Goal: Task Accomplishment & Management: Manage account settings

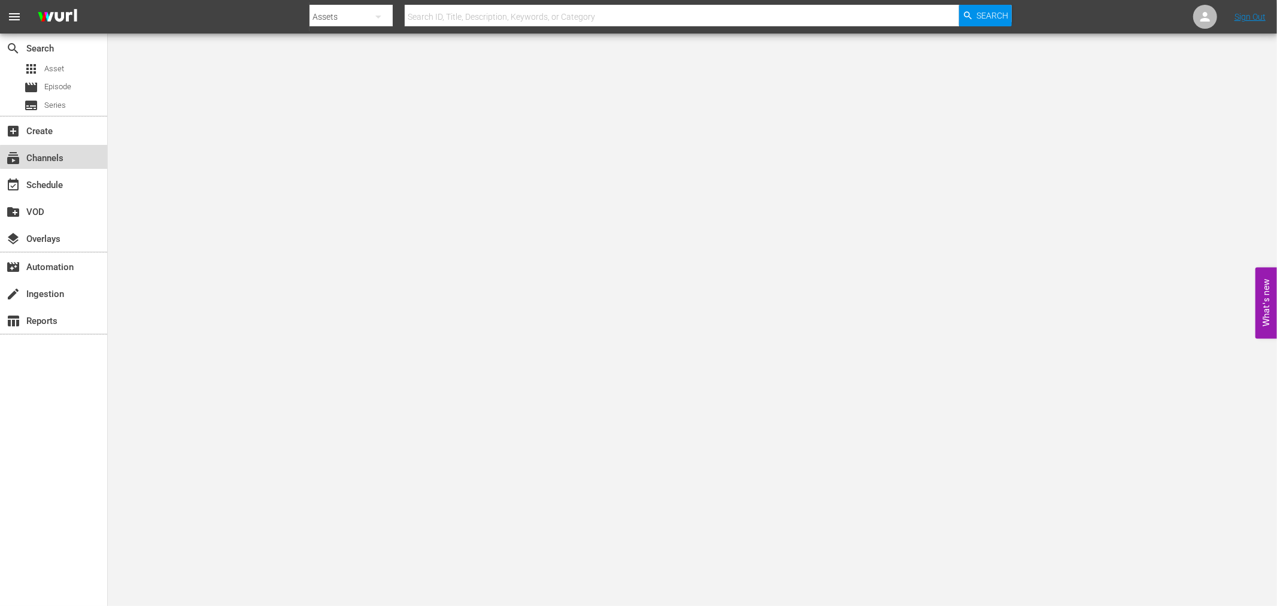
click at [80, 157] on div "subscriptions Channels" at bounding box center [53, 157] width 107 height 24
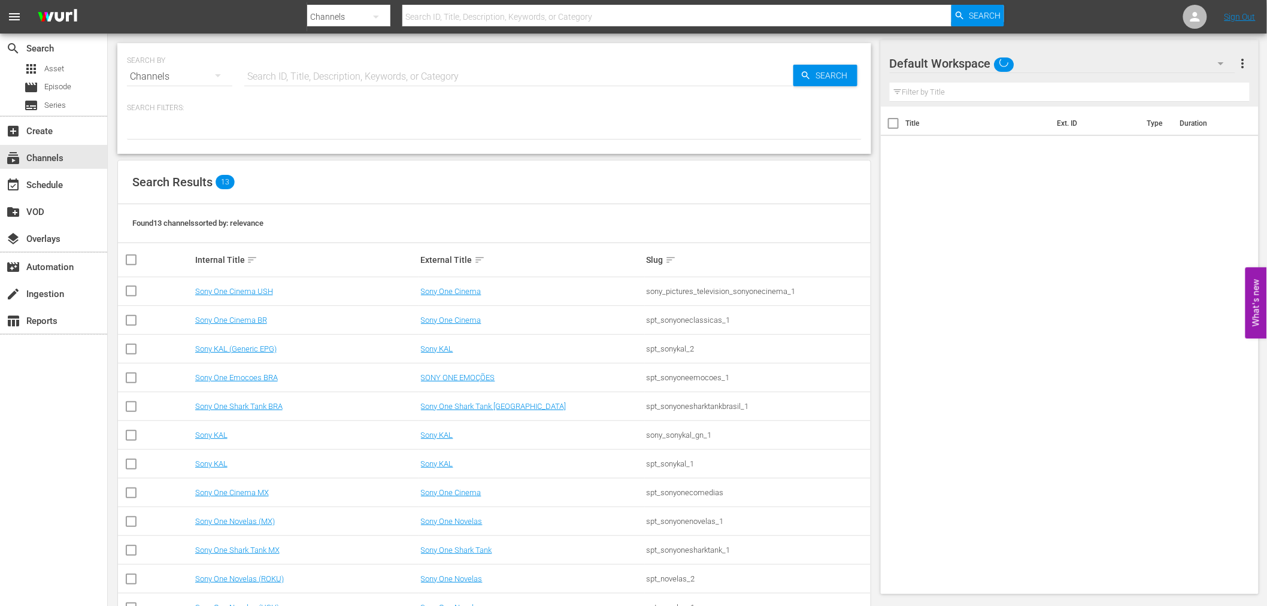
scroll to position [67, 0]
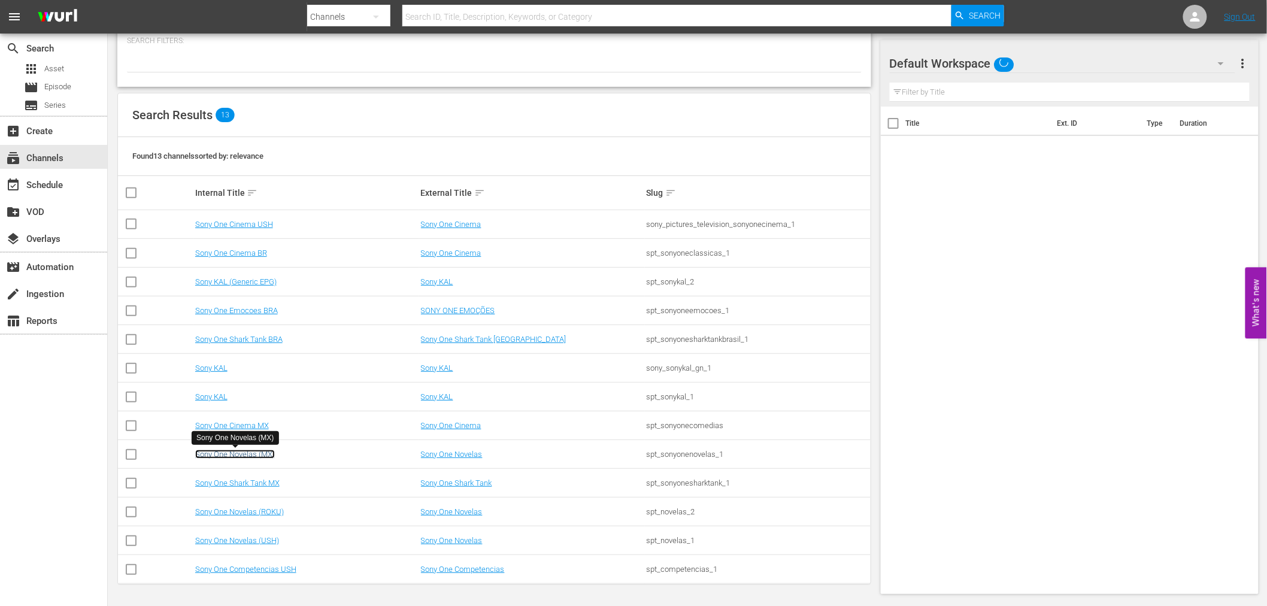
click at [264, 456] on link "Sony One Novelas (MX)" at bounding box center [235, 454] width 80 height 9
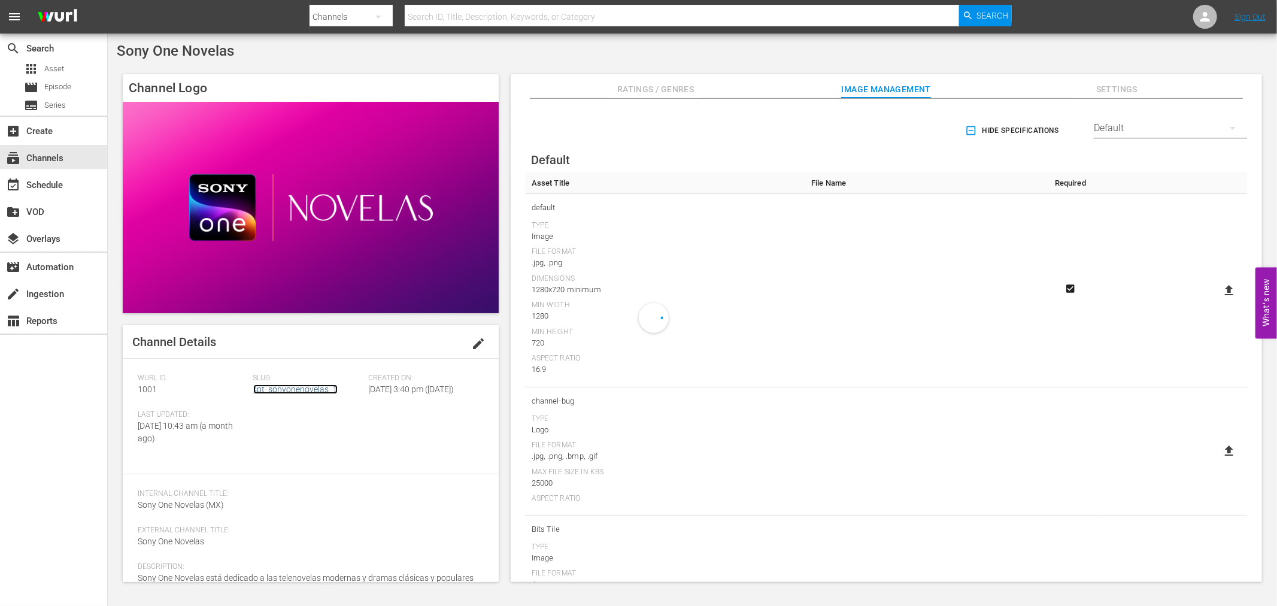
click at [305, 392] on link "spt_sonyonenovelas_1" at bounding box center [295, 389] width 84 height 10
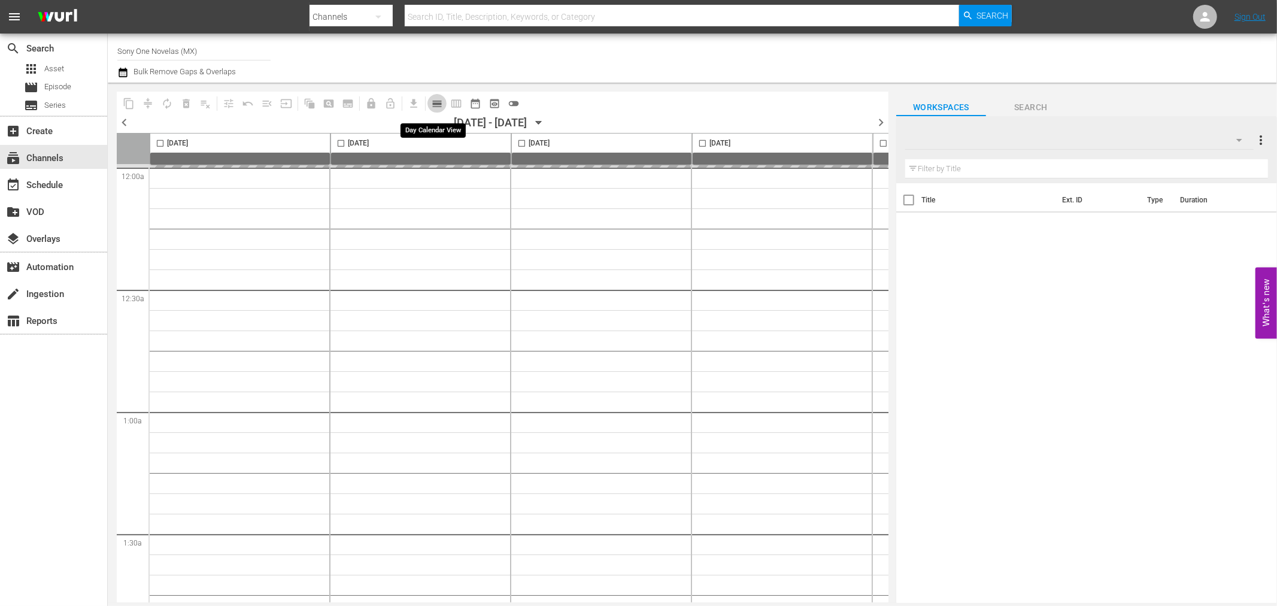
click at [435, 107] on span "calendar_view_day_outlined" at bounding box center [437, 104] width 12 height 12
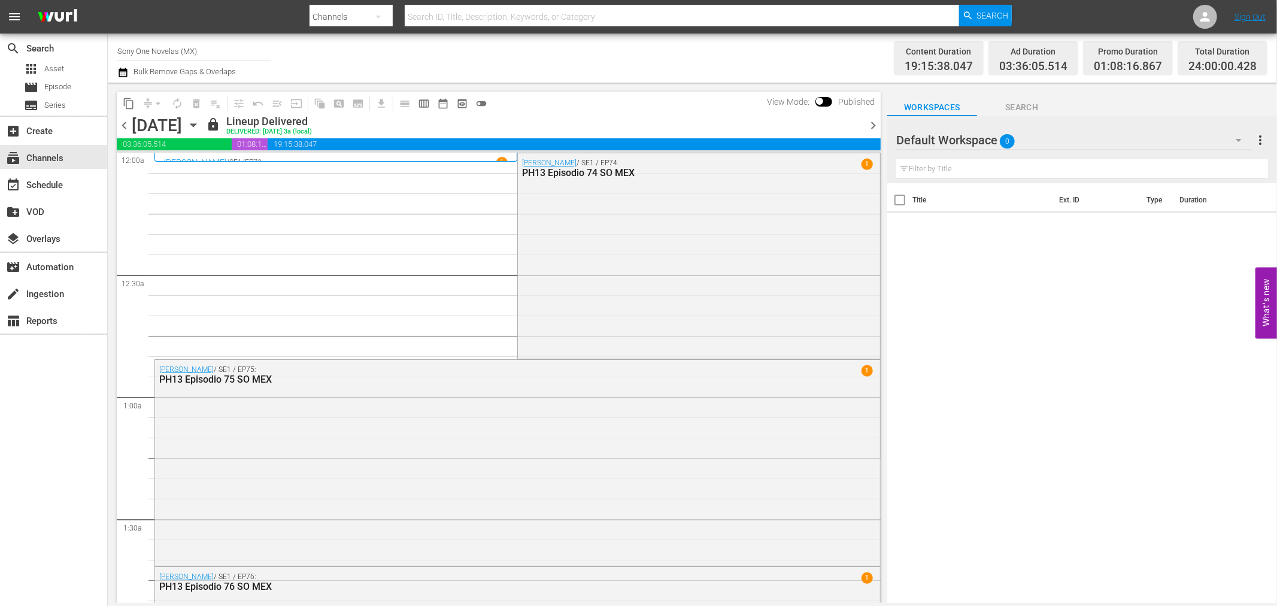
click at [200, 122] on icon "button" at bounding box center [193, 125] width 13 height 13
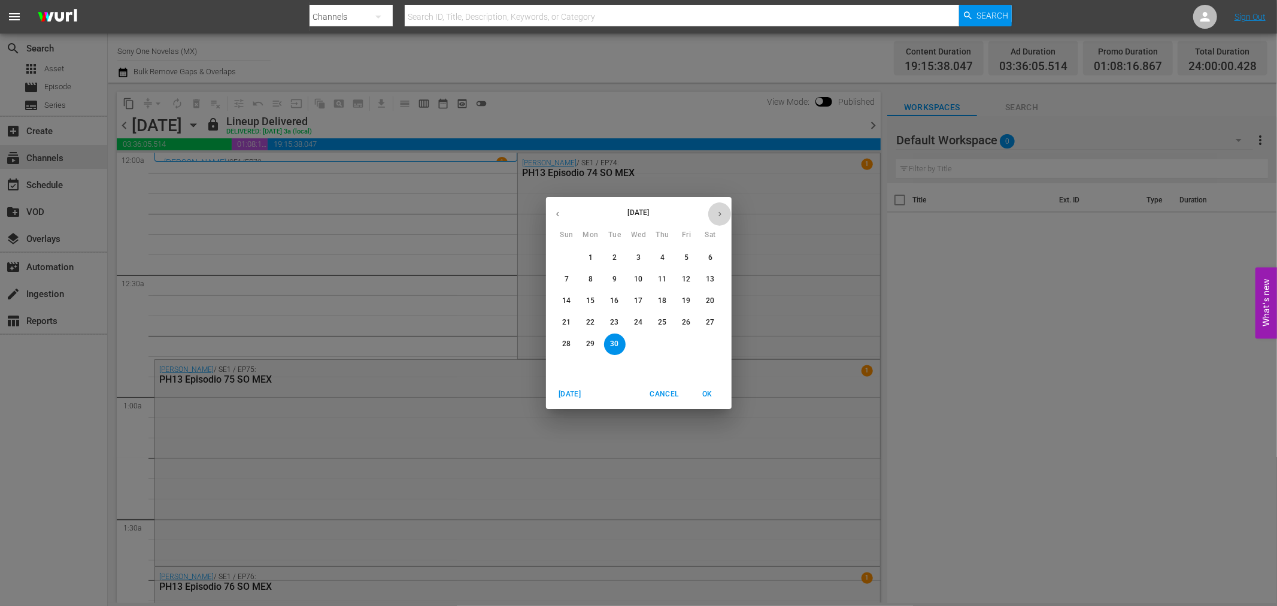
click at [717, 211] on icon "button" at bounding box center [719, 214] width 9 height 9
click at [595, 274] on span "6" at bounding box center [591, 279] width 22 height 10
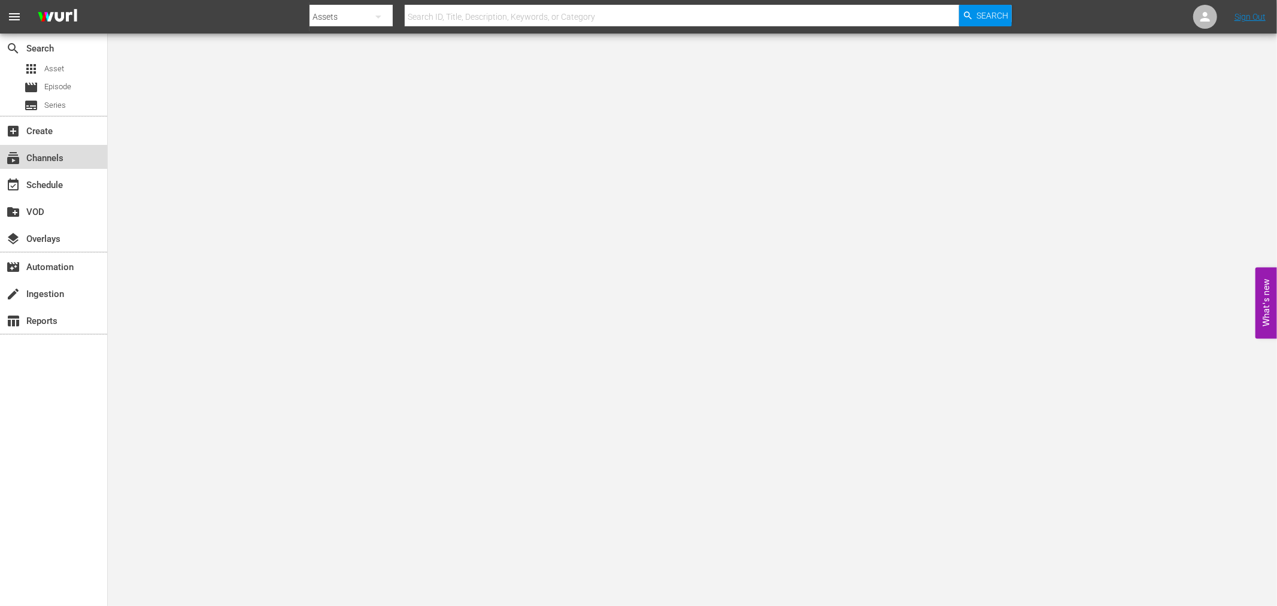
click at [85, 157] on div "subscriptions Channels" at bounding box center [53, 157] width 107 height 24
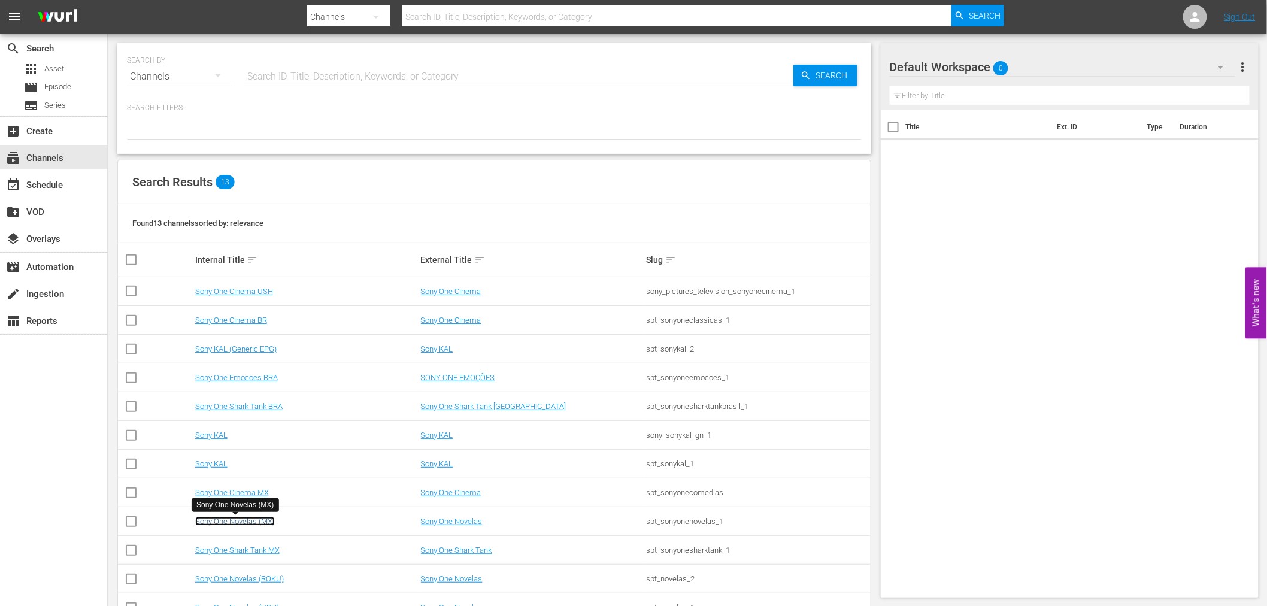
click at [266, 522] on link "Sony One Novelas (MX)" at bounding box center [235, 521] width 80 height 9
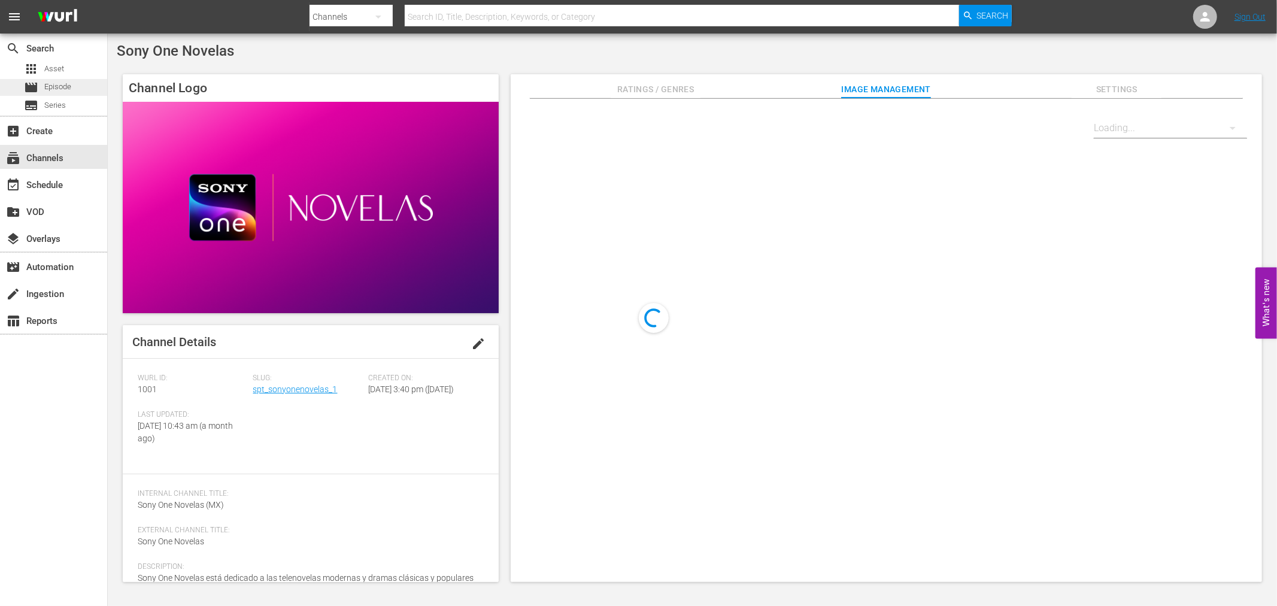
click at [88, 90] on div "movie Episode" at bounding box center [53, 87] width 107 height 17
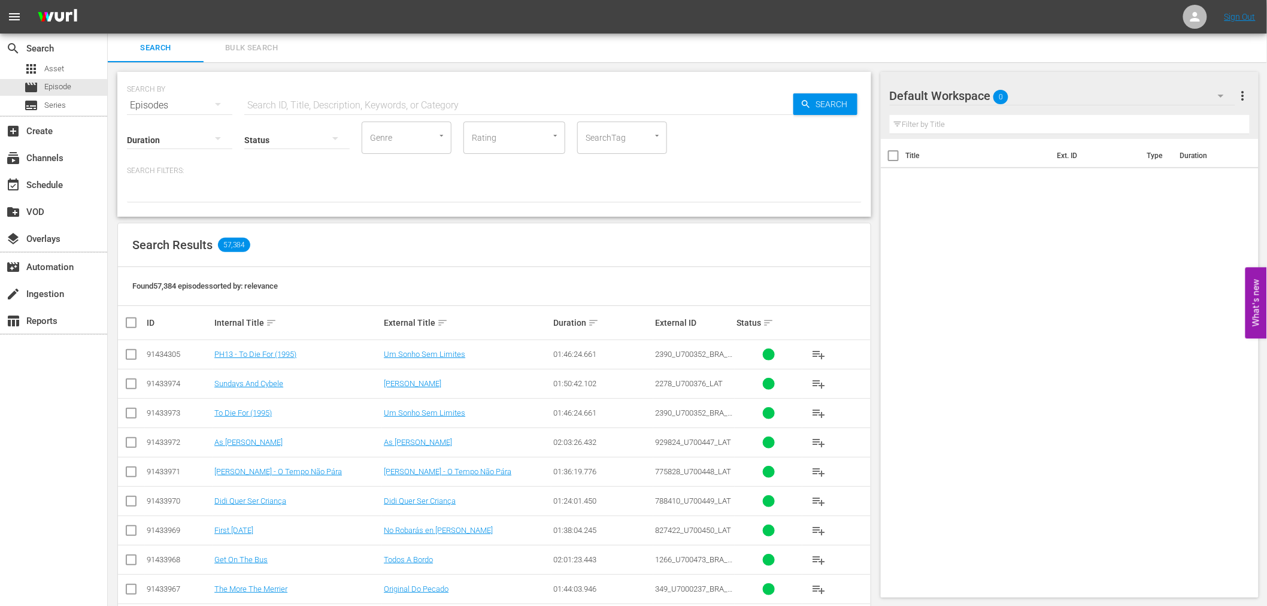
click at [260, 59] on button "Bulk Search" at bounding box center [252, 48] width 96 height 29
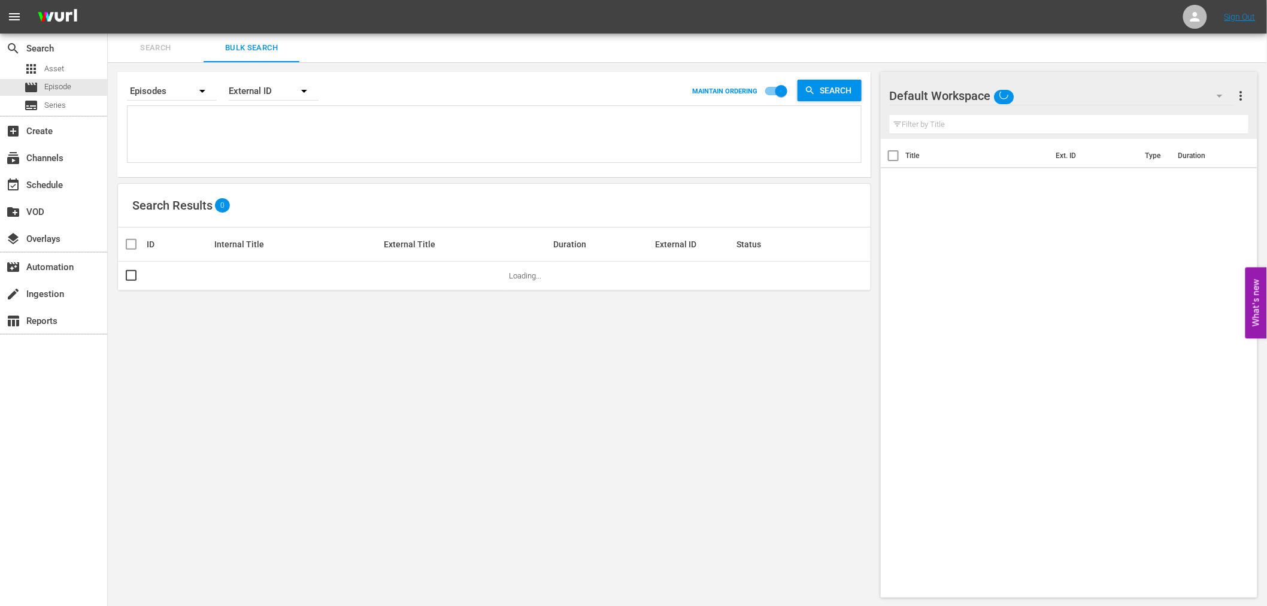
click at [780, 93] on input "checkbox" at bounding box center [781, 93] width 68 height 23
checkbox input "false"
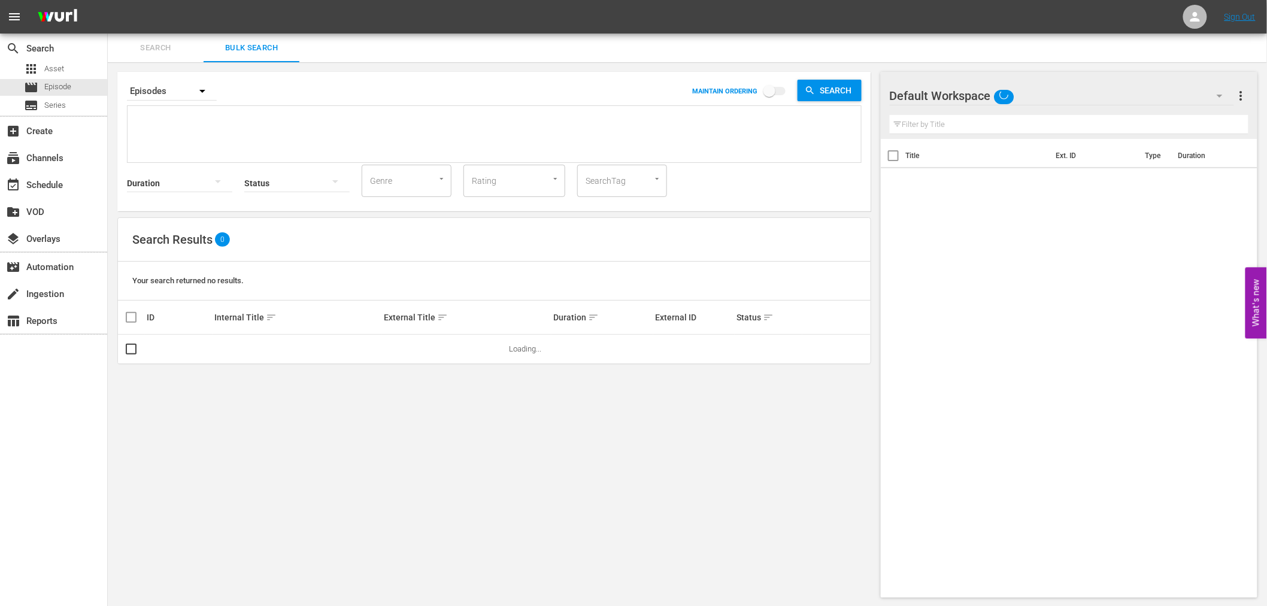
click at [268, 315] on span "sort" at bounding box center [271, 317] width 11 height 11
click at [183, 138] on textarea at bounding box center [496, 136] width 730 height 54
paste textarea "911264_U2000120_LAT 911265_U2000121_LAT 911266_U2000122_LAT 911267_U2000123_LAT…"
type textarea "911264_U2000120_LAT 911265_U2000121_LAT 911266_U2000122_LAT 911267_U2000123_LAT…"
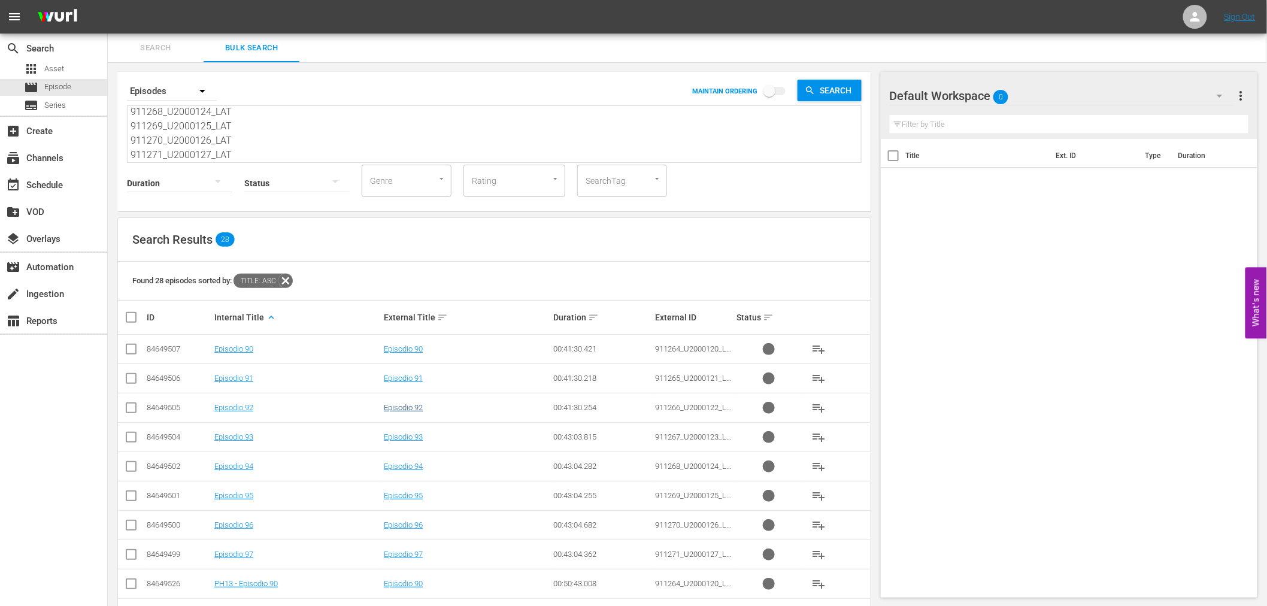
scroll to position [220, 0]
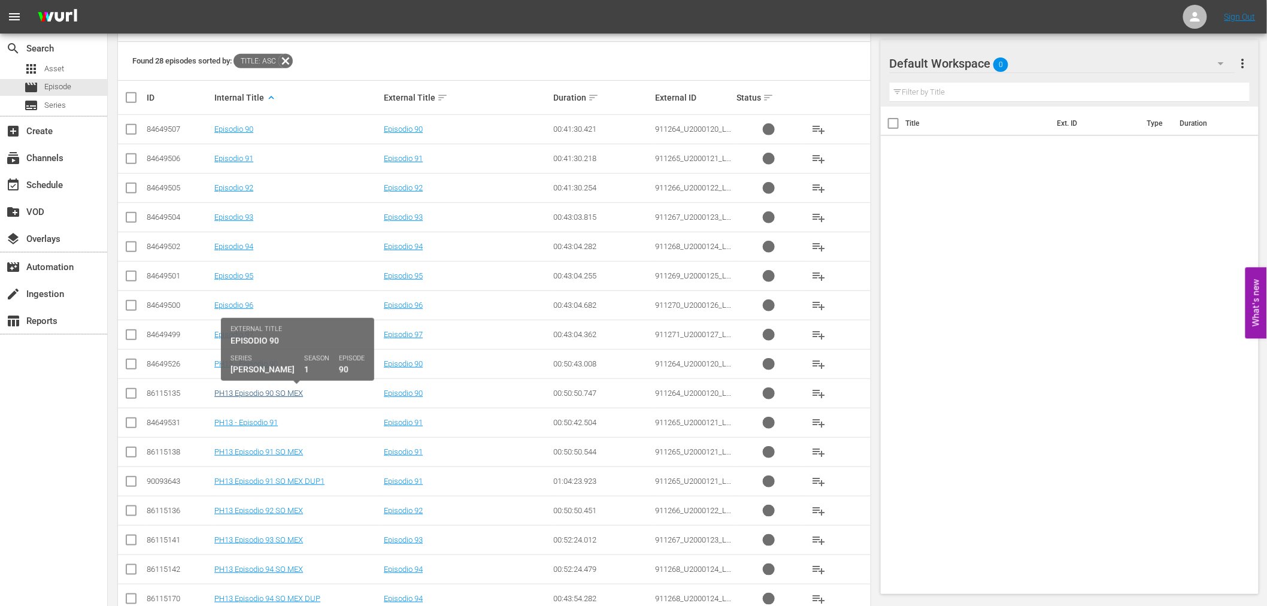
type textarea "911264_U2000120_LAT 911265_U2000121_LAT 911266_U2000122_LAT 911267_U2000123_LAT…"
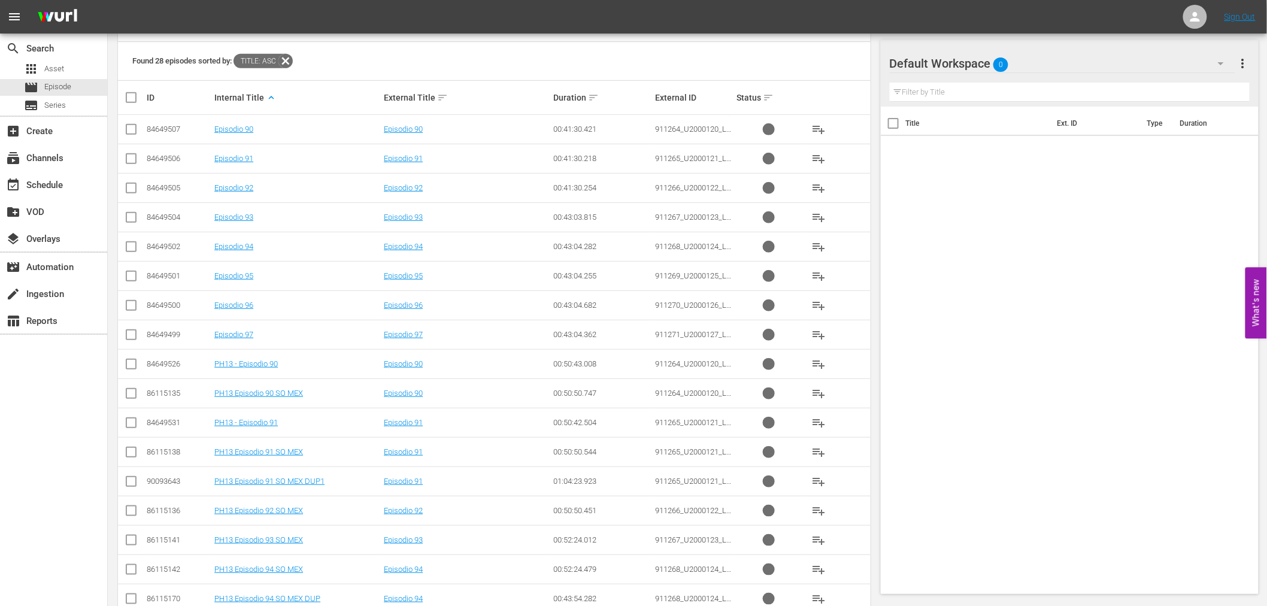
click at [129, 486] on input "checkbox" at bounding box center [131, 484] width 14 height 14
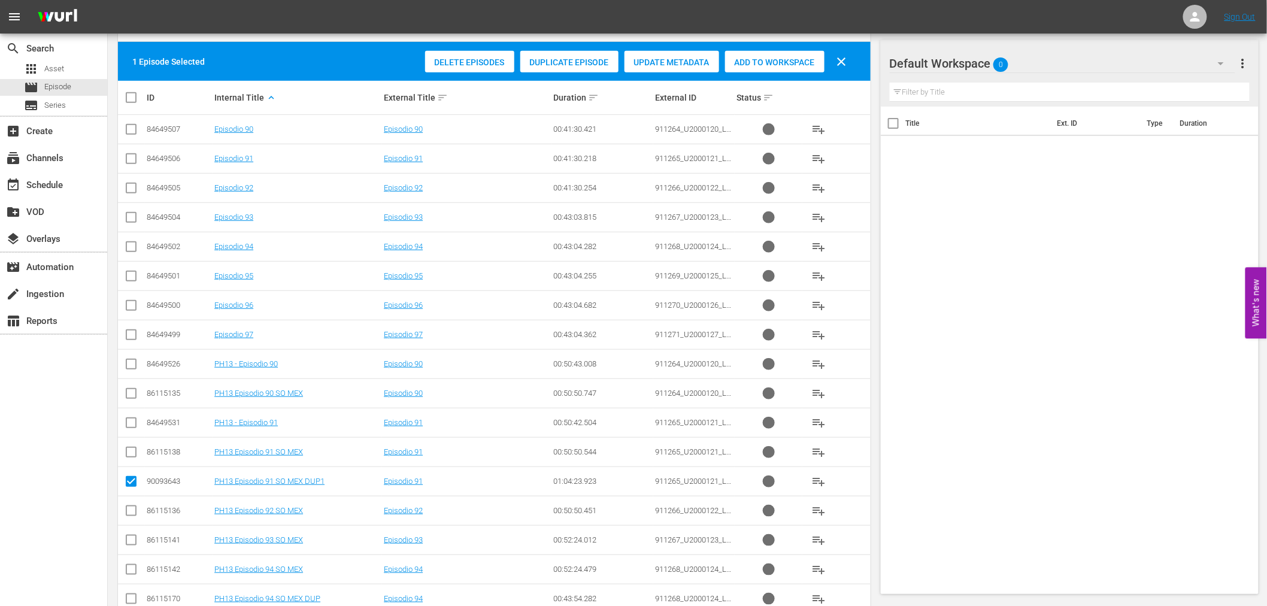
click at [440, 66] on span "Delete Episodes" at bounding box center [469, 62] width 89 height 10
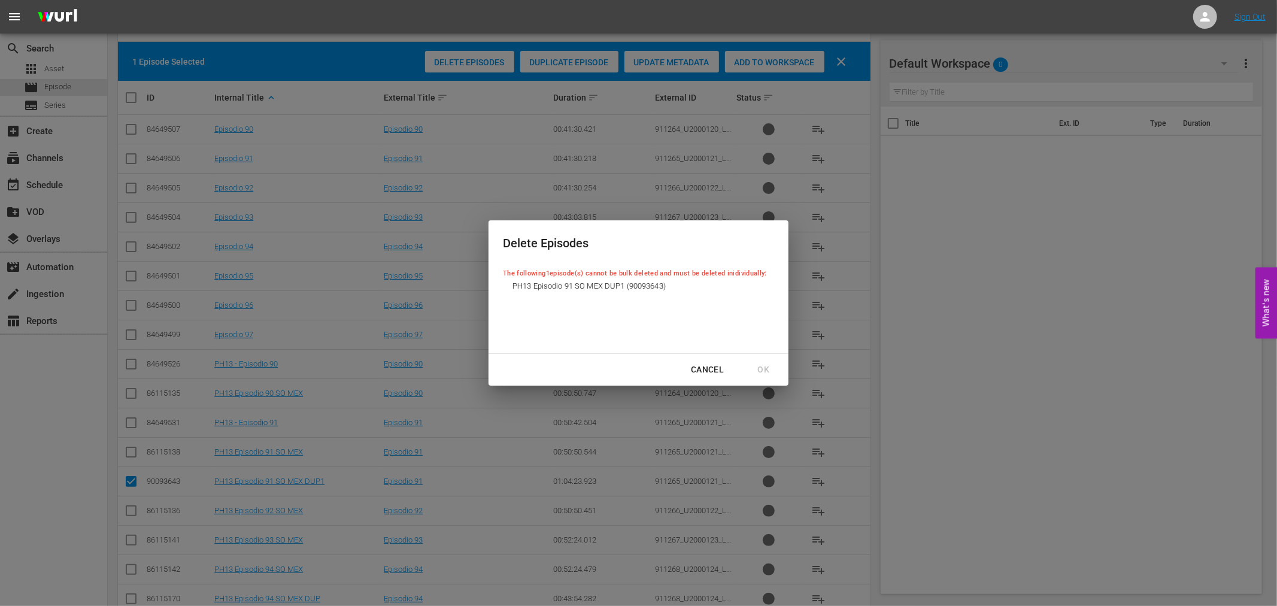
click at [708, 366] on div "Cancel" at bounding box center [707, 369] width 52 height 15
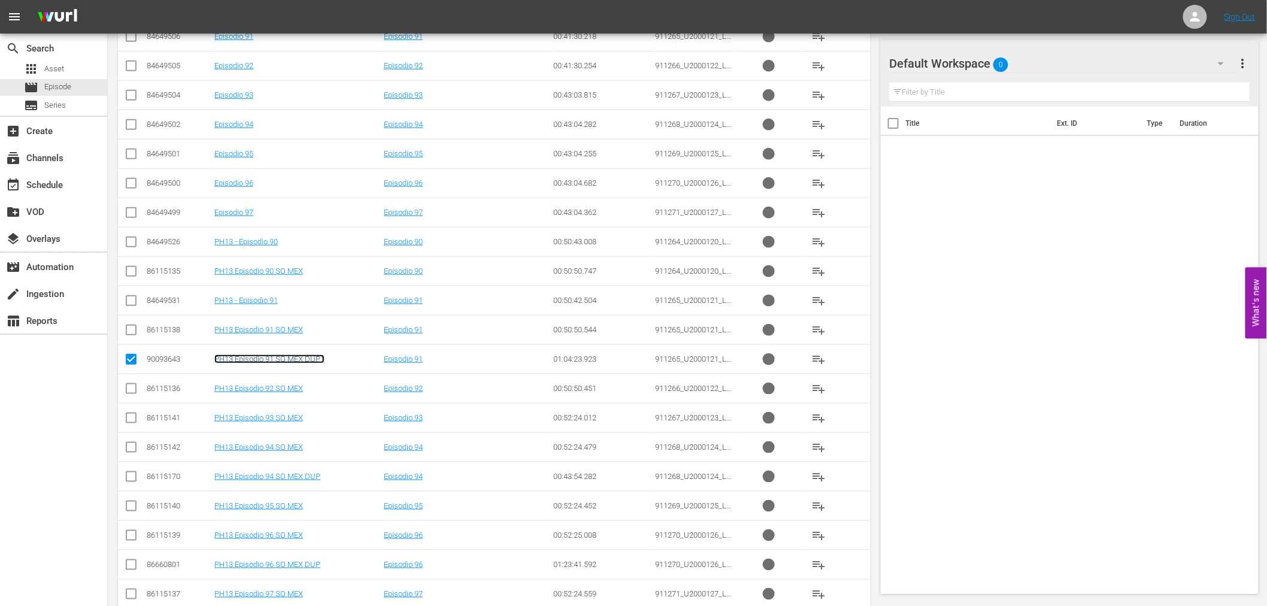
scroll to position [353, 0]
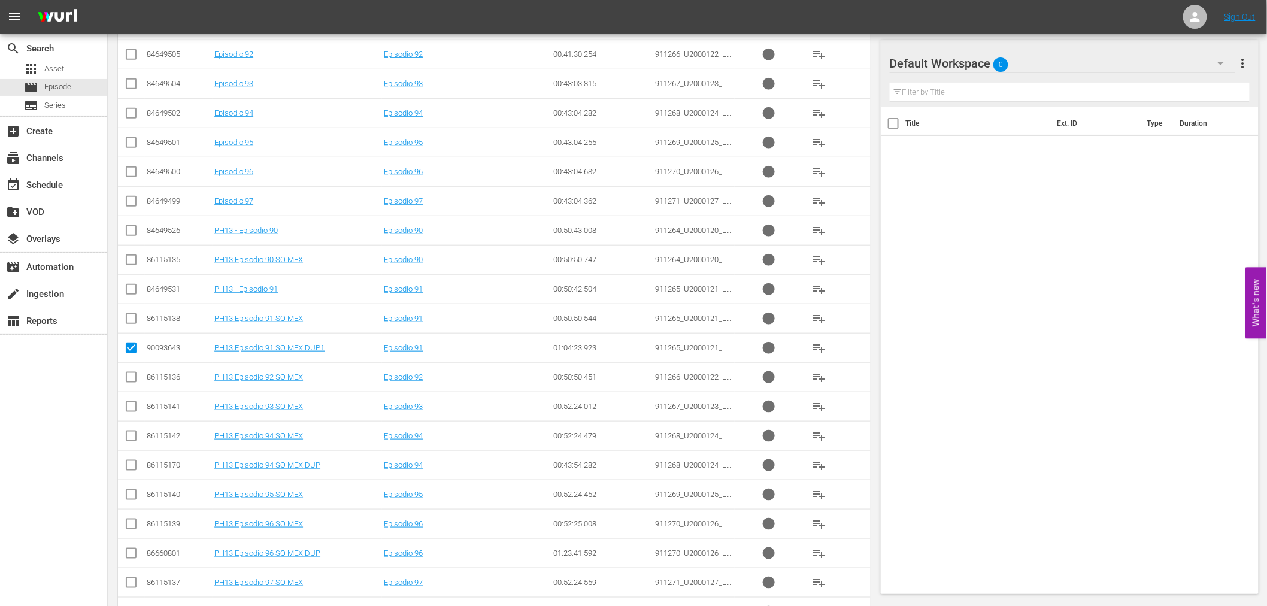
drag, startPoint x: 307, startPoint y: 559, endPoint x: 56, endPoint y: 539, distance: 251.6
click at [37, 540] on div "search Search apps Asset movie Episode subtitles Series add_box Create subscrip…" at bounding box center [54, 337] width 108 height 606
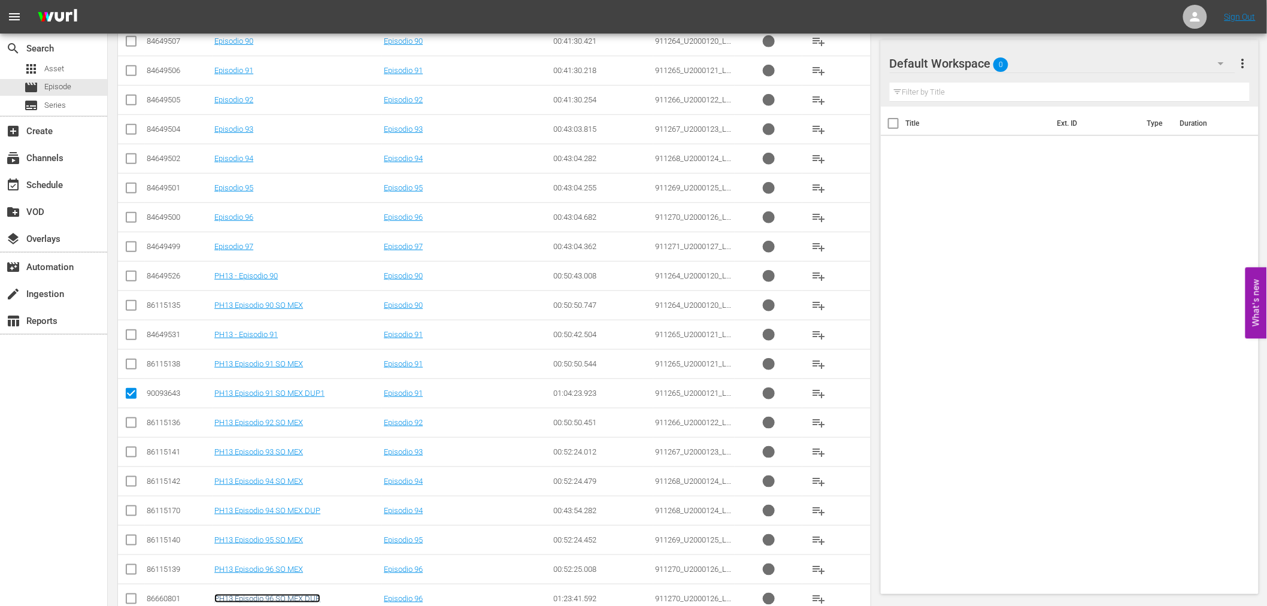
scroll to position [307, 0]
click at [132, 401] on input "checkbox" at bounding box center [131, 396] width 14 height 14
checkbox input "false"
click at [129, 515] on input "checkbox" at bounding box center [131, 514] width 14 height 14
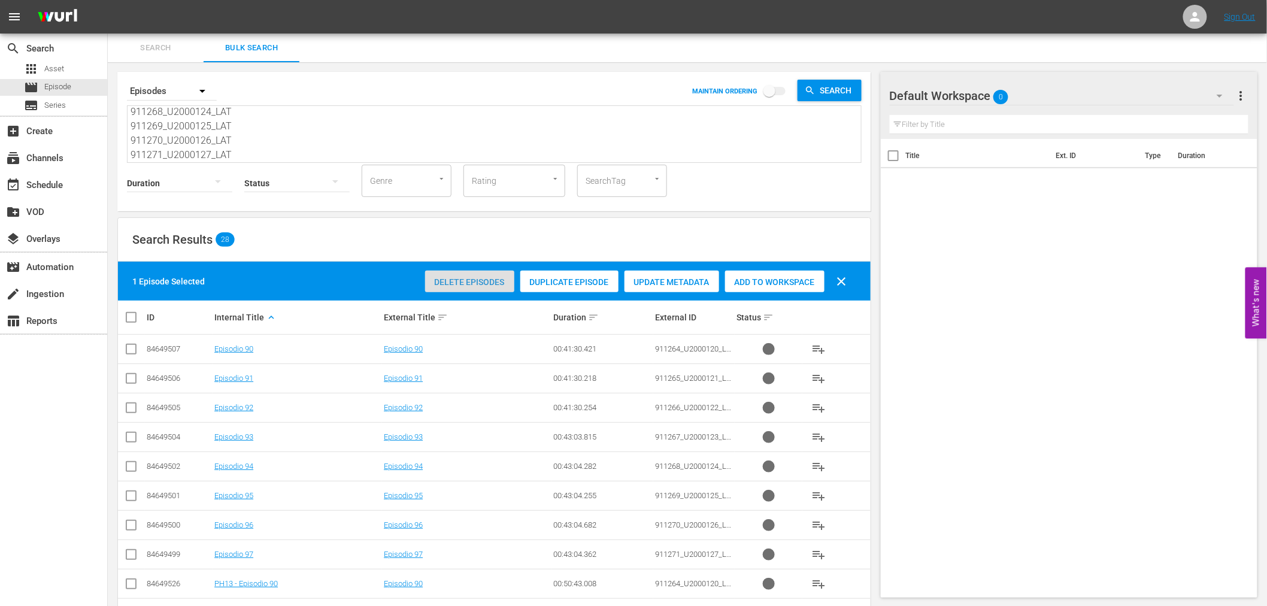
click at [450, 287] on div "Delete Episodes" at bounding box center [469, 282] width 89 height 23
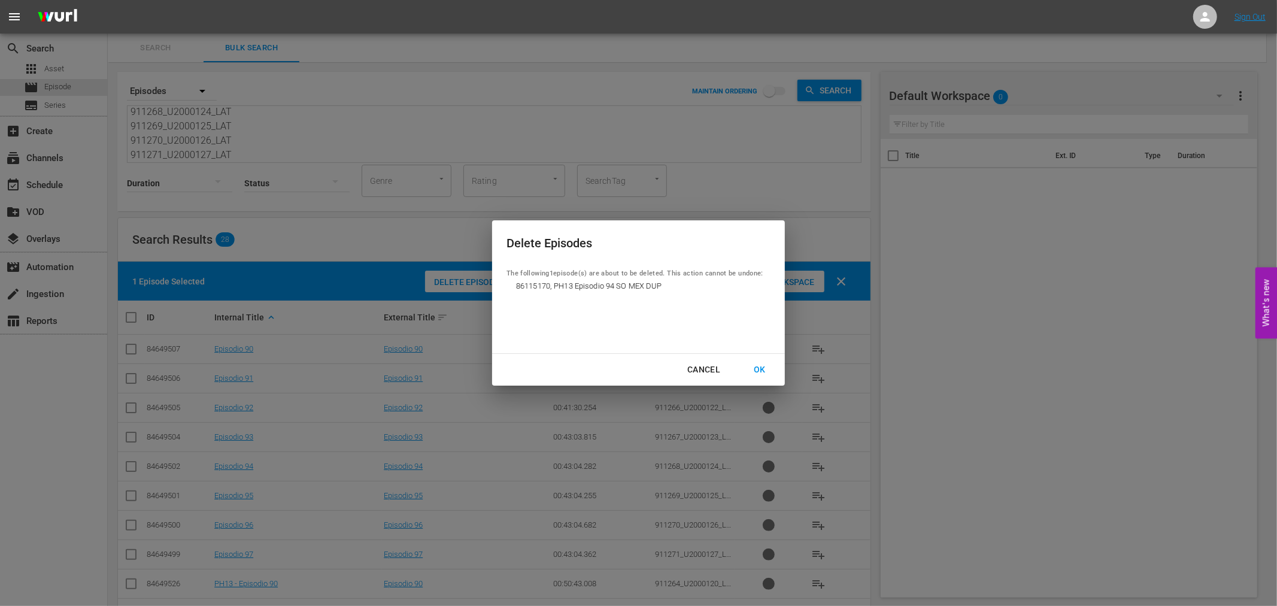
click at [764, 372] on div "OK" at bounding box center [759, 369] width 31 height 15
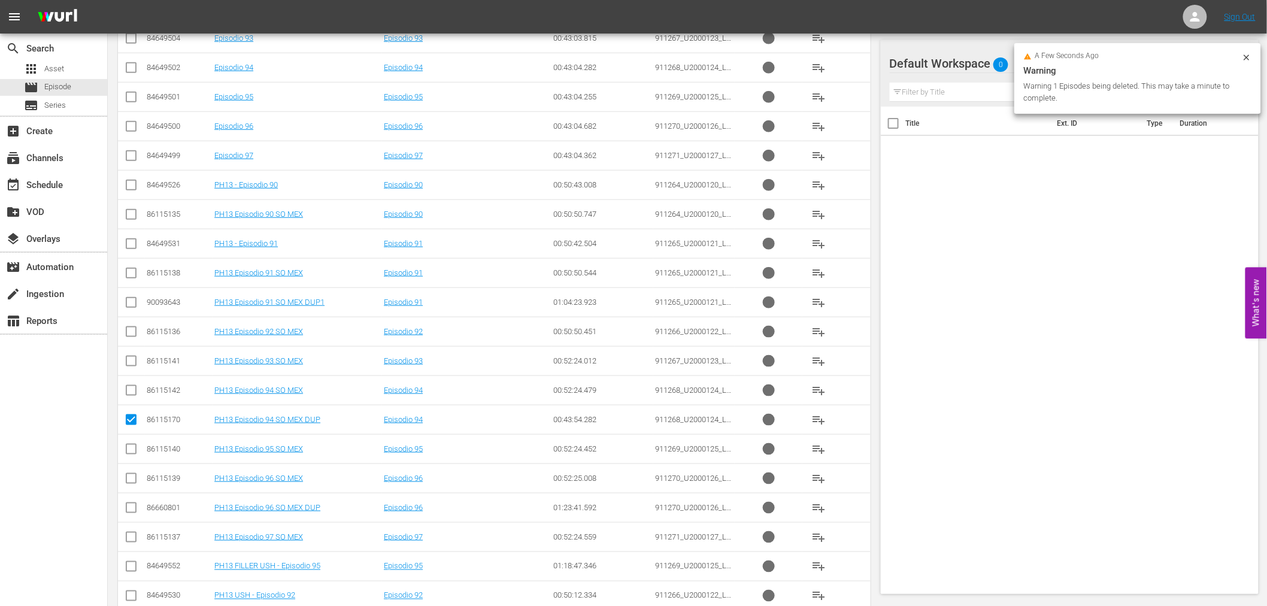
scroll to position [573, 0]
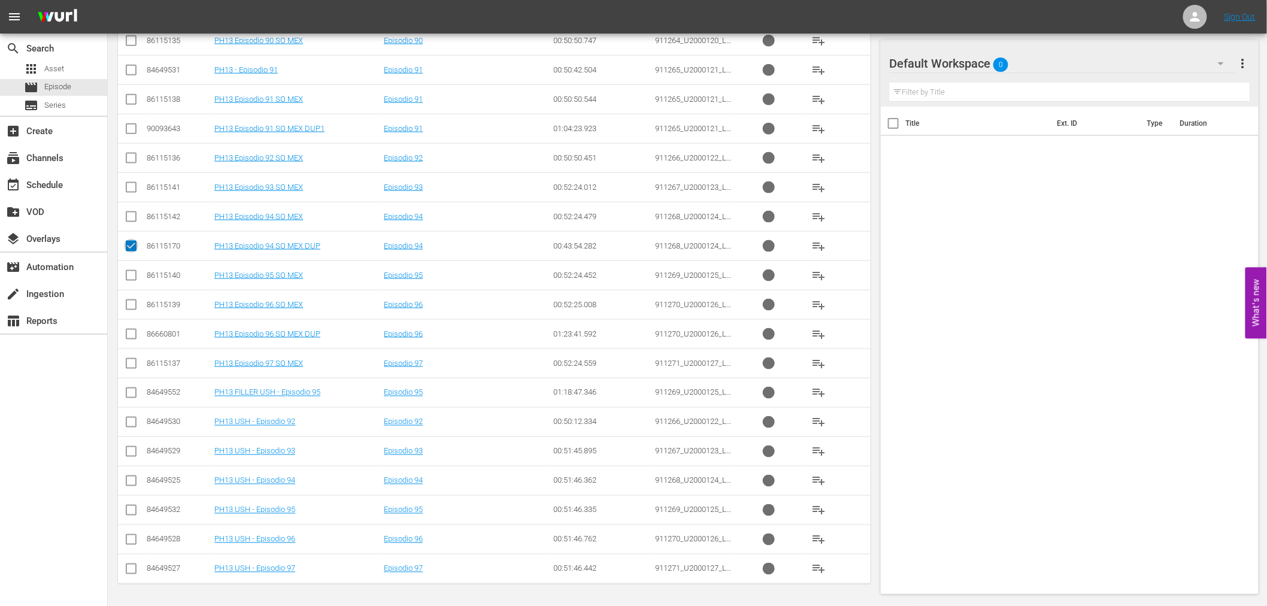
click at [128, 246] on input "checkbox" at bounding box center [131, 248] width 14 height 14
checkbox input "false"
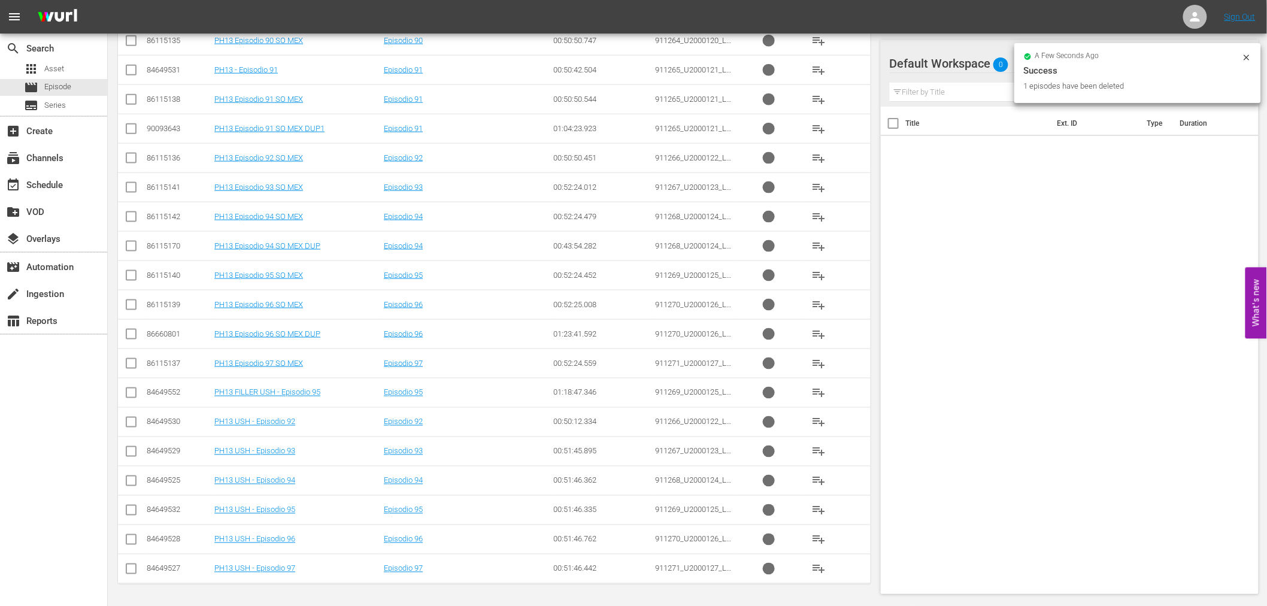
click at [133, 336] on input "checkbox" at bounding box center [131, 336] width 14 height 14
checkbox input "true"
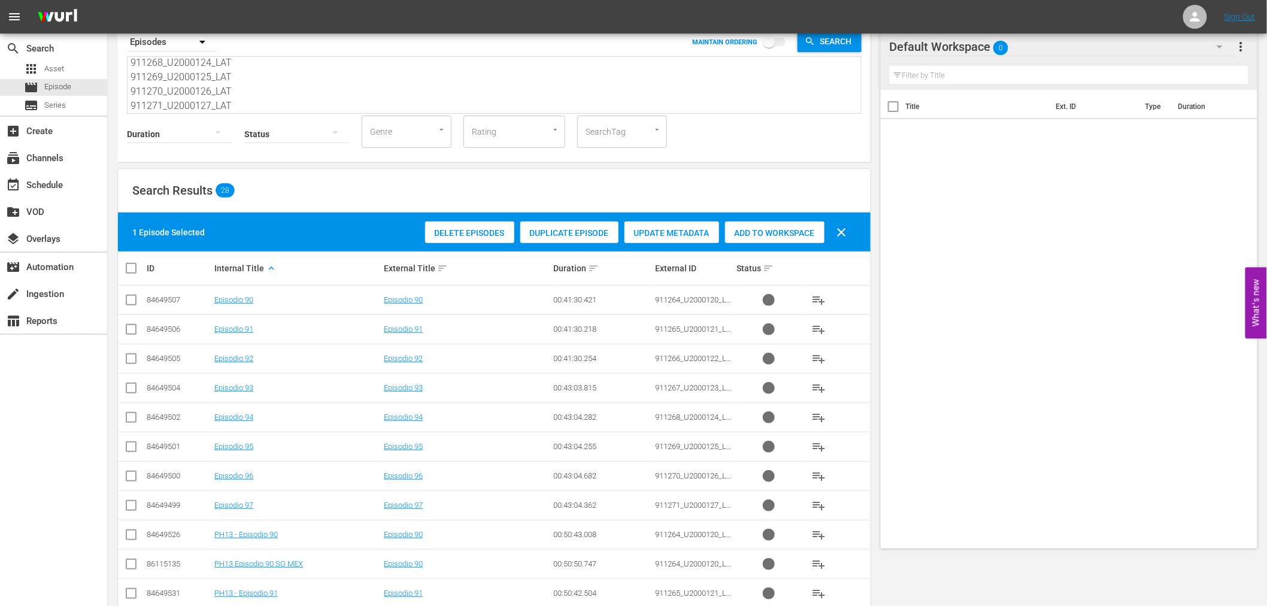
scroll to position [0, 0]
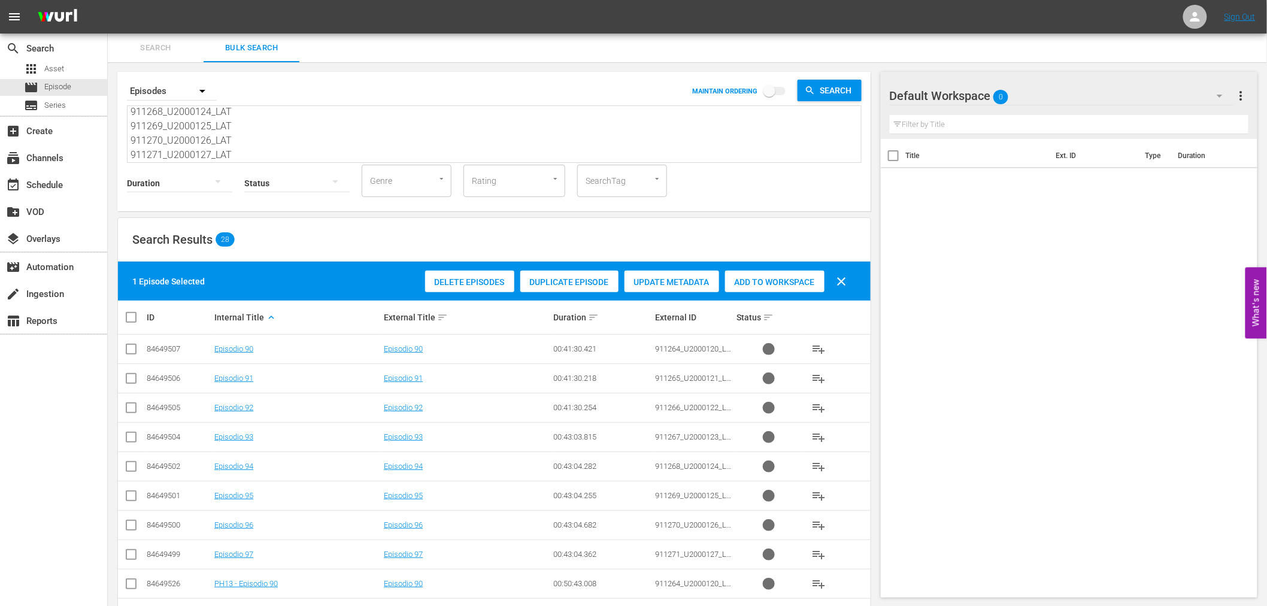
click at [475, 278] on span "Delete Episodes" at bounding box center [469, 282] width 89 height 10
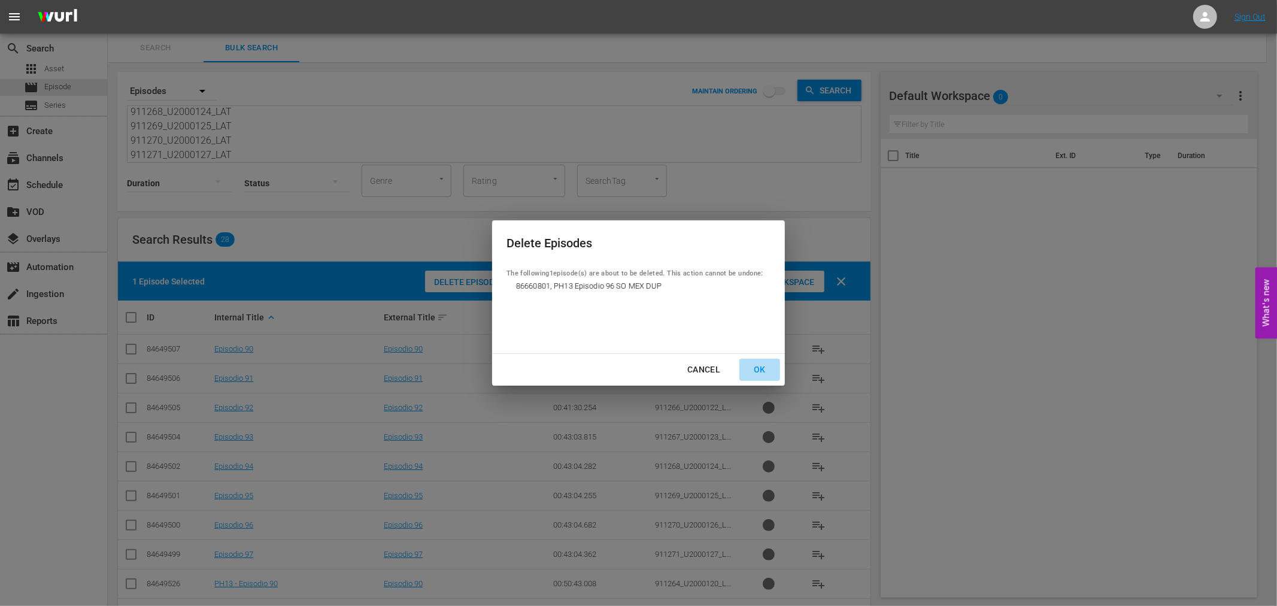
click at [768, 368] on div "OK" at bounding box center [759, 369] width 31 height 15
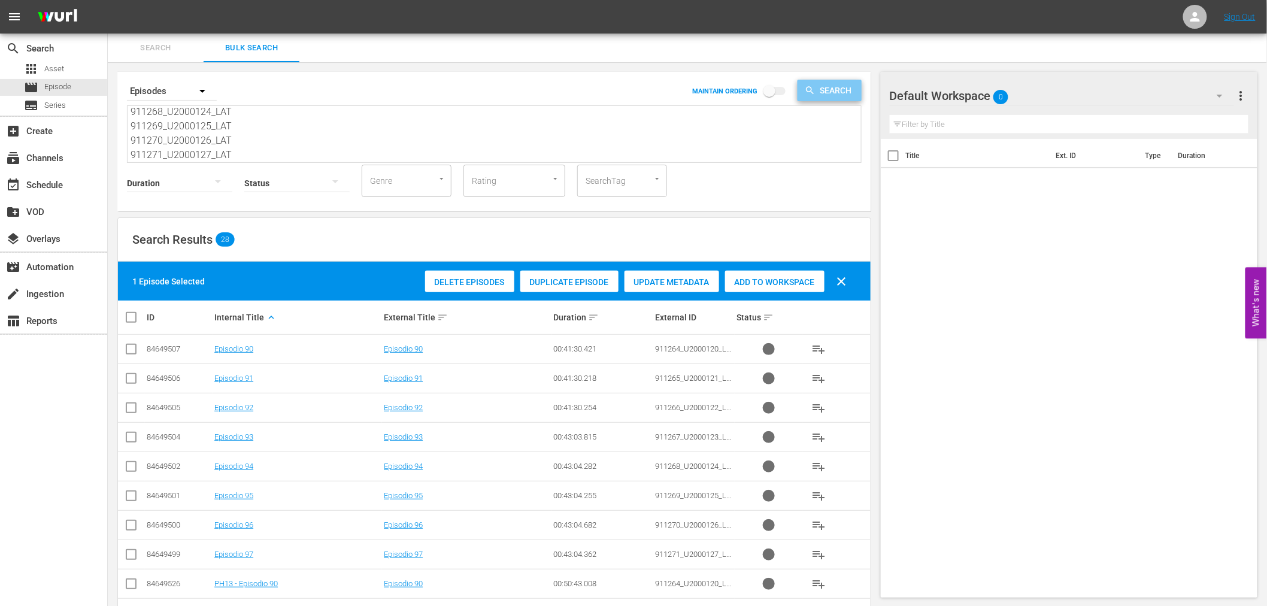
click at [847, 89] on span "Search" at bounding box center [838, 91] width 46 height 22
click at [77, 81] on div "movie Episode" at bounding box center [53, 87] width 107 height 17
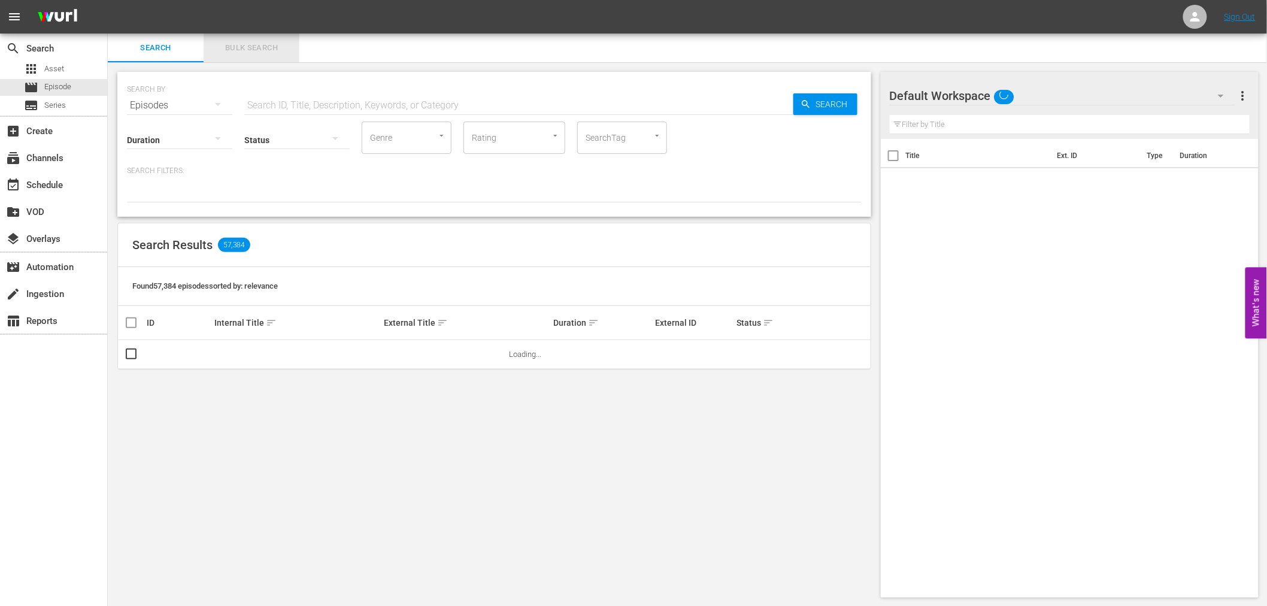
click at [273, 37] on button "Bulk Search" at bounding box center [252, 48] width 96 height 29
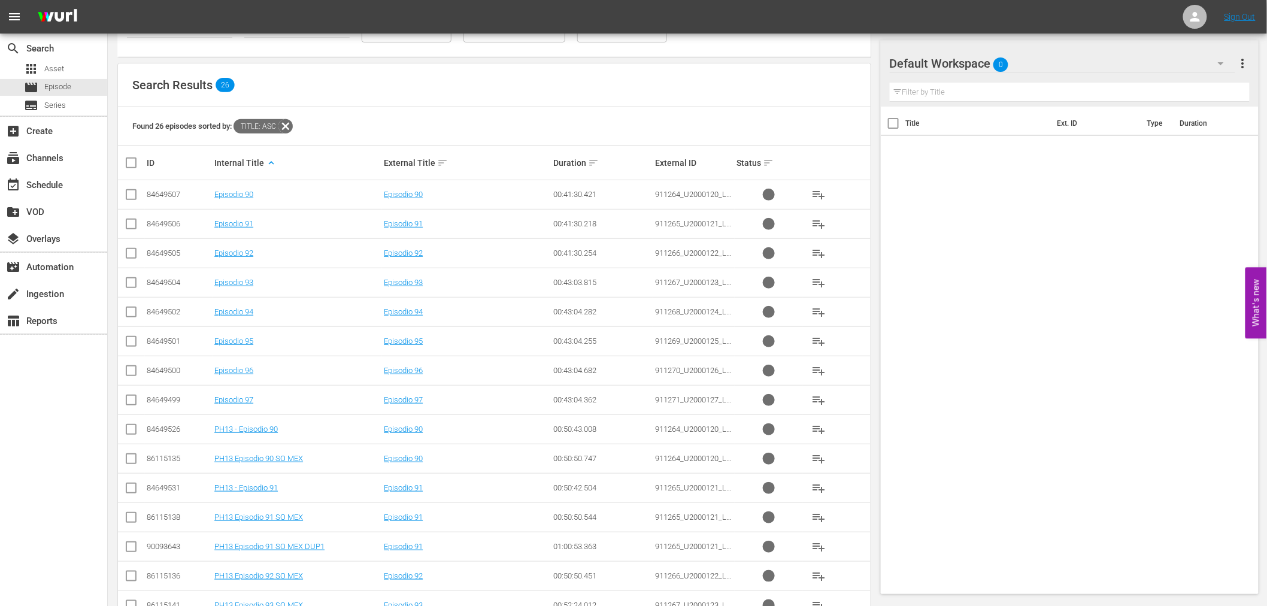
scroll to position [220, 0]
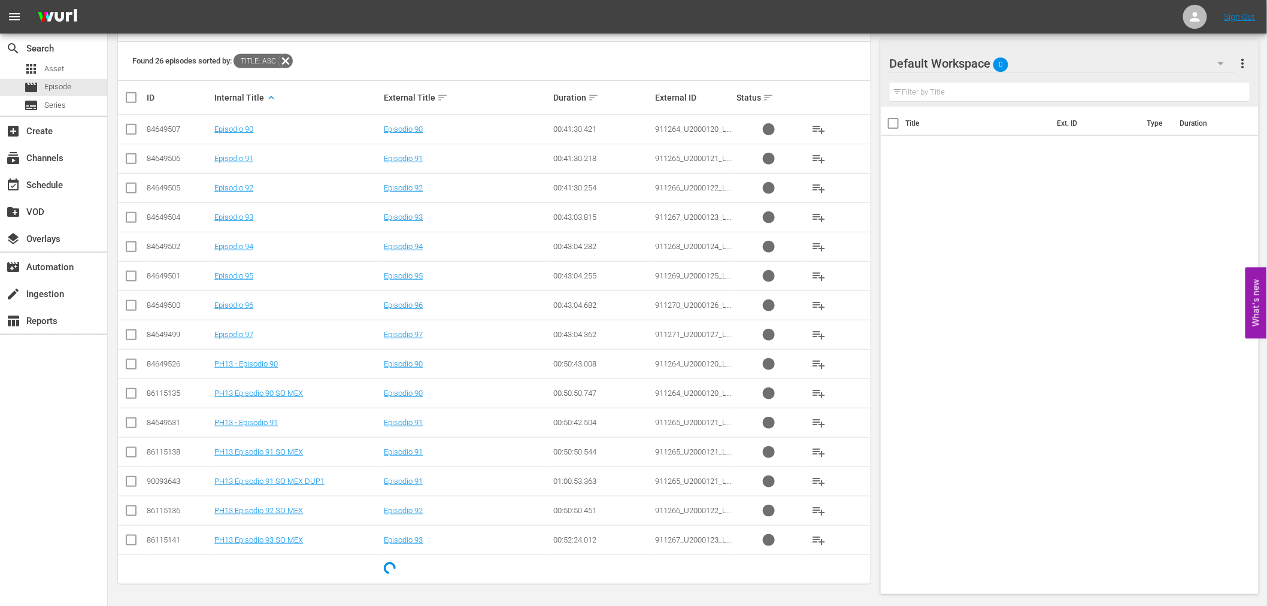
click at [130, 398] on input "checkbox" at bounding box center [131, 396] width 14 height 14
checkbox input "true"
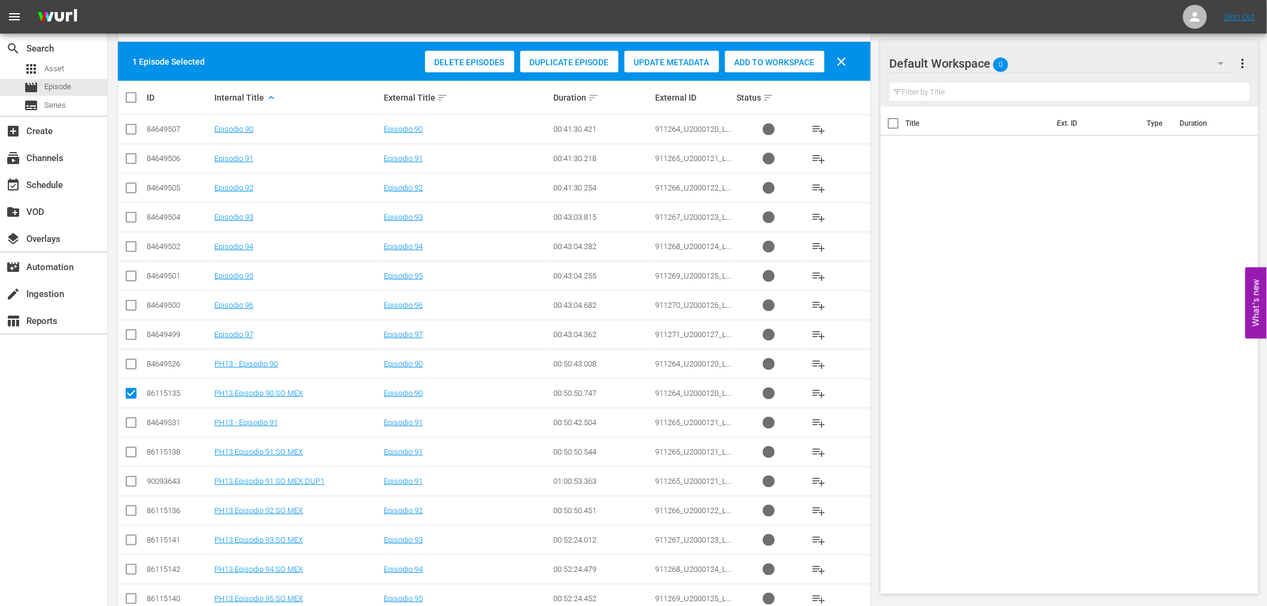
click at [131, 453] on input "checkbox" at bounding box center [131, 454] width 14 height 14
checkbox input "true"
click at [132, 514] on input "checkbox" at bounding box center [131, 513] width 14 height 14
checkbox input "true"
click at [132, 541] on input "checkbox" at bounding box center [131, 542] width 14 height 14
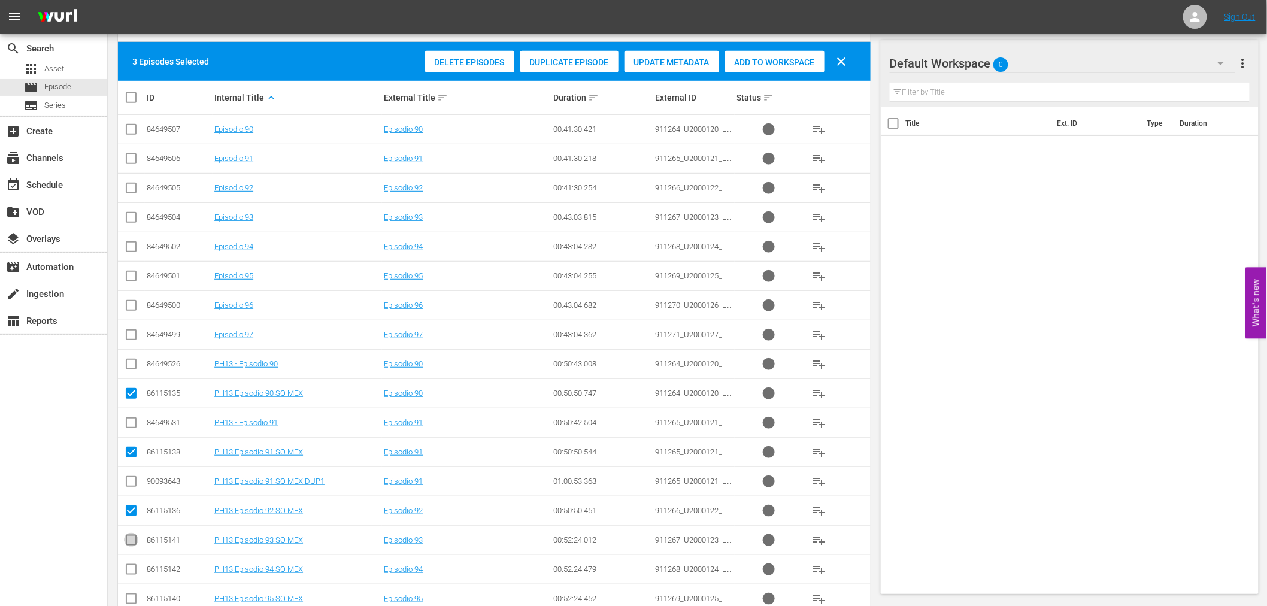
checkbox input "true"
click at [134, 545] on input "checkbox" at bounding box center [131, 572] width 14 height 14
checkbox input "true"
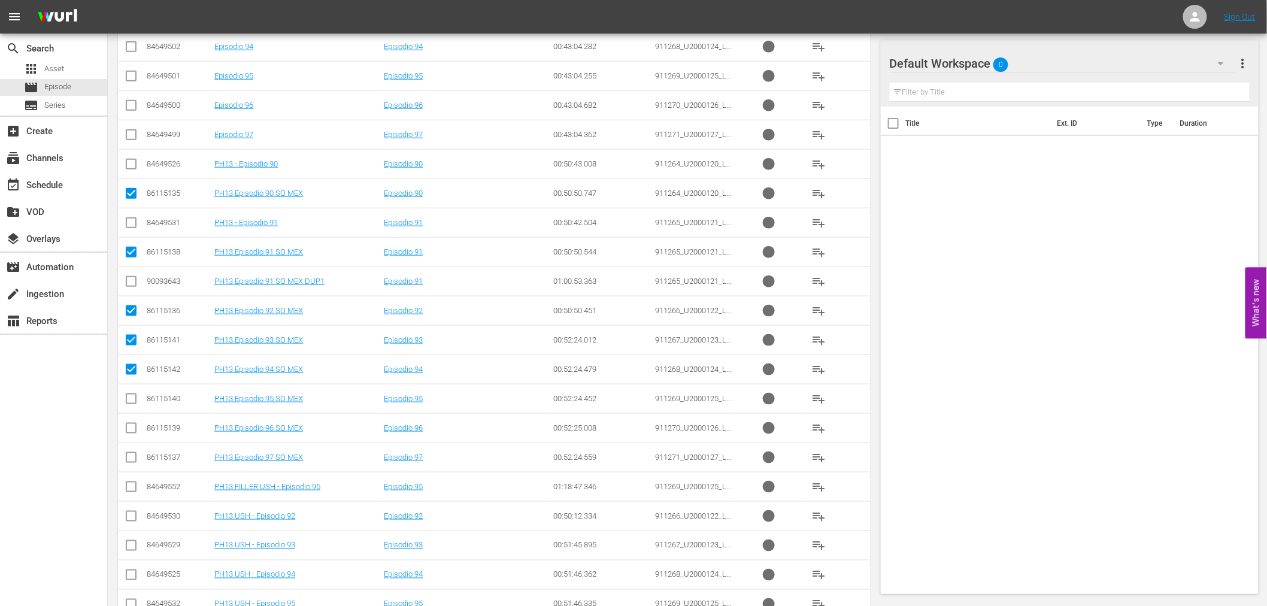
click at [132, 401] on input "checkbox" at bounding box center [131, 401] width 14 height 14
checkbox input "true"
click at [128, 431] on input "checkbox" at bounding box center [131, 430] width 14 height 14
checkbox input "true"
click at [132, 458] on input "checkbox" at bounding box center [131, 460] width 14 height 14
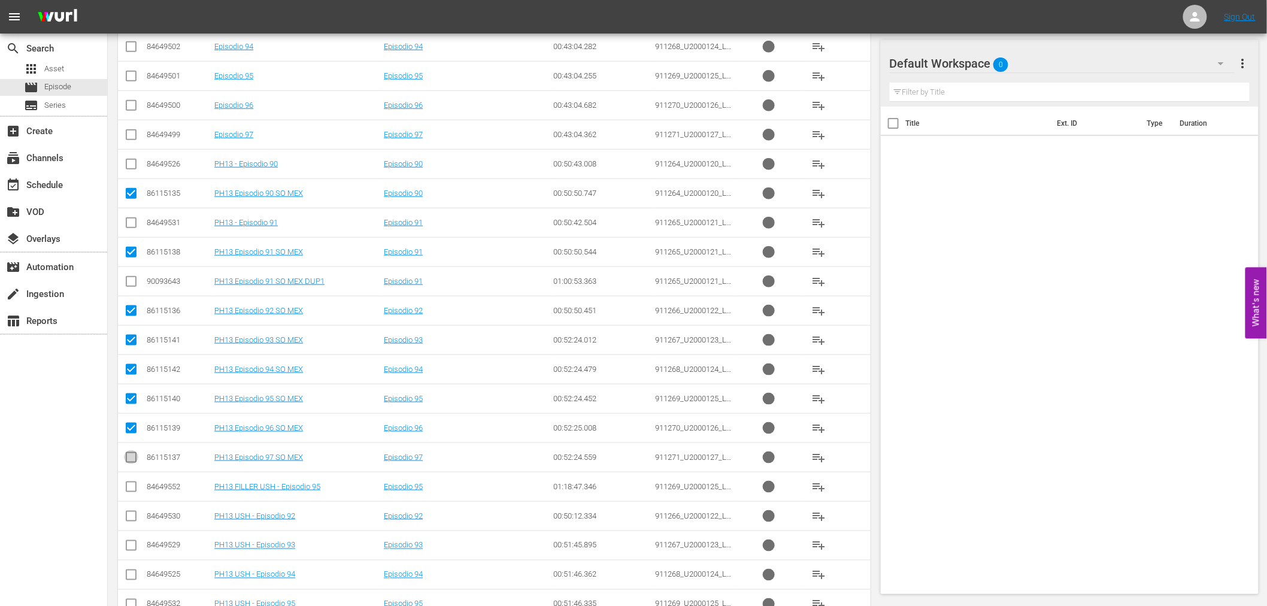
checkbox input "true"
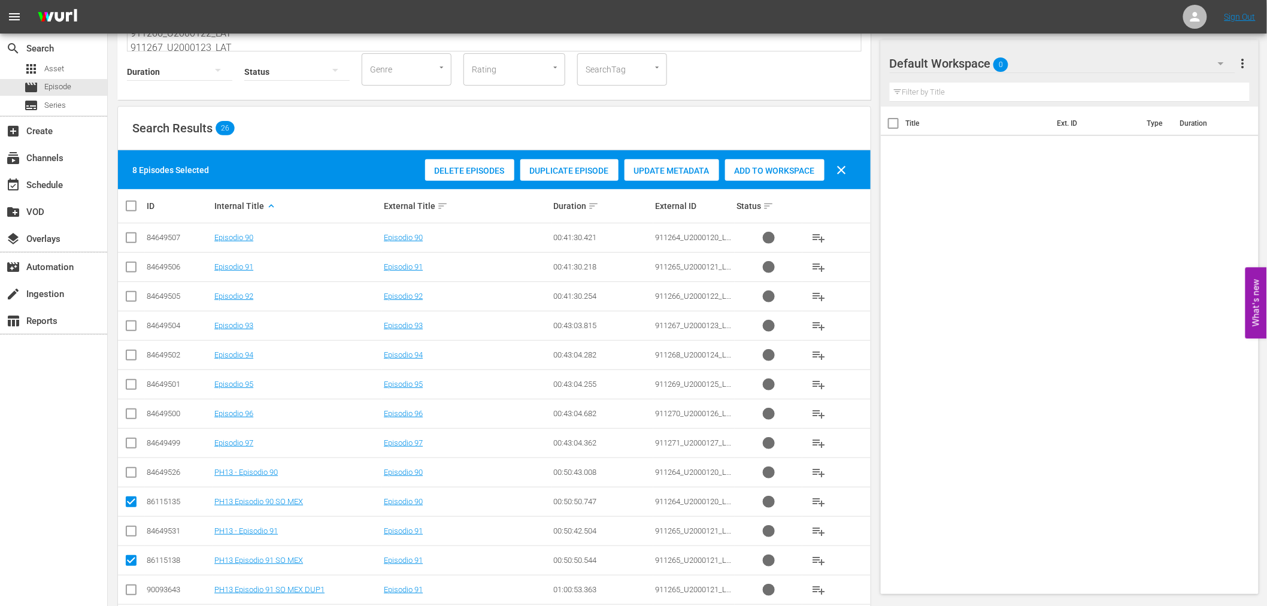
scroll to position [49, 0]
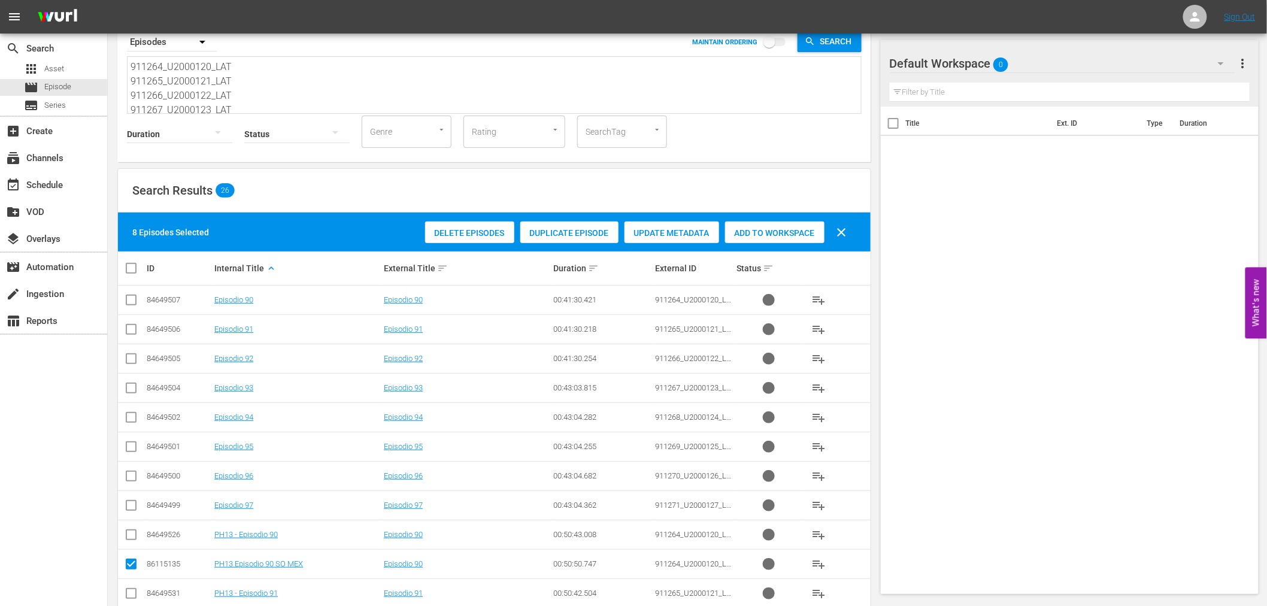
click at [787, 239] on div "Add to Workspace" at bounding box center [774, 233] width 99 height 23
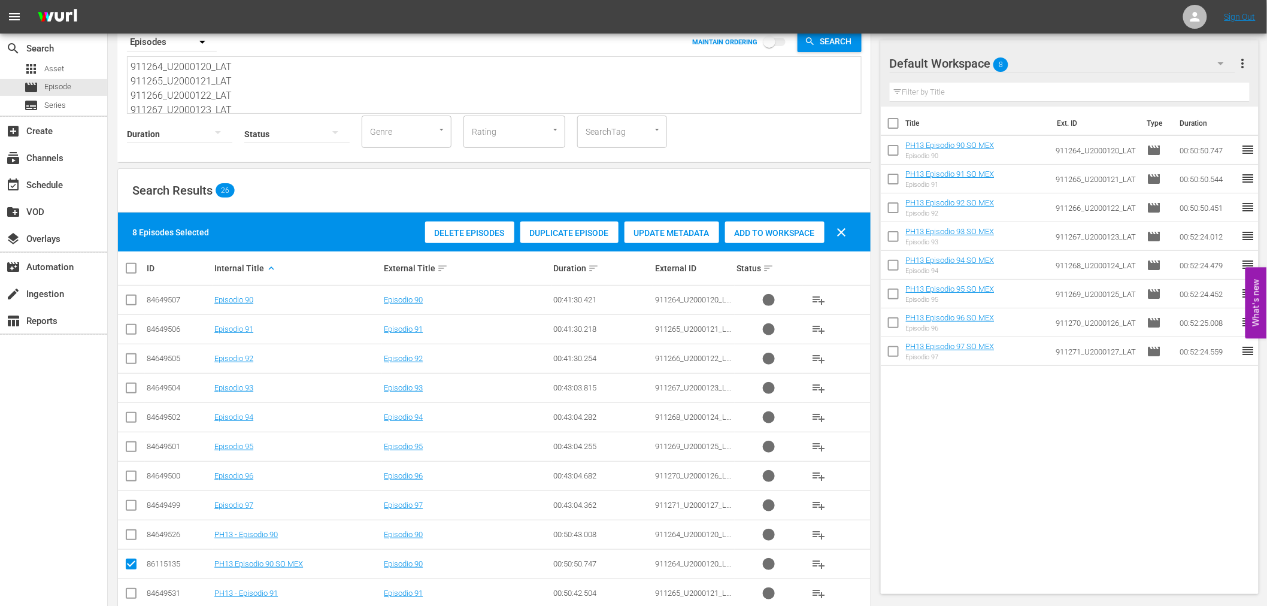
click at [134, 545] on input "checkbox" at bounding box center [131, 566] width 14 height 14
checkbox input "false"
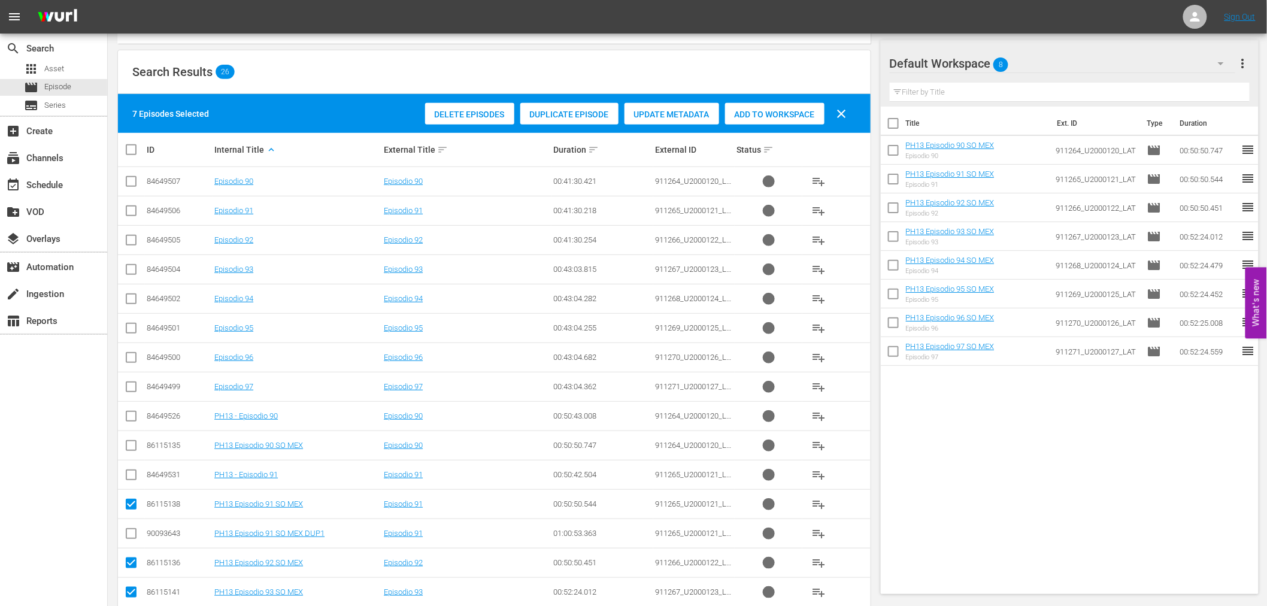
scroll to position [182, 0]
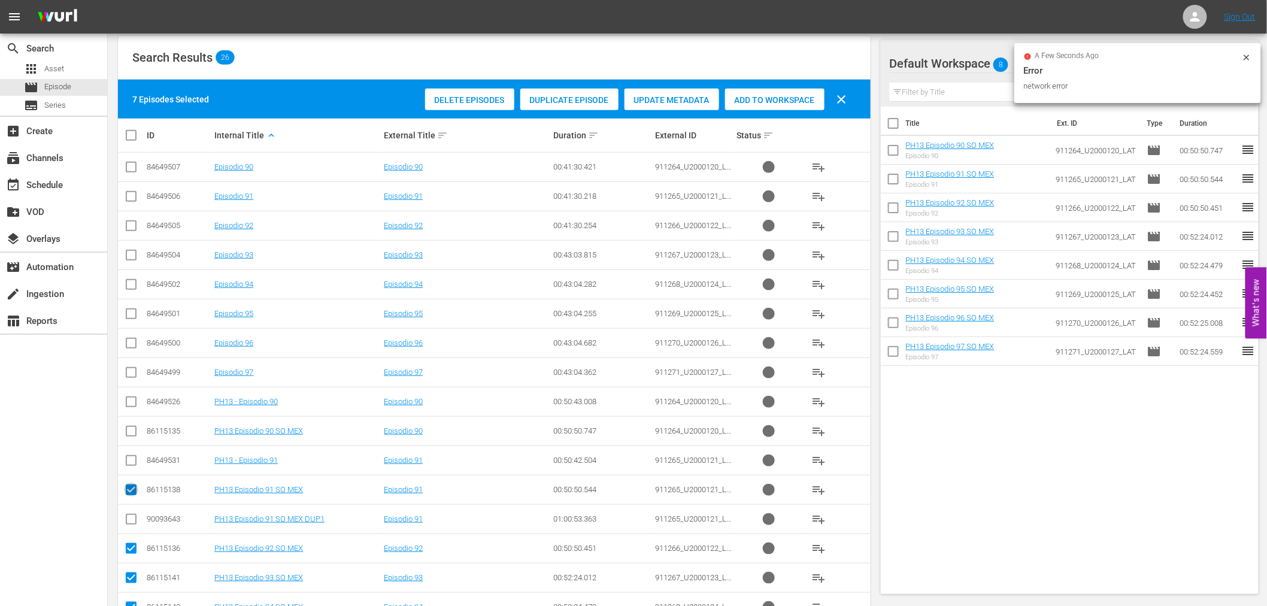
click at [134, 493] on input "checkbox" at bounding box center [131, 492] width 14 height 14
checkbox input "false"
click at [132, 545] on input "checkbox" at bounding box center [131, 551] width 14 height 14
checkbox input "false"
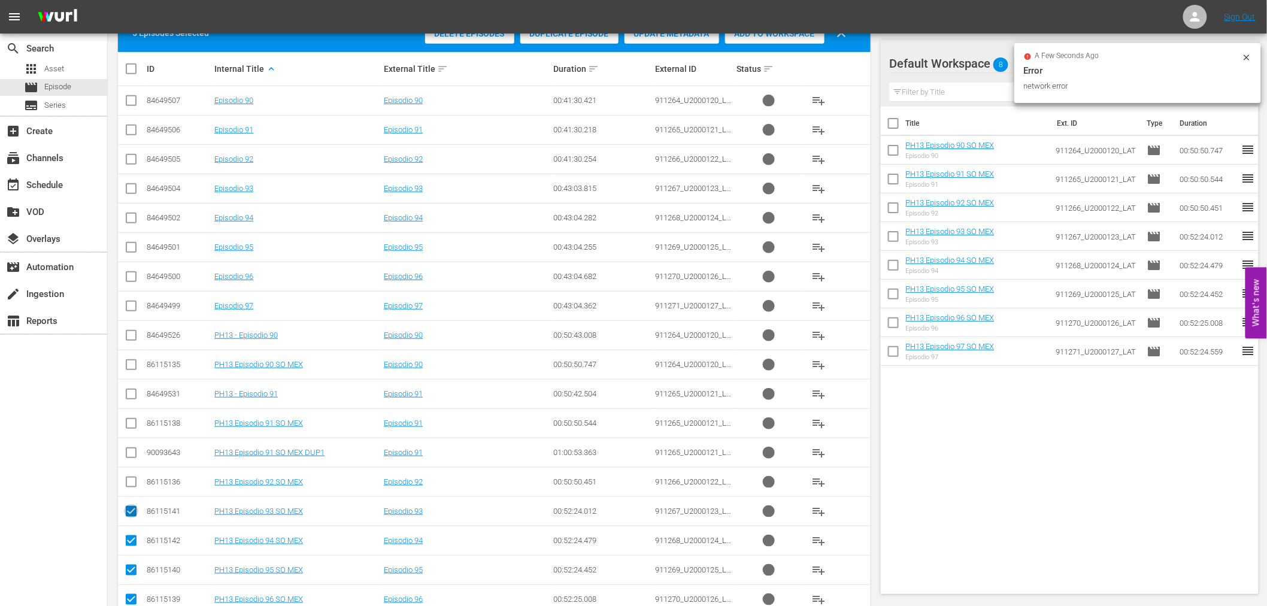
click at [128, 505] on icon at bounding box center [131, 511] width 14 height 14
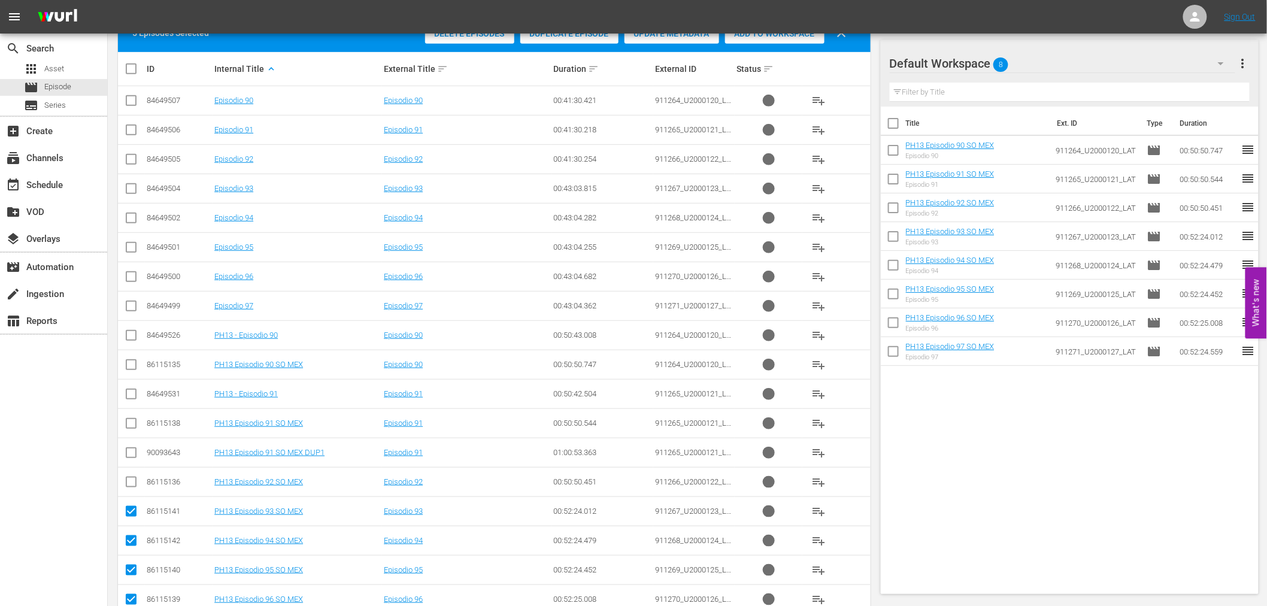
click at [128, 545] on input "checkbox" at bounding box center [131, 602] width 14 height 14
checkbox input "false"
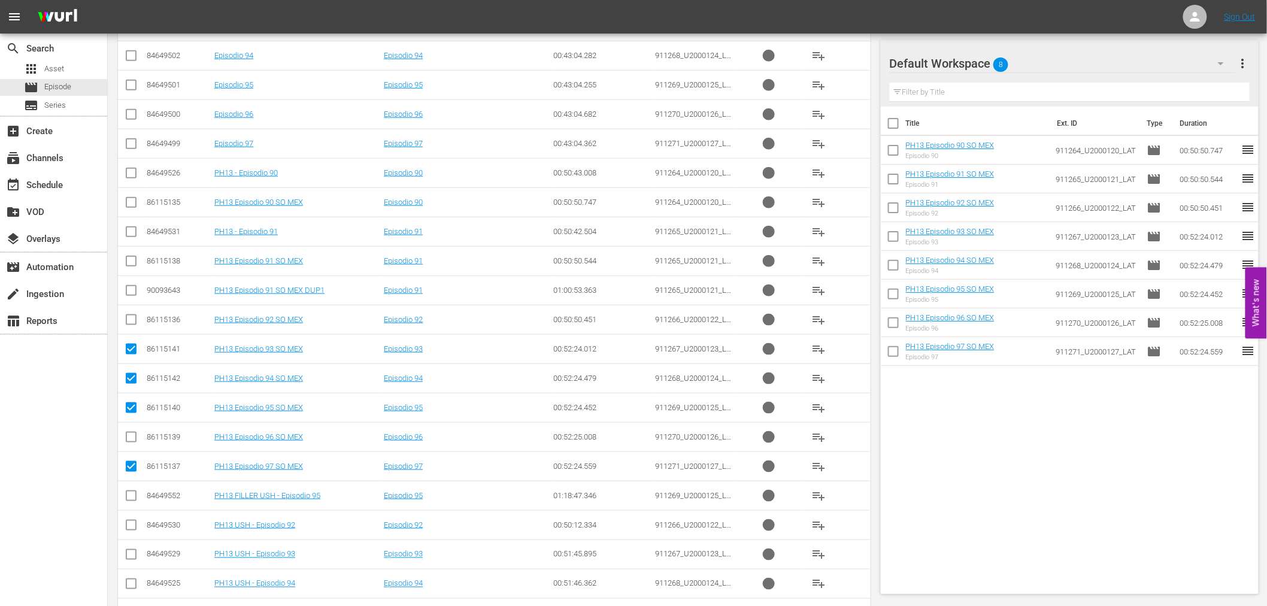
scroll to position [448, 0]
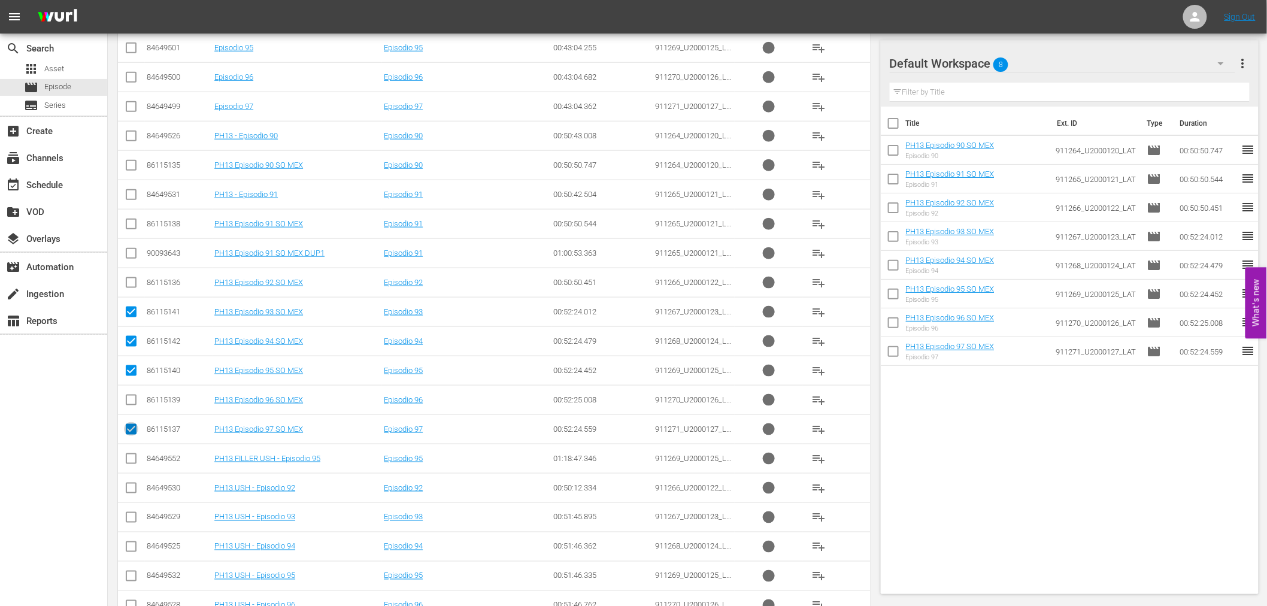
click at [132, 435] on input "checkbox" at bounding box center [131, 431] width 14 height 14
checkbox input "false"
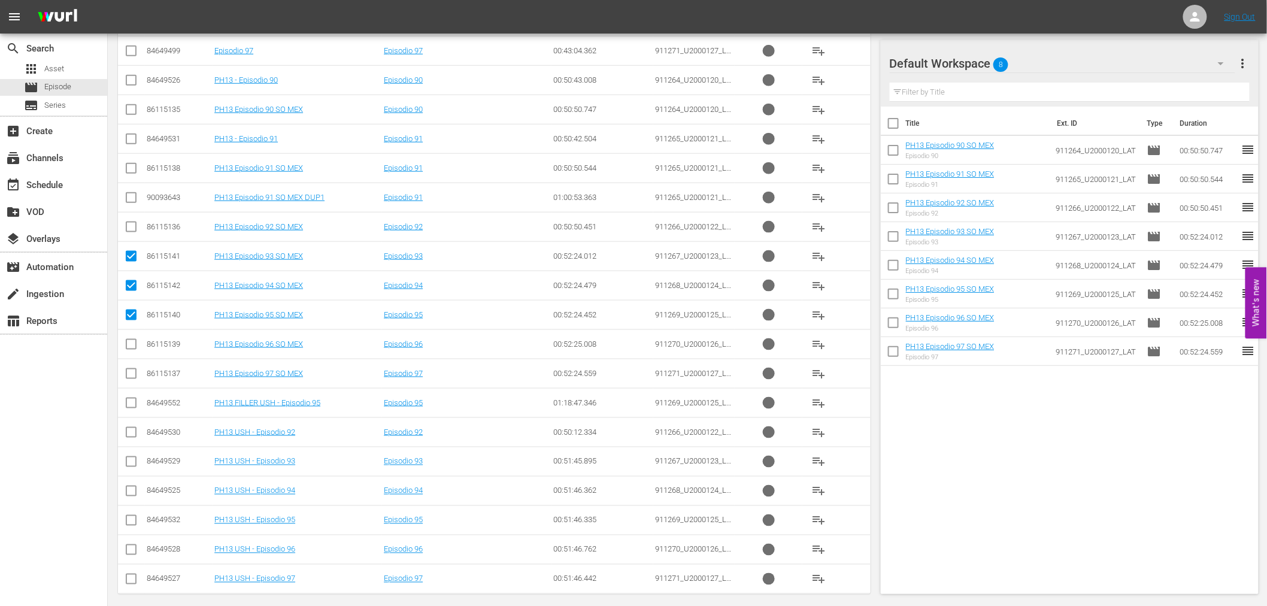
scroll to position [515, 0]
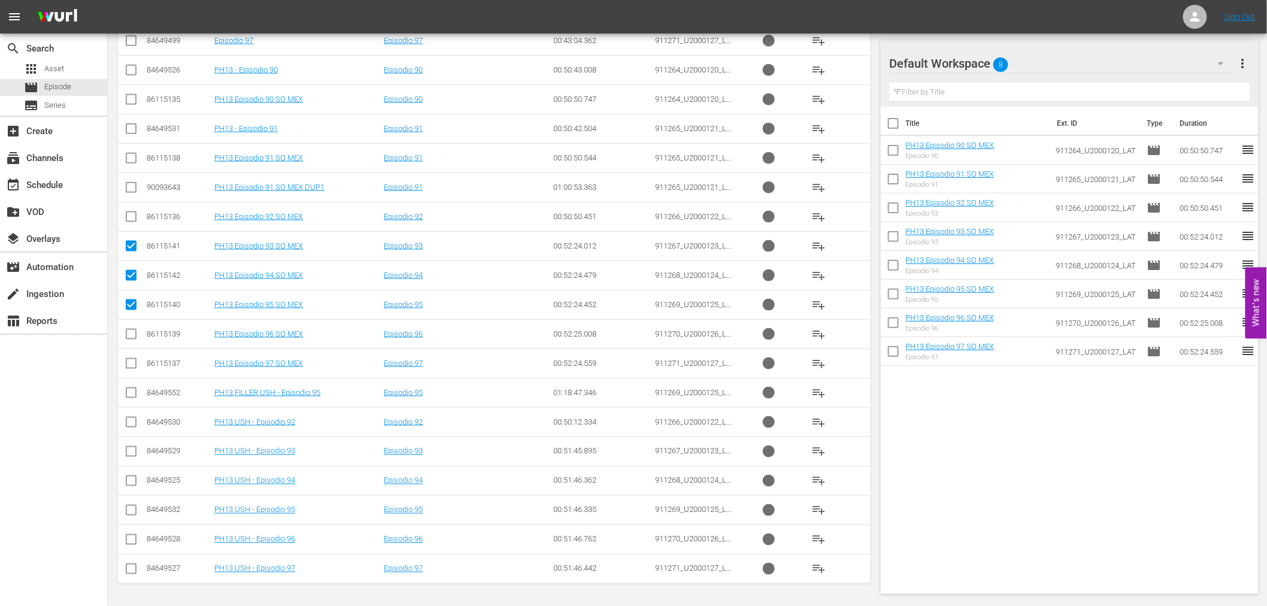
click at [135, 275] on input "checkbox" at bounding box center [131, 278] width 14 height 14
checkbox input "false"
click at [135, 303] on input "checkbox" at bounding box center [131, 307] width 14 height 14
checkbox input "false"
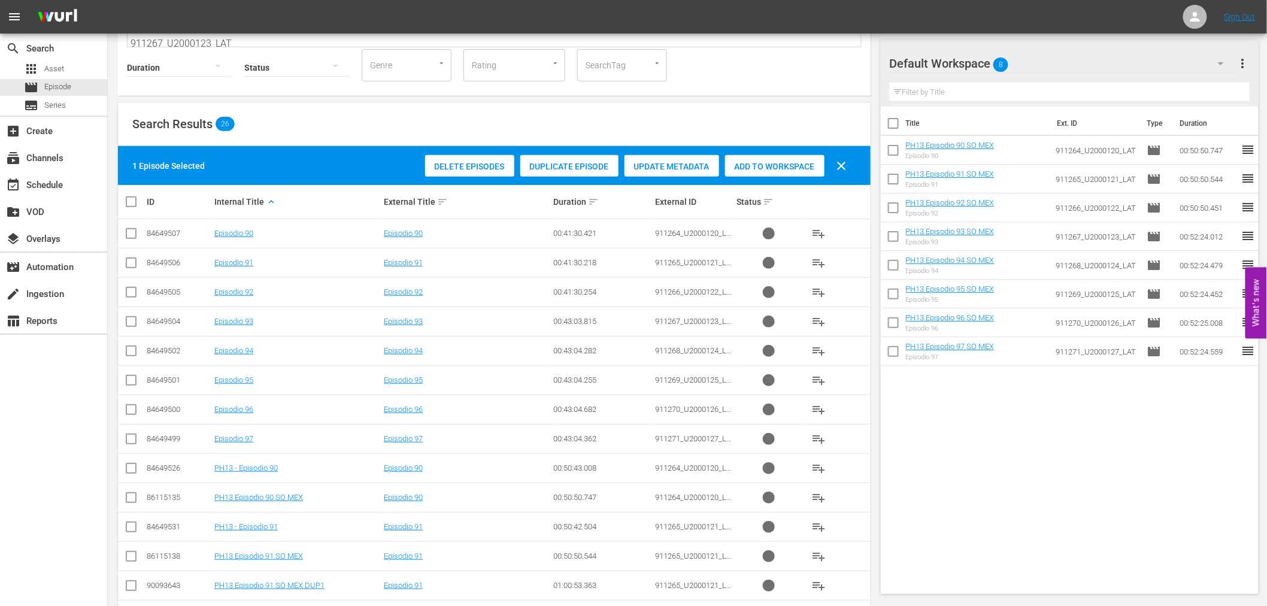
click at [547, 162] on span "Duplicate Episode" at bounding box center [569, 167] width 98 height 10
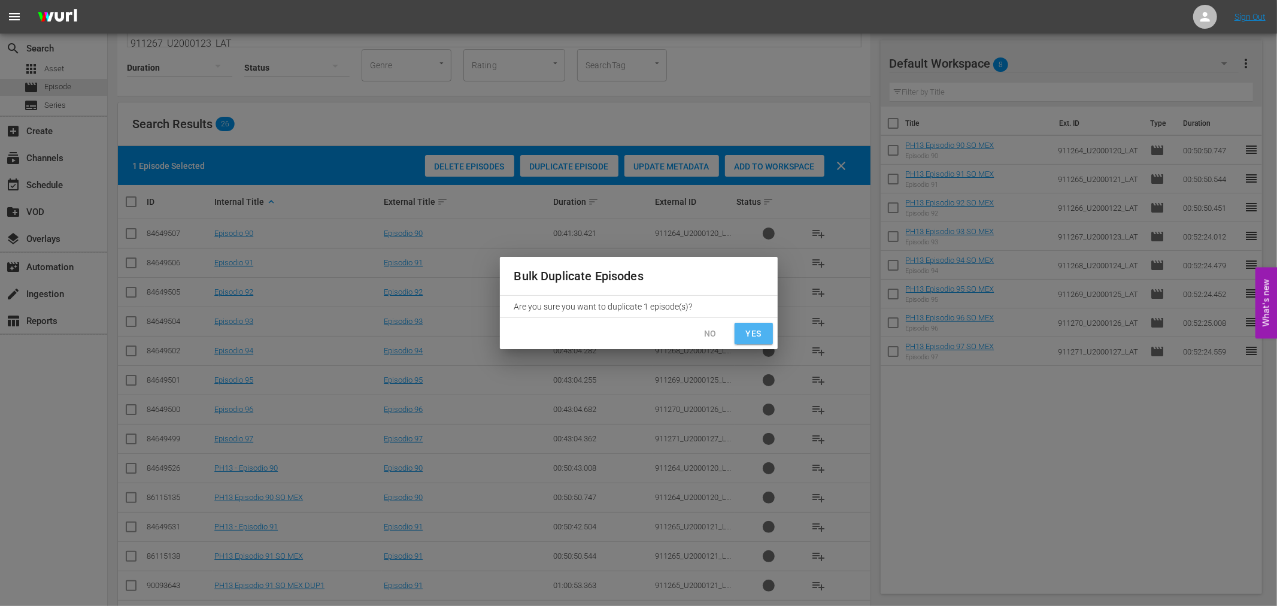
click at [759, 335] on span "Yes" at bounding box center [753, 333] width 19 height 15
checkbox input "false"
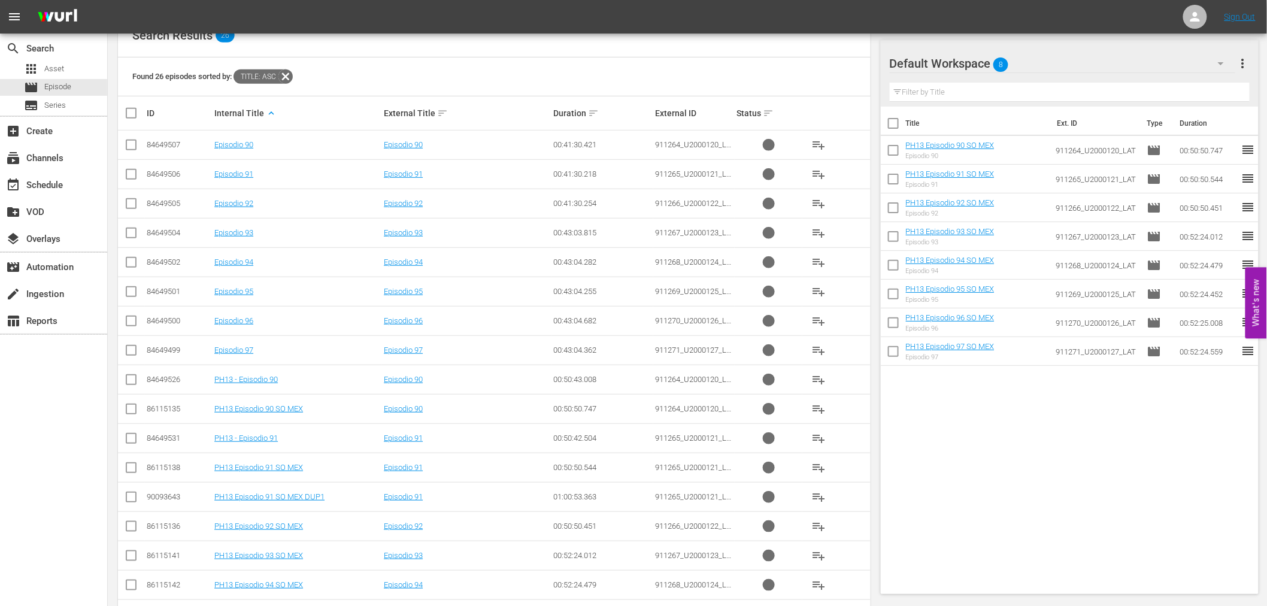
scroll to position [266, 0]
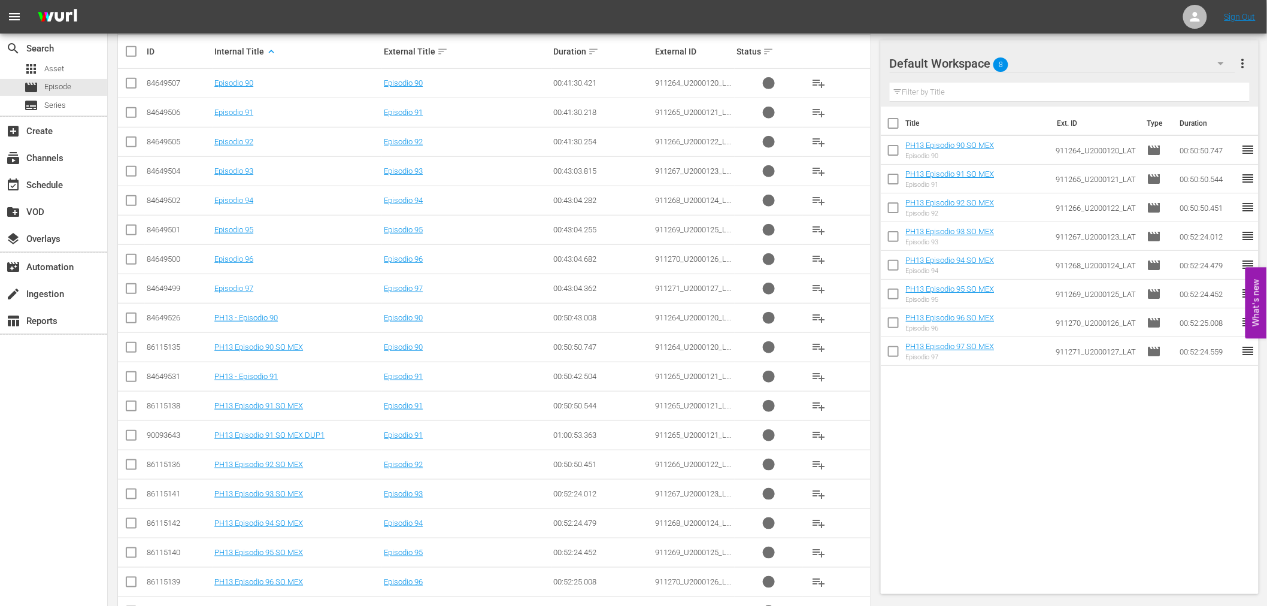
click at [126, 527] on input "checkbox" at bounding box center [131, 525] width 14 height 14
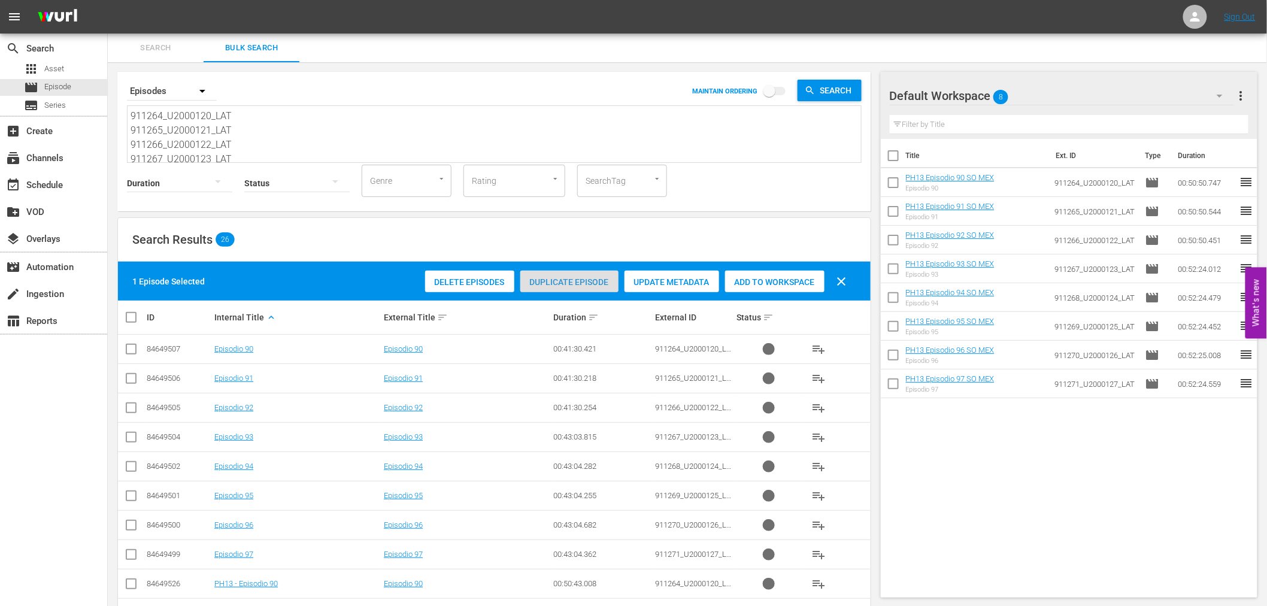
click at [559, 278] on span "Duplicate Episode" at bounding box center [569, 282] width 98 height 10
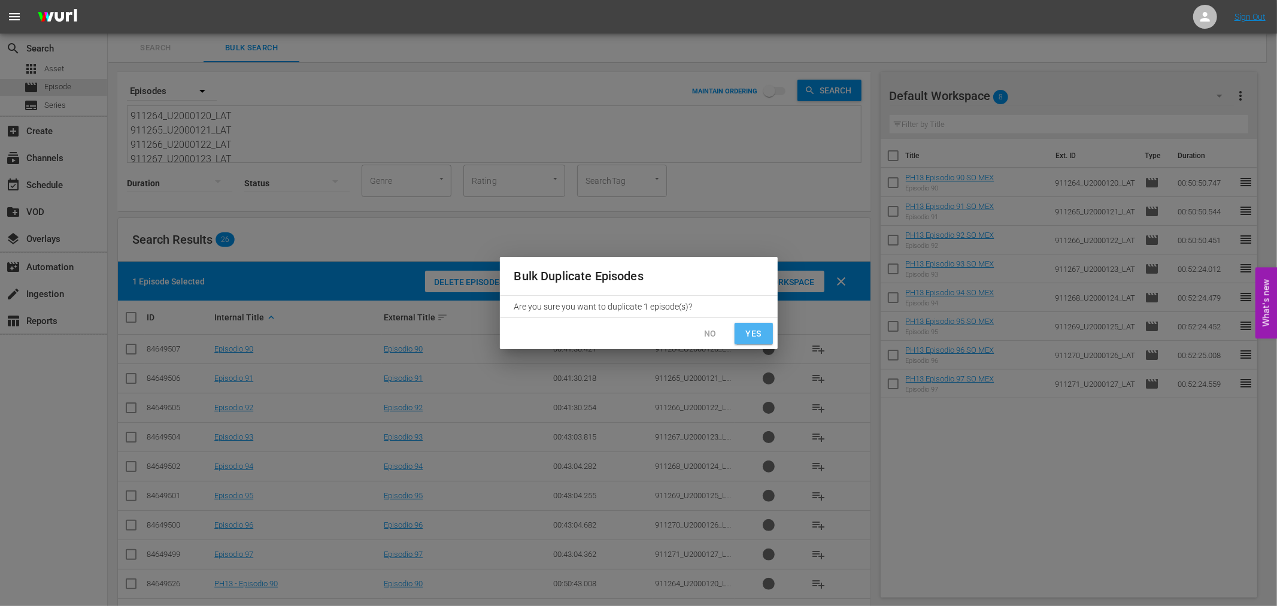
click at [751, 338] on span "Yes" at bounding box center [753, 333] width 19 height 15
checkbox input "false"
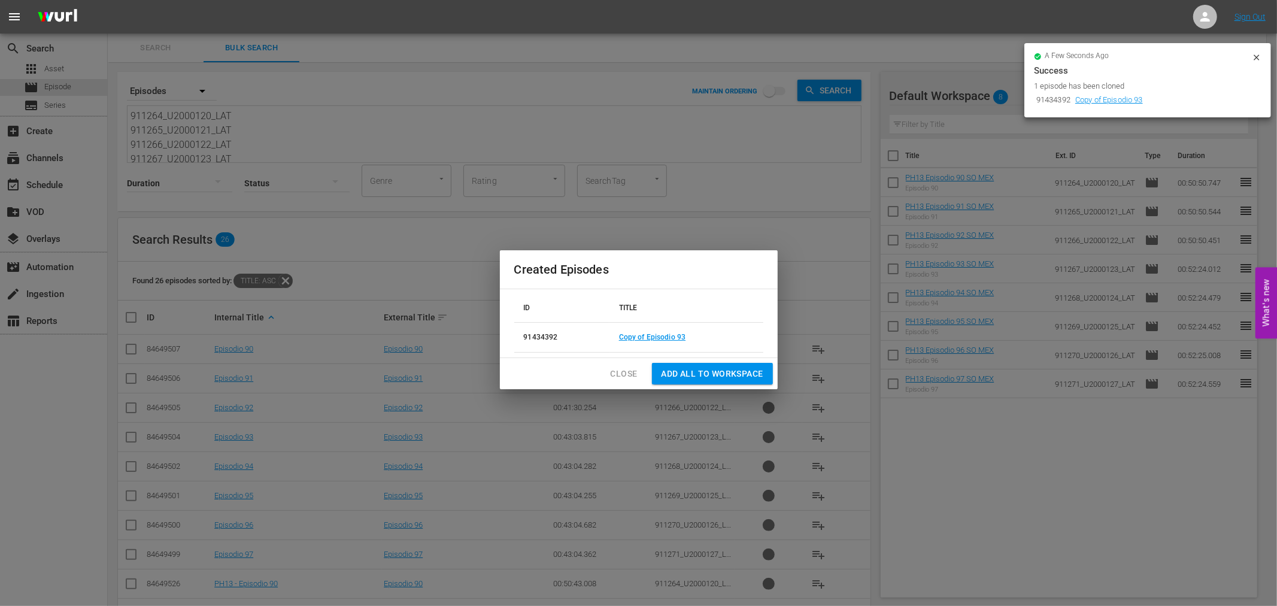
click at [633, 371] on span "Close" at bounding box center [624, 373] width 27 height 15
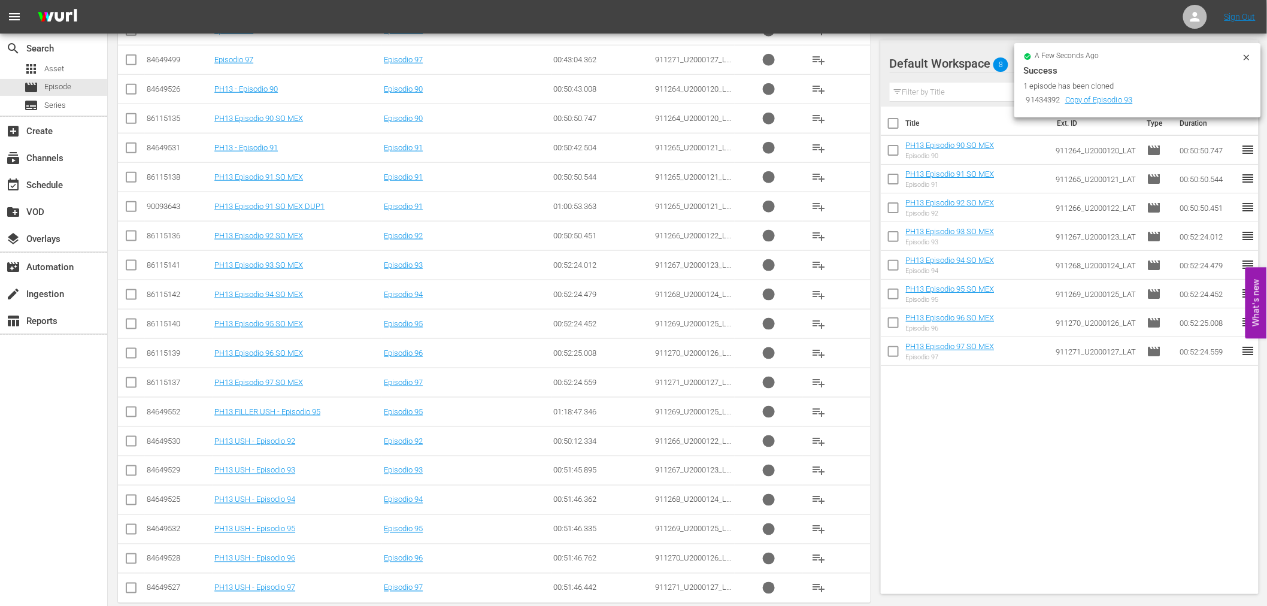
scroll to position [515, 0]
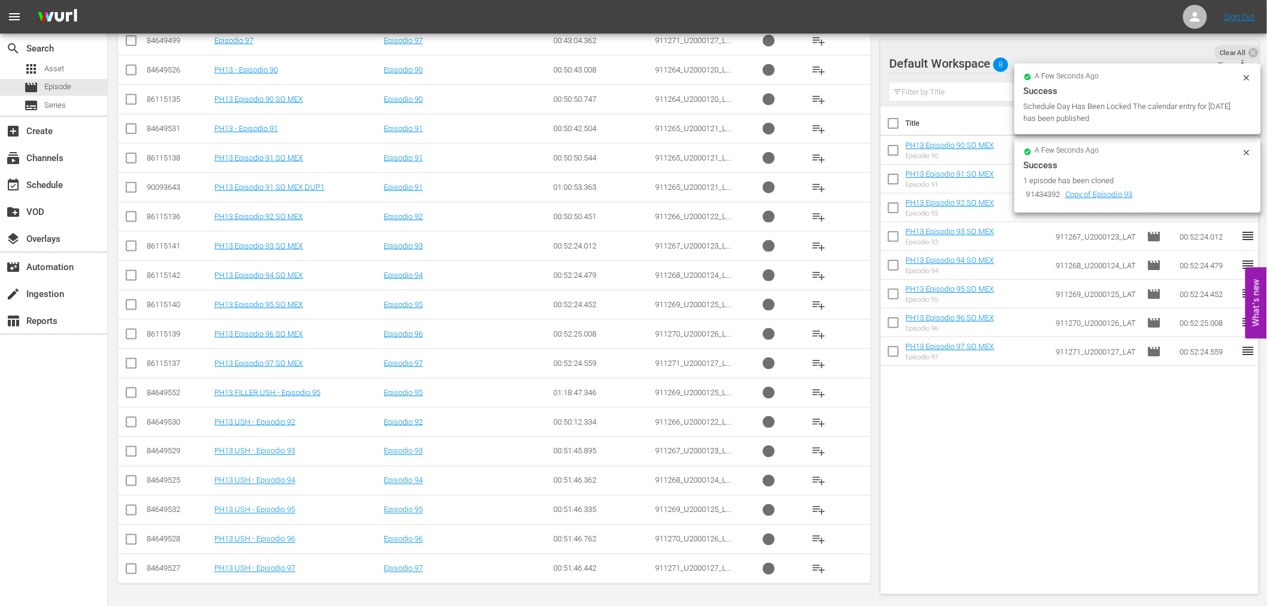
click at [129, 309] on input "checkbox" at bounding box center [131, 307] width 14 height 14
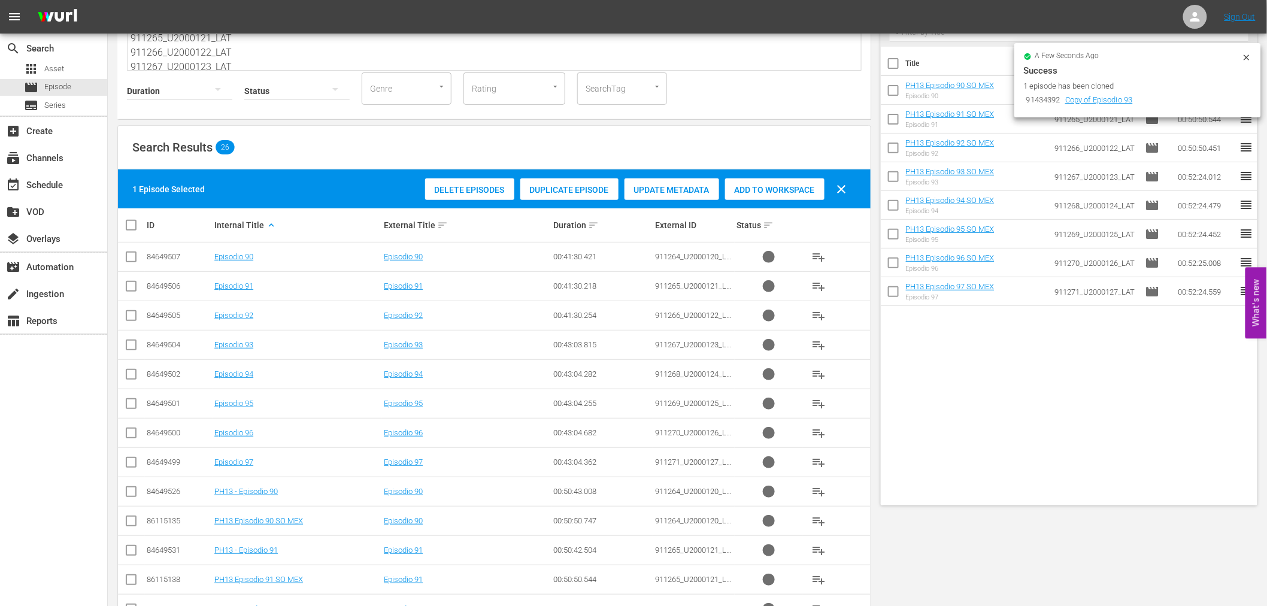
scroll to position [0, 0]
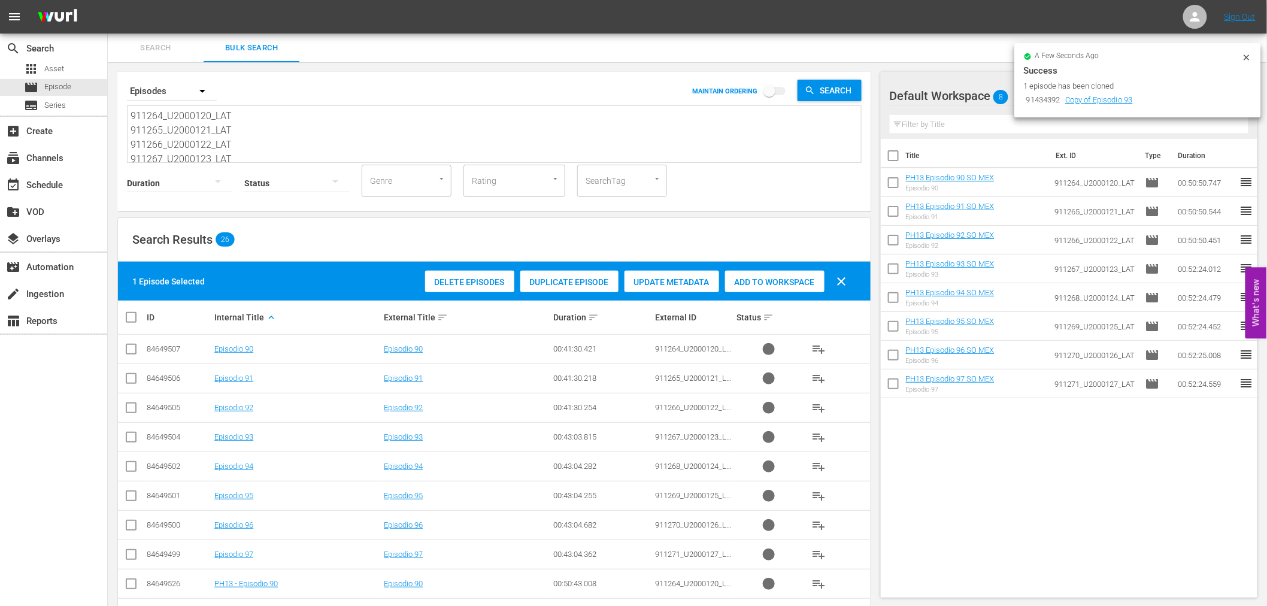
click at [571, 284] on span "Duplicate Episode" at bounding box center [569, 282] width 98 height 10
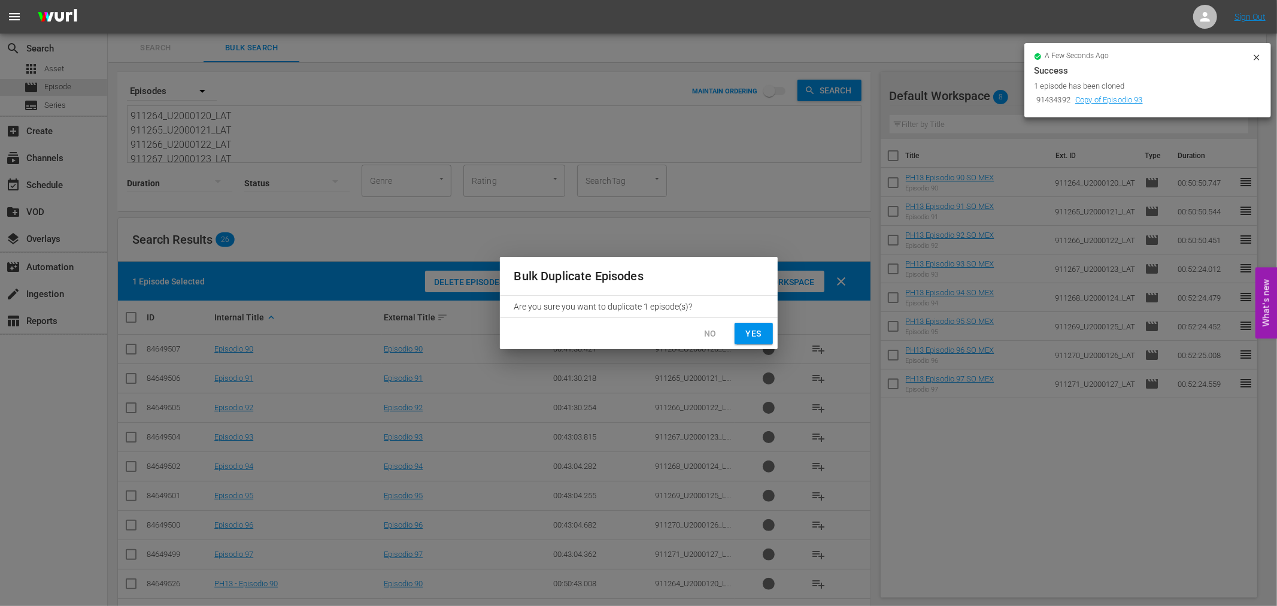
click at [756, 339] on span "Yes" at bounding box center [753, 333] width 19 height 15
checkbox input "false"
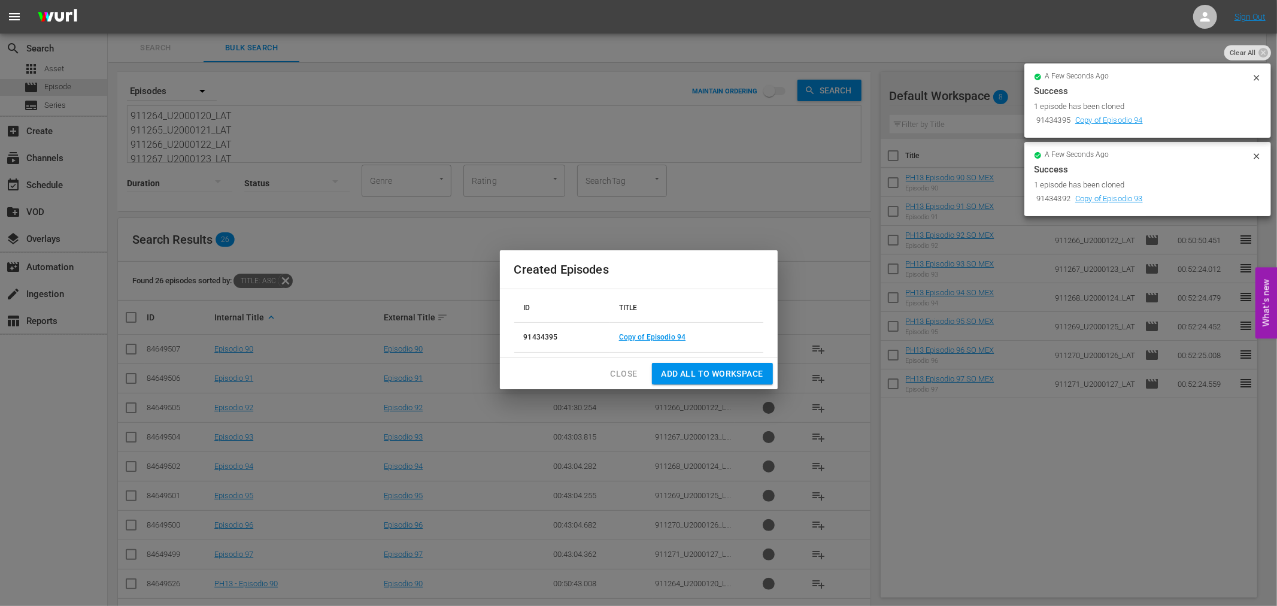
click at [621, 380] on span "Close" at bounding box center [624, 373] width 27 height 15
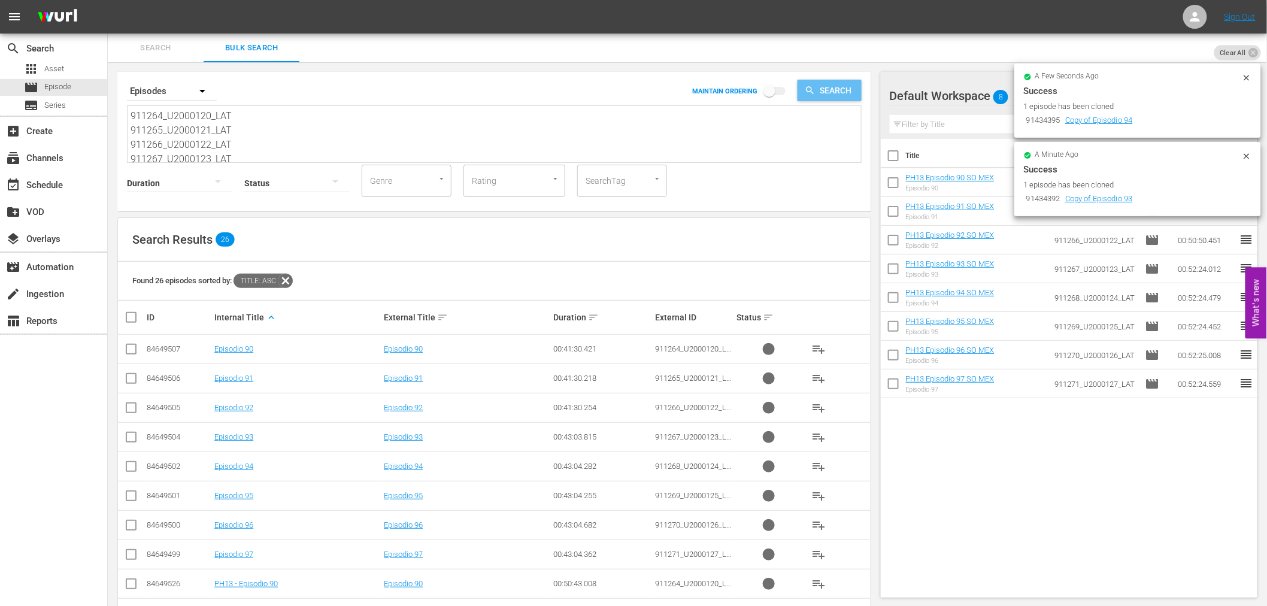
click at [816, 93] on span "Search" at bounding box center [838, 91] width 46 height 22
click at [84, 88] on div "movie Episode" at bounding box center [53, 87] width 107 height 17
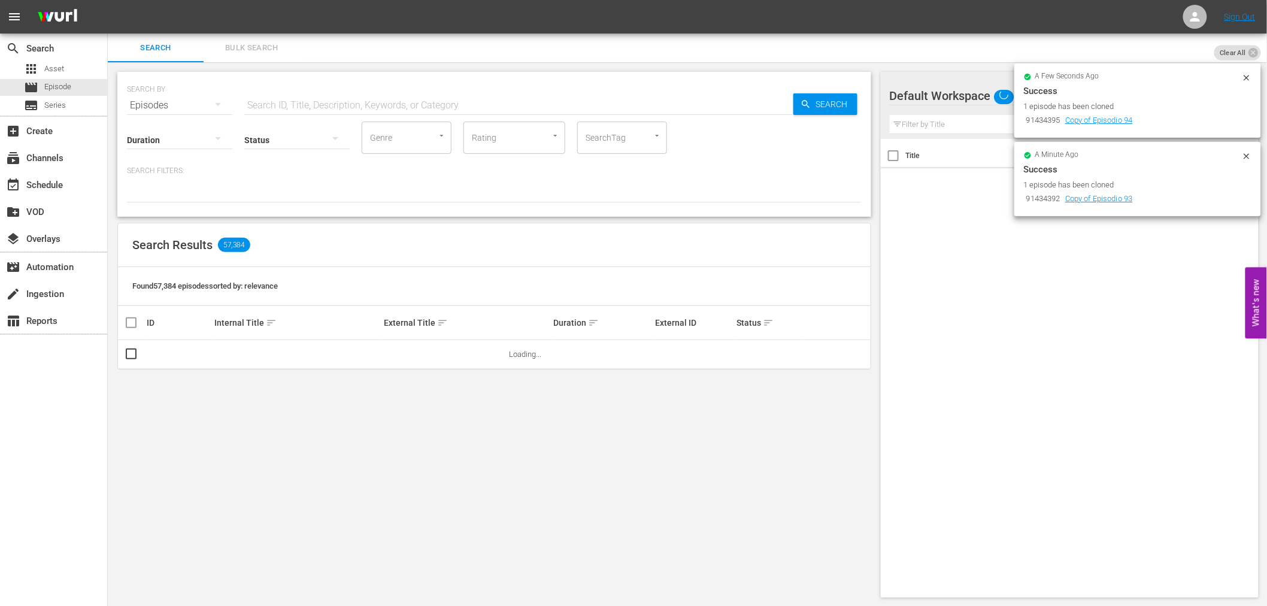
click at [260, 51] on span "Bulk Search" at bounding box center [251, 48] width 81 height 14
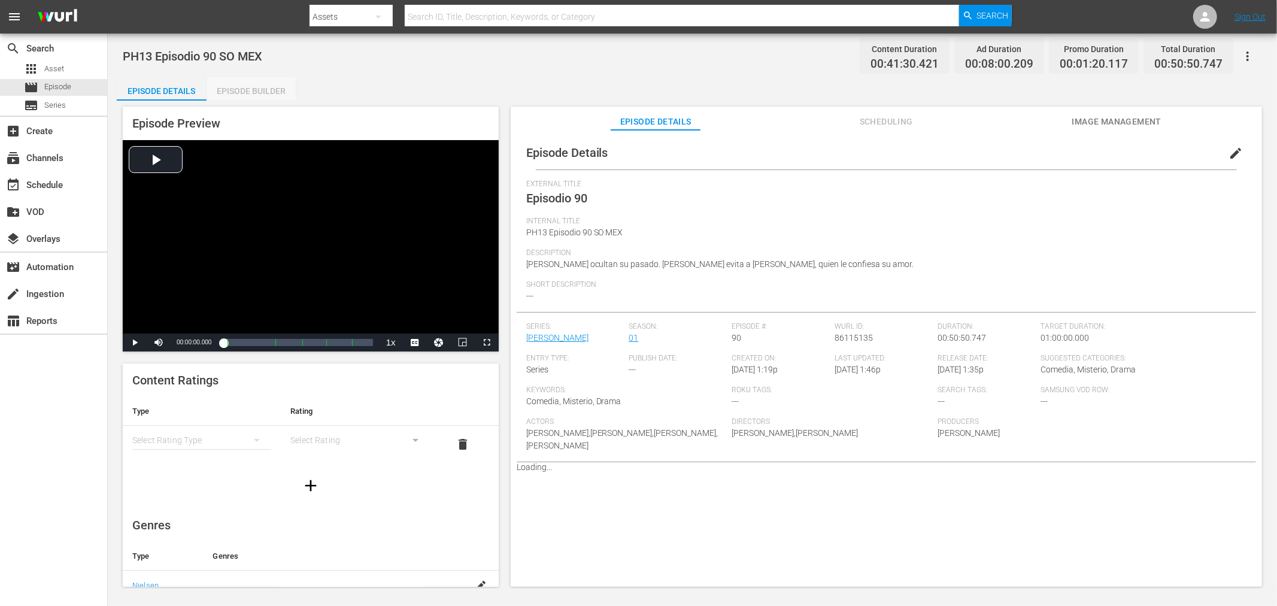
click at [260, 96] on div "Episode Builder" at bounding box center [252, 91] width 90 height 29
click at [268, 96] on div "Episode Builder" at bounding box center [252, 91] width 90 height 29
click at [232, 87] on div "Episode Builder" at bounding box center [252, 91] width 90 height 29
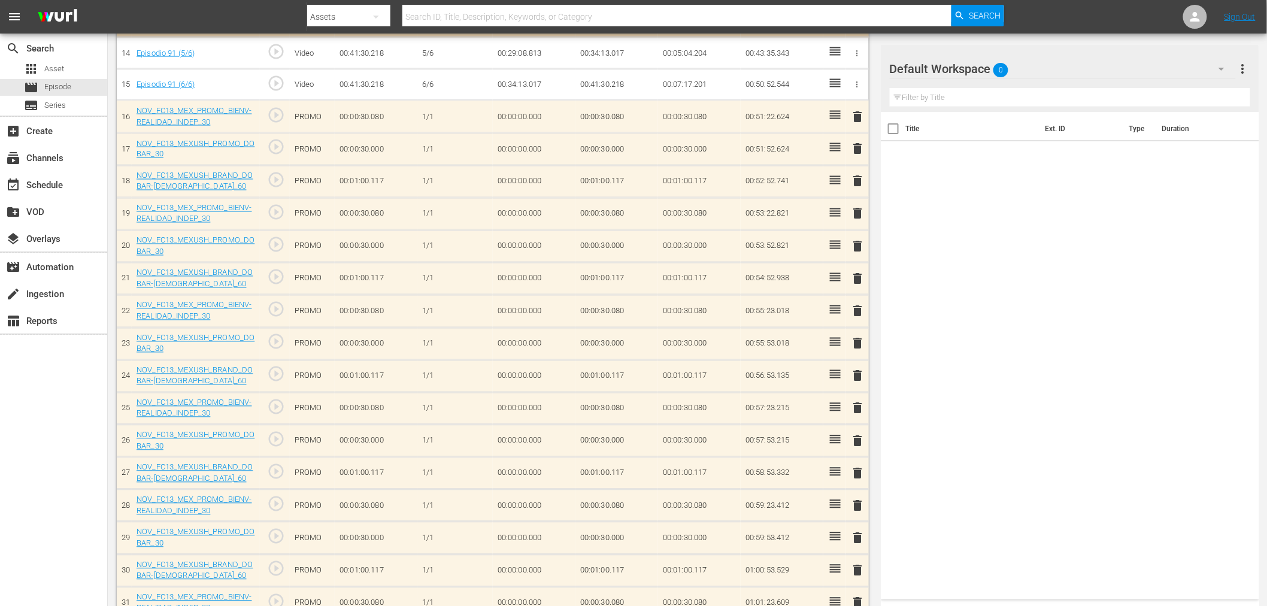
scroll to position [798, 0]
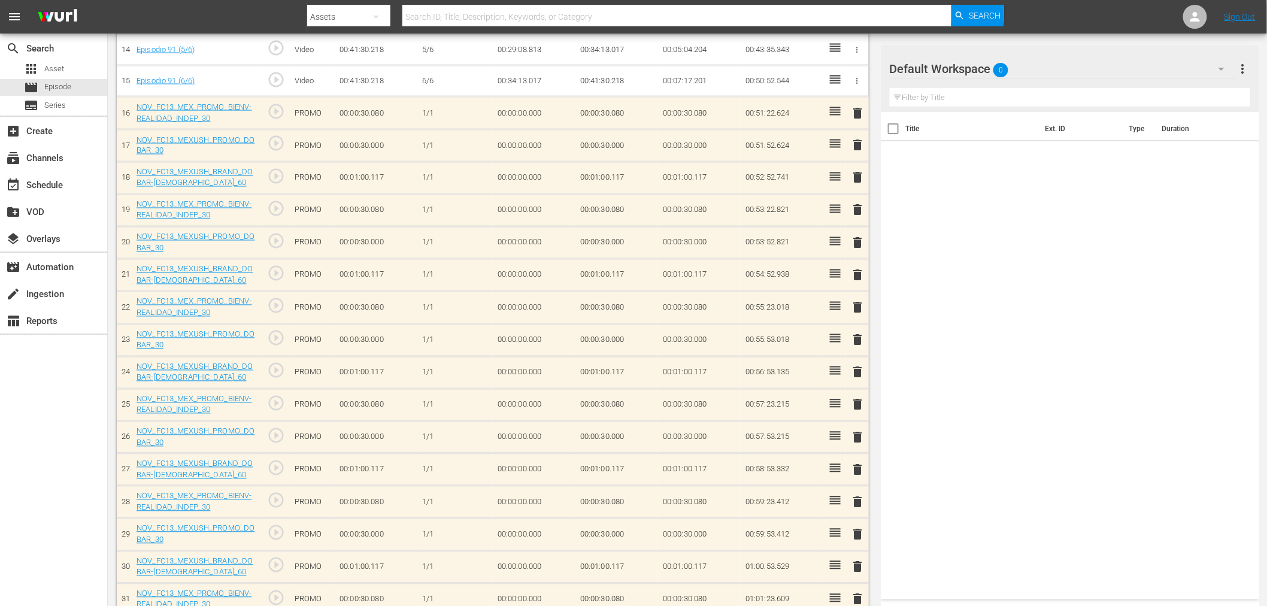
click at [859, 404] on span "delete" at bounding box center [858, 405] width 14 height 14
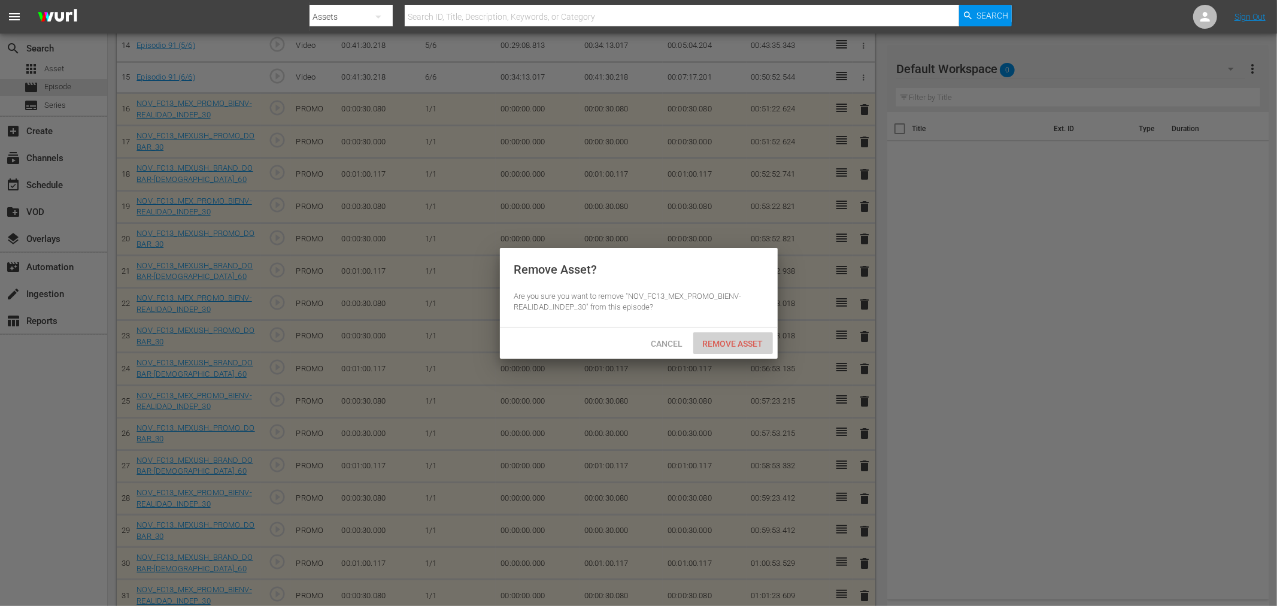
click at [745, 350] on div "Remove Asset" at bounding box center [733, 343] width 80 height 22
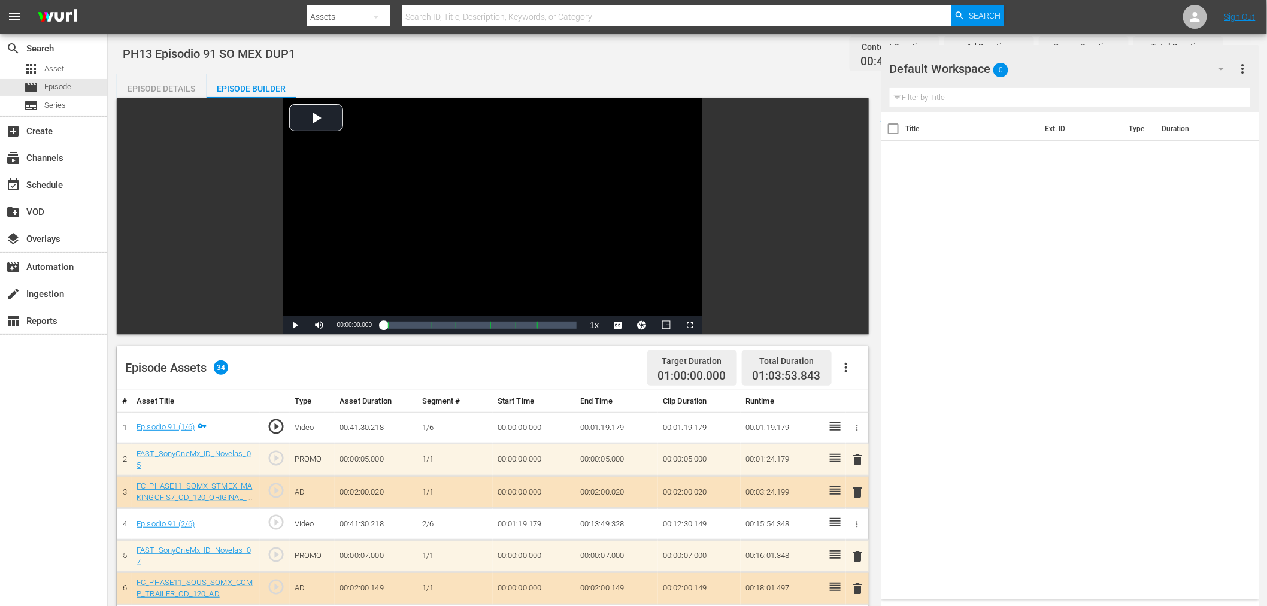
scroll to position [0, 0]
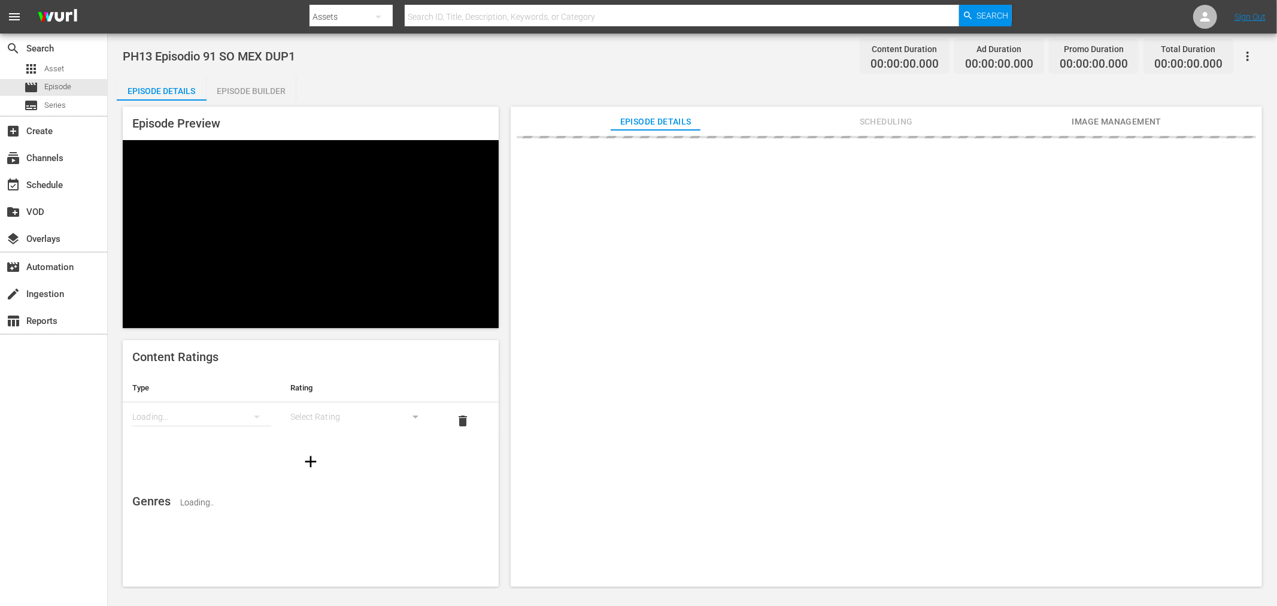
click at [289, 96] on div "Episode Builder" at bounding box center [252, 91] width 90 height 29
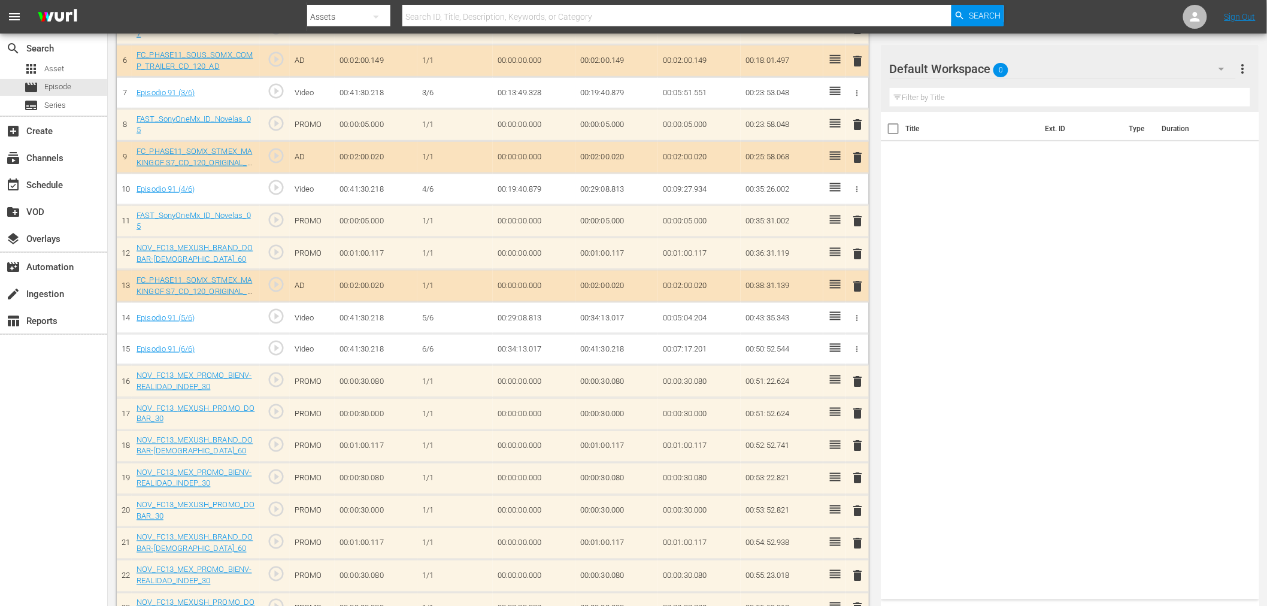
scroll to position [532, 0]
click at [863, 373] on span "delete" at bounding box center [858, 379] width 14 height 14
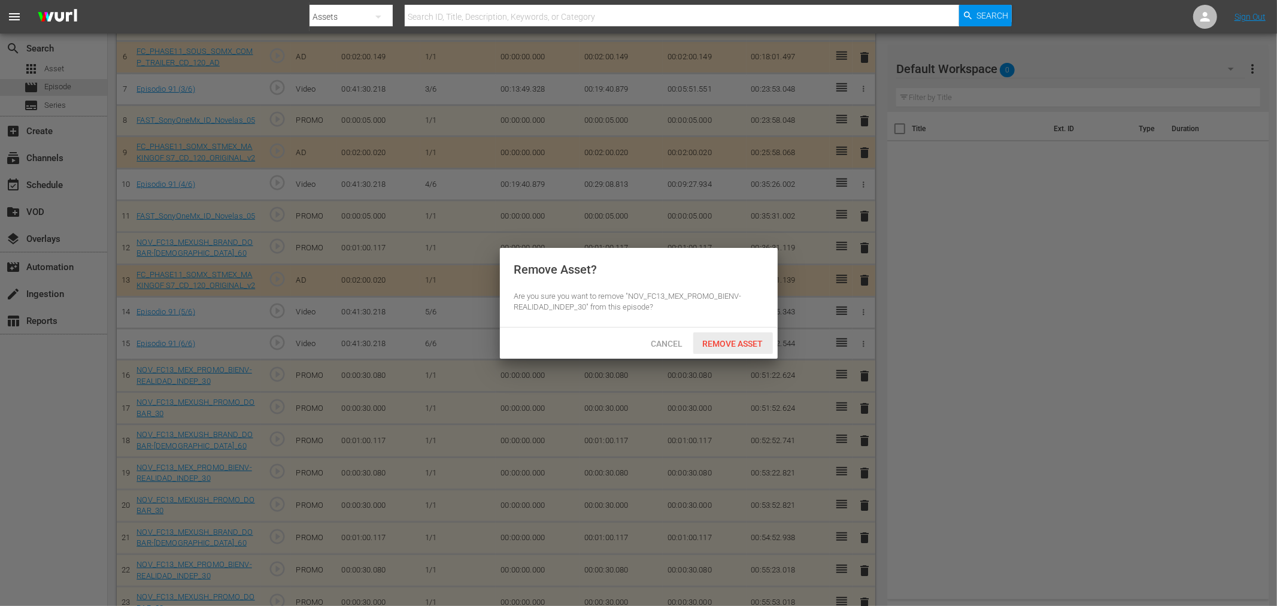
click at [756, 345] on span "Remove Asset" at bounding box center [733, 344] width 80 height 10
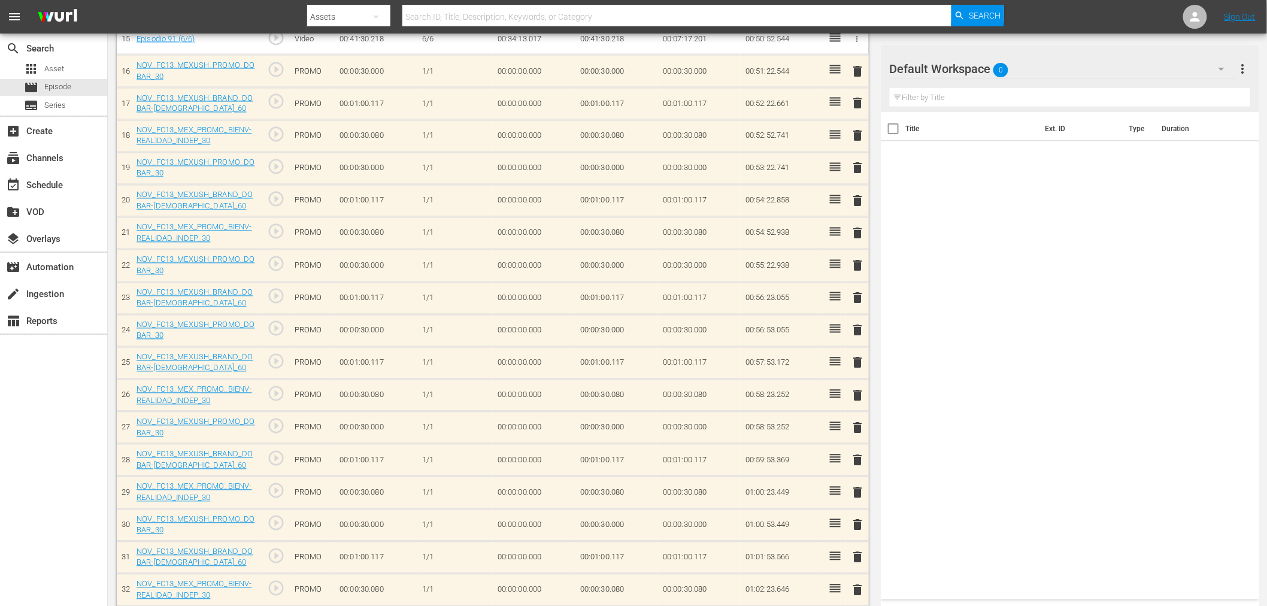
scroll to position [878, 0]
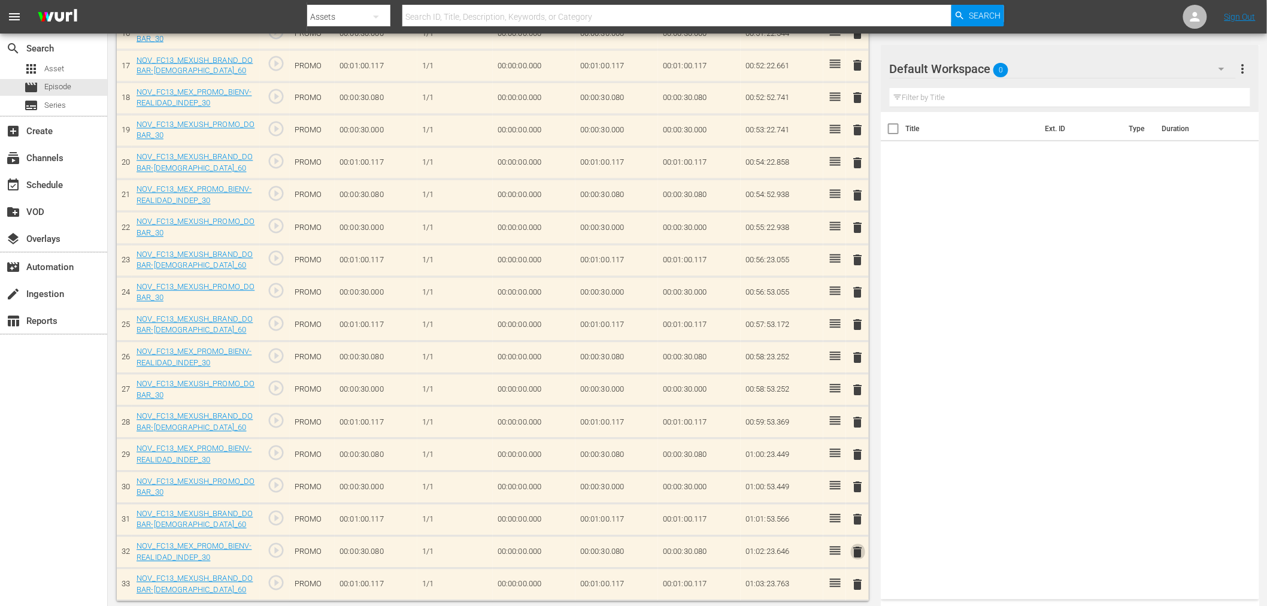
click at [859, 545] on span "delete" at bounding box center [858, 552] width 14 height 14
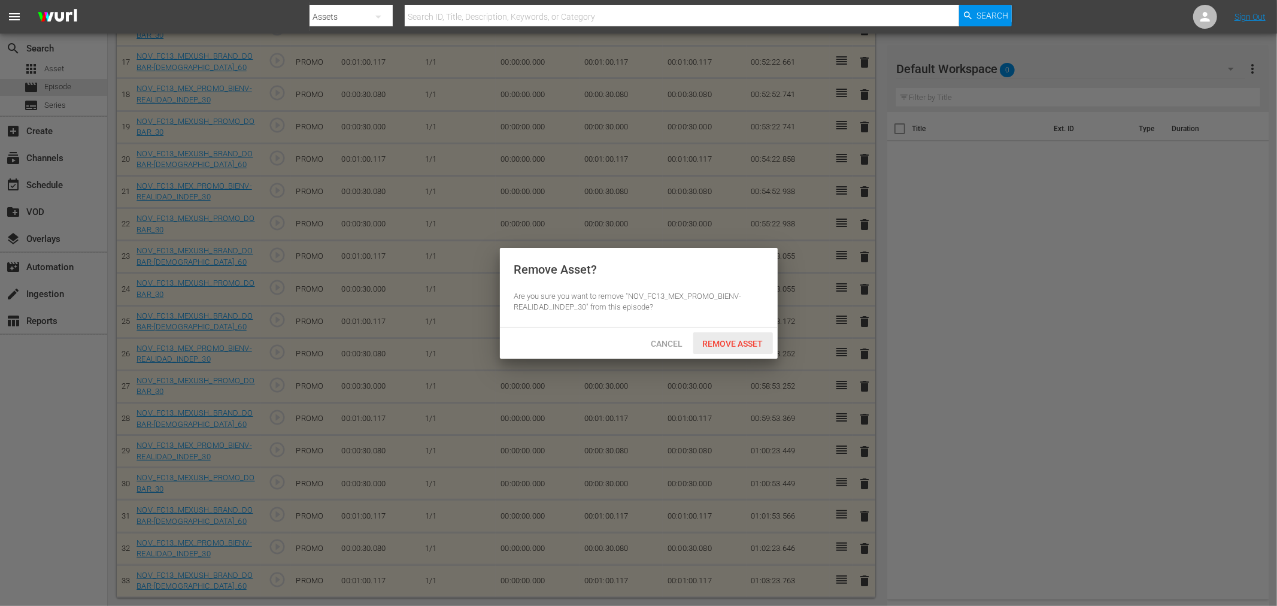
click at [765, 351] on div "Remove Asset" at bounding box center [733, 343] width 80 height 22
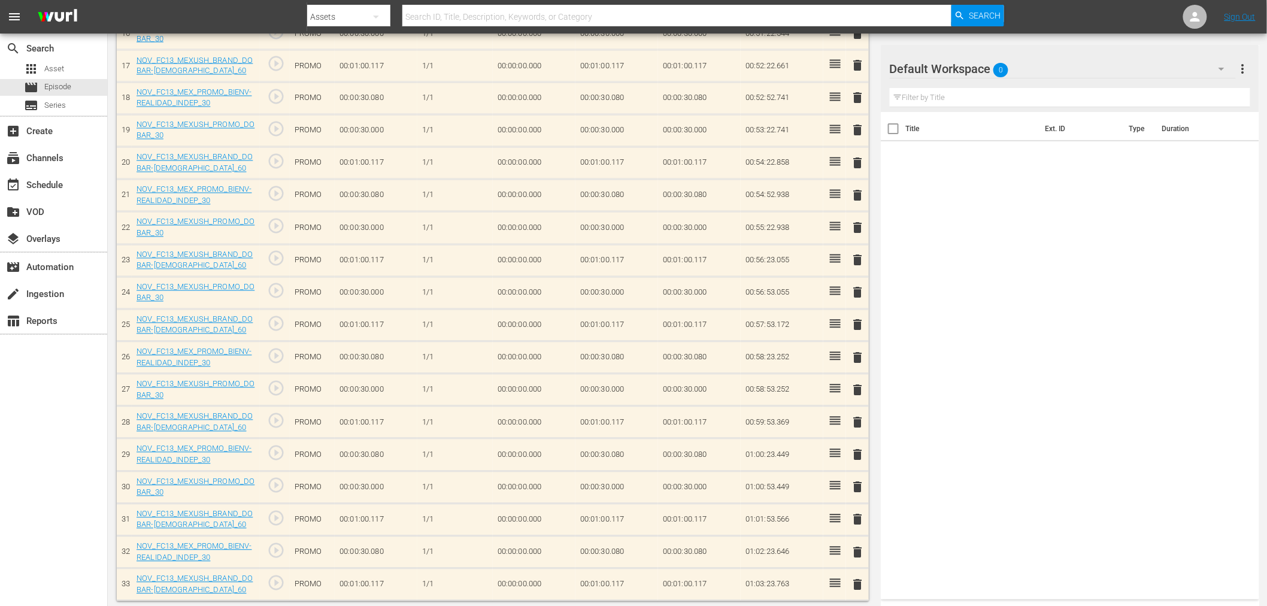
scroll to position [846, 0]
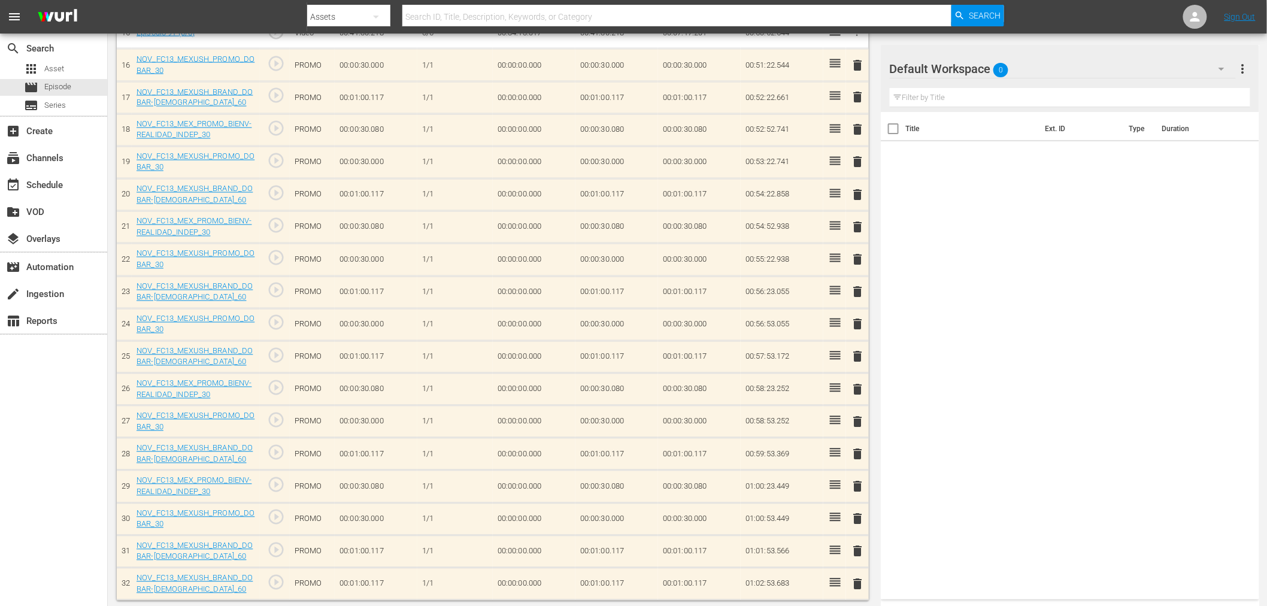
click at [858, 480] on span "delete" at bounding box center [858, 487] width 14 height 14
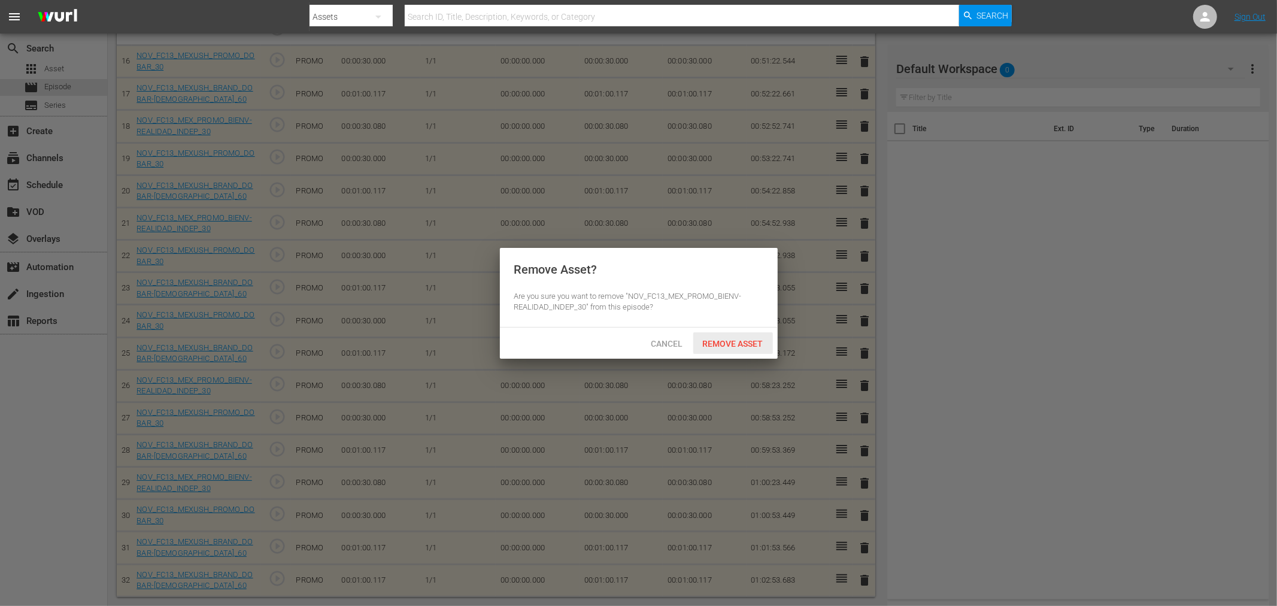
click at [738, 343] on span "Remove Asset" at bounding box center [733, 344] width 80 height 10
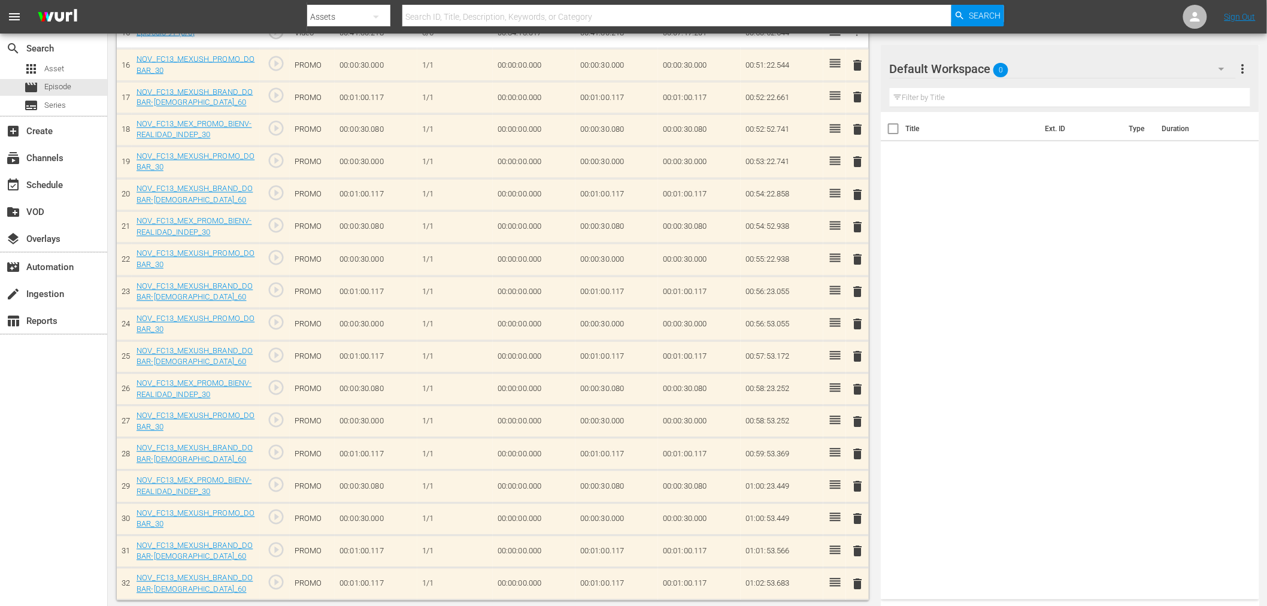
scroll to position [813, 0]
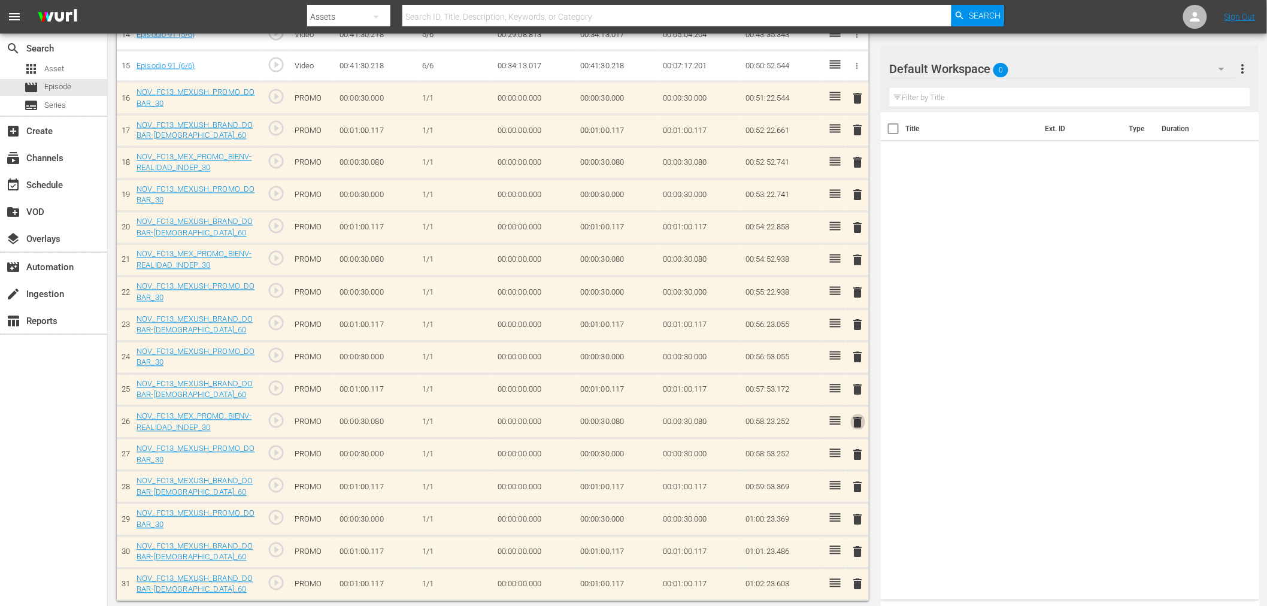
click at [858, 419] on span "delete" at bounding box center [858, 422] width 14 height 14
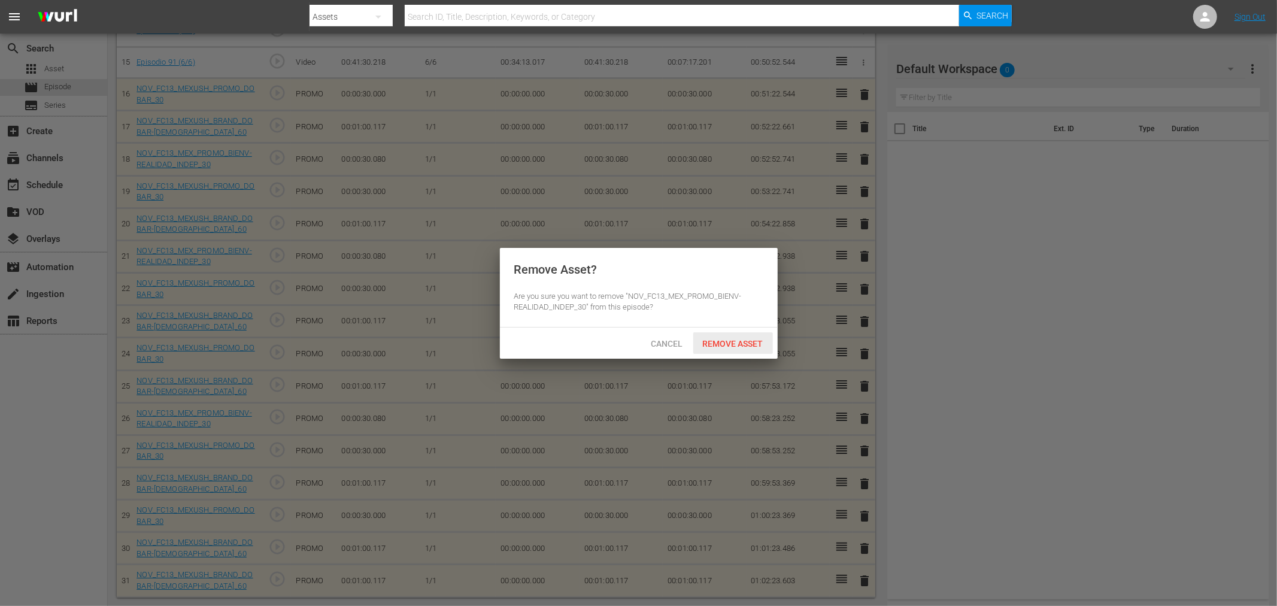
click at [747, 342] on span "Remove Asset" at bounding box center [733, 344] width 80 height 10
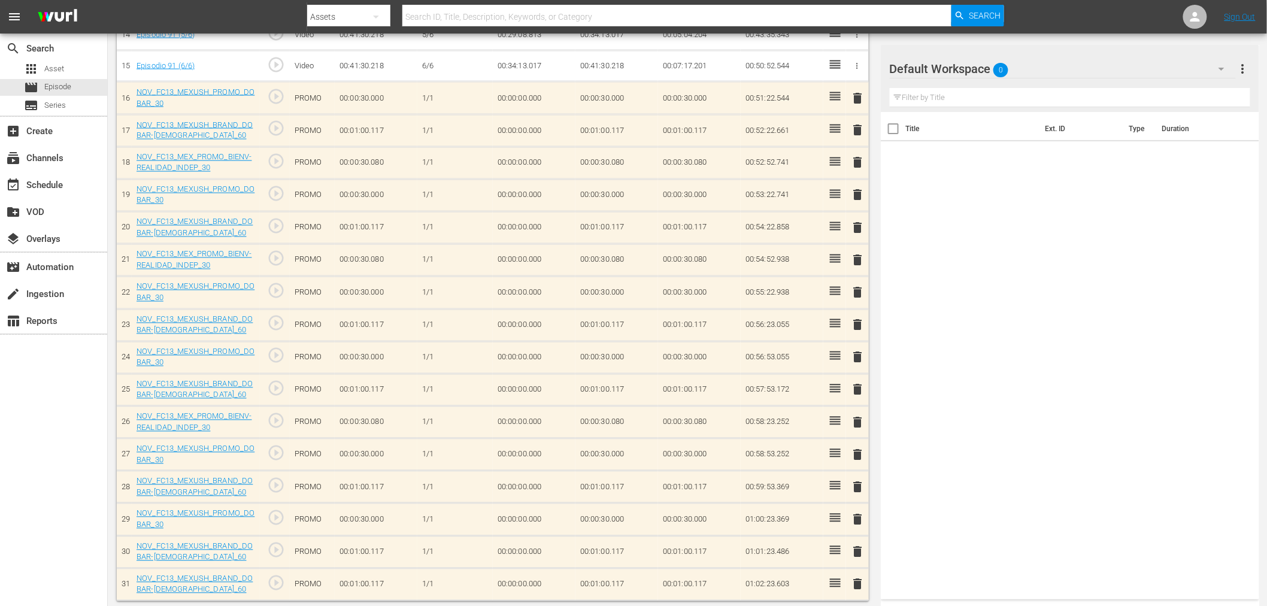
scroll to position [781, 0]
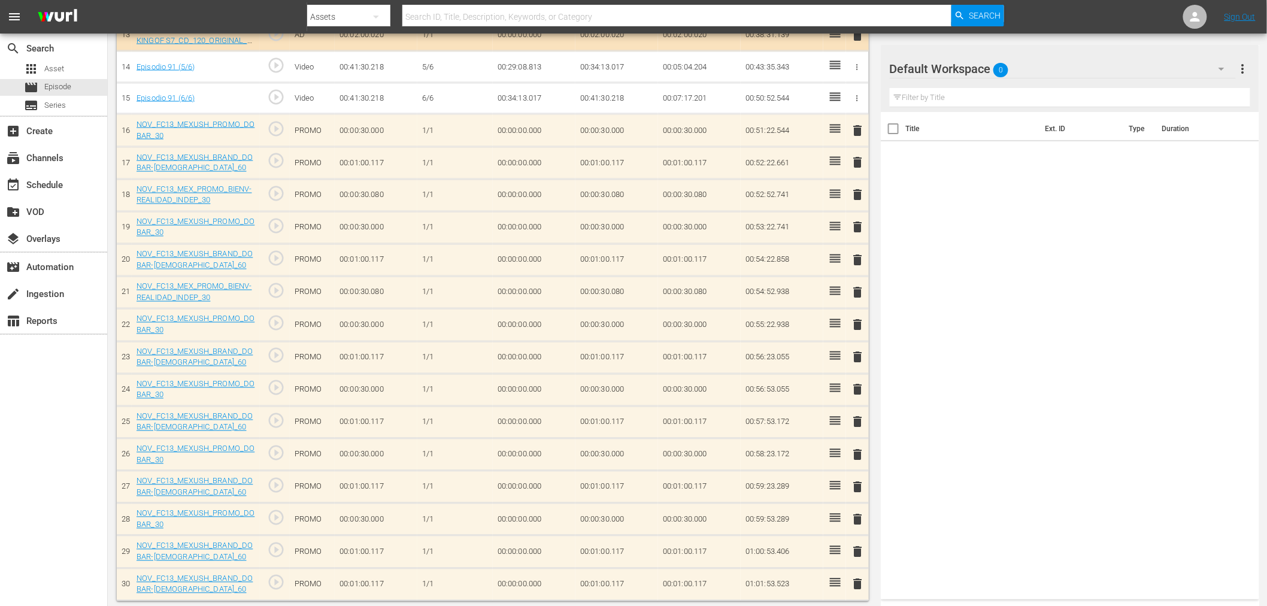
click at [860, 286] on span "delete" at bounding box center [858, 293] width 14 height 14
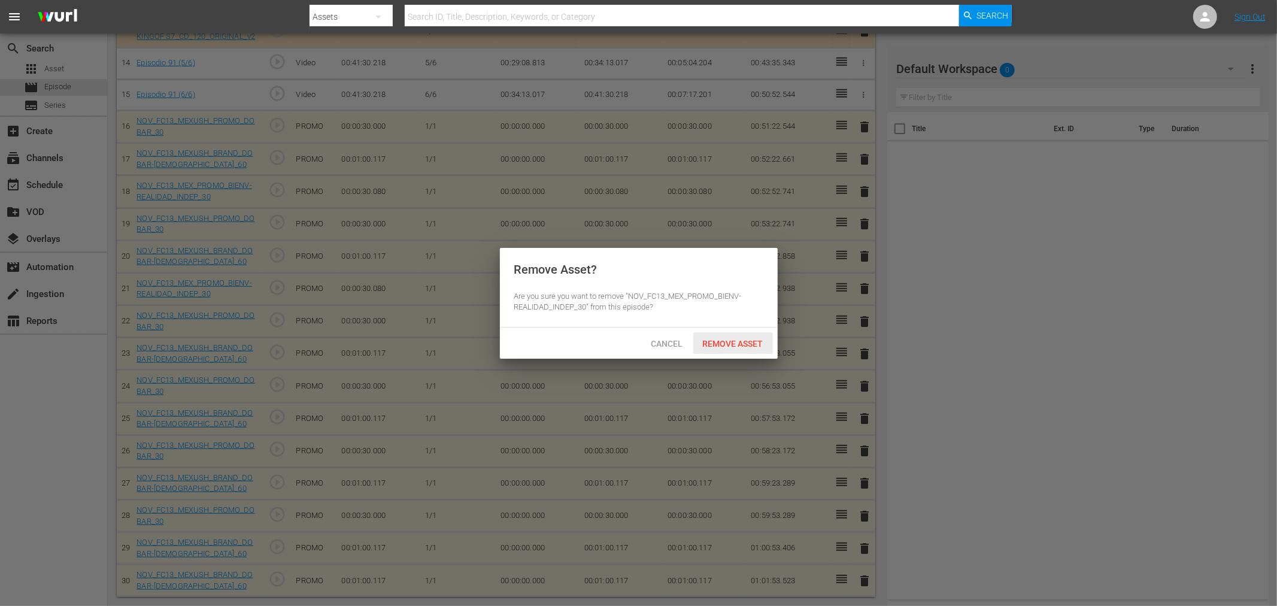
click at [750, 333] on div "Remove Asset" at bounding box center [733, 343] width 80 height 22
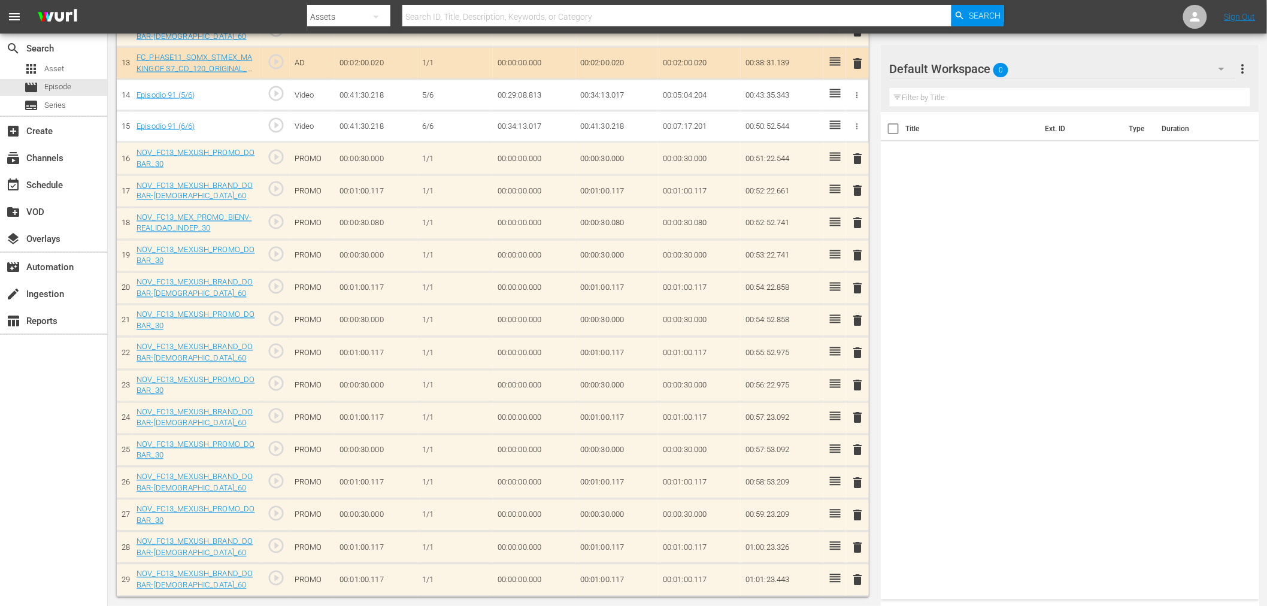
scroll to position [748, 0]
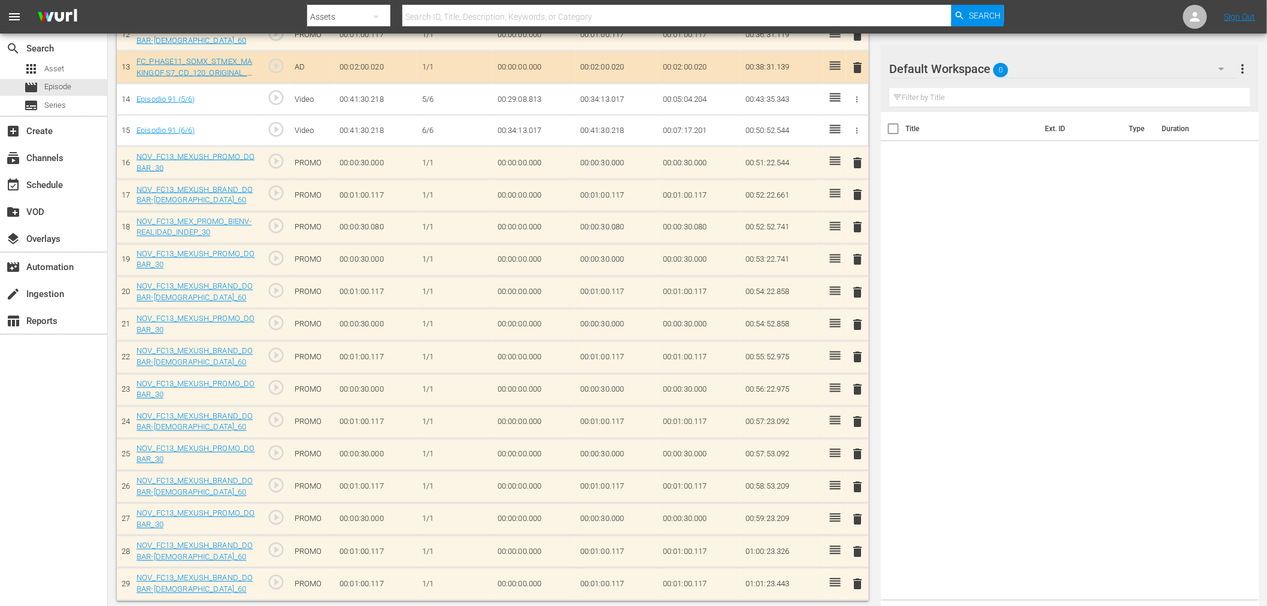
click at [859, 220] on span "delete" at bounding box center [858, 227] width 14 height 14
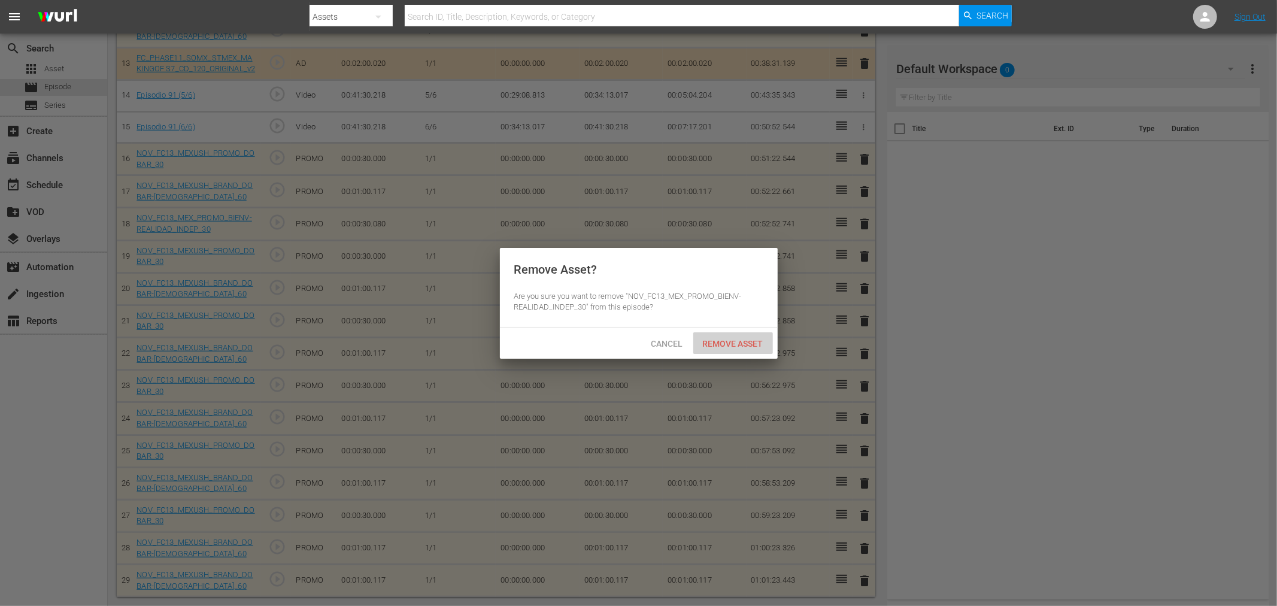
click at [742, 347] on span "Remove Asset" at bounding box center [733, 344] width 80 height 10
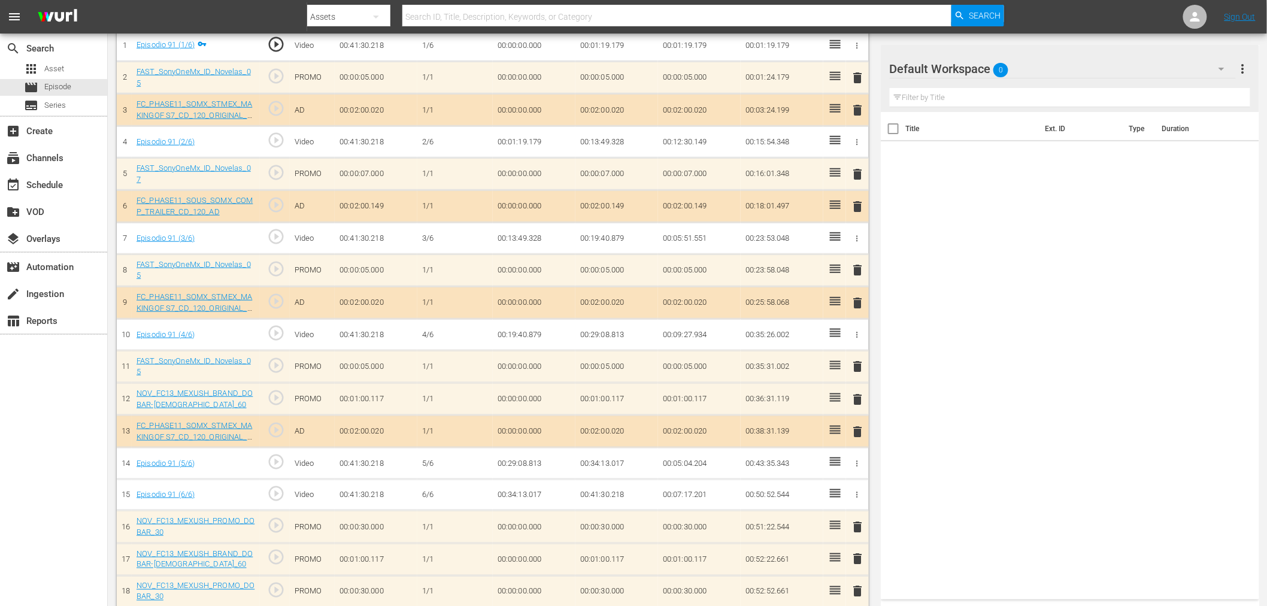
scroll to position [383, 0]
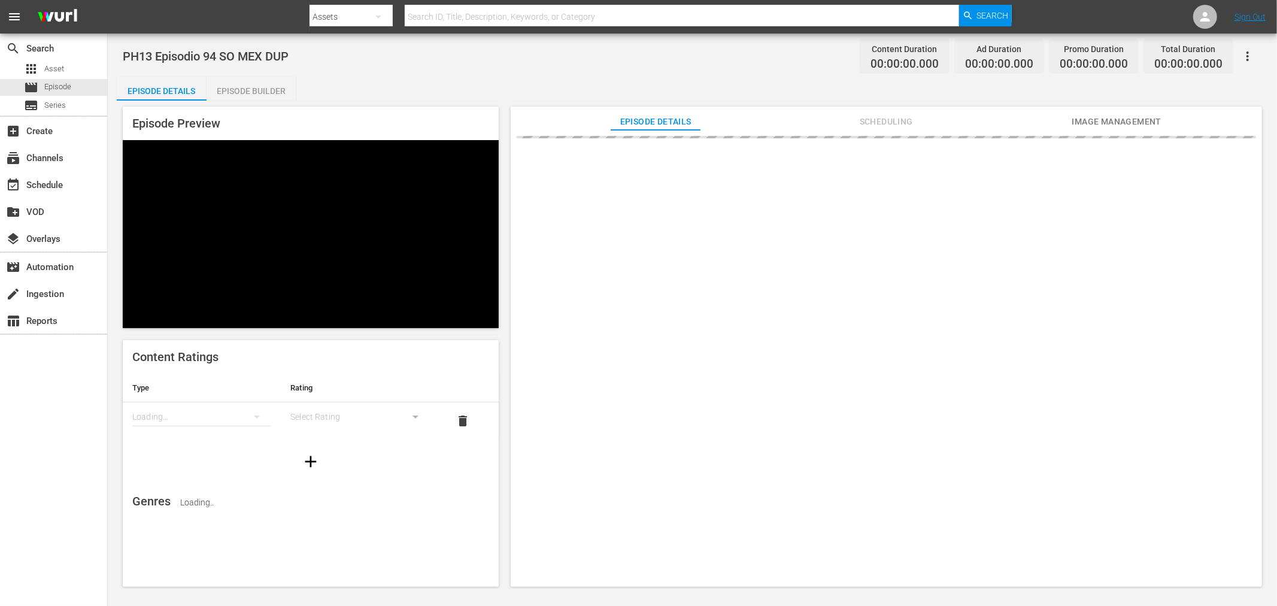
click at [264, 81] on div "Episode Builder" at bounding box center [252, 91] width 90 height 29
click at [272, 95] on div "Episode Builder" at bounding box center [252, 91] width 90 height 29
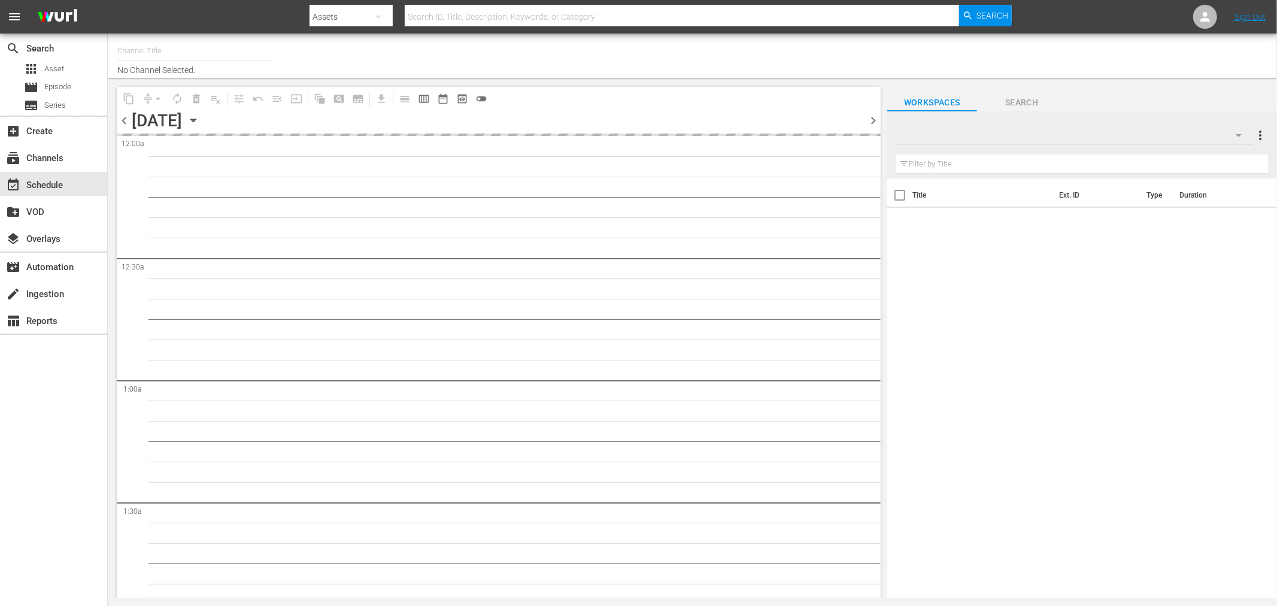
type input "Sony One Novelas (MX) (1001)"
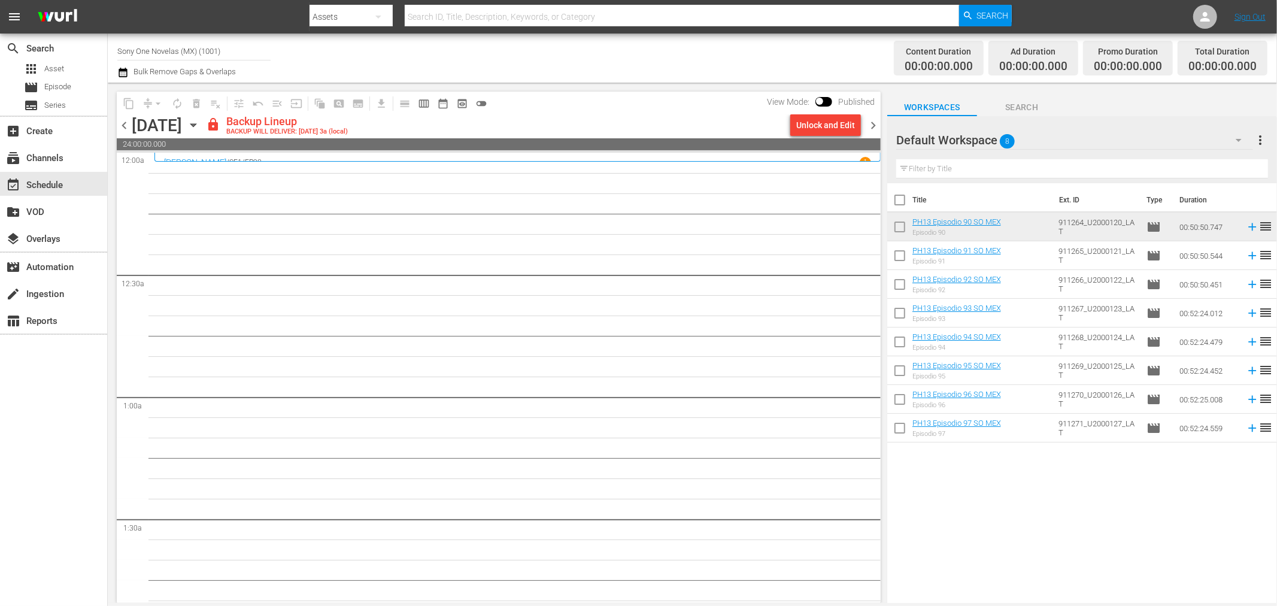
click at [817, 124] on div "Unlock and Edit" at bounding box center [825, 125] width 59 height 22
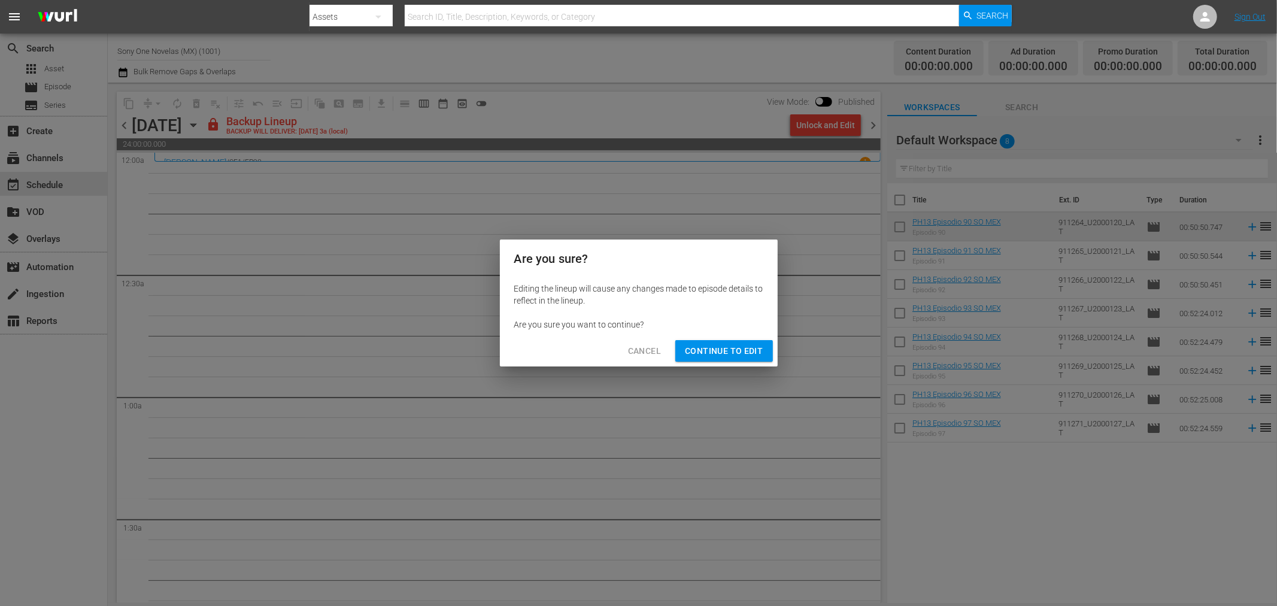
click at [750, 351] on span "Continue to Edit" at bounding box center [724, 351] width 78 height 15
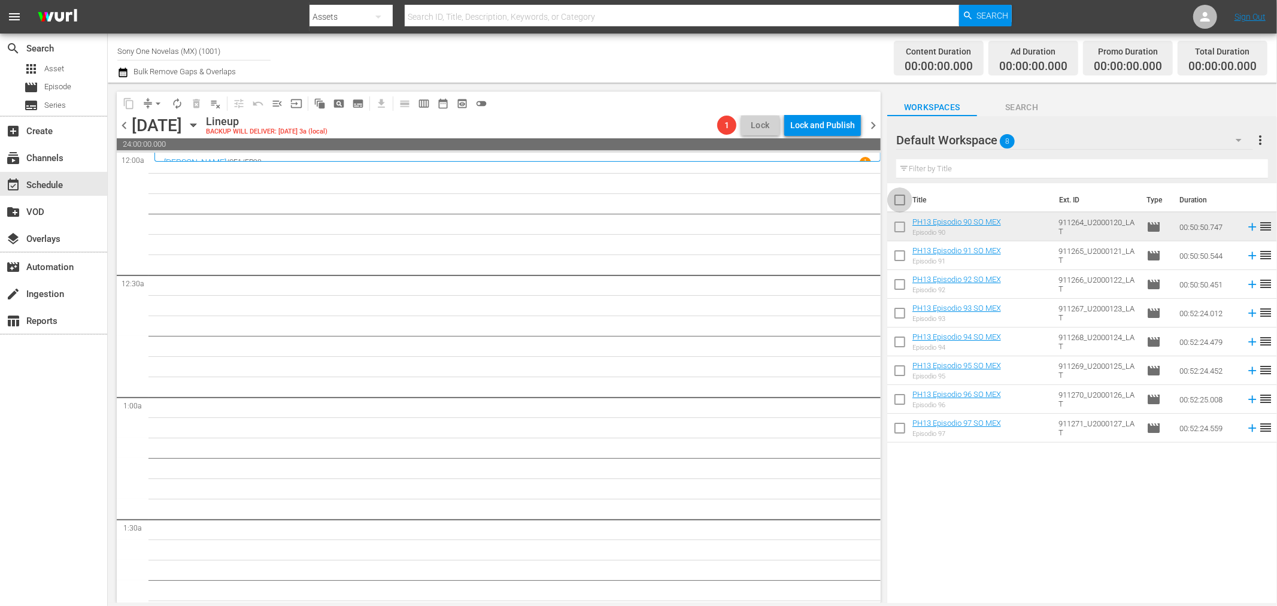
click at [896, 207] on input "checkbox" at bounding box center [899, 202] width 25 height 25
checkbox input "true"
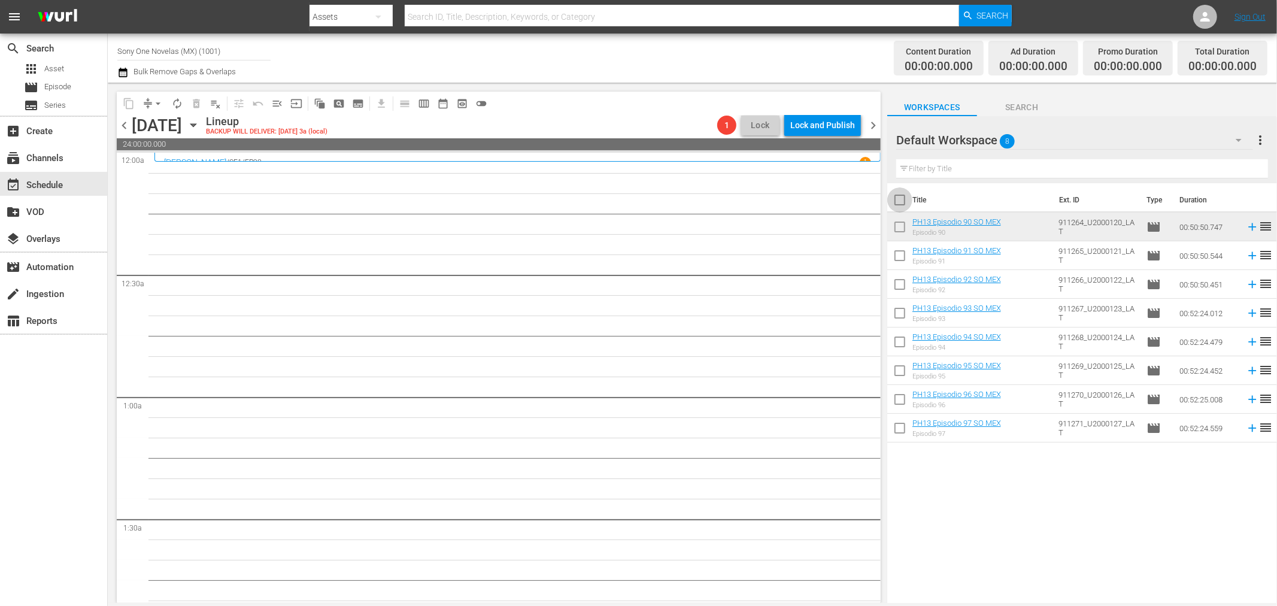
checkbox input "true"
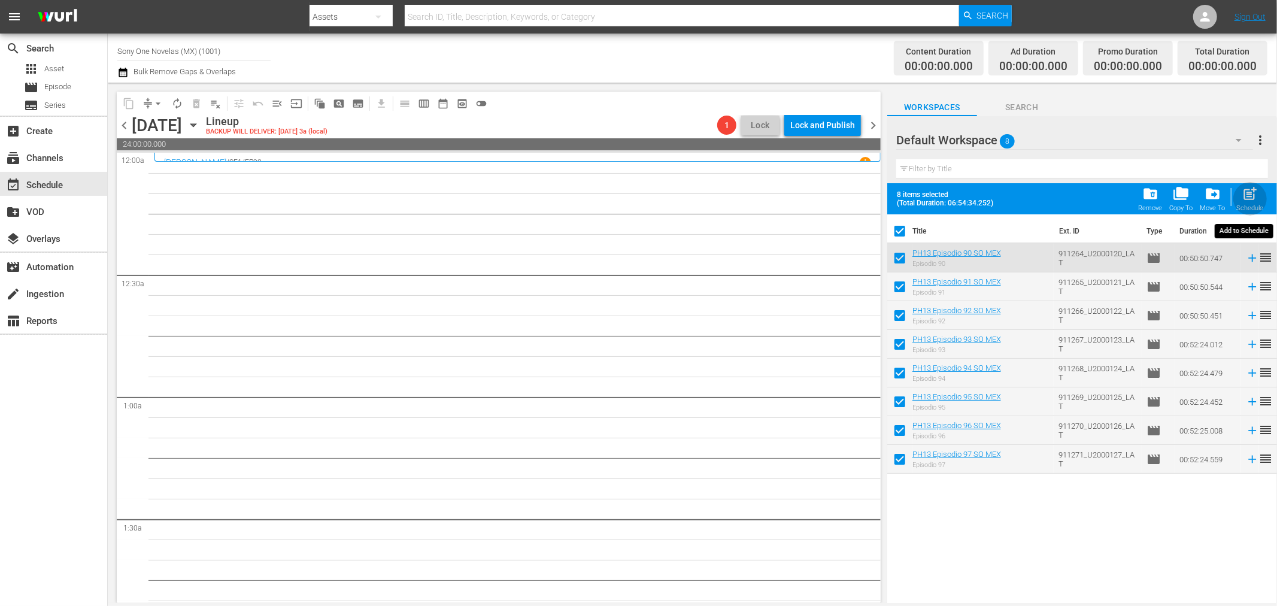
click at [1246, 195] on span "post_add" at bounding box center [1250, 194] width 16 height 16
checkbox input "false"
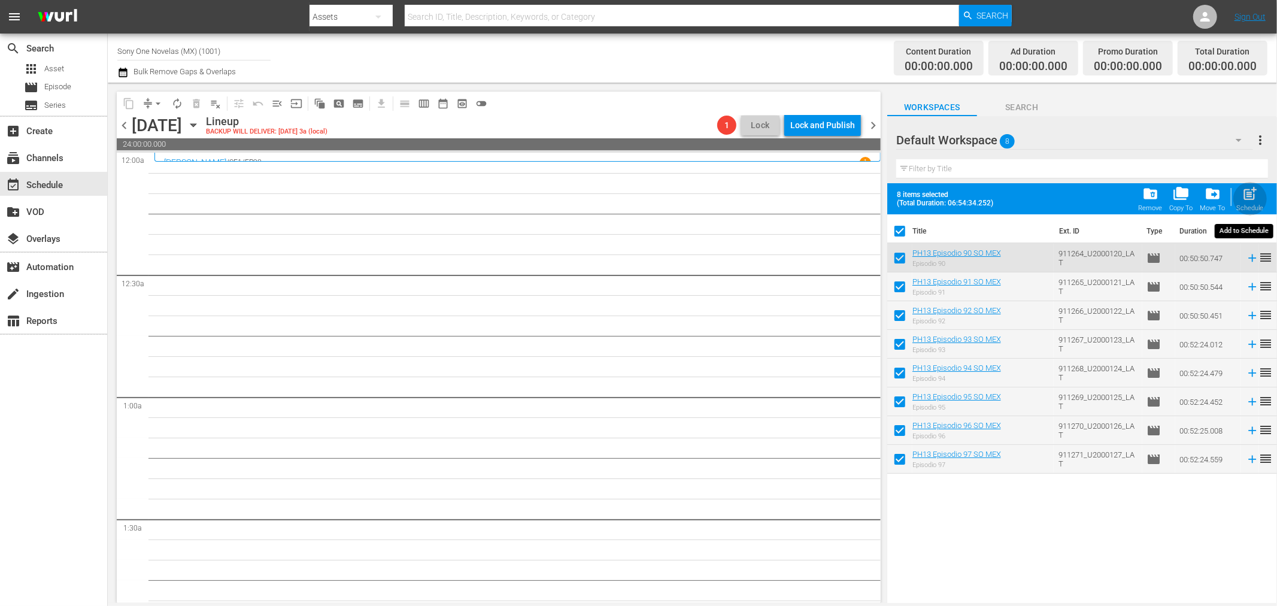
checkbox input "false"
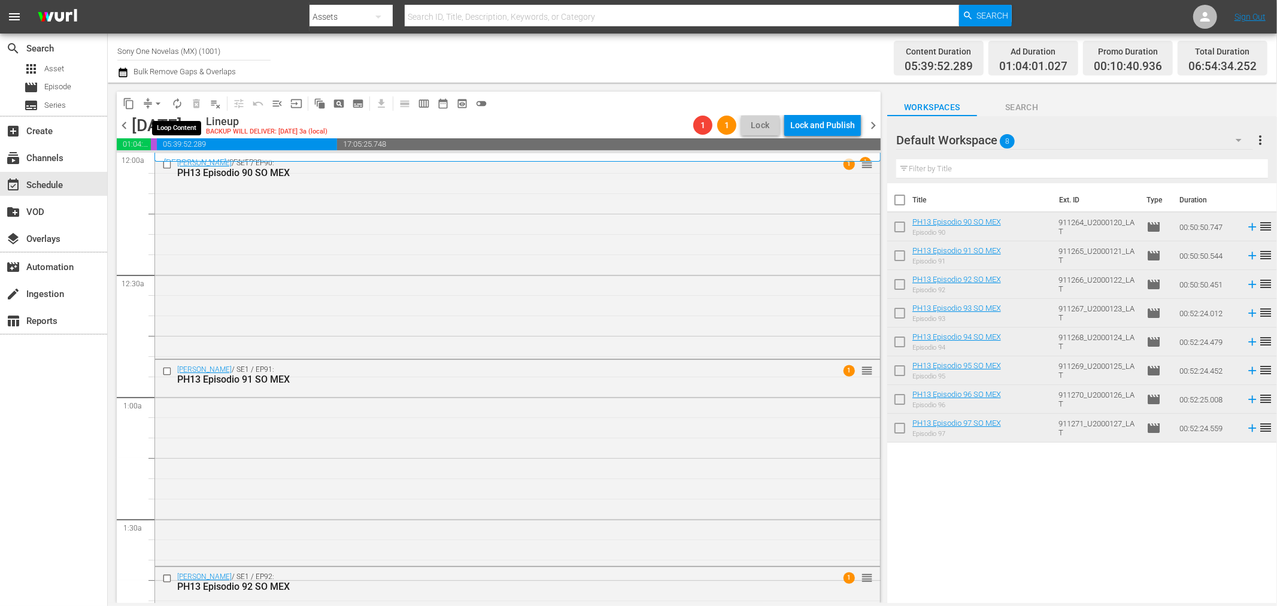
click at [182, 103] on span "autorenew_outlined" at bounding box center [177, 104] width 12 height 12
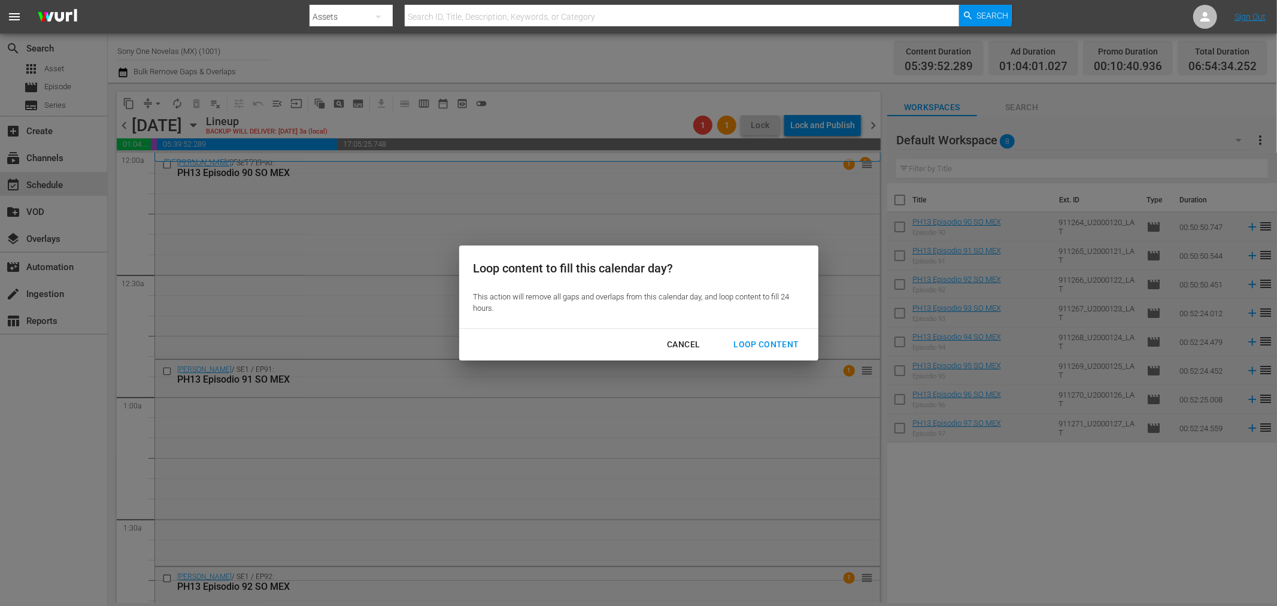
click at [775, 339] on div "Loop Content" at bounding box center [766, 344] width 84 height 15
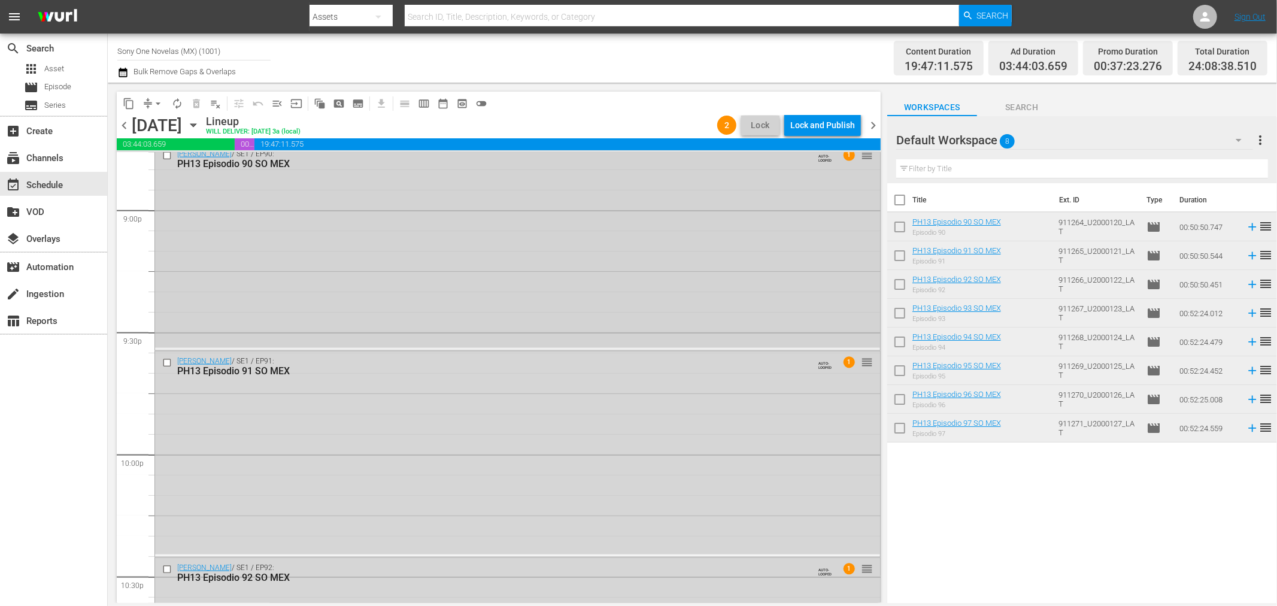
scroll to position [5447, 0]
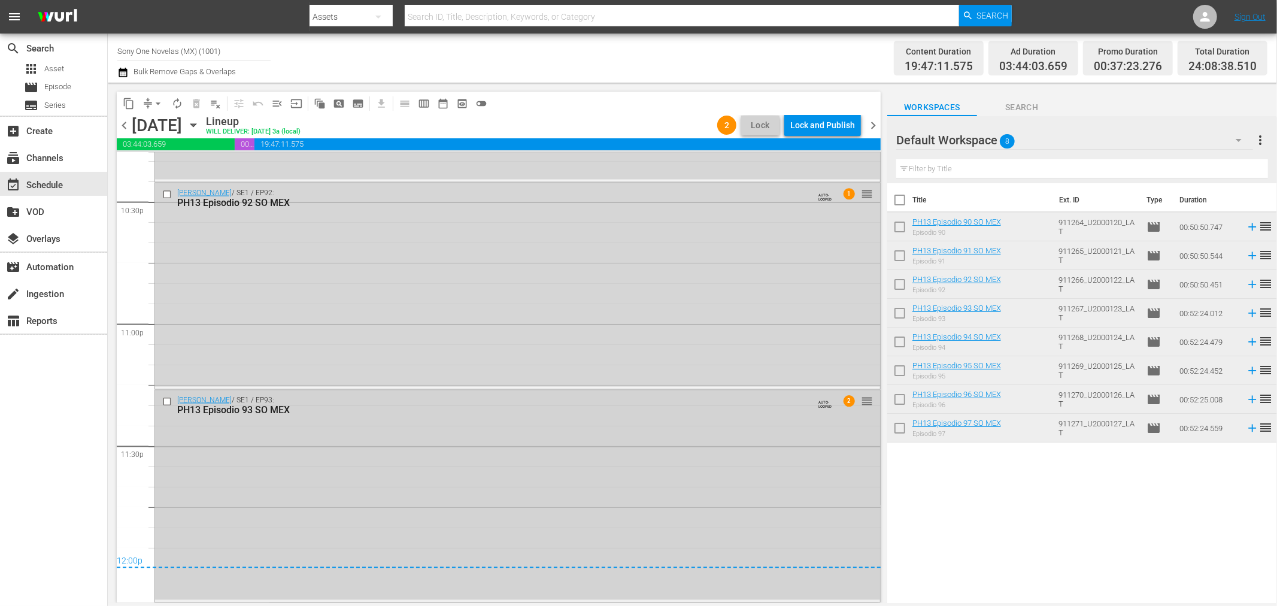
click at [413, 461] on div "Doña Bárbara / SE1 / EP93: PH13 Episodio 93 SO MEX AUTO-LOOPED 2 reorder" at bounding box center [517, 495] width 725 height 210
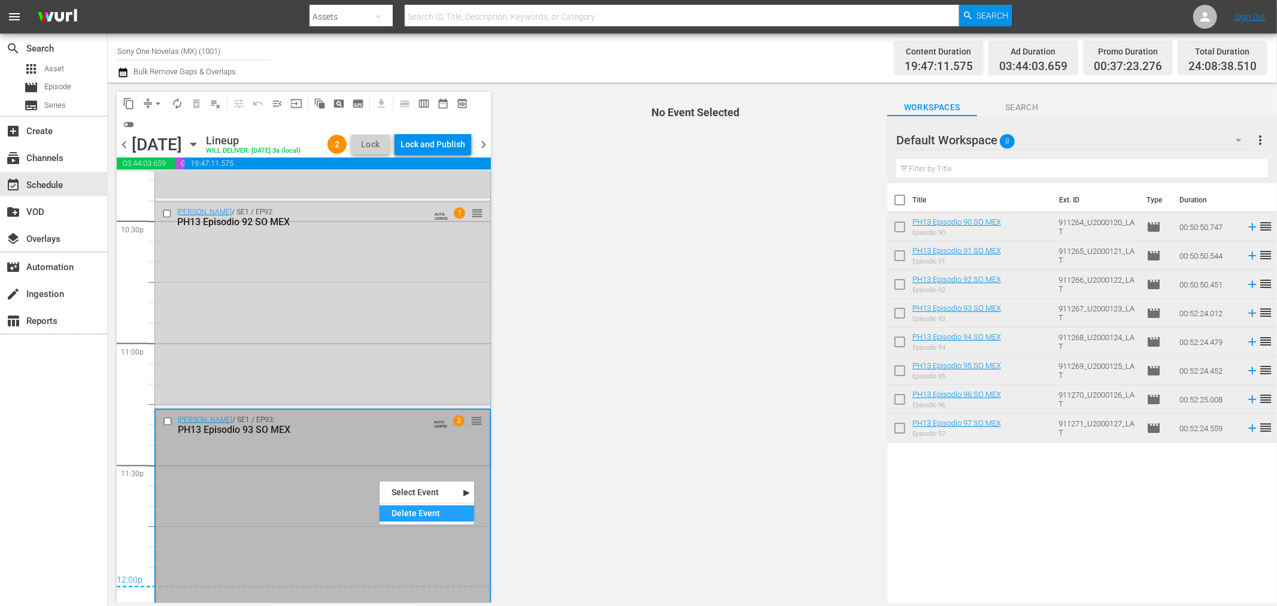
click at [406, 509] on div "Delete Event" at bounding box center [427, 513] width 95 height 16
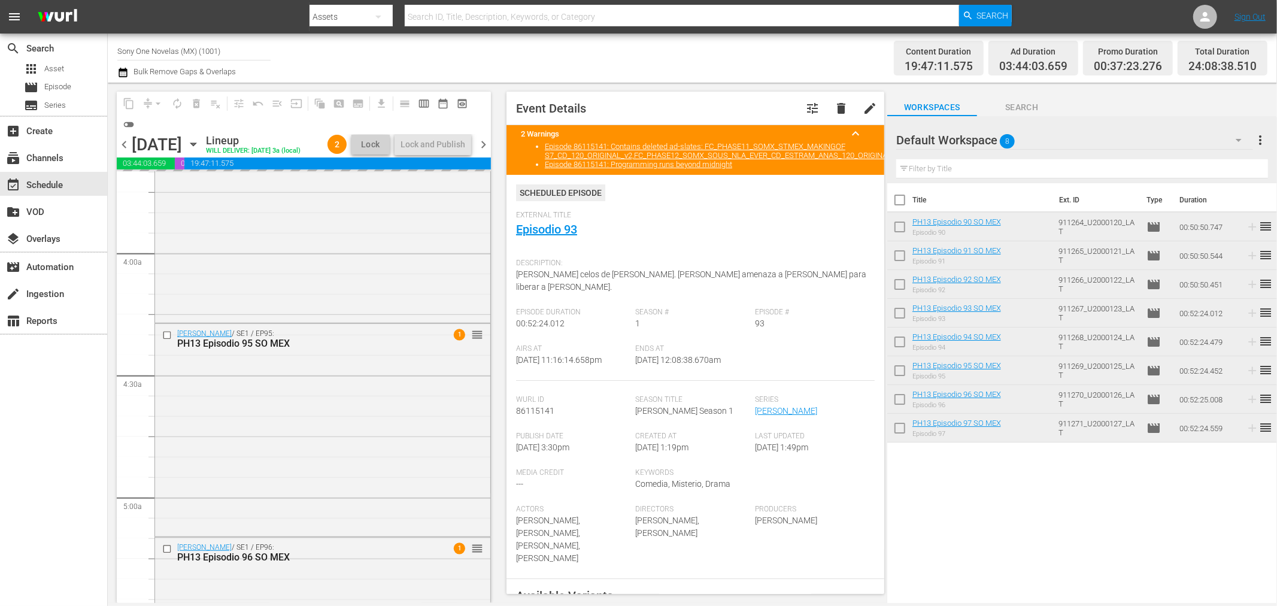
scroll to position [931, 0]
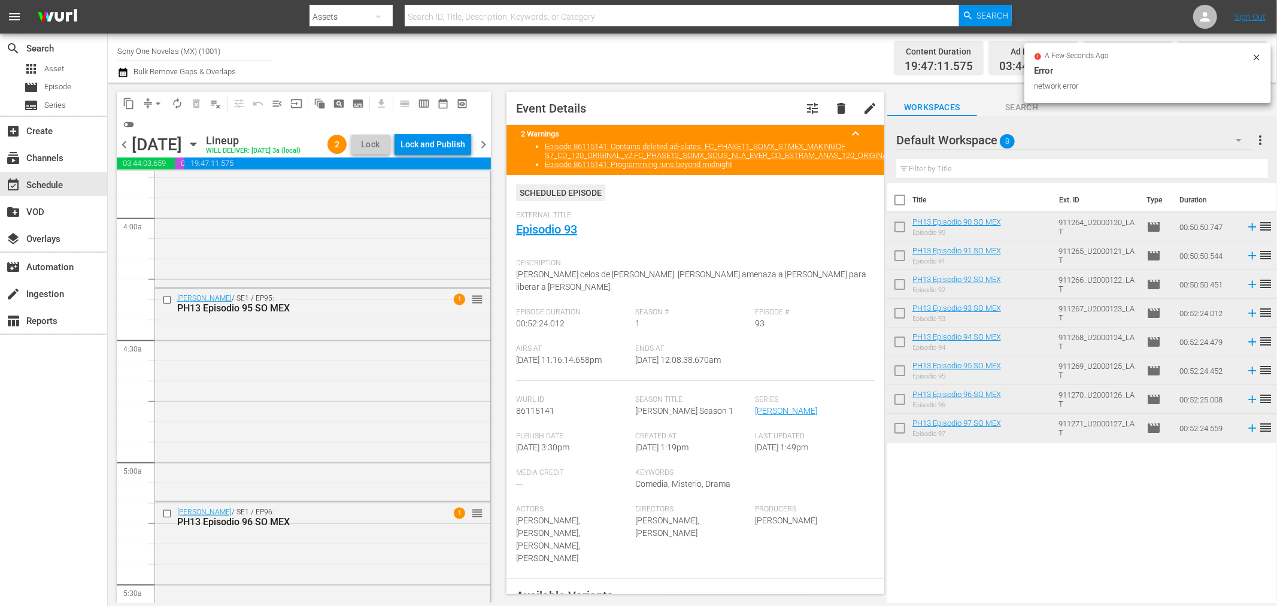
click at [1258, 54] on icon at bounding box center [1257, 58] width 10 height 10
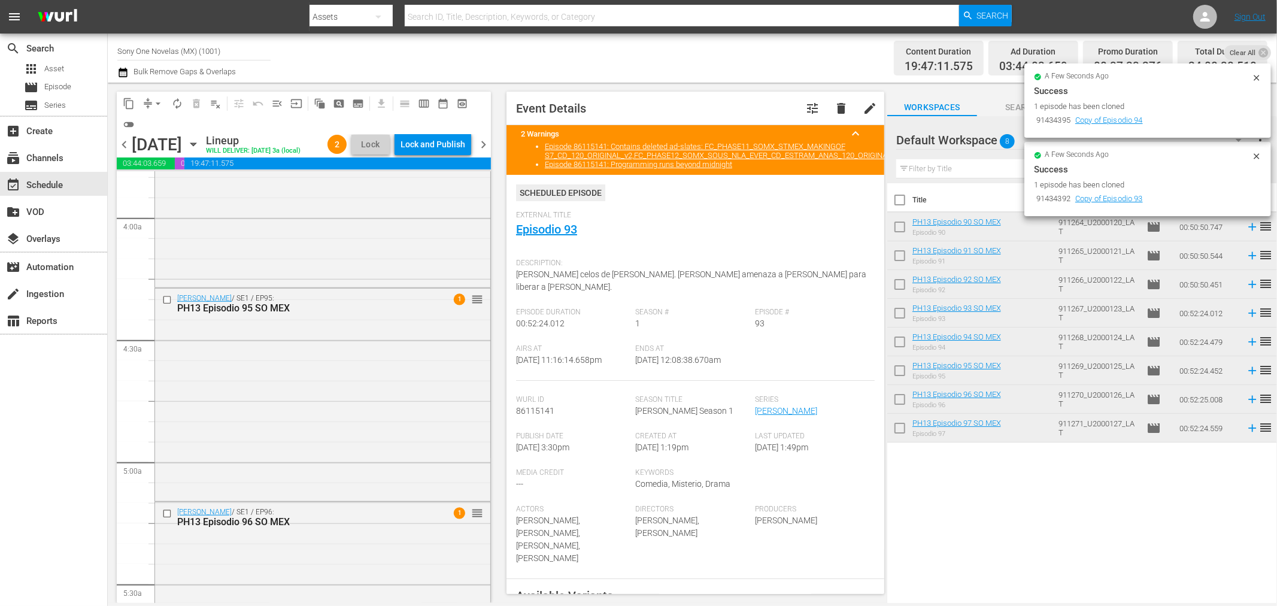
click at [1261, 78] on icon at bounding box center [1257, 78] width 10 height 10
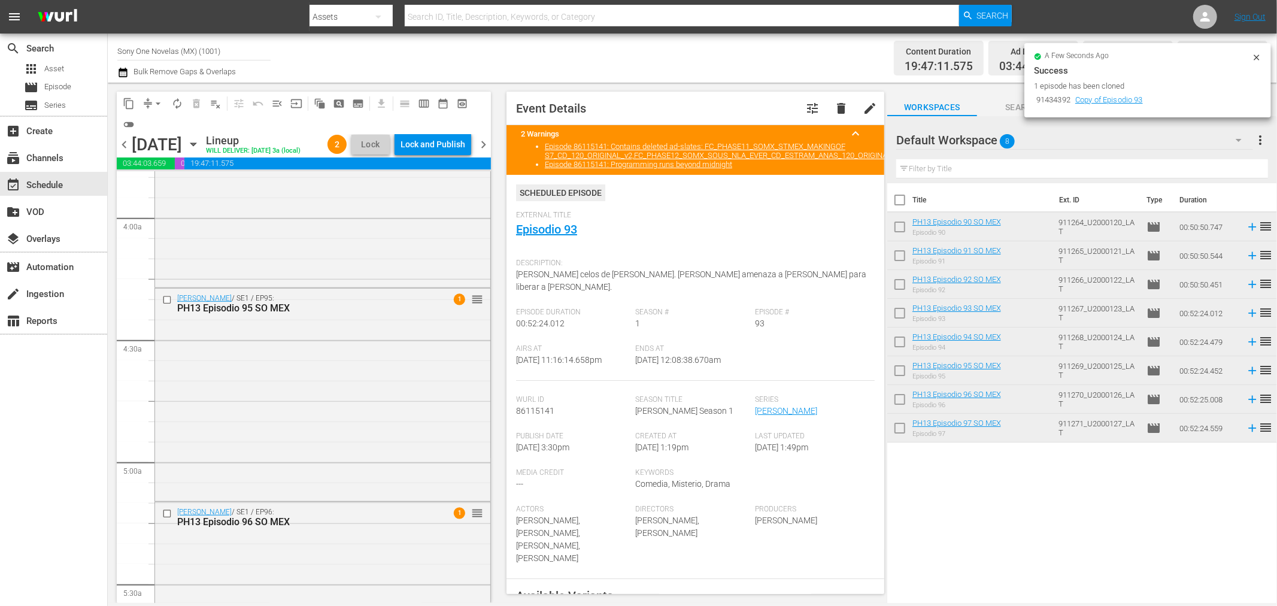
click at [1258, 54] on icon at bounding box center [1257, 58] width 10 height 10
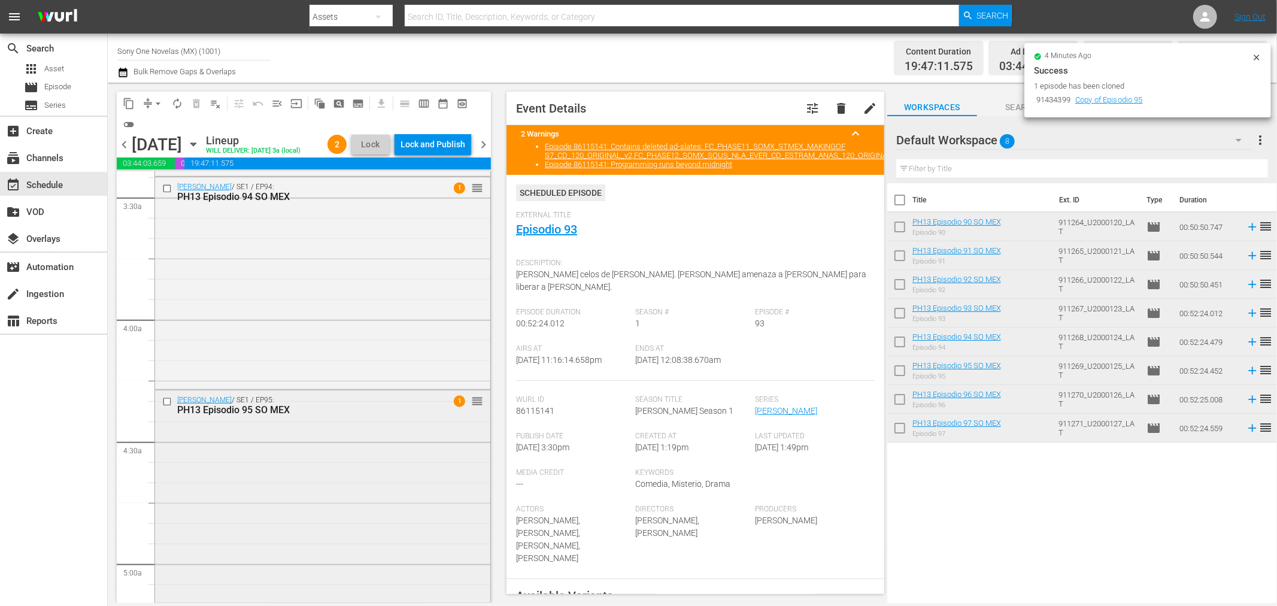
scroll to position [798, 0]
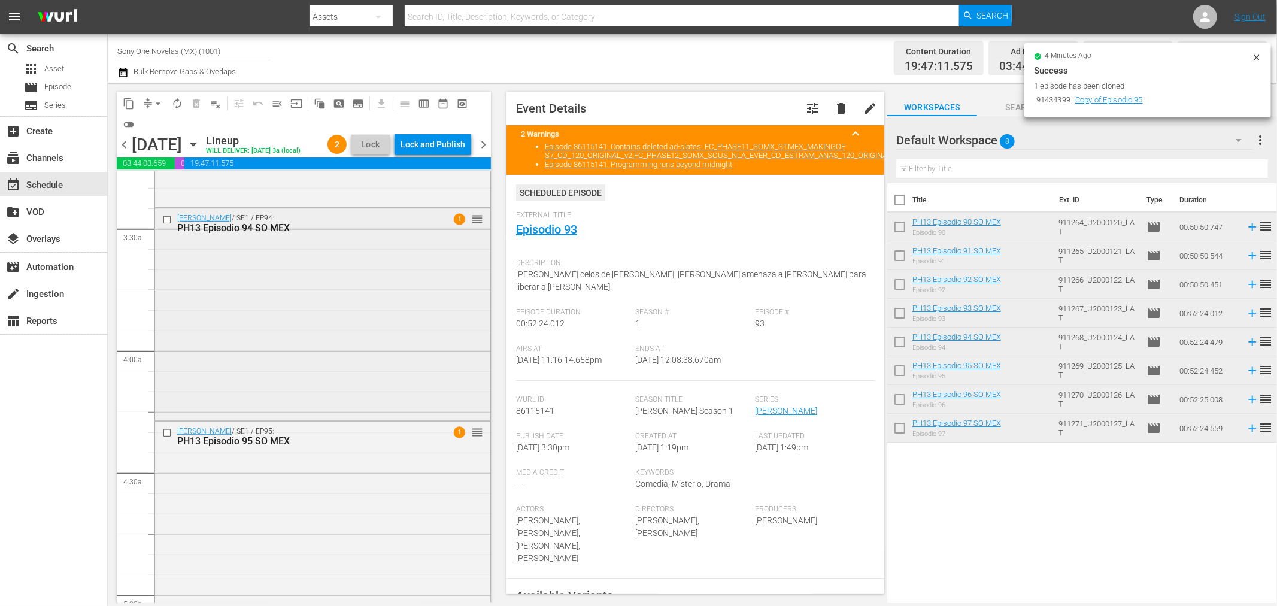
click at [313, 310] on div "Doña Bárbara / SE1 / EP94: PH13 Episodio 94 SO MEX 1 reorder" at bounding box center [322, 313] width 335 height 210
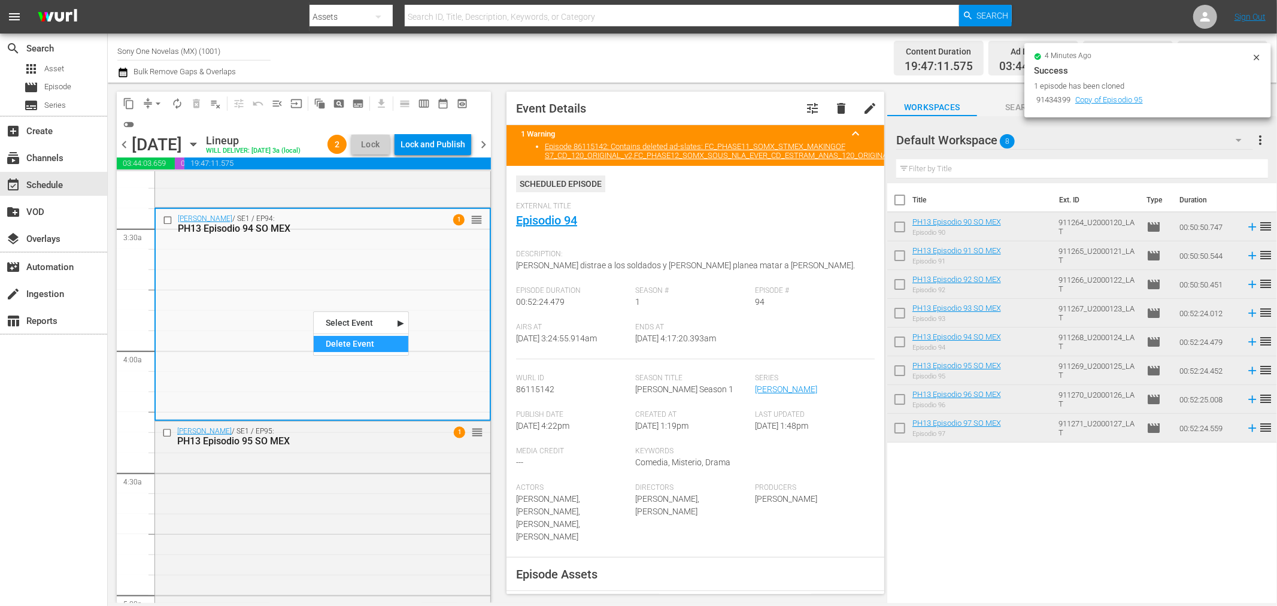
click at [343, 350] on div "Delete Event" at bounding box center [361, 344] width 95 height 16
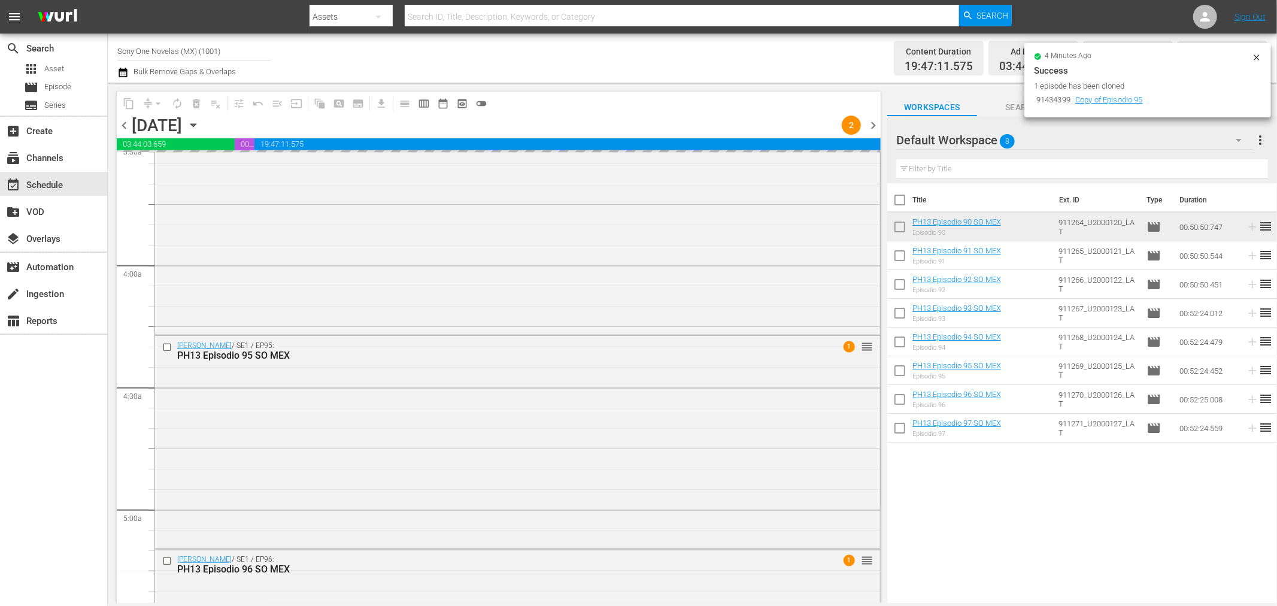
scroll to position [599, 0]
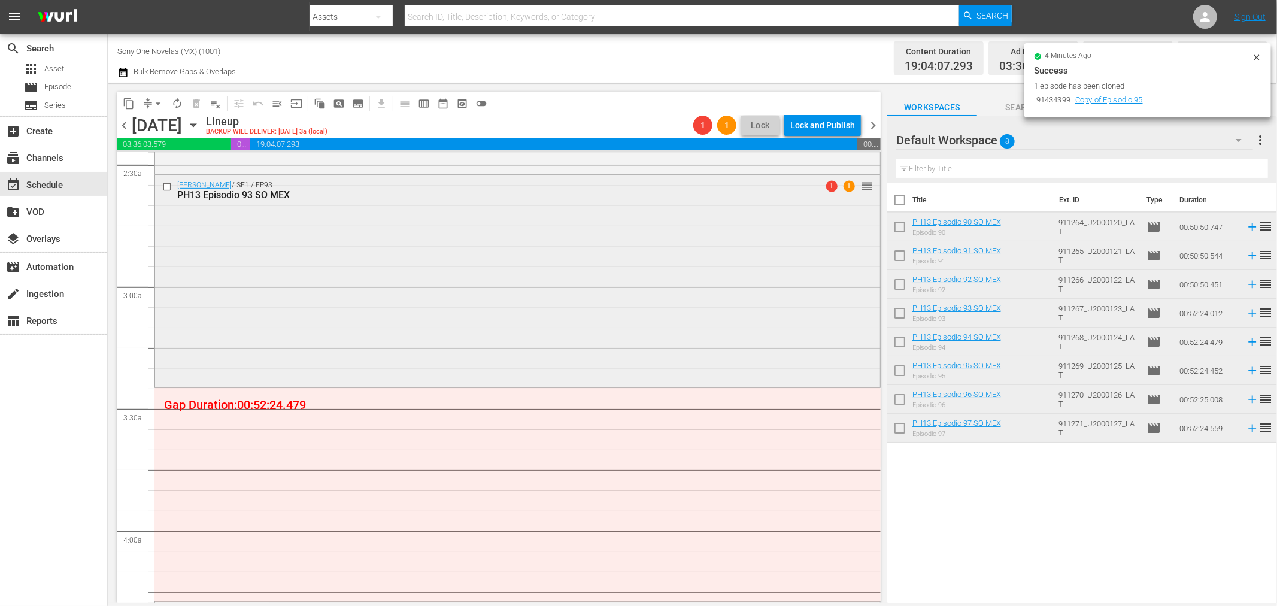
click at [405, 251] on div "Doña Bárbara / SE1 / EP93: PH13 Episodio 93 SO MEX 1 1 reorder" at bounding box center [517, 280] width 725 height 210
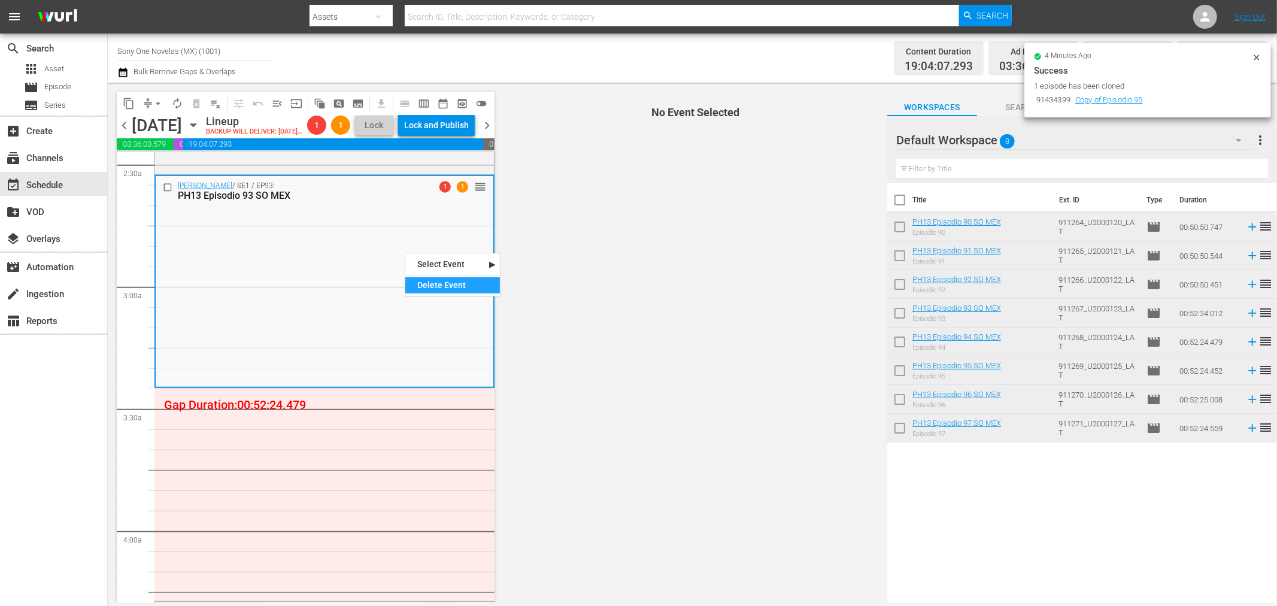
click at [450, 289] on div "Delete Event" at bounding box center [452, 285] width 95 height 16
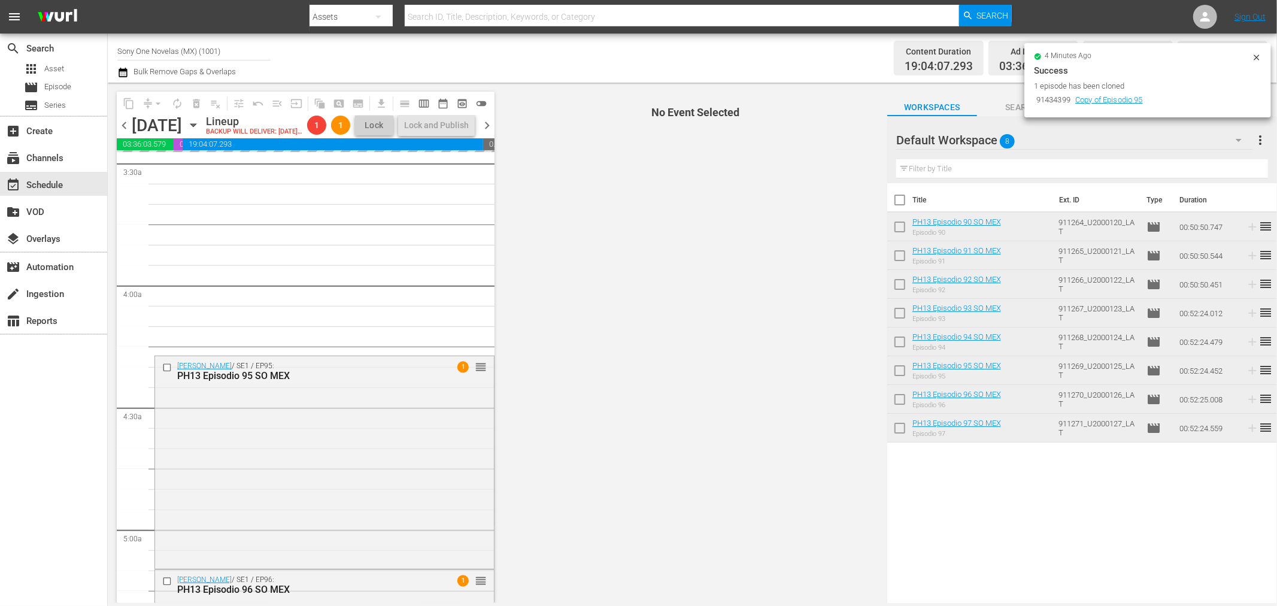
scroll to position [865, 0]
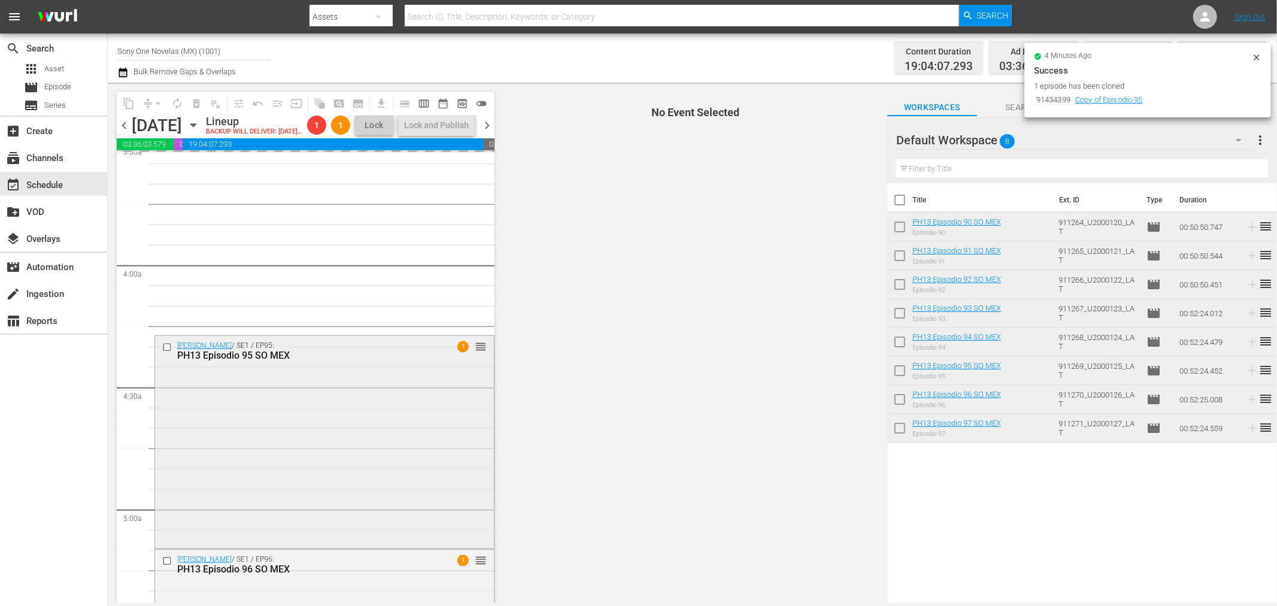
click at [298, 438] on div "Doña Bárbara / SE1 / EP95: PH13 Episodio 95 SO MEX 1 reorder" at bounding box center [324, 441] width 339 height 210
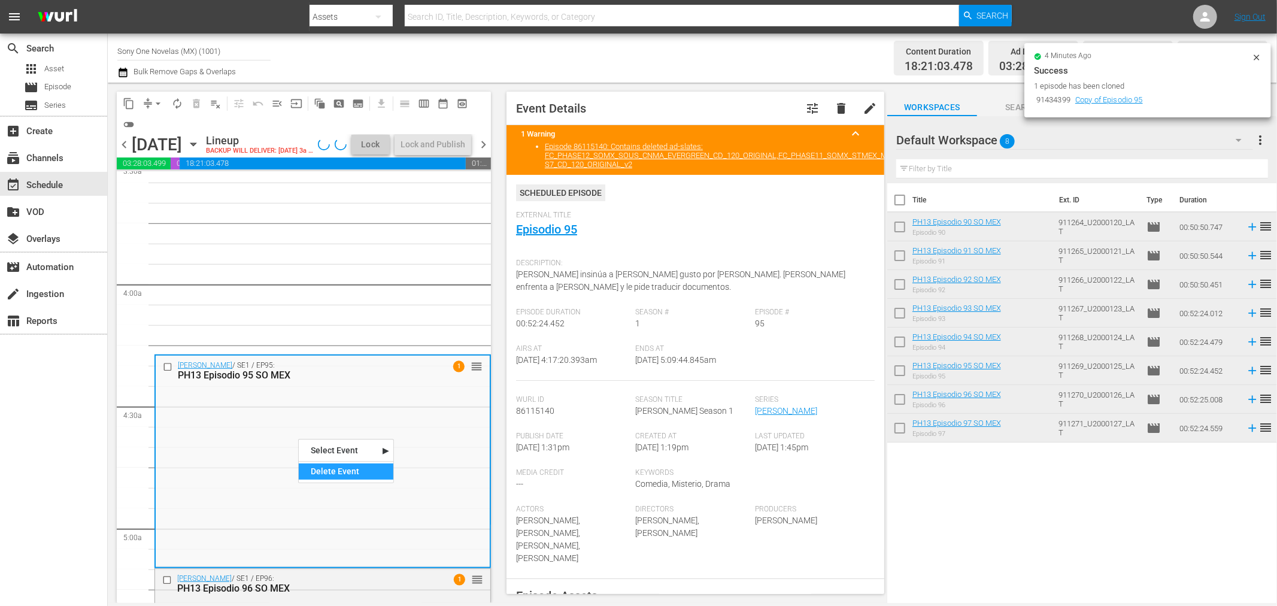
click at [332, 465] on div "Delete Event" at bounding box center [346, 471] width 95 height 16
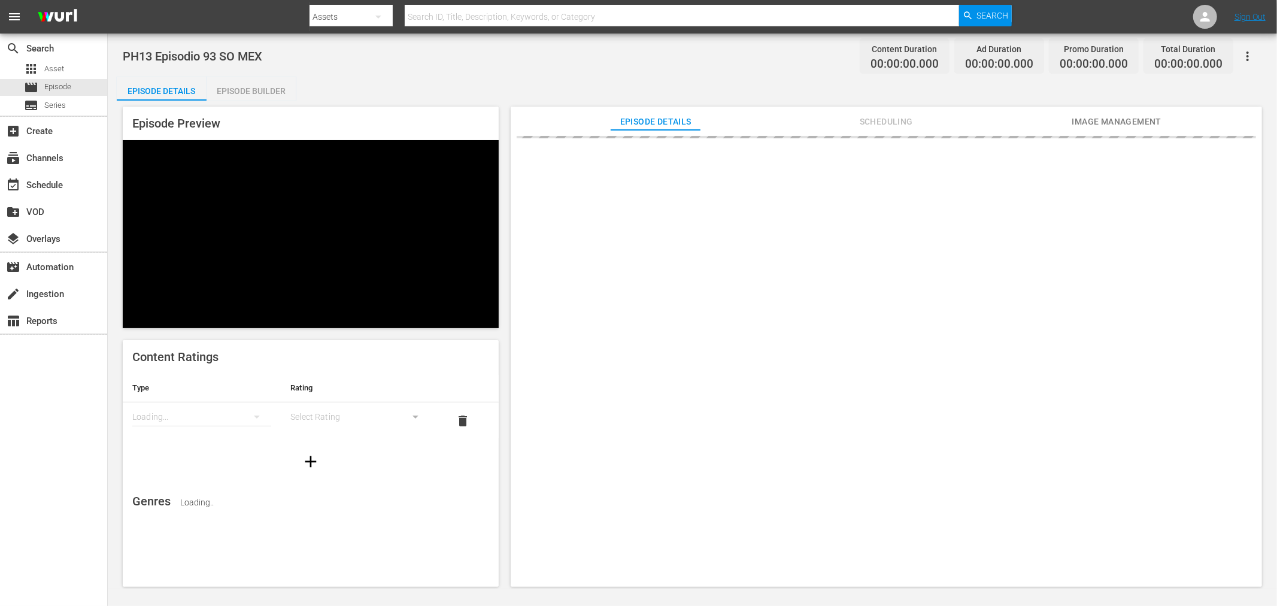
click at [260, 95] on div "Episode Builder" at bounding box center [252, 91] width 90 height 29
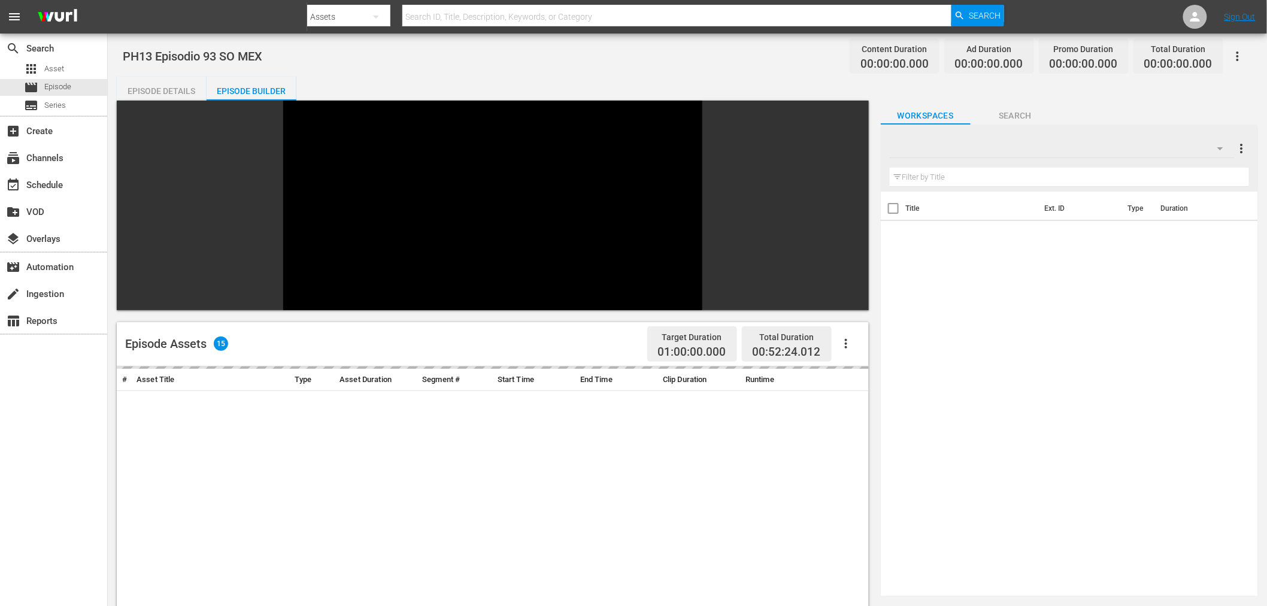
click at [1079, 148] on div at bounding box center [1062, 149] width 345 height 34
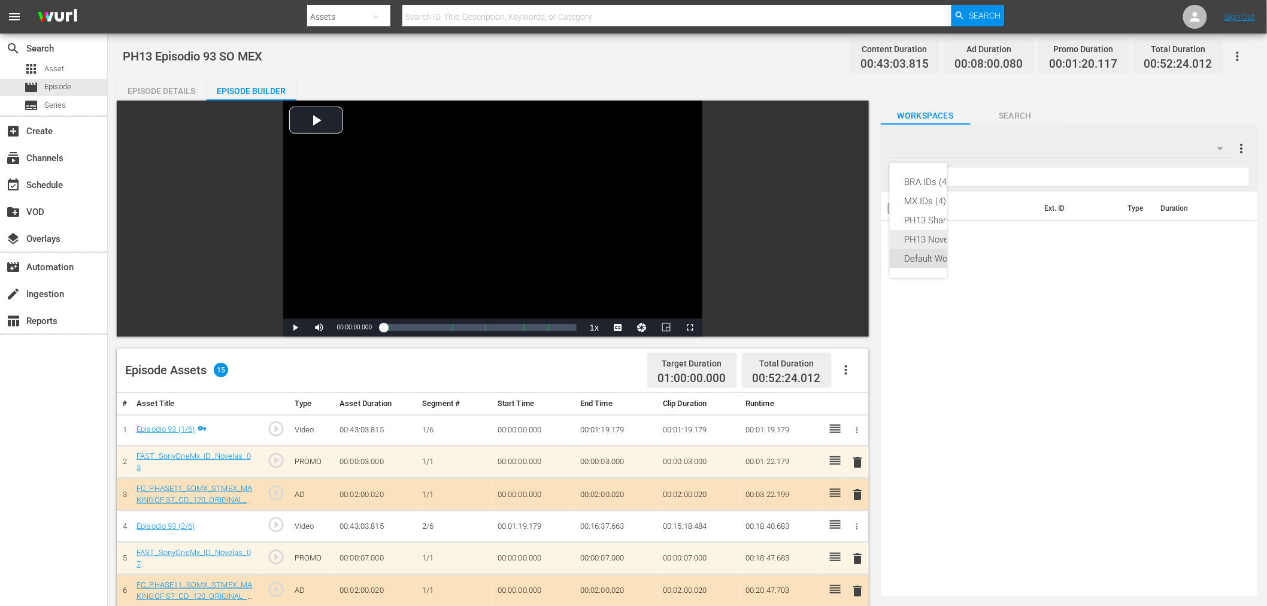
click at [940, 236] on div "PH13 Novelas MEX (13)" at bounding box center [955, 239] width 103 height 19
click at [162, 95] on div "Episode Details" at bounding box center [162, 91] width 90 height 29
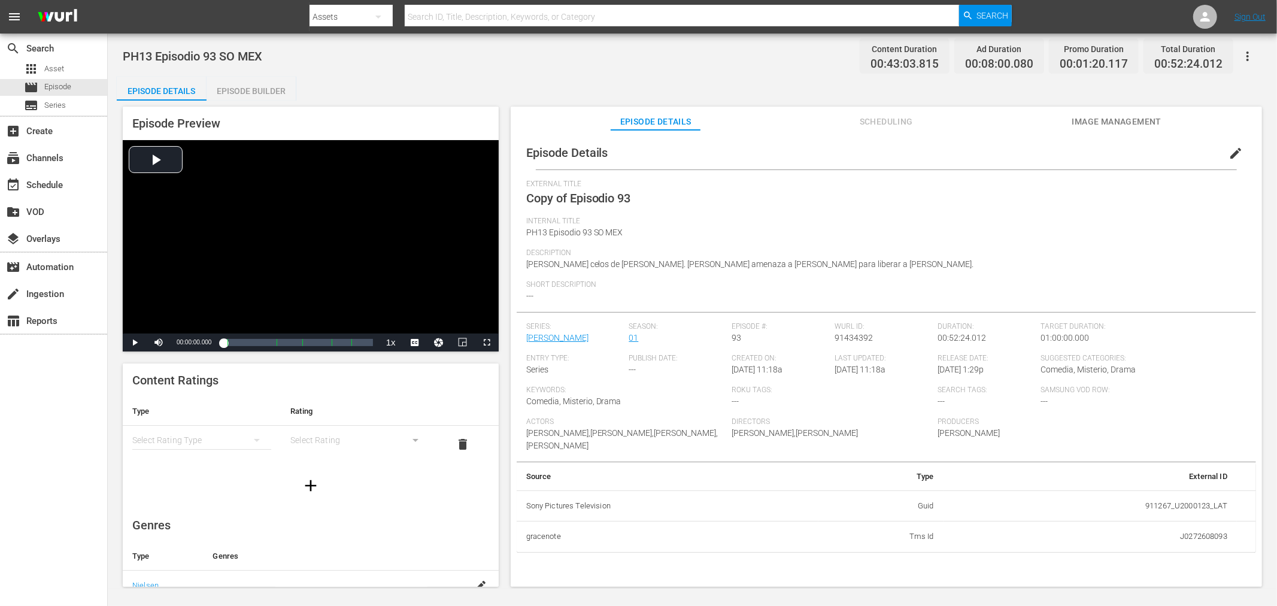
click at [1229, 153] on span "edit" at bounding box center [1236, 153] width 14 height 14
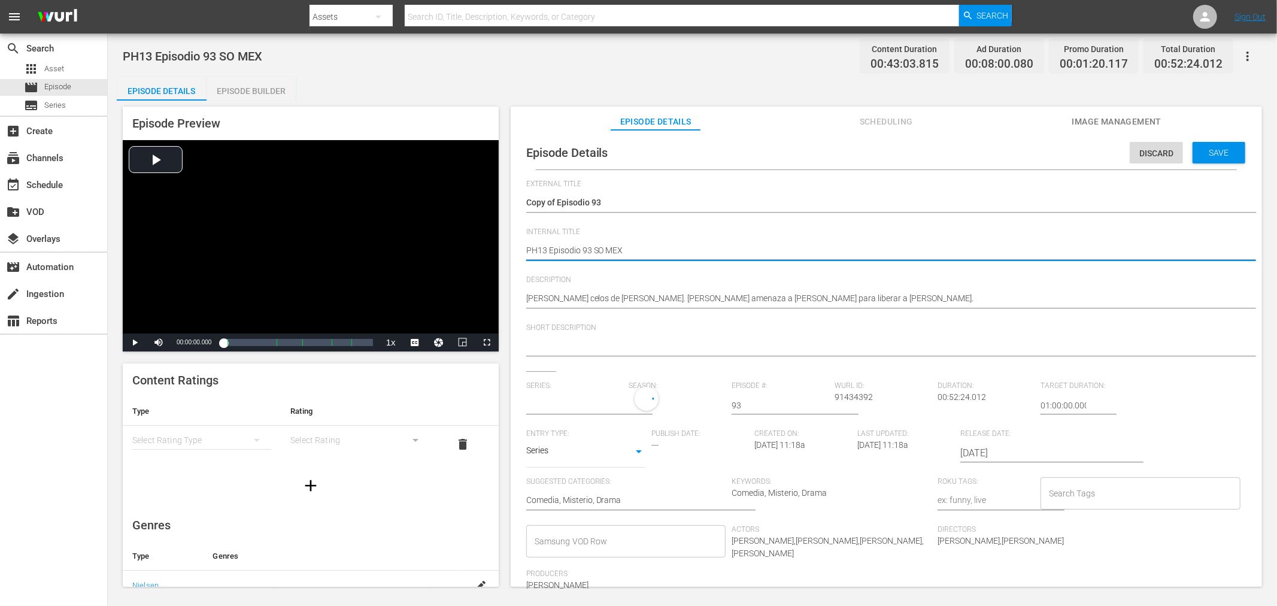
type textarea "PH13 Episodio 93 SO MEX"
type textarea "PH13 Episodio 93 SO MEX D"
type textarea "PH13 Episodio 93 SO MEX DU"
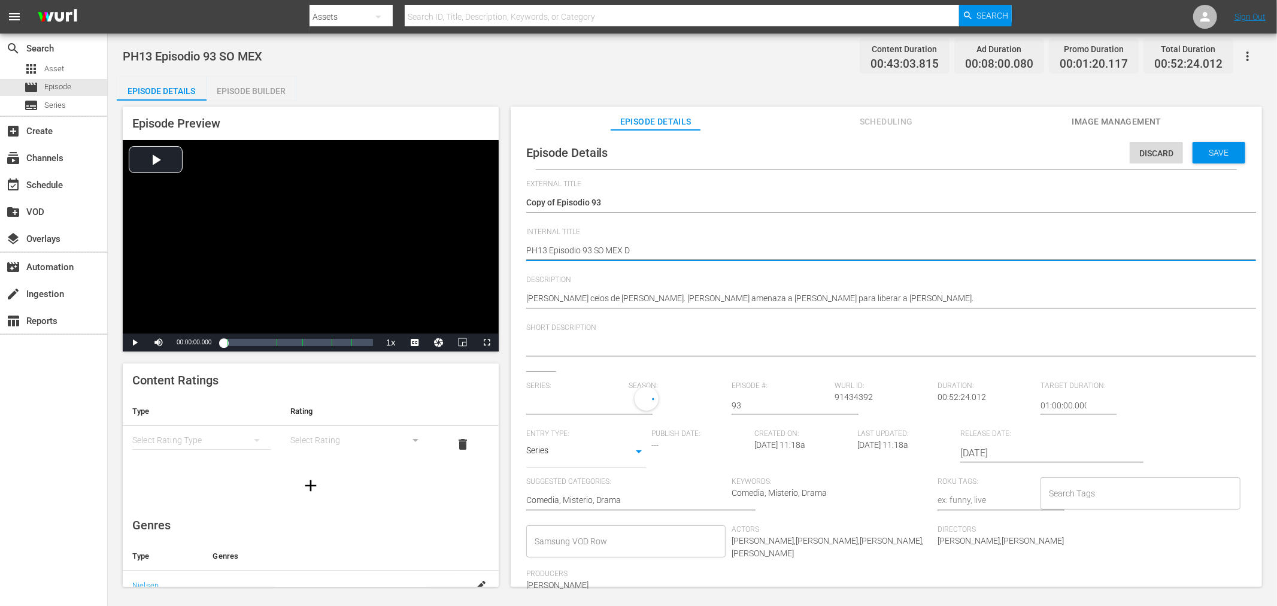
type textarea "PH13 Episodio 93 SO MEX DU"
type textarea "PH13 Episodio 93 SO MEX DUP"
type textarea "PH13 Episodio 93 SO MEX DUP1"
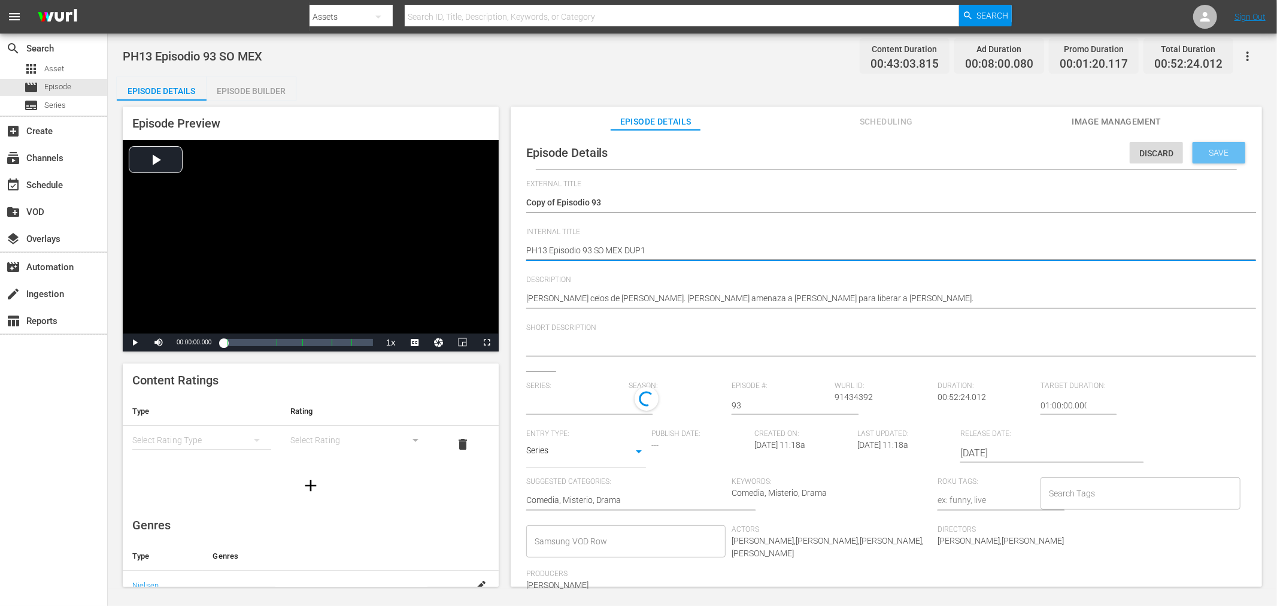
click at [1222, 156] on span "Save" at bounding box center [1219, 153] width 39 height 10
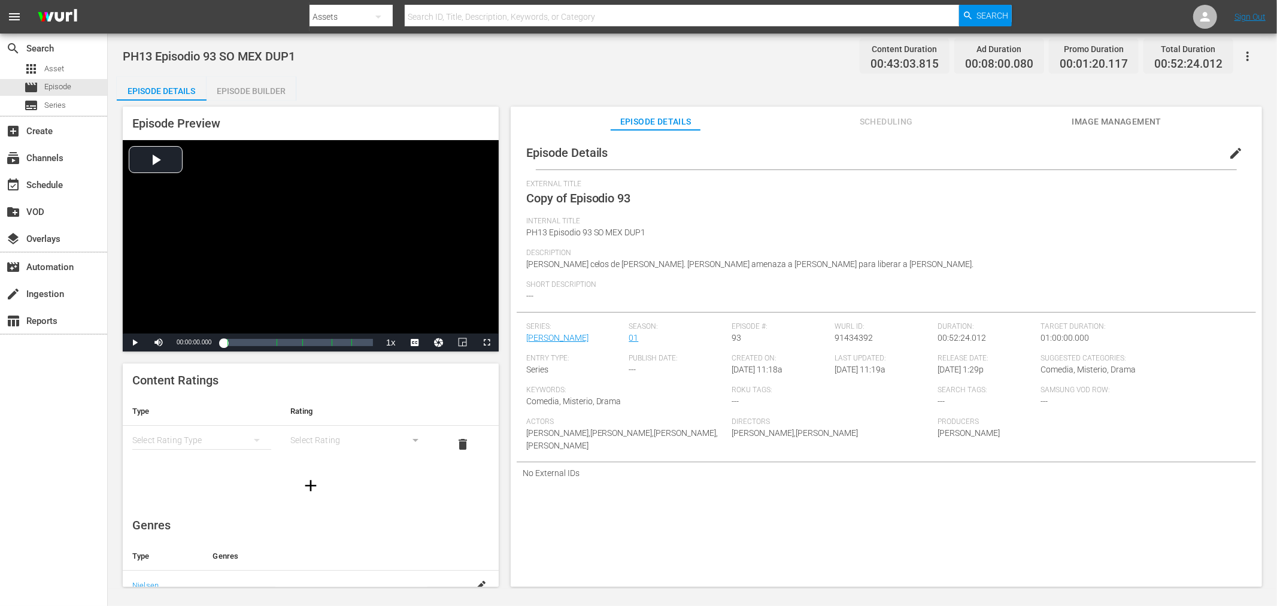
click at [259, 95] on div "Episode Builder" at bounding box center [252, 91] width 90 height 29
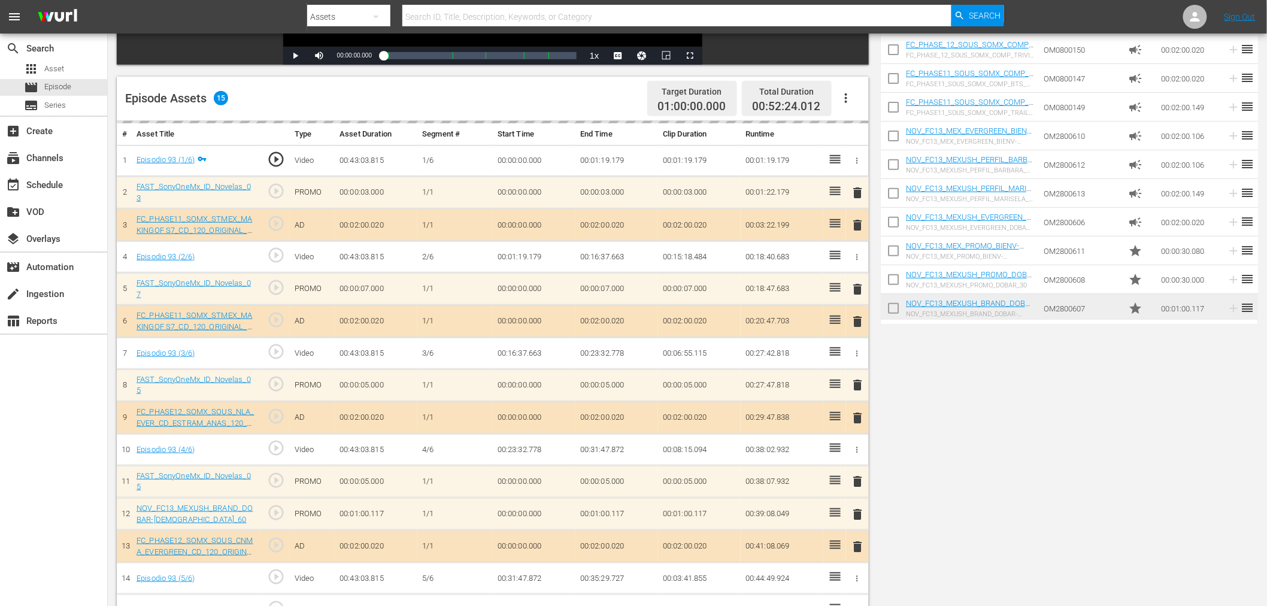
scroll to position [311, 0]
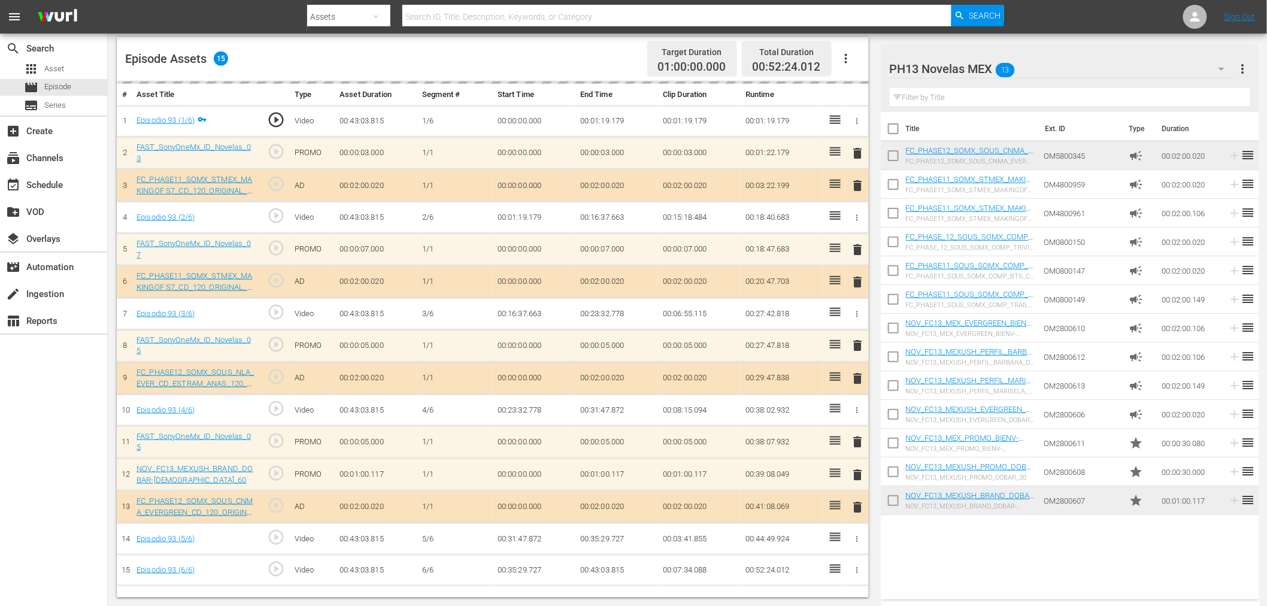
click at [893, 444] on input "checkbox" at bounding box center [893, 445] width 25 height 25
checkbox input "true"
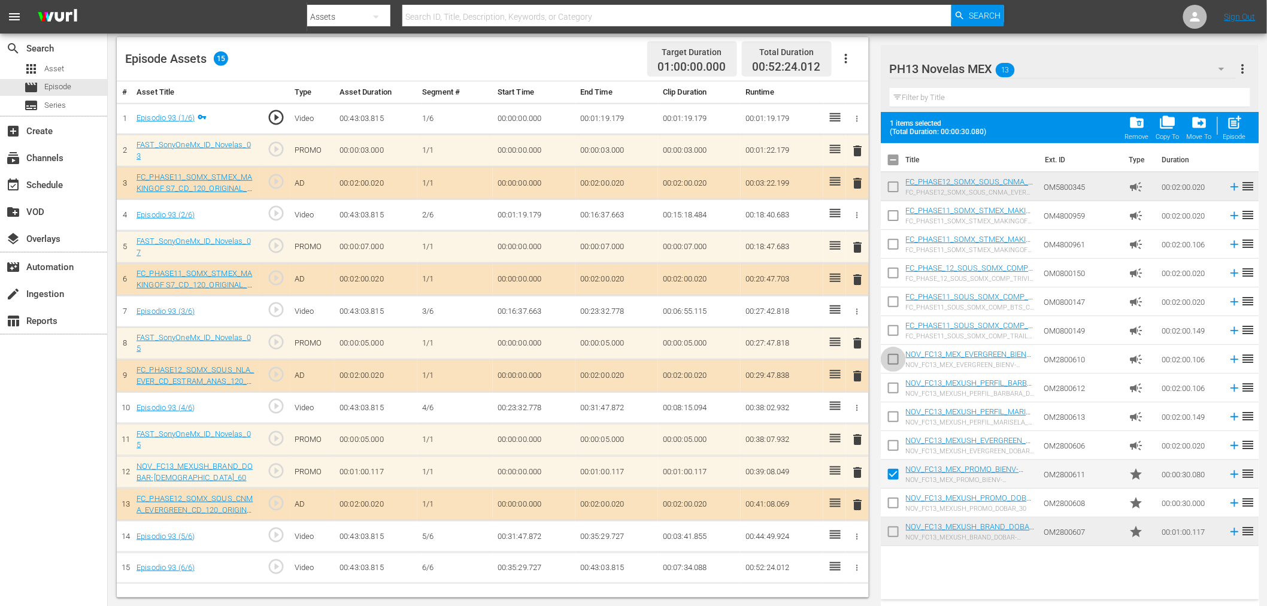
click at [892, 357] on input "checkbox" at bounding box center [893, 361] width 25 height 25
click at [1133, 132] on div "folder_delete Remove" at bounding box center [1137, 127] width 24 height 26
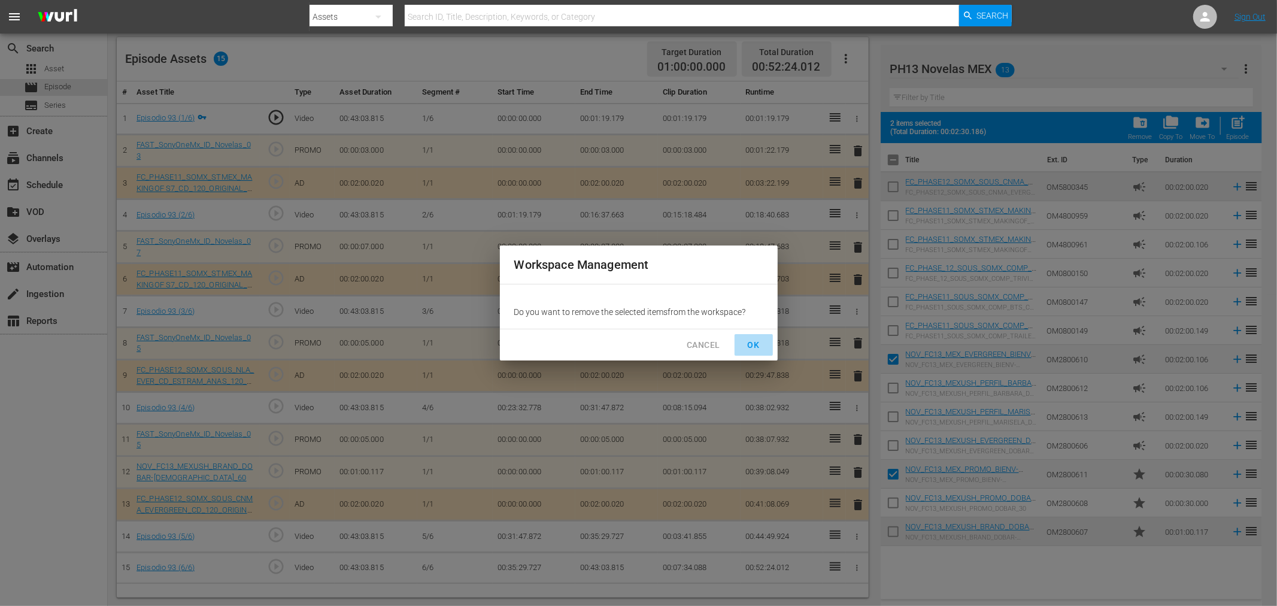
click at [752, 342] on span "OK" at bounding box center [753, 345] width 19 height 15
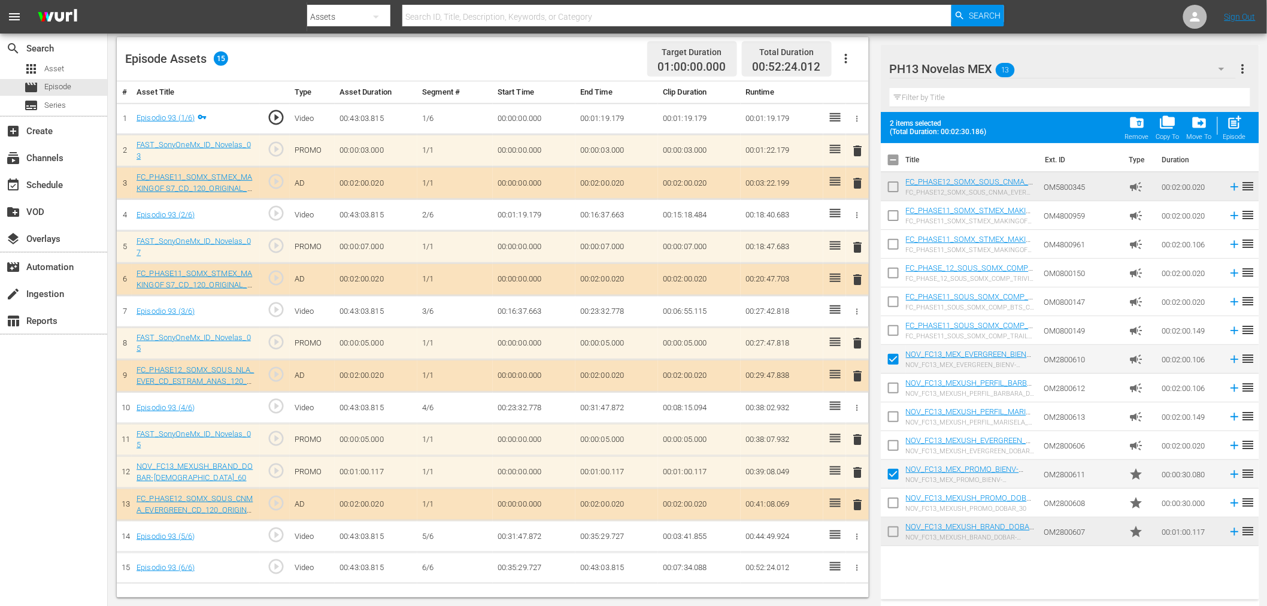
checkbox input "false"
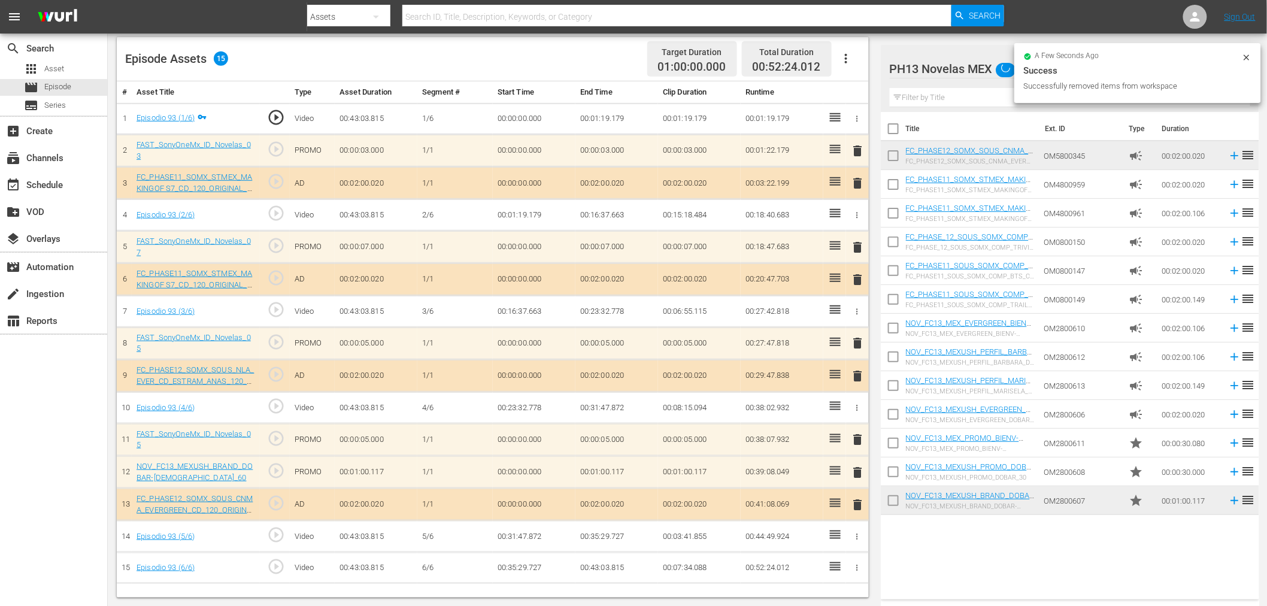
click at [901, 475] on input "checkbox" at bounding box center [893, 474] width 25 height 25
checkbox input "true"
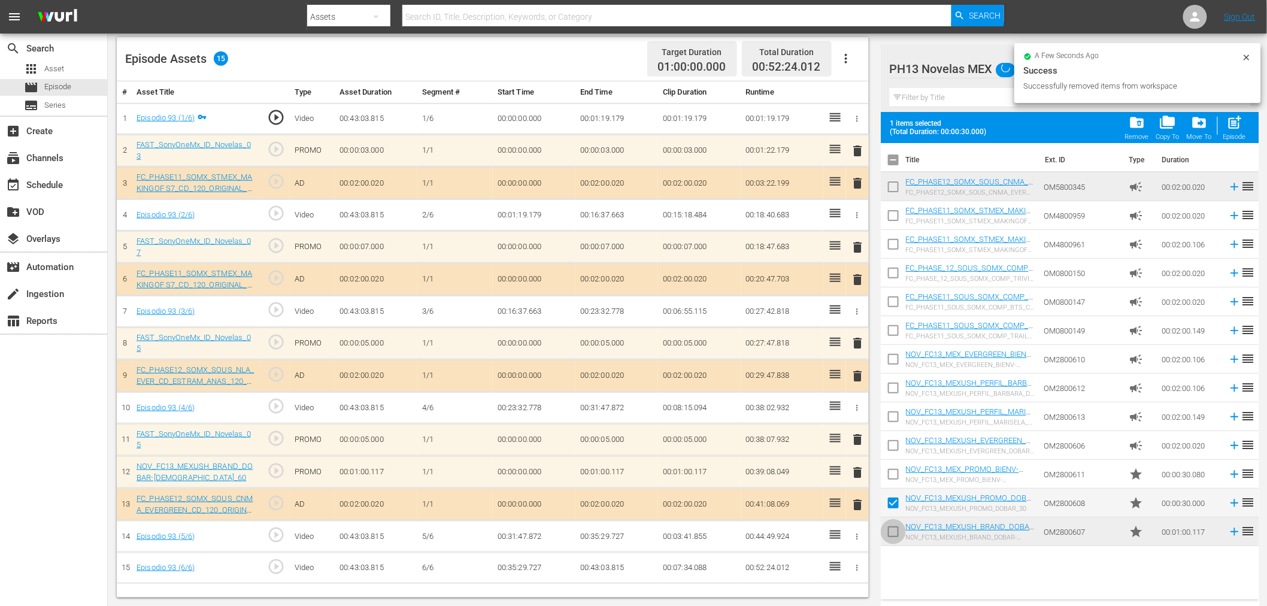
click at [896, 538] on input "checkbox" at bounding box center [893, 533] width 25 height 25
checkbox input "true"
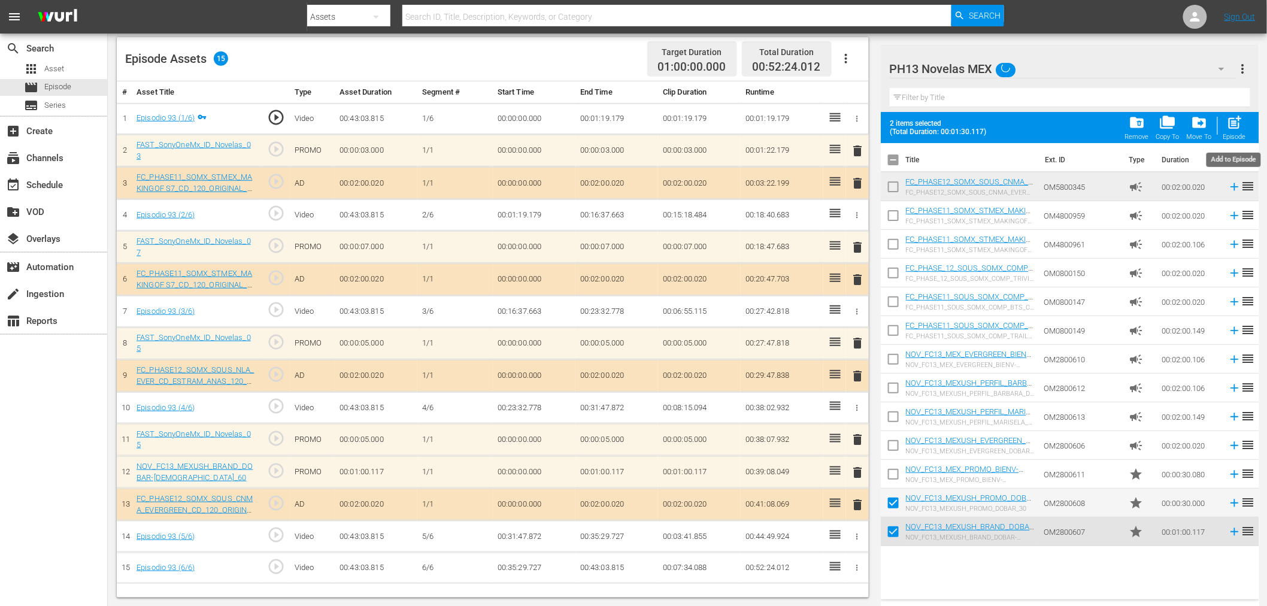
click at [1235, 129] on span "post_add" at bounding box center [1234, 122] width 16 height 16
checkbox input "false"
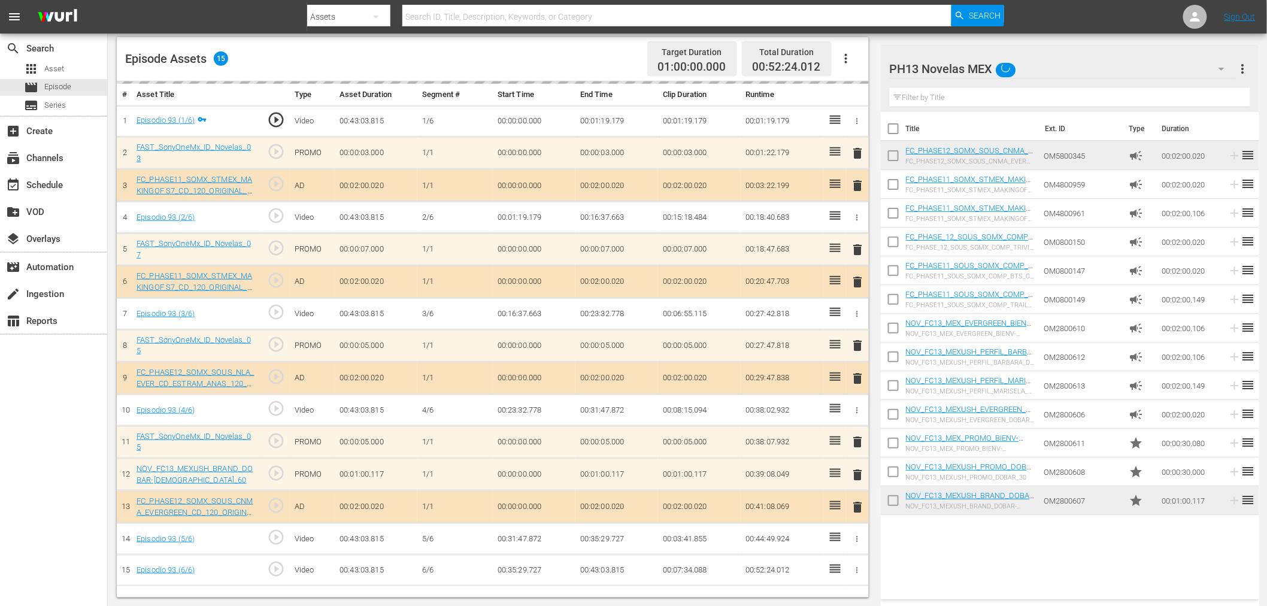
click at [893, 468] on input "checkbox" at bounding box center [893, 474] width 25 height 25
checkbox input "true"
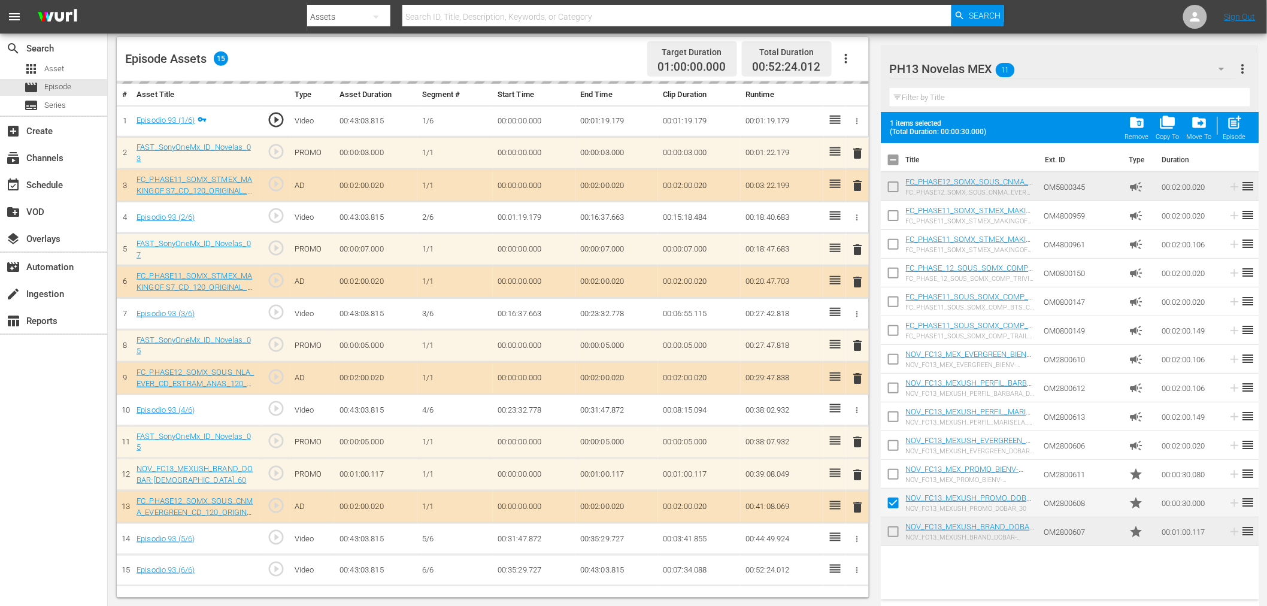
click at [891, 537] on input "checkbox" at bounding box center [893, 533] width 25 height 25
checkbox input "true"
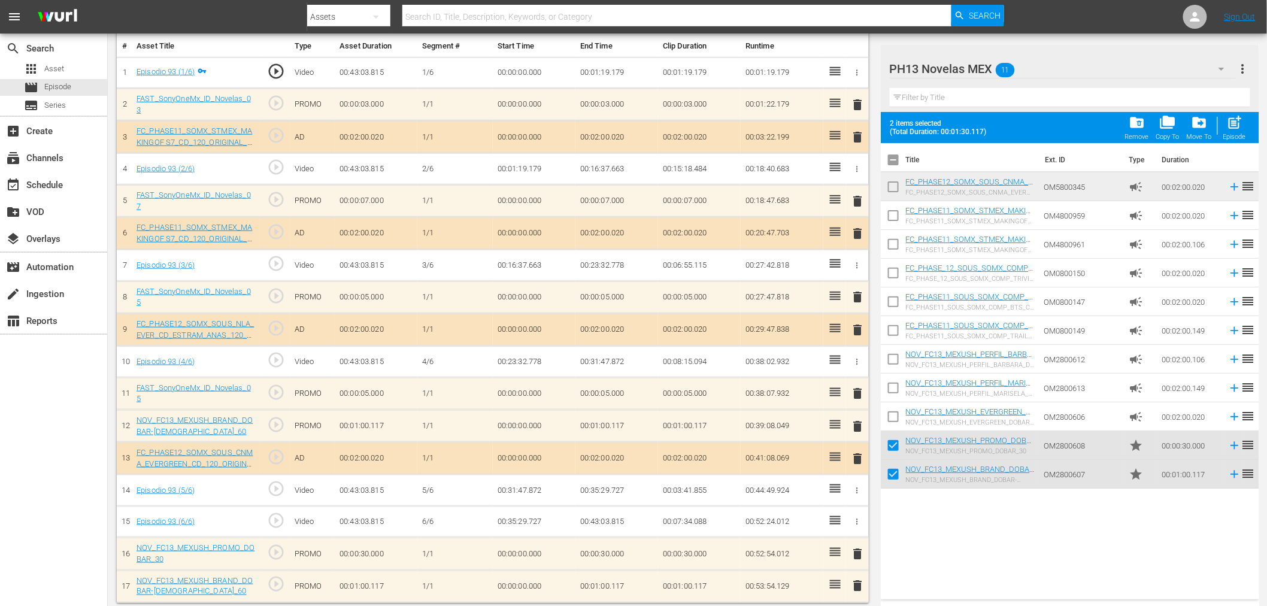
scroll to position [358, 0]
click at [1241, 124] on span "post_add" at bounding box center [1234, 122] width 16 height 16
checkbox input "false"
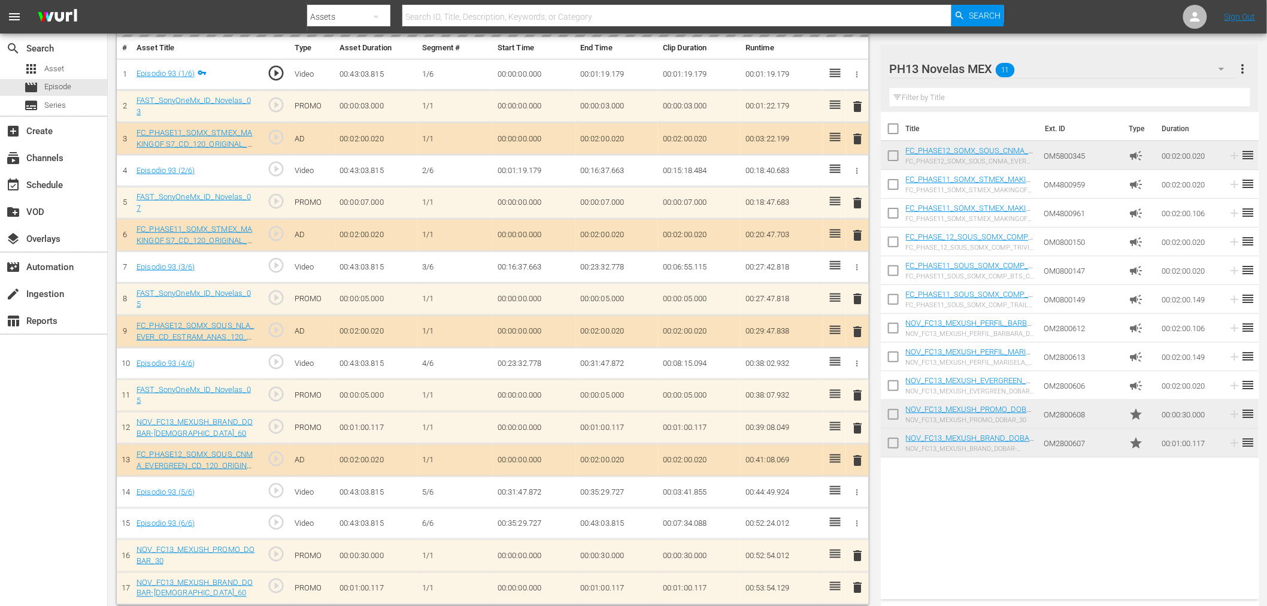
click at [899, 438] on input "checkbox" at bounding box center [893, 445] width 25 height 25
checkbox input "true"
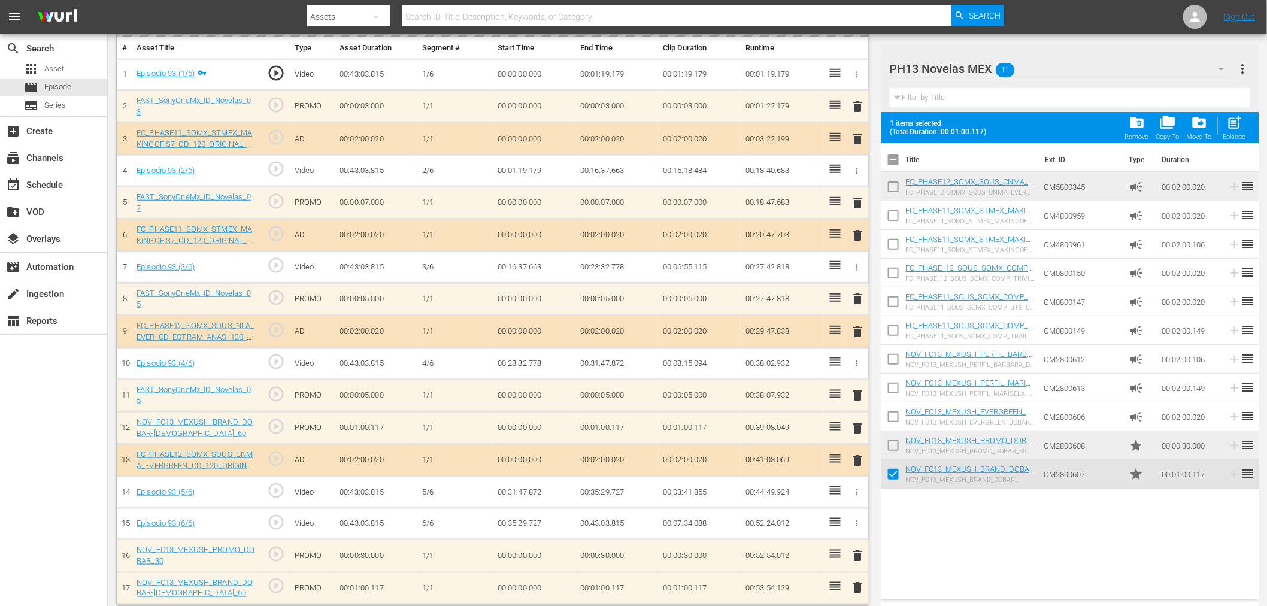
click at [896, 439] on input "checkbox" at bounding box center [893, 447] width 25 height 25
click at [1244, 128] on div "post_add Episode" at bounding box center [1234, 127] width 23 height 26
checkbox input "false"
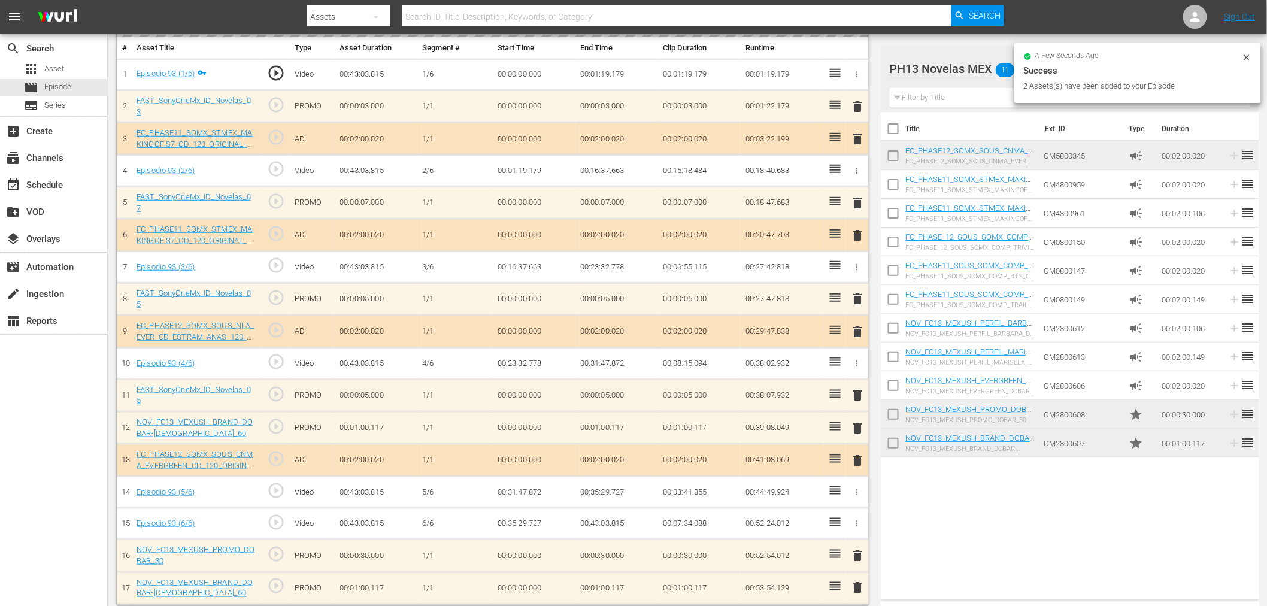
click at [887, 441] on input "checkbox" at bounding box center [893, 445] width 25 height 25
checkbox input "true"
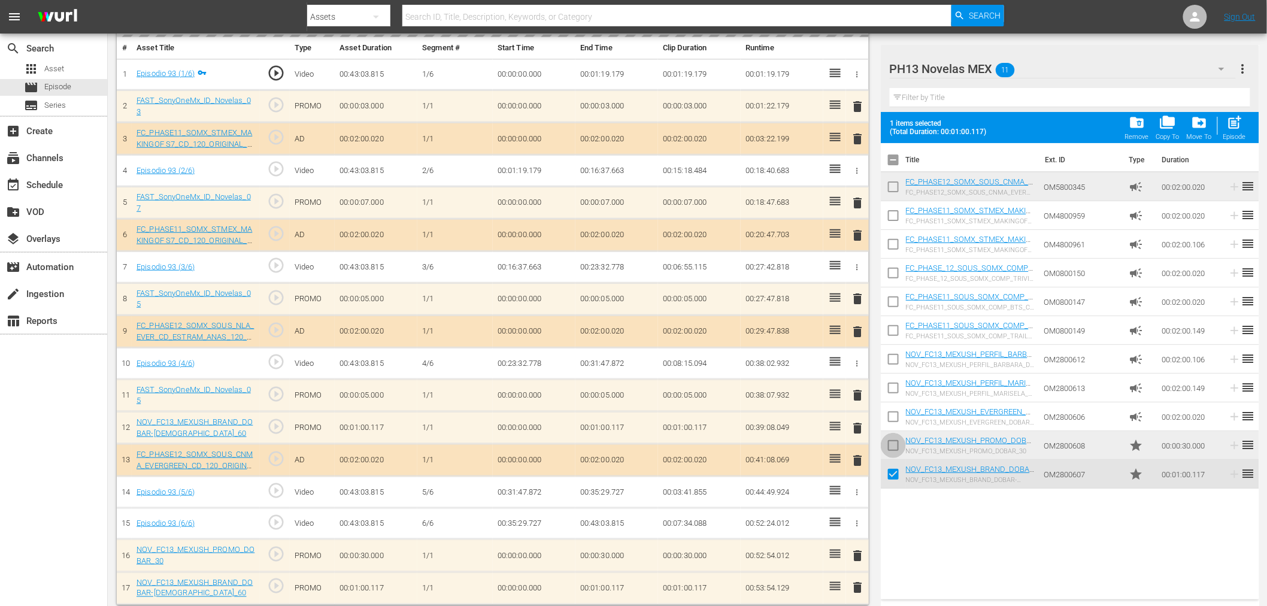
click at [888, 440] on input "checkbox" at bounding box center [893, 447] width 25 height 25
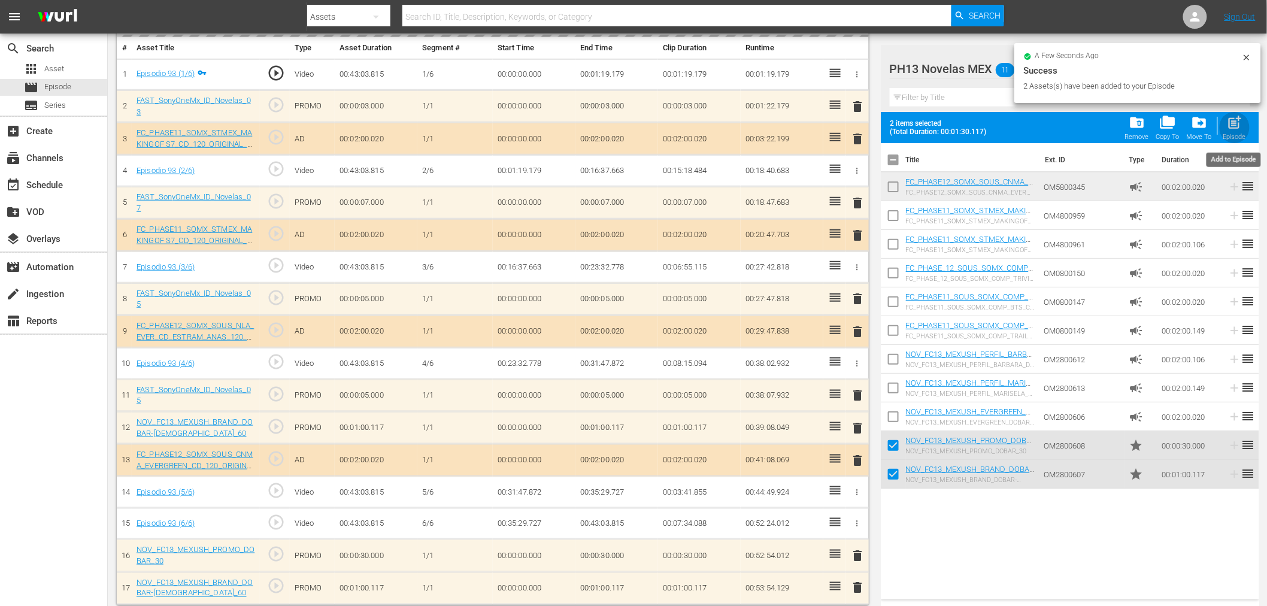
click at [1238, 126] on span "post_add" at bounding box center [1234, 122] width 16 height 16
checkbox input "false"
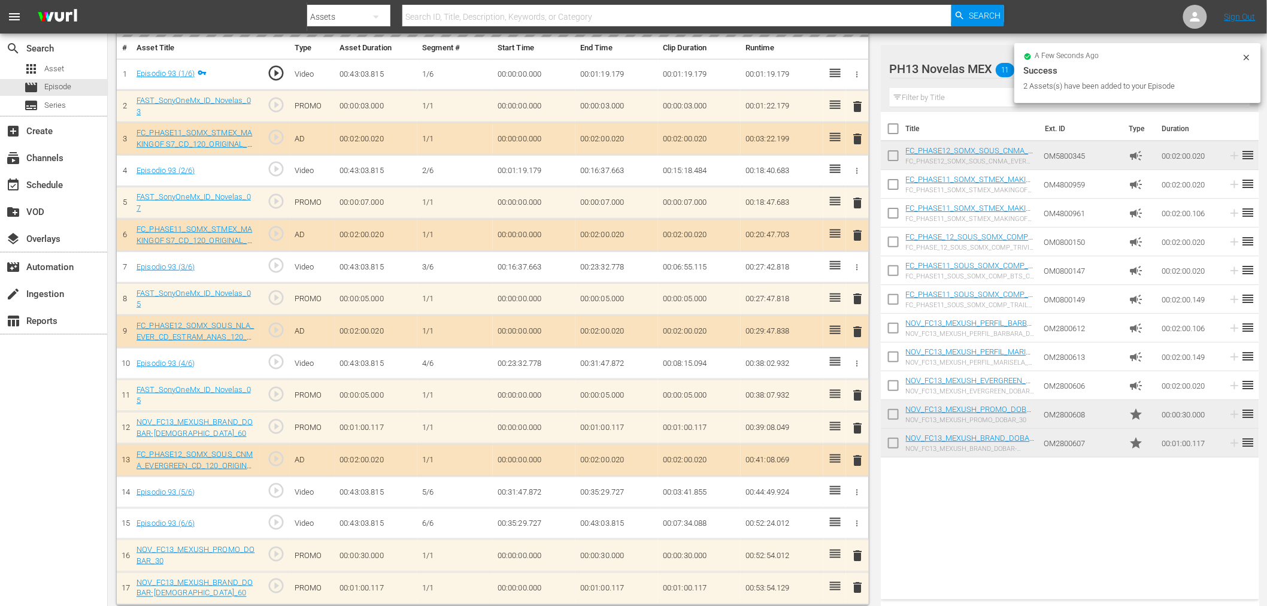
click at [894, 443] on input "checkbox" at bounding box center [893, 445] width 25 height 25
checkbox input "true"
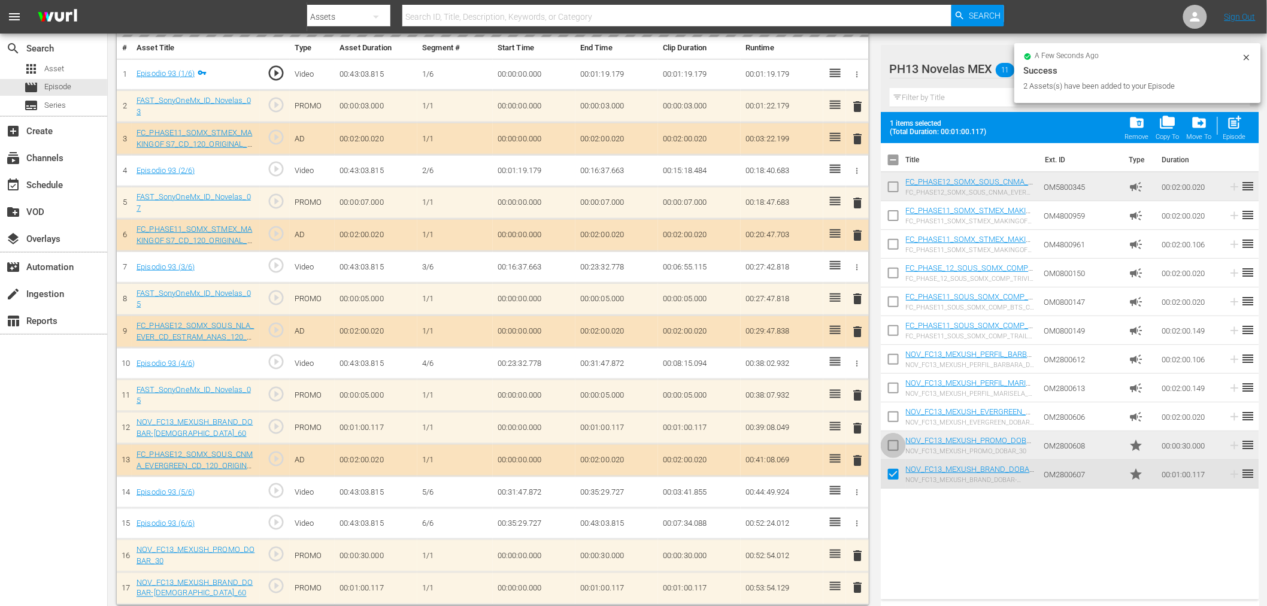
click at [894, 437] on input "checkbox" at bounding box center [893, 447] width 25 height 25
click at [1229, 116] on span "post_add" at bounding box center [1234, 122] width 16 height 16
checkbox input "false"
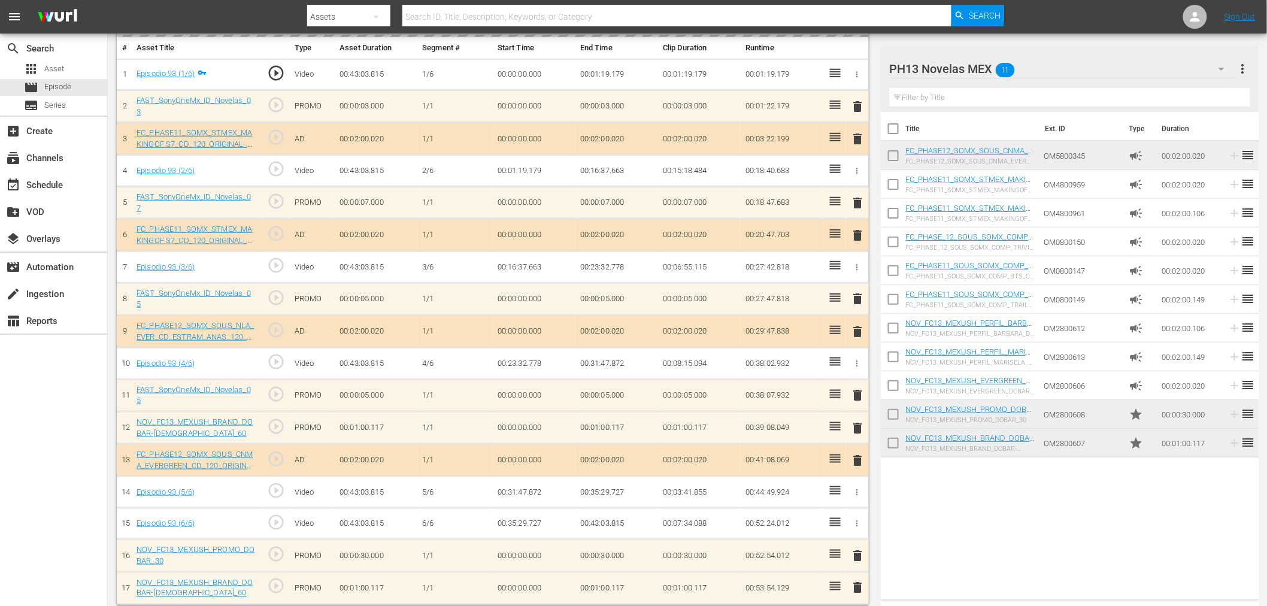
click at [891, 439] on input "checkbox" at bounding box center [893, 445] width 25 height 25
checkbox input "true"
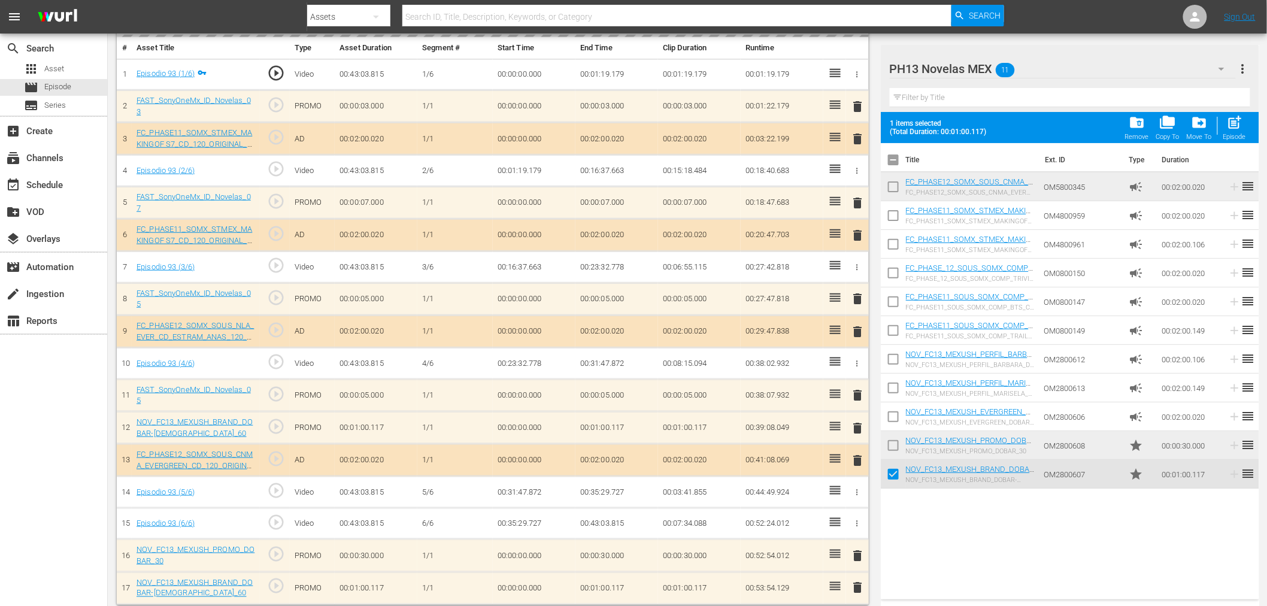
click at [893, 422] on input "checkbox" at bounding box center [893, 419] width 25 height 25
checkbox input "false"
click at [888, 440] on input "checkbox" at bounding box center [893, 447] width 25 height 25
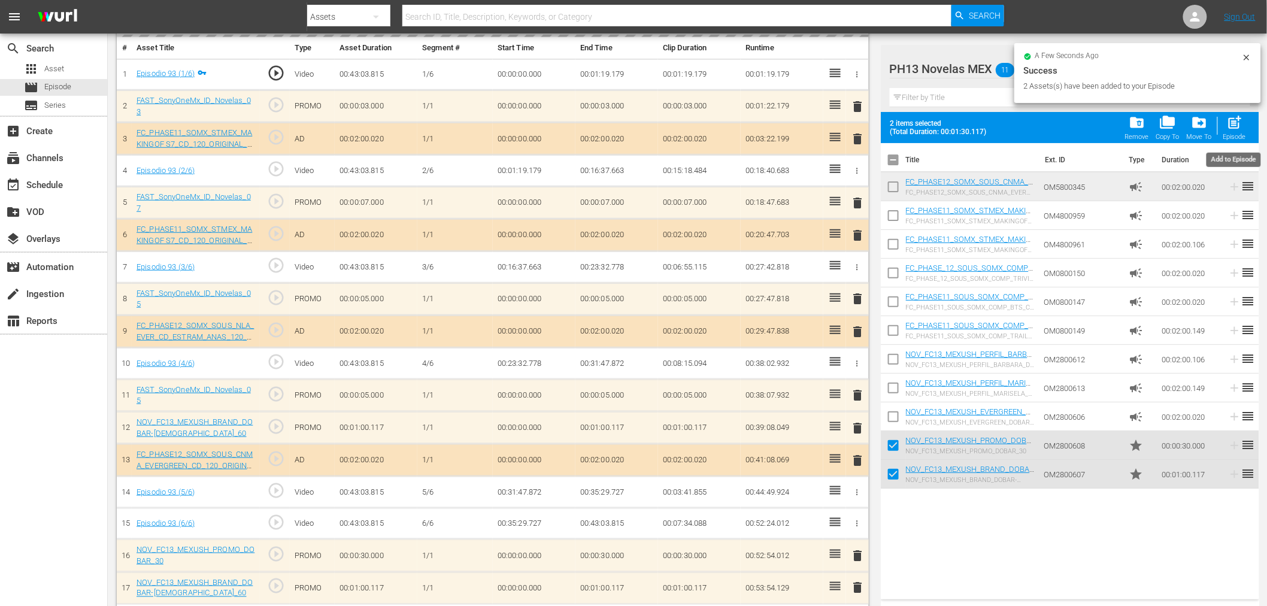
click at [1230, 122] on span "post_add" at bounding box center [1234, 122] width 16 height 16
checkbox input "false"
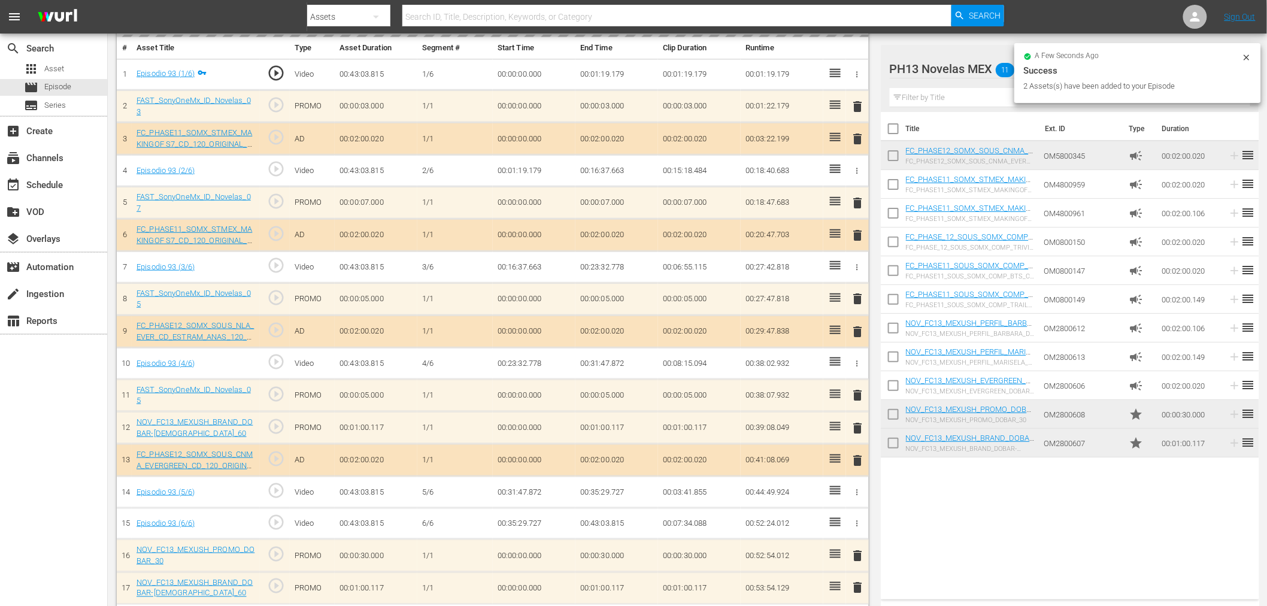
click at [897, 439] on input "checkbox" at bounding box center [893, 445] width 25 height 25
checkbox input "true"
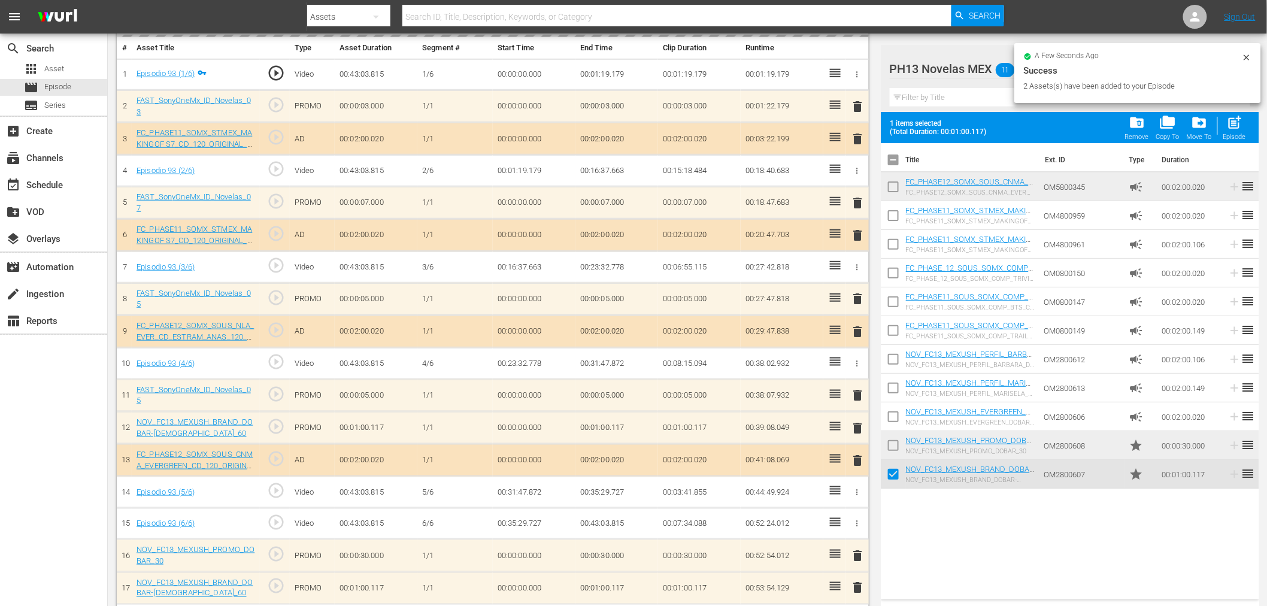
click at [897, 438] on input "checkbox" at bounding box center [893, 447] width 25 height 25
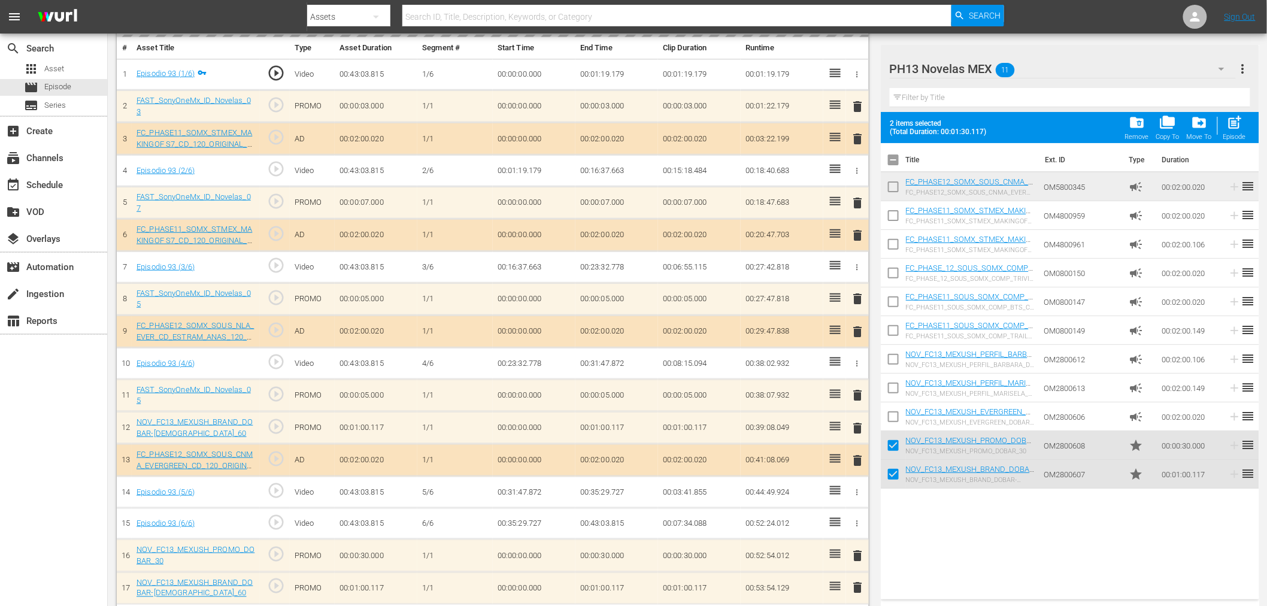
click at [1231, 129] on span "post_add" at bounding box center [1234, 122] width 16 height 16
checkbox input "false"
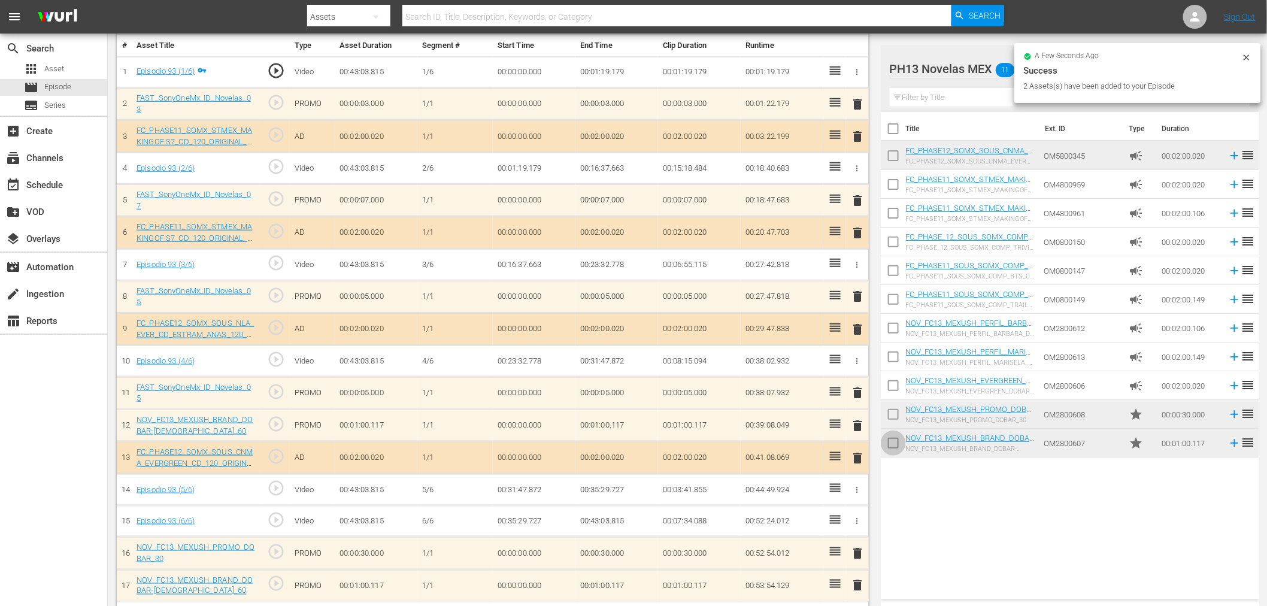
click at [894, 436] on input "checkbox" at bounding box center [893, 445] width 25 height 25
checkbox input "true"
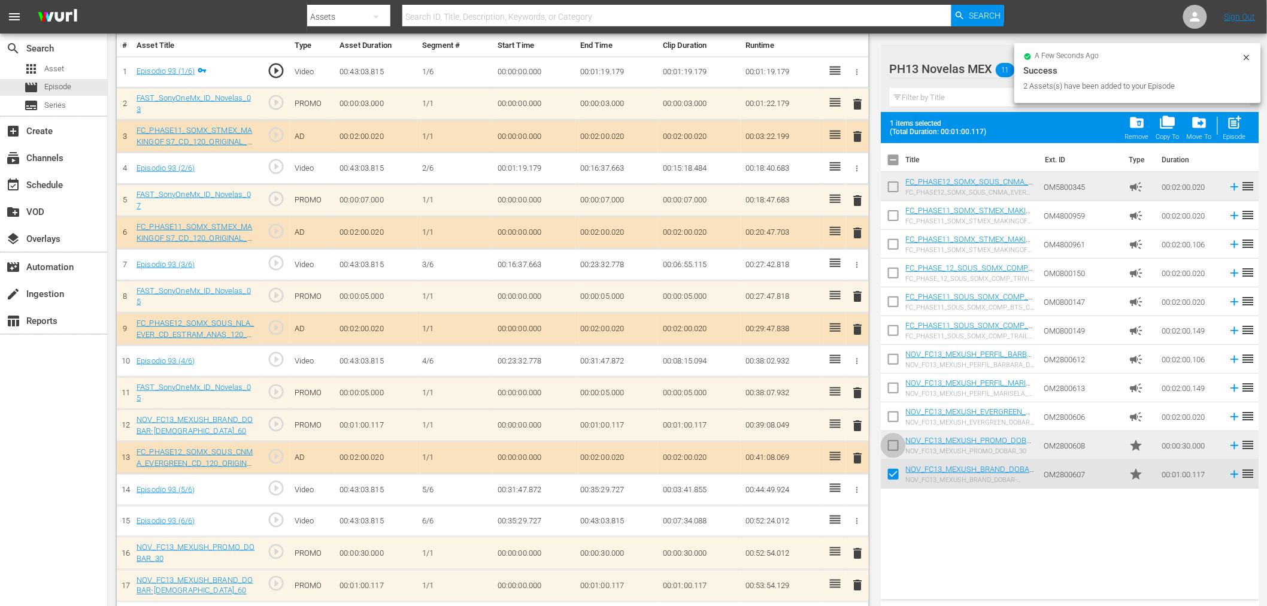
click at [893, 436] on input "checkbox" at bounding box center [893, 447] width 25 height 25
click at [1232, 121] on span "post_add" at bounding box center [1234, 122] width 16 height 16
checkbox input "false"
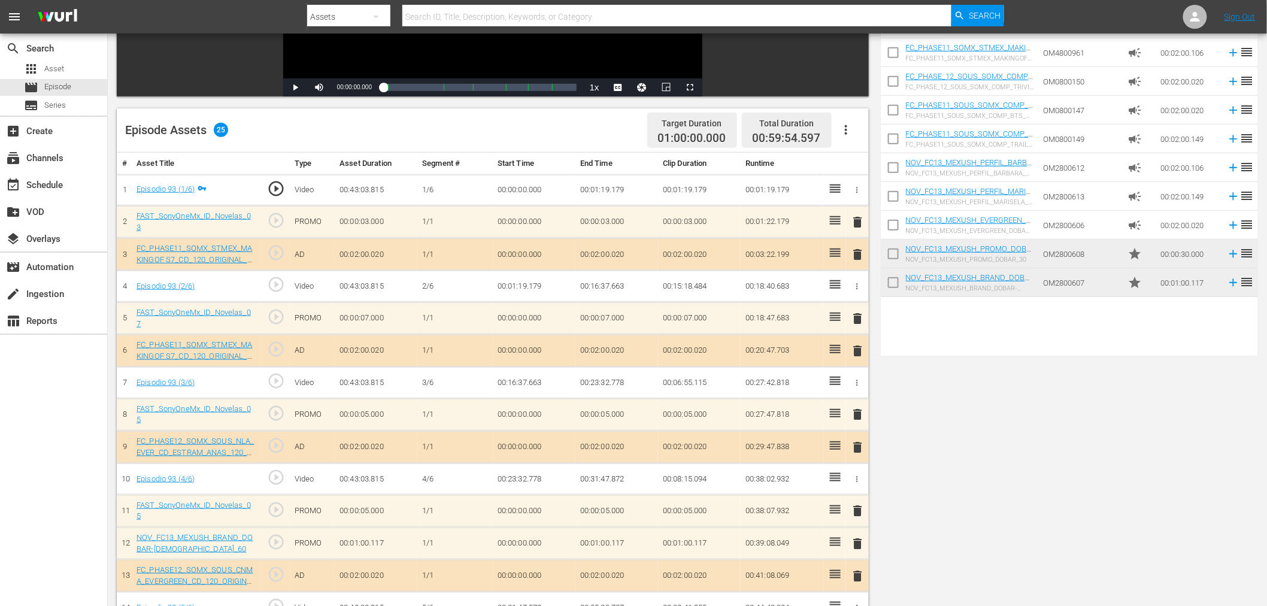
scroll to position [0, 0]
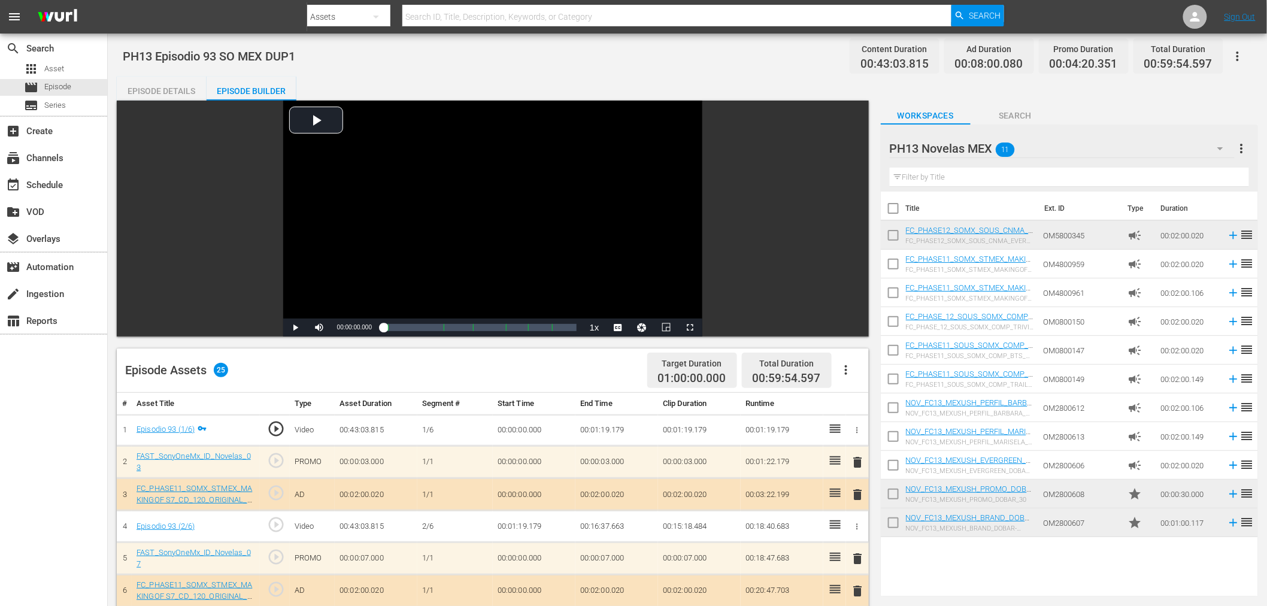
click at [184, 90] on div "Episode Details" at bounding box center [162, 91] width 90 height 29
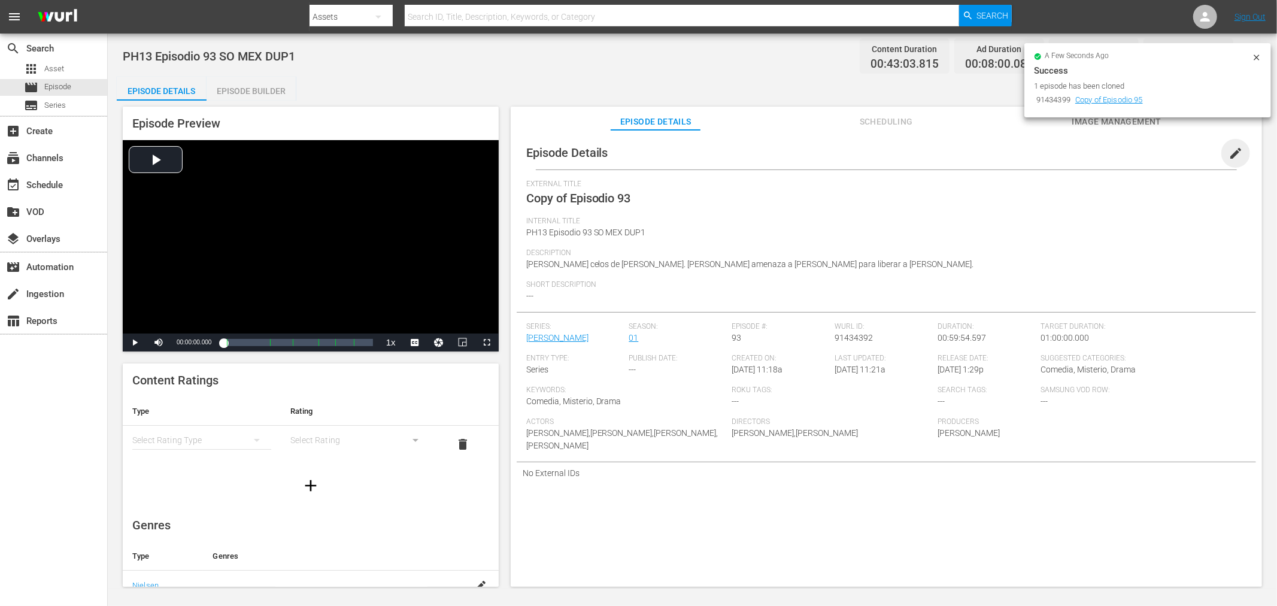
click at [1229, 160] on span "edit" at bounding box center [1236, 153] width 14 height 14
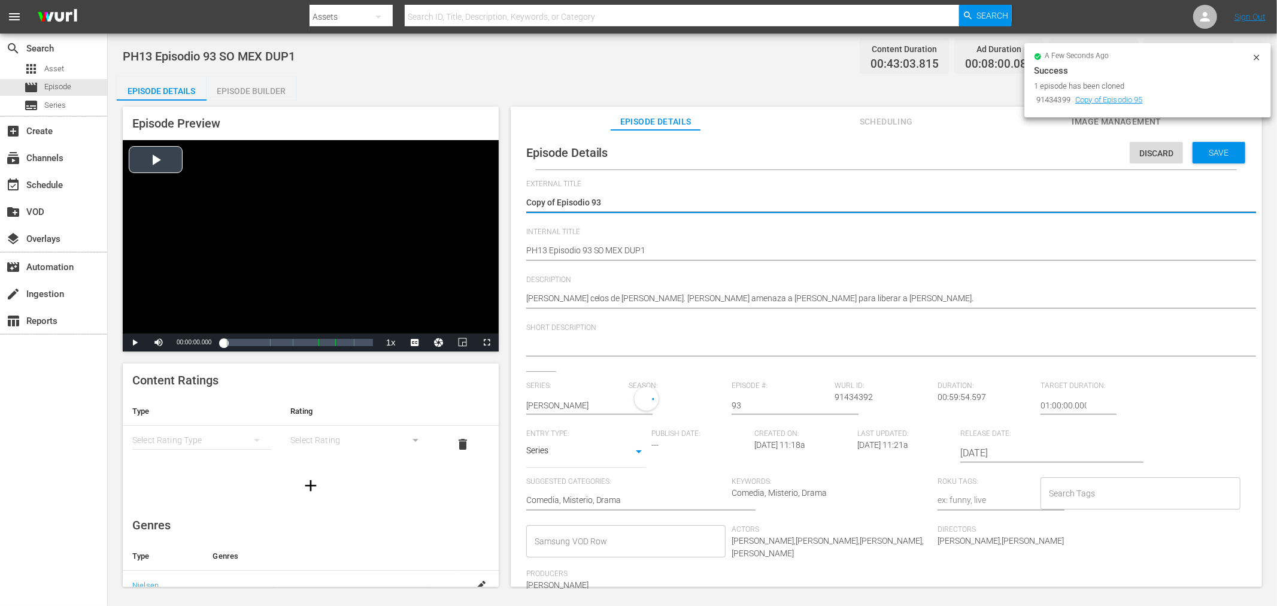
drag, startPoint x: 557, startPoint y: 201, endPoint x: 152, endPoint y: 193, distance: 404.8
click at [153, 193] on div "Episode Preview Video Player is loading. Play Video Play Mute Current Time 00:0…" at bounding box center [692, 349] width 1151 height 496
type textarea "Episodio 93"
click at [1225, 156] on span "Save" at bounding box center [1219, 153] width 39 height 10
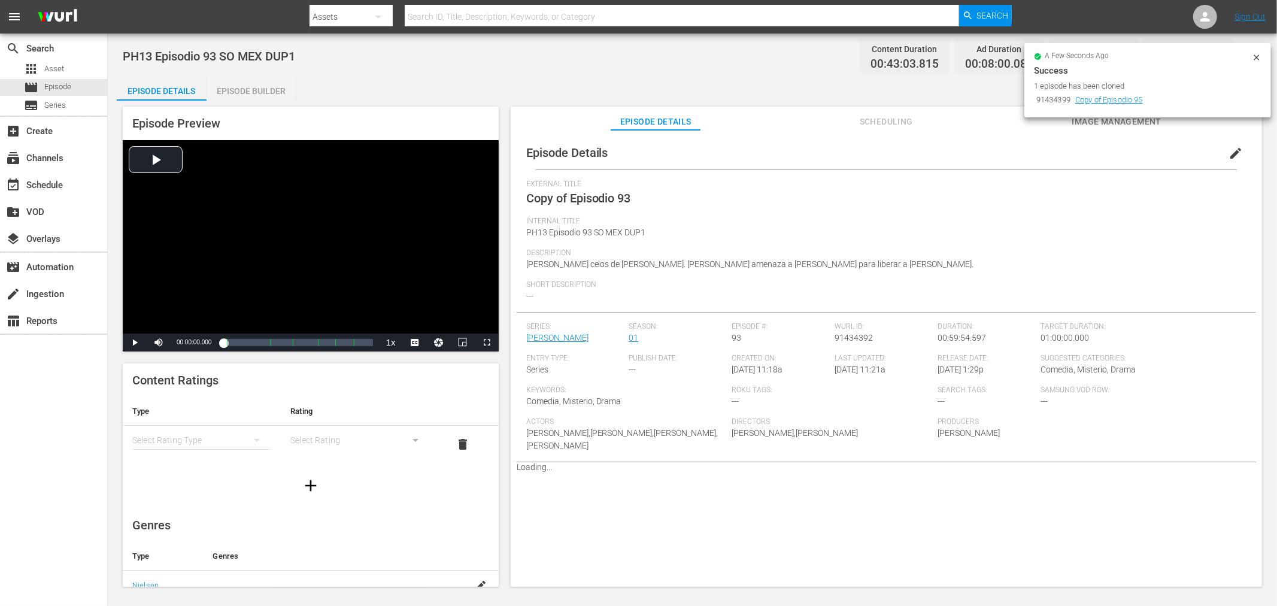
click at [242, 83] on div "Episode Builder" at bounding box center [252, 91] width 90 height 29
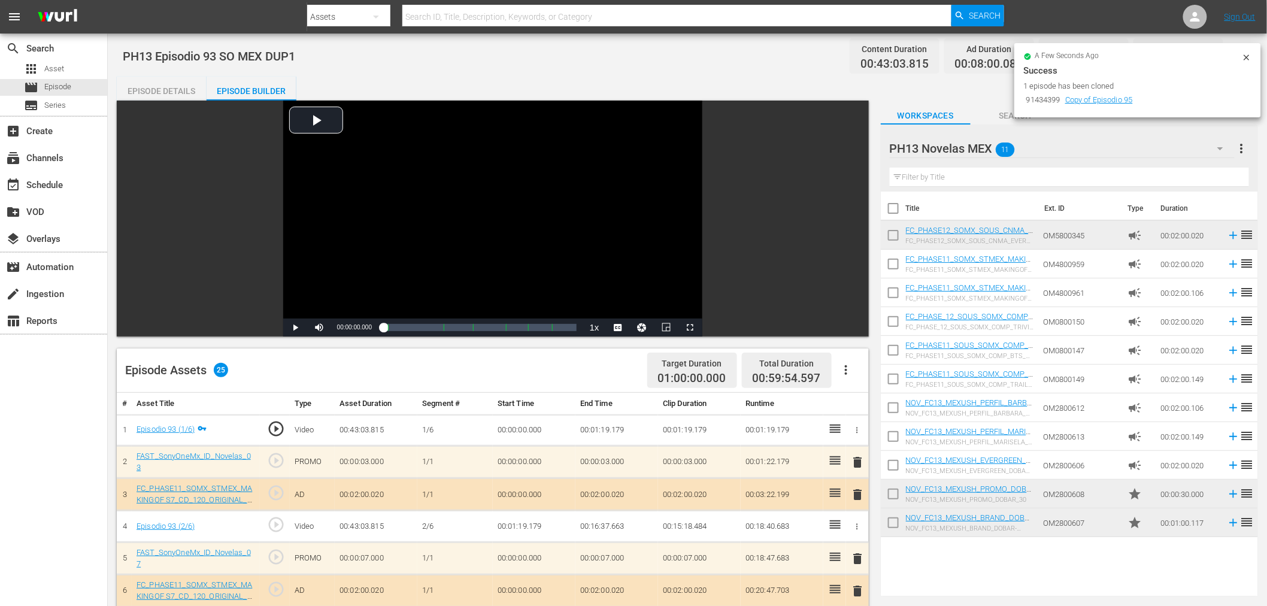
click at [1252, 54] on div "a few seconds ago Success 1 episode has been cloned 91434399 Copy of Episodio 95" at bounding box center [1137, 80] width 247 height 74
click at [1248, 54] on icon at bounding box center [1247, 58] width 10 height 10
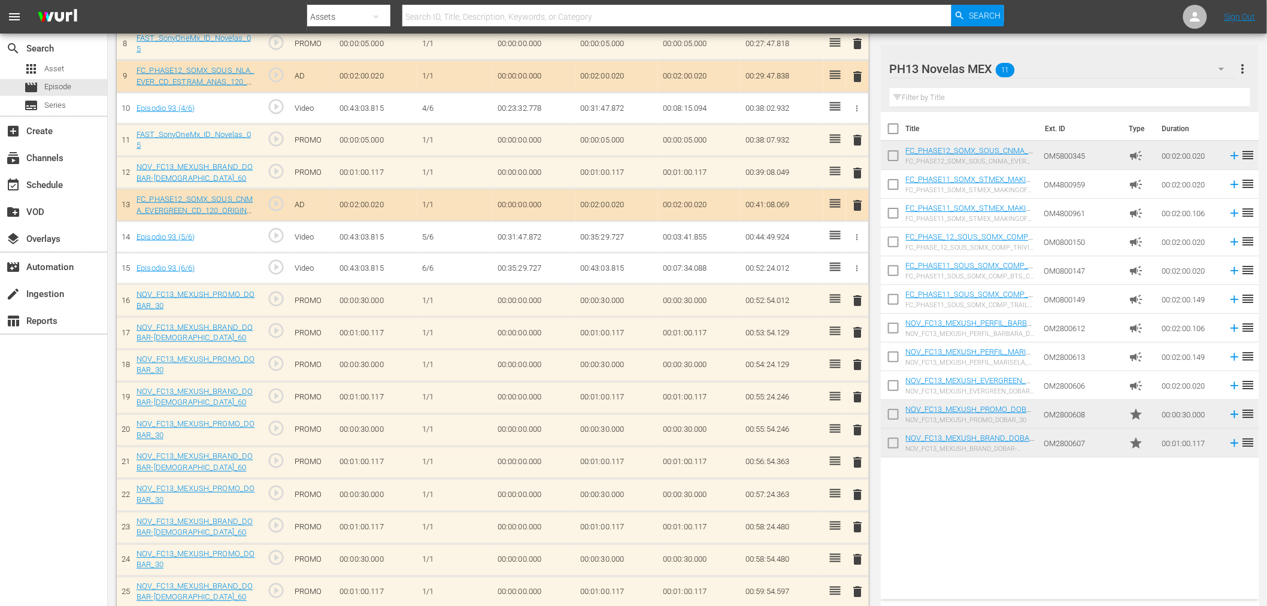
scroll to position [618, 0]
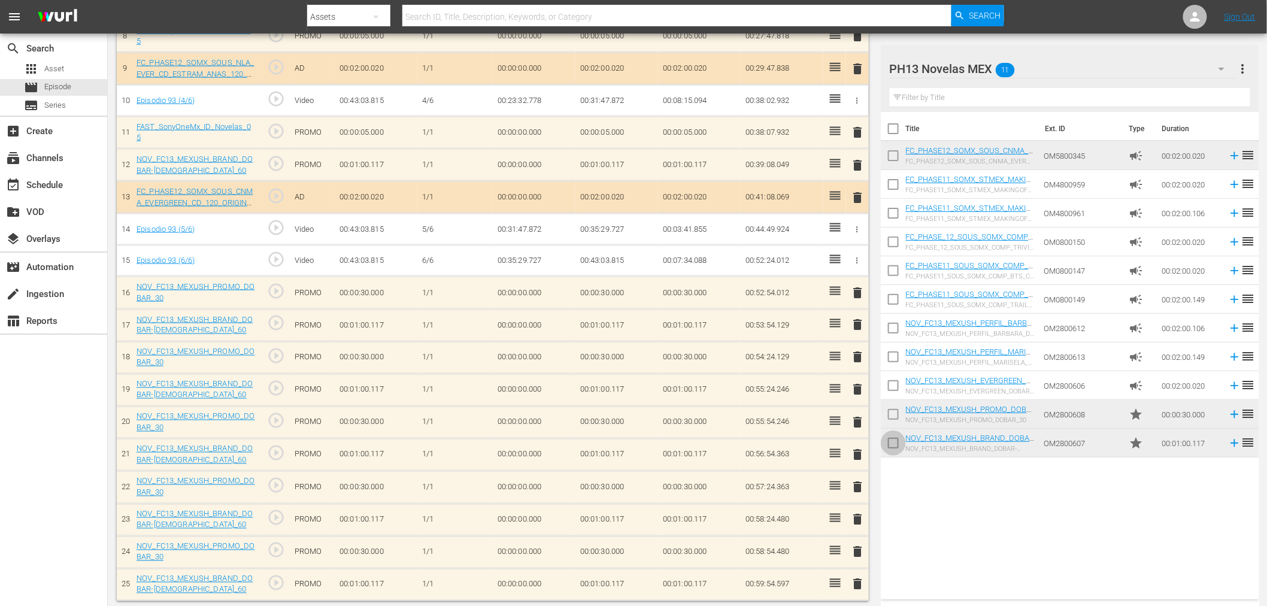
click at [897, 442] on input "checkbox" at bounding box center [893, 445] width 25 height 25
checkbox input "true"
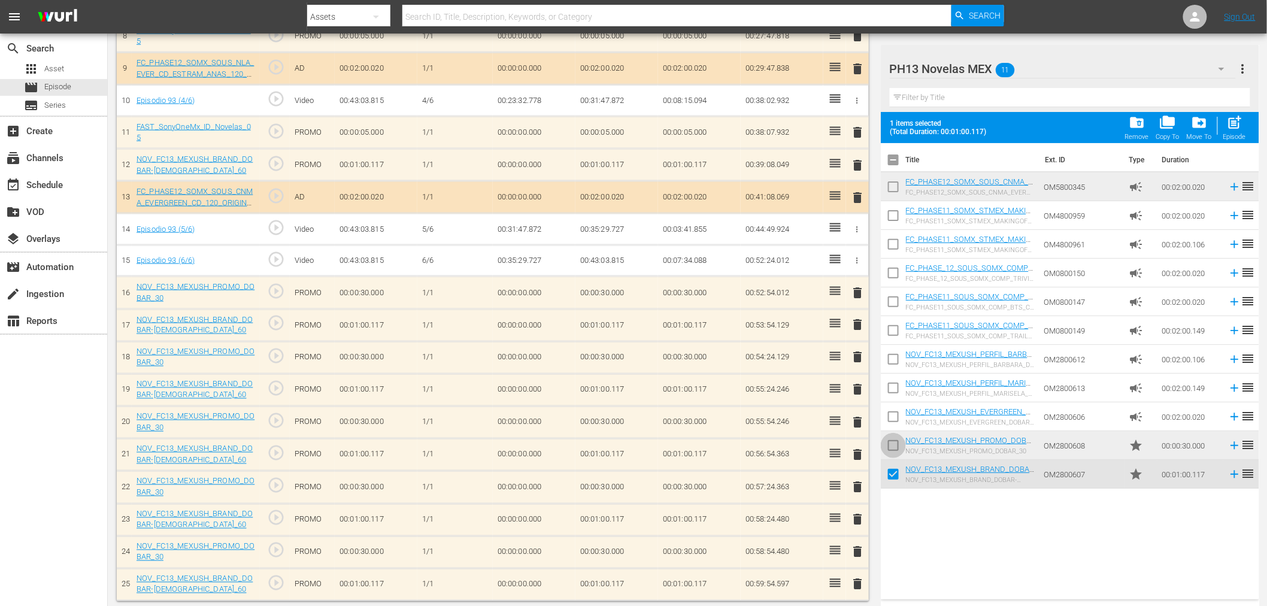
click at [894, 447] on input "checkbox" at bounding box center [893, 447] width 25 height 25
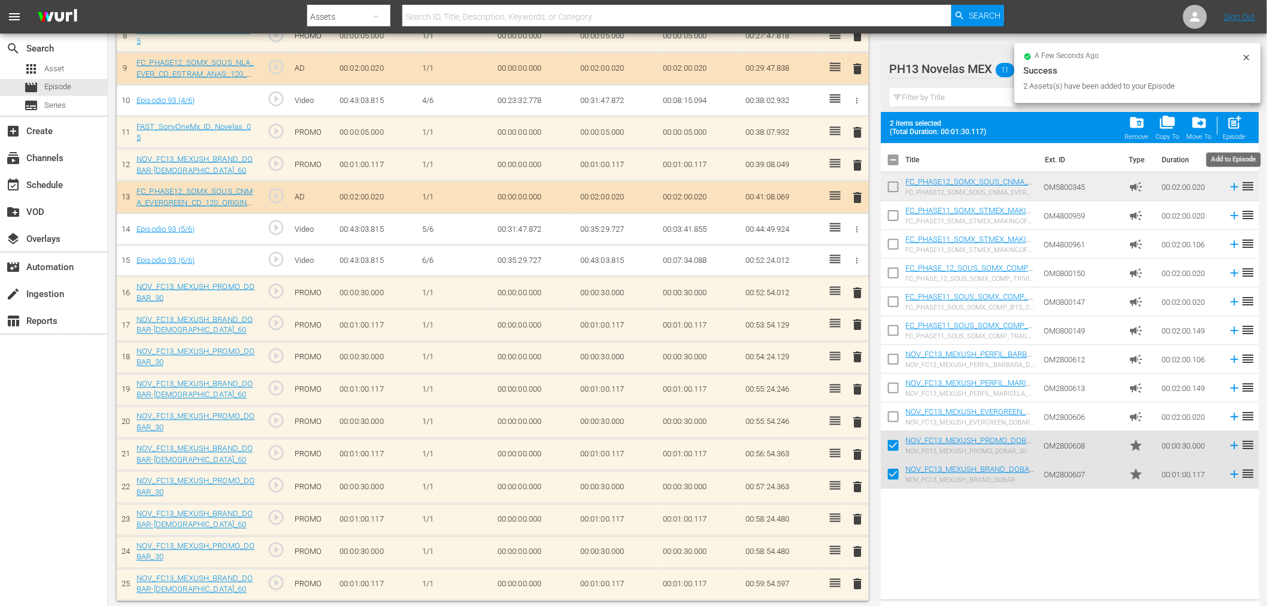
click at [1236, 117] on span "post_add" at bounding box center [1234, 122] width 16 height 16
checkbox input "false"
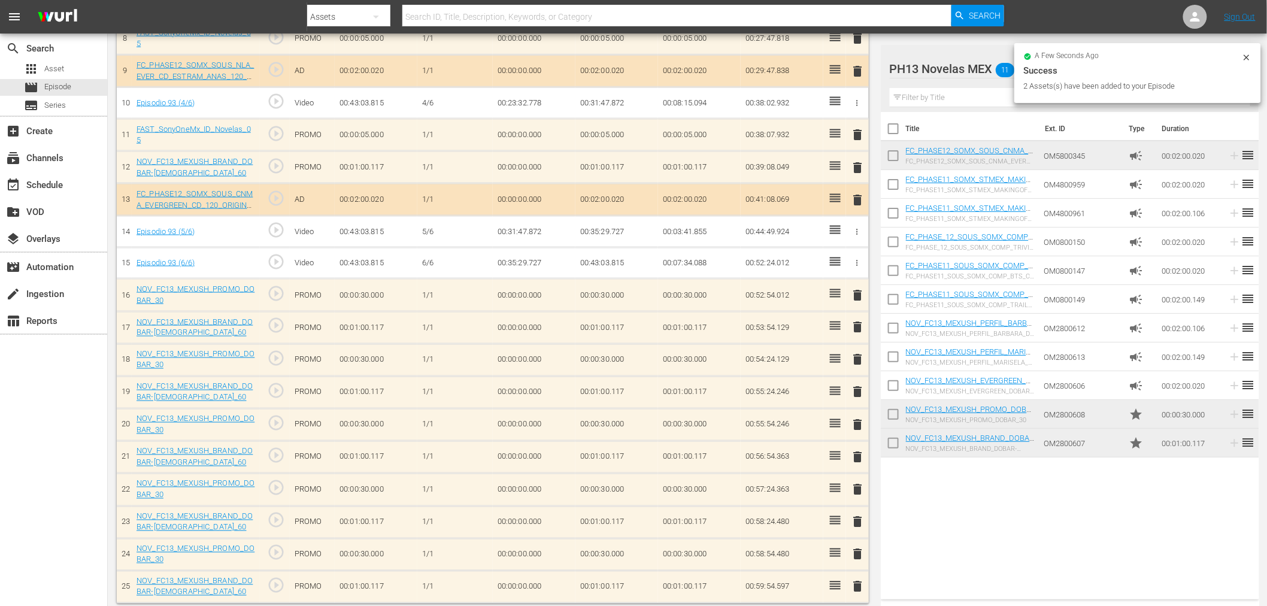
scroll to position [620, 0]
click at [893, 438] on input "checkbox" at bounding box center [893, 445] width 25 height 25
checkbox input "true"
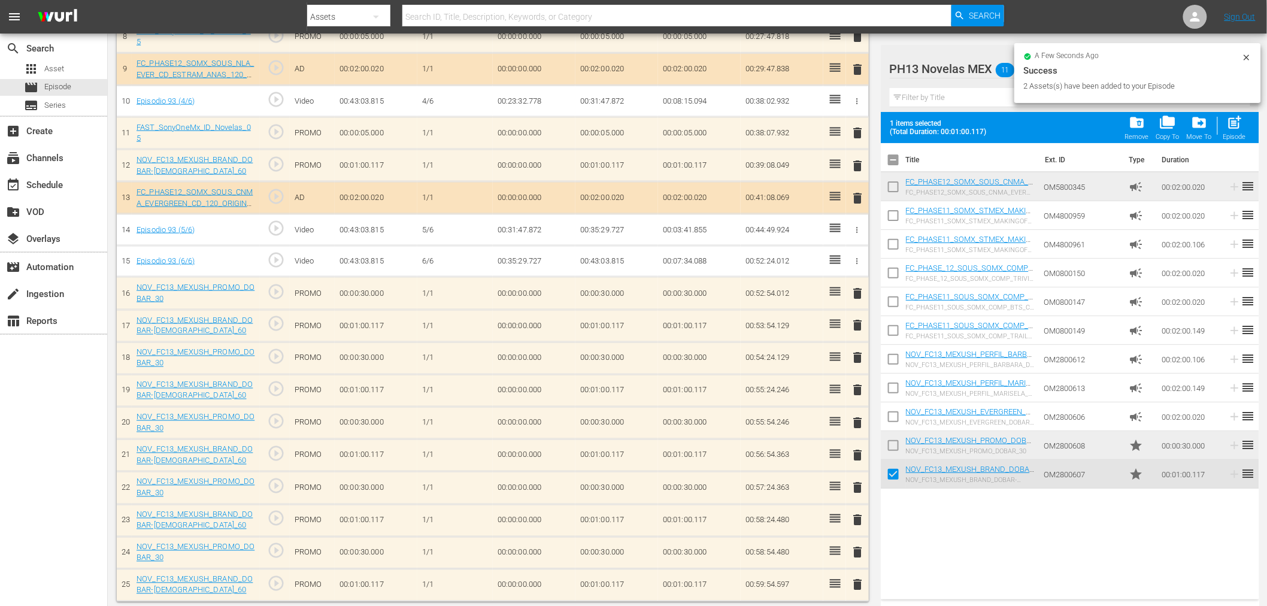
drag, startPoint x: 893, startPoint y: 438, endPoint x: 911, endPoint y: 424, distance: 22.6
click at [894, 438] on input "checkbox" at bounding box center [893, 447] width 25 height 25
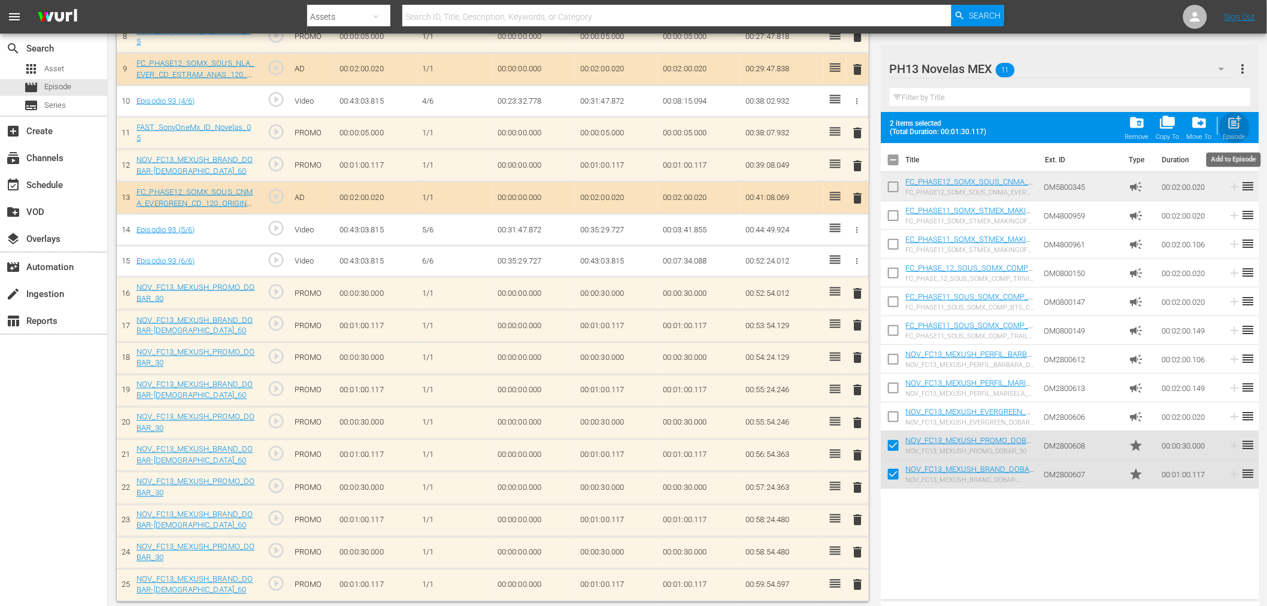
click at [1238, 120] on span "post_add" at bounding box center [1234, 122] width 16 height 16
checkbox input "false"
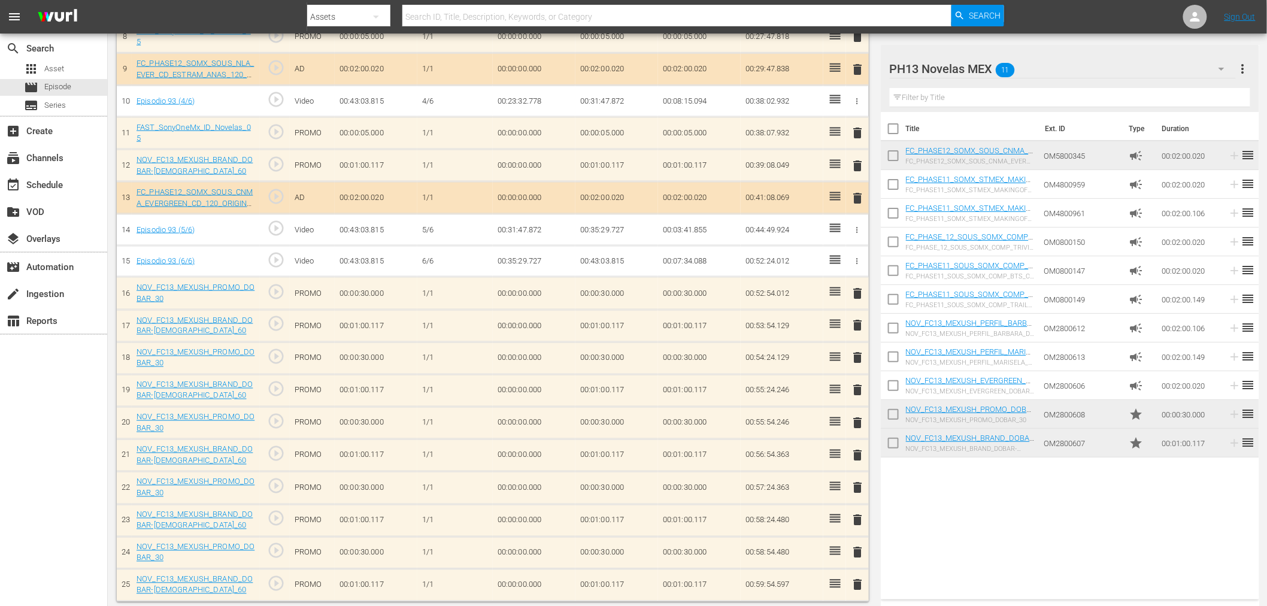
click at [891, 439] on input "checkbox" at bounding box center [893, 445] width 25 height 25
checkbox input "true"
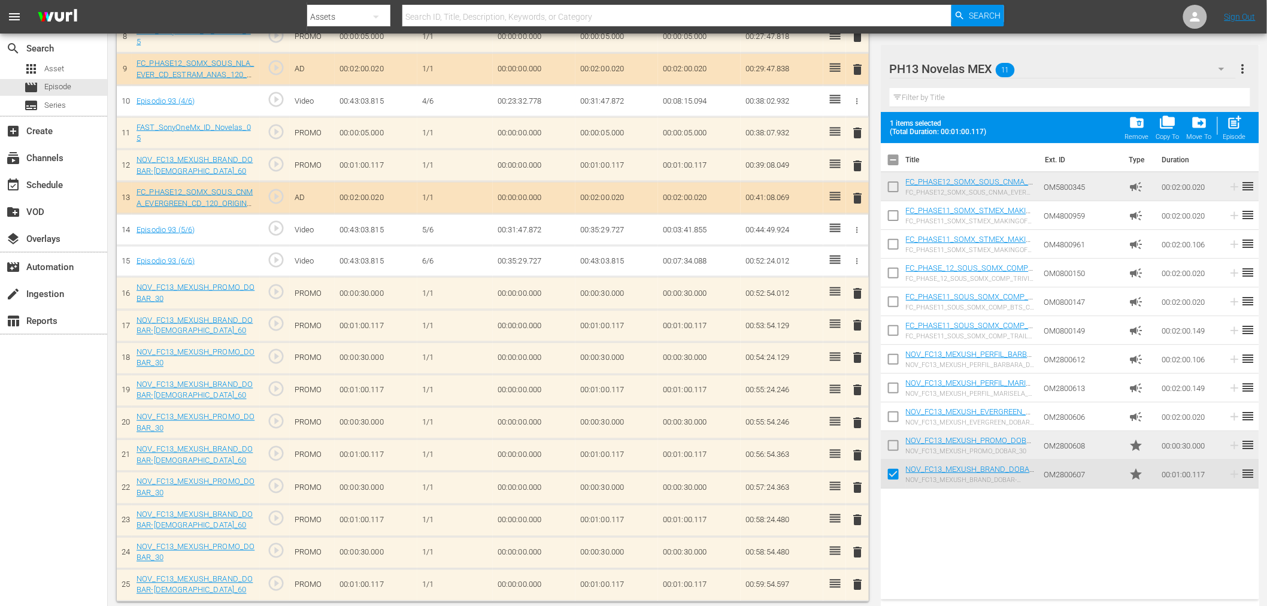
click at [893, 444] on input "checkbox" at bounding box center [893, 447] width 25 height 25
click at [1235, 128] on span "post_add" at bounding box center [1234, 122] width 16 height 16
checkbox input "false"
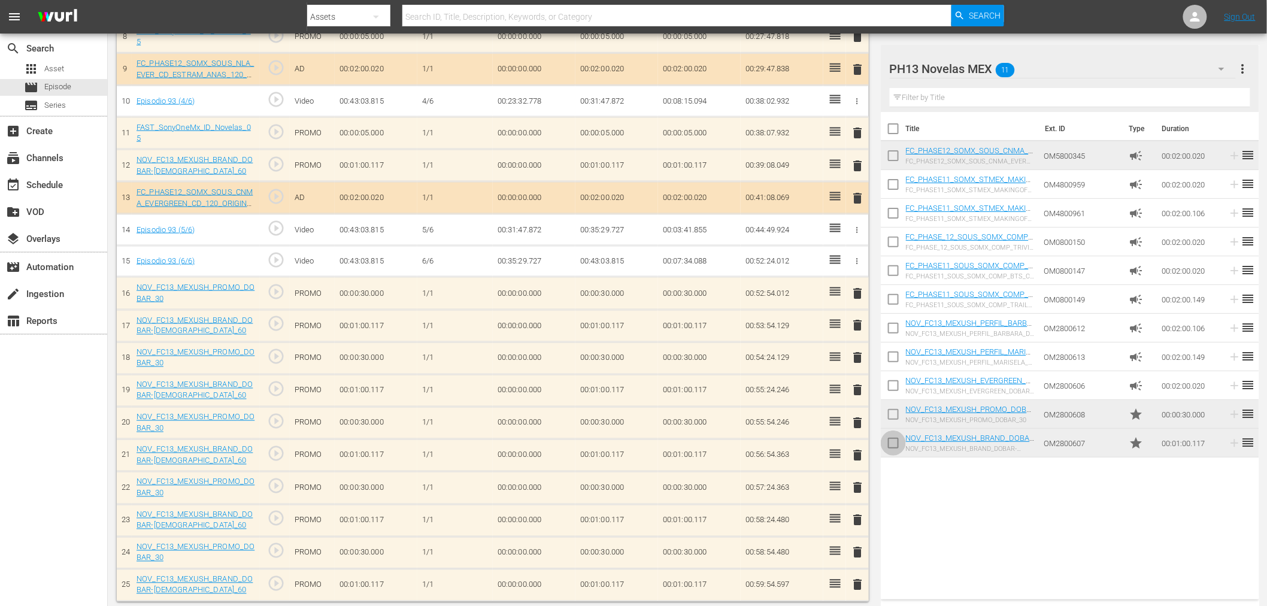
click at [894, 443] on input "checkbox" at bounding box center [893, 445] width 25 height 25
checkbox input "true"
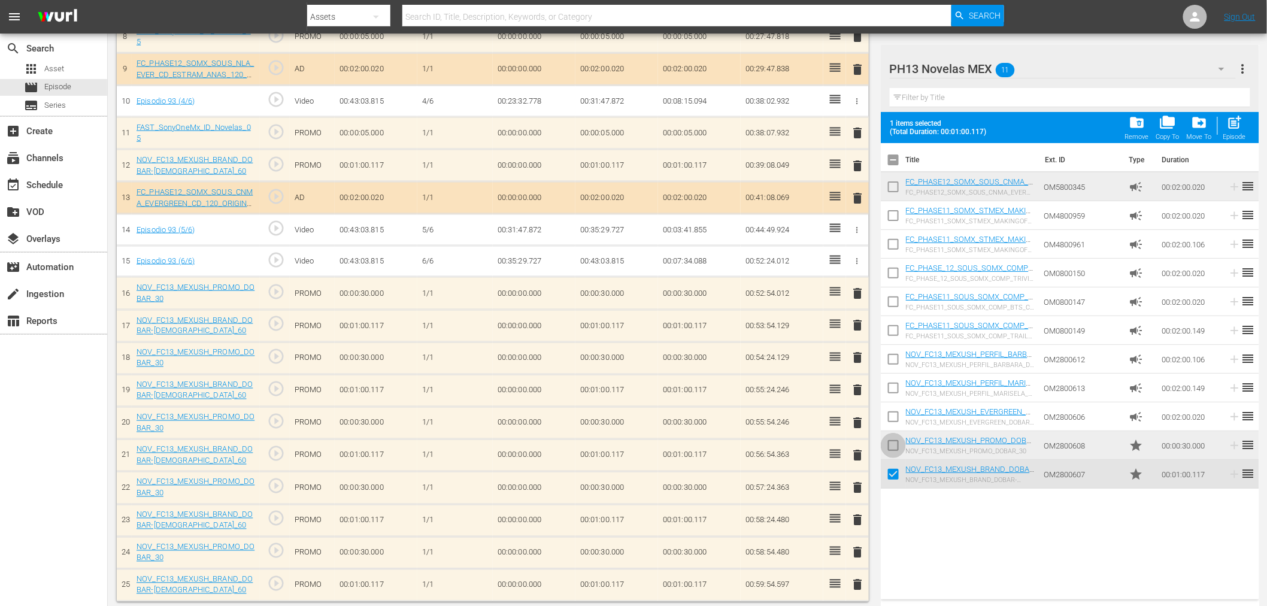
click at [894, 441] on input "checkbox" at bounding box center [893, 447] width 25 height 25
click at [1245, 130] on div "post_add Episode" at bounding box center [1234, 127] width 23 height 26
checkbox input "false"
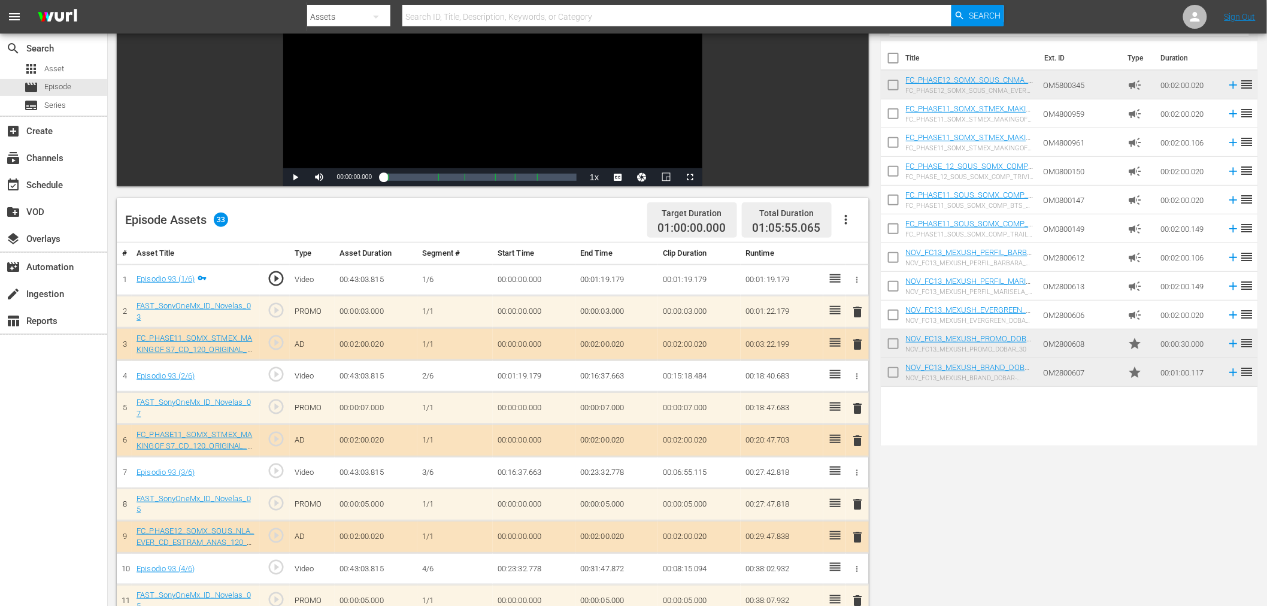
scroll to position [0, 0]
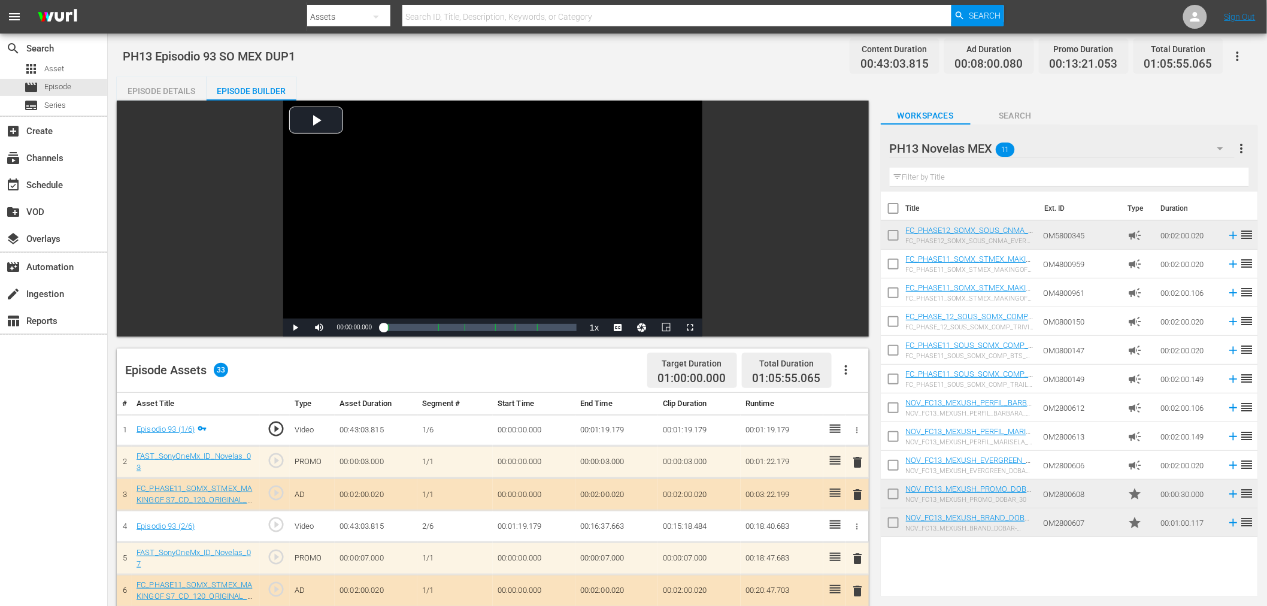
click at [890, 526] on input "checkbox" at bounding box center [893, 524] width 25 height 25
checkbox input "true"
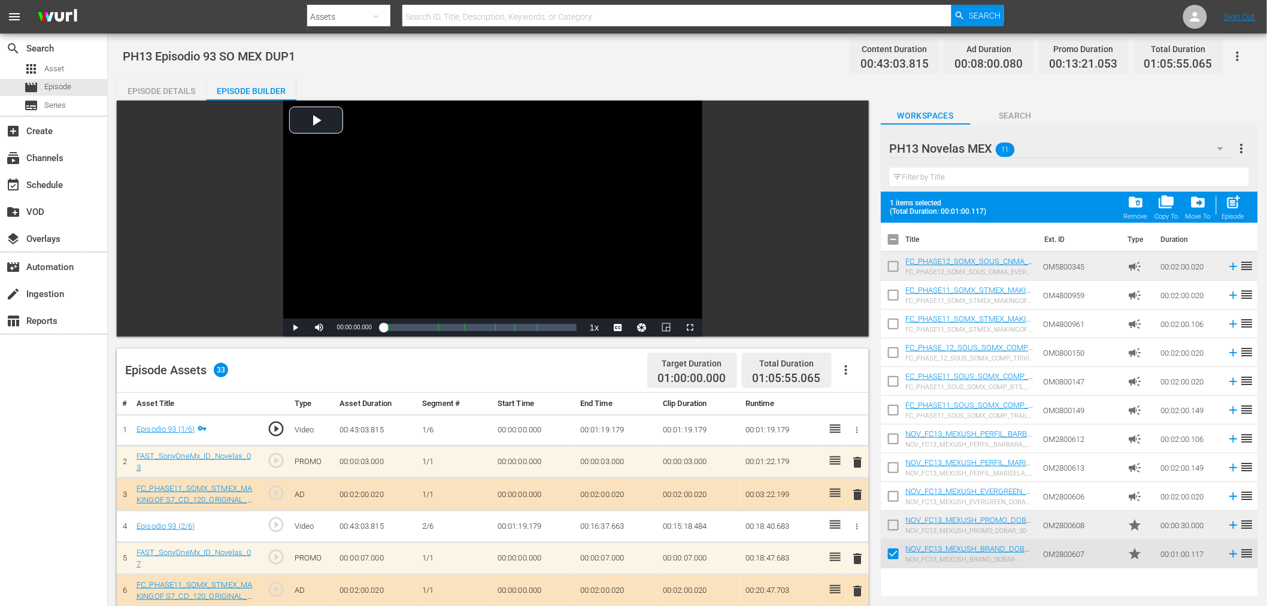
click at [893, 516] on input "checkbox" at bounding box center [893, 527] width 25 height 25
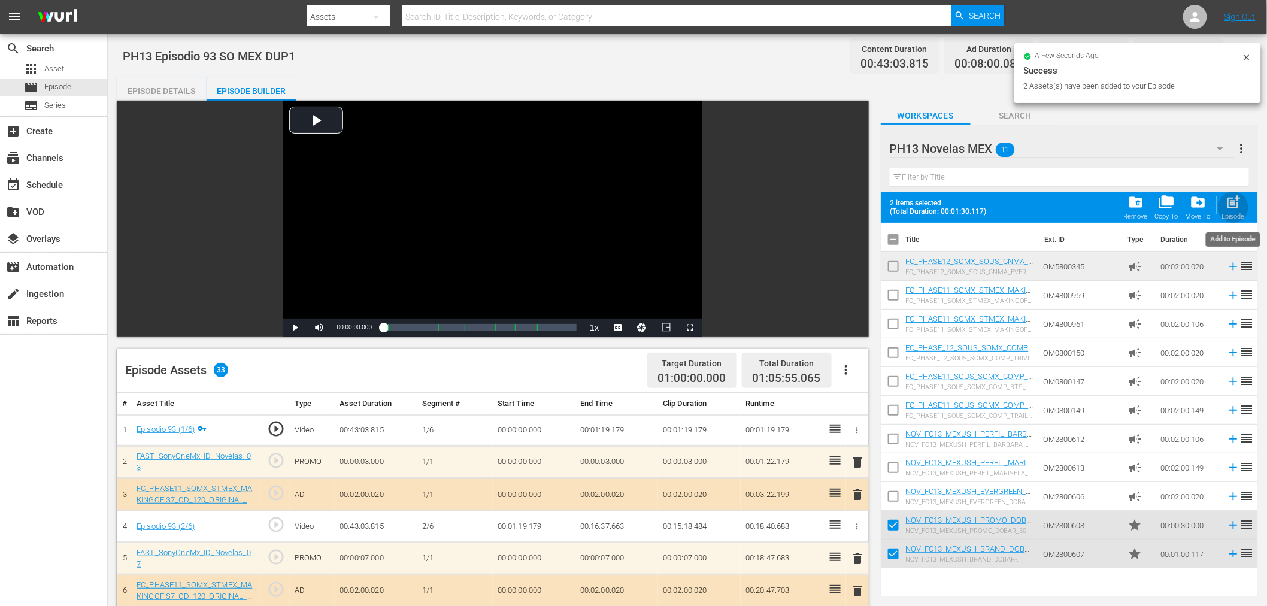
click at [1229, 211] on div "post_add Episode" at bounding box center [1233, 207] width 23 height 26
checkbox input "false"
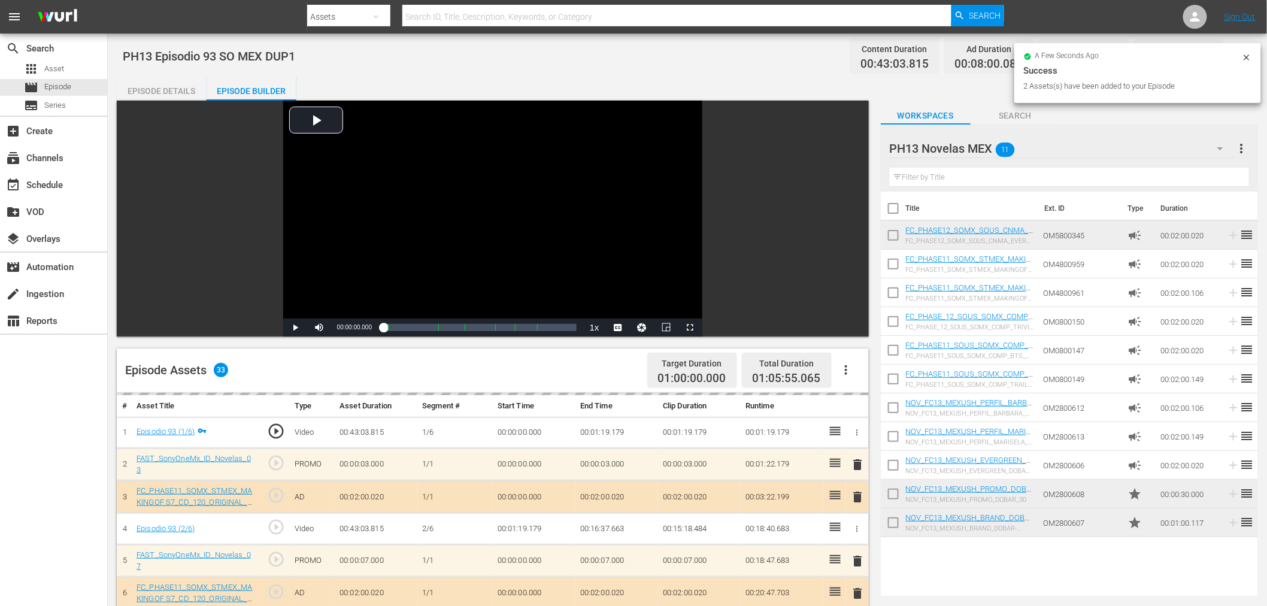
click at [895, 529] on input "checkbox" at bounding box center [893, 524] width 25 height 25
checkbox input "true"
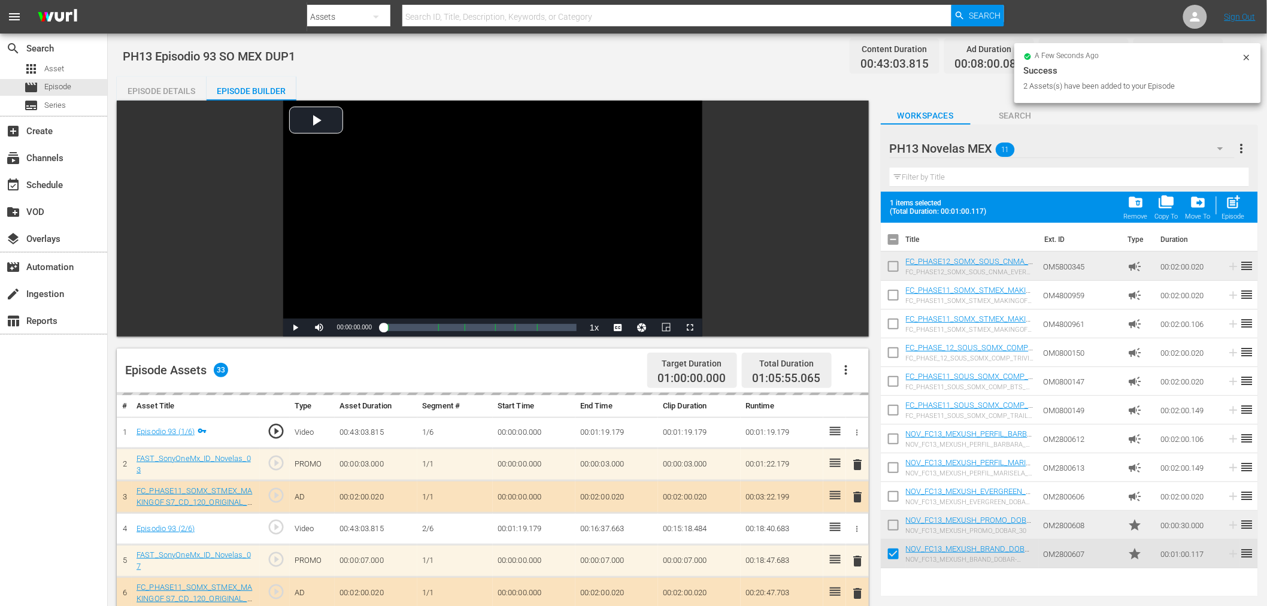
click at [896, 524] on input "checkbox" at bounding box center [893, 527] width 25 height 25
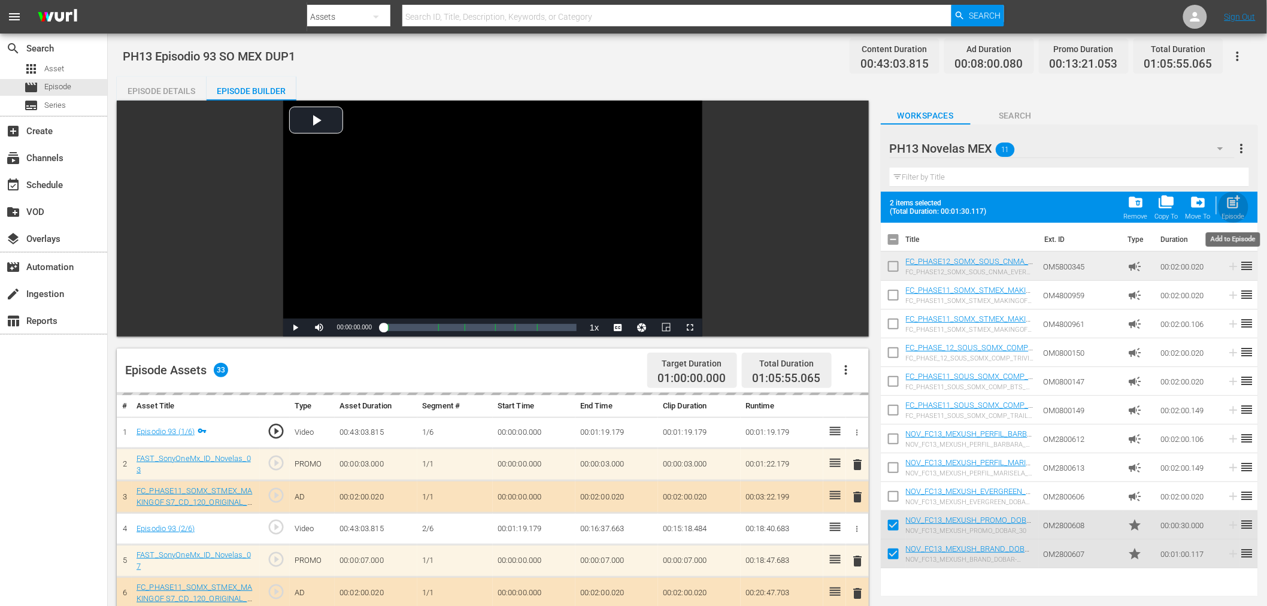
click at [1240, 199] on span "post_add" at bounding box center [1234, 202] width 16 height 16
checkbox input "false"
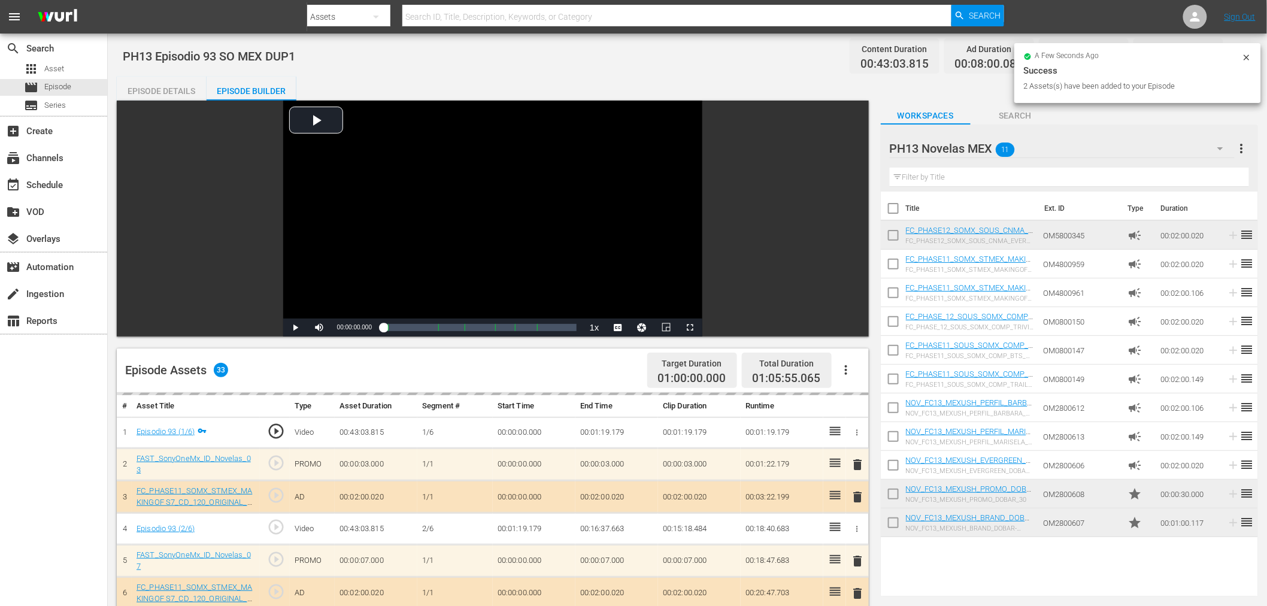
click at [894, 521] on input "checkbox" at bounding box center [893, 524] width 25 height 25
checkbox input "true"
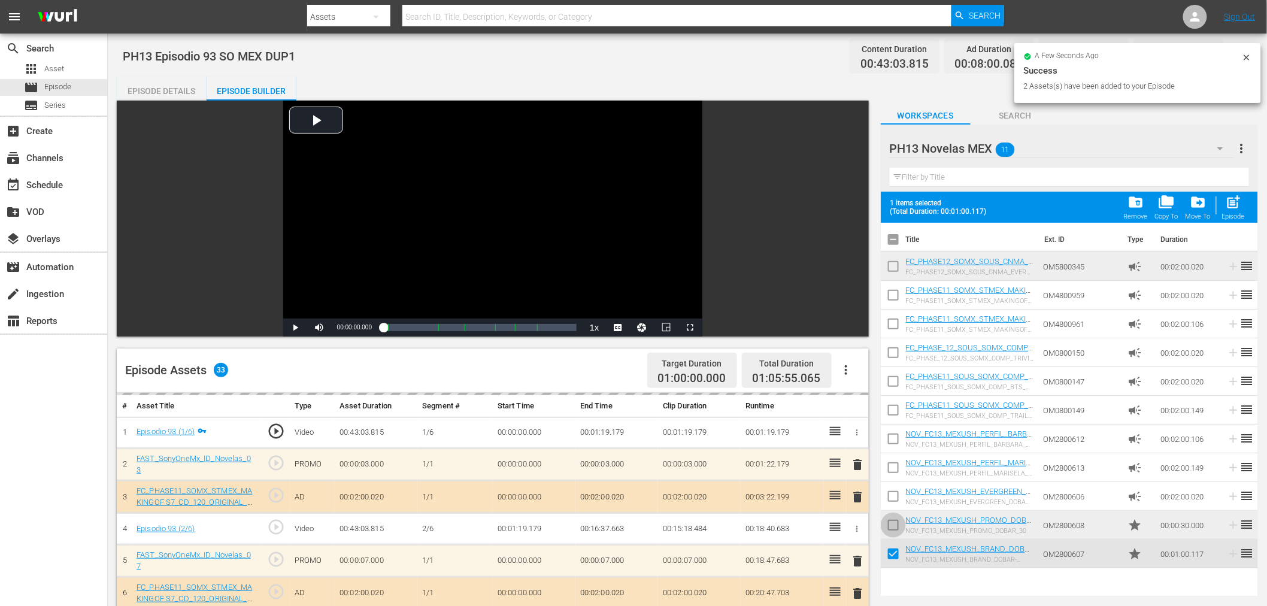
click at [894, 515] on input "checkbox" at bounding box center [893, 527] width 25 height 25
click at [1238, 205] on span "post_add" at bounding box center [1234, 202] width 16 height 16
checkbox input "false"
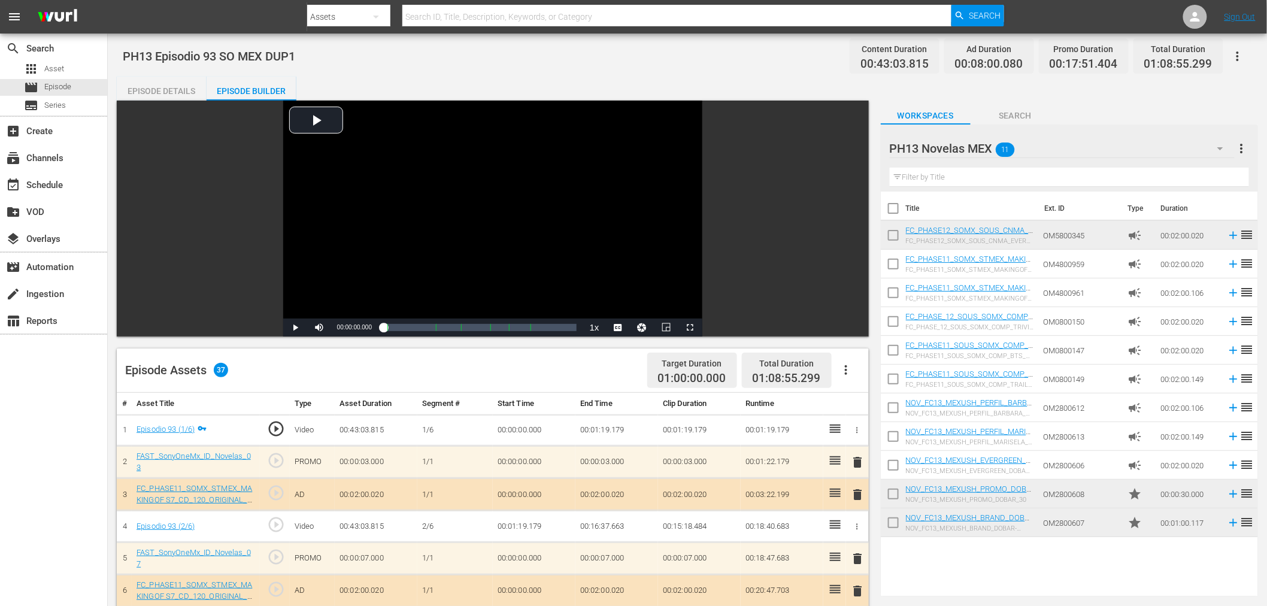
click at [1233, 57] on icon "button" at bounding box center [1237, 56] width 14 height 14
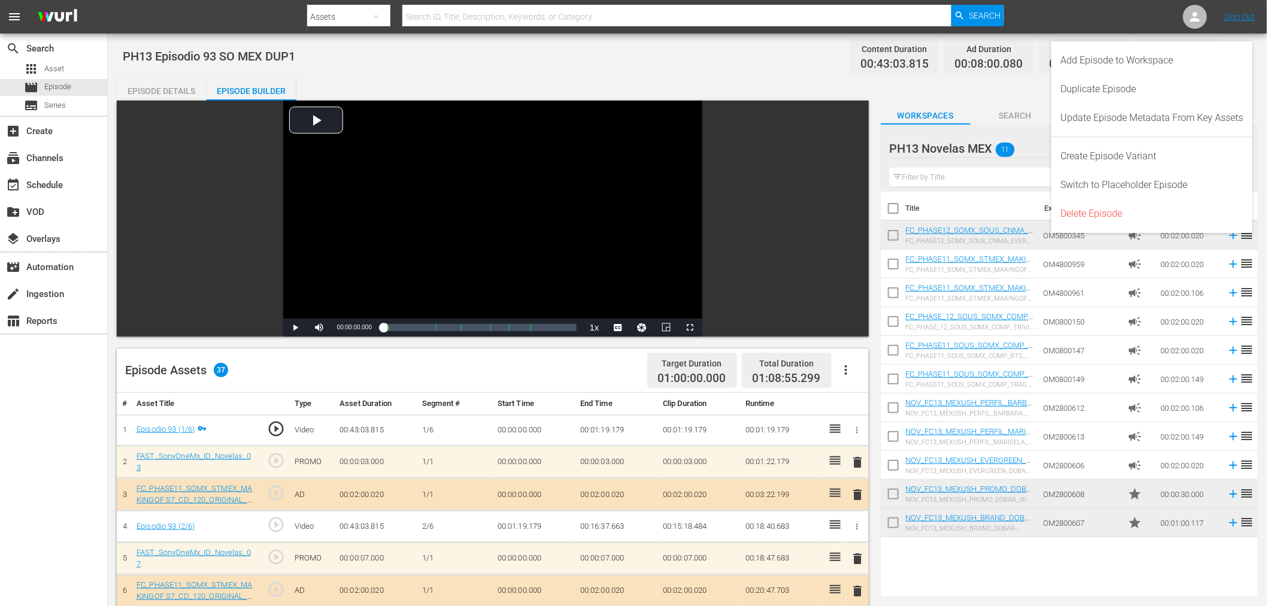
click at [810, 63] on div "PH13 Episodio 93 SO MEX DUP1 Content Duration 00:43:03.815 Ad Duration 00:08:00…" at bounding box center [687, 56] width 1129 height 27
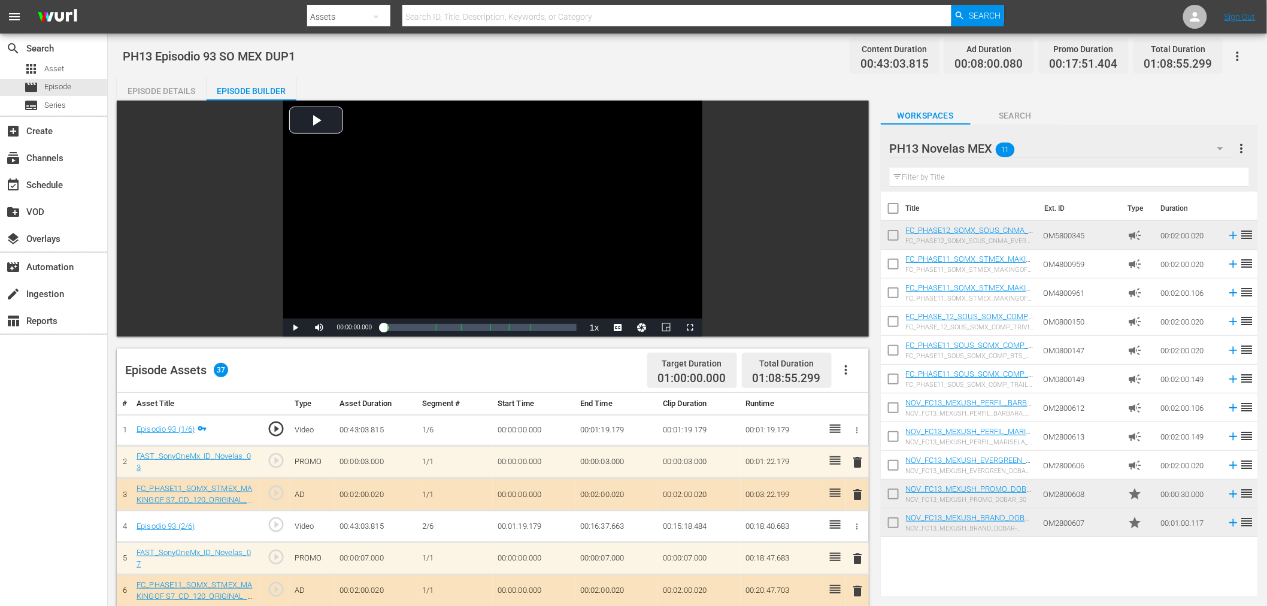
click at [1162, 133] on div "PH13 Novelas MEX 11" at bounding box center [1062, 149] width 345 height 34
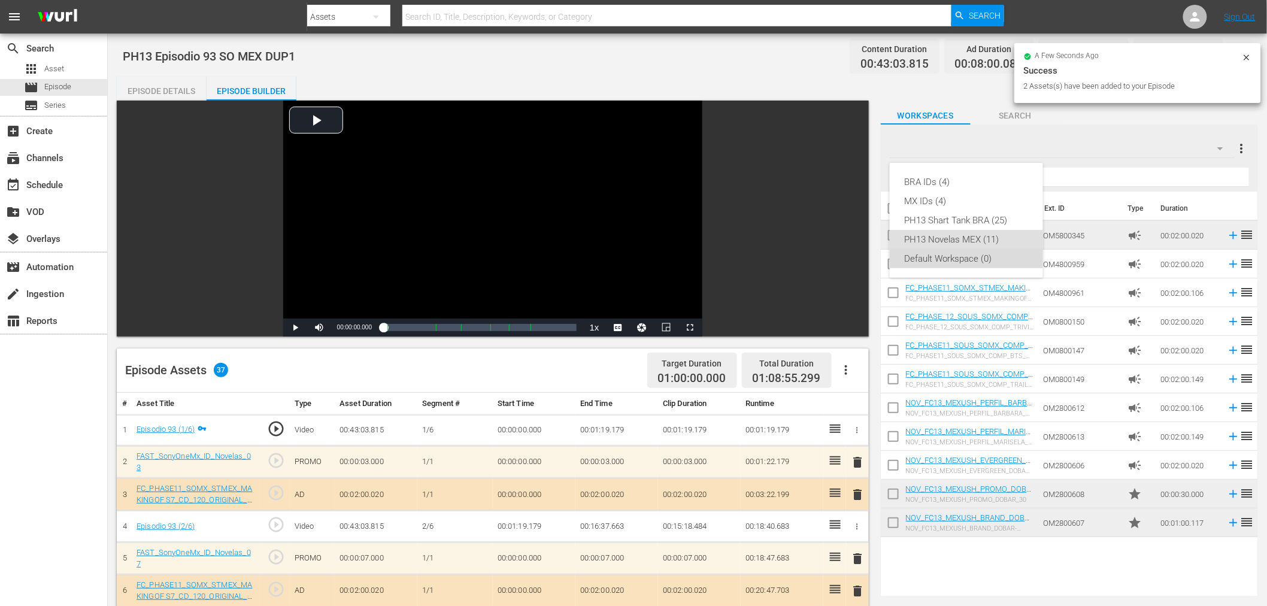
click at [975, 257] on div "Default Workspace (0)" at bounding box center [966, 258] width 125 height 19
click at [1248, 57] on icon at bounding box center [1246, 56] width 5 height 5
click at [1249, 56] on icon at bounding box center [1247, 58] width 10 height 10
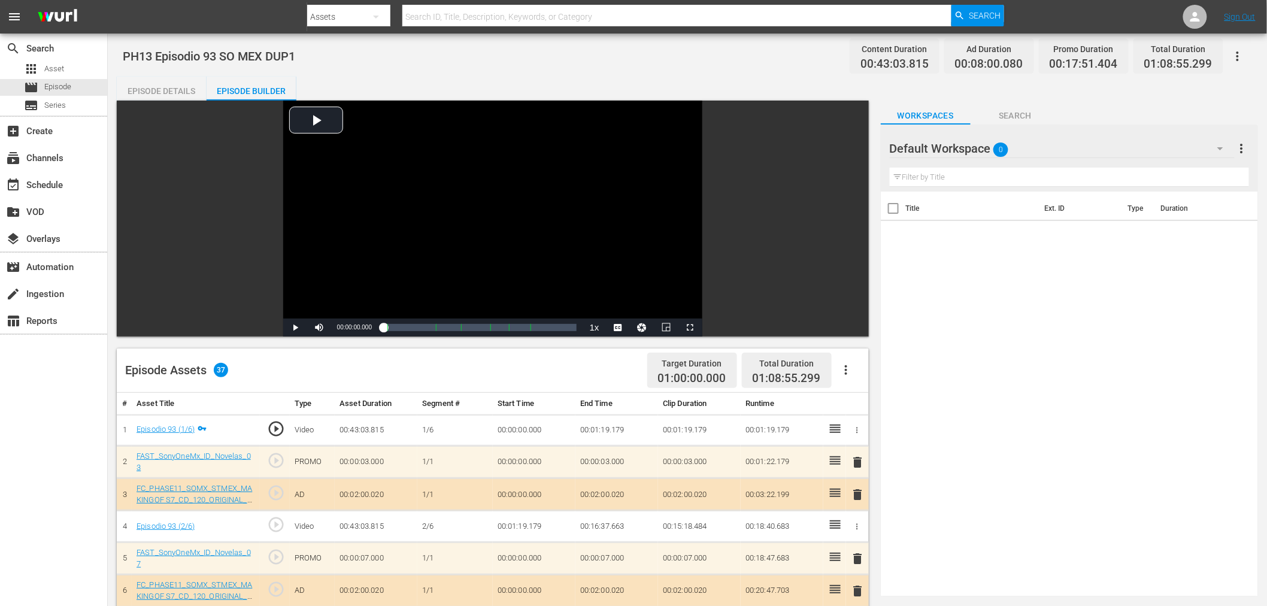
click at [1237, 55] on icon "button" at bounding box center [1237, 56] width 2 height 10
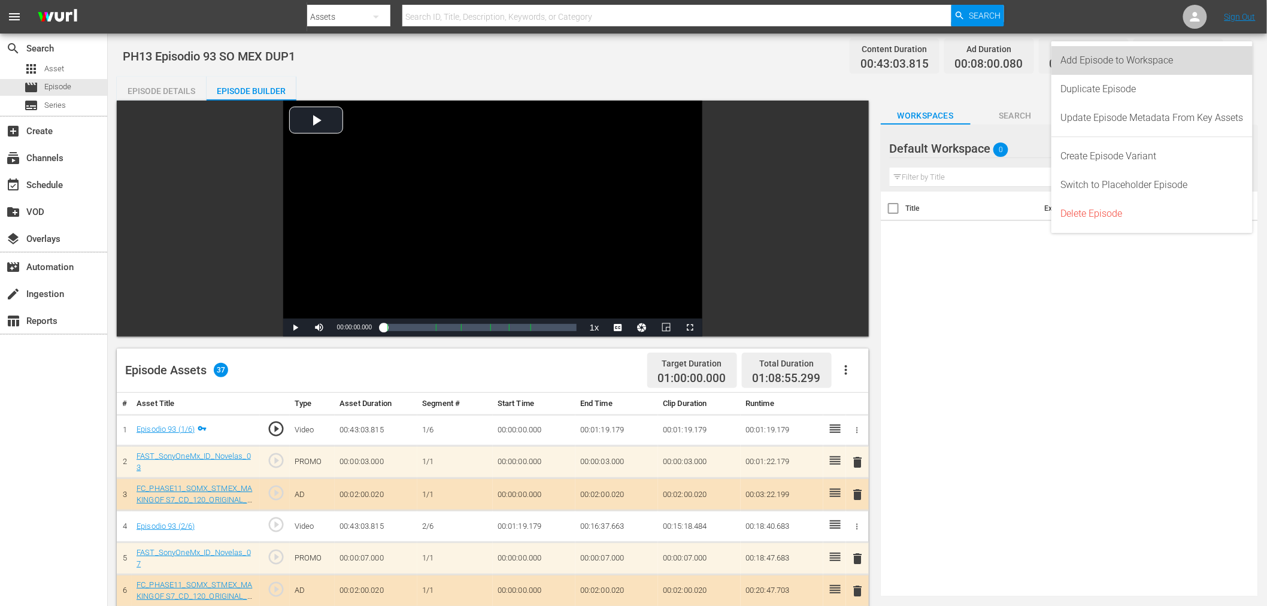
click at [1213, 61] on div "Add Episode to Workspace" at bounding box center [1152, 60] width 183 height 29
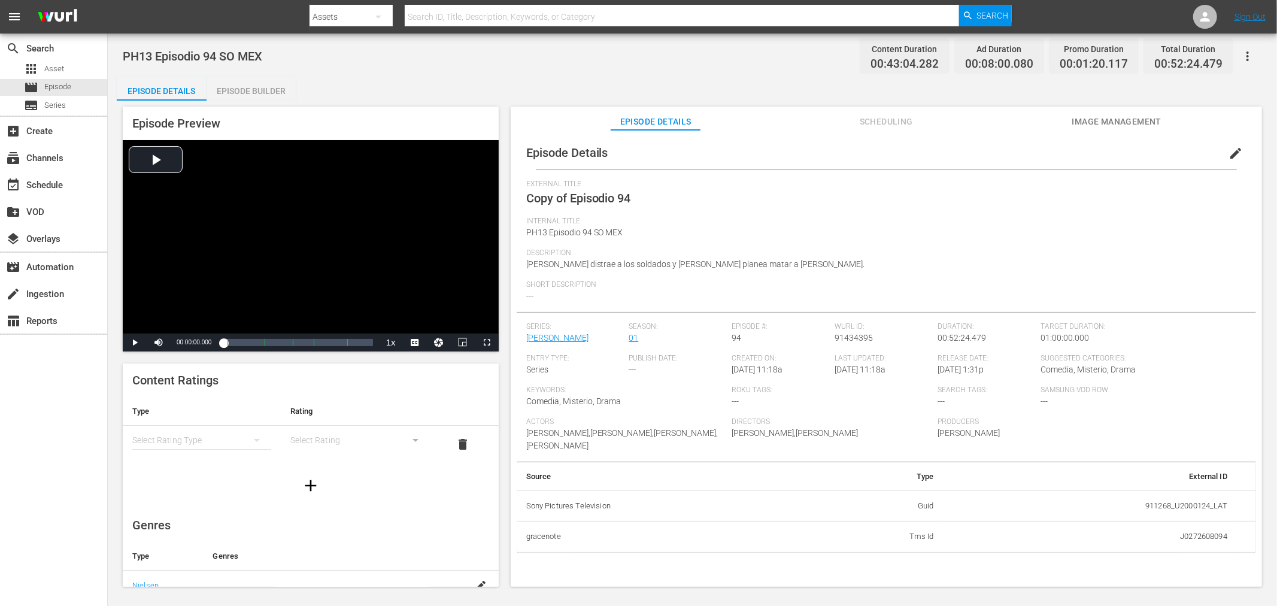
click at [1149, 154] on span "edit" at bounding box center [1236, 153] width 14 height 14
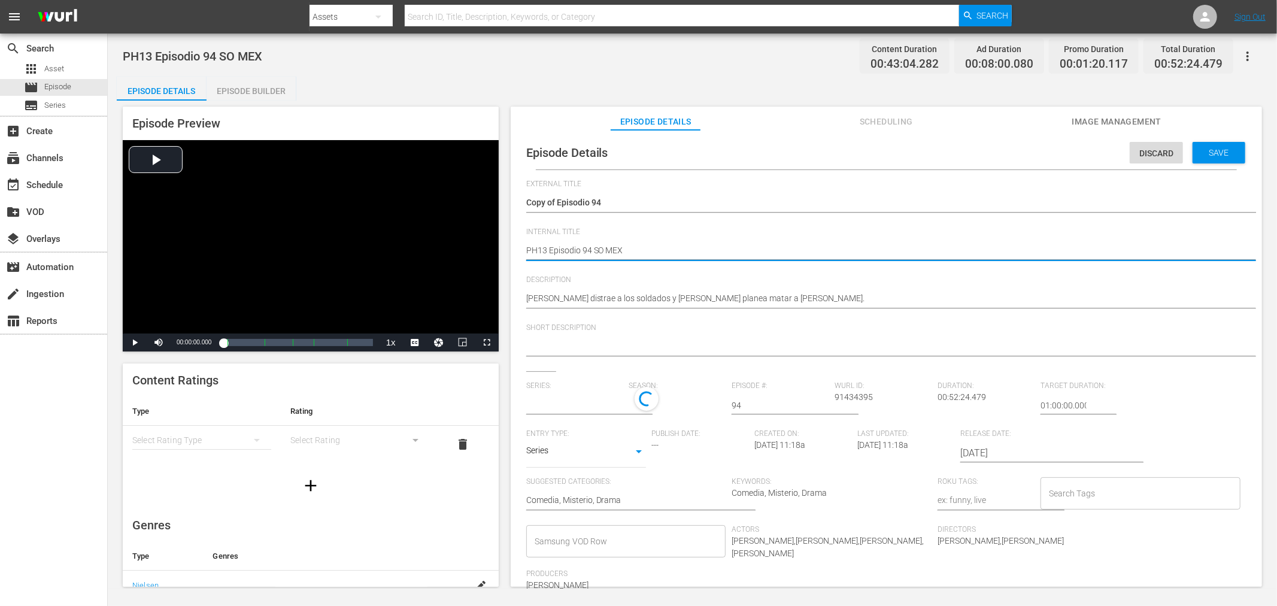
type textarea "PH13 Episodio 94 SO MEX"
type textarea "PH13 Episodio 94 SO MEX S"
type textarea "PH13 Episodio 94 SO MEX"
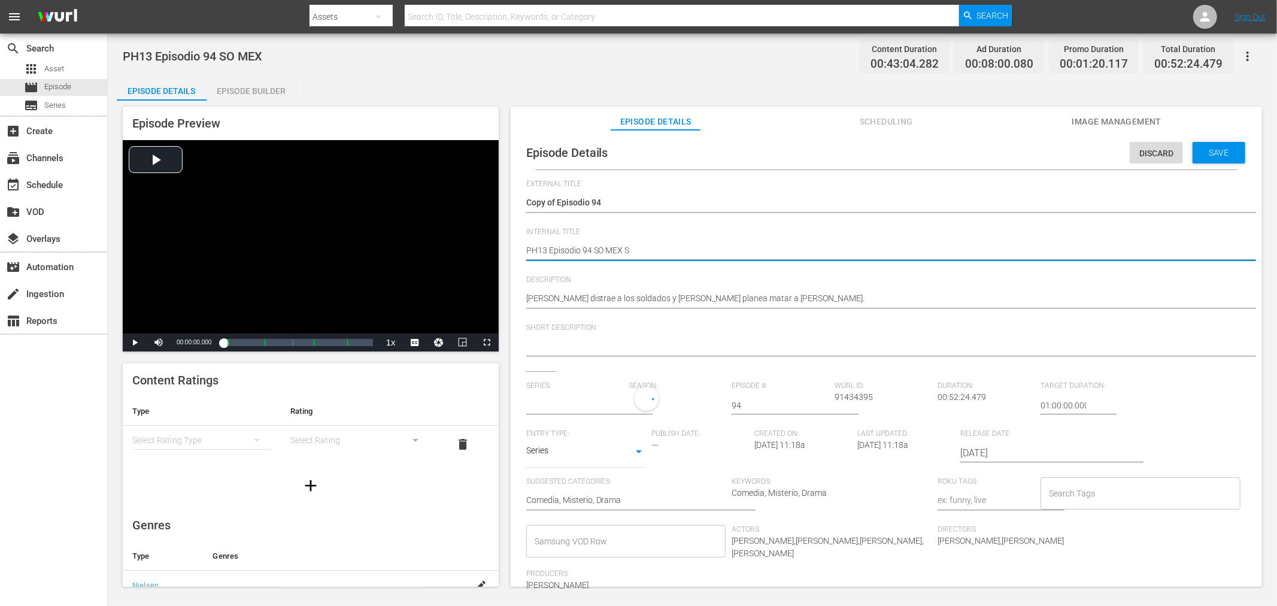
type textarea "PH13 Episodio 94 SO MEX"
type textarea "PH13 Episodio 94 SO MEX D"
type textarea "PH13 Episodio 94 SO MEX DU"
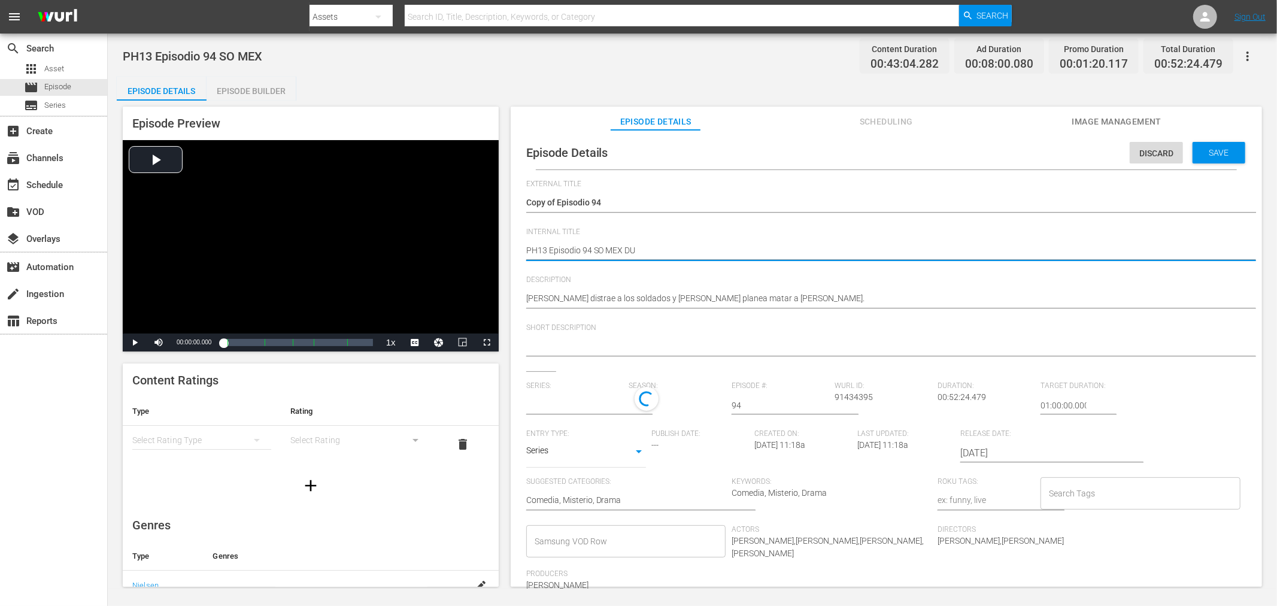
type textarea "PH13 Episodio 94 SO MEX DUP"
type textarea "PH13 Episodio 94 SO MEX DUP1"
click at [1149, 158] on div "Save" at bounding box center [1219, 153] width 53 height 22
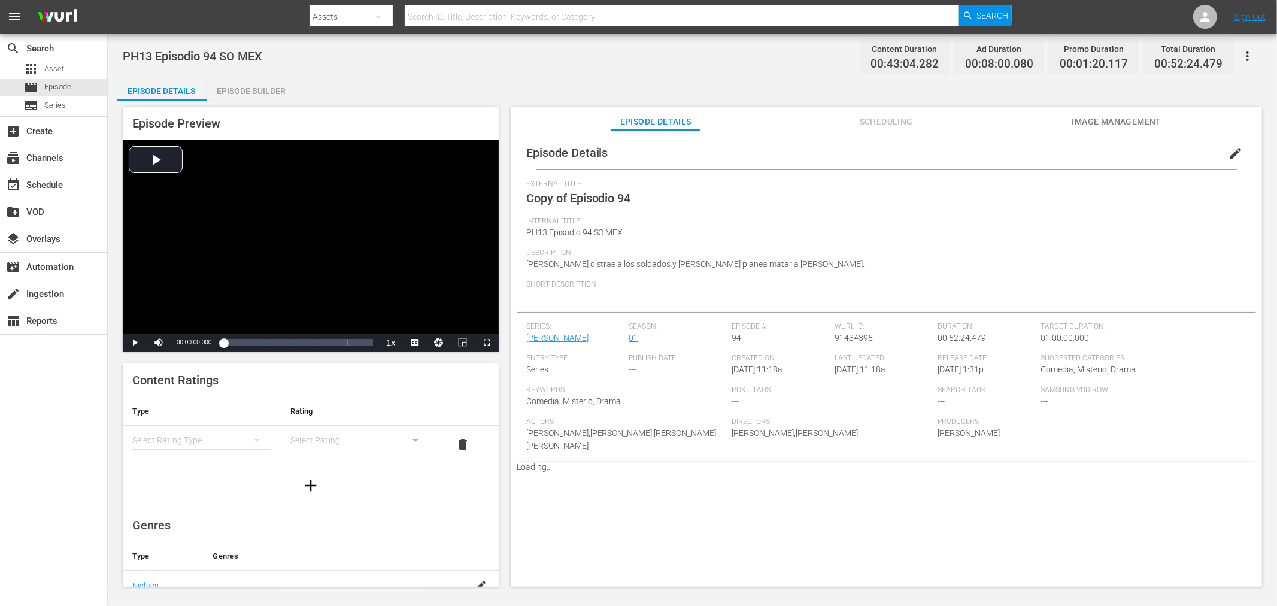
click at [284, 93] on div "Episode Builder" at bounding box center [252, 91] width 90 height 29
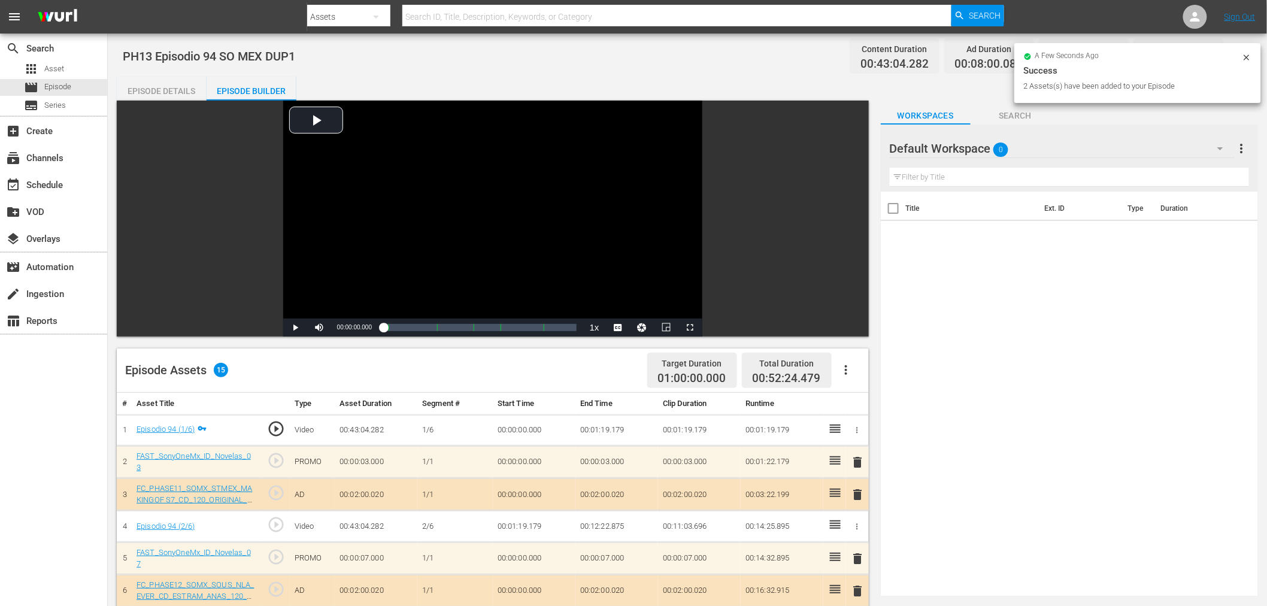
click at [1141, 151] on div "Default Workspace 0" at bounding box center [1062, 149] width 345 height 34
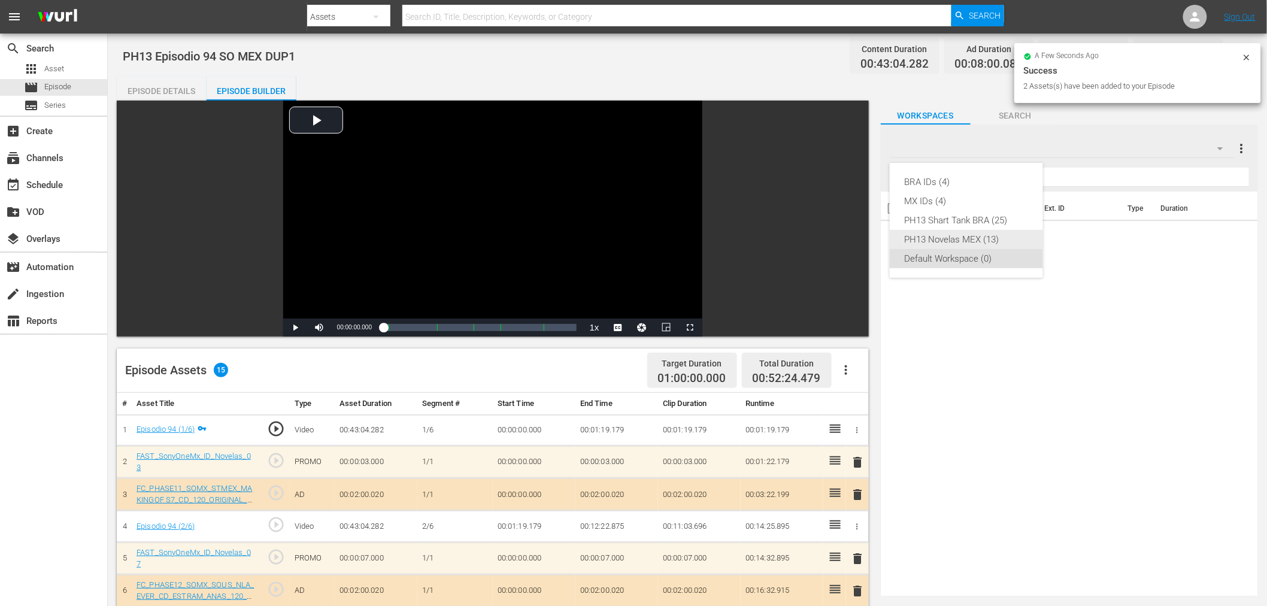
click at [993, 235] on div "PH13 Novelas MEX (13)" at bounding box center [966, 239] width 125 height 19
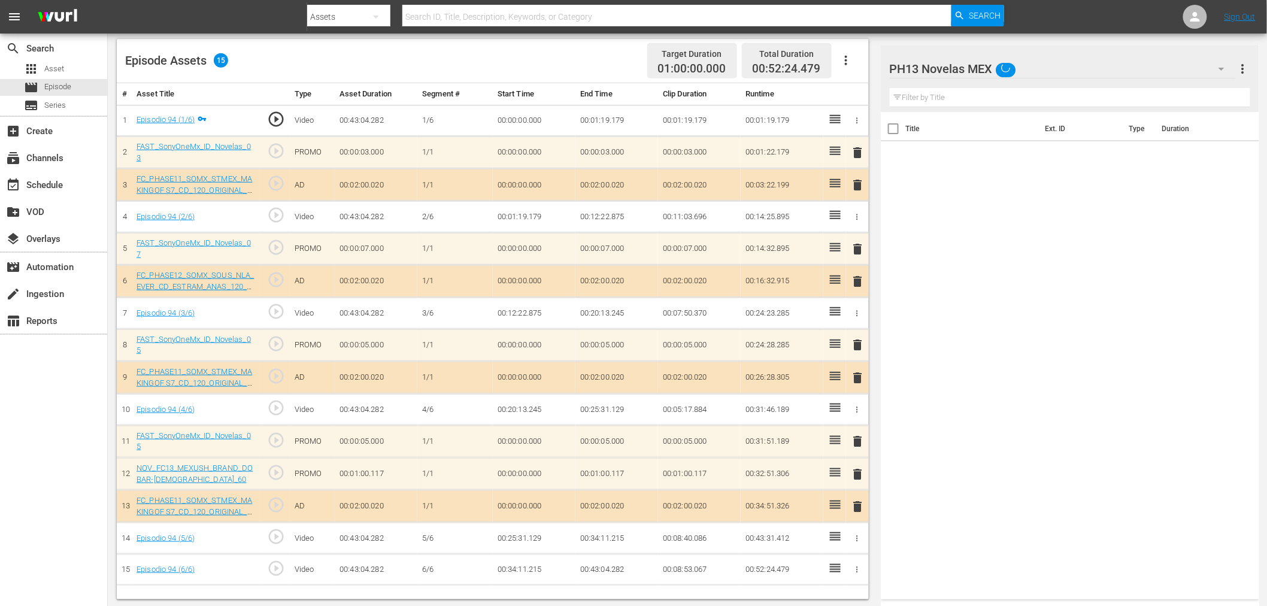
scroll to position [311, 0]
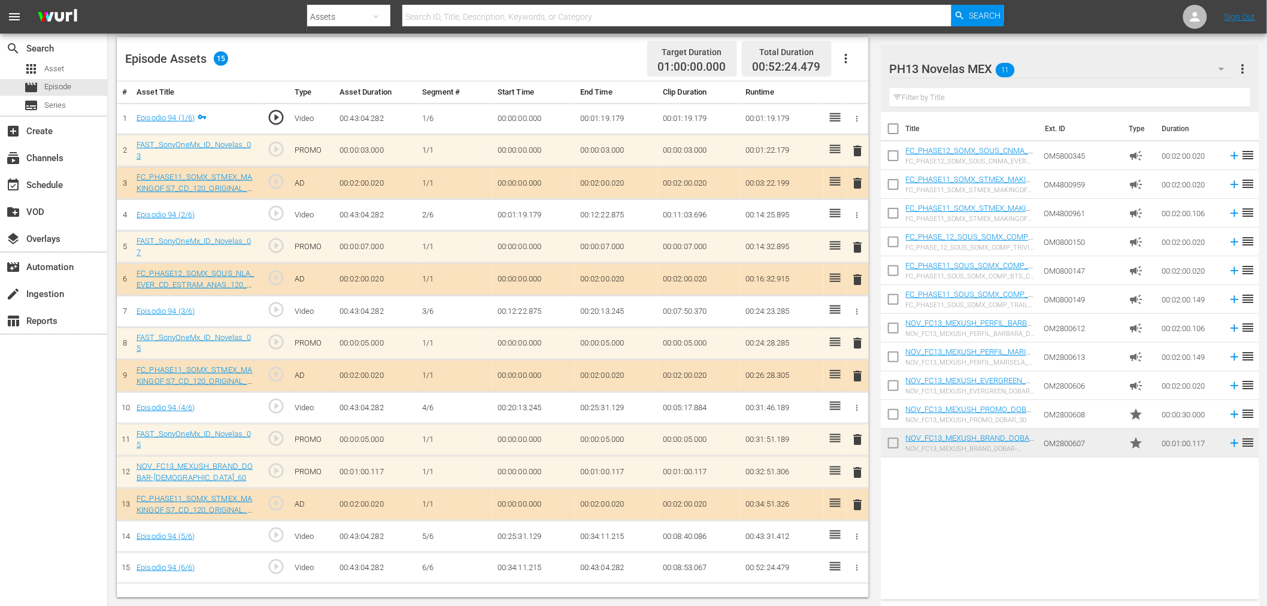
click at [893, 439] on input "checkbox" at bounding box center [893, 445] width 25 height 25
checkbox input "true"
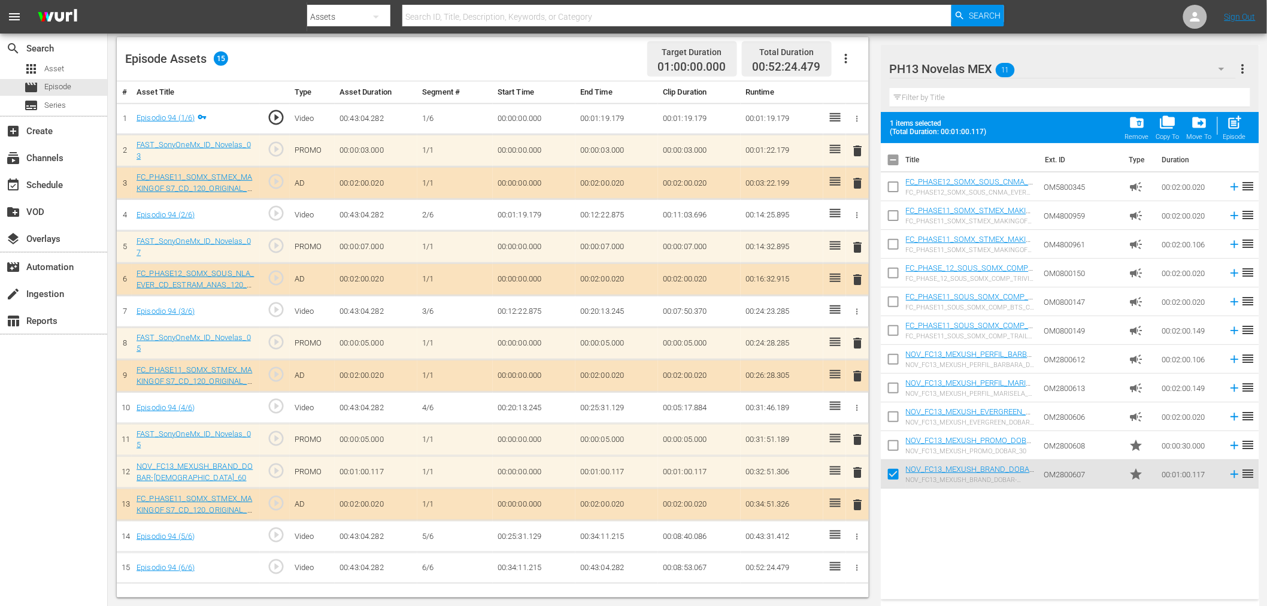
click at [893, 439] on input "checkbox" at bounding box center [893, 447] width 25 height 25
click at [1149, 123] on span "post_add" at bounding box center [1234, 122] width 16 height 16
checkbox input "false"
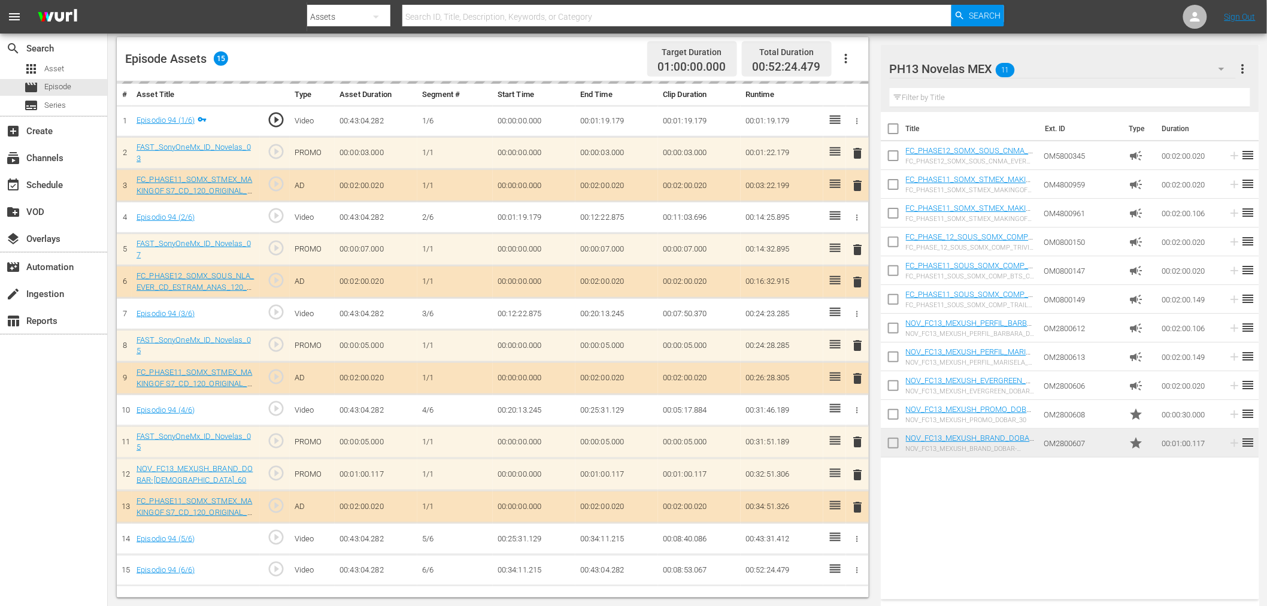
click at [893, 435] on input "checkbox" at bounding box center [893, 445] width 25 height 25
checkbox input "true"
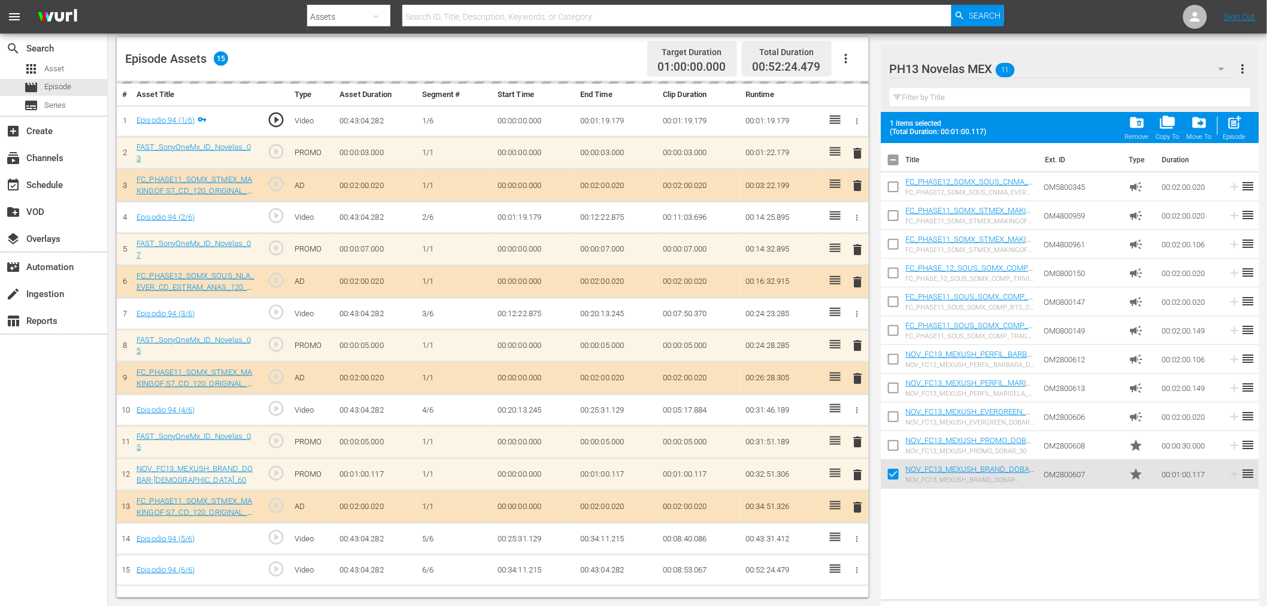
click at [893, 435] on input "checkbox" at bounding box center [893, 447] width 25 height 25
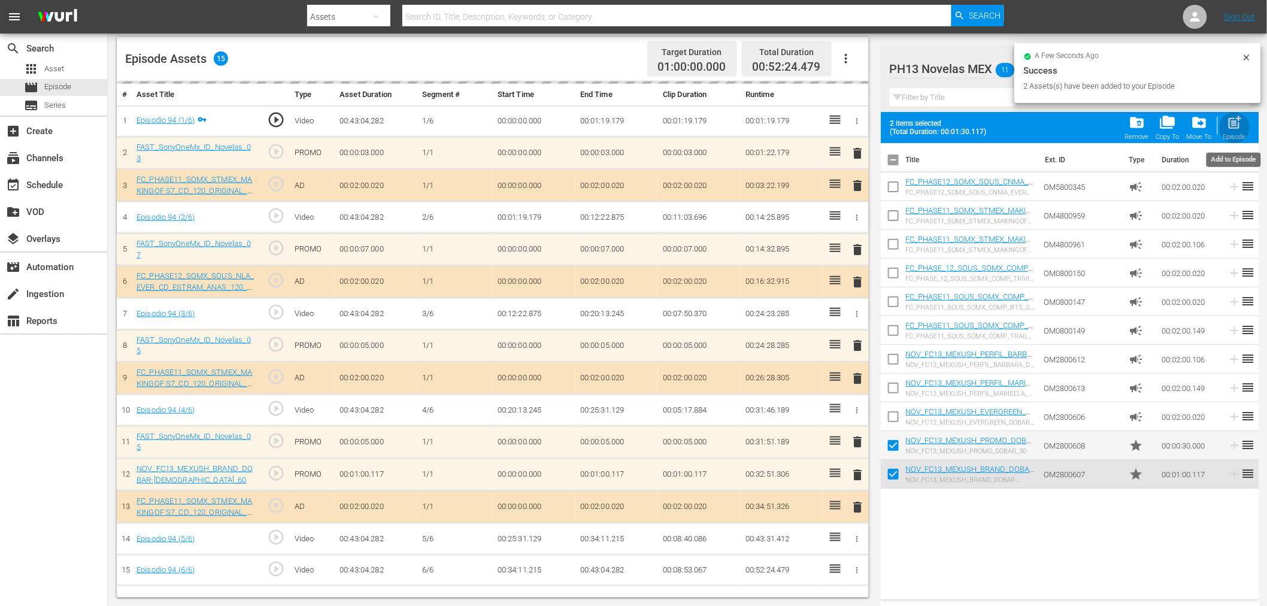
click at [1149, 116] on span "post_add" at bounding box center [1234, 122] width 16 height 16
checkbox input "false"
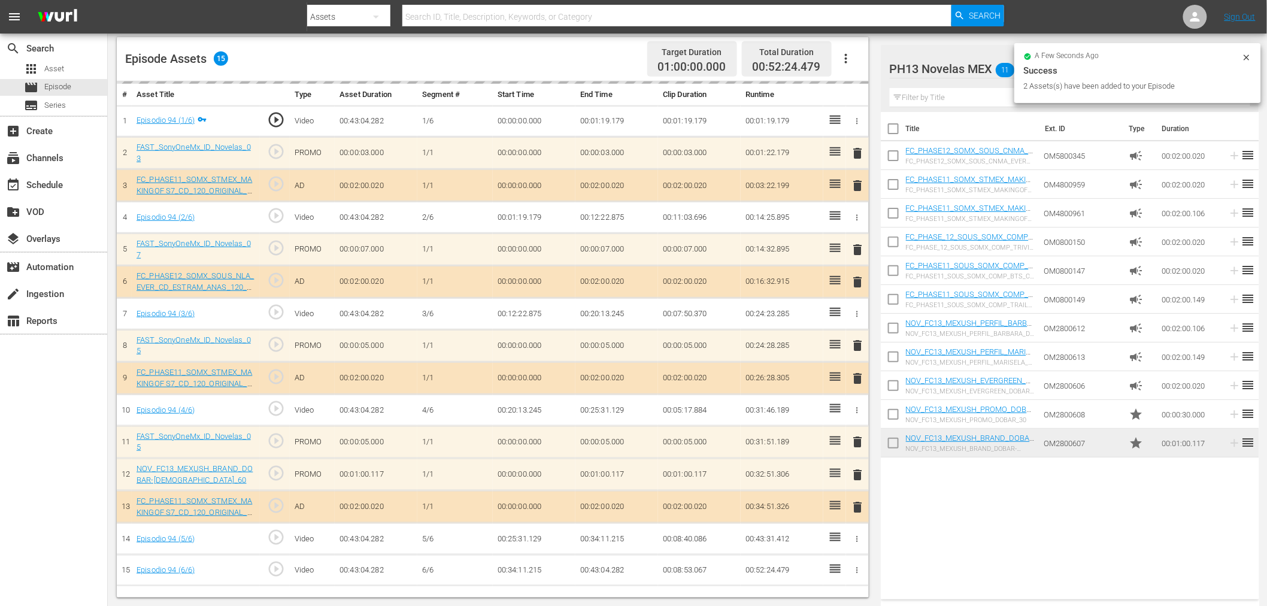
click at [896, 443] on input "checkbox" at bounding box center [893, 445] width 25 height 25
checkbox input "true"
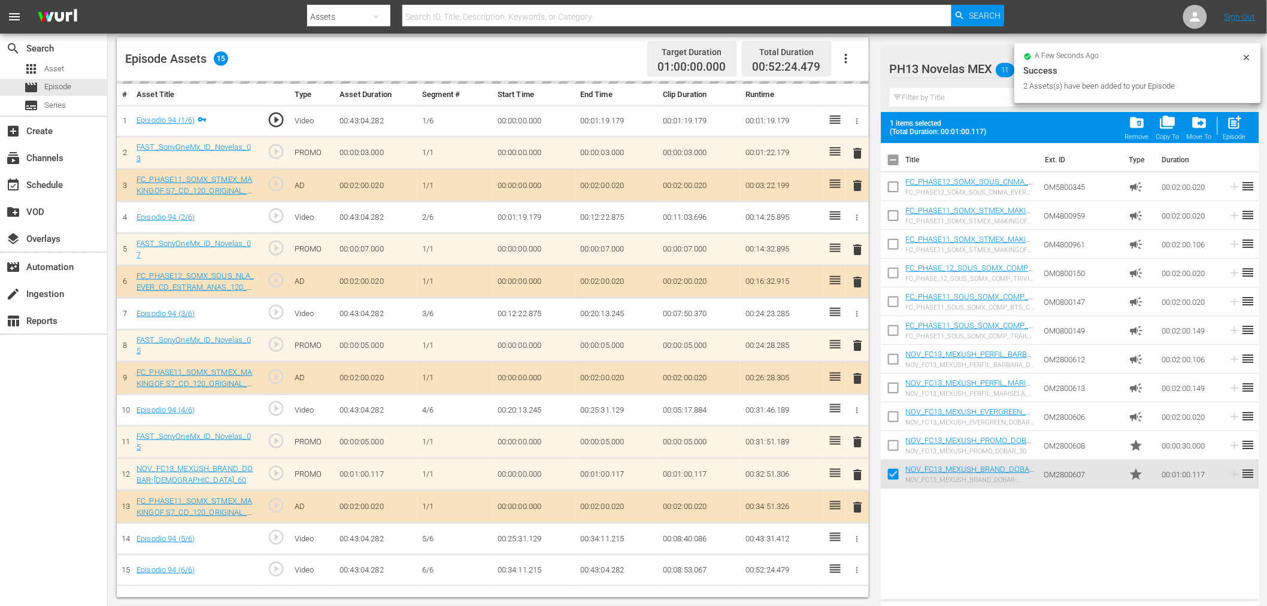
click at [896, 442] on input "checkbox" at bounding box center [893, 447] width 25 height 25
click at [1149, 123] on div "post_add Episode" at bounding box center [1234, 127] width 23 height 26
checkbox input "false"
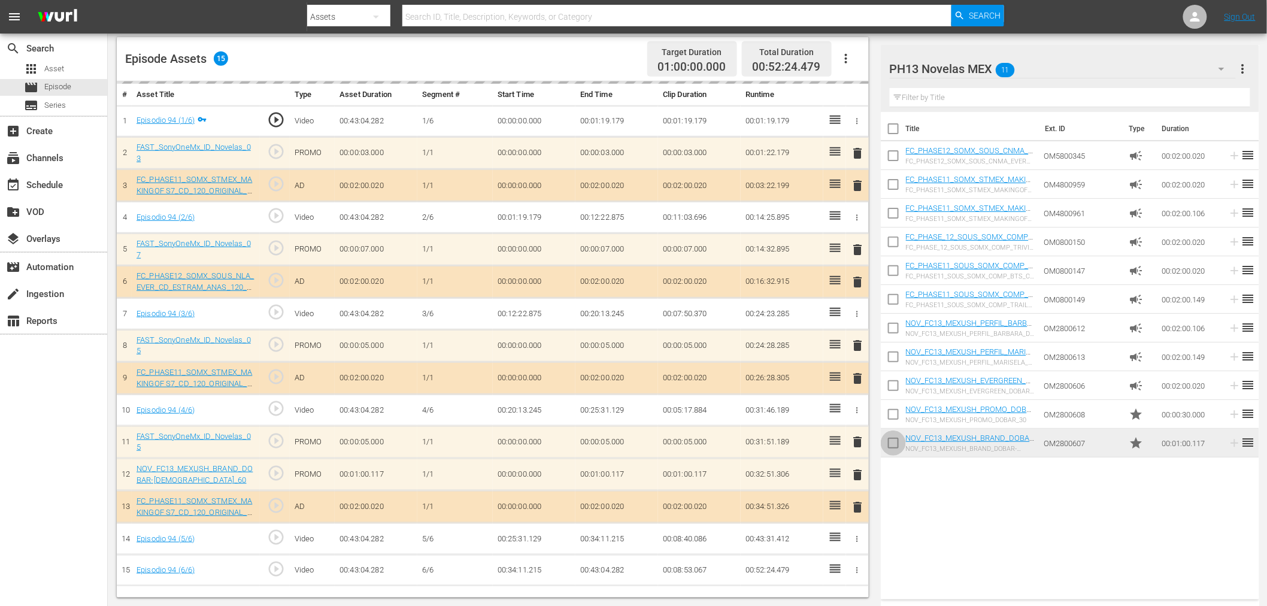
click at [888, 442] on input "checkbox" at bounding box center [893, 445] width 25 height 25
checkbox input "true"
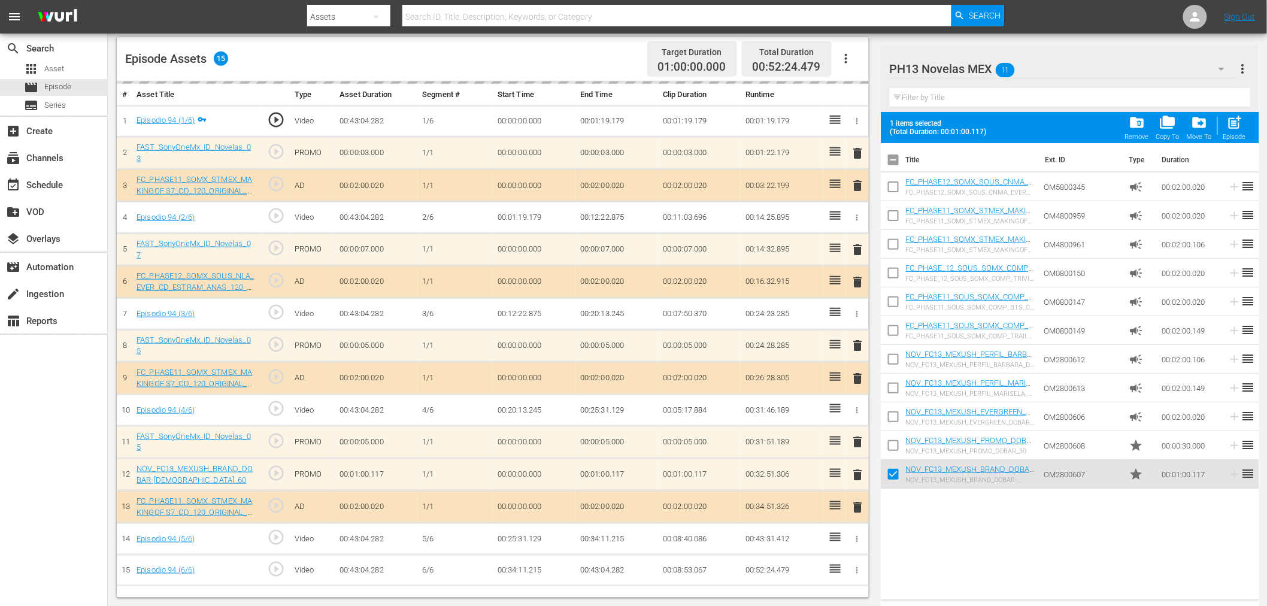
click at [889, 440] on input "checkbox" at bounding box center [893, 447] width 25 height 25
click at [1149, 125] on span "post_add" at bounding box center [1234, 122] width 16 height 16
checkbox input "false"
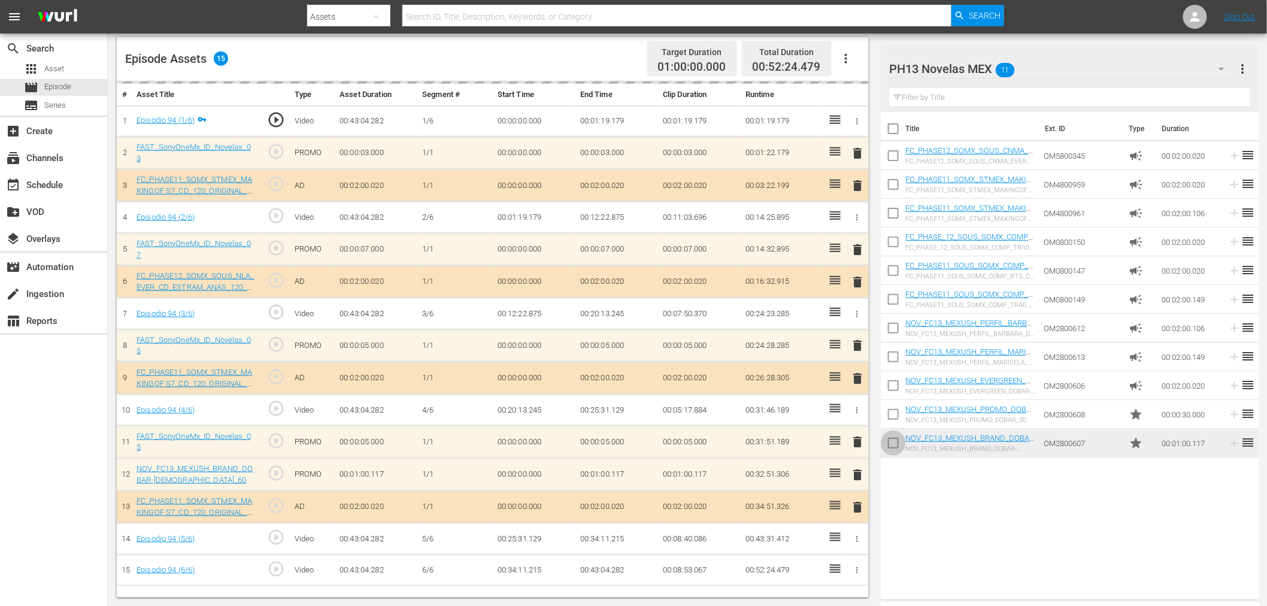
click at [896, 435] on input "checkbox" at bounding box center [893, 445] width 25 height 25
checkbox input "true"
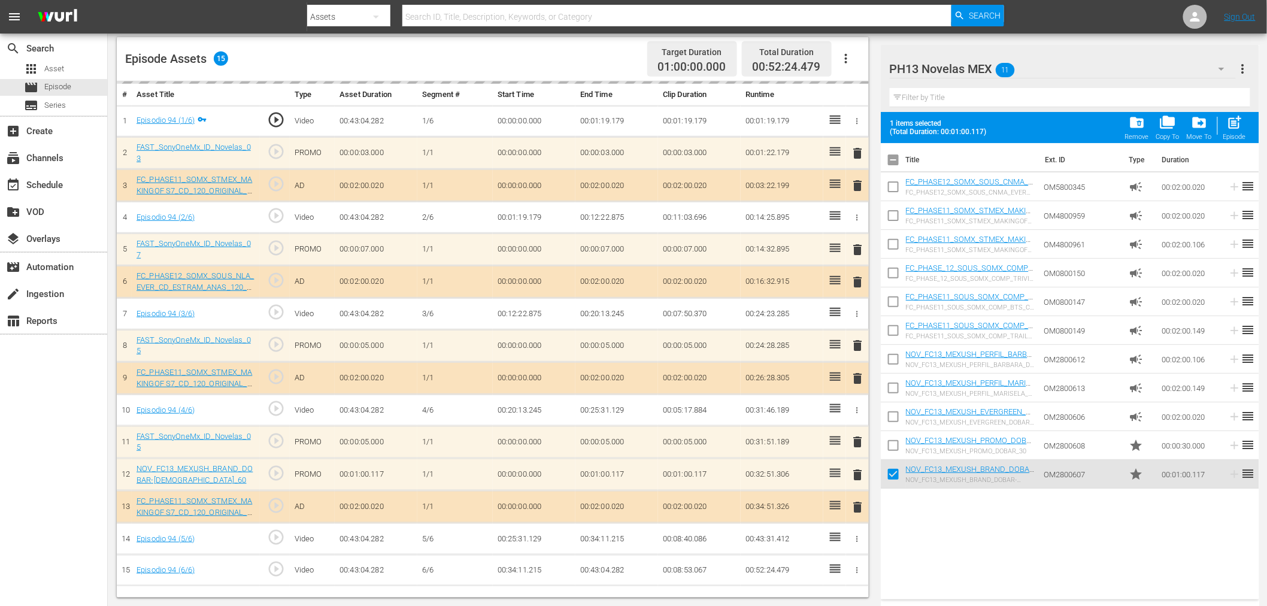
click at [896, 432] on td at bounding box center [893, 445] width 25 height 29
click at [890, 441] on input "checkbox" at bounding box center [893, 447] width 25 height 25
click at [1149, 116] on span "post_add" at bounding box center [1234, 122] width 16 height 16
checkbox input "false"
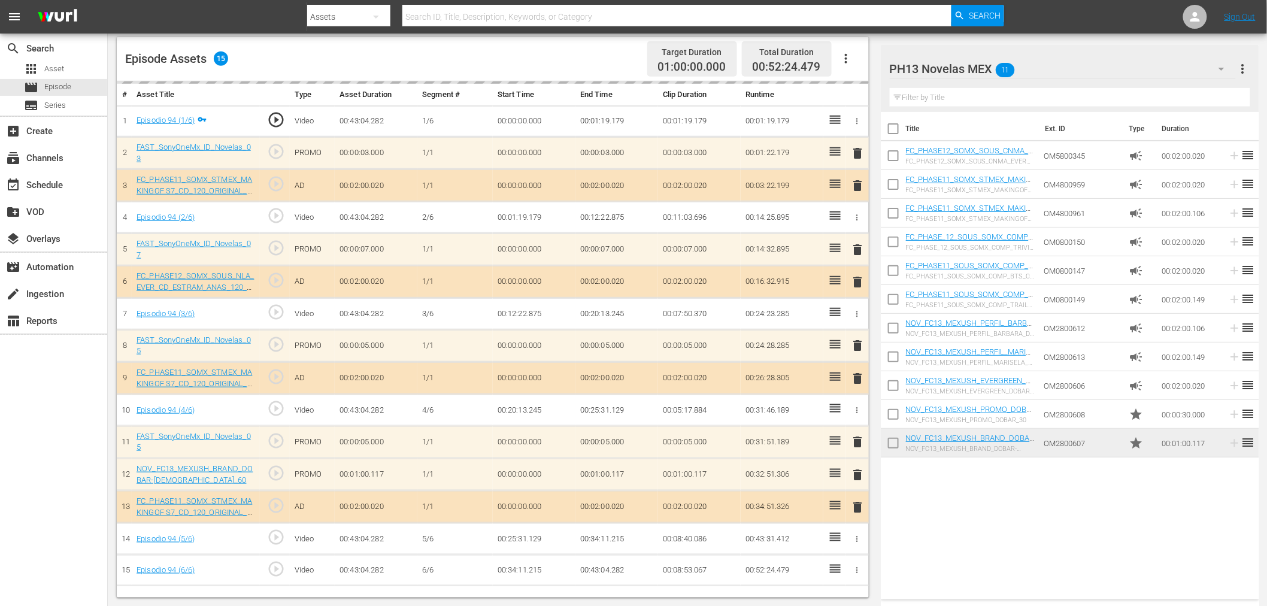
click at [890, 448] on input "checkbox" at bounding box center [893, 445] width 25 height 25
checkbox input "true"
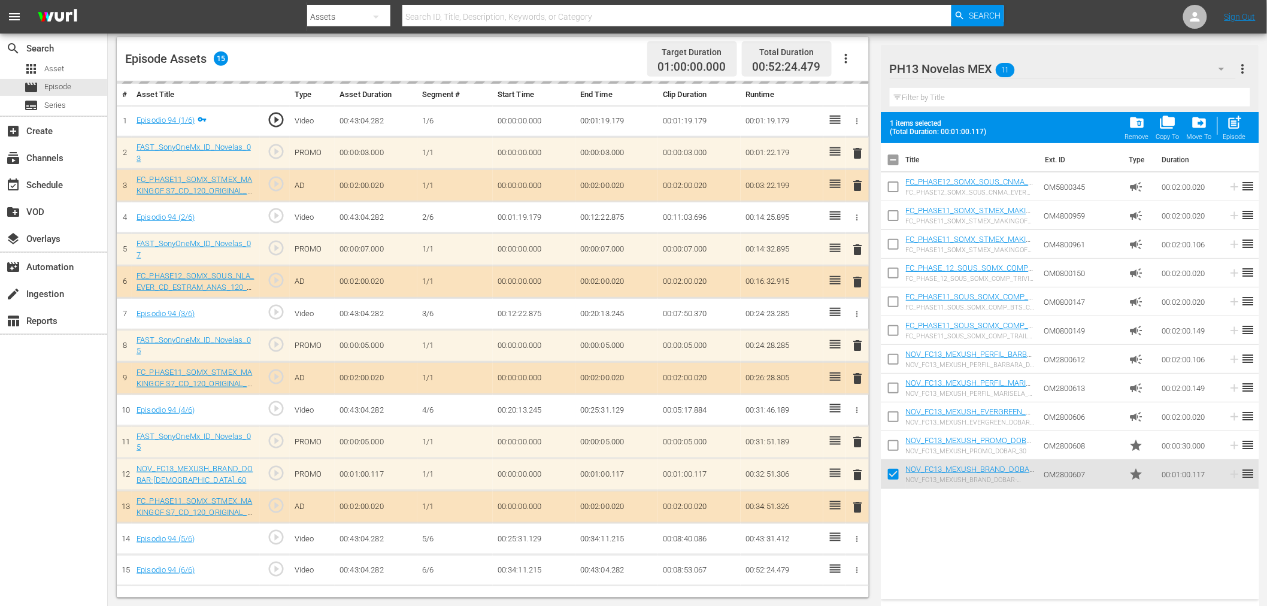
click at [890, 448] on input "checkbox" at bounding box center [893, 447] width 25 height 25
click at [1149, 132] on div "post_add Episode" at bounding box center [1234, 127] width 23 height 26
checkbox input "false"
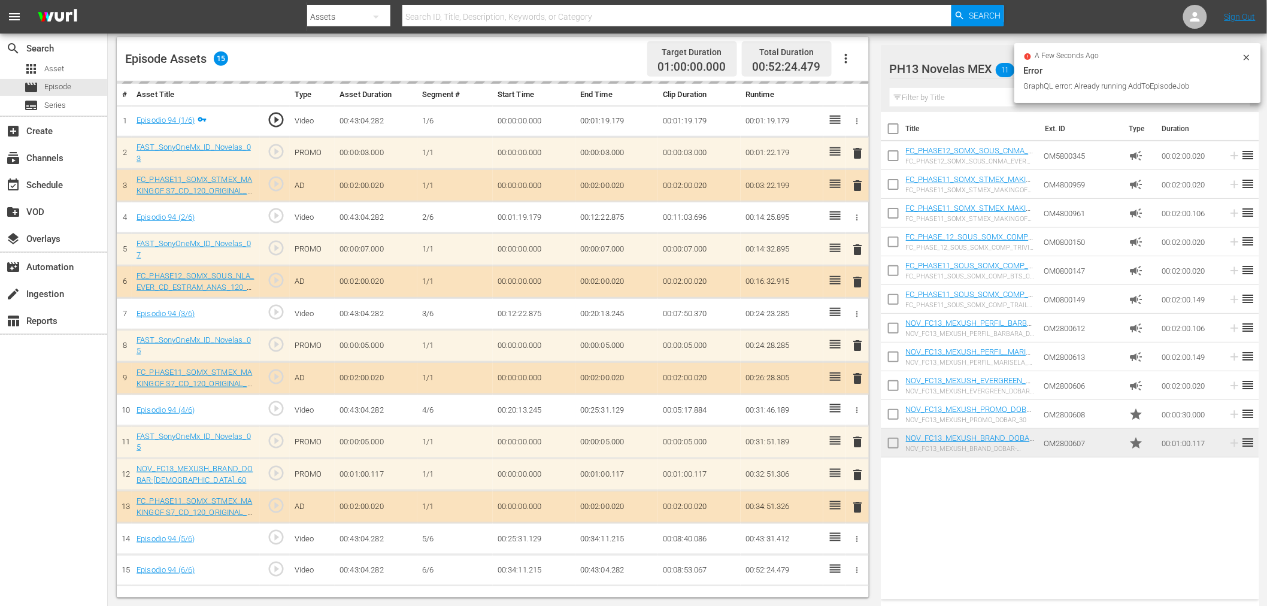
click at [885, 442] on input "checkbox" at bounding box center [893, 445] width 25 height 25
checkbox input "true"
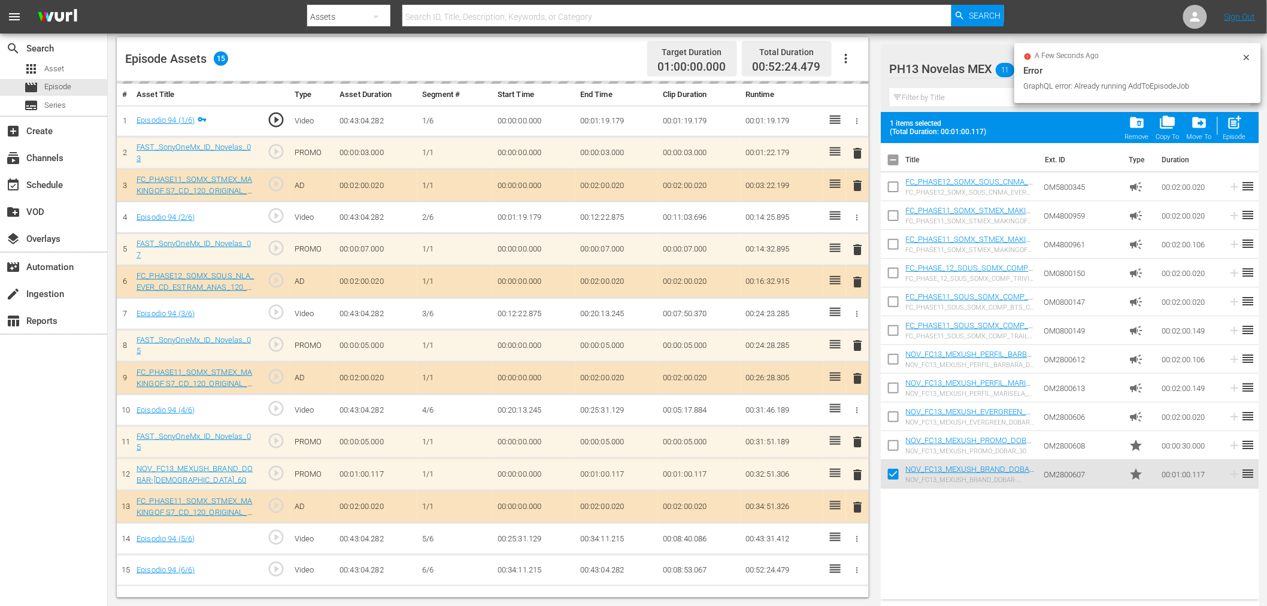
click at [885, 441] on input "checkbox" at bounding box center [893, 447] width 25 height 25
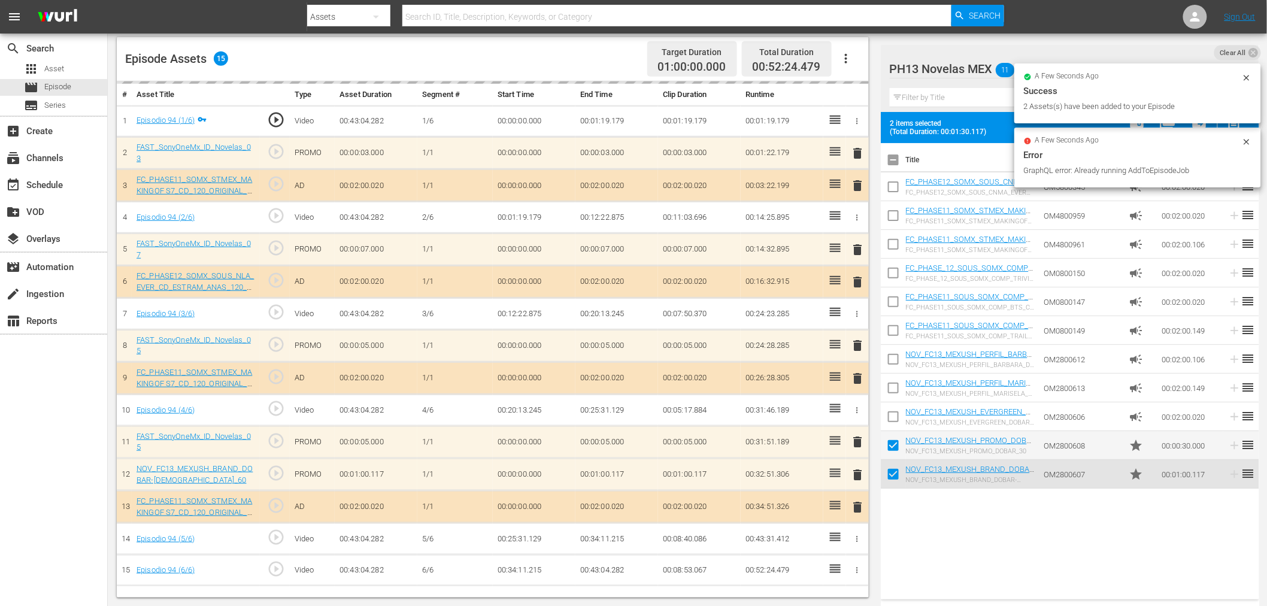
click at [1149, 141] on icon at bounding box center [1246, 141] width 5 height 5
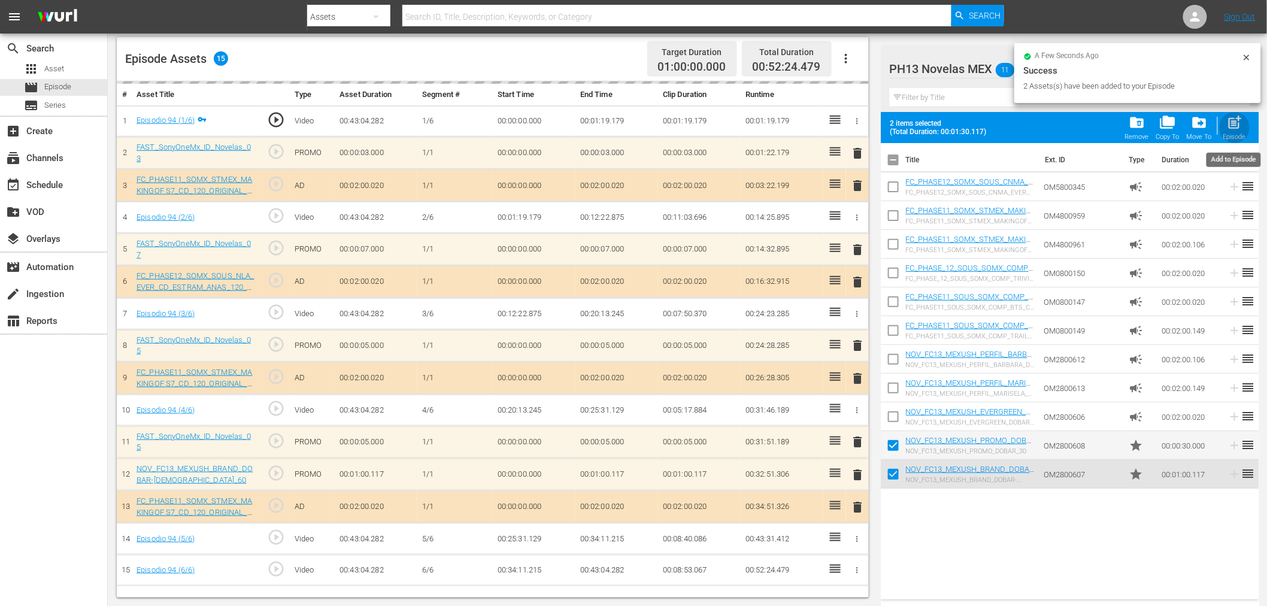
click at [1149, 129] on span "post_add" at bounding box center [1234, 122] width 16 height 16
checkbox input "false"
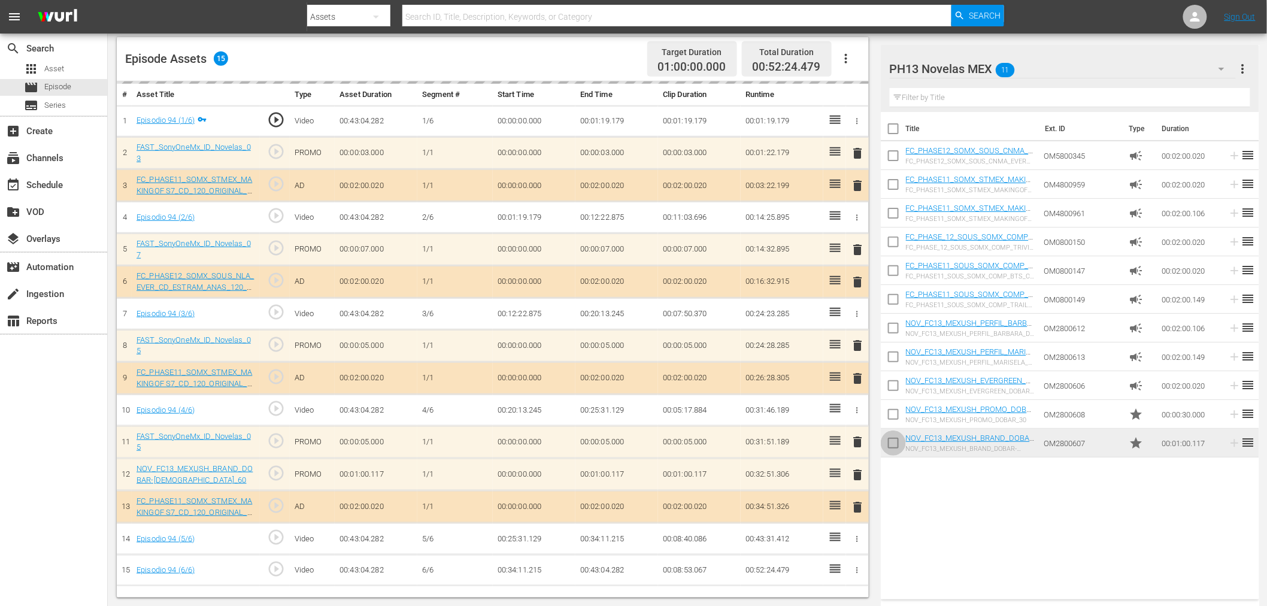
click at [895, 445] on input "checkbox" at bounding box center [893, 445] width 25 height 25
checkbox input "true"
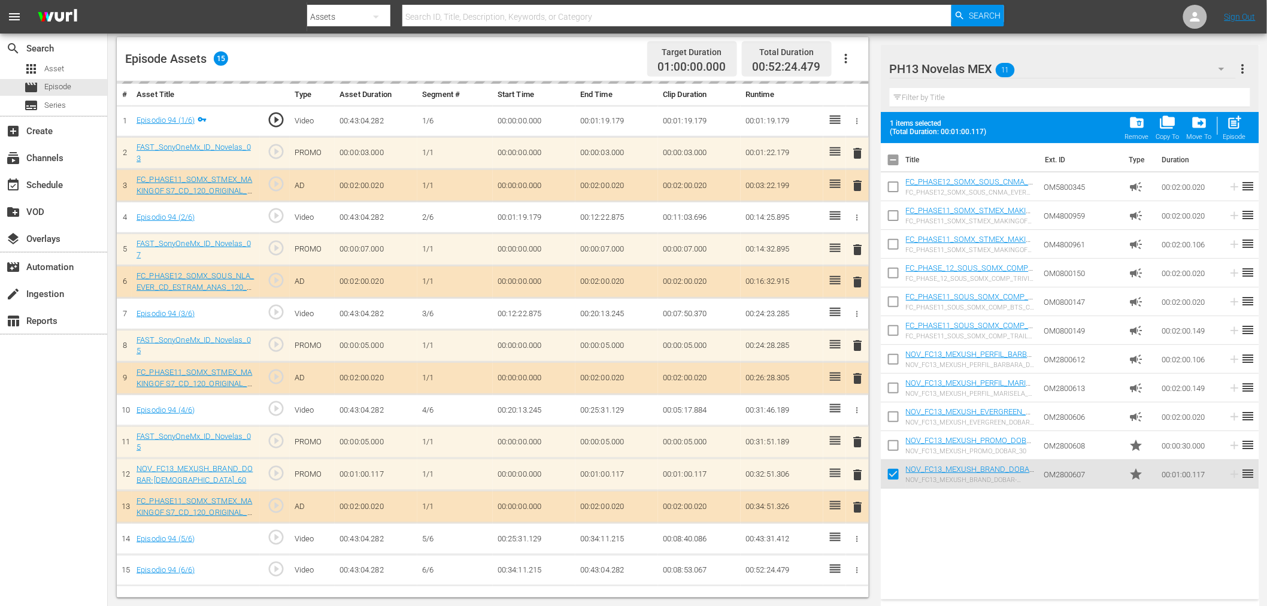
click at [895, 439] on input "checkbox" at bounding box center [893, 447] width 25 height 25
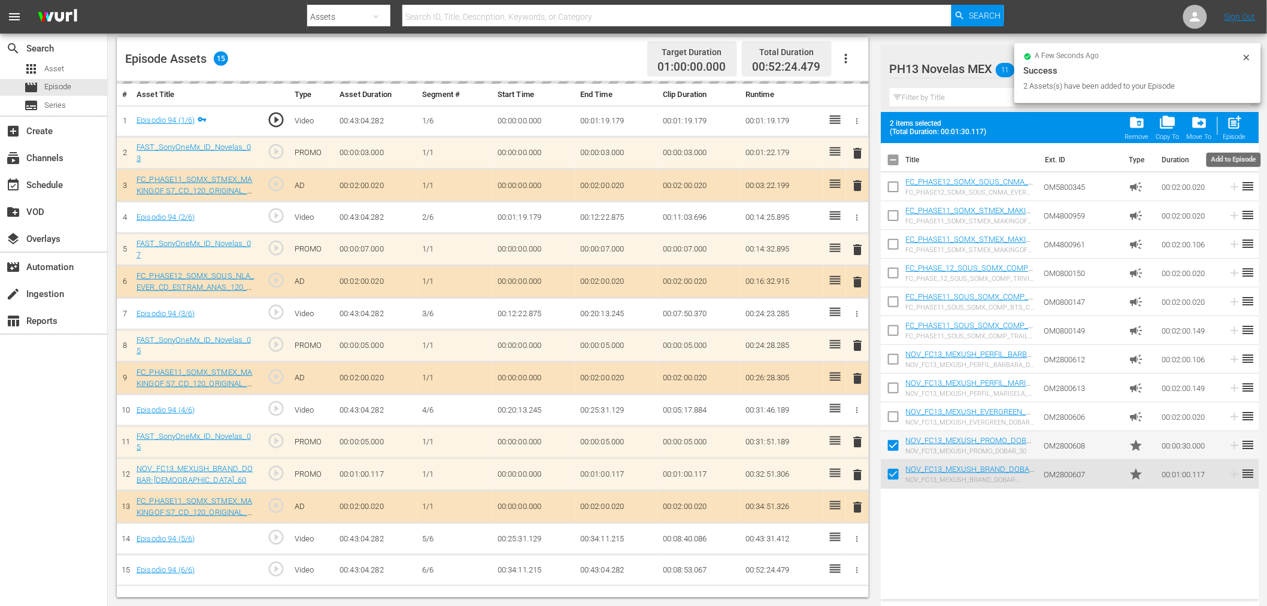
click at [1149, 114] on button "post_add Episode" at bounding box center [1235, 128] width 30 height 34
checkbox input "false"
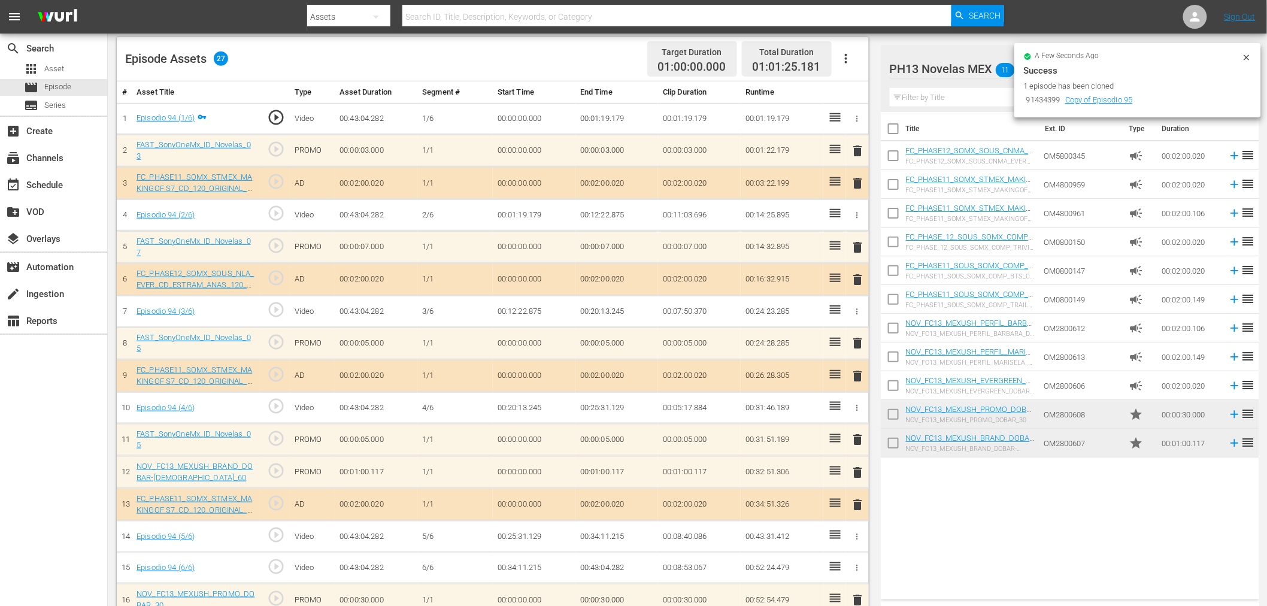
scroll to position [0, 0]
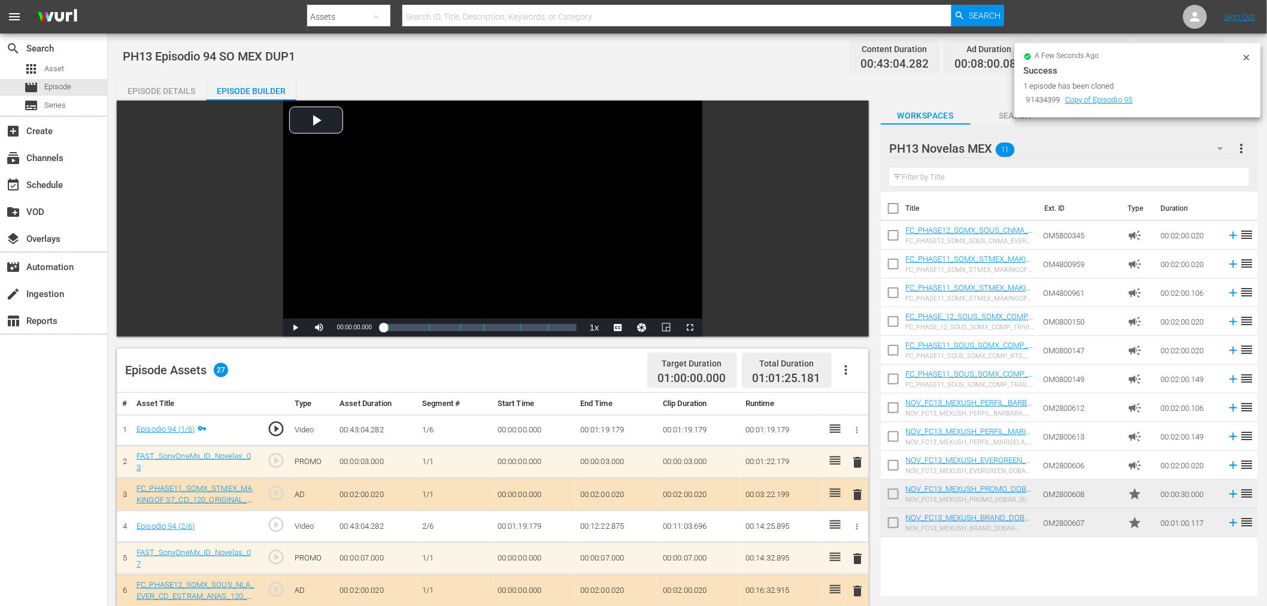
click at [181, 90] on div "Episode Details" at bounding box center [162, 91] width 90 height 29
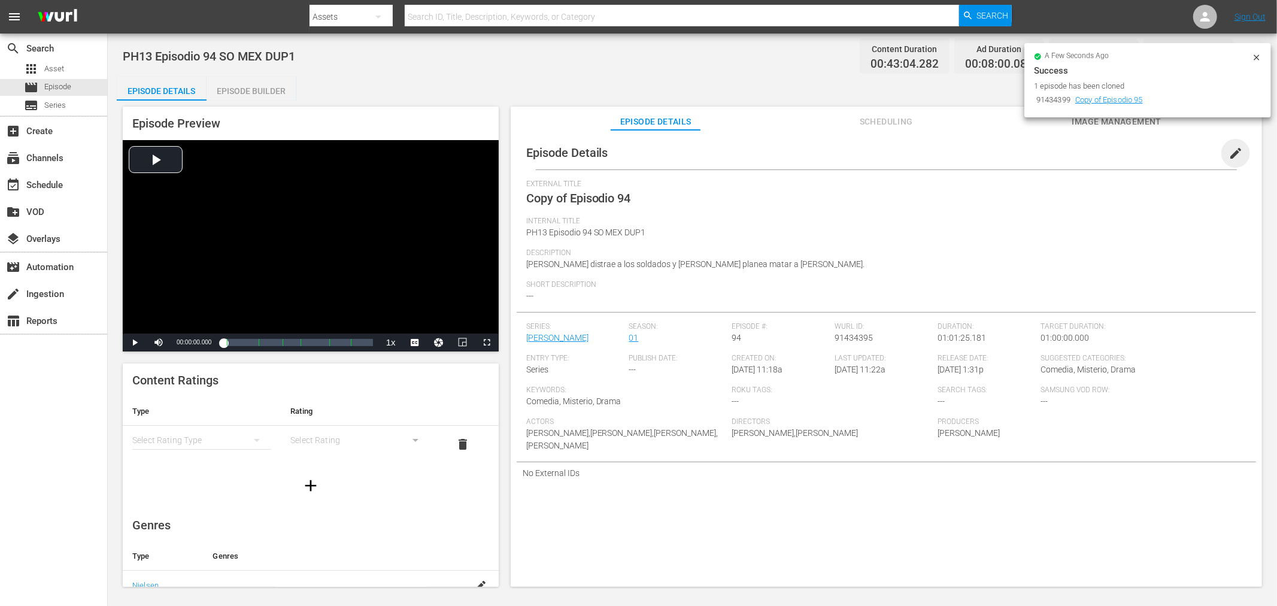
click at [1149, 153] on span "edit" at bounding box center [1236, 153] width 14 height 14
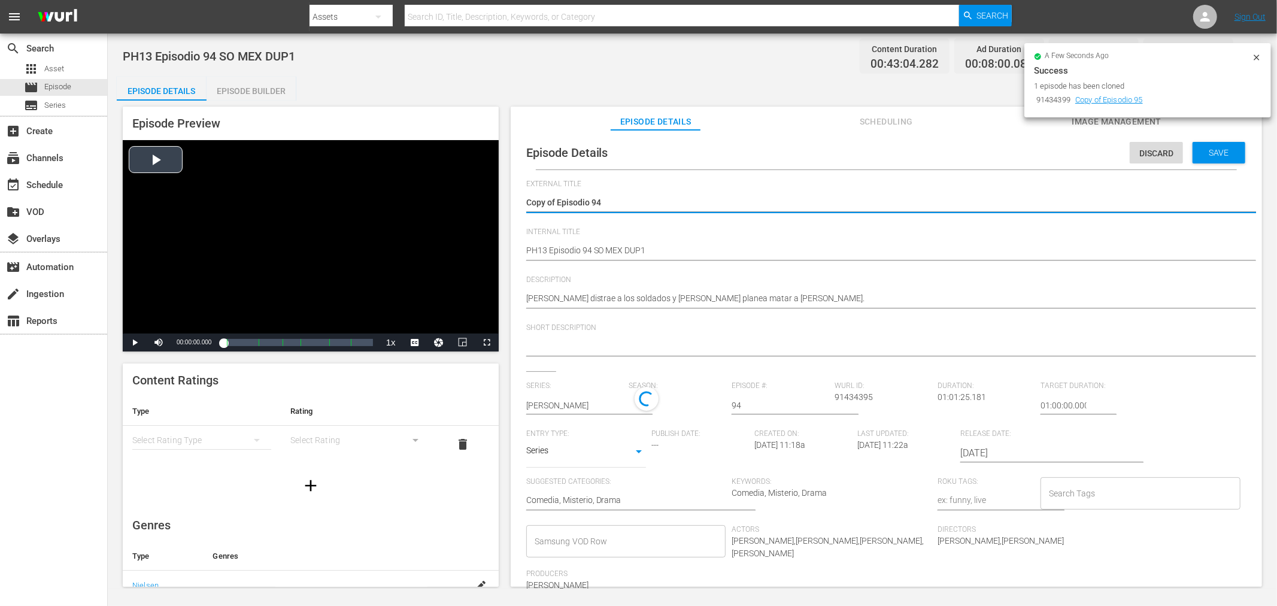
drag, startPoint x: 556, startPoint y: 198, endPoint x: 328, endPoint y: 211, distance: 227.9
click at [328, 211] on div "Episode Preview Video Player is loading. Play Video Play Mute Current Time 00:0…" at bounding box center [692, 349] width 1151 height 496
type textarea "Episodio 94"
click at [1149, 154] on span "Save" at bounding box center [1219, 153] width 39 height 10
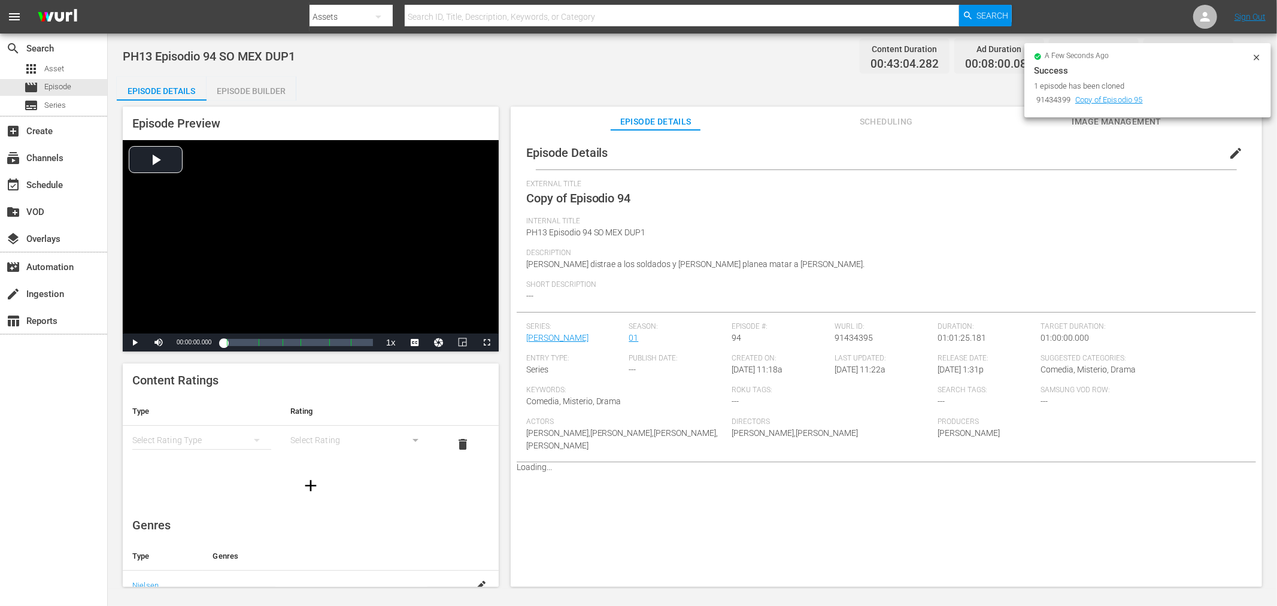
click at [263, 93] on div "Episode Builder" at bounding box center [252, 91] width 90 height 29
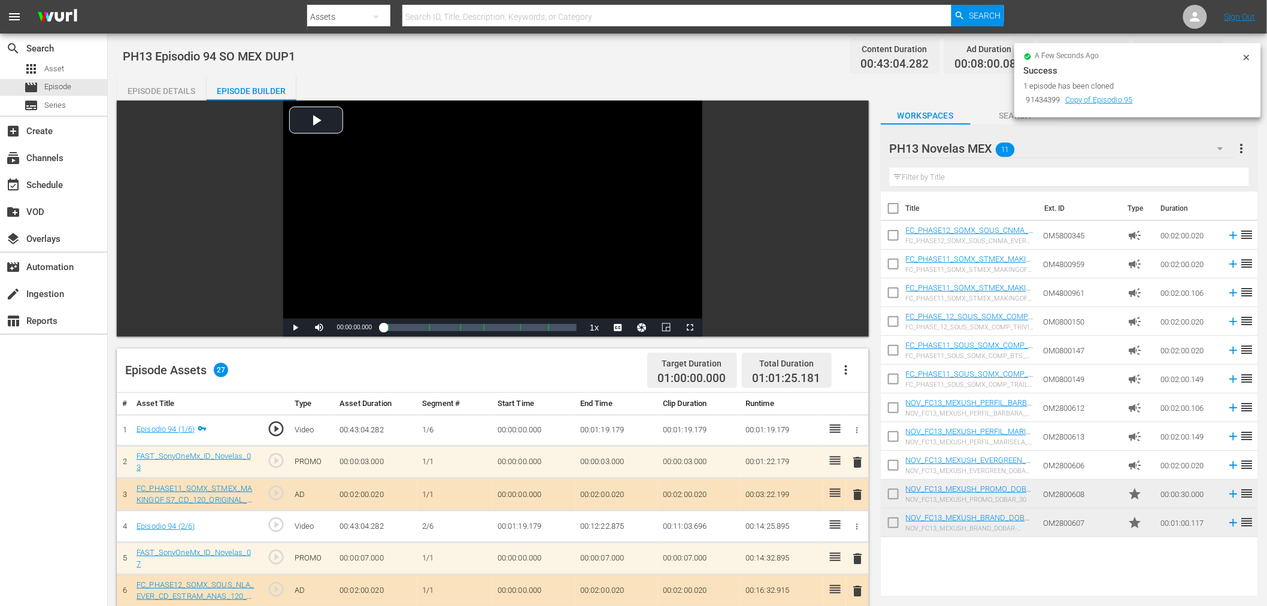
click at [1149, 57] on icon at bounding box center [1247, 58] width 10 height 10
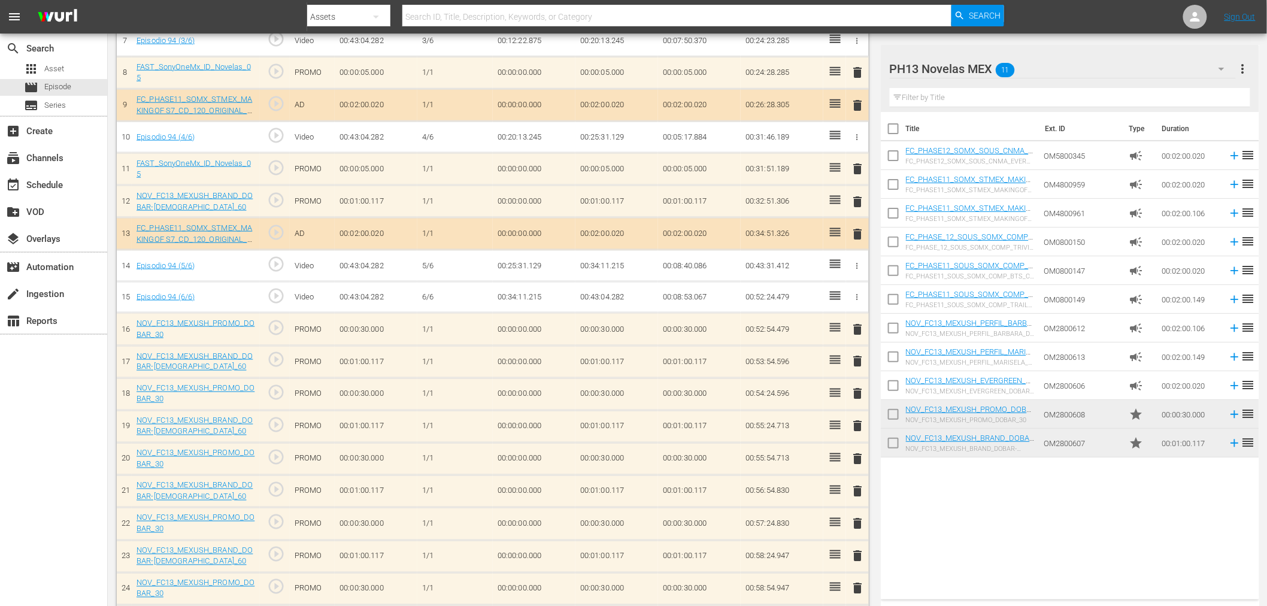
scroll to position [683, 0]
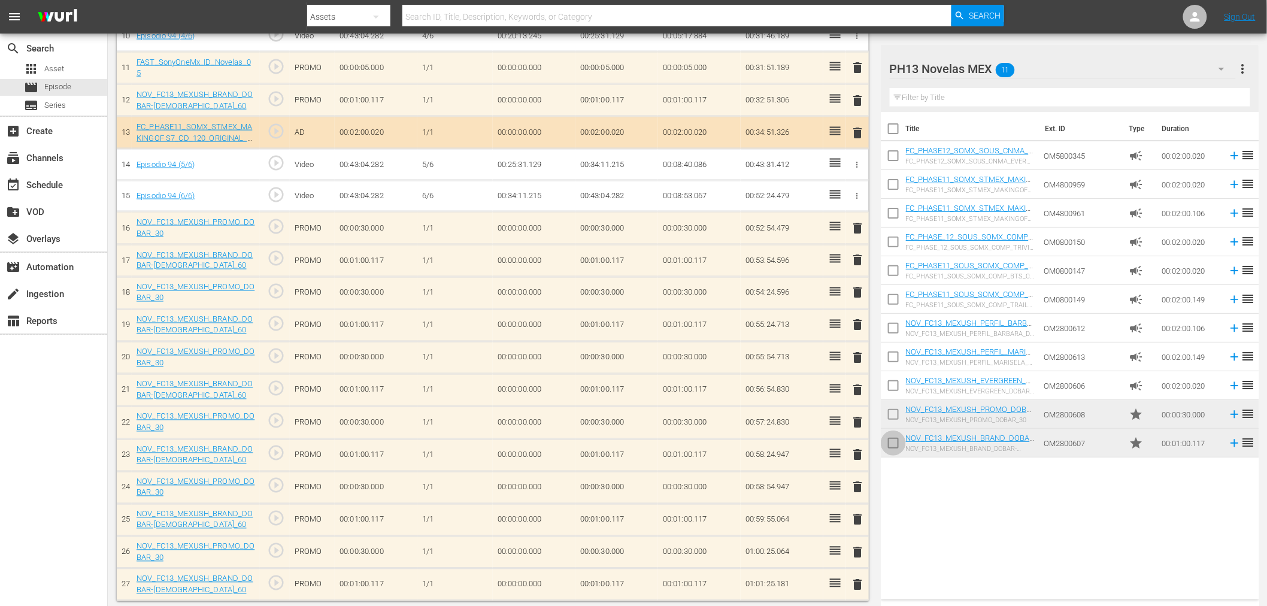
click at [892, 443] on input "checkbox" at bounding box center [893, 445] width 25 height 25
checkbox input "true"
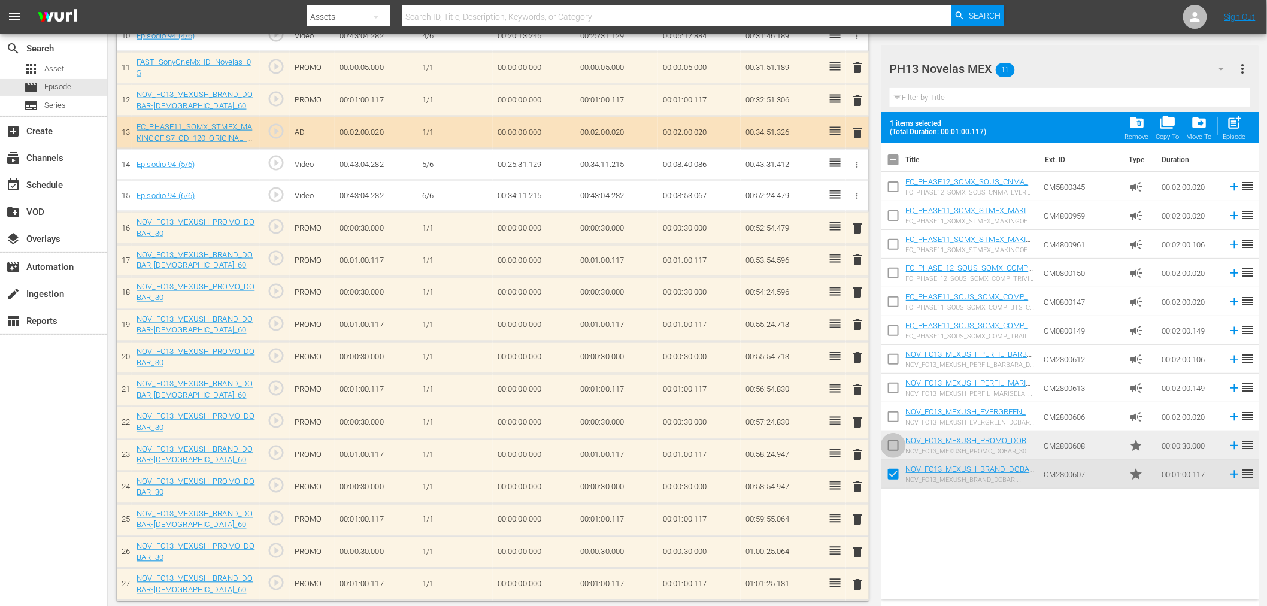
click at [892, 443] on input "checkbox" at bounding box center [893, 447] width 25 height 25
click at [1149, 119] on span "post_add" at bounding box center [1234, 122] width 16 height 16
checkbox input "false"
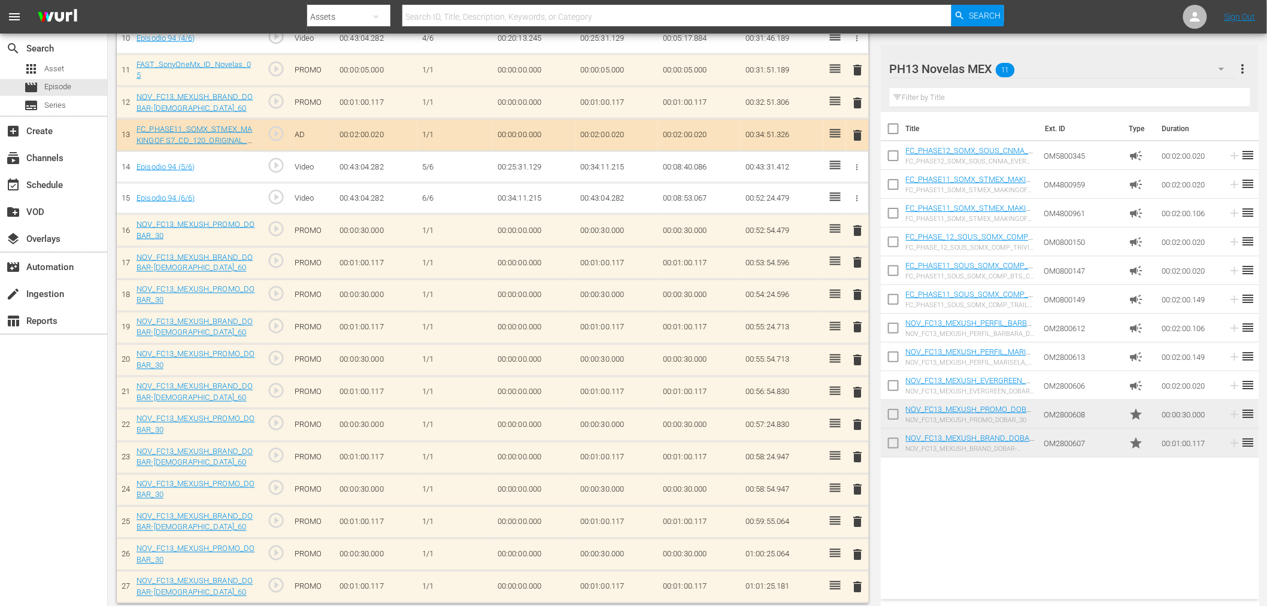
scroll to position [686, 0]
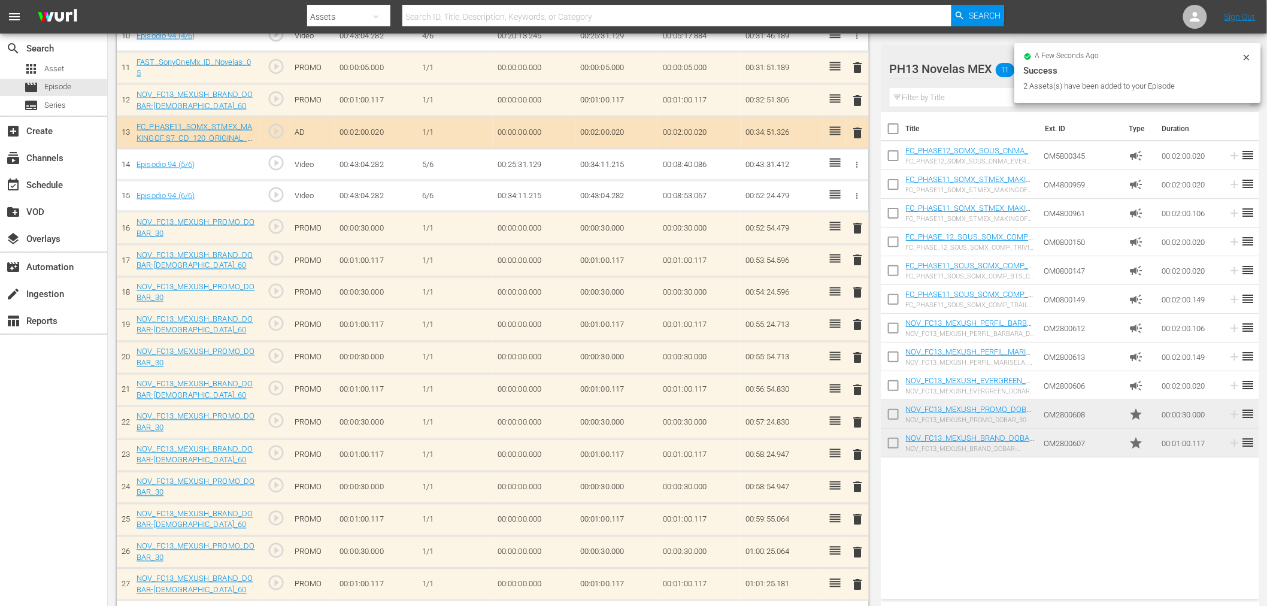
click at [893, 443] on input "checkbox" at bounding box center [893, 445] width 25 height 25
checkbox input "true"
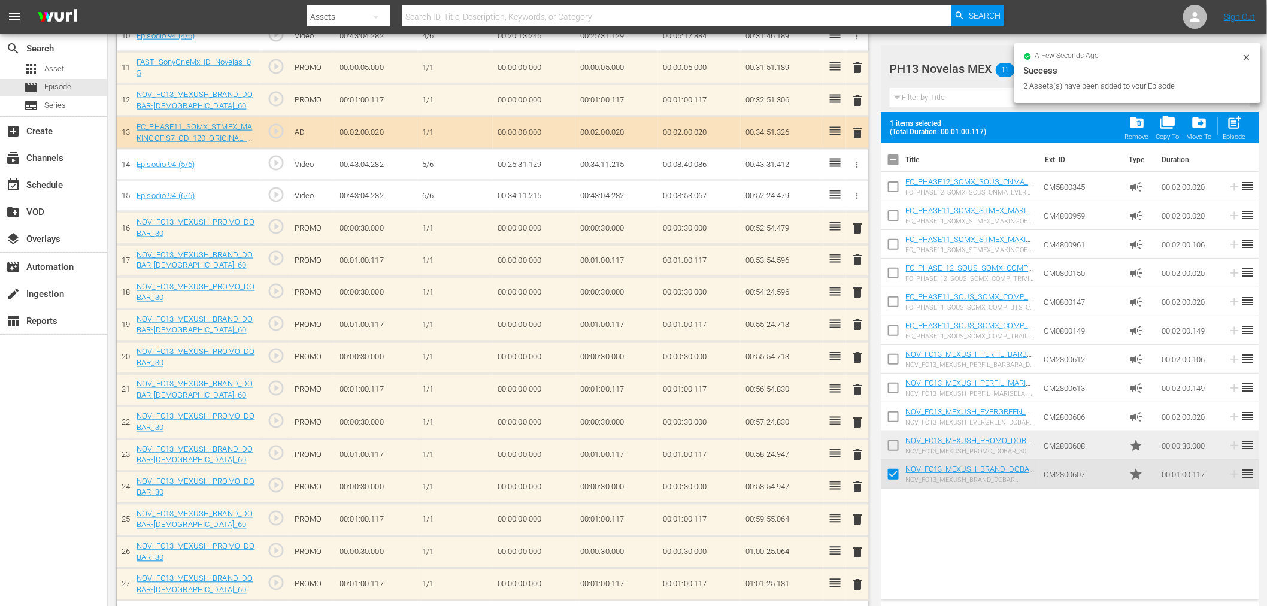
click at [893, 441] on input "checkbox" at bounding box center [893, 447] width 25 height 25
click at [1149, 128] on span "post_add" at bounding box center [1234, 122] width 16 height 16
checkbox input "false"
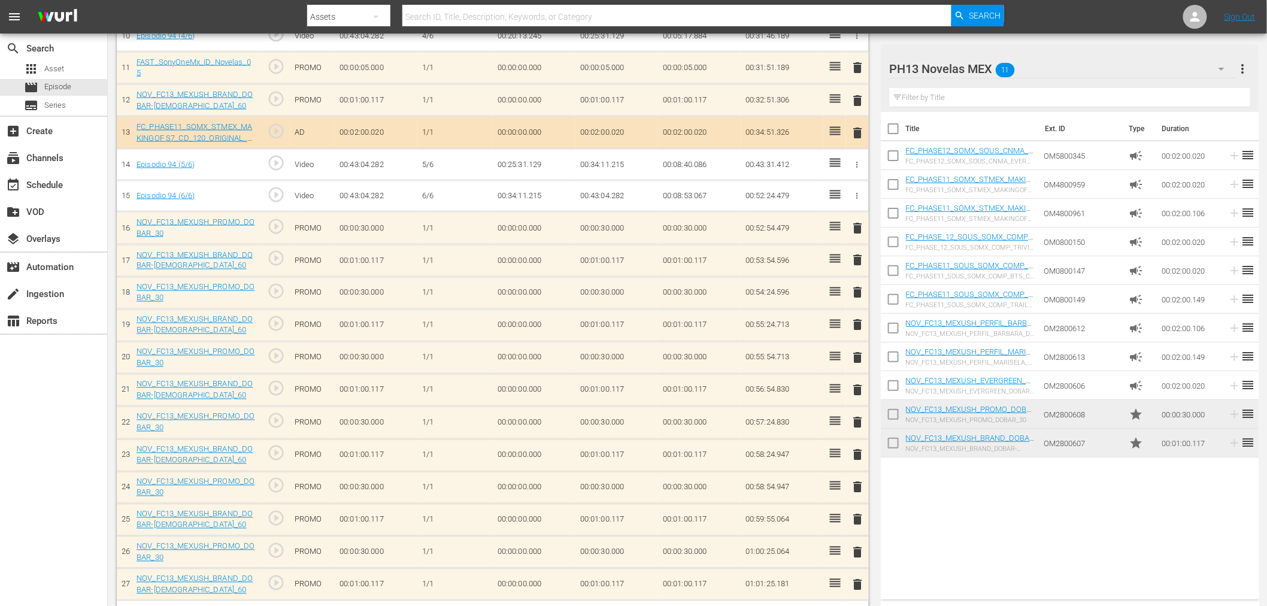
click at [894, 443] on input "checkbox" at bounding box center [893, 445] width 25 height 25
checkbox input "true"
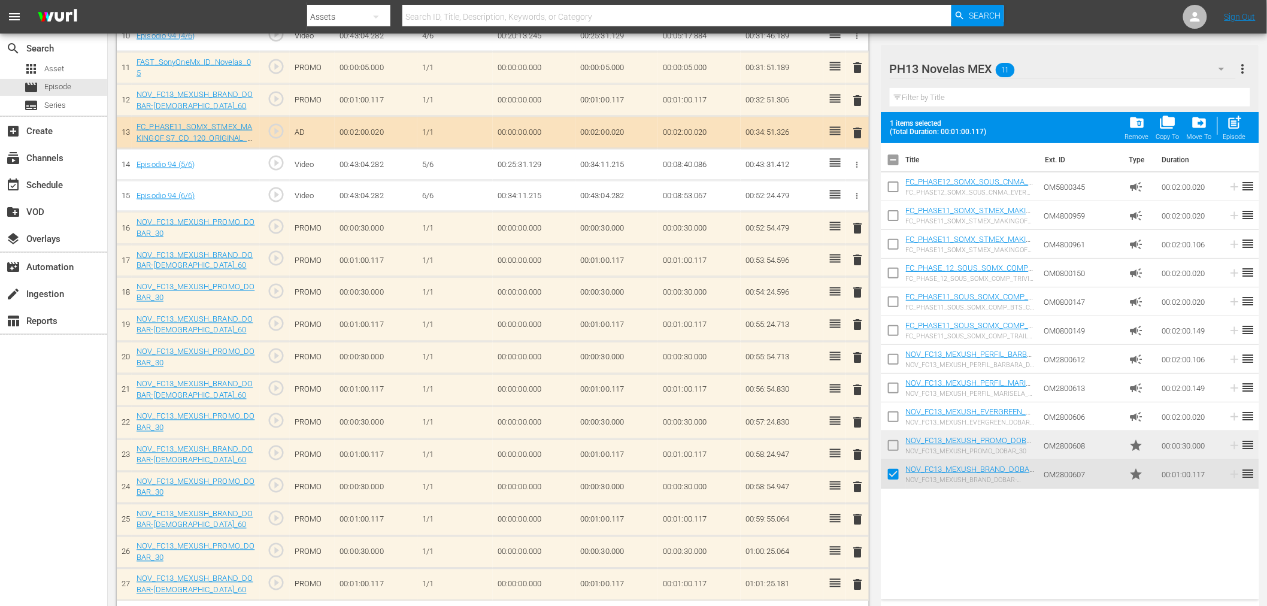
click at [895, 440] on input "checkbox" at bounding box center [893, 447] width 25 height 25
click at [1149, 120] on div "post_add Episode" at bounding box center [1234, 127] width 23 height 26
checkbox input "false"
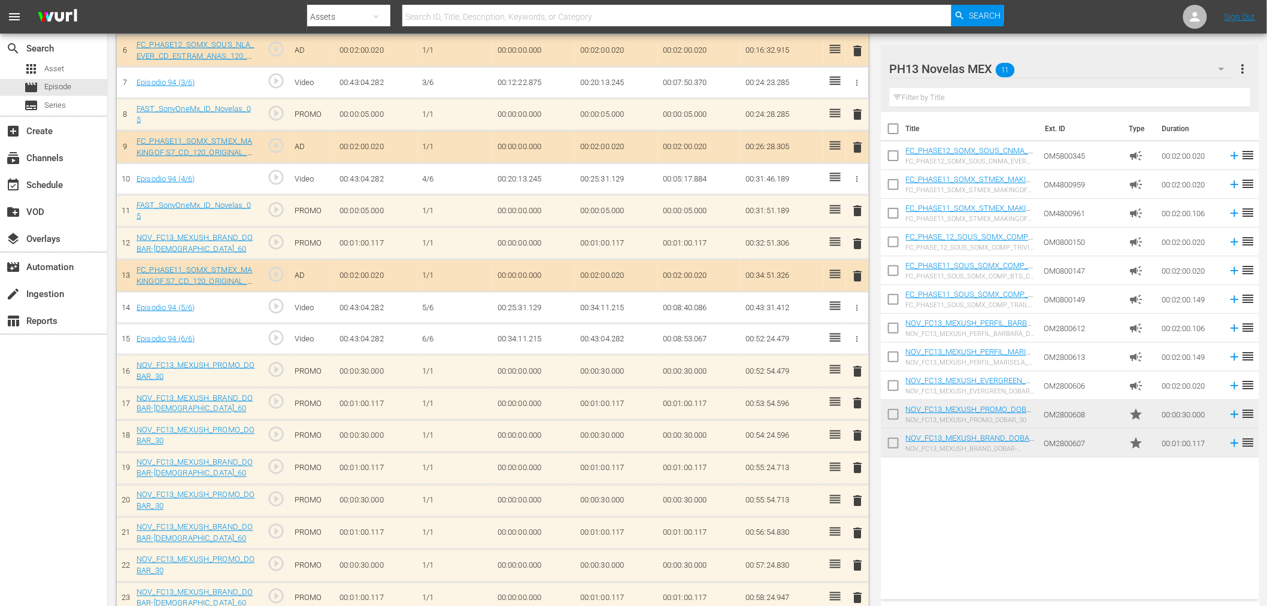
scroll to position [878, 0]
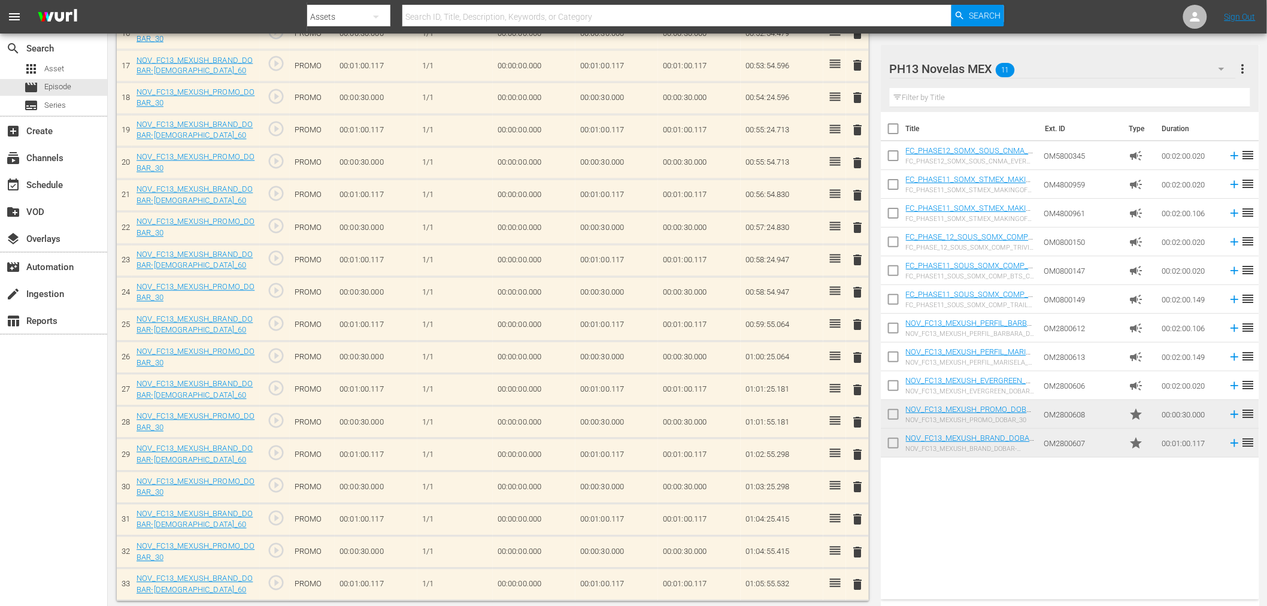
click at [894, 445] on input "checkbox" at bounding box center [893, 445] width 25 height 25
checkbox input "true"
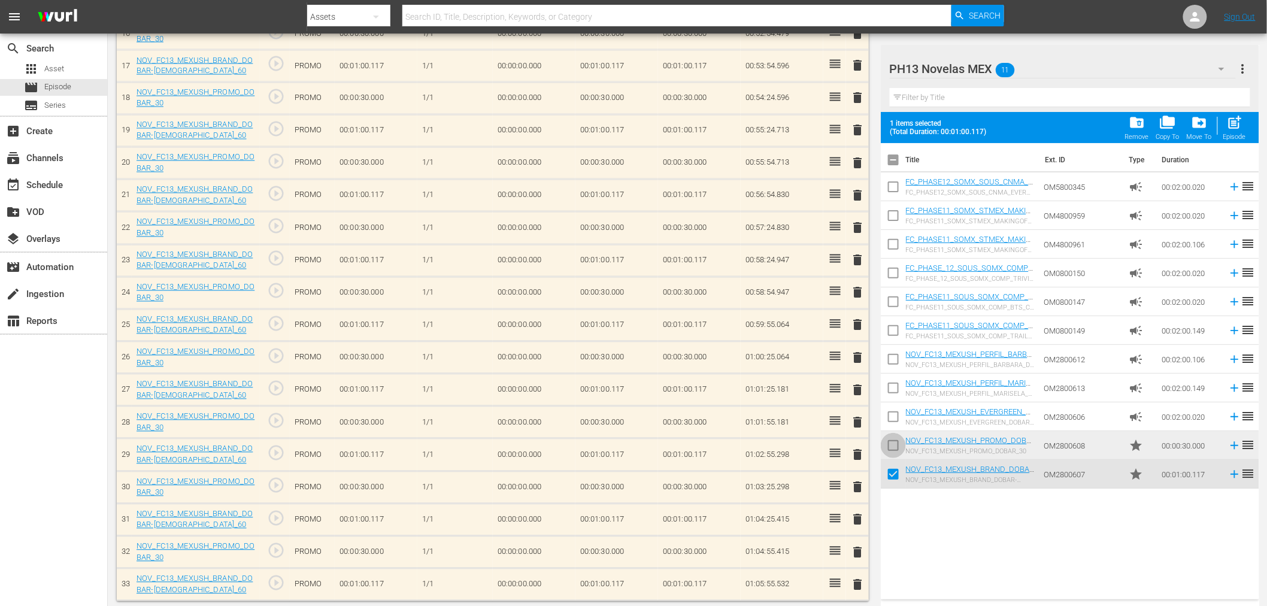
click at [894, 445] on input "checkbox" at bounding box center [893, 447] width 25 height 25
click at [1149, 134] on div "Episode" at bounding box center [1234, 137] width 23 height 8
checkbox input "false"
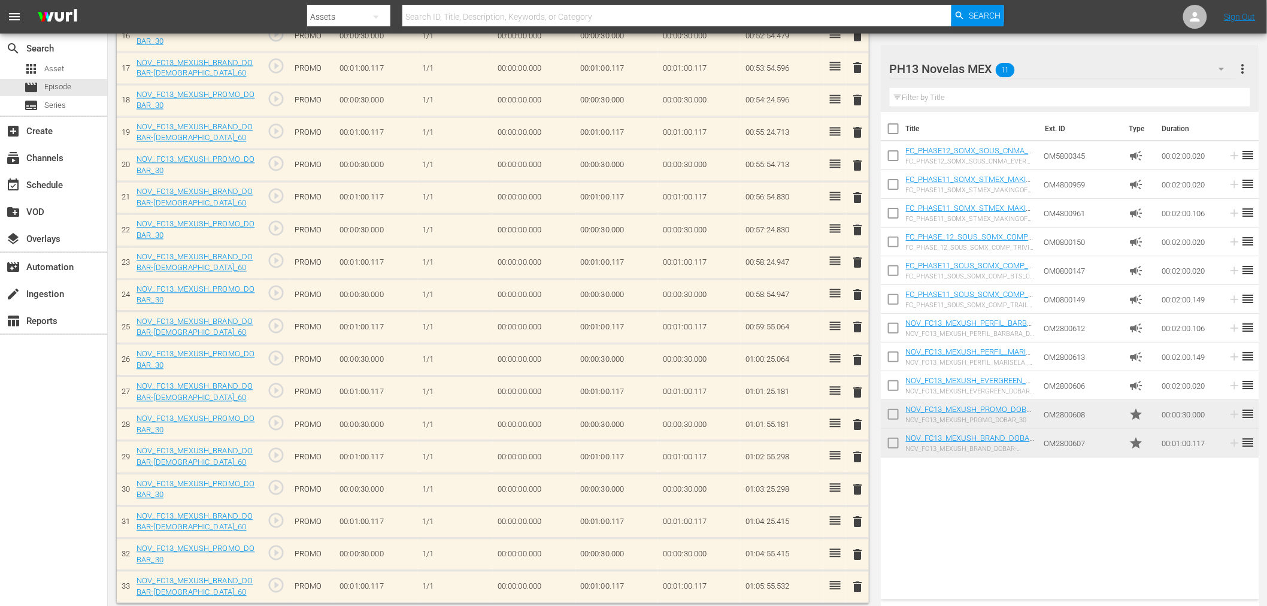
scroll to position [881, 0]
click at [896, 441] on input "checkbox" at bounding box center [893, 445] width 25 height 25
checkbox input "true"
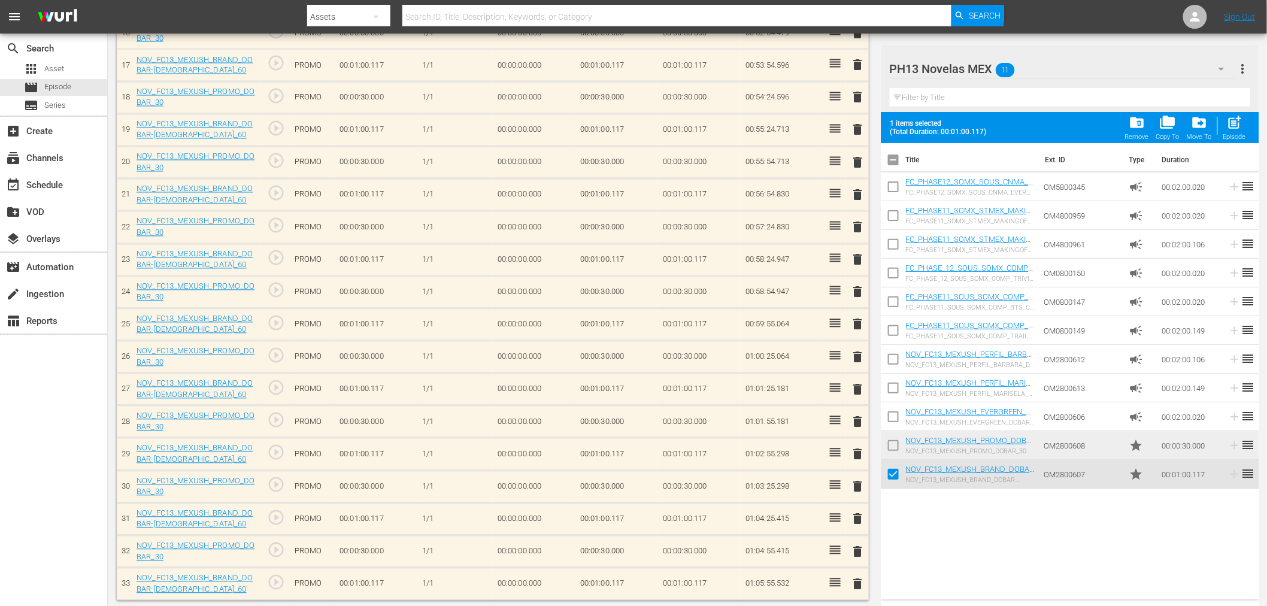
click at [896, 441] on input "checkbox" at bounding box center [893, 447] width 25 height 25
click at [1149, 129] on span "post_add" at bounding box center [1234, 122] width 16 height 16
checkbox input "false"
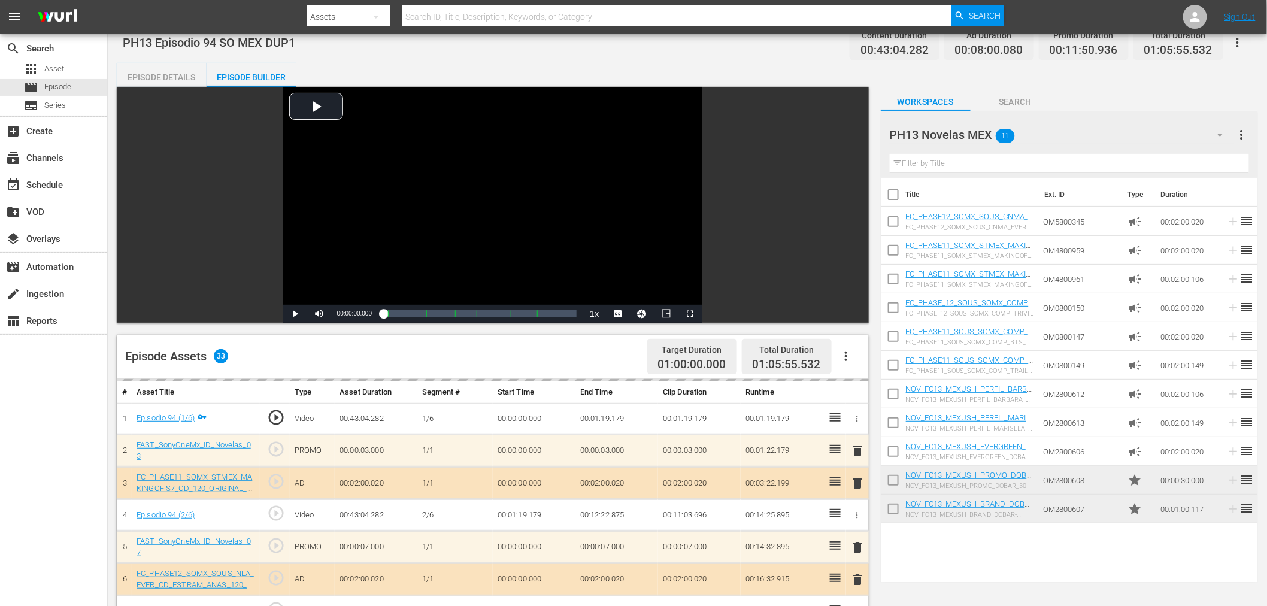
scroll to position [0, 0]
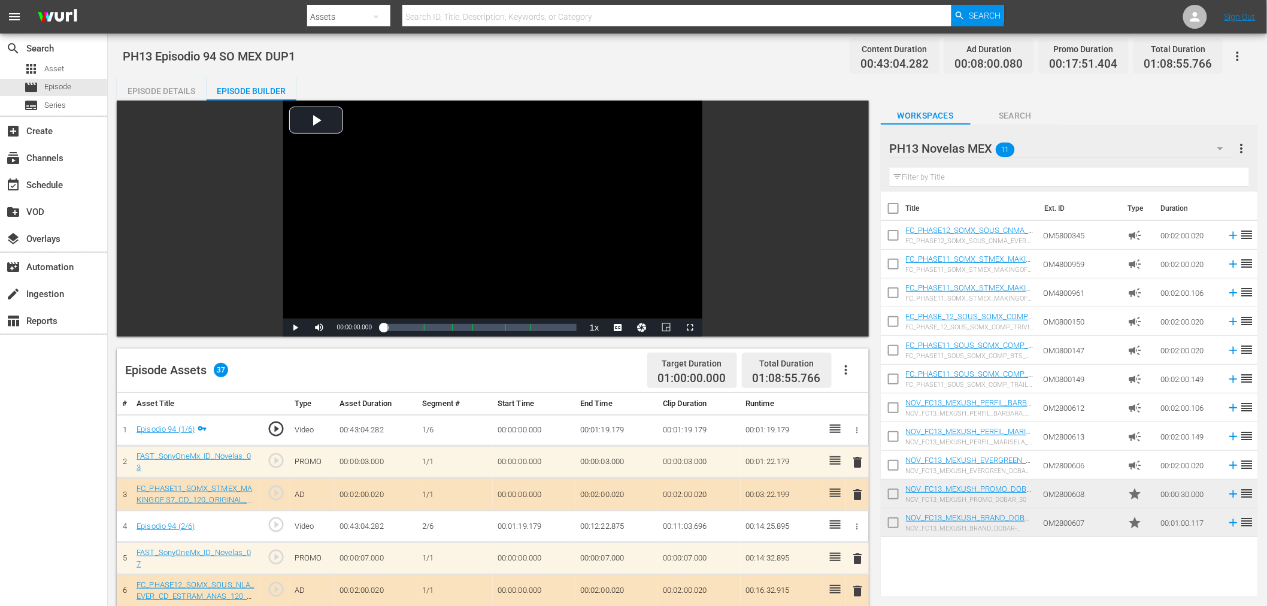
click at [1149, 144] on div "PH13 Novelas MEX 11" at bounding box center [1062, 149] width 345 height 34
click at [986, 256] on div "Default Workspace (0)" at bounding box center [966, 258] width 125 height 19
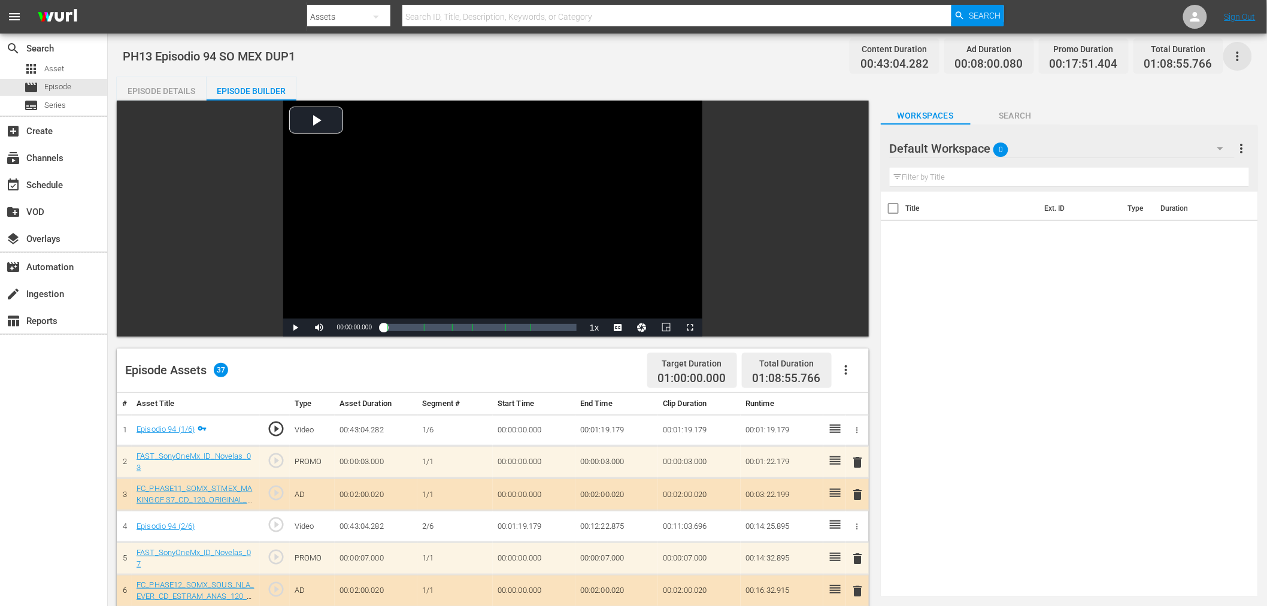
click at [1149, 50] on icon "button" at bounding box center [1237, 56] width 14 height 14
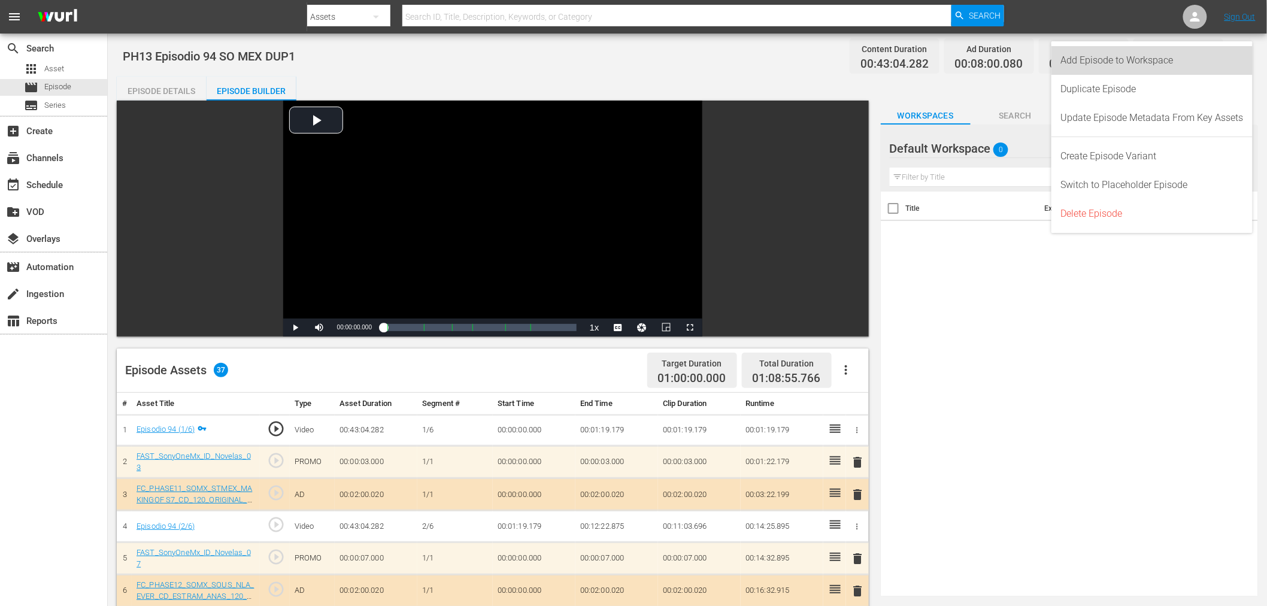
click at [1149, 68] on div "Add Episode to Workspace" at bounding box center [1152, 60] width 183 height 29
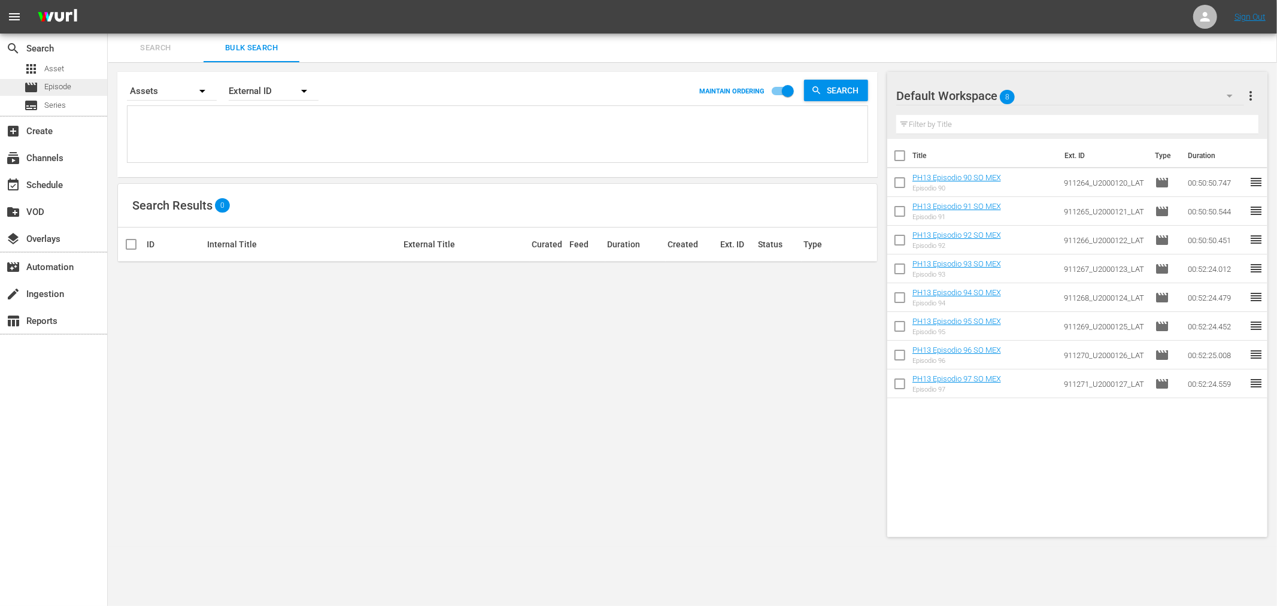
click at [59, 81] on span "Episode" at bounding box center [57, 87] width 27 height 12
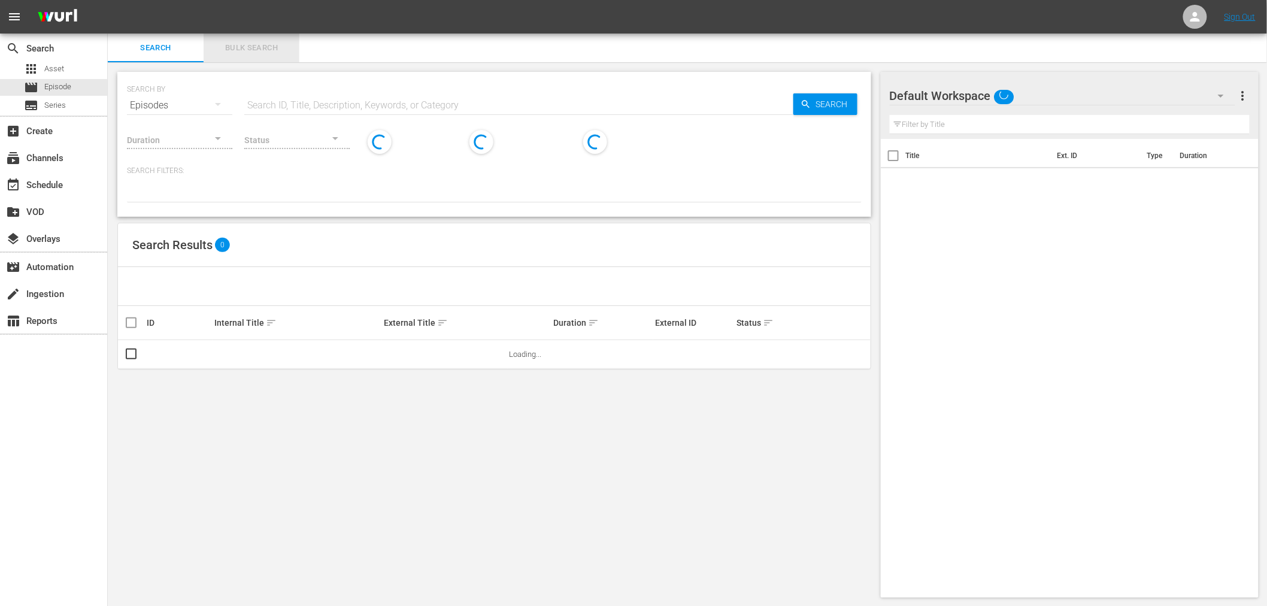
click at [271, 50] on span "Bulk Search" at bounding box center [251, 48] width 81 height 14
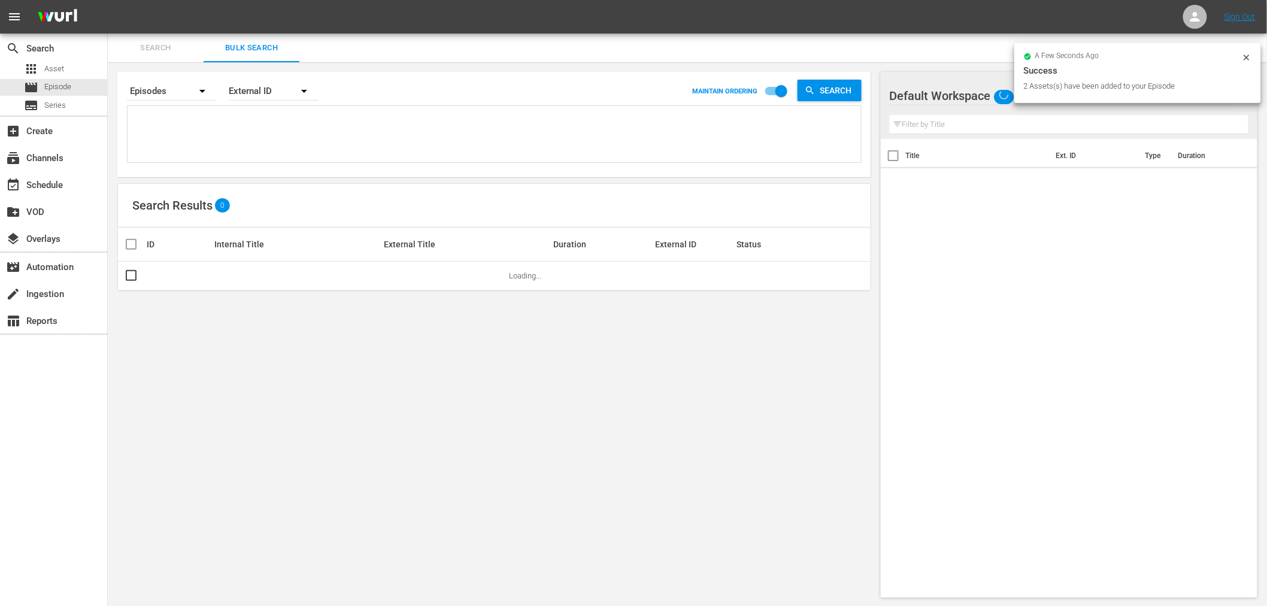
click at [258, 244] on div "Internal Title" at bounding box center [297, 244] width 166 height 10
click at [771, 92] on input "checkbox" at bounding box center [781, 93] width 68 height 23
checkbox input "false"
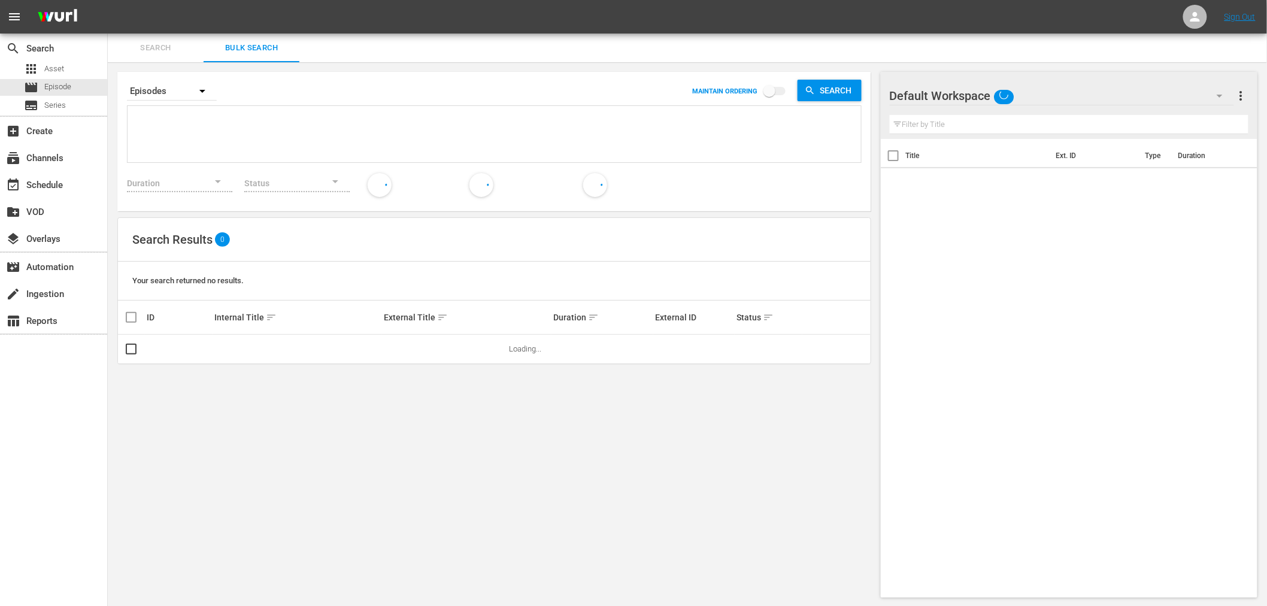
click at [267, 317] on span "sort" at bounding box center [271, 317] width 11 height 11
click at [280, 128] on textarea at bounding box center [496, 136] width 730 height 54
paste textarea "911264_U2000120_LAT 911265_U2000121_LAT 911266_U2000122_LAT 911267_U2000123_LAT…"
type textarea "911264_U2000120_LAT 911265_U2000121_LAT 911266_U2000122_LAT 911267_U2000123_LAT…"
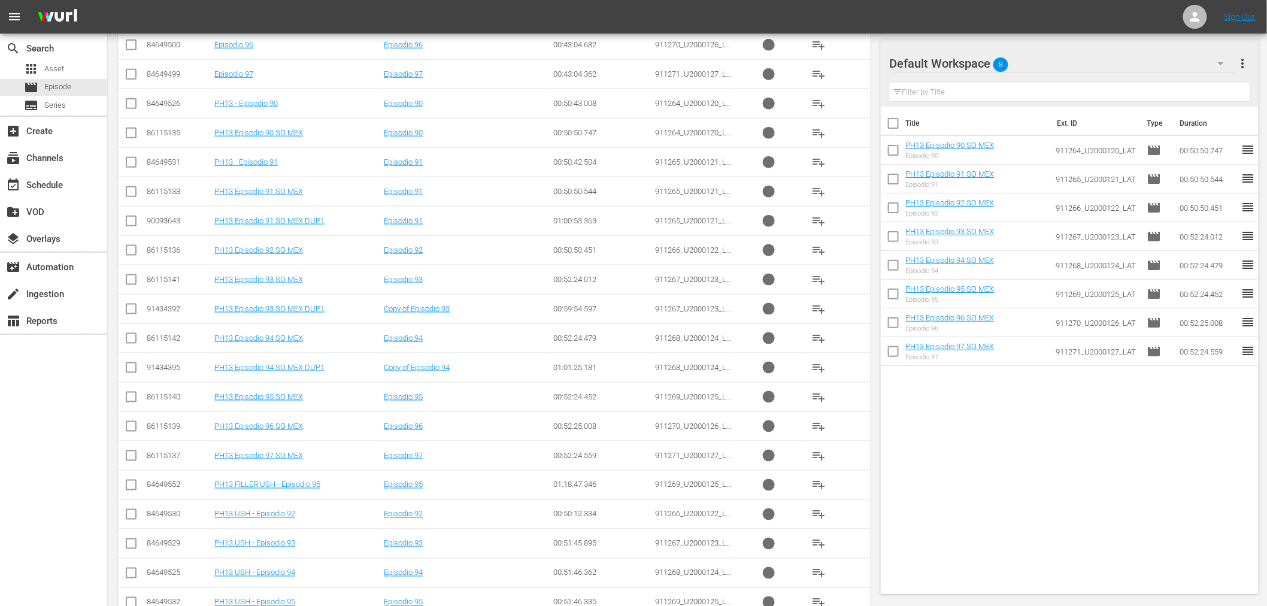
scroll to position [507, 0]
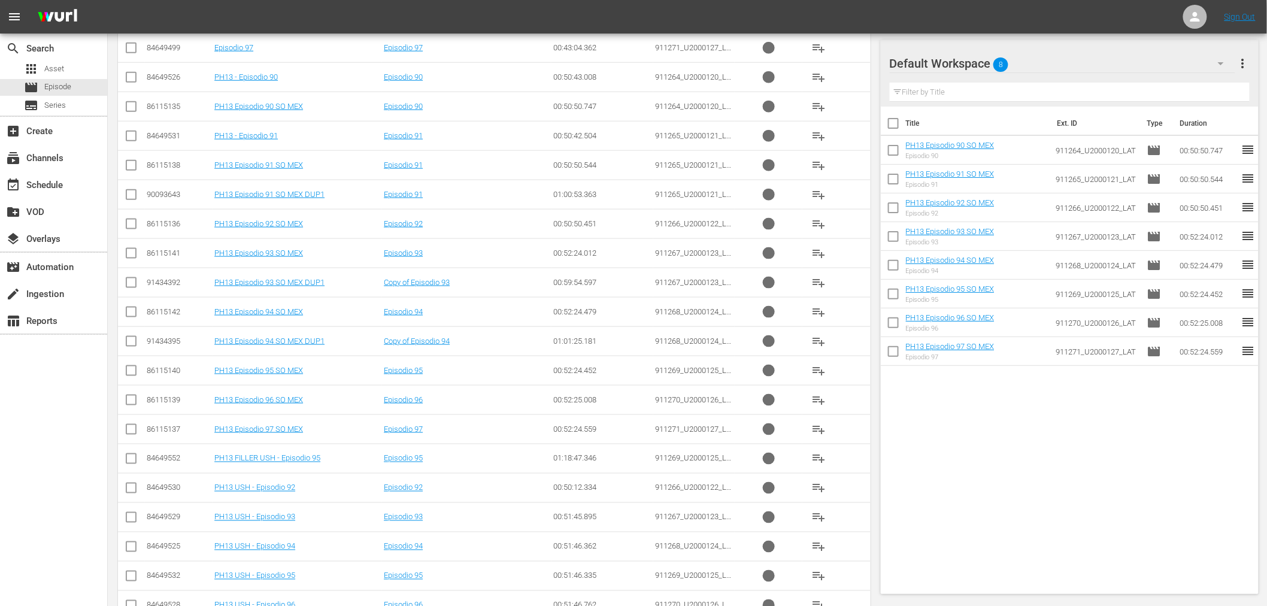
type textarea "911264_U2000120_LAT 911265_U2000121_LAT 911266_U2000122_LAT 911267_U2000123_LAT…"
click at [133, 374] on input "checkbox" at bounding box center [131, 373] width 14 height 14
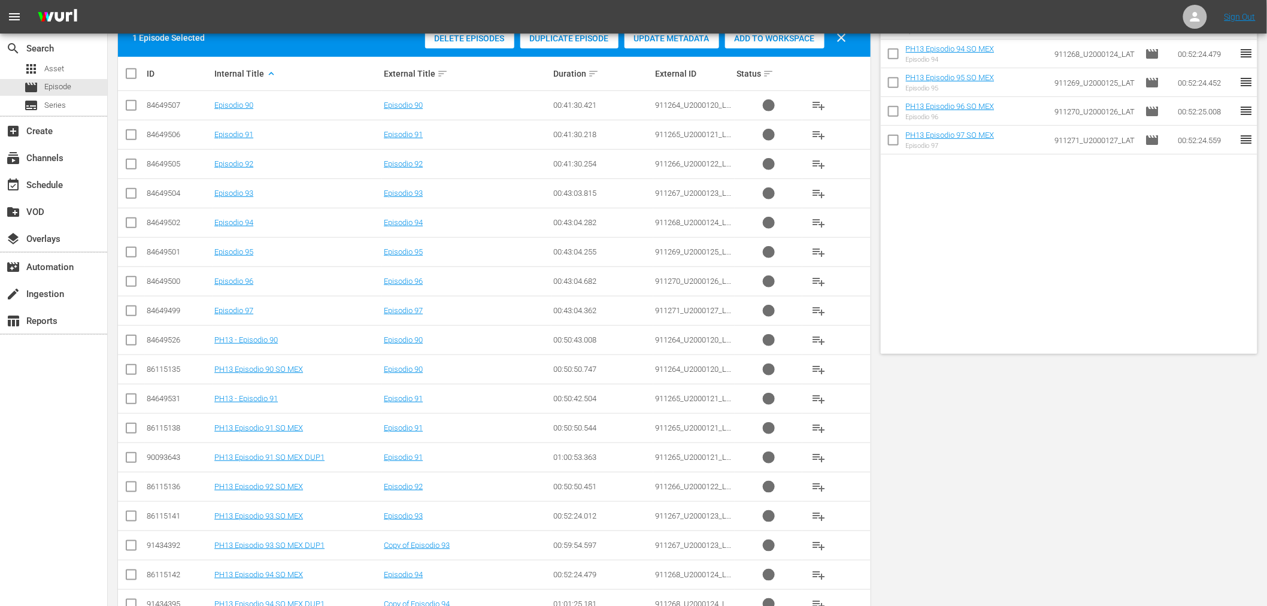
scroll to position [0, 0]
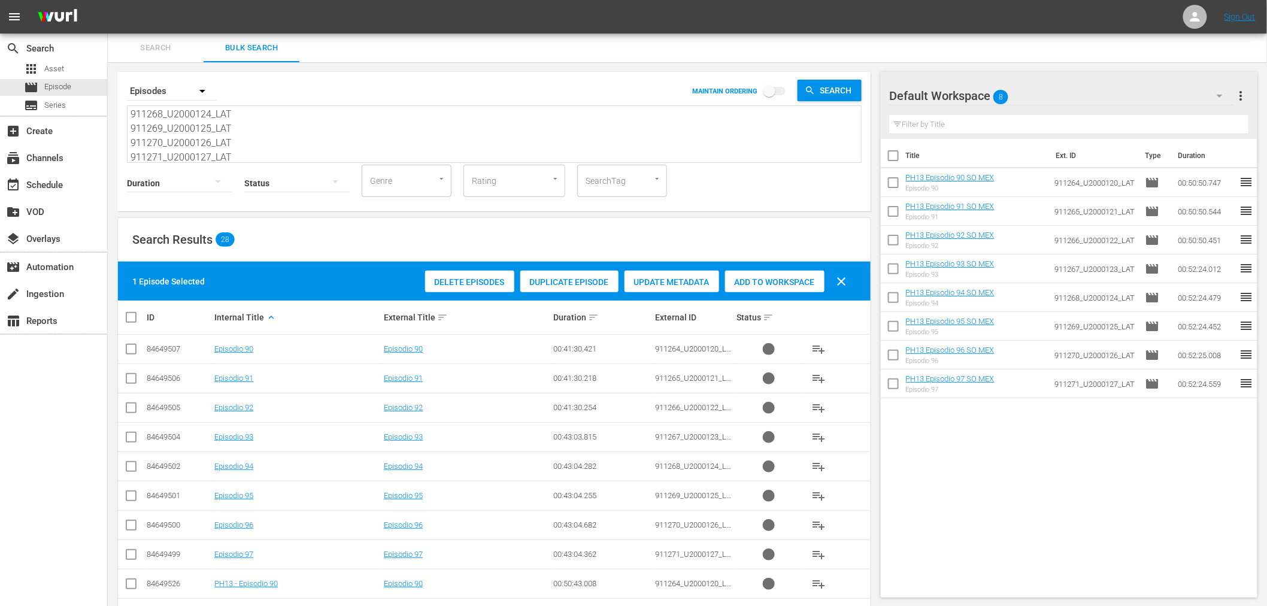
click at [578, 284] on span "Duplicate Episode" at bounding box center [569, 282] width 98 height 10
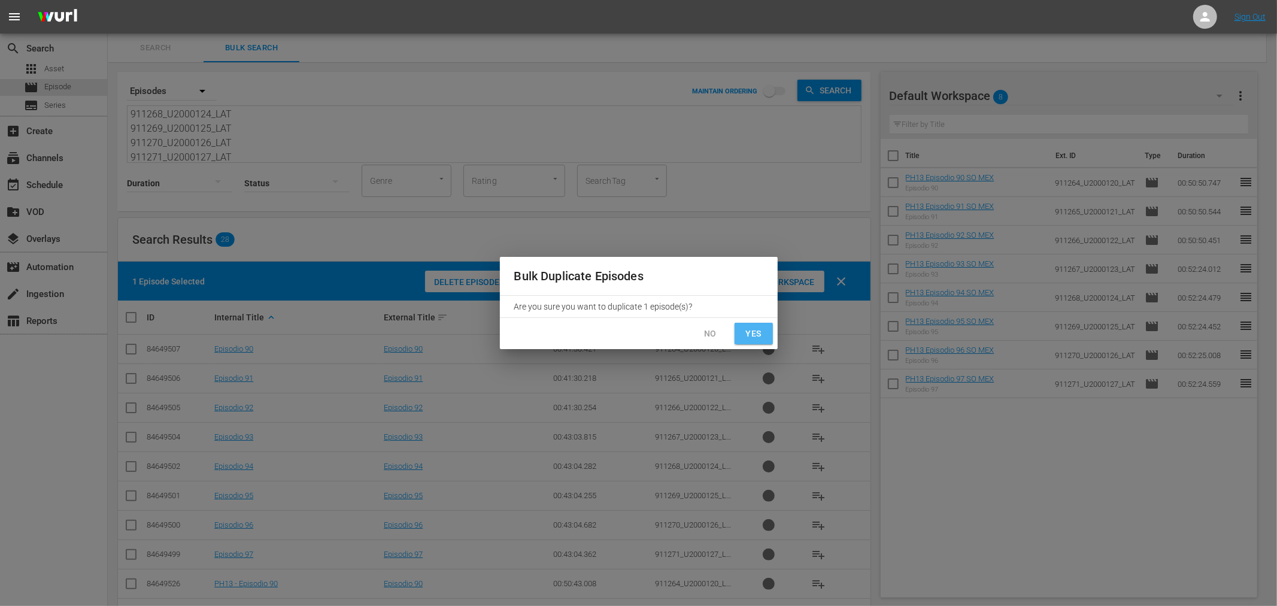
click at [741, 331] on button "Yes" at bounding box center [754, 334] width 38 height 22
checkbox input "false"
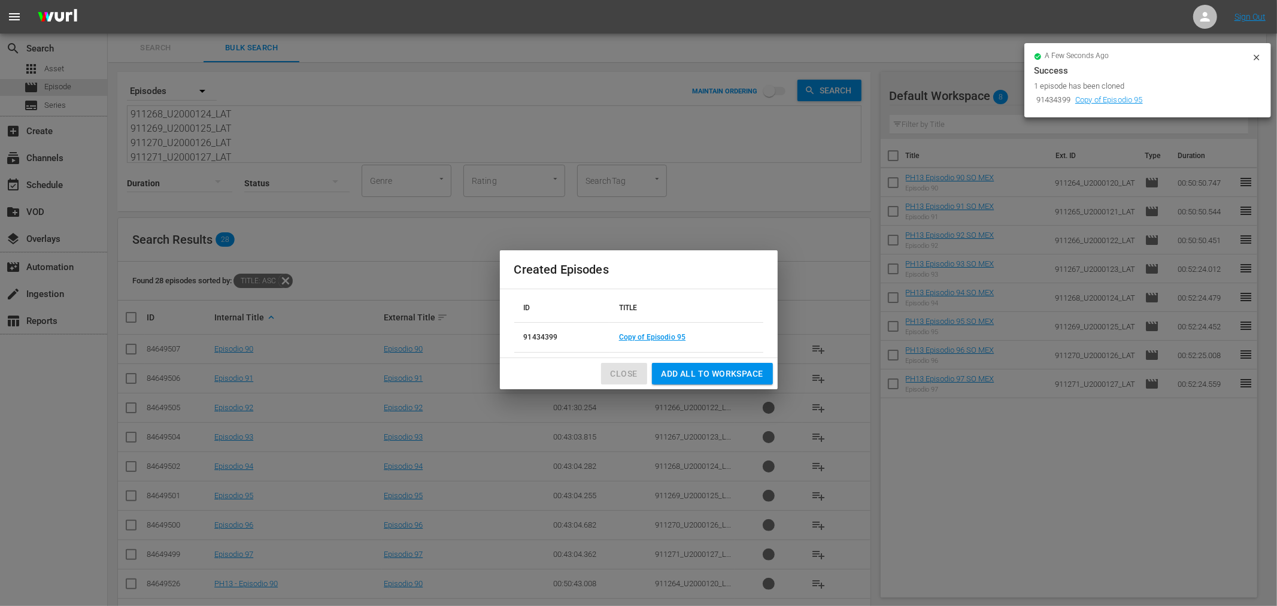
click at [618, 368] on span "Close" at bounding box center [624, 373] width 27 height 15
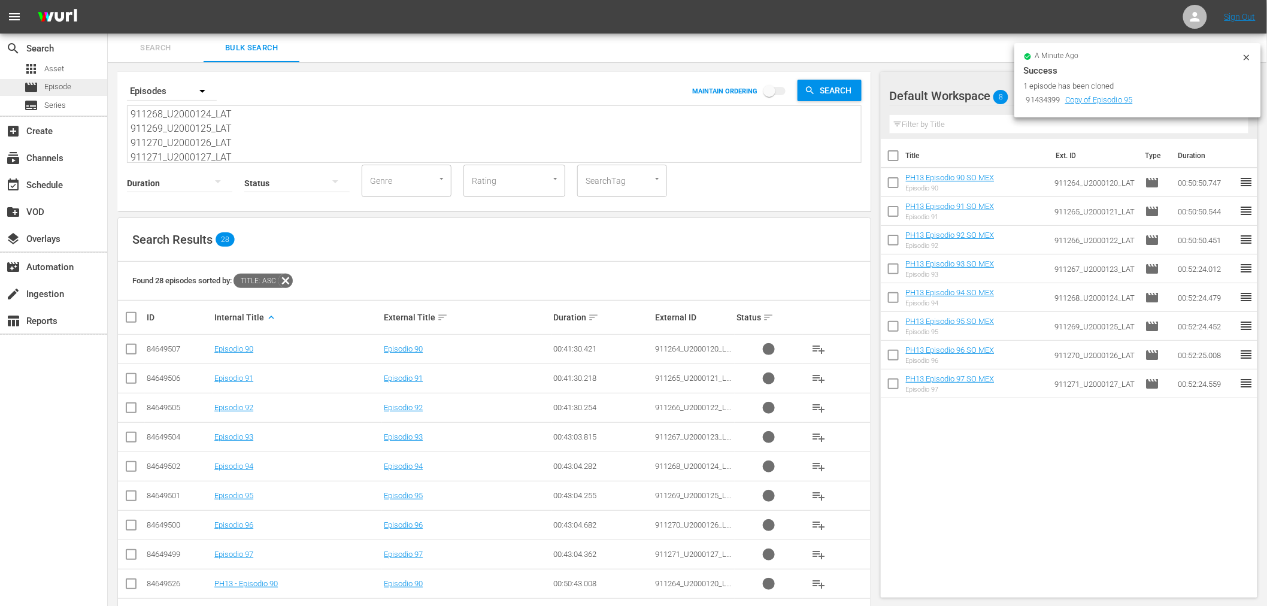
click at [76, 81] on div "movie Episode" at bounding box center [53, 87] width 107 height 17
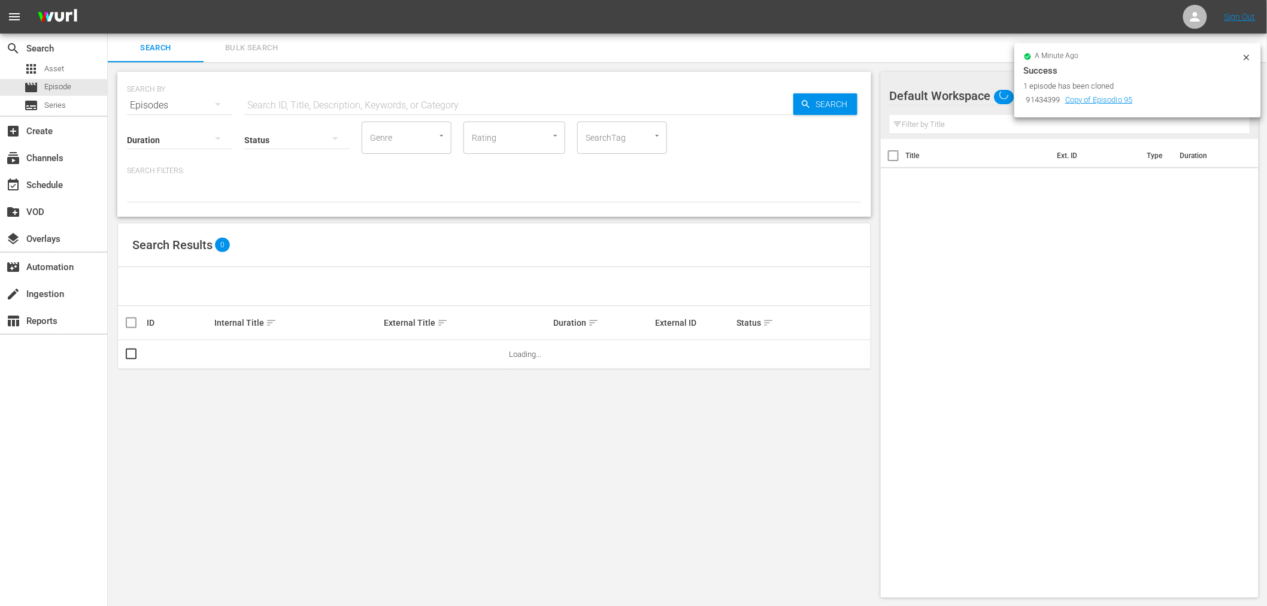
click at [238, 43] on span "Bulk Search" at bounding box center [251, 48] width 81 height 14
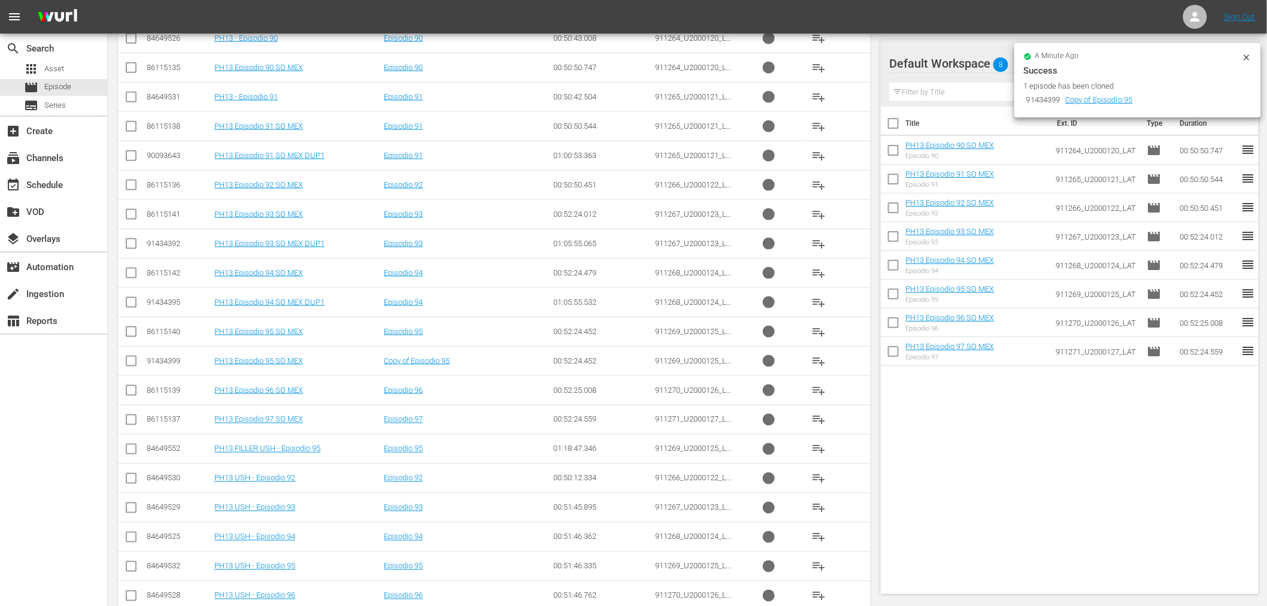
scroll to position [553, 0]
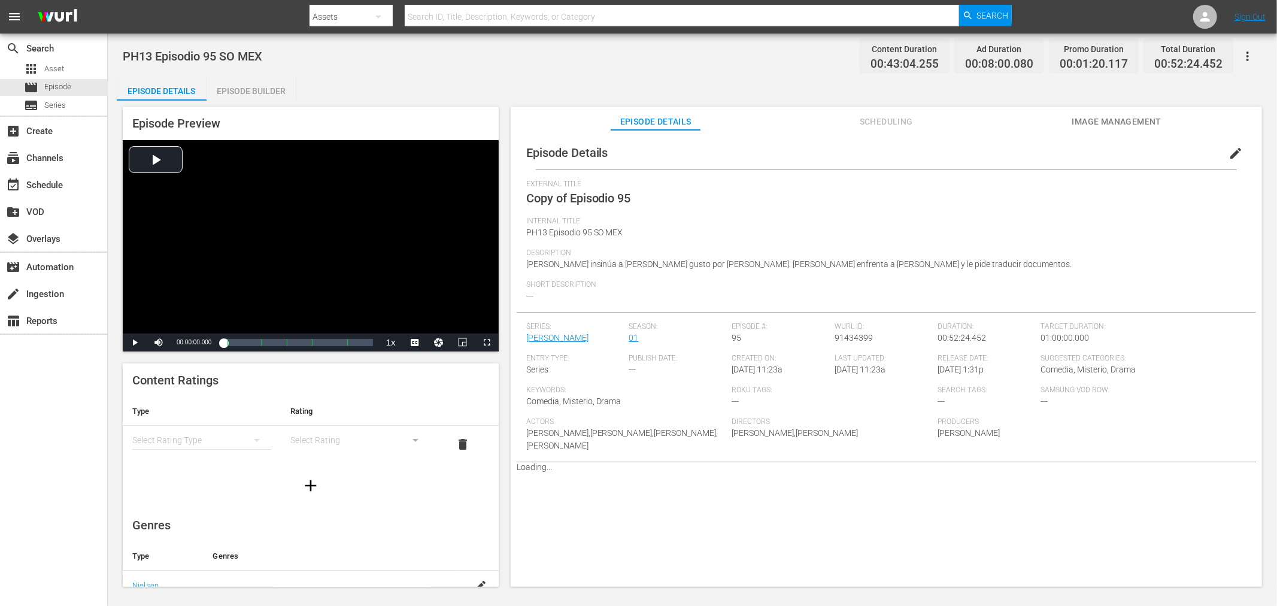
click at [1149, 148] on span "edit" at bounding box center [1236, 153] width 14 height 14
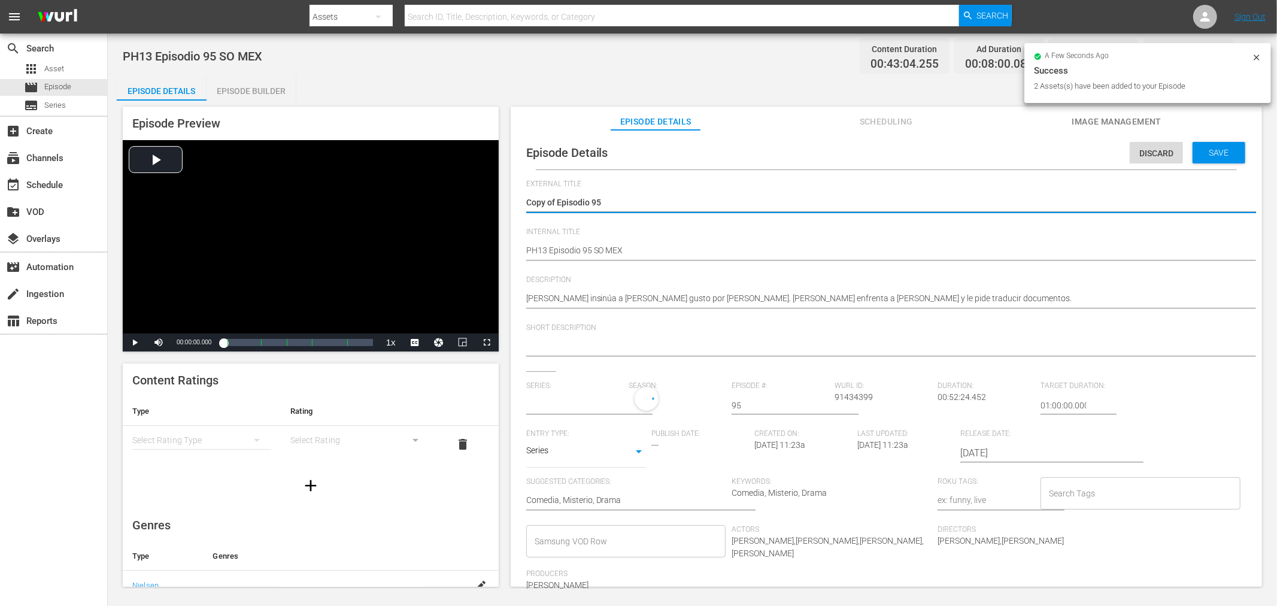
drag, startPoint x: 556, startPoint y: 200, endPoint x: 0, endPoint y: 114, distance: 562.2
click at [108, 0] on div "search Search apps Asset movie Episode subtitles Series add_box Create subscrip…" at bounding box center [692, 0] width 1169 height 0
type textarea "Episodio 95"
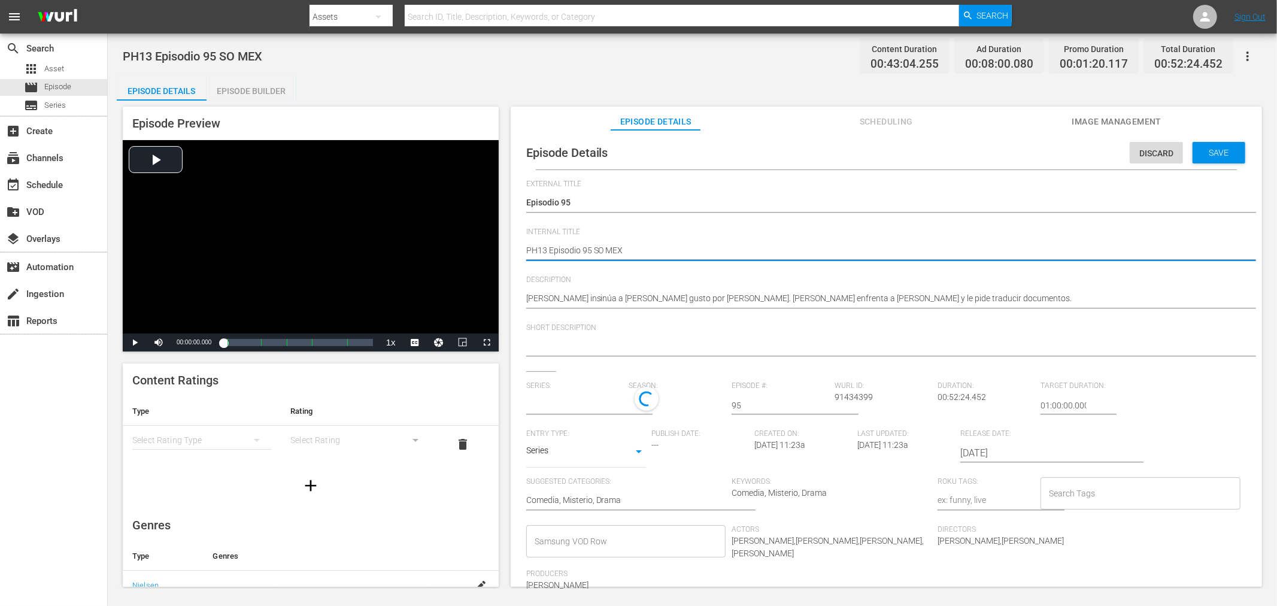
type textarea "PH13 Episodio 95 SO MEX"
type textarea "PH13 Episodio 95 SO MEX D"
type textarea "PH13 Episodio 95 SO MEX DU"
type textarea "PH13 Episodio 95 SO MEX DUP"
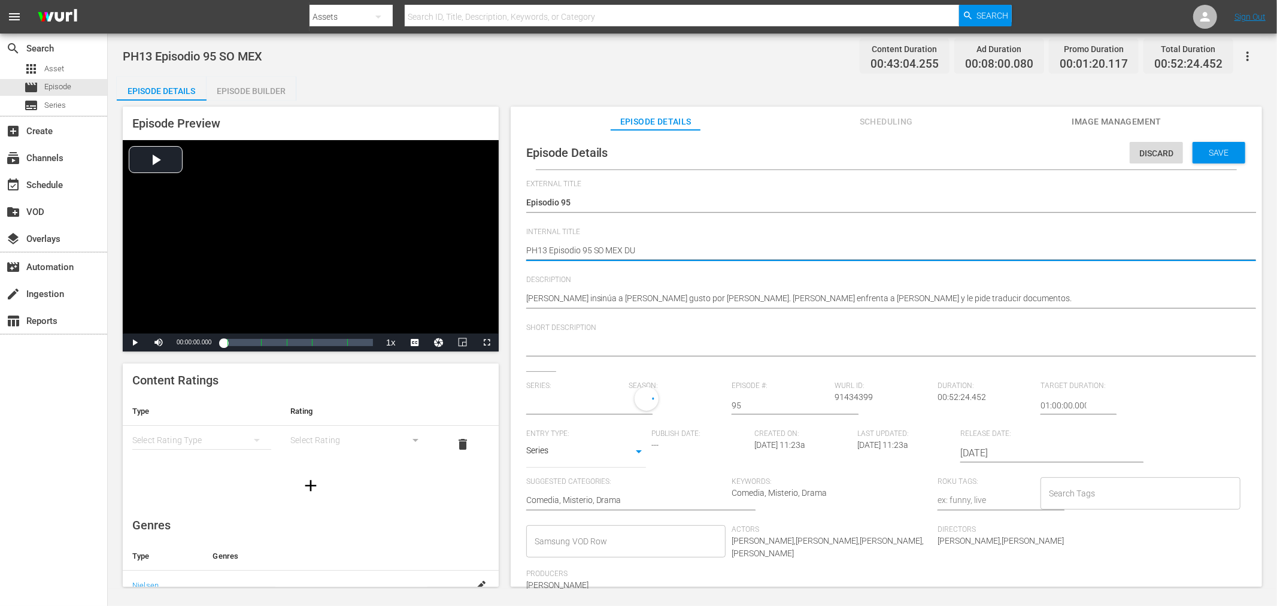
type textarea "PH13 Episodio 95 SO MEX DUP"
type textarea "PH13 Episodio 95 SO MEX DUP1"
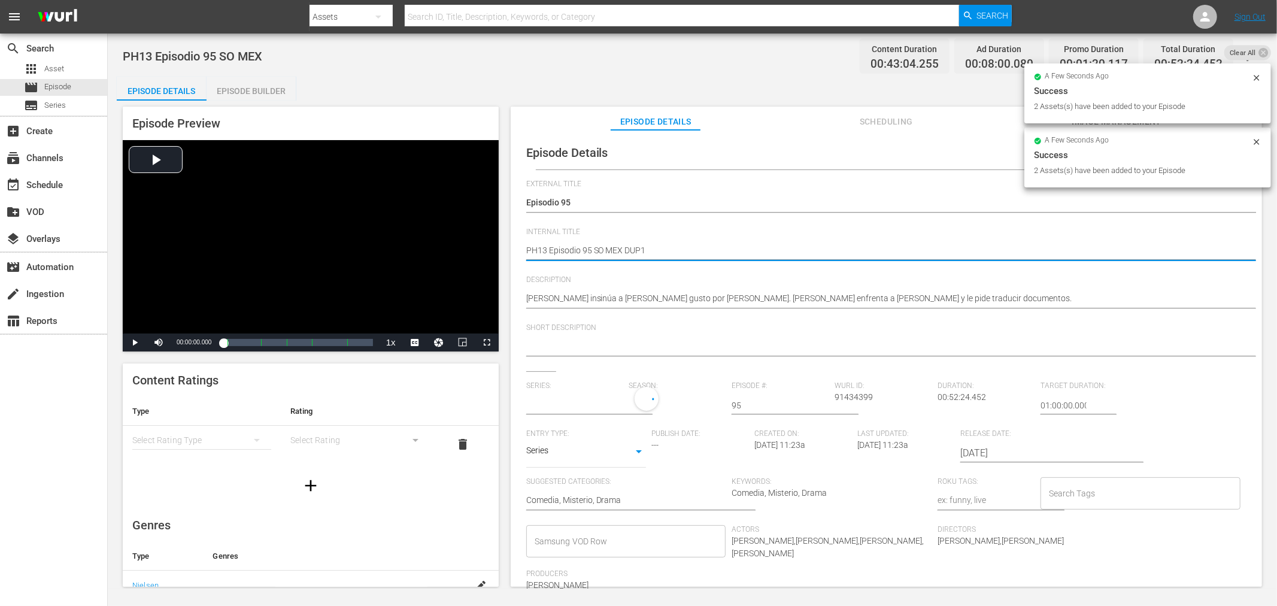
type textarea "PH13 Episodio 95 SO MEX DUP1"
click at [1149, 153] on div "Success" at bounding box center [1148, 155] width 228 height 14
click at [1149, 137] on icon at bounding box center [1257, 142] width 10 height 10
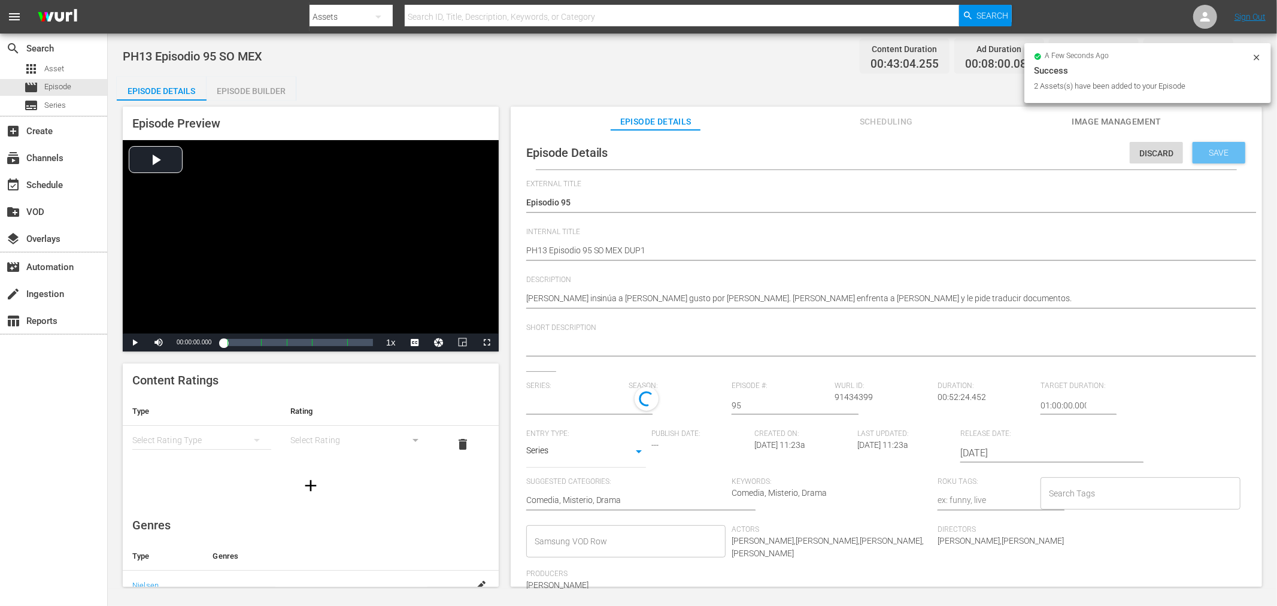
click at [1149, 156] on span "Save" at bounding box center [1219, 153] width 39 height 10
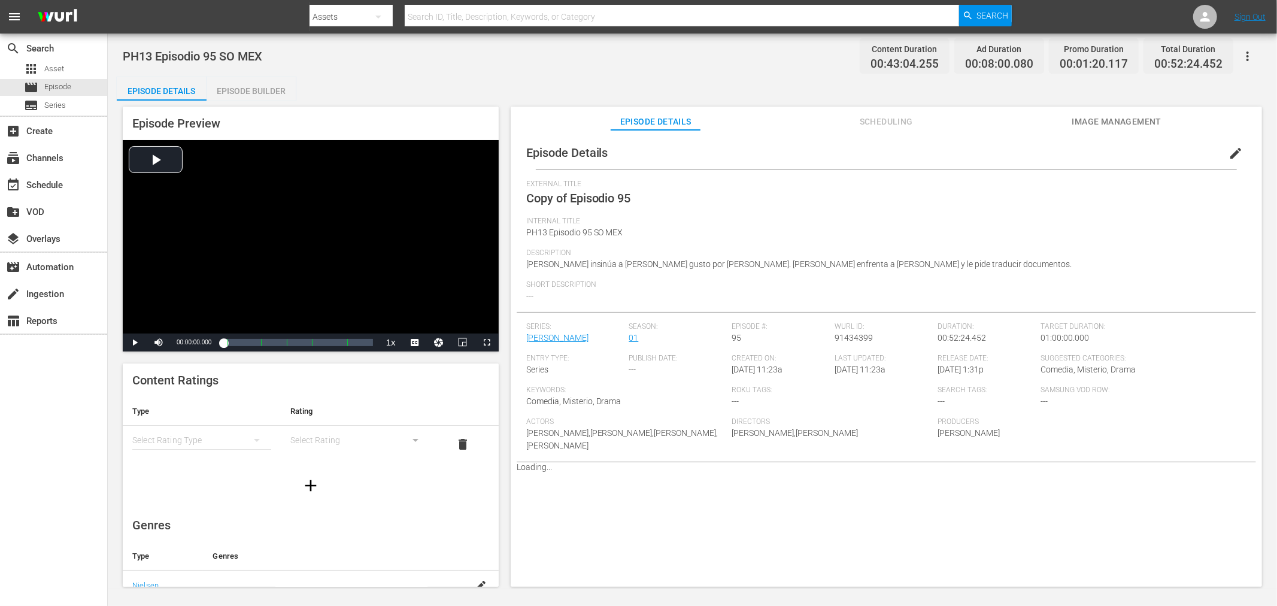
drag, startPoint x: 250, startPoint y: 92, endPoint x: 272, endPoint y: 115, distance: 32.2
click at [252, 92] on div "Episode Builder" at bounding box center [252, 91] width 90 height 29
click at [1149, 159] on span "edit" at bounding box center [1236, 153] width 14 height 14
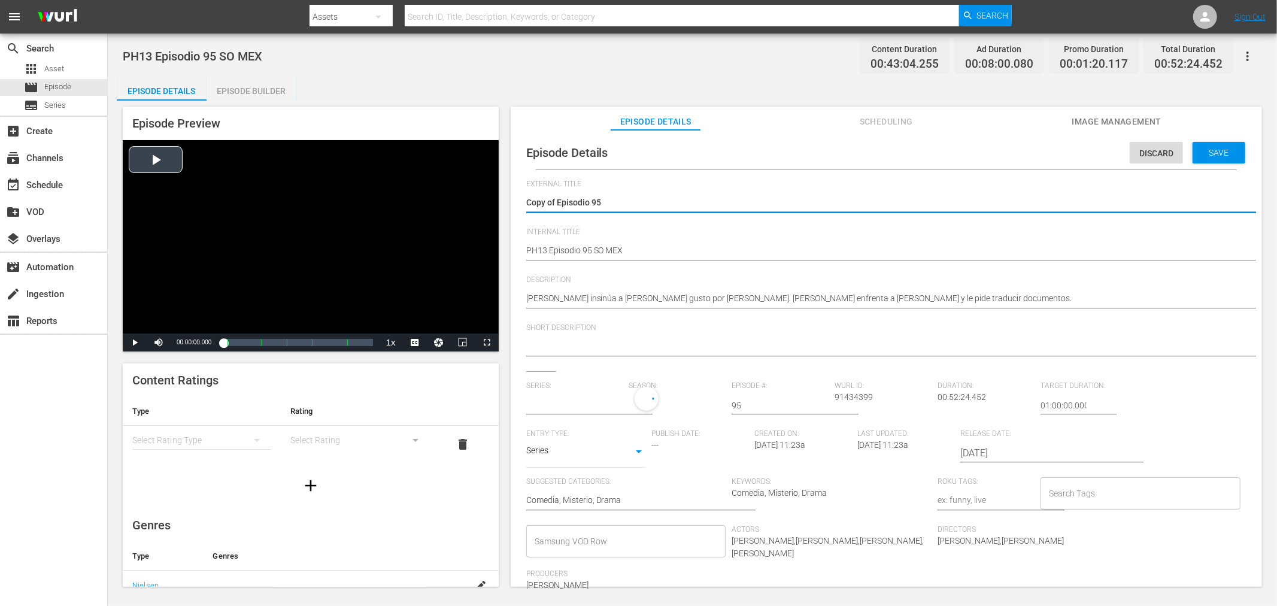
drag, startPoint x: 557, startPoint y: 198, endPoint x: 192, endPoint y: 164, distance: 366.8
click at [225, 174] on div "Episode Preview Video Player is loading. Play Video Play Mute Current Time 00:0…" at bounding box center [692, 349] width 1151 height 496
type textarea "Episodio 95"
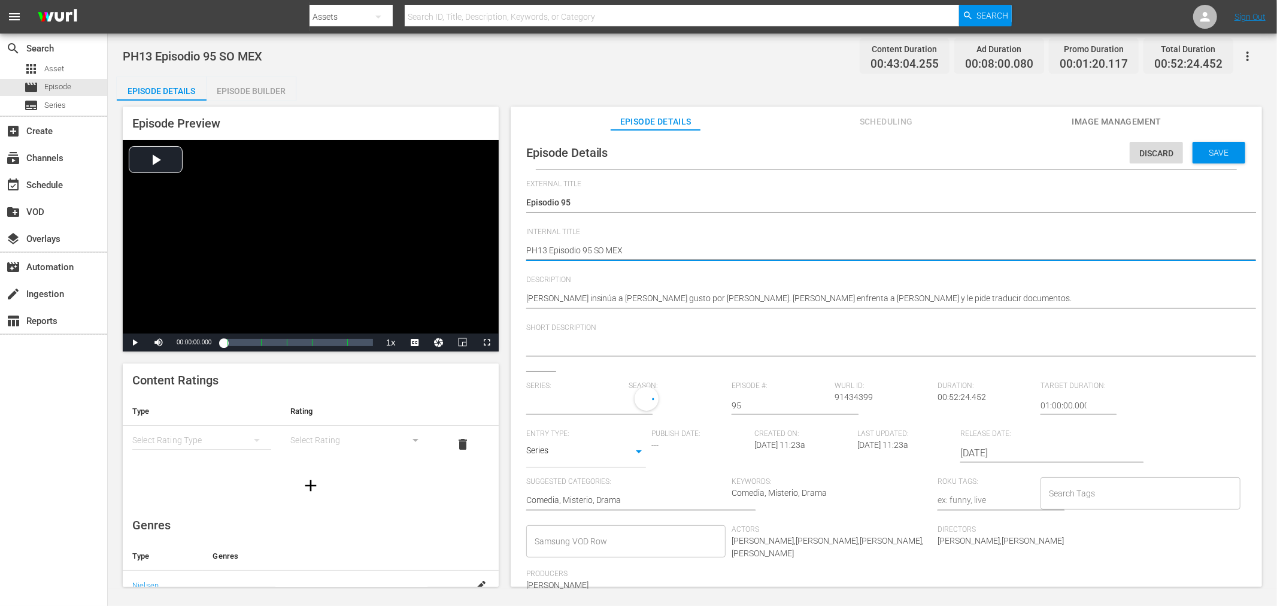
type textarea "PH13 Episodio 95 SO MEX"
type textarea "PH13 Episodio 95 SO MEX D"
type textarea "PH13 Episodio 95 SO MEX DU"
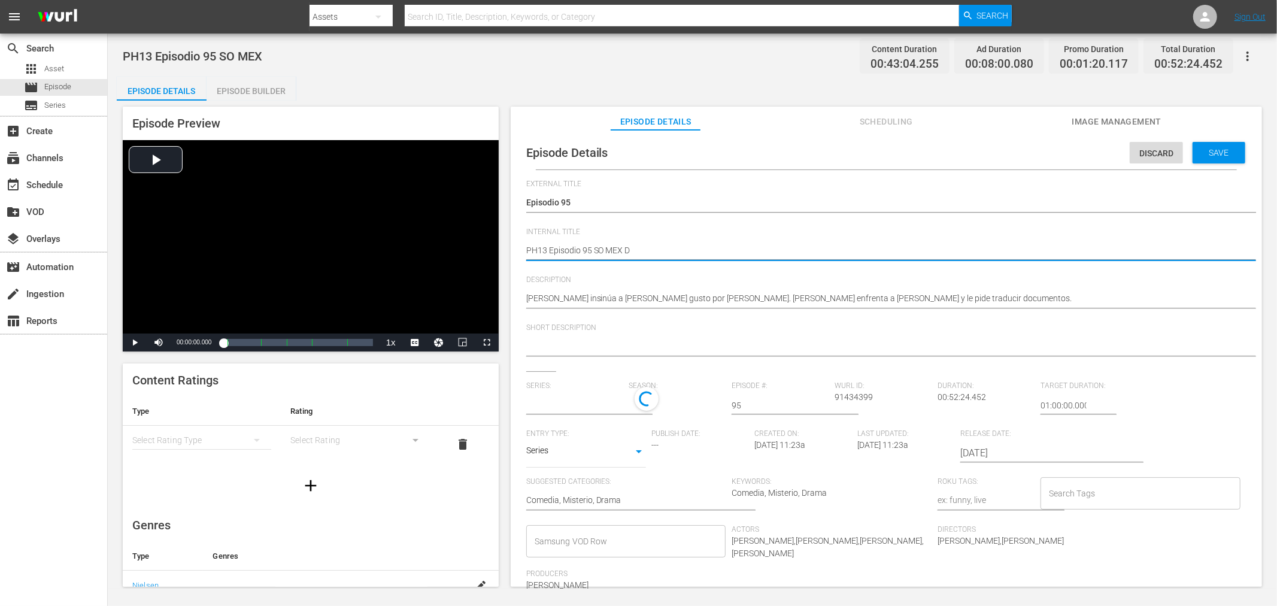
type textarea "PH13 Episodio 95 SO MEX DU"
type textarea "PH13 Episodio 95 SO MEX DUP"
type textarea "PH13 Episodio 95 SO MEX DUP1"
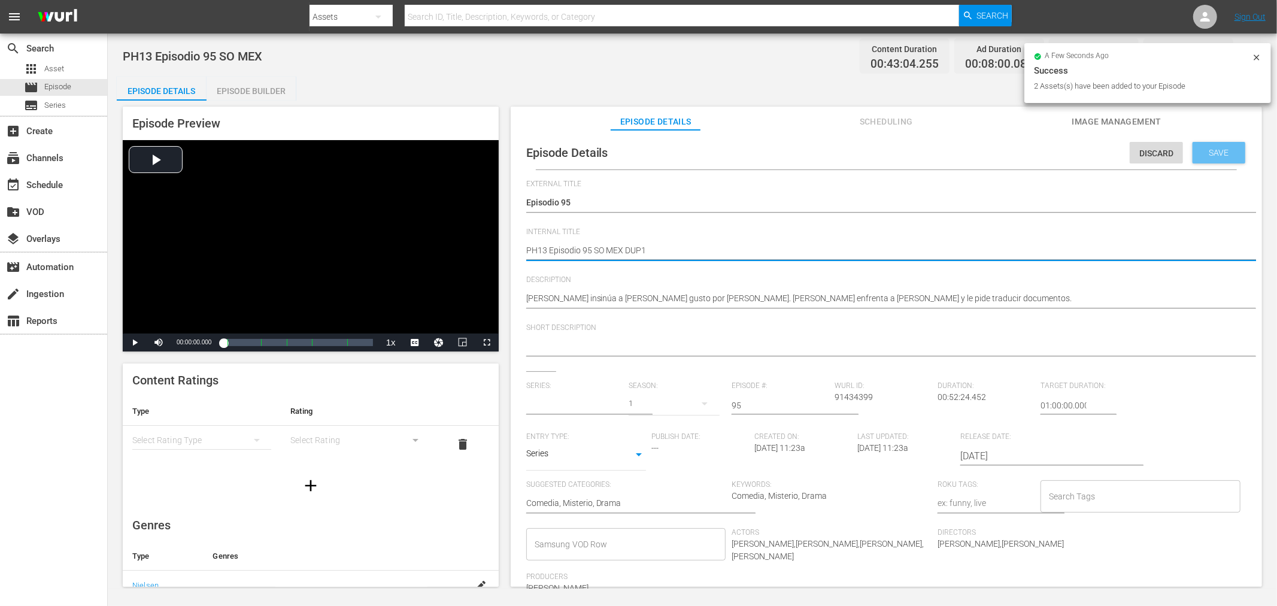
type textarea "PH13 Episodio 95 SO MEX DUP1"
click at [1149, 153] on div "Save" at bounding box center [1219, 153] width 53 height 22
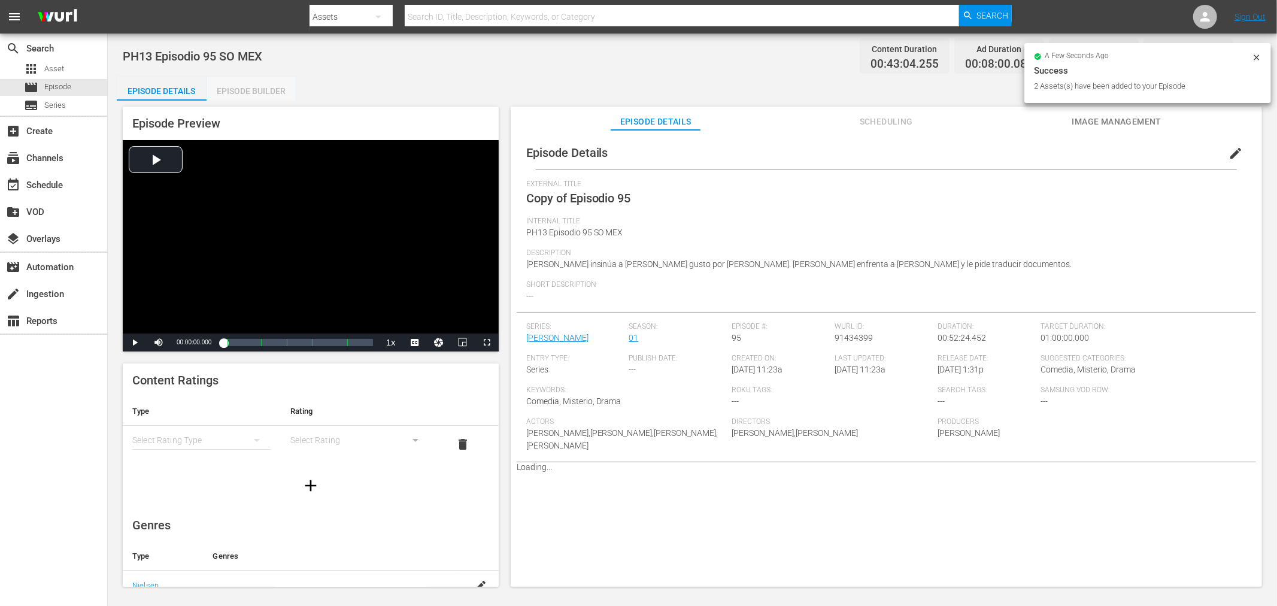
click at [259, 90] on div "Episode Builder" at bounding box center [252, 91] width 90 height 29
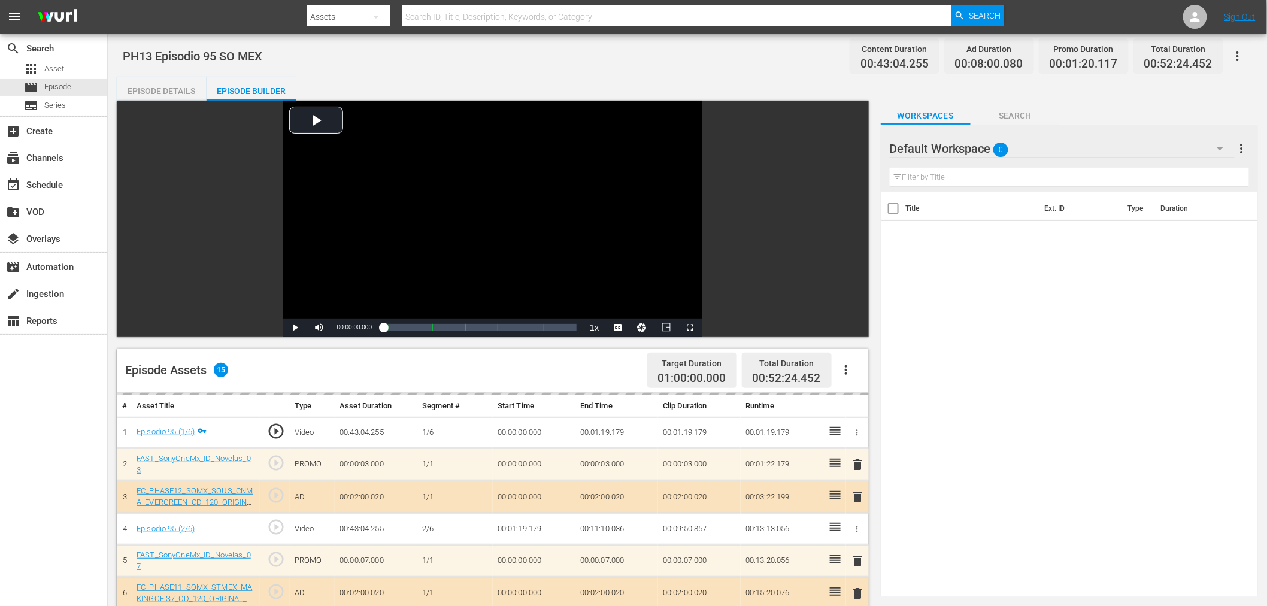
click at [1061, 144] on div "Default Workspace 0" at bounding box center [1062, 149] width 345 height 34
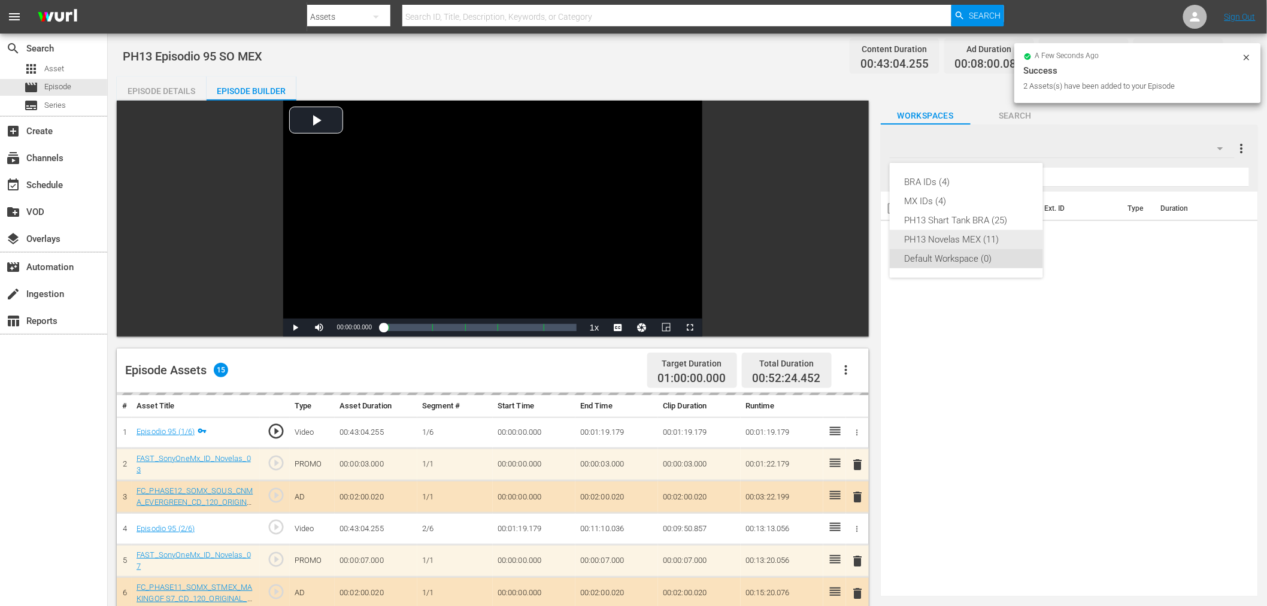
click at [989, 239] on div "PH13 Novelas MEX (11)" at bounding box center [966, 239] width 125 height 19
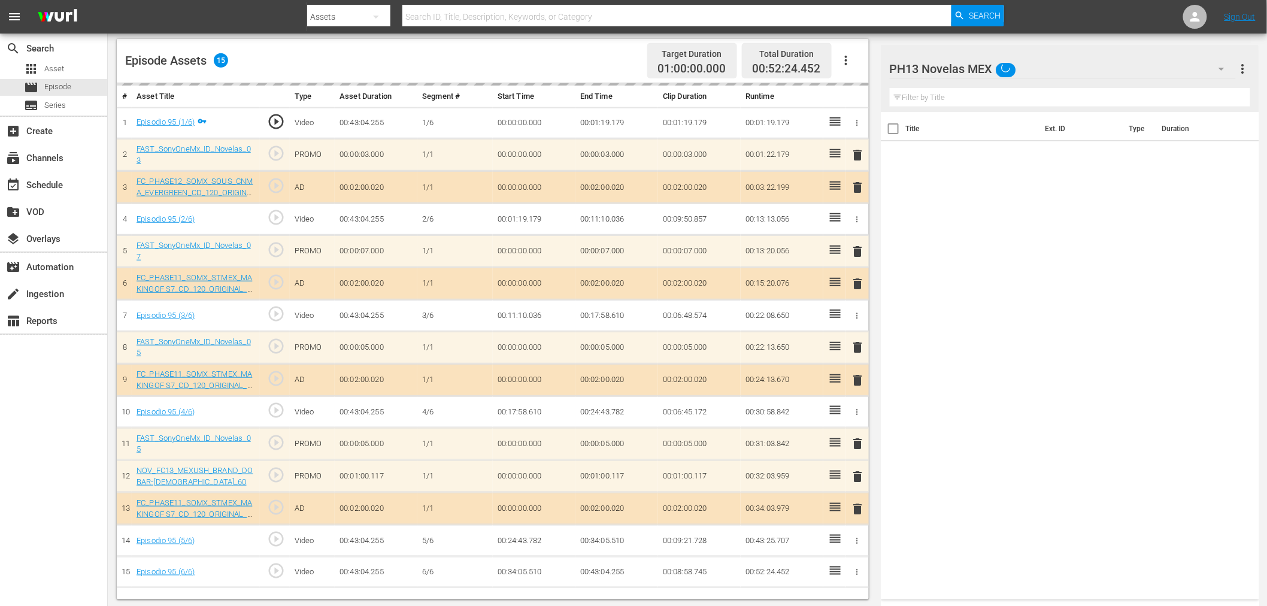
scroll to position [311, 0]
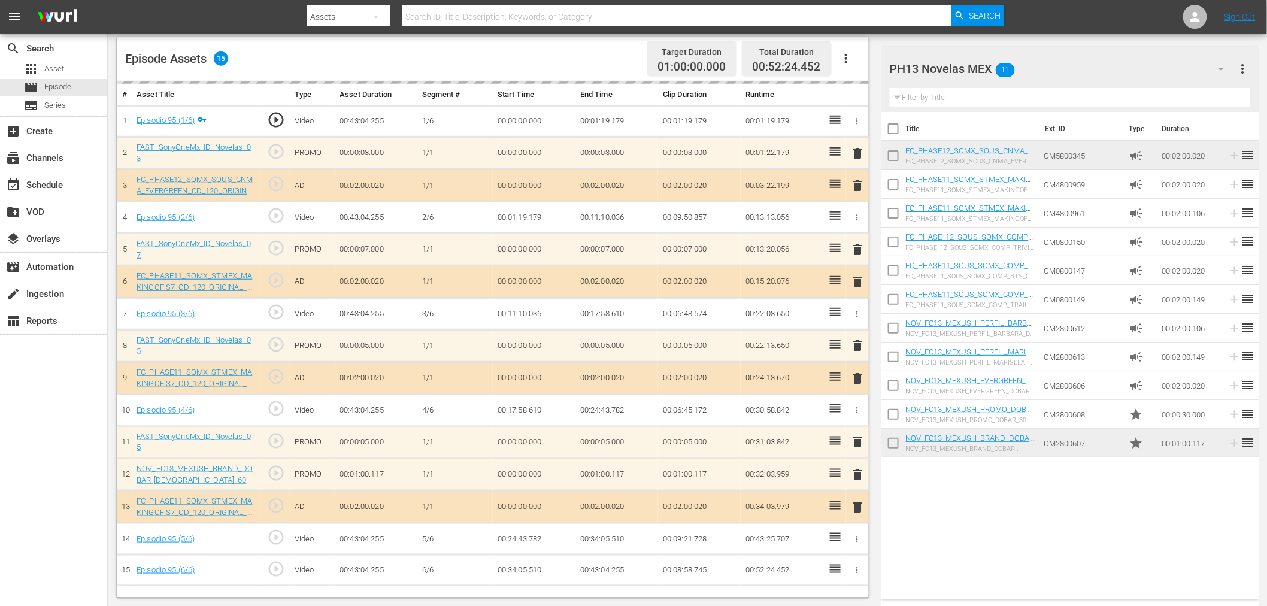
click at [895, 439] on input "checkbox" at bounding box center [893, 445] width 25 height 25
checkbox input "true"
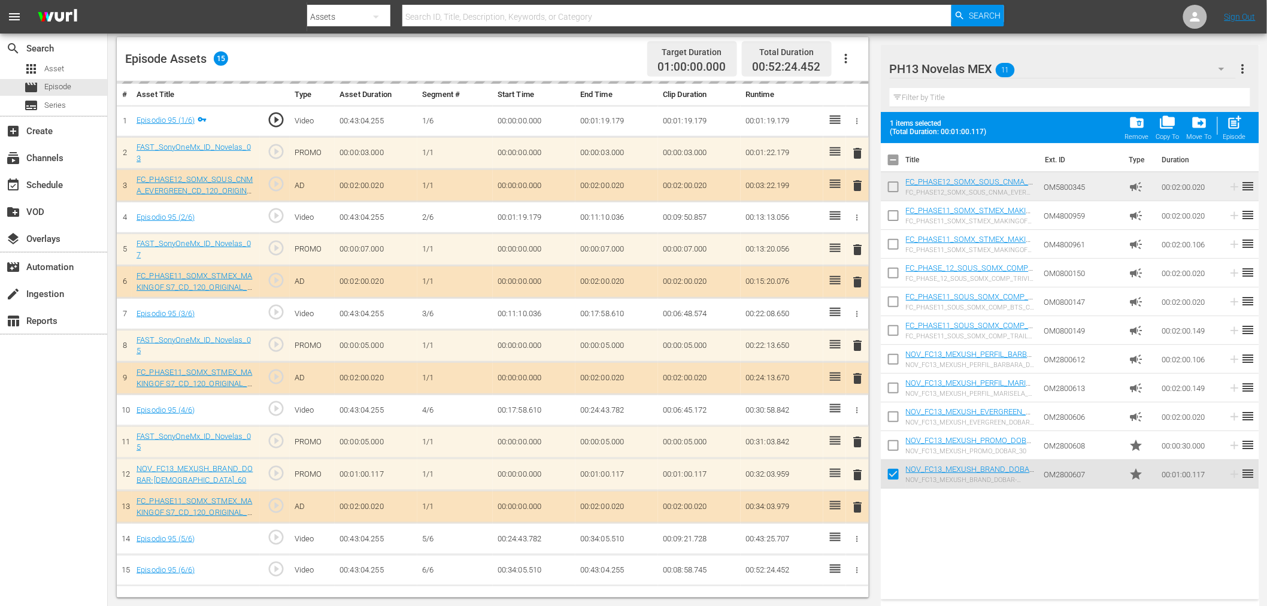
click at [895, 439] on input "checkbox" at bounding box center [893, 447] width 25 height 25
click at [1149, 122] on span "post_add" at bounding box center [1234, 122] width 16 height 16
checkbox input "false"
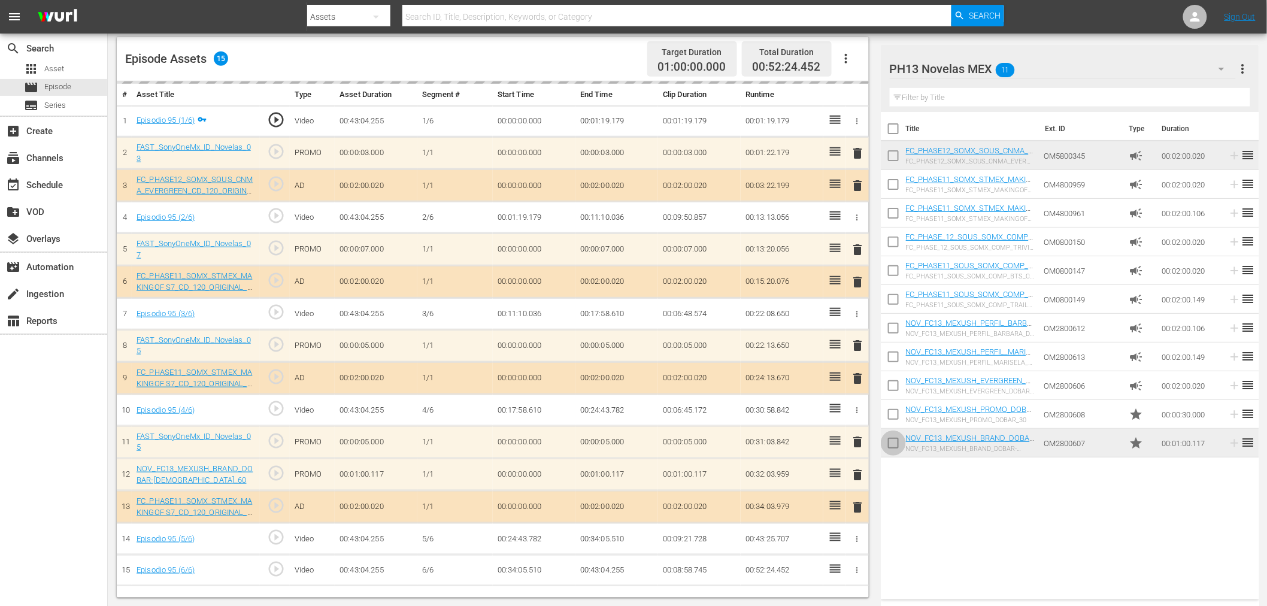
click at [896, 442] on input "checkbox" at bounding box center [893, 445] width 25 height 25
checkbox input "true"
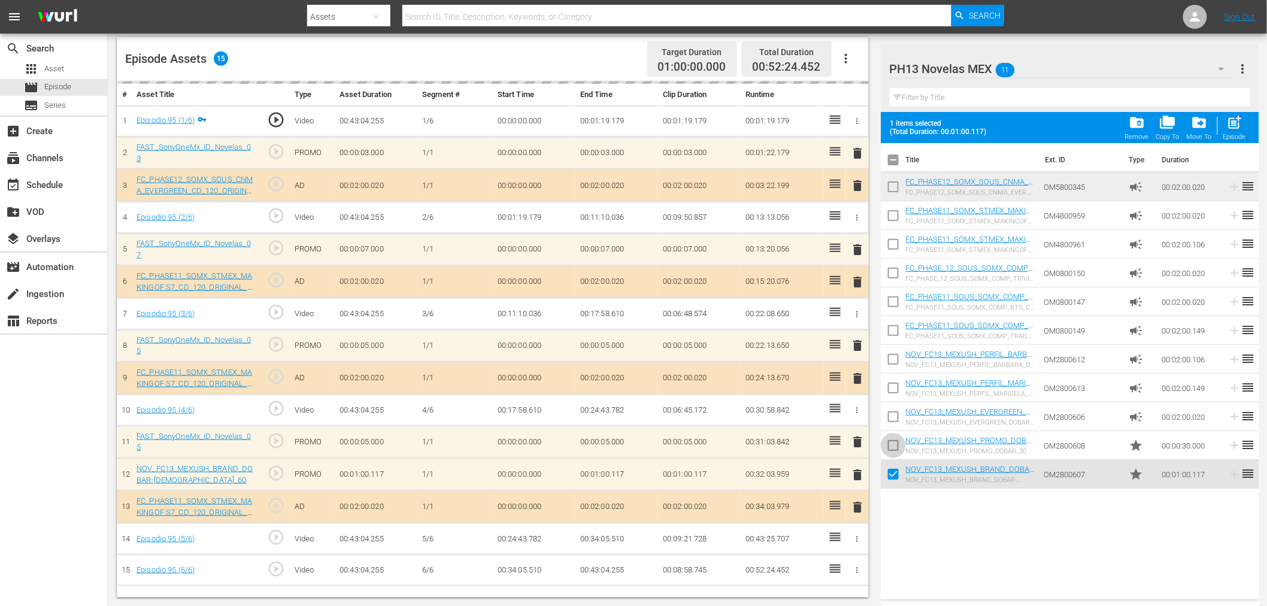
click at [896, 440] on input "checkbox" at bounding box center [893, 447] width 25 height 25
click at [1149, 131] on div "post_add Episode" at bounding box center [1234, 127] width 23 height 26
checkbox input "false"
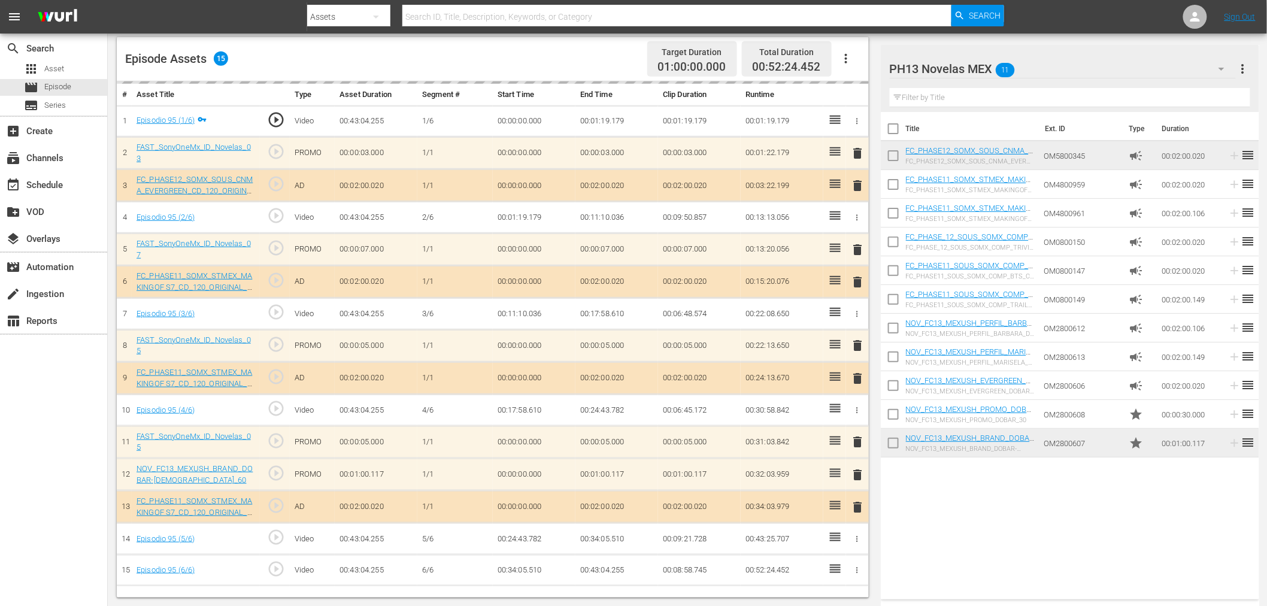
click at [891, 442] on input "checkbox" at bounding box center [893, 445] width 25 height 25
checkbox input "true"
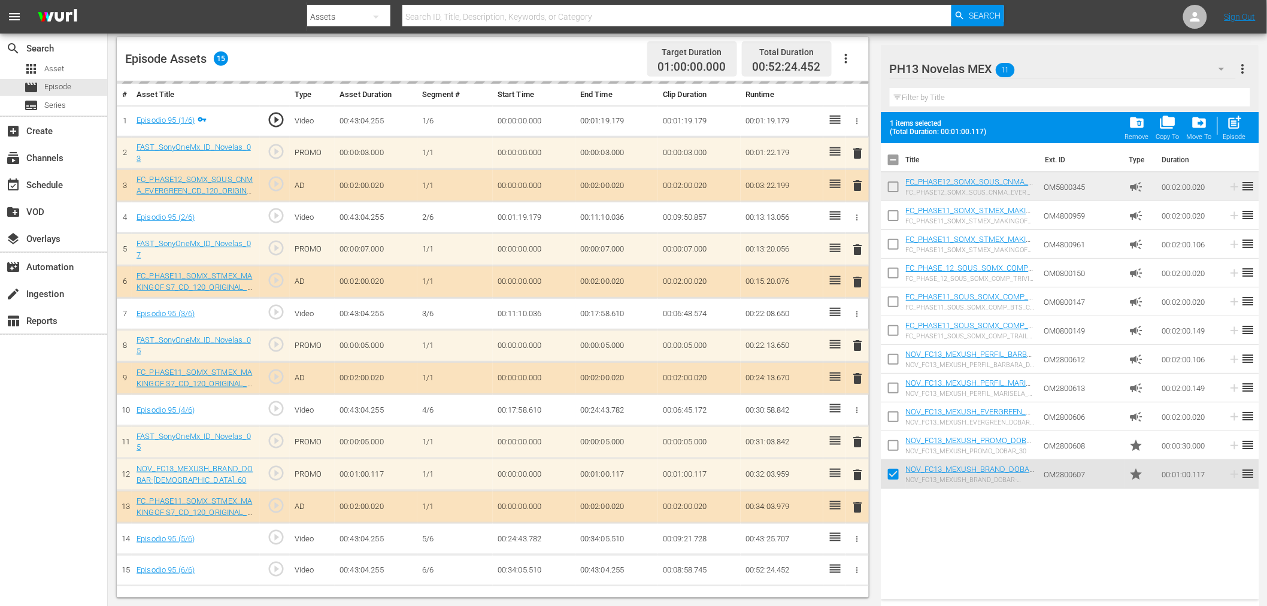
click at [893, 436] on input "checkbox" at bounding box center [893, 447] width 25 height 25
click at [1149, 135] on div "Episode" at bounding box center [1234, 137] width 23 height 8
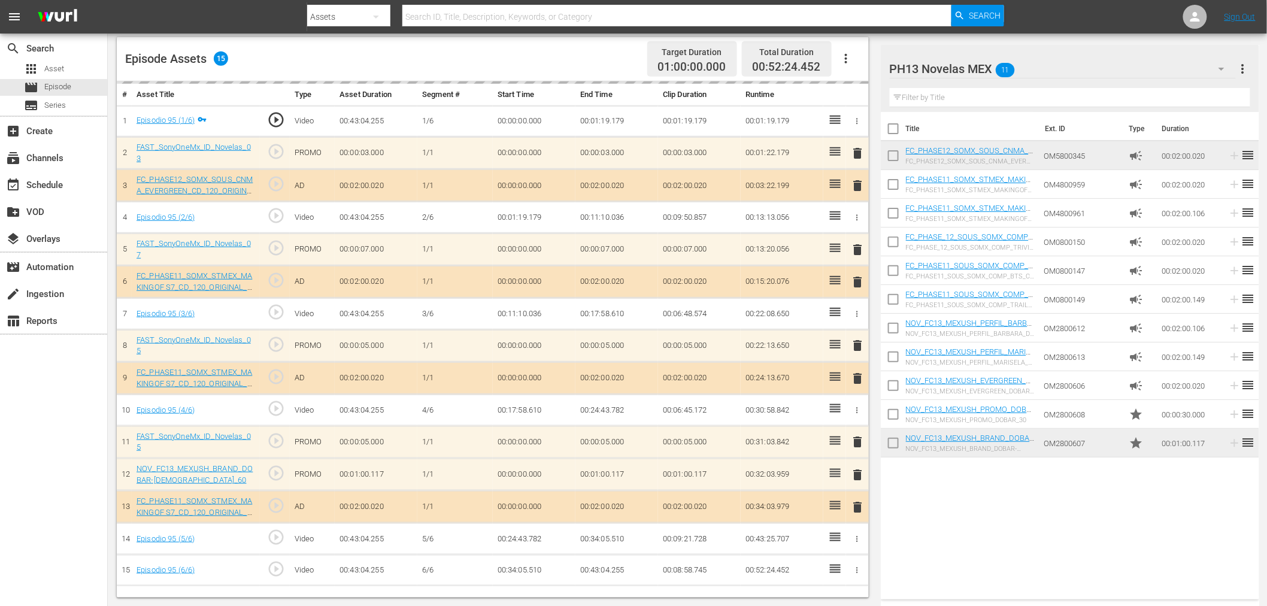
checkbox input "false"
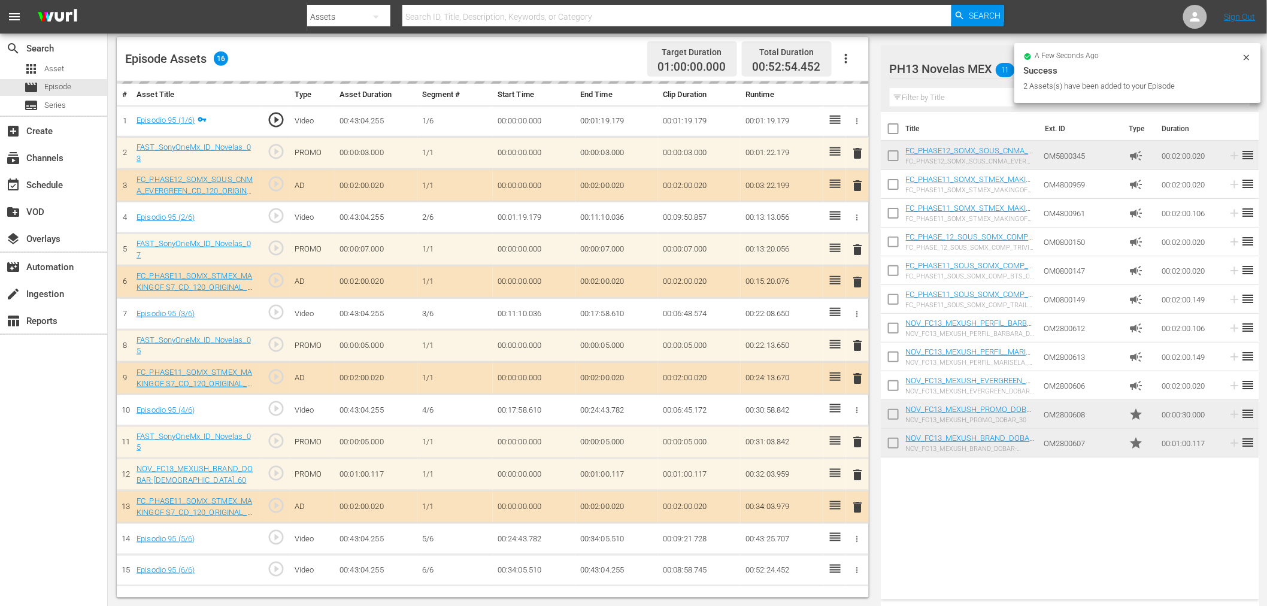
click at [888, 445] on input "checkbox" at bounding box center [893, 445] width 25 height 25
checkbox input "true"
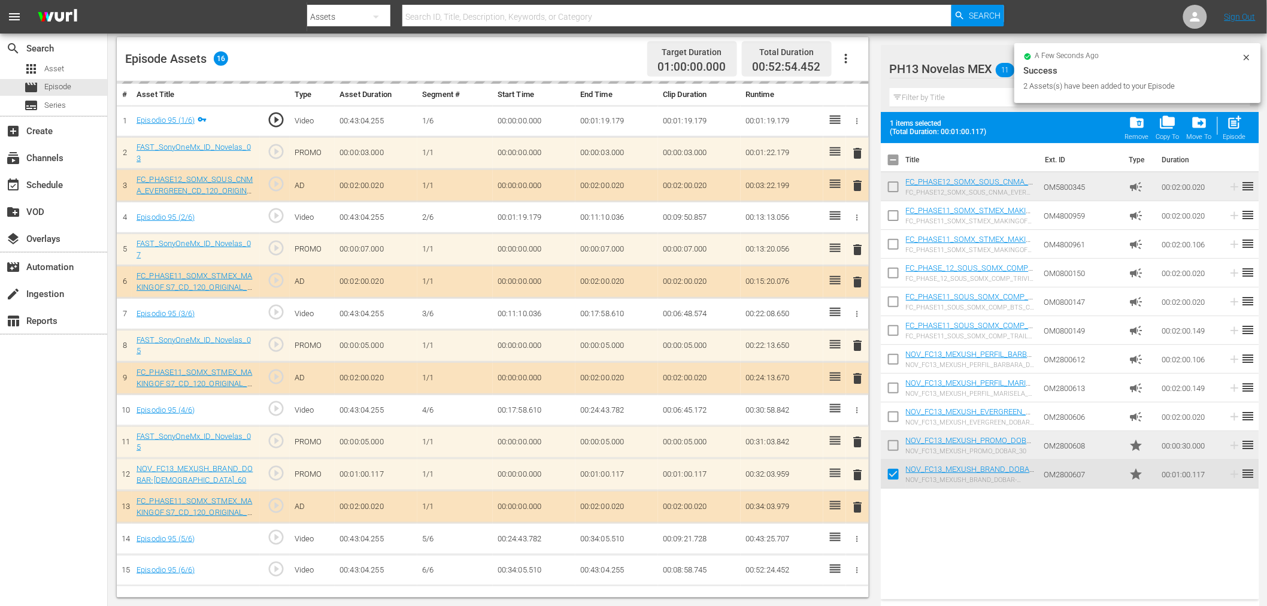
click at [889, 445] on input "checkbox" at bounding box center [893, 447] width 25 height 25
click at [1149, 116] on div "post_add Episode" at bounding box center [1234, 127] width 23 height 26
checkbox input "false"
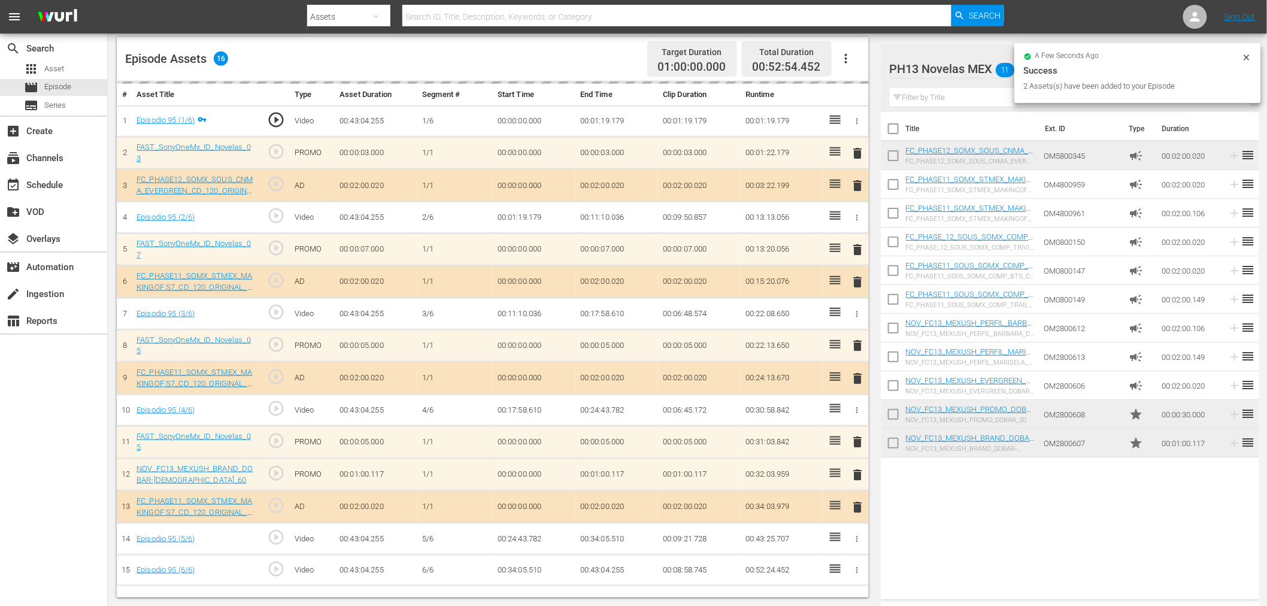
click at [899, 440] on input "checkbox" at bounding box center [893, 445] width 25 height 25
checkbox input "true"
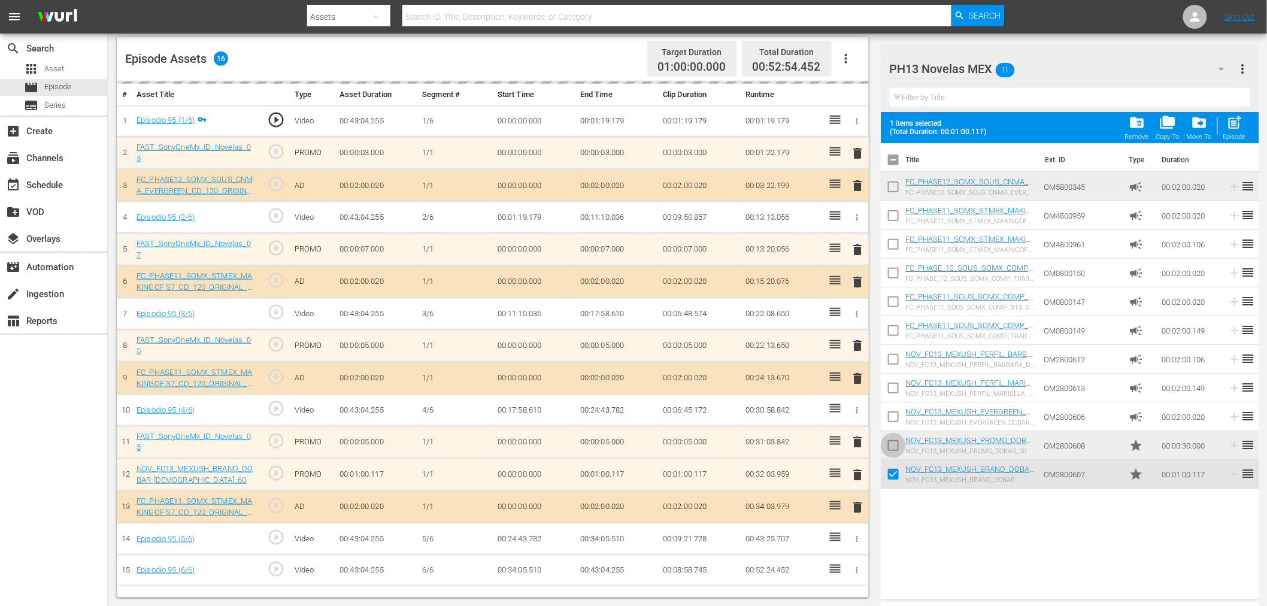
click at [899, 440] on input "checkbox" at bounding box center [893, 447] width 25 height 25
click at [1149, 131] on div "post_add Episode" at bounding box center [1234, 127] width 23 height 26
checkbox input "false"
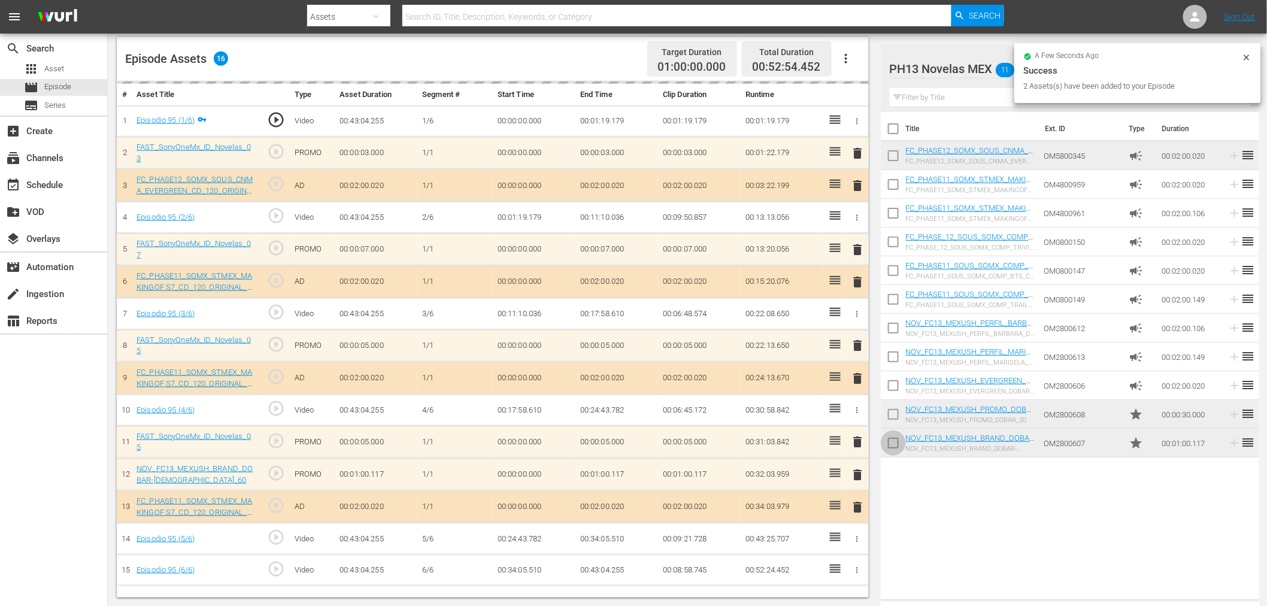
click at [895, 441] on input "checkbox" at bounding box center [893, 445] width 25 height 25
checkbox input "true"
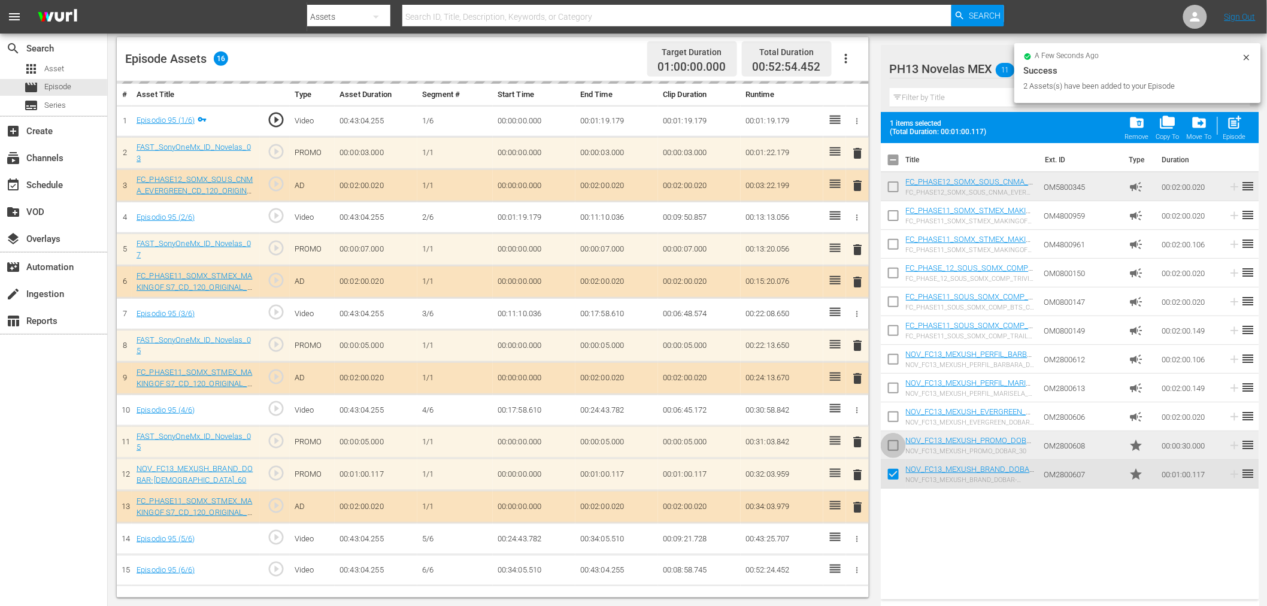
click at [895, 438] on input "checkbox" at bounding box center [893, 447] width 25 height 25
click at [1149, 115] on span "post_add" at bounding box center [1234, 122] width 16 height 16
checkbox input "false"
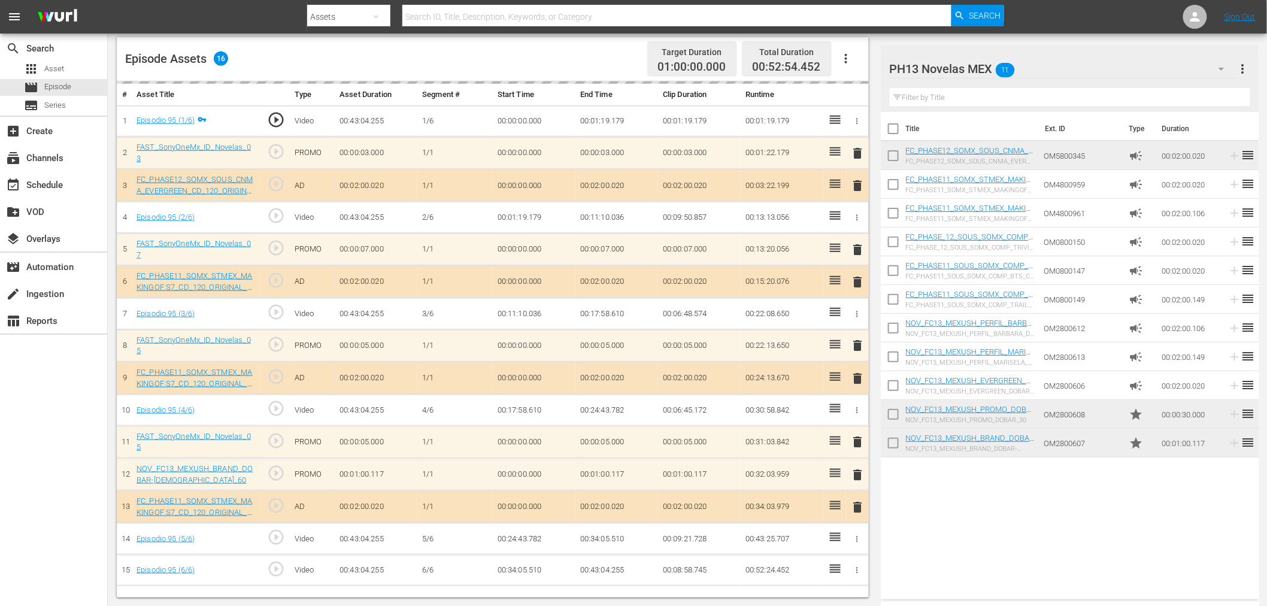
click at [891, 448] on input "checkbox" at bounding box center [893, 445] width 25 height 25
checkbox input "true"
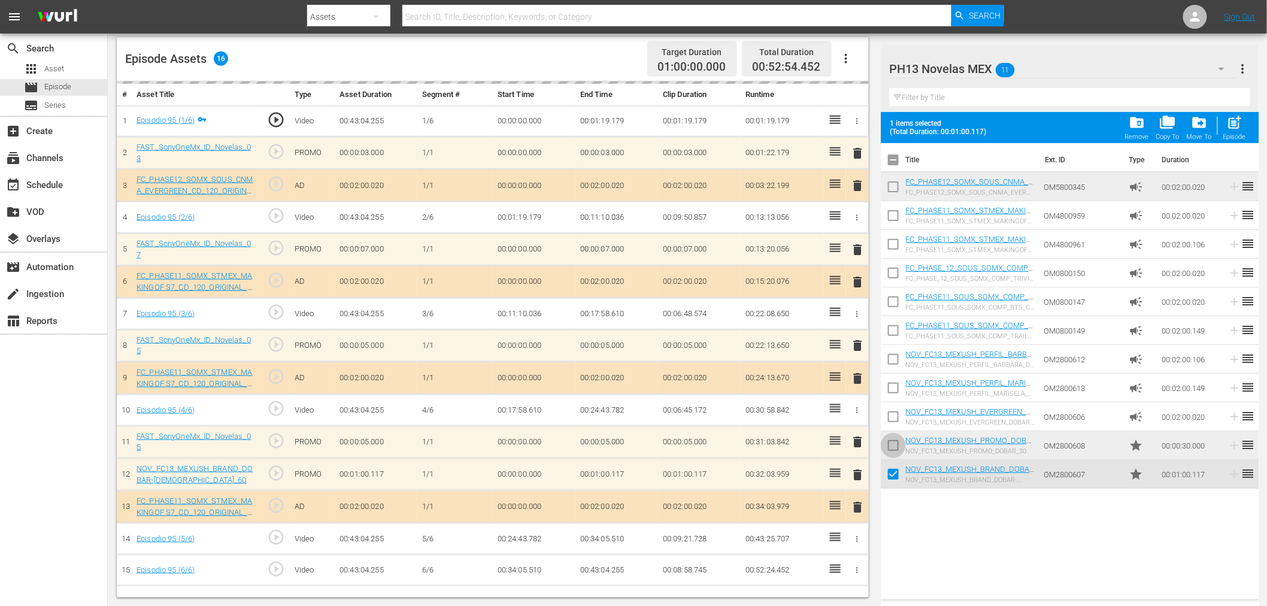
click at [891, 448] on input "checkbox" at bounding box center [893, 447] width 25 height 25
click at [1149, 119] on span "post_add" at bounding box center [1234, 122] width 16 height 16
checkbox input "false"
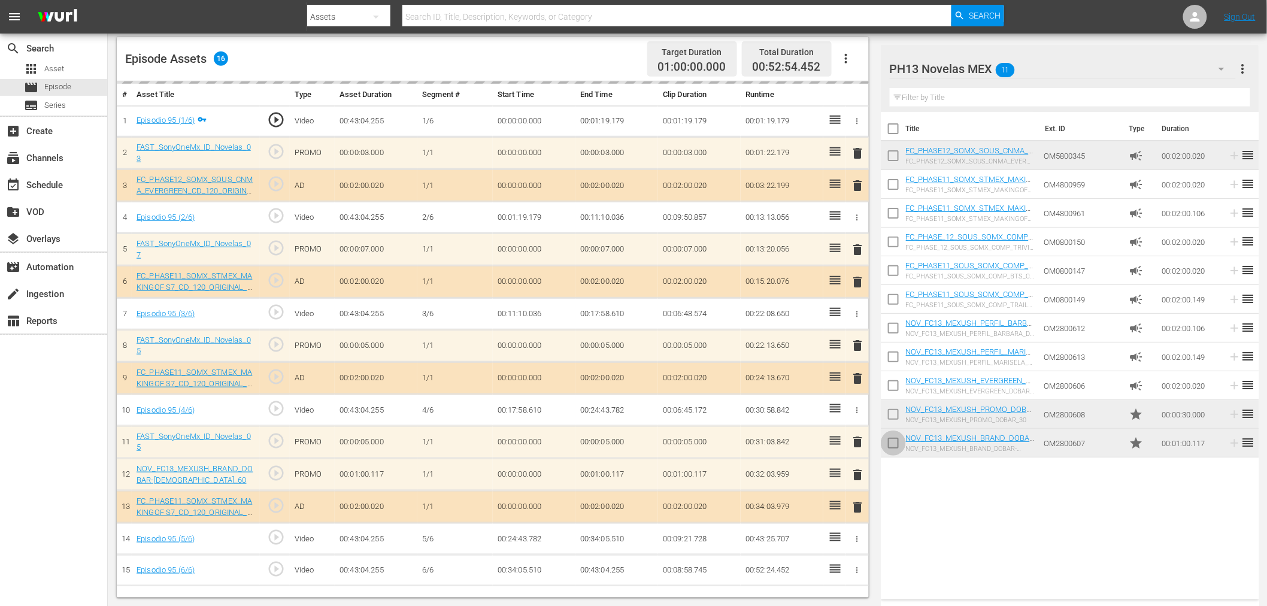
click at [891, 445] on input "checkbox" at bounding box center [893, 445] width 25 height 25
checkbox input "true"
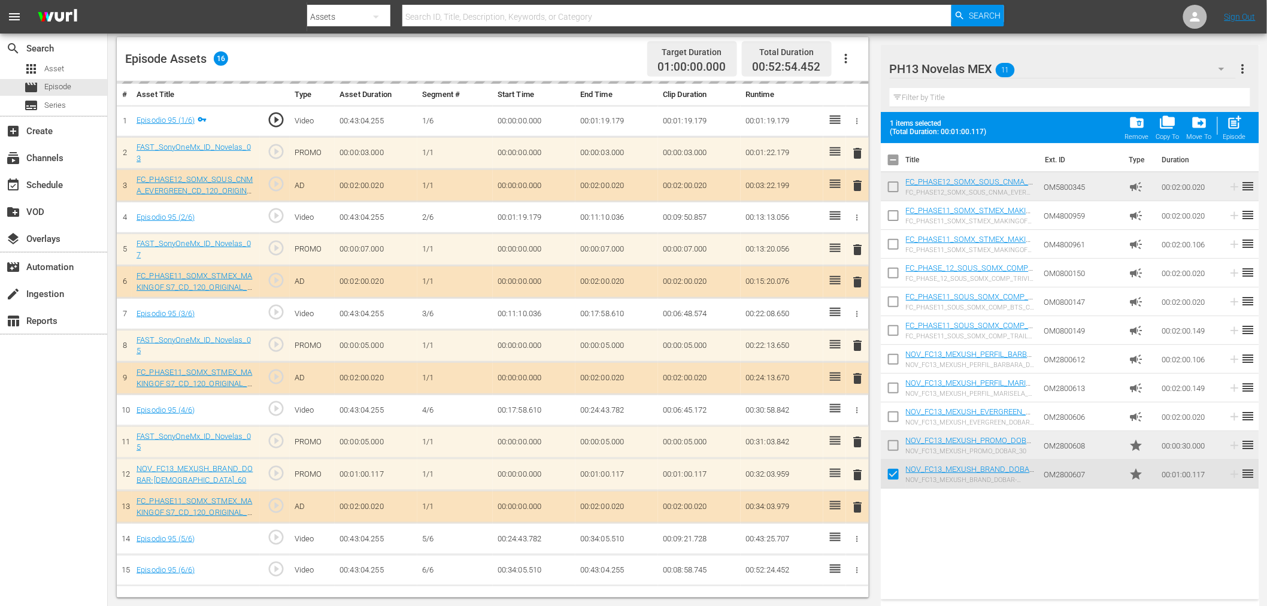
drag, startPoint x: 891, startPoint y: 445, endPoint x: 901, endPoint y: 434, distance: 14.8
click at [893, 445] on input "checkbox" at bounding box center [893, 447] width 25 height 25
click at [1149, 119] on span "post_add" at bounding box center [1234, 122] width 16 height 16
checkbox input "false"
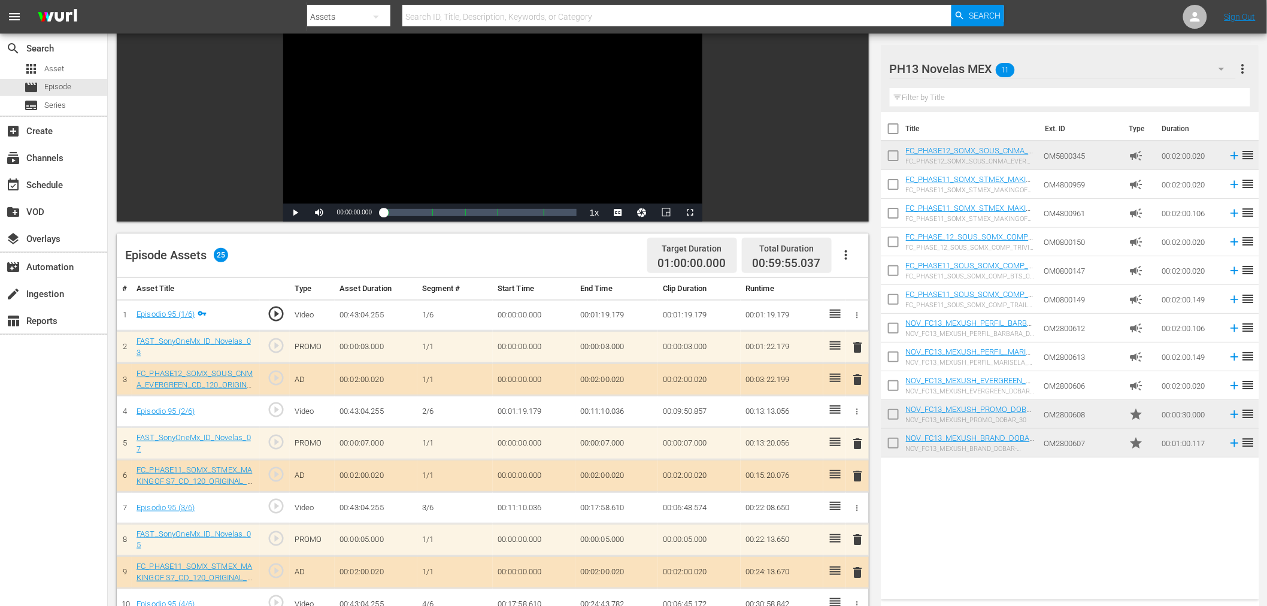
scroll to position [133, 0]
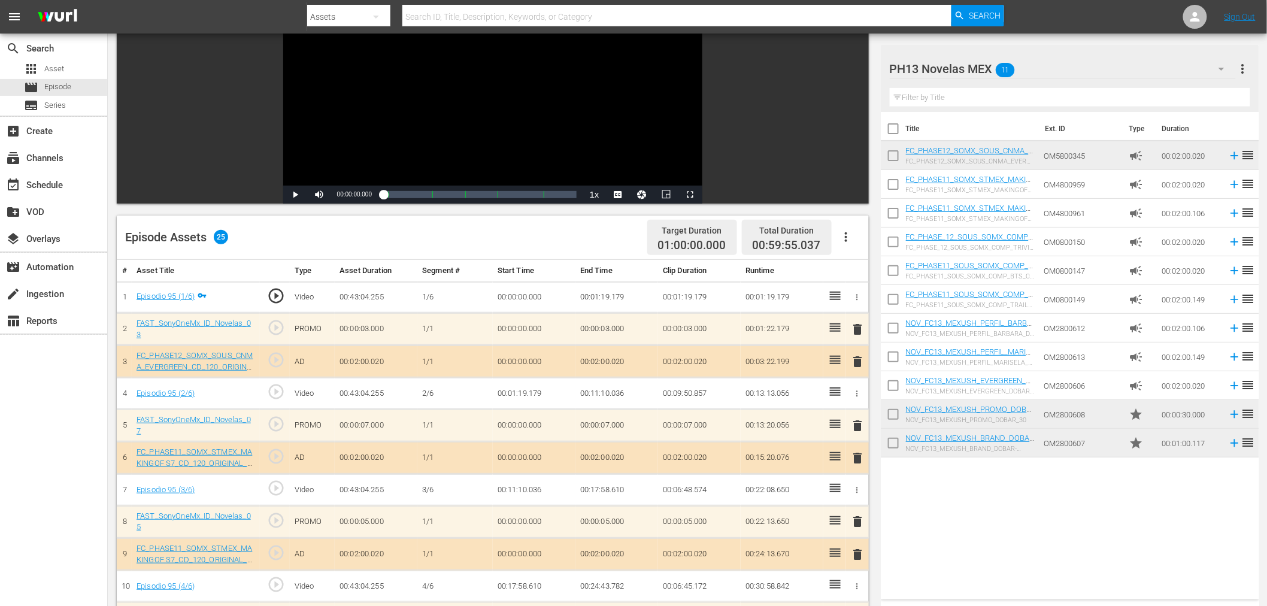
click at [895, 439] on input "checkbox" at bounding box center [893, 445] width 25 height 25
checkbox input "true"
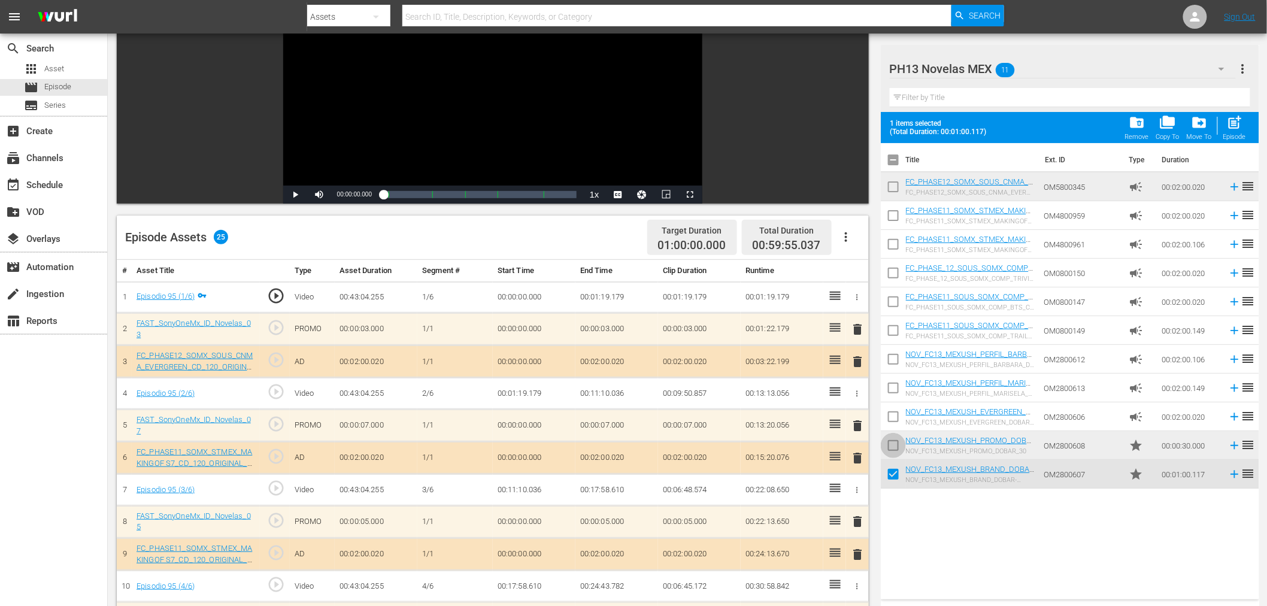
click at [895, 439] on input "checkbox" at bounding box center [893, 447] width 25 height 25
click at [1149, 133] on div "Episode" at bounding box center [1234, 137] width 23 height 8
checkbox input "false"
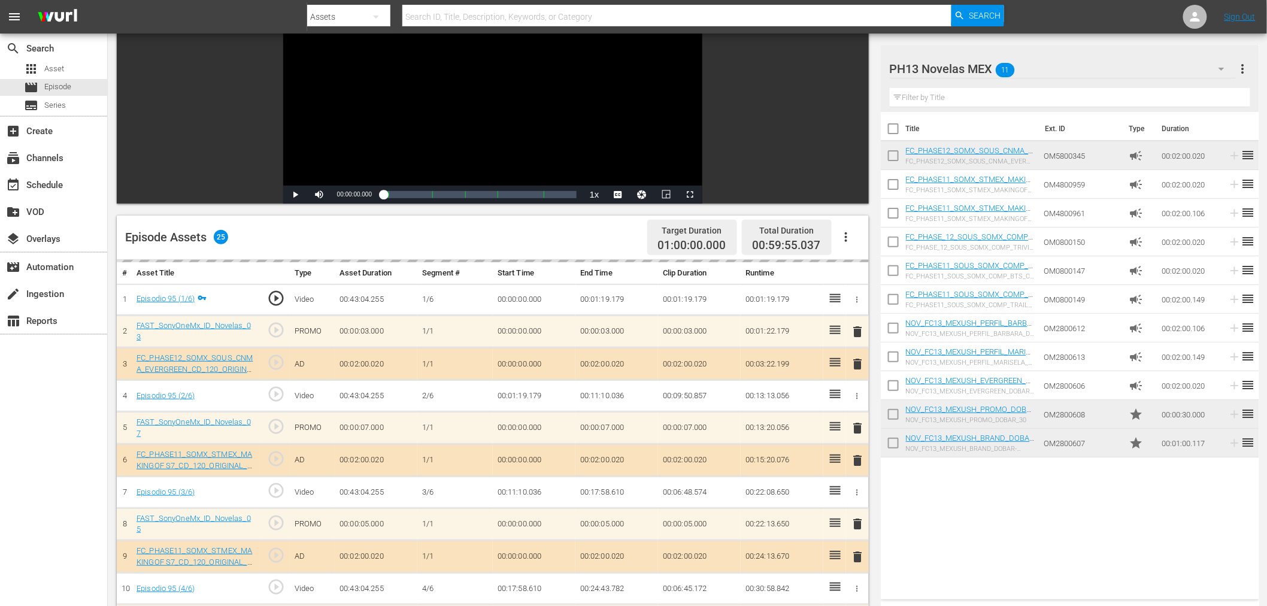
scroll to position [0, 0]
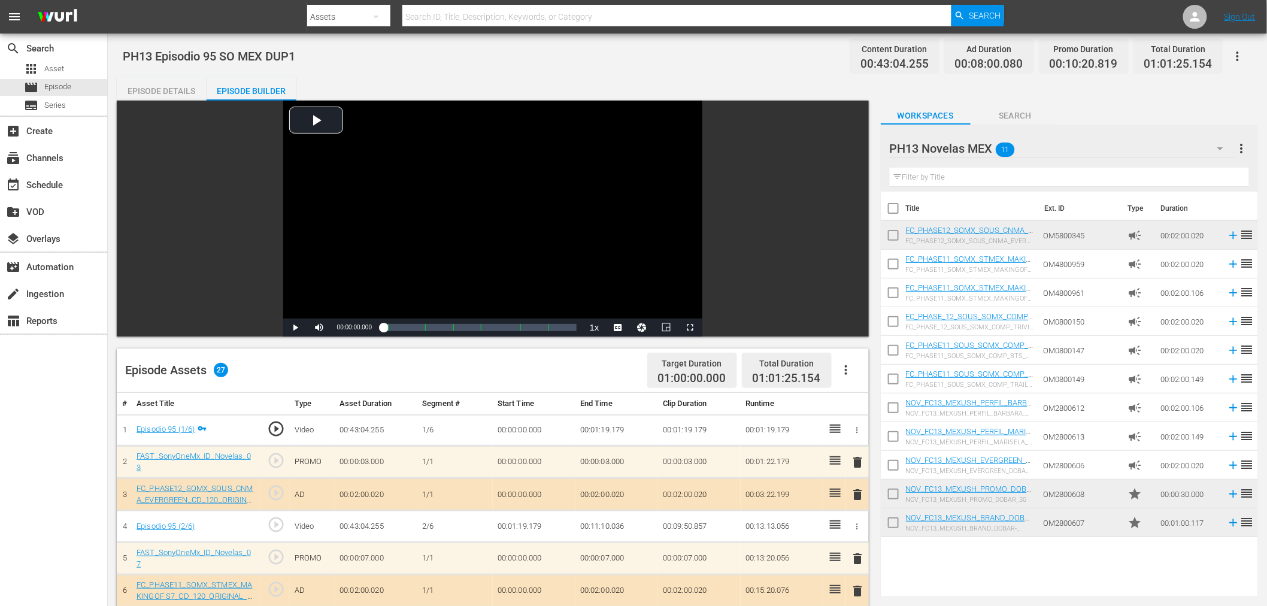
click at [1149, 142] on div "PH13 Novelas MEX 11" at bounding box center [1062, 149] width 345 height 34
click at [993, 253] on div "Default Workspace (0)" at bounding box center [966, 258] width 125 height 19
click at [1149, 57] on icon "button" at bounding box center [1237, 56] width 14 height 14
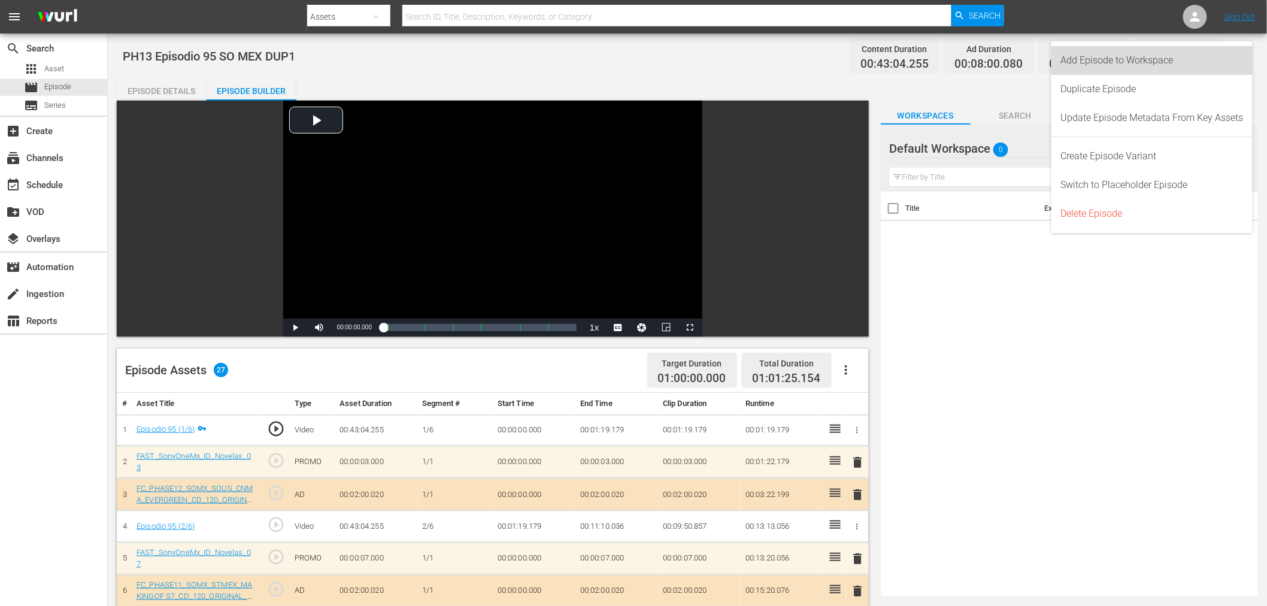
click at [1149, 65] on div "Add Episode to Workspace" at bounding box center [1152, 60] width 183 height 29
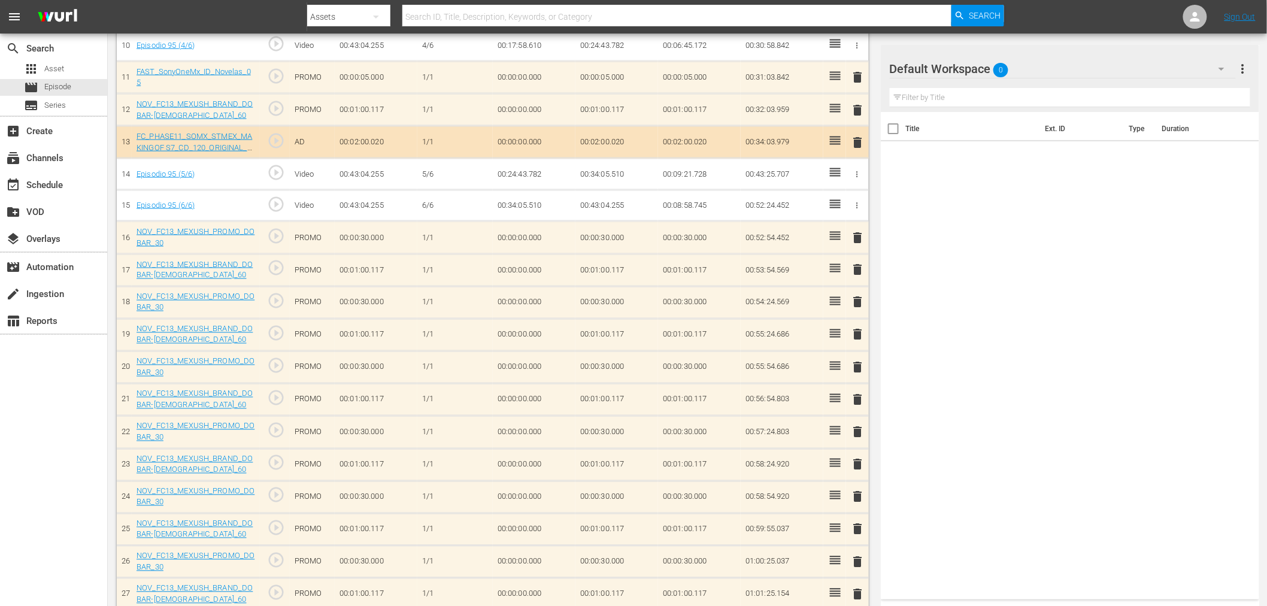
scroll to position [683, 0]
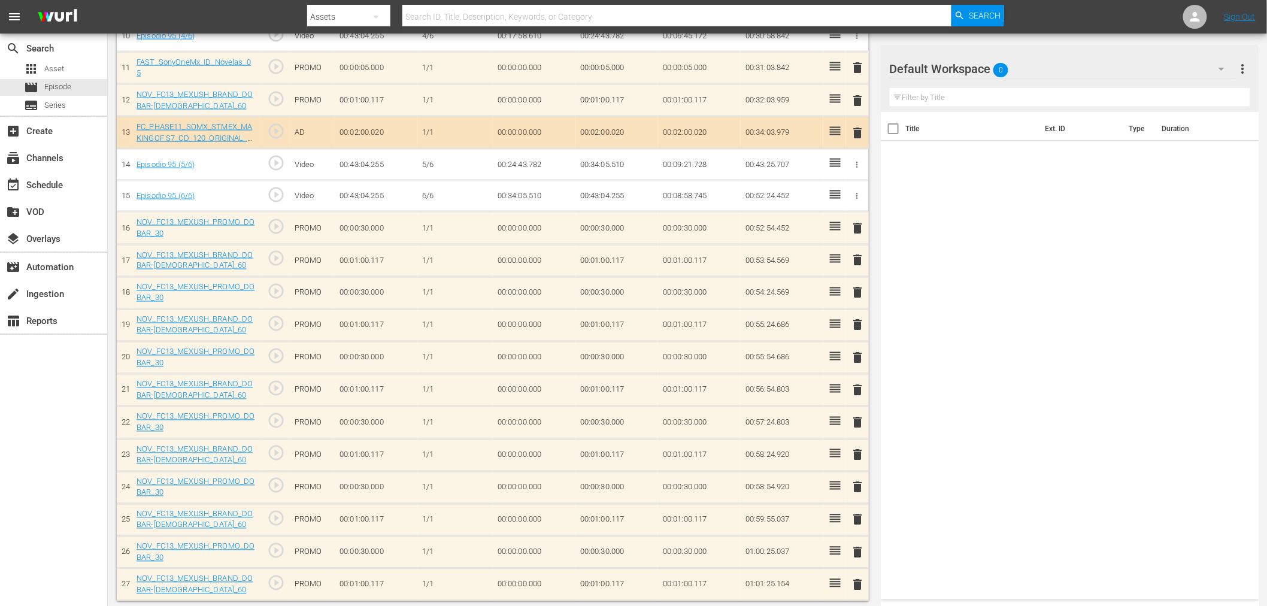
click at [1098, 70] on div "Default Workspace 0" at bounding box center [1063, 69] width 346 height 34
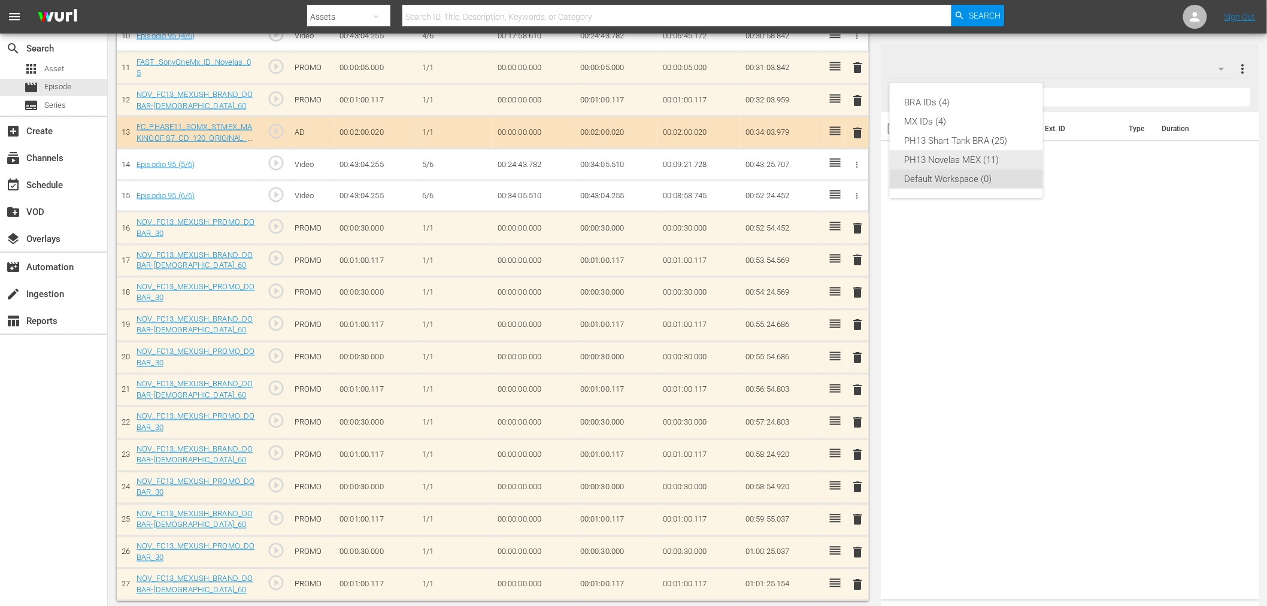
click at [998, 156] on div "PH13 Novelas MEX (11)" at bounding box center [966, 159] width 125 height 19
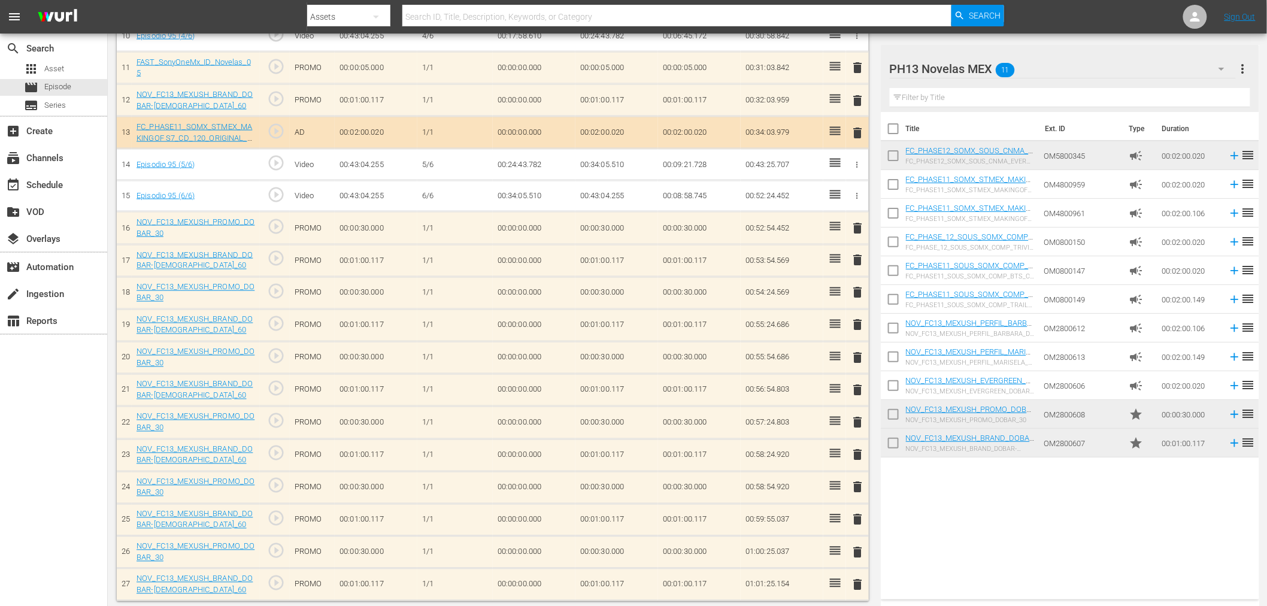
click at [890, 444] on input "checkbox" at bounding box center [893, 445] width 25 height 25
checkbox input "true"
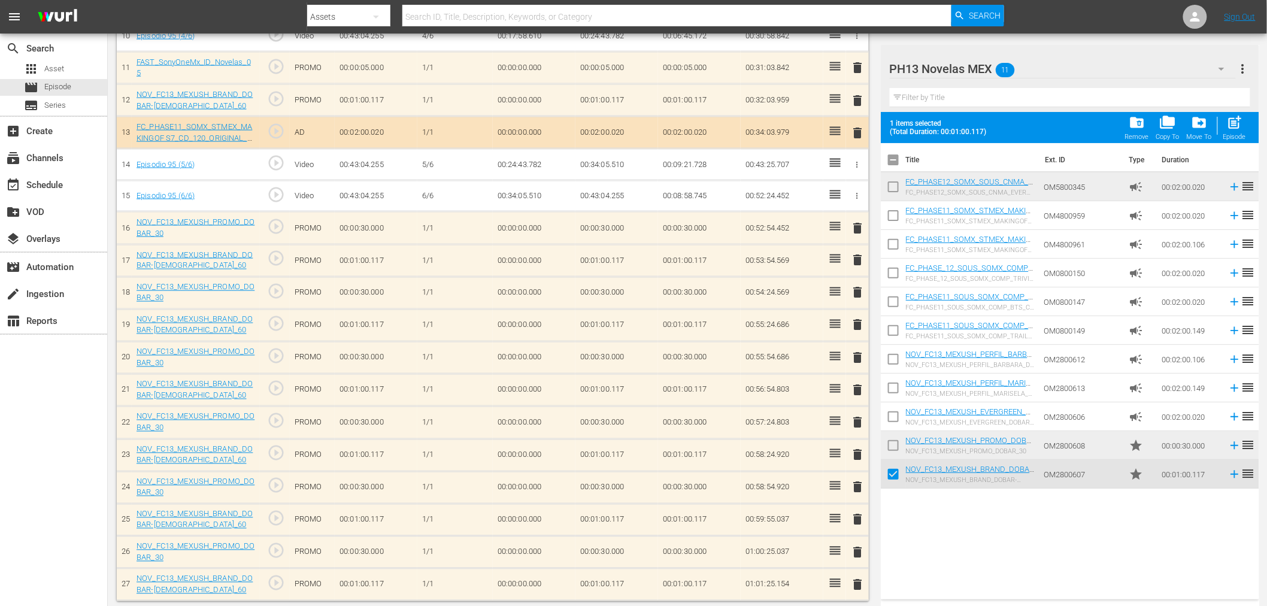
click at [890, 444] on input "checkbox" at bounding box center [893, 447] width 25 height 25
click at [1149, 129] on span "post_add" at bounding box center [1234, 122] width 16 height 16
checkbox input "false"
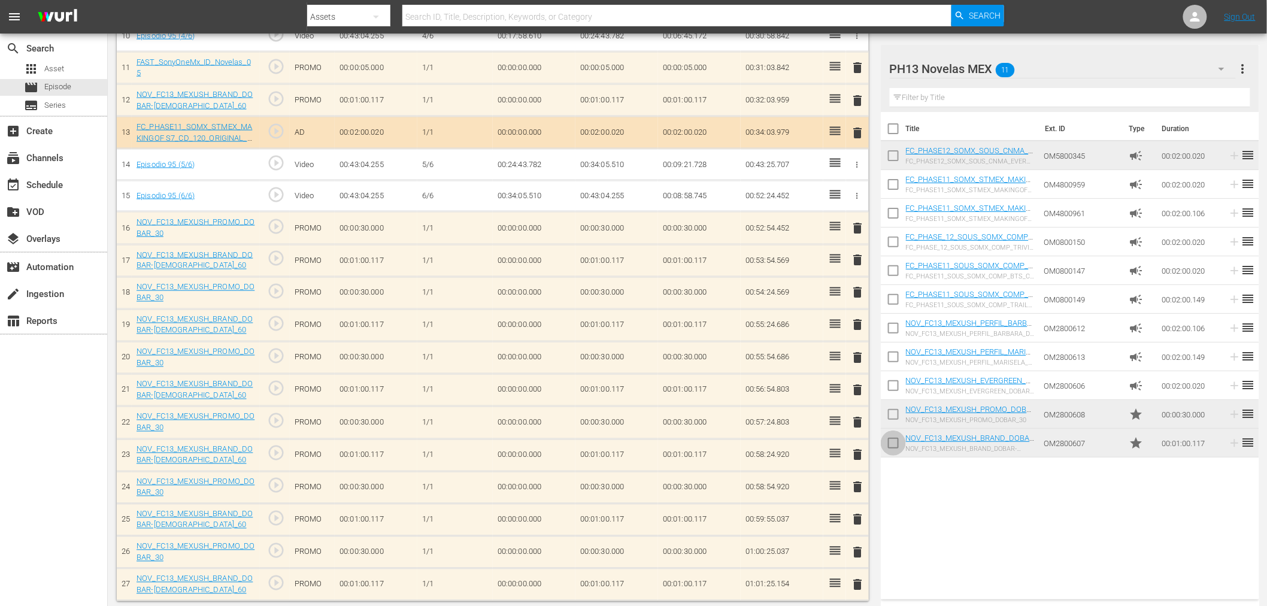
click at [895, 441] on input "checkbox" at bounding box center [893, 445] width 25 height 25
checkbox input "true"
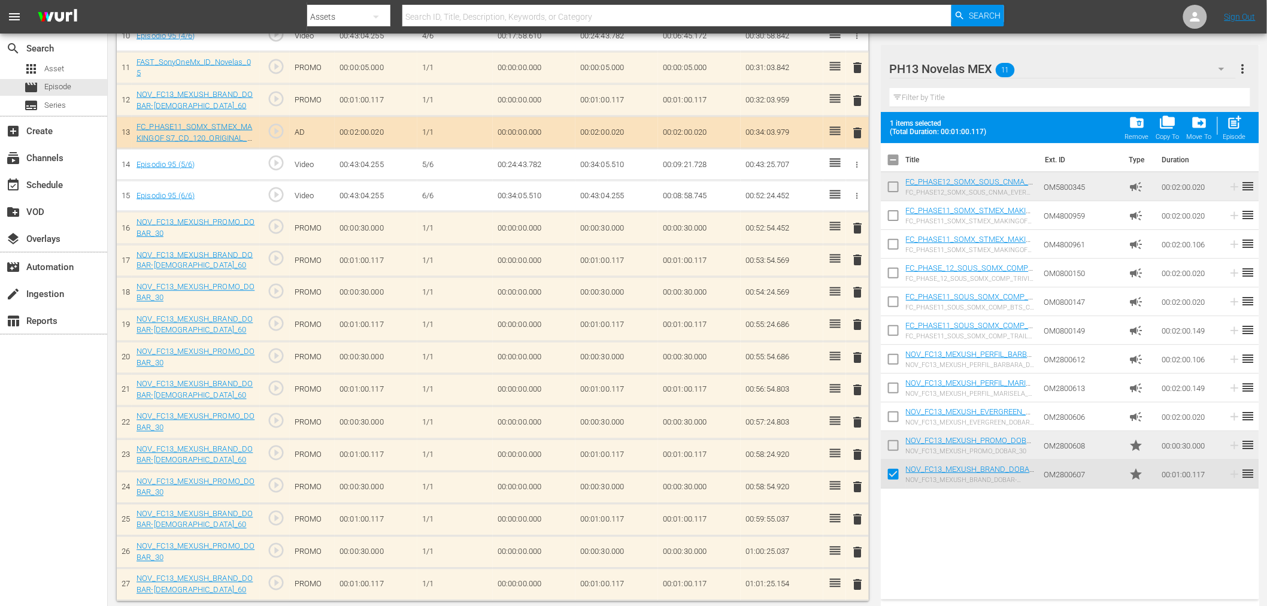
click at [895, 441] on input "checkbox" at bounding box center [893, 447] width 25 height 25
click at [1149, 113] on button "post_add Episode" at bounding box center [1235, 128] width 30 height 34
checkbox input "false"
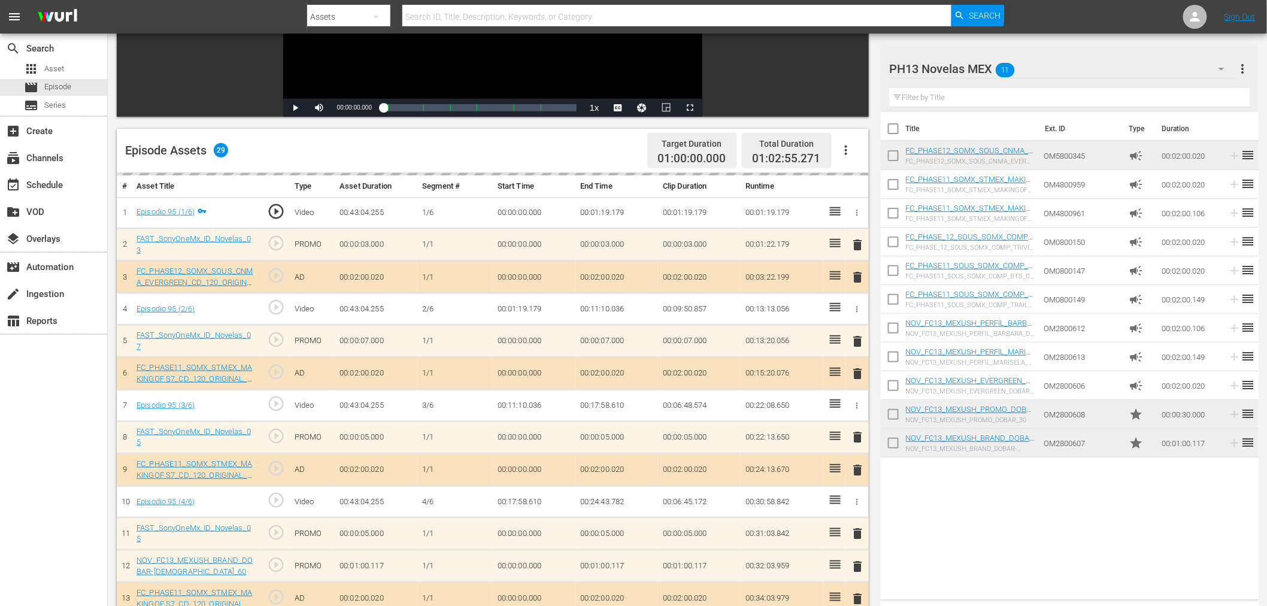
scroll to position [0, 0]
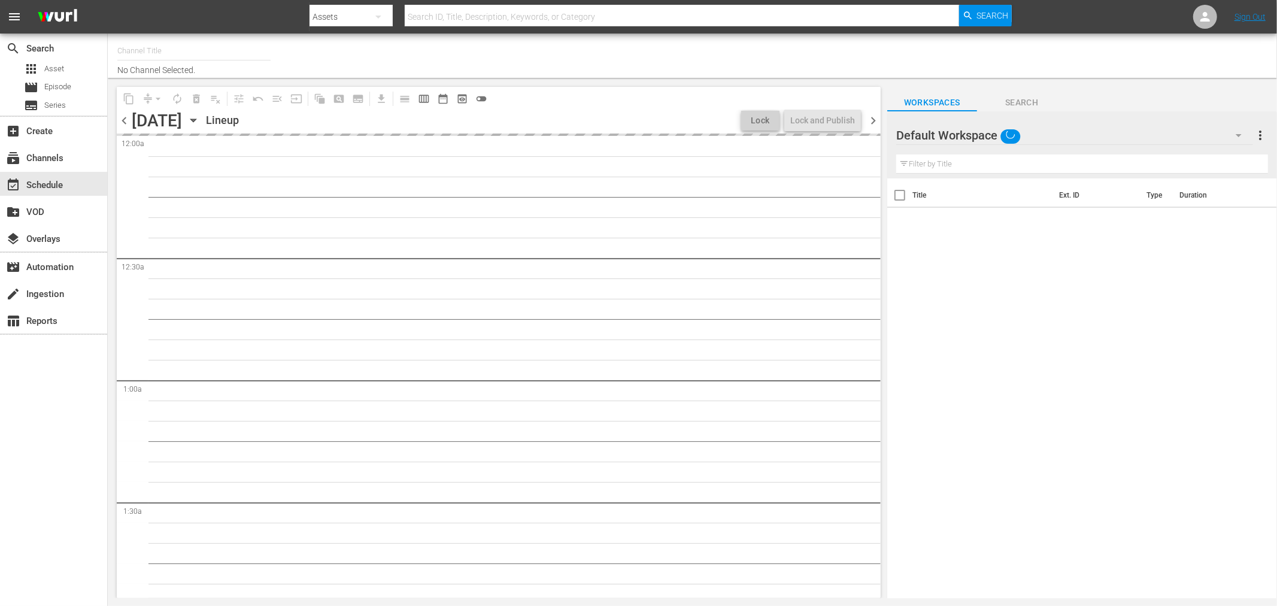
type input "Sony One Novelas (MX) (1001)"
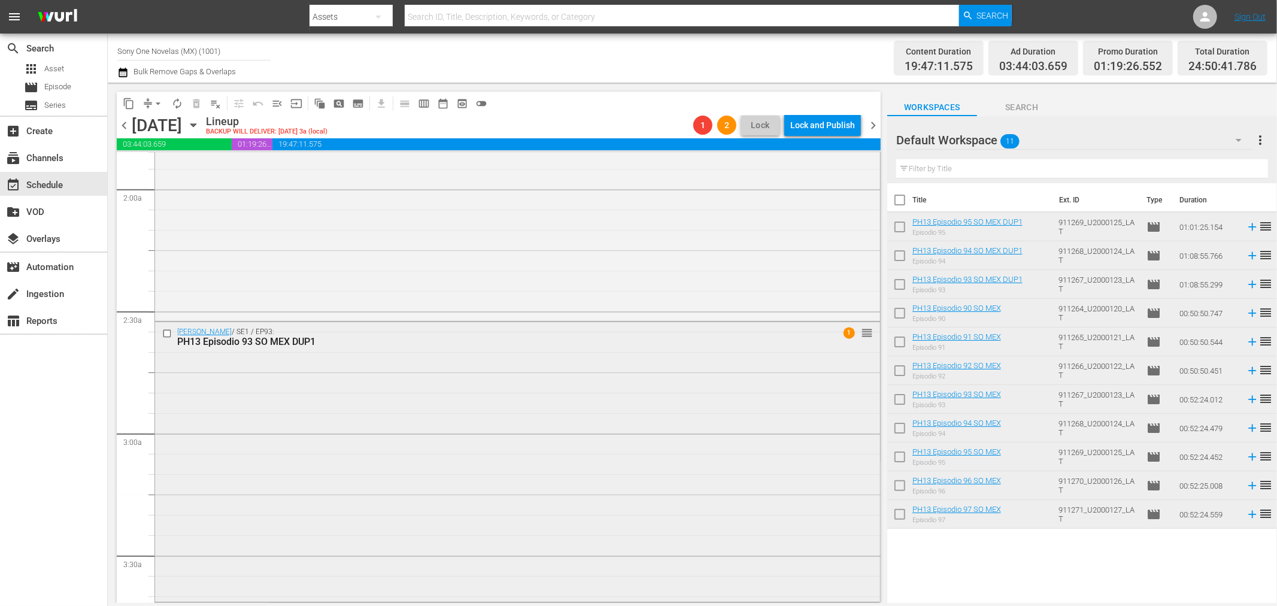
scroll to position [465, 0]
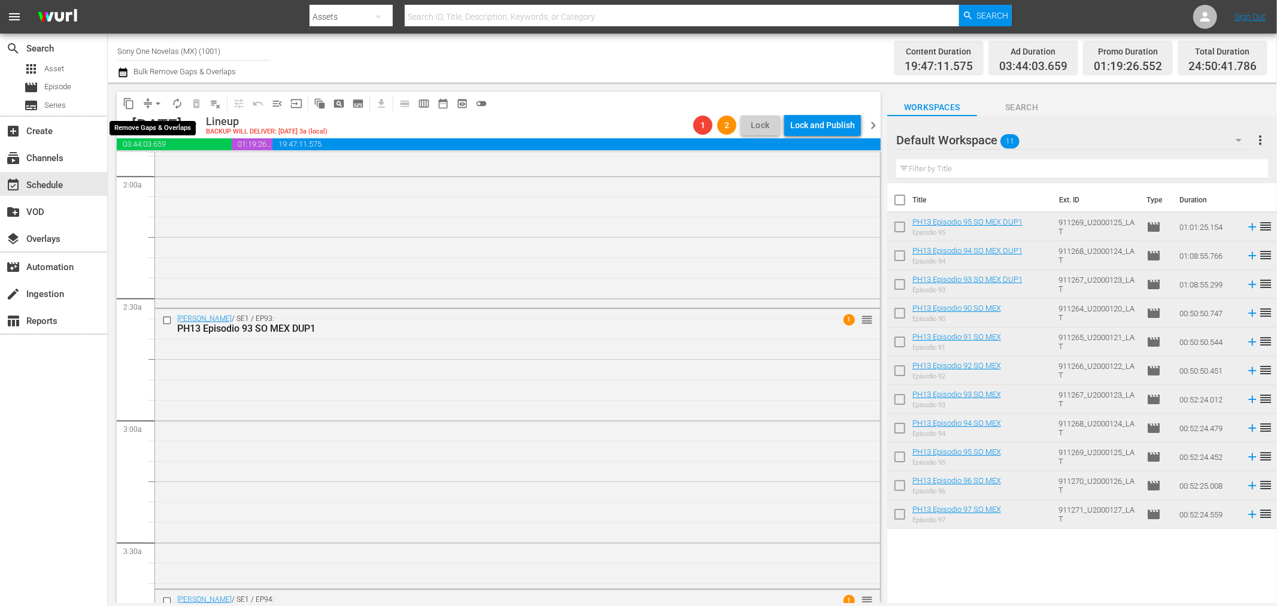
click at [156, 105] on span "arrow_drop_down" at bounding box center [158, 104] width 12 height 12
click at [171, 166] on li "Align to End of Previous Day" at bounding box center [159, 167] width 126 height 20
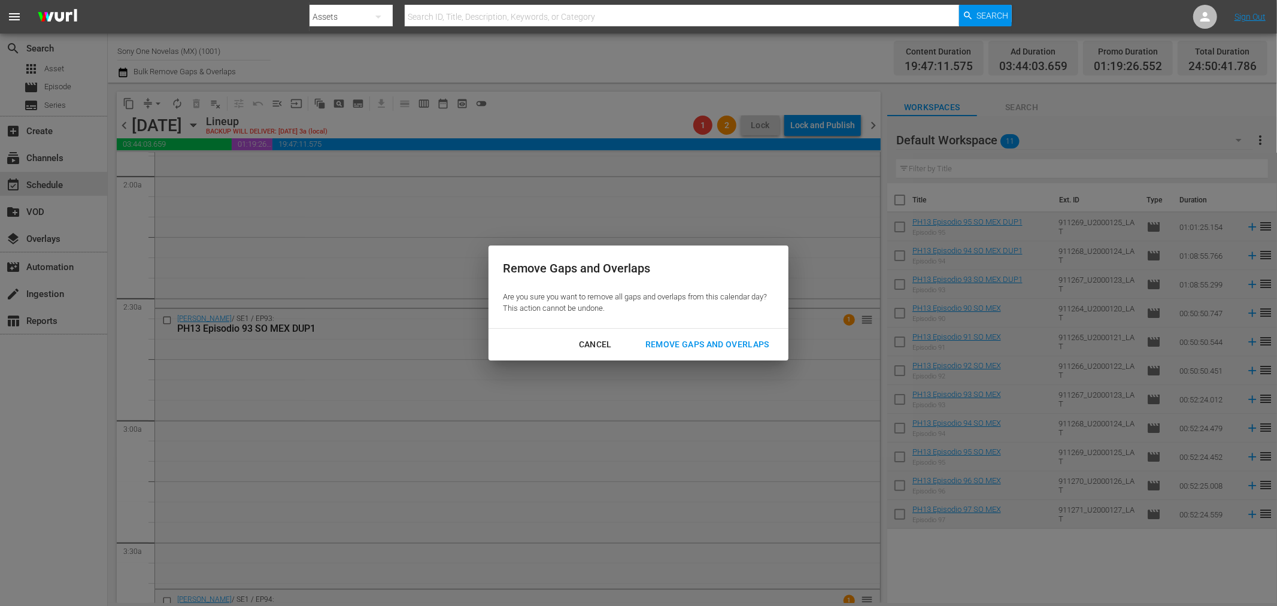
click at [702, 345] on div "Remove Gaps and Overlaps" at bounding box center [707, 344] width 143 height 15
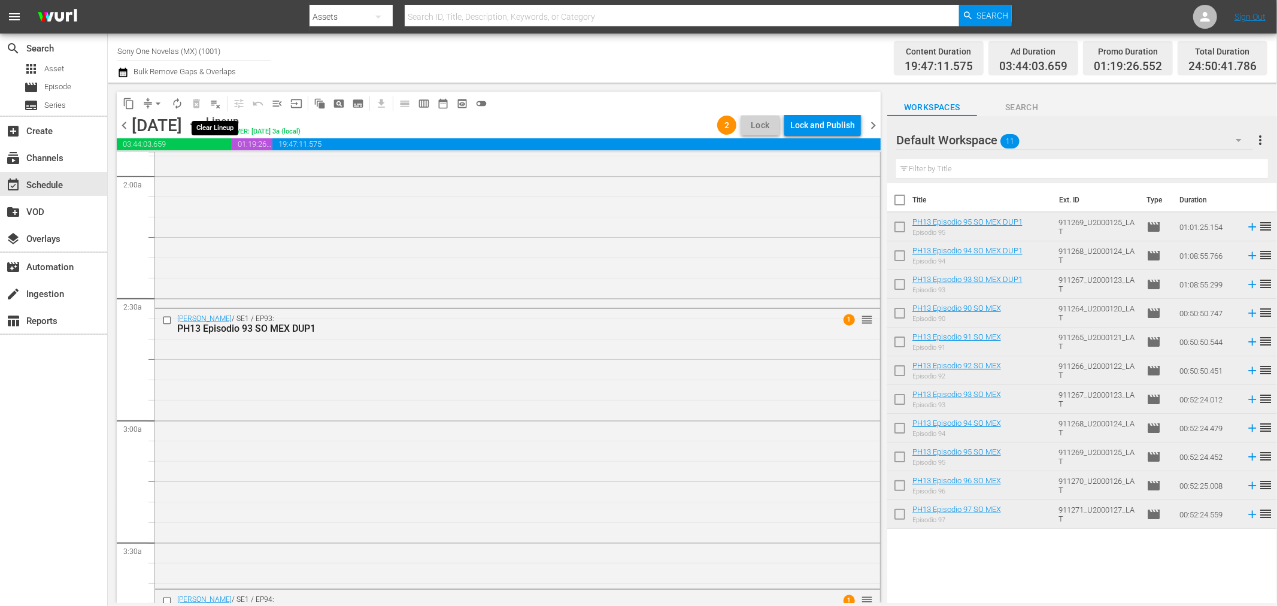
click at [219, 104] on span "playlist_remove_outlined" at bounding box center [216, 104] width 12 height 12
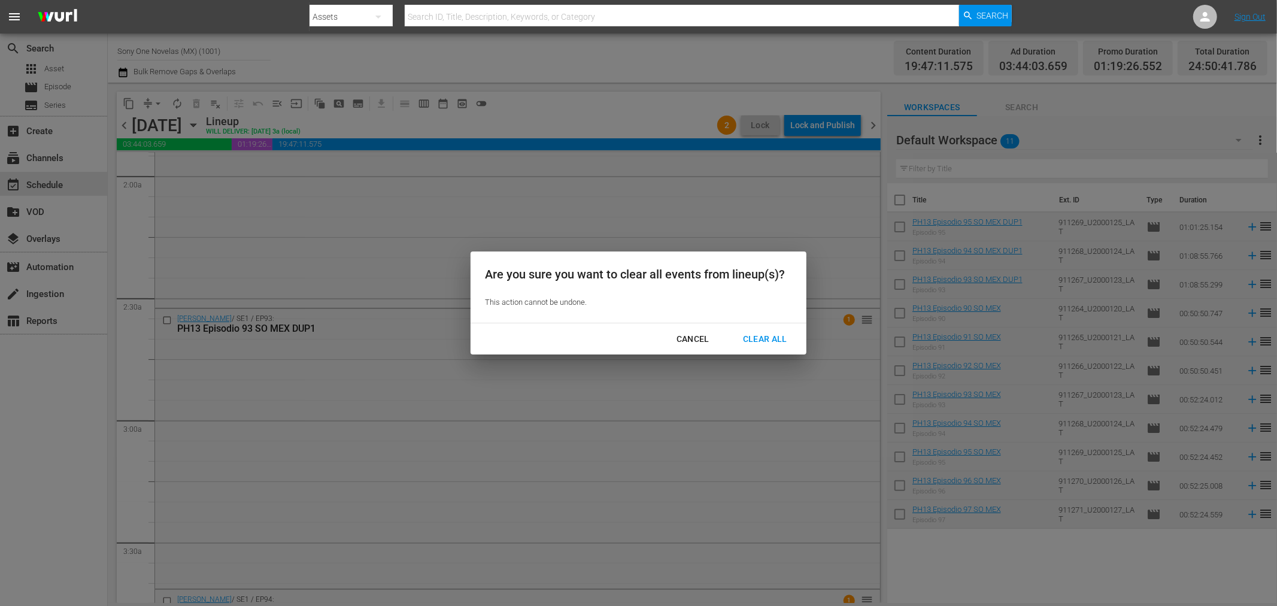
click at [774, 346] on button "Clear All" at bounding box center [765, 339] width 73 height 22
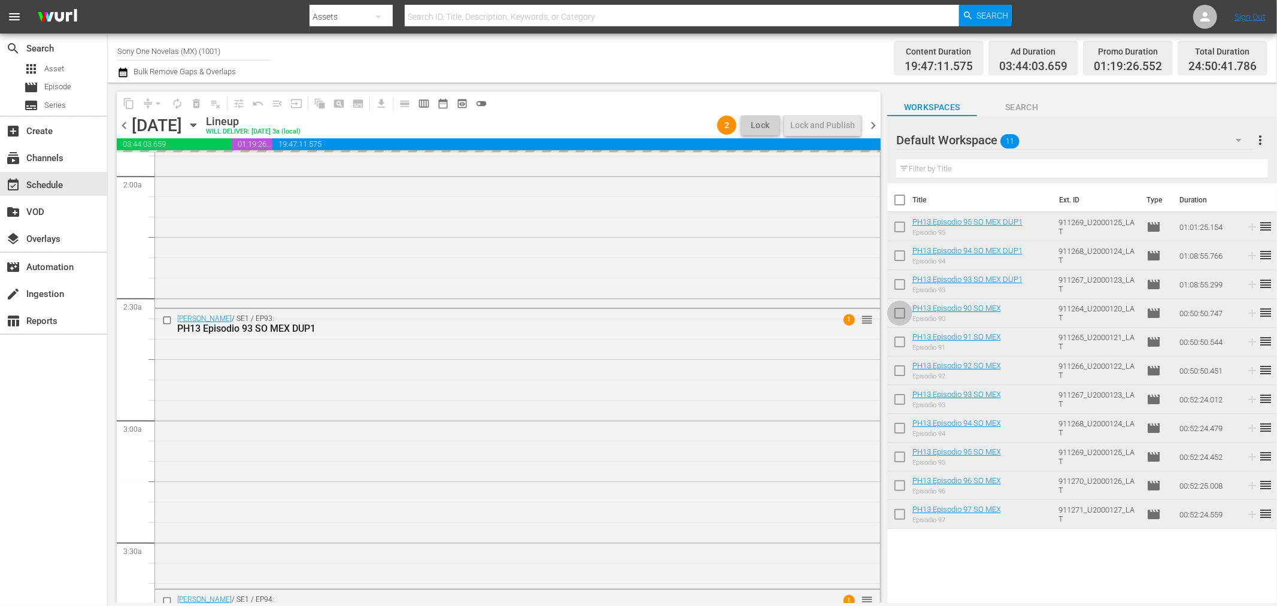
click at [893, 313] on input "checkbox" at bounding box center [899, 315] width 25 height 25
checkbox input "true"
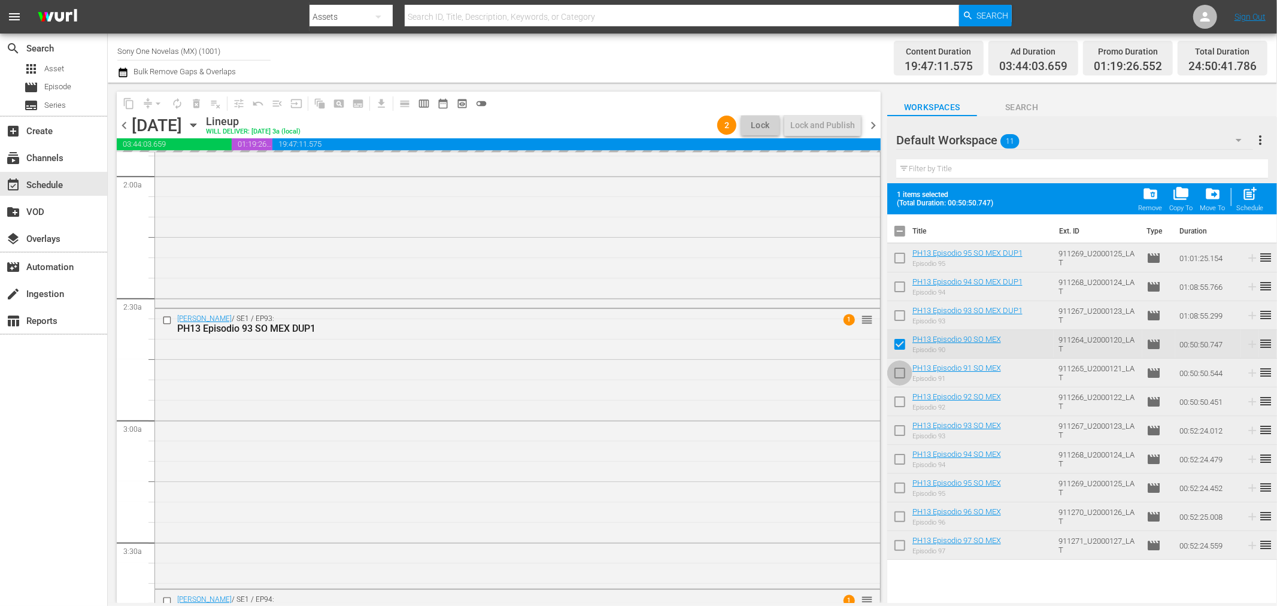
click at [897, 372] on input "checkbox" at bounding box center [899, 375] width 25 height 25
checkbox input "true"
click at [902, 406] on input "checkbox" at bounding box center [899, 404] width 25 height 25
checkbox input "true"
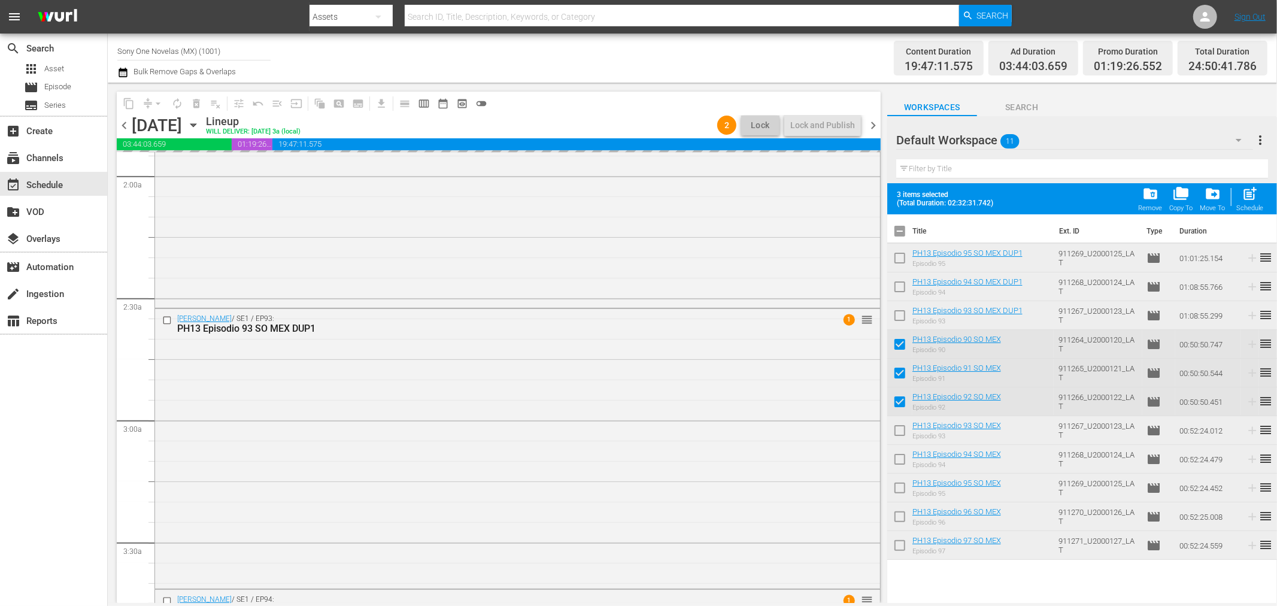
click at [901, 424] on input "checkbox" at bounding box center [899, 432] width 25 height 25
checkbox input "true"
click at [902, 463] on input "checkbox" at bounding box center [899, 461] width 25 height 25
checkbox input "true"
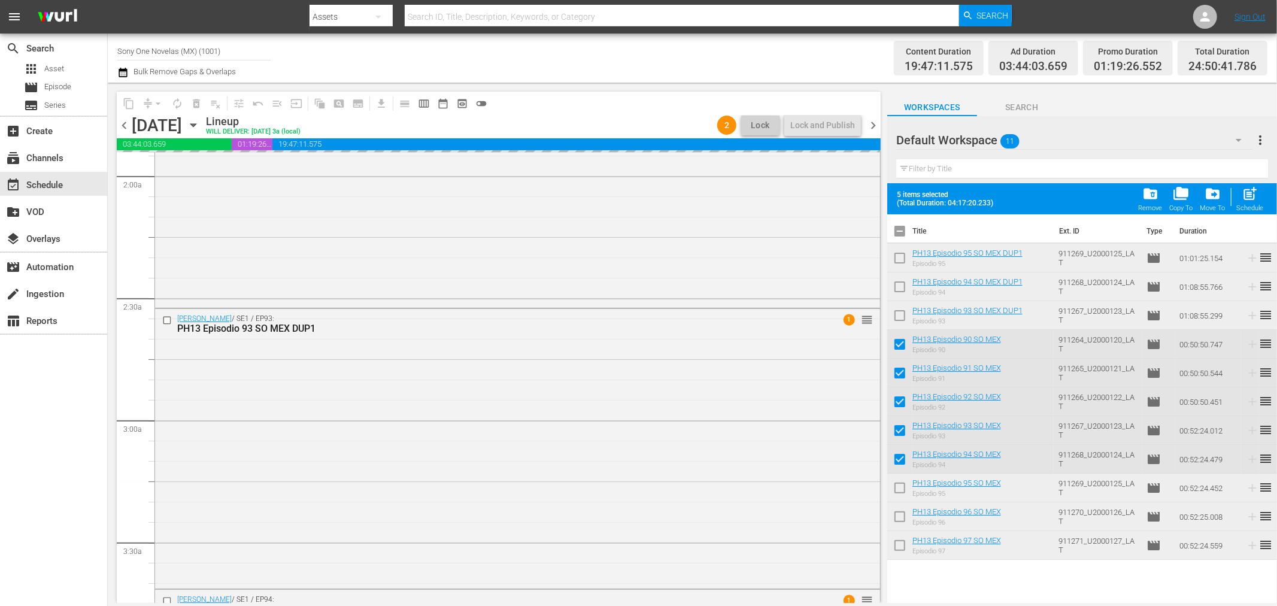
click at [899, 485] on input "checkbox" at bounding box center [899, 490] width 25 height 25
checkbox input "true"
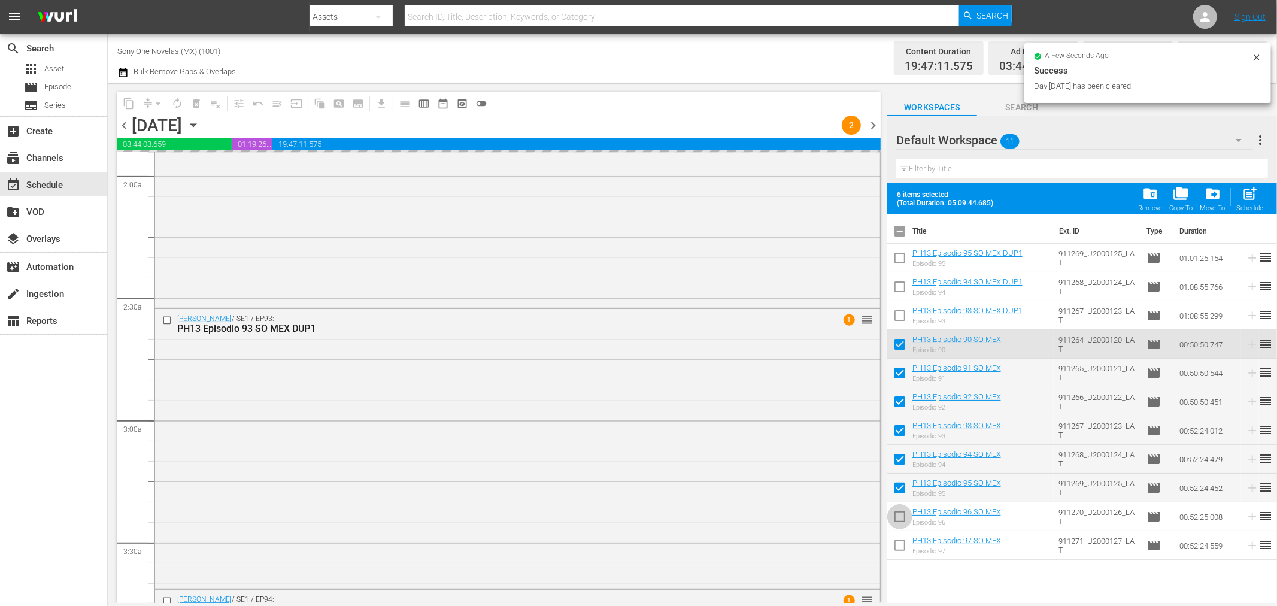
click at [900, 521] on input "checkbox" at bounding box center [899, 519] width 25 height 25
checkbox input "true"
click at [898, 542] on input "checkbox" at bounding box center [899, 547] width 25 height 25
checkbox input "true"
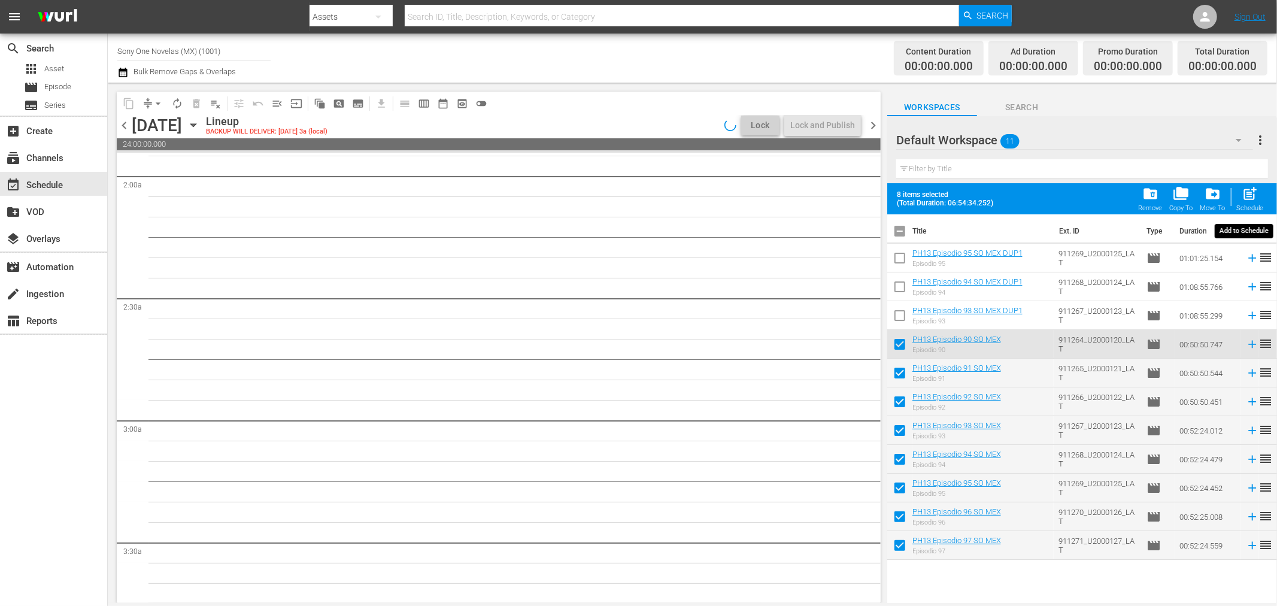
scroll to position [486, 0]
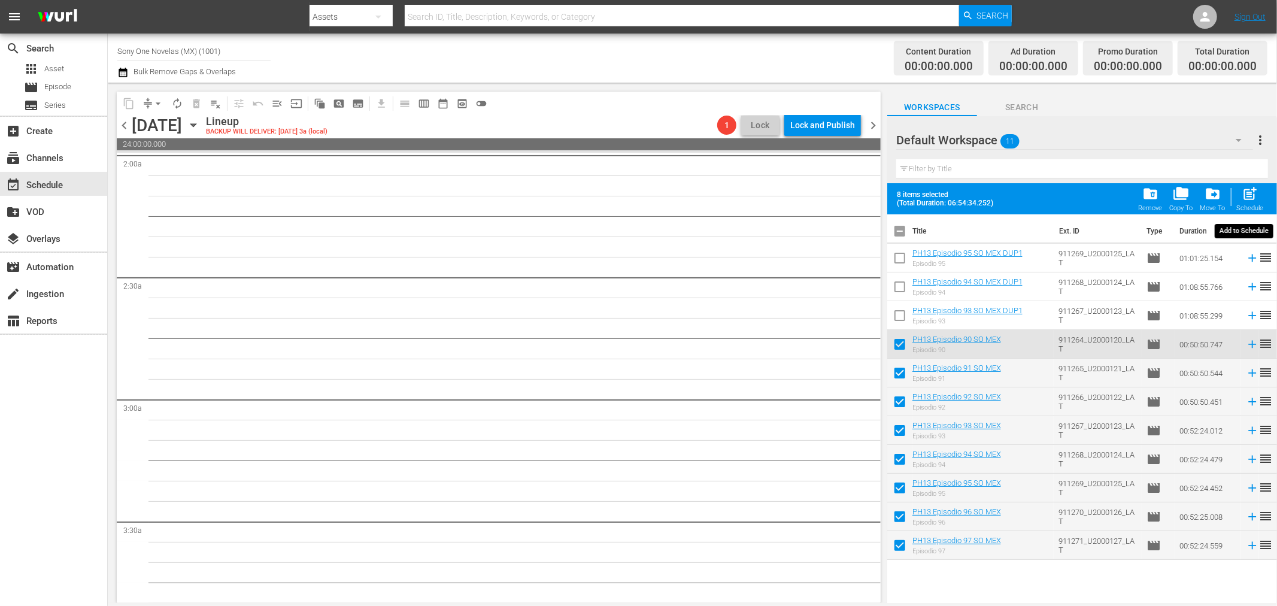
click at [1249, 201] on span "post_add" at bounding box center [1250, 194] width 16 height 16
checkbox input "false"
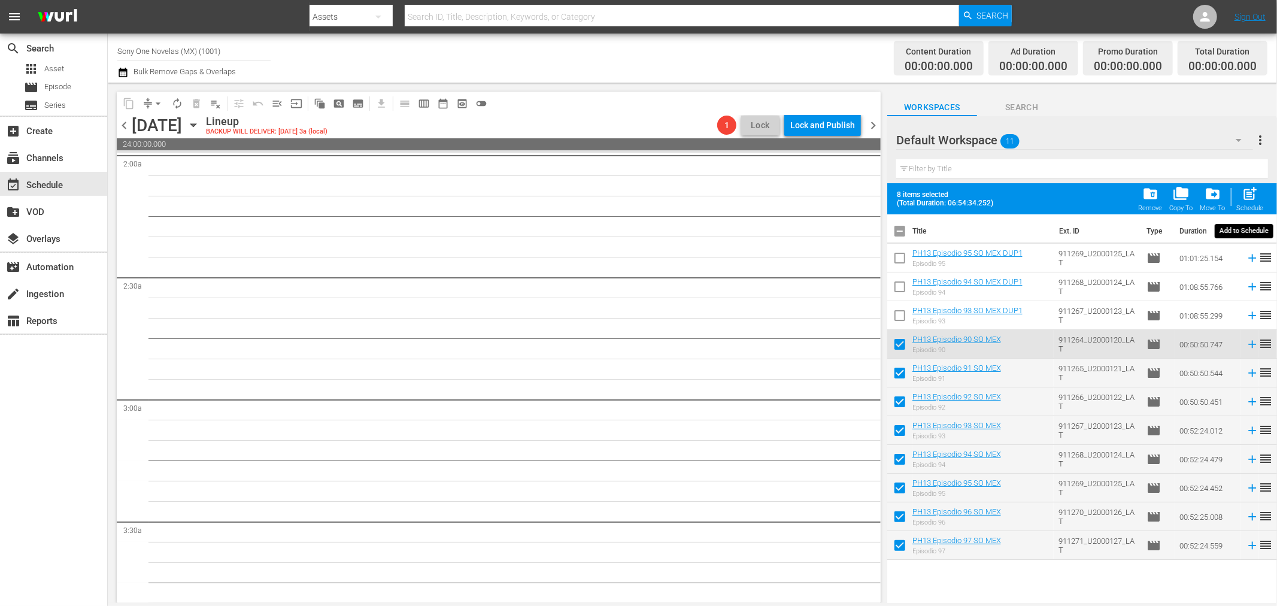
checkbox input "false"
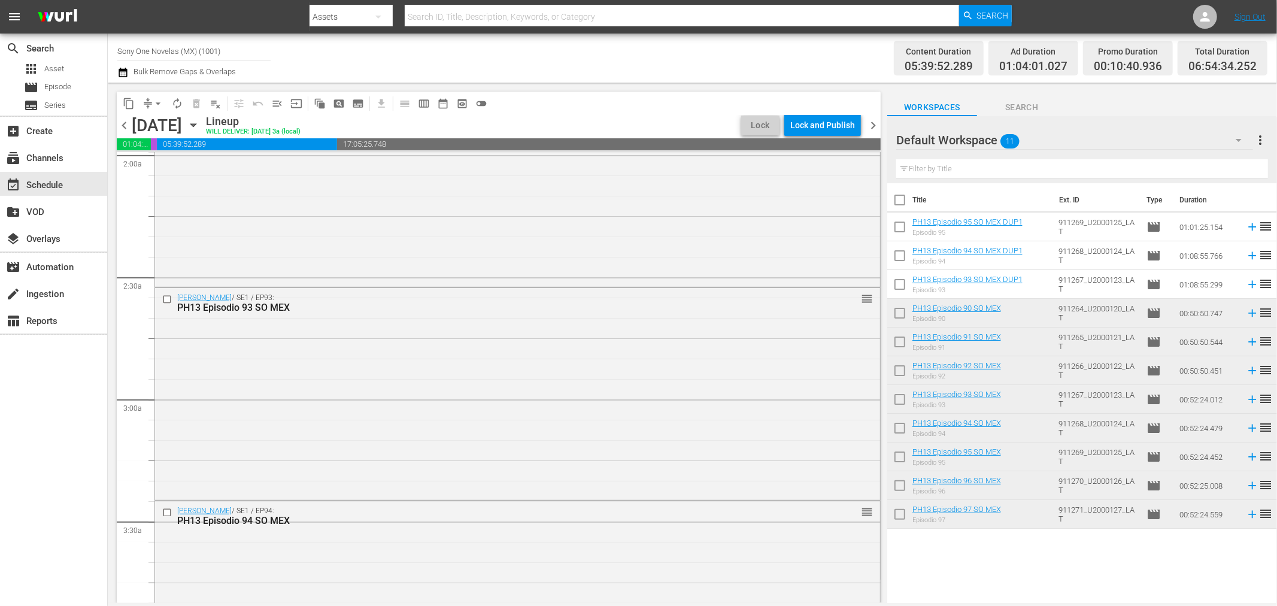
scroll to position [465, 0]
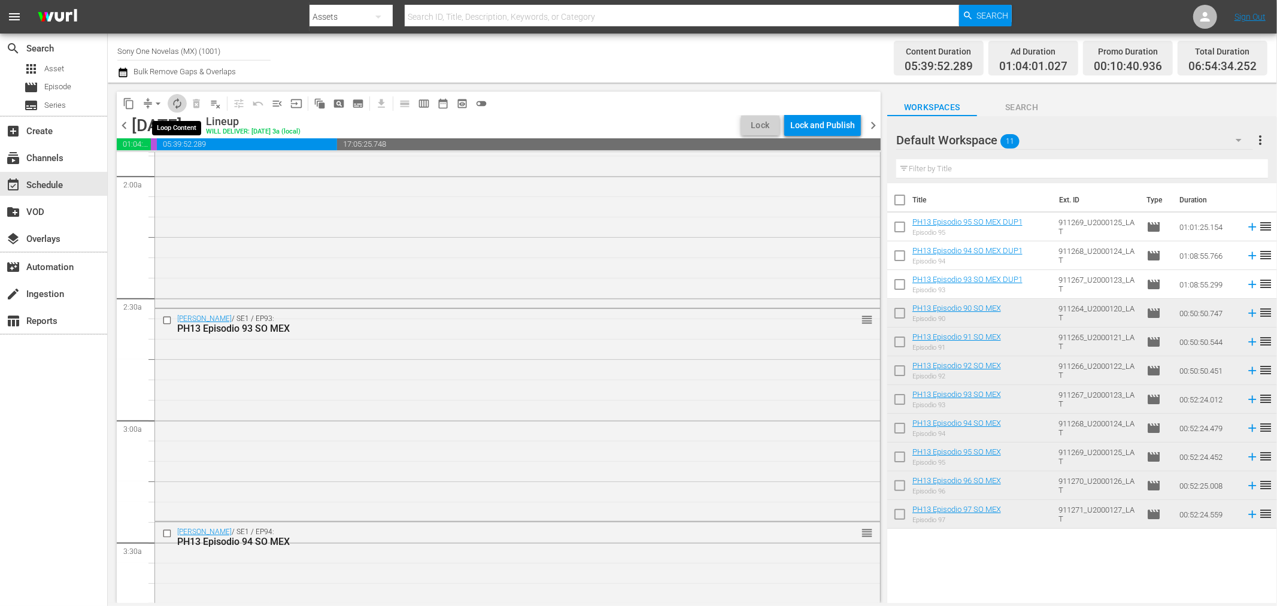
click at [178, 100] on span "autorenew_outlined" at bounding box center [177, 104] width 12 height 12
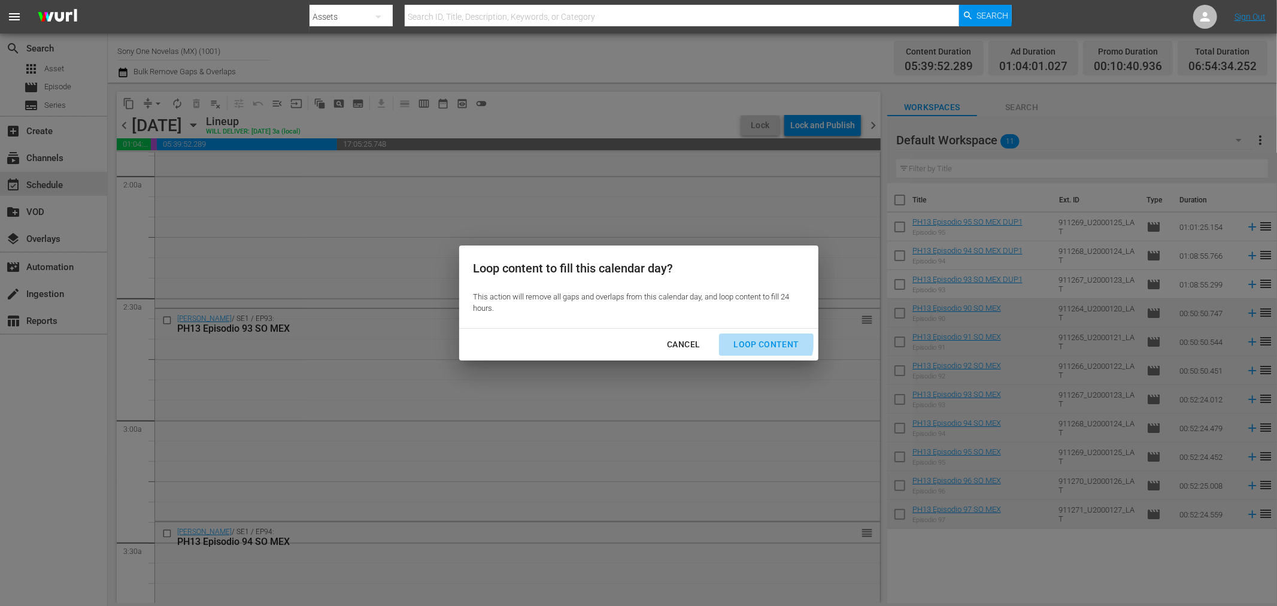
click at [752, 339] on div "Loop Content" at bounding box center [766, 344] width 84 height 15
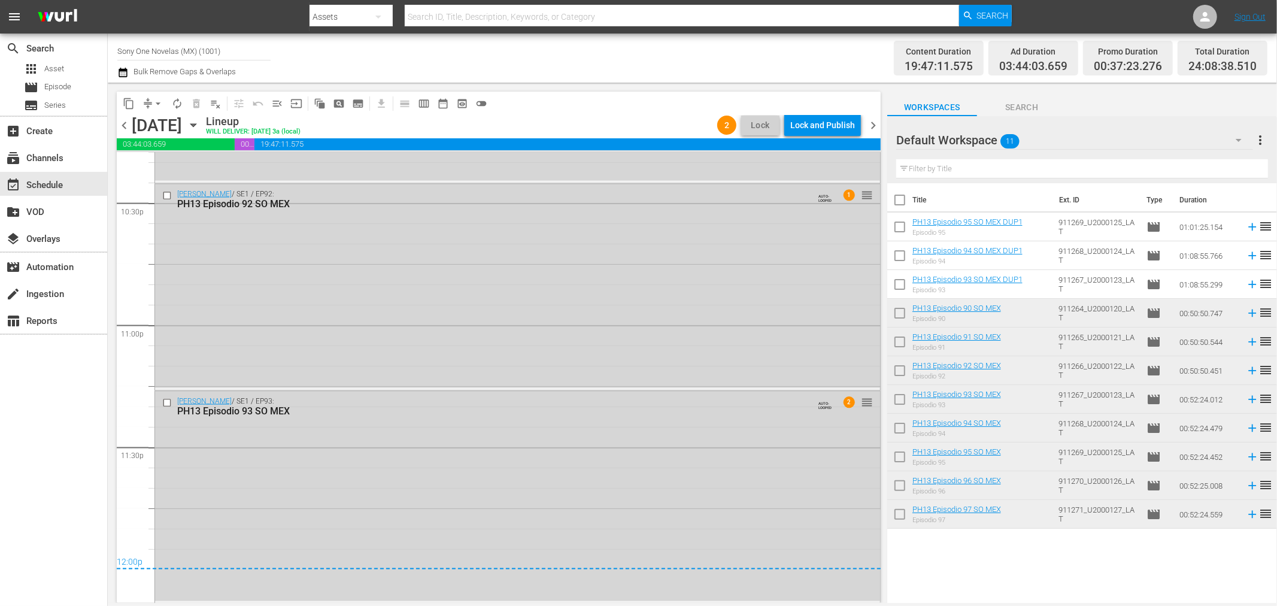
scroll to position [5447, 0]
click at [389, 509] on div "Doña Bárbara / SE1 / EP93: PH13 Episodio 93 SO MEX AUTO-LOOPED 2 reorder" at bounding box center [517, 495] width 725 height 210
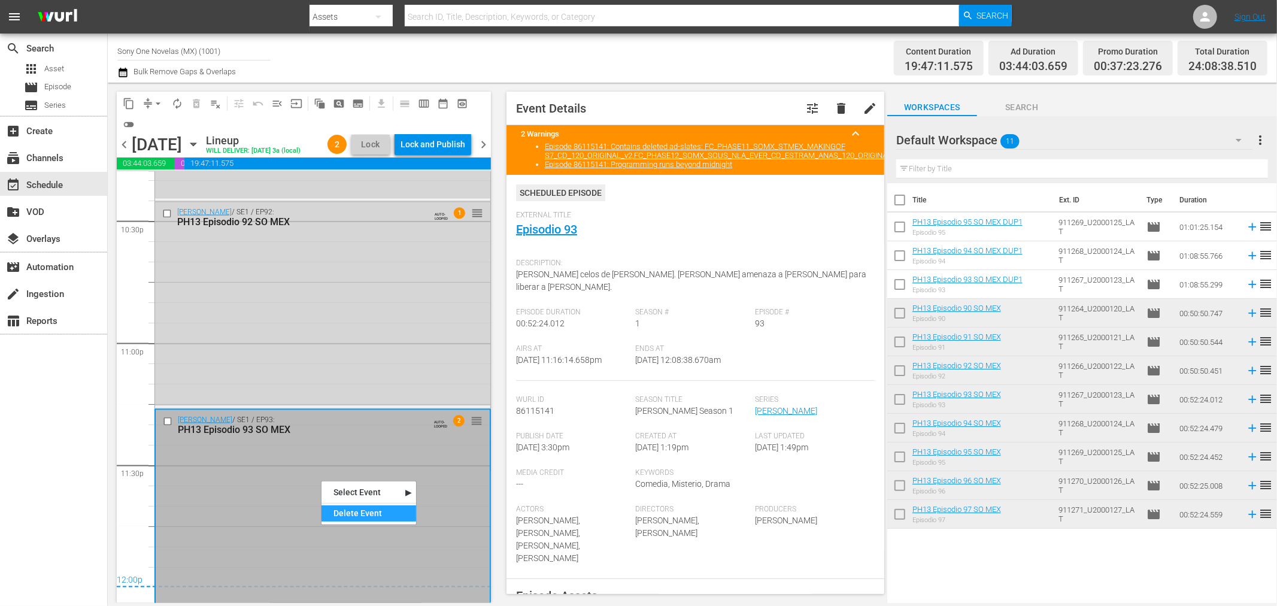
click at [350, 513] on div "Delete Event" at bounding box center [369, 513] width 95 height 16
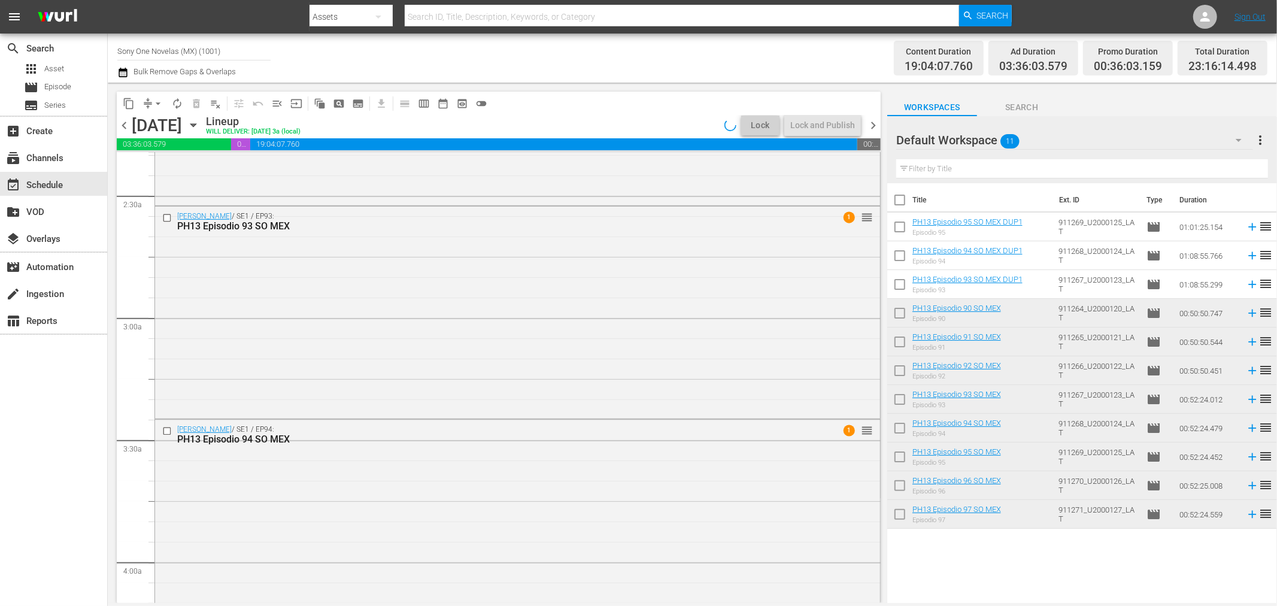
scroll to position [623, 0]
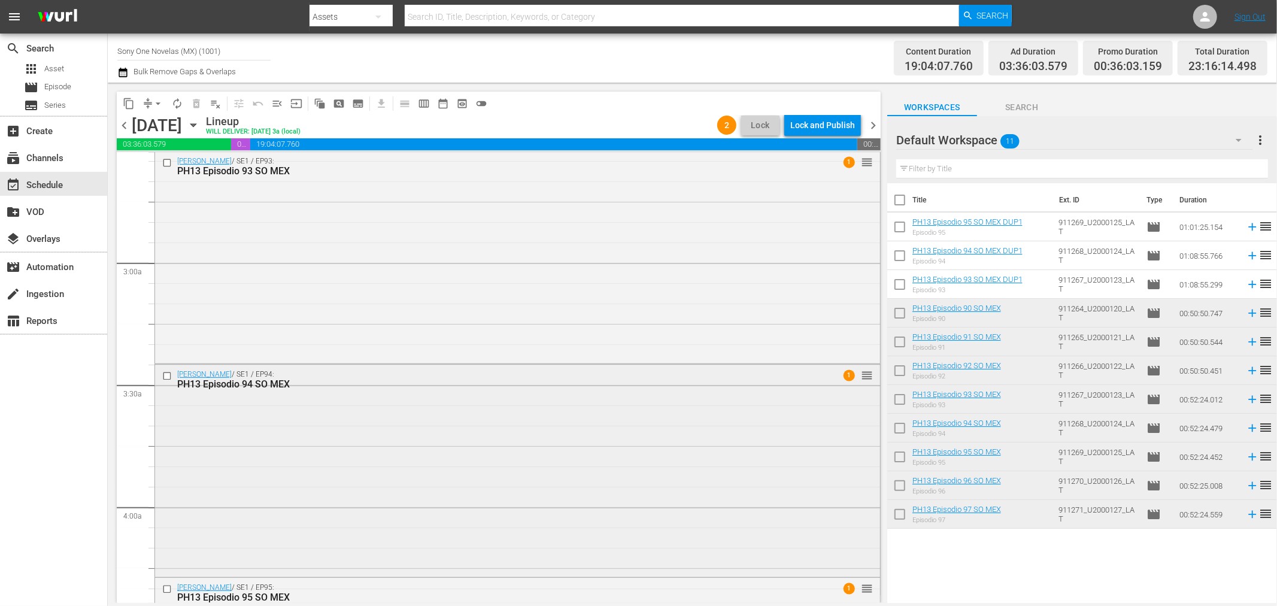
click at [322, 472] on div "Doña Bárbara / SE1 / EP94: PH13 Episodio 94 SO MEX 1 reorder" at bounding box center [517, 470] width 725 height 210
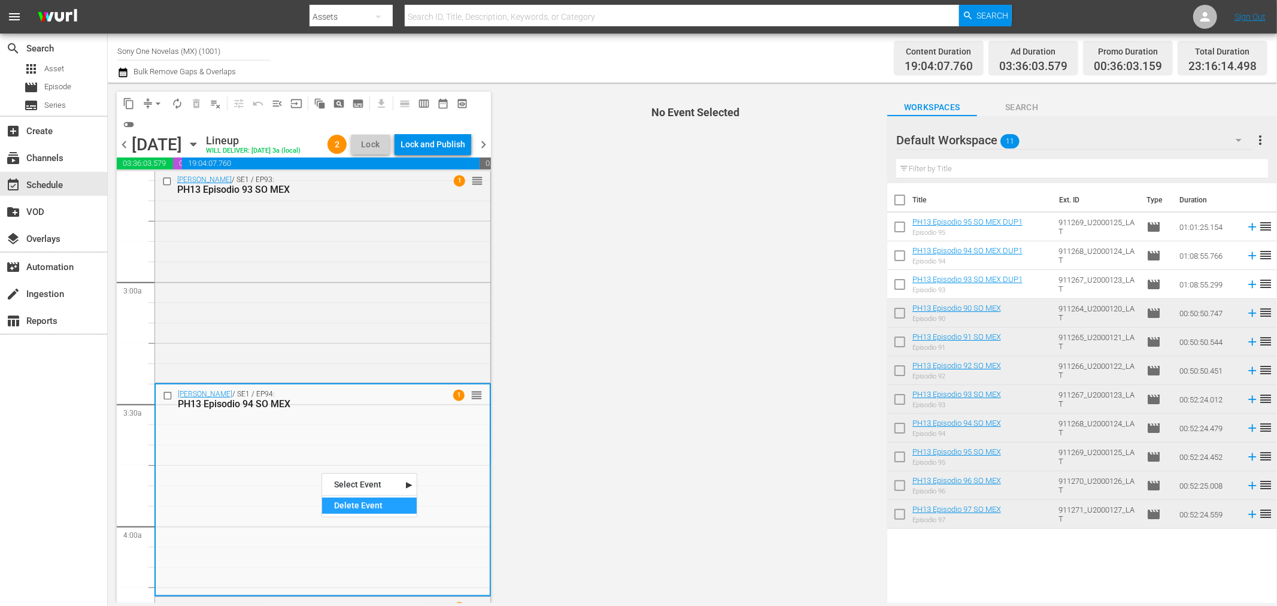
click at [349, 504] on div "Delete Event" at bounding box center [369, 506] width 95 height 16
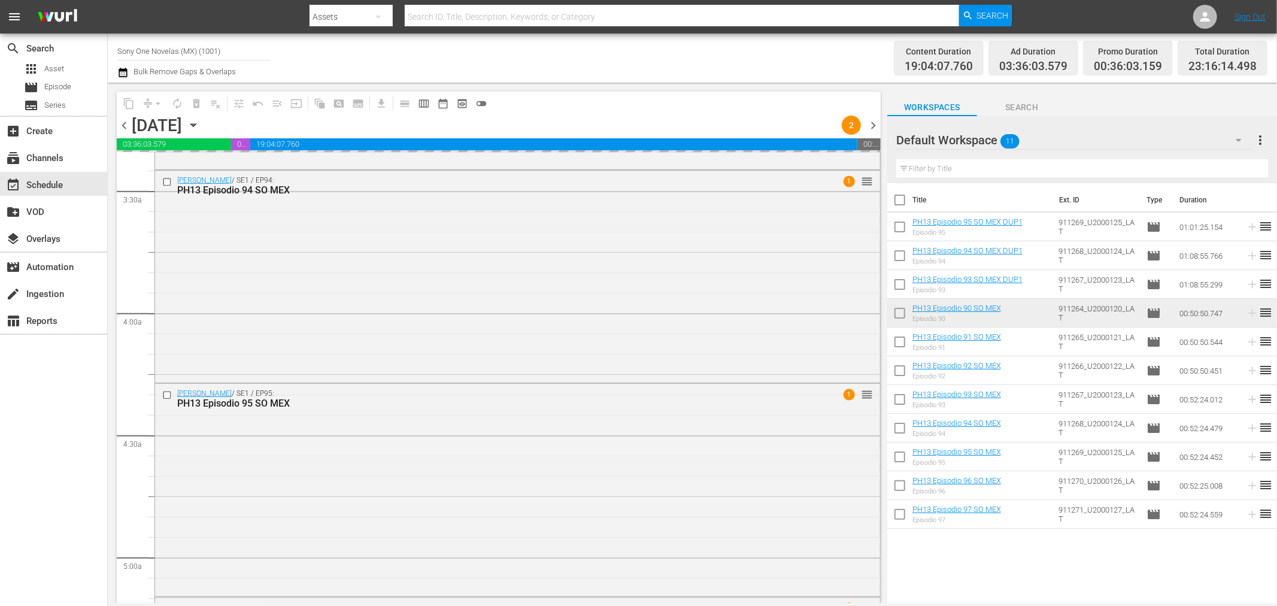
scroll to position [822, 0]
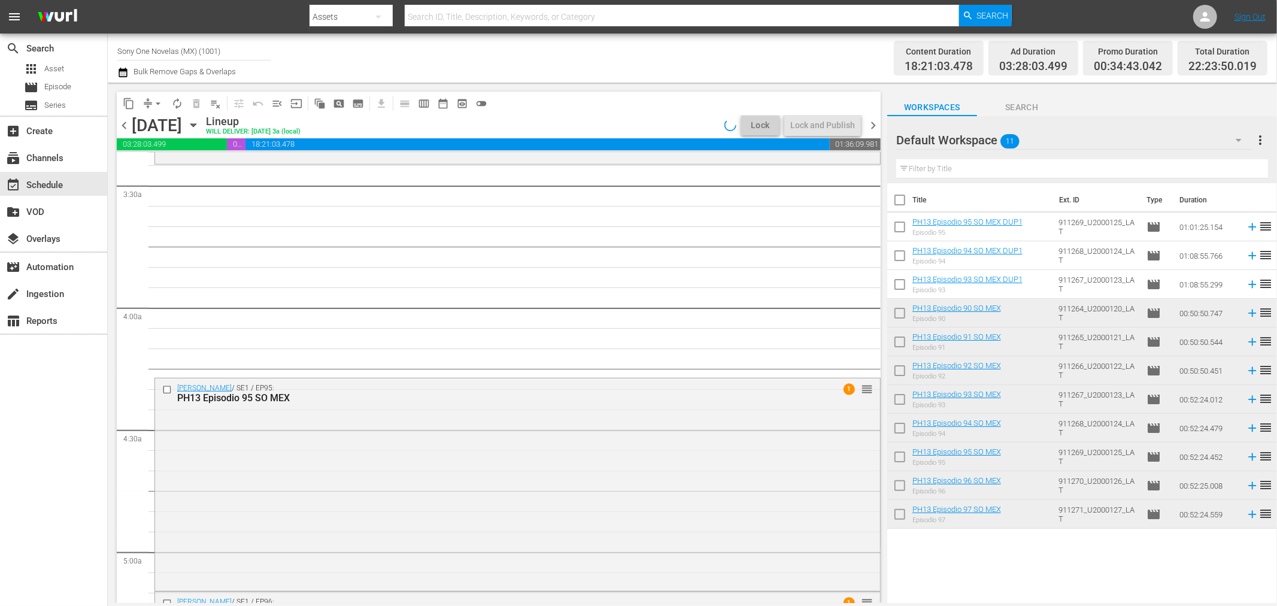
click at [348, 483] on div "Doña Bárbara / SE1 / EP95: PH13 Episodio 95 SO MEX 1 reorder" at bounding box center [517, 483] width 725 height 210
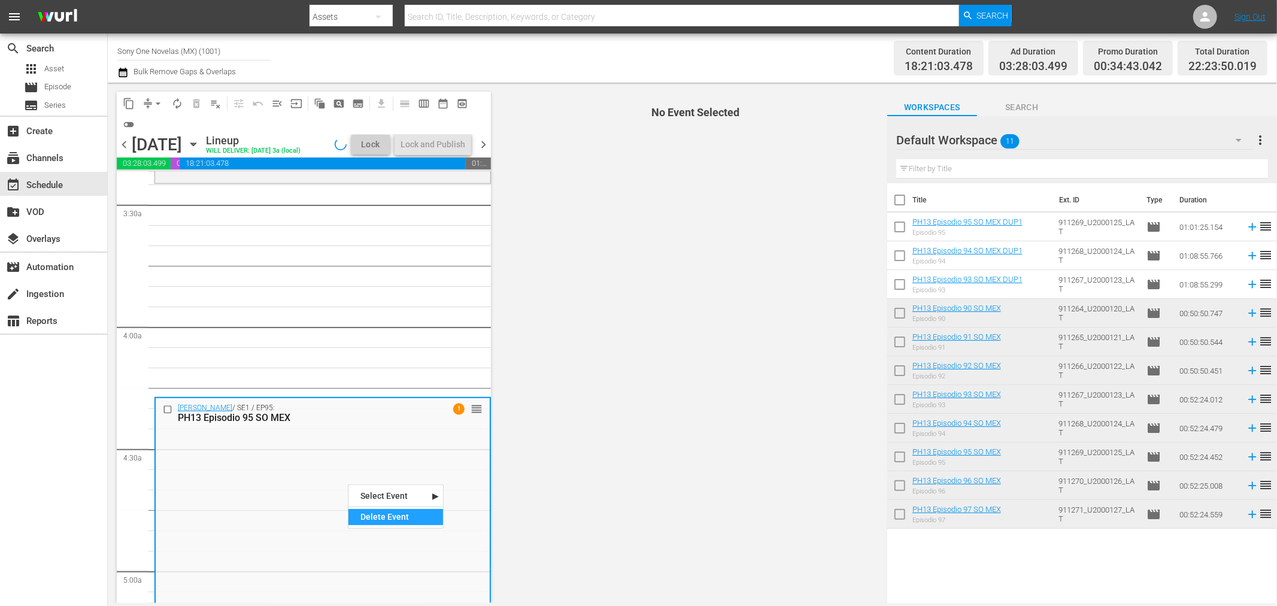
click at [365, 513] on div "Delete Event" at bounding box center [395, 517] width 95 height 16
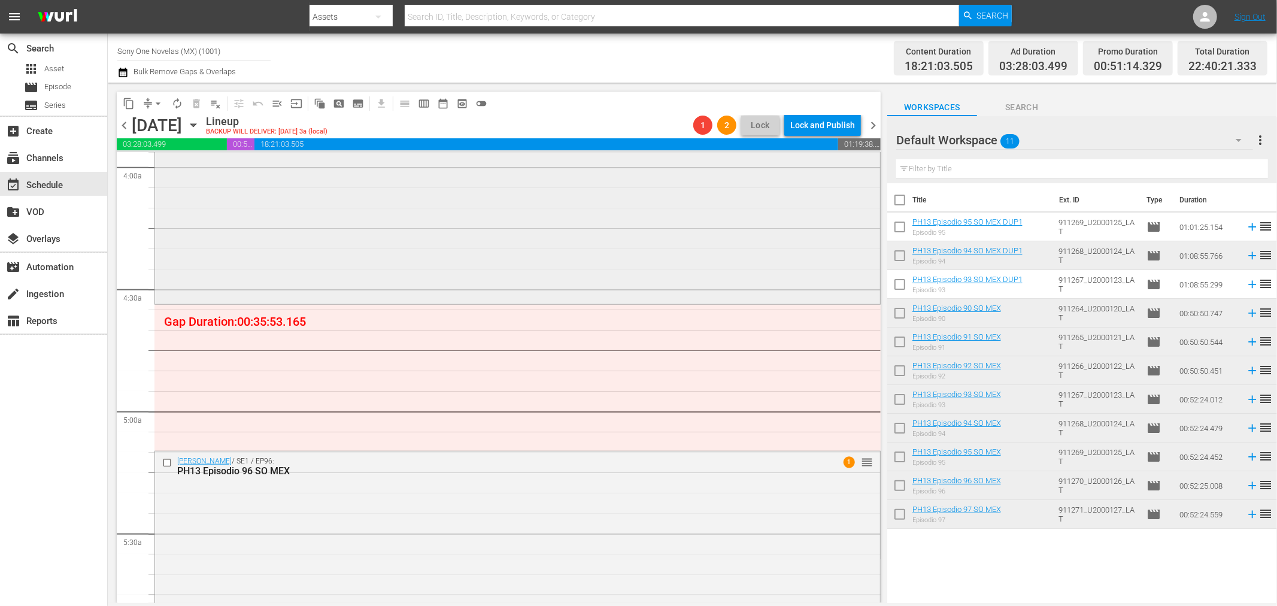
scroll to position [1021, 0]
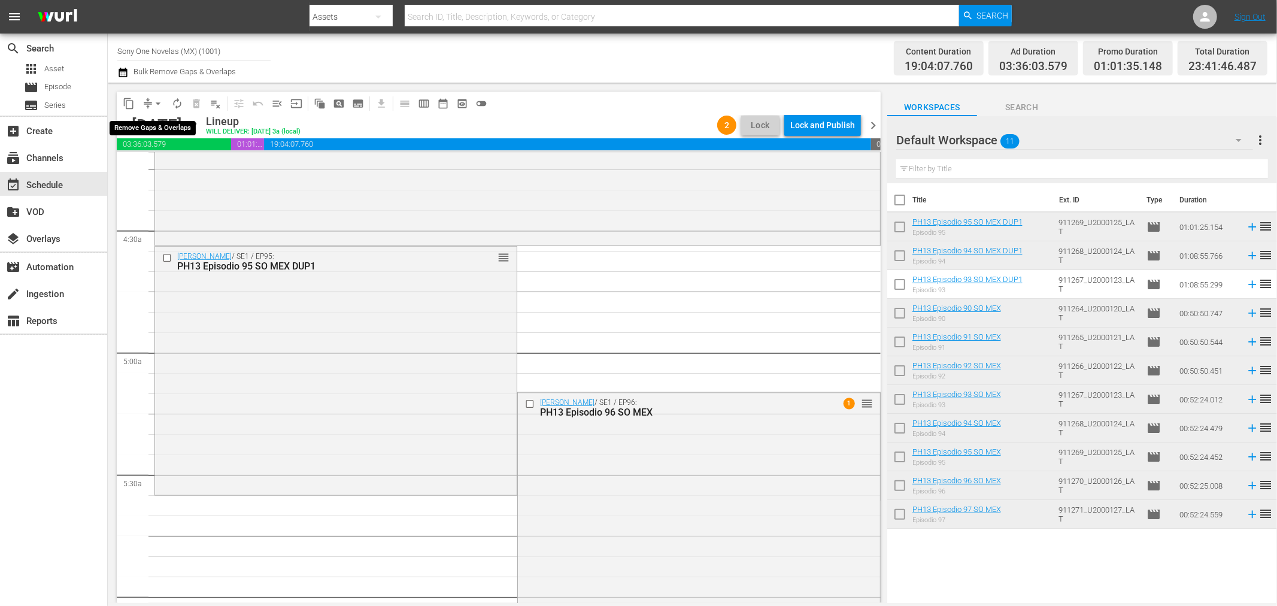
click at [154, 98] on span "arrow_drop_down" at bounding box center [158, 104] width 12 height 12
click at [187, 162] on li "Align to End of Previous Day" at bounding box center [159, 167] width 126 height 20
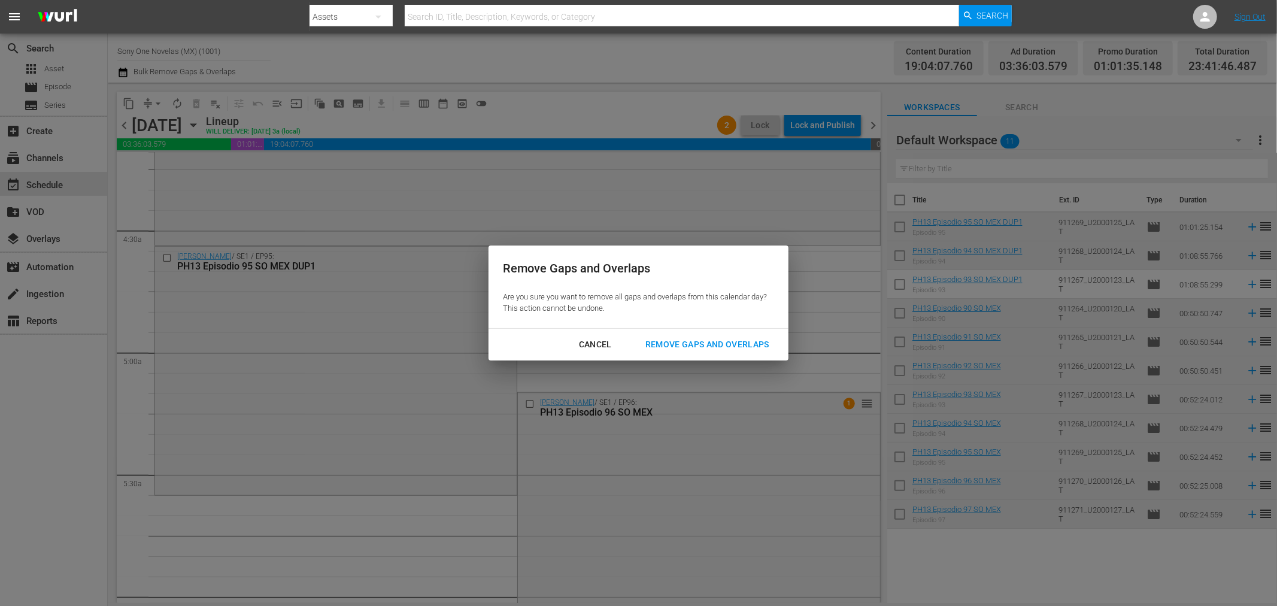
click at [712, 340] on div "Remove Gaps and Overlaps" at bounding box center [707, 344] width 143 height 15
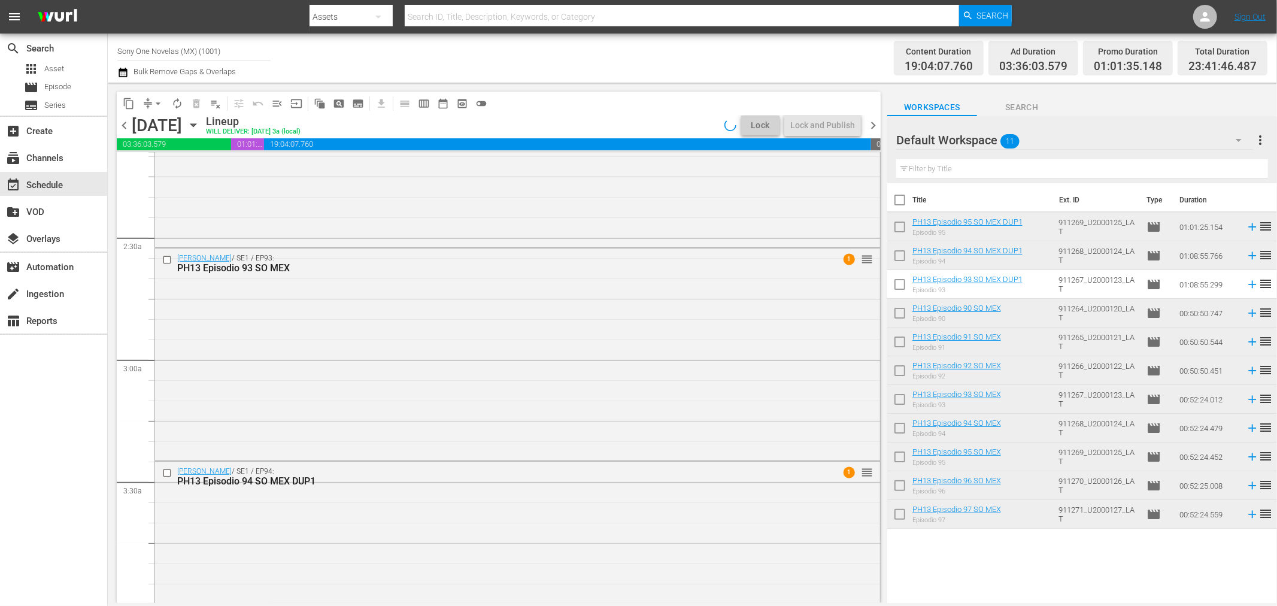
scroll to position [489, 0]
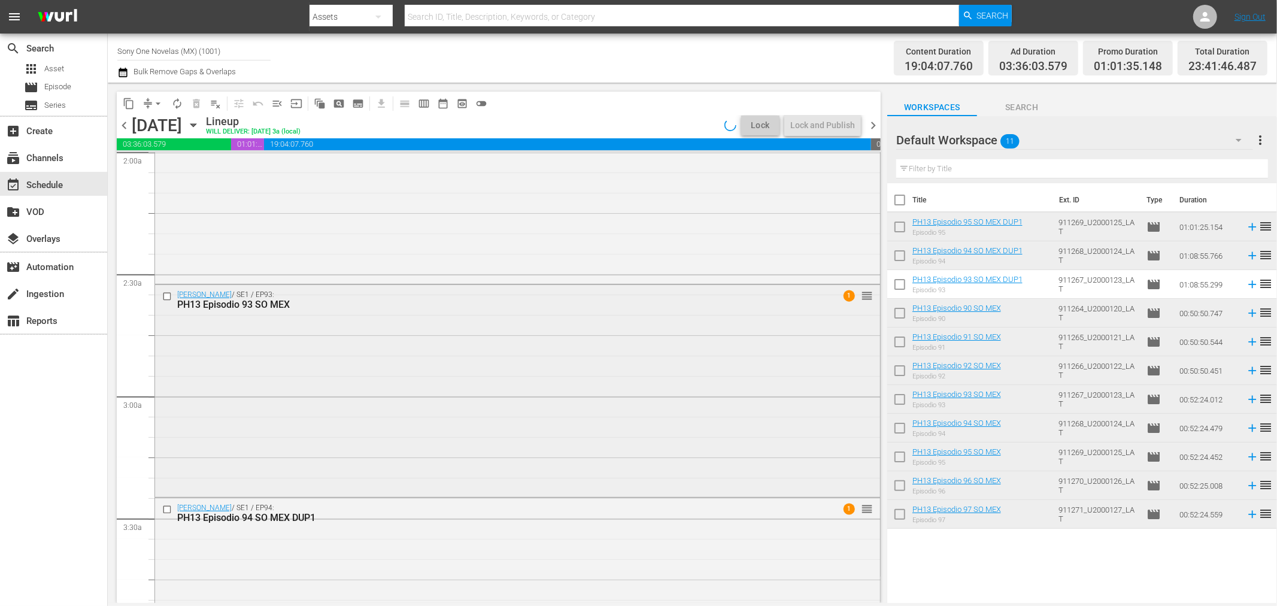
click at [340, 411] on div "Doña Bárbara / SE1 / EP93: PH13 Episodio 93 SO MEX 1 reorder" at bounding box center [517, 390] width 725 height 210
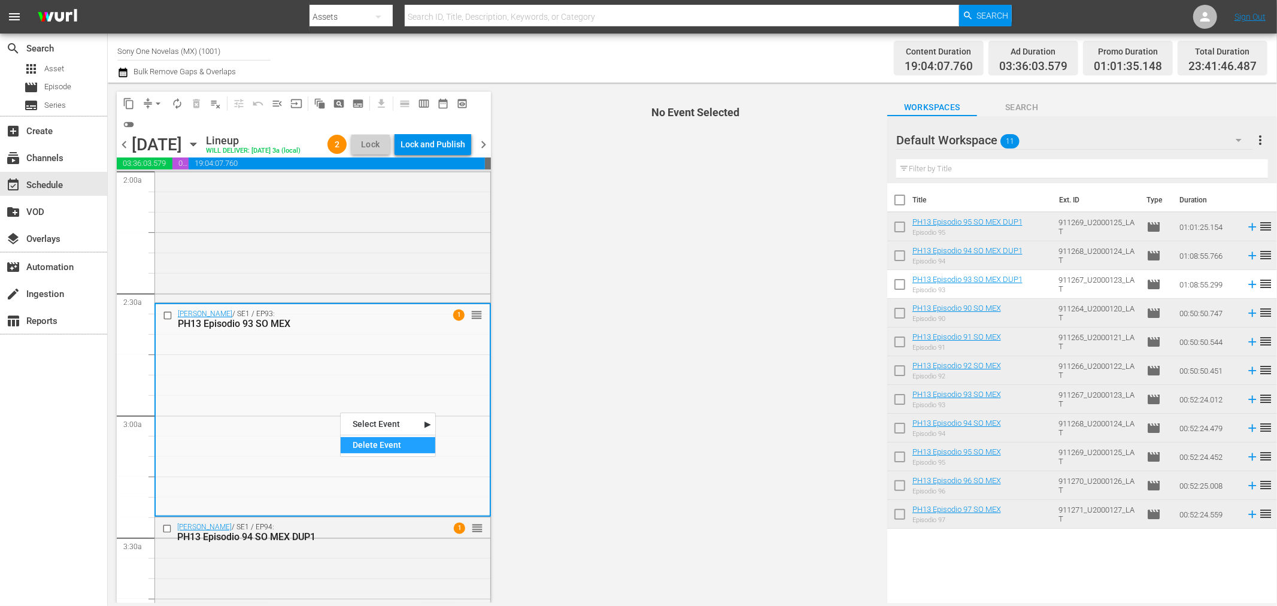
click at [368, 451] on div "Delete Event" at bounding box center [388, 445] width 95 height 16
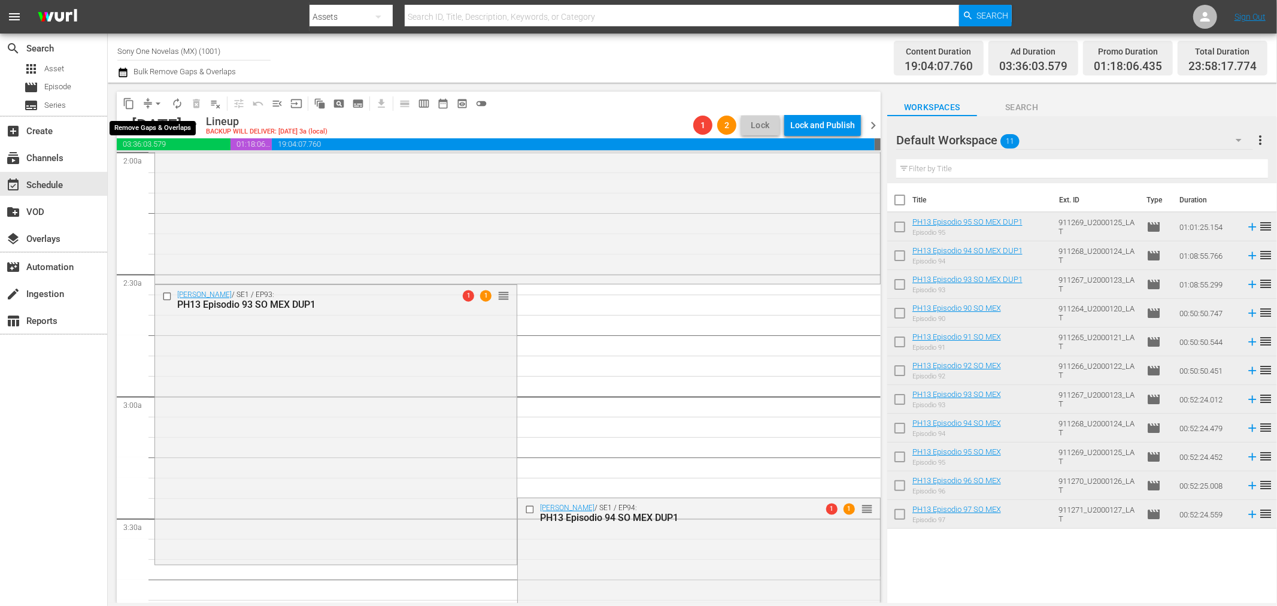
click at [159, 99] on span "arrow_drop_down" at bounding box center [158, 104] width 12 height 12
click at [166, 164] on li "Align to End of Previous Day" at bounding box center [159, 167] width 126 height 20
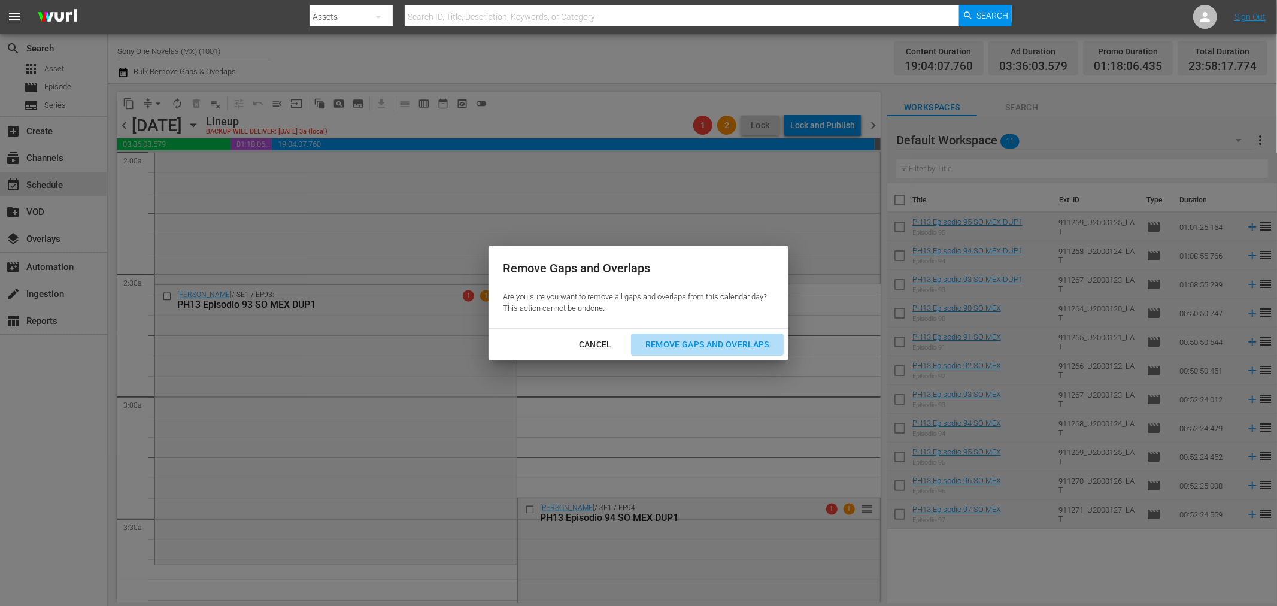
click at [724, 338] on div "Remove Gaps and Overlaps" at bounding box center [707, 344] width 143 height 15
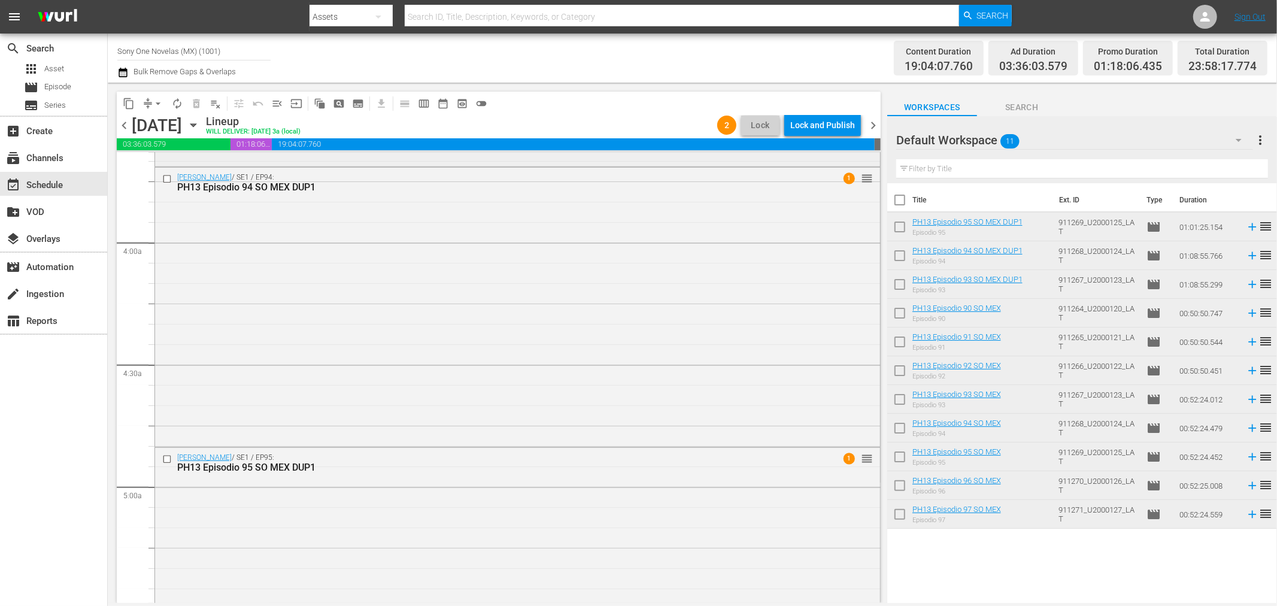
scroll to position [888, 0]
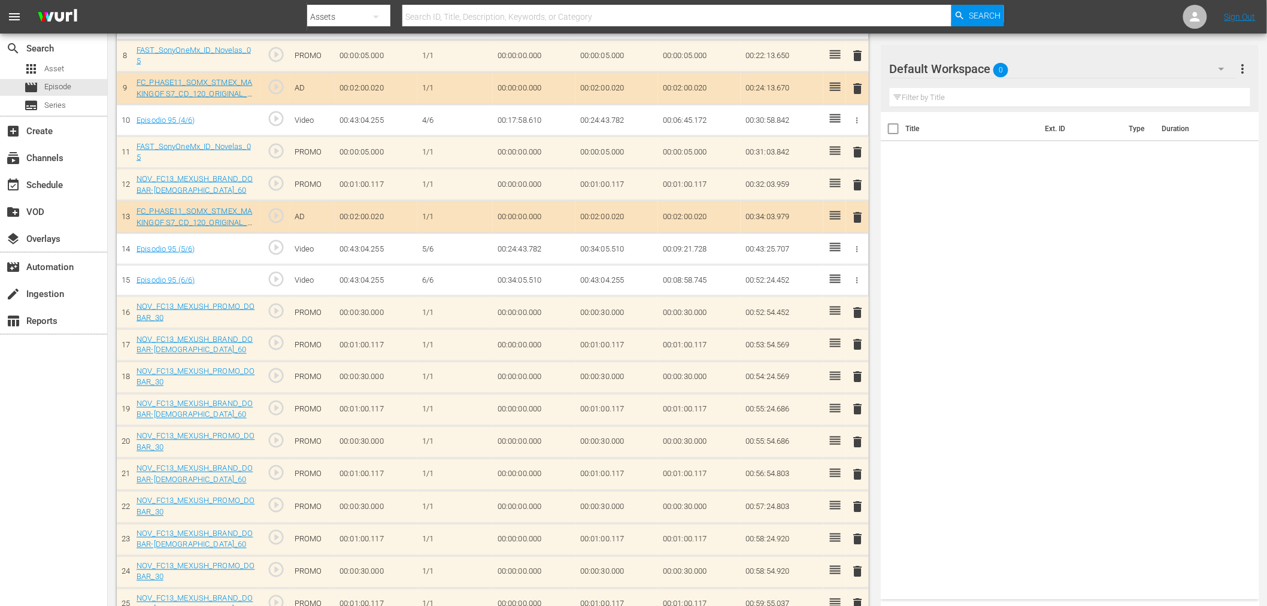
scroll to position [813, 0]
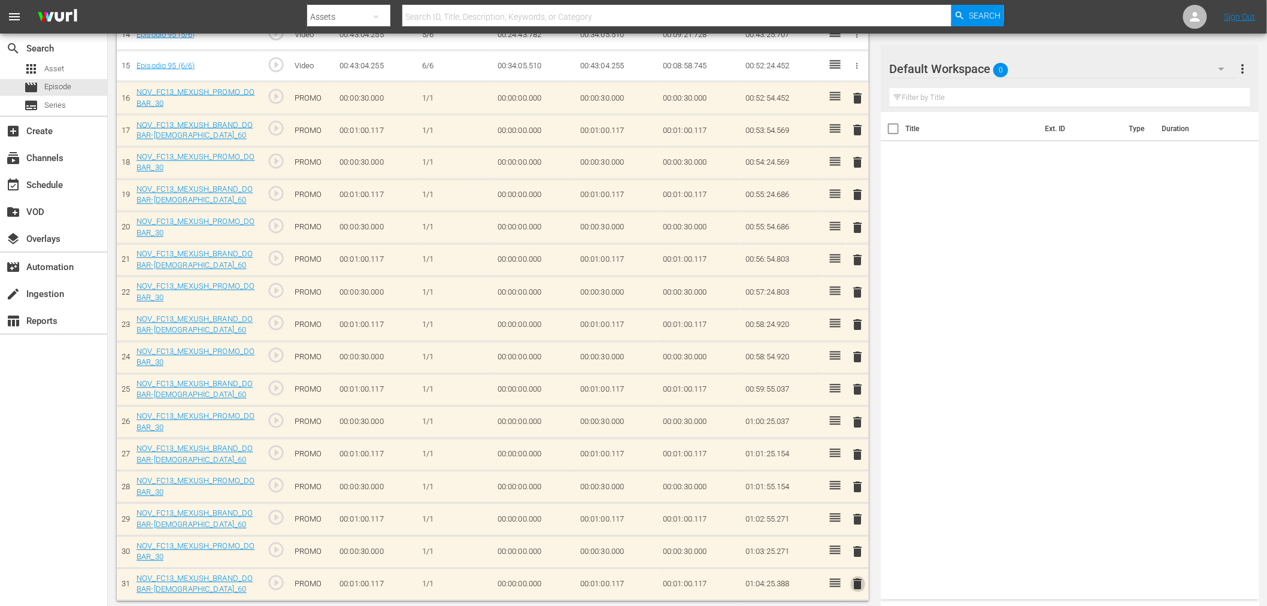
click at [863, 583] on span "delete" at bounding box center [858, 584] width 14 height 14
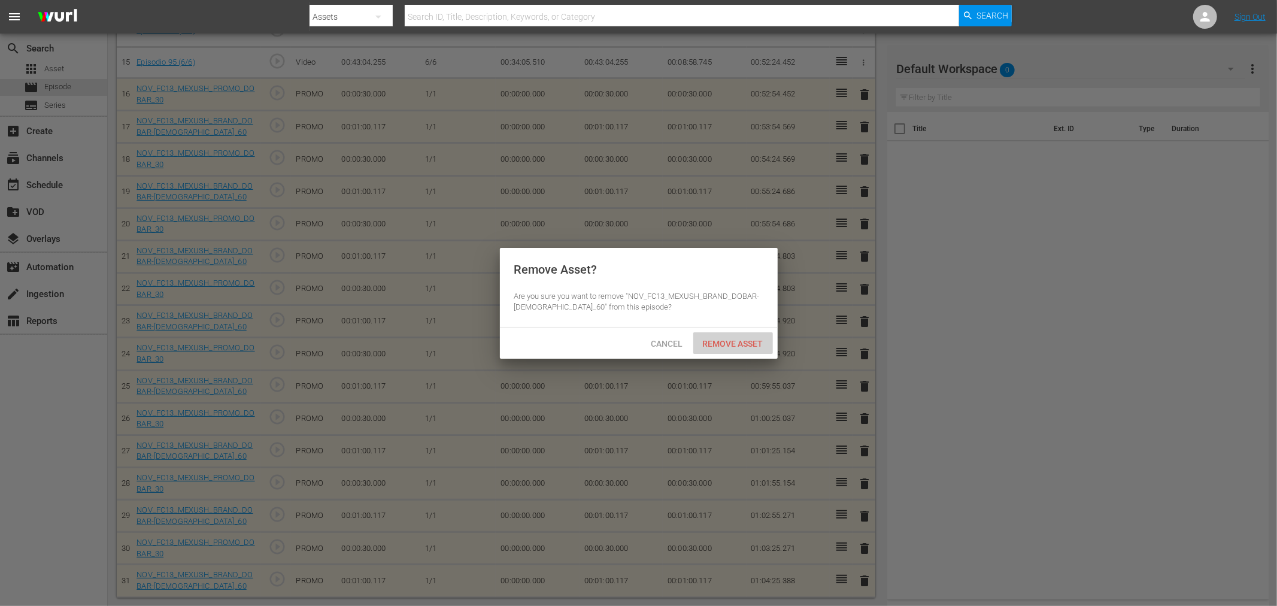
click at [748, 348] on div "Remove Asset" at bounding box center [733, 343] width 80 height 22
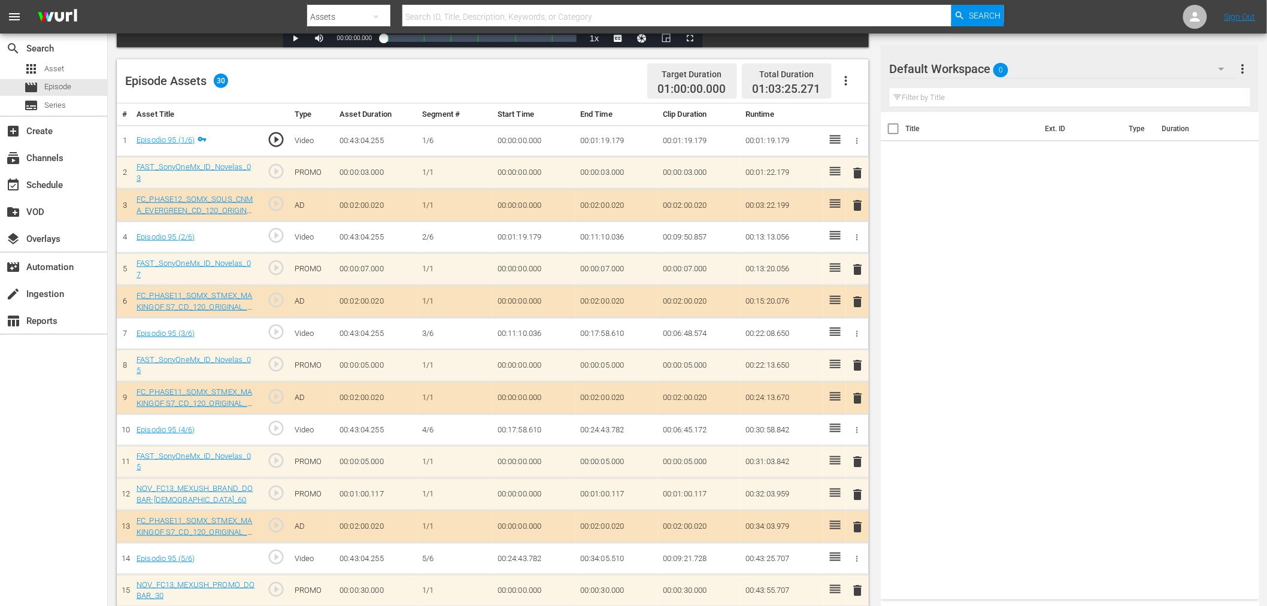
scroll to position [248, 0]
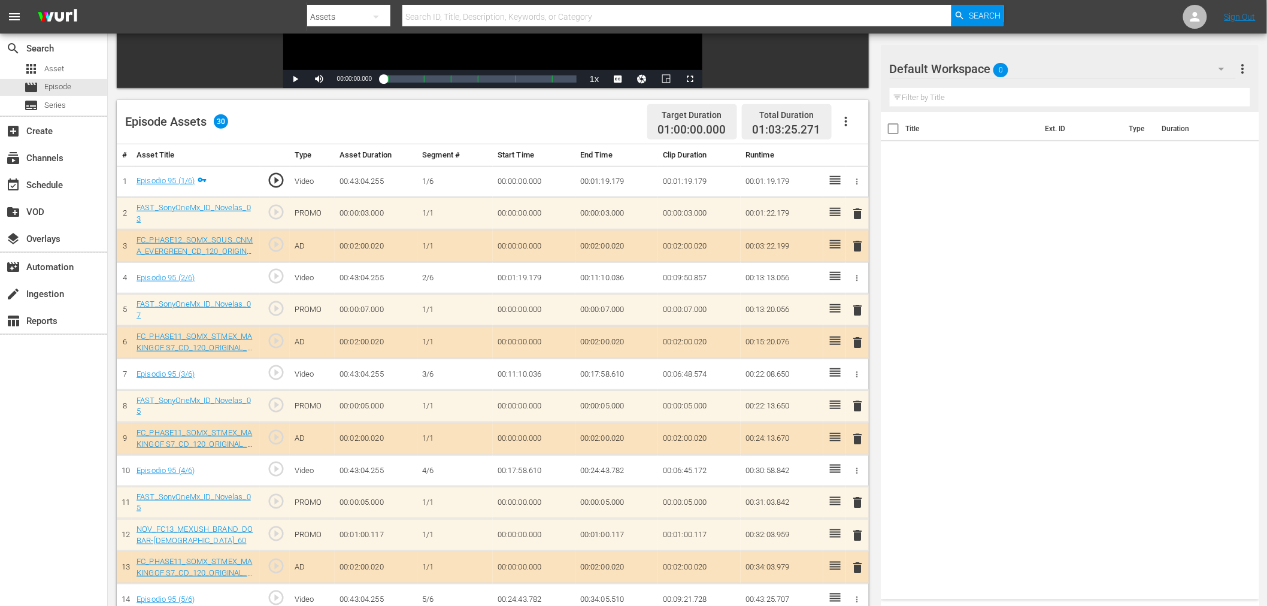
click at [857, 307] on span "delete" at bounding box center [858, 310] width 14 height 14
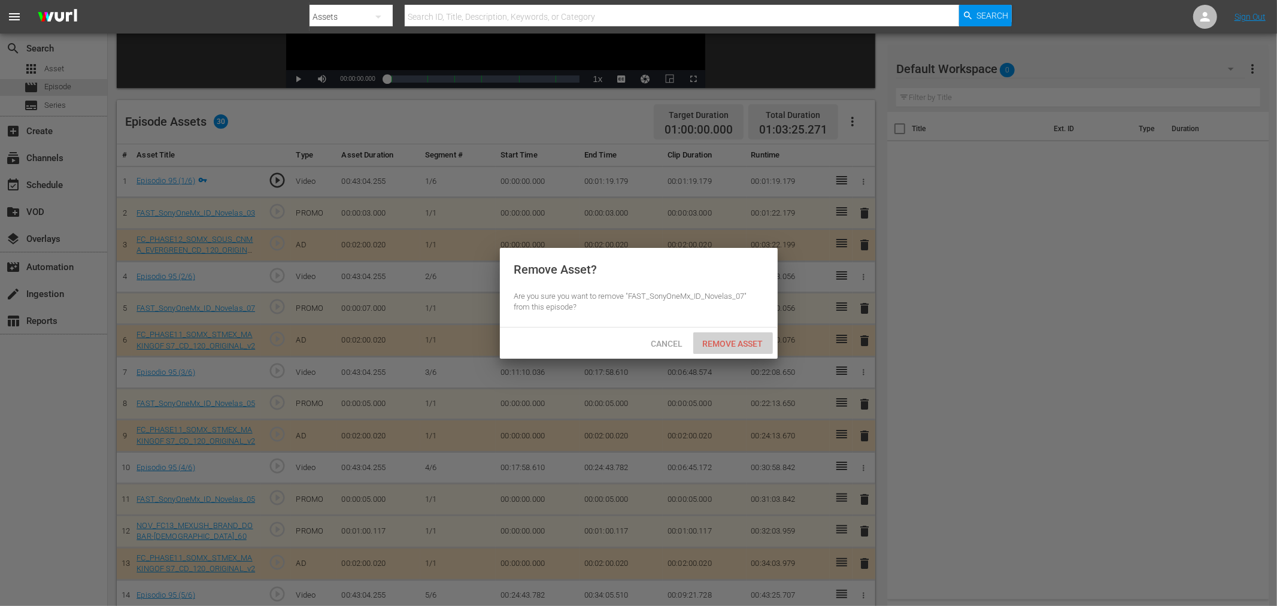
click at [756, 346] on span "Remove Asset" at bounding box center [733, 344] width 80 height 10
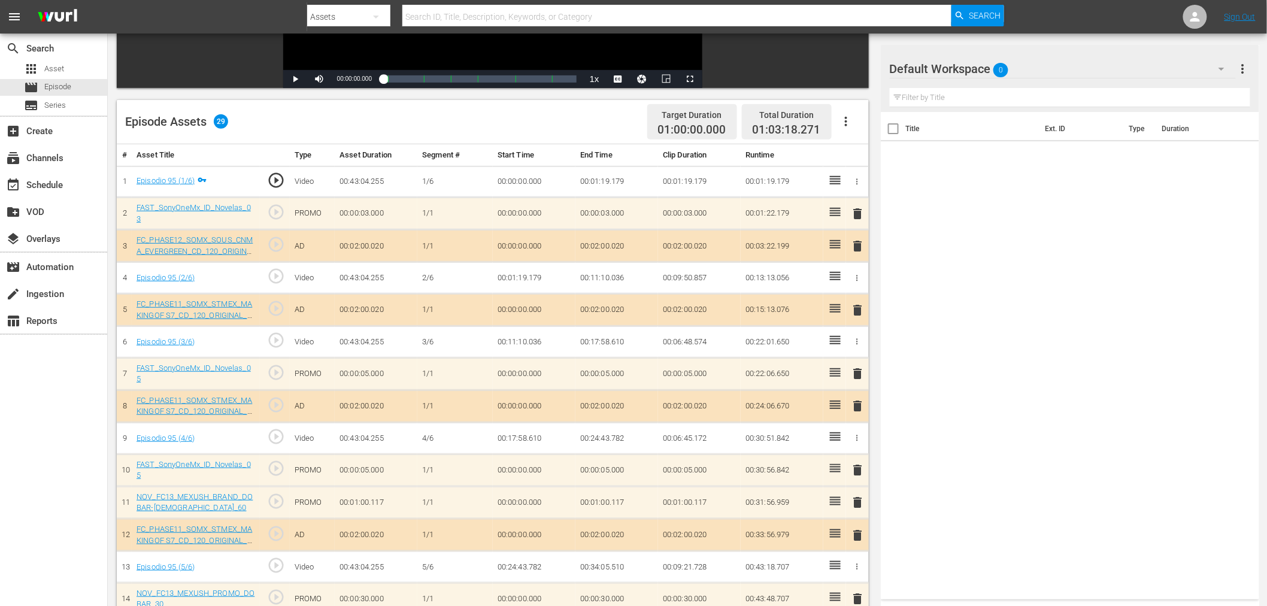
click at [855, 372] on span "delete" at bounding box center [858, 373] width 14 height 14
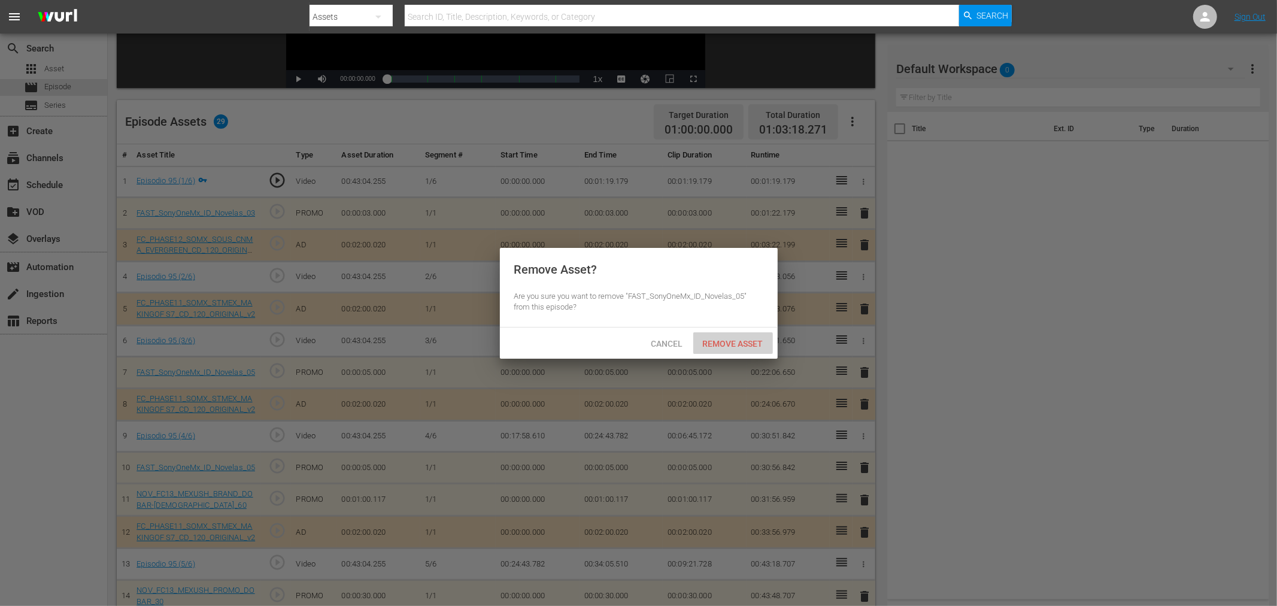
click at [721, 340] on span "Remove Asset" at bounding box center [733, 344] width 80 height 10
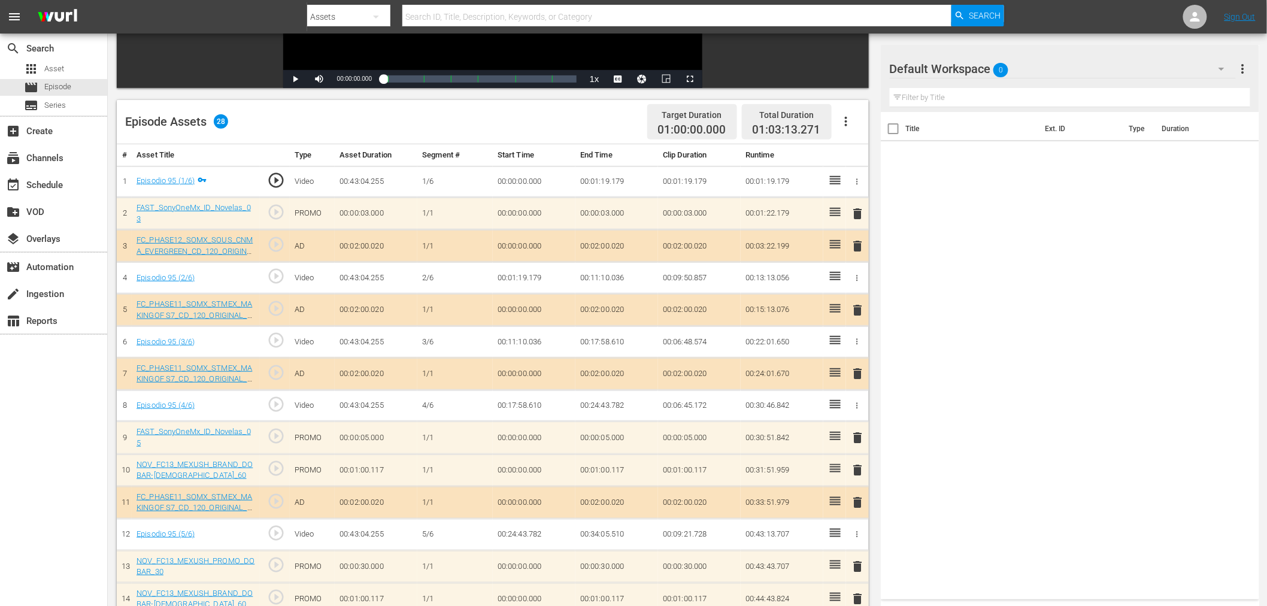
click at [858, 435] on span "delete" at bounding box center [858, 437] width 14 height 14
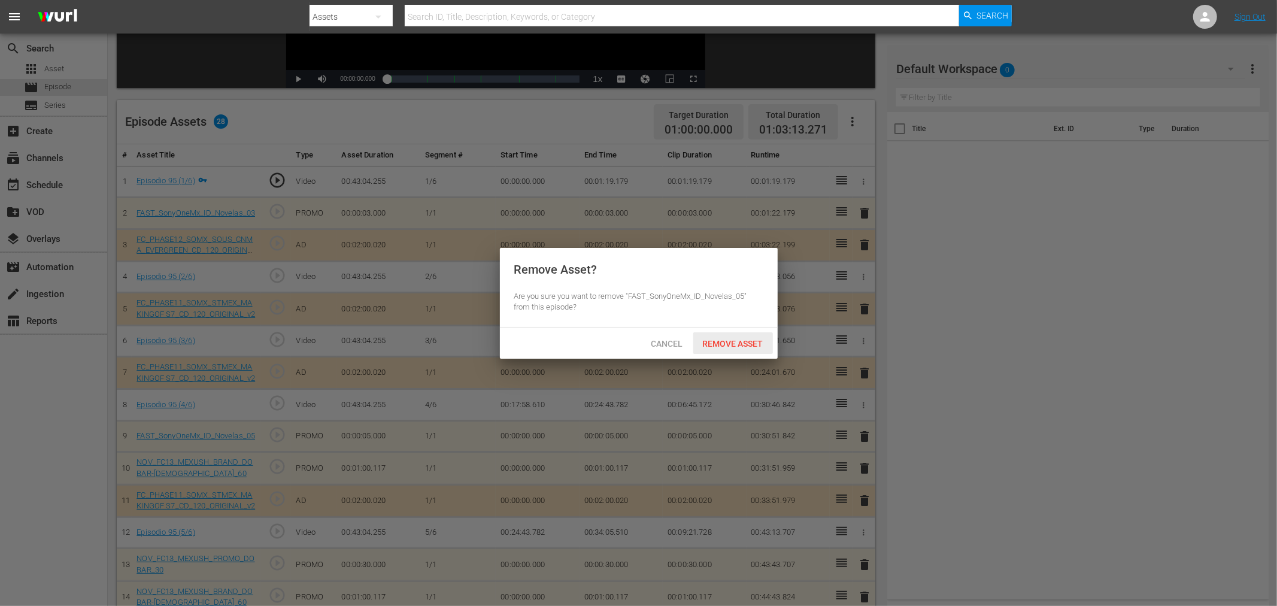
click at [739, 341] on span "Remove Asset" at bounding box center [733, 344] width 80 height 10
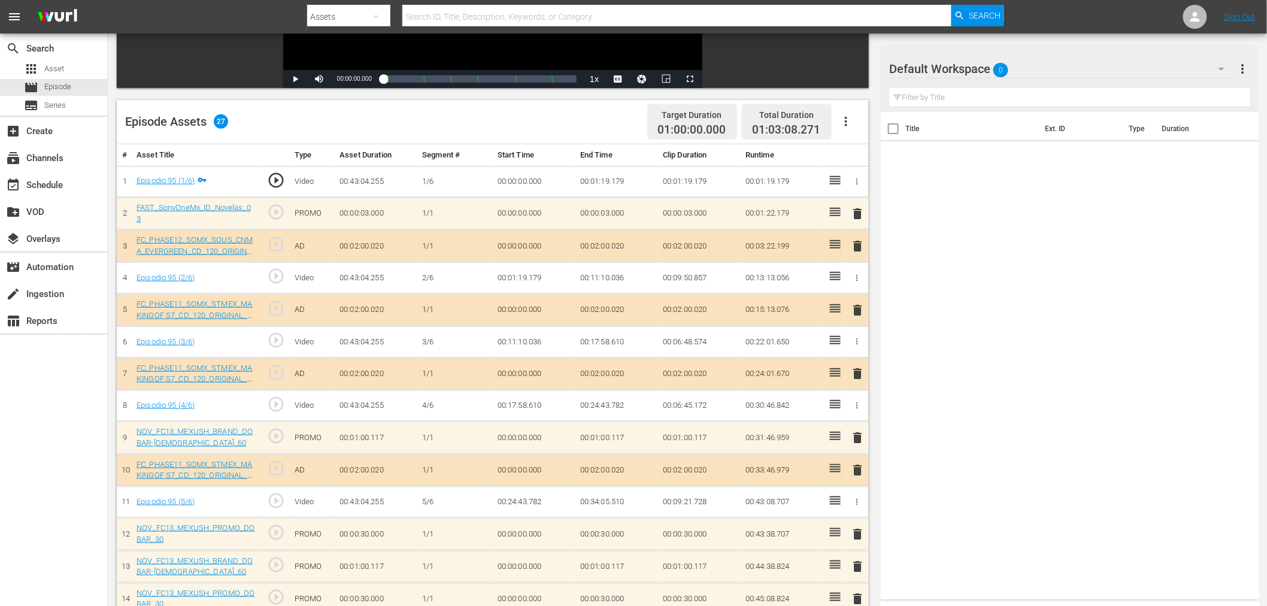
scroll to position [0, 0]
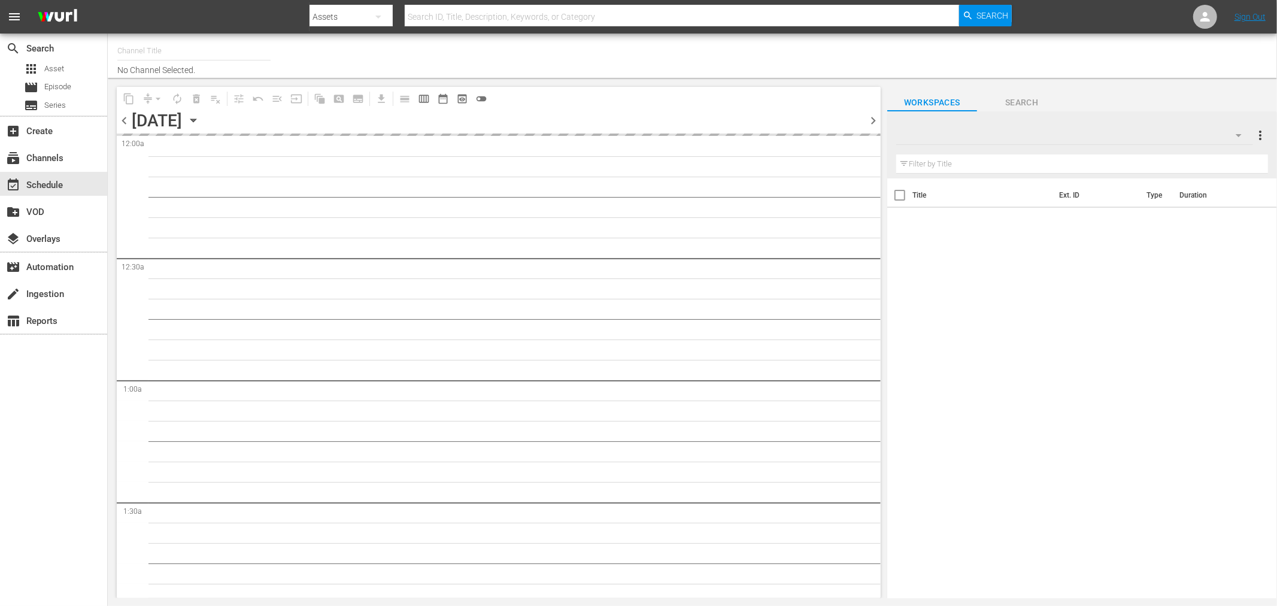
type input "Sony One Novelas (MX) (1001)"
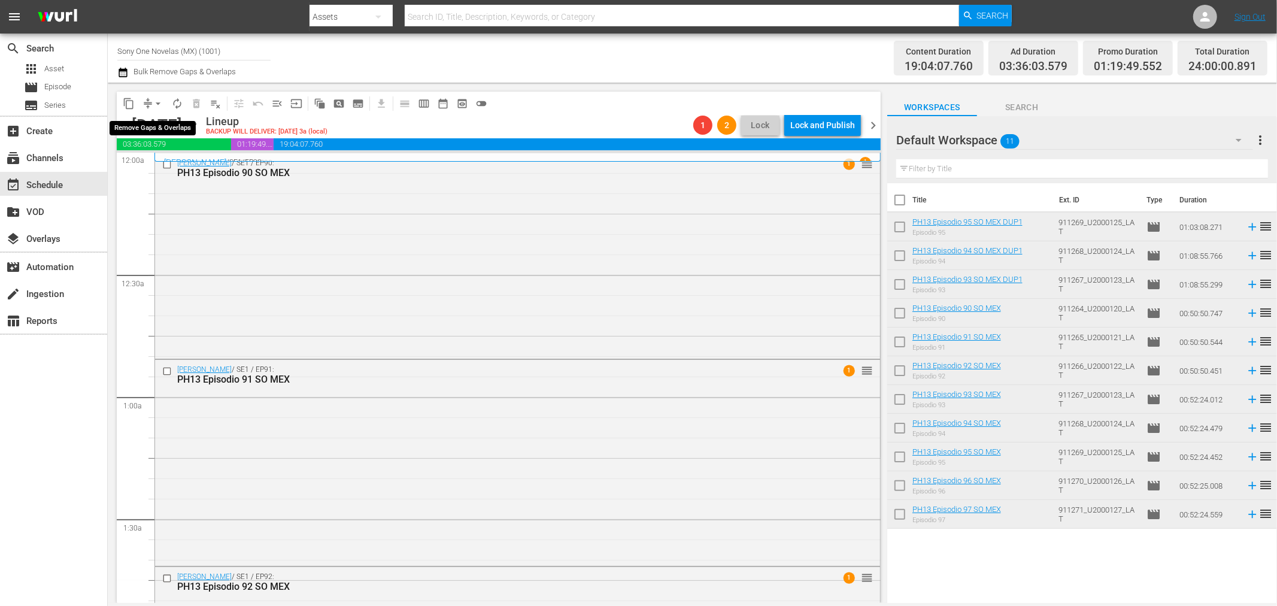
click at [157, 103] on span "arrow_drop_down" at bounding box center [158, 104] width 12 height 12
click at [162, 169] on li "Align to End of Previous Day" at bounding box center [159, 167] width 126 height 20
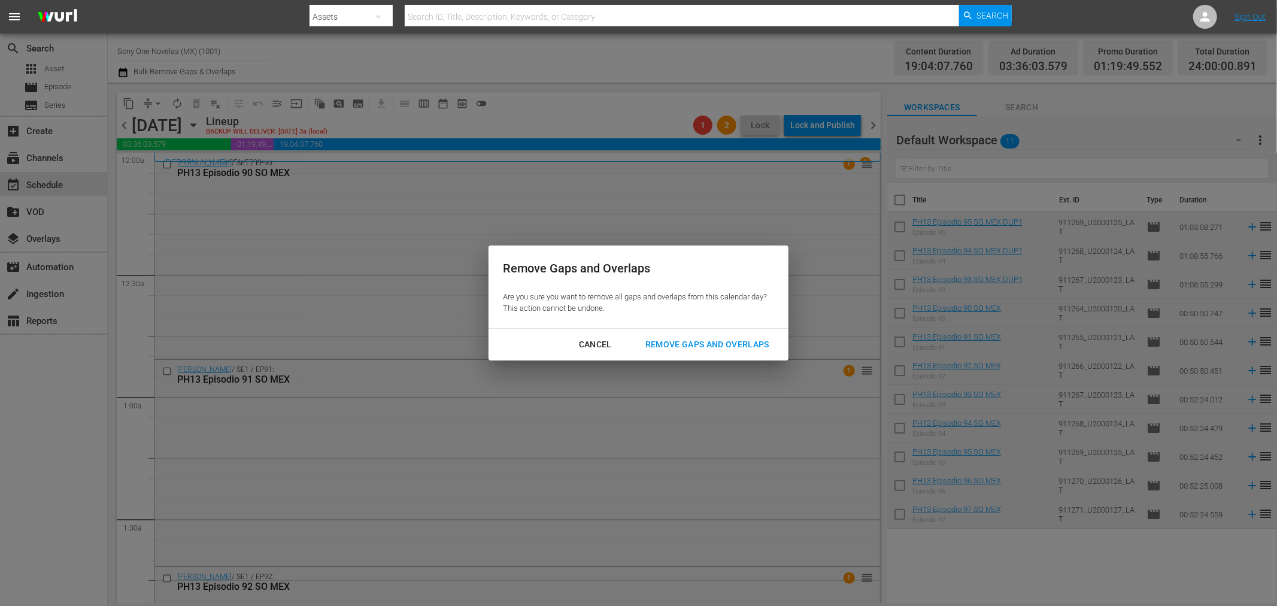
click at [732, 345] on div "Remove Gaps and Overlaps" at bounding box center [707, 344] width 143 height 15
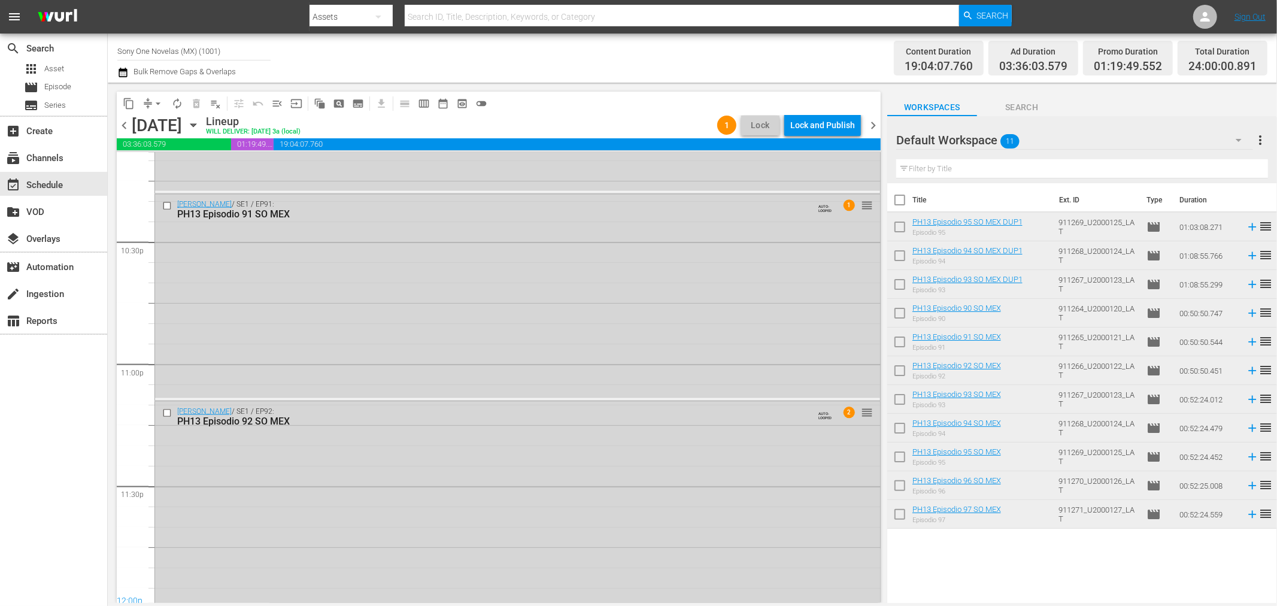
scroll to position [5412, 0]
click at [250, 565] on div "[PERSON_NAME] / SE1 / EP92: PH13 Episodio 92 SO MEX AUTO-LOOPED 2 reorder" at bounding box center [517, 498] width 725 height 204
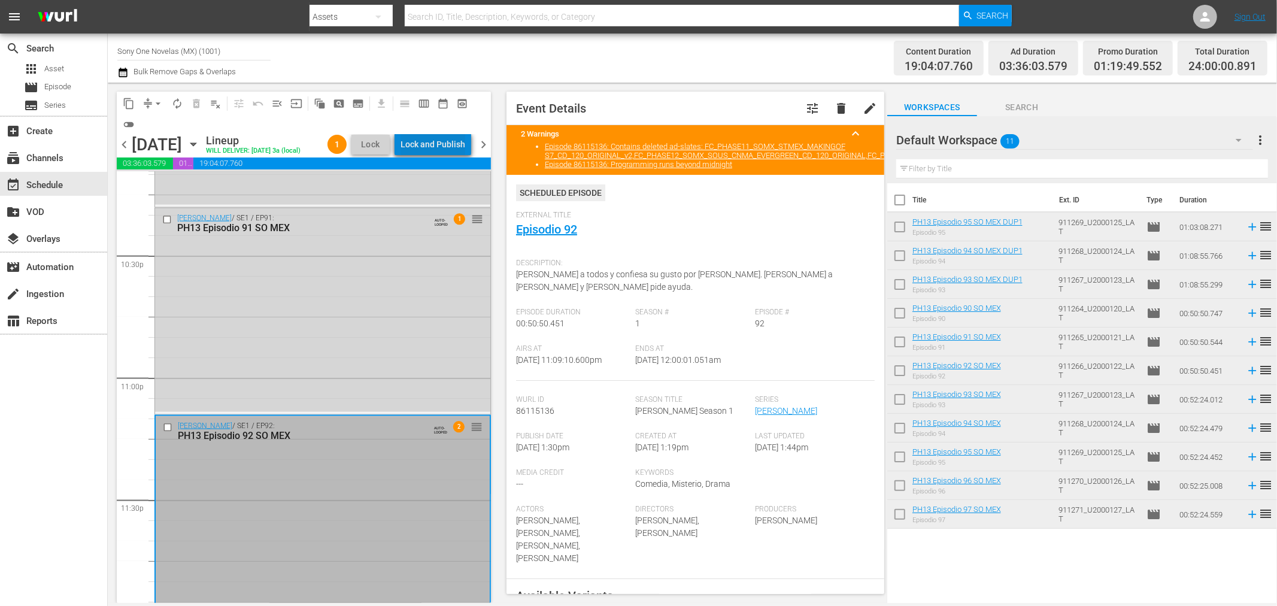
click at [441, 141] on div "Lock and Publish" at bounding box center [433, 145] width 65 height 22
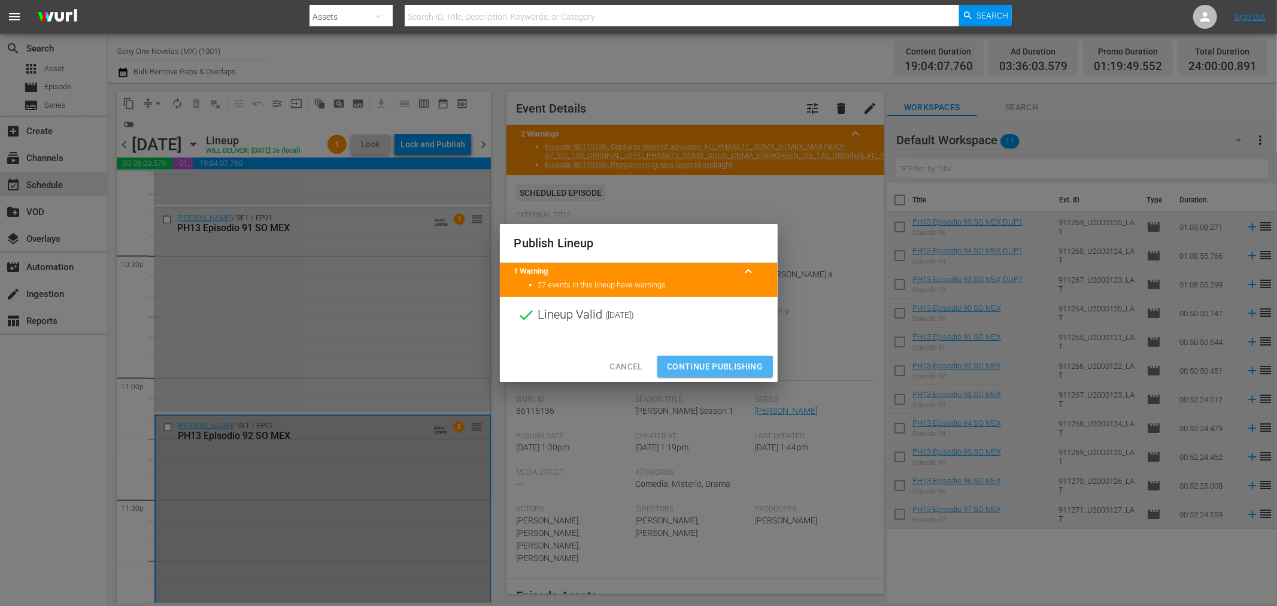
click at [762, 360] on span "Continue Publishing" at bounding box center [715, 366] width 96 height 15
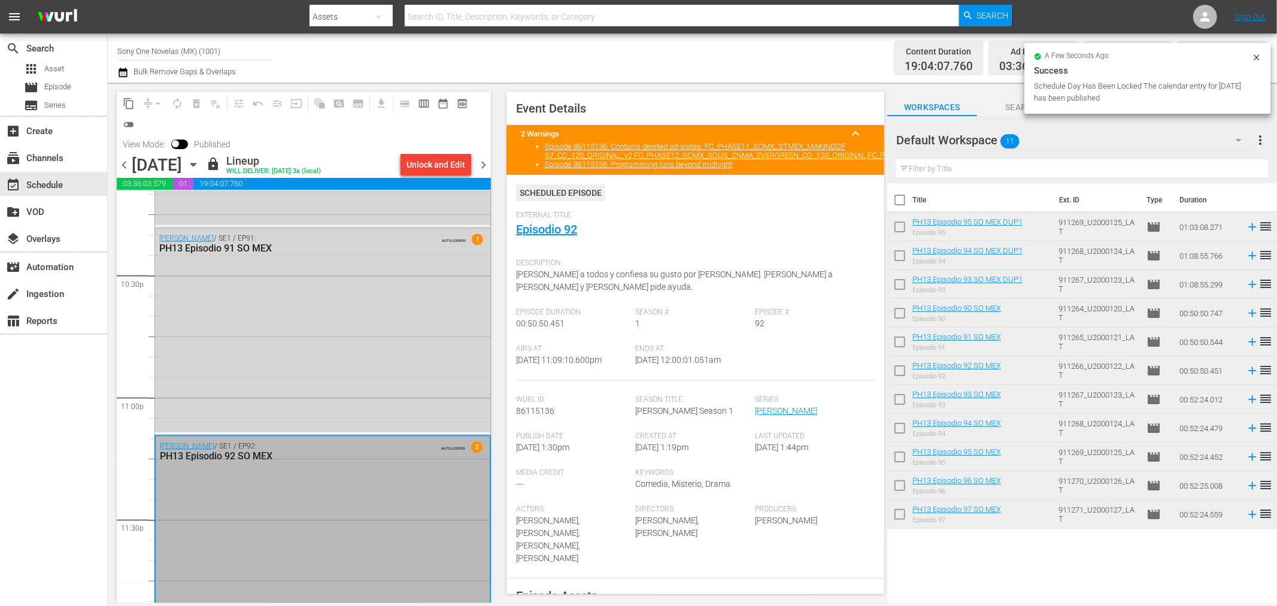
click at [486, 163] on span "chevron_right" at bounding box center [483, 164] width 15 height 15
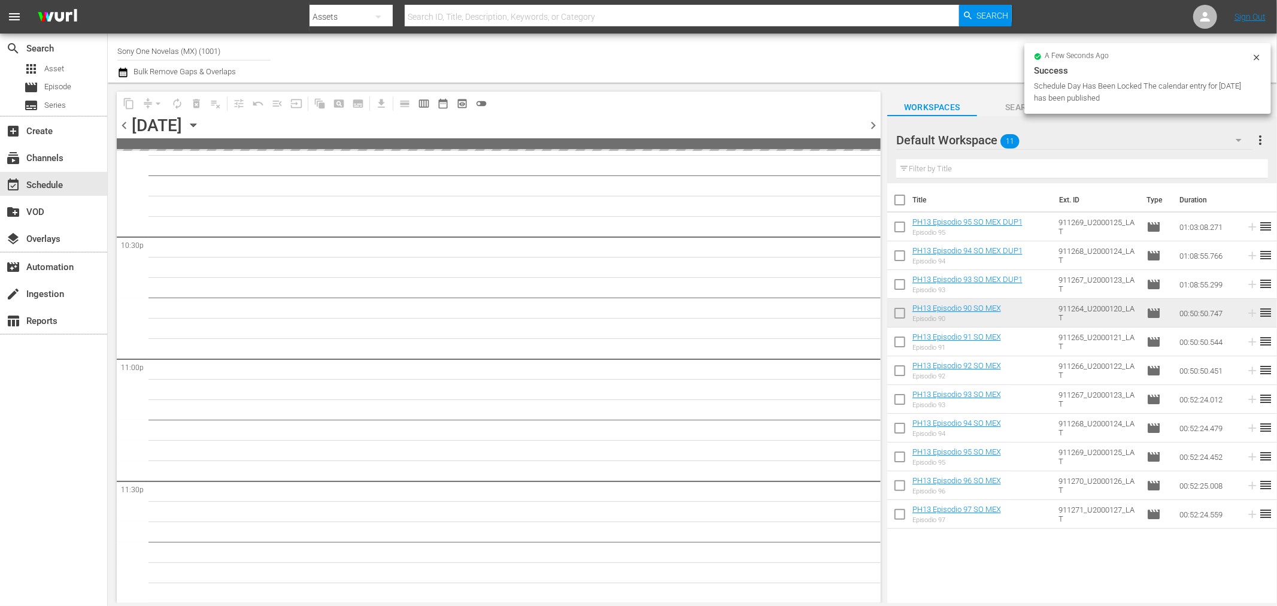
scroll to position [5410, 0]
click at [905, 202] on input "checkbox" at bounding box center [899, 202] width 25 height 25
checkbox input "true"
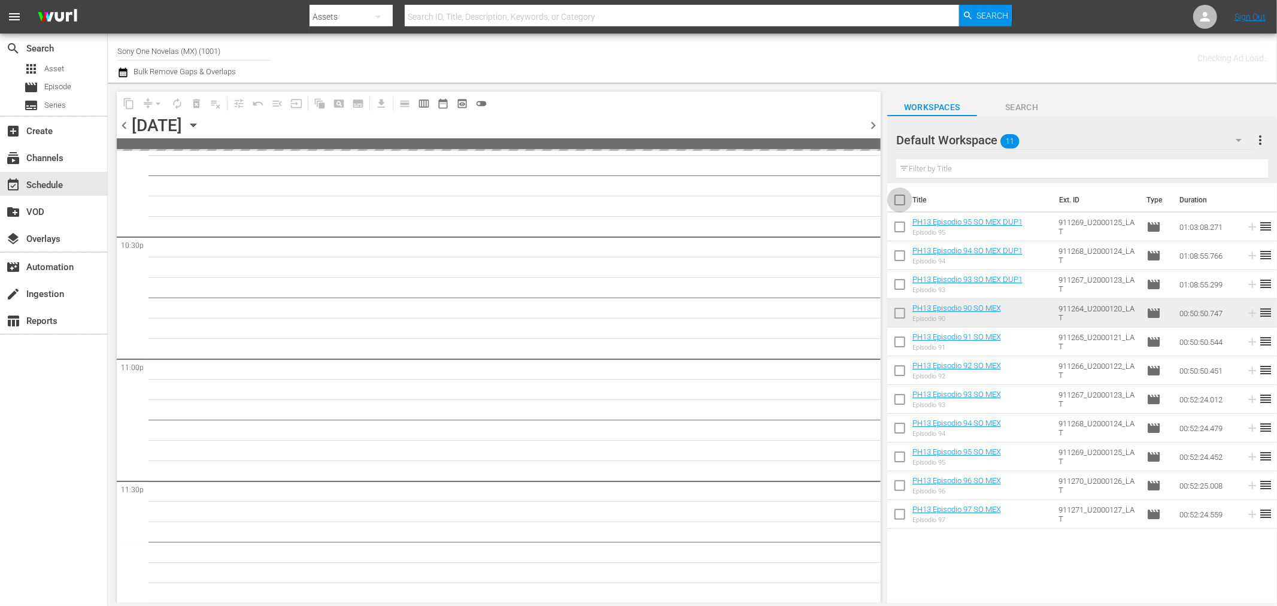
checkbox input "true"
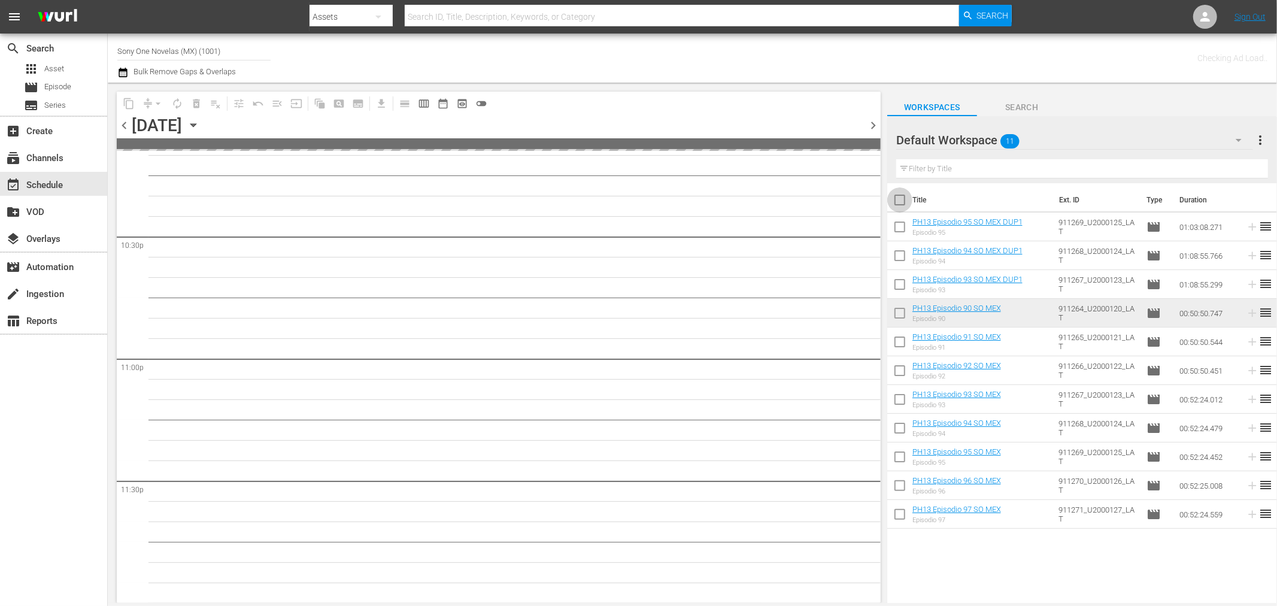
checkbox input "true"
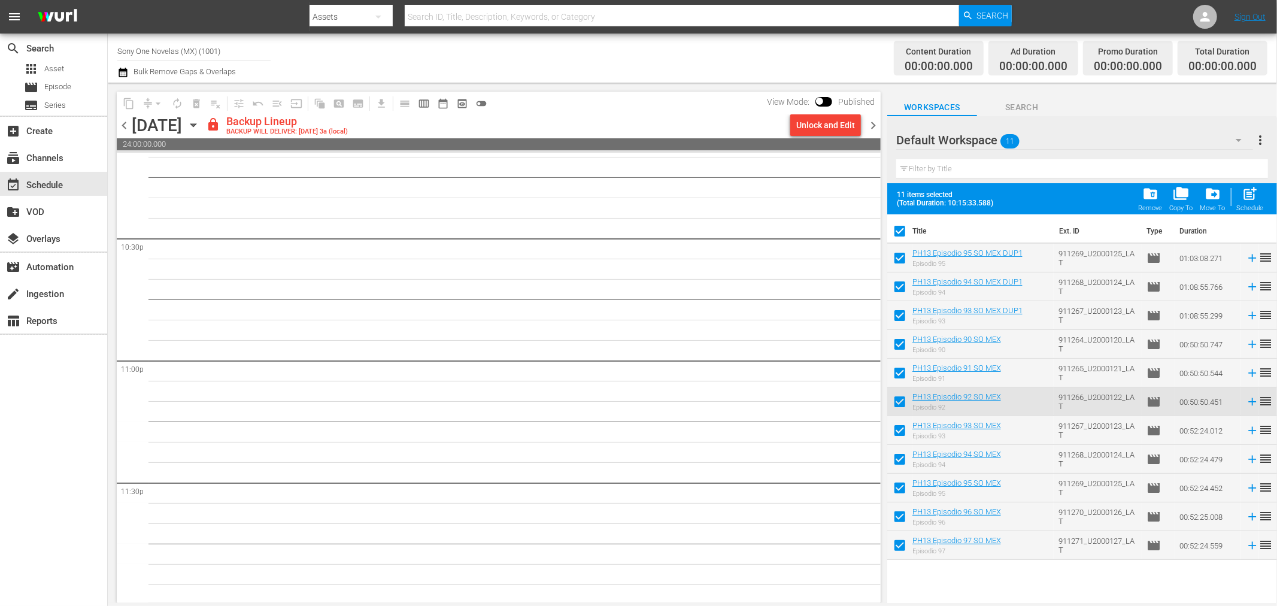
scroll to position [5412, 0]
click at [844, 127] on div "Unlock and Edit" at bounding box center [825, 125] width 59 height 22
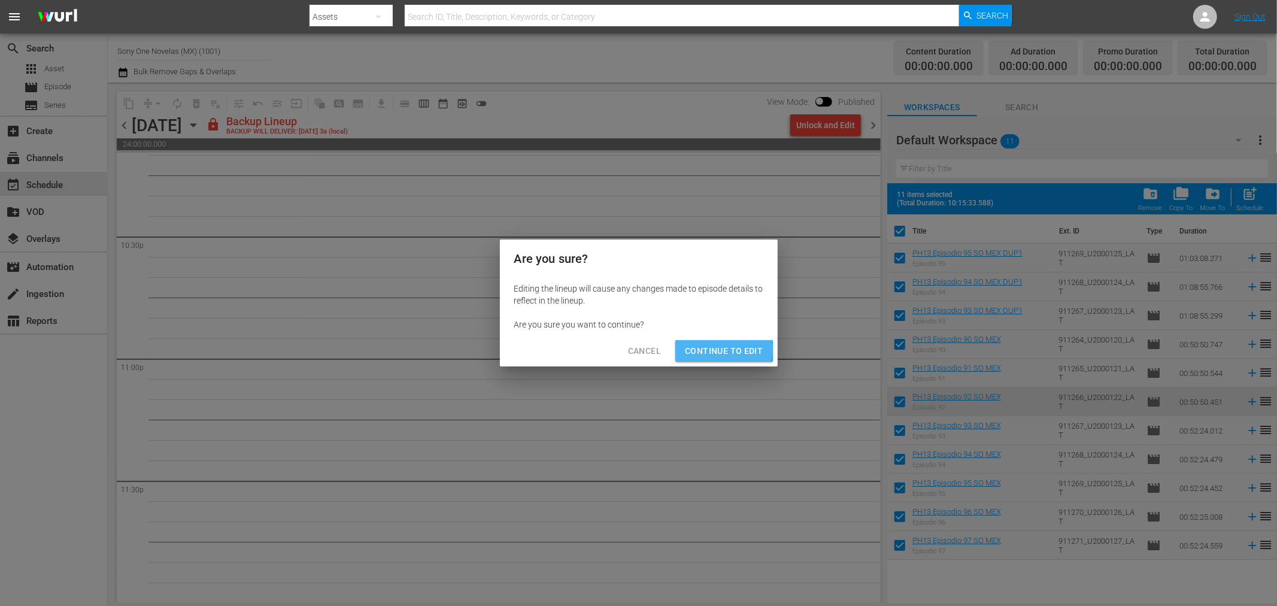
click at [720, 350] on span "Continue to Edit" at bounding box center [724, 351] width 78 height 15
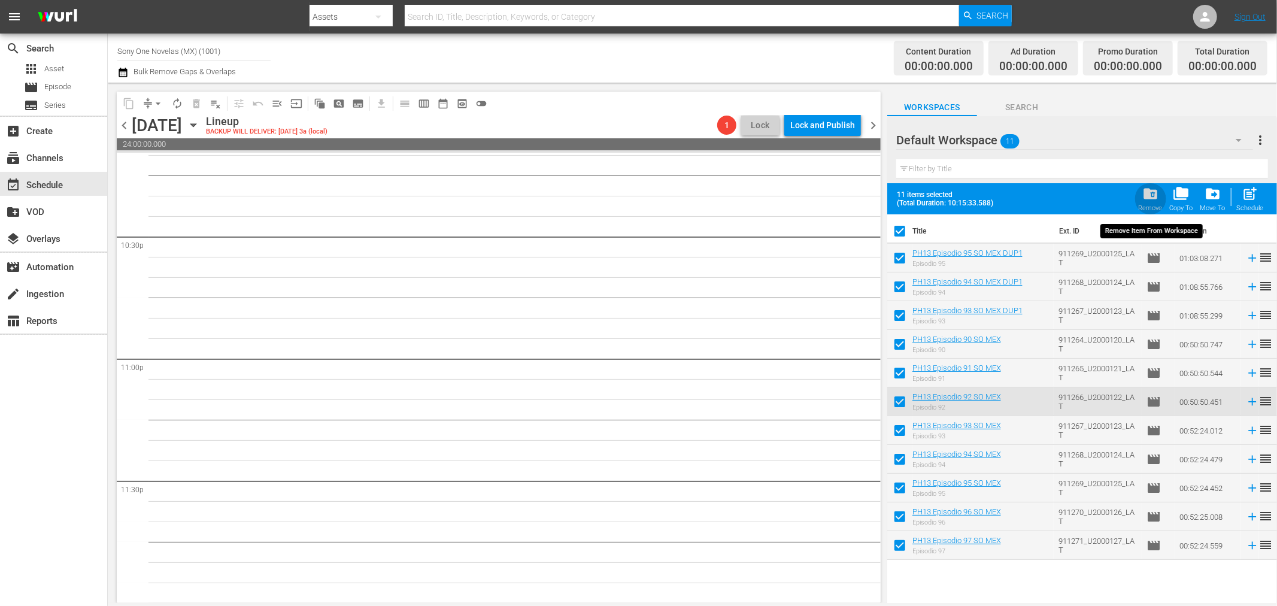
click at [1151, 200] on span "folder_delete" at bounding box center [1150, 194] width 16 height 16
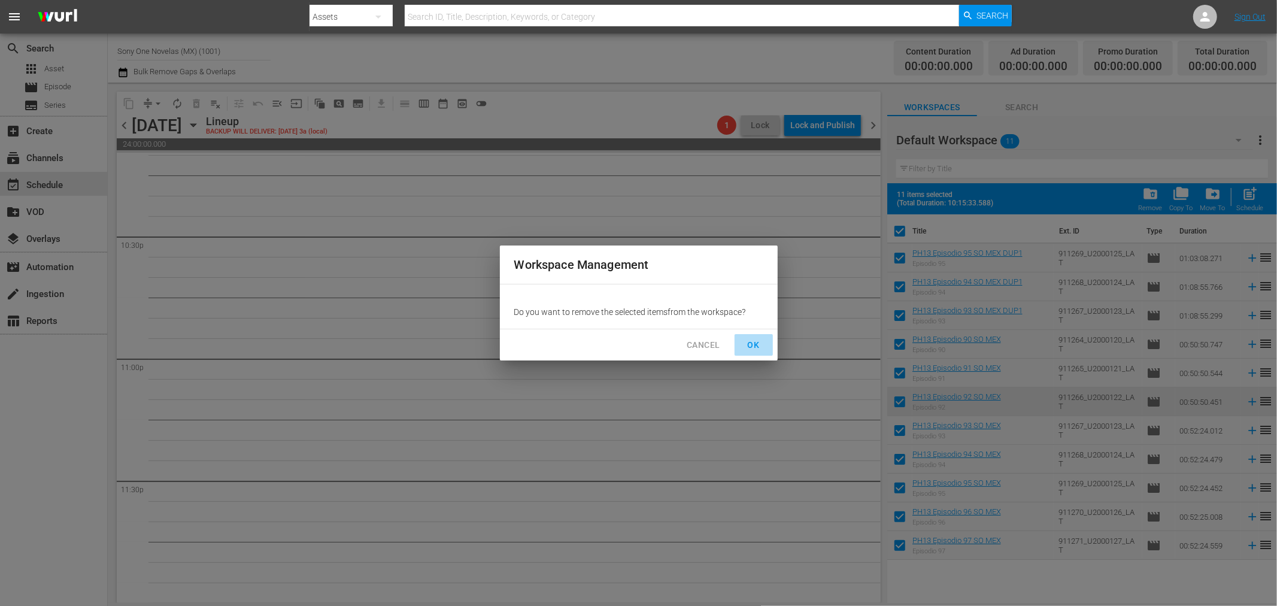
click at [751, 343] on span "OK" at bounding box center [753, 345] width 19 height 15
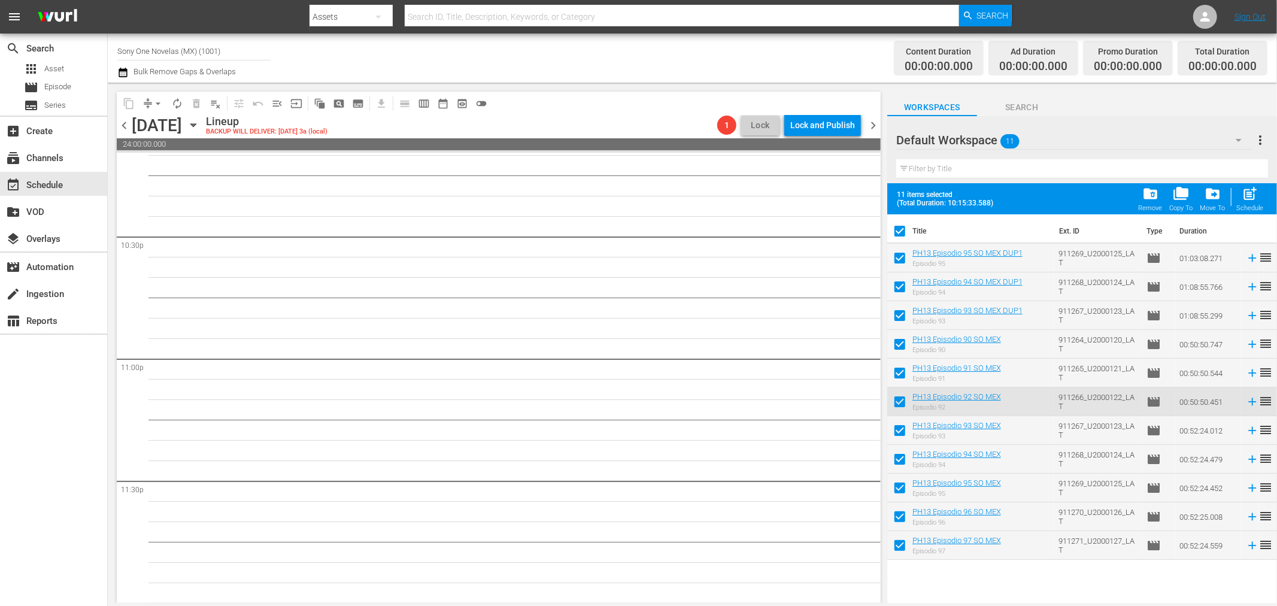
checkbox input "false"
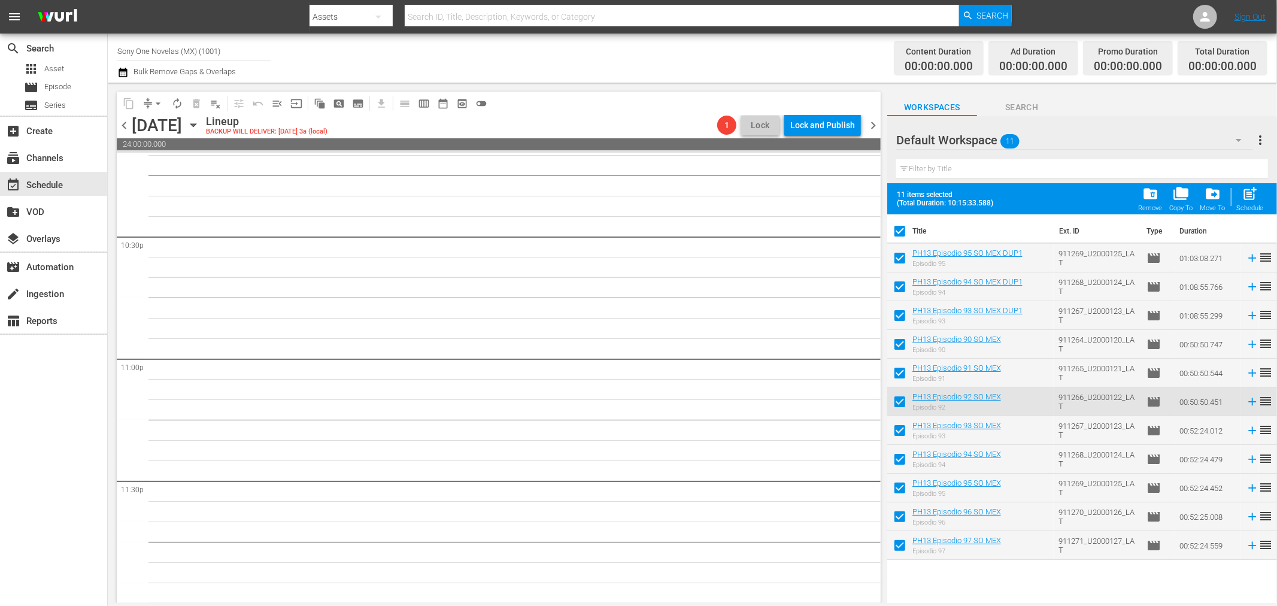
checkbox input "false"
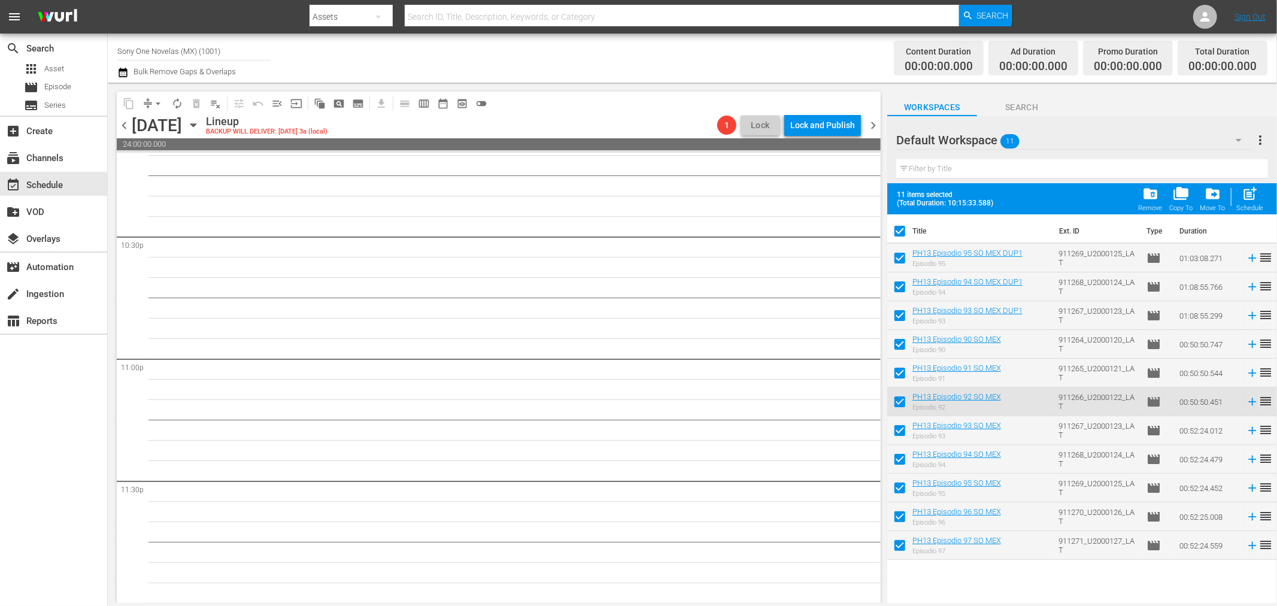
checkbox input "false"
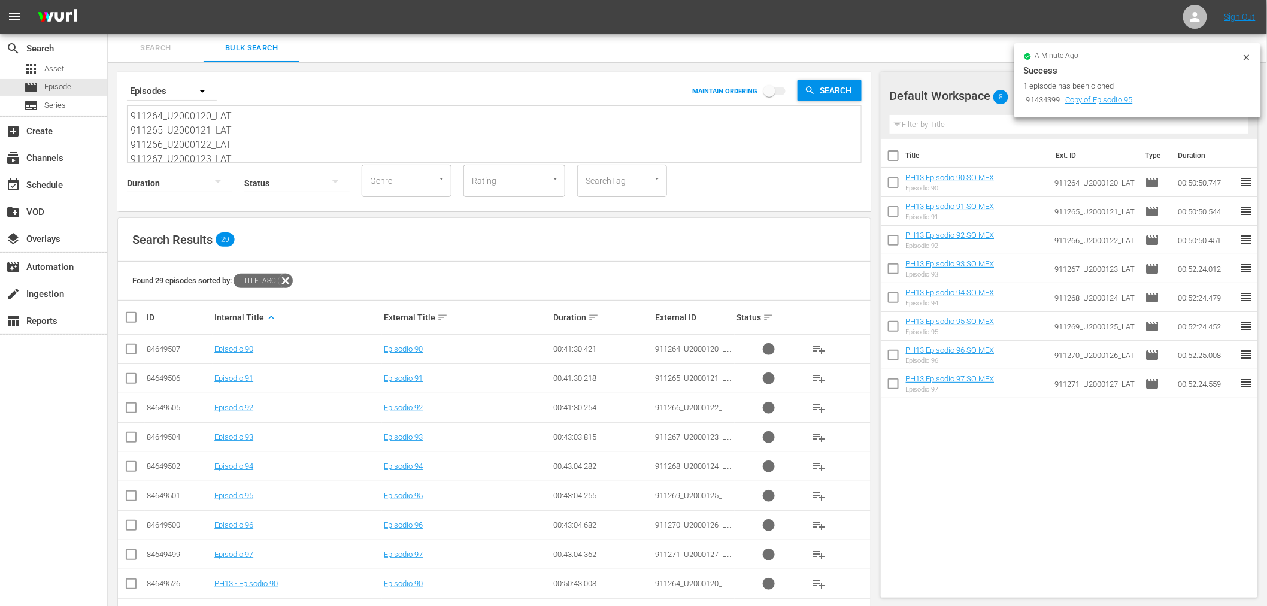
click at [1247, 57] on icon at bounding box center [1247, 58] width 10 height 10
drag, startPoint x: 235, startPoint y: 159, endPoint x: 0, endPoint y: -40, distance: 307.2
click at [0, 0] on html "menu Sign Out search Search apps Asset movie Episode subtitles Series add_box C…" at bounding box center [633, 303] width 1267 height 606
type textarea "911268_U2000124_LAT 911269_U2000125_LAT 911270_U2000126_LAT 911271_U2000127_LAT"
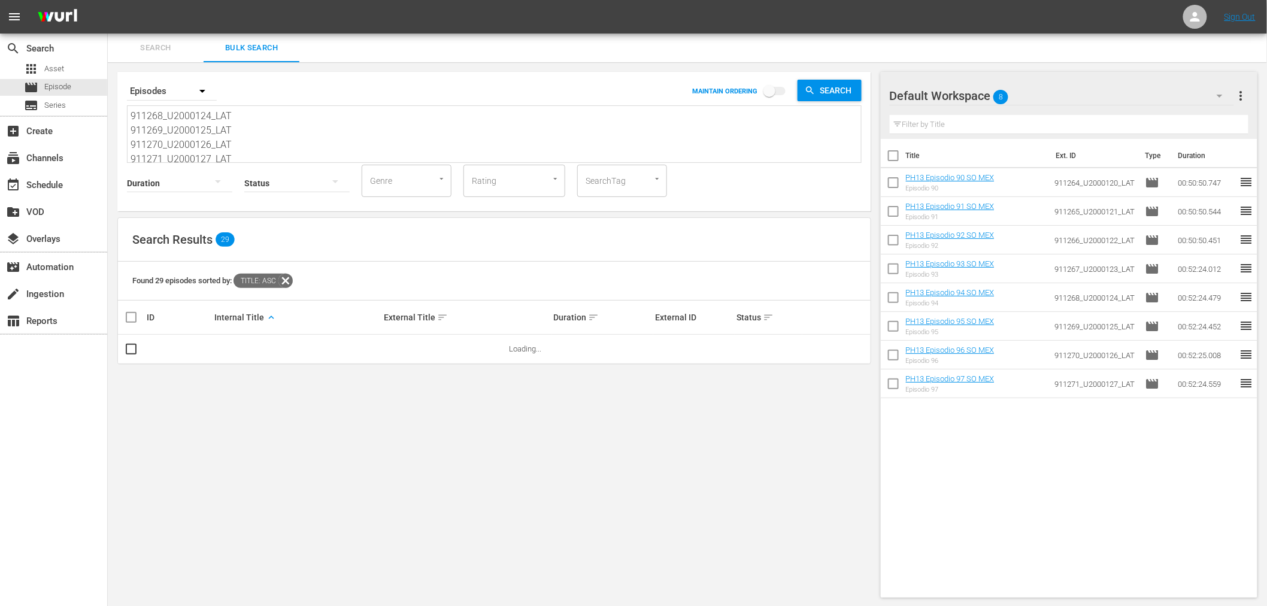
scroll to position [17, 0]
drag, startPoint x: 132, startPoint y: 115, endPoint x: 304, endPoint y: 300, distance: 252.9
click at [304, 300] on div "Search By Episodes MAINTAIN ORDERING Search 911268_U2000124_LAT 911269_U2000125…" at bounding box center [494, 334] width 773 height 545
paste textarea "911272_U2000128_LAT 911273_U2000129_LAT 911274_U2000130_LAT 911275_U2000131_LAT…"
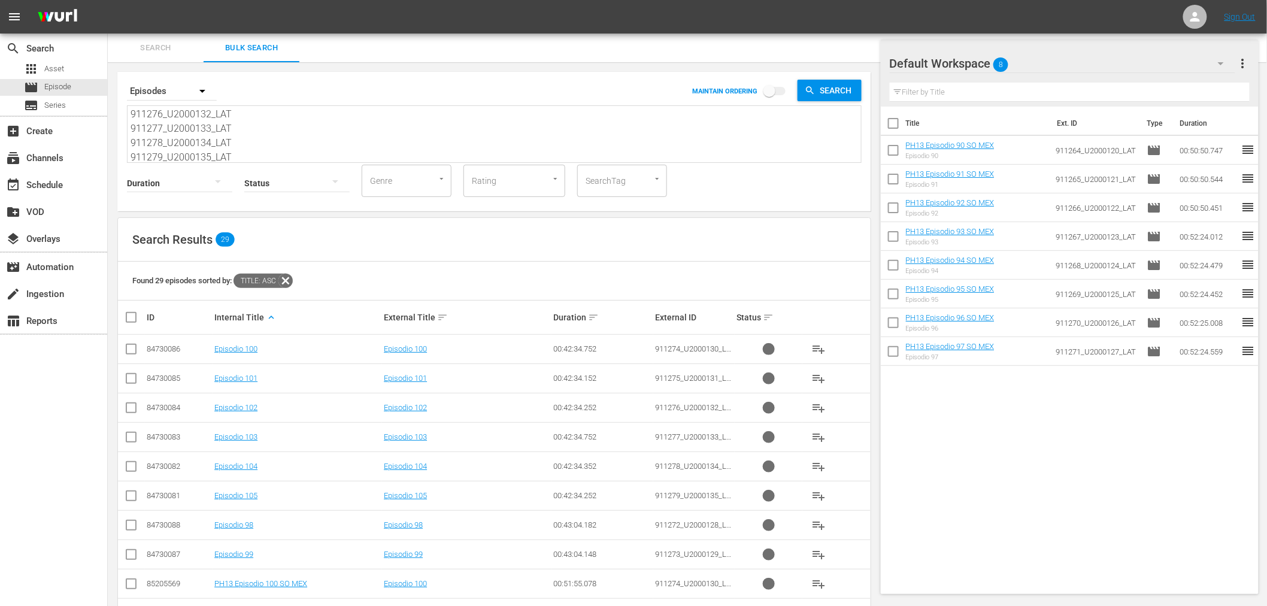
scroll to position [220, 0]
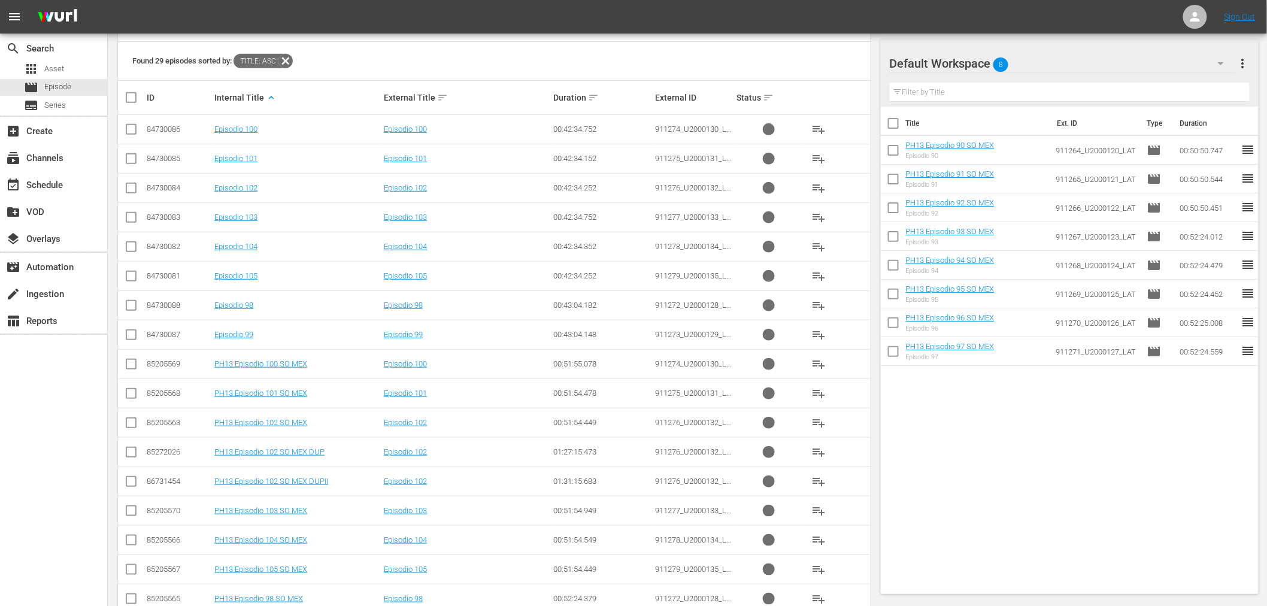
type textarea "911272_U2000128_LAT 911273_U2000129_LAT 911274_U2000130_LAT 911275_U2000131_LAT…"
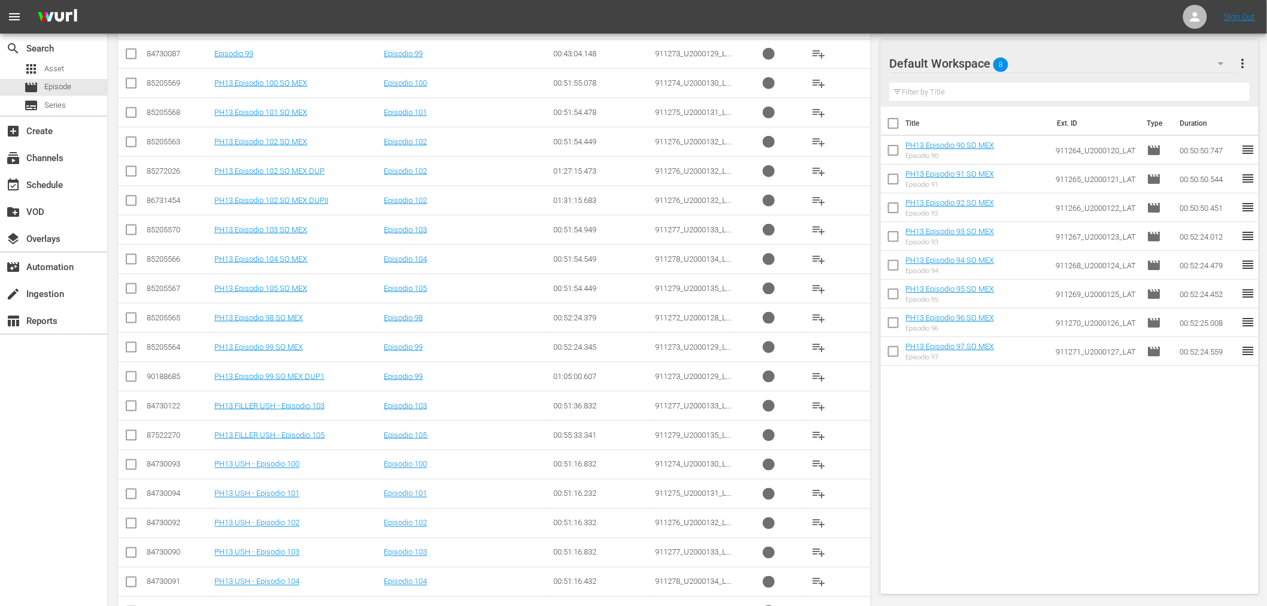
scroll to position [553, 0]
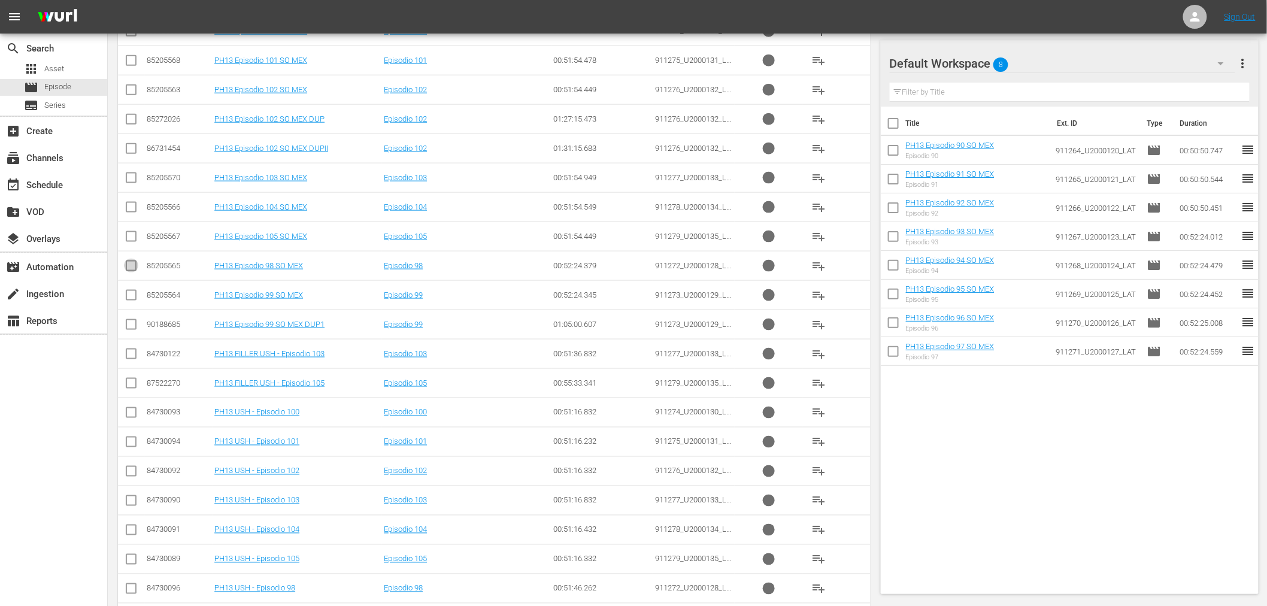
click at [130, 268] on input "checkbox" at bounding box center [131, 268] width 14 height 14
checkbox input "true"
click at [136, 296] on input "checkbox" at bounding box center [131, 297] width 14 height 14
checkbox input "true"
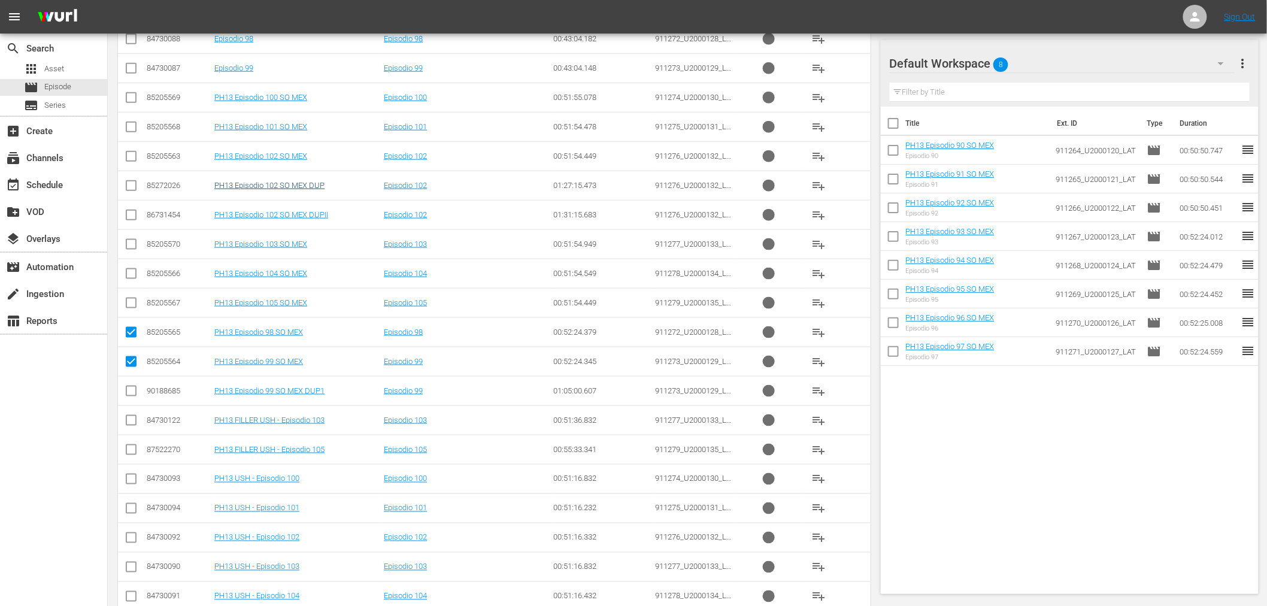
scroll to position [420, 0]
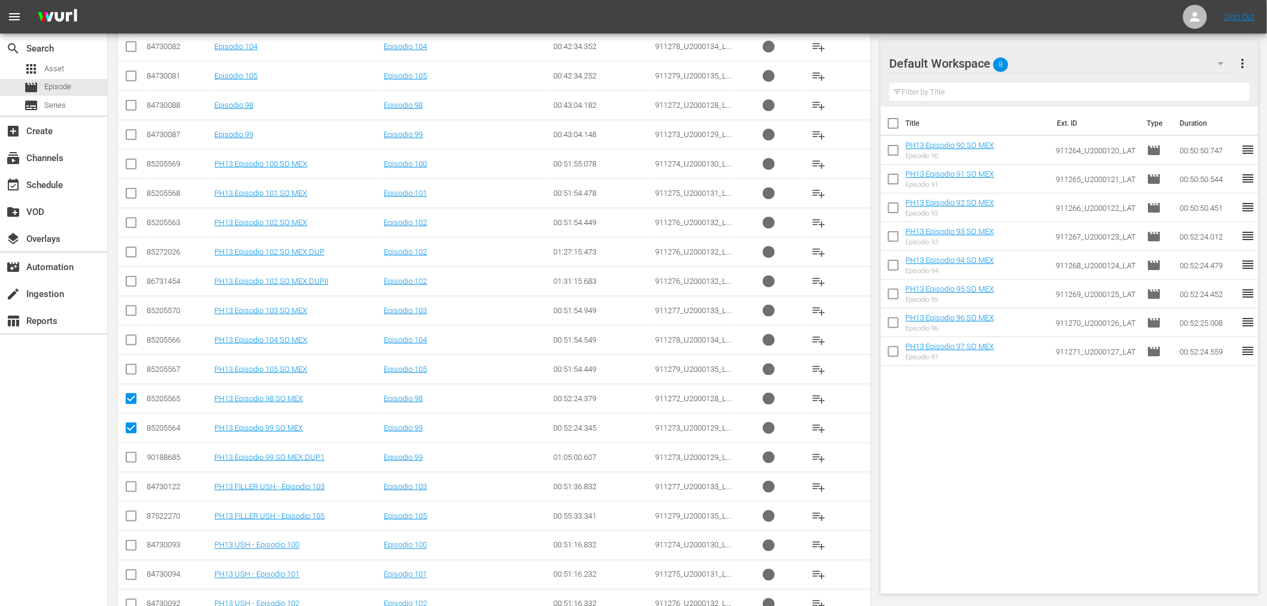
click at [129, 163] on input "checkbox" at bounding box center [131, 166] width 14 height 14
checkbox input "true"
click at [134, 195] on input "checkbox" at bounding box center [131, 196] width 14 height 14
checkbox input "true"
click at [133, 228] on input "checkbox" at bounding box center [131, 225] width 14 height 14
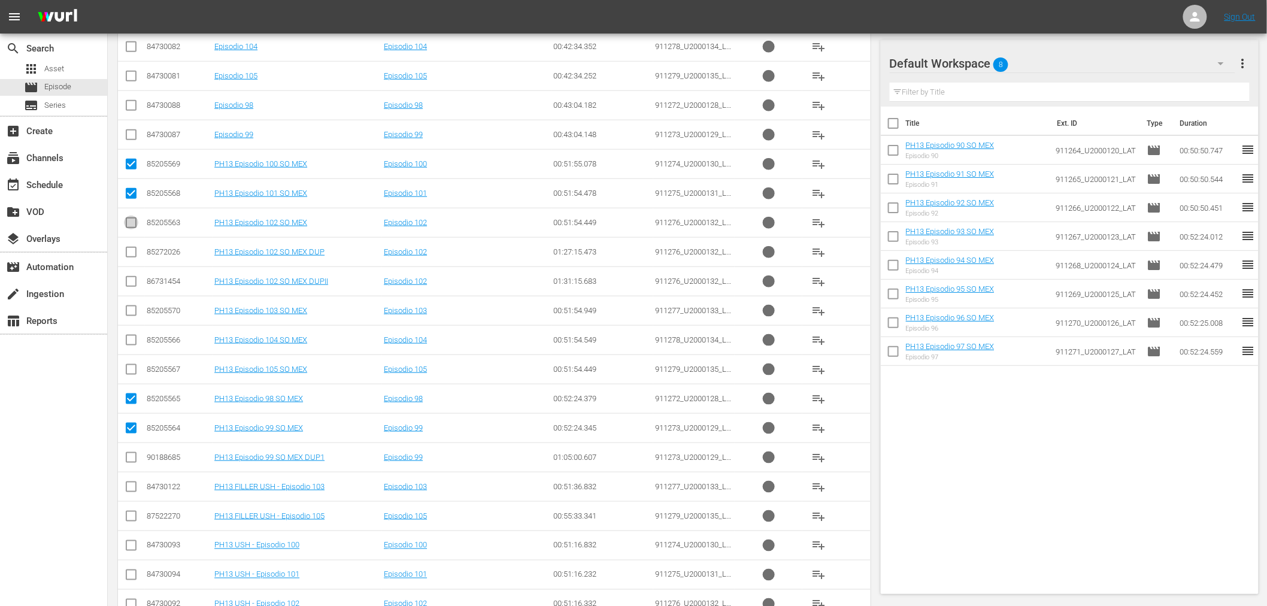
checkbox input "true"
click at [132, 315] on input "checkbox" at bounding box center [131, 313] width 14 height 14
checkbox input "true"
click at [129, 343] on input "checkbox" at bounding box center [131, 342] width 14 height 14
checkbox input "true"
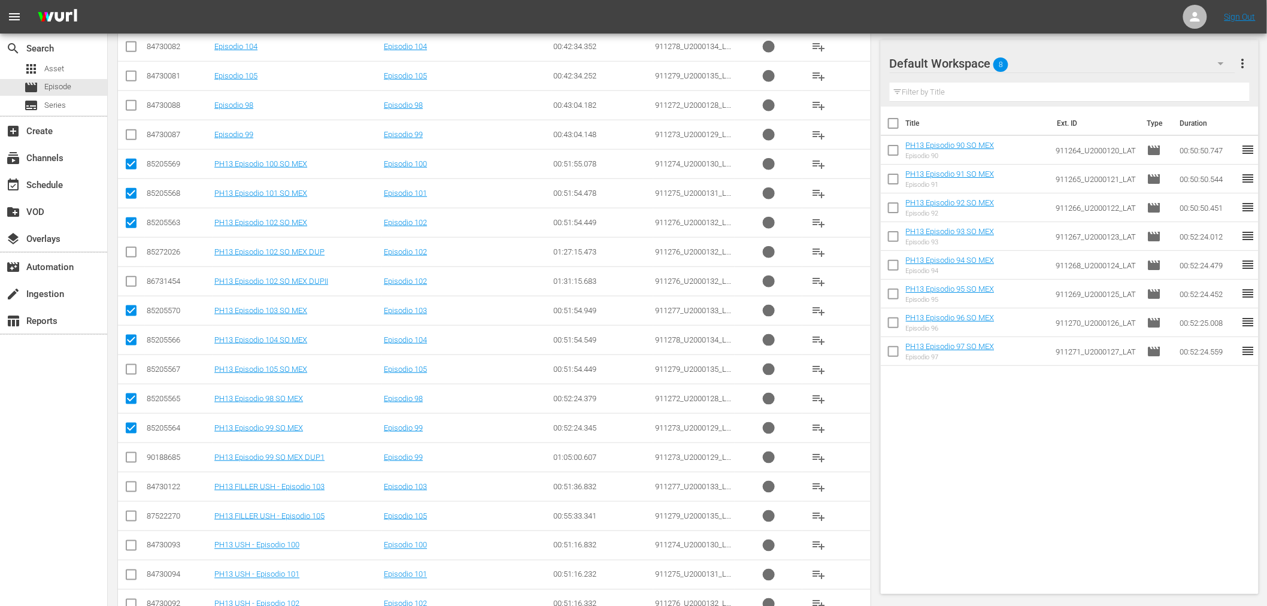
click at [132, 367] on input "checkbox" at bounding box center [131, 372] width 14 height 14
checkbox input "true"
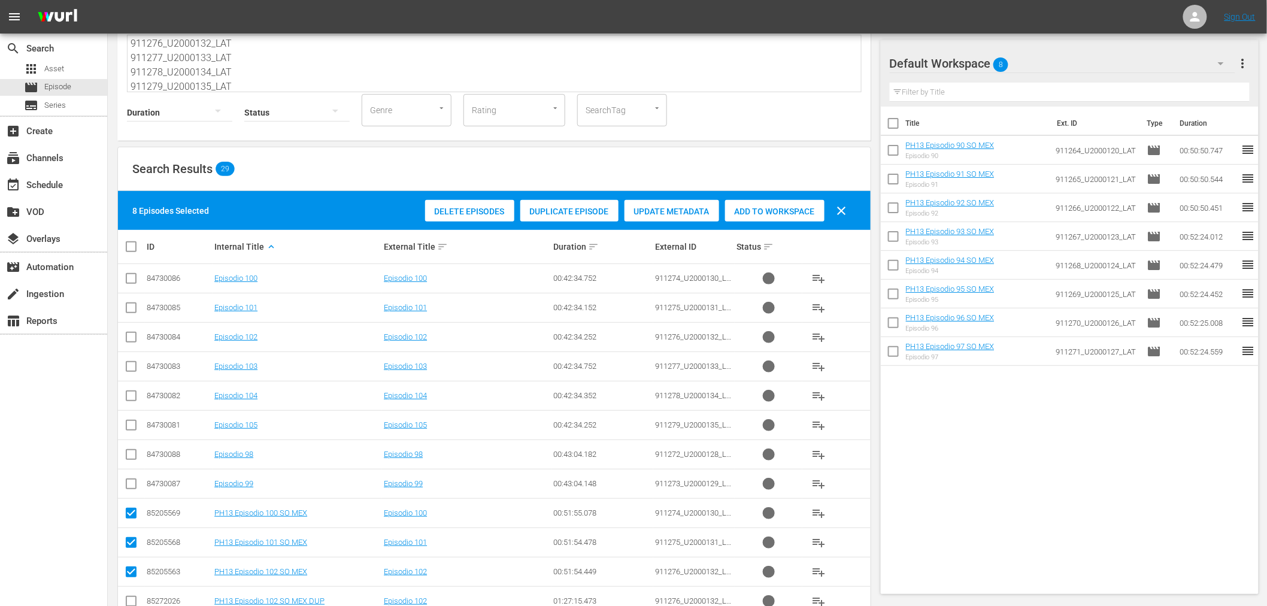
scroll to position [20, 0]
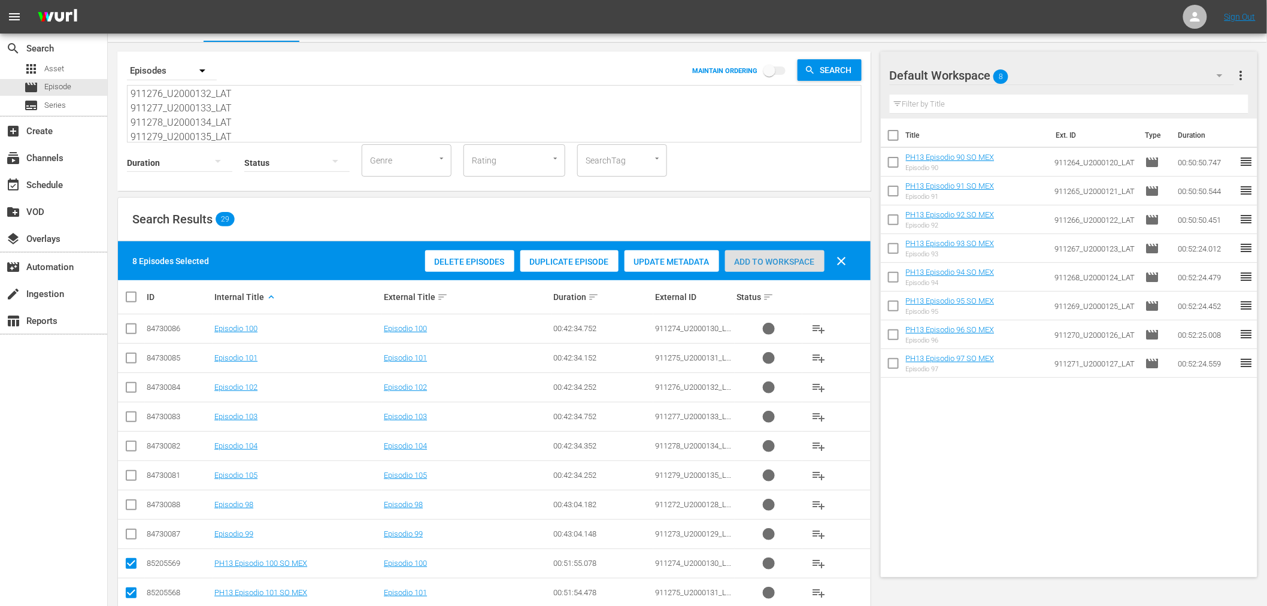
click at [795, 257] on span "Add to Workspace" at bounding box center [774, 262] width 99 height 10
click at [132, 296] on input "checkbox" at bounding box center [136, 297] width 24 height 14
checkbox input "true"
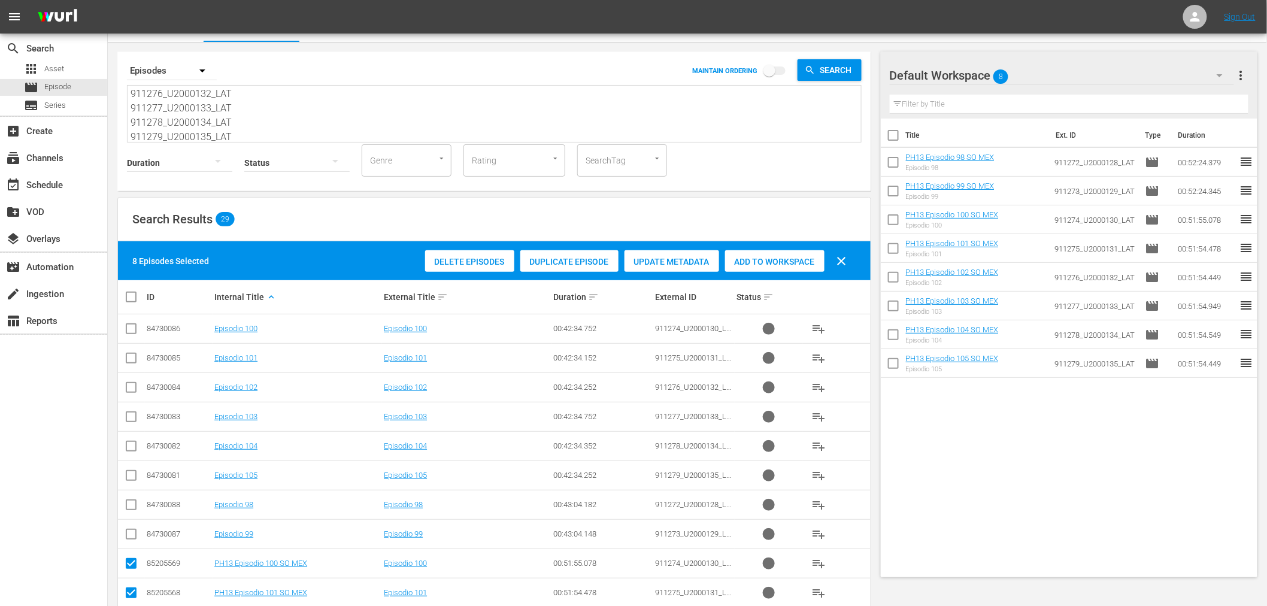
checkbox input "true"
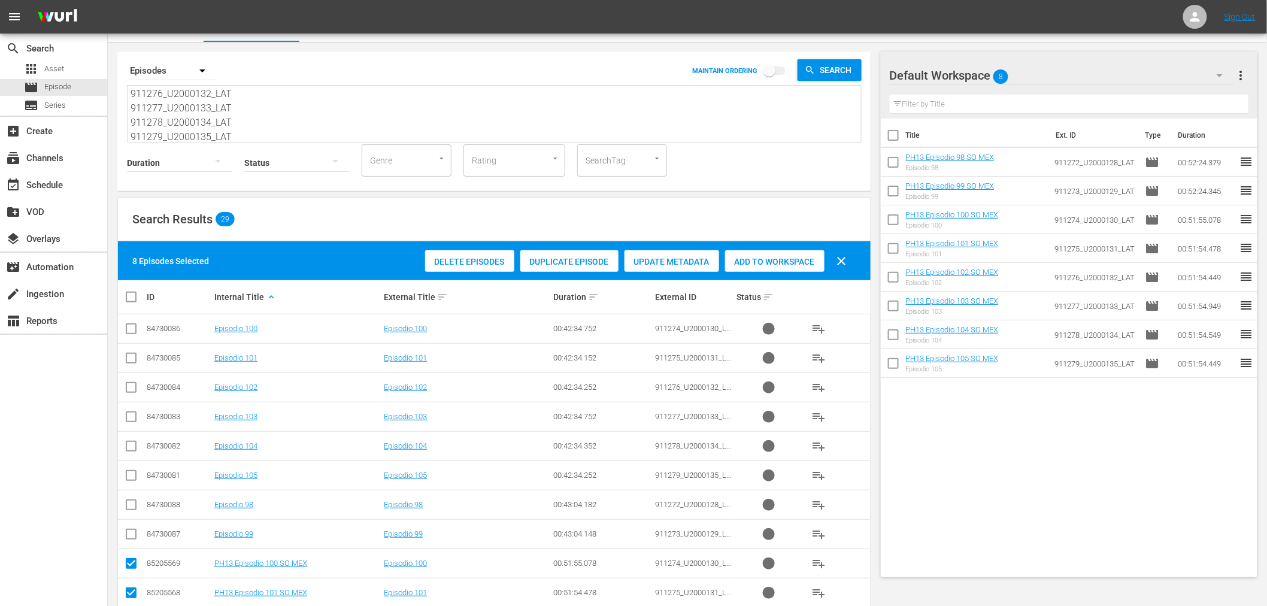
checkbox input "true"
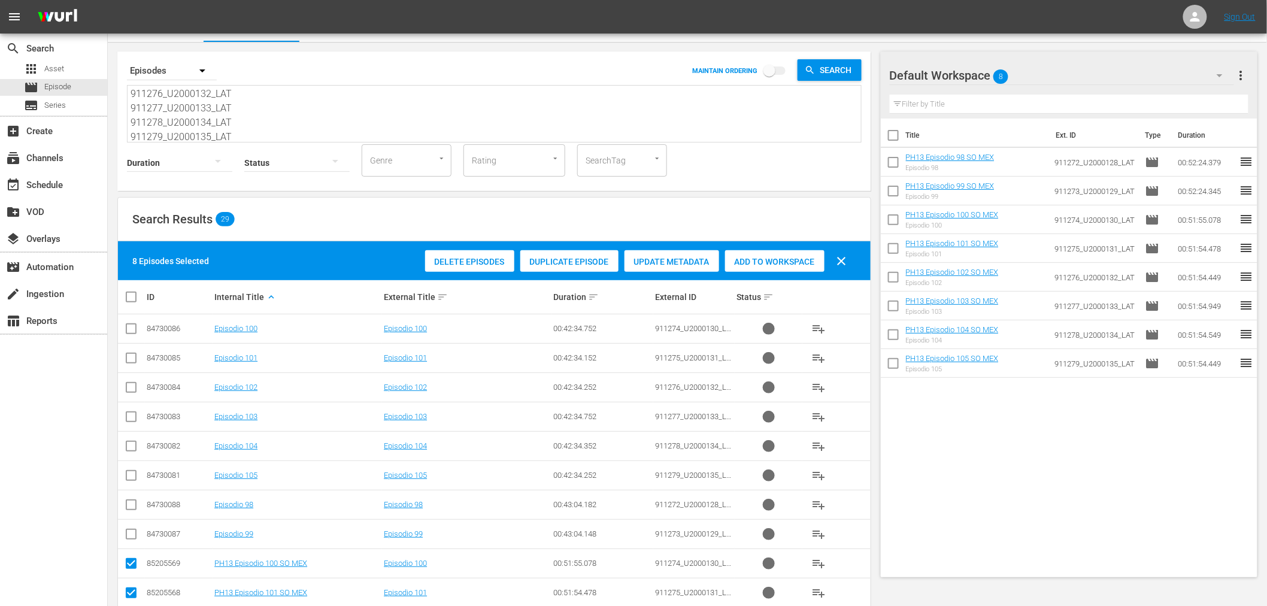
checkbox input "true"
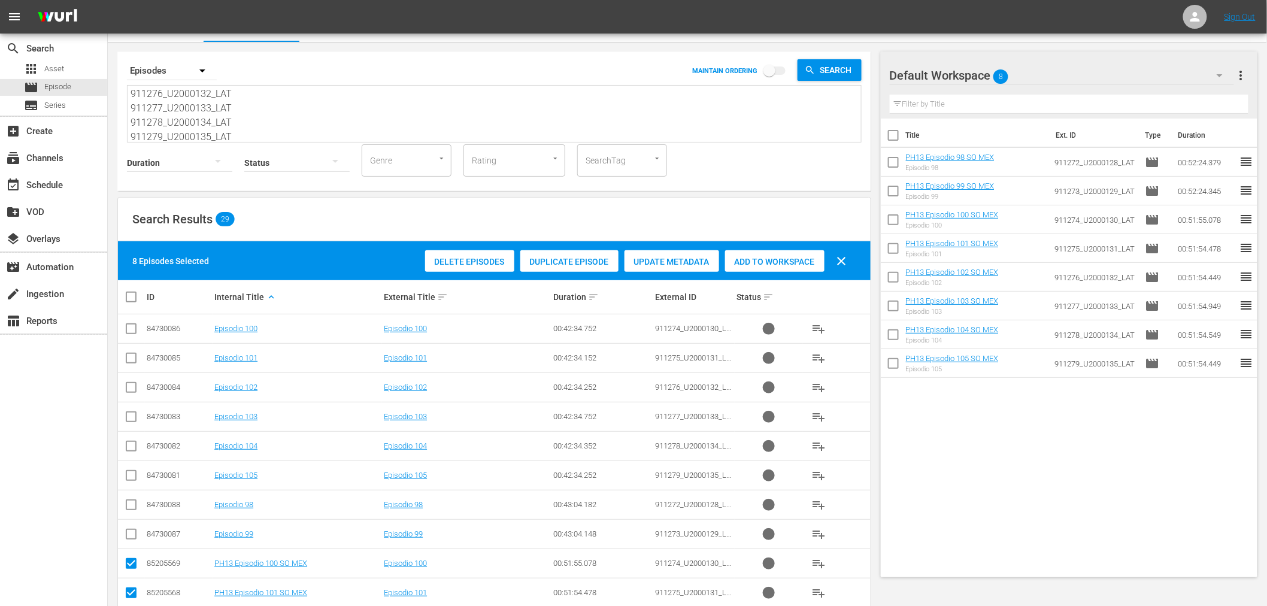
checkbox input "true"
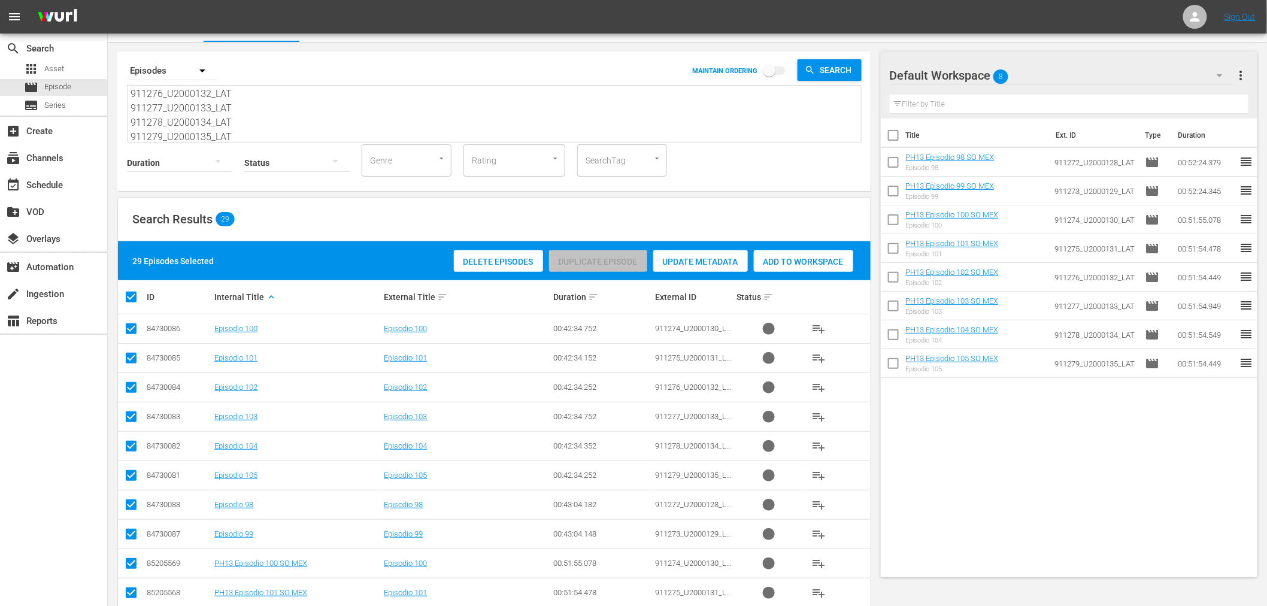
click at [132, 296] on input "checkbox" at bounding box center [136, 297] width 24 height 14
checkbox input "false"
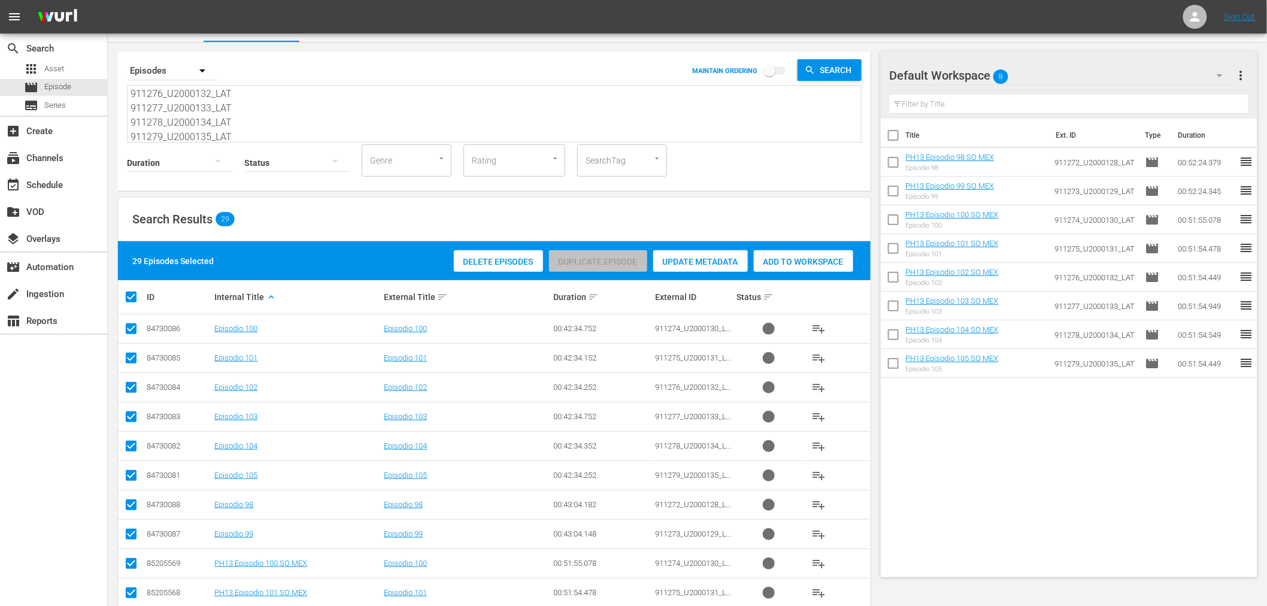
checkbox input "false"
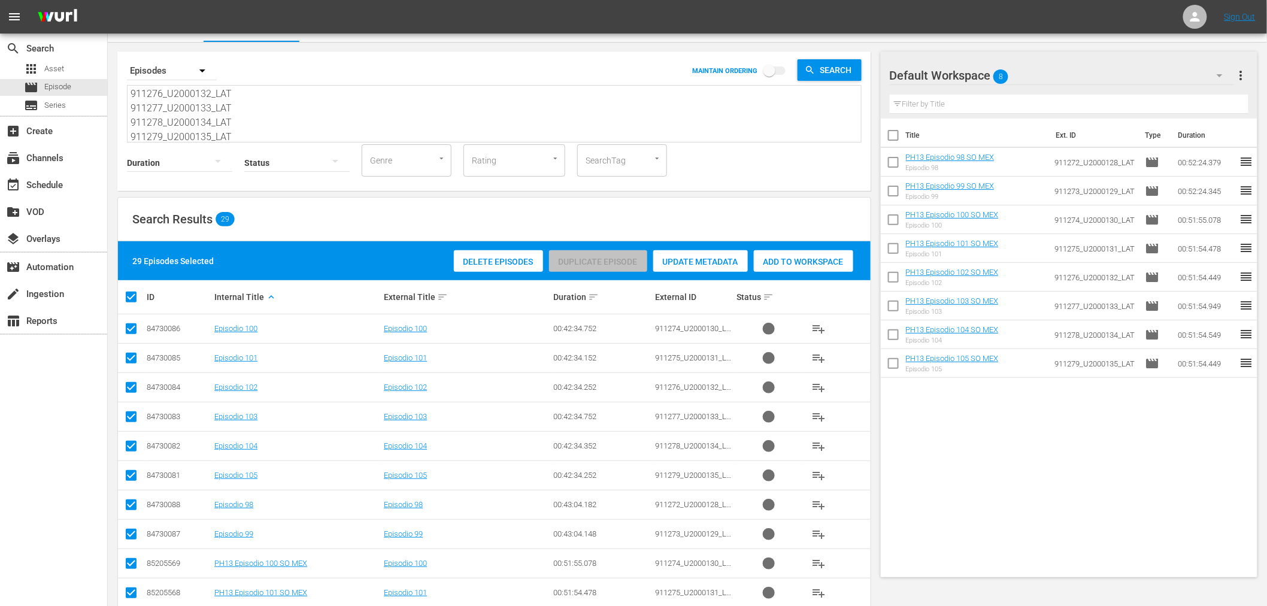
checkbox input "false"
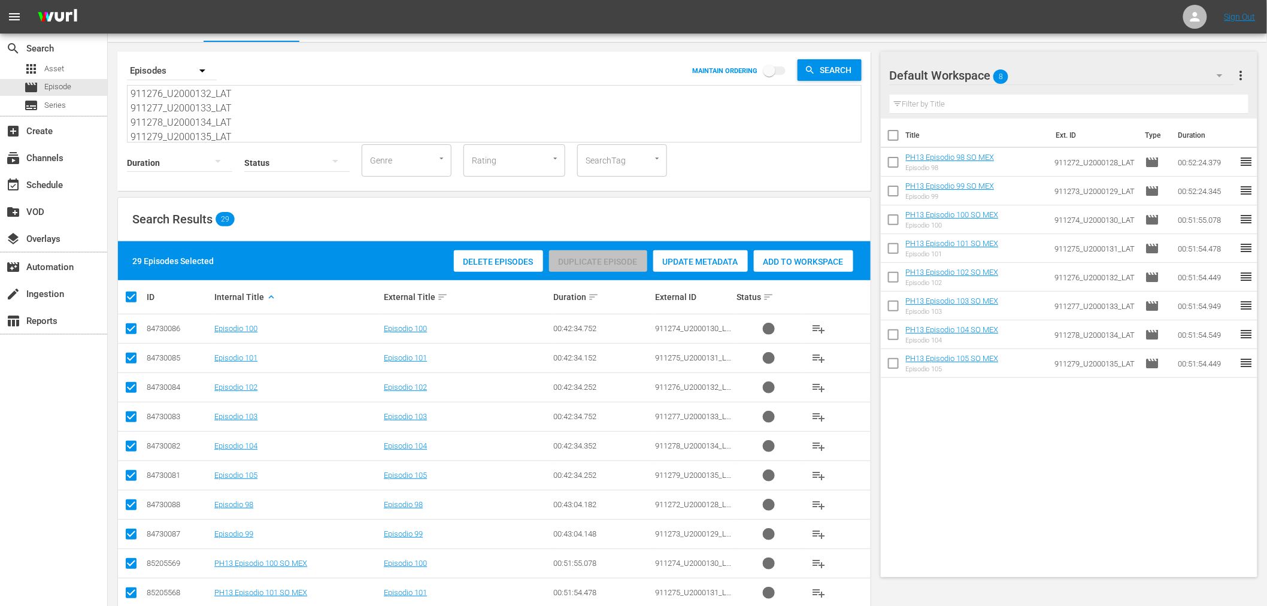
checkbox input "false"
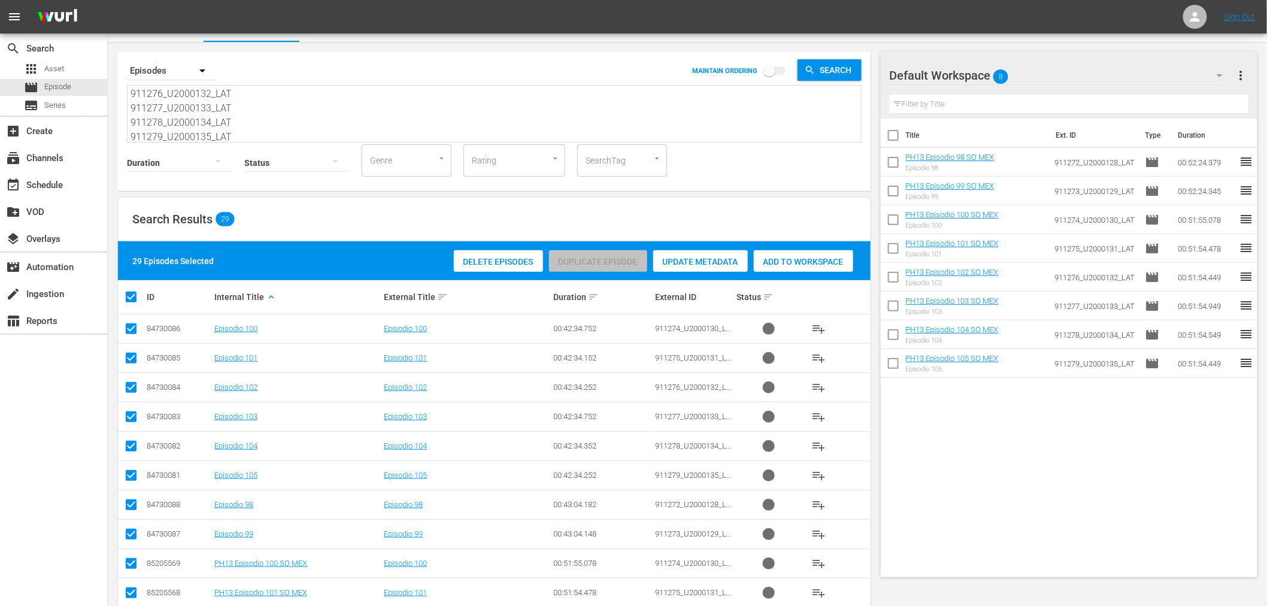
checkbox input "false"
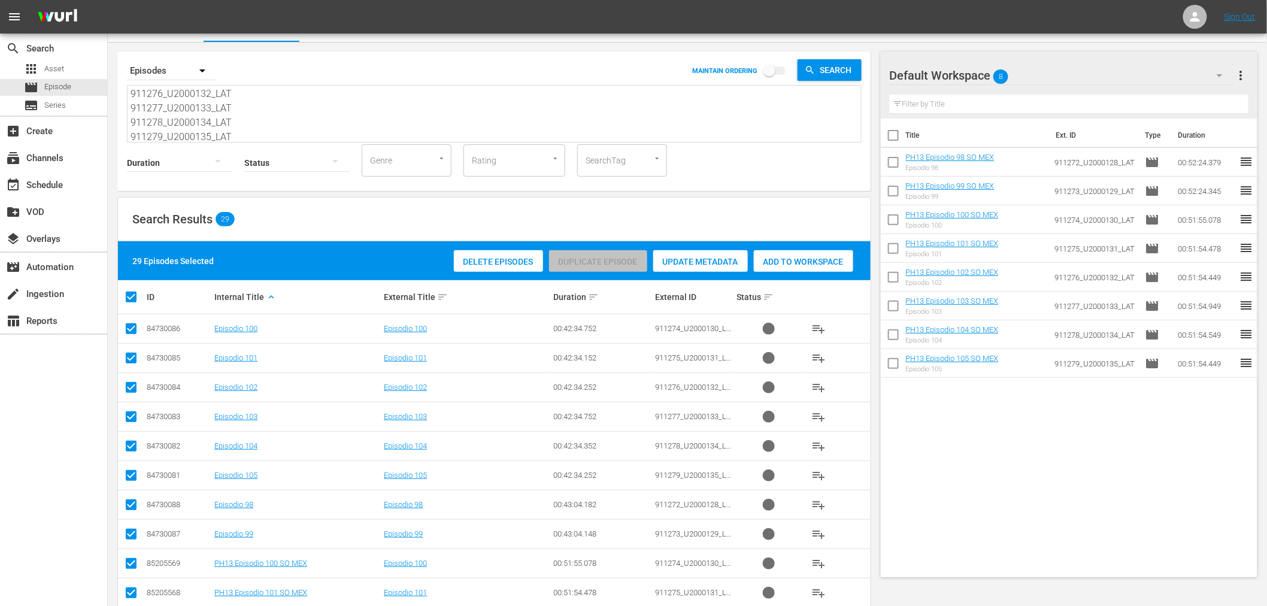
checkbox input "false"
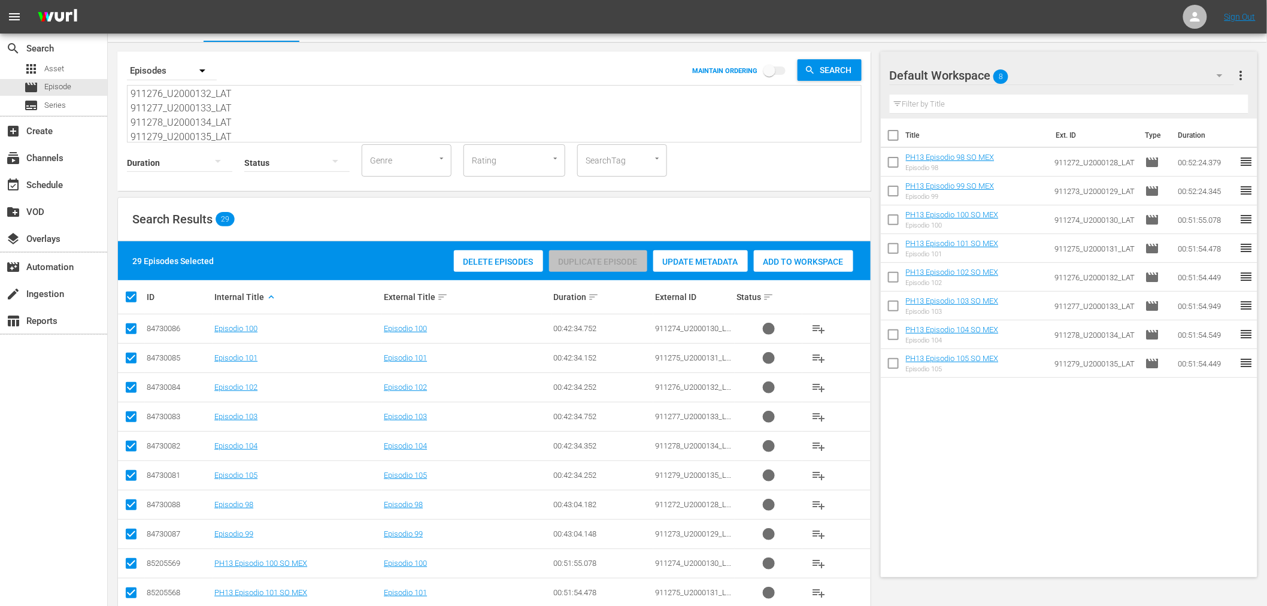
checkbox input "false"
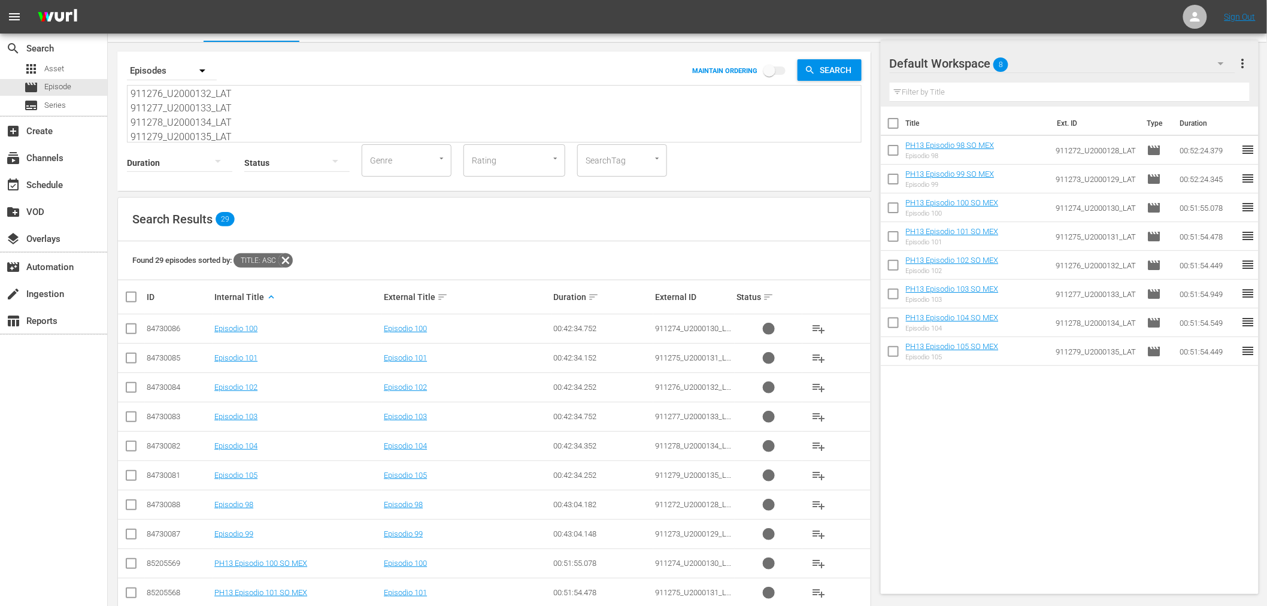
scroll to position [153, 0]
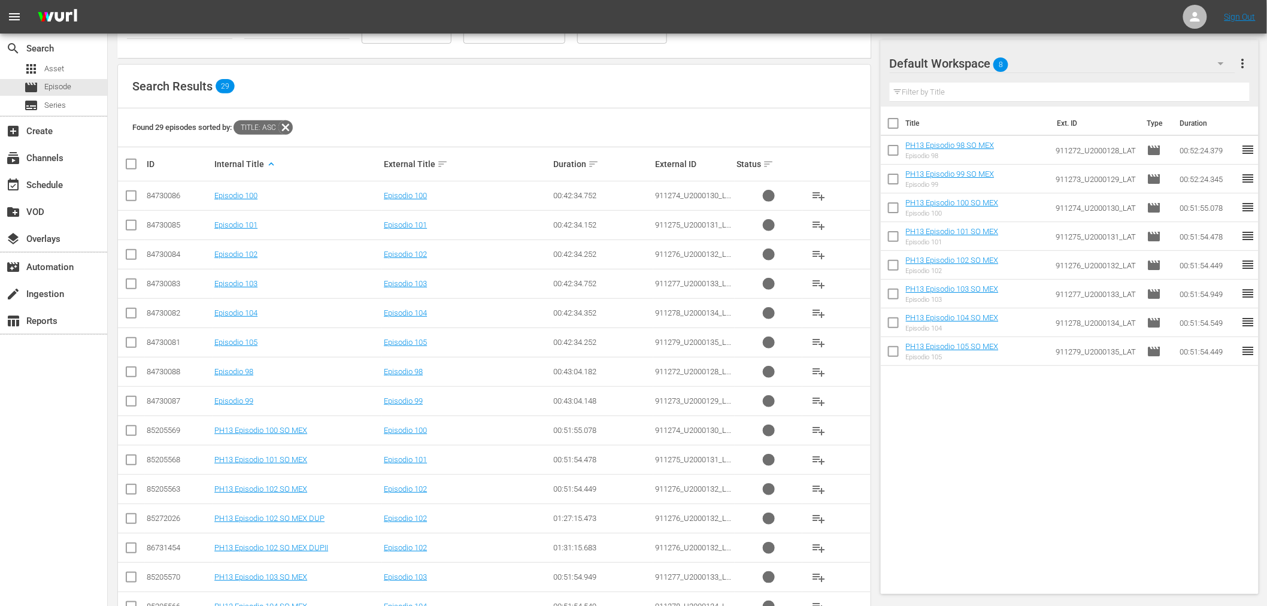
click at [135, 519] on input "checkbox" at bounding box center [131, 521] width 14 height 14
checkbox input "true"
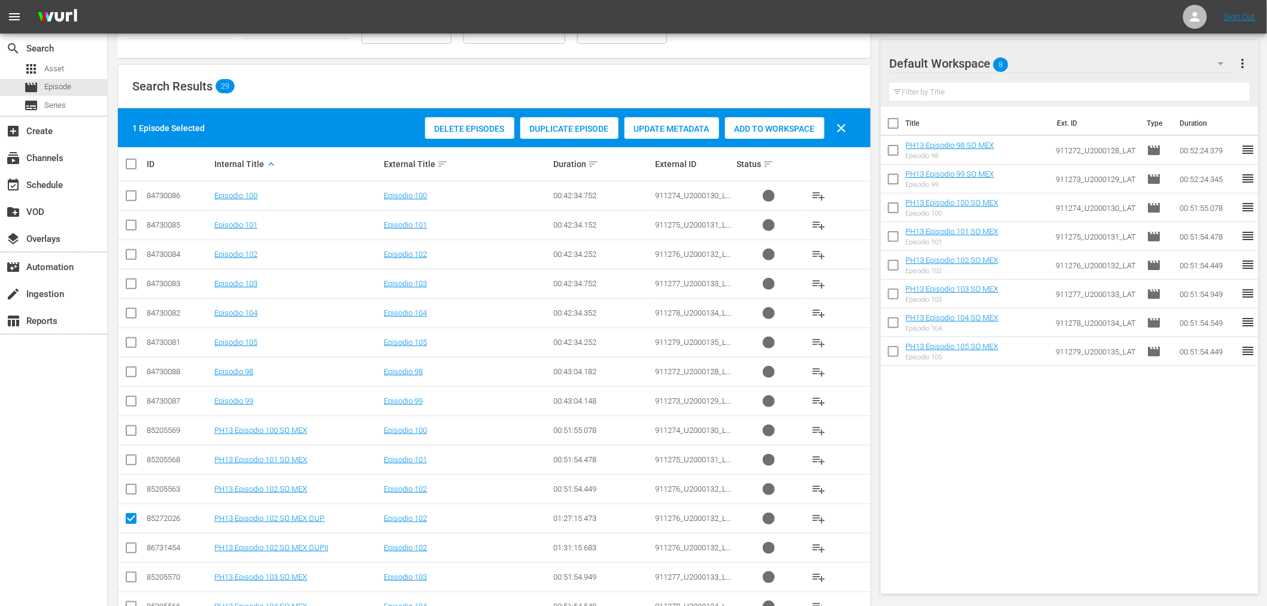
click at [751, 122] on div "Add to Workspace" at bounding box center [774, 128] width 99 height 23
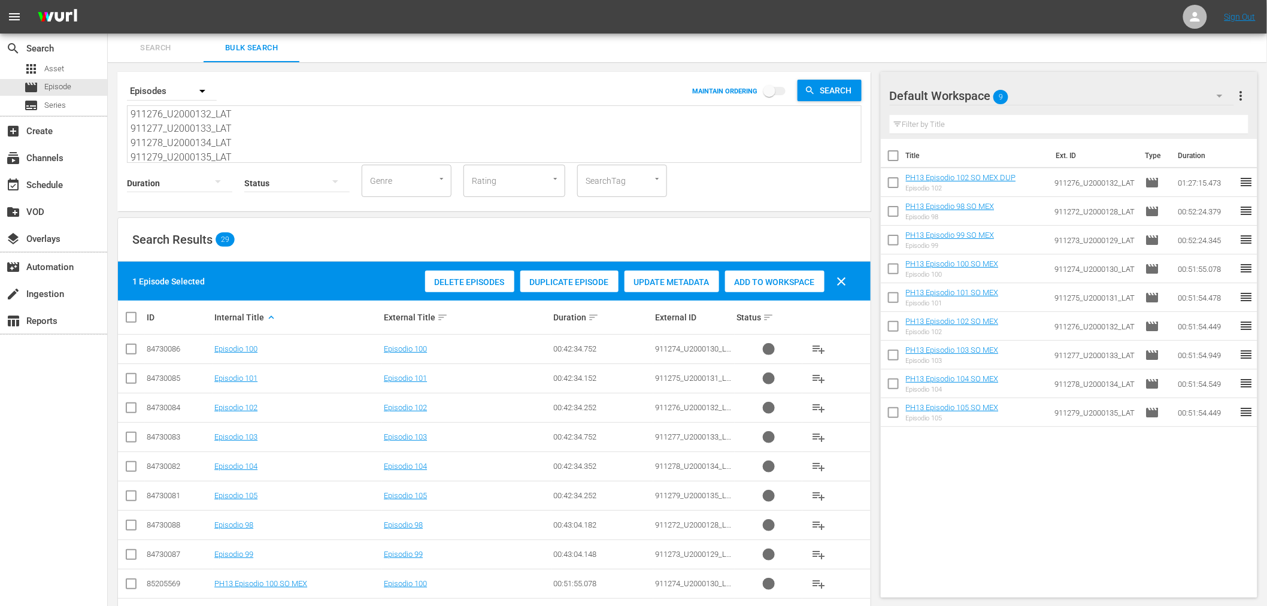
scroll to position [0, 0]
drag, startPoint x: 238, startPoint y: 151, endPoint x: 0, endPoint y: -4, distance: 284.3
click at [0, 0] on html "menu Sign Out search Search apps Asset movie Episode subtitles Series add_box C…" at bounding box center [633, 303] width 1267 height 606
paste textarea "80_U2000136_LAT 911281_U2000137_LAT 911282_U2000138_LAT 911283_U2000139_LAT 911…"
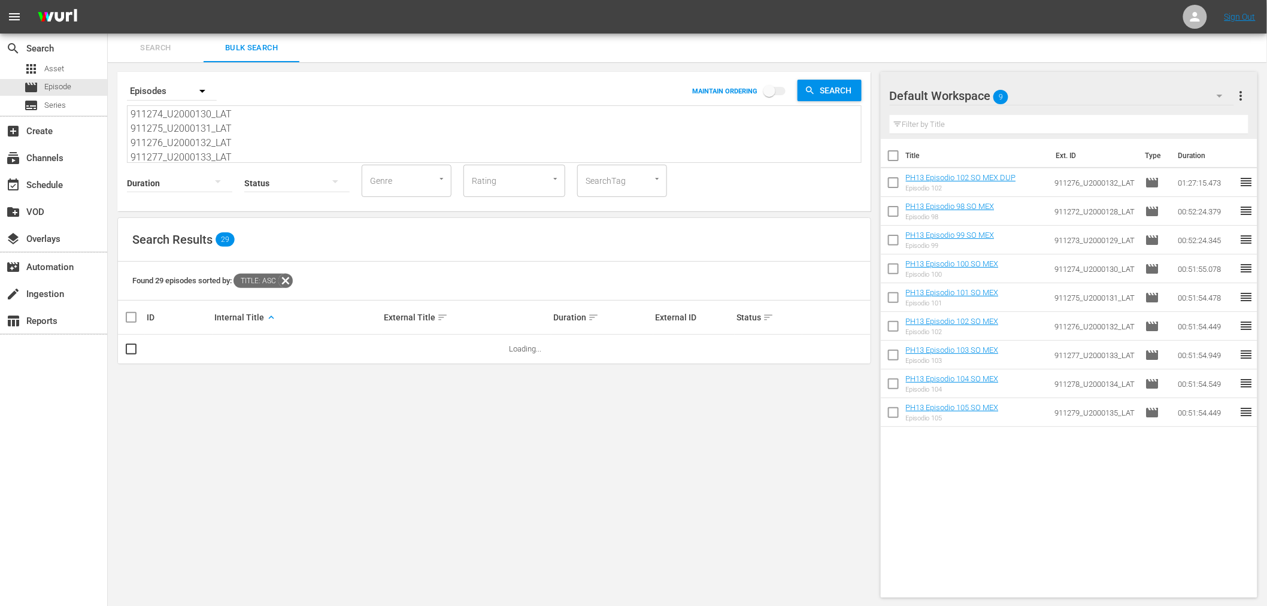
type textarea "911280_U2000136_LAT 911281_U2000137_LAT 911282_U2000138_LAT 911283_U2000139_LAT…"
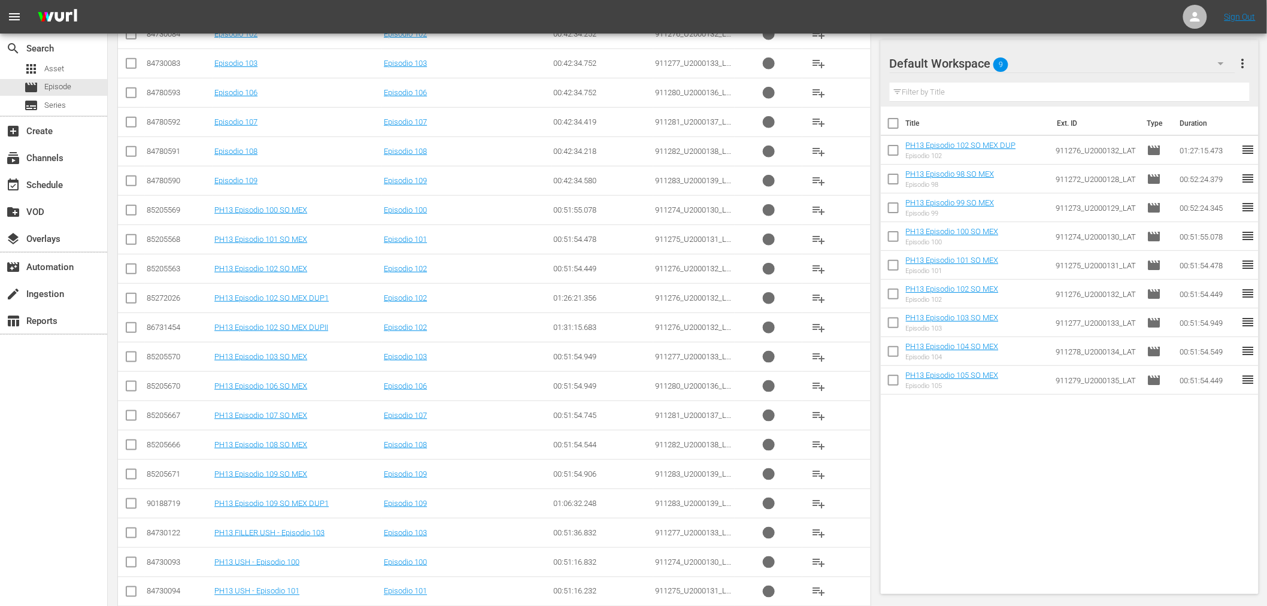
scroll to position [307, 0]
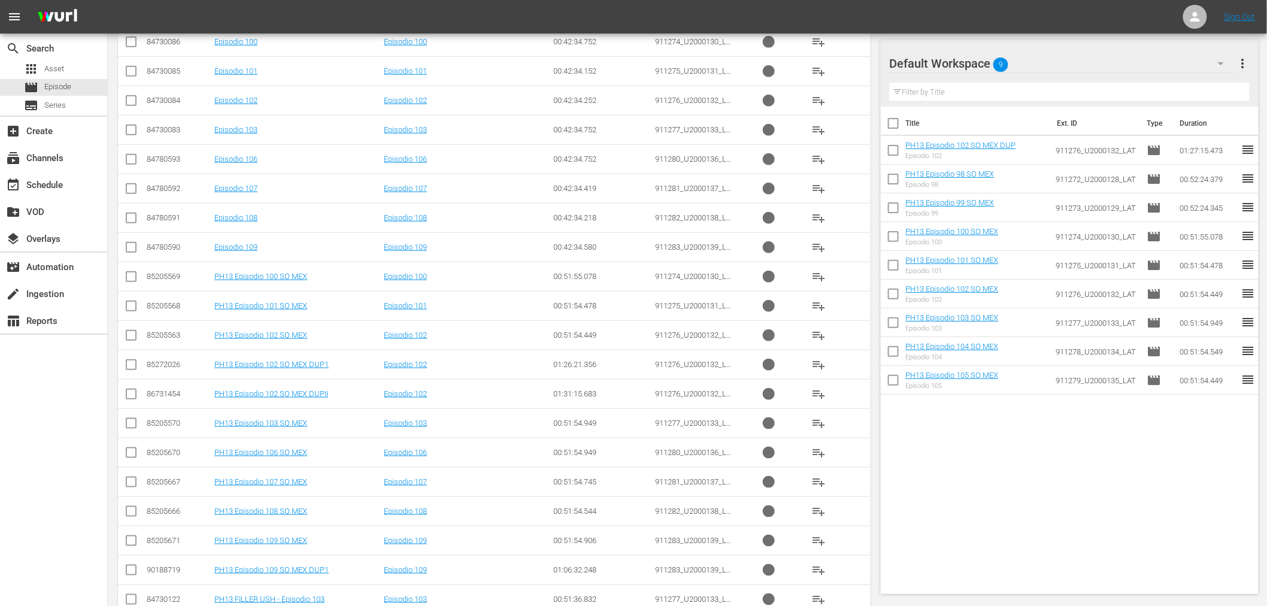
click at [128, 456] on input "checkbox" at bounding box center [131, 455] width 14 height 14
checkbox input "true"
click at [130, 481] on input "checkbox" at bounding box center [131, 484] width 14 height 14
checkbox input "true"
click at [134, 509] on input "checkbox" at bounding box center [131, 514] width 14 height 14
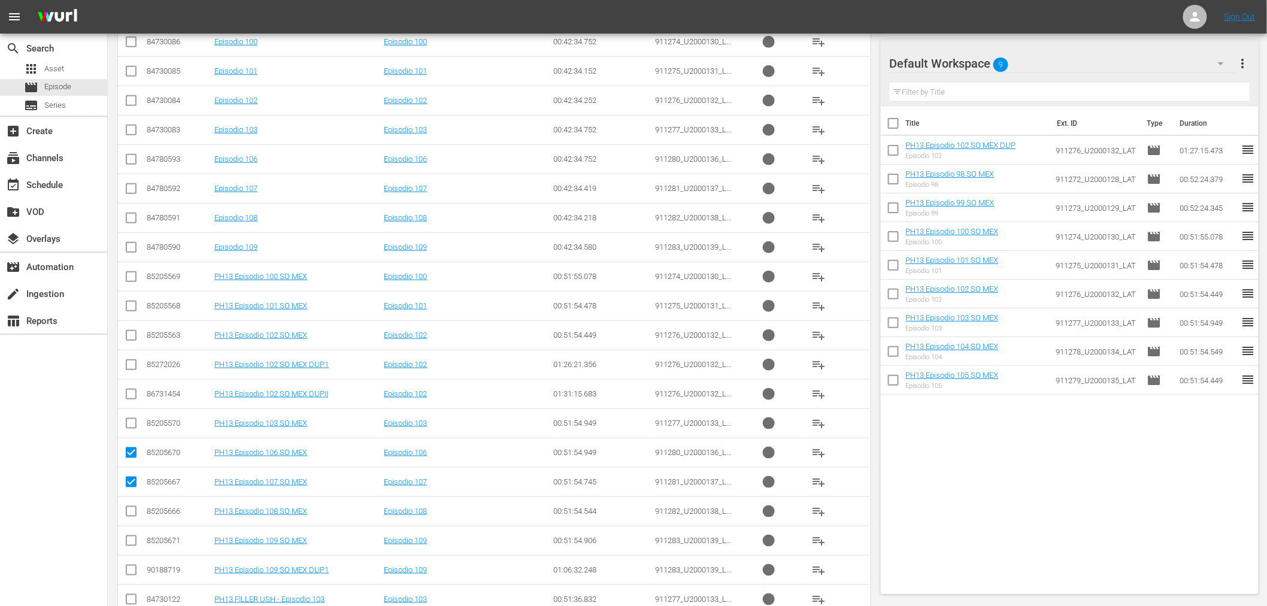
checkbox input "true"
click at [133, 540] on input "checkbox" at bounding box center [131, 543] width 14 height 14
checkbox input "true"
click at [128, 279] on input "checkbox" at bounding box center [131, 279] width 14 height 14
checkbox input "true"
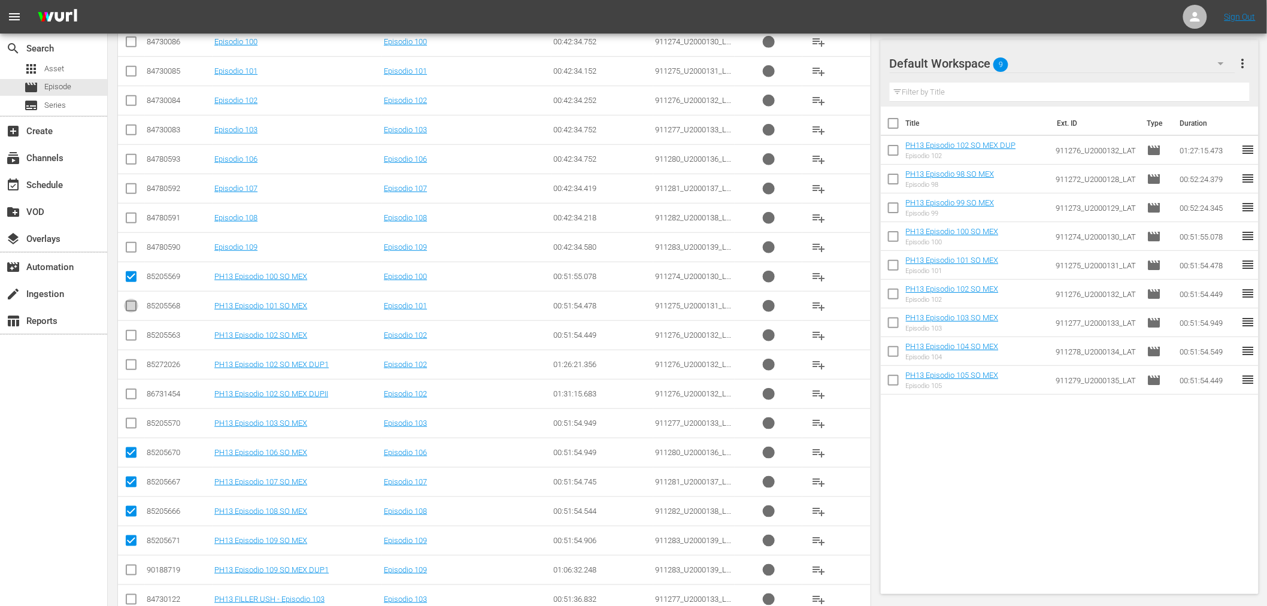
click at [129, 301] on input "checkbox" at bounding box center [131, 308] width 14 height 14
checkbox input "true"
click at [132, 336] on input "checkbox" at bounding box center [131, 337] width 14 height 14
checkbox input "true"
click at [129, 422] on input "checkbox" at bounding box center [131, 425] width 14 height 14
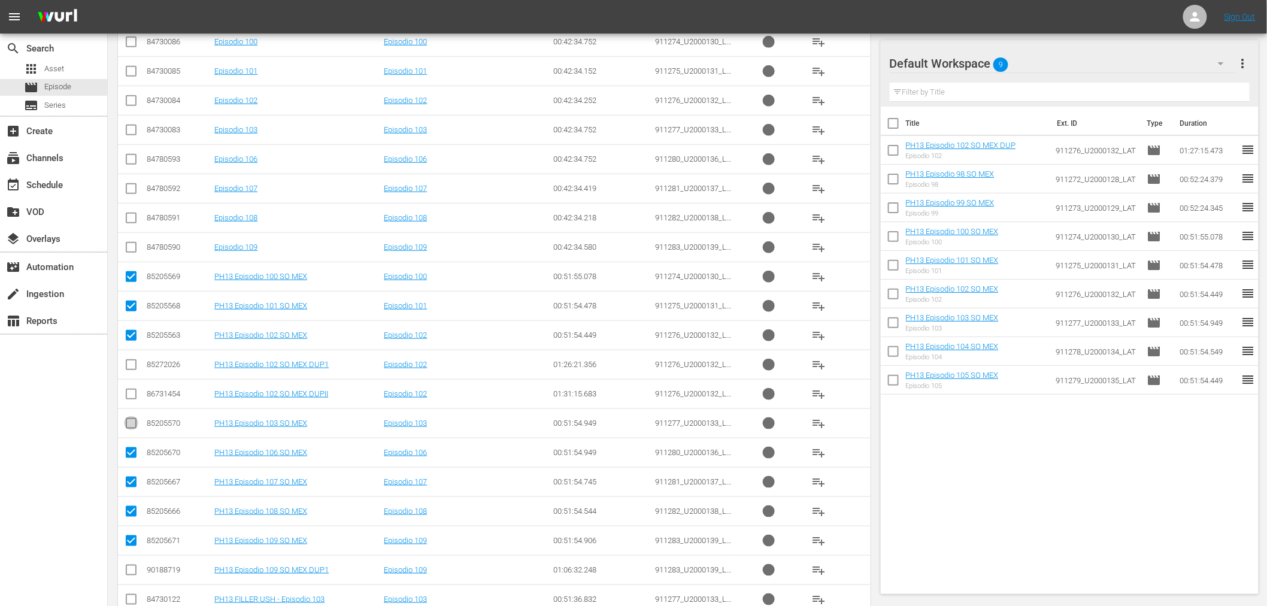
checkbox input "true"
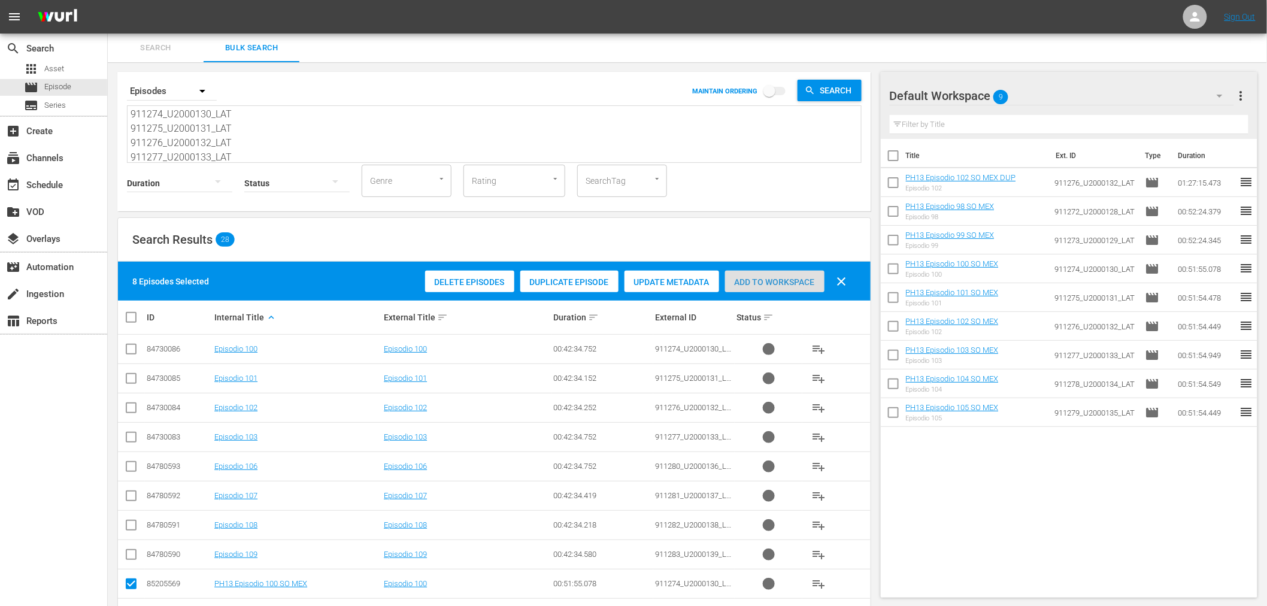
click at [798, 283] on span "Add to Workspace" at bounding box center [774, 282] width 99 height 10
click at [132, 319] on input "checkbox" at bounding box center [136, 317] width 24 height 14
checkbox input "true"
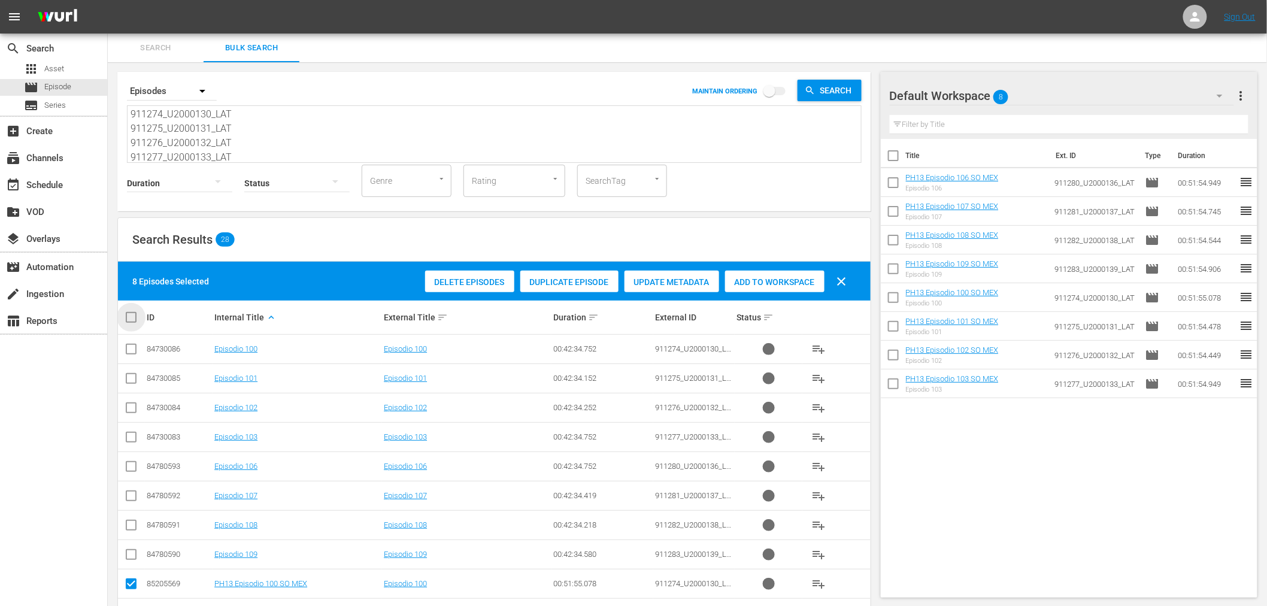
checkbox input "true"
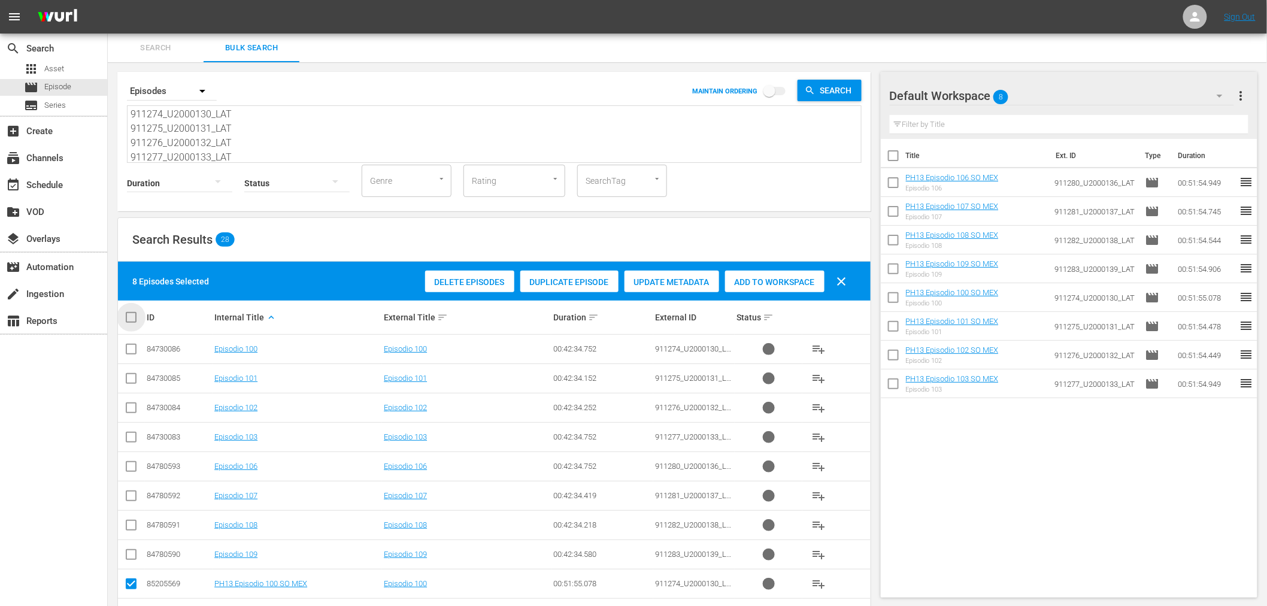
checkbox input "true"
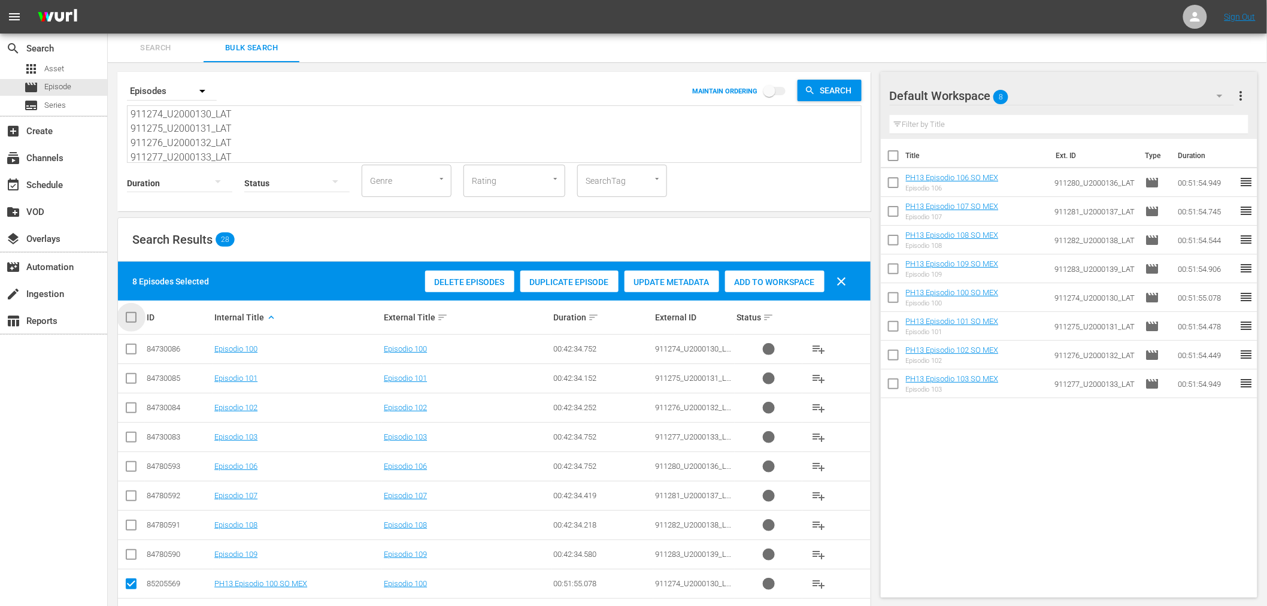
checkbox input "true"
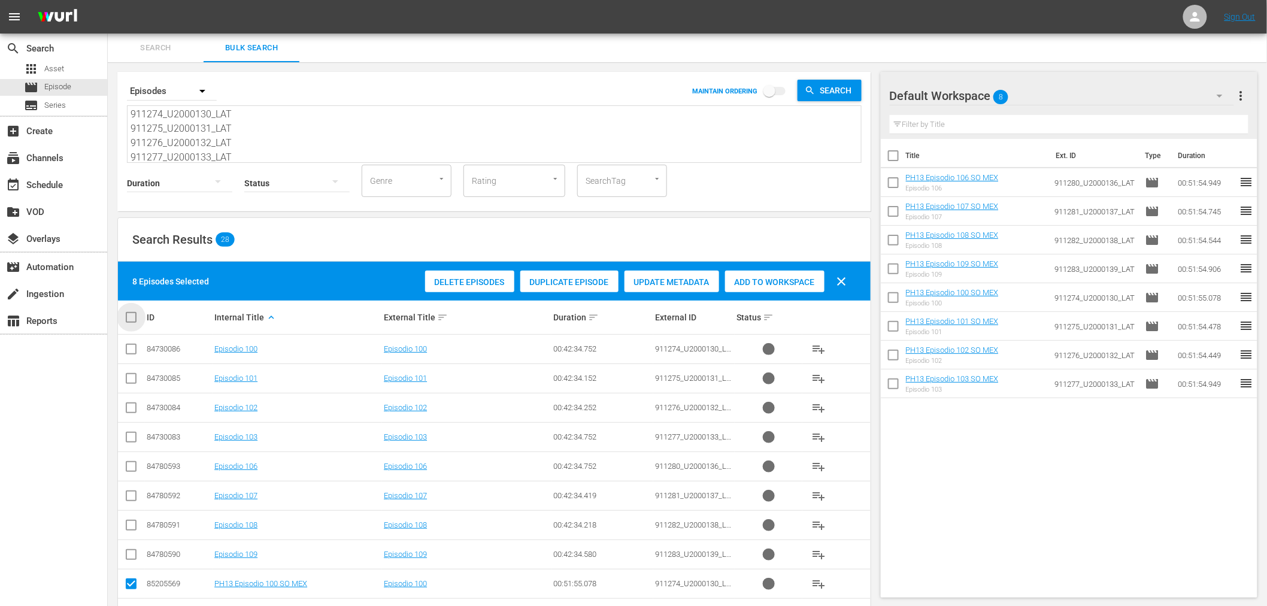
checkbox input "true"
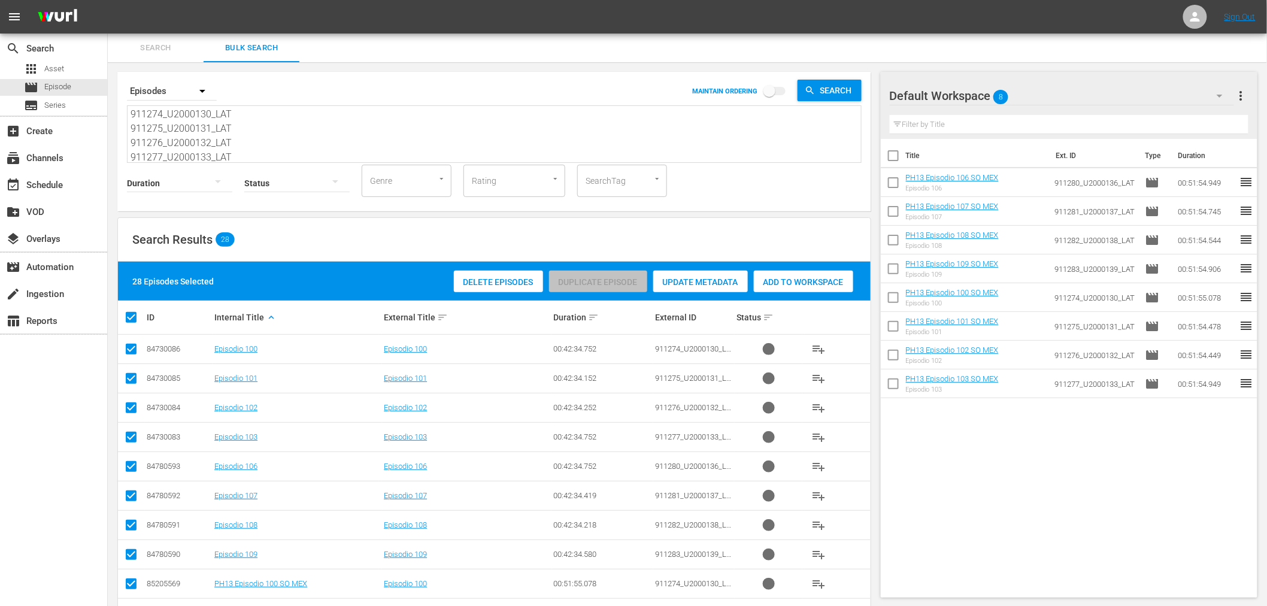
click at [132, 319] on input "checkbox" at bounding box center [136, 317] width 24 height 14
checkbox input "false"
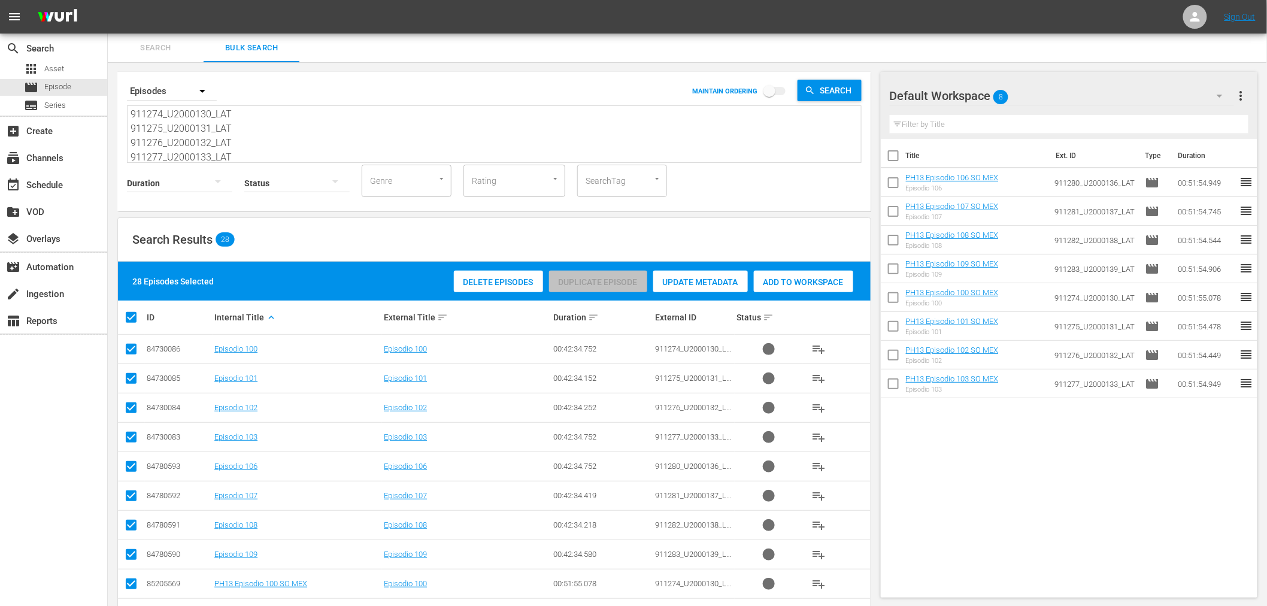
checkbox input "false"
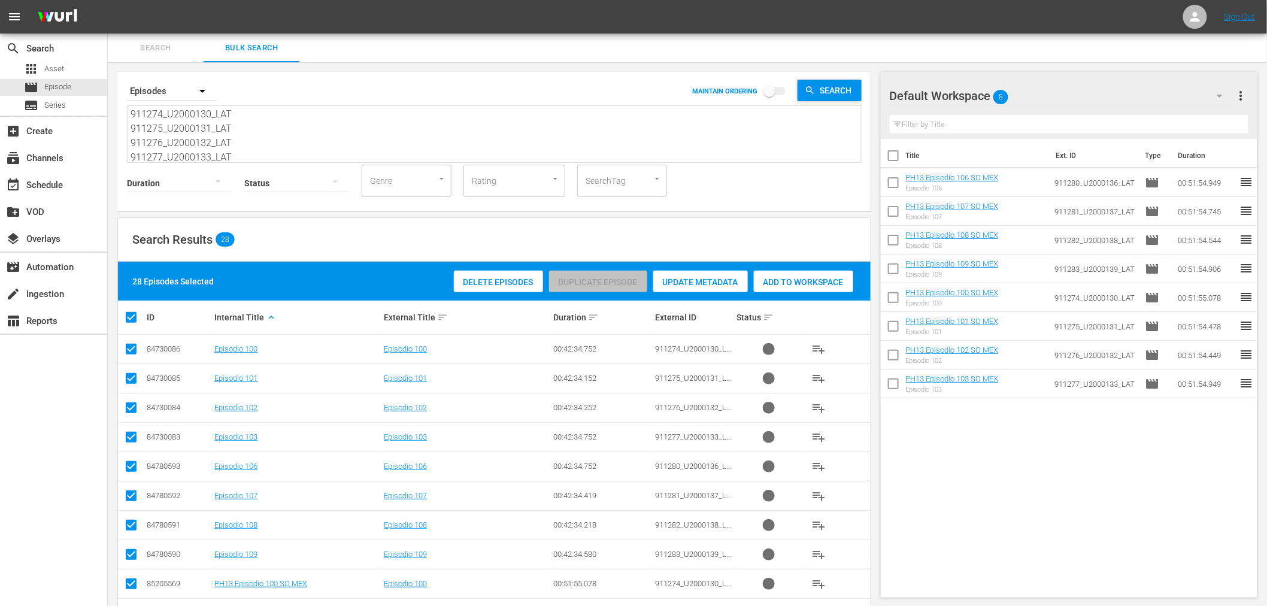
checkbox input "false"
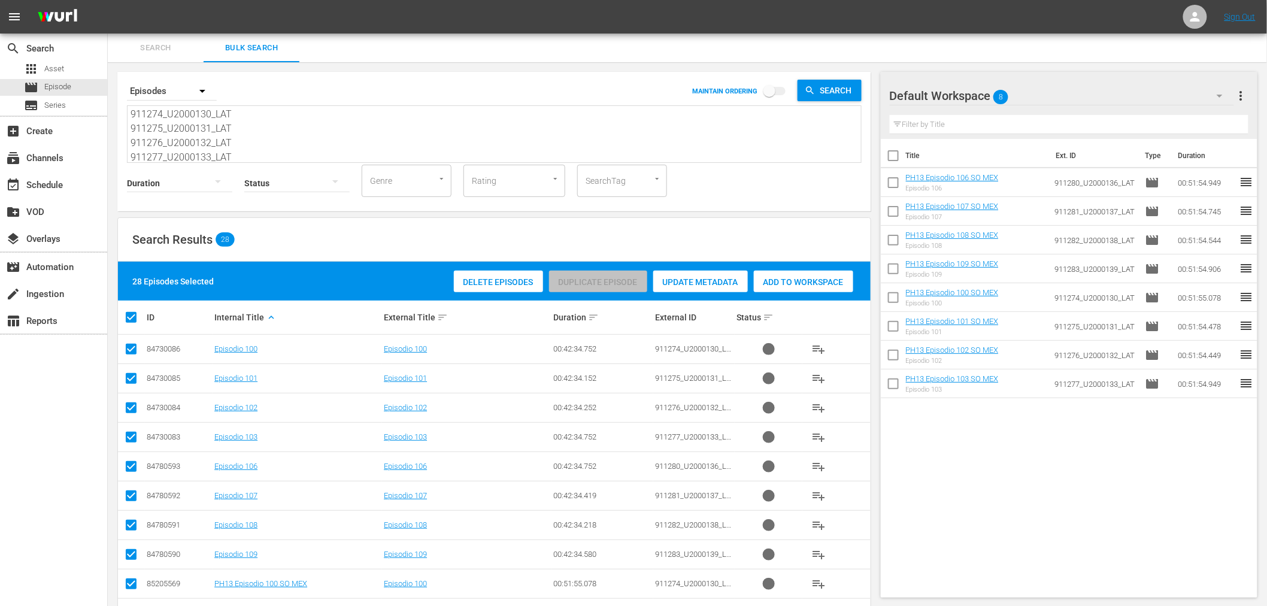
checkbox input "false"
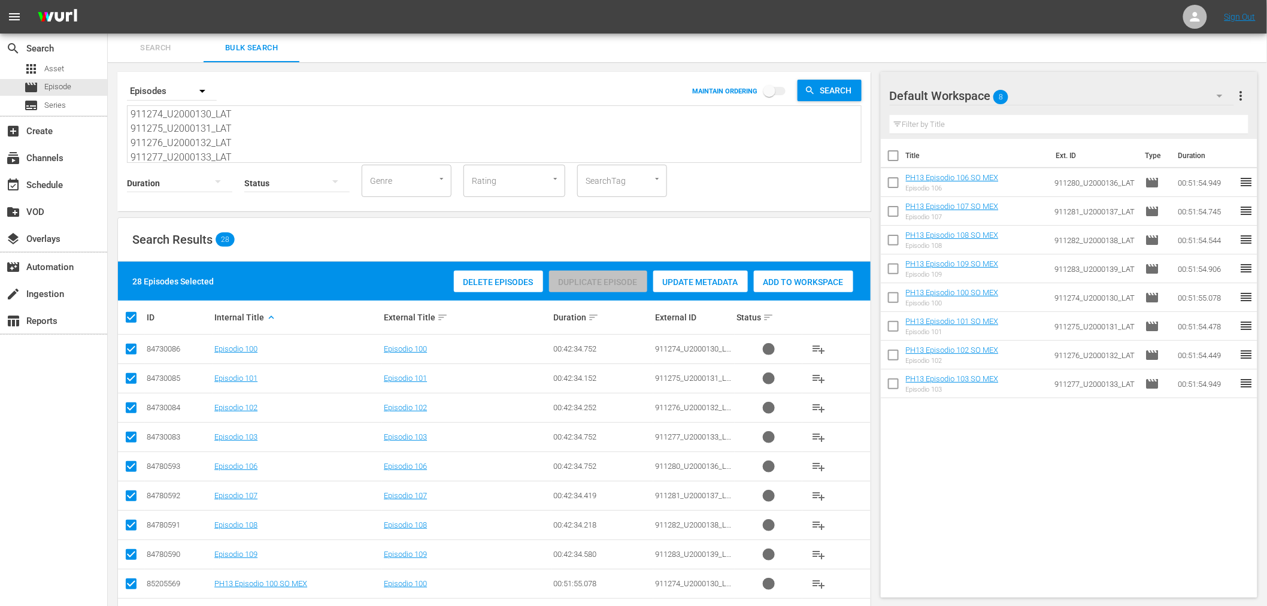
checkbox input "false"
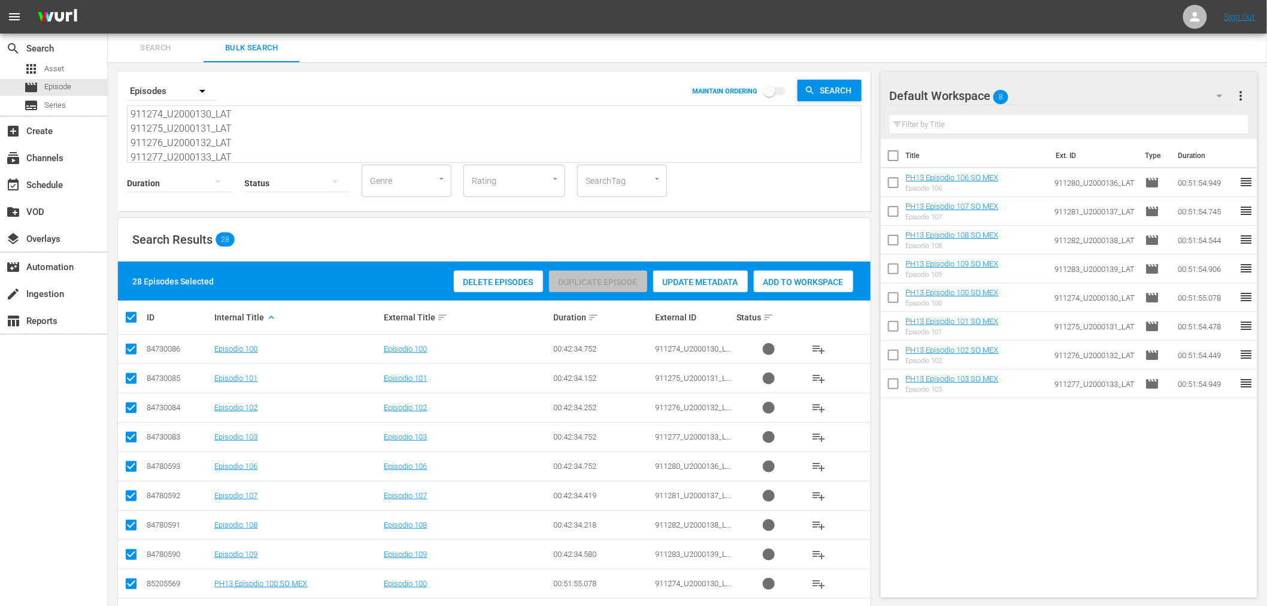
checkbox input "false"
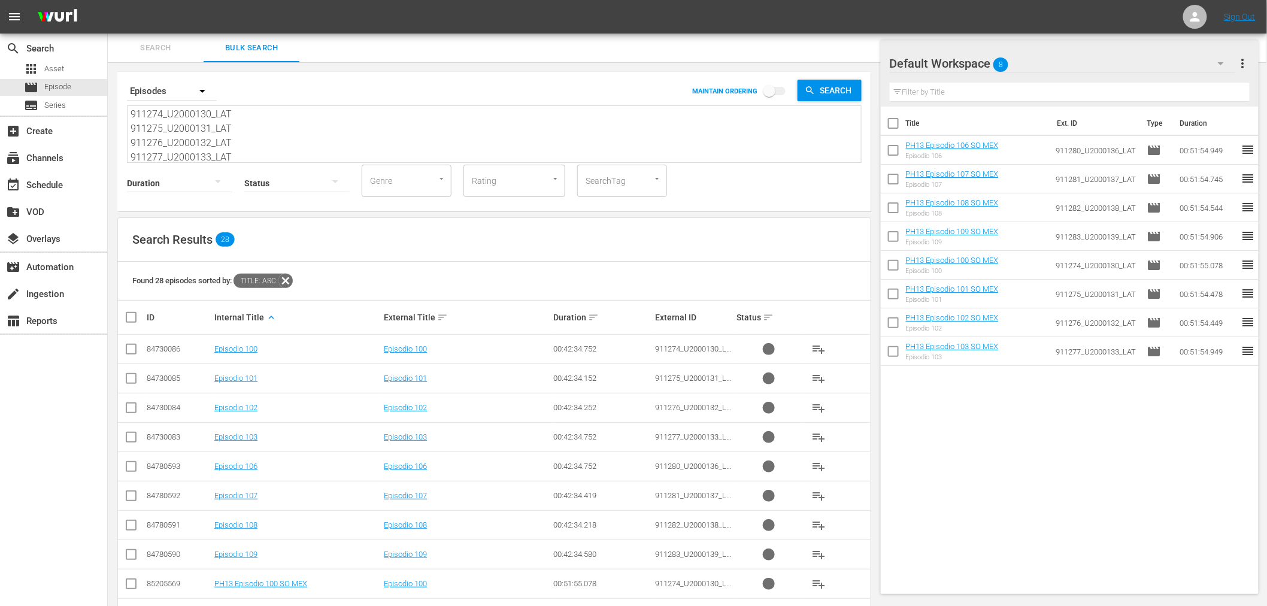
scroll to position [465, 0]
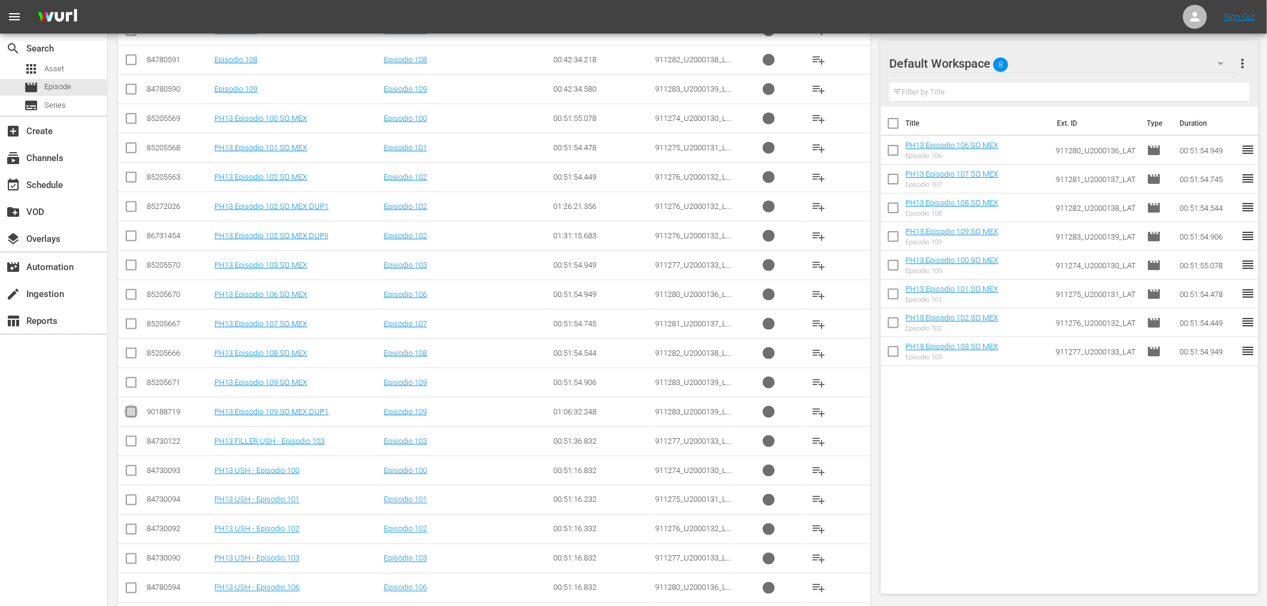
click at [131, 413] on input "checkbox" at bounding box center [131, 414] width 14 height 14
checkbox input "true"
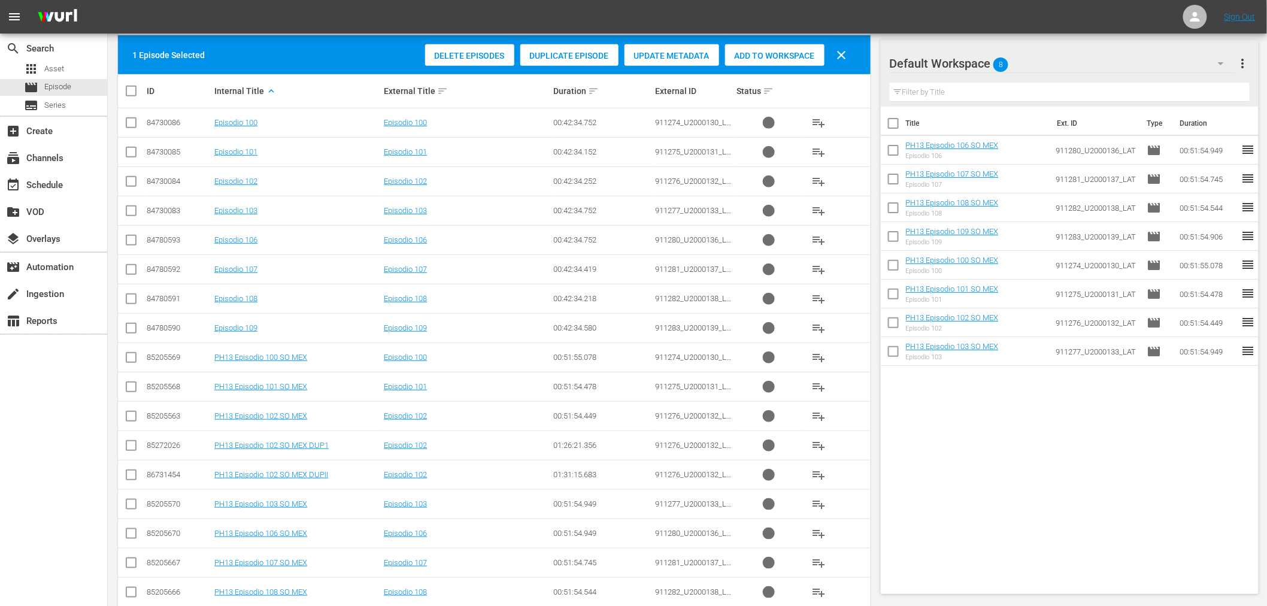
scroll to position [199, 0]
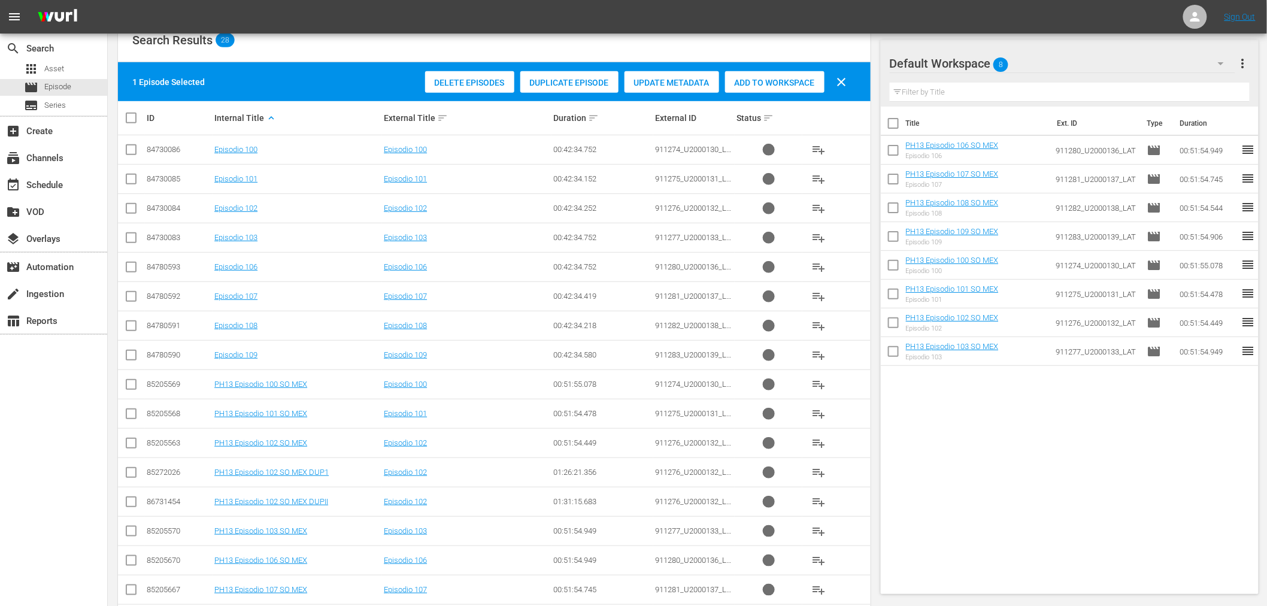
click at [778, 78] on span "Add to Workspace" at bounding box center [774, 83] width 99 height 10
click at [129, 386] on input "checkbox" at bounding box center [131, 387] width 14 height 14
checkbox input "true"
click at [560, 84] on span "Duplicate Episode" at bounding box center [569, 83] width 98 height 10
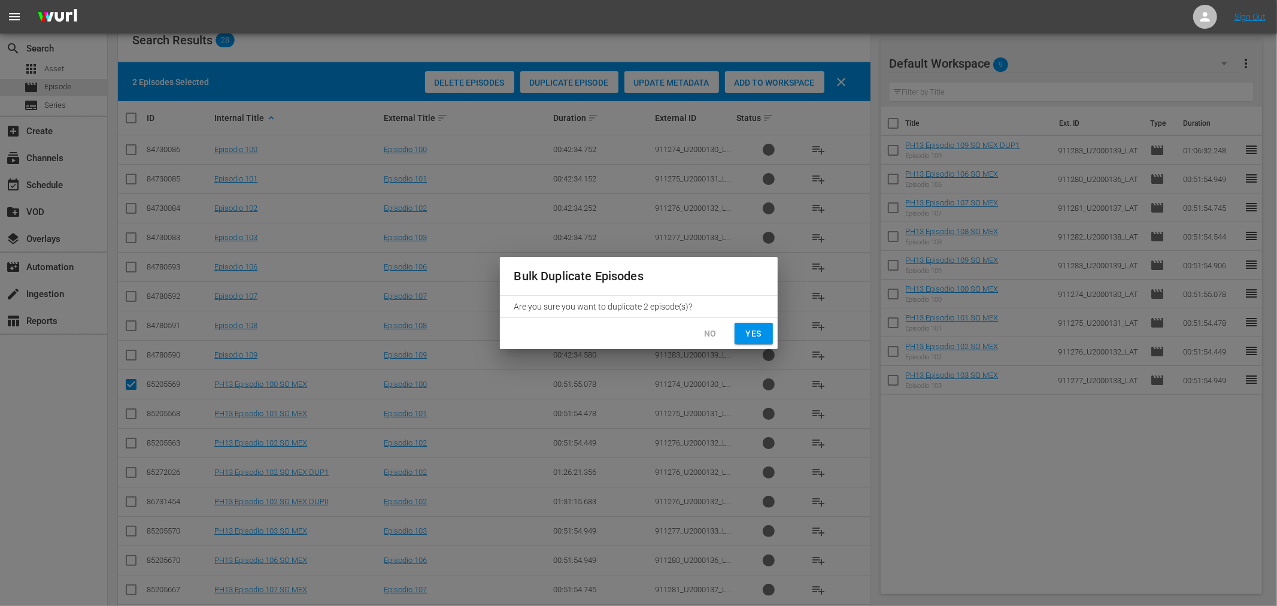
click at [711, 330] on span "No" at bounding box center [710, 333] width 19 height 15
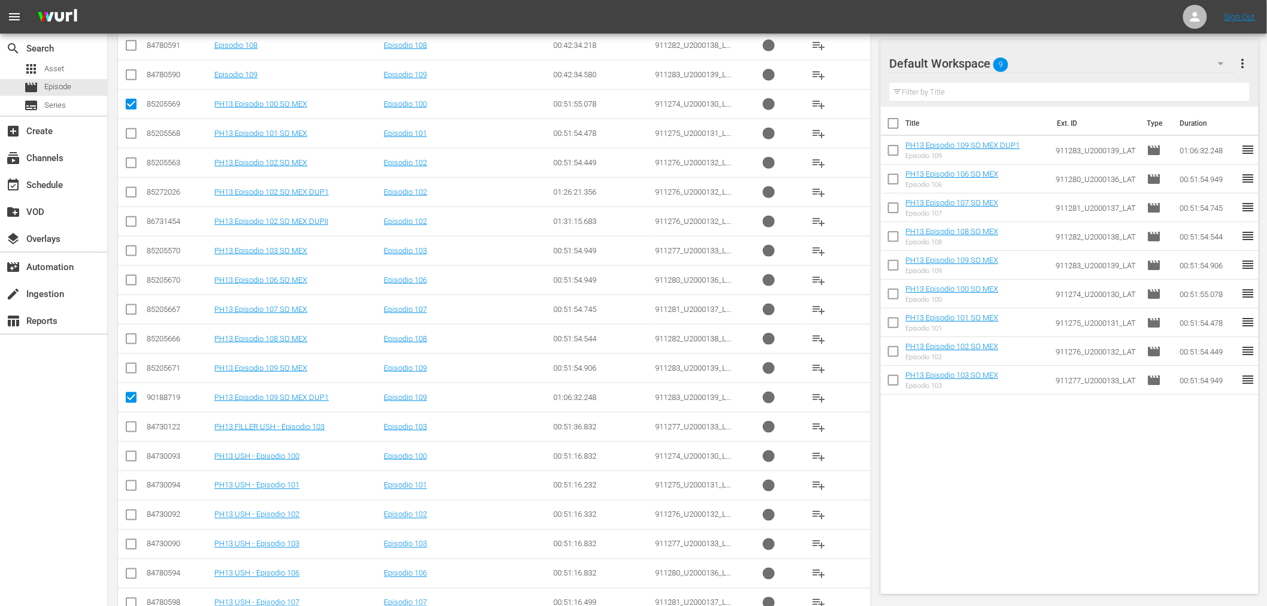
scroll to position [532, 0]
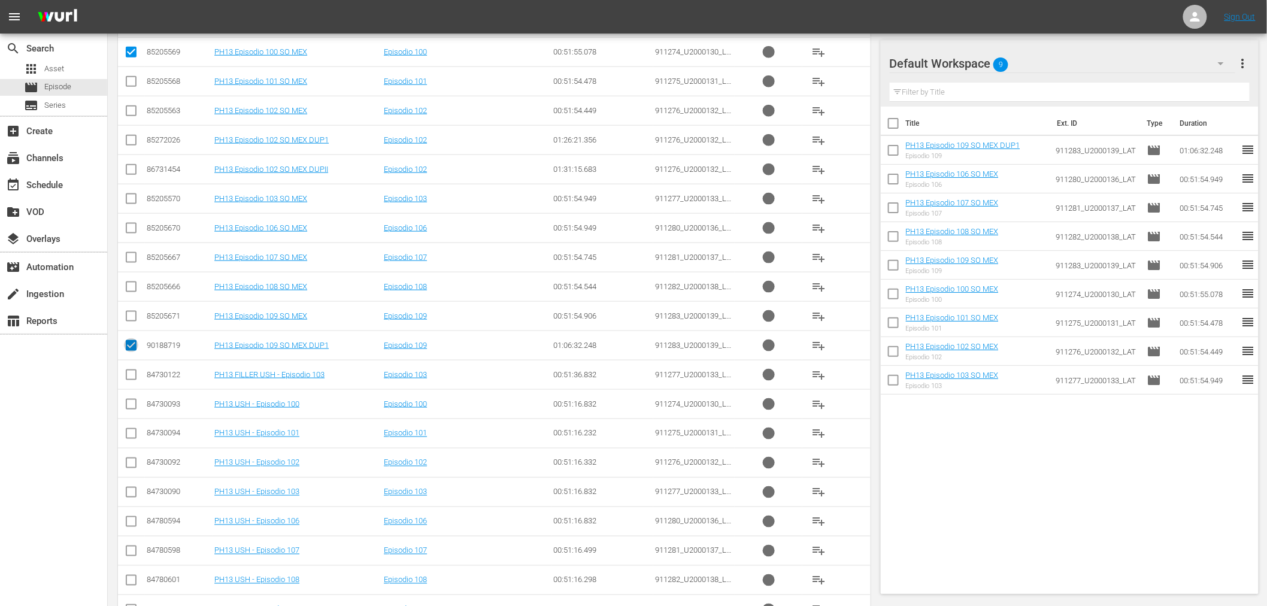
click at [133, 343] on input "checkbox" at bounding box center [131, 348] width 14 height 14
checkbox input "false"
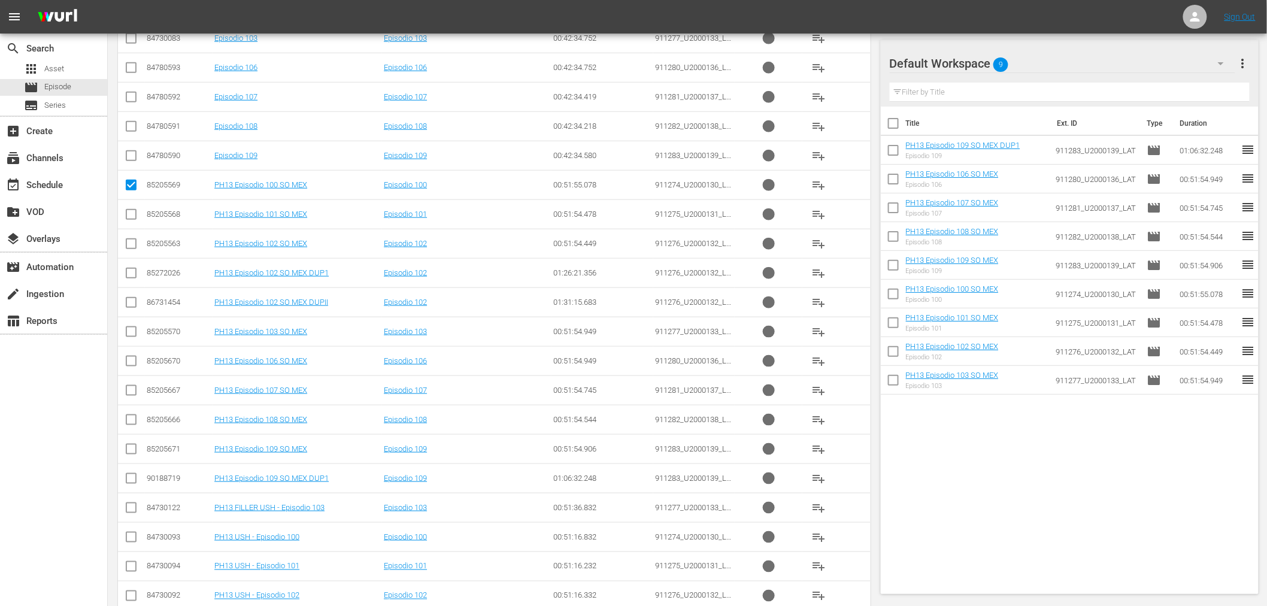
scroll to position [66, 0]
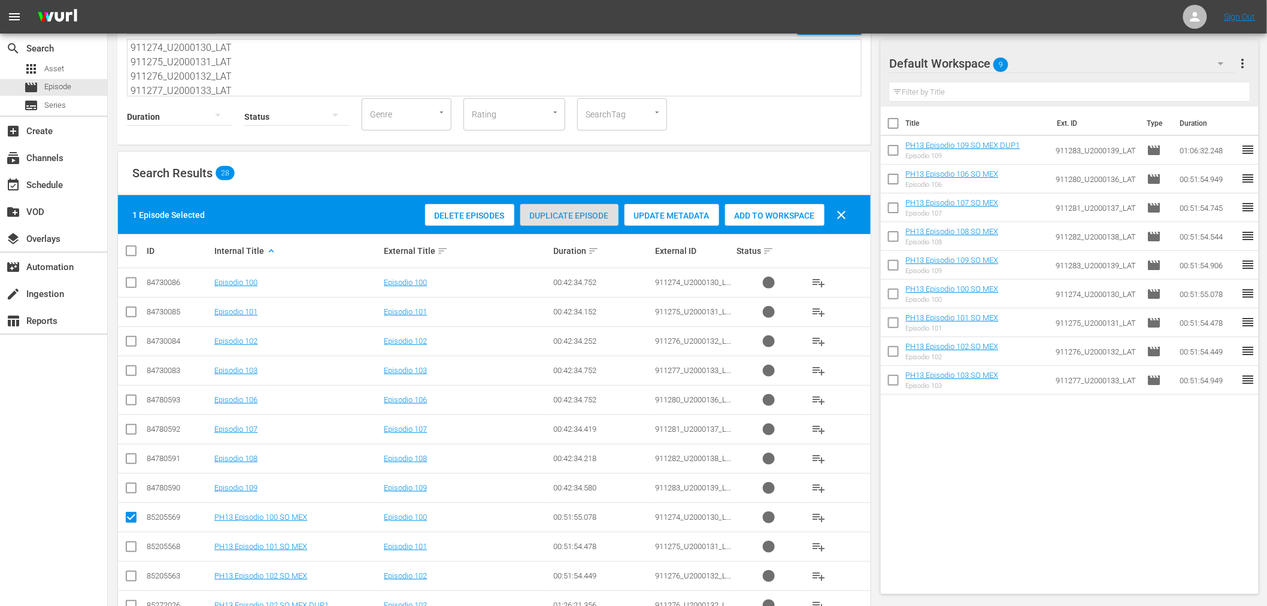
click at [593, 213] on span "Duplicate Episode" at bounding box center [569, 216] width 98 height 10
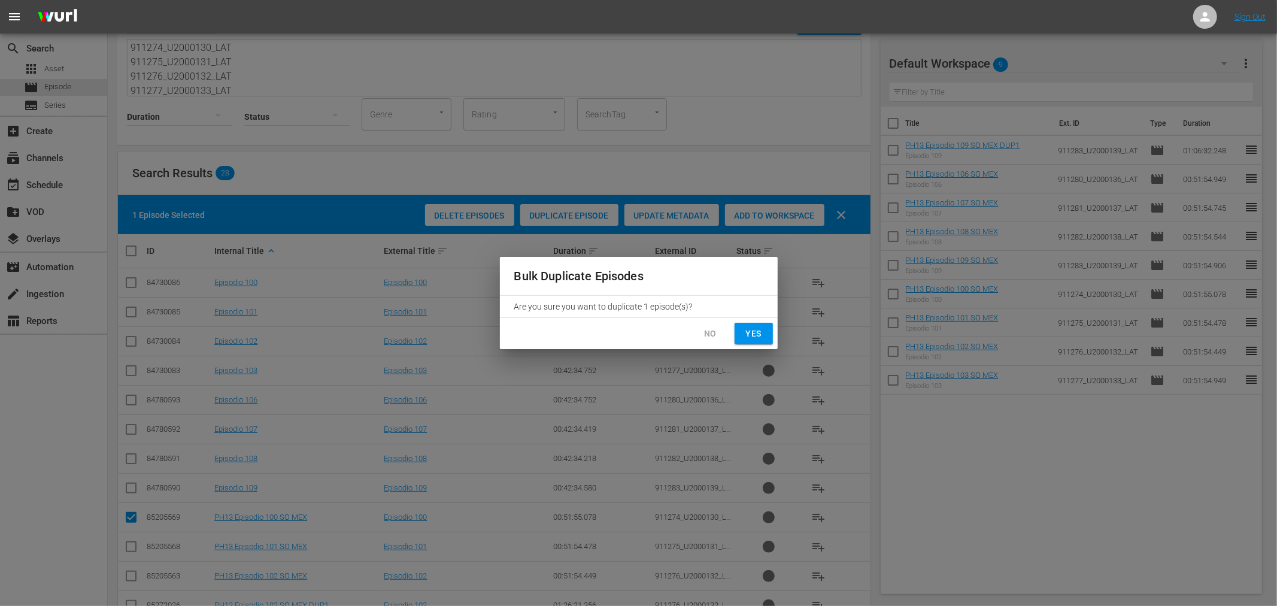
click at [763, 333] on span "Yes" at bounding box center [753, 333] width 19 height 15
checkbox input "false"
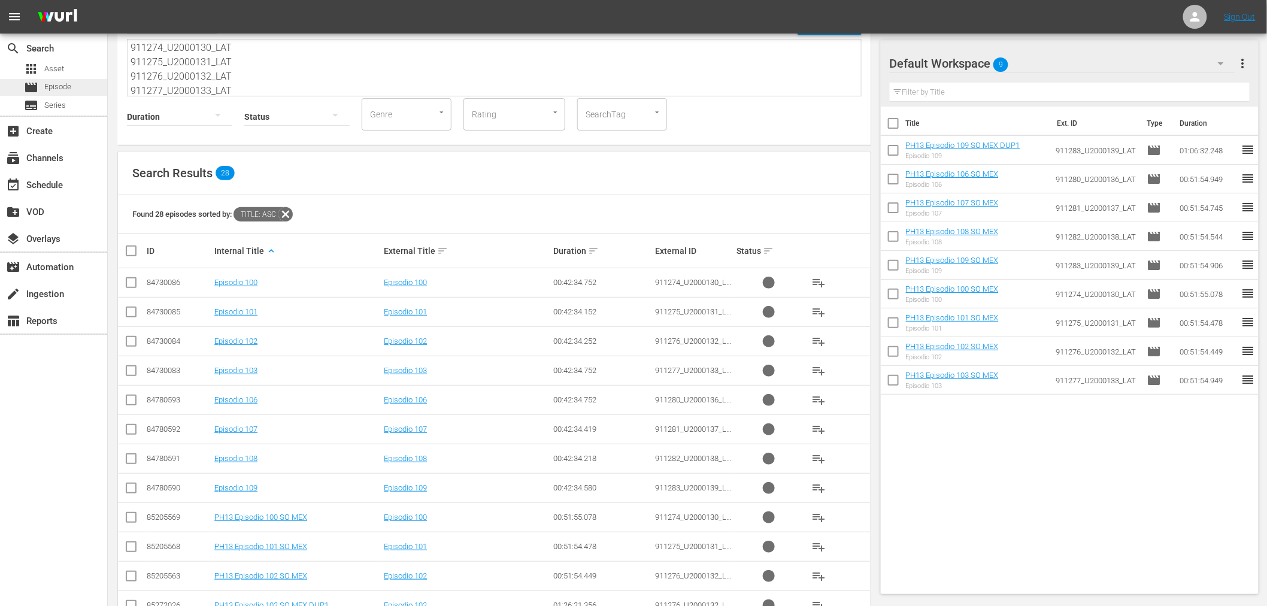
click at [71, 87] on span "Episode" at bounding box center [57, 87] width 27 height 12
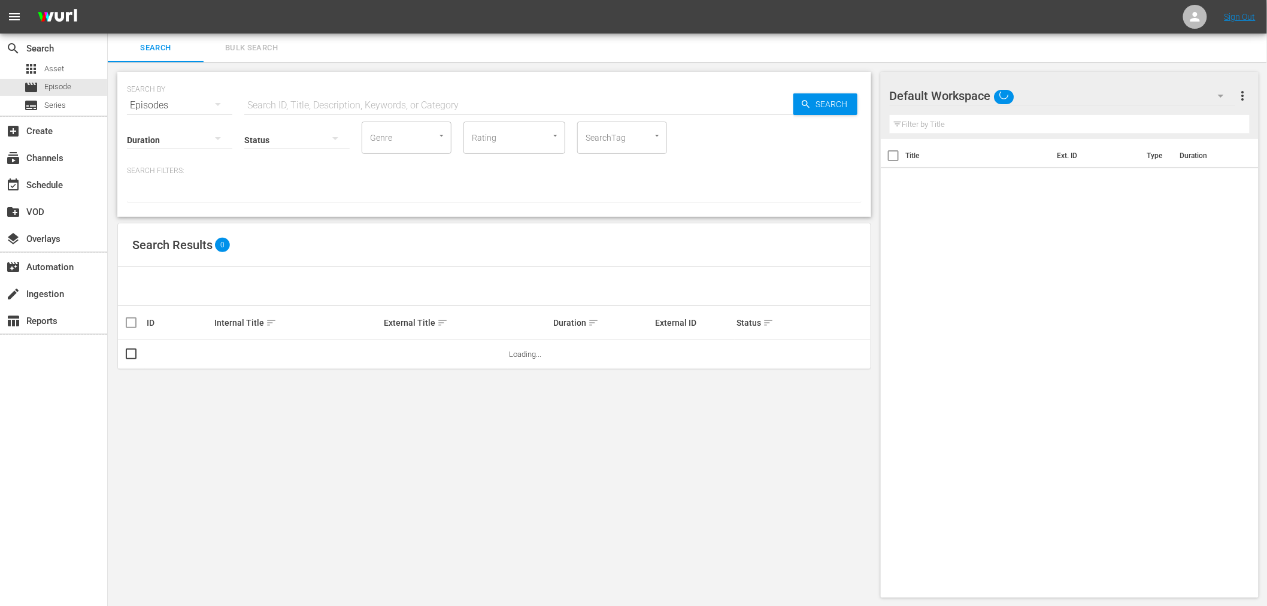
click at [265, 54] on span "Bulk Search" at bounding box center [251, 48] width 81 height 14
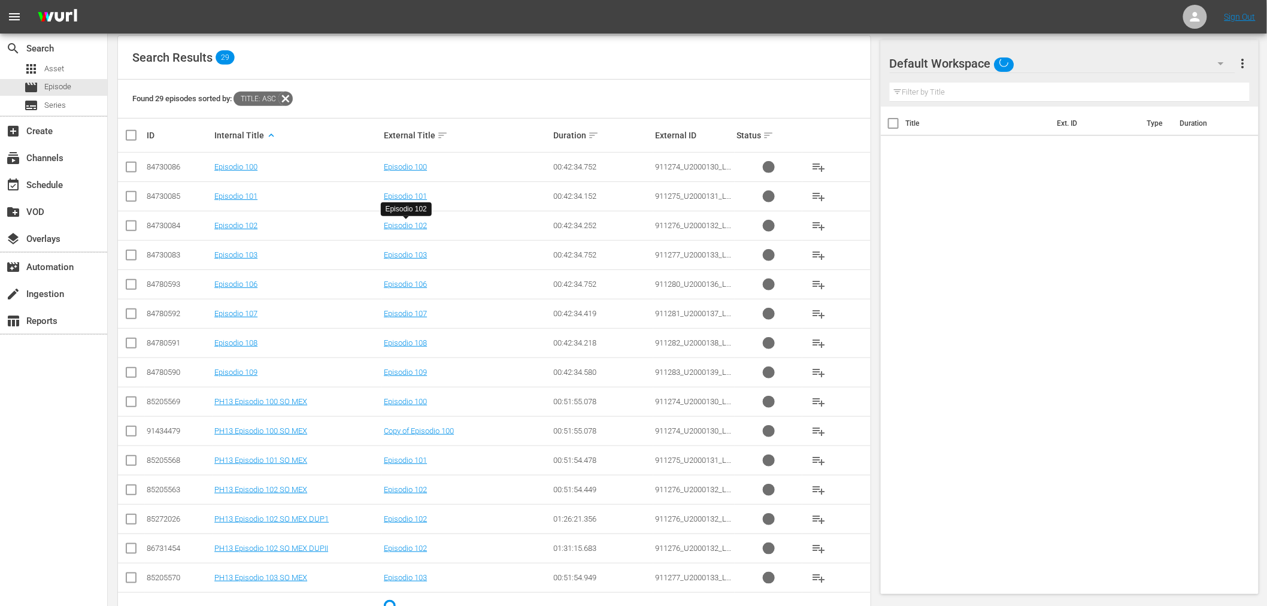
scroll to position [220, 0]
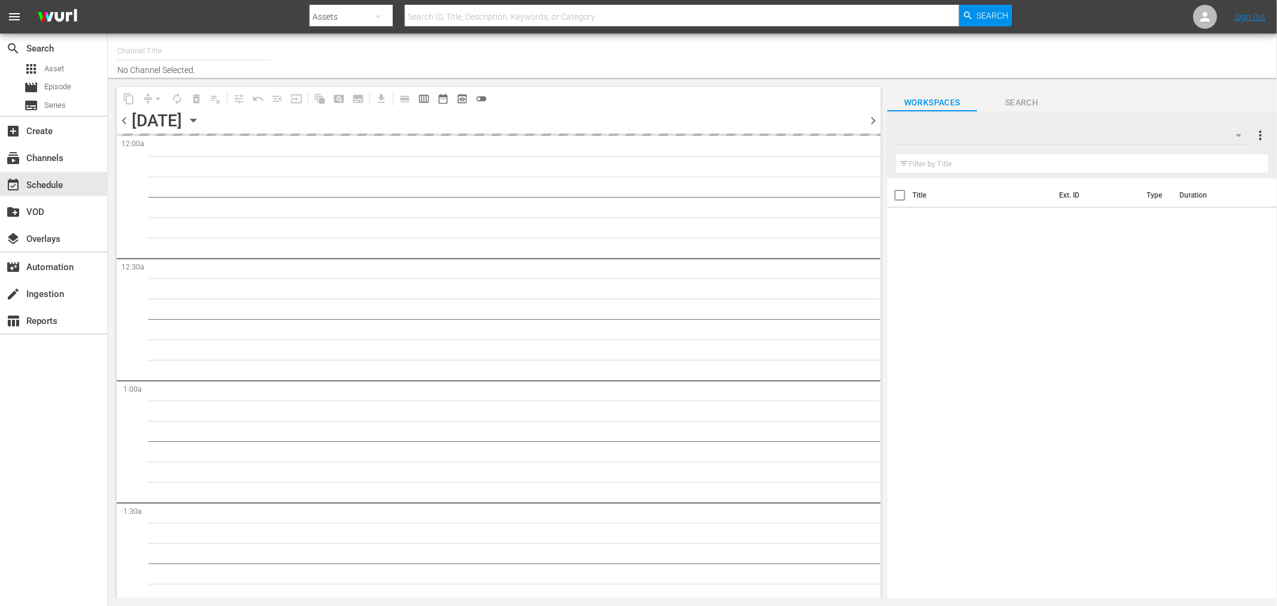
type input "Sony One Novelas (MX) (1001)"
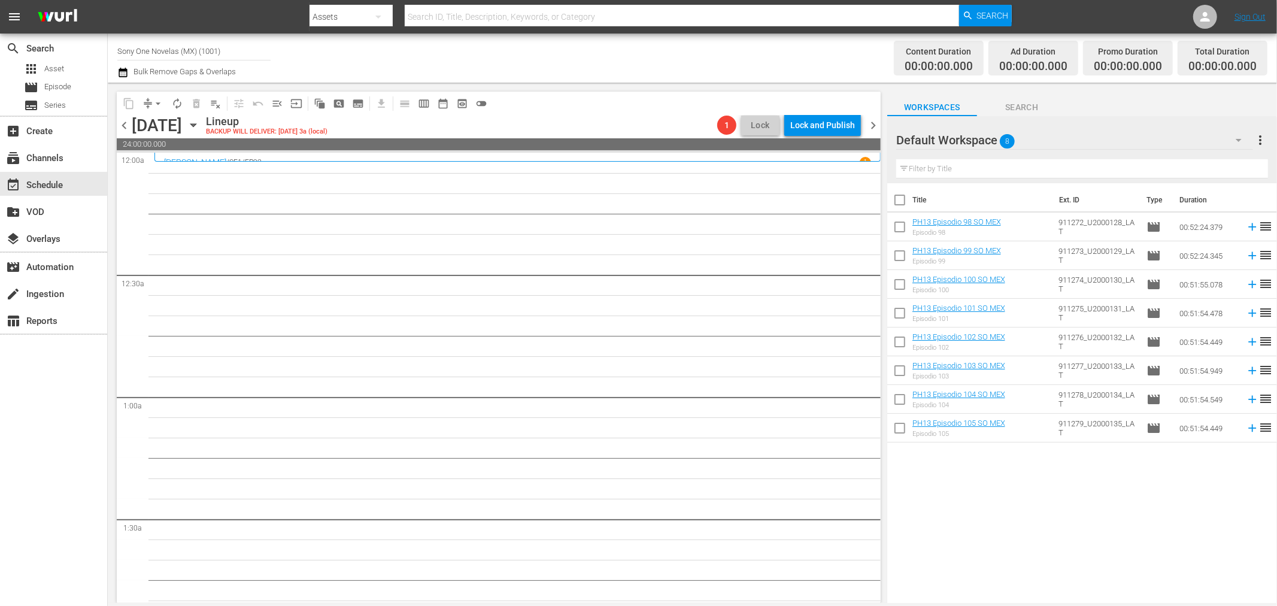
click at [901, 200] on input "checkbox" at bounding box center [899, 202] width 25 height 25
checkbox input "true"
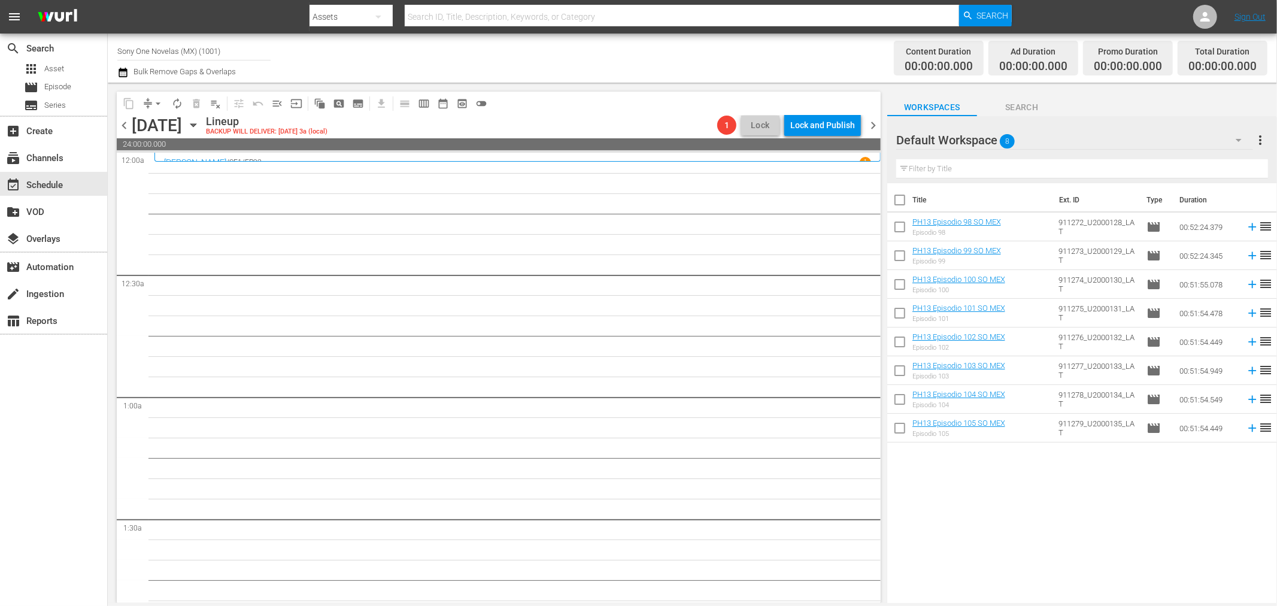
checkbox input "true"
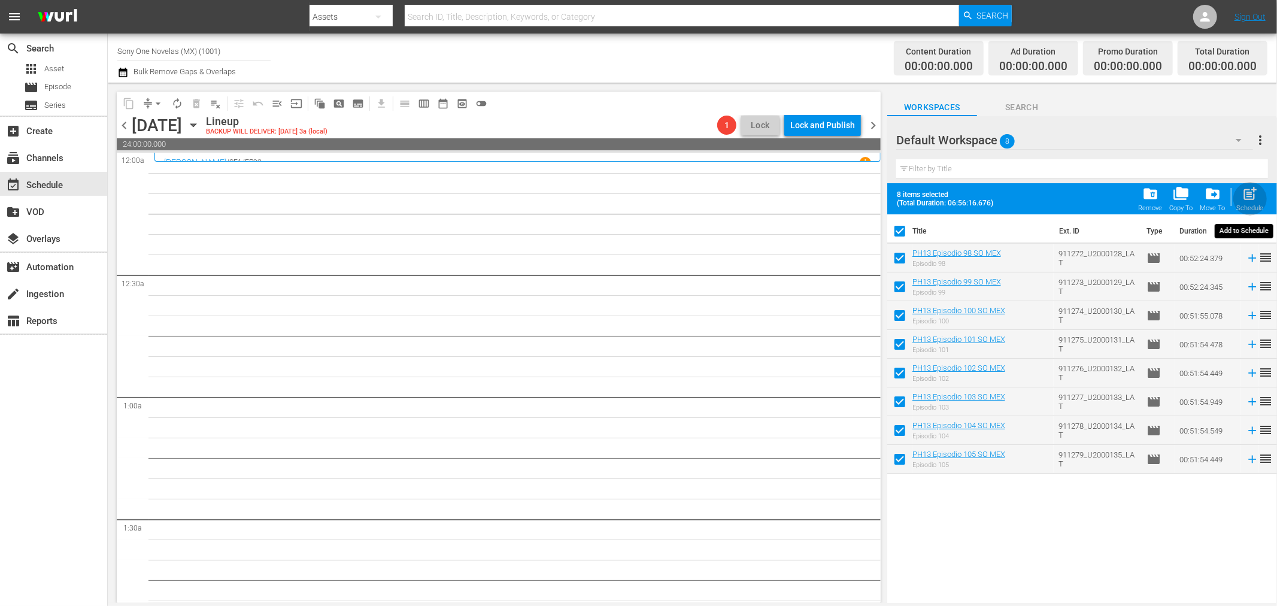
click at [1251, 201] on span "post_add" at bounding box center [1250, 194] width 16 height 16
checkbox input "false"
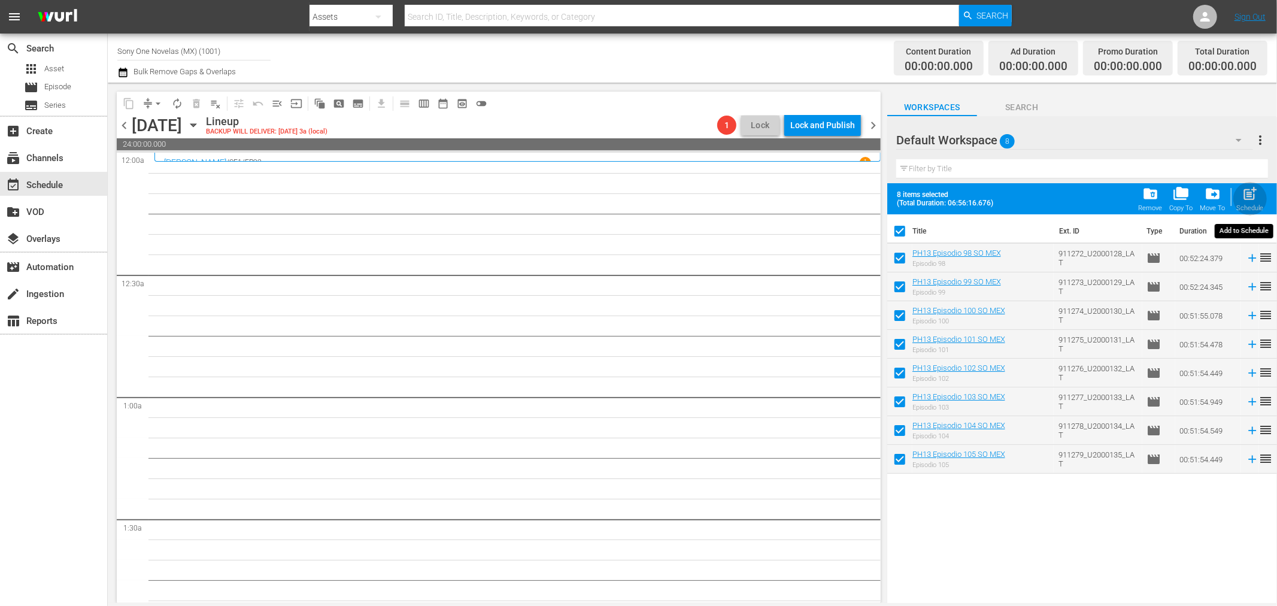
checkbox input "false"
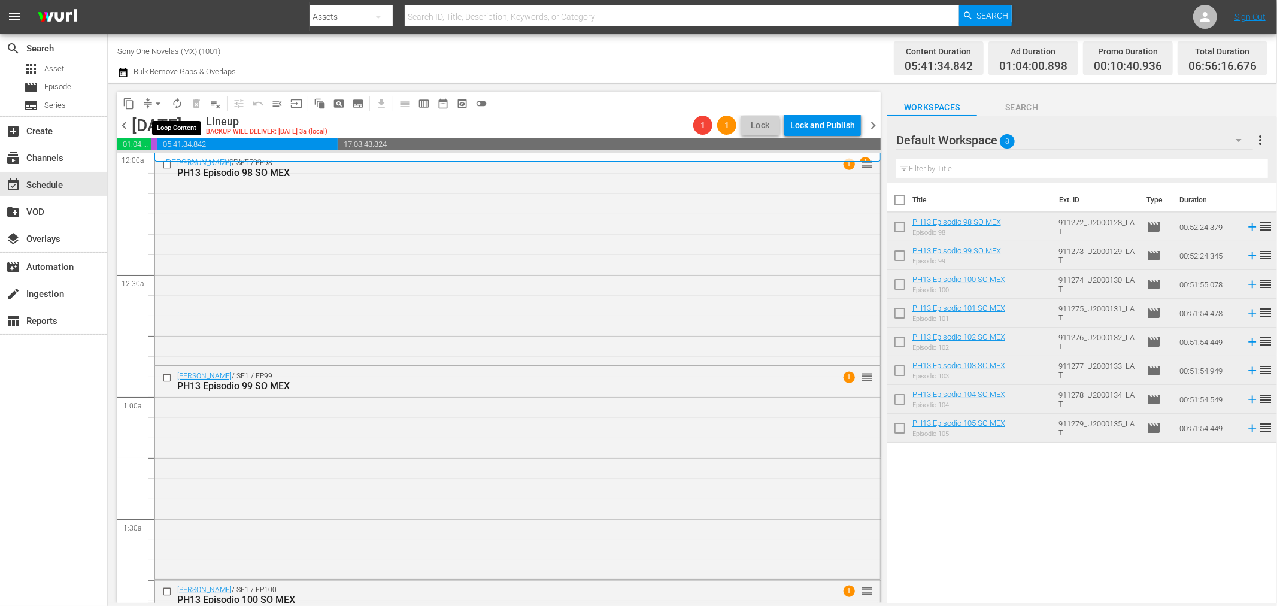
click at [177, 111] on button "autorenew_outlined" at bounding box center [177, 103] width 19 height 19
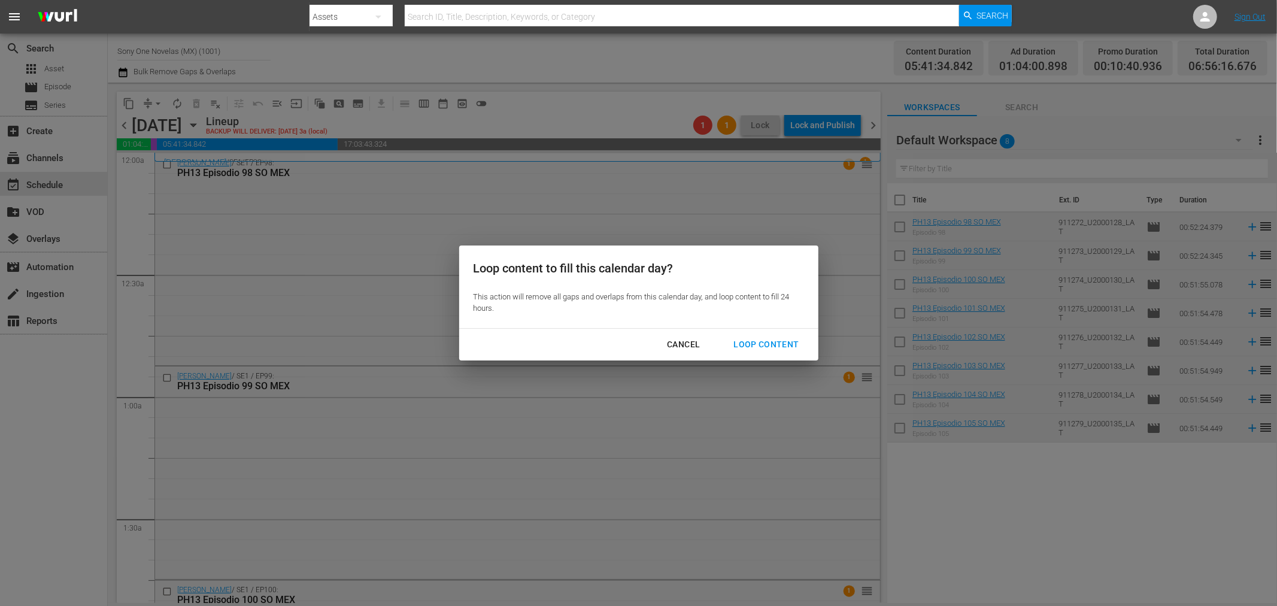
click at [803, 352] on button "Loop Content" at bounding box center [766, 344] width 94 height 22
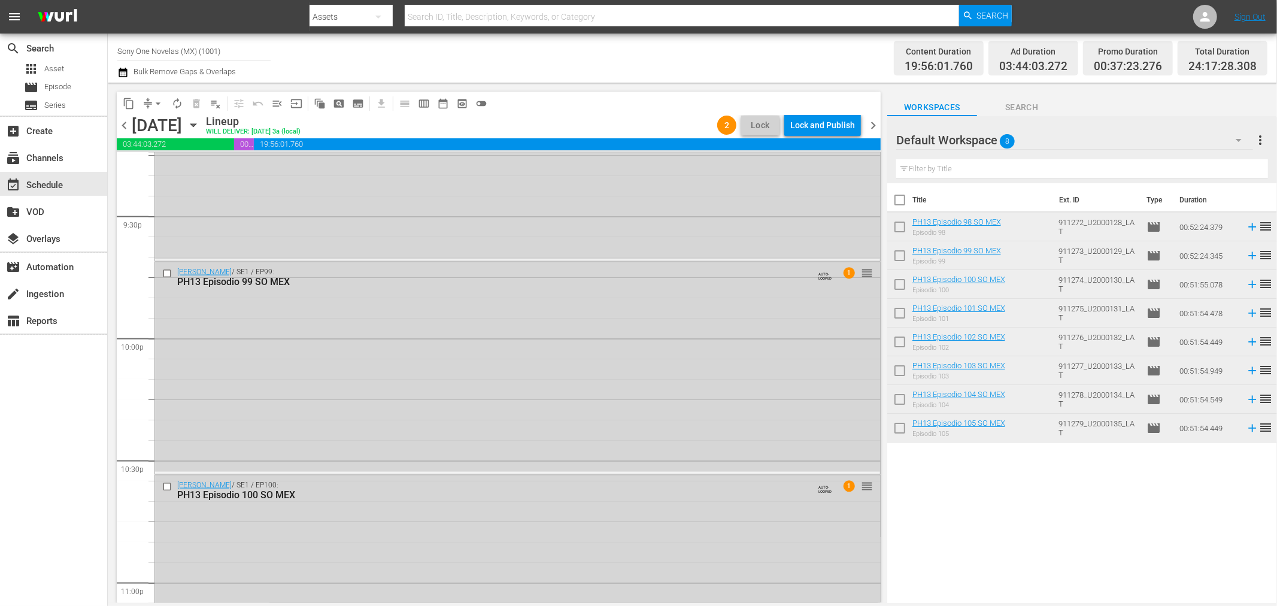
scroll to position [5482, 0]
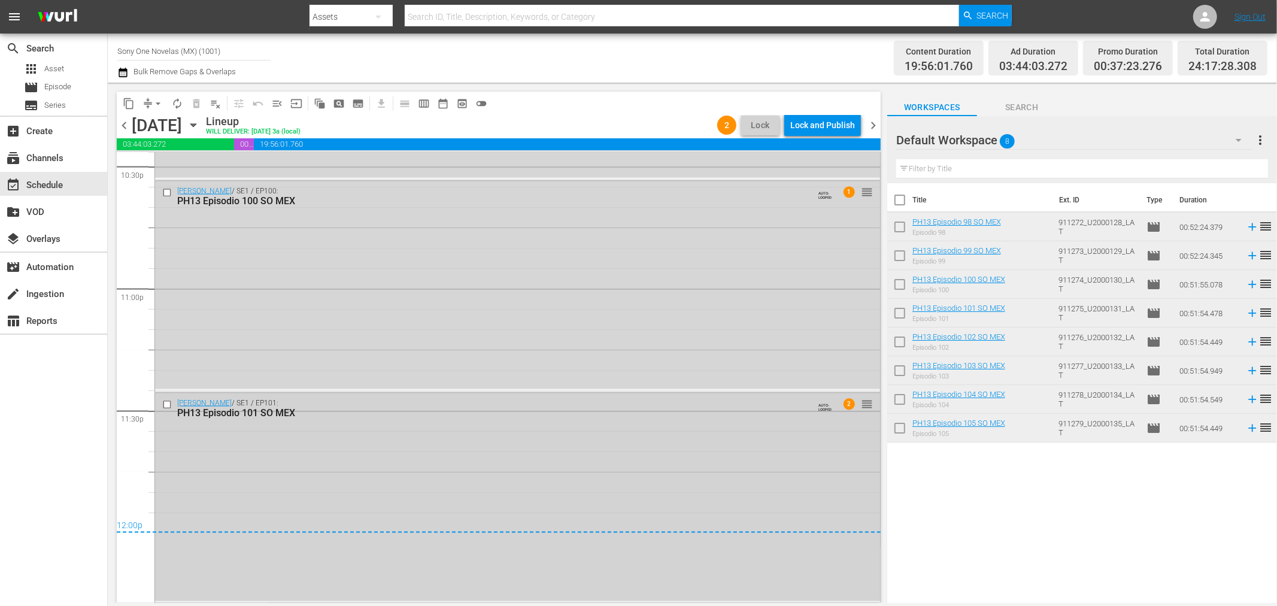
click at [324, 469] on div "[PERSON_NAME] / SE1 / EP101: PH13 Episodio 101 SO MEX AUTO-LOOPED 2 reorder" at bounding box center [517, 497] width 725 height 208
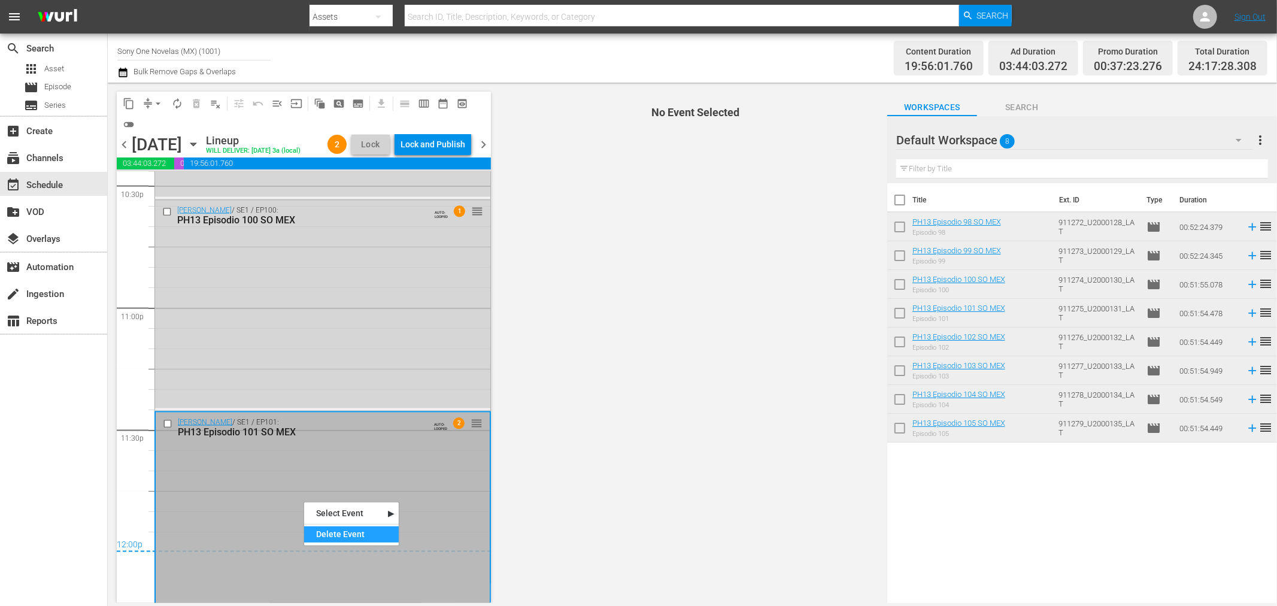
click at [337, 529] on div "Delete Event" at bounding box center [351, 534] width 95 height 16
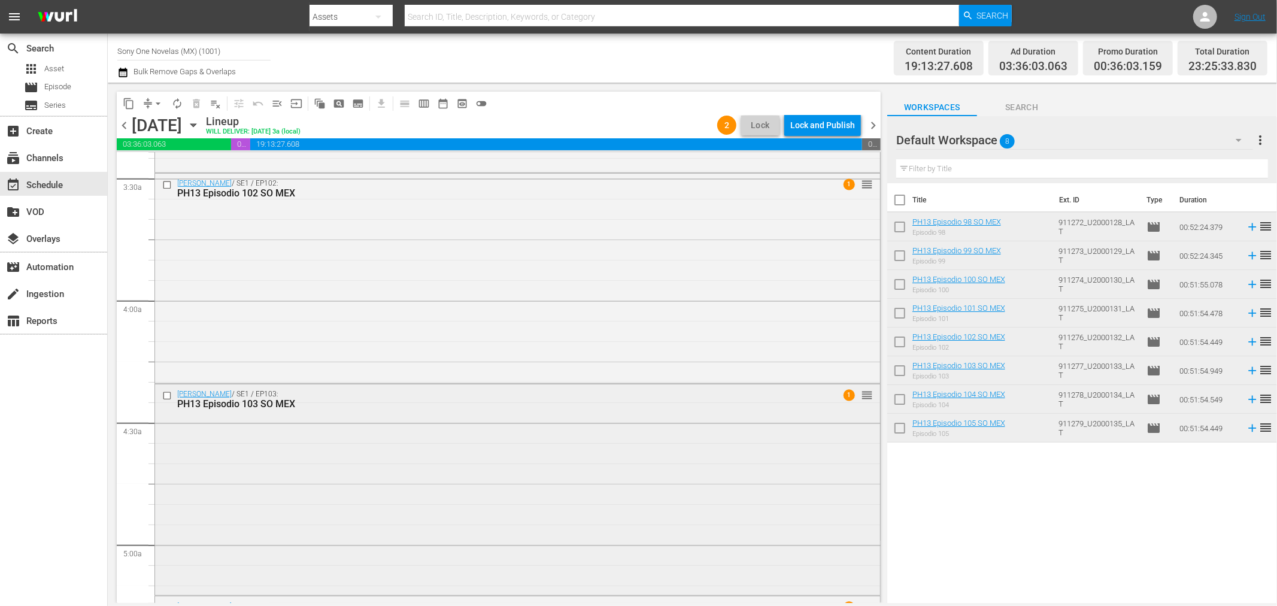
scroll to position [798, 0]
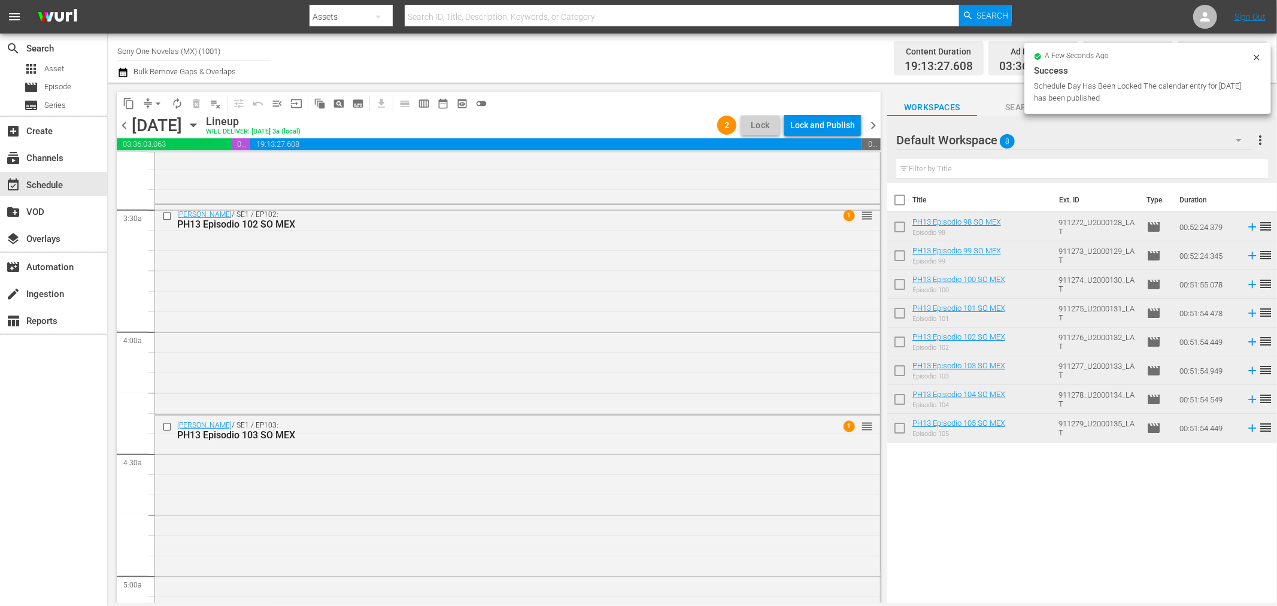
click at [1260, 57] on icon at bounding box center [1257, 58] width 10 height 10
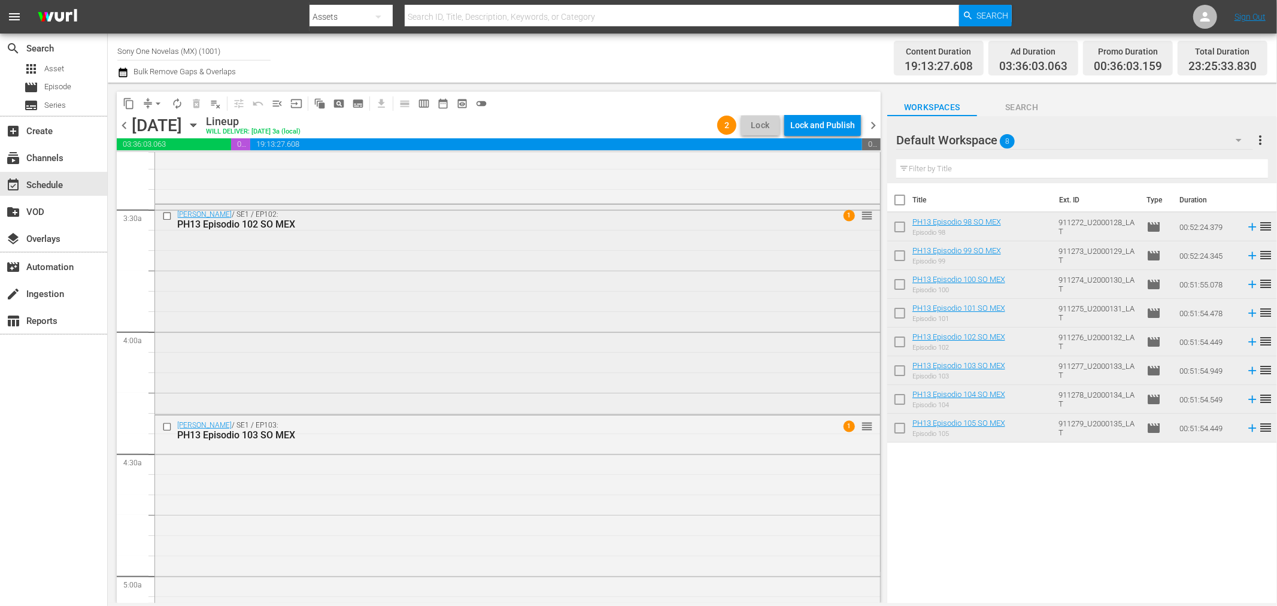
click at [336, 386] on div "Doña Bárbara / SE1 / EP102: PH13 Episodio 102 SO MEX 1 reorder" at bounding box center [517, 309] width 725 height 208
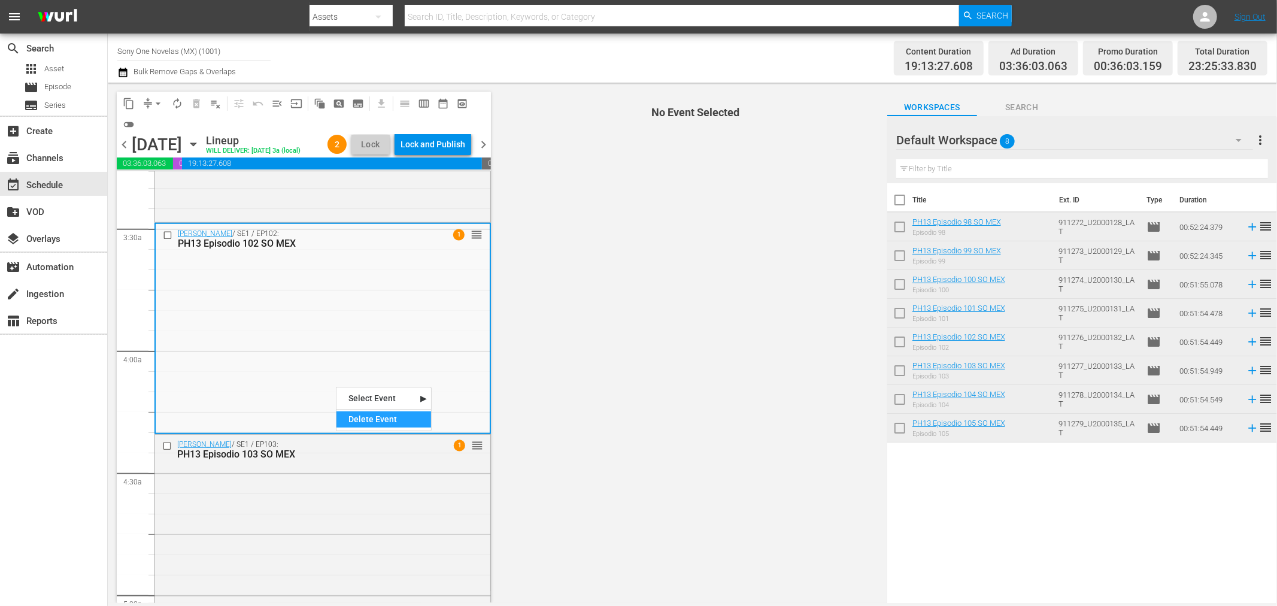
click at [366, 419] on div "Delete Event" at bounding box center [383, 419] width 95 height 16
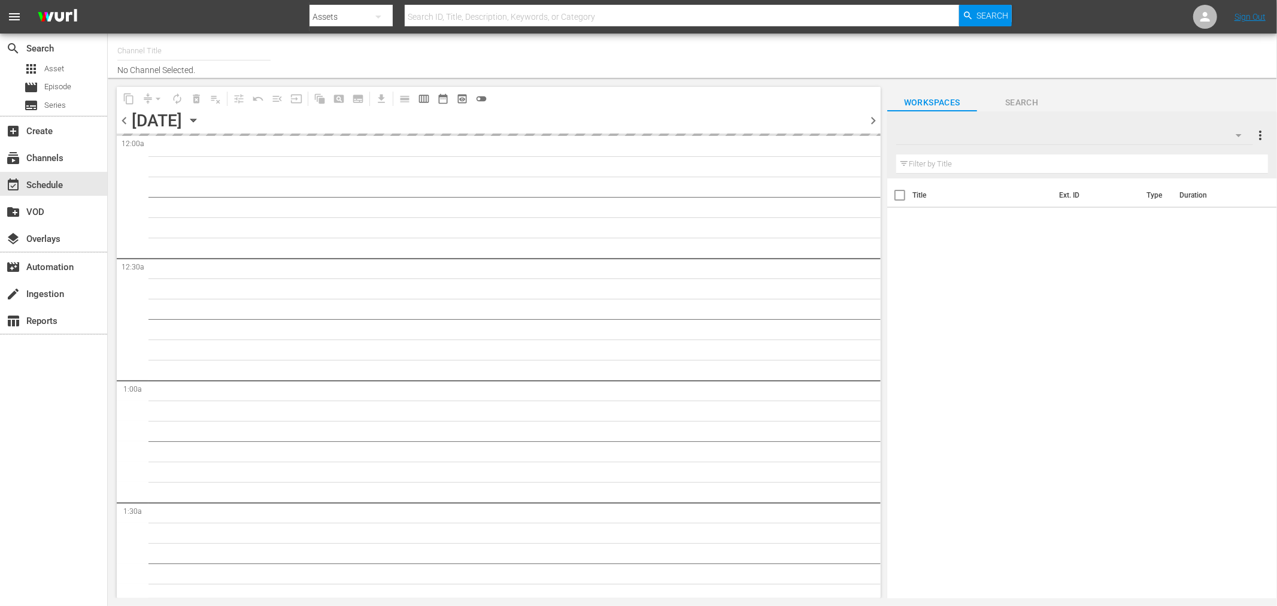
type input "Sony One Novelas (MX) (1001)"
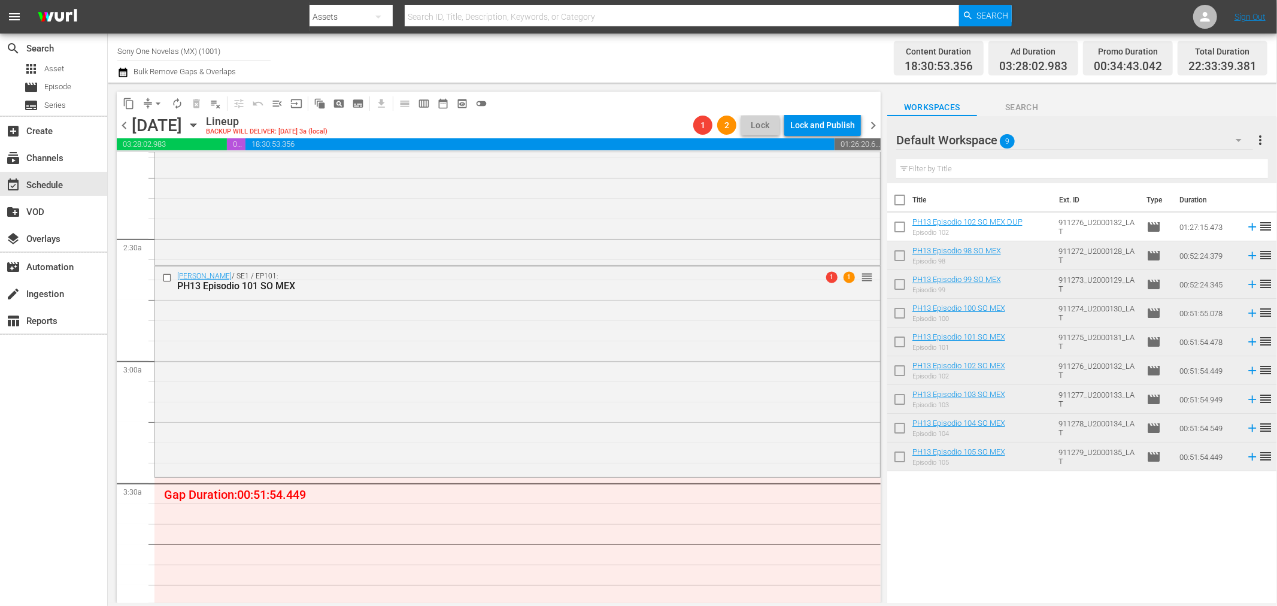
scroll to position [599, 0]
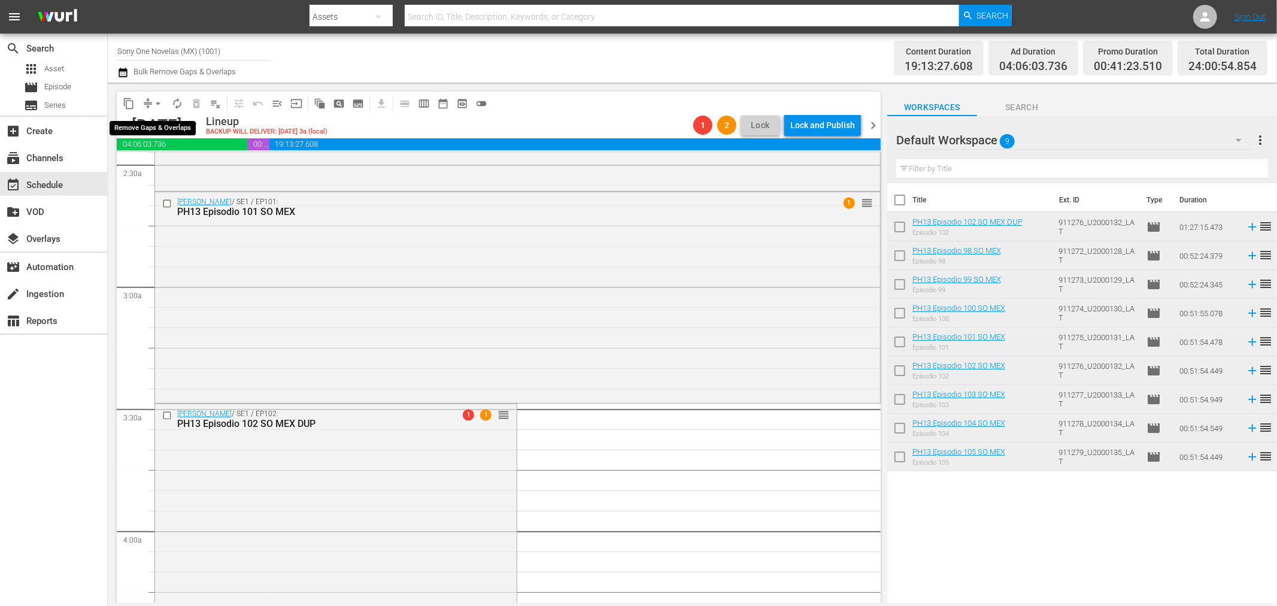
click at [162, 107] on span "arrow_drop_down" at bounding box center [158, 104] width 12 height 12
click at [178, 171] on li "Align to End of Previous Day" at bounding box center [159, 167] width 126 height 20
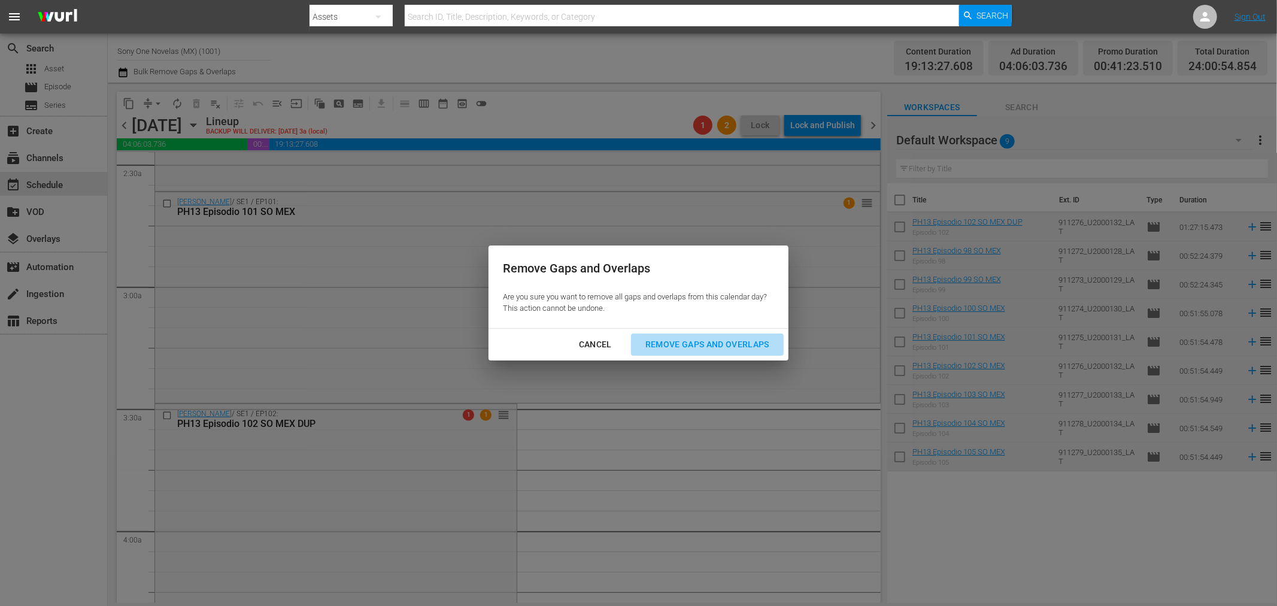
click at [655, 340] on div "Remove Gaps and Overlaps" at bounding box center [707, 344] width 143 height 15
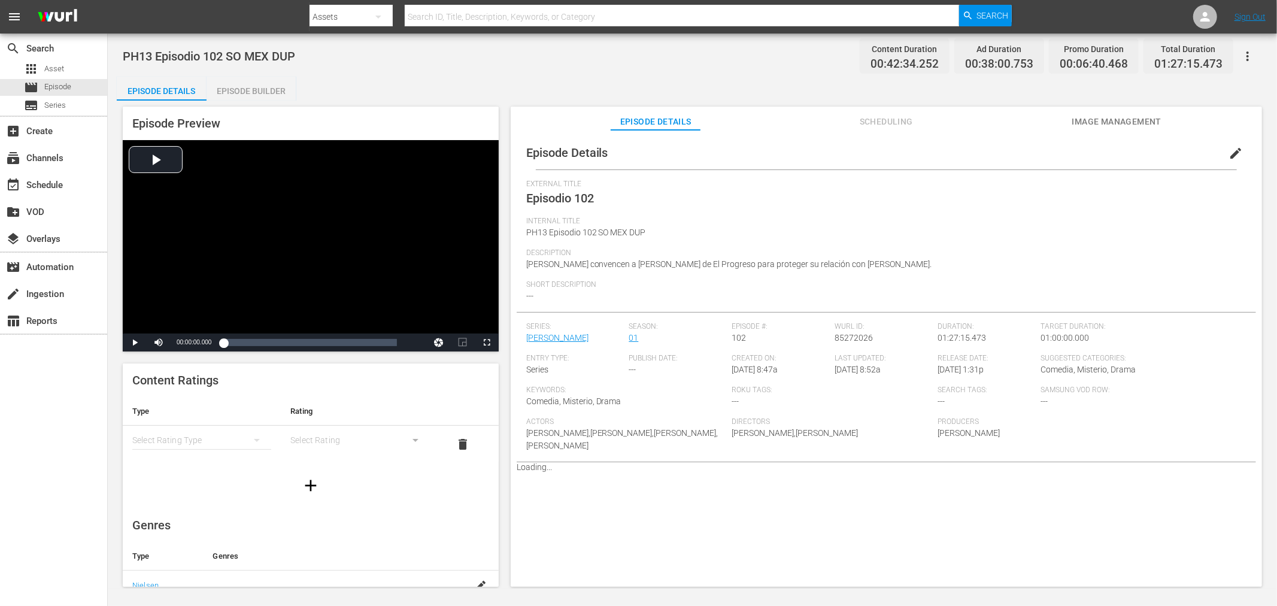
click at [1230, 156] on span "edit" at bounding box center [1236, 153] width 14 height 14
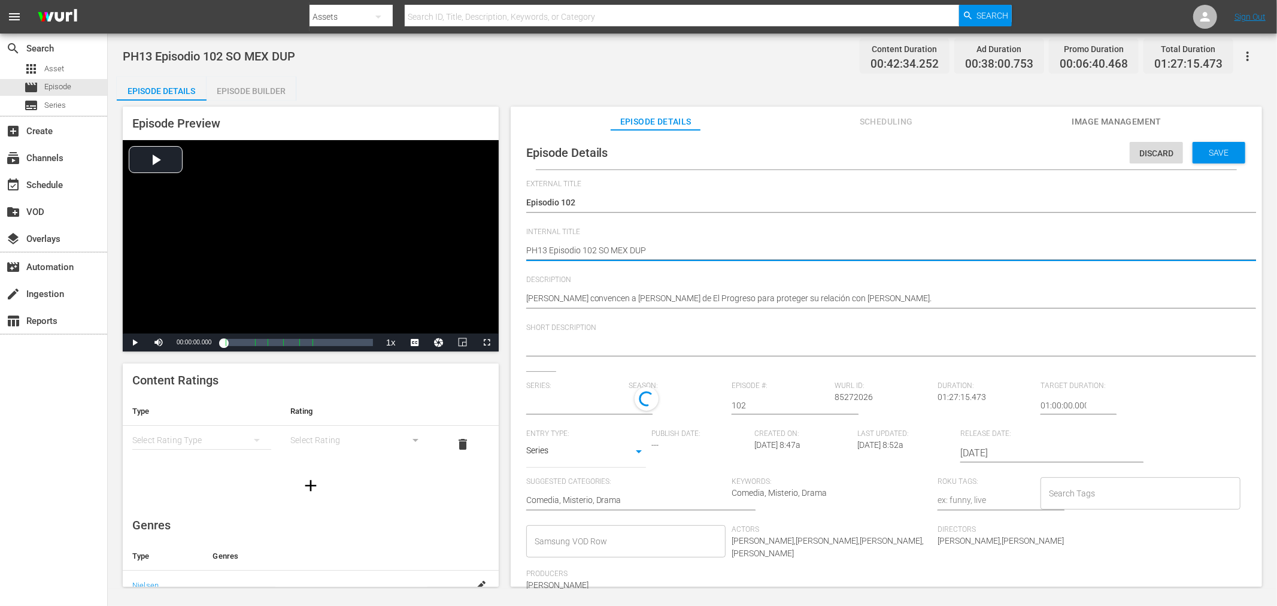
type input "[PERSON_NAME]"
type textarea "PH13 Episodio 102 SO MEX DUP1"
click at [1230, 156] on span "Save" at bounding box center [1219, 153] width 39 height 10
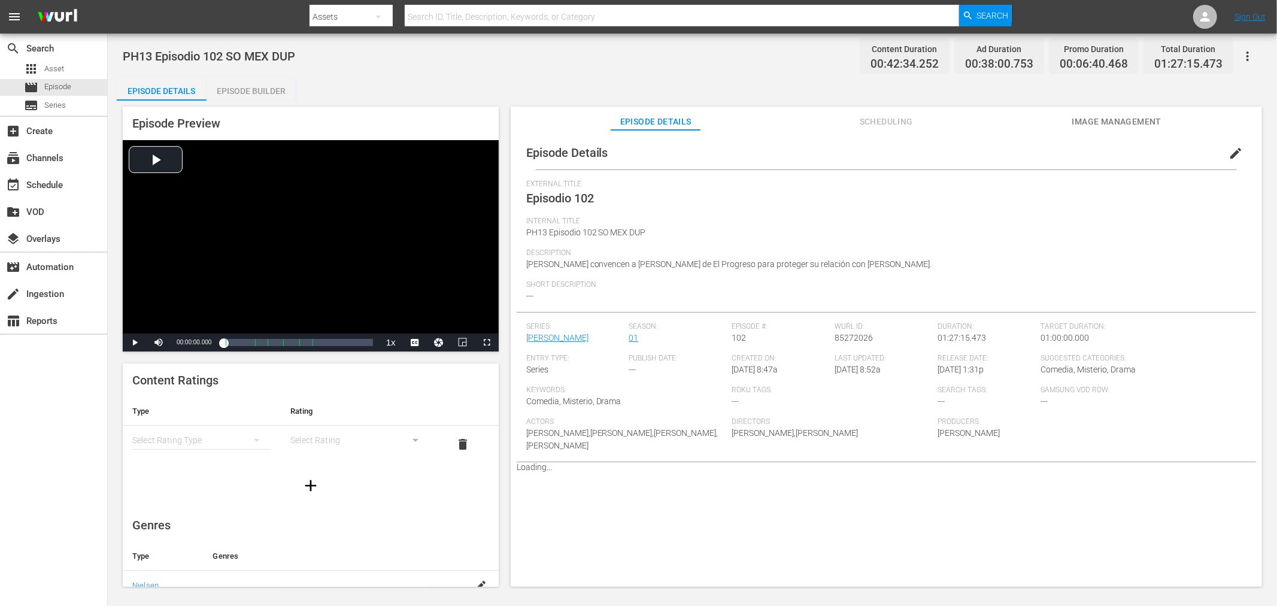
click at [265, 92] on div "Episode Builder" at bounding box center [252, 91] width 90 height 29
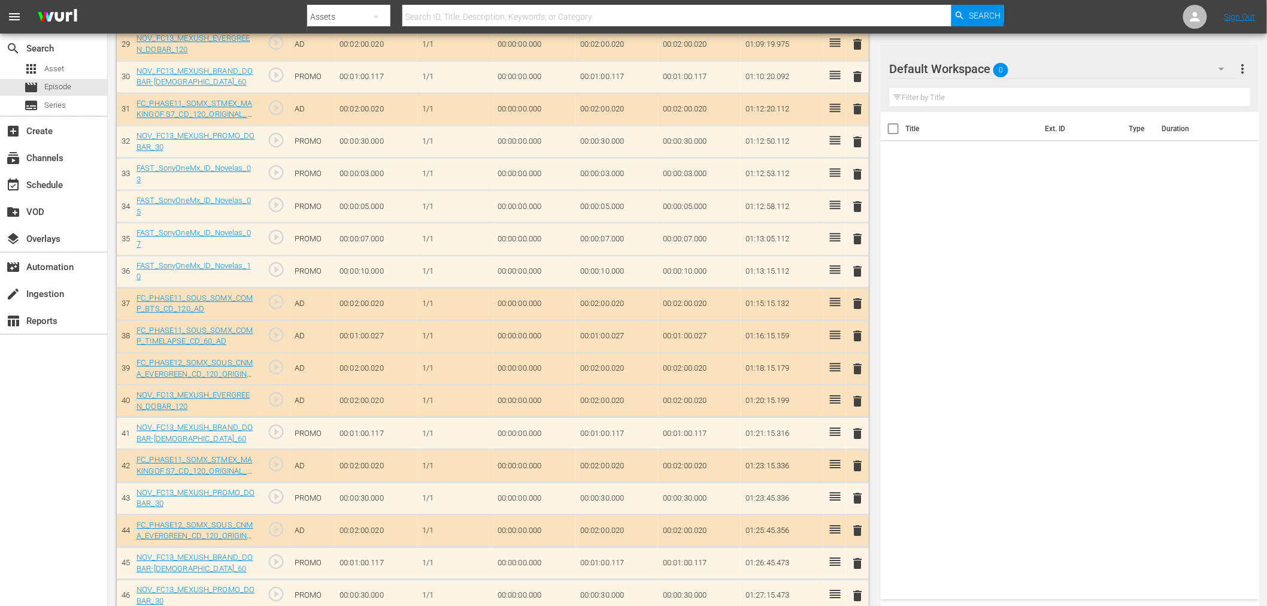
scroll to position [1294, 0]
click at [856, 421] on div "delete" at bounding box center [857, 429] width 13 height 17
click at [857, 424] on span "delete" at bounding box center [858, 431] width 14 height 14
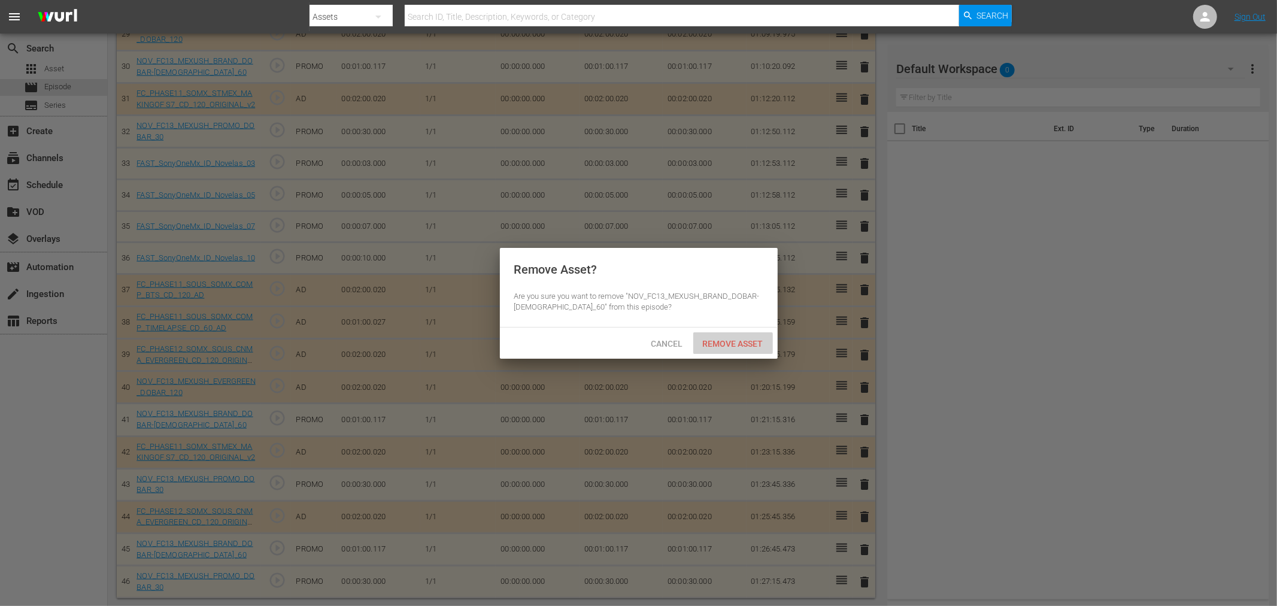
click at [744, 342] on span "Remove Asset" at bounding box center [733, 344] width 80 height 10
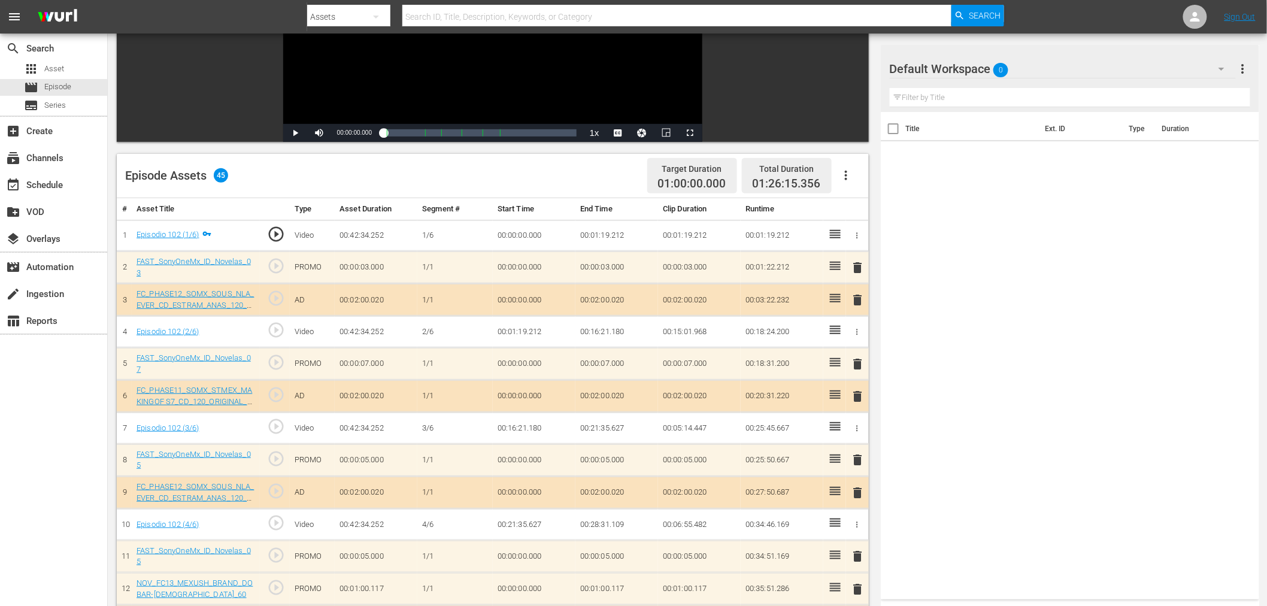
scroll to position [0, 0]
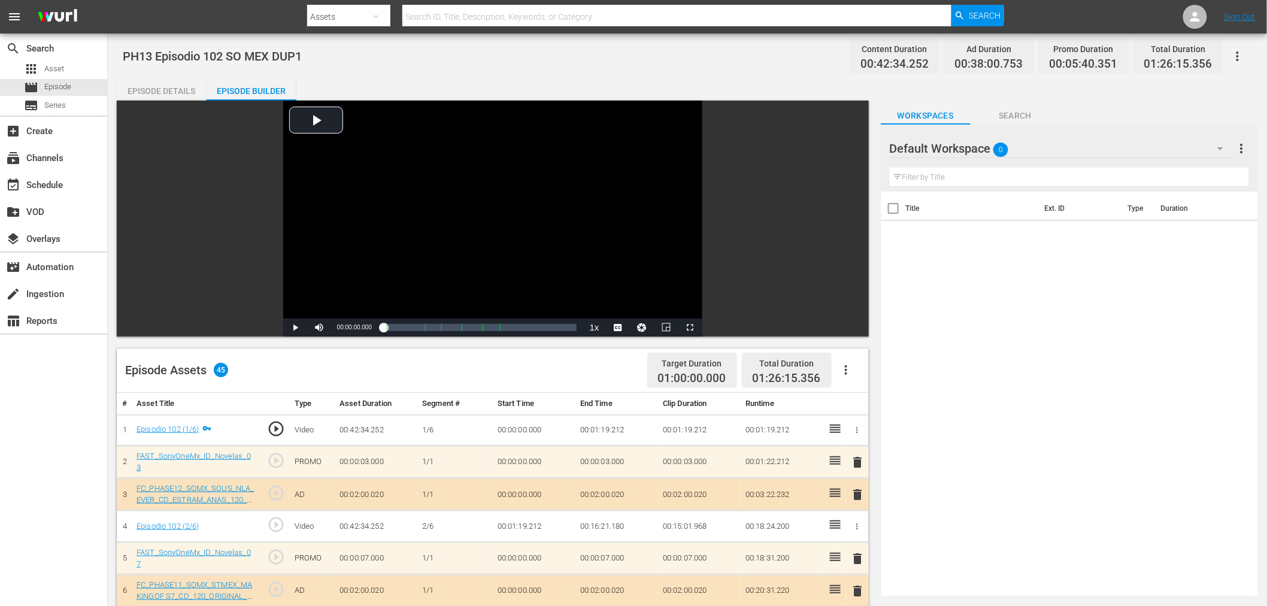
click at [1066, 145] on div "Default Workspace 0" at bounding box center [1062, 149] width 345 height 34
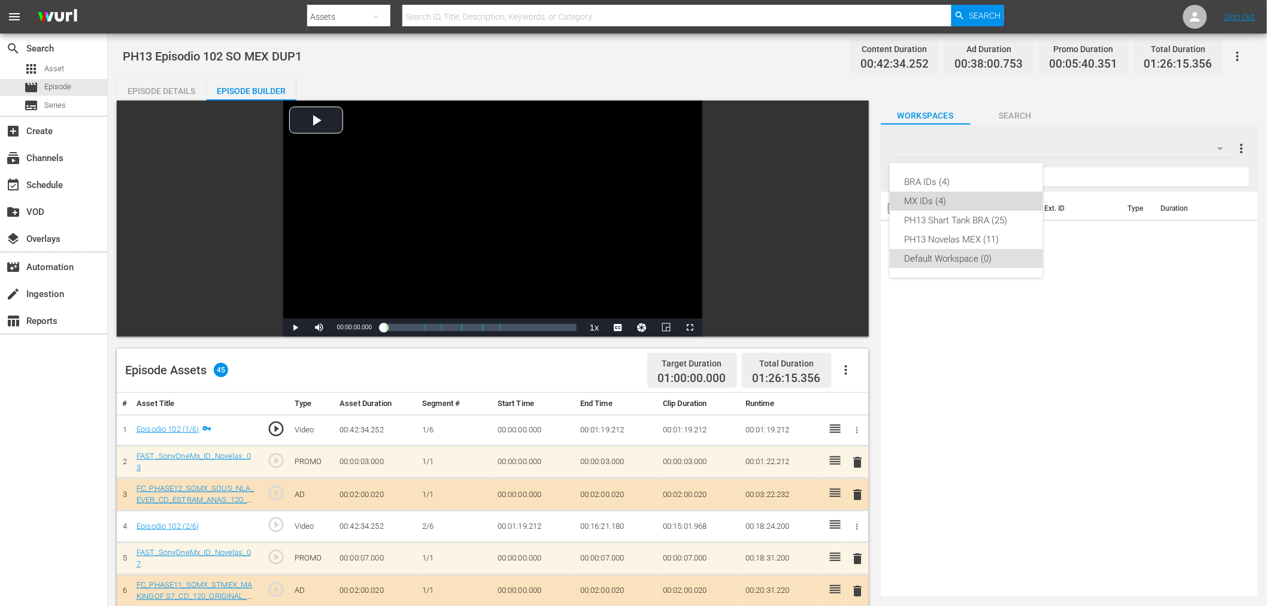
click at [948, 195] on div "MX IDs (4)" at bounding box center [966, 201] width 125 height 19
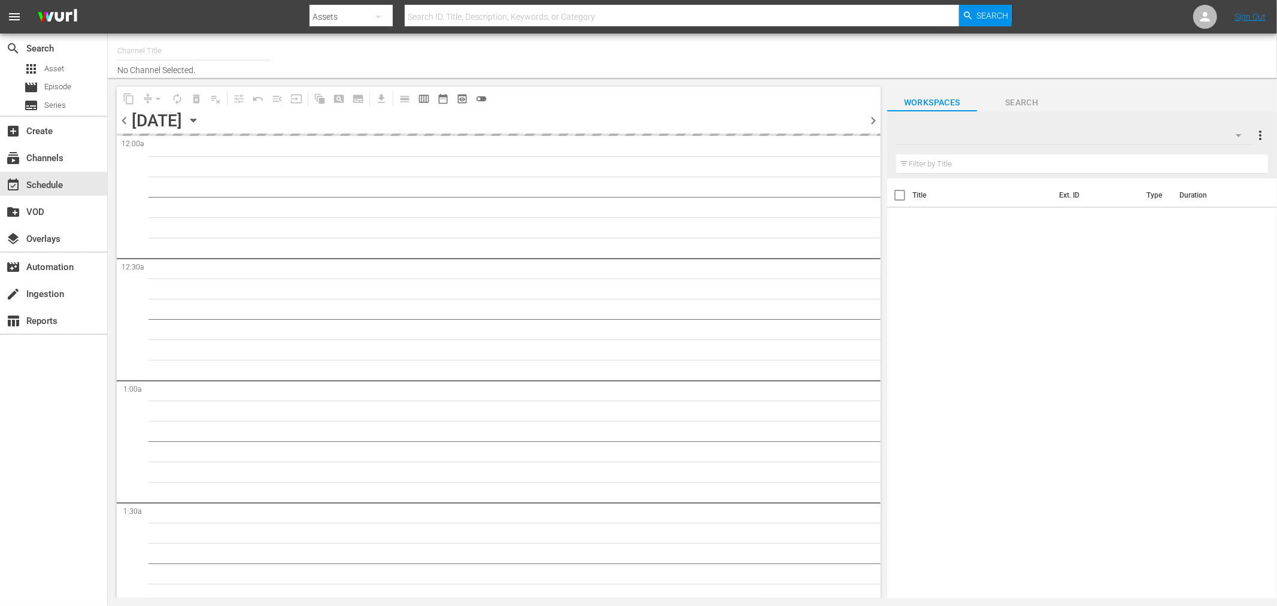
type input "Sony One Novelas (MX) (1001)"
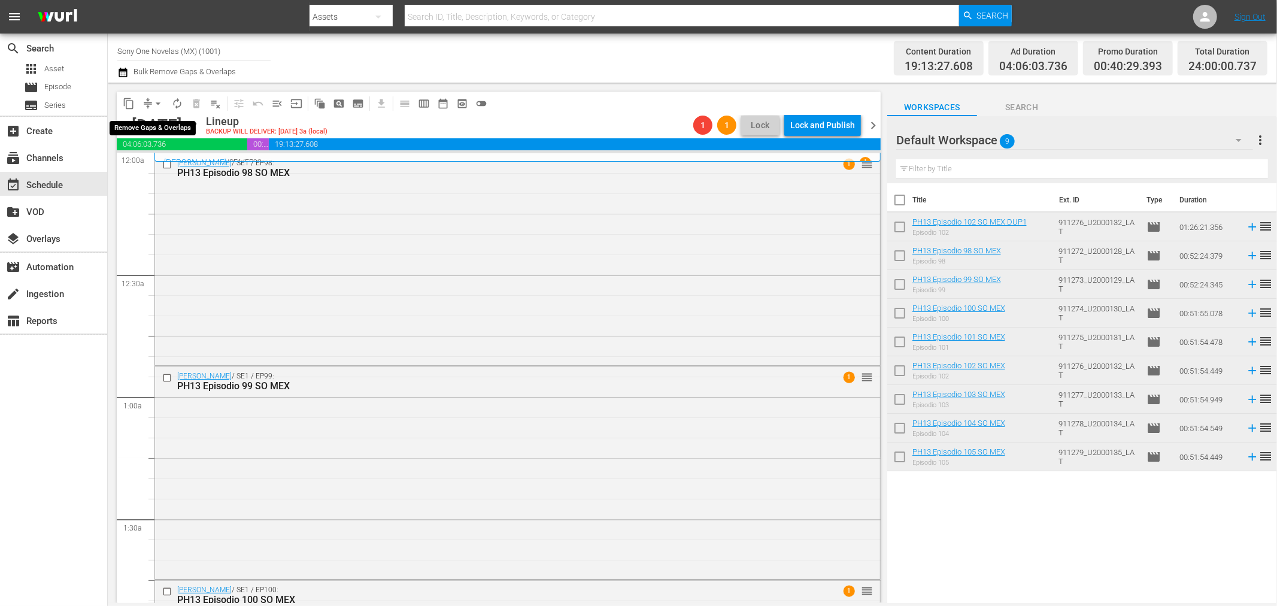
click at [163, 104] on span "arrow_drop_down" at bounding box center [158, 104] width 12 height 12
click at [174, 165] on li "Align to End of Previous Day" at bounding box center [159, 167] width 126 height 20
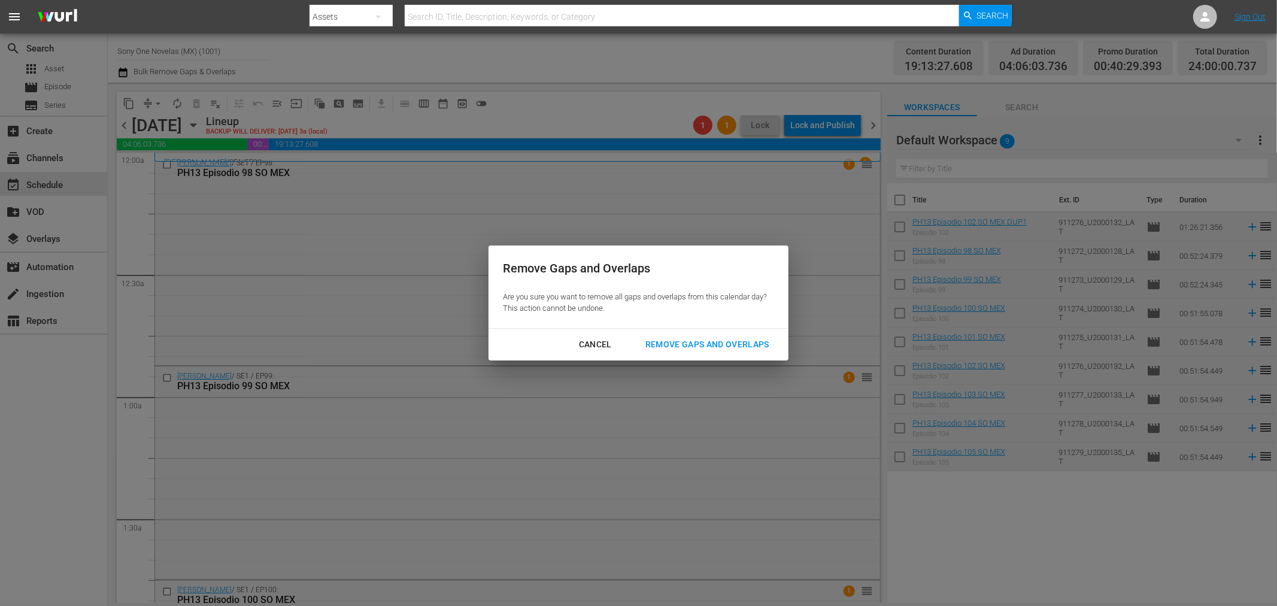
click at [672, 344] on div "Remove Gaps and Overlaps" at bounding box center [707, 344] width 143 height 15
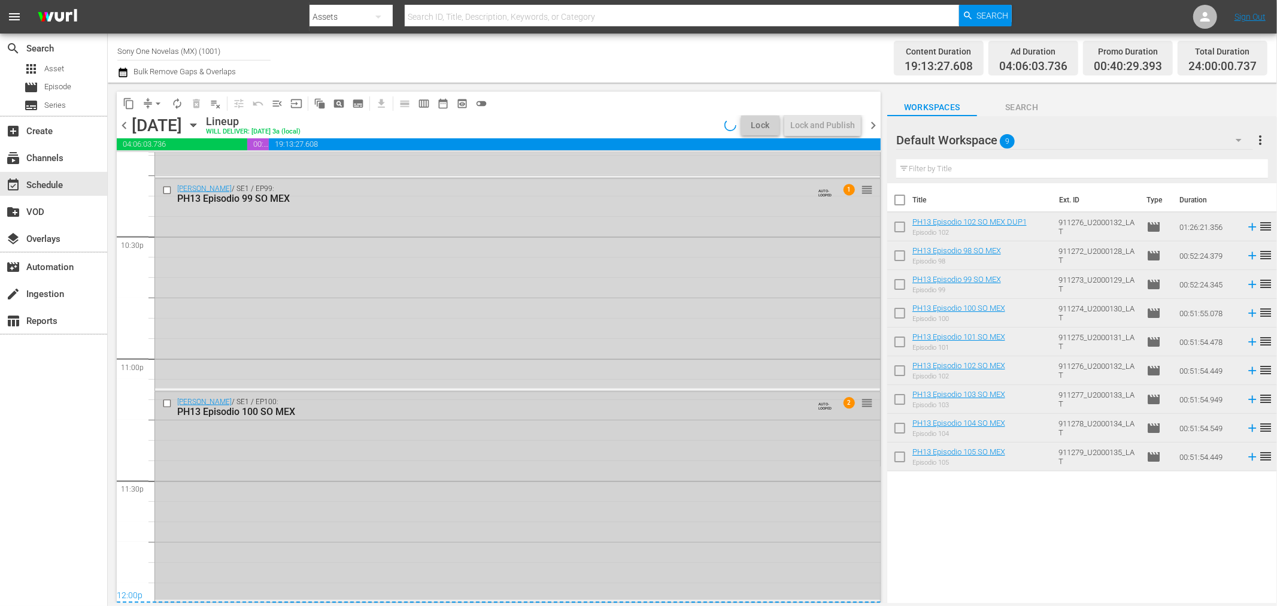
scroll to position [5395, 0]
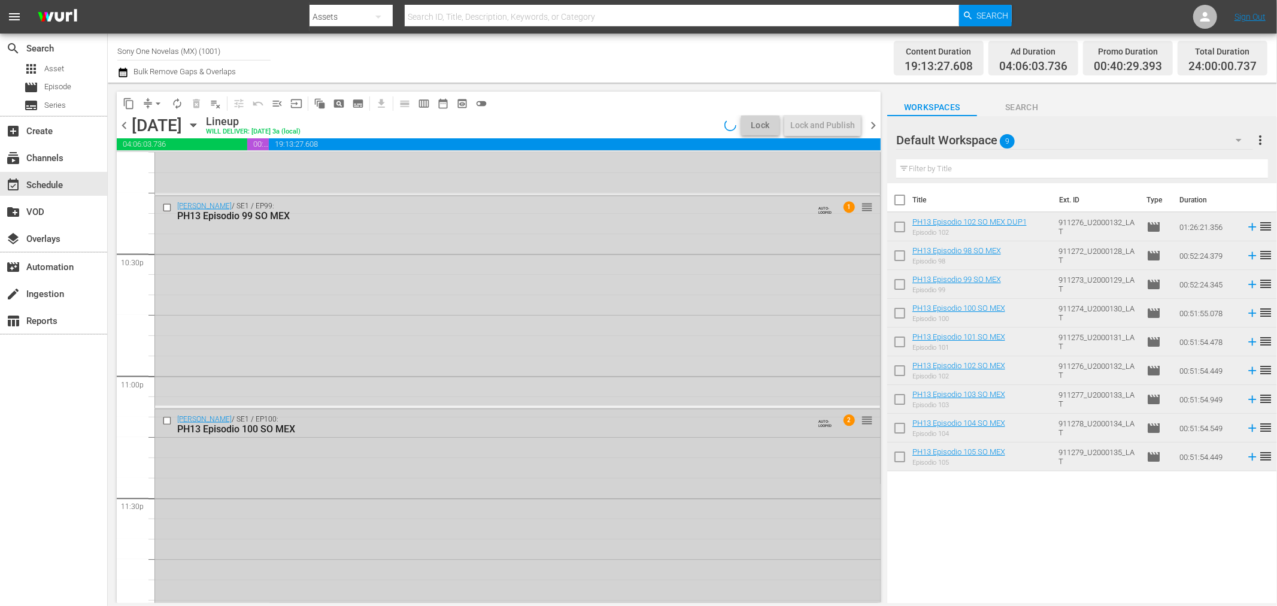
click at [522, 496] on div "[PERSON_NAME] / SE1 / EP100: PH13 Episodio 100 SO MEX AUTO-LOOPED 2 reorder" at bounding box center [517, 514] width 725 height 208
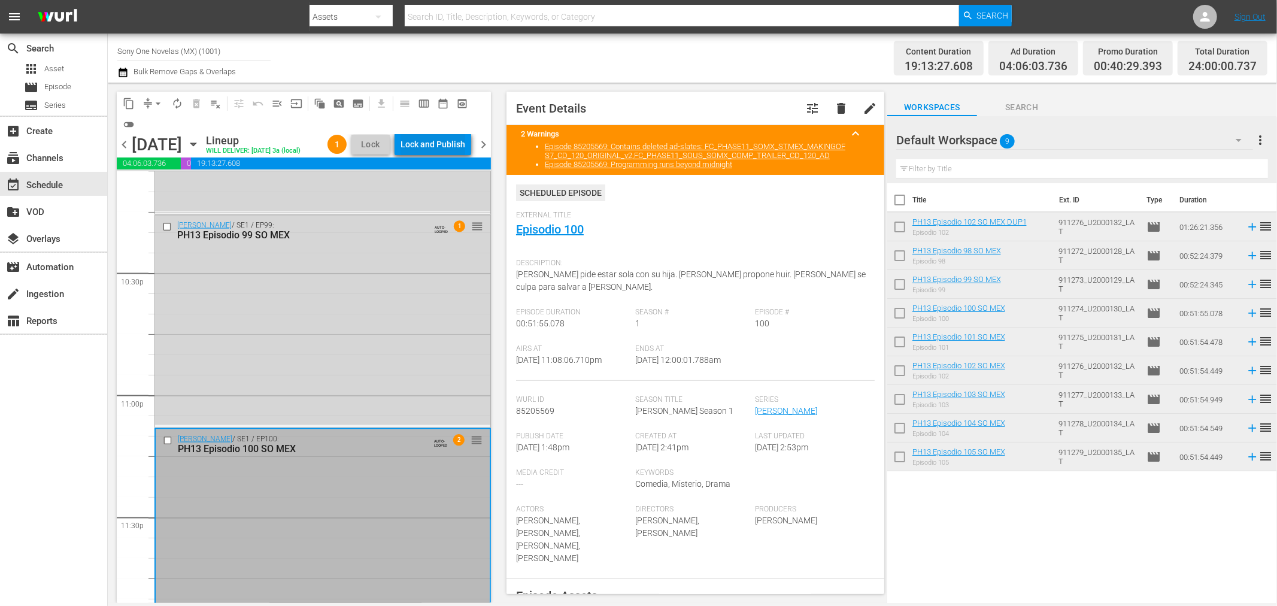
click at [455, 148] on div "Lock and Publish" at bounding box center [433, 145] width 65 height 22
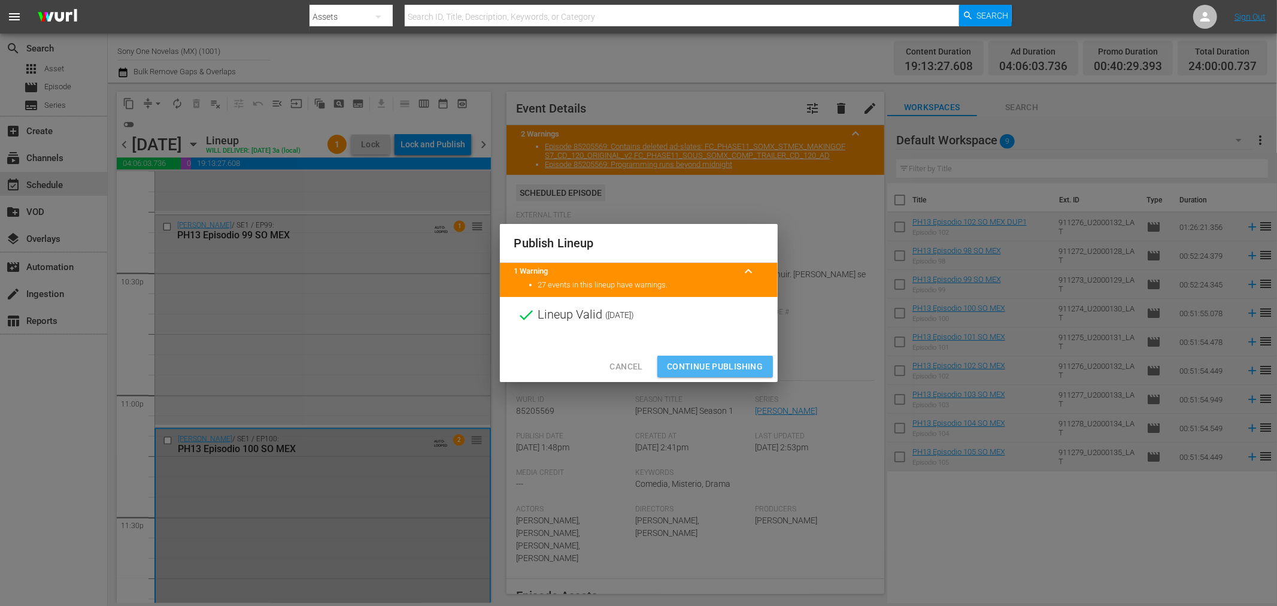
click at [717, 364] on span "Continue Publishing" at bounding box center [715, 366] width 96 height 15
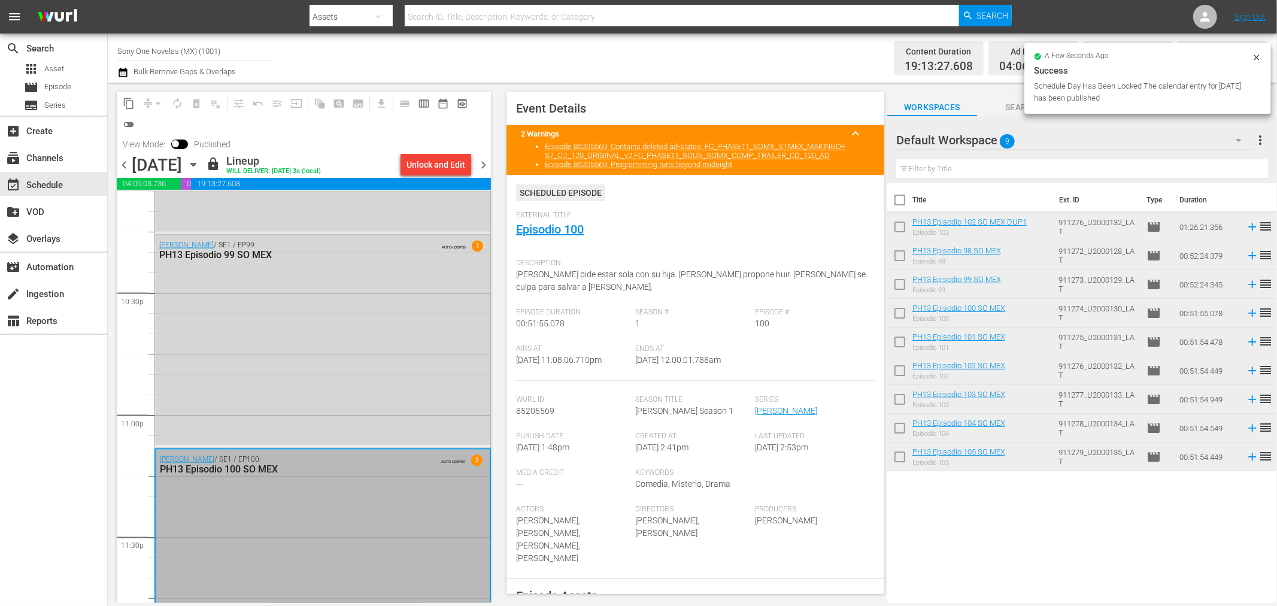
click at [486, 160] on span "chevron_right" at bounding box center [483, 164] width 15 height 15
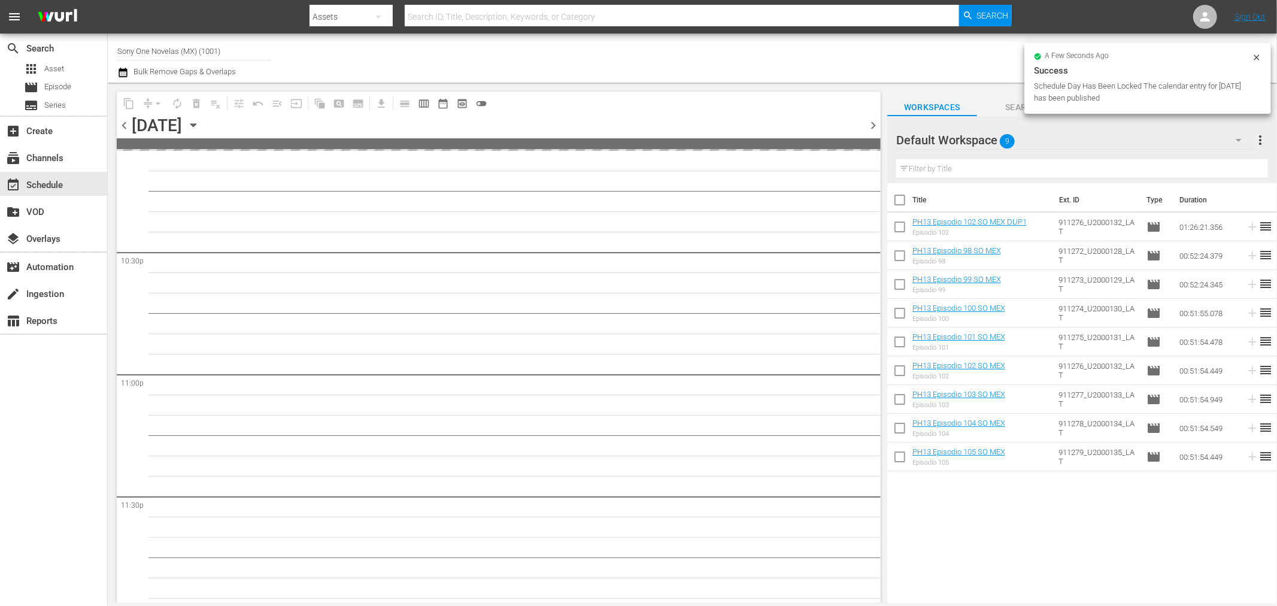
scroll to position [5410, 0]
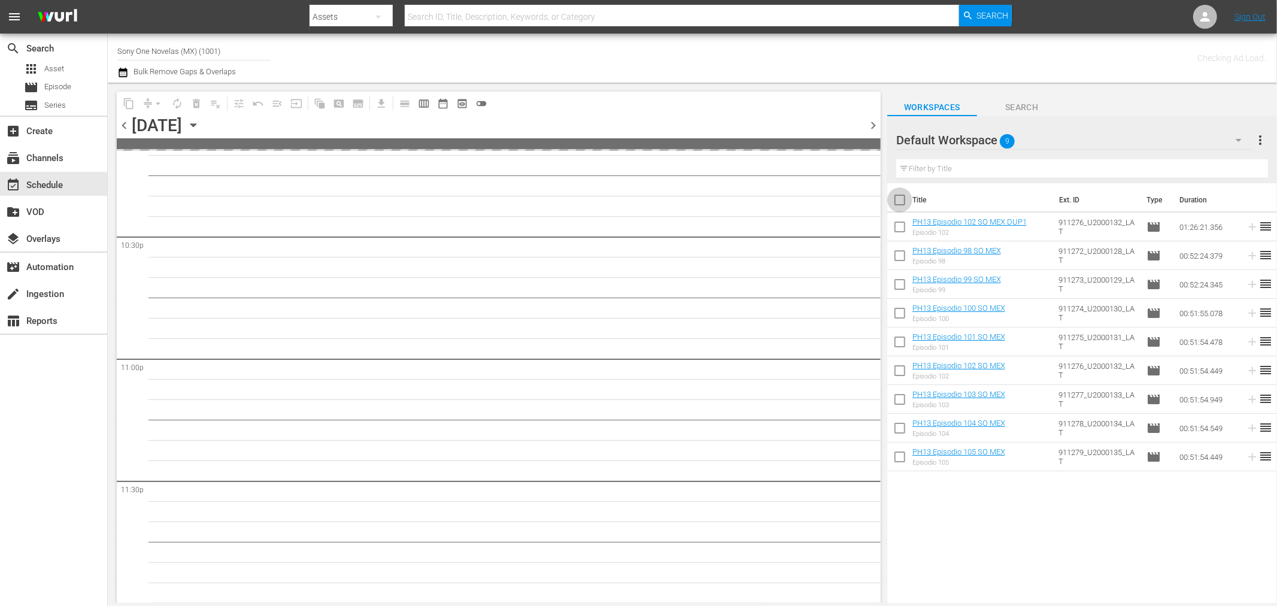
click at [900, 199] on input "checkbox" at bounding box center [899, 202] width 25 height 25
checkbox input "true"
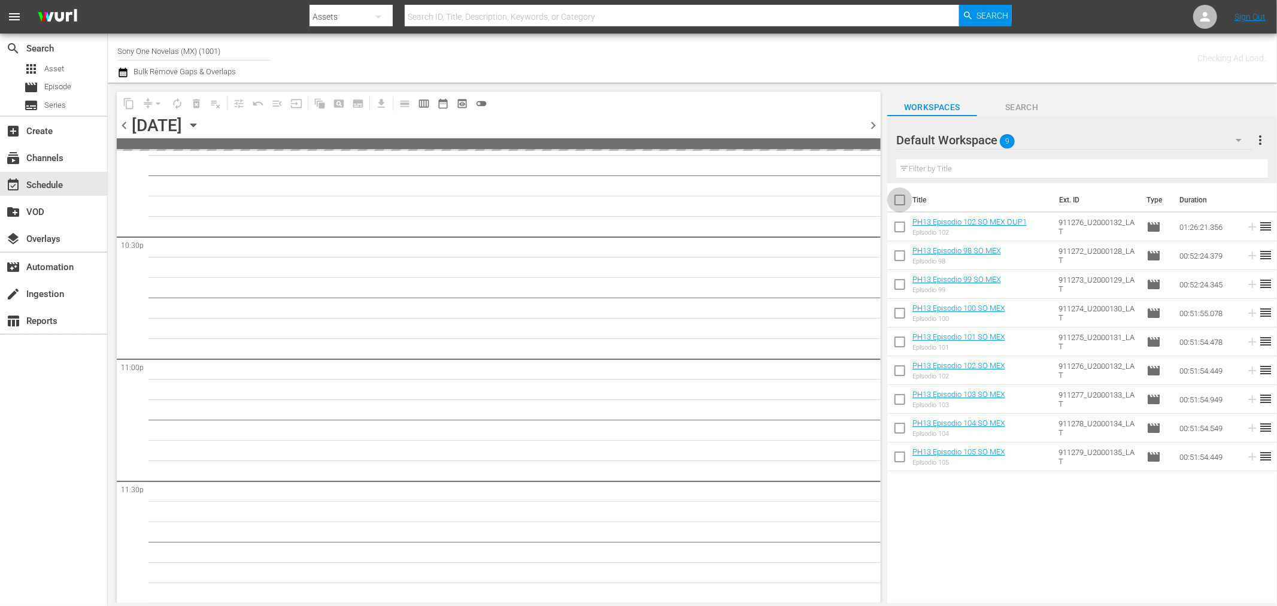
checkbox input "true"
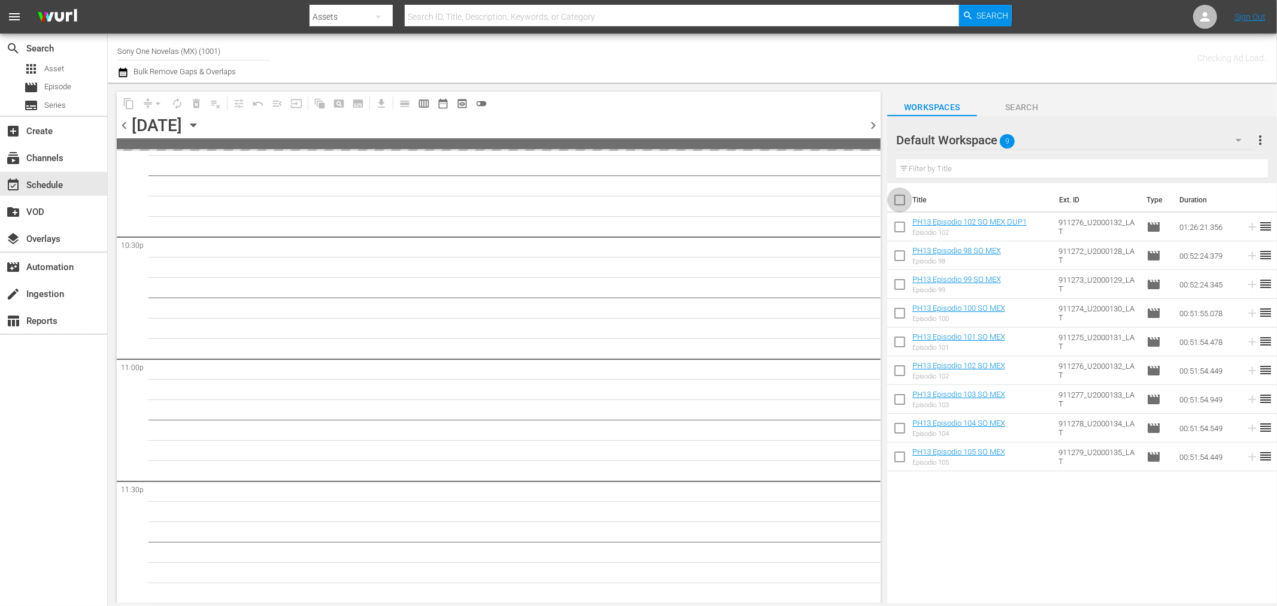
checkbox input "true"
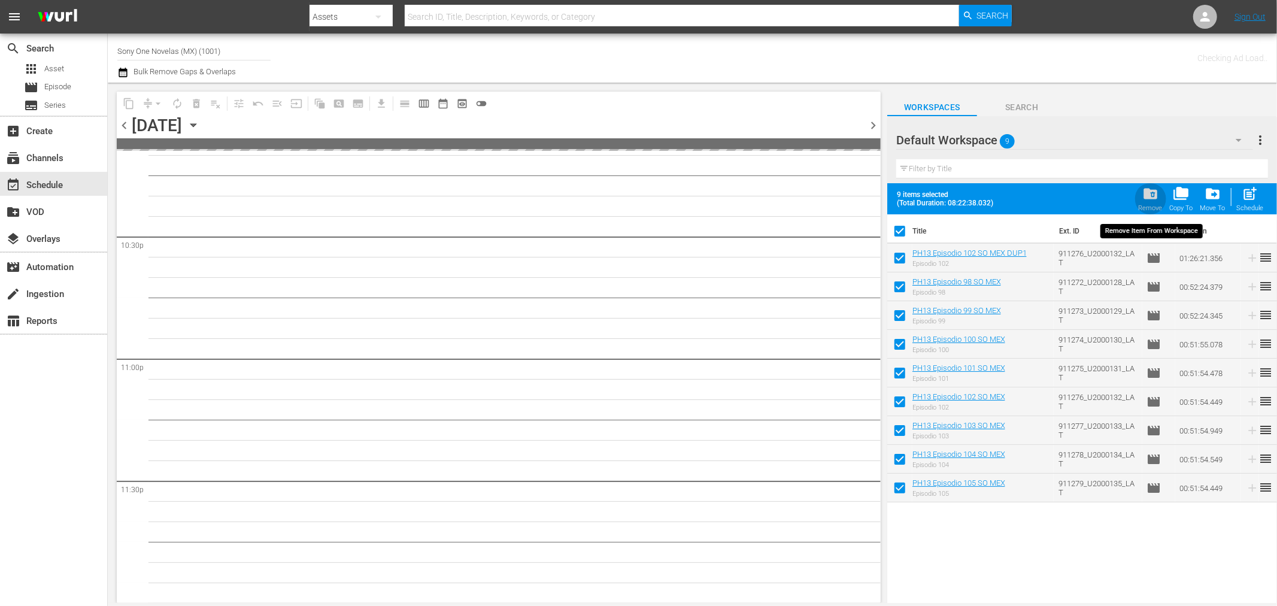
click at [1154, 198] on span "folder_delete" at bounding box center [1150, 194] width 16 height 16
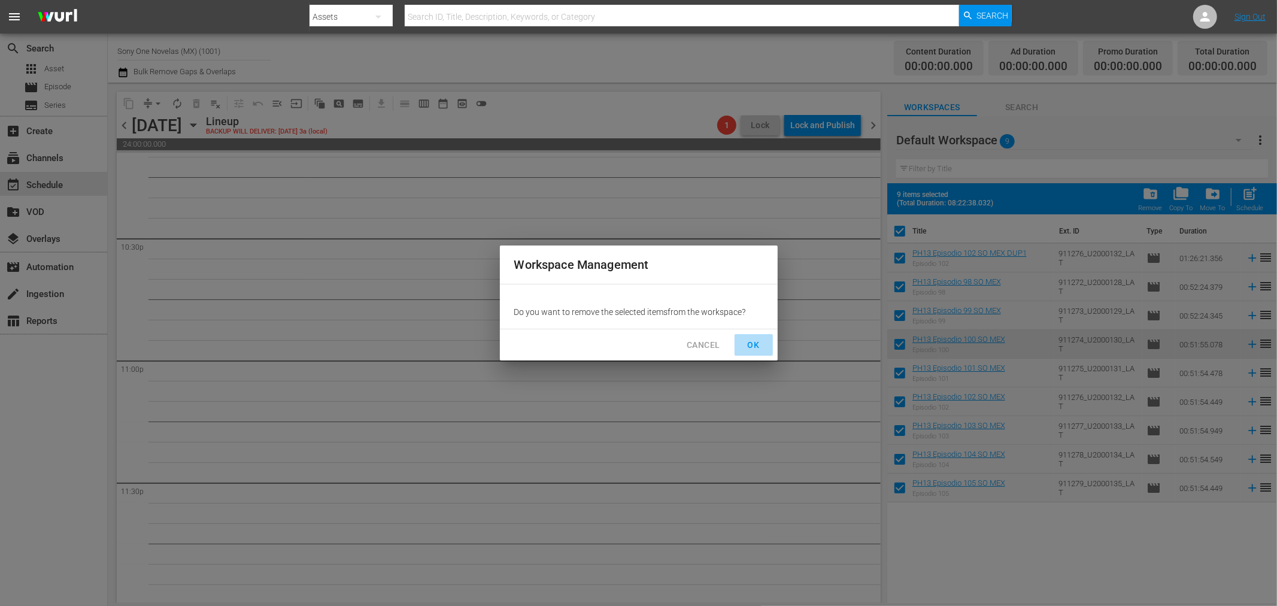
scroll to position [5412, 0]
click at [759, 342] on span "OK" at bounding box center [753, 345] width 19 height 15
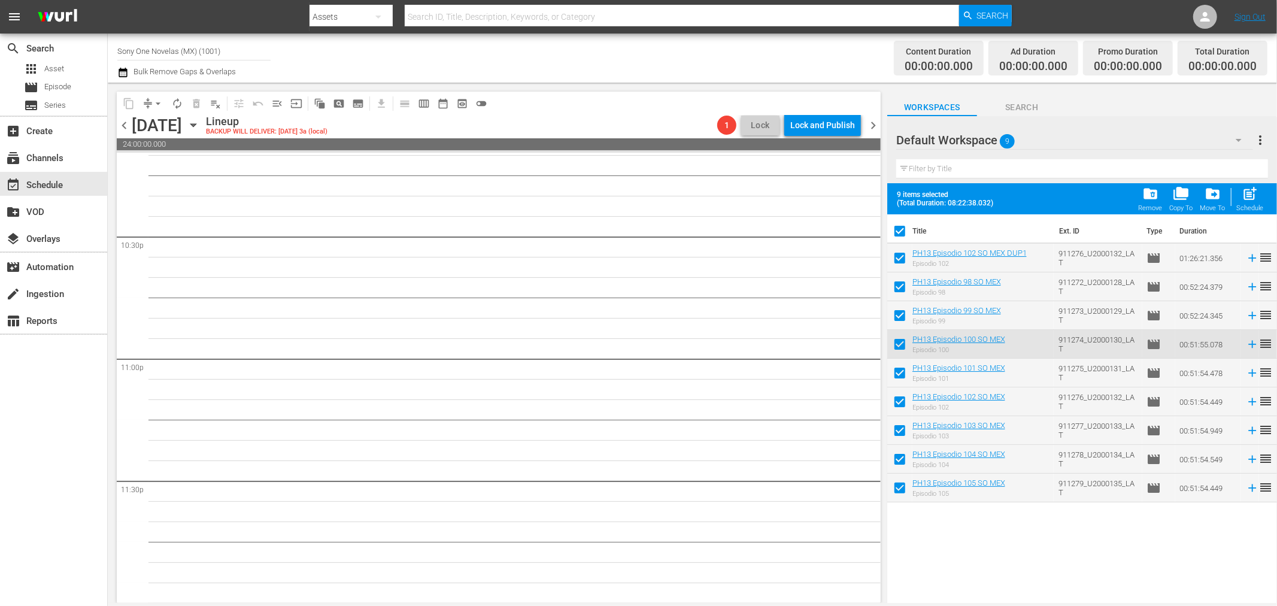
checkbox input "false"
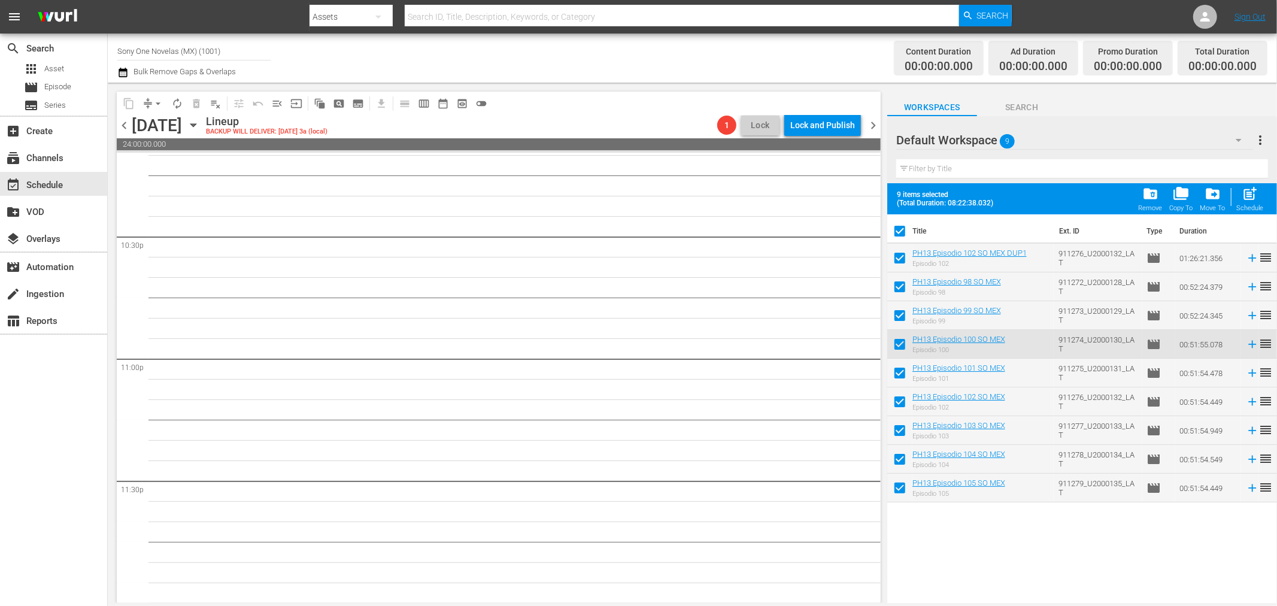
checkbox input "false"
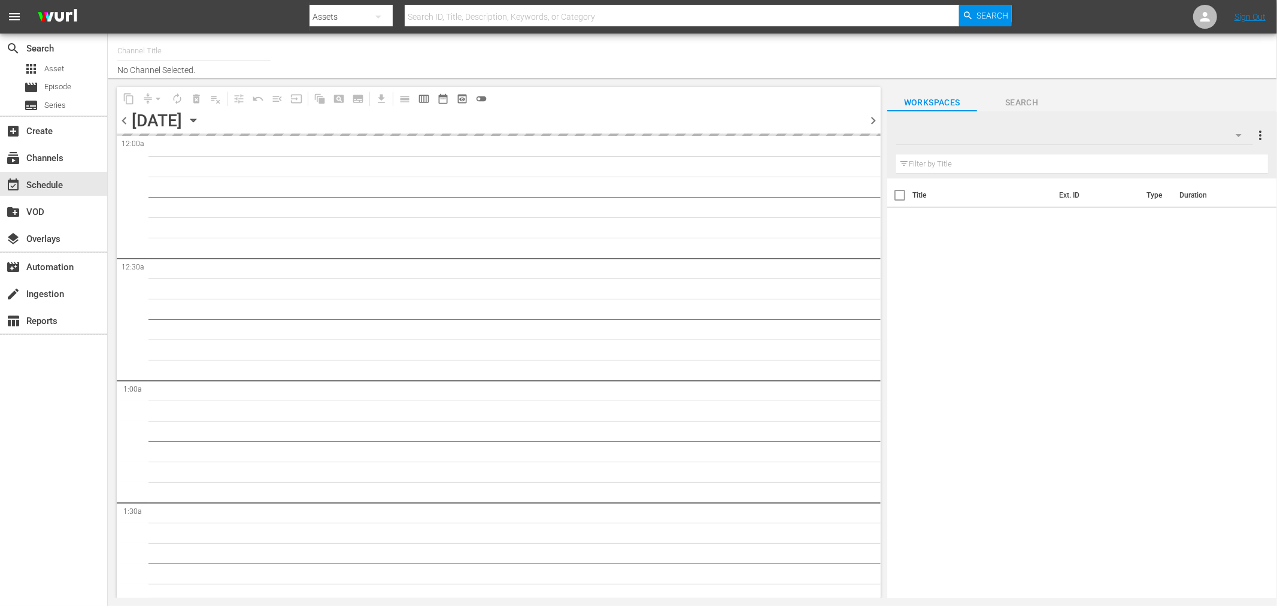
type input "Sony One Novelas (MX) (1001)"
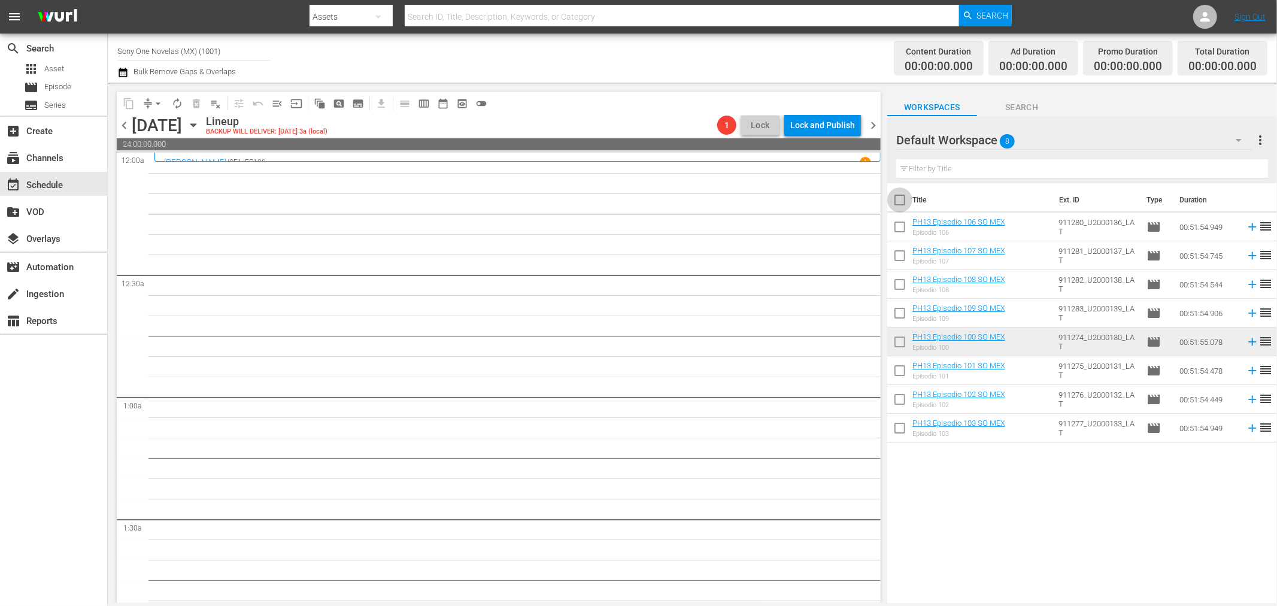
click at [899, 200] on input "checkbox" at bounding box center [899, 202] width 25 height 25
checkbox input "true"
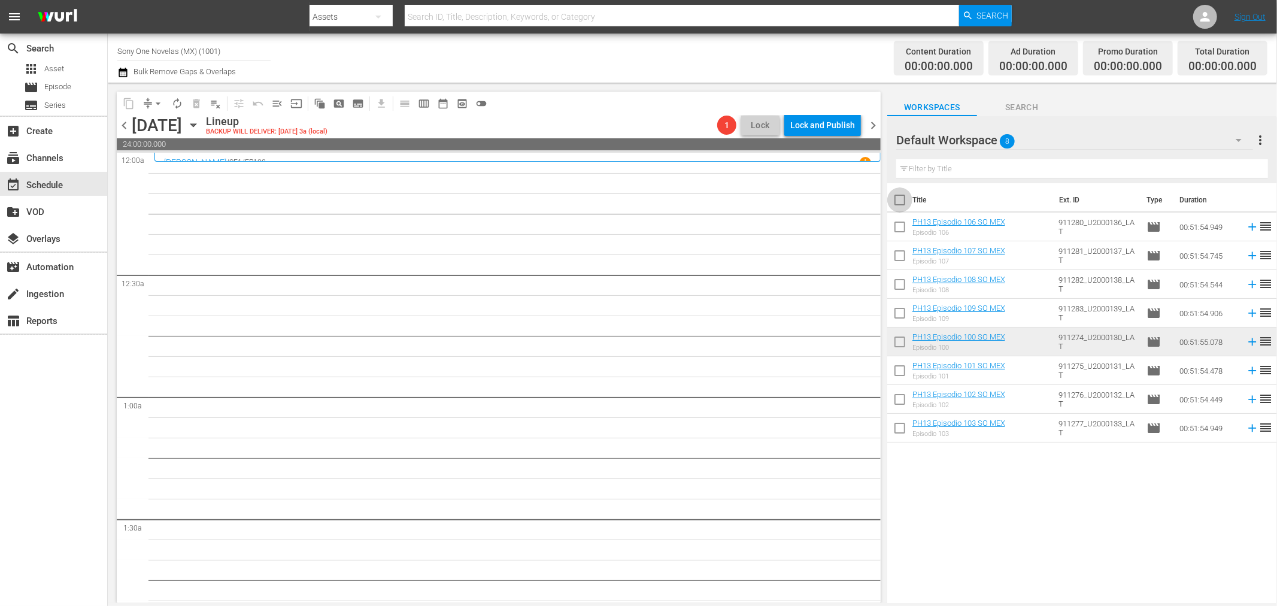
checkbox input "true"
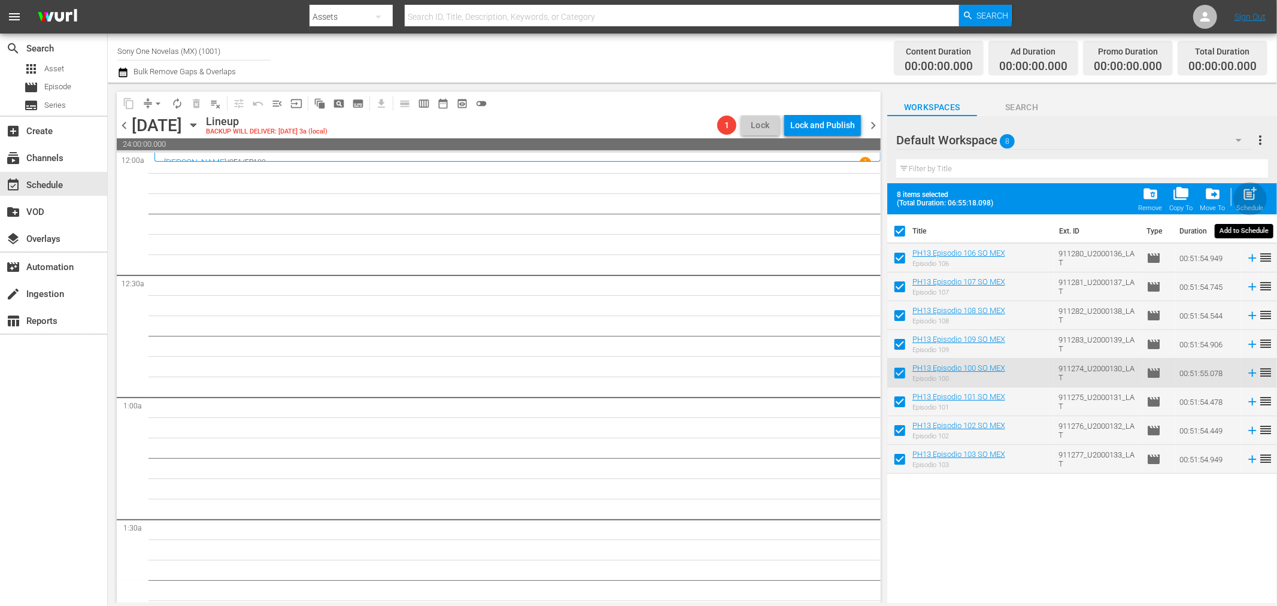
click at [1251, 205] on div "Schedule" at bounding box center [1250, 208] width 27 height 8
checkbox input "false"
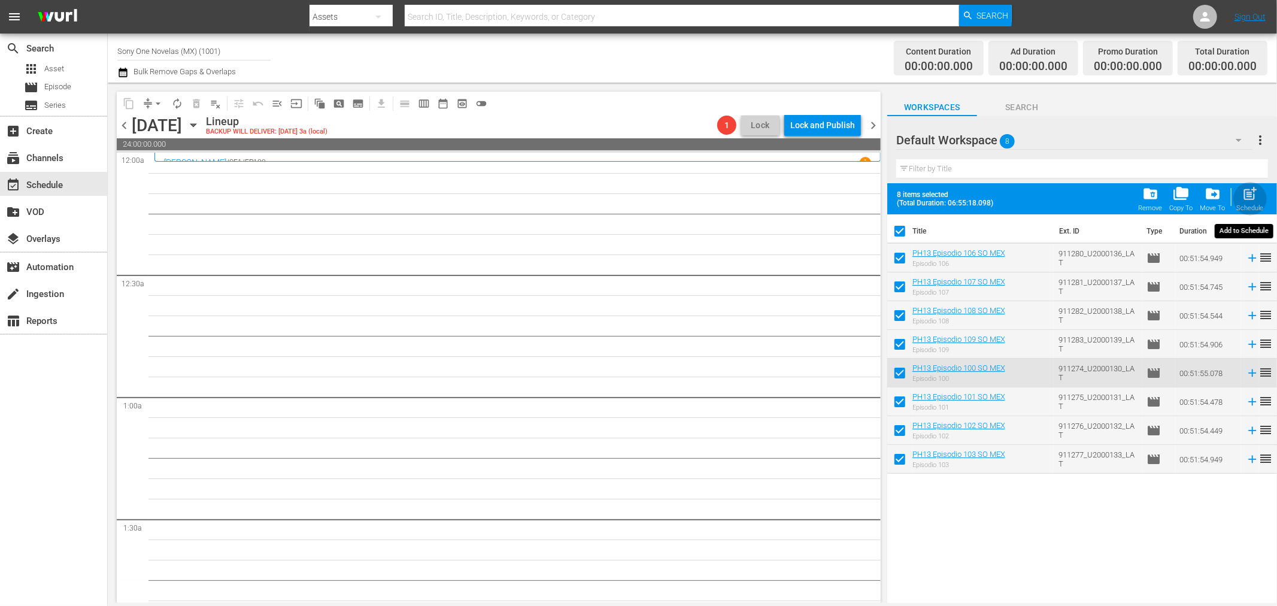
checkbox input "false"
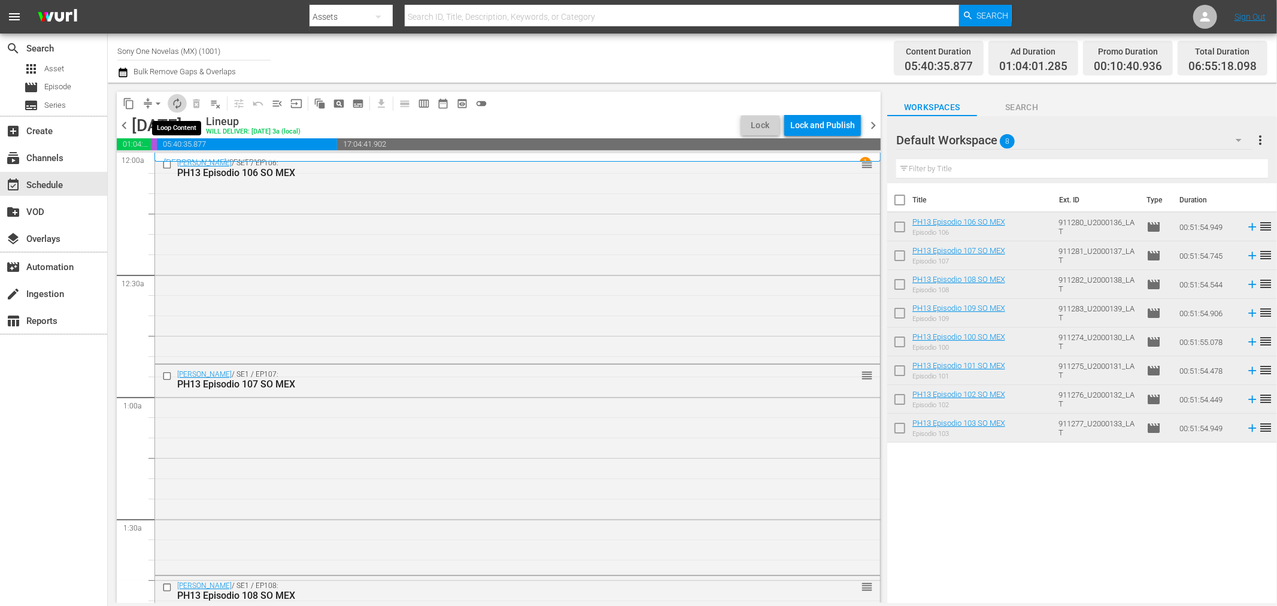
click at [175, 107] on span "autorenew_outlined" at bounding box center [177, 104] width 12 height 12
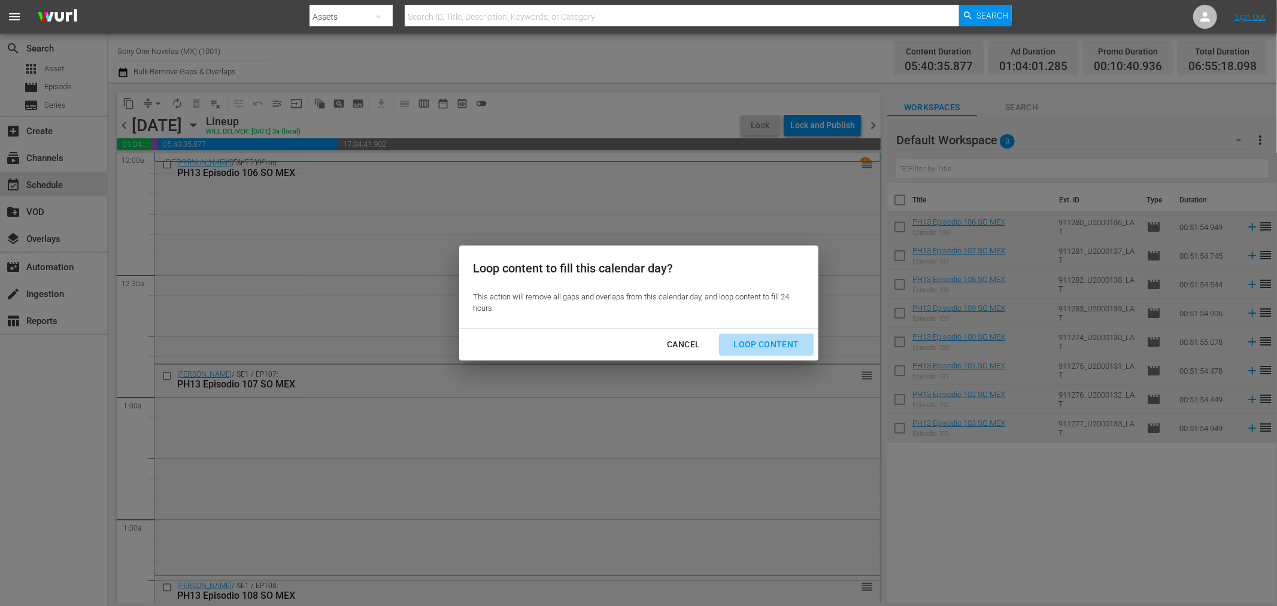
click at [768, 340] on div "Loop Content" at bounding box center [766, 344] width 84 height 15
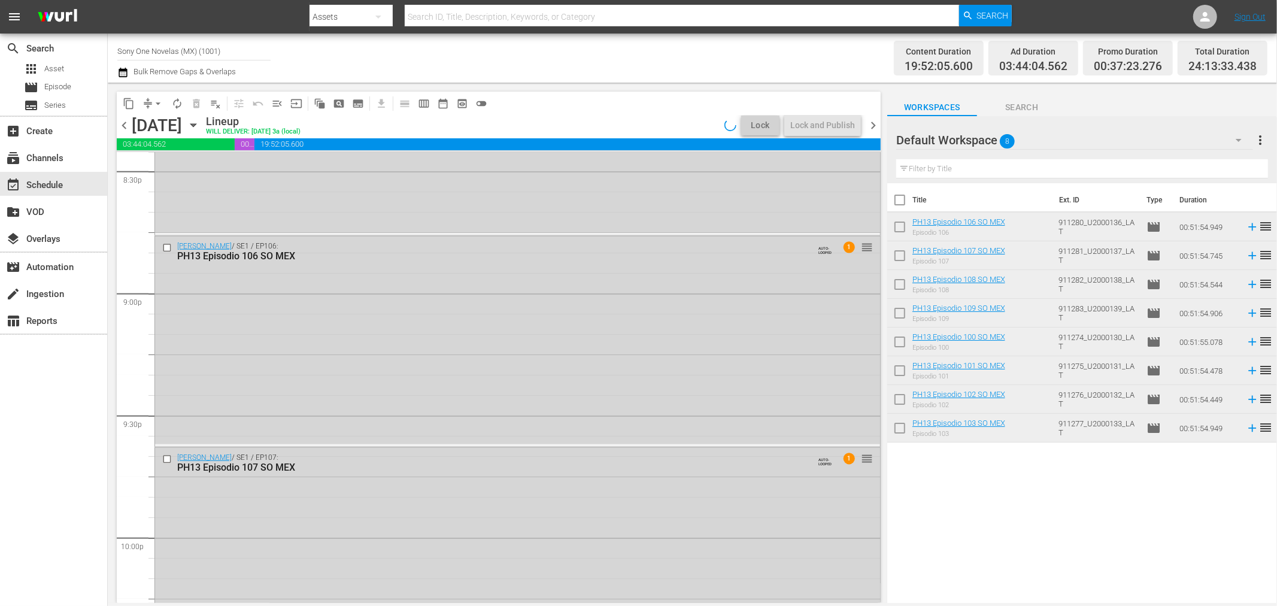
scroll to position [5467, 0]
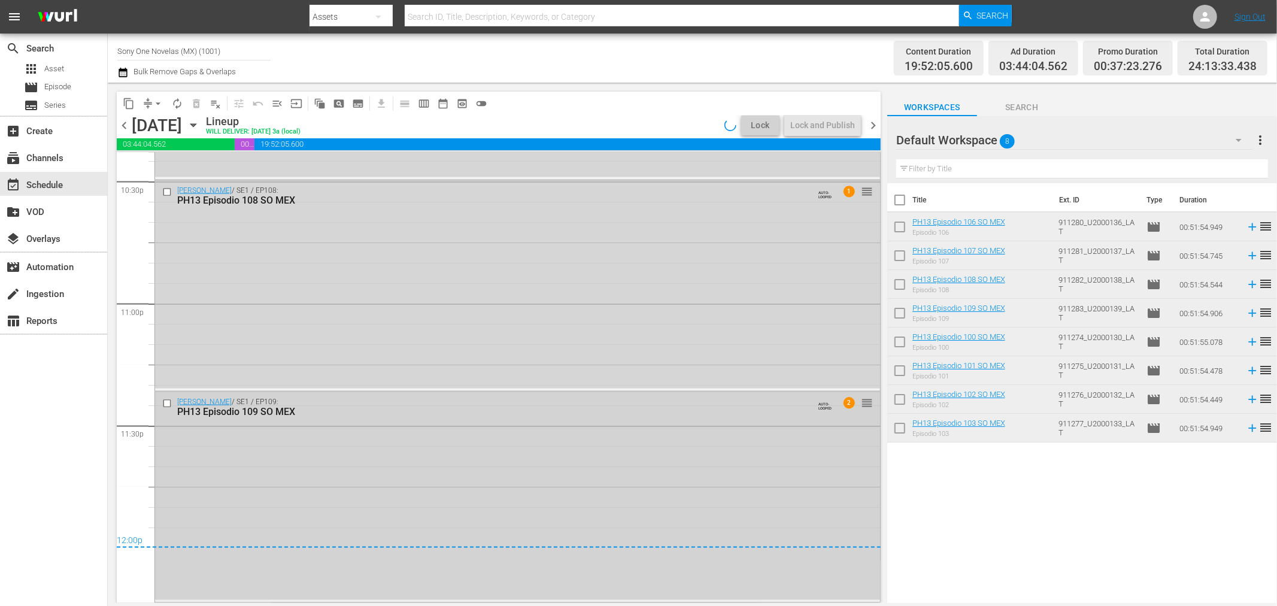
click at [276, 486] on div "Doña Bárbara / SE1 / EP109: PH13 Episodio 109 SO MEX AUTO-LOOPED 2 reorder" at bounding box center [517, 496] width 725 height 208
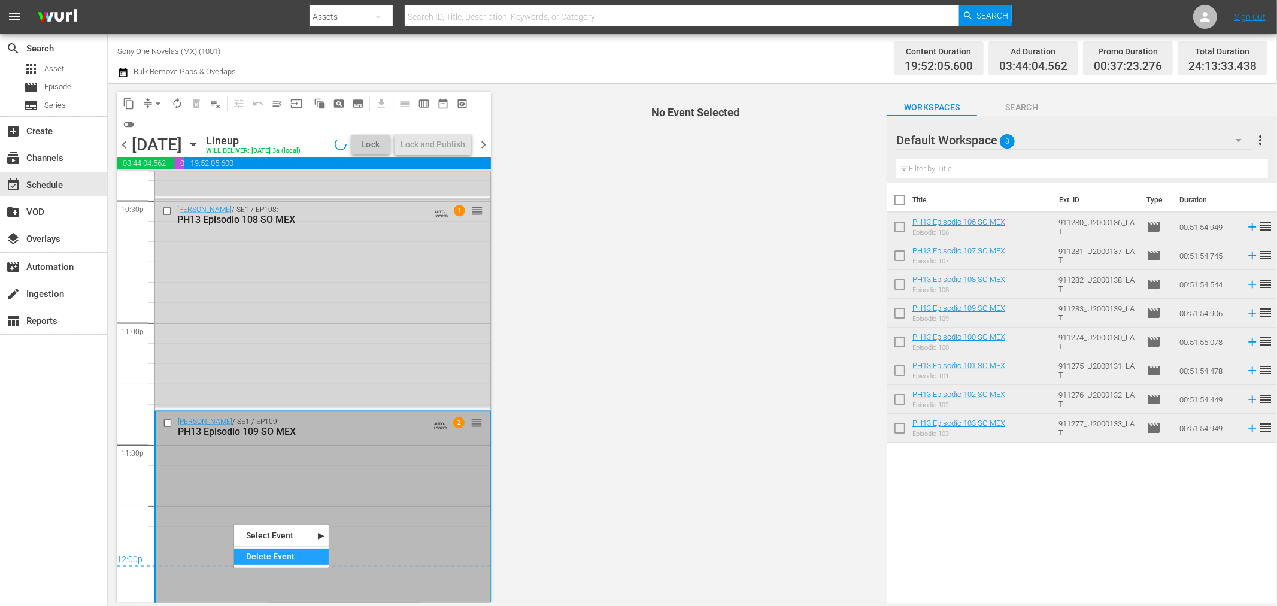
click at [256, 559] on div "Delete Event" at bounding box center [281, 556] width 95 height 16
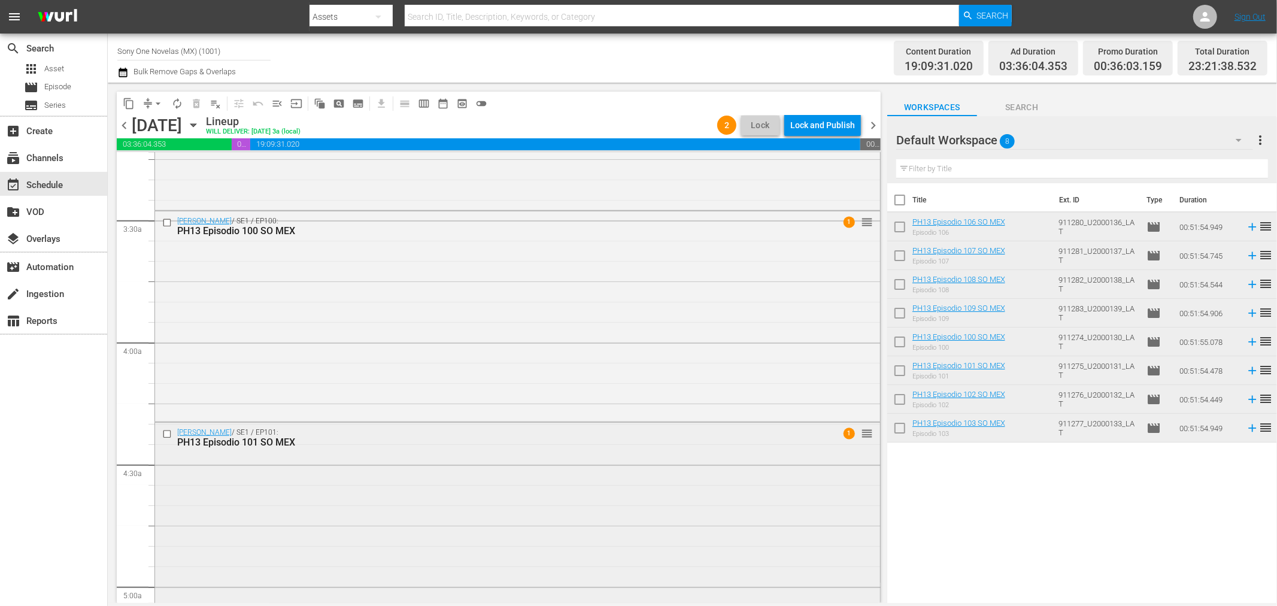
scroll to position [744, 0]
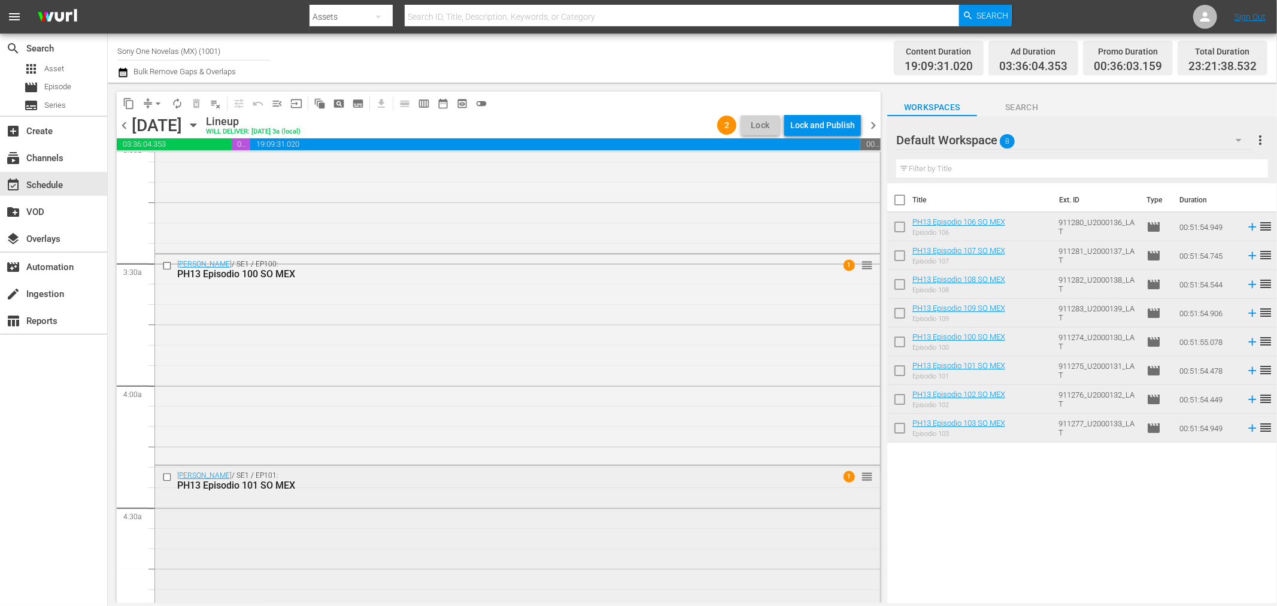
click at [344, 369] on div "Doña Bárbara / SE1 / EP100: PH13 Episodio 100 SO MEX 1 reorder" at bounding box center [517, 358] width 725 height 208
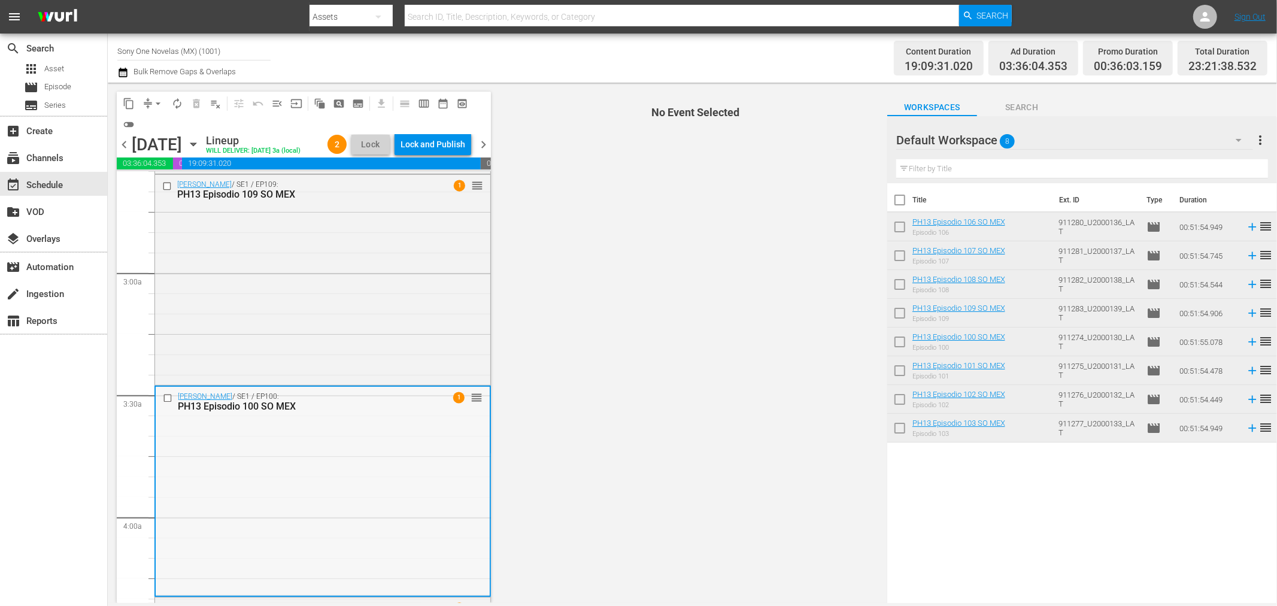
scroll to position [611, 0]
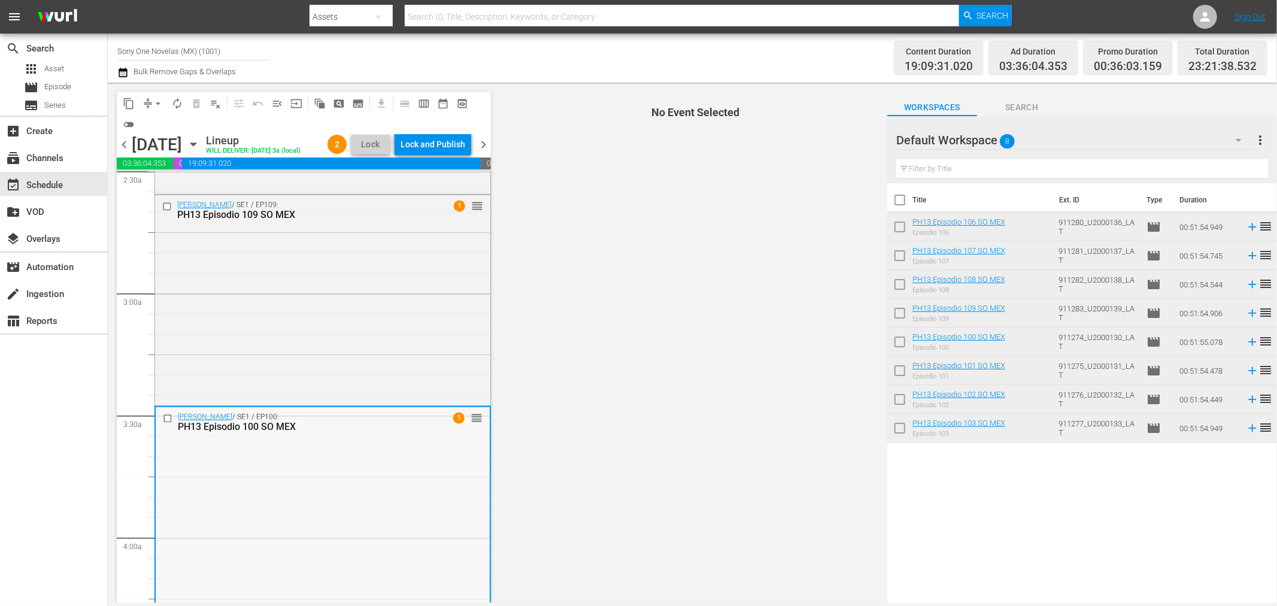
click at [346, 388] on div "Doña Bárbara / SE1 / EP109: PH13 Episodio 109 SO MEX 1 reorder" at bounding box center [322, 299] width 335 height 208
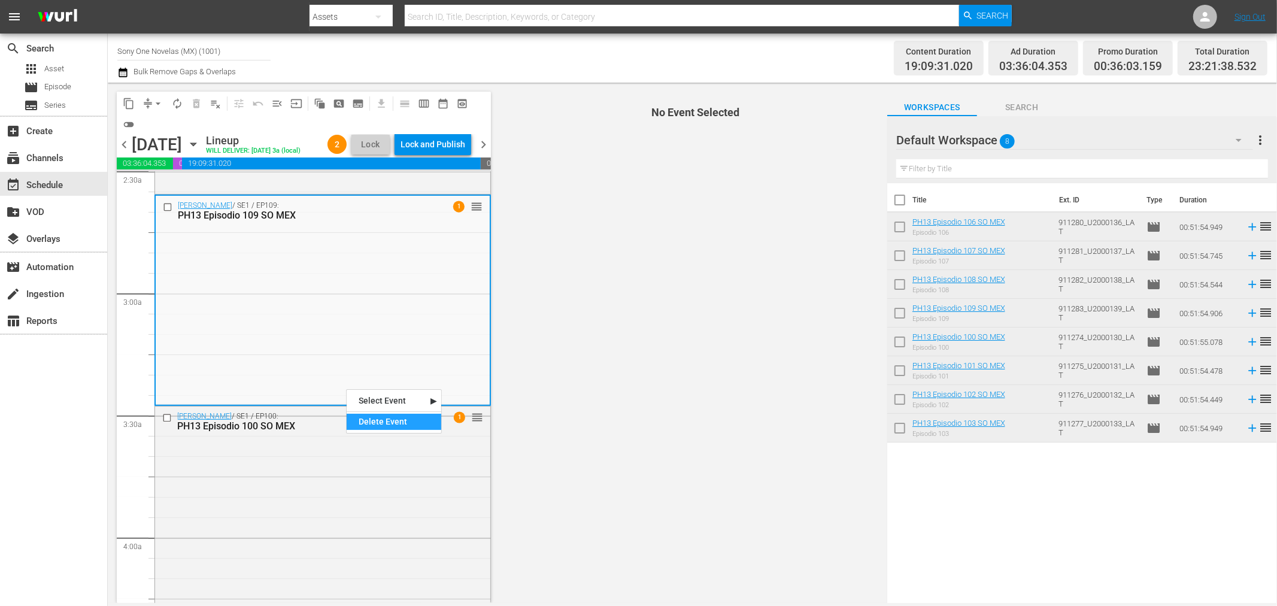
click at [390, 427] on div "Delete Event" at bounding box center [394, 422] width 95 height 16
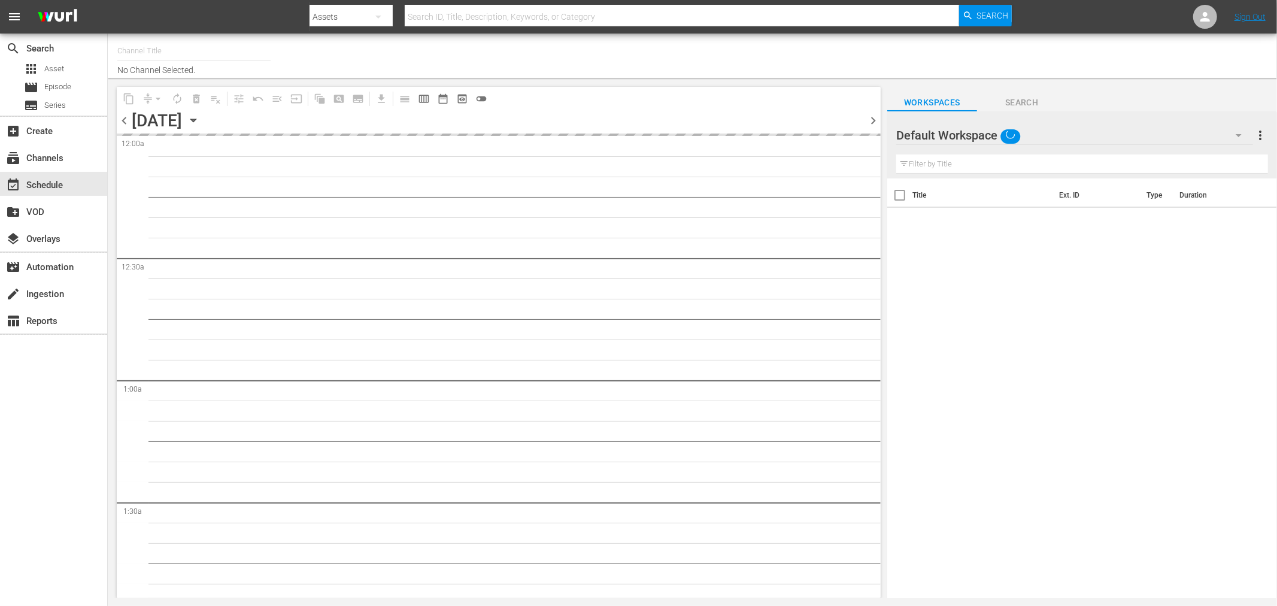
type input "Sony One Novelas (MX) (1001)"
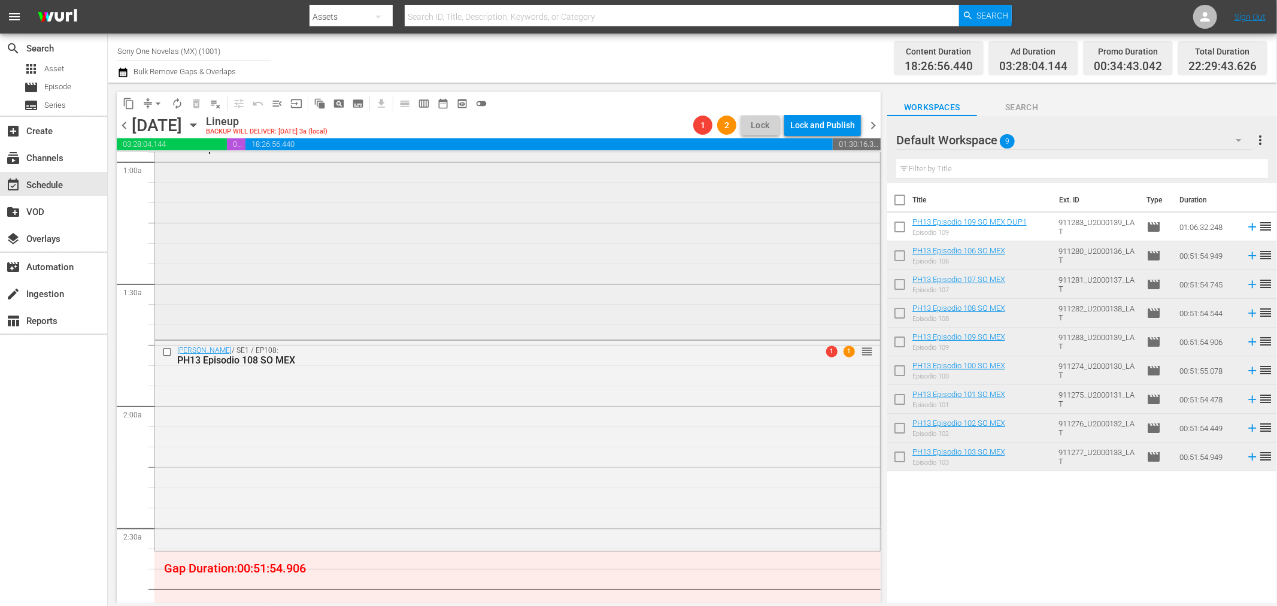
scroll to position [399, 0]
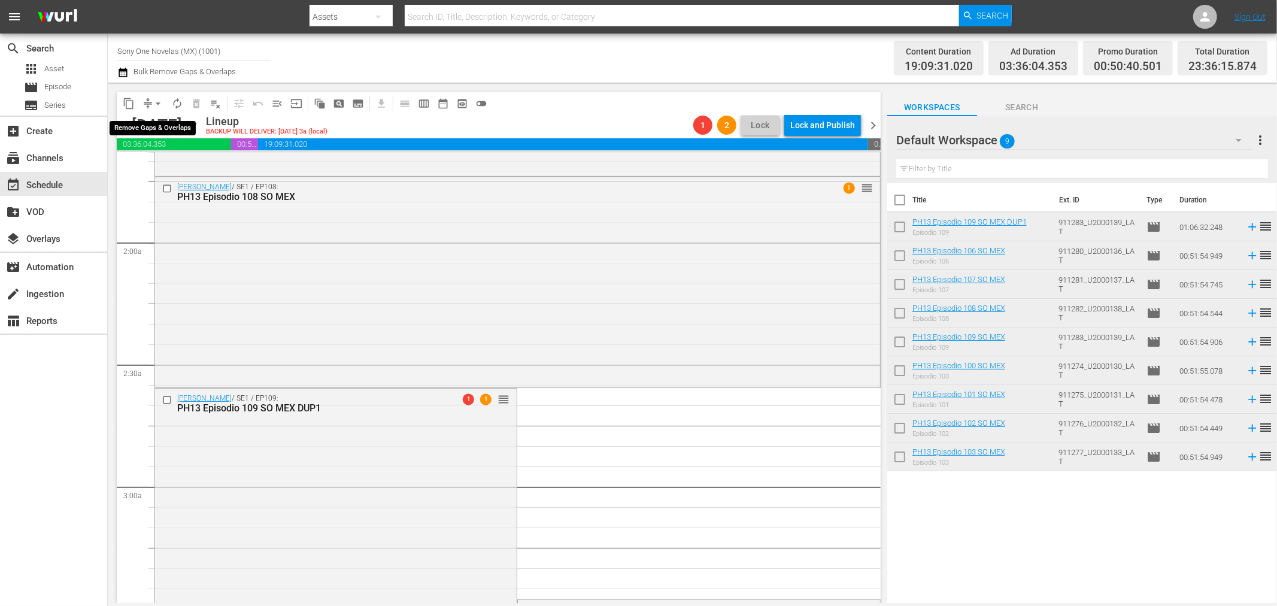
click at [157, 104] on span "arrow_drop_down" at bounding box center [158, 104] width 12 height 12
click at [181, 166] on li "Align to End of Previous Day" at bounding box center [159, 167] width 126 height 20
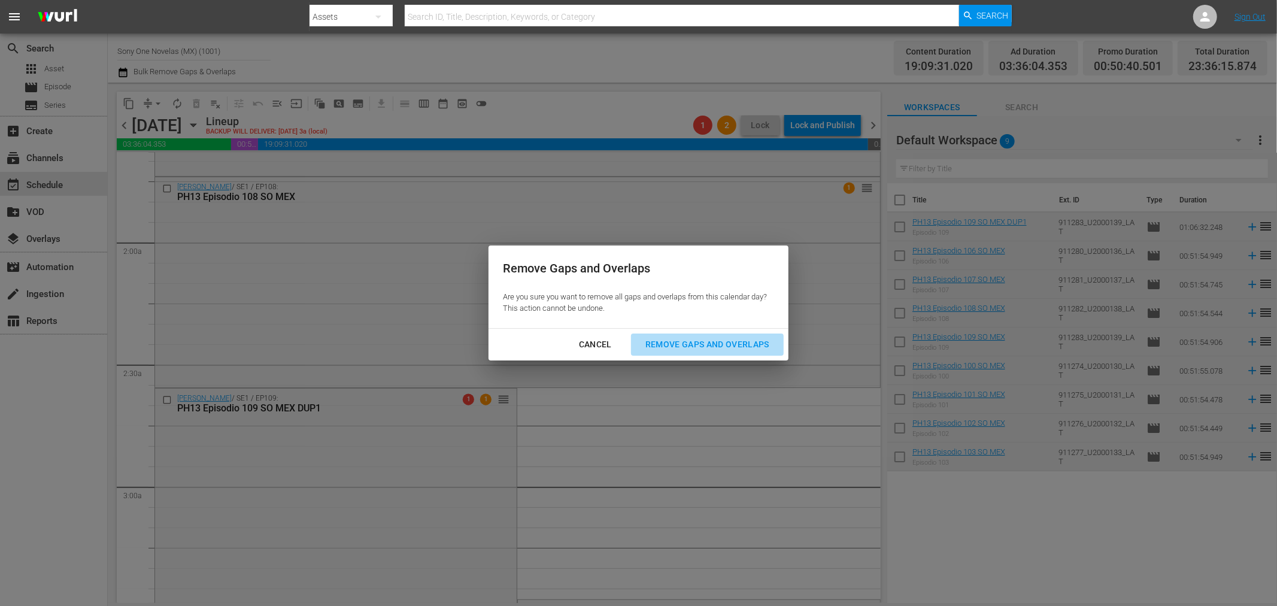
click at [739, 343] on div "Remove Gaps and Overlaps" at bounding box center [707, 344] width 143 height 15
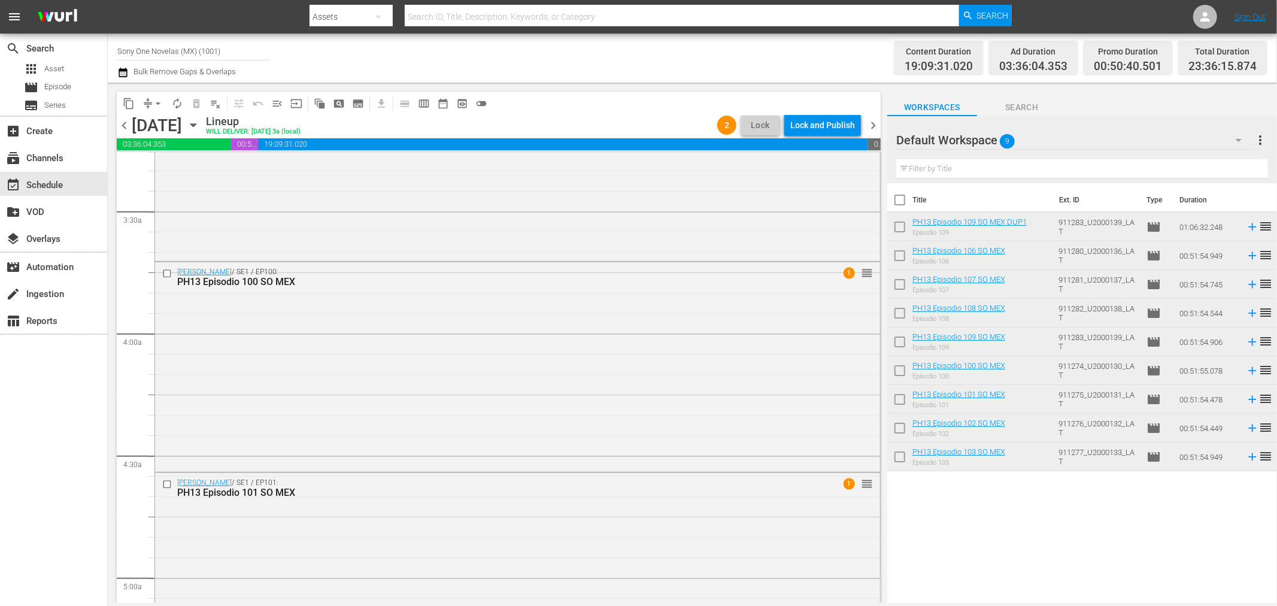
scroll to position [798, 0]
click at [332, 375] on div "[PERSON_NAME] / SE1 / EP100: PH13 Episodio 100 SO MEX 1 reorder" at bounding box center [517, 364] width 725 height 208
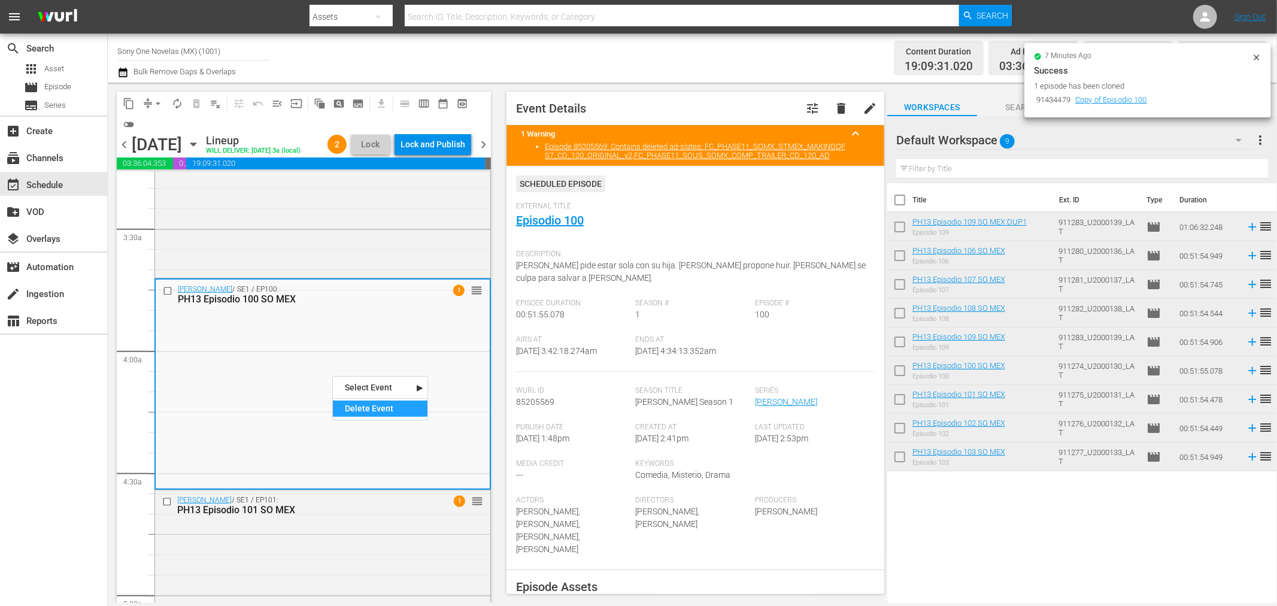
click at [393, 412] on div "Delete Event" at bounding box center [380, 409] width 95 height 16
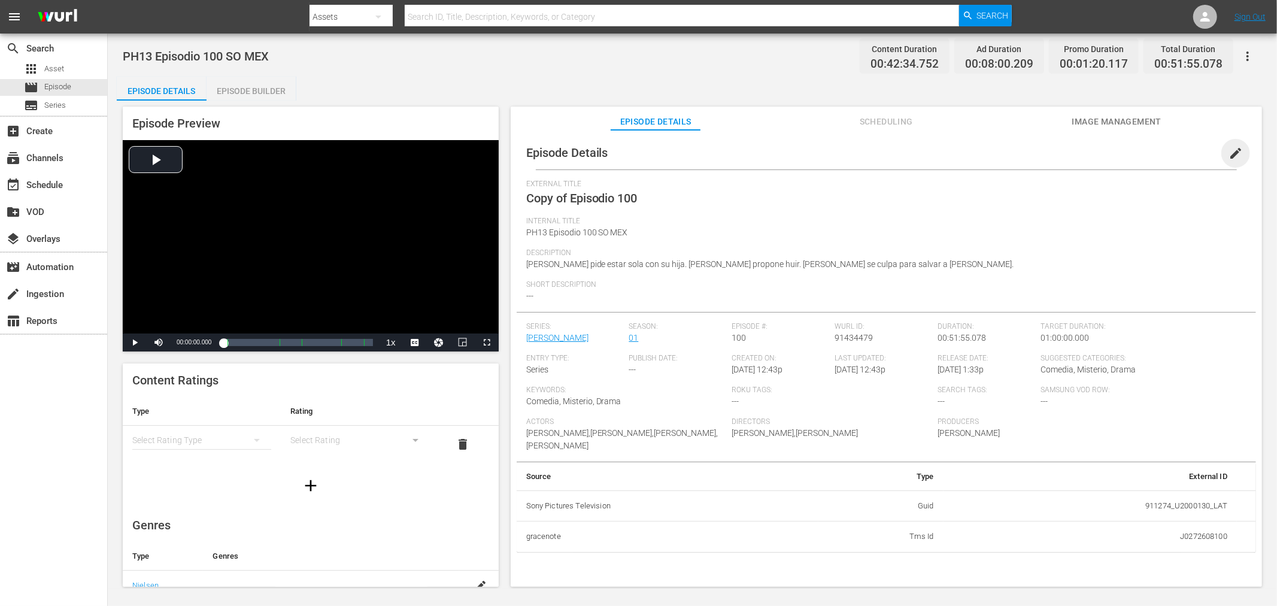
click at [1229, 153] on span "edit" at bounding box center [1236, 153] width 14 height 14
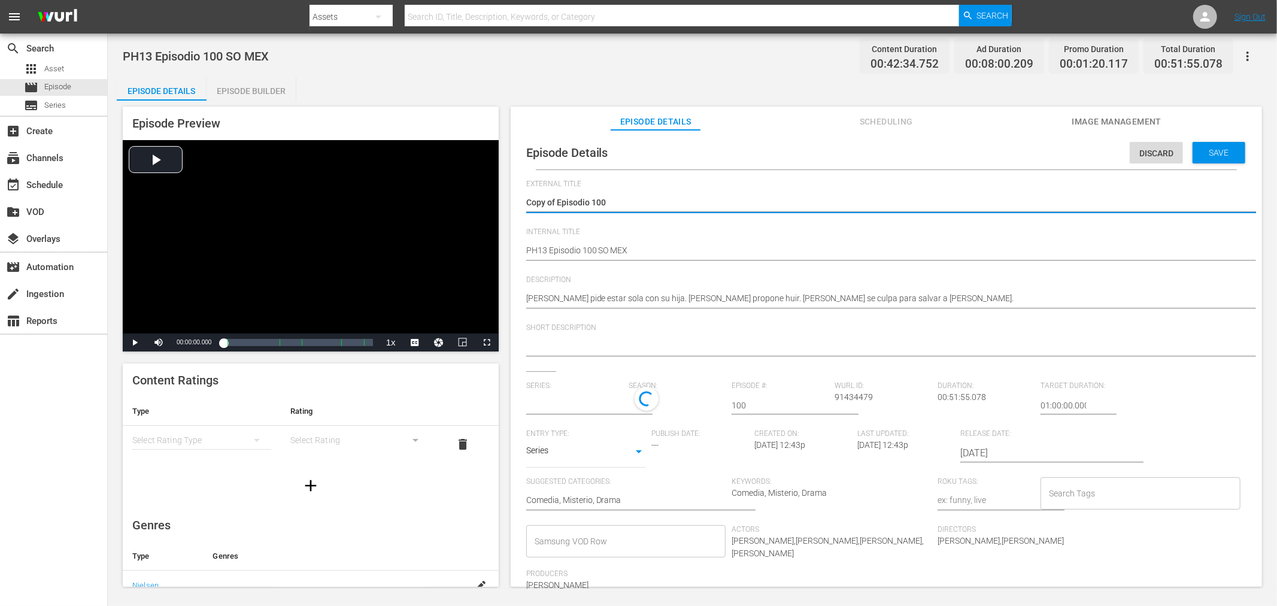
drag, startPoint x: 557, startPoint y: 199, endPoint x: 86, endPoint y: 169, distance: 472.8
click at [108, 0] on div "search Search apps Asset movie Episode subtitles Series add_box Create subscrip…" at bounding box center [692, 0] width 1169 height 0
type textarea "Episodio 100"
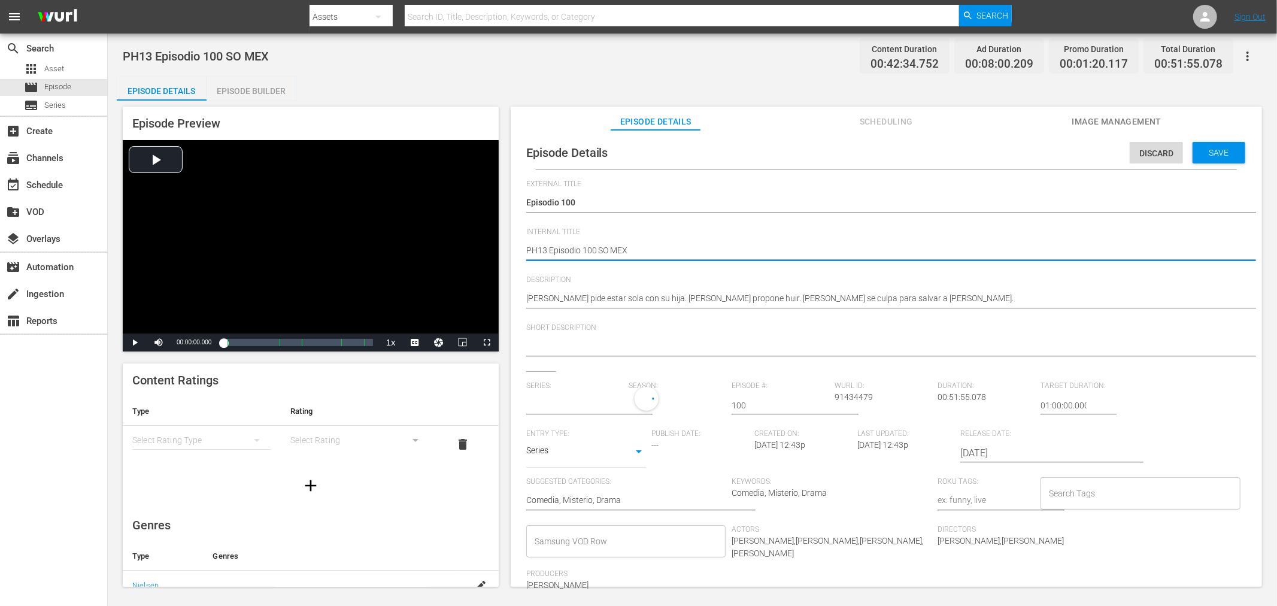
type textarea "PH13 Episodio 100 SO MEX"
type textarea "PH13 Episodio 100 SO MEX D"
type textarea "PH13 Episodio 100 SO MEX DU"
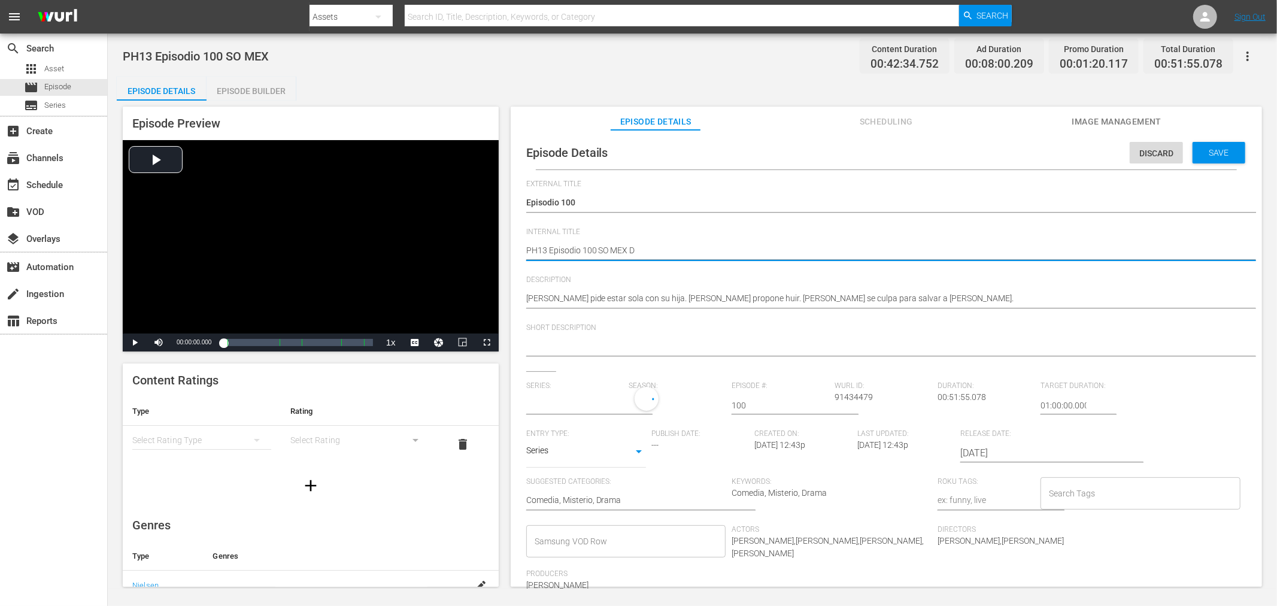
type textarea "PH13 Episodio 100 SO MEX DU"
type textarea "PH13 Episodio 100 SO MEX DUP"
type textarea "PH13 Episodio 100 SO MEX DUP1"
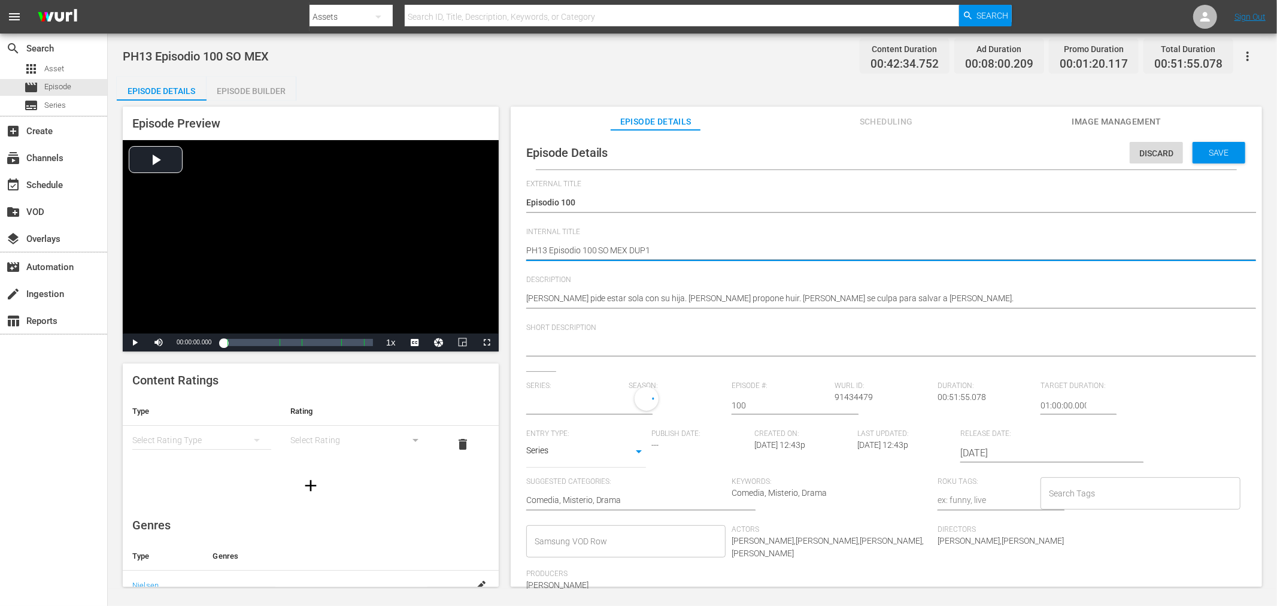
type input "[PERSON_NAME]"
type textarea "PH13 Episodio 100 SO MEX DUP1"
click at [1229, 159] on div "Save" at bounding box center [1219, 153] width 53 height 22
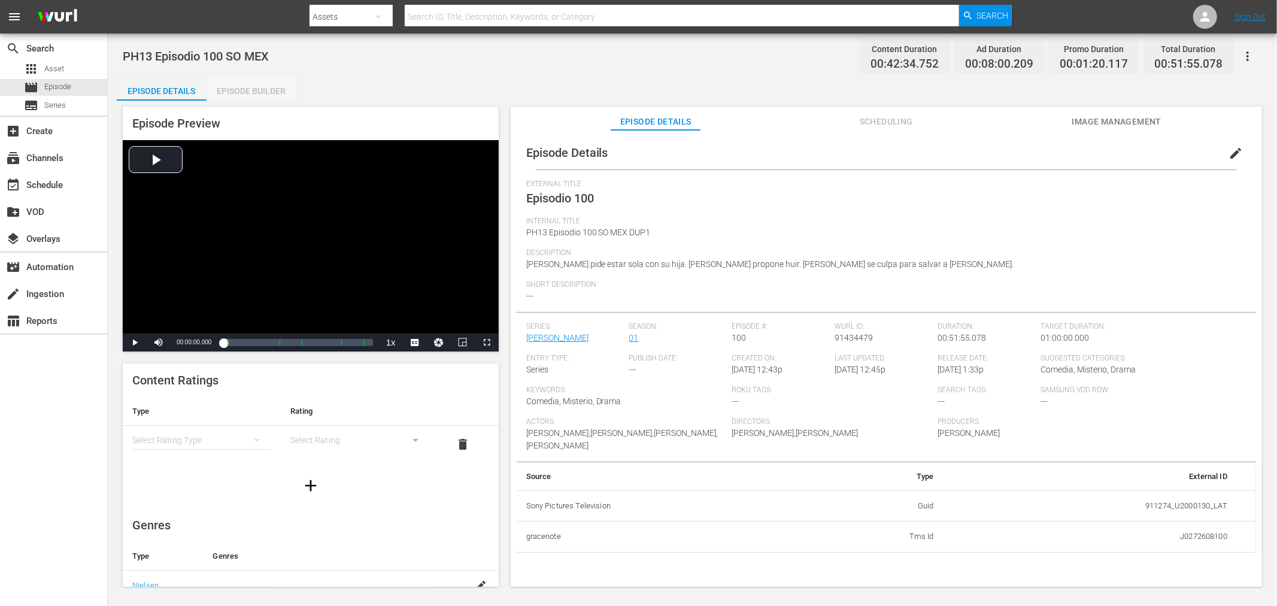
click at [262, 90] on div "Episode Builder" at bounding box center [252, 91] width 90 height 29
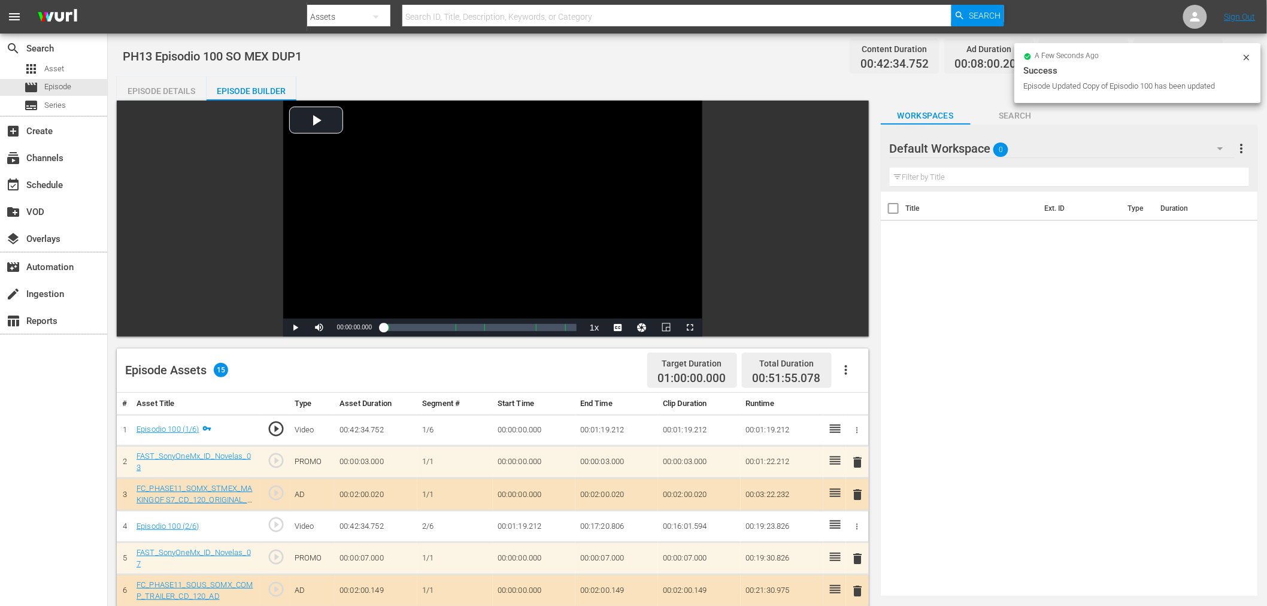
click at [1061, 150] on div "Default Workspace 0" at bounding box center [1062, 149] width 345 height 34
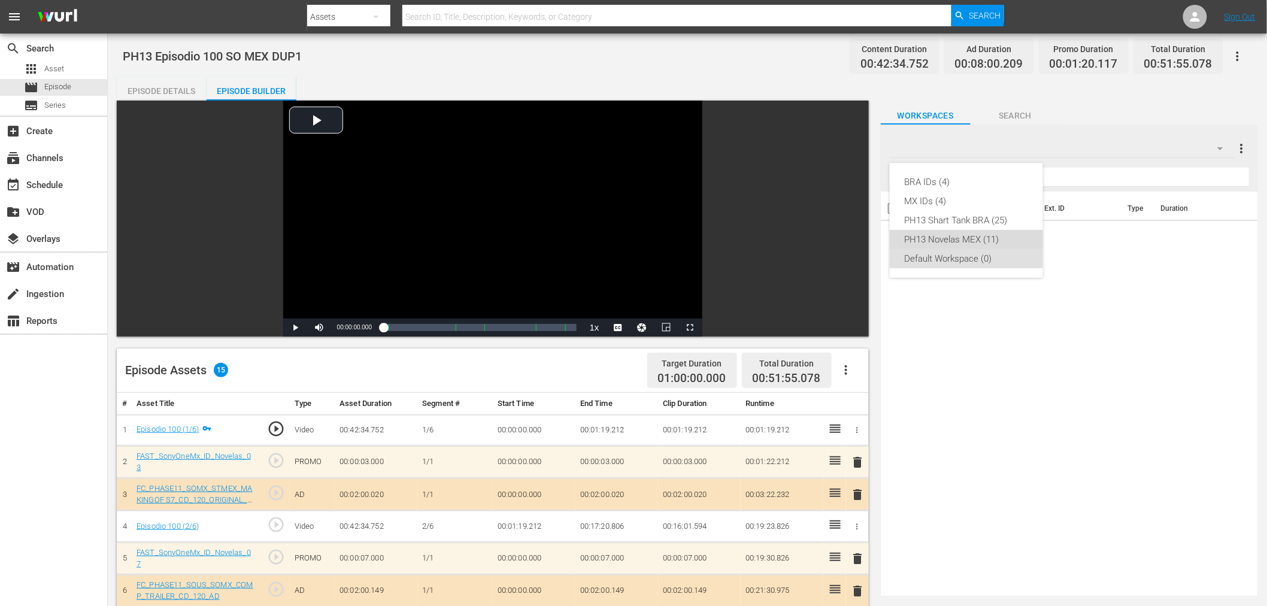
click at [993, 240] on div "PH13 Novelas MEX (11)" at bounding box center [966, 239] width 125 height 19
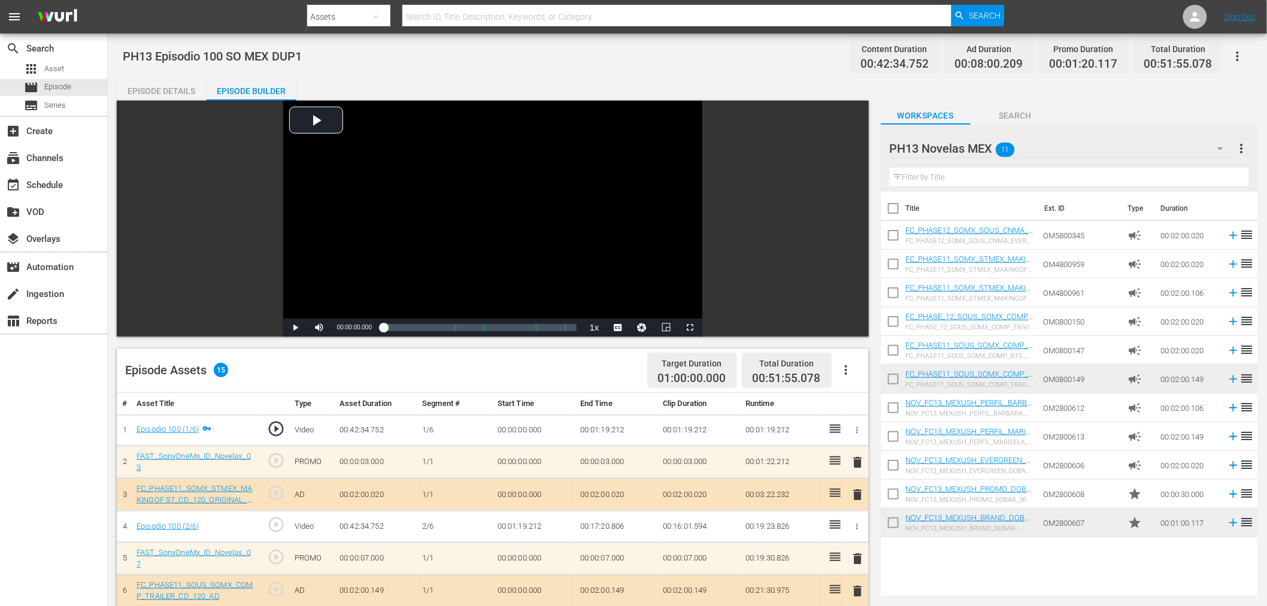
click at [894, 531] on input "checkbox" at bounding box center [893, 524] width 25 height 25
checkbox input "true"
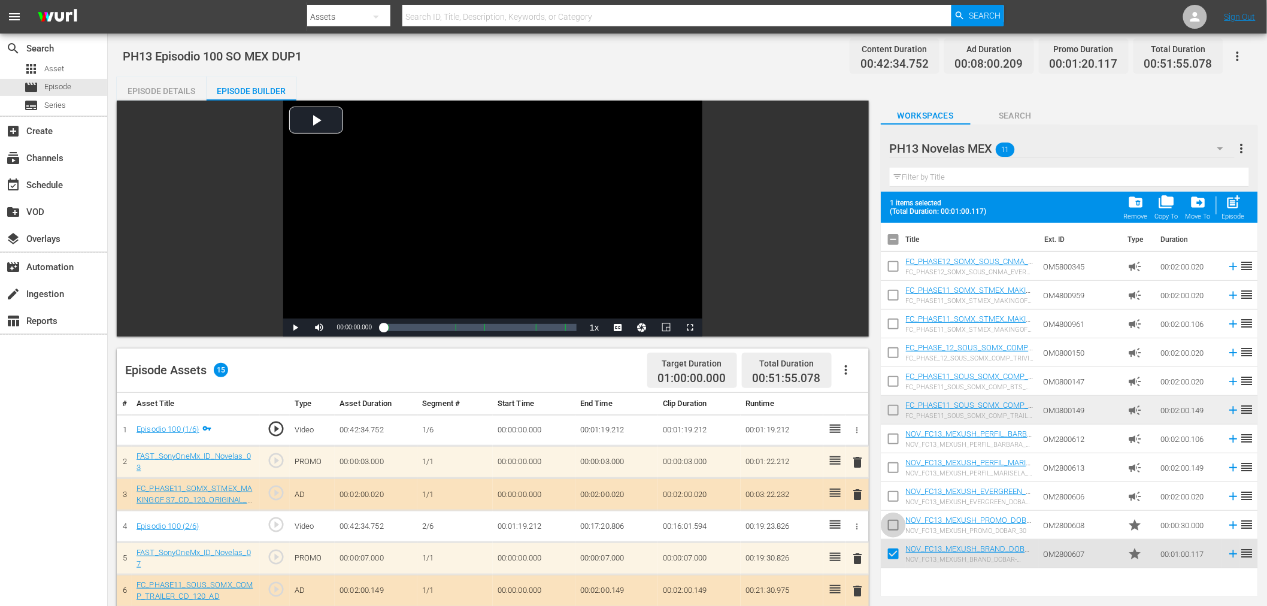
click at [894, 527] on input "checkbox" at bounding box center [893, 527] width 25 height 25
click at [1232, 204] on span "post_add" at bounding box center [1234, 202] width 16 height 16
checkbox input "false"
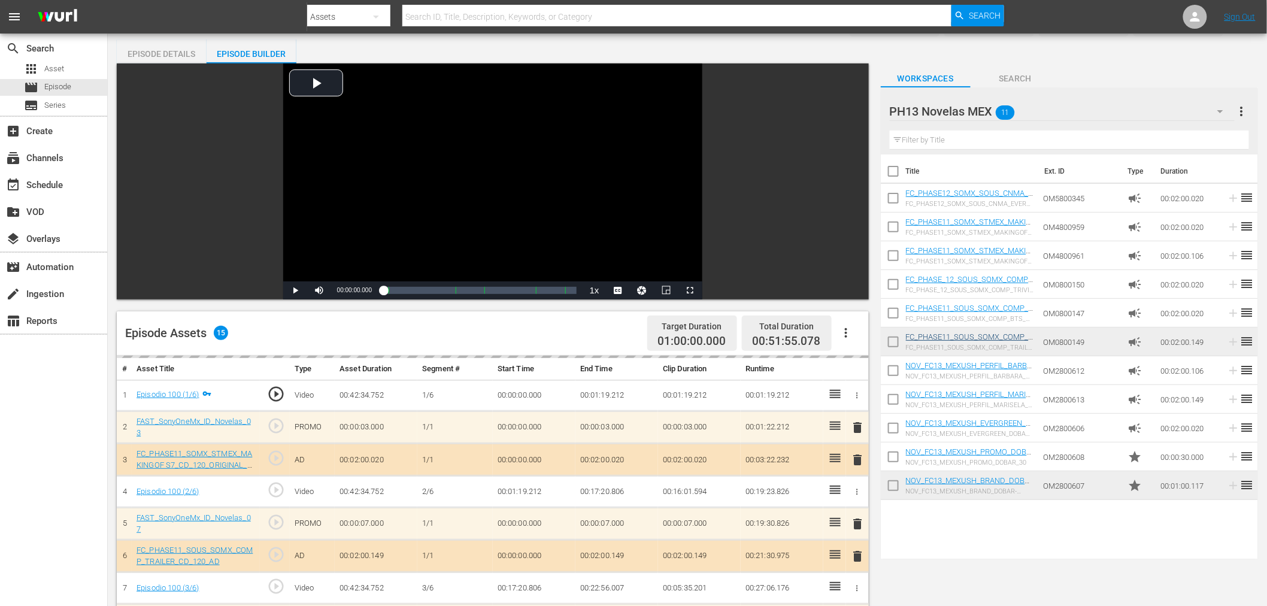
scroll to position [311, 0]
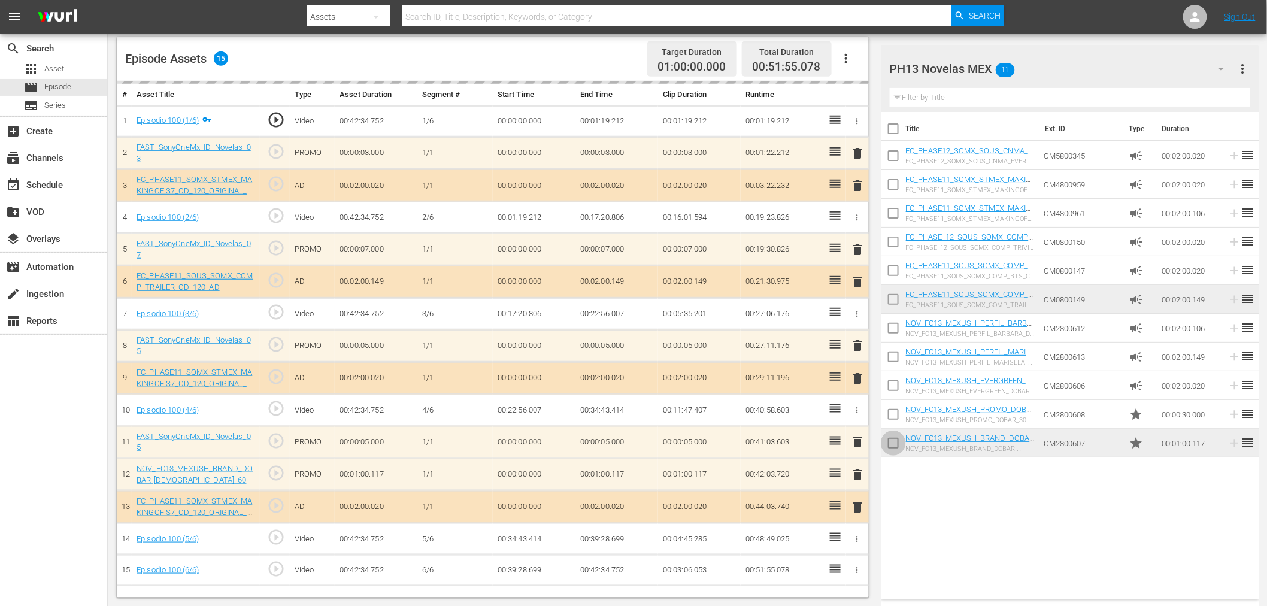
click at [896, 442] on input "checkbox" at bounding box center [893, 445] width 25 height 25
checkbox input "true"
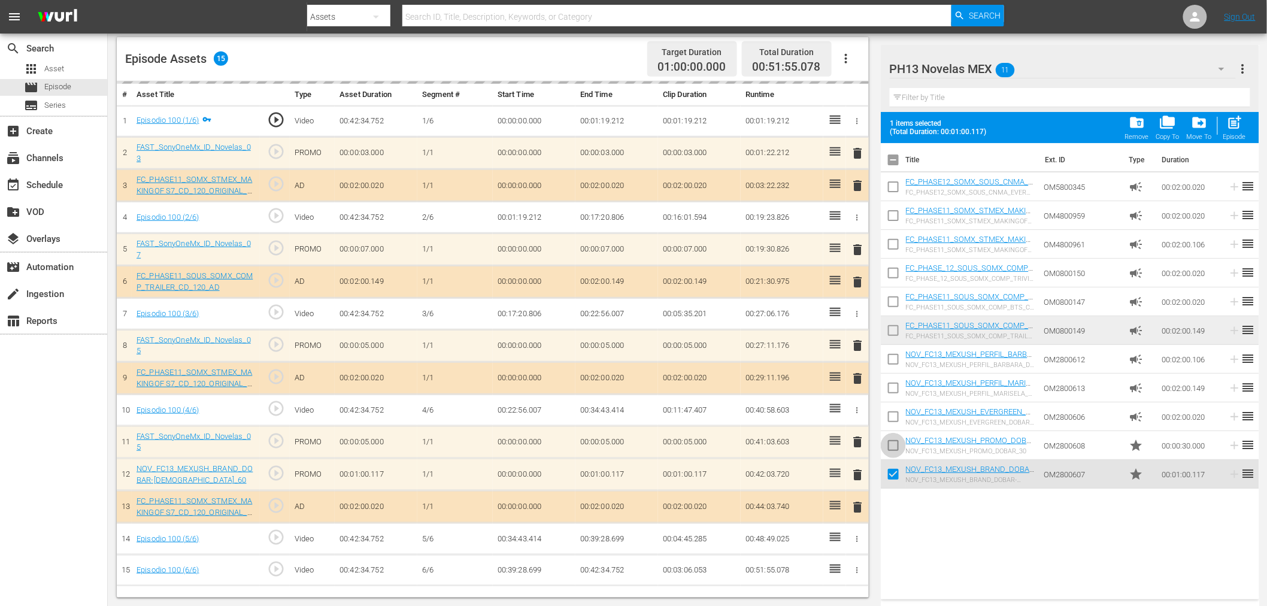
click at [896, 437] on input "checkbox" at bounding box center [893, 447] width 25 height 25
drag, startPoint x: 1235, startPoint y: 121, endPoint x: 1054, endPoint y: 274, distance: 237.0
click at [1235, 120] on span "post_add" at bounding box center [1234, 122] width 16 height 16
checkbox input "false"
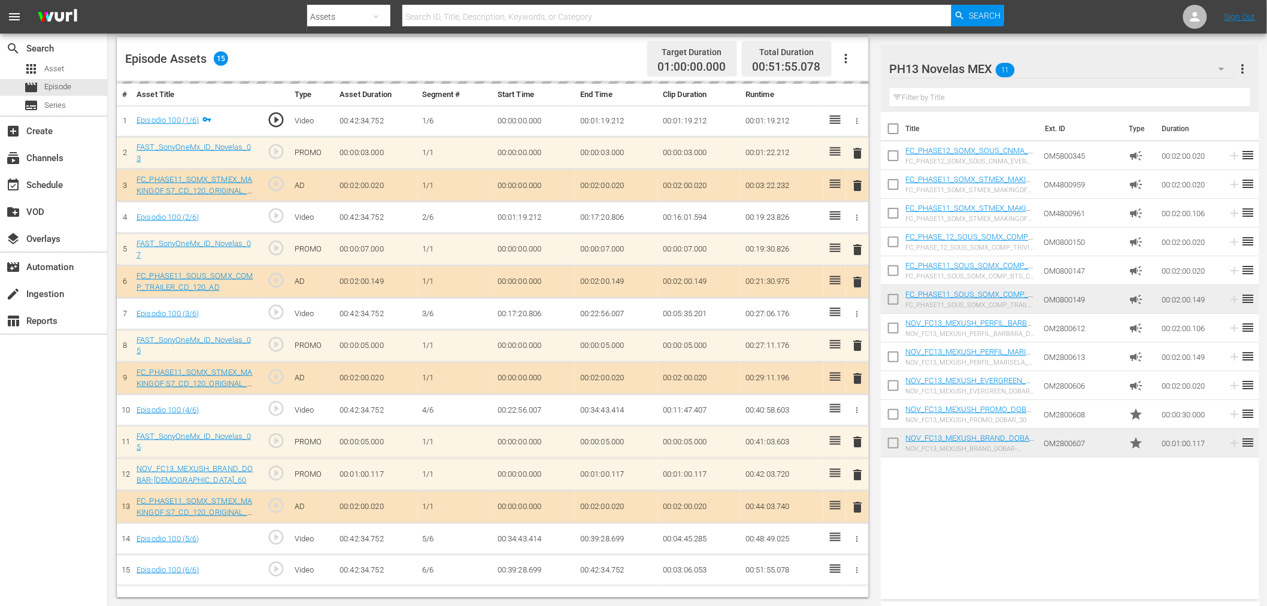
click at [896, 444] on input "checkbox" at bounding box center [893, 445] width 25 height 25
checkbox input "true"
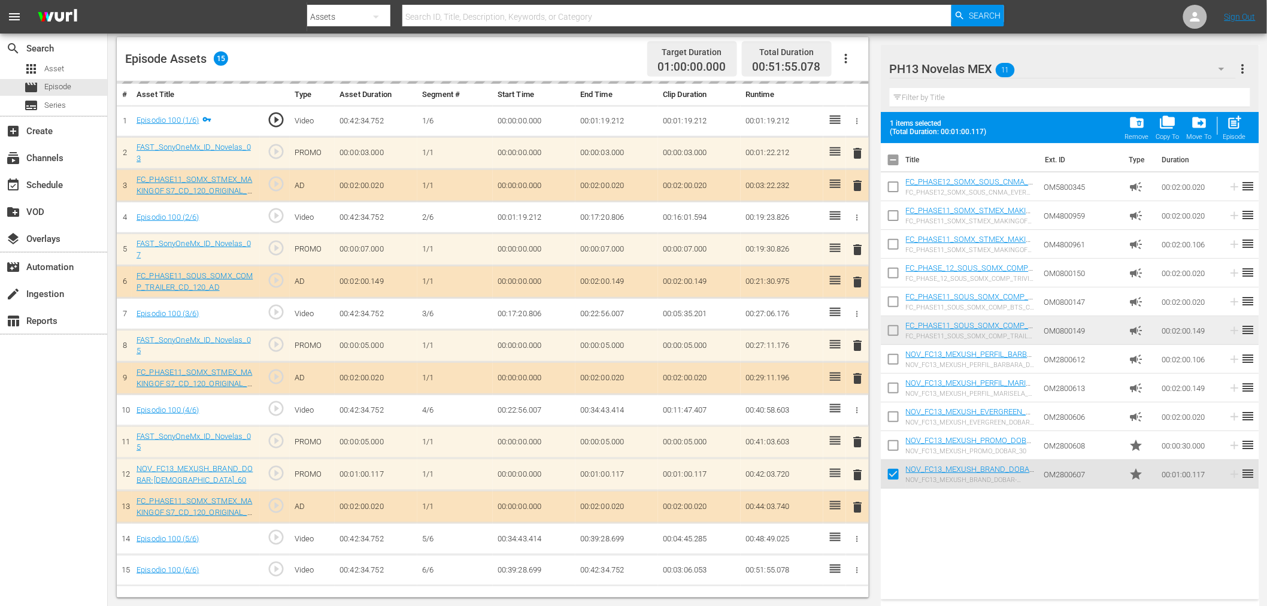
click at [896, 444] on input "checkbox" at bounding box center [893, 447] width 25 height 25
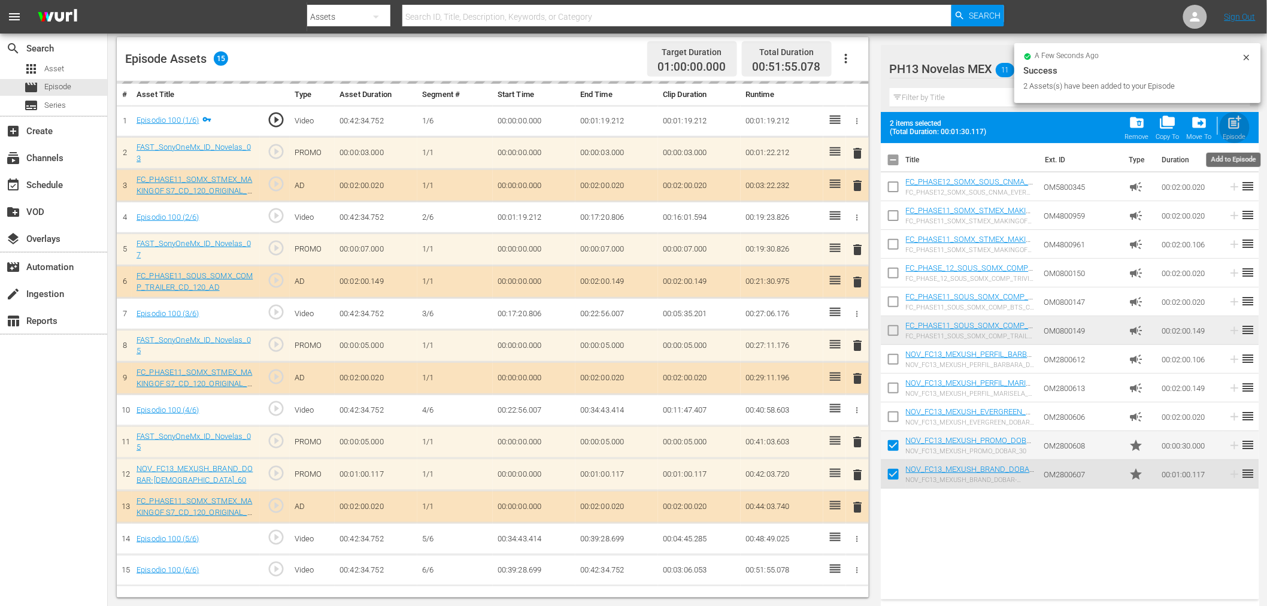
click at [1232, 124] on span "post_add" at bounding box center [1234, 122] width 16 height 16
checkbox input "false"
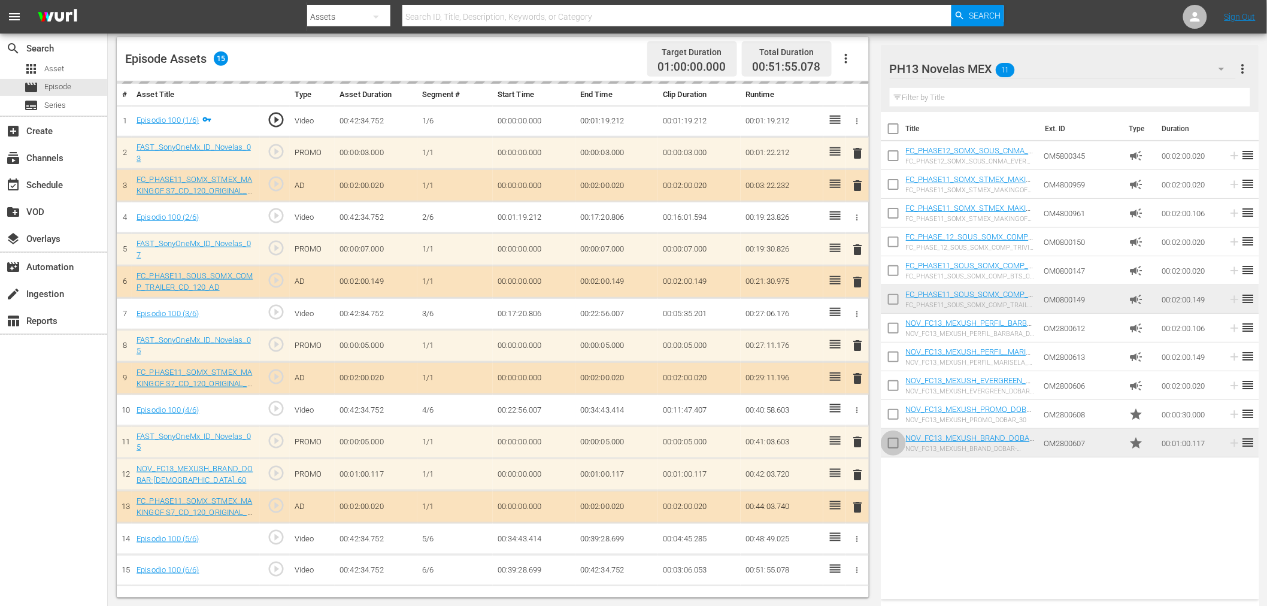
click at [896, 445] on input "checkbox" at bounding box center [893, 445] width 25 height 25
checkbox input "true"
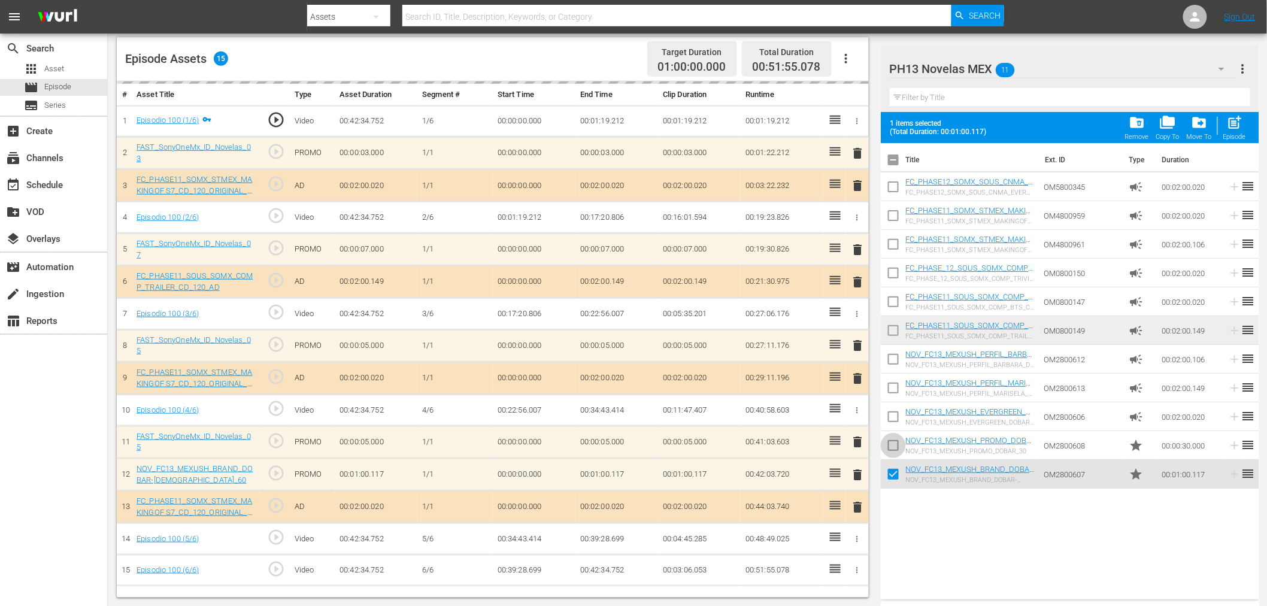
click at [896, 445] on input "checkbox" at bounding box center [893, 447] width 25 height 25
click at [1235, 128] on span "post_add" at bounding box center [1234, 122] width 16 height 16
checkbox input "false"
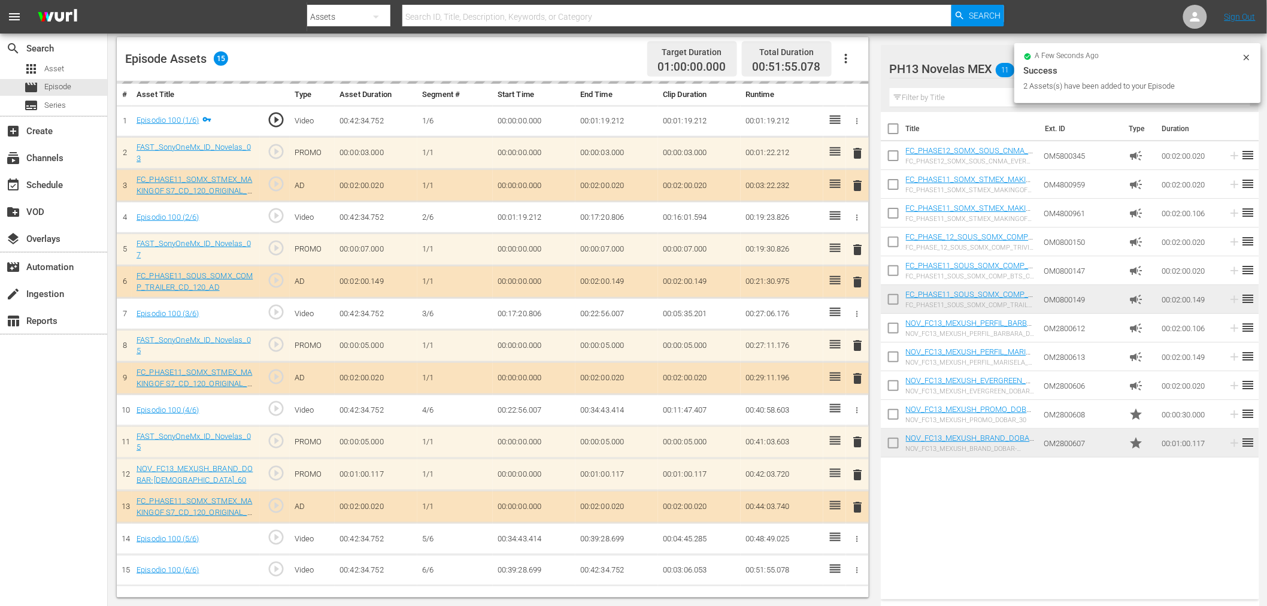
click at [899, 447] on input "checkbox" at bounding box center [893, 445] width 25 height 25
checkbox input "true"
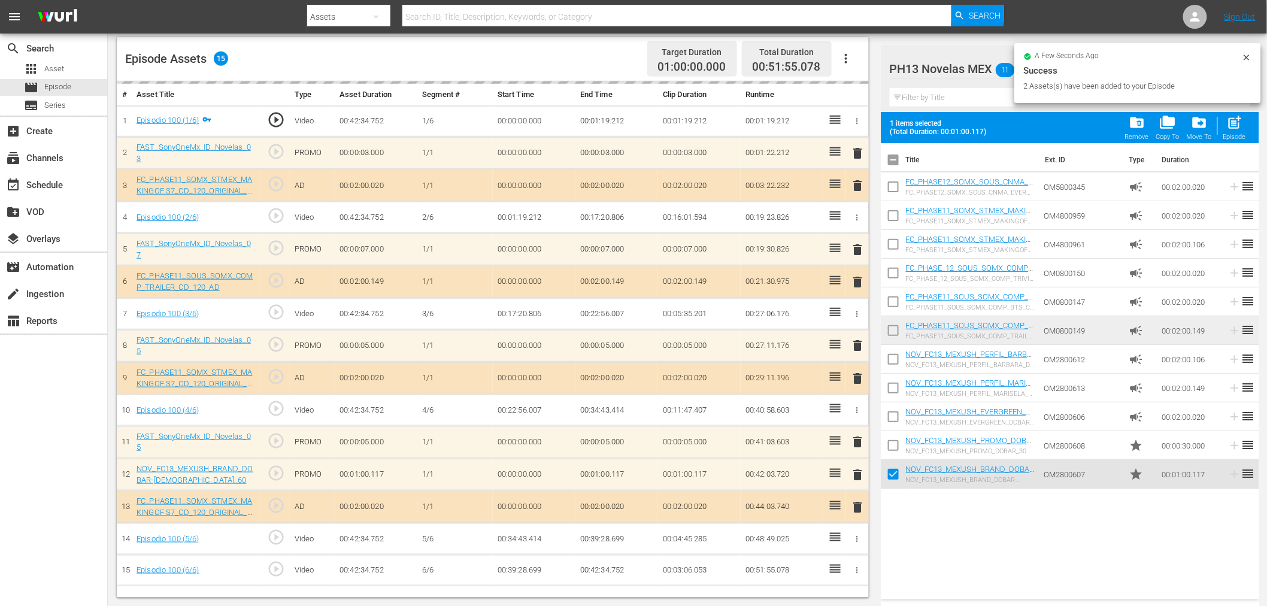
drag, startPoint x: 899, startPoint y: 446, endPoint x: 948, endPoint y: 394, distance: 71.2
click at [900, 446] on input "checkbox" at bounding box center [893, 447] width 25 height 25
click at [1236, 129] on span "post_add" at bounding box center [1234, 122] width 16 height 16
checkbox input "false"
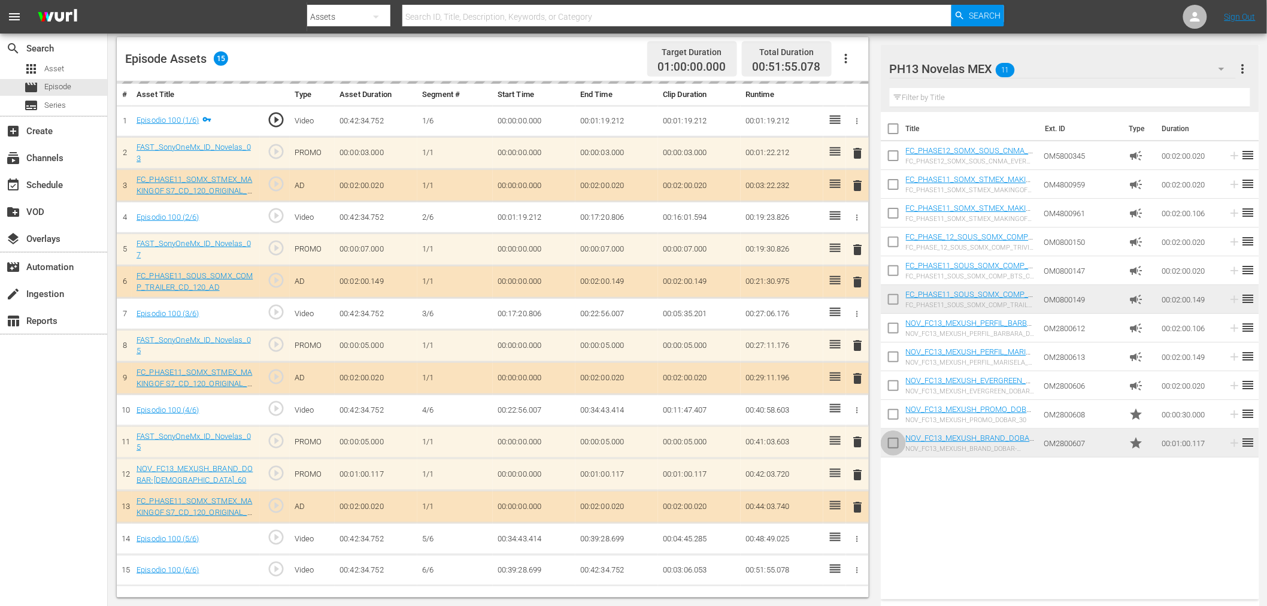
click at [899, 447] on input "checkbox" at bounding box center [893, 445] width 25 height 25
checkbox input "true"
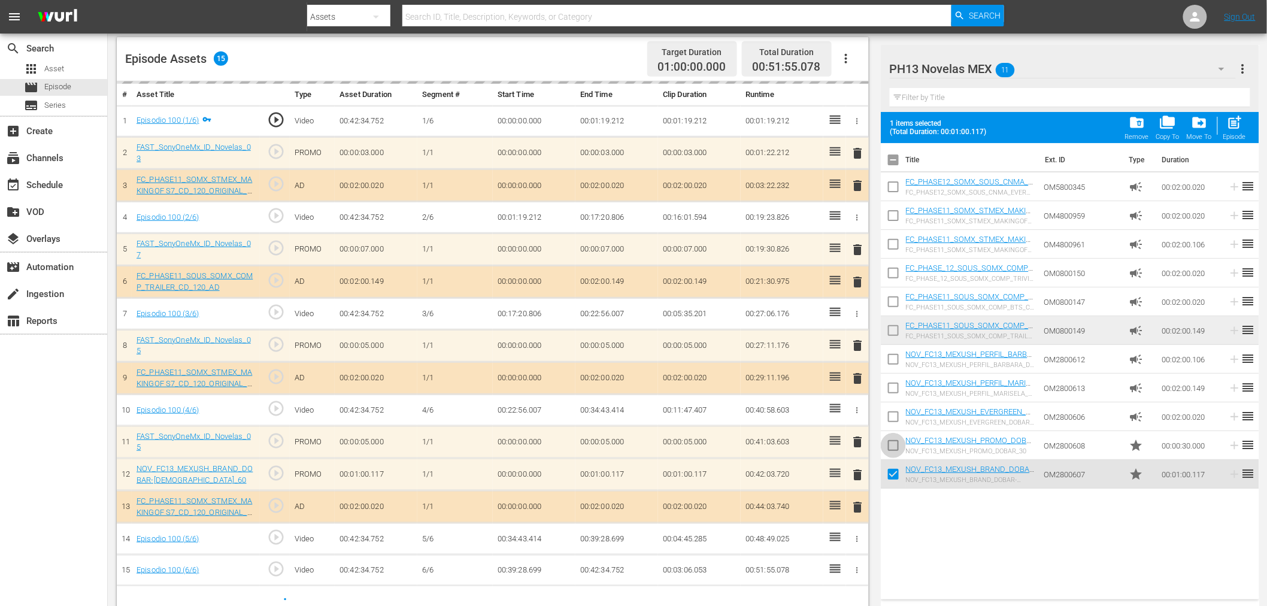
click at [899, 447] on input "checkbox" at bounding box center [893, 447] width 25 height 25
click at [1230, 117] on span "post_add" at bounding box center [1234, 122] width 16 height 16
checkbox input "false"
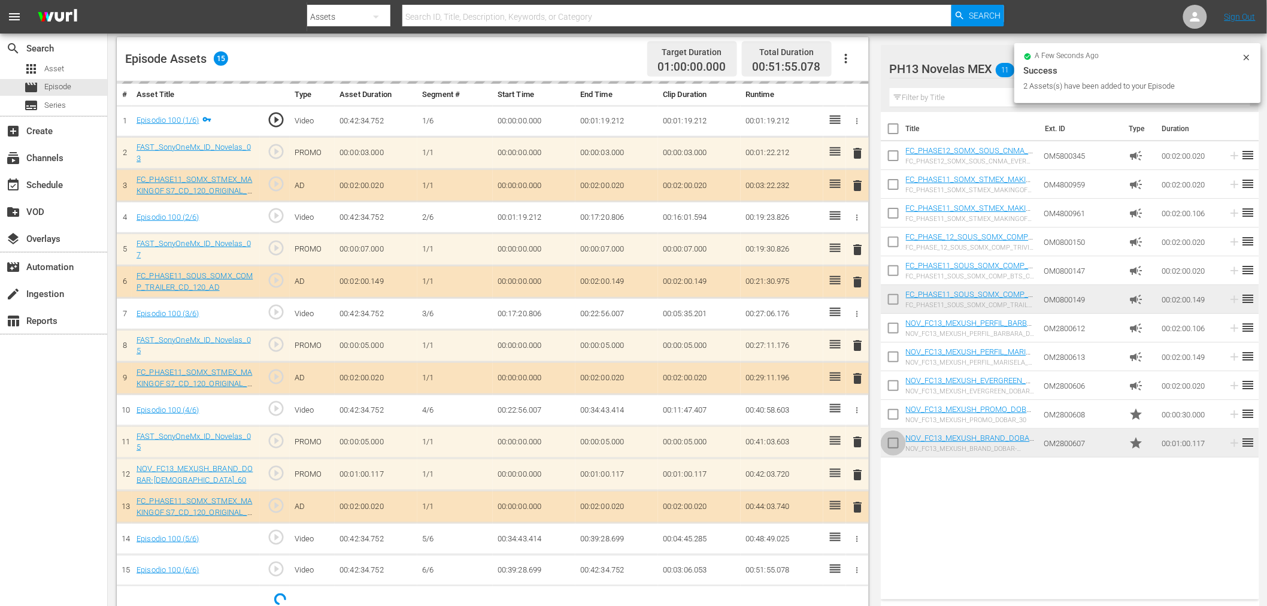
click at [893, 440] on input "checkbox" at bounding box center [893, 445] width 25 height 25
checkbox input "true"
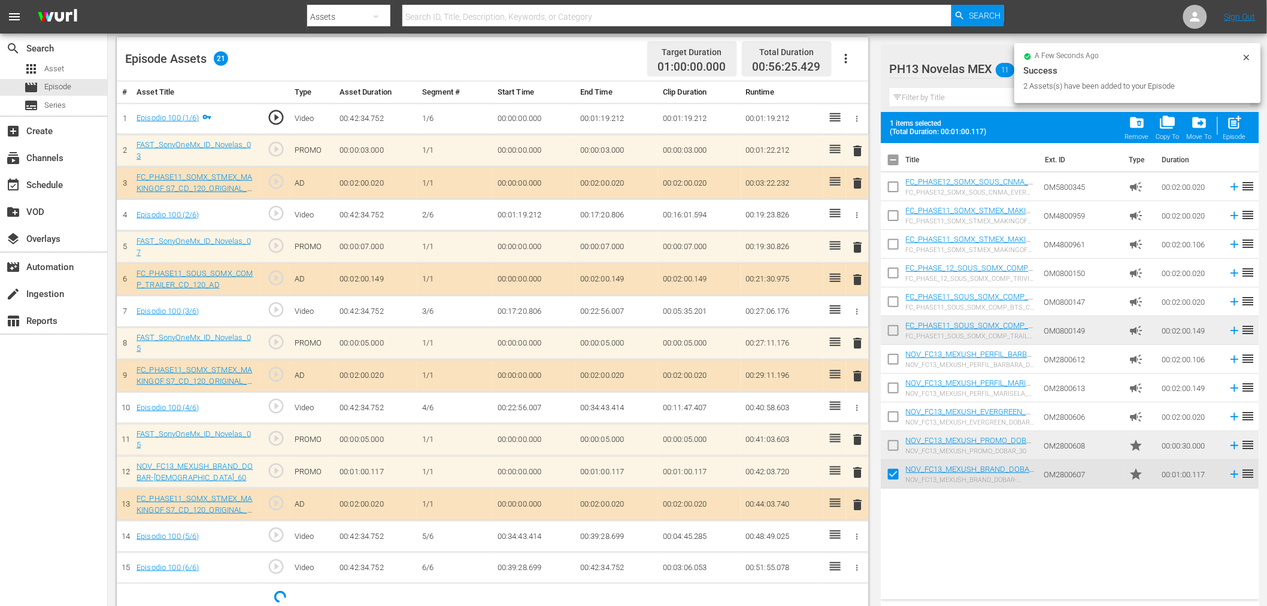
click at [893, 449] on input "checkbox" at bounding box center [893, 447] width 25 height 25
checkbox input "true"
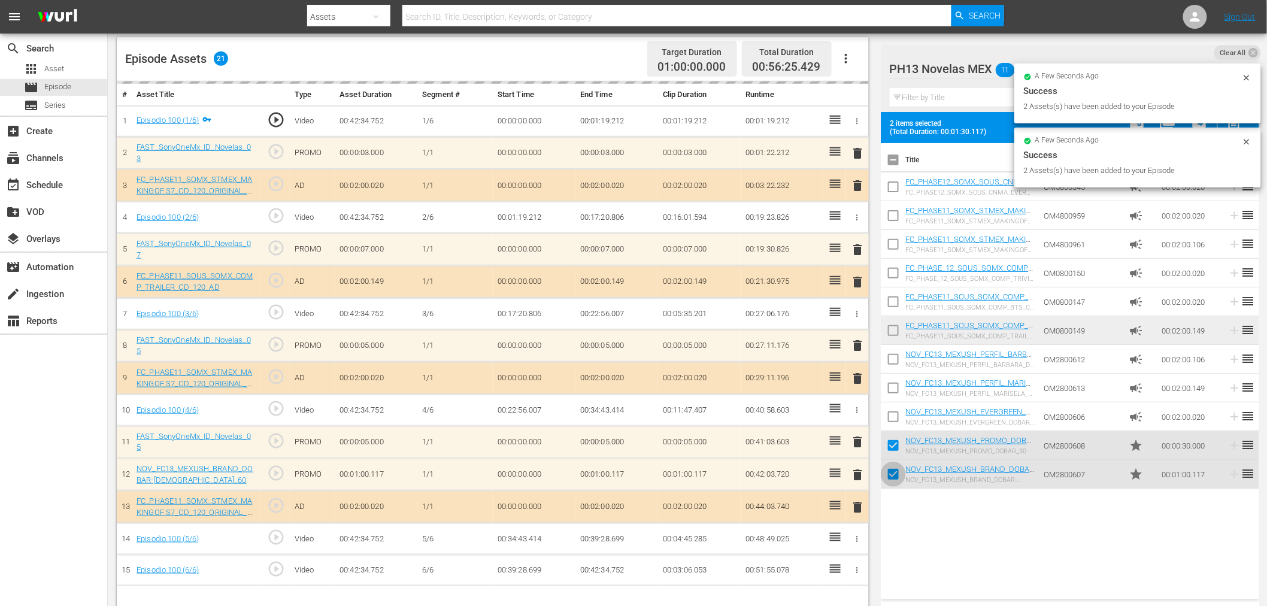
click at [892, 475] on input "checkbox" at bounding box center [893, 476] width 25 height 25
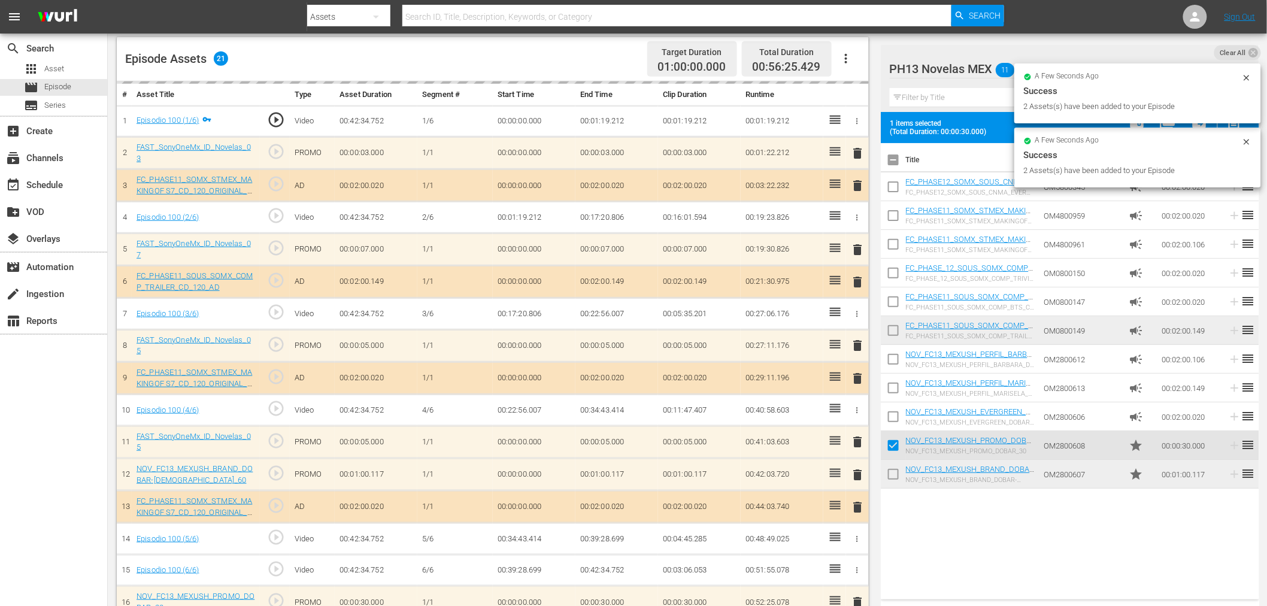
click at [892, 475] on input "checkbox" at bounding box center [893, 476] width 25 height 25
checkbox input "true"
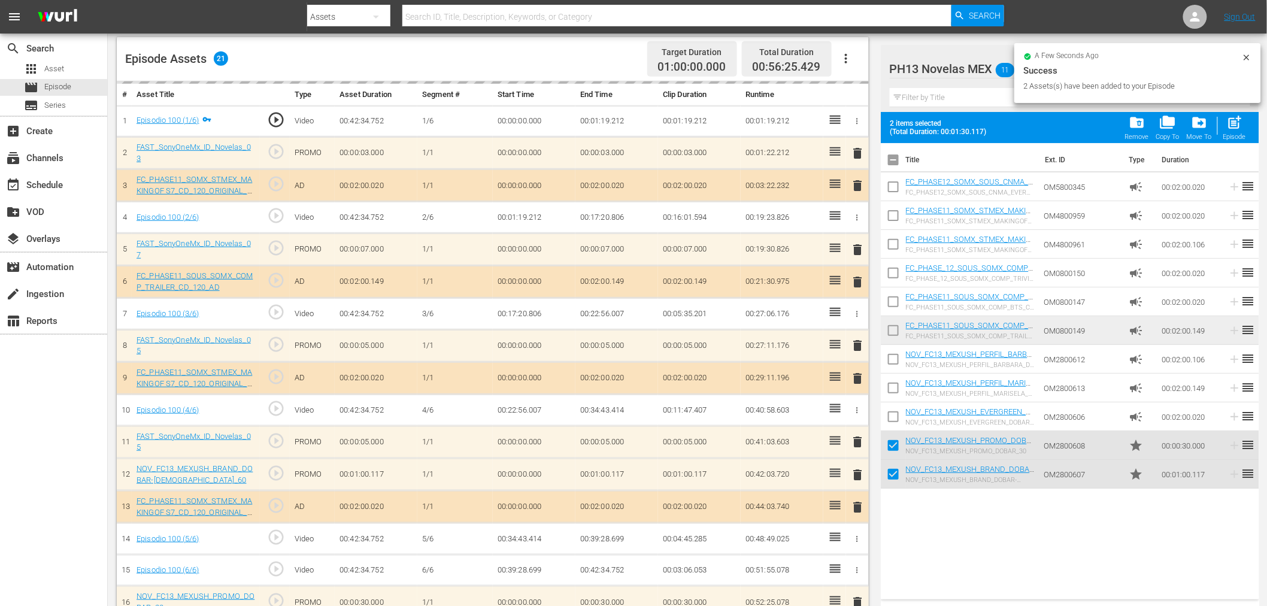
click at [1249, 142] on div "2 items selected (Total Duration: 00:01:30.117) folder_delete Remove folder_cop…" at bounding box center [1070, 127] width 378 height 31
click at [1232, 125] on span "post_add" at bounding box center [1234, 122] width 16 height 16
checkbox input "false"
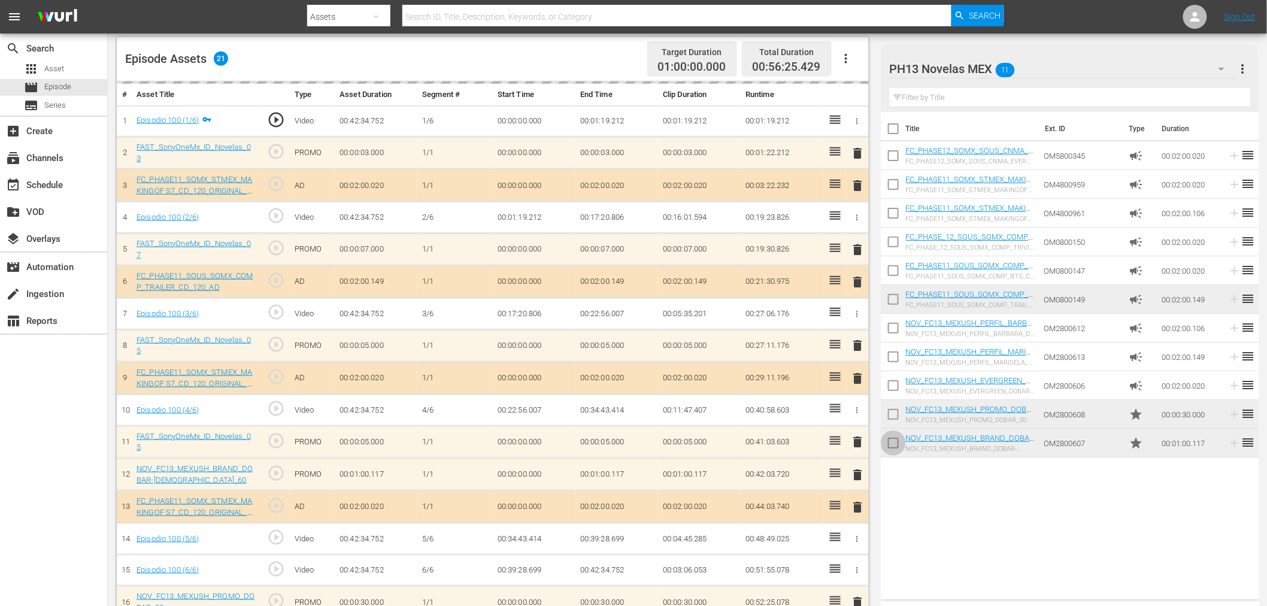
click at [891, 447] on input "checkbox" at bounding box center [893, 445] width 25 height 25
checkbox input "true"
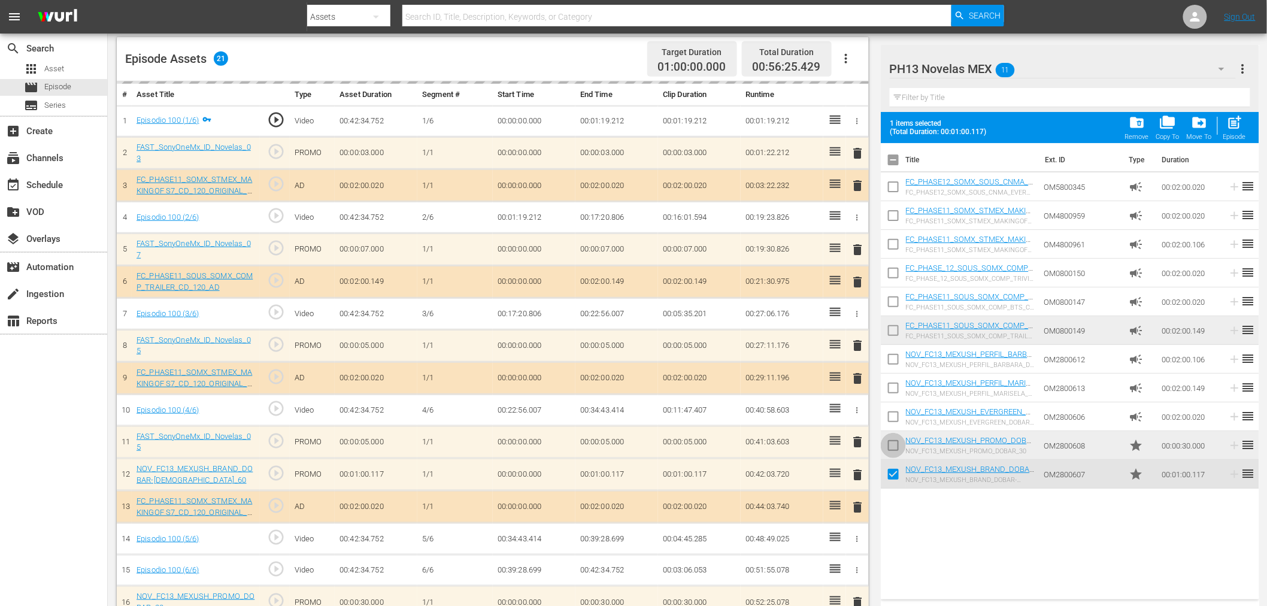
click at [892, 447] on input "checkbox" at bounding box center [893, 447] width 25 height 25
click at [1232, 121] on span "post_add" at bounding box center [1234, 122] width 16 height 16
checkbox input "false"
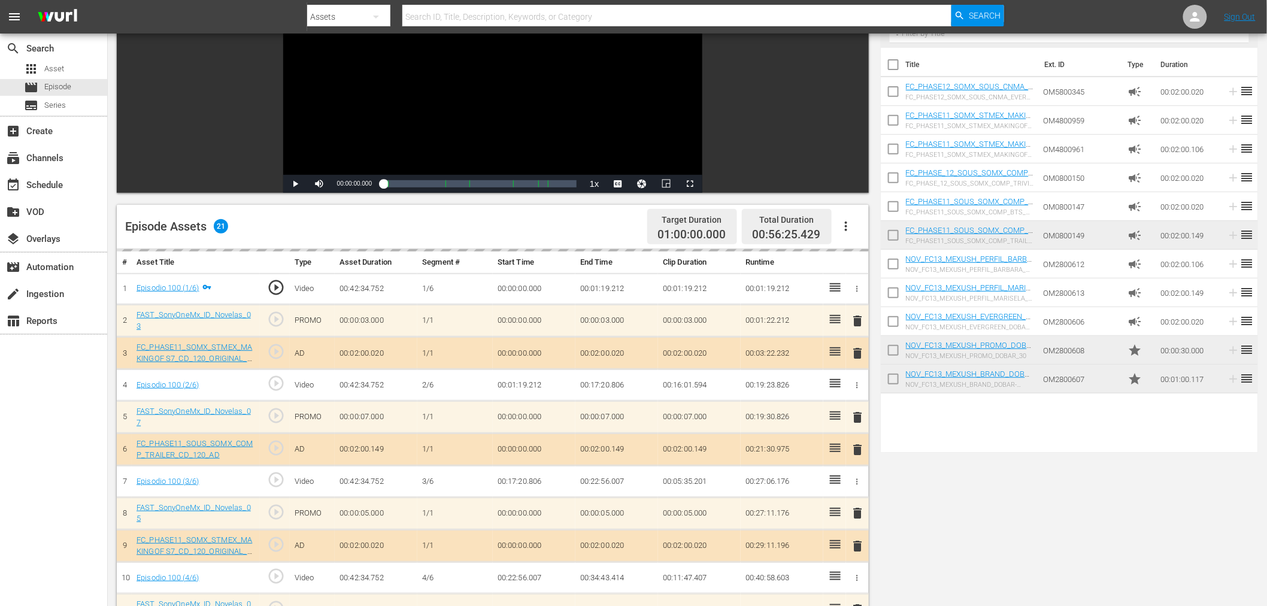
scroll to position [0, 0]
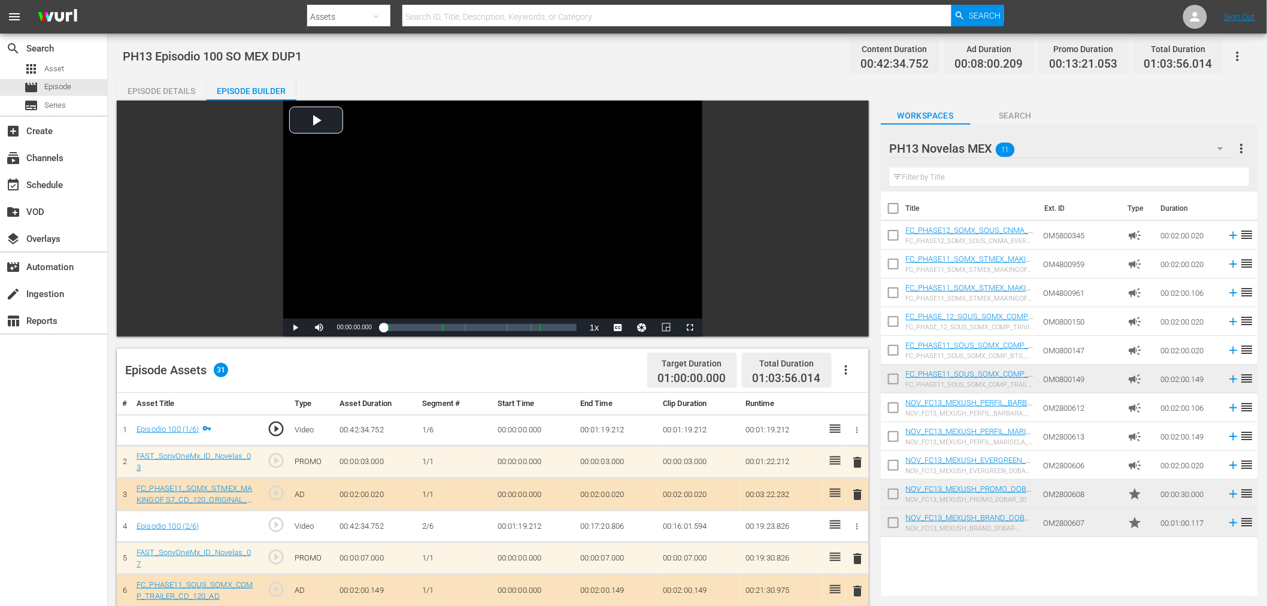
click at [888, 522] on input "checkbox" at bounding box center [893, 524] width 25 height 25
checkbox input "true"
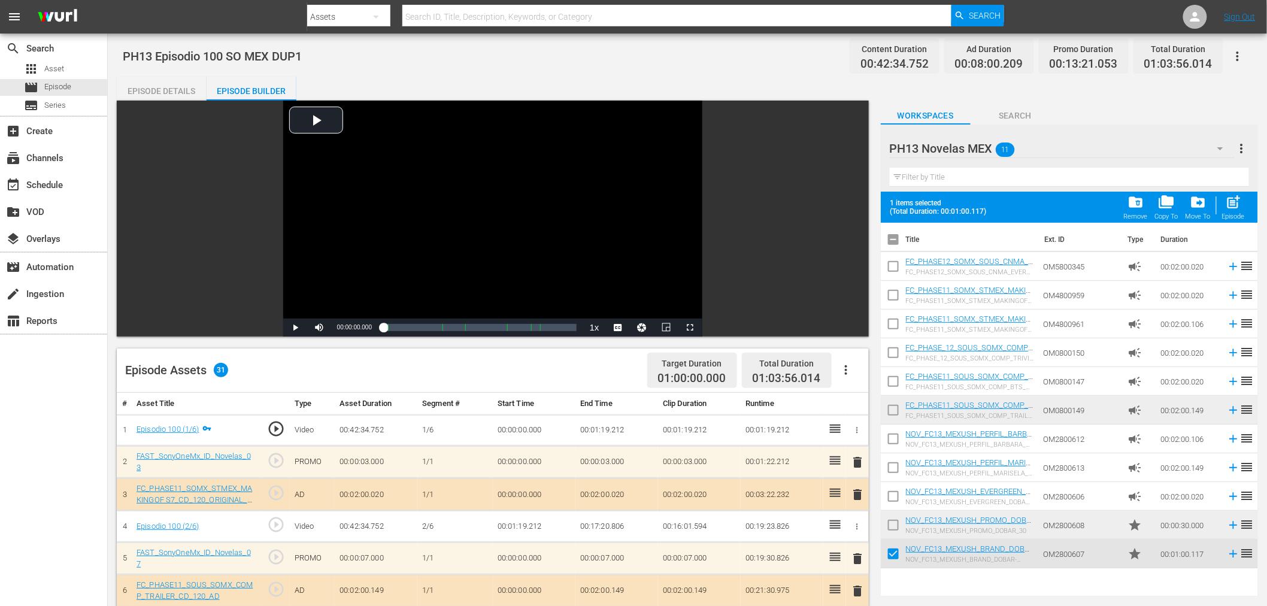
click at [888, 522] on input "checkbox" at bounding box center [893, 527] width 25 height 25
drag, startPoint x: 1224, startPoint y: 199, endPoint x: 1208, endPoint y: 216, distance: 23.3
click at [1225, 199] on div "post_add Episode" at bounding box center [1233, 207] width 23 height 26
checkbox input "false"
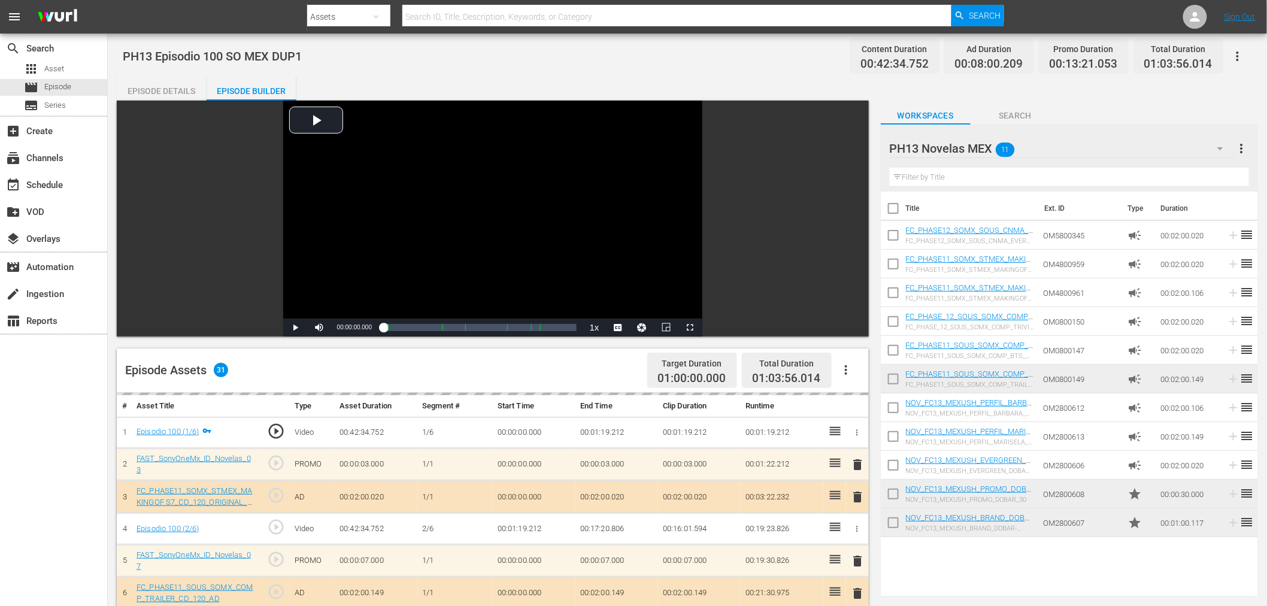
click at [902, 517] on input "checkbox" at bounding box center [893, 524] width 25 height 25
checkbox input "true"
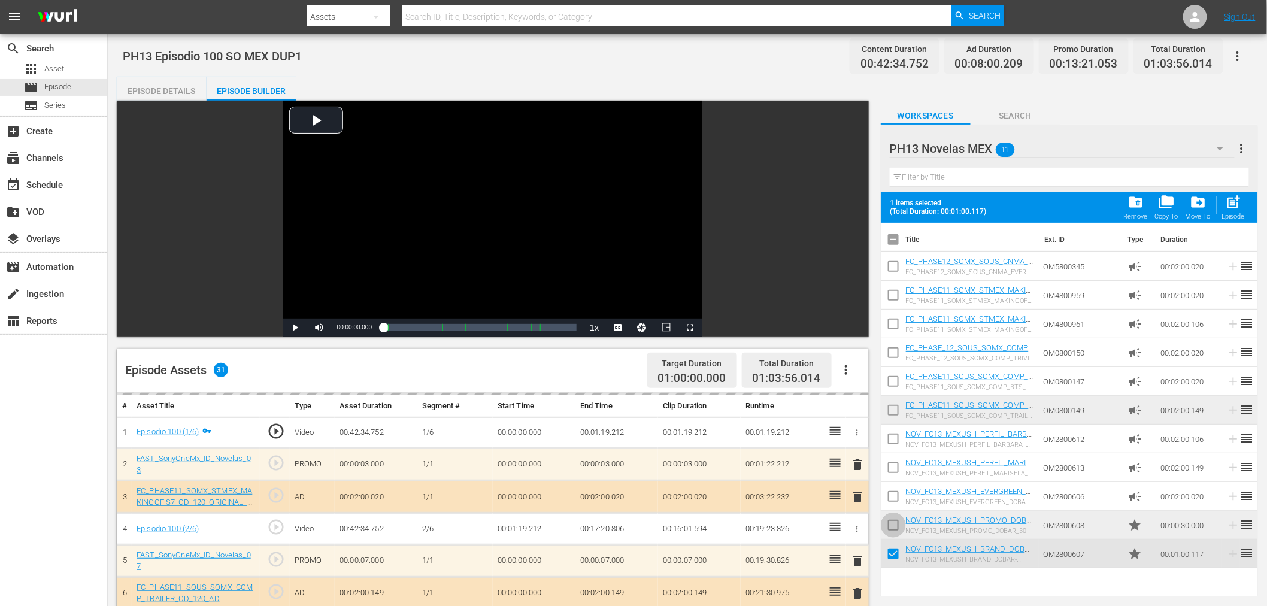
click at [893, 523] on input "checkbox" at bounding box center [893, 527] width 25 height 25
click at [1233, 210] on span "post_add" at bounding box center [1234, 202] width 16 height 16
checkbox input "false"
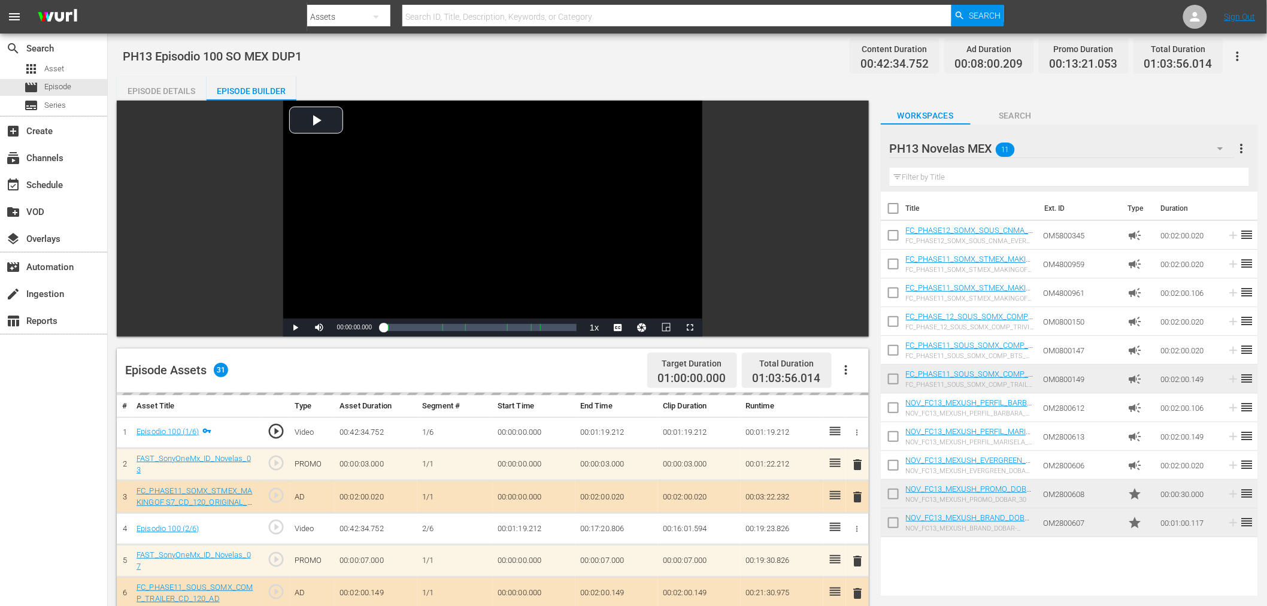
click at [893, 524] on input "checkbox" at bounding box center [893, 524] width 25 height 25
checkbox input "true"
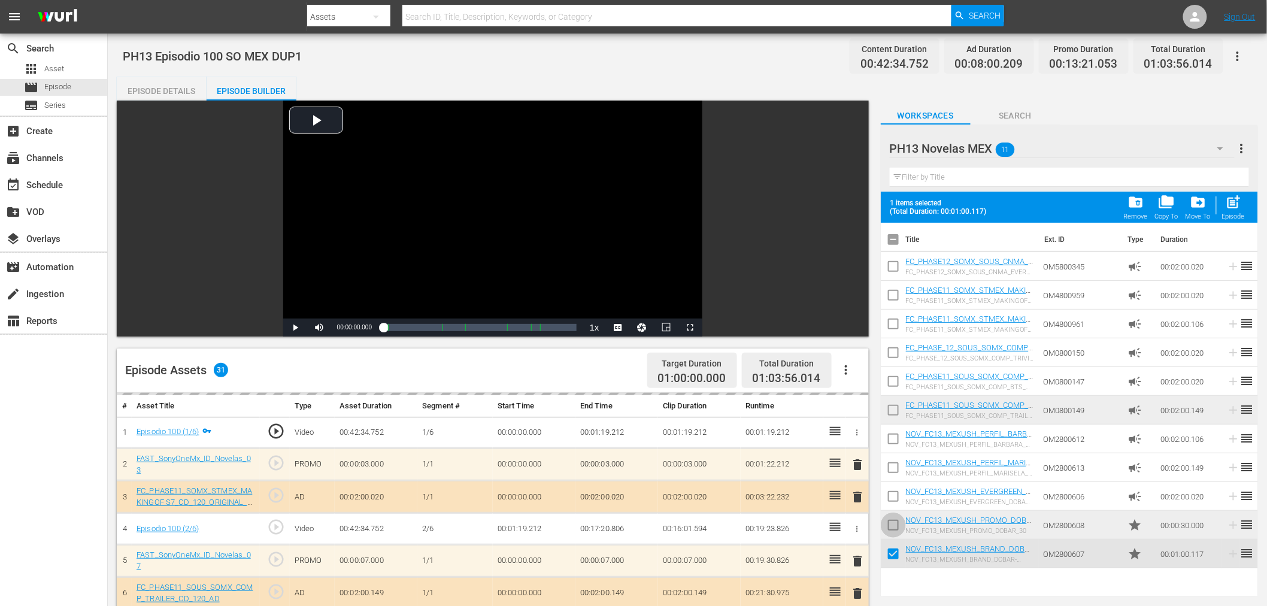
click at [893, 520] on input "checkbox" at bounding box center [893, 527] width 25 height 25
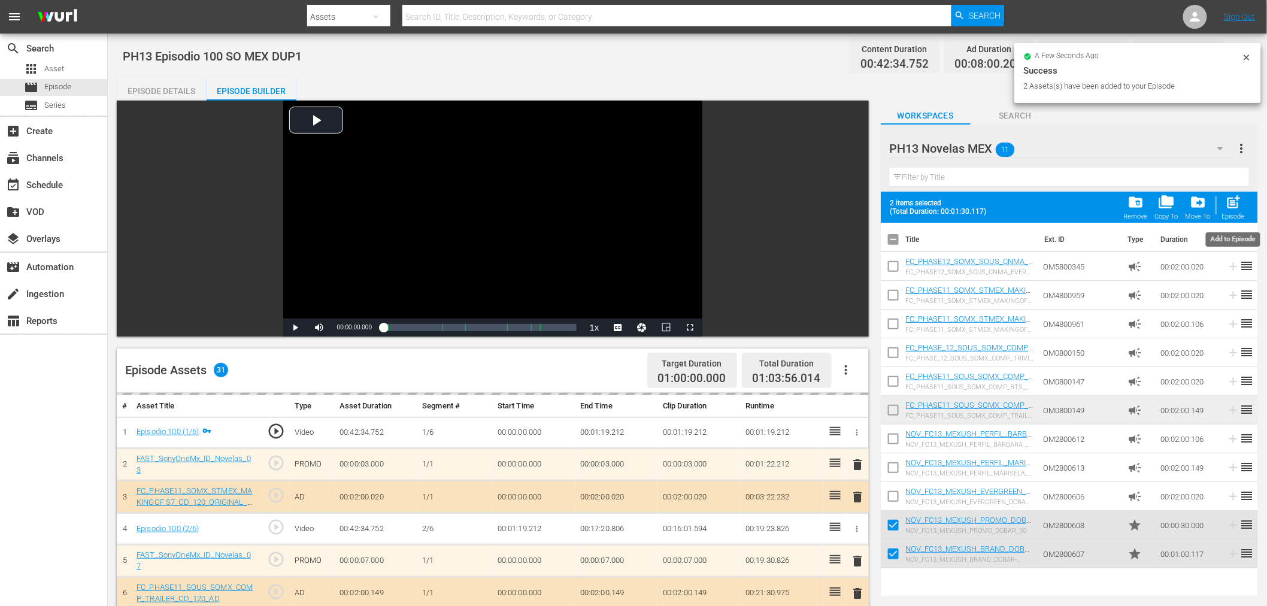
click at [1243, 205] on div "post_add Episode" at bounding box center [1233, 207] width 23 height 26
checkbox input "false"
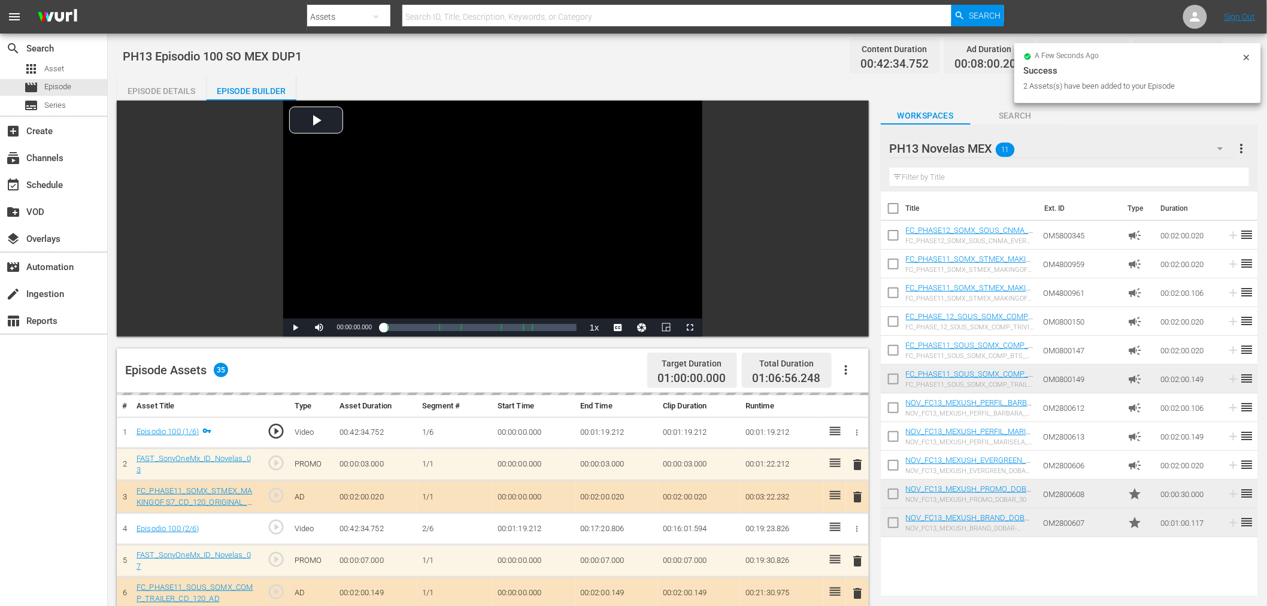
click at [890, 520] on input "checkbox" at bounding box center [893, 524] width 25 height 25
checkbox input "true"
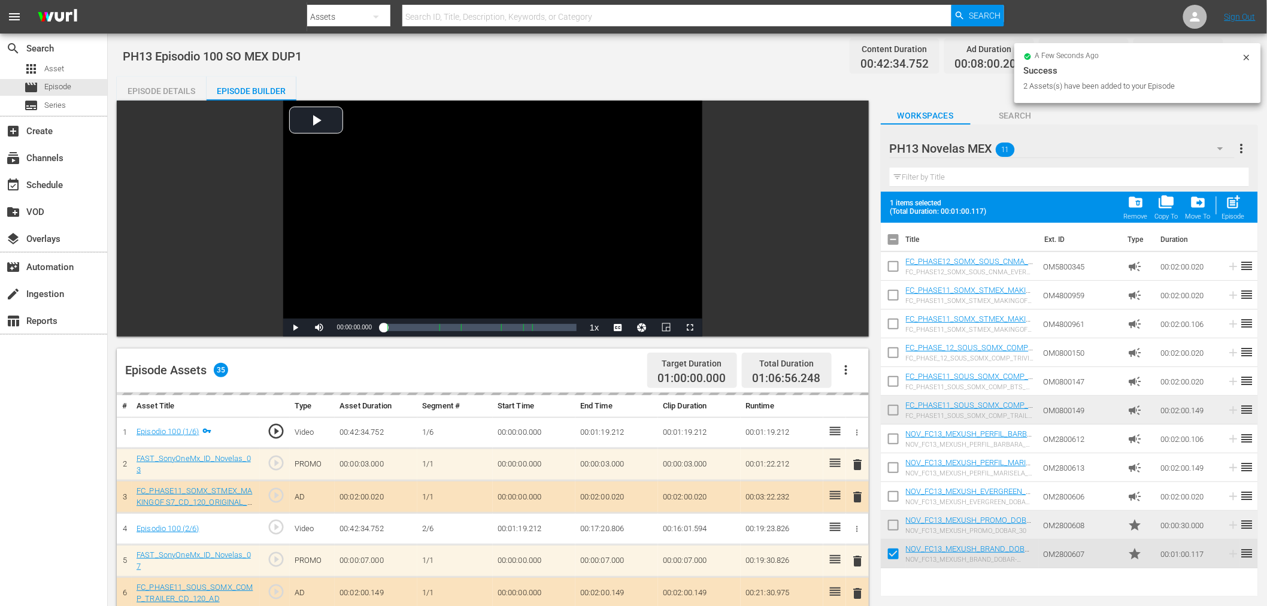
click at [891, 519] on input "checkbox" at bounding box center [893, 527] width 25 height 25
click at [1224, 208] on div "post_add Episode" at bounding box center [1233, 207] width 23 height 26
checkbox input "false"
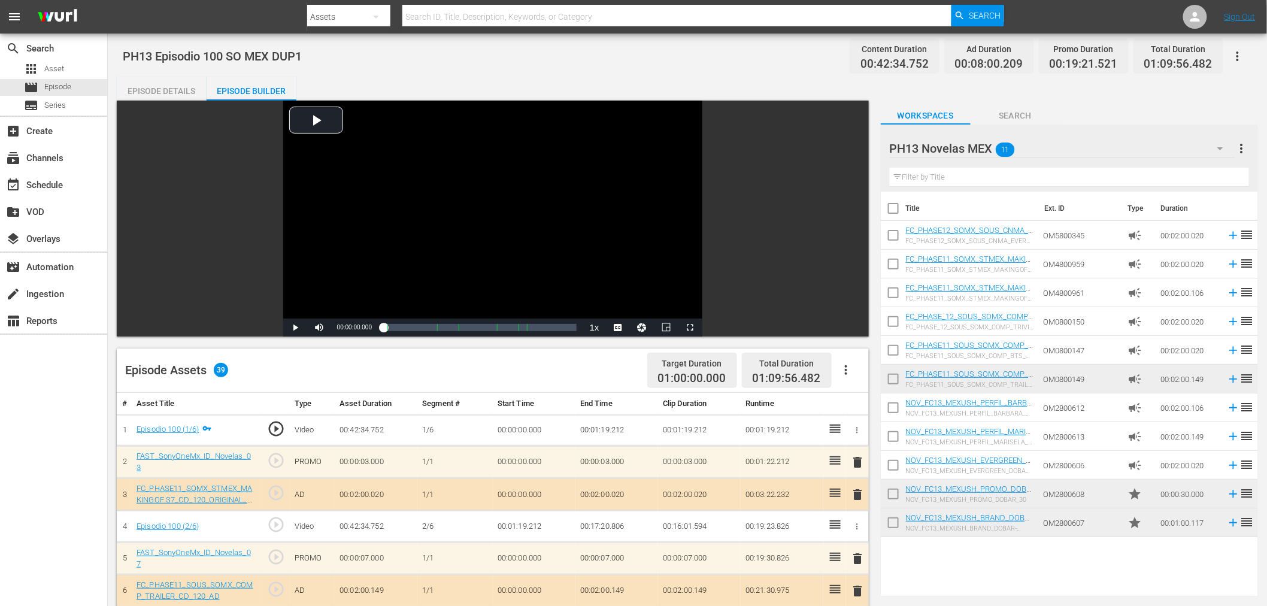
click at [1062, 153] on div "PH13 Novelas MEX 11" at bounding box center [1062, 149] width 345 height 34
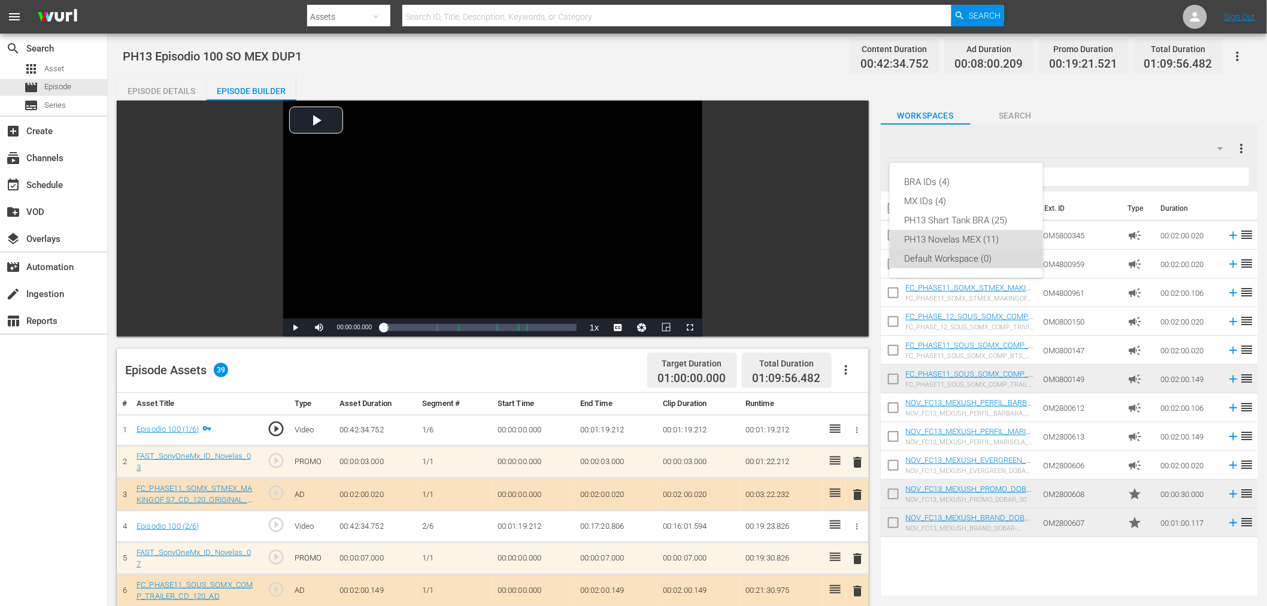
click at [982, 260] on div "Default Workspace (0)" at bounding box center [966, 258] width 125 height 19
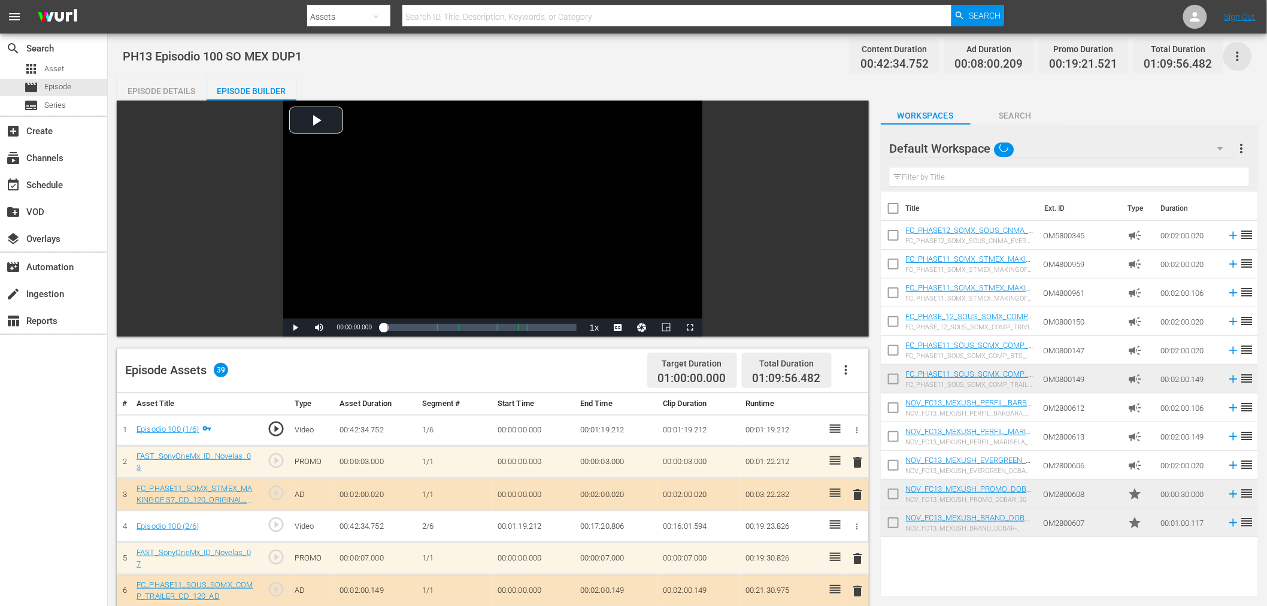
click at [1237, 55] on icon "button" at bounding box center [1237, 56] width 2 height 10
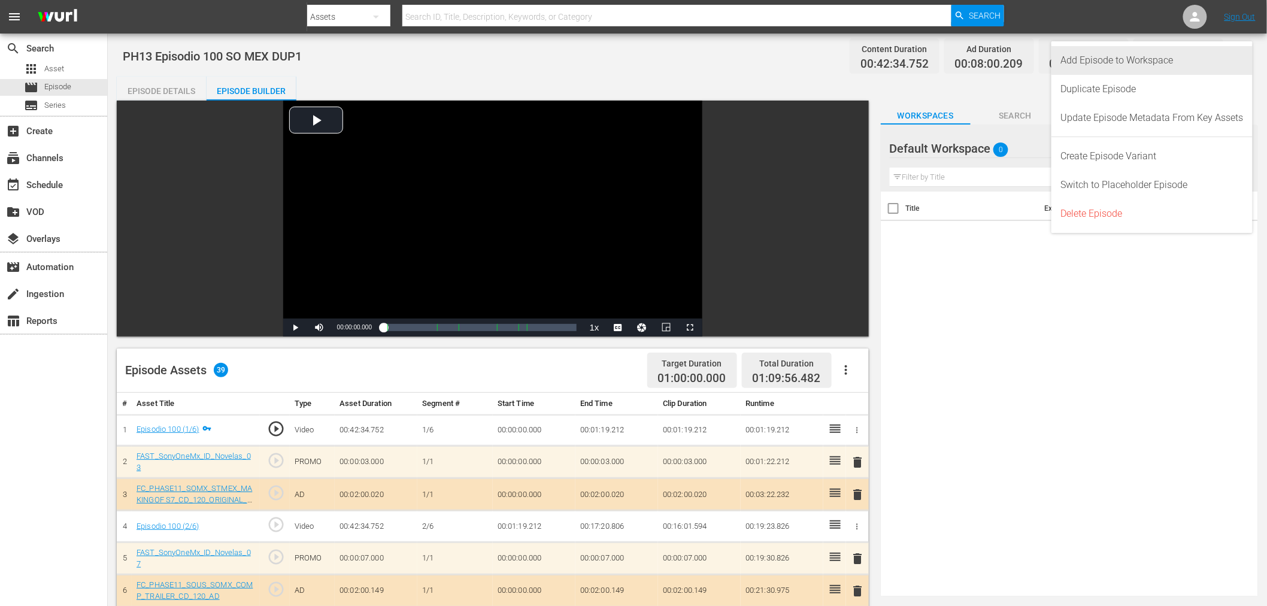
click at [1226, 59] on div "Add Episode to Workspace" at bounding box center [1152, 60] width 183 height 29
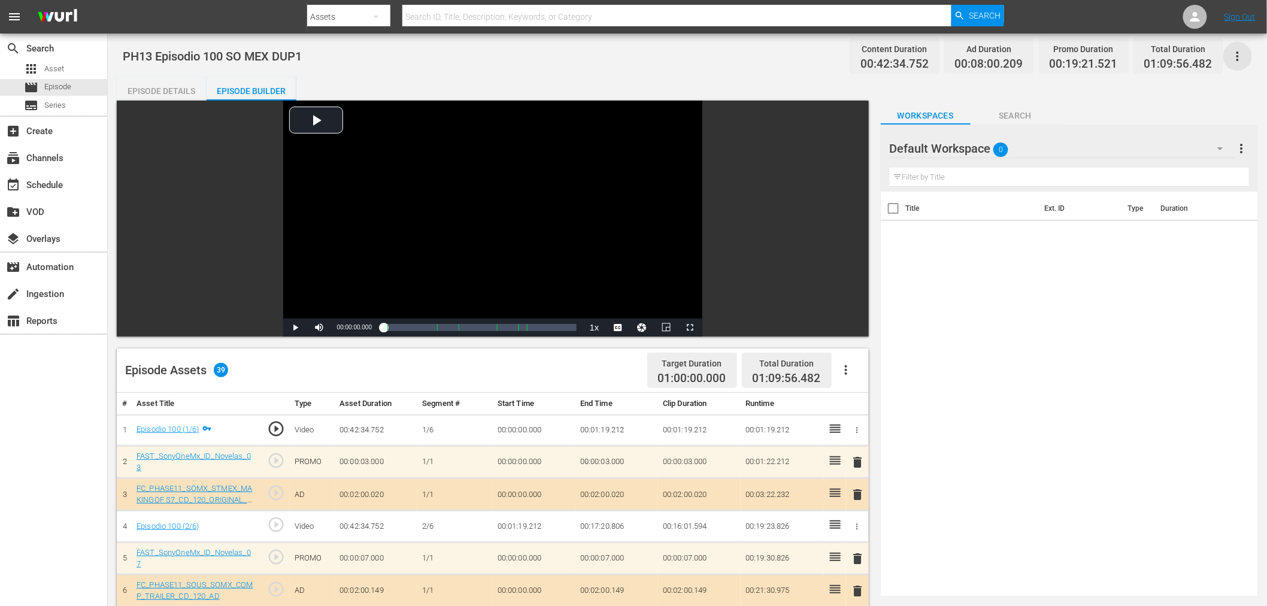
click at [1237, 54] on icon "button" at bounding box center [1237, 56] width 14 height 14
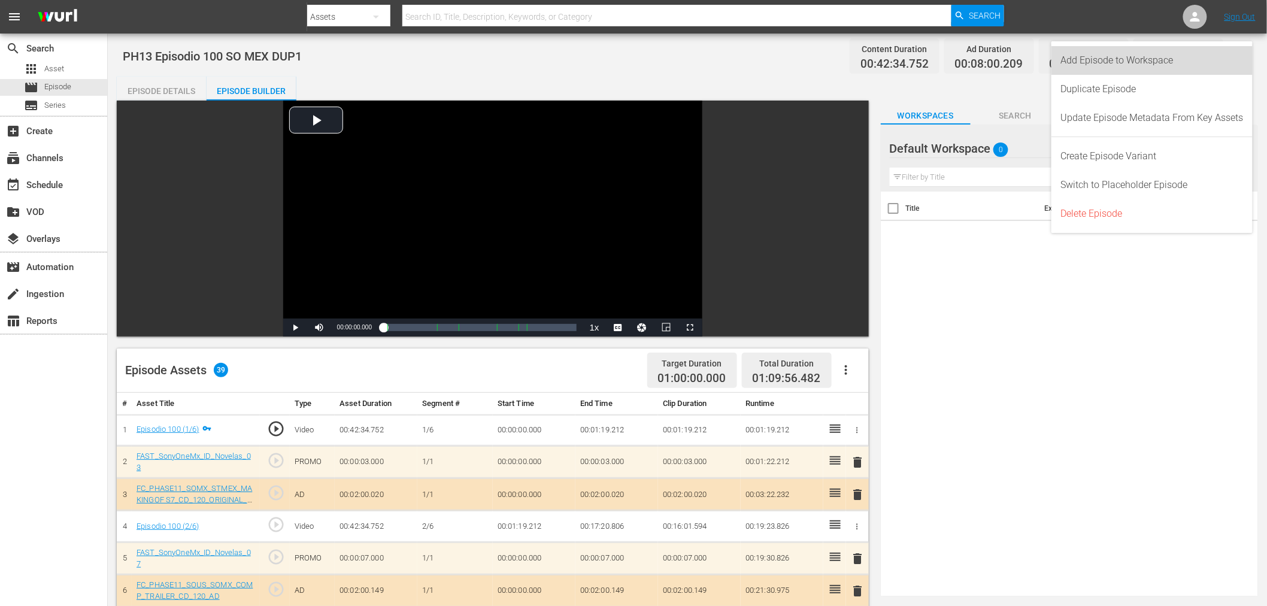
click at [1185, 58] on div "Add Episode to Workspace" at bounding box center [1152, 60] width 183 height 29
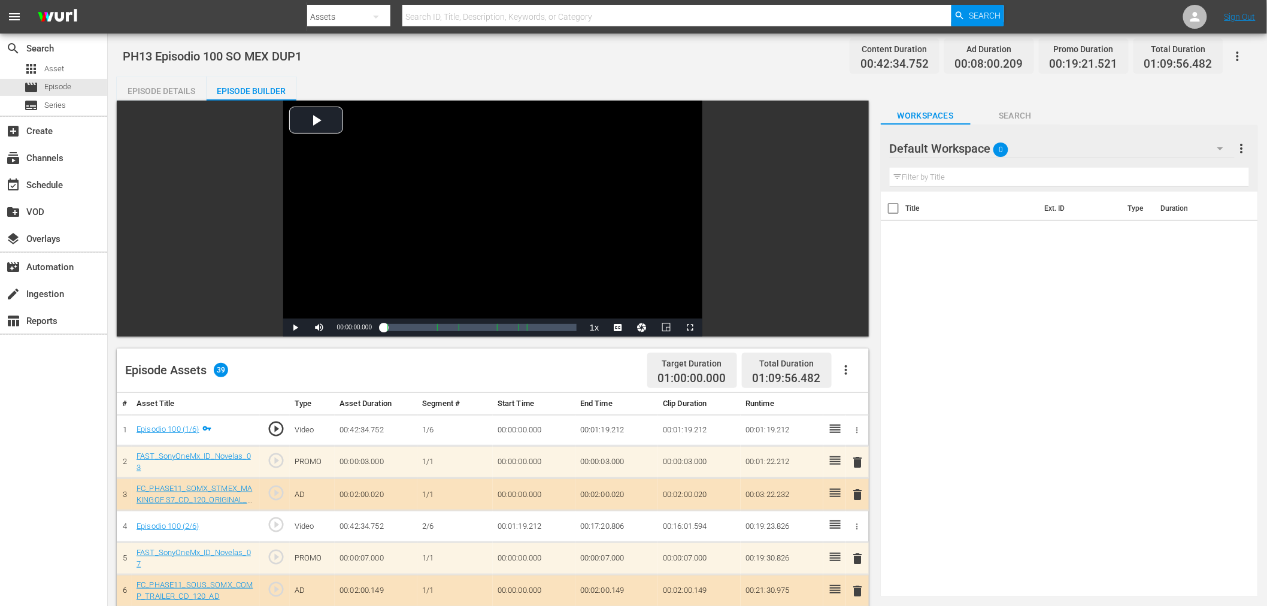
click at [1097, 156] on div "Default Workspace 0" at bounding box center [1062, 149] width 345 height 34
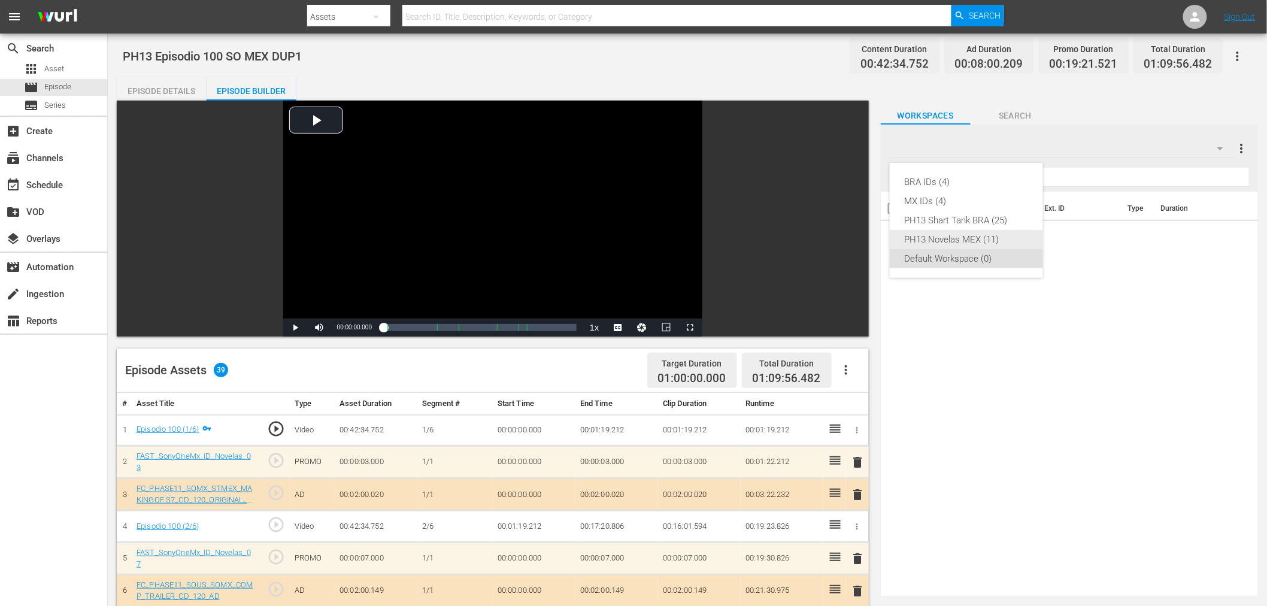
click at [979, 238] on div "PH13 Novelas MEX (11)" at bounding box center [966, 239] width 125 height 19
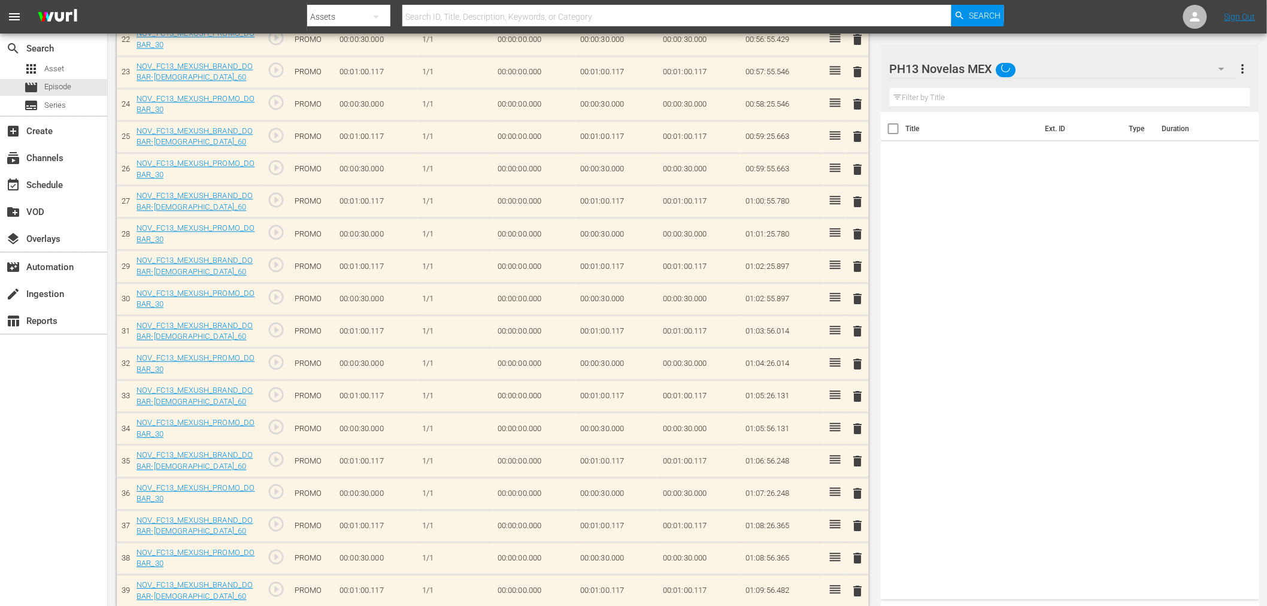
scroll to position [1073, 0]
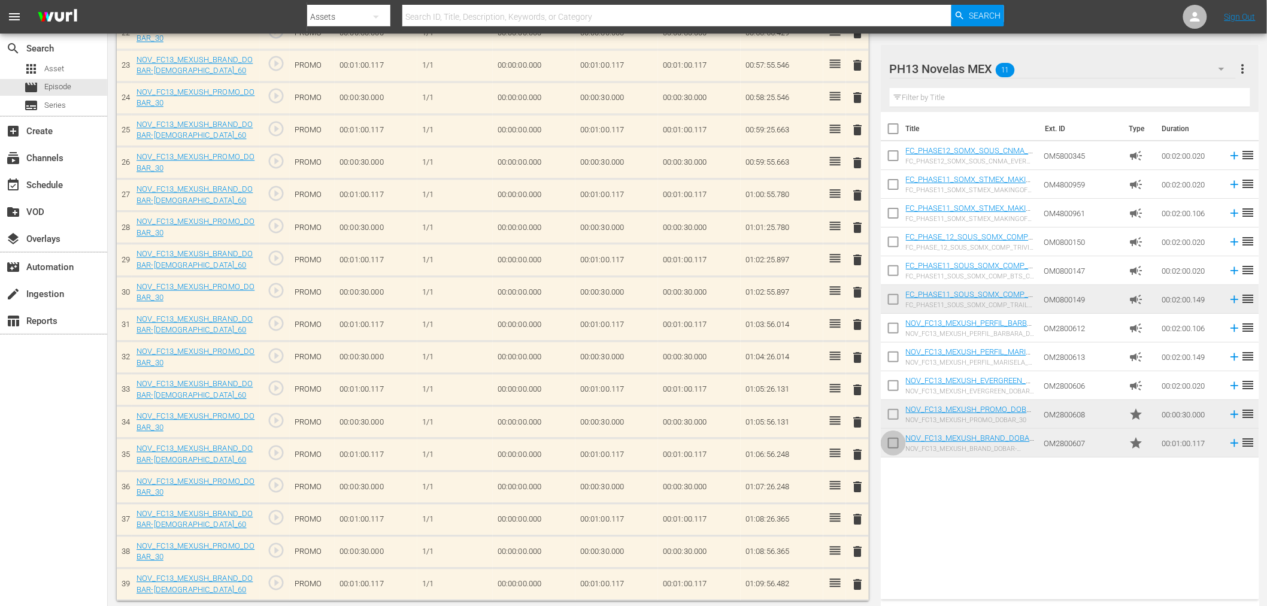
click at [886, 440] on input "checkbox" at bounding box center [893, 445] width 25 height 25
checkbox input "true"
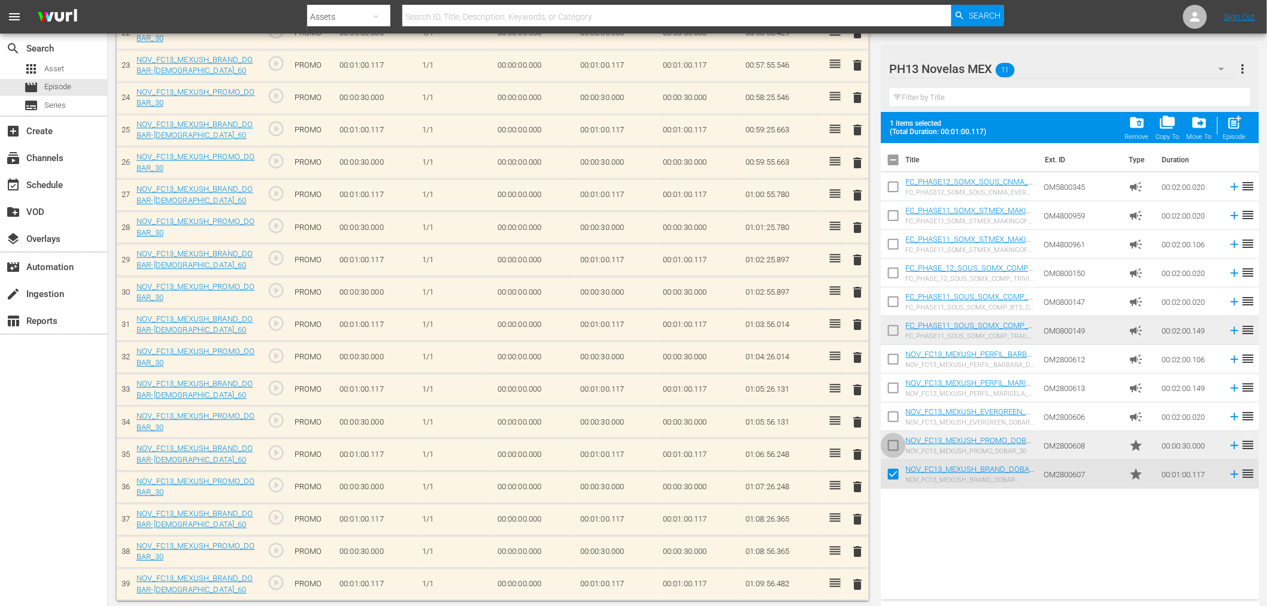
click at [888, 439] on input "checkbox" at bounding box center [893, 447] width 25 height 25
click at [1237, 125] on span "post_add" at bounding box center [1234, 122] width 16 height 16
checkbox input "false"
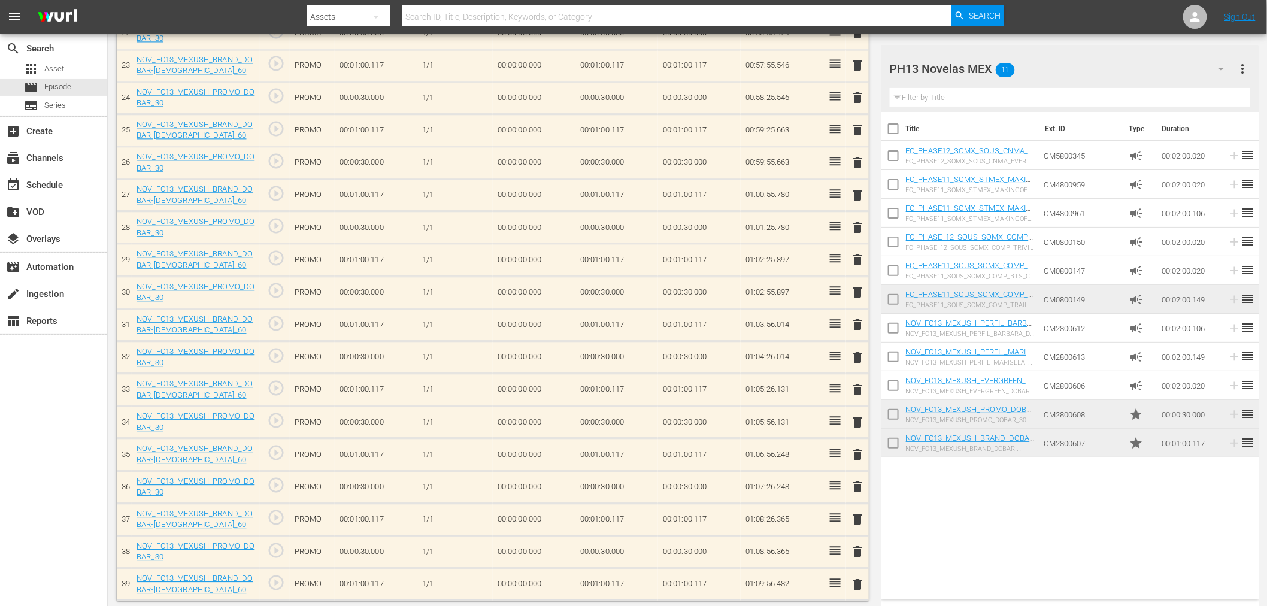
click at [890, 444] on input "checkbox" at bounding box center [893, 445] width 25 height 25
checkbox input "true"
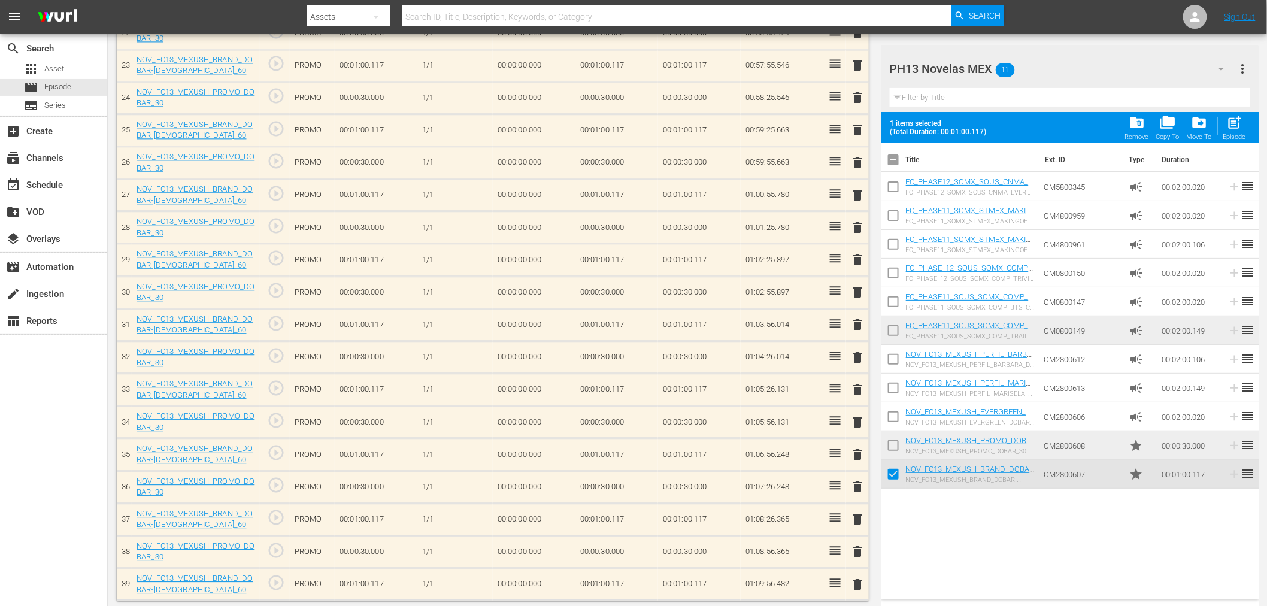
click at [890, 444] on input "checkbox" at bounding box center [893, 447] width 25 height 25
click at [1234, 127] on span "post_add" at bounding box center [1234, 122] width 16 height 16
checkbox input "false"
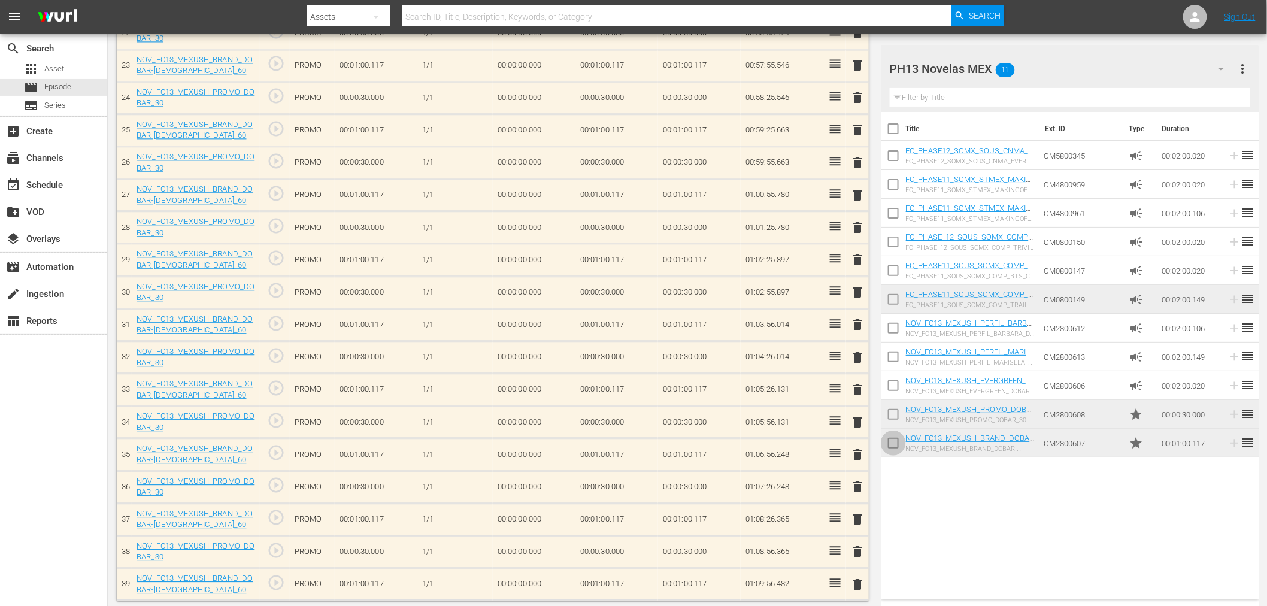
click at [886, 441] on input "checkbox" at bounding box center [893, 445] width 25 height 25
checkbox input "true"
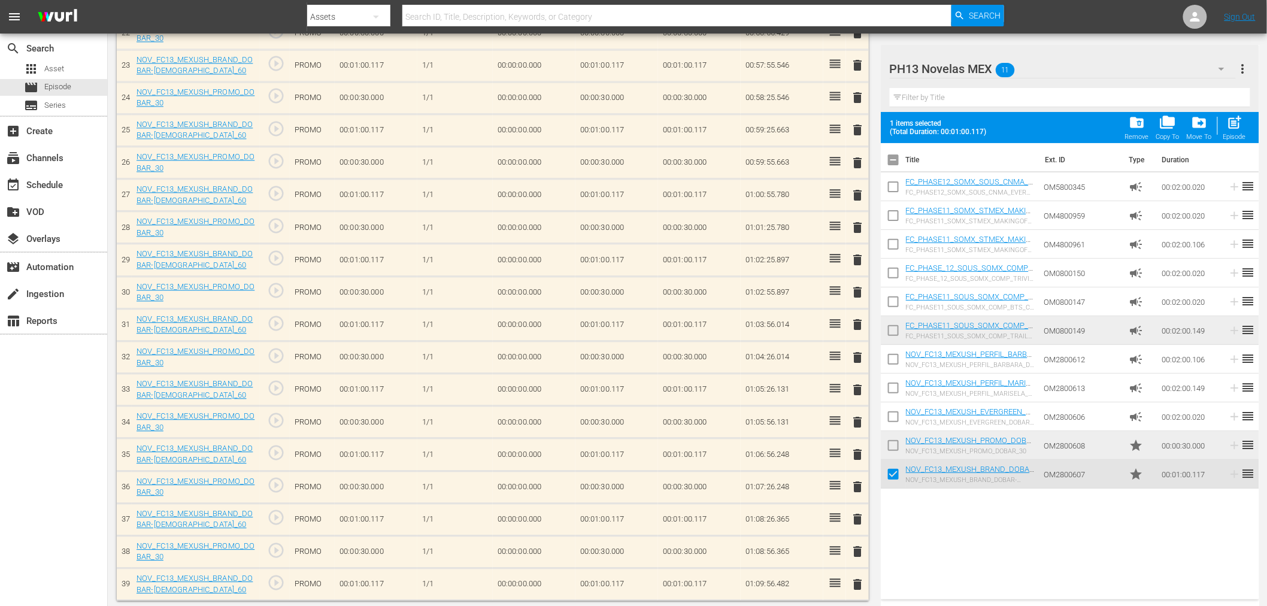
click at [887, 441] on input "checkbox" at bounding box center [893, 447] width 25 height 25
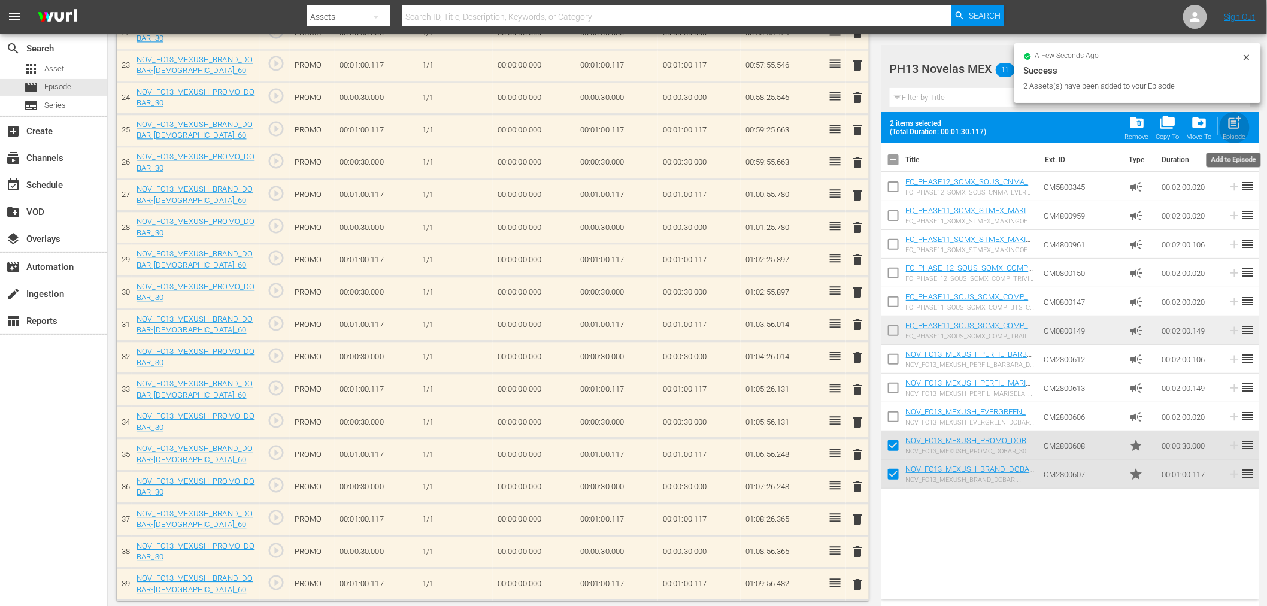
click at [1234, 120] on span "post_add" at bounding box center [1234, 122] width 16 height 16
checkbox input "false"
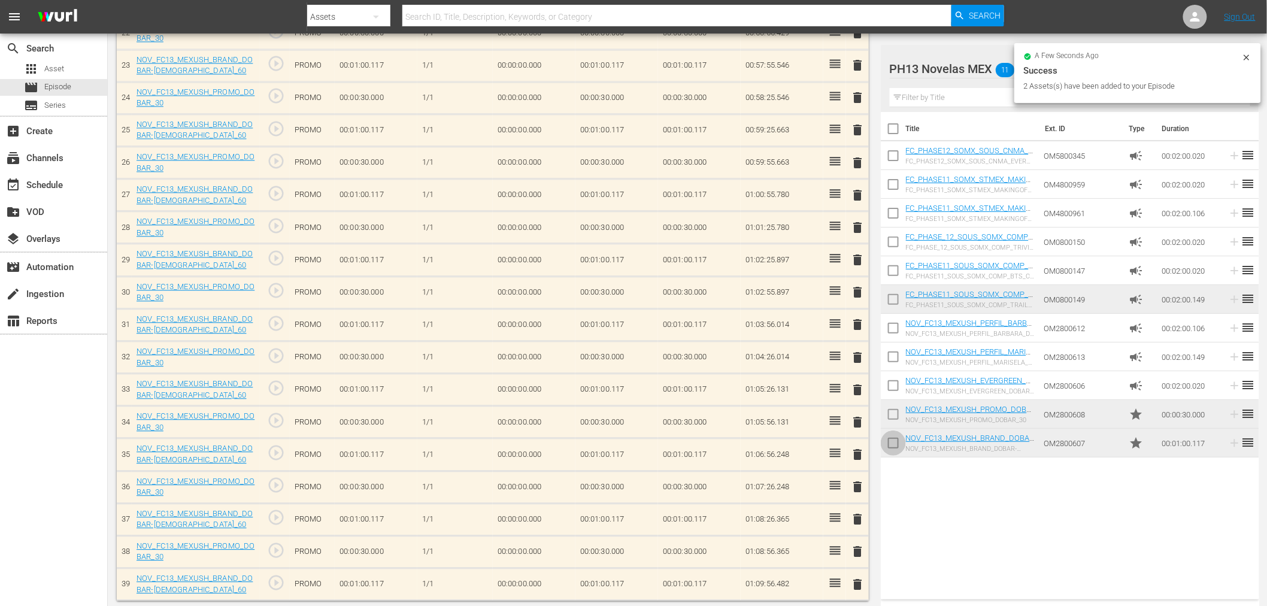
click at [894, 444] on input "checkbox" at bounding box center [893, 445] width 25 height 25
checkbox input "true"
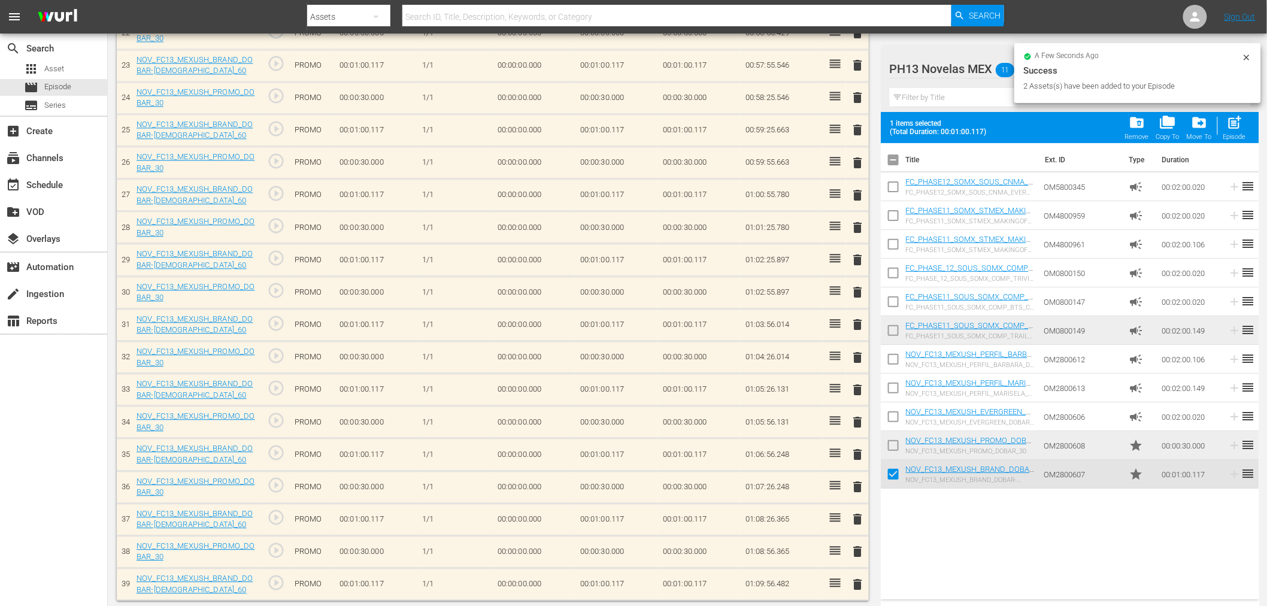
click at [894, 444] on input "checkbox" at bounding box center [893, 447] width 25 height 25
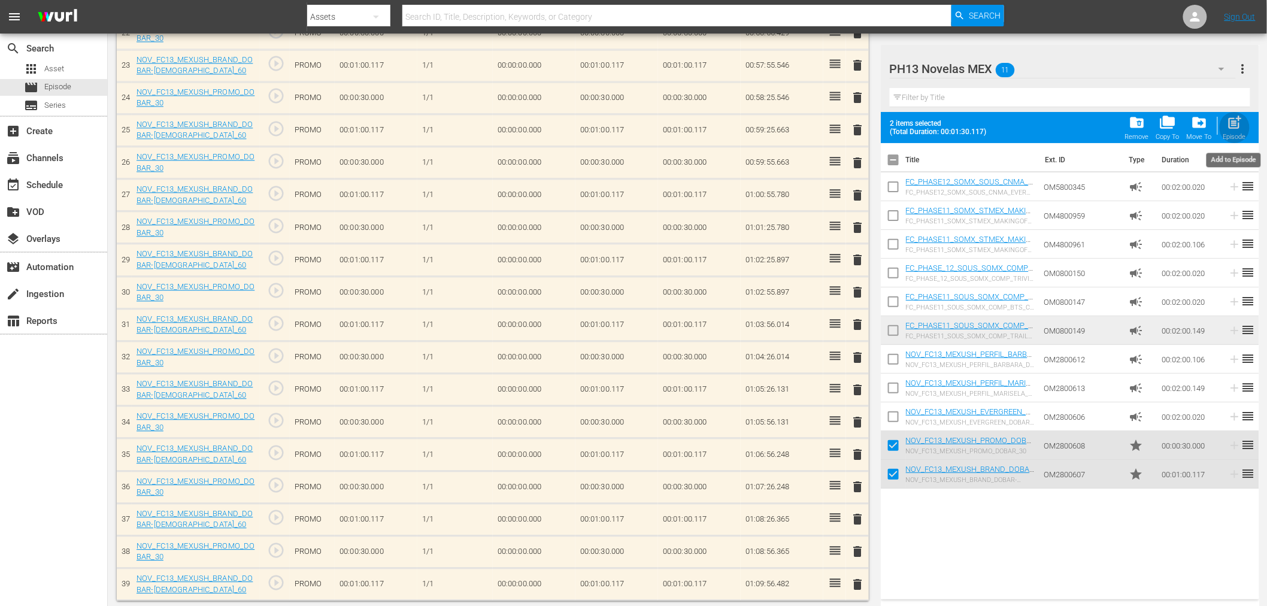
click at [1226, 128] on span "post_add" at bounding box center [1234, 122] width 16 height 16
checkbox input "false"
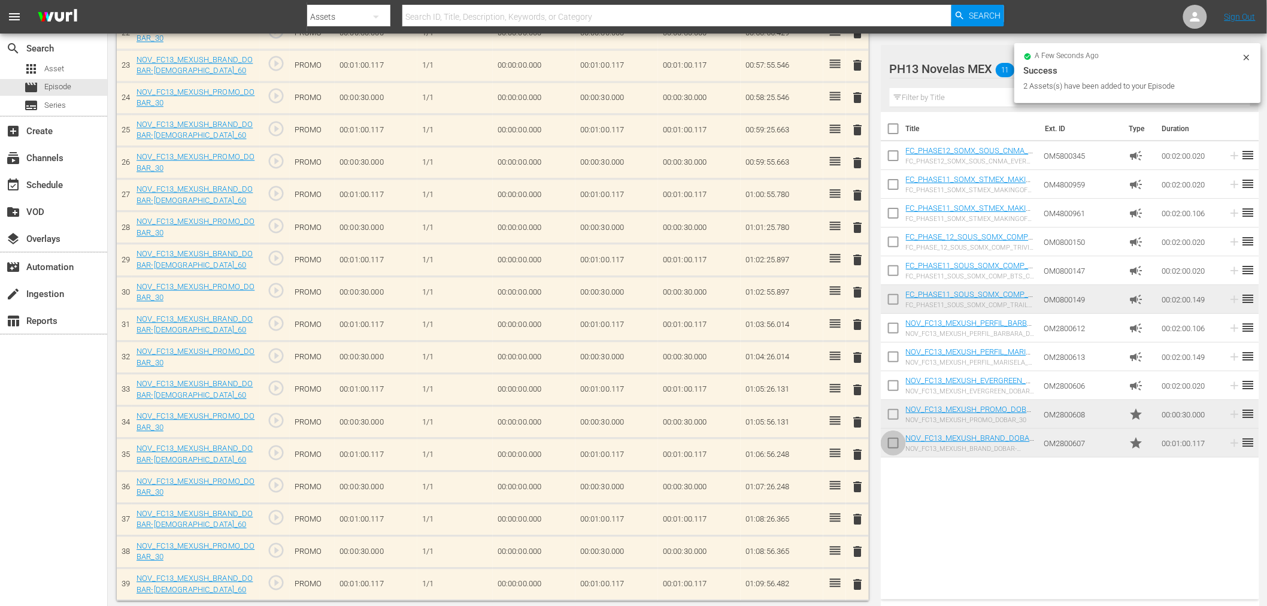
click at [889, 442] on input "checkbox" at bounding box center [893, 445] width 25 height 25
checkbox input "true"
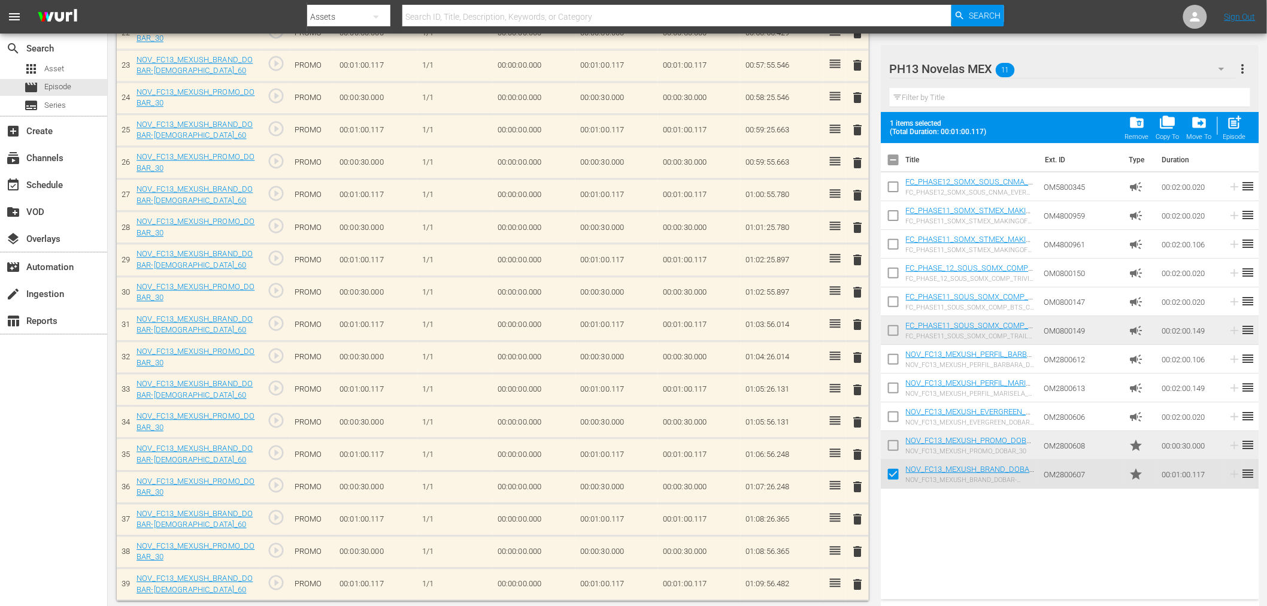
click at [896, 447] on input "checkbox" at bounding box center [893, 447] width 25 height 25
click at [1238, 121] on span "post_add" at bounding box center [1234, 122] width 16 height 16
checkbox input "false"
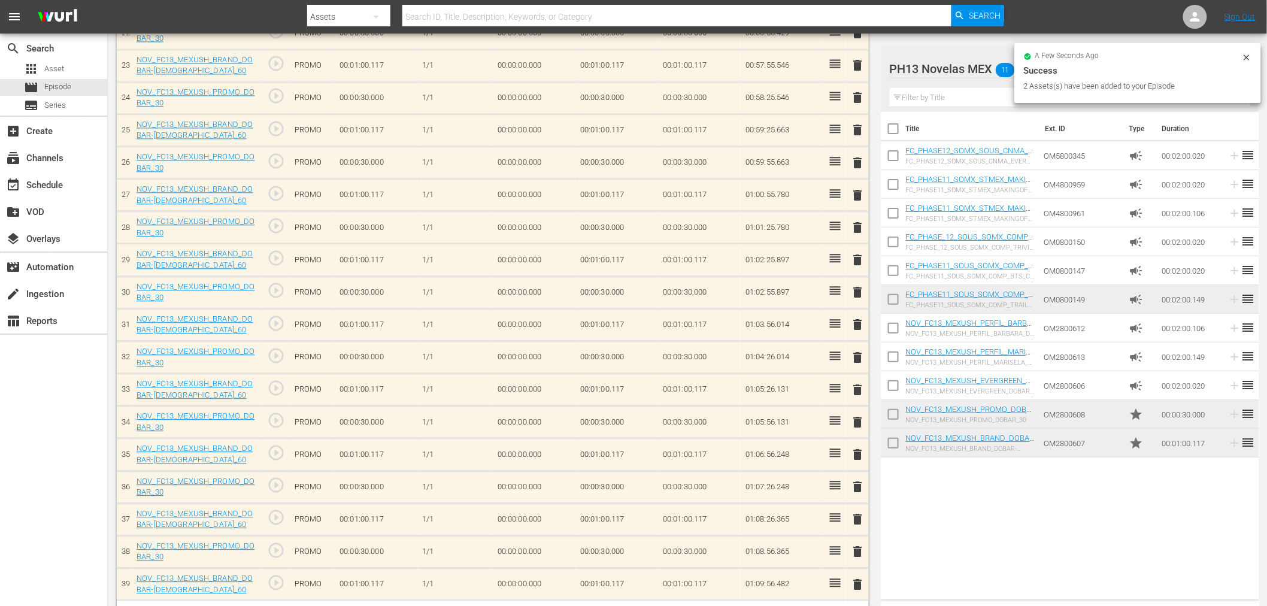
click at [897, 453] on input "checkbox" at bounding box center [893, 445] width 25 height 25
checkbox input "true"
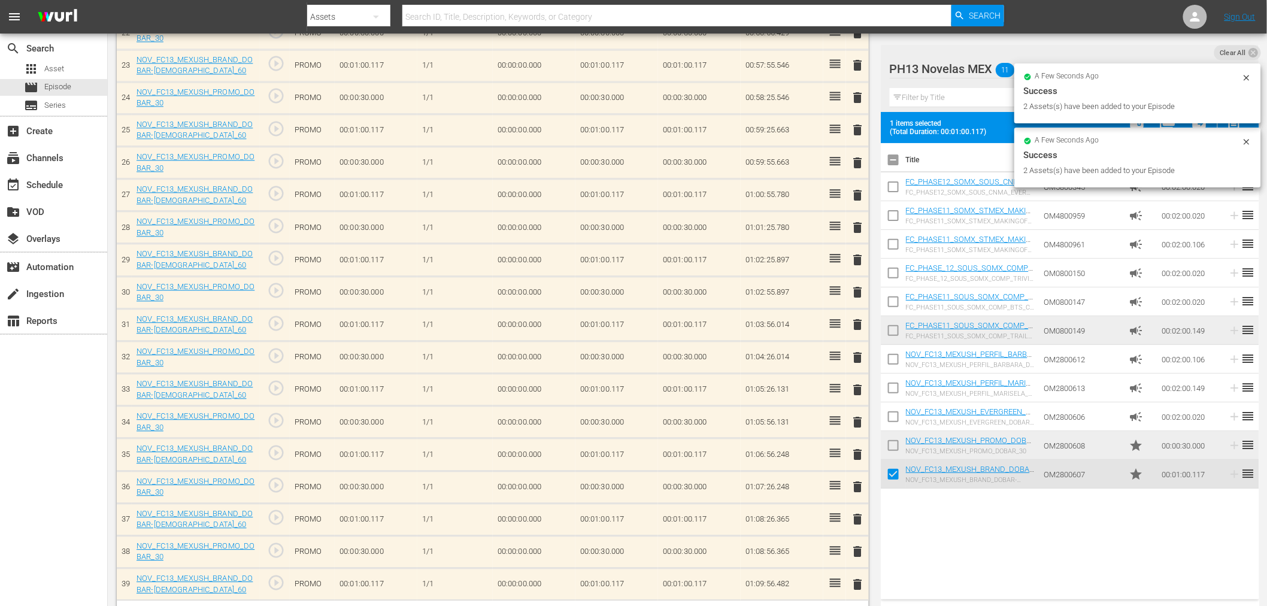
click at [897, 451] on input "checkbox" at bounding box center [893, 447] width 25 height 25
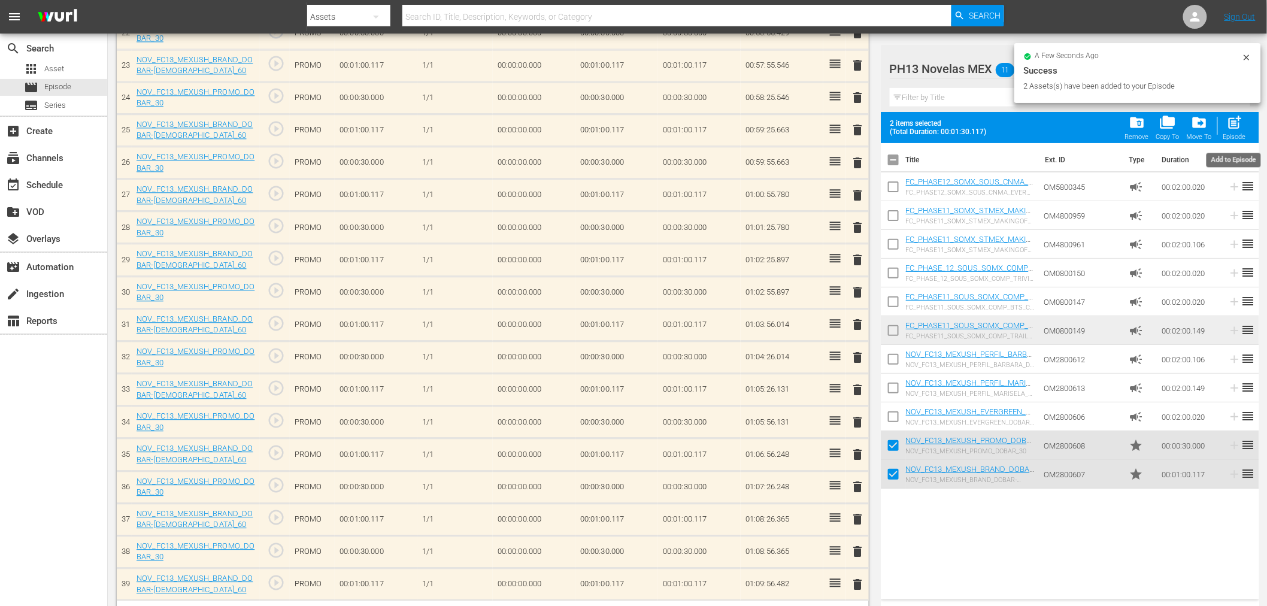
click at [1230, 126] on span "post_add" at bounding box center [1234, 122] width 16 height 16
checkbox input "false"
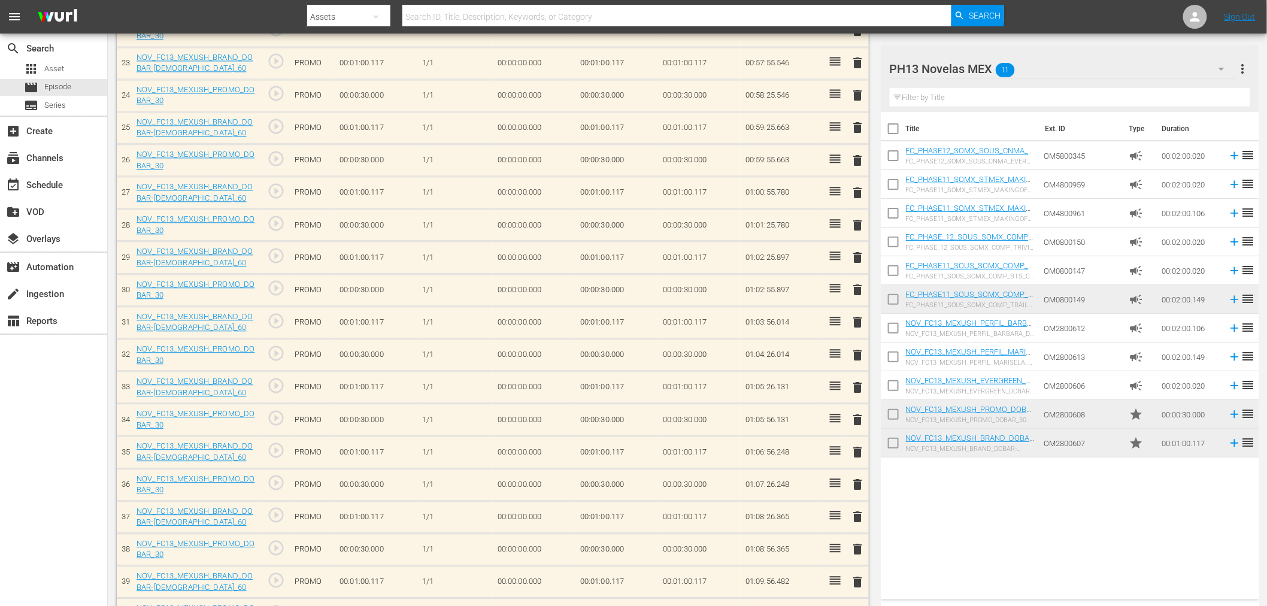
scroll to position [1073, 0]
click at [888, 447] on input "checkbox" at bounding box center [893, 445] width 25 height 25
checkbox input "true"
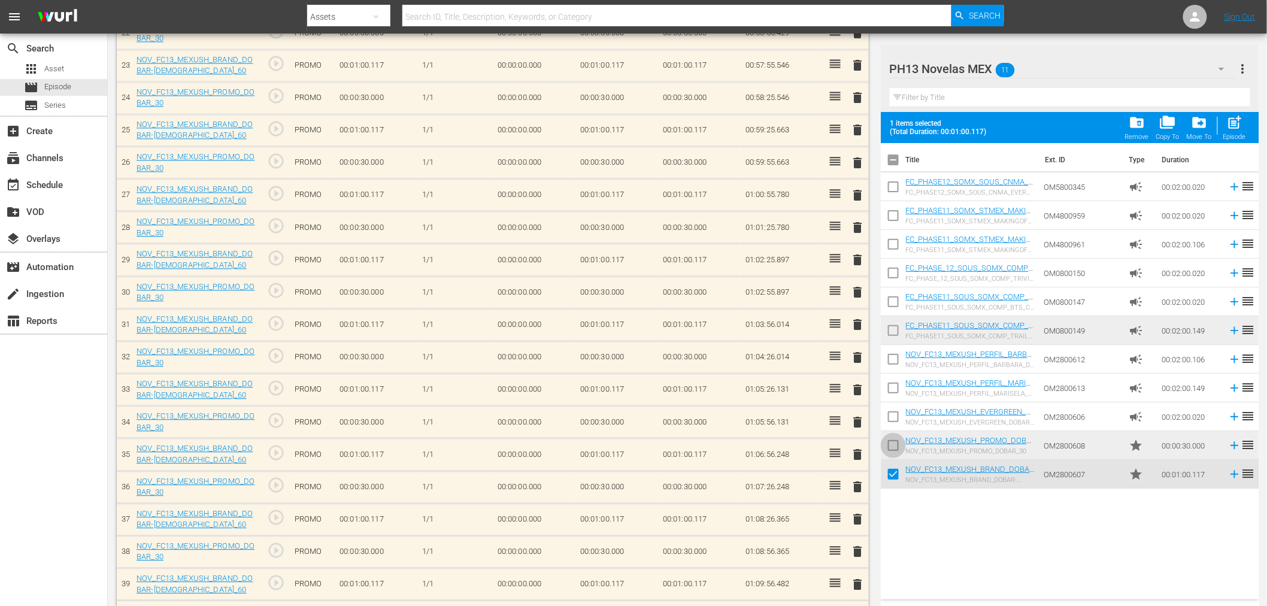
click at [888, 447] on input "checkbox" at bounding box center [893, 447] width 25 height 25
click at [1231, 130] on span "post_add" at bounding box center [1234, 122] width 16 height 16
checkbox input "false"
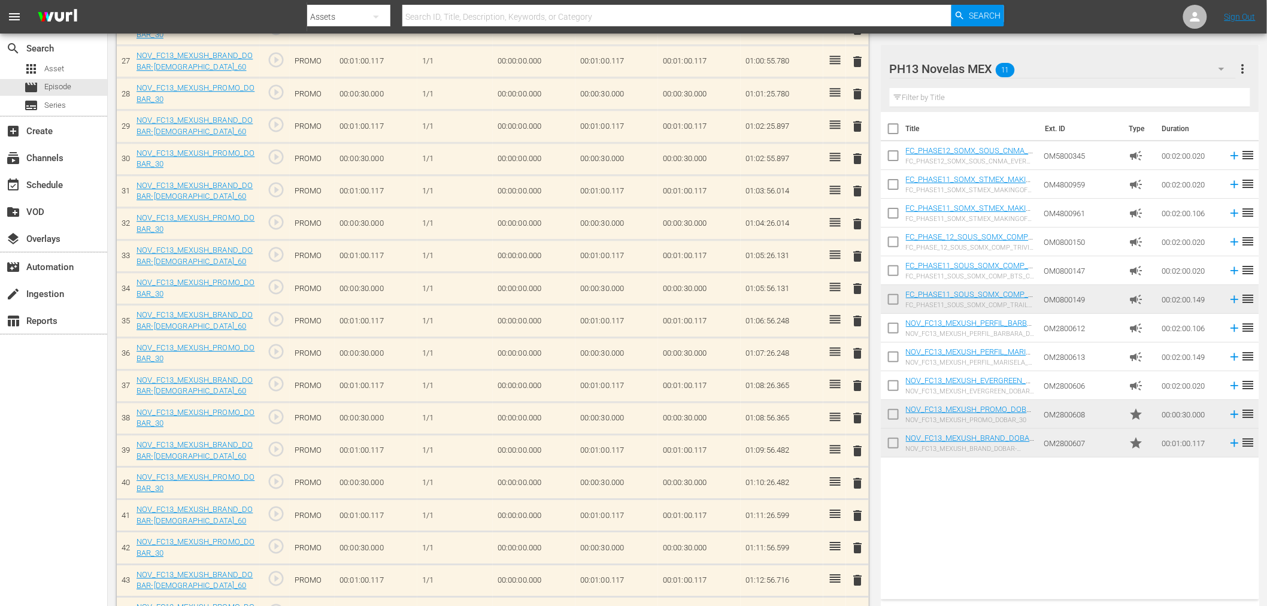
scroll to position [1528, 0]
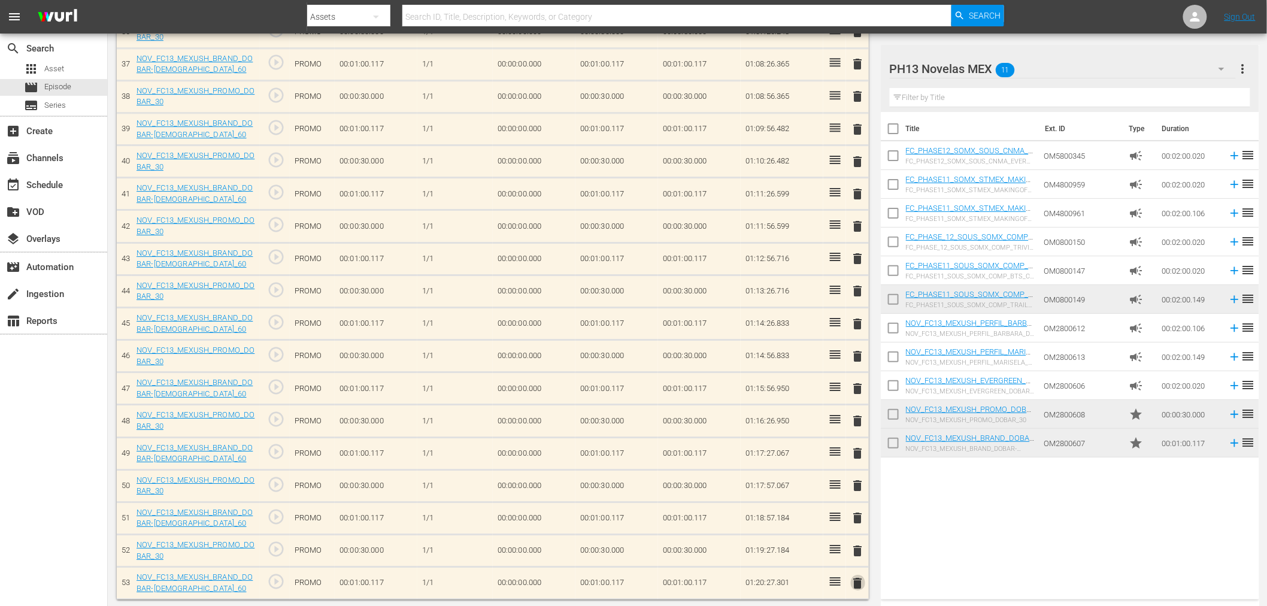
click at [857, 586] on span "delete" at bounding box center [858, 583] width 14 height 14
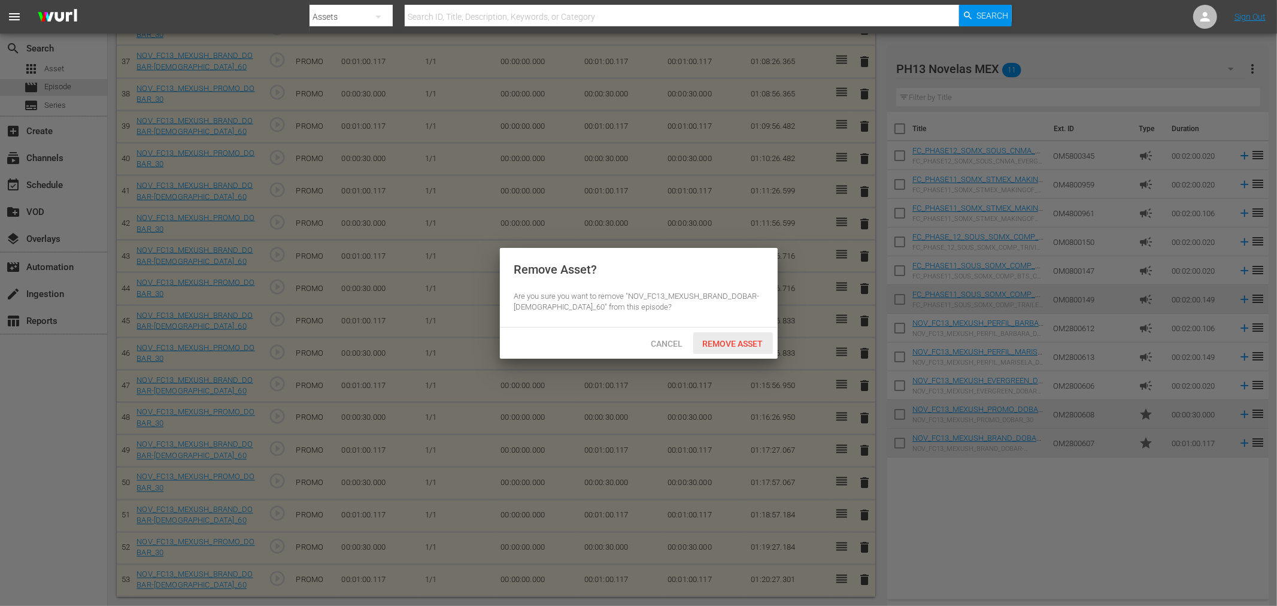
click at [739, 343] on span "Remove Asset" at bounding box center [733, 344] width 80 height 10
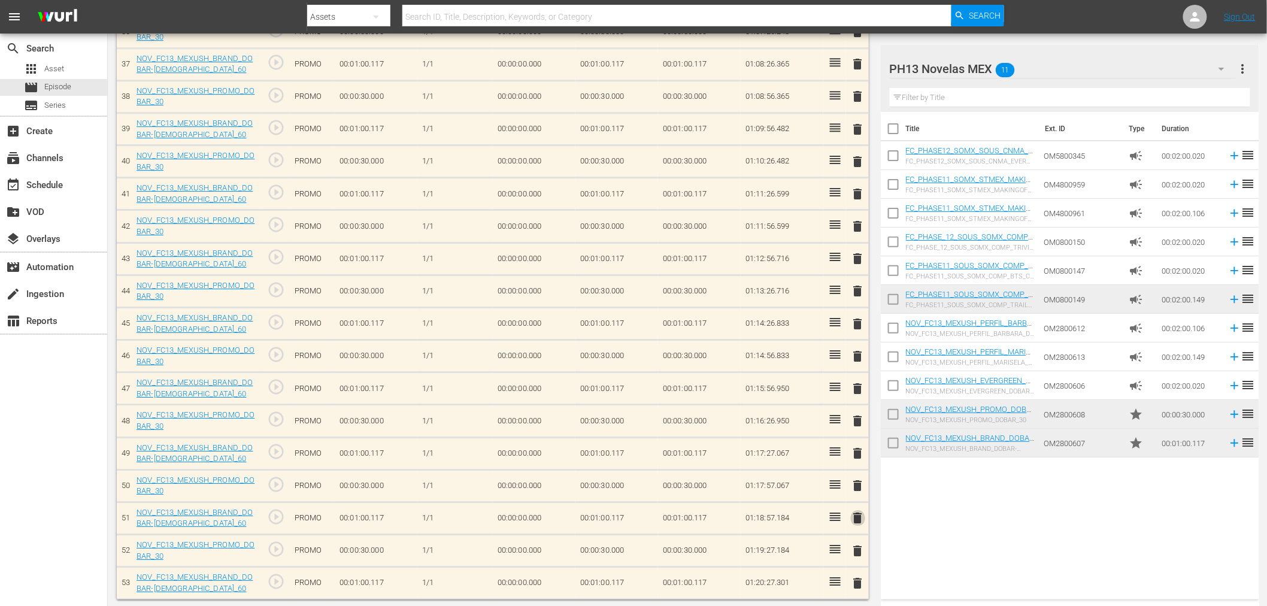
click at [859, 518] on span "delete" at bounding box center [858, 518] width 14 height 14
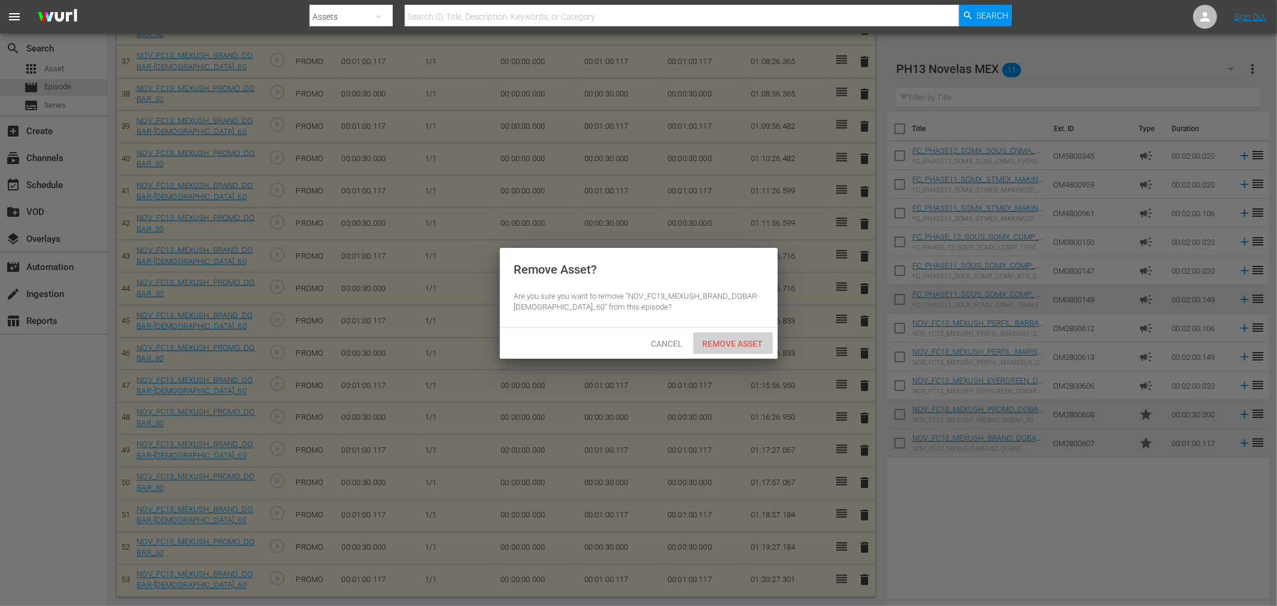
click at [741, 341] on span "Remove Asset" at bounding box center [733, 344] width 80 height 10
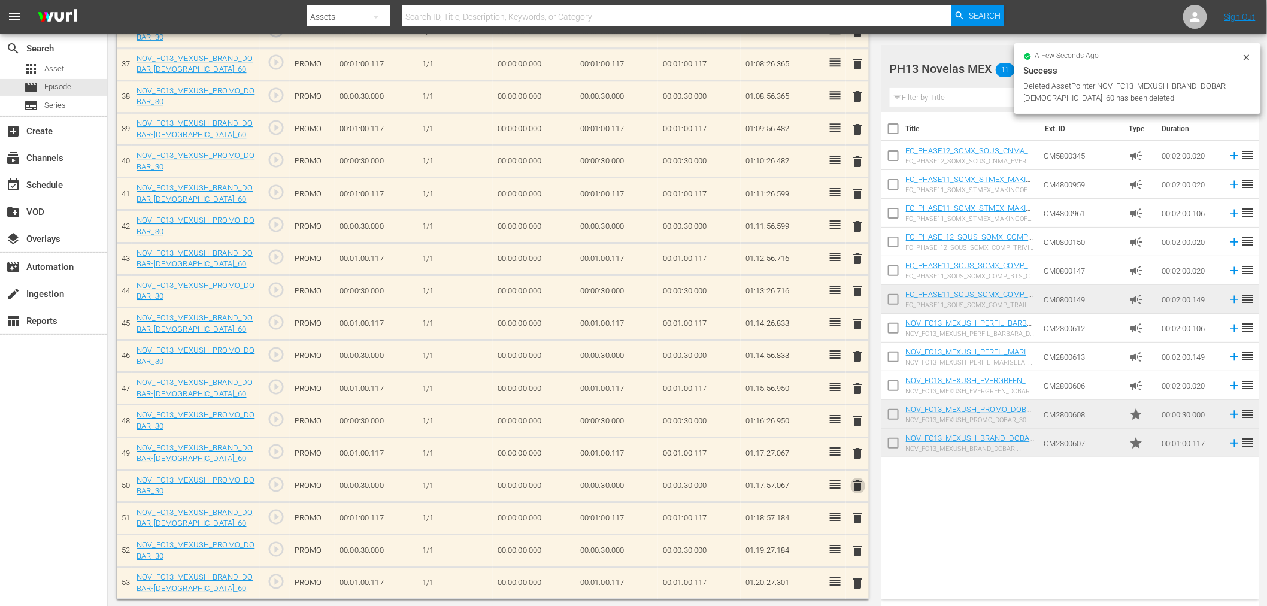
click at [858, 486] on span "delete" at bounding box center [858, 485] width 14 height 14
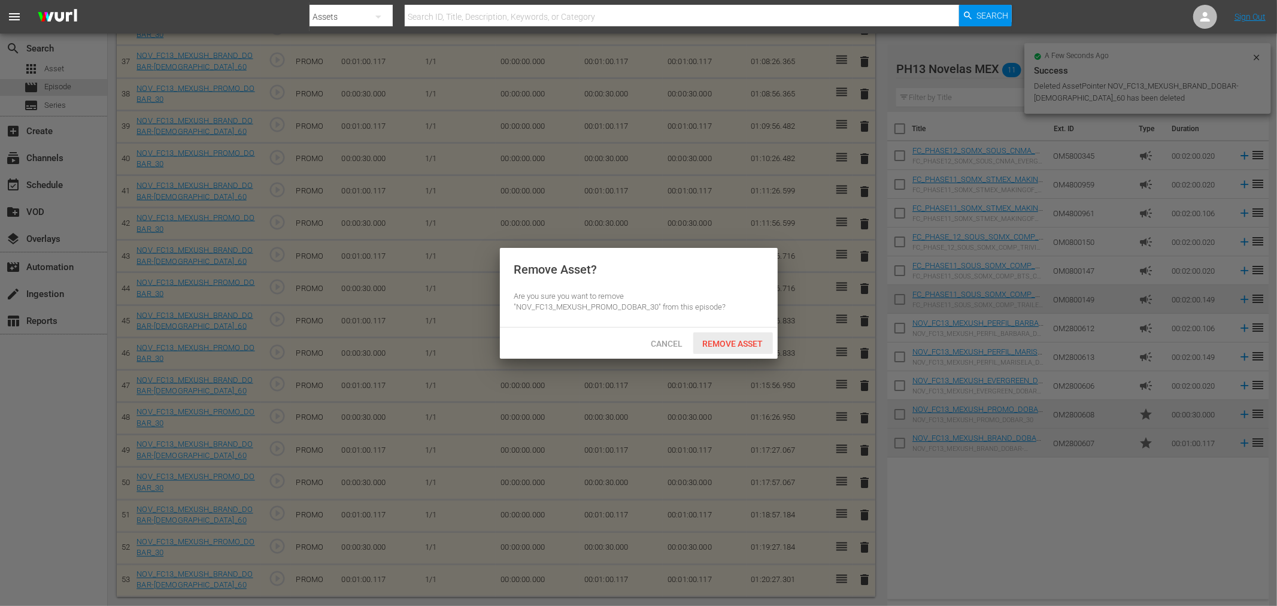
click at [751, 339] on span "Remove Asset" at bounding box center [733, 344] width 80 height 10
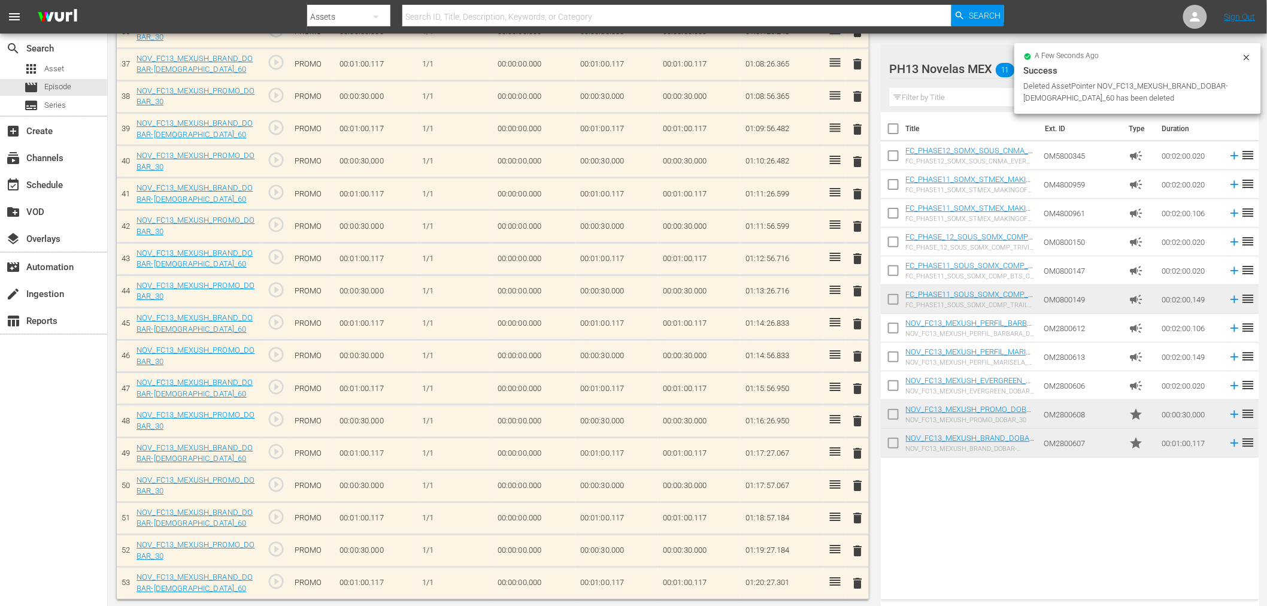
click at [860, 547] on span "delete" at bounding box center [858, 551] width 14 height 14
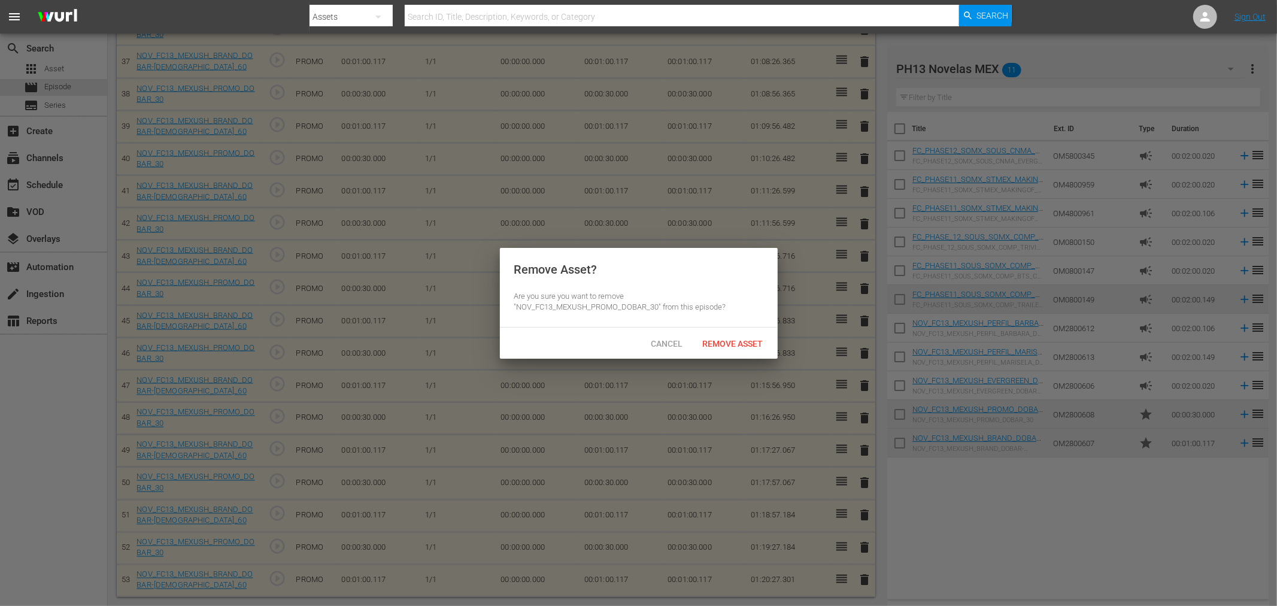
click at [738, 327] on div "Cancel Remove Asset" at bounding box center [639, 342] width 278 height 31
click at [728, 347] on span "Remove Asset" at bounding box center [733, 344] width 80 height 10
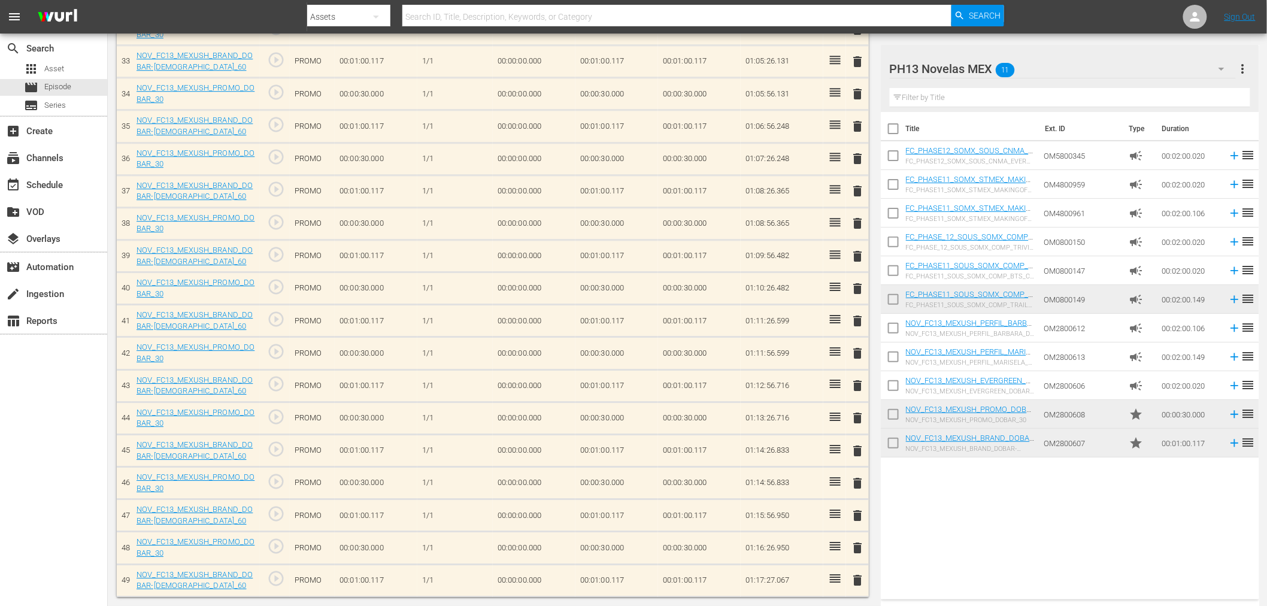
scroll to position [1398, 0]
click at [857, 583] on span "delete" at bounding box center [858, 583] width 14 height 14
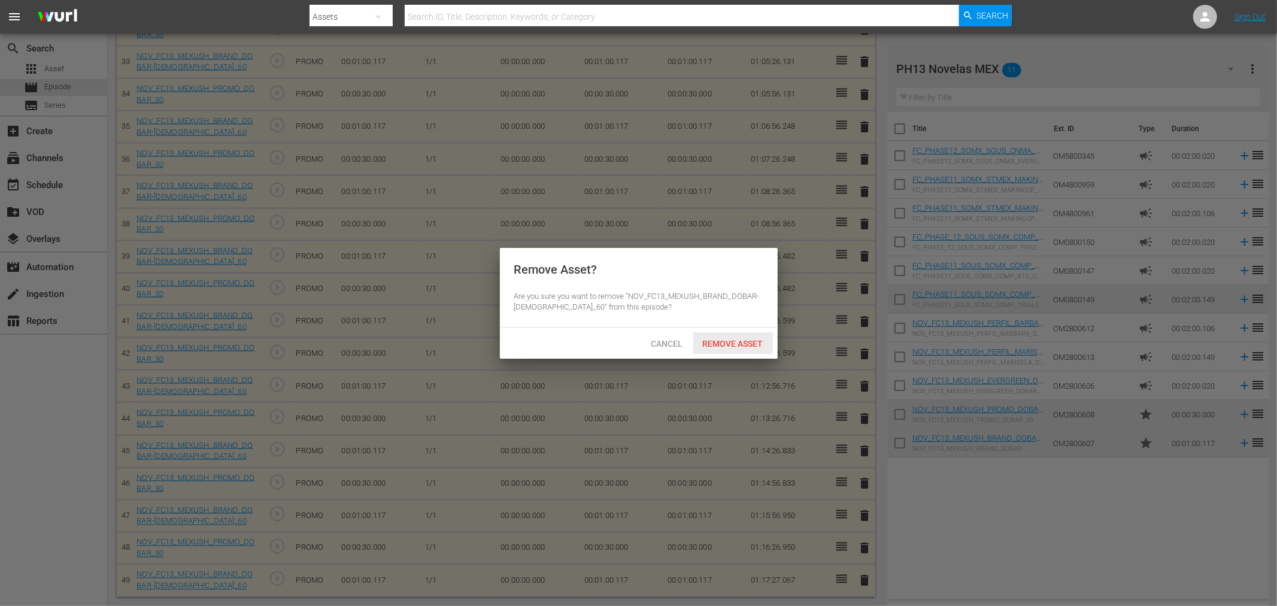
click at [753, 346] on span "Remove Asset" at bounding box center [733, 344] width 80 height 10
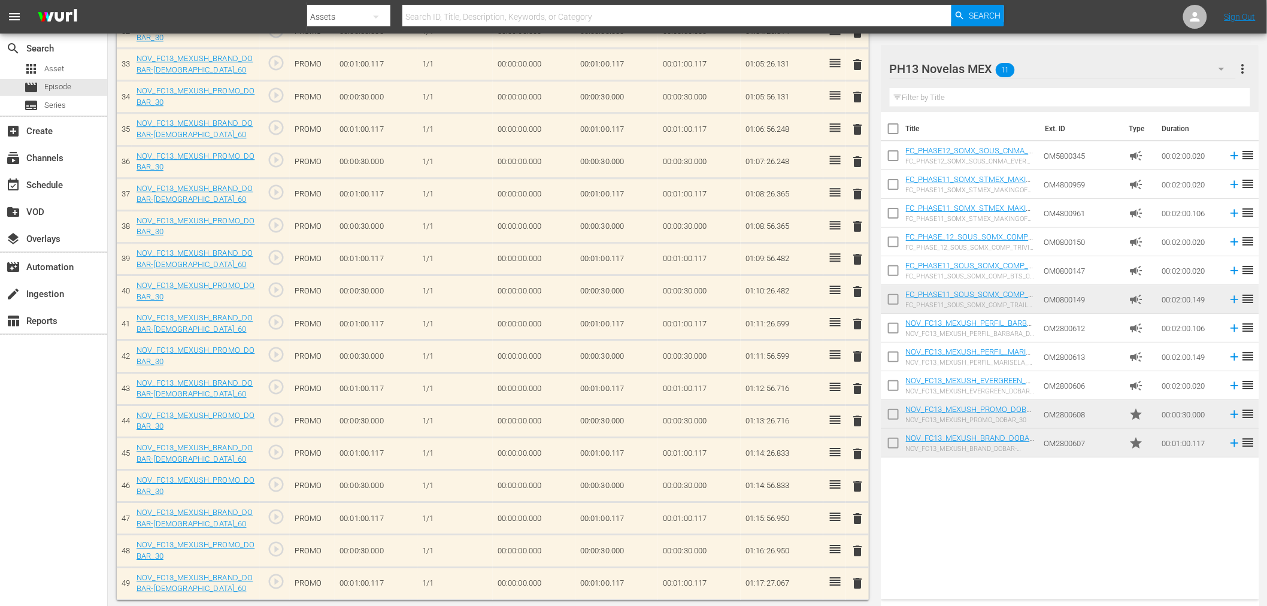
click at [859, 549] on span "delete" at bounding box center [858, 551] width 14 height 14
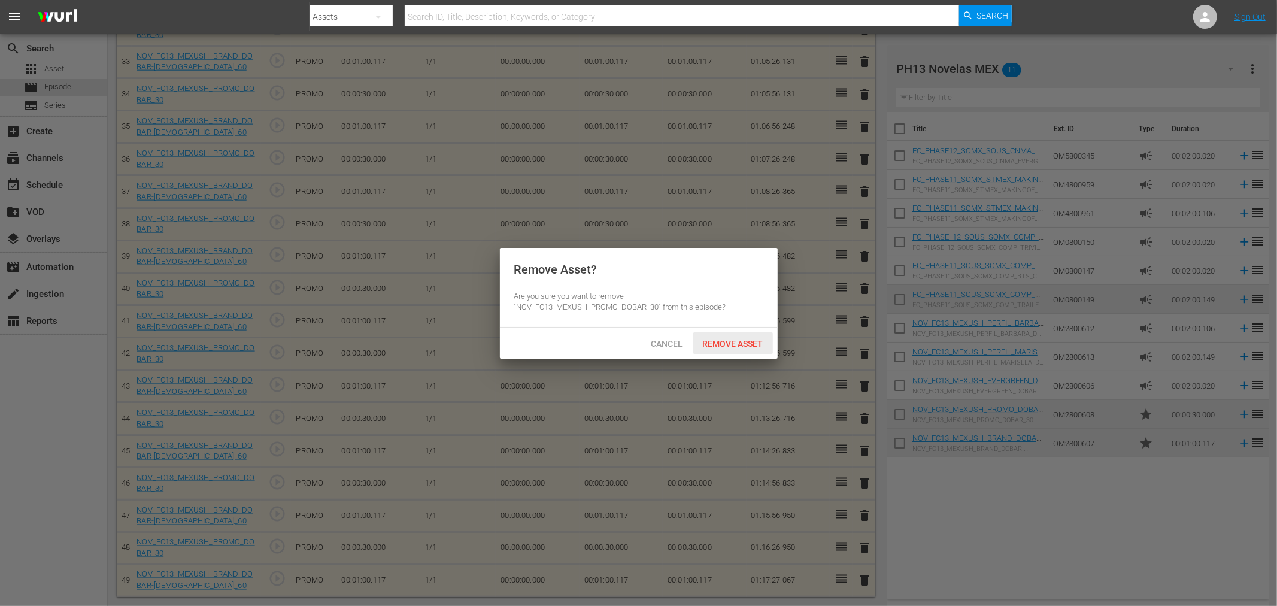
click at [729, 339] on span "Remove Asset" at bounding box center [733, 344] width 80 height 10
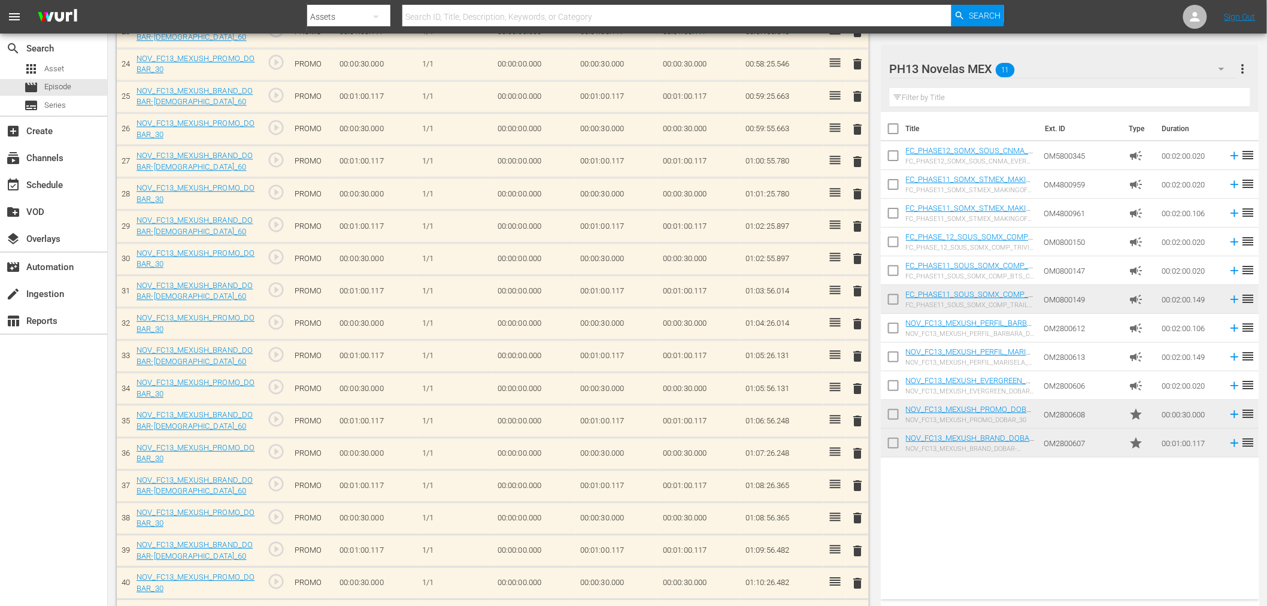
scroll to position [800, 0]
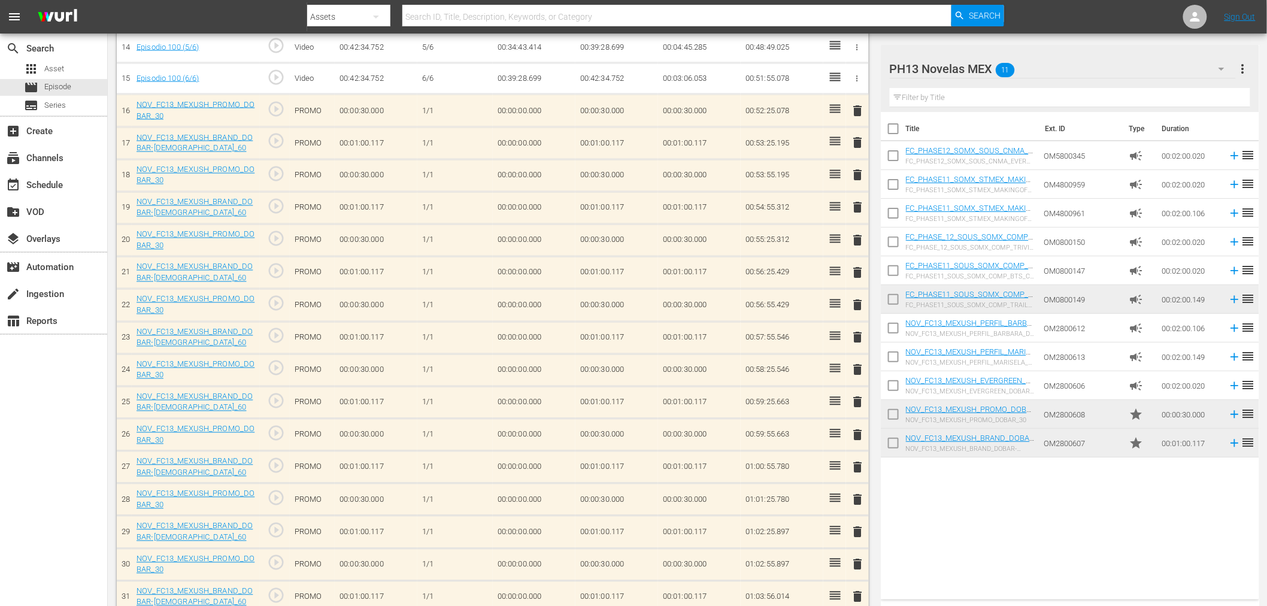
click at [1108, 65] on div "PH13 Novelas MEX 11" at bounding box center [1063, 69] width 346 height 34
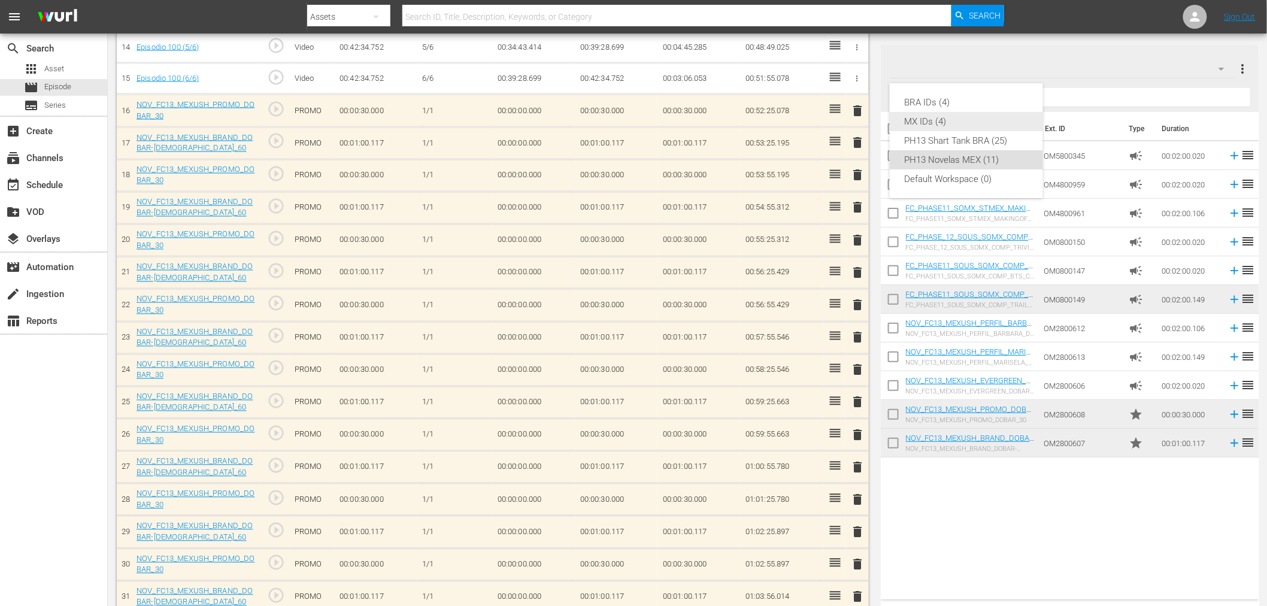
click at [998, 123] on div "MX IDs (4)" at bounding box center [966, 121] width 125 height 19
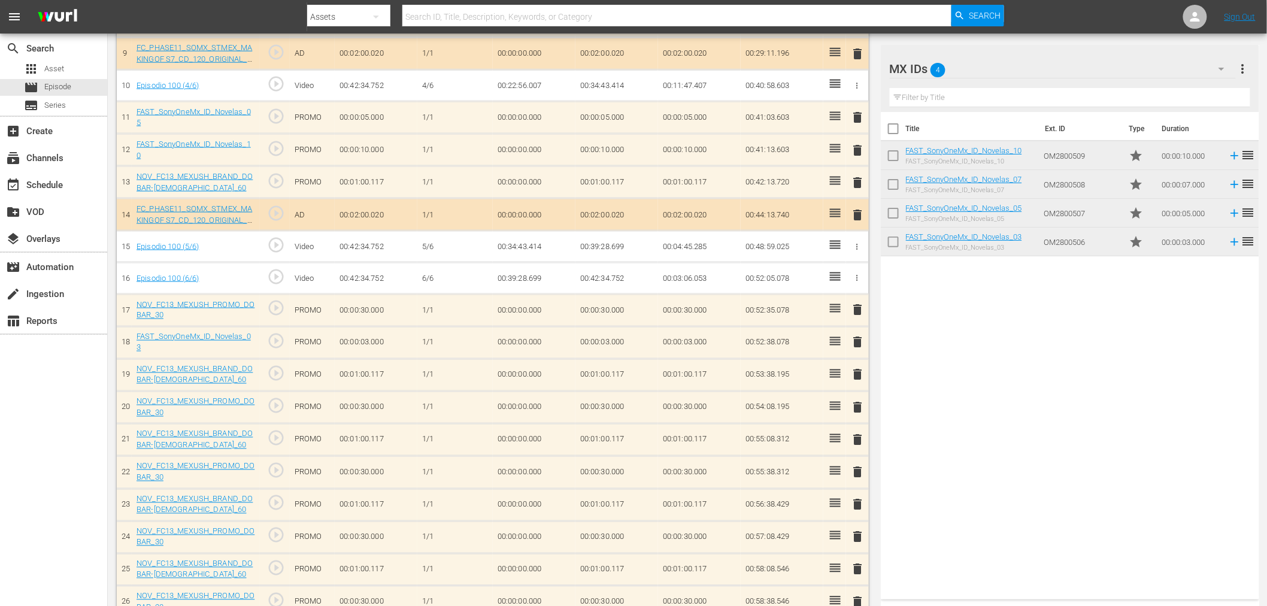
scroll to position [1064, 0]
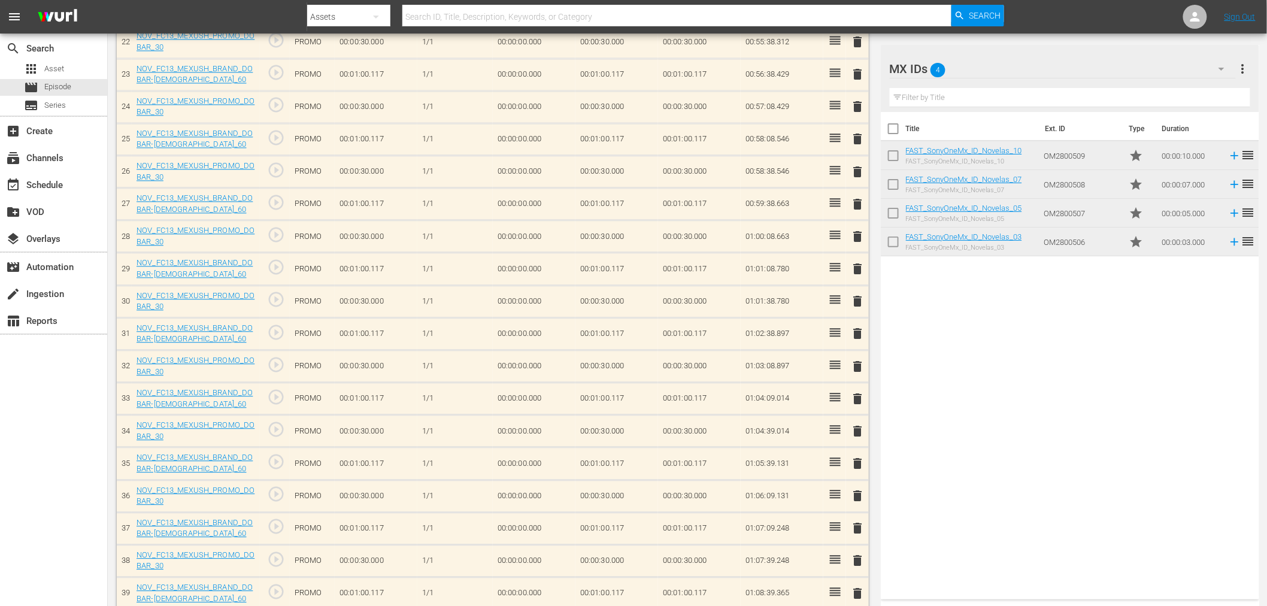
click at [855, 556] on span "delete" at bounding box center [858, 560] width 14 height 14
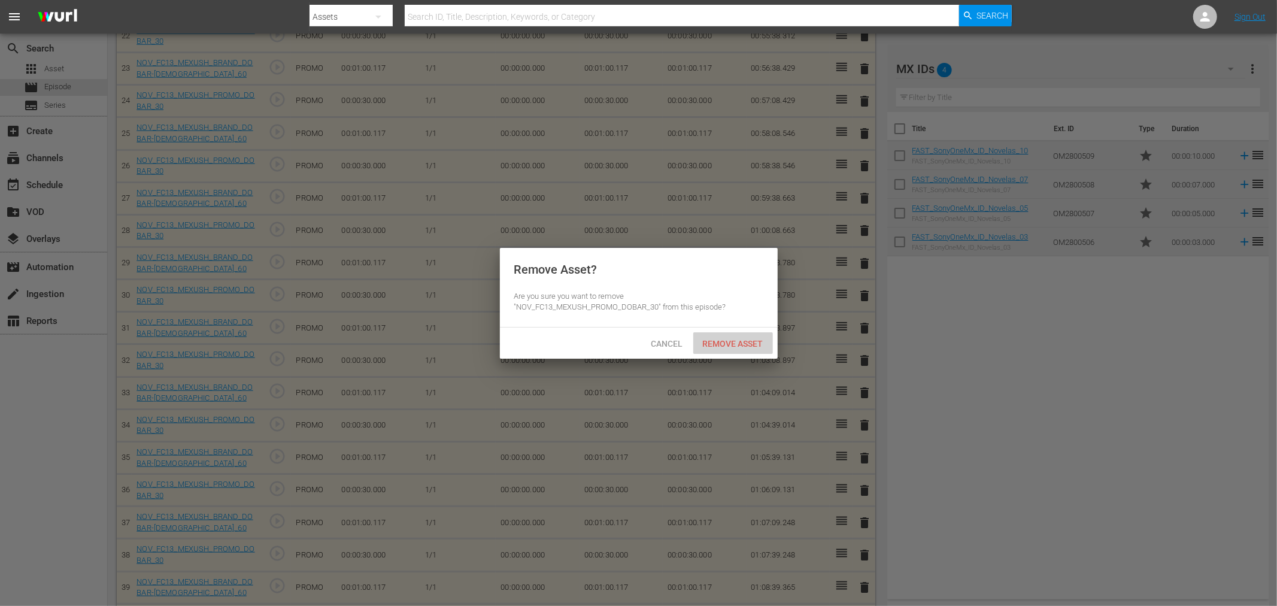
click at [755, 342] on span "Remove Asset" at bounding box center [733, 344] width 80 height 10
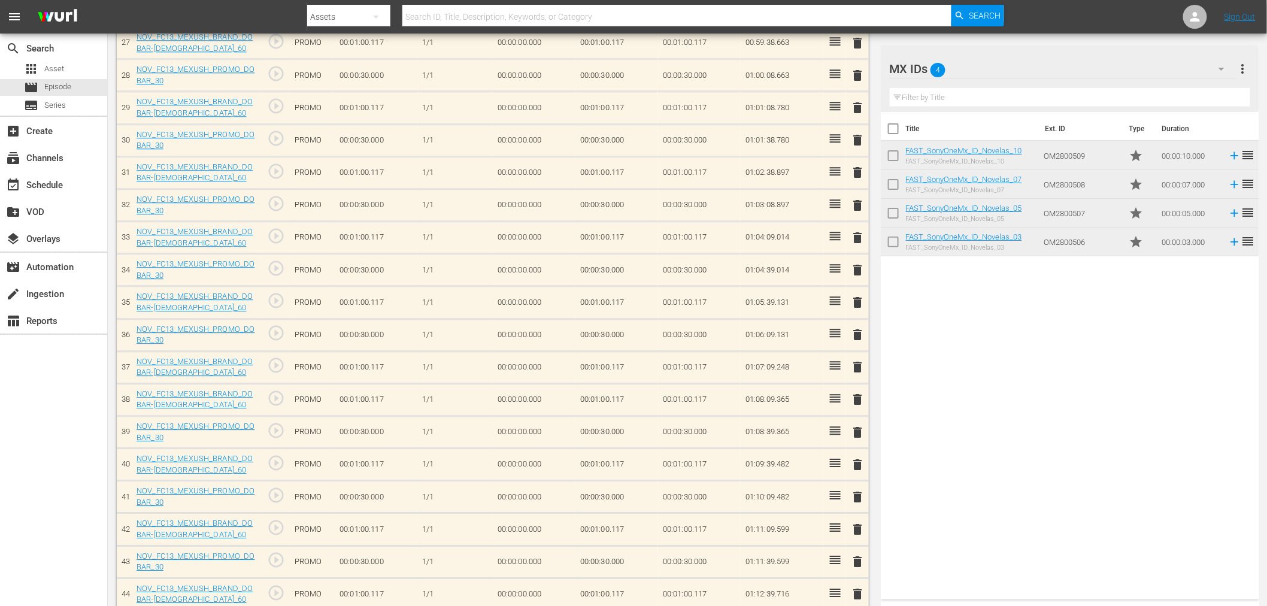
scroll to position [1363, 0]
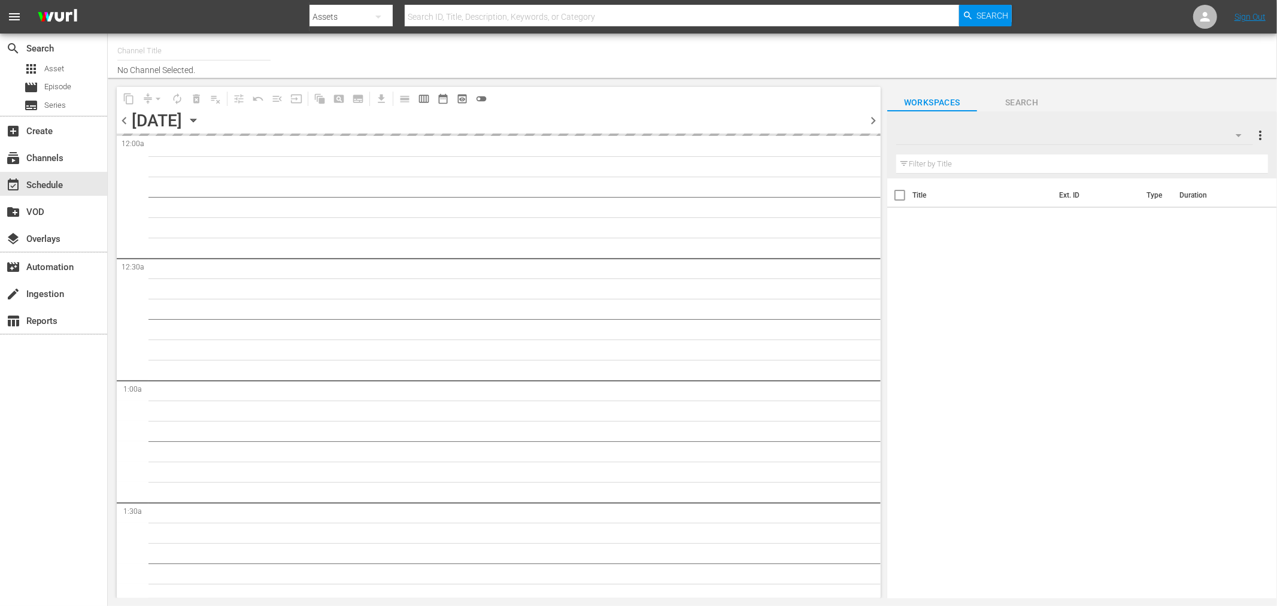
type input "Sony One Novelas (MX) (1001)"
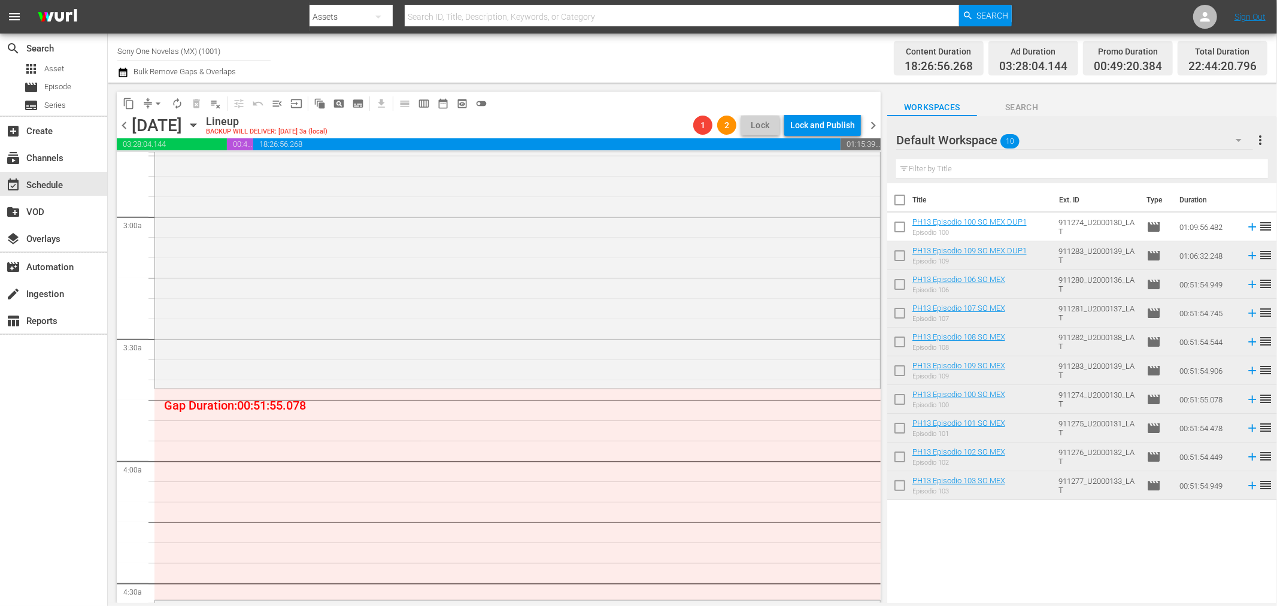
scroll to position [732, 0]
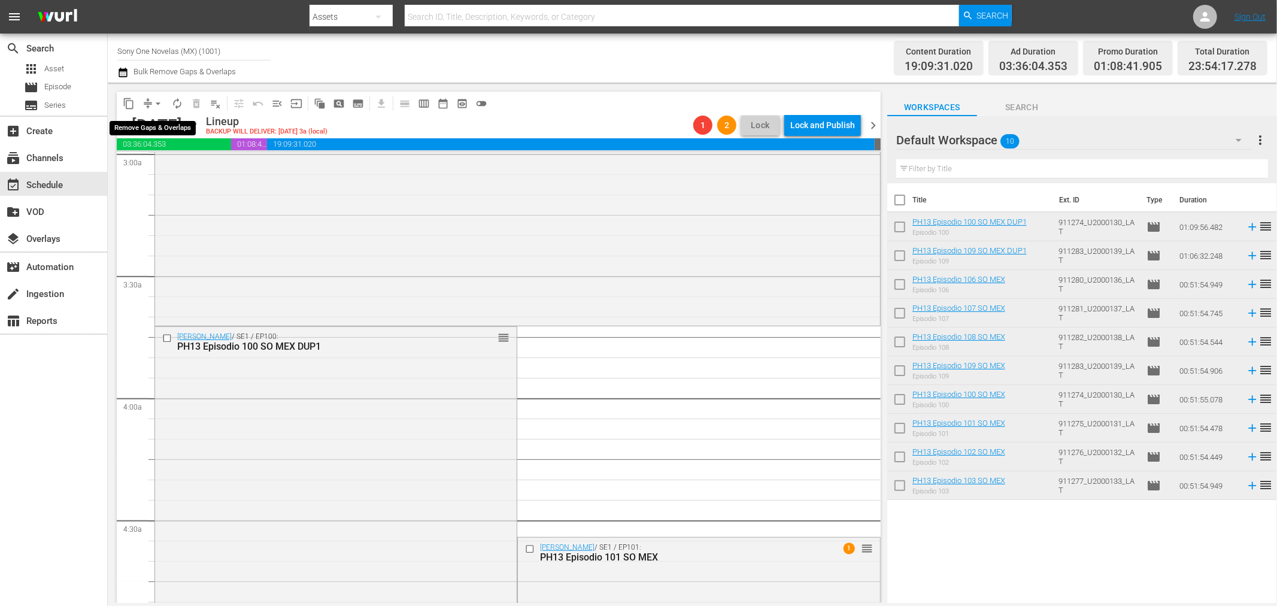
click at [159, 99] on span "arrow_drop_down" at bounding box center [158, 104] width 12 height 12
click at [157, 166] on li "Align to End of Previous Day" at bounding box center [159, 167] width 126 height 20
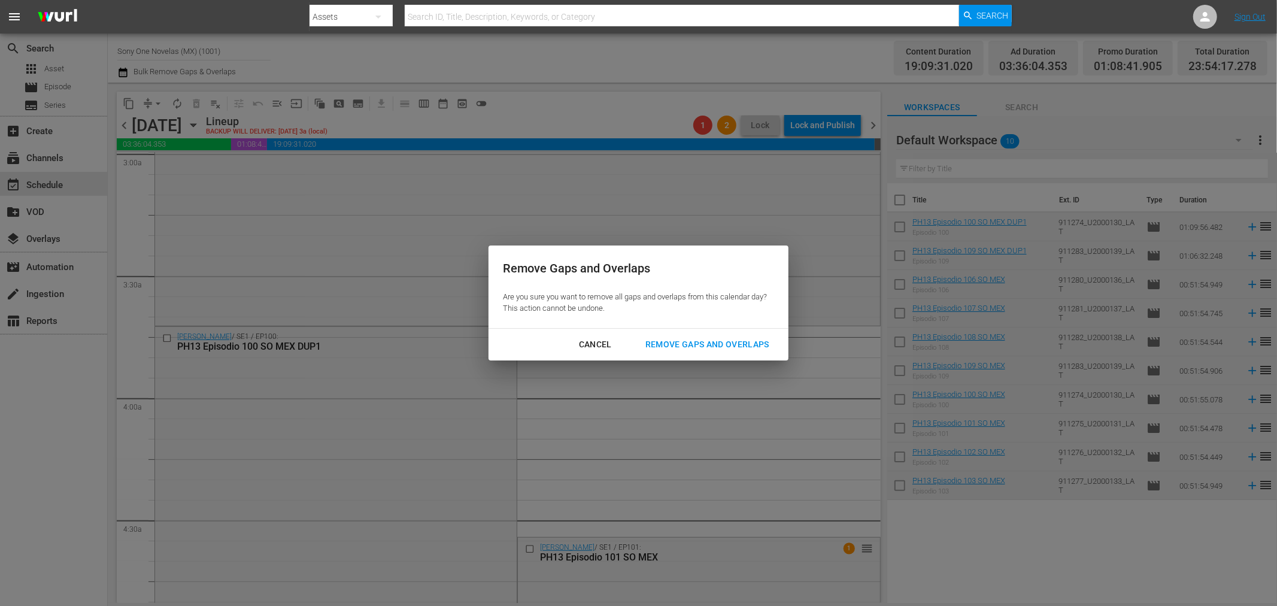
click at [668, 344] on div "Remove Gaps and Overlaps" at bounding box center [707, 344] width 143 height 15
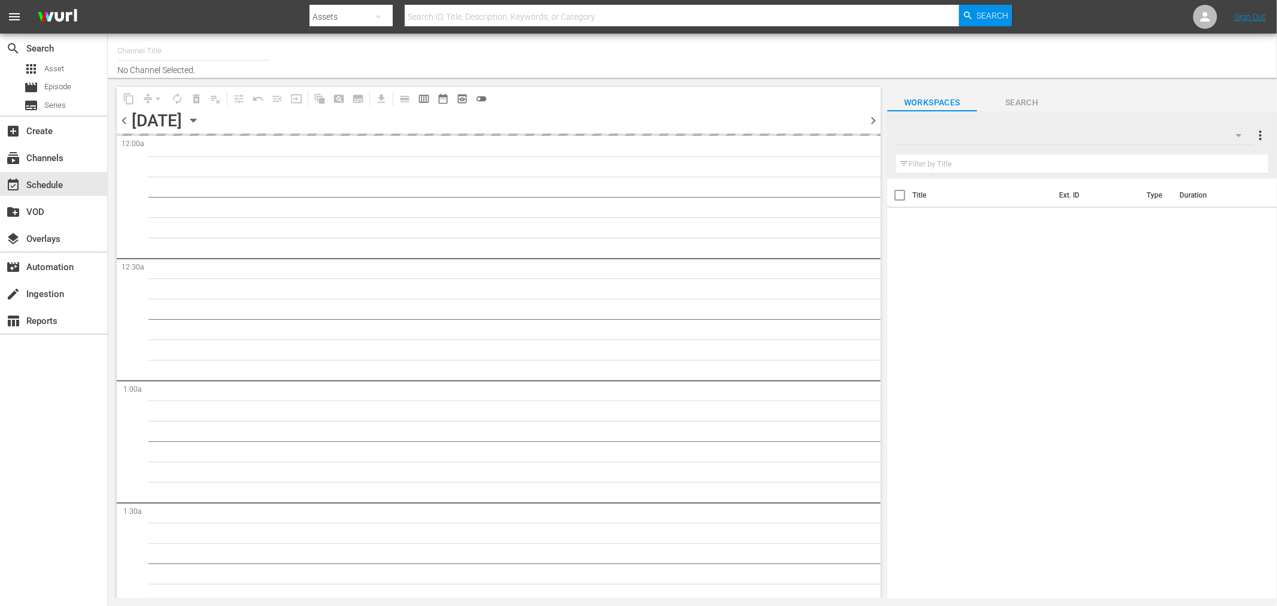
type input "Sony One Novelas (MX) (1001)"
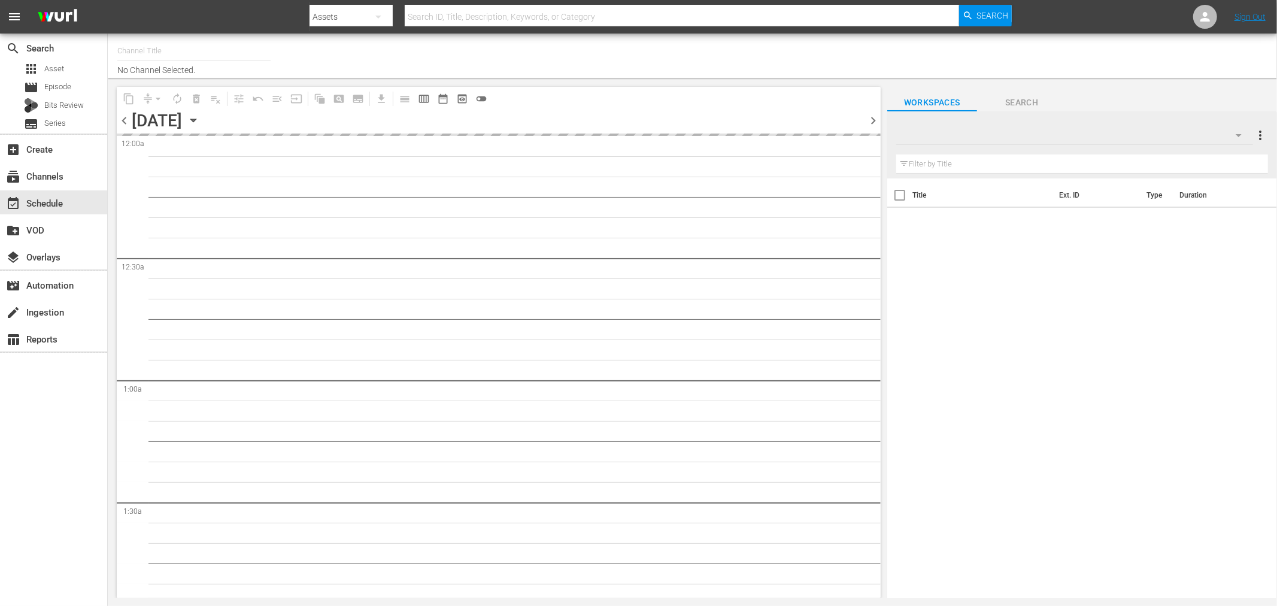
type input "Sony One Novelas (MX) (1001)"
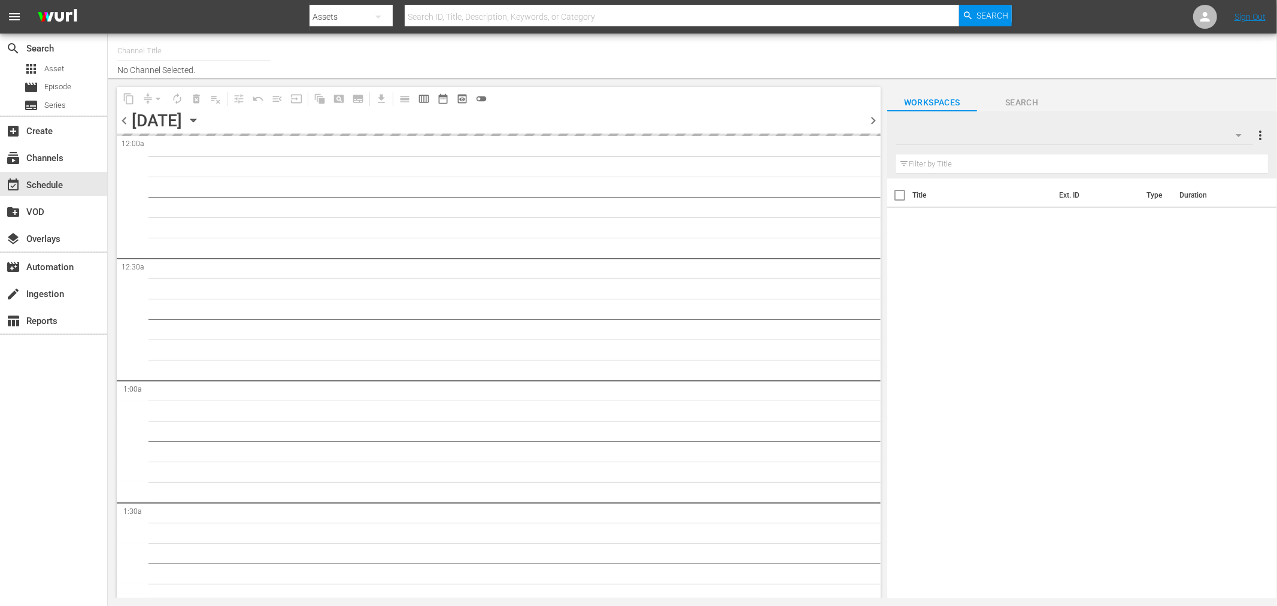
type input "Sony One Novelas (MX) (1001)"
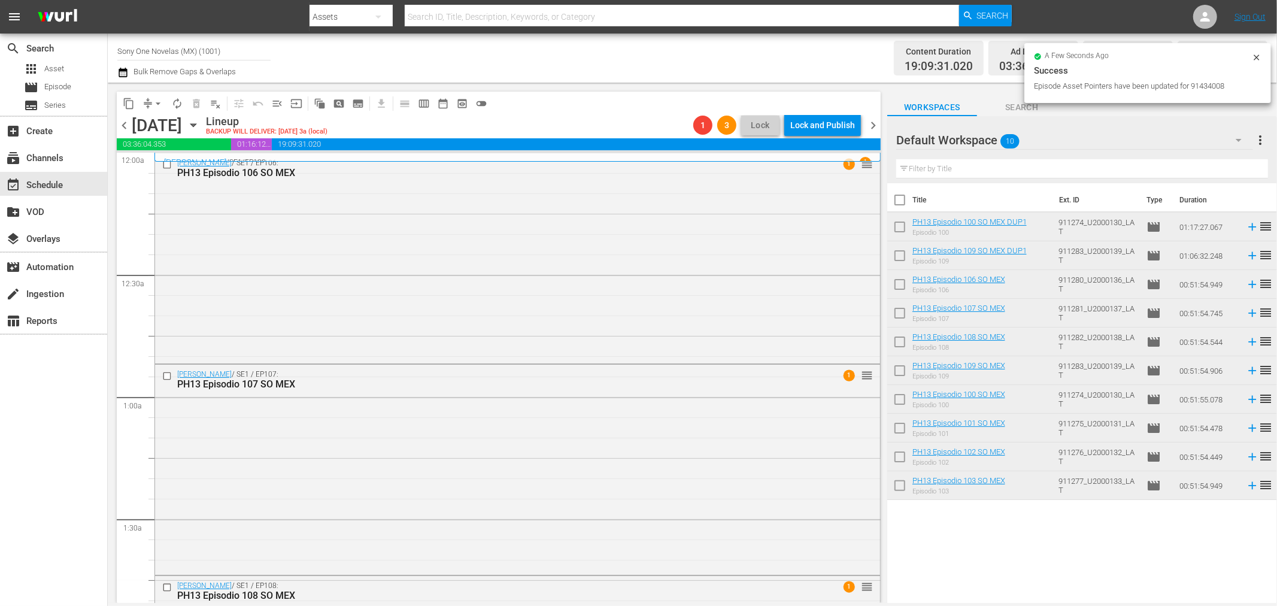
click at [1258, 56] on icon at bounding box center [1256, 56] width 5 height 5
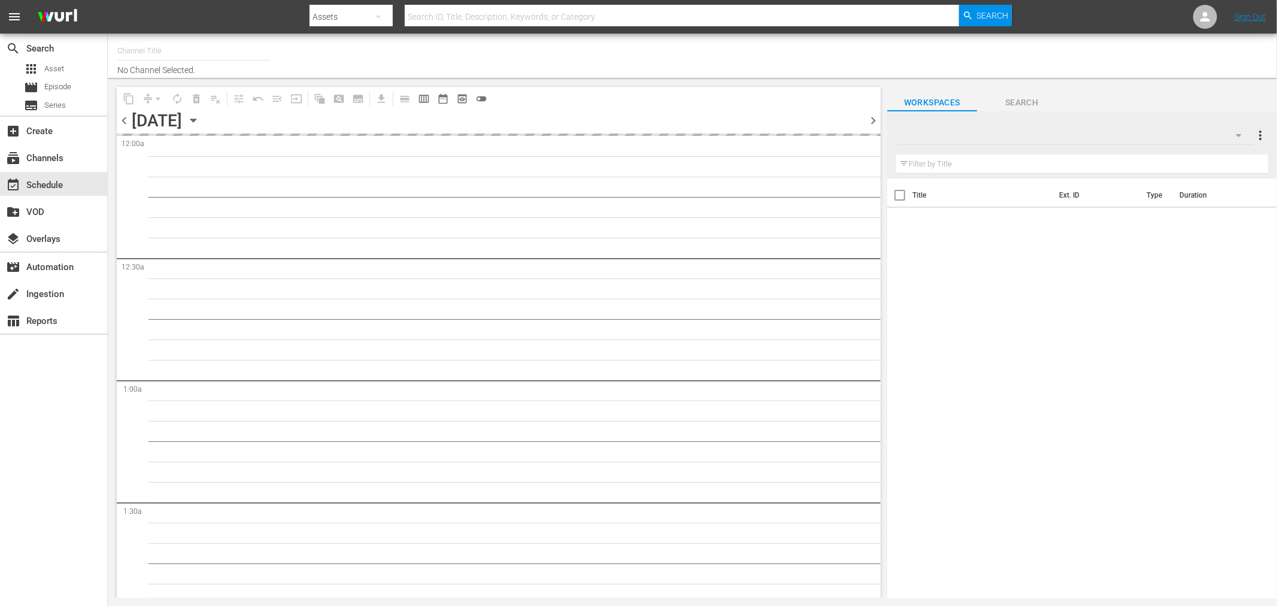
type input "Sony One Novelas (MX) (1001)"
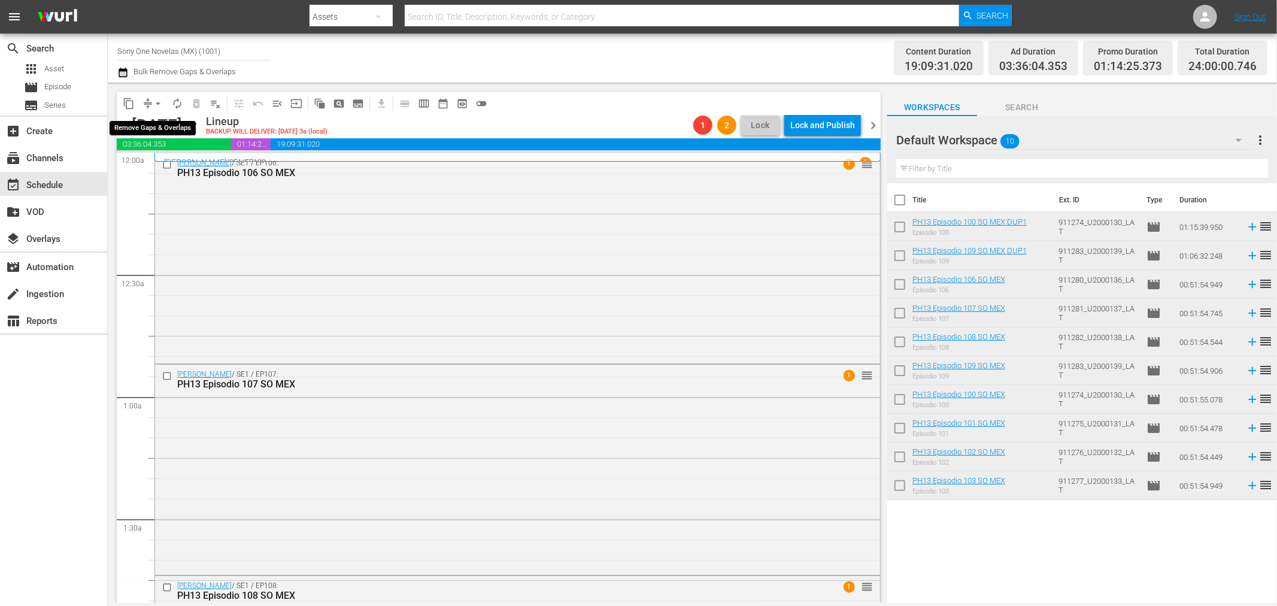
click at [154, 105] on span "arrow_drop_down" at bounding box center [158, 104] width 12 height 12
click at [162, 171] on li "Align to End of Previous Day" at bounding box center [159, 167] width 126 height 20
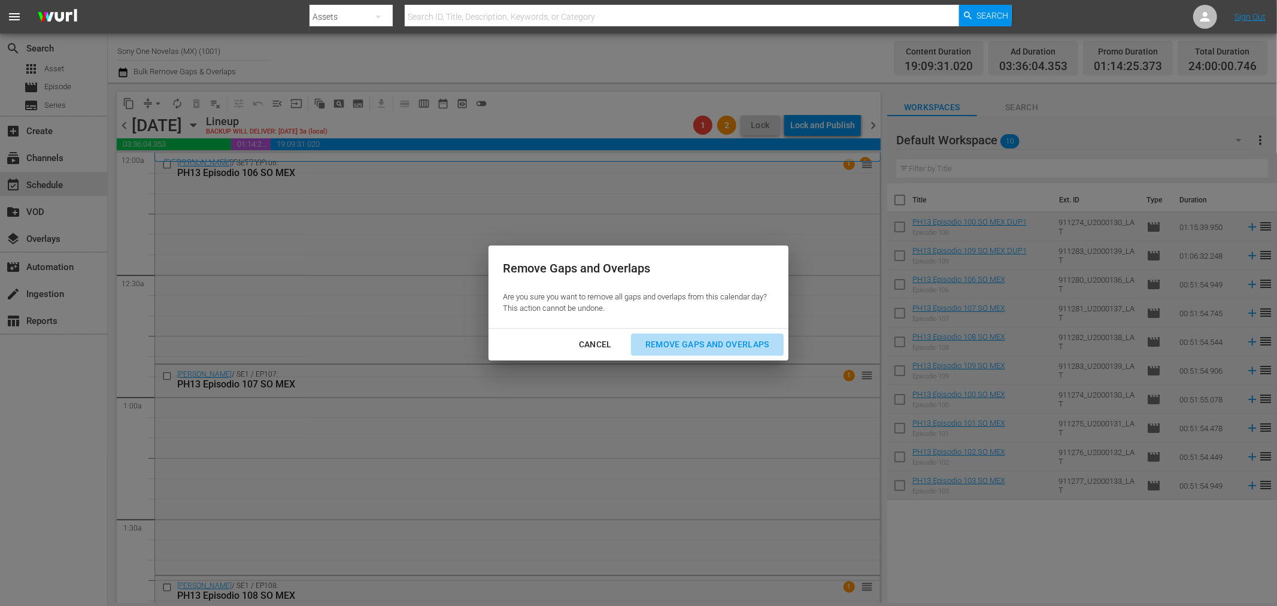
click at [655, 337] on div "Remove Gaps and Overlaps" at bounding box center [707, 344] width 143 height 15
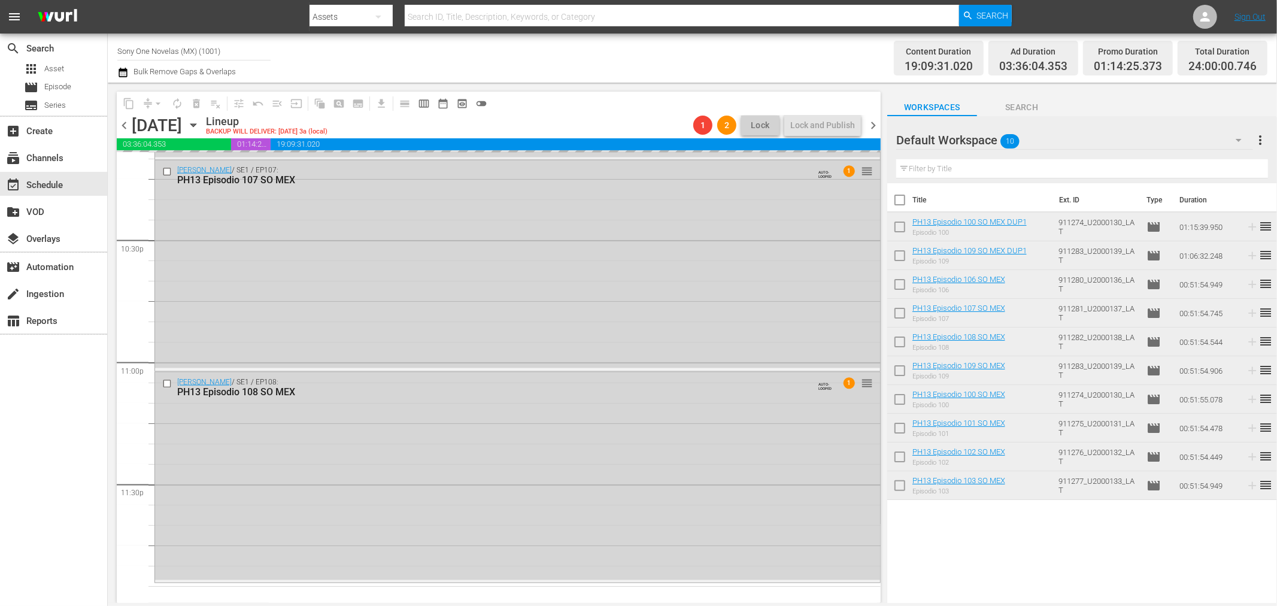
scroll to position [5412, 0]
click at [359, 465] on div "Doña Bárbara / SE1 / EP108: PH13 Episodio 108 SO MEX AUTO-LOOPED 1 reorder" at bounding box center [517, 473] width 725 height 208
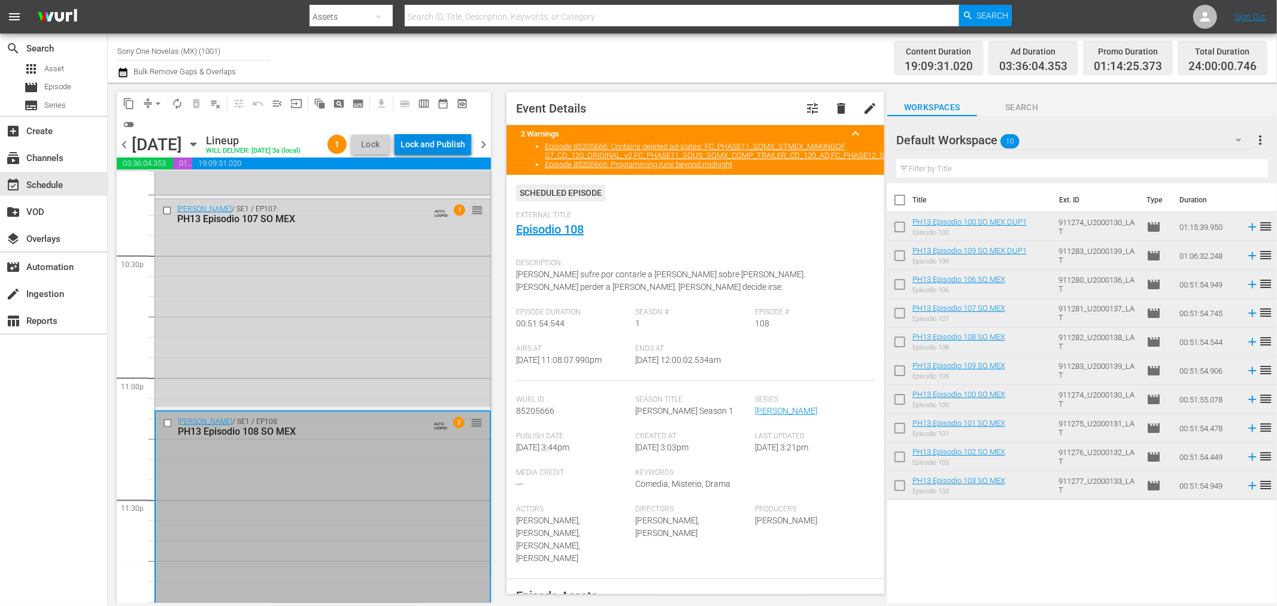
click at [430, 151] on div "Lock and Publish" at bounding box center [433, 145] width 65 height 22
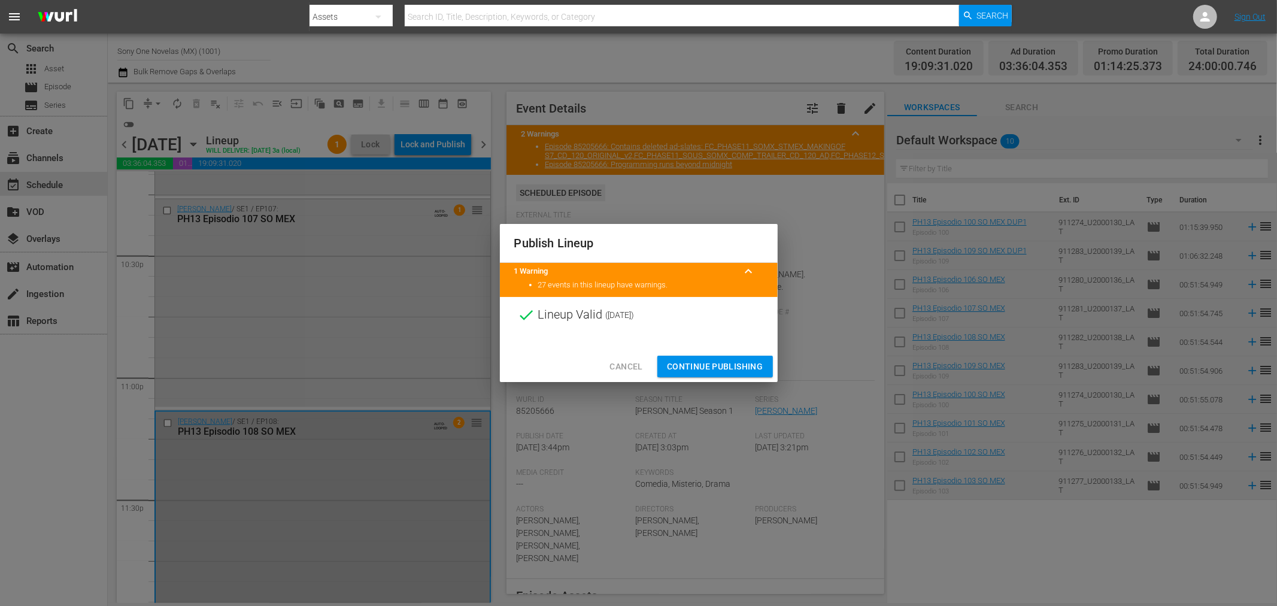
click at [693, 364] on span "Continue Publishing" at bounding box center [715, 366] width 96 height 15
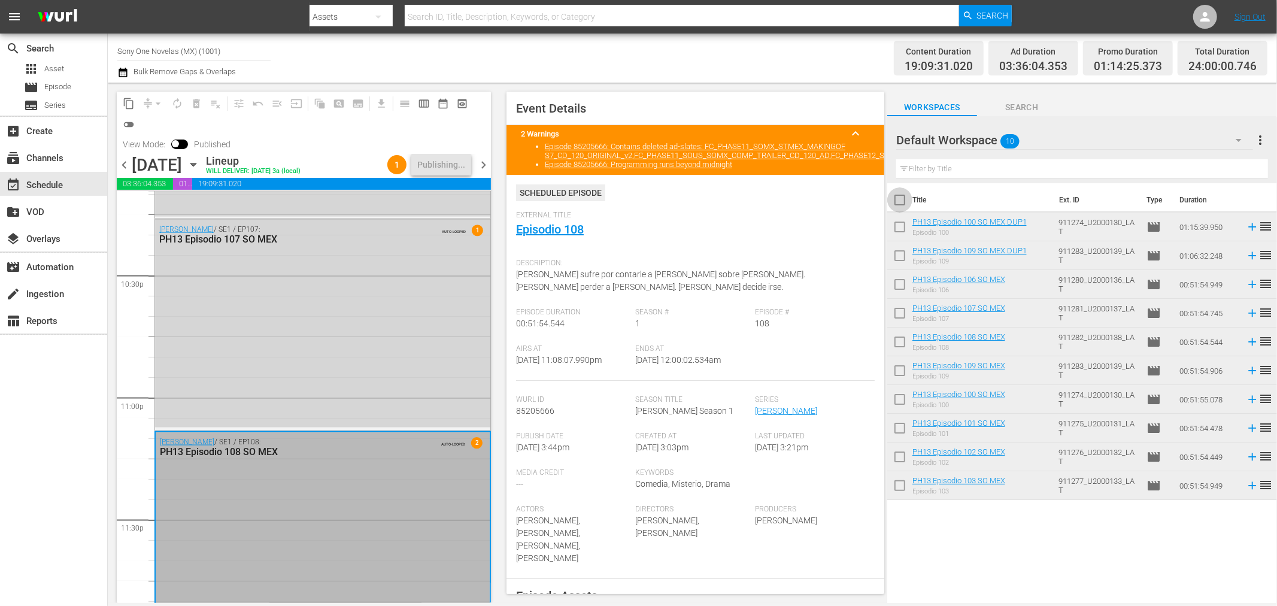
click at [900, 198] on input "checkbox" at bounding box center [899, 202] width 25 height 25
checkbox input "true"
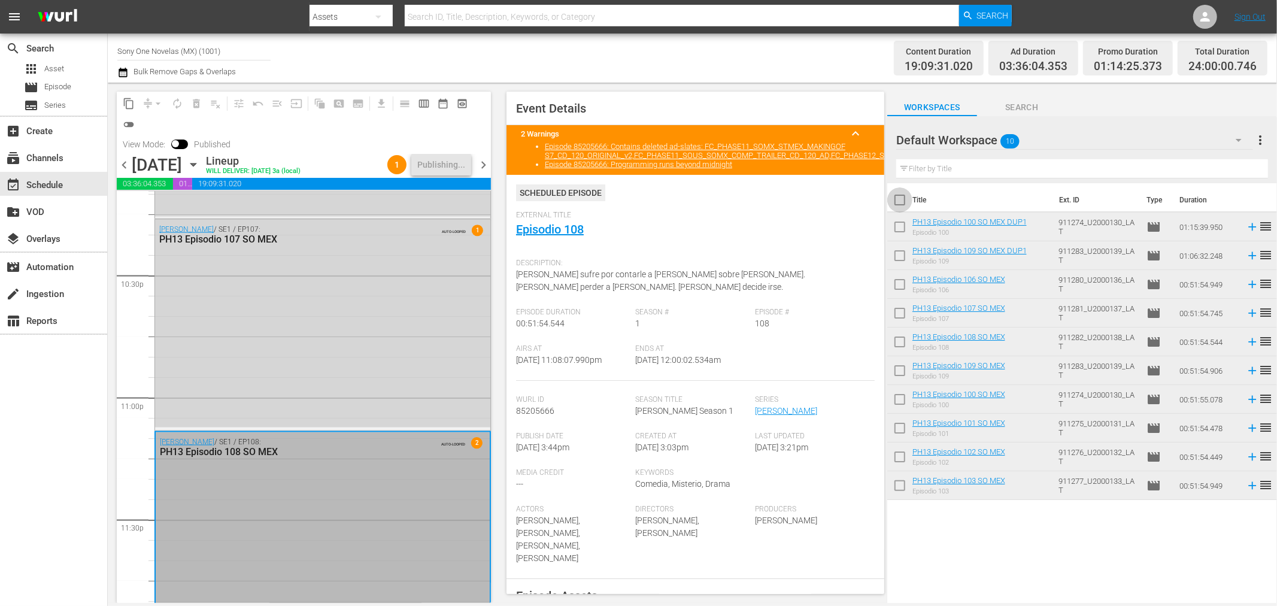
checkbox input "true"
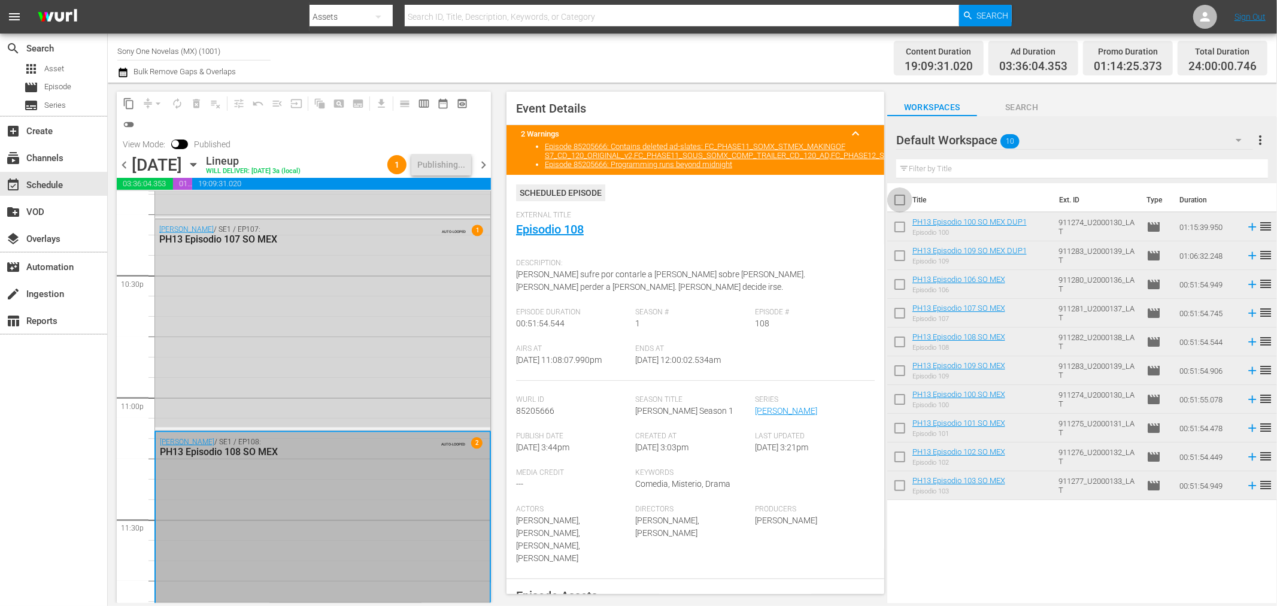
checkbox input "true"
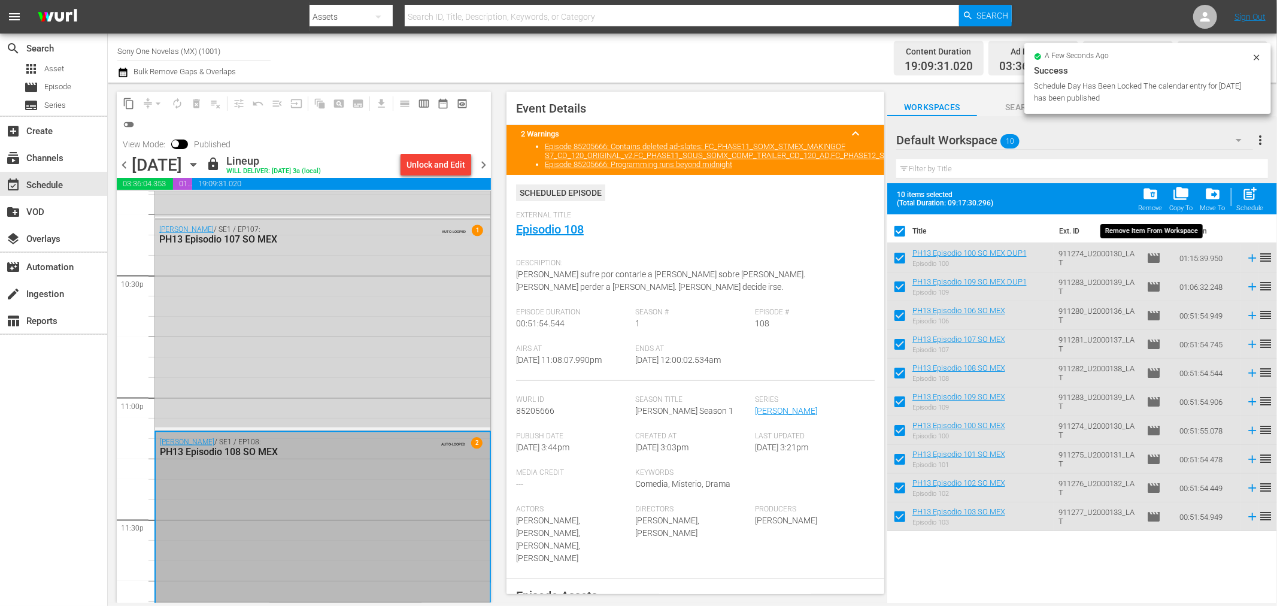
click at [1150, 198] on span "folder_delete" at bounding box center [1150, 194] width 16 height 16
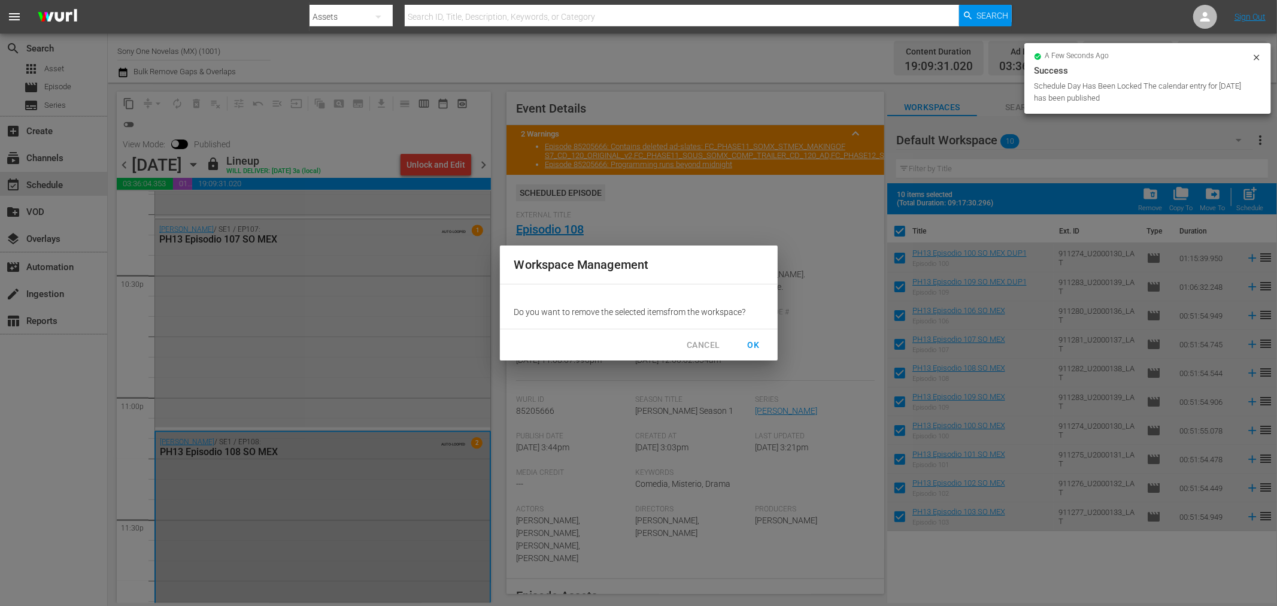
click at [755, 343] on span "OK" at bounding box center [753, 345] width 19 height 15
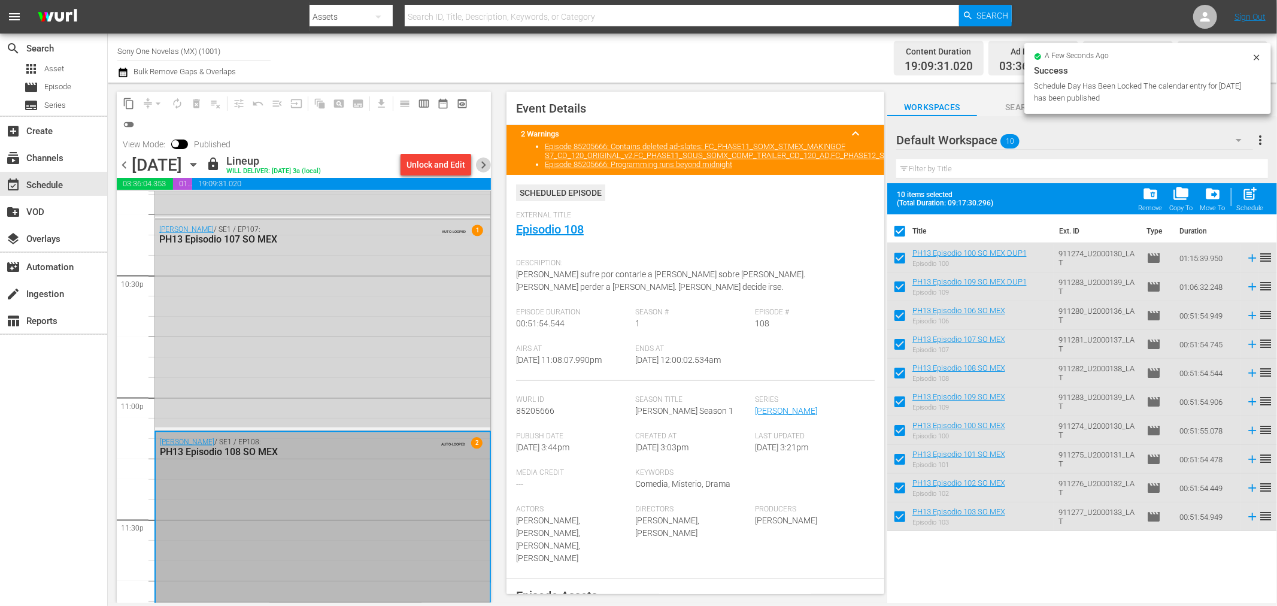
click at [481, 160] on span "chevron_right" at bounding box center [483, 164] width 15 height 15
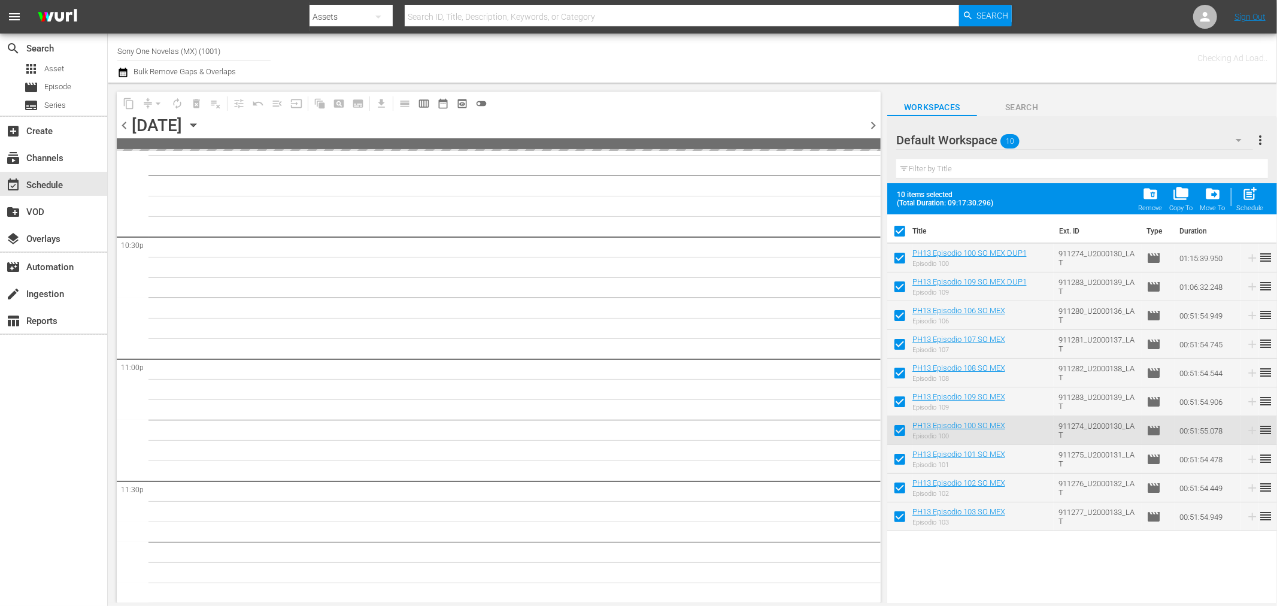
scroll to position [5410, 0]
checkbox input "false"
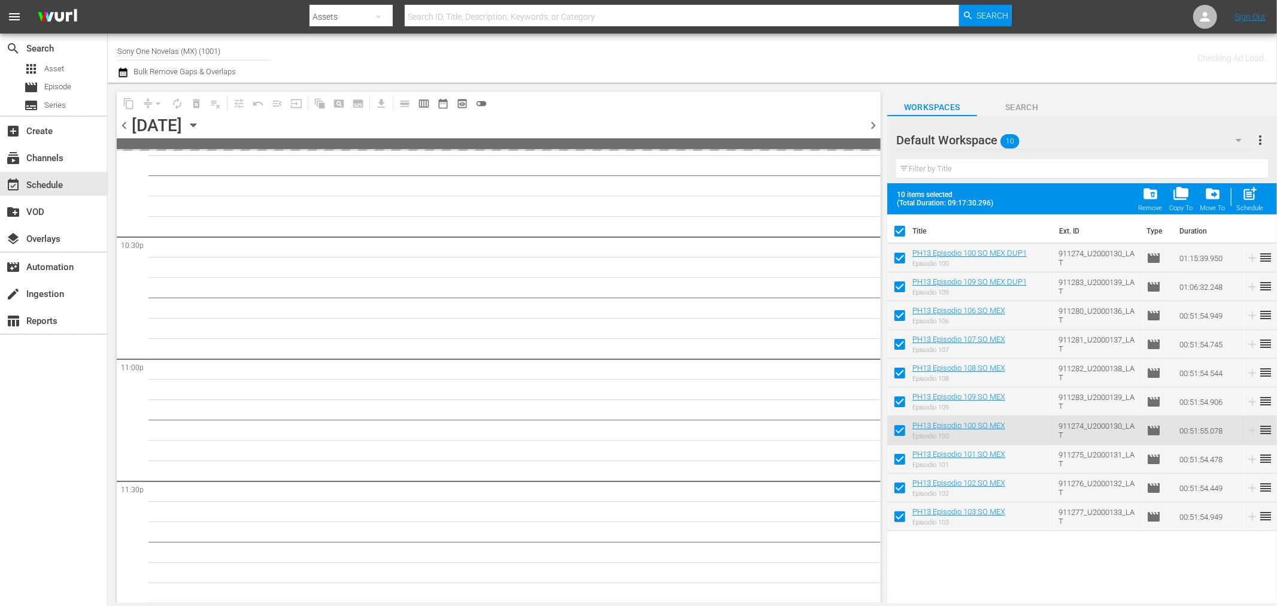
checkbox input "false"
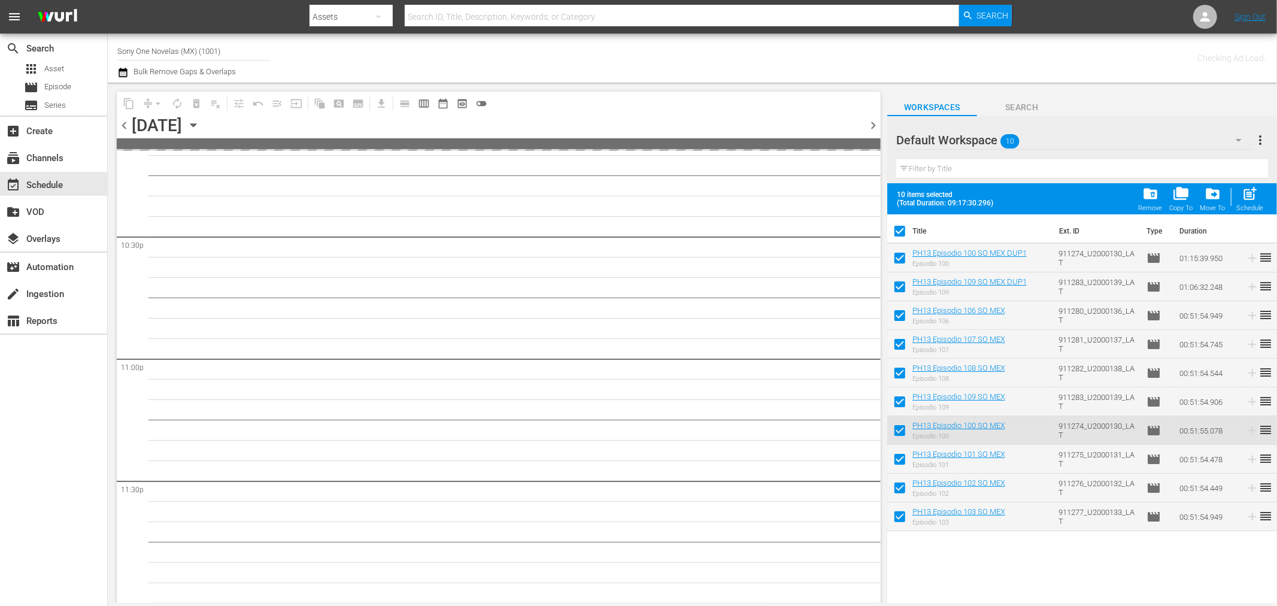
checkbox input "false"
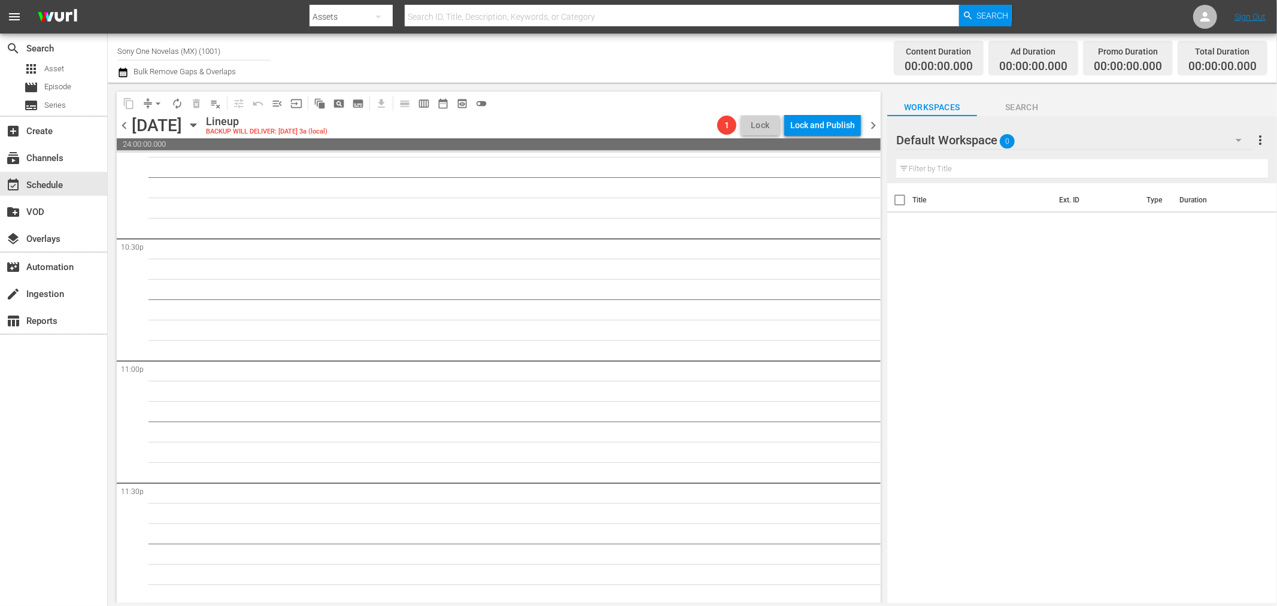
scroll to position [5412, 0]
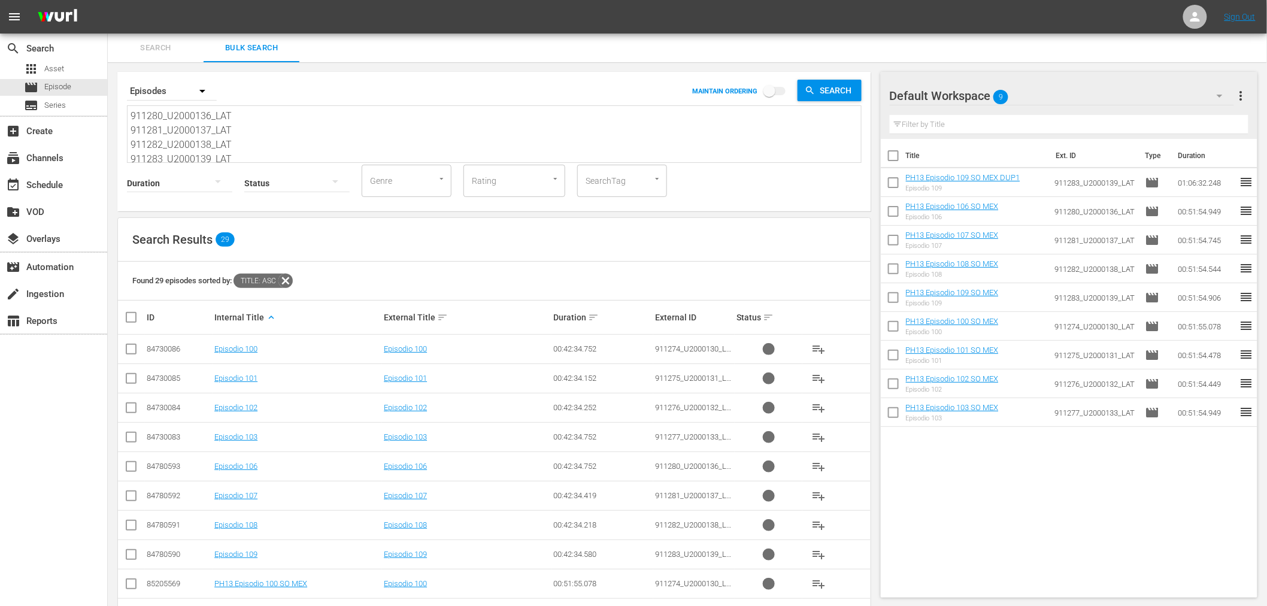
drag, startPoint x: 238, startPoint y: 156, endPoint x: 0, endPoint y: -32, distance: 303.9
click at [0, 0] on html "menu Sign Out search Search apps Asset movie Episode subtitles Series add_box C…" at bounding box center [633, 303] width 1267 height 606
paste textarea "78_U2000134_LAT 911279_U2000135_LAT 911280_U2000136_LAT 911281_U2000137_LAT 911…"
type textarea "911278_U2000134_LAT 911279_U2000135_LAT 911280_U2000136_LAT 911281_U2000137_LAT…"
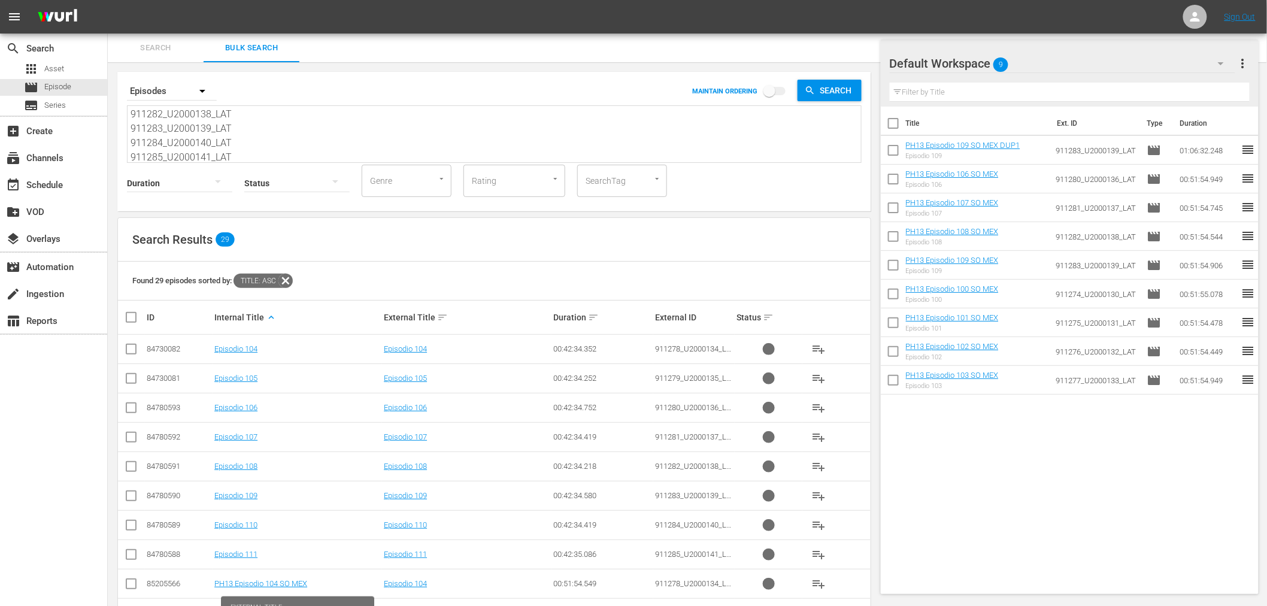
scroll to position [220, 0]
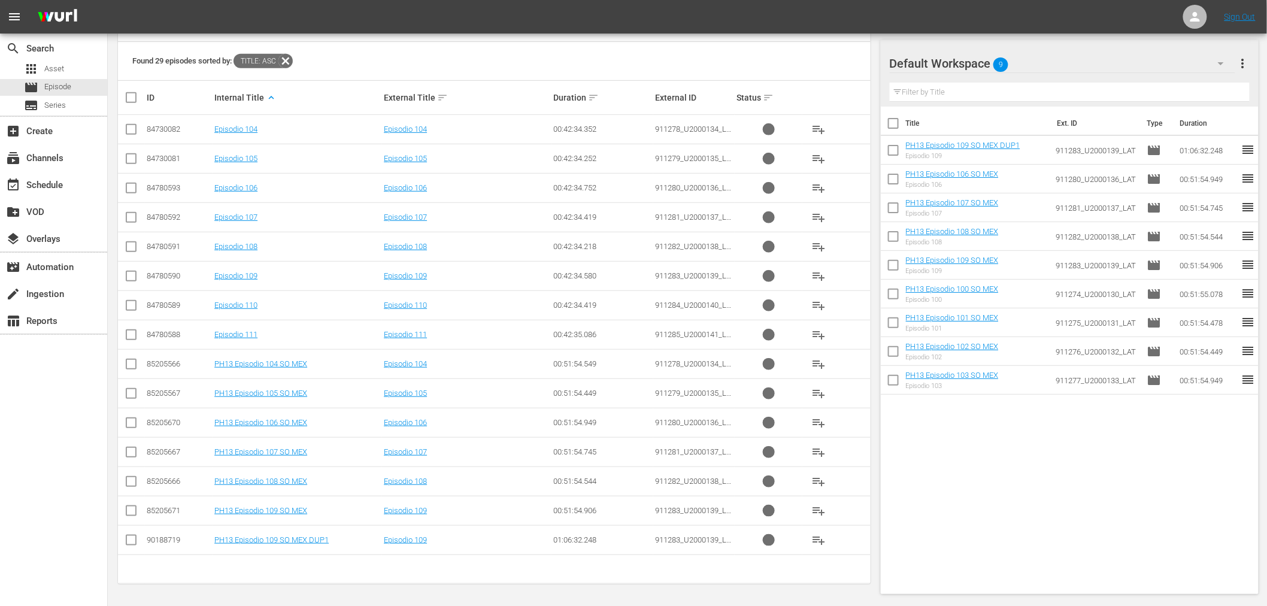
click at [134, 362] on input "checkbox" at bounding box center [131, 366] width 14 height 14
checkbox input "true"
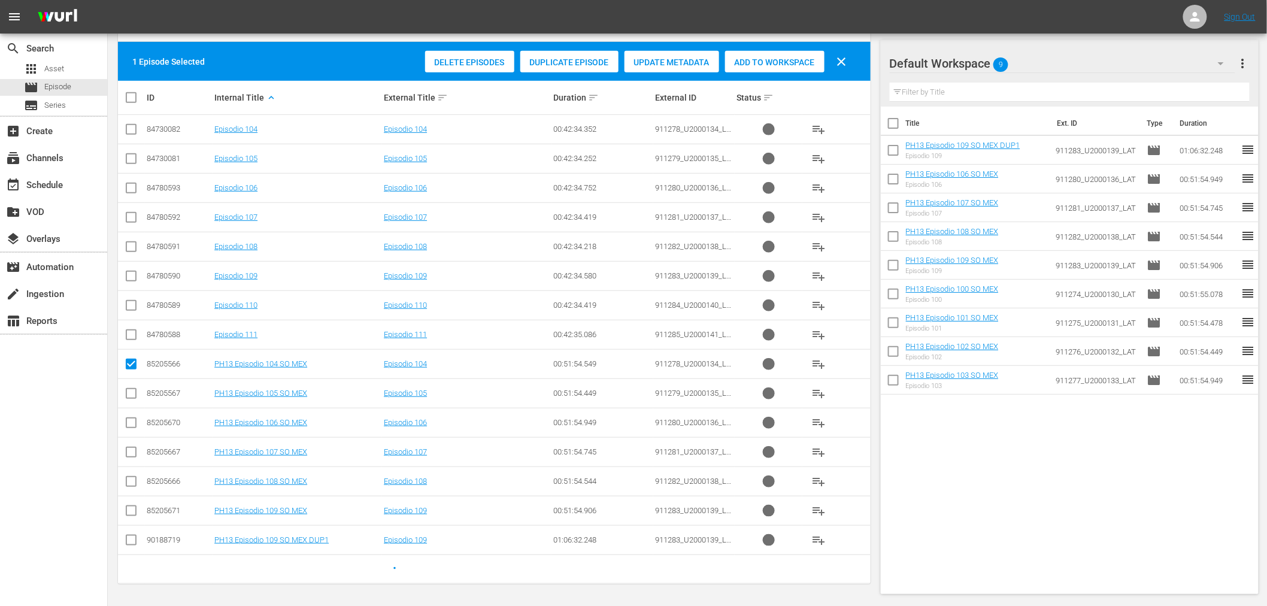
click at [135, 391] on input "checkbox" at bounding box center [131, 396] width 14 height 14
checkbox input "true"
click at [134, 422] on input "checkbox" at bounding box center [131, 425] width 14 height 14
checkbox input "true"
click at [135, 449] on input "checkbox" at bounding box center [131, 454] width 14 height 14
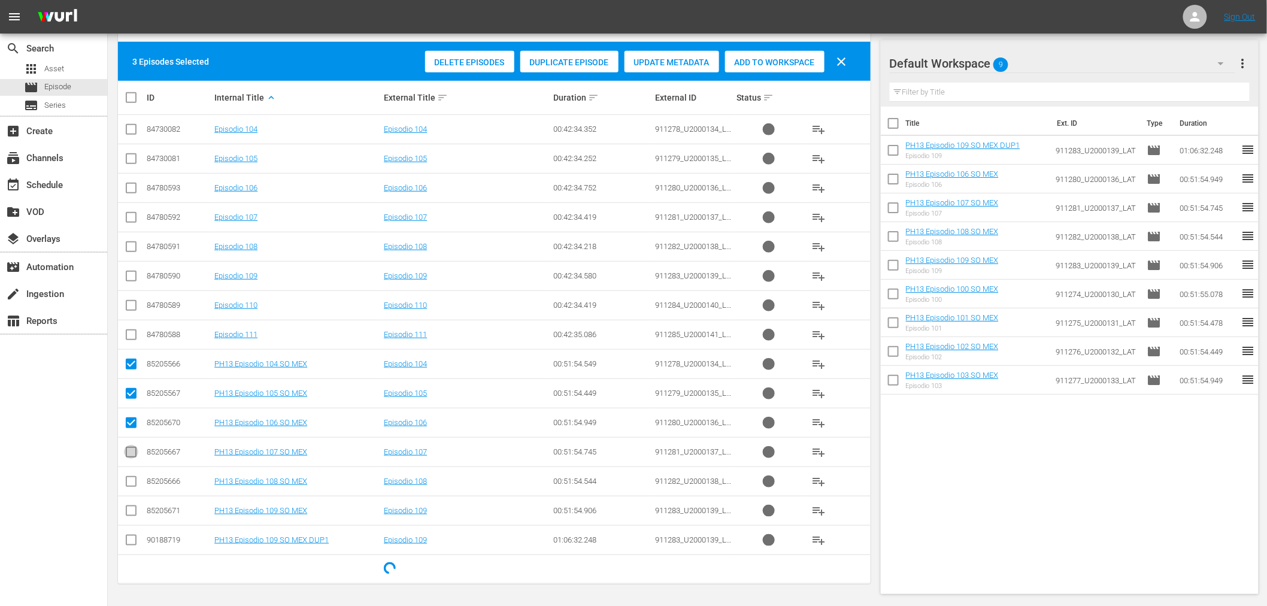
checkbox input "true"
click at [130, 484] on input "checkbox" at bounding box center [131, 484] width 14 height 14
checkbox input "true"
click at [133, 510] on input "checkbox" at bounding box center [131, 513] width 14 height 14
checkbox input "true"
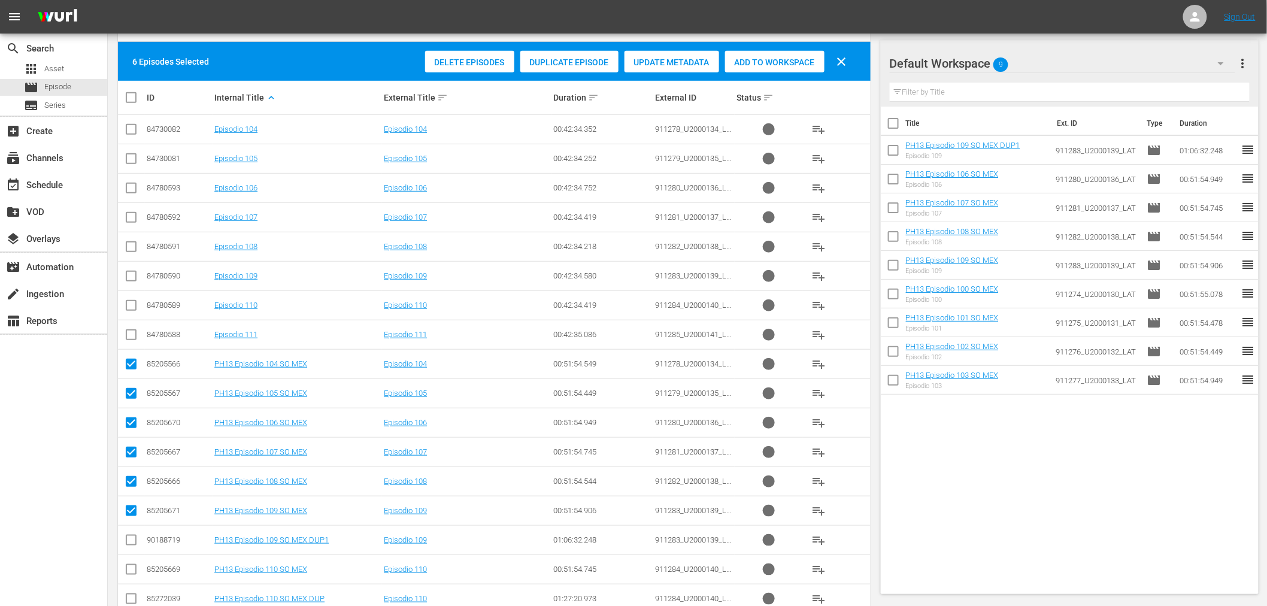
scroll to position [286, 0]
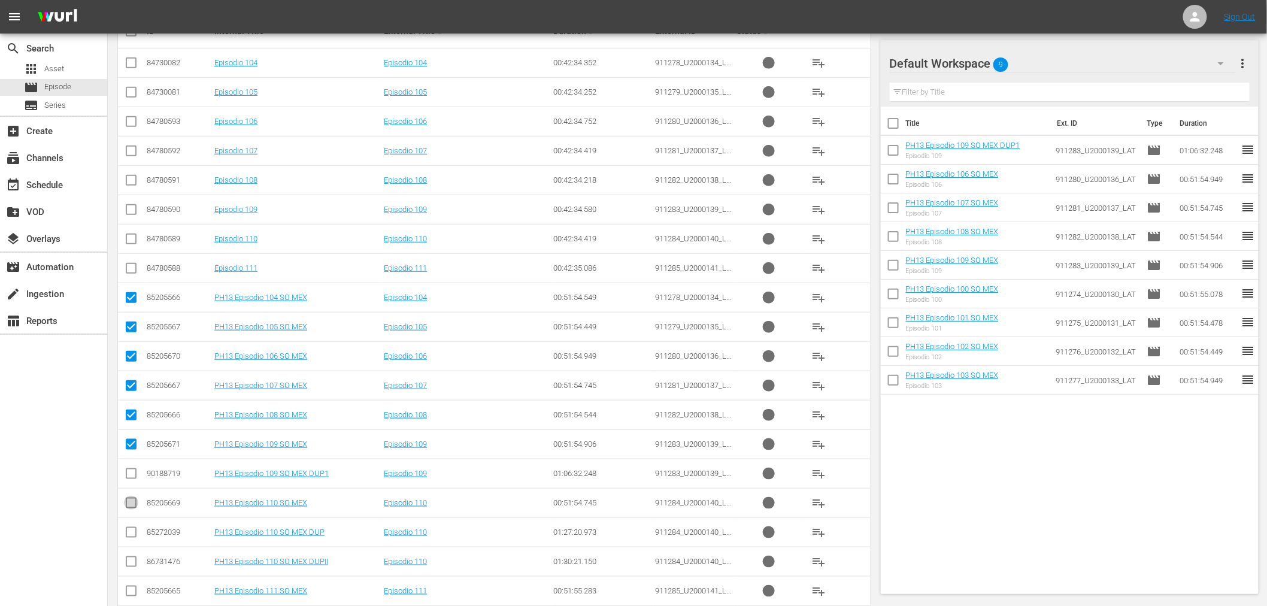
click at [133, 505] on input "checkbox" at bounding box center [131, 505] width 14 height 14
checkbox input "true"
click at [129, 590] on input "checkbox" at bounding box center [131, 593] width 14 height 14
checkbox input "true"
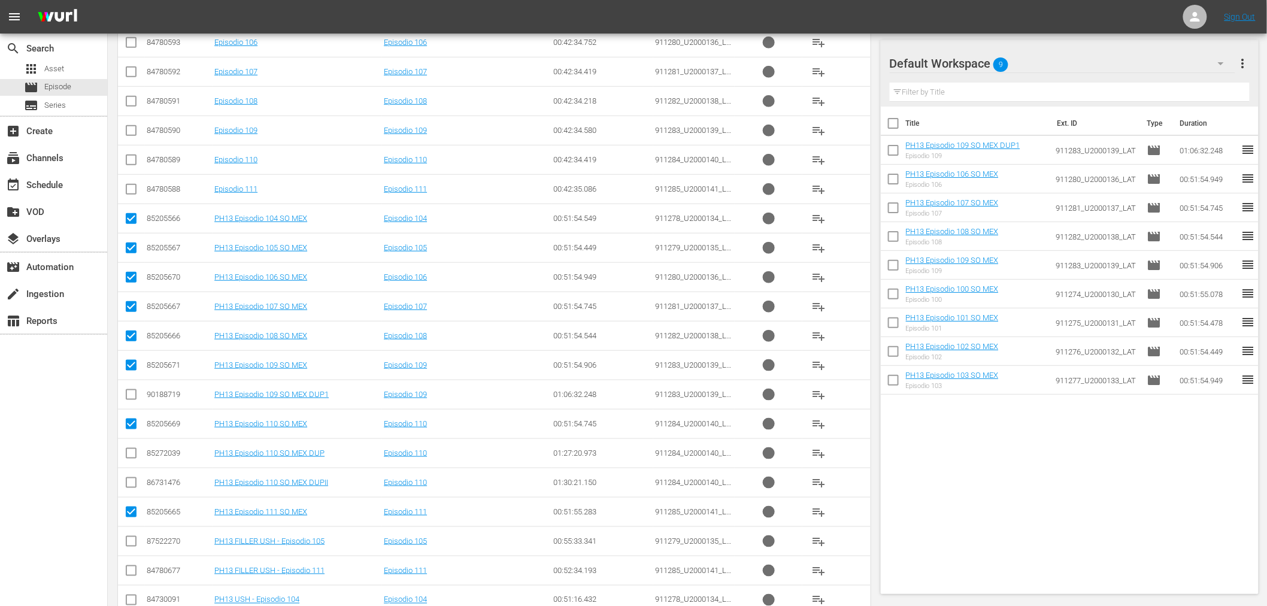
scroll to position [153, 0]
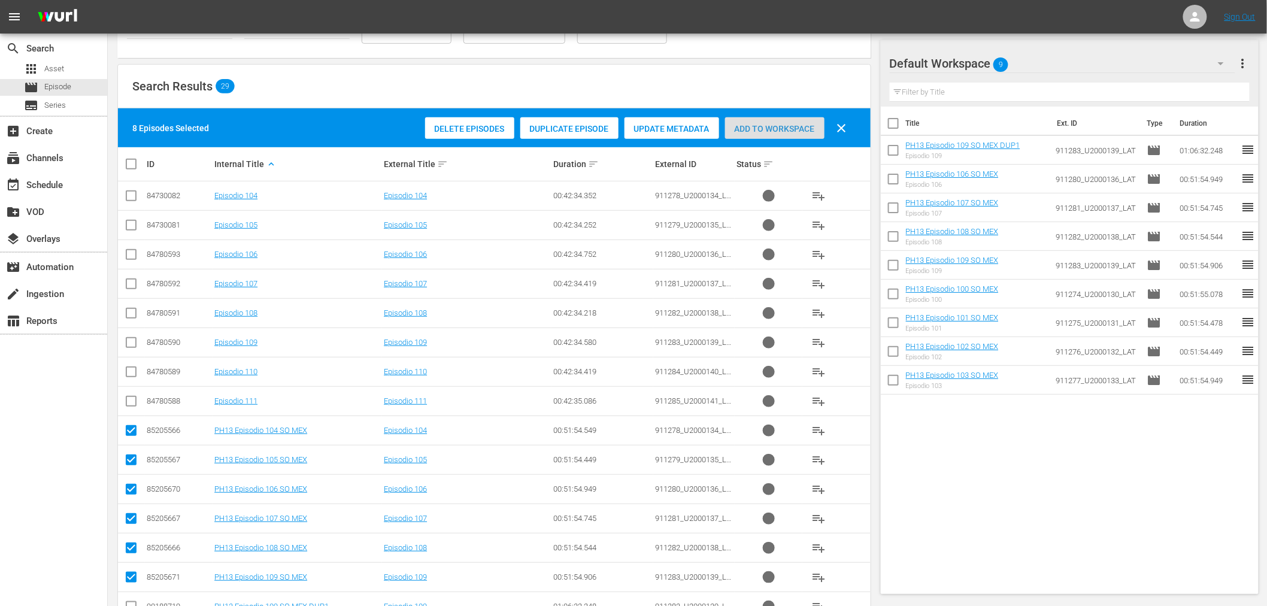
click at [768, 134] on div "Add to Workspace" at bounding box center [774, 128] width 99 height 23
click at [135, 166] on input "checkbox" at bounding box center [136, 164] width 24 height 14
checkbox input "true"
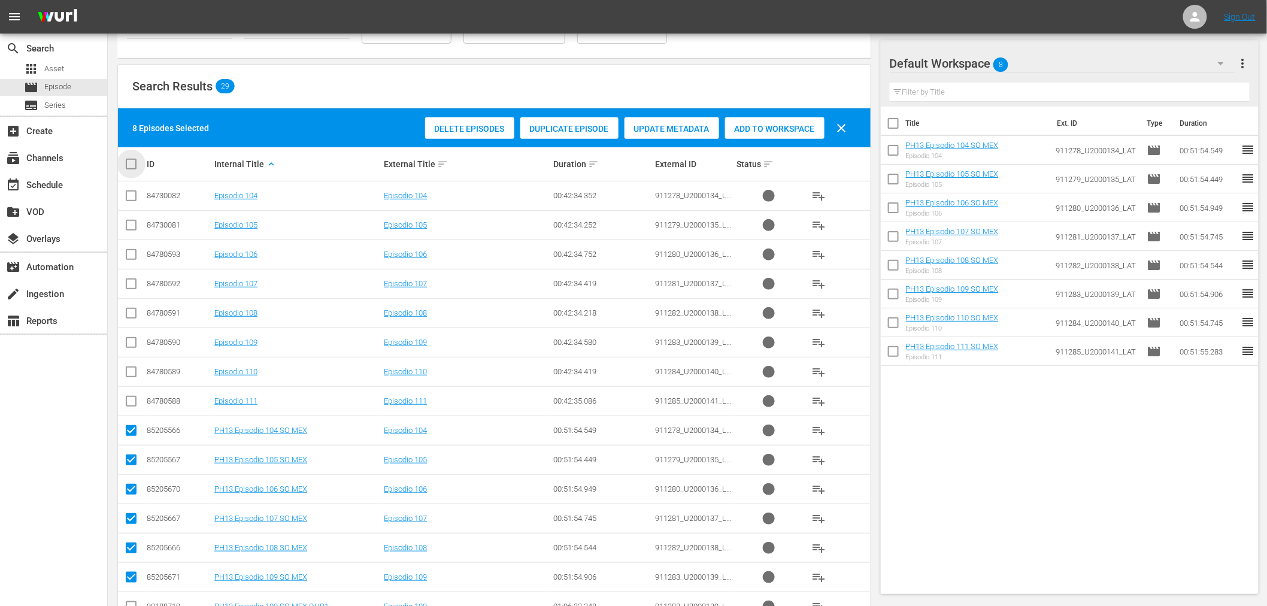
checkbox input "true"
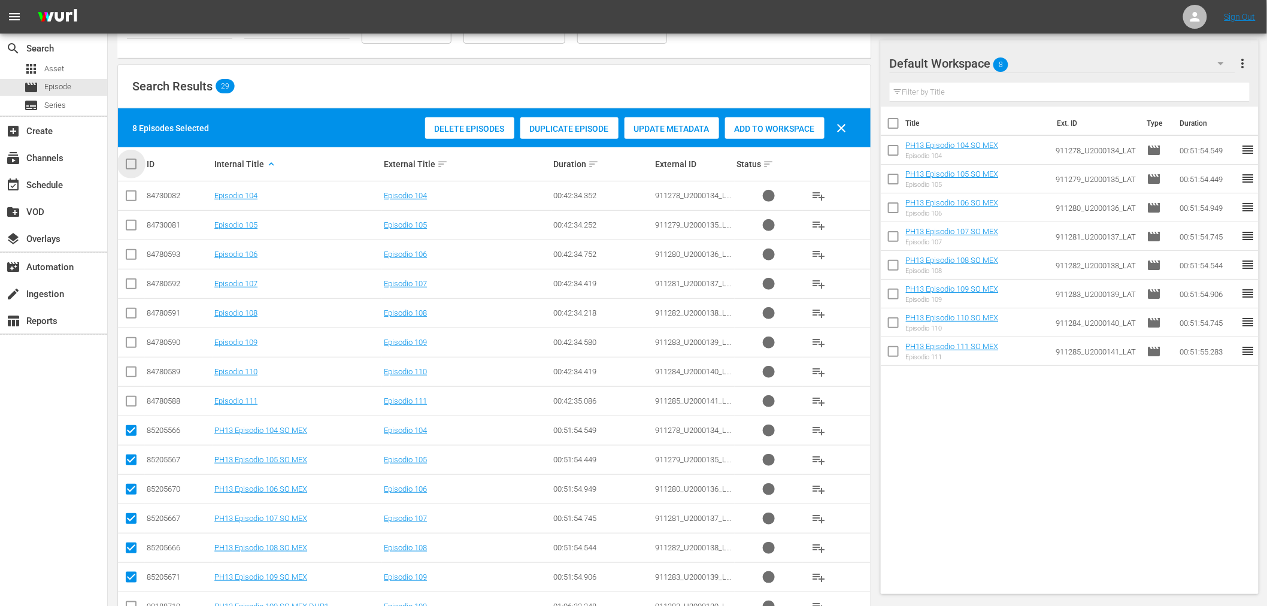
checkbox input "true"
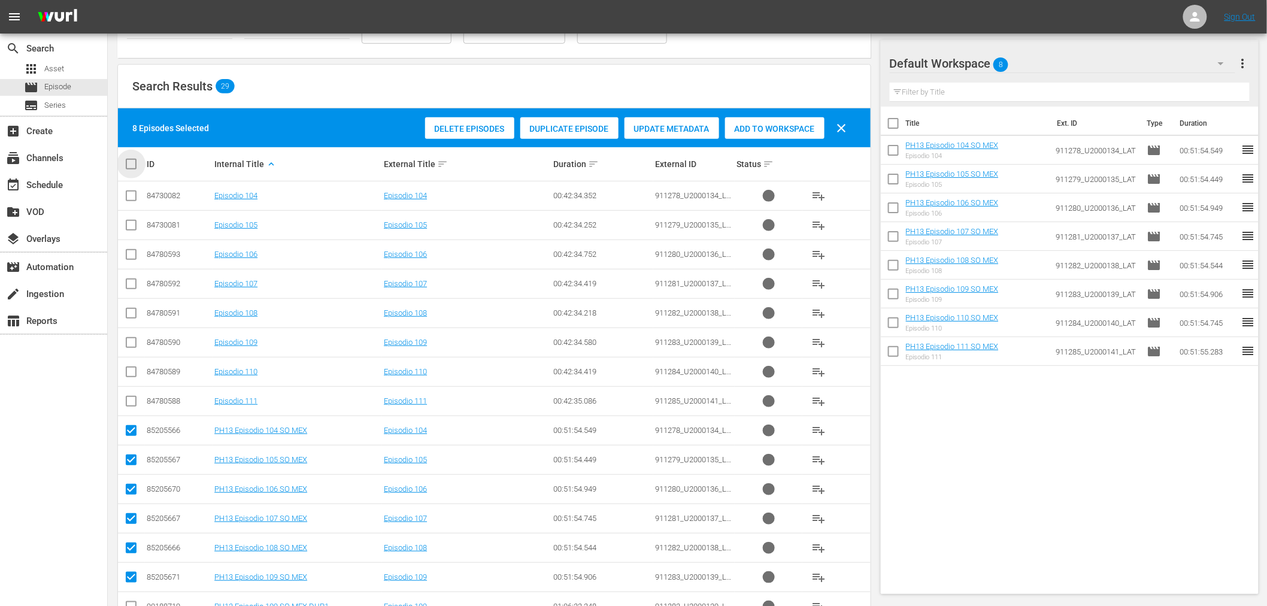
checkbox input "true"
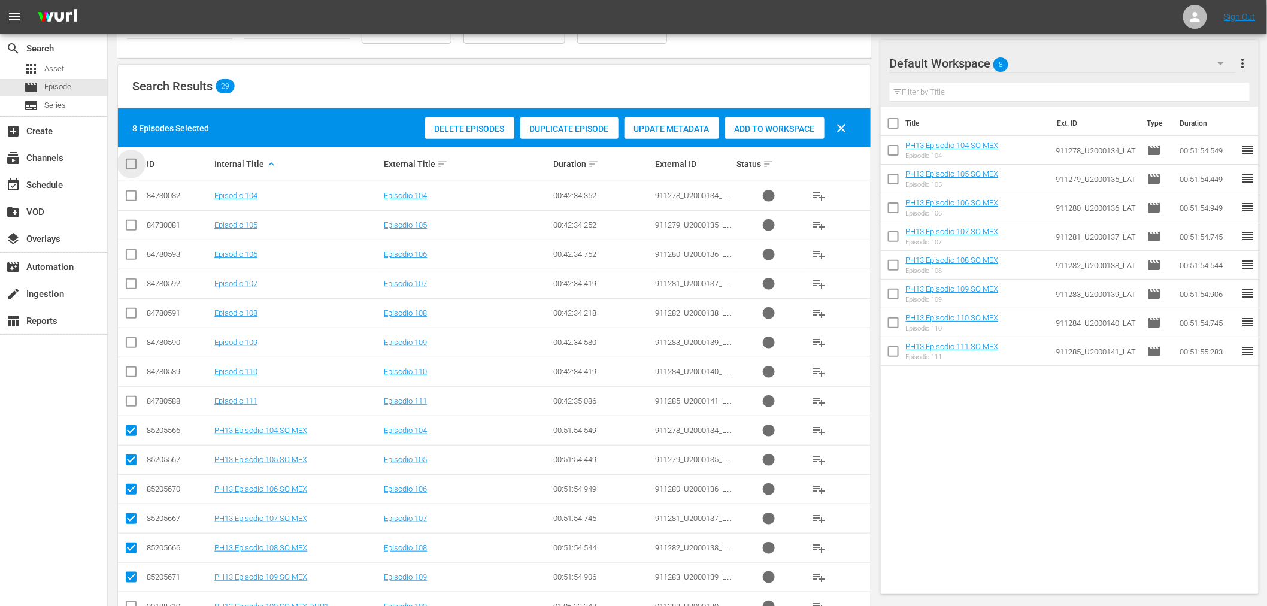
checkbox input "true"
click at [135, 166] on input "checkbox" at bounding box center [136, 164] width 24 height 14
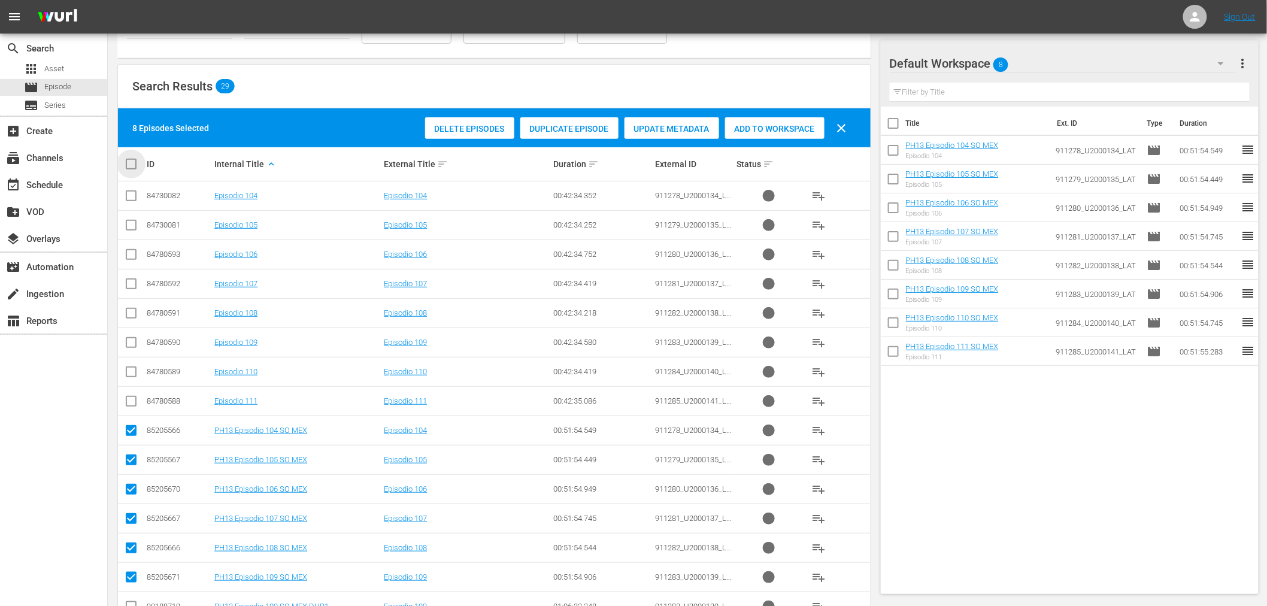
checkbox input "false"
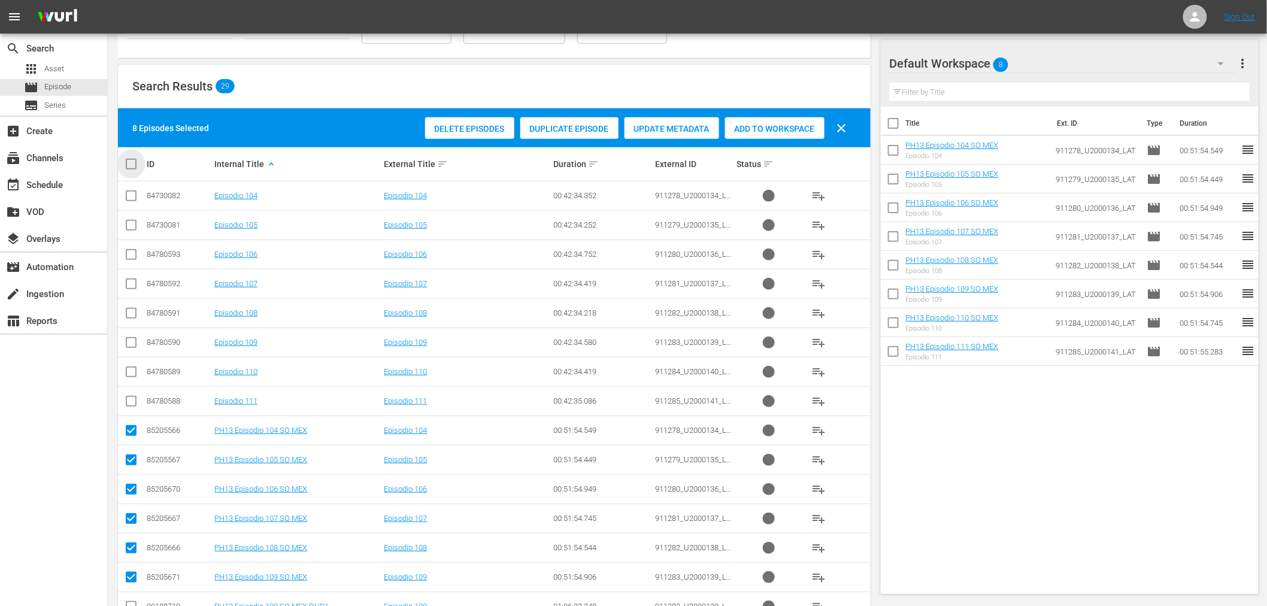
checkbox input "false"
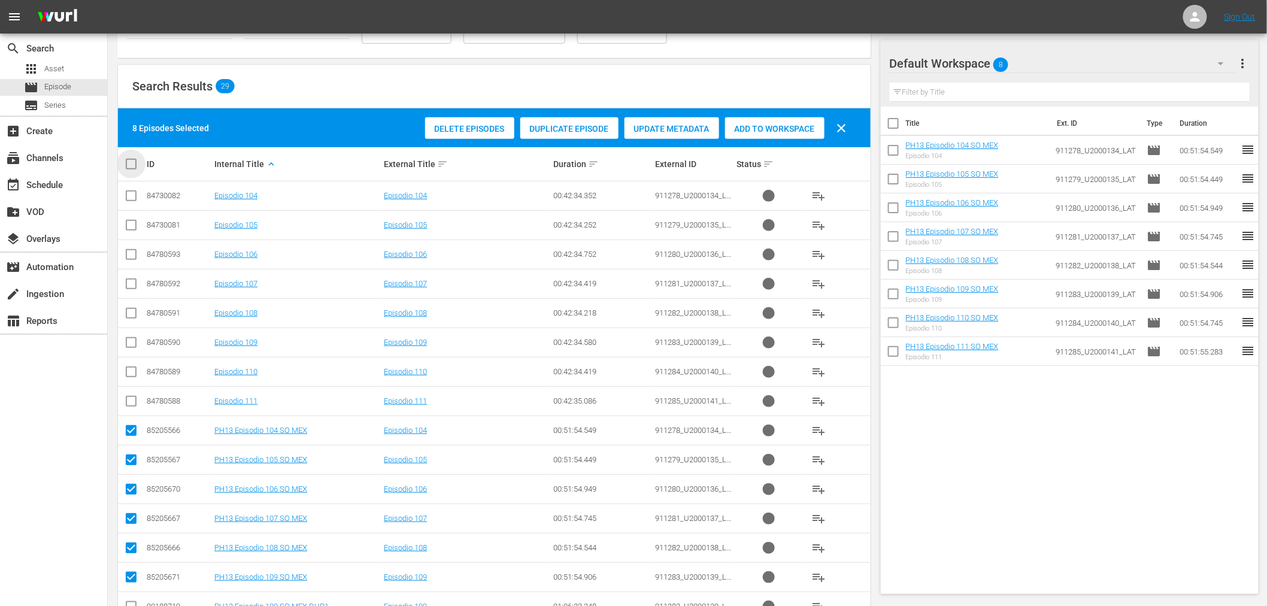
checkbox input "false"
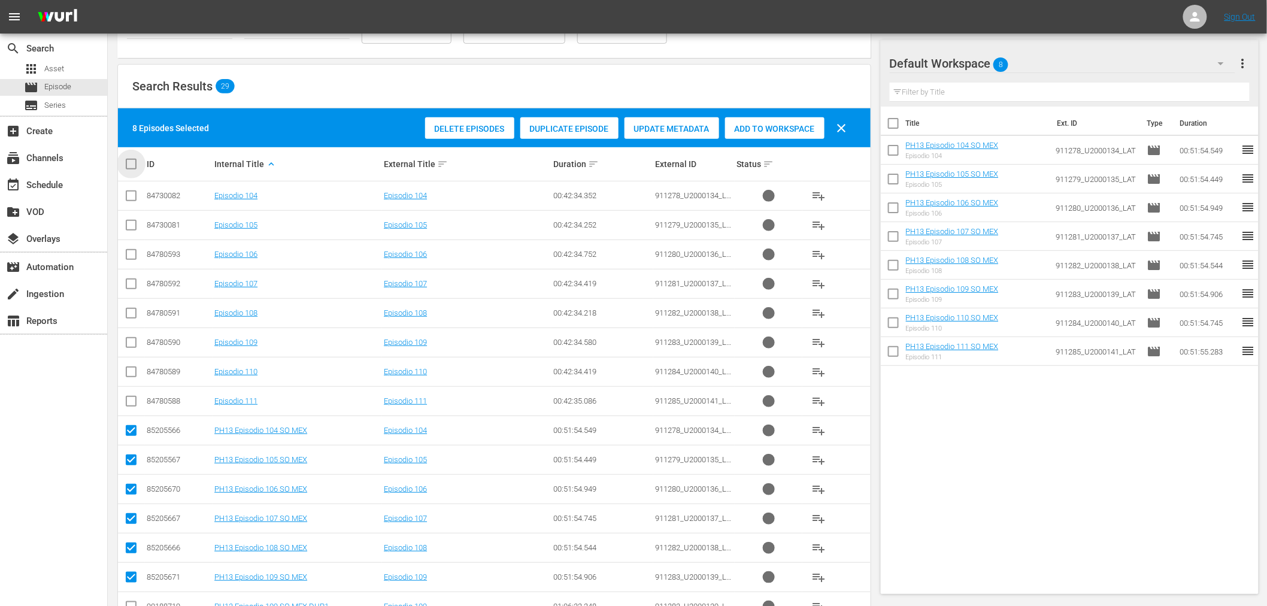
checkbox input "false"
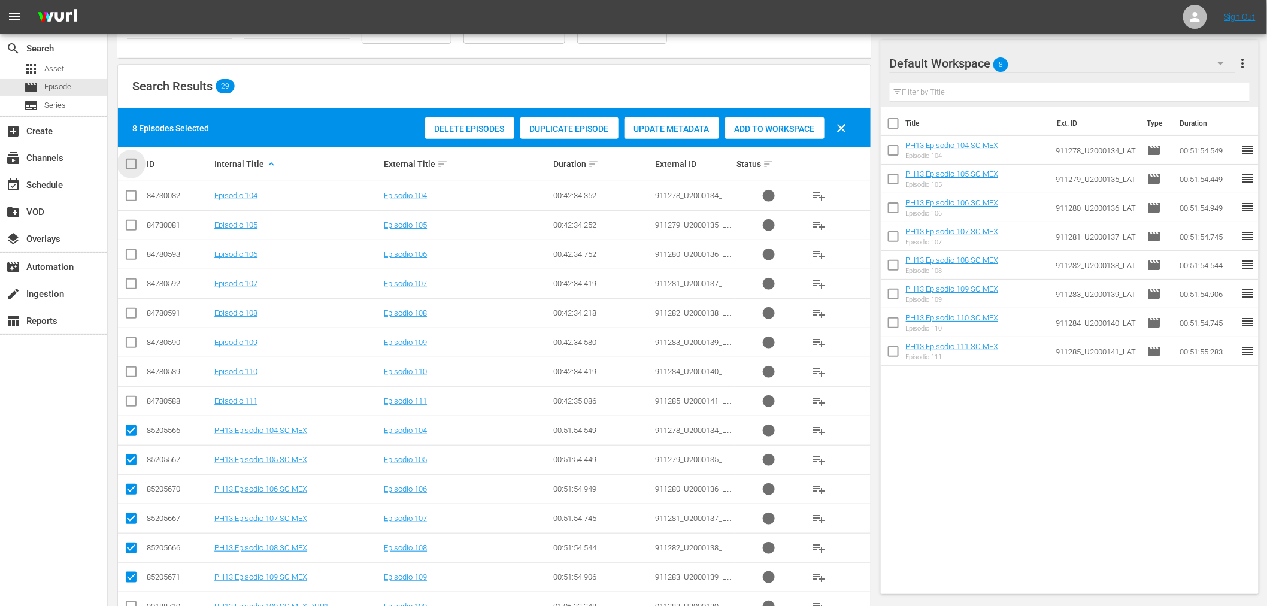
checkbox input "false"
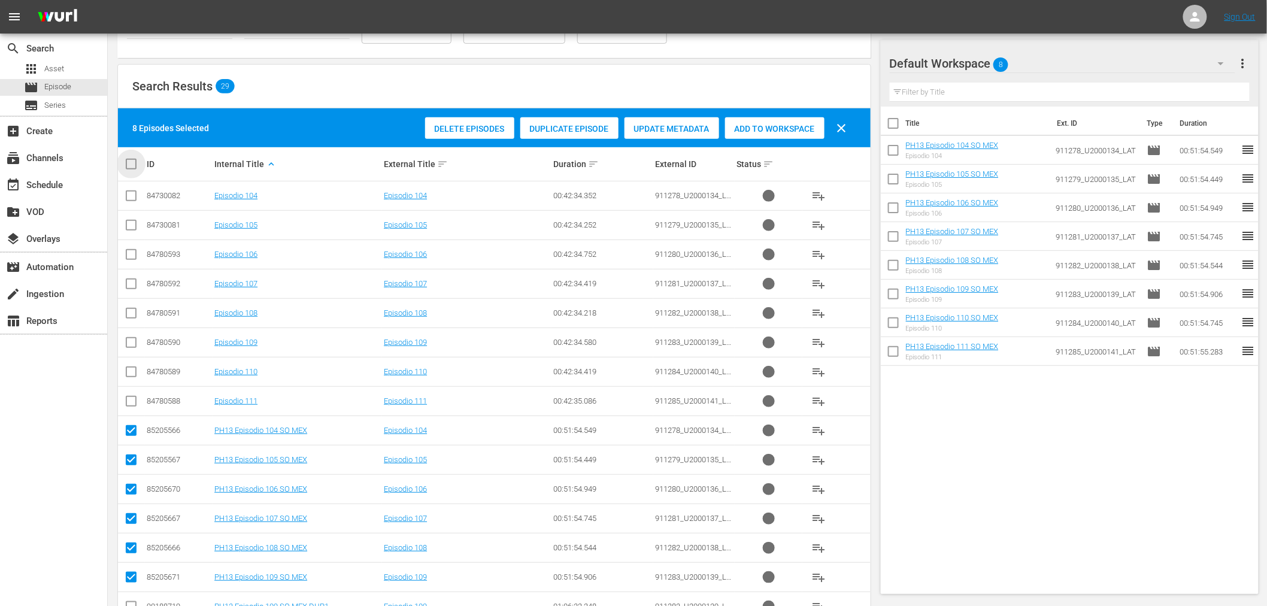
checkbox input "false"
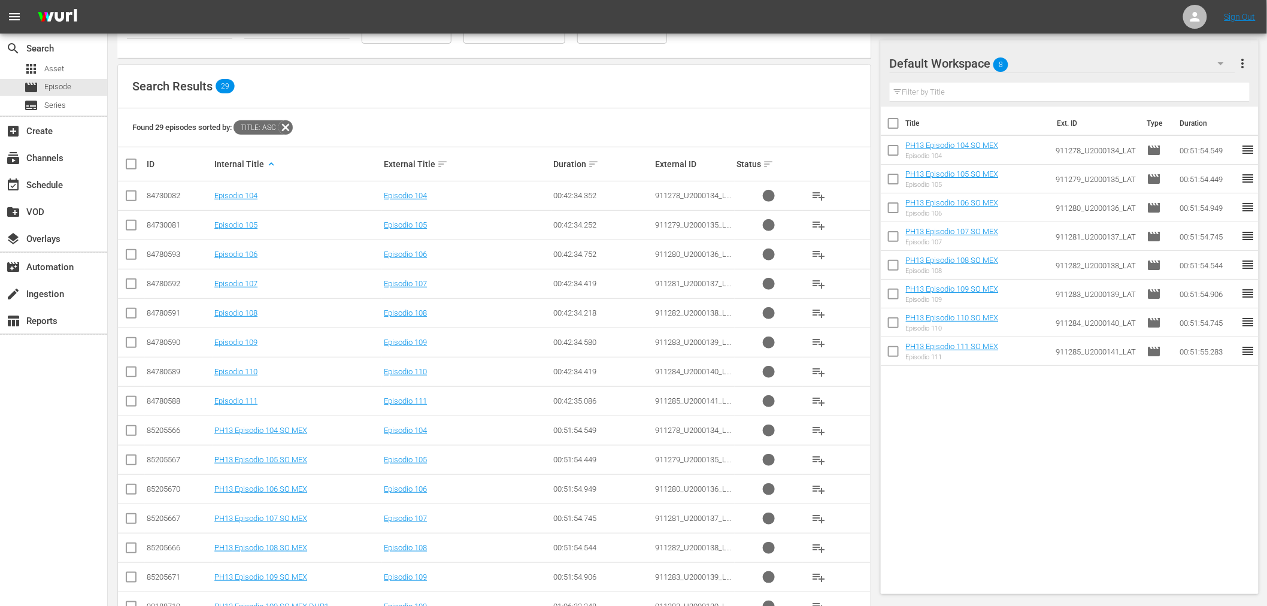
scroll to position [220, 0]
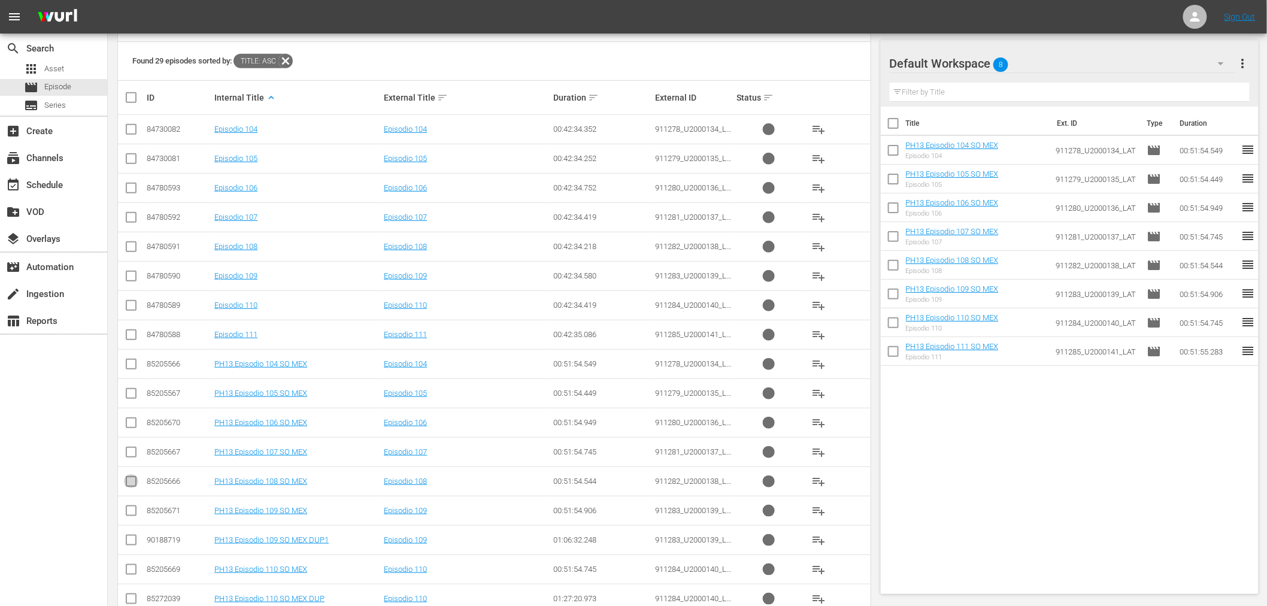
click at [132, 483] on input "checkbox" at bounding box center [131, 484] width 14 height 14
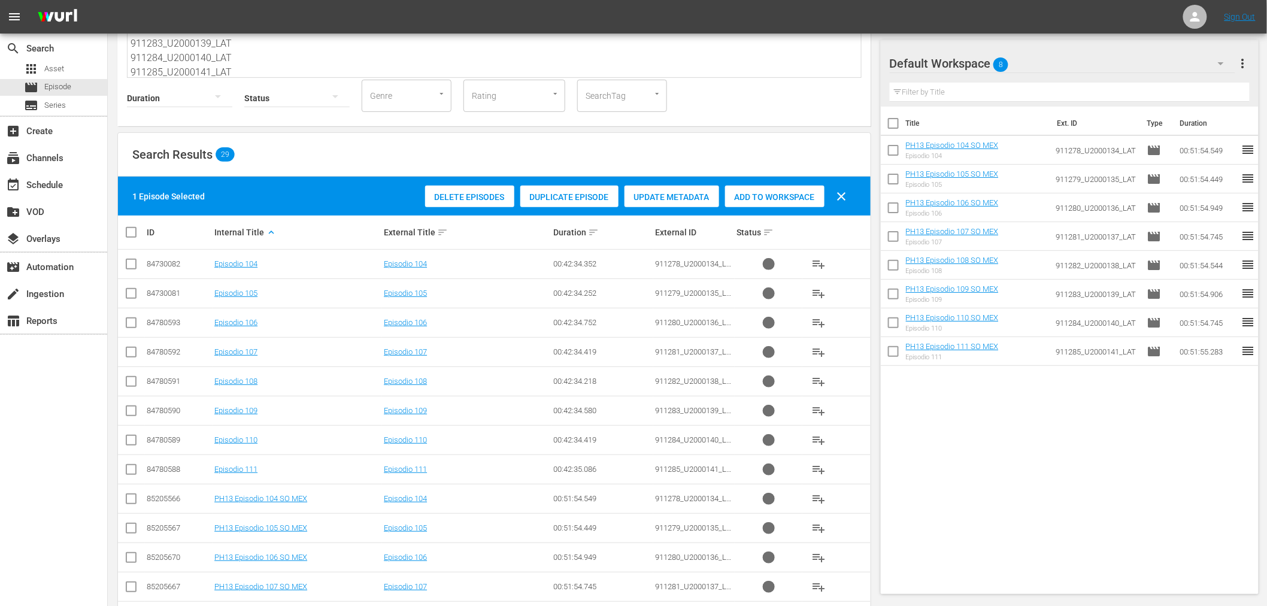
scroll to position [0, 0]
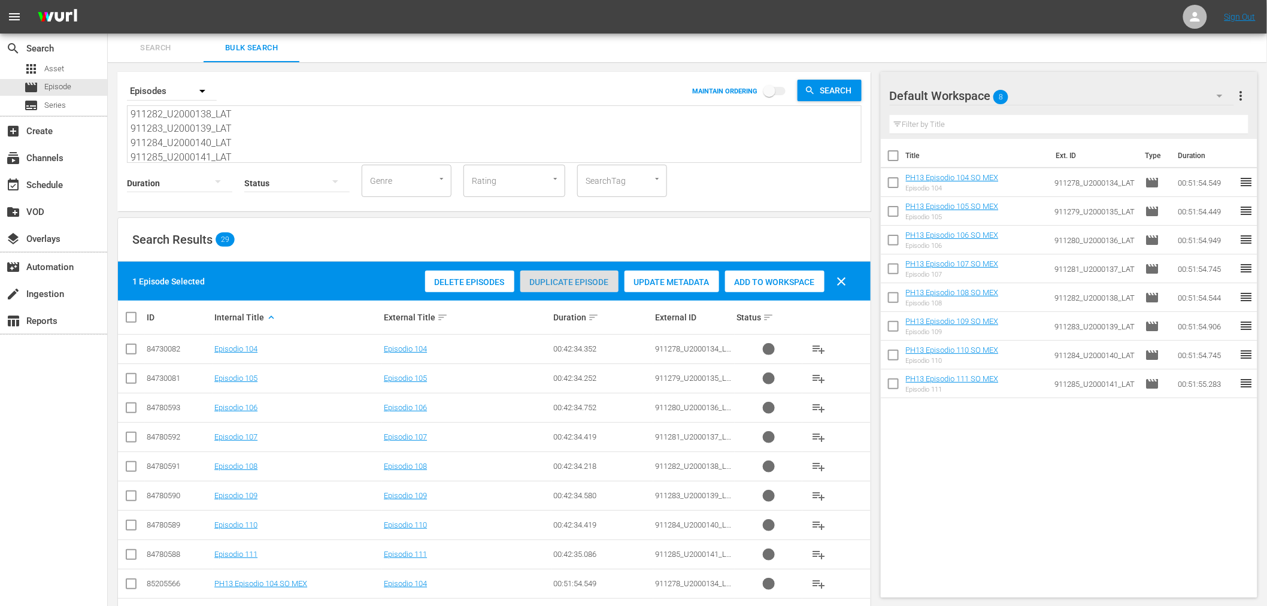
click at [598, 284] on span "Duplicate Episode" at bounding box center [569, 282] width 98 height 10
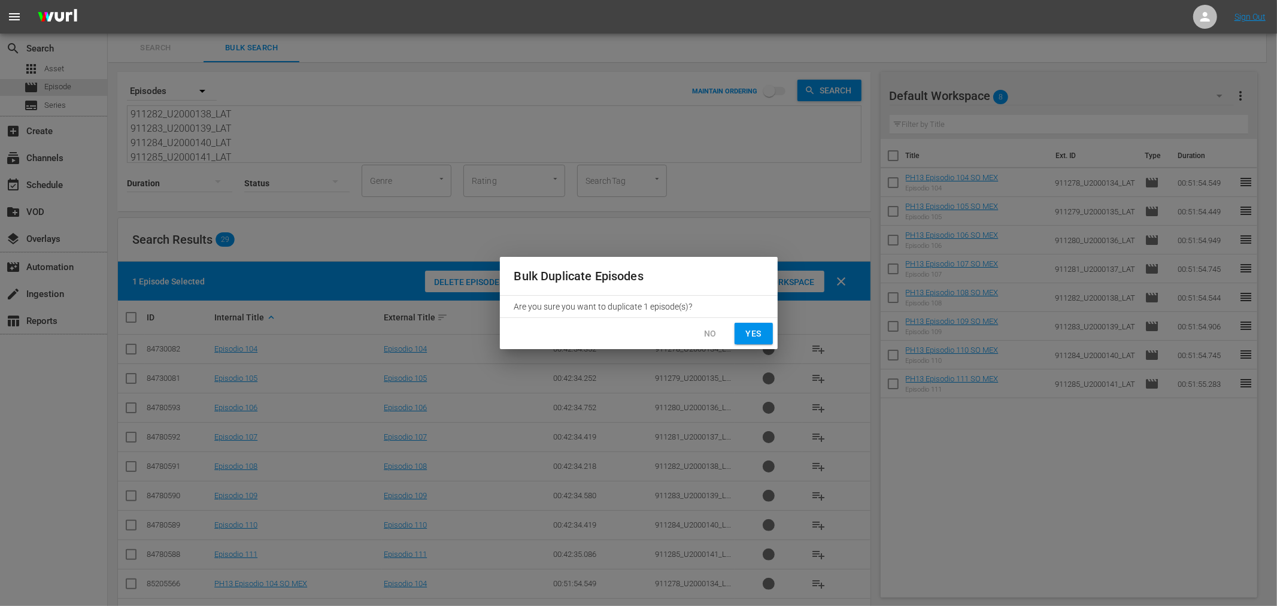
click at [740, 337] on button "Yes" at bounding box center [754, 334] width 38 height 22
checkbox input "false"
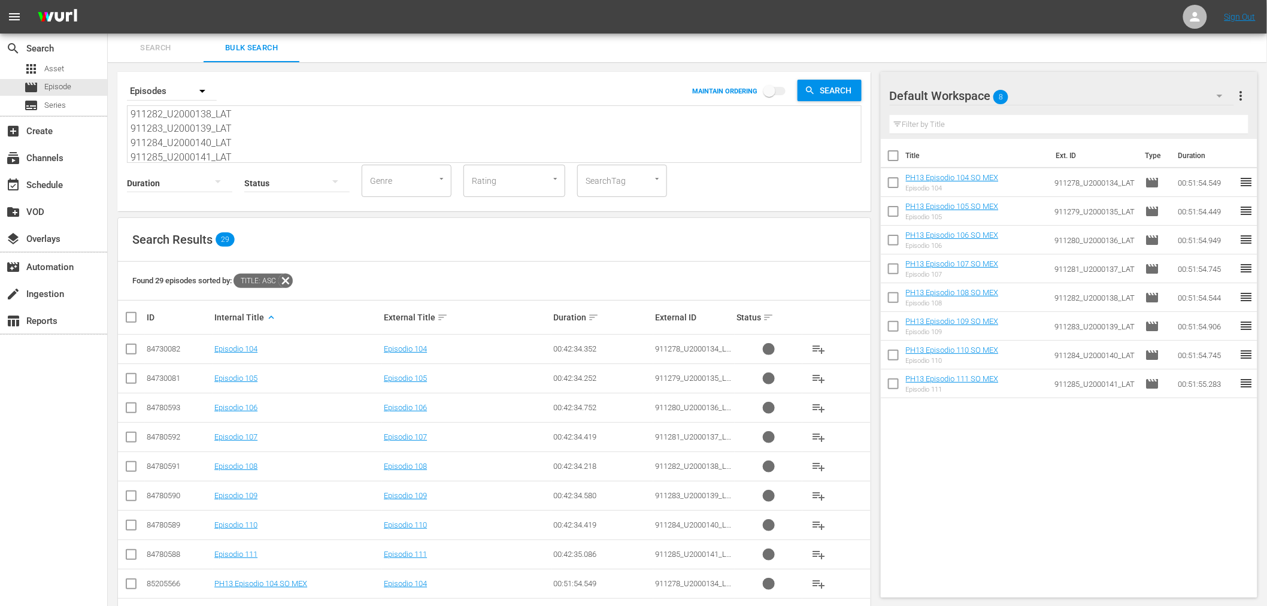
click at [159, 46] on span "Search" at bounding box center [155, 48] width 81 height 14
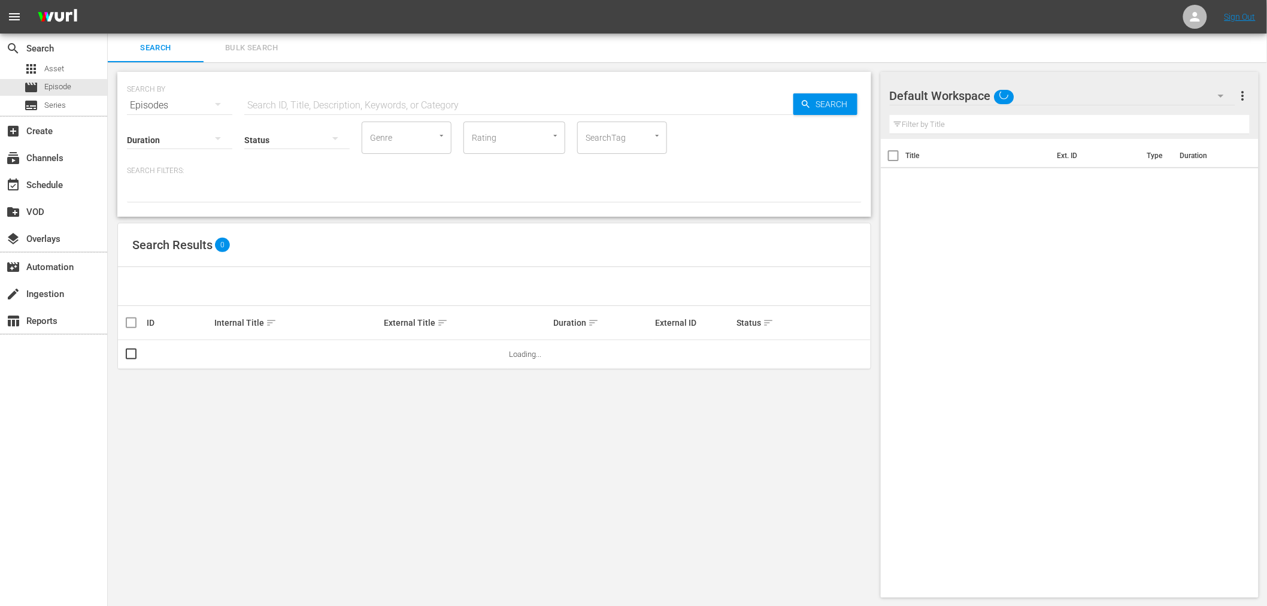
click at [283, 48] on span "Bulk Search" at bounding box center [251, 48] width 81 height 14
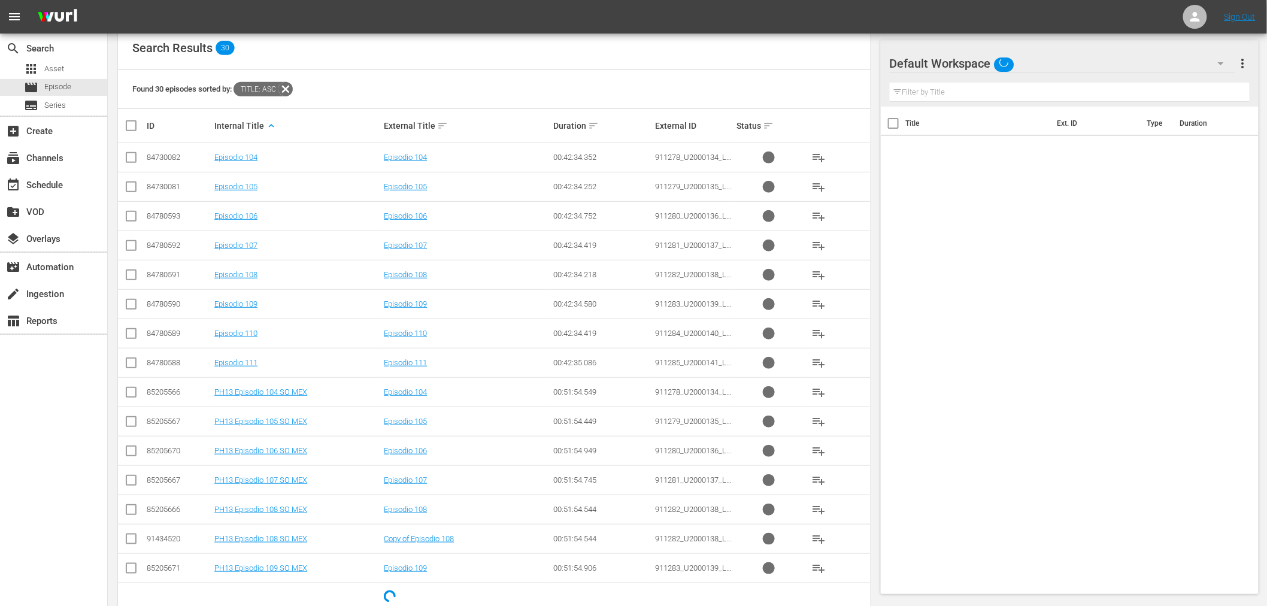
scroll to position [199, 0]
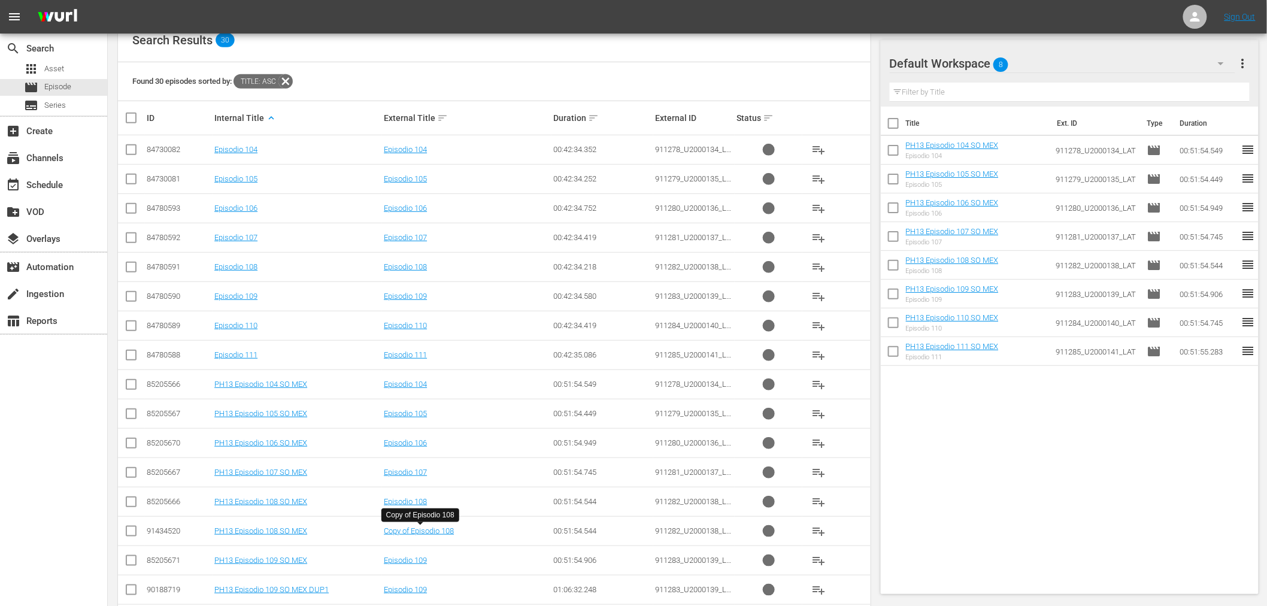
drag, startPoint x: 129, startPoint y: 593, endPoint x: 170, endPoint y: 561, distance: 51.6
click at [129, 593] on input "checkbox" at bounding box center [131, 592] width 14 height 14
checkbox input "true"
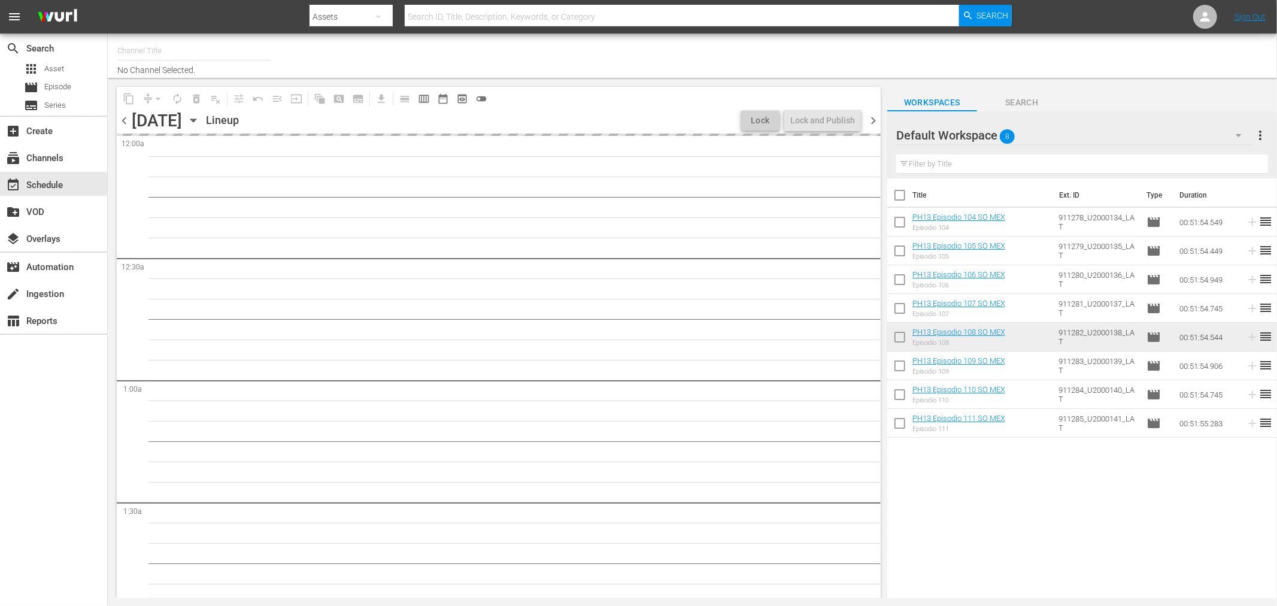
type input "Sony One Novelas (MX) (1001)"
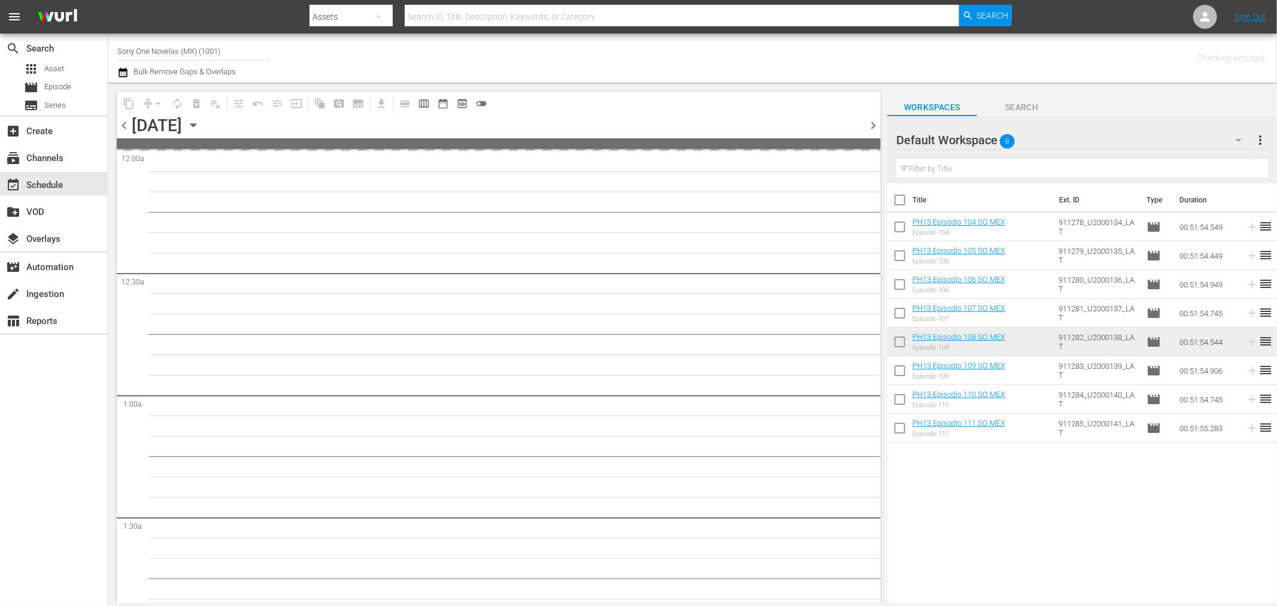
click at [905, 211] on input "checkbox" at bounding box center [899, 202] width 25 height 25
checkbox input "true"
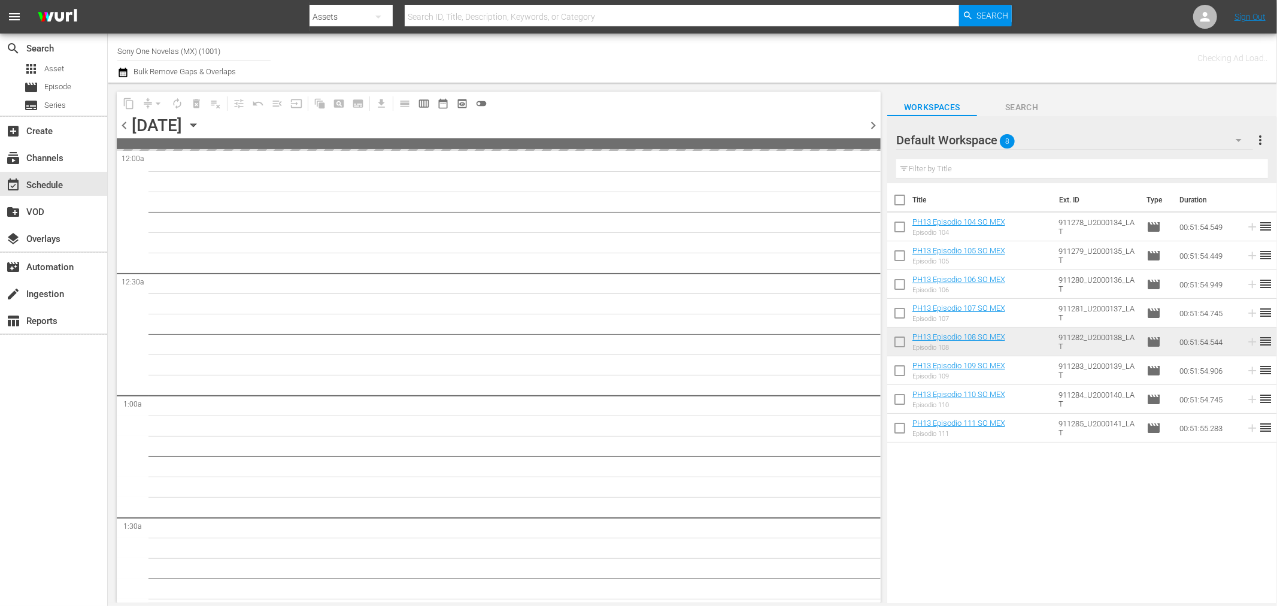
checkbox input "true"
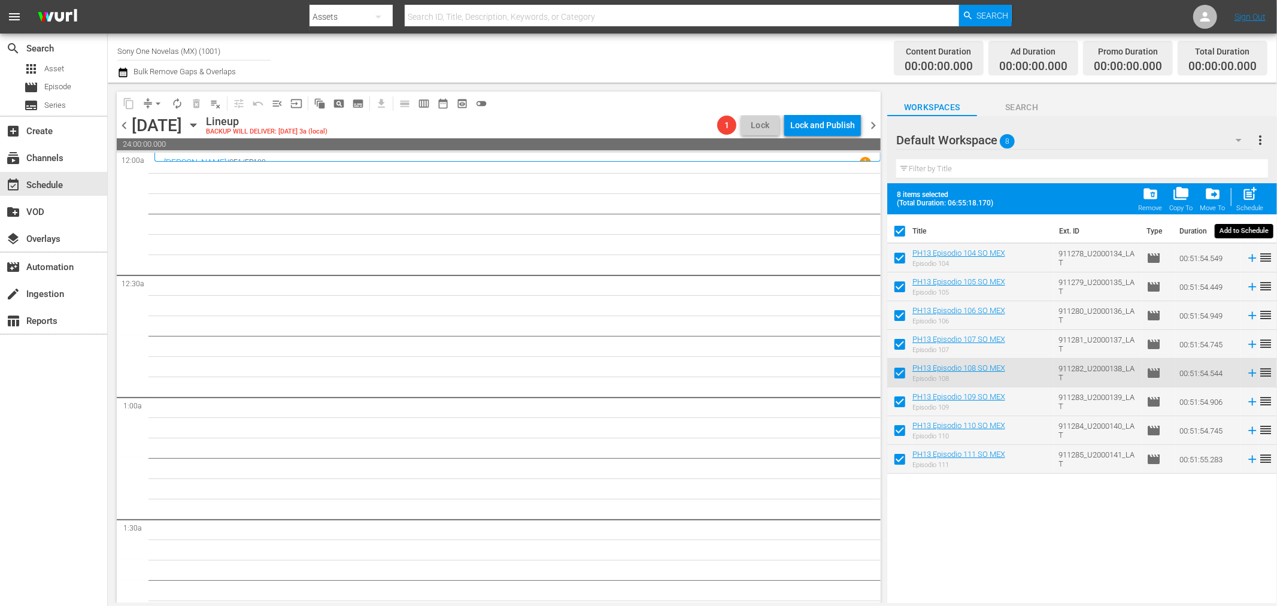
click at [1237, 194] on div "post_add Schedule" at bounding box center [1250, 199] width 27 height 26
checkbox input "false"
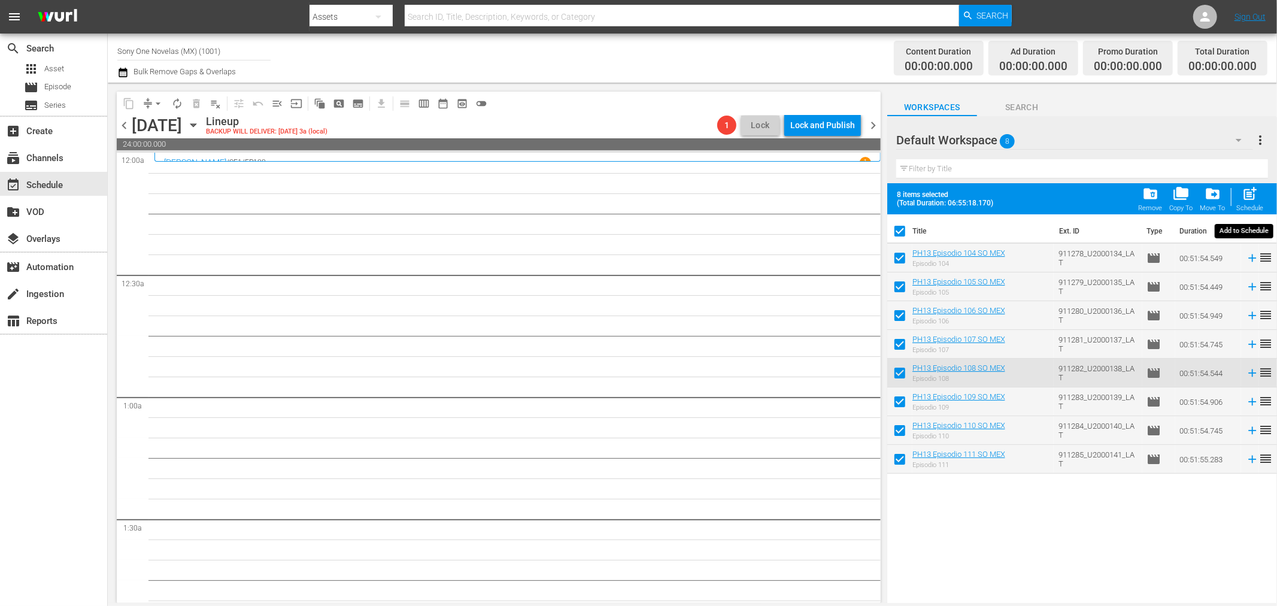
checkbox input "false"
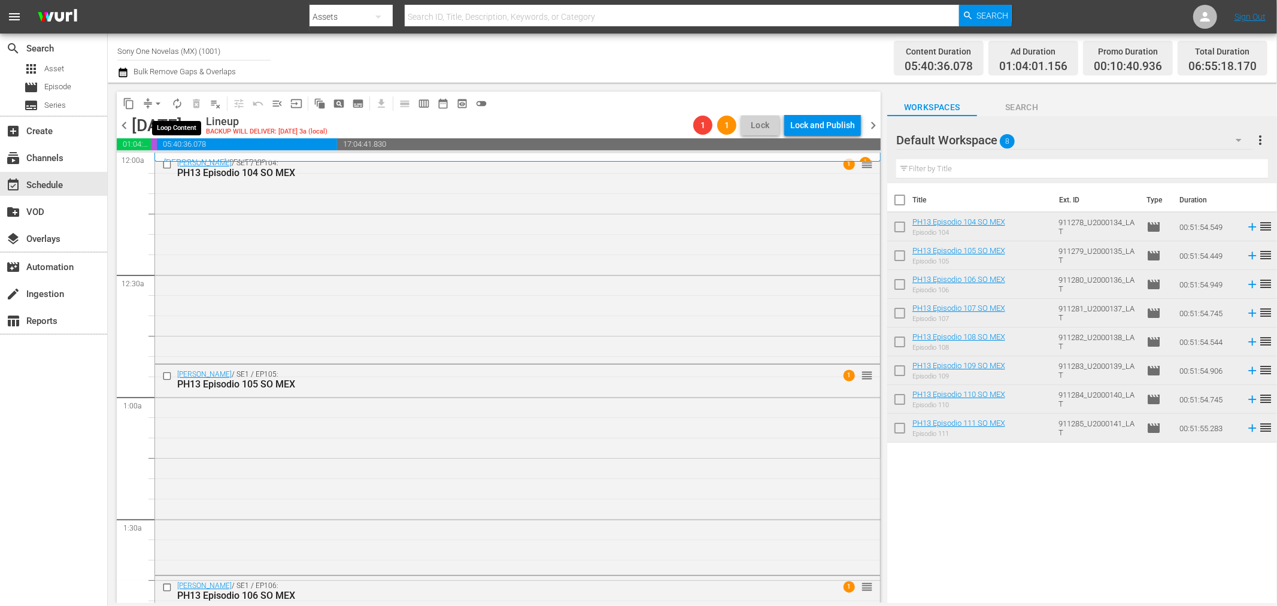
click at [177, 102] on span "autorenew_outlined" at bounding box center [177, 104] width 12 height 12
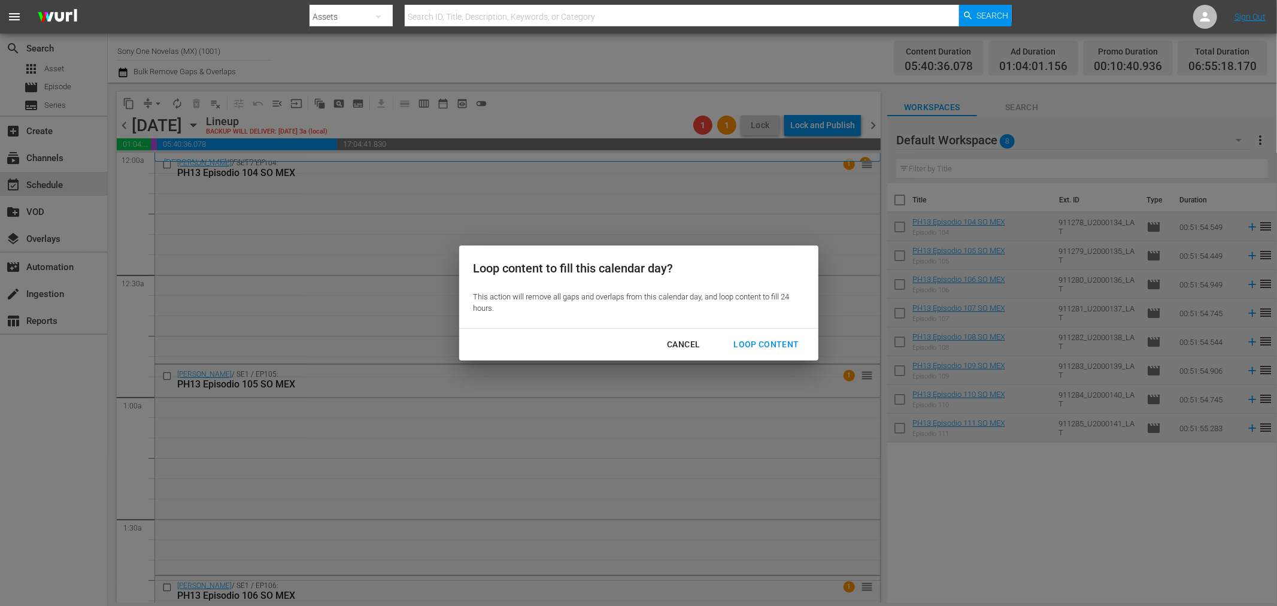
click at [793, 340] on div "Loop Content" at bounding box center [766, 344] width 84 height 15
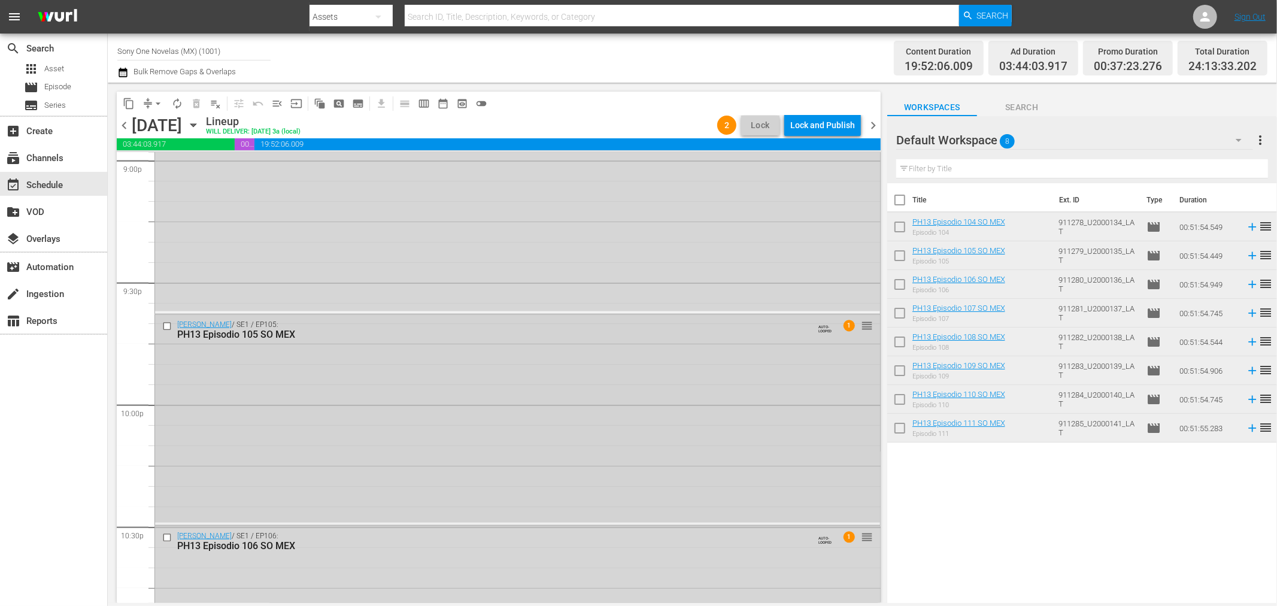
scroll to position [5467, 0]
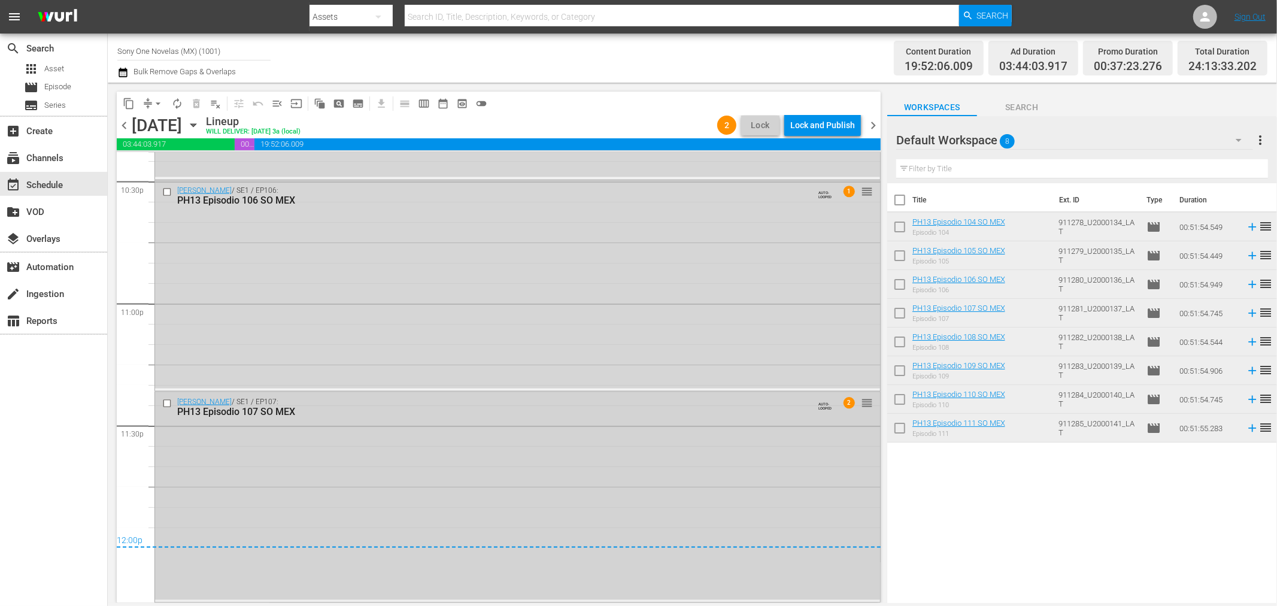
click at [300, 498] on div "Doña Bárbara / SE1 / EP107: PH13 Episodio 107 SO MEX AUTO-LOOPED 2 reorder" at bounding box center [517, 496] width 725 height 208
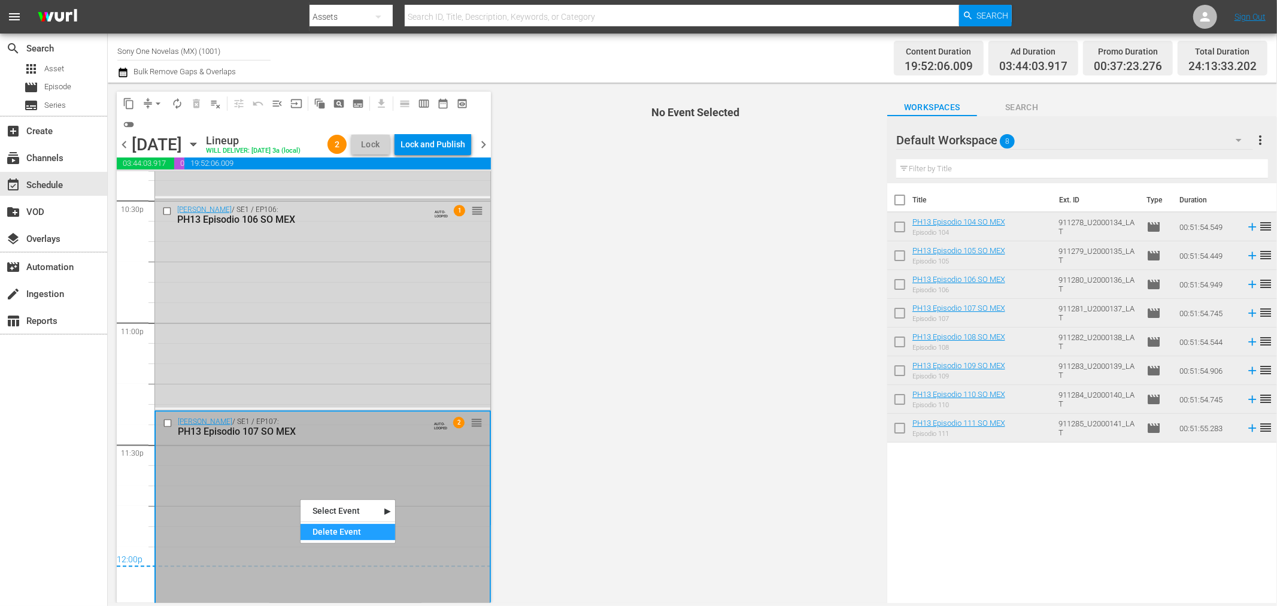
click at [337, 528] on div "Delete Event" at bounding box center [348, 532] width 95 height 16
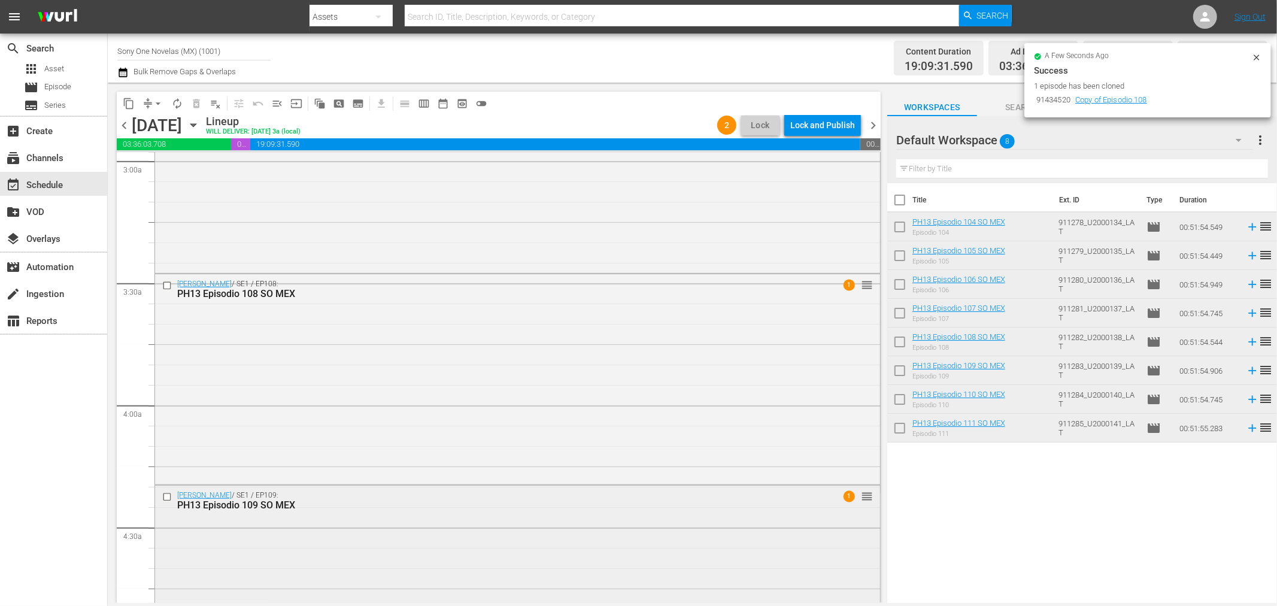
scroll to position [689, 0]
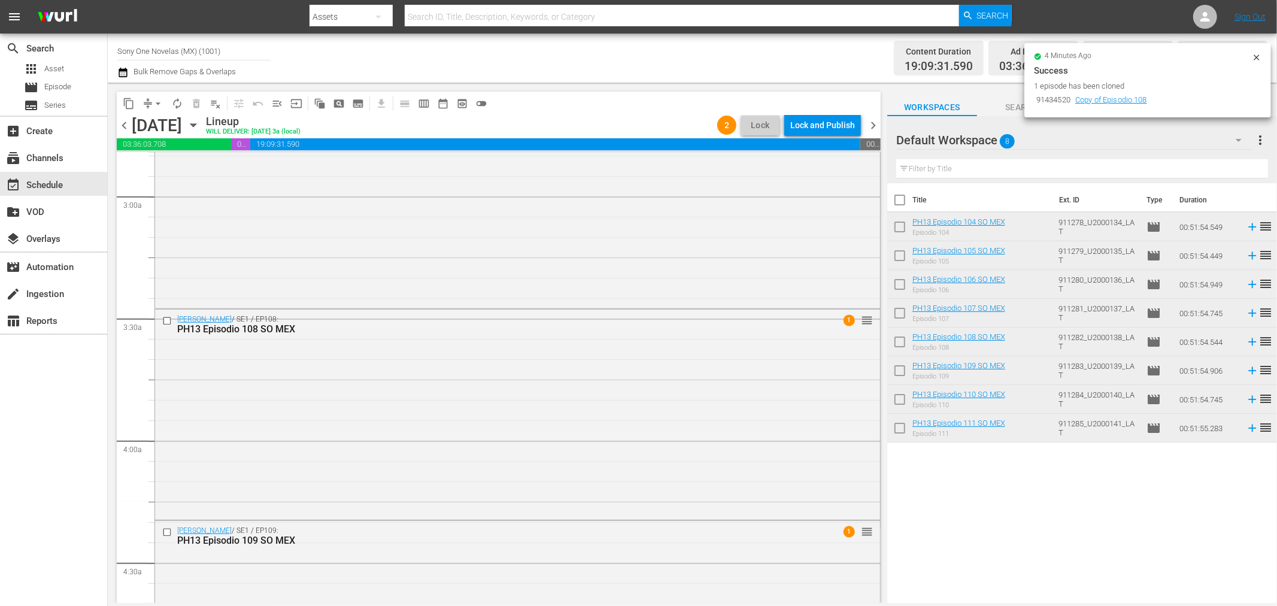
click at [1257, 53] on icon at bounding box center [1257, 58] width 10 height 10
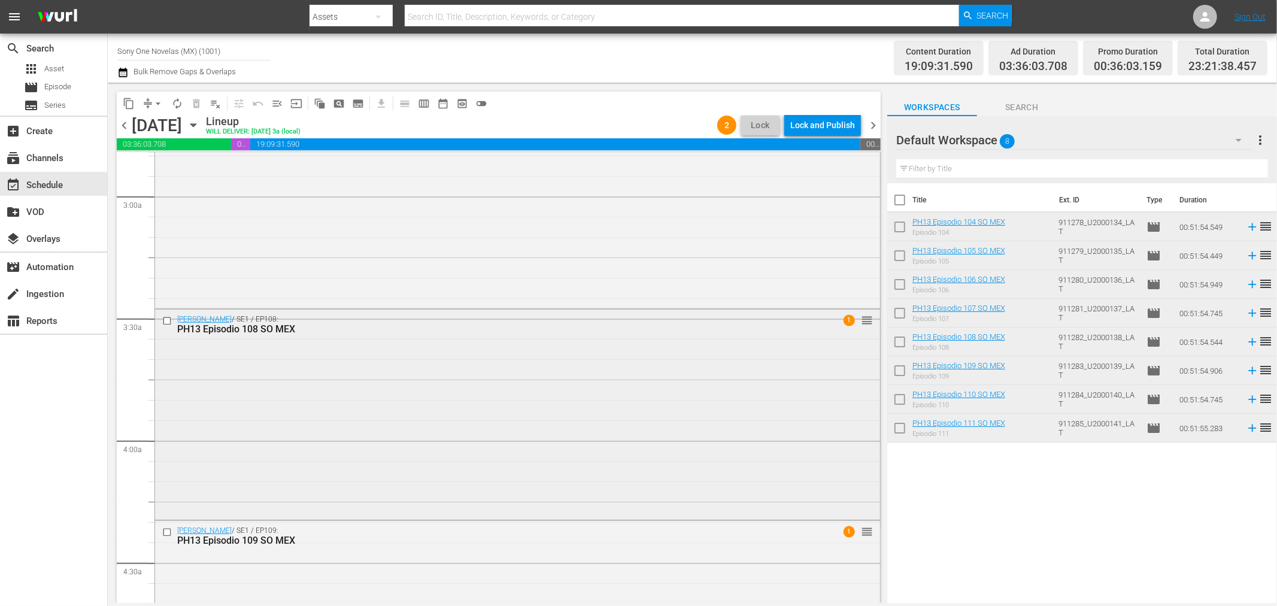
click at [304, 373] on div "Doña Bárbara / SE1 / EP108: PH13 Episodio 108 SO MEX 1 reorder" at bounding box center [517, 414] width 725 height 208
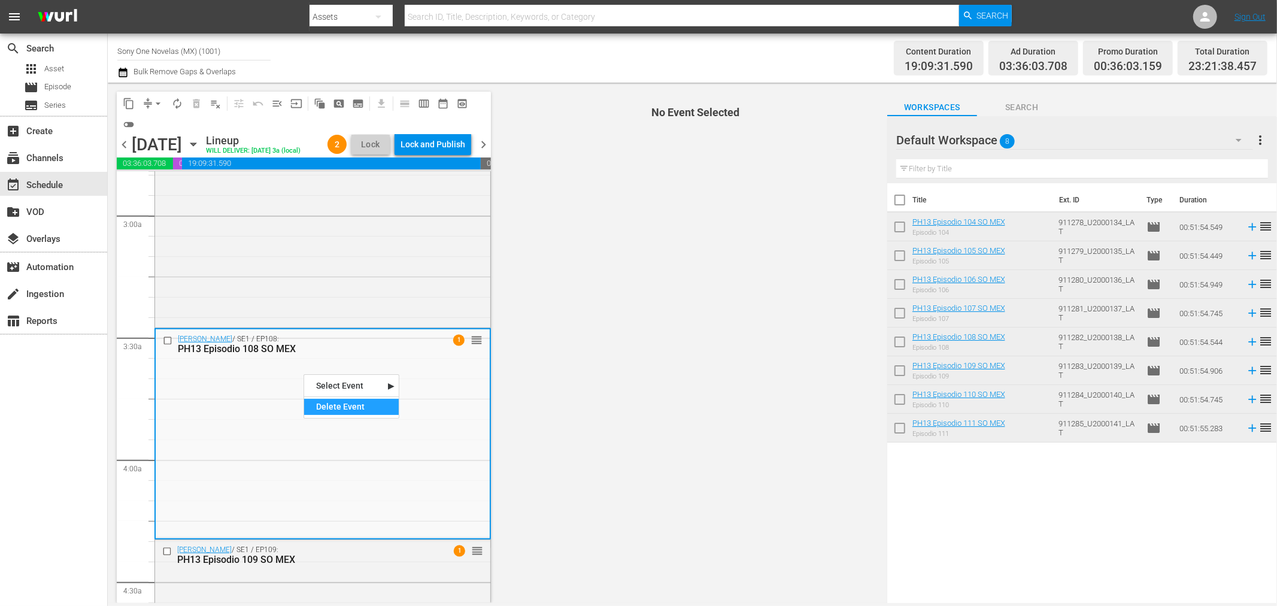
click at [335, 404] on div "Delete Event" at bounding box center [351, 407] width 95 height 16
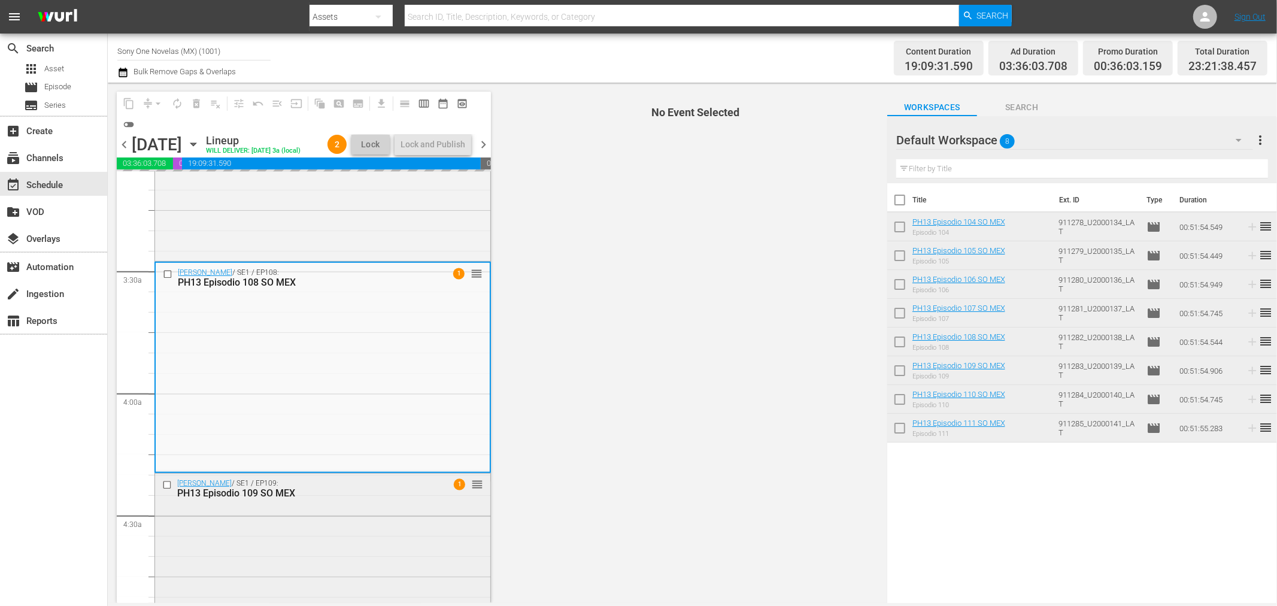
click at [238, 566] on div "Doña Bárbara / SE1 / EP109: PH13 Episodio 109 SO MEX 1 reorder" at bounding box center [322, 578] width 335 height 208
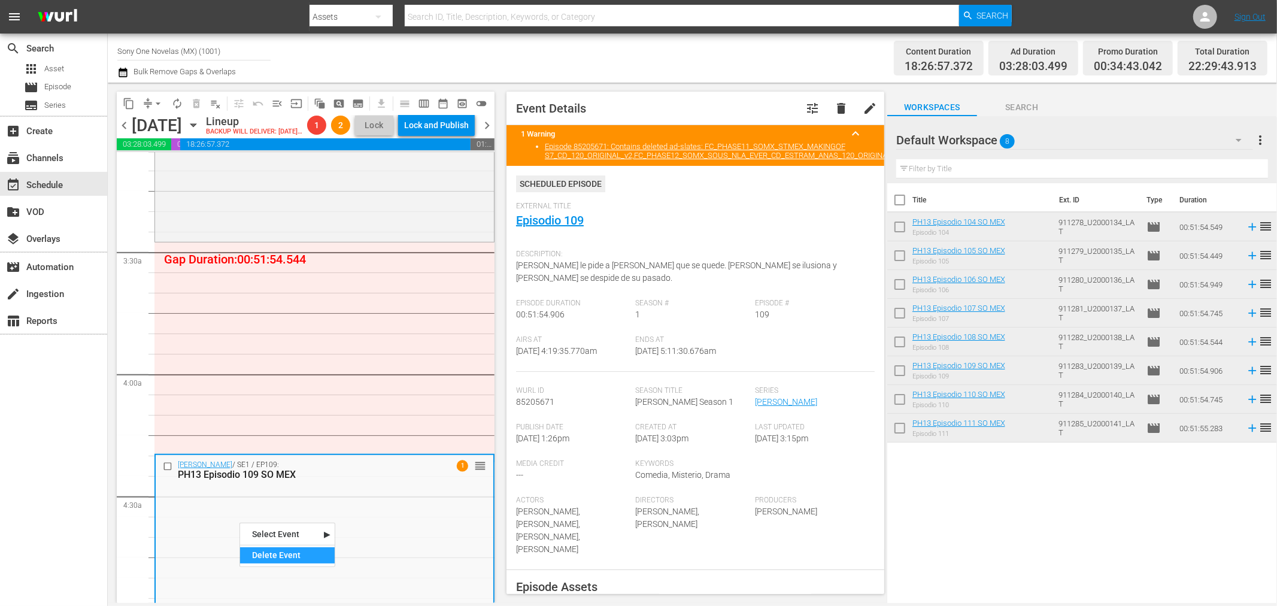
click at [294, 551] on div "Delete Event" at bounding box center [287, 555] width 95 height 16
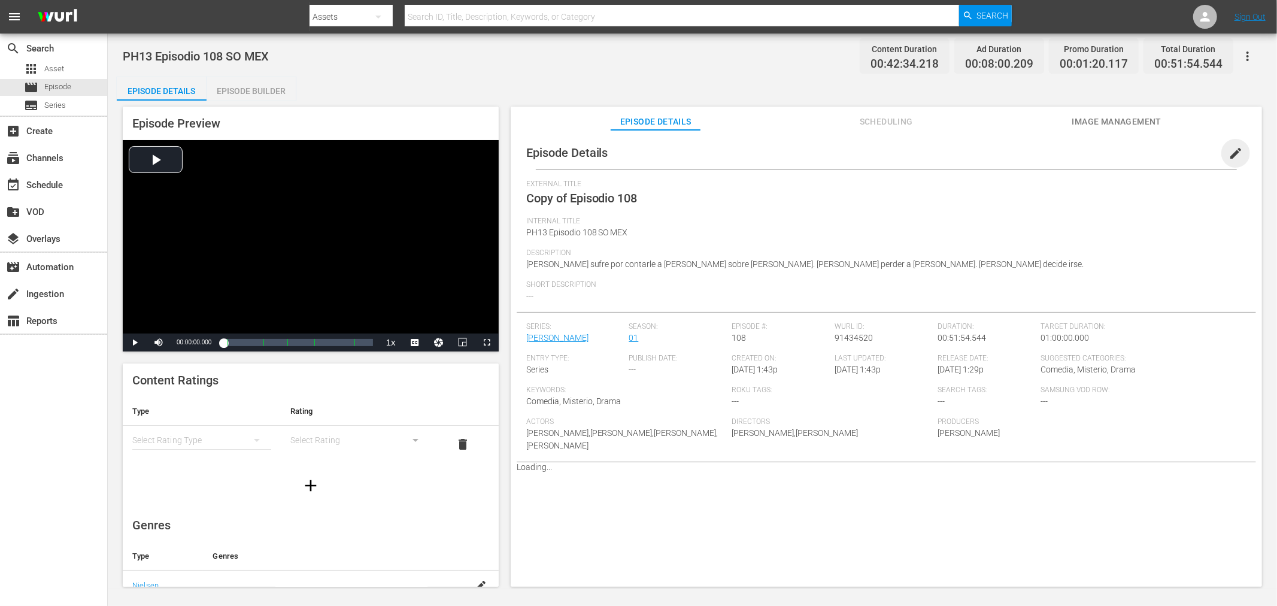
click at [1231, 154] on span "edit" at bounding box center [1236, 153] width 14 height 14
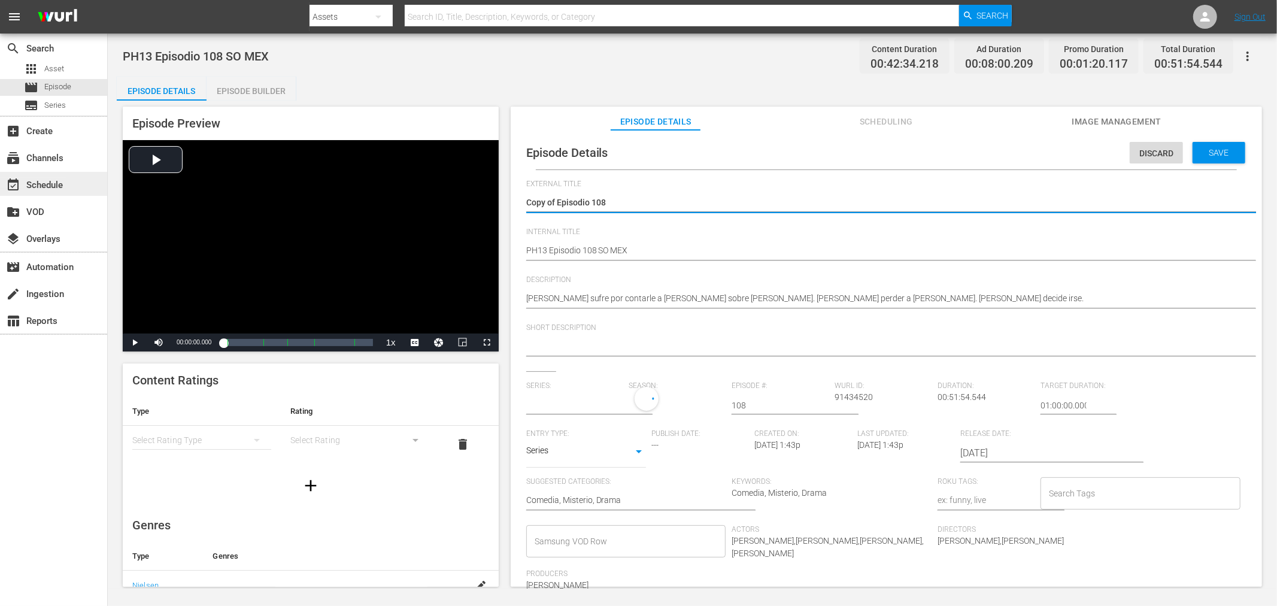
drag, startPoint x: 557, startPoint y: 199, endPoint x: 0, endPoint y: 182, distance: 557.7
click at [108, 0] on div "search Search apps Asset movie Episode subtitles Series add_box Create subscrip…" at bounding box center [692, 0] width 1169 height 0
type textarea "Episodio 108"
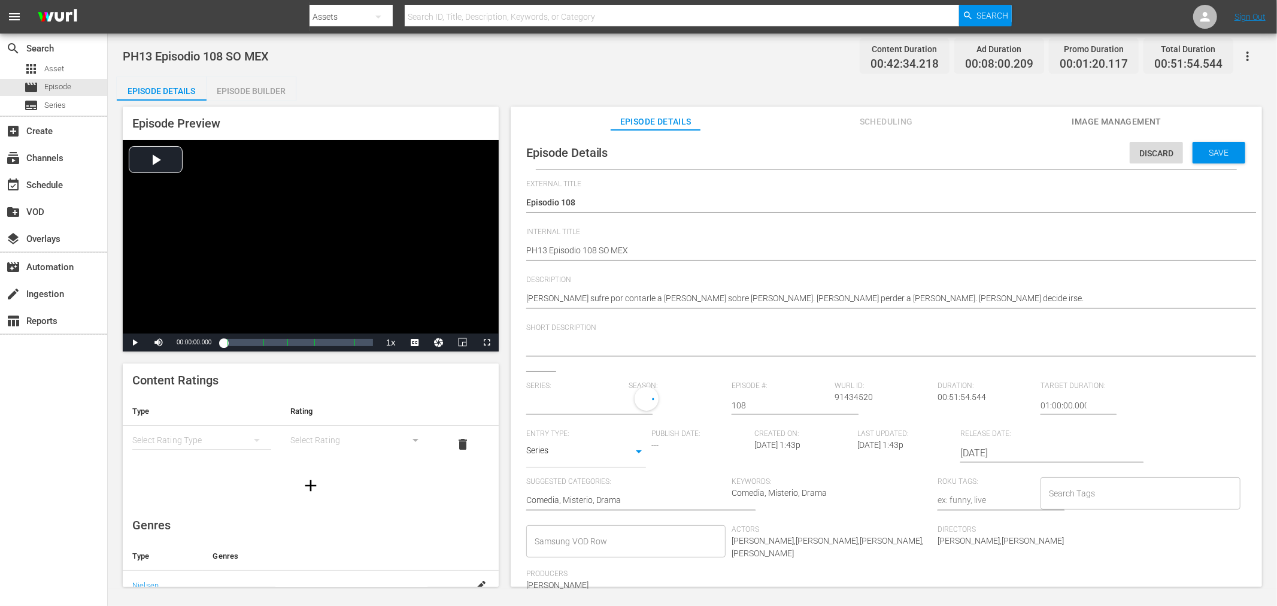
click at [653, 242] on div "PH13 Episodio 108 SO MEX PH13 Episodio 108 SO MEX" at bounding box center [883, 251] width 714 height 29
type textarea "PH13 Episodio 108 SO MEX"
type input "[PERSON_NAME]"
type textarea "PH13 Episodio 108 SO MEX d"
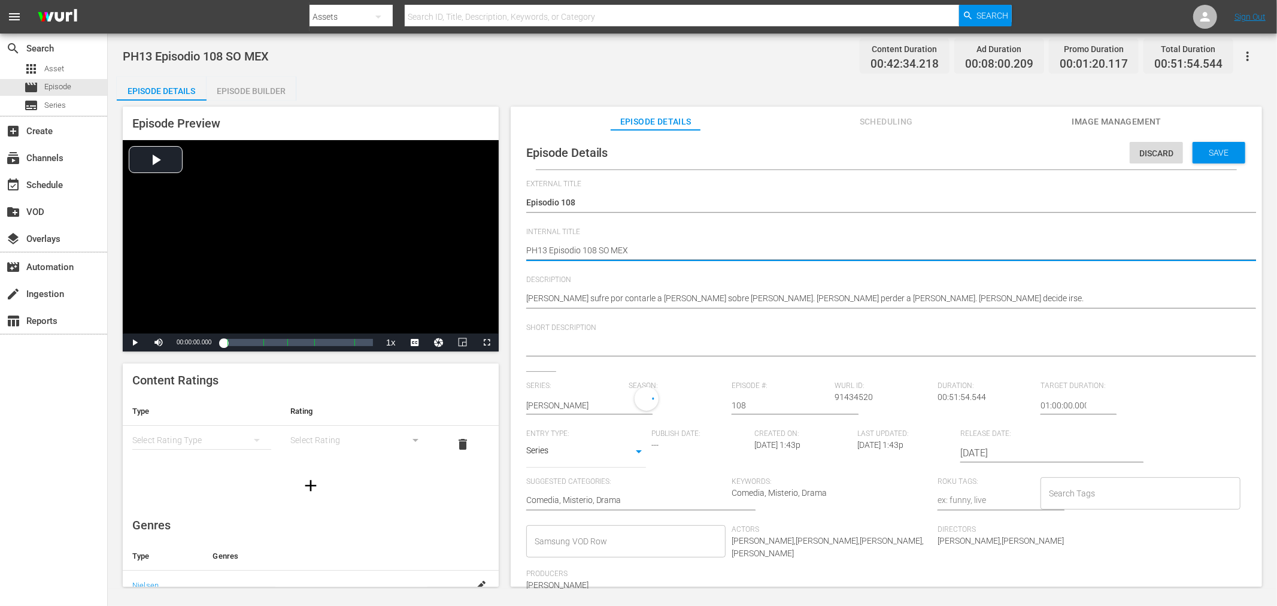
type textarea "PH13 Episodio 108 SO MEX d"
type textarea "PH13 Episodio 108 SO MEX du"
type textarea "PH13 Episodio 108 SO MEX dup"
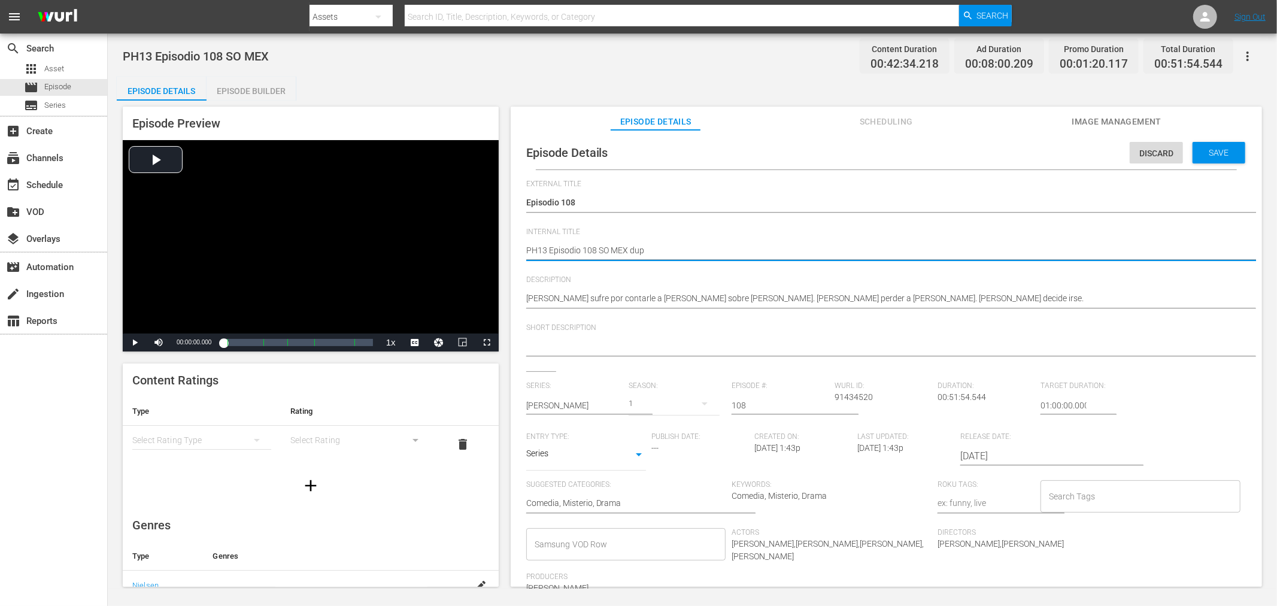
type textarea "PH13 Episodio 108 SO MEX dup1"
type textarea "PH13 Episodio 108 SO MEX dup"
type textarea "PH13 Episodio 108 SO MEX du"
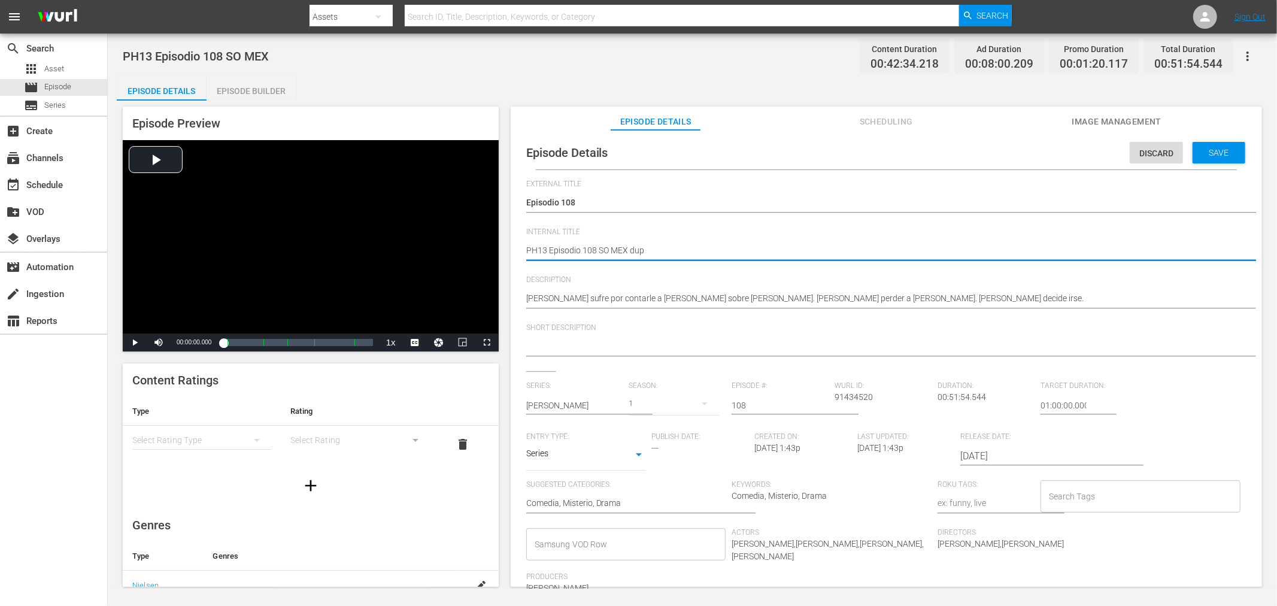
type textarea "PH13 Episodio 108 SO MEX du"
type textarea "PH13 Episodio 108 SO MEX d"
type textarea "PH13 Episodio 108 SO MEX"
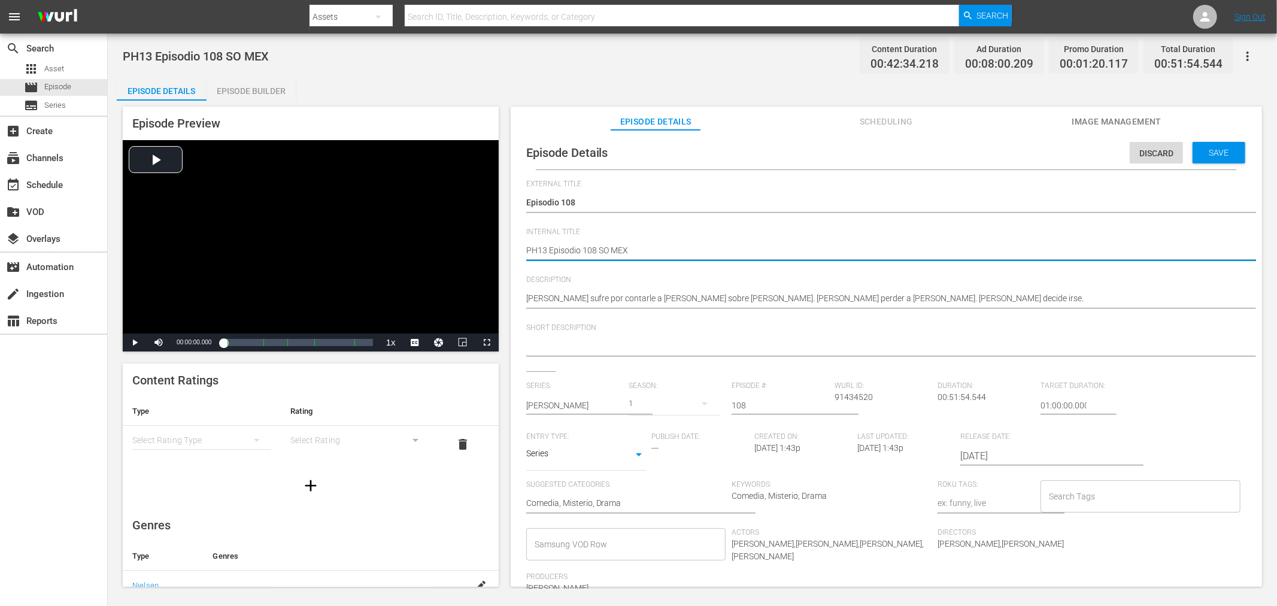
type textarea "PH13 Episodio 108 SO MEX D"
type textarea "PH13 Episodio 108 SO MEX DU"
type textarea "PH13 Episodio 108 SO MEX DUP"
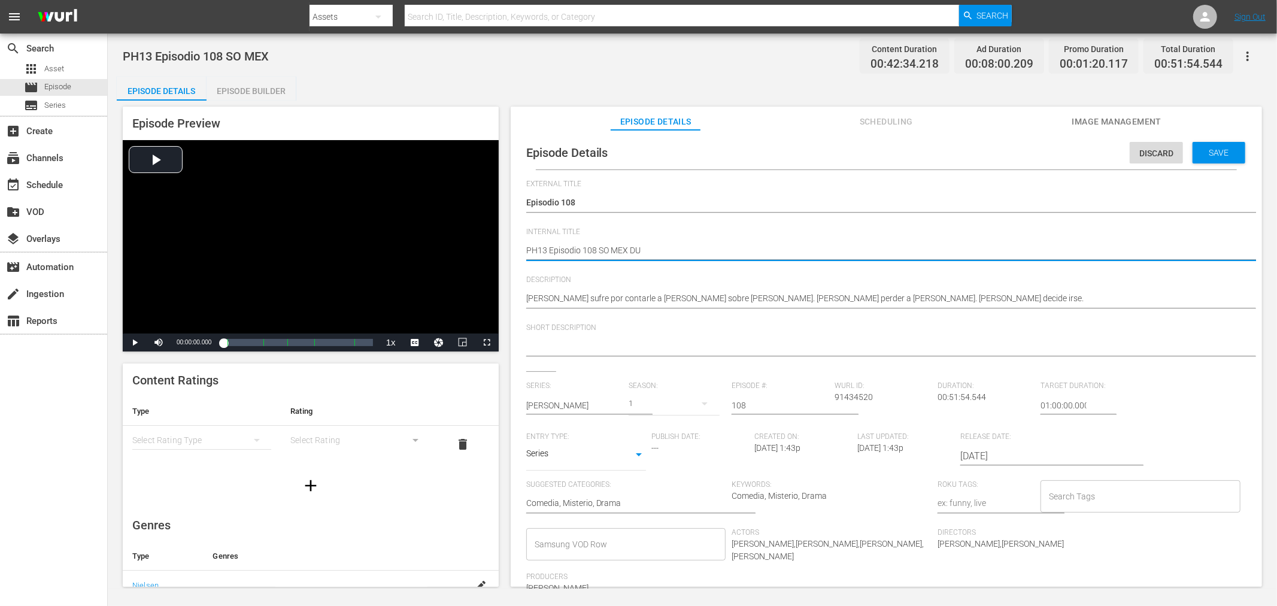
type textarea "PH13 Episodio 108 SO MEX DUP"
type textarea "PH13 Episodio 108 SO MEX DUP1"
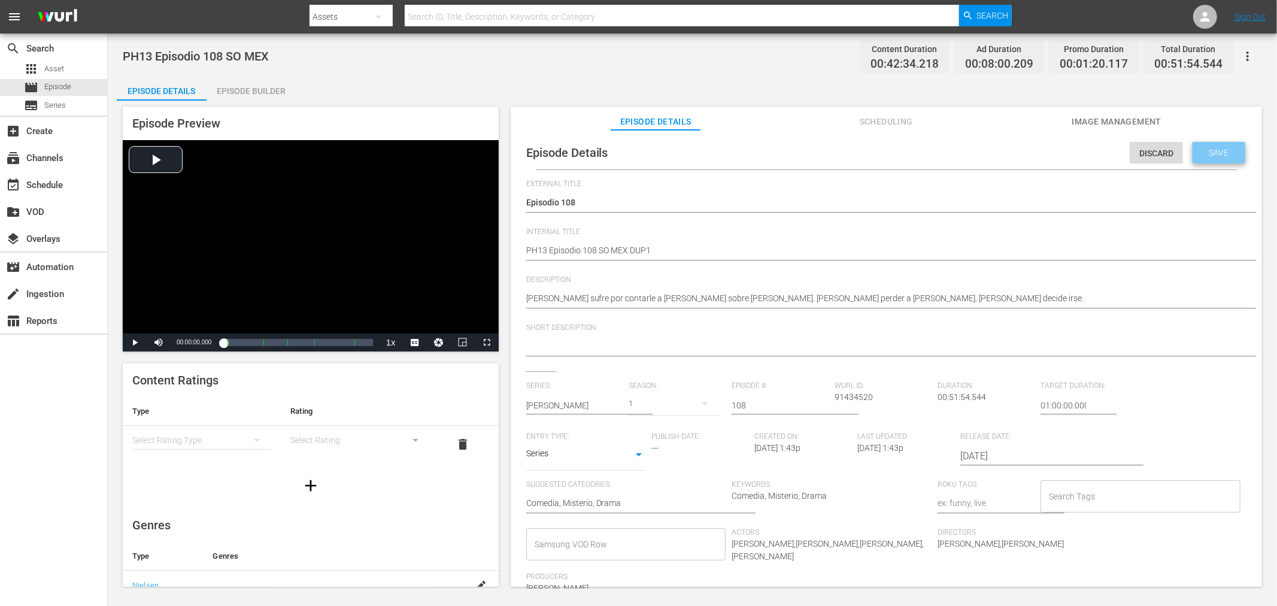
click at [1232, 144] on div "Save" at bounding box center [1219, 153] width 53 height 22
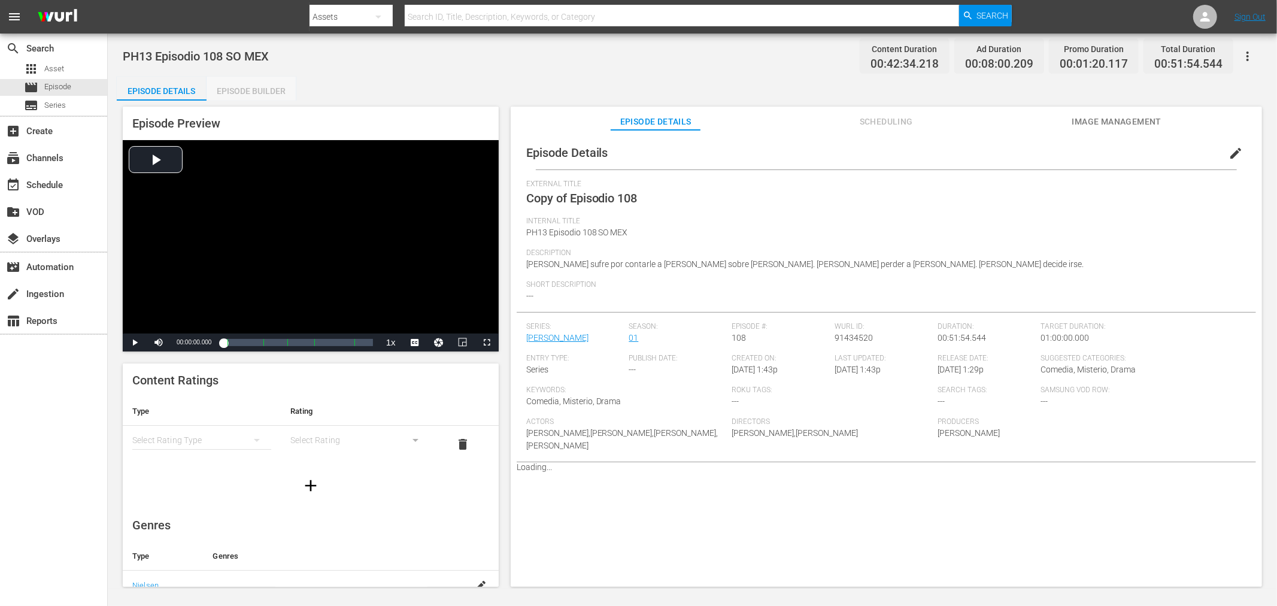
click at [256, 86] on div "Episode Builder" at bounding box center [252, 91] width 90 height 29
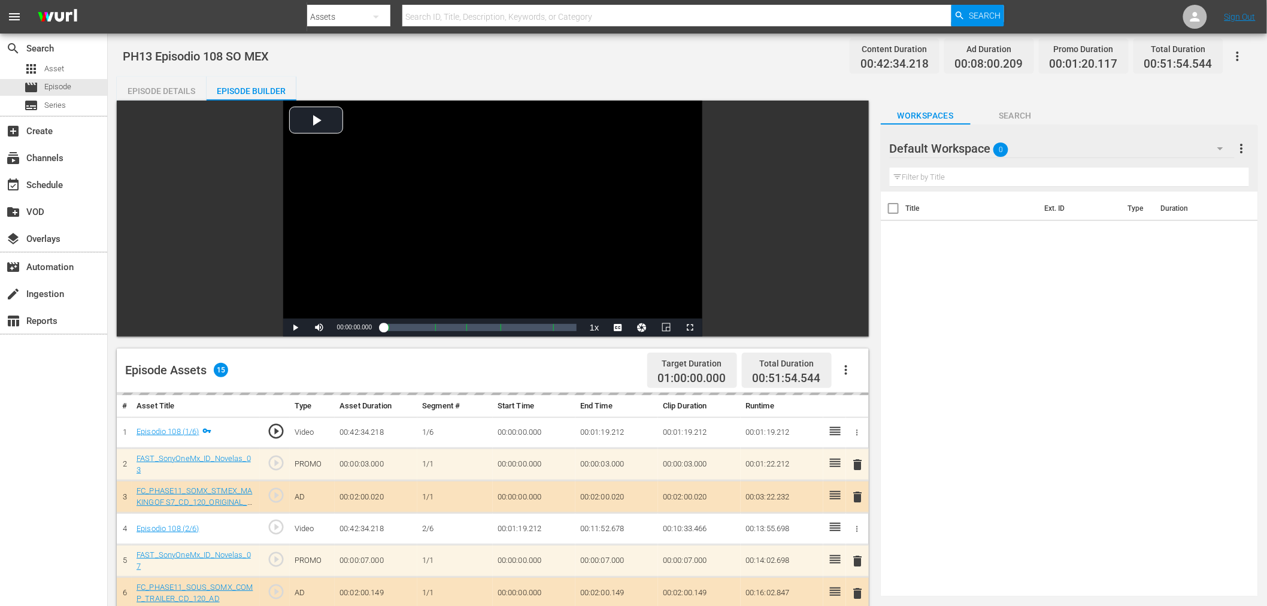
click at [1115, 153] on div "Default Workspace 0" at bounding box center [1062, 149] width 345 height 34
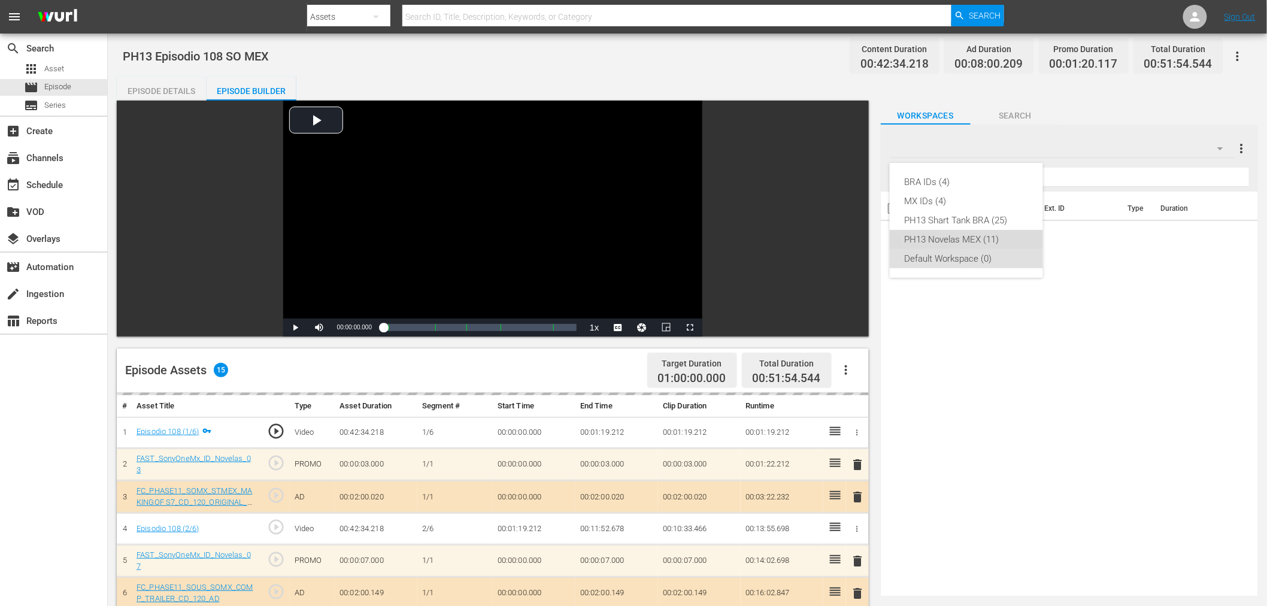
click at [984, 238] on div "PH13 Novelas MEX (11)" at bounding box center [966, 239] width 125 height 19
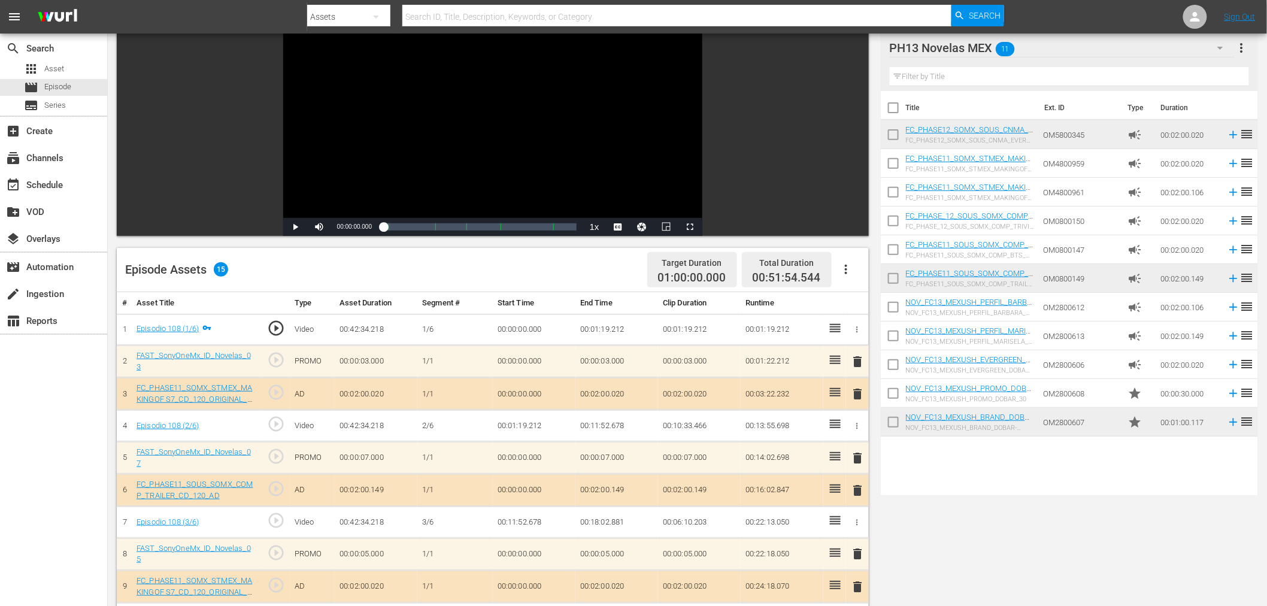
scroll to position [311, 0]
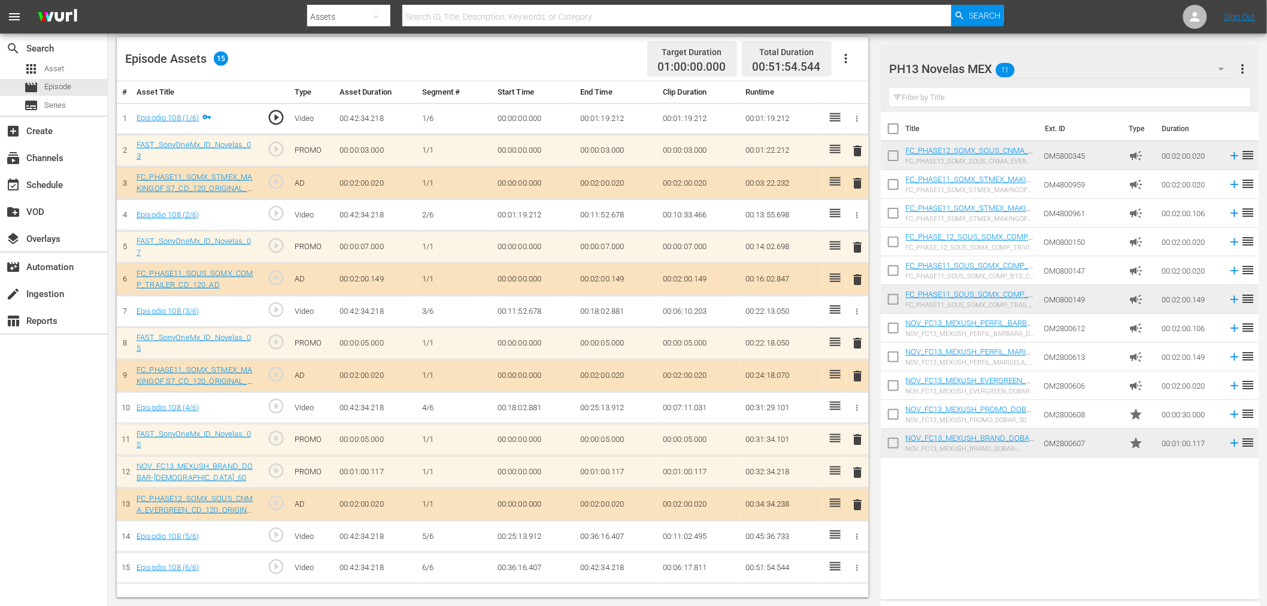
click at [893, 437] on input "checkbox" at bounding box center [893, 445] width 25 height 25
checkbox input "true"
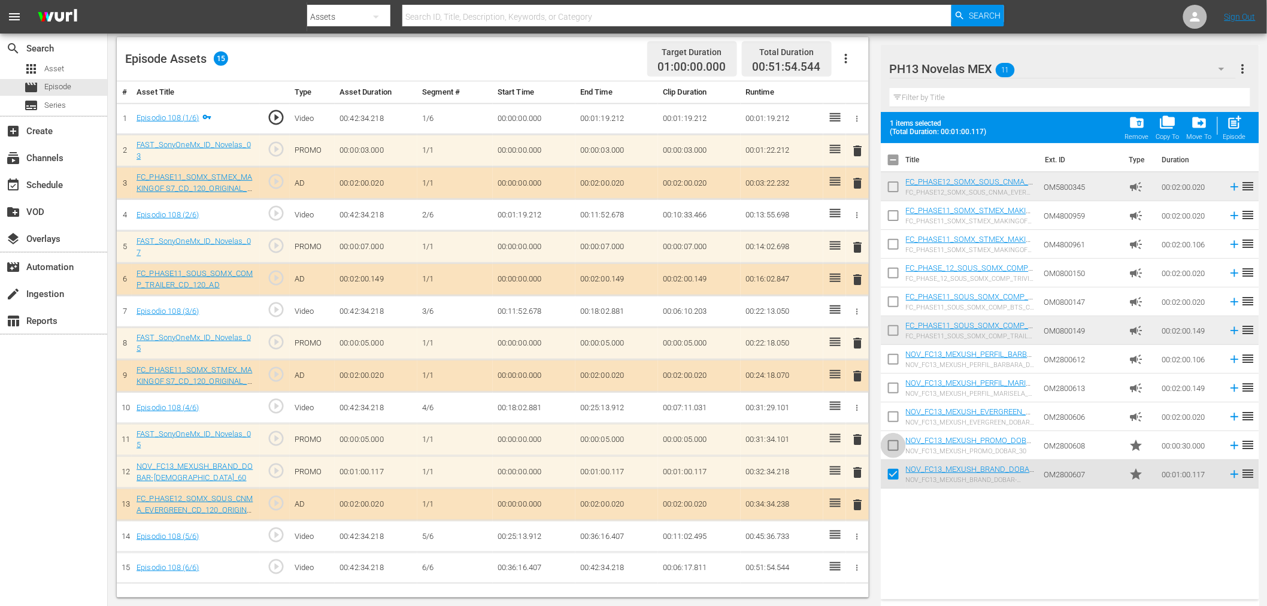
click at [893, 439] on input "checkbox" at bounding box center [893, 447] width 25 height 25
click at [1231, 134] on div "Episode" at bounding box center [1234, 137] width 23 height 8
checkbox input "false"
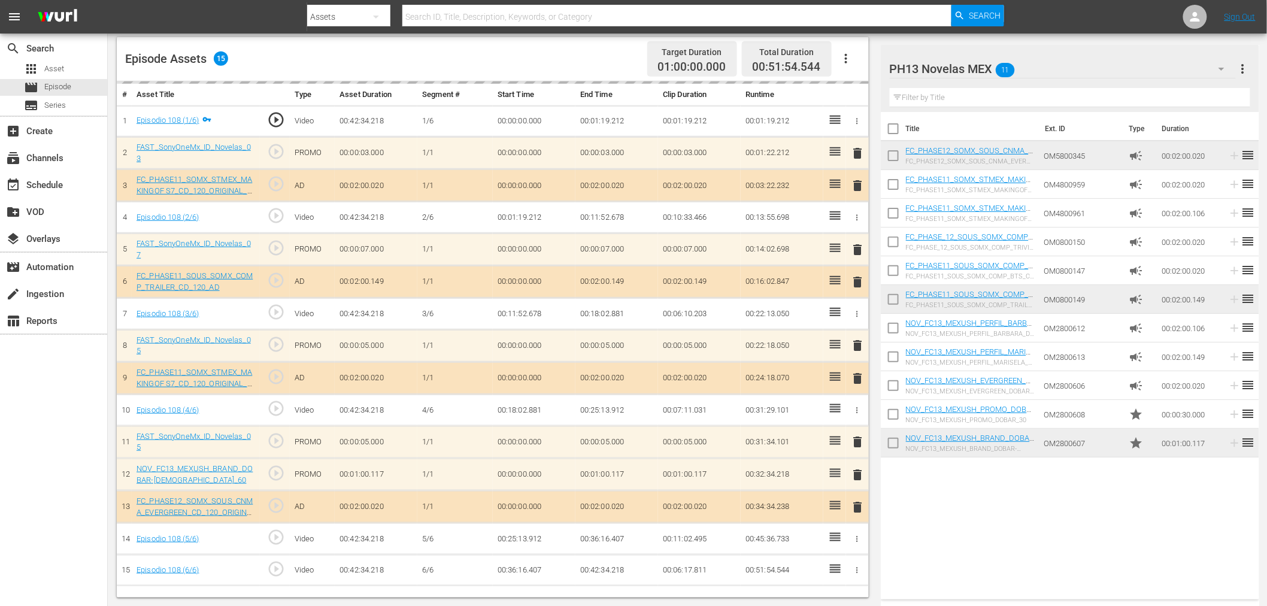
click at [890, 445] on input "checkbox" at bounding box center [893, 445] width 25 height 25
checkbox input "true"
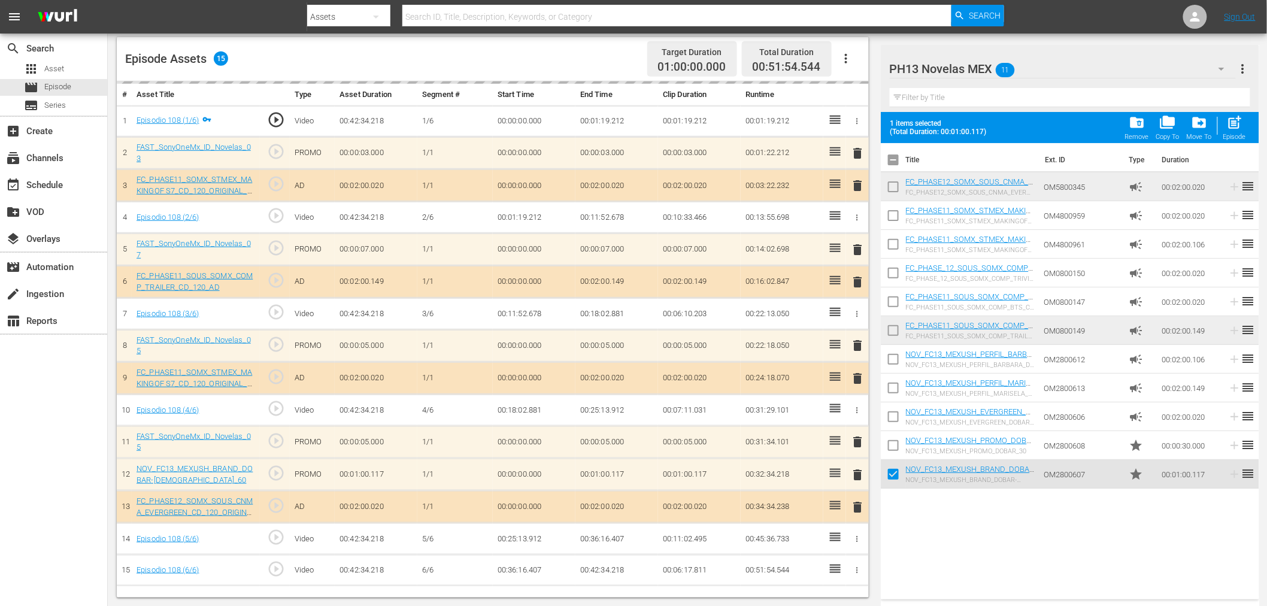
drag, startPoint x: 890, startPoint y: 445, endPoint x: 908, endPoint y: 427, distance: 25.4
click at [890, 444] on input "checkbox" at bounding box center [893, 447] width 25 height 25
click at [1235, 130] on span "post_add" at bounding box center [1234, 122] width 16 height 16
checkbox input "false"
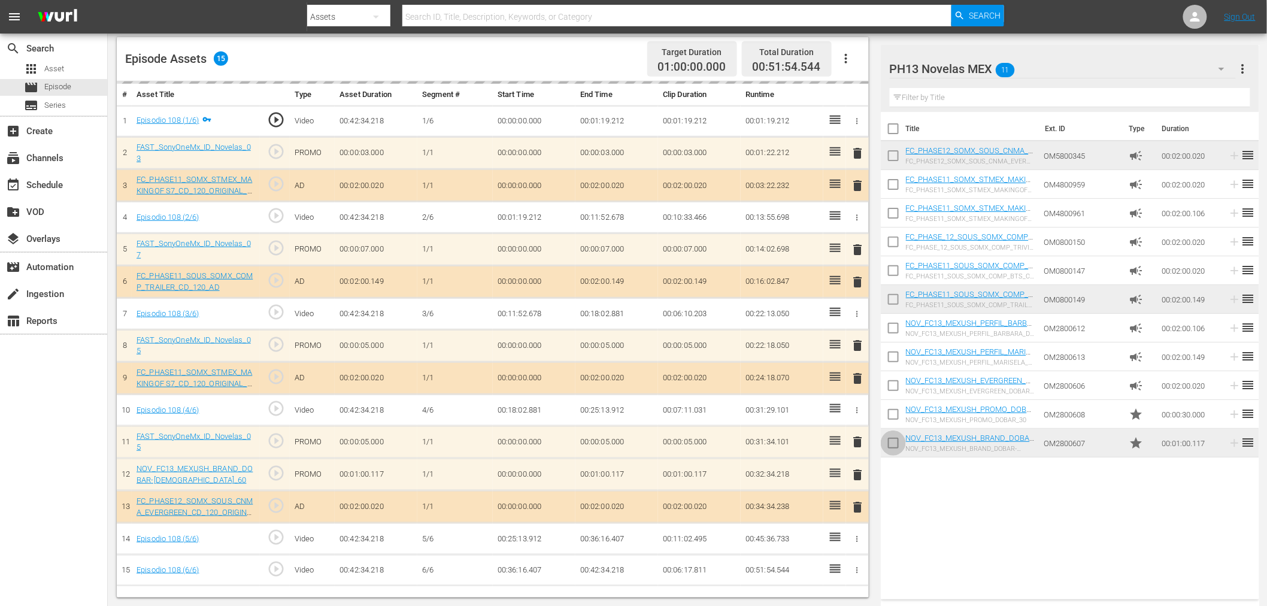
click at [890, 450] on input "checkbox" at bounding box center [893, 445] width 25 height 25
checkbox input "true"
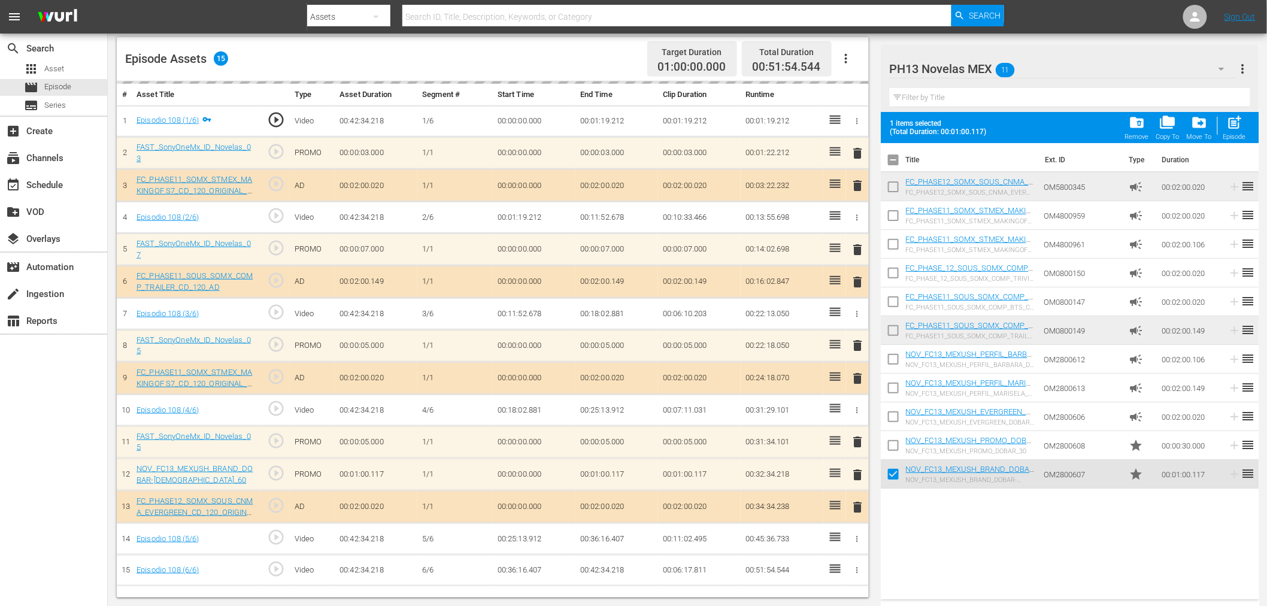
click at [890, 450] on input "checkbox" at bounding box center [893, 447] width 25 height 25
click at [1236, 130] on span "post_add" at bounding box center [1234, 122] width 16 height 16
checkbox input "false"
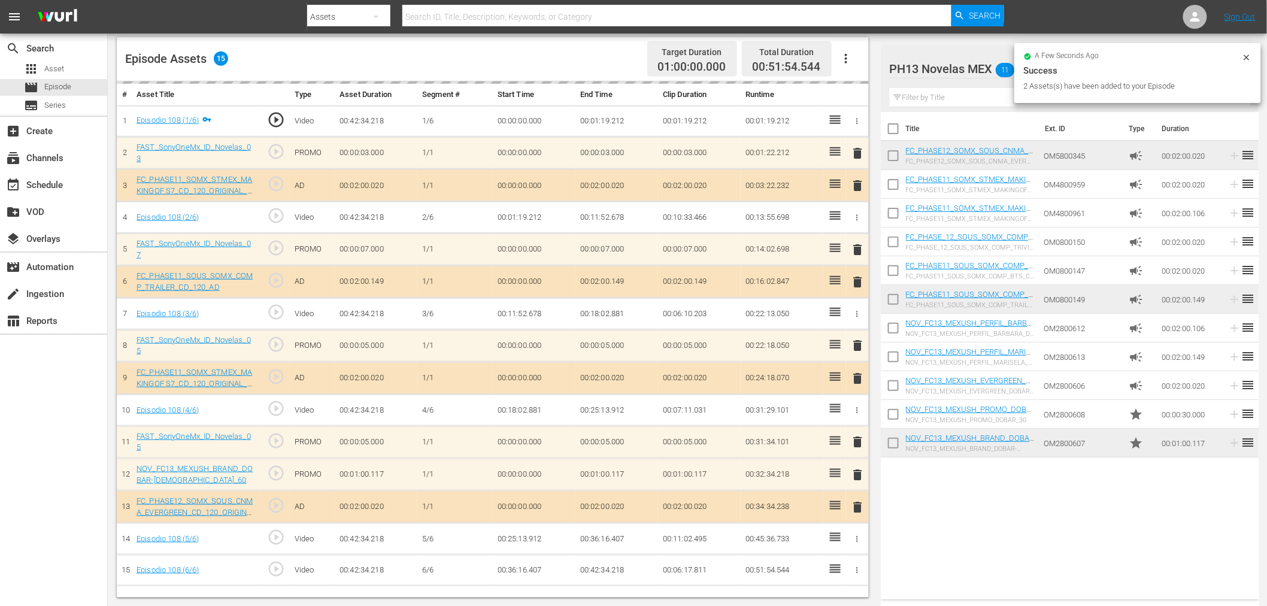
click at [890, 441] on input "checkbox" at bounding box center [893, 445] width 25 height 25
checkbox input "true"
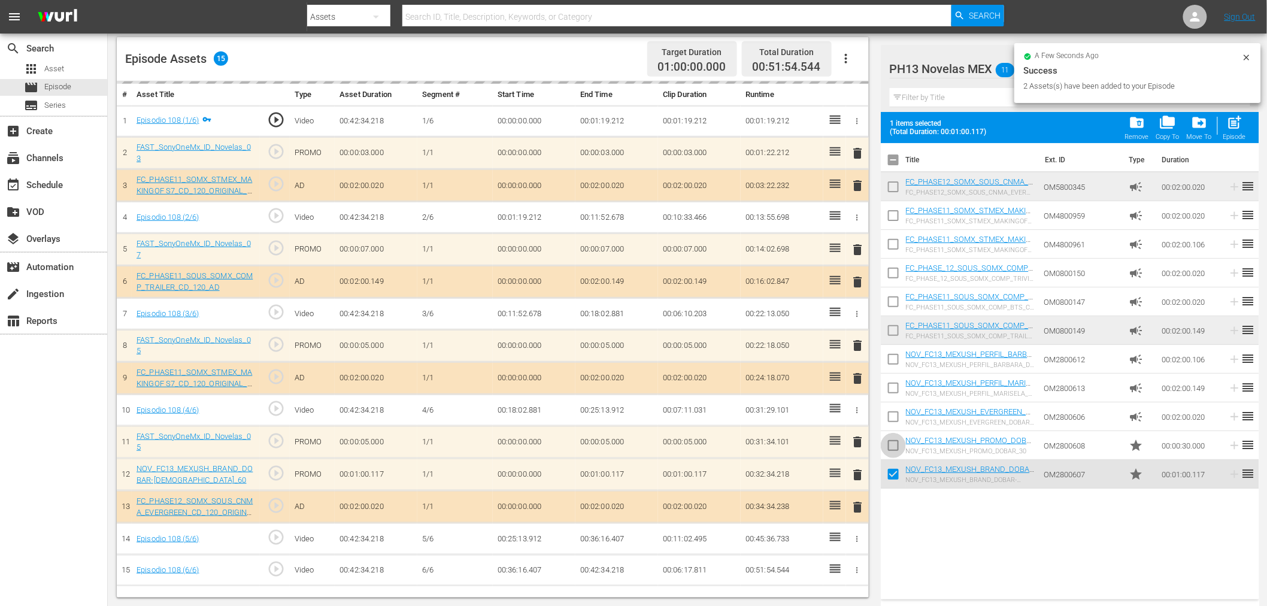
click at [891, 440] on input "checkbox" at bounding box center [893, 447] width 25 height 25
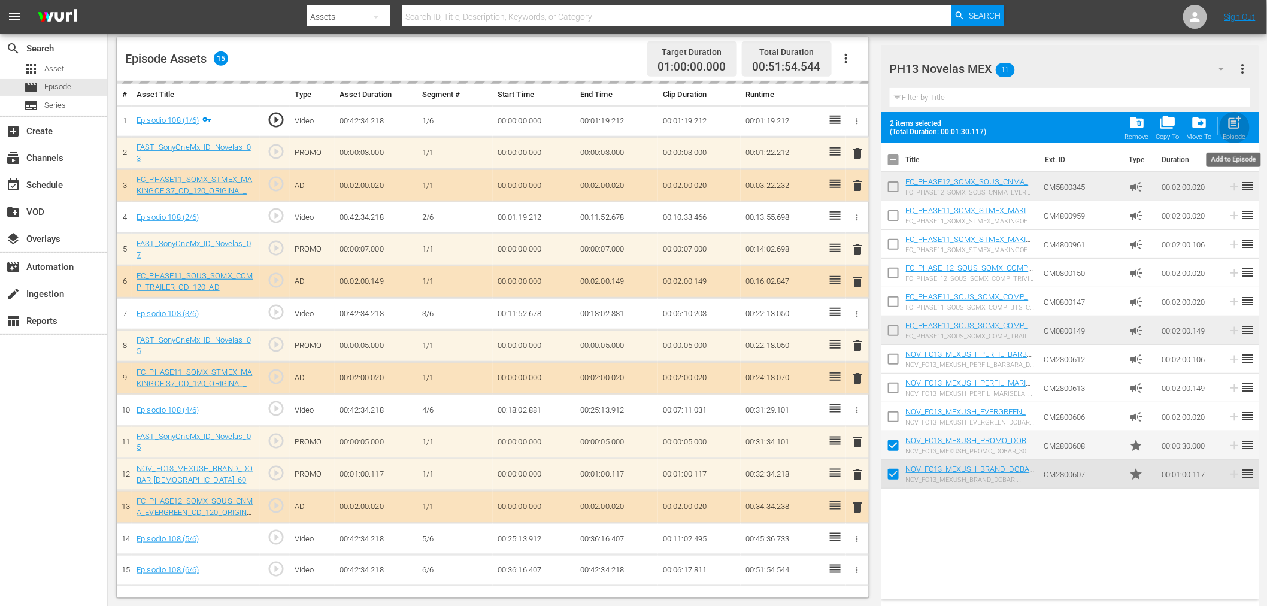
click at [1230, 128] on span "post_add" at bounding box center [1234, 122] width 16 height 16
checkbox input "false"
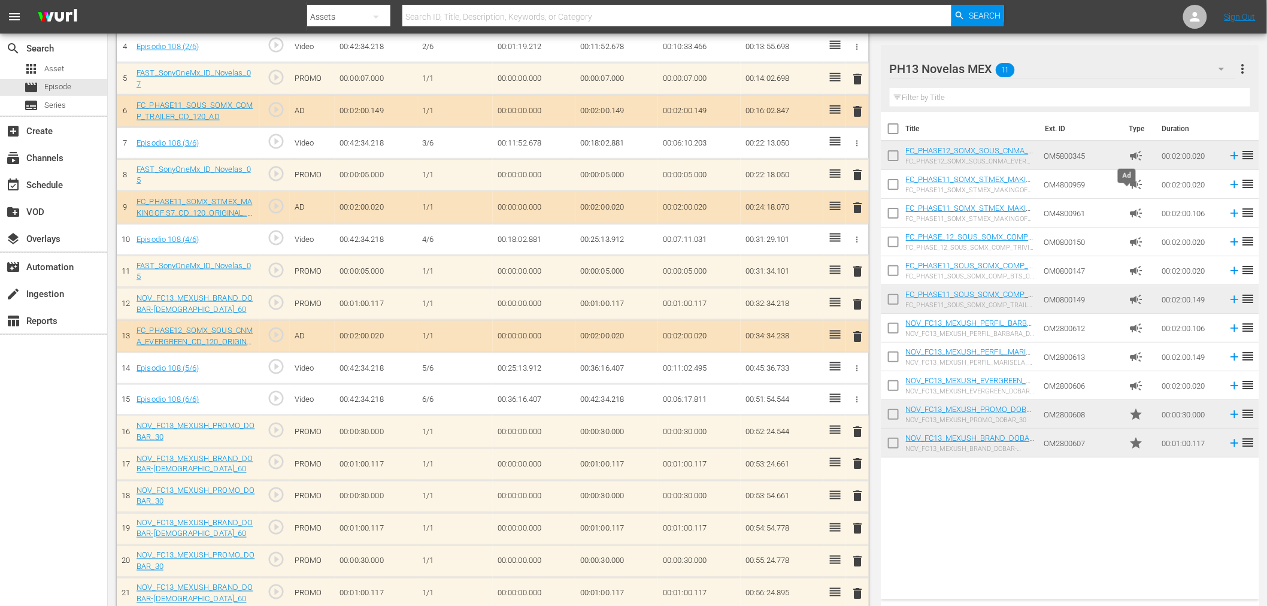
scroll to position [488, 0]
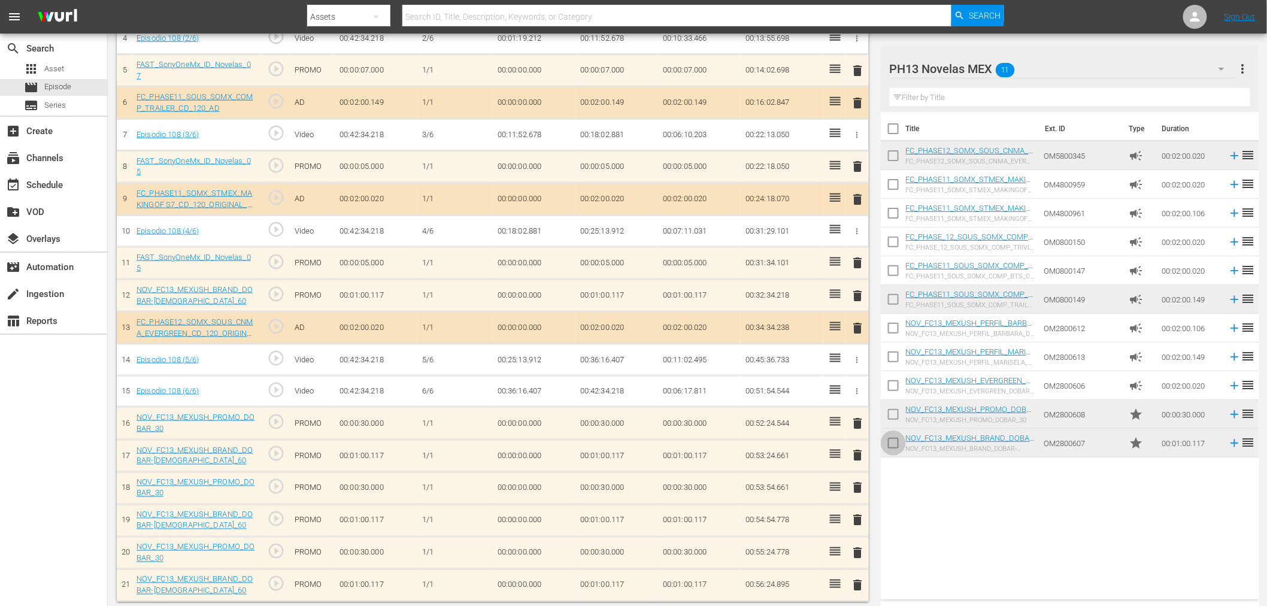
click at [896, 438] on input "checkbox" at bounding box center [893, 445] width 25 height 25
checkbox input "true"
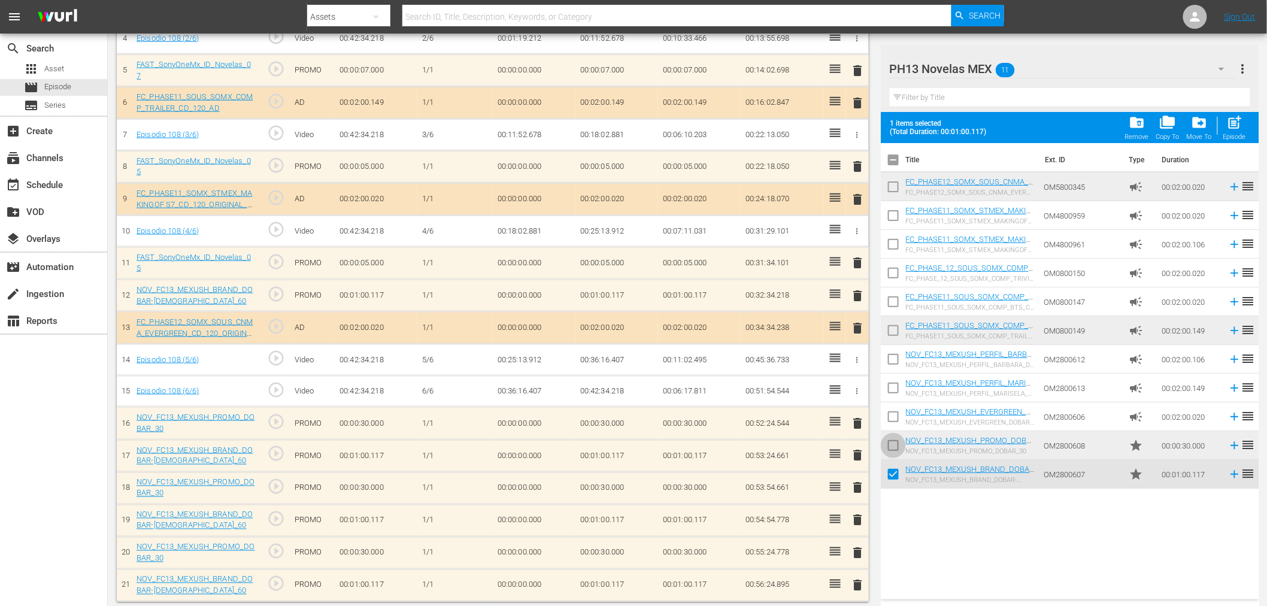
click at [896, 444] on input "checkbox" at bounding box center [893, 447] width 25 height 25
click at [1234, 139] on div "Episode" at bounding box center [1234, 137] width 23 height 8
checkbox input "false"
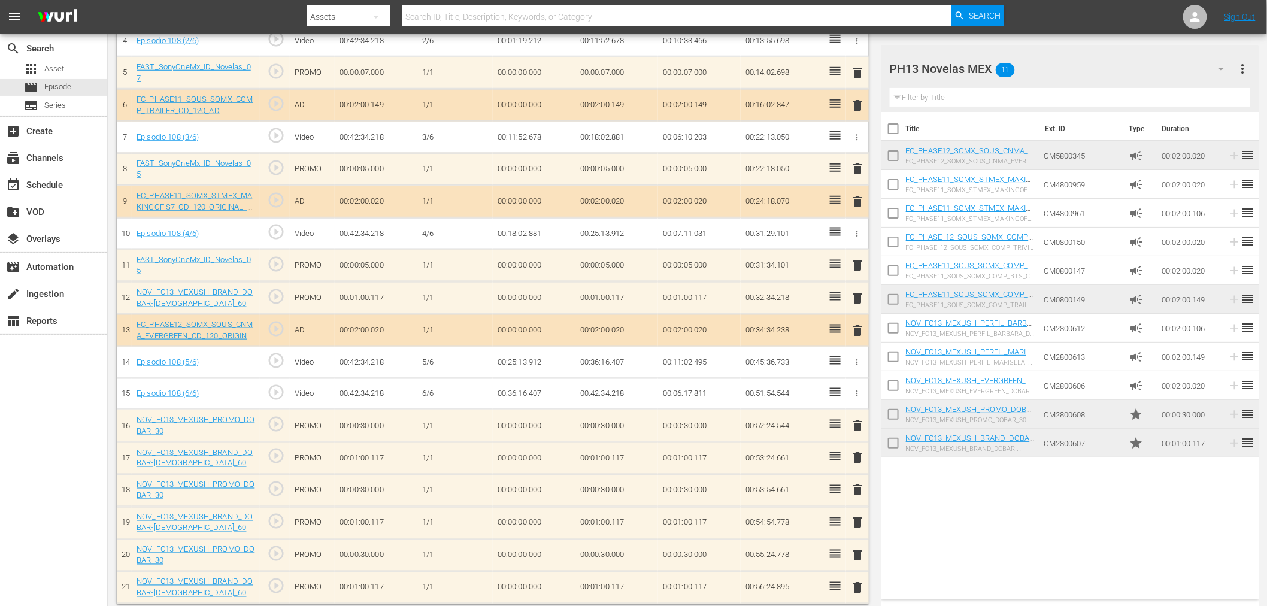
scroll to position [491, 0]
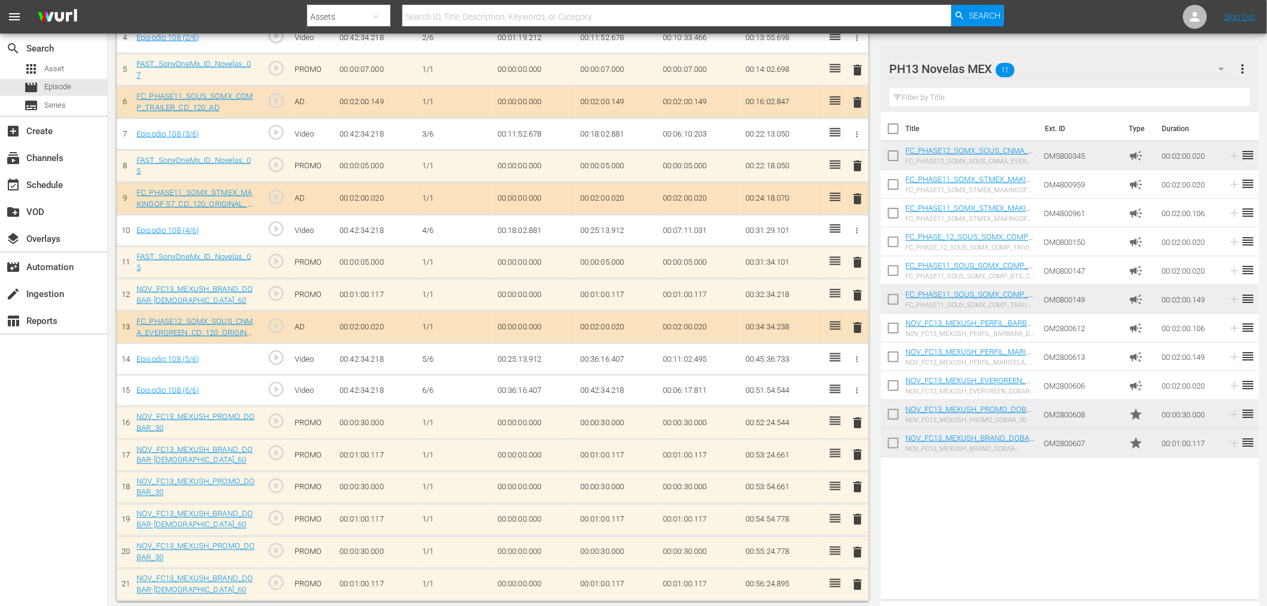
click at [891, 447] on input "checkbox" at bounding box center [893, 445] width 25 height 25
checkbox input "true"
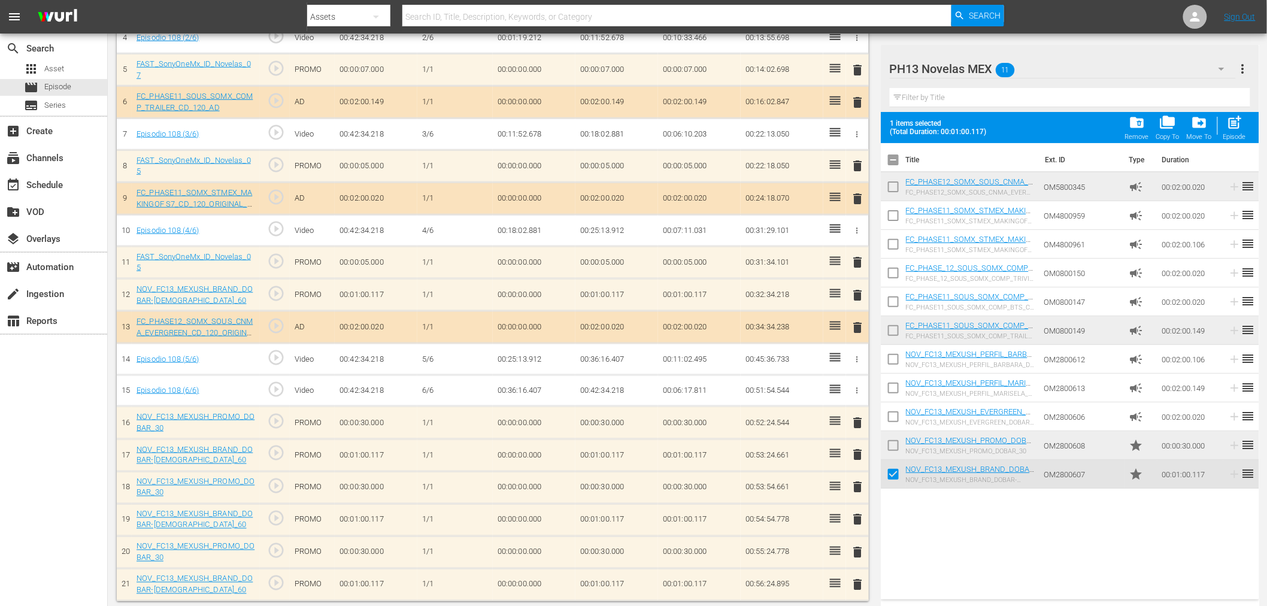
click at [892, 448] on input "checkbox" at bounding box center [893, 447] width 25 height 25
click at [1231, 129] on span "post_add" at bounding box center [1234, 122] width 16 height 16
checkbox input "false"
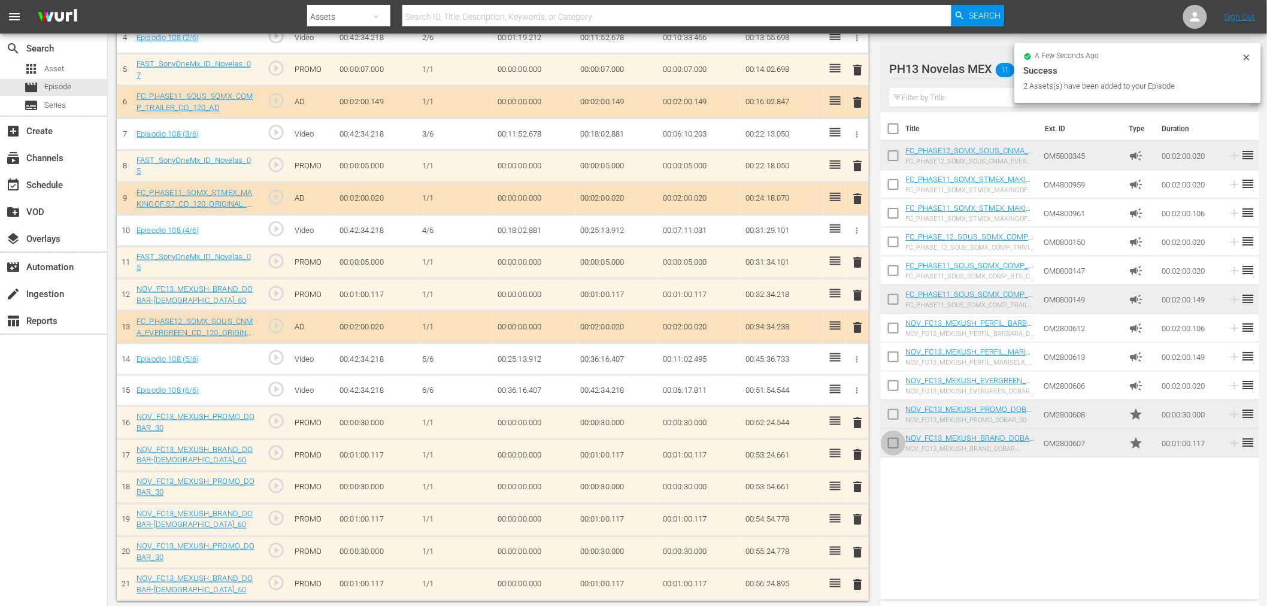
click at [886, 447] on input "checkbox" at bounding box center [893, 445] width 25 height 25
checkbox input "true"
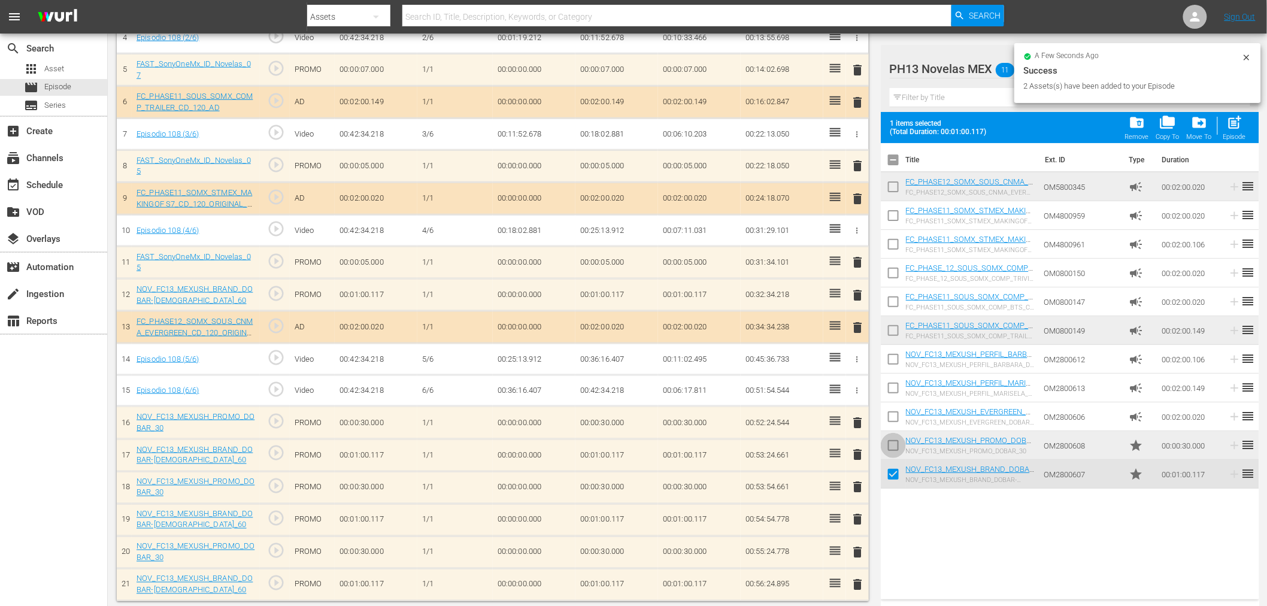
click at [891, 451] on input "checkbox" at bounding box center [893, 447] width 25 height 25
click at [1233, 124] on span "post_add" at bounding box center [1234, 122] width 16 height 16
checkbox input "false"
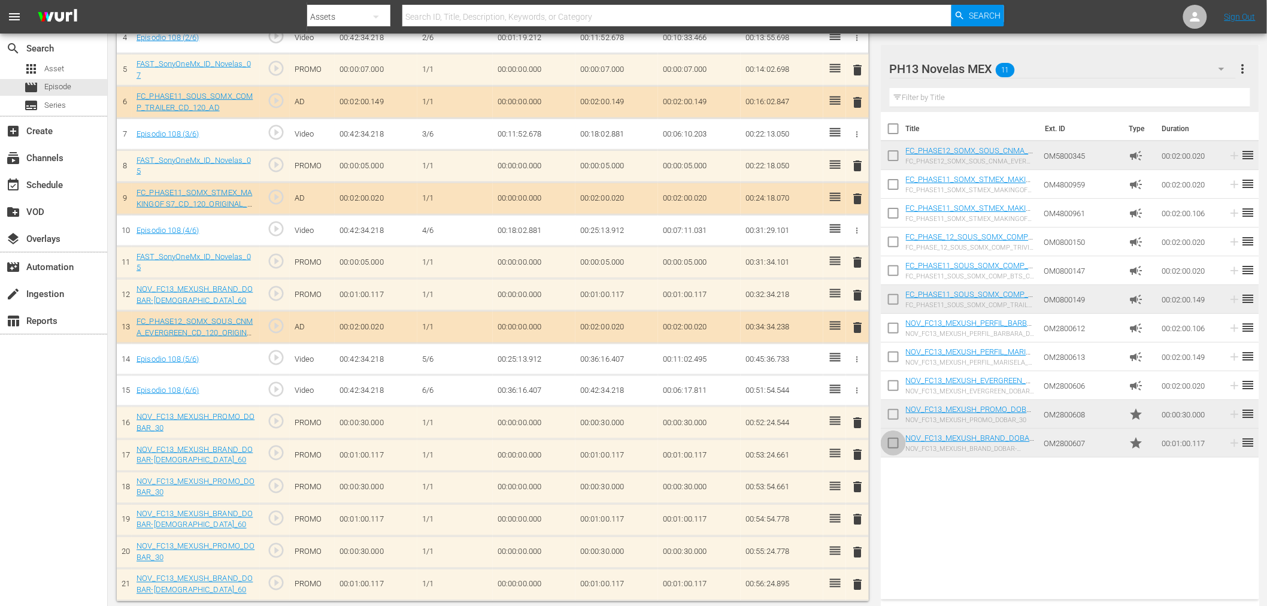
click at [896, 444] on input "checkbox" at bounding box center [893, 445] width 25 height 25
checkbox input "true"
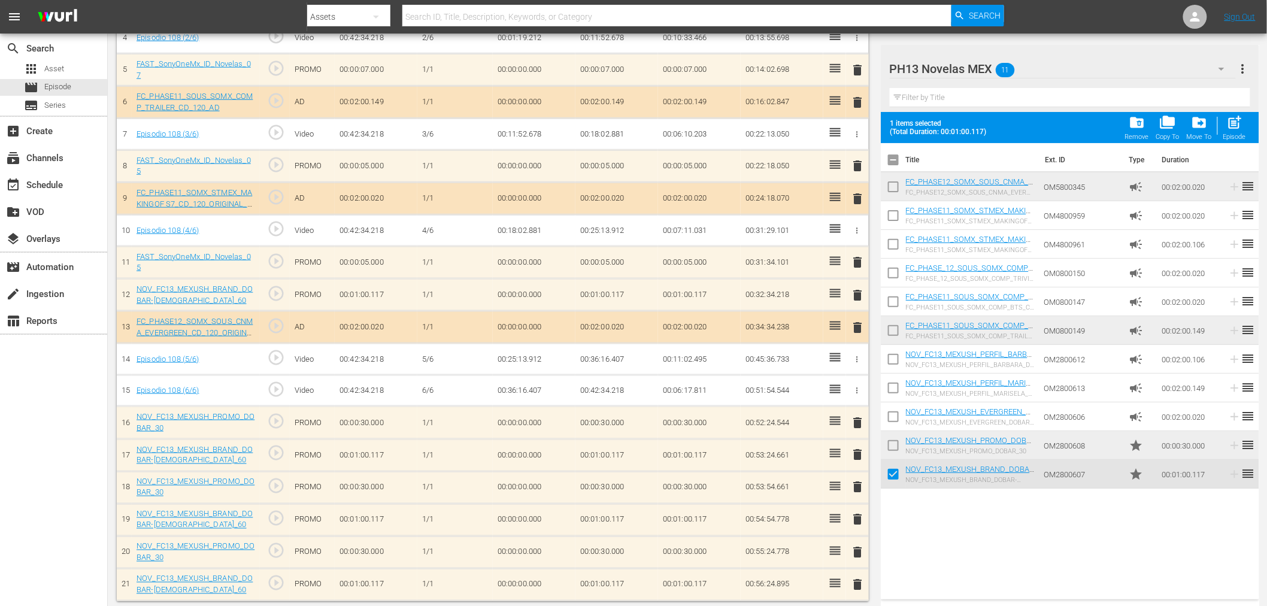
click at [896, 444] on input "checkbox" at bounding box center [893, 447] width 25 height 25
click at [1238, 128] on span "post_add" at bounding box center [1234, 122] width 16 height 16
checkbox input "false"
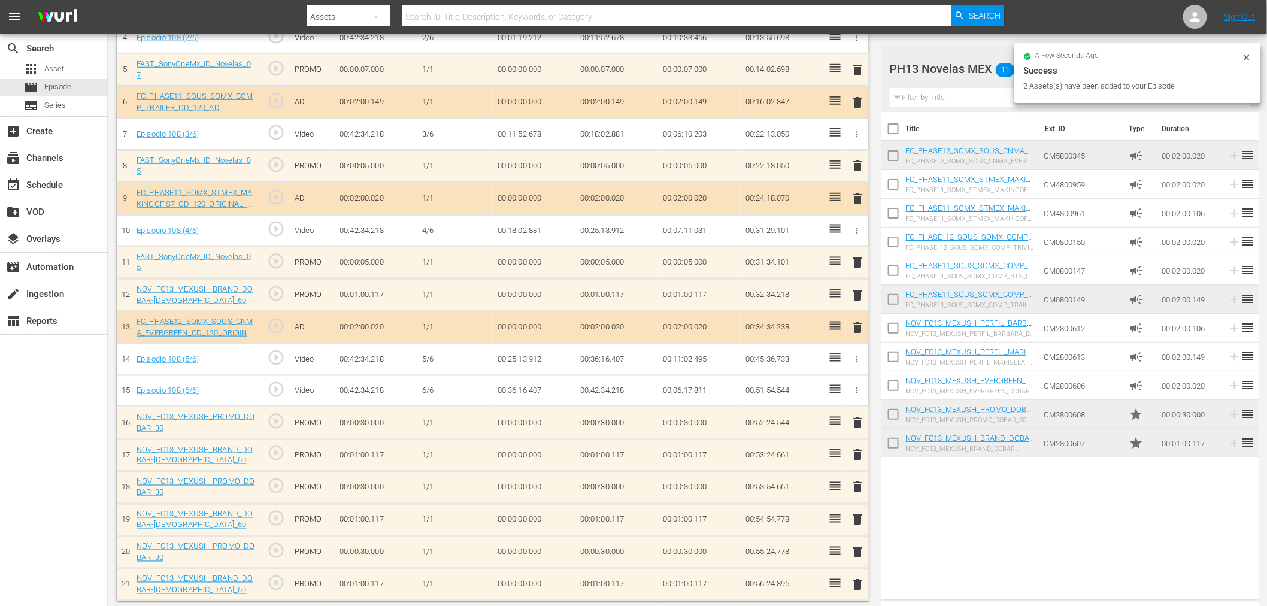
click at [891, 449] on input "checkbox" at bounding box center [893, 445] width 25 height 25
checkbox input "true"
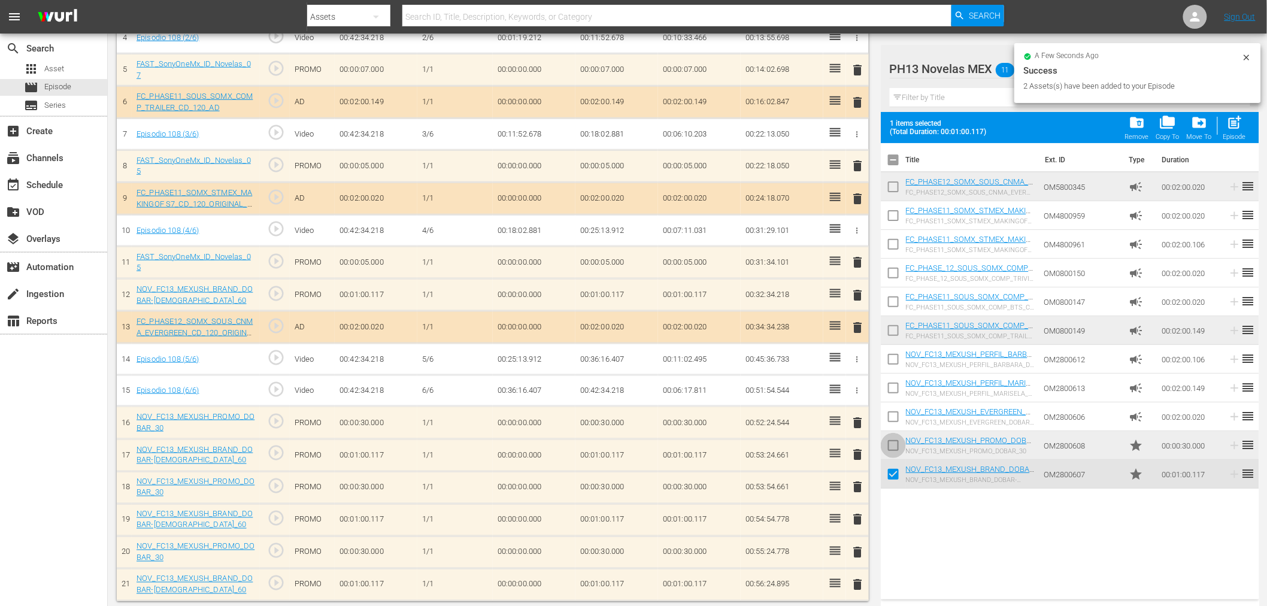
click at [893, 449] on input "checkbox" at bounding box center [893, 447] width 25 height 25
click at [1235, 127] on span "post_add" at bounding box center [1234, 122] width 16 height 16
checkbox input "false"
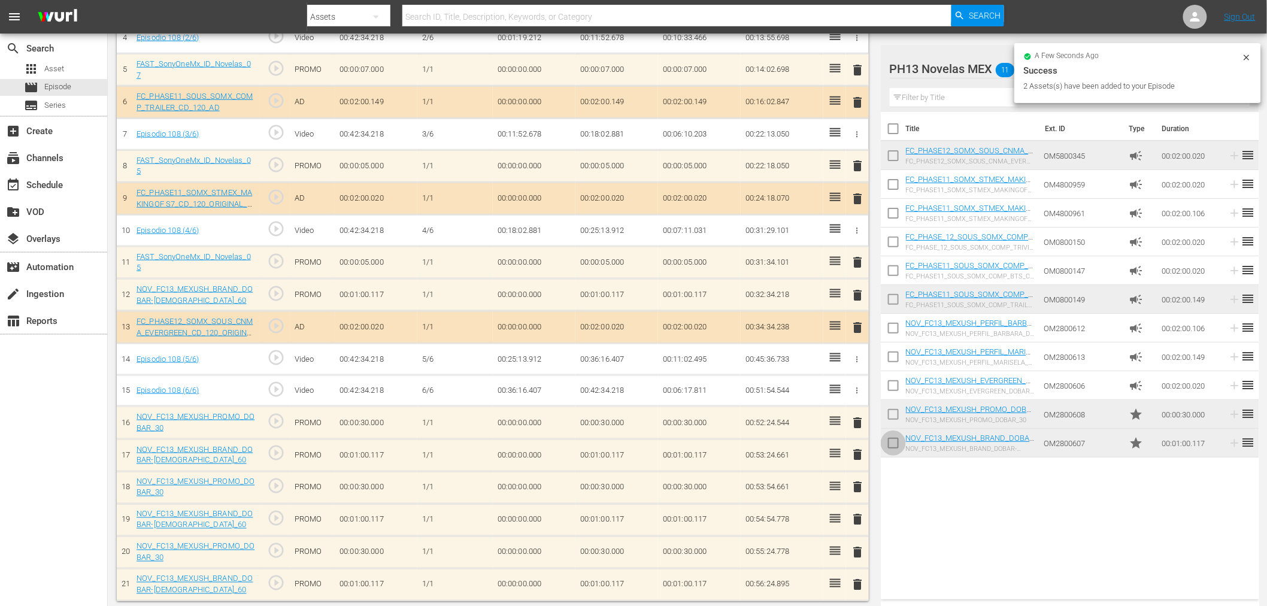
click at [896, 444] on input "checkbox" at bounding box center [893, 445] width 25 height 25
checkbox input "true"
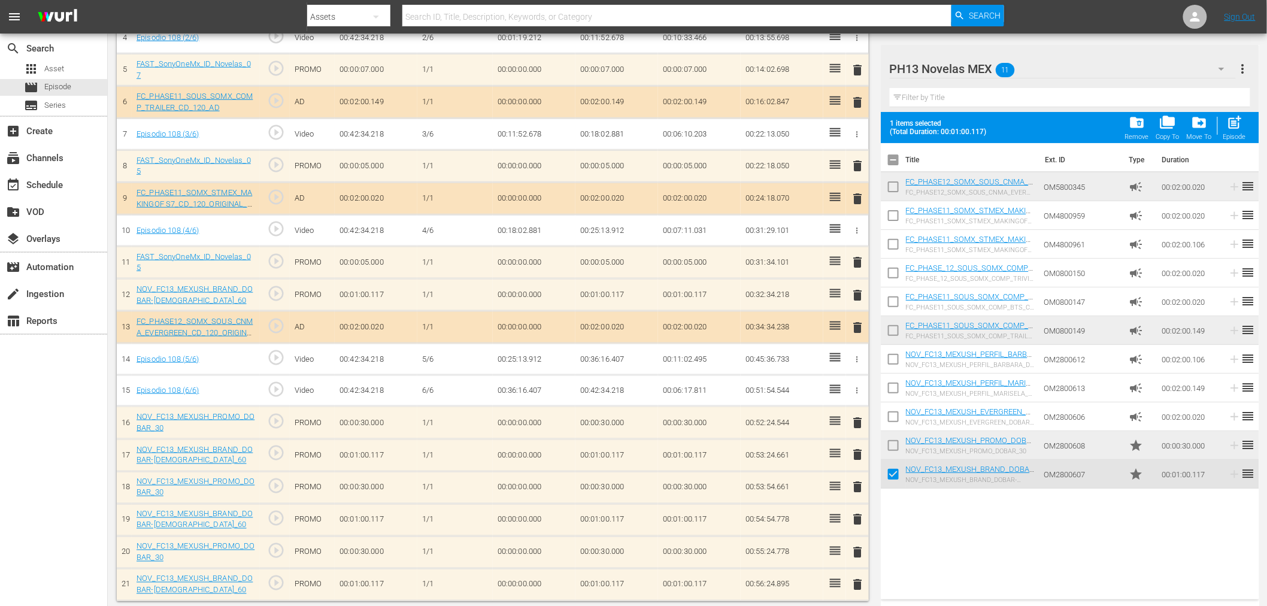
click at [896, 444] on input "checkbox" at bounding box center [893, 447] width 25 height 25
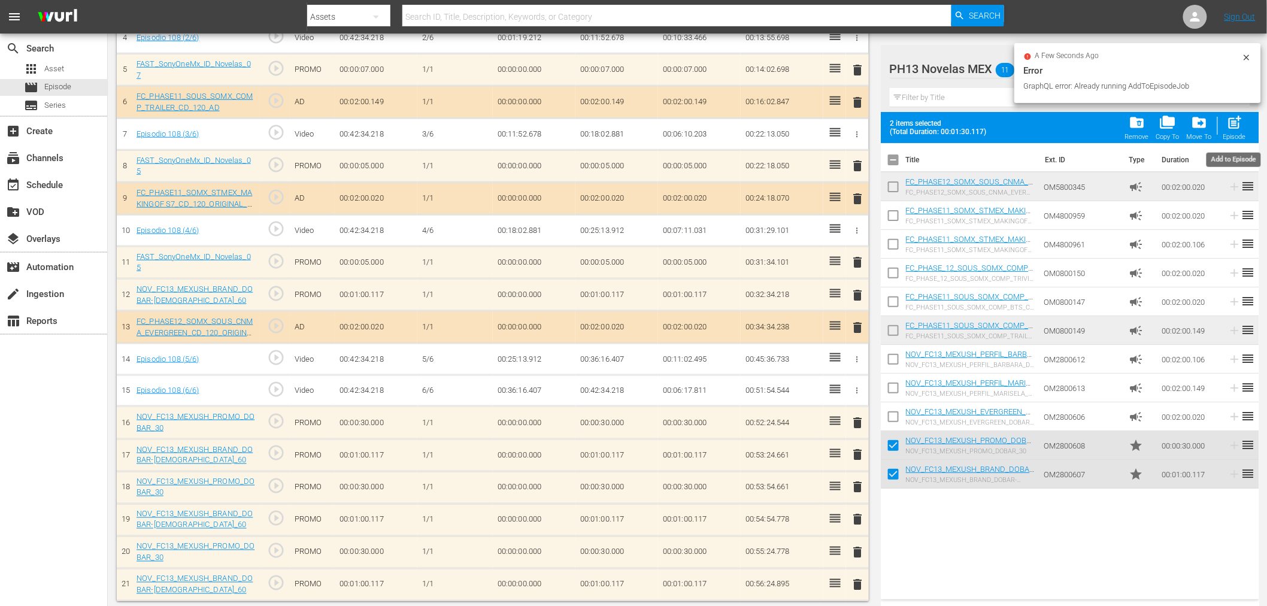
click at [1234, 126] on span "post_add" at bounding box center [1234, 122] width 16 height 16
checkbox input "false"
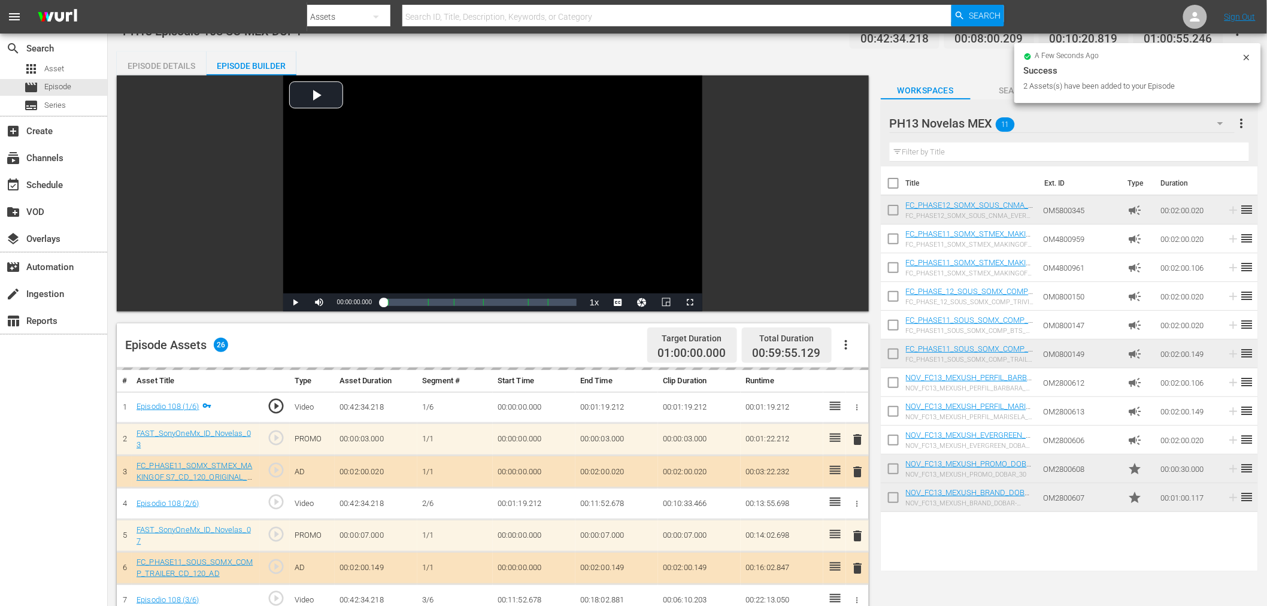
scroll to position [0, 0]
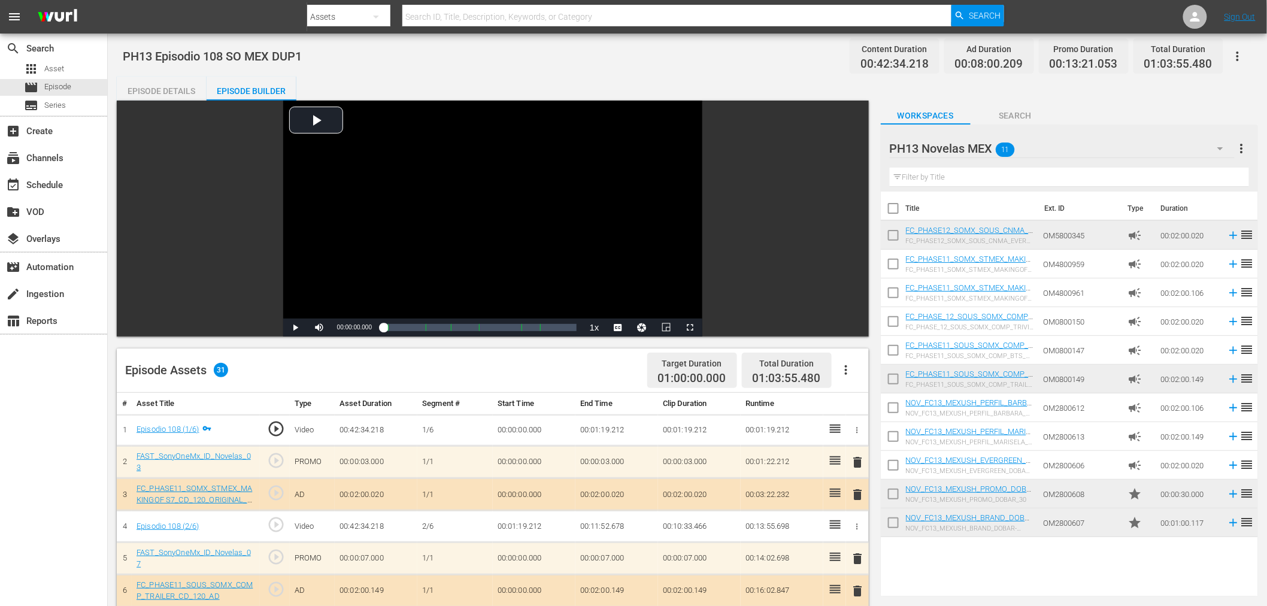
click at [1088, 150] on div "PH13 Novelas MEX 11" at bounding box center [1062, 149] width 345 height 34
click at [950, 256] on div "Default Workspace (0)" at bounding box center [966, 258] width 125 height 19
click at [1234, 54] on icon "button" at bounding box center [1237, 56] width 14 height 14
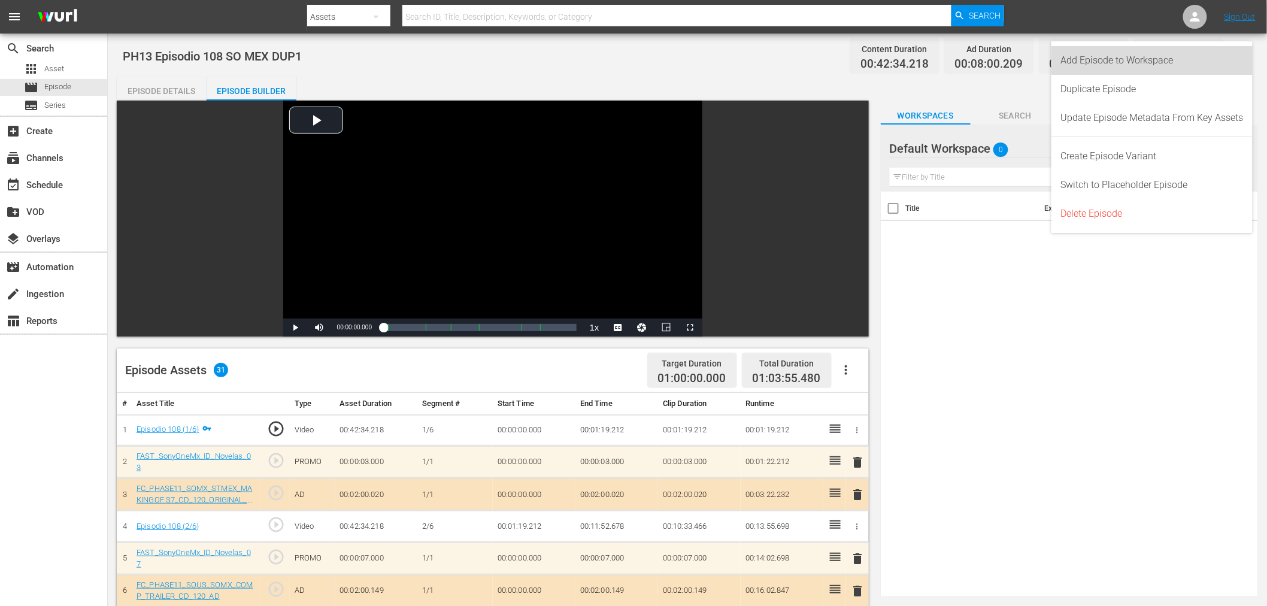
click at [1217, 59] on div "Add Episode to Workspace" at bounding box center [1152, 60] width 183 height 29
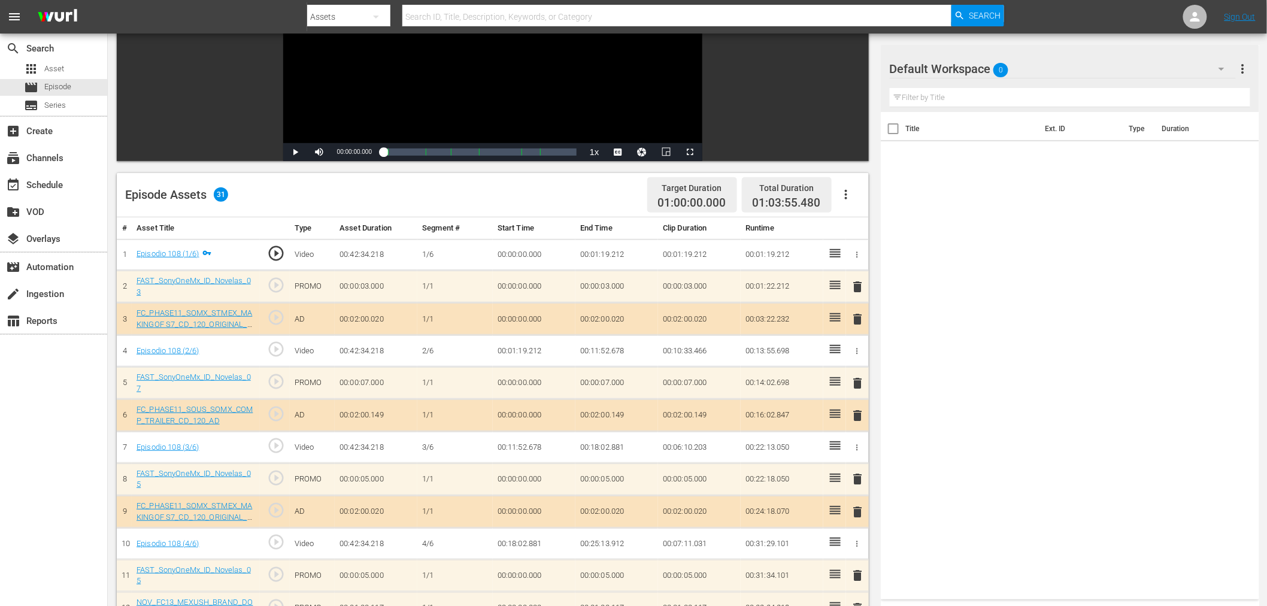
scroll to position [133, 0]
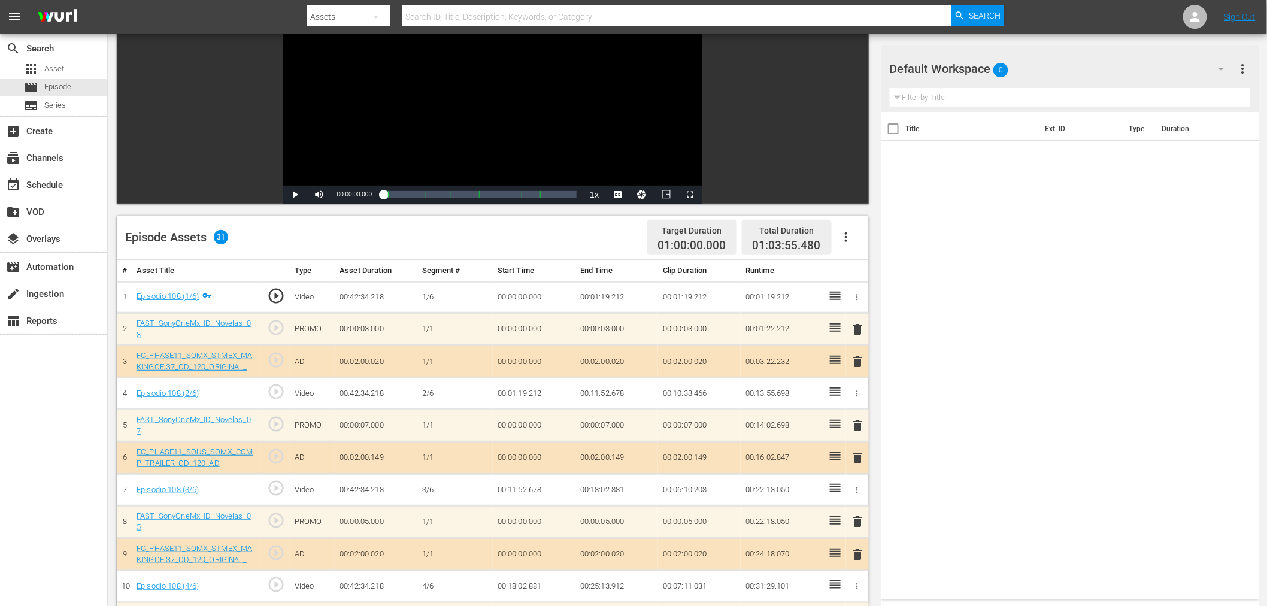
click at [1045, 70] on div "Default Workspace 0" at bounding box center [1063, 69] width 346 height 34
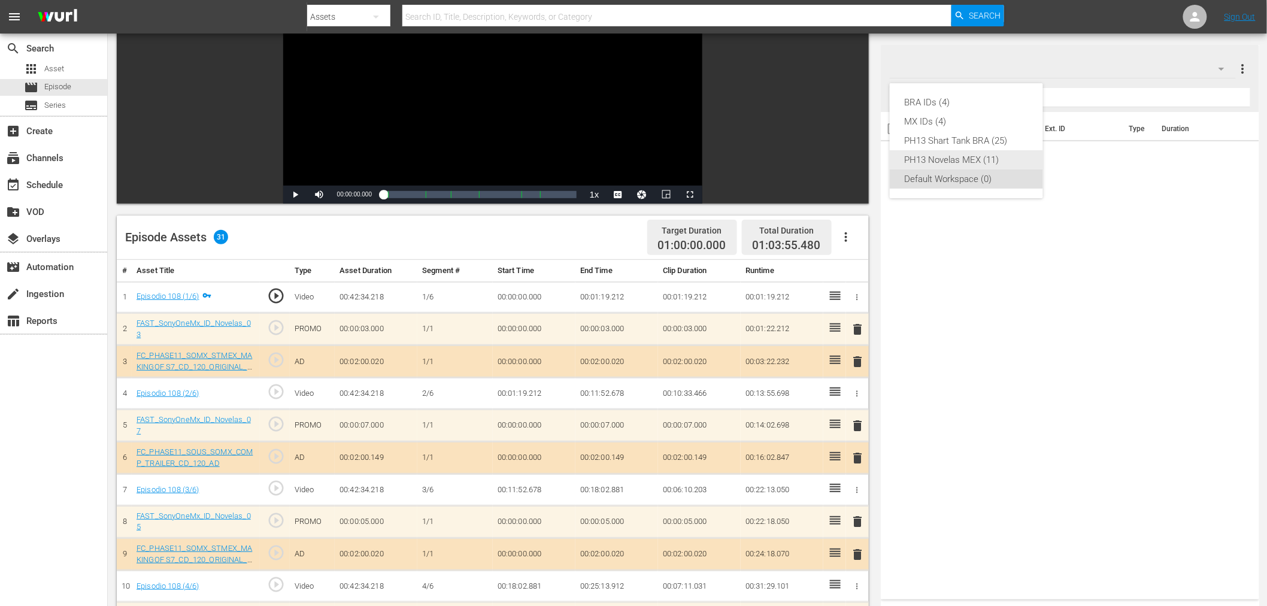
click at [991, 153] on div "PH13 Novelas MEX (11)" at bounding box center [966, 159] width 125 height 19
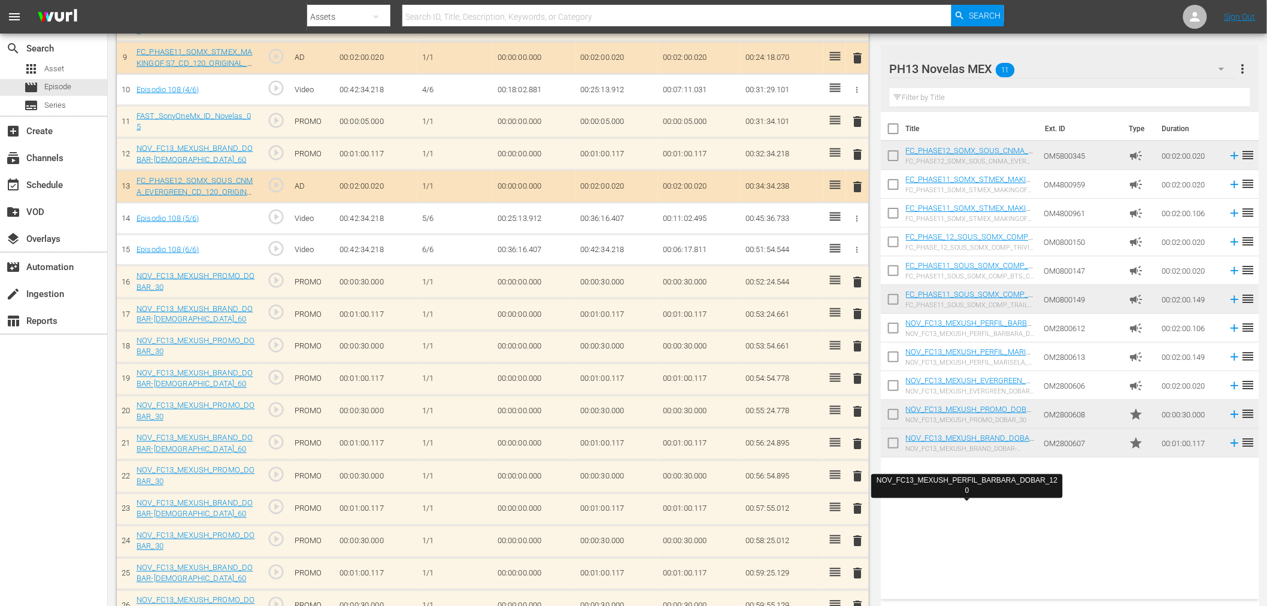
scroll to position [614, 0]
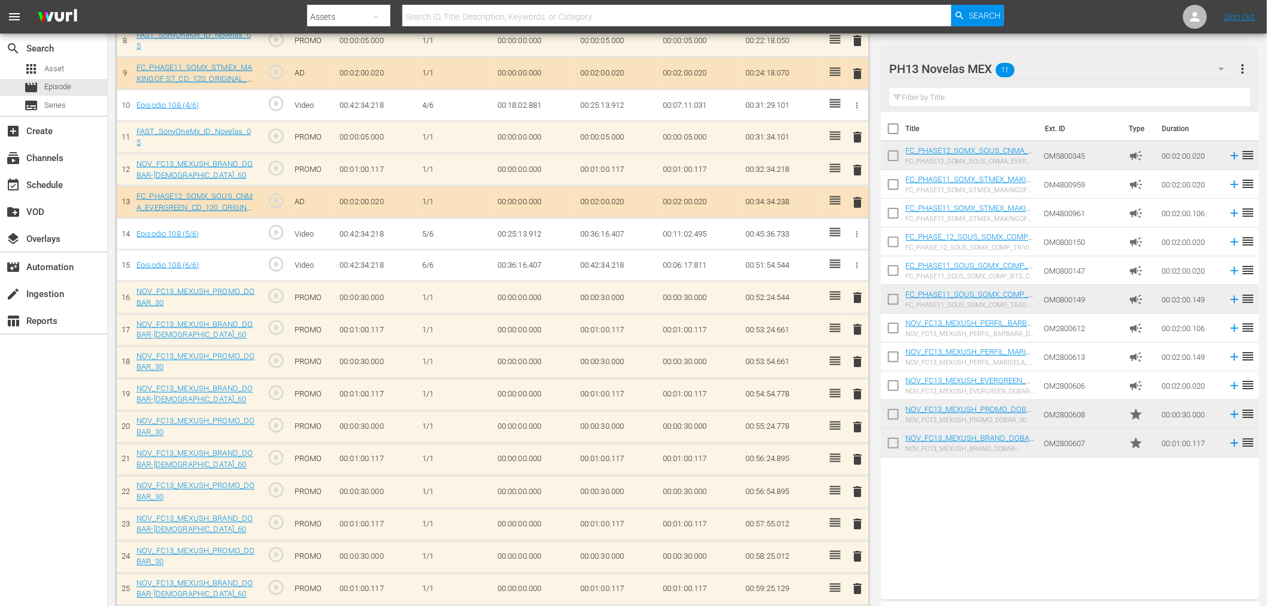
click at [896, 450] on input "checkbox" at bounding box center [893, 445] width 25 height 25
checkbox input "true"
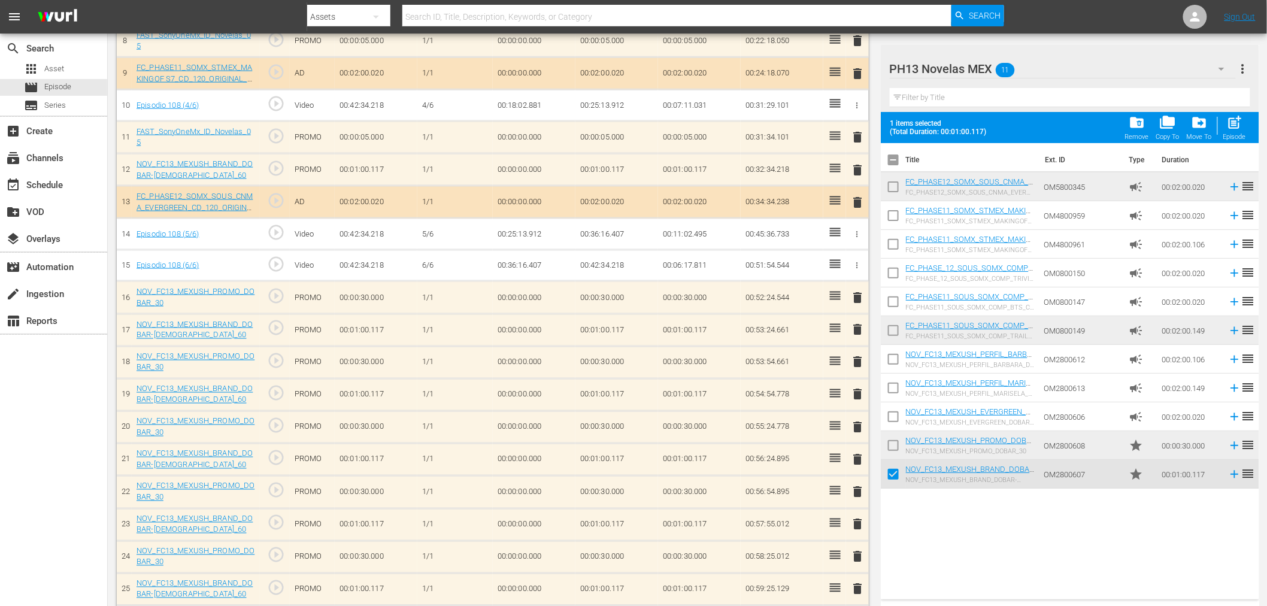
click at [895, 433] on span at bounding box center [893, 445] width 25 height 25
click at [894, 453] on input "checkbox" at bounding box center [893, 447] width 25 height 25
click at [1235, 123] on span "post_add" at bounding box center [1234, 122] width 16 height 16
checkbox input "false"
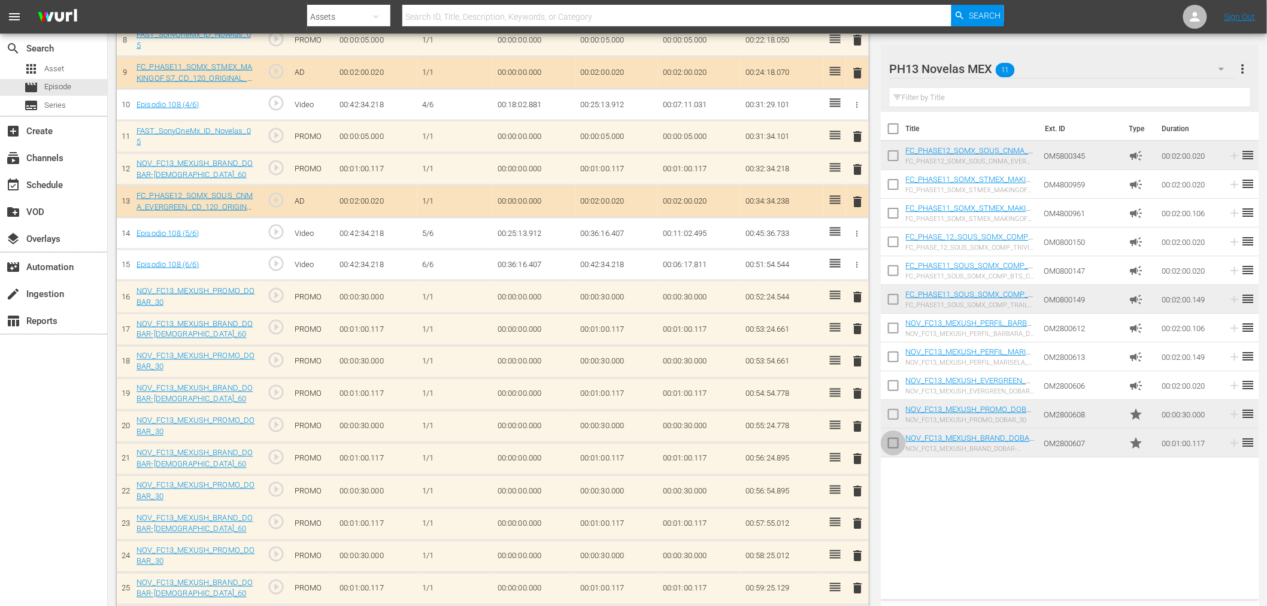
click at [891, 438] on input "checkbox" at bounding box center [893, 445] width 25 height 25
checkbox input "true"
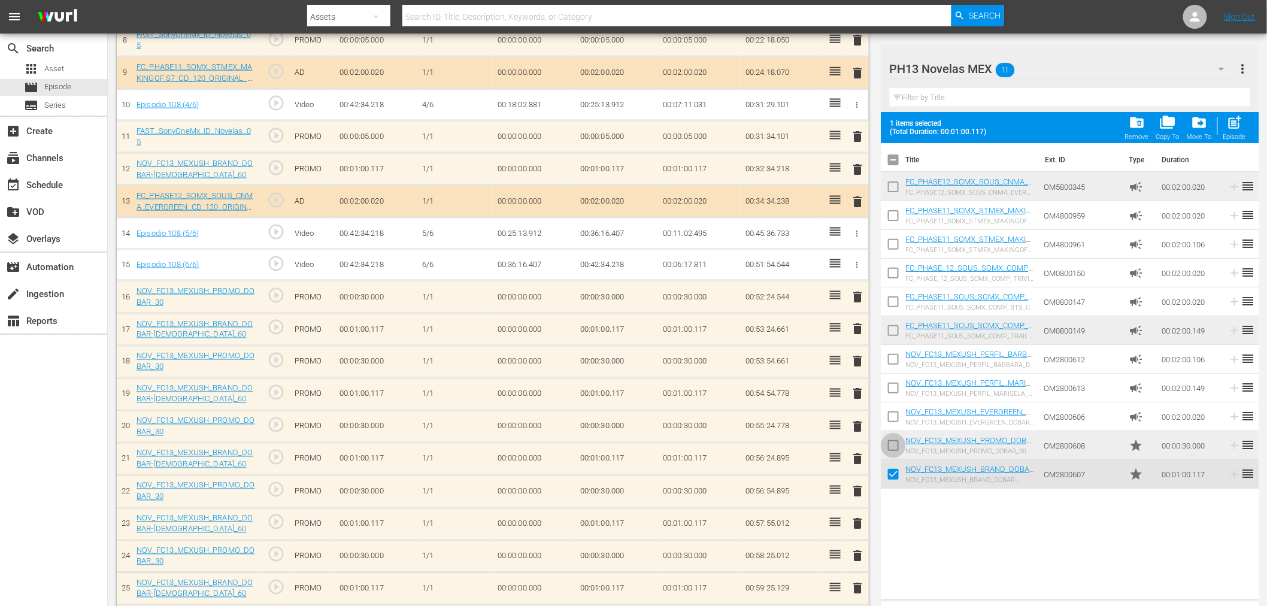
click at [892, 438] on input "checkbox" at bounding box center [893, 447] width 25 height 25
click at [1246, 129] on button "post_add Episode" at bounding box center [1235, 128] width 30 height 34
checkbox input "false"
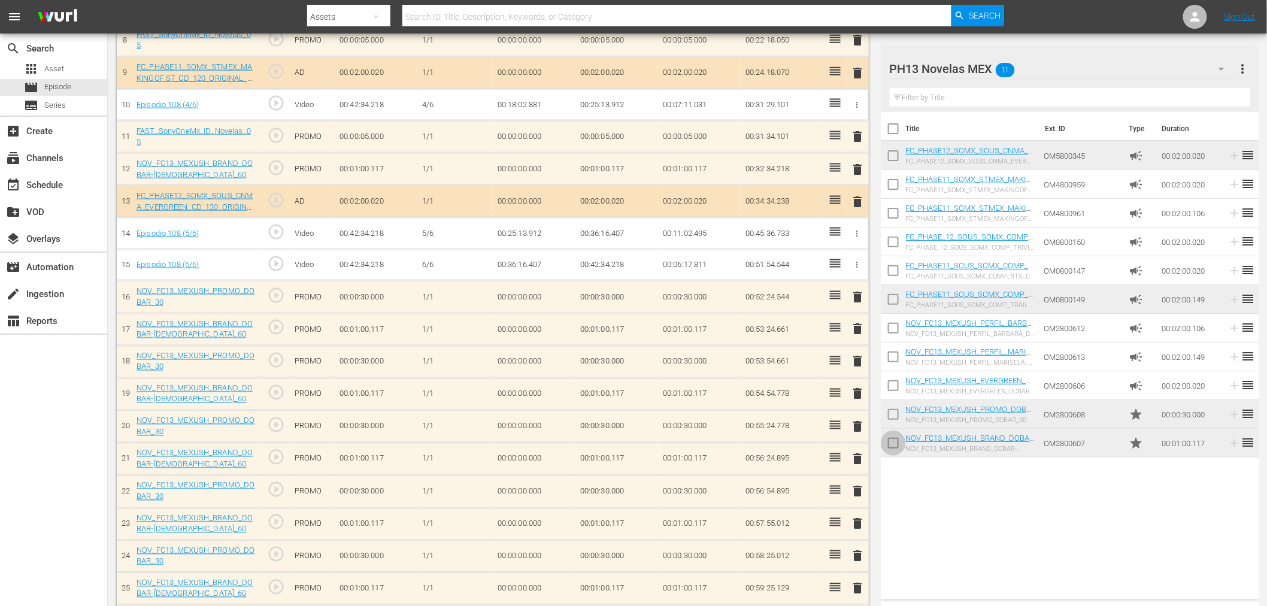
click at [888, 441] on input "checkbox" at bounding box center [893, 445] width 25 height 25
checkbox input "true"
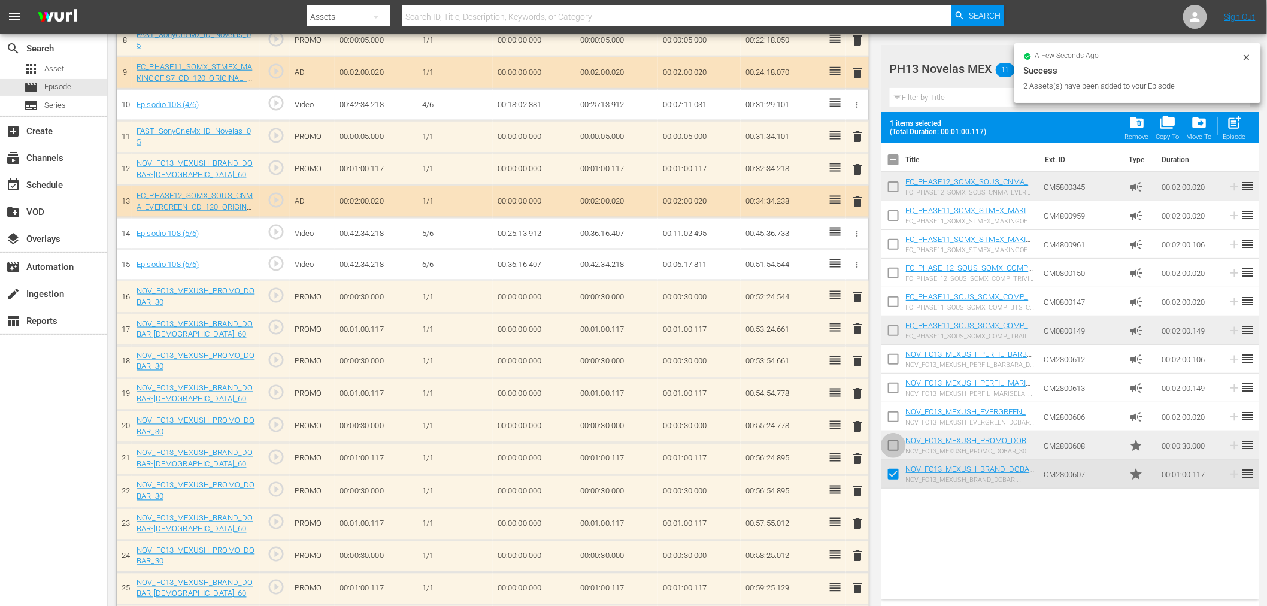
click at [896, 447] on input "checkbox" at bounding box center [893, 447] width 25 height 25
click at [1236, 126] on span "post_add" at bounding box center [1234, 122] width 16 height 16
checkbox input "false"
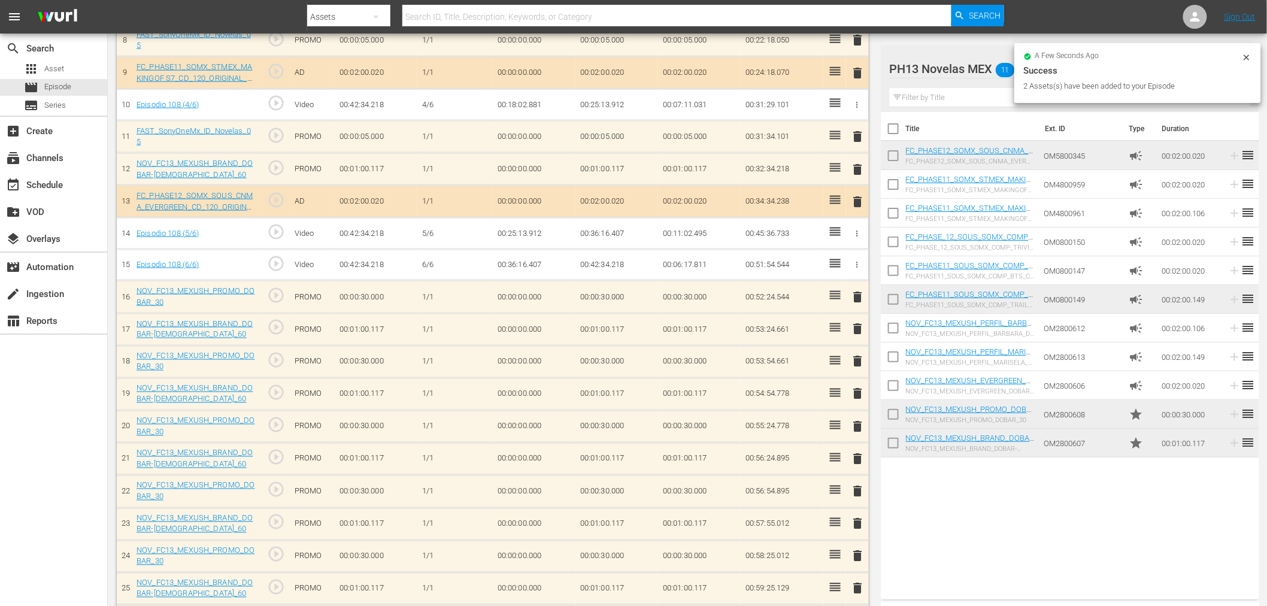
click at [899, 446] on input "checkbox" at bounding box center [893, 445] width 25 height 25
checkbox input "true"
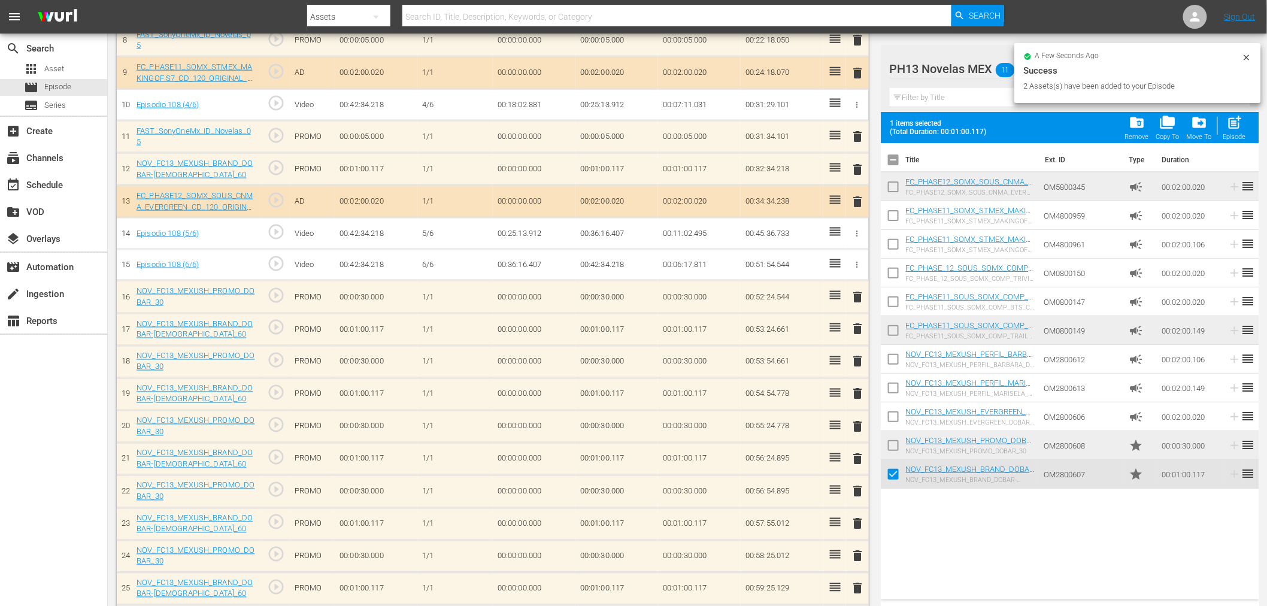
click at [899, 445] on input "checkbox" at bounding box center [893, 447] width 25 height 25
click at [1241, 126] on span "post_add" at bounding box center [1234, 122] width 16 height 16
checkbox input "false"
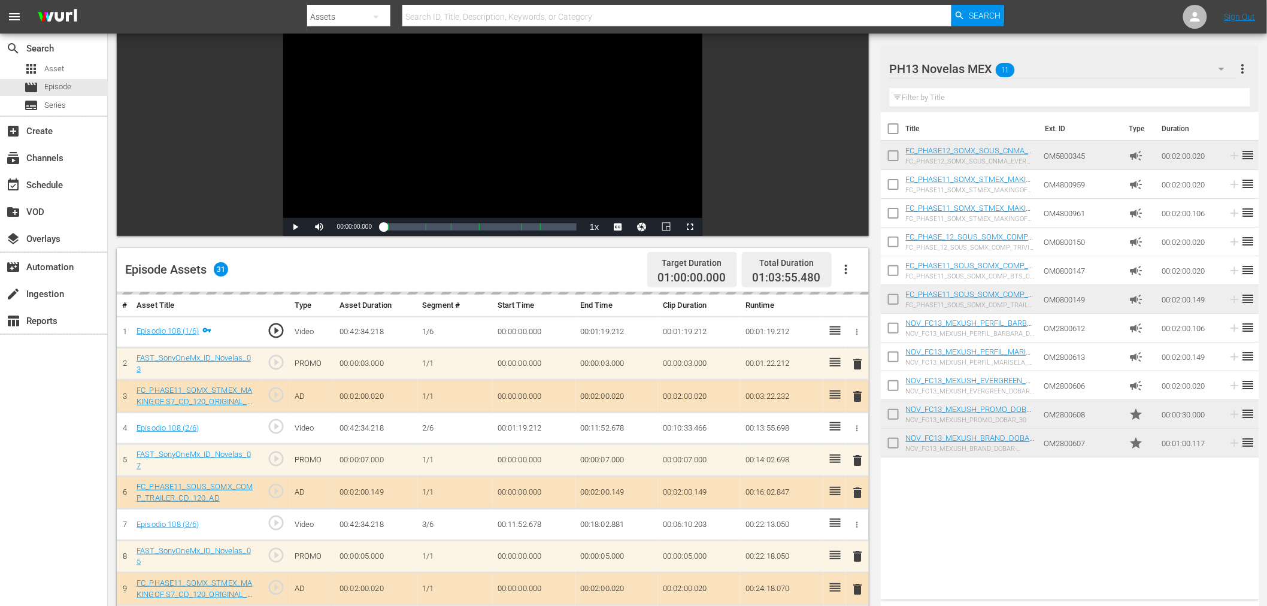
scroll to position [0, 0]
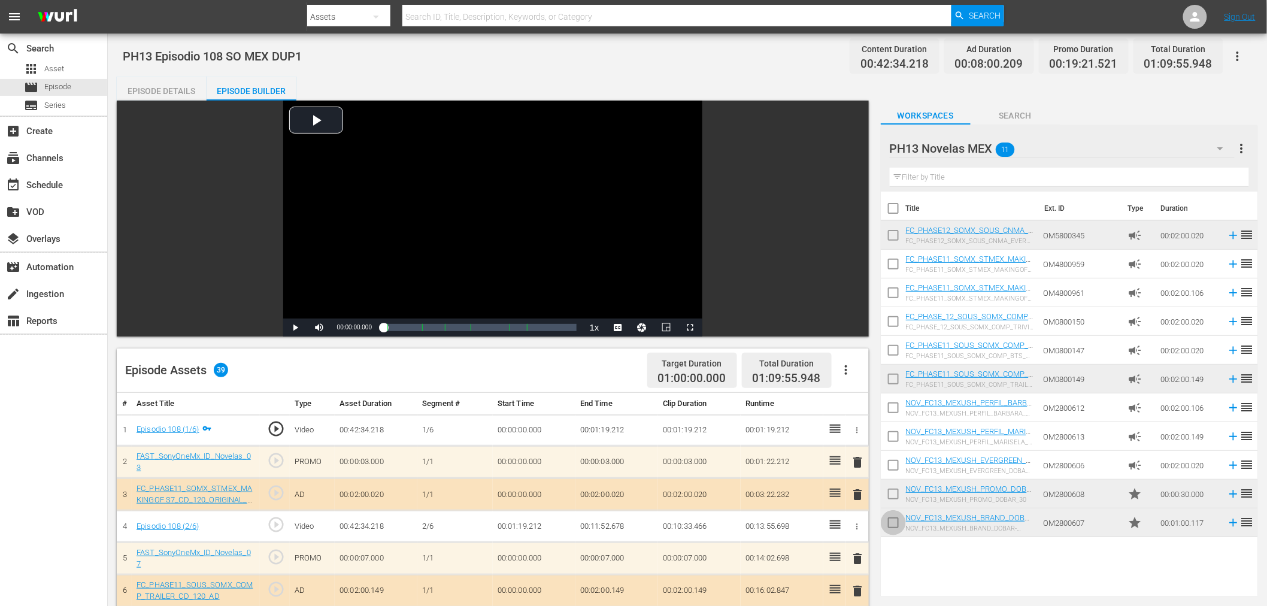
click at [893, 521] on input "checkbox" at bounding box center [893, 524] width 25 height 25
checkbox input "true"
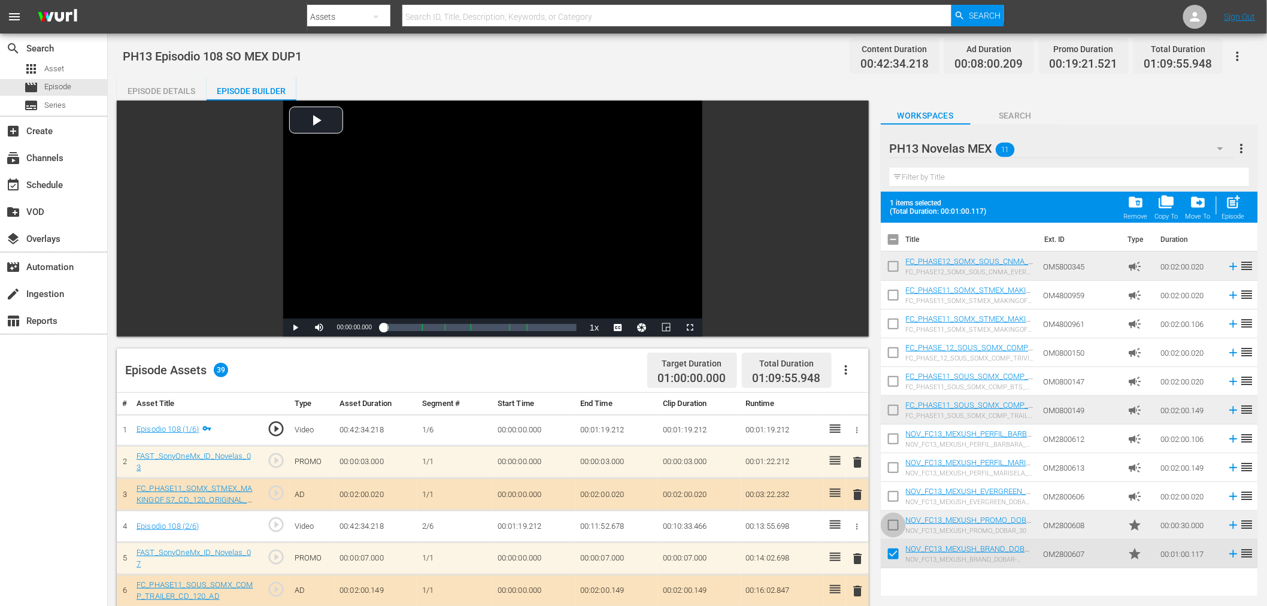
click at [893, 521] on input "checkbox" at bounding box center [893, 527] width 25 height 25
click at [1234, 207] on span "post_add" at bounding box center [1234, 202] width 16 height 16
checkbox input "false"
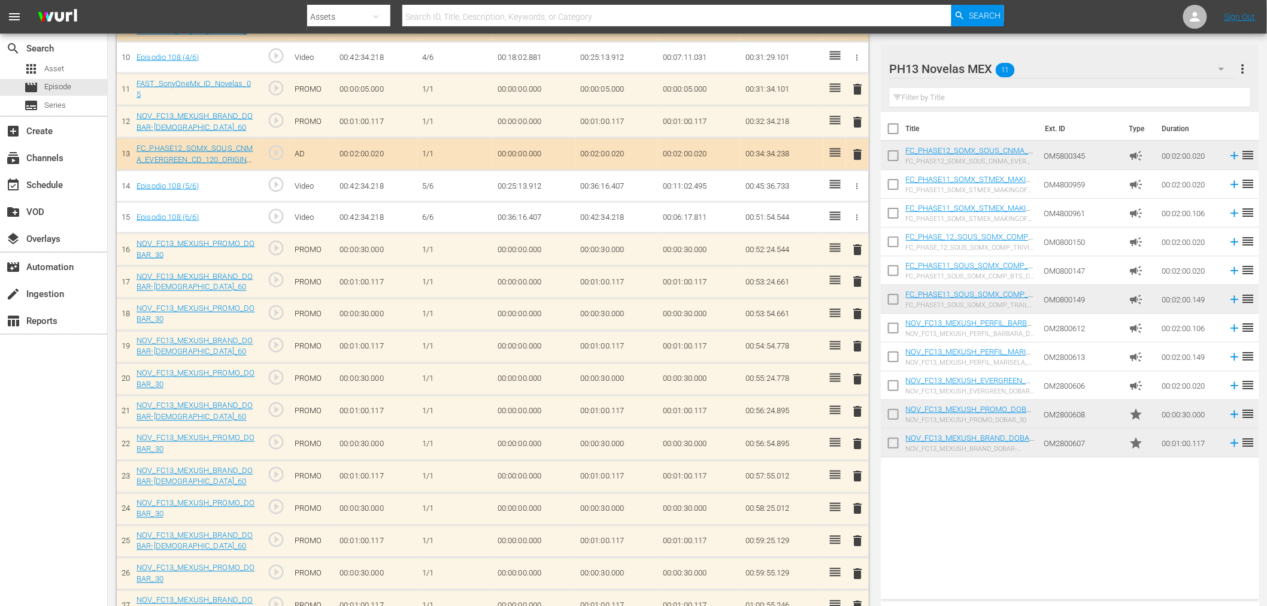
scroll to position [665, 0]
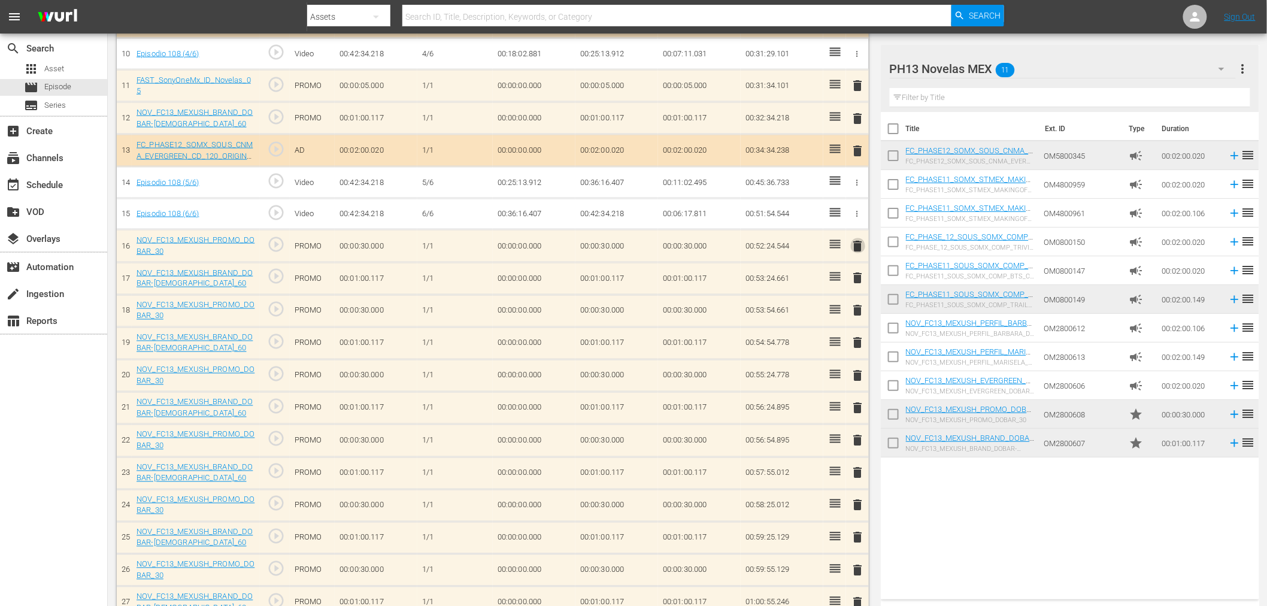
click at [859, 241] on span "delete" at bounding box center [858, 246] width 14 height 14
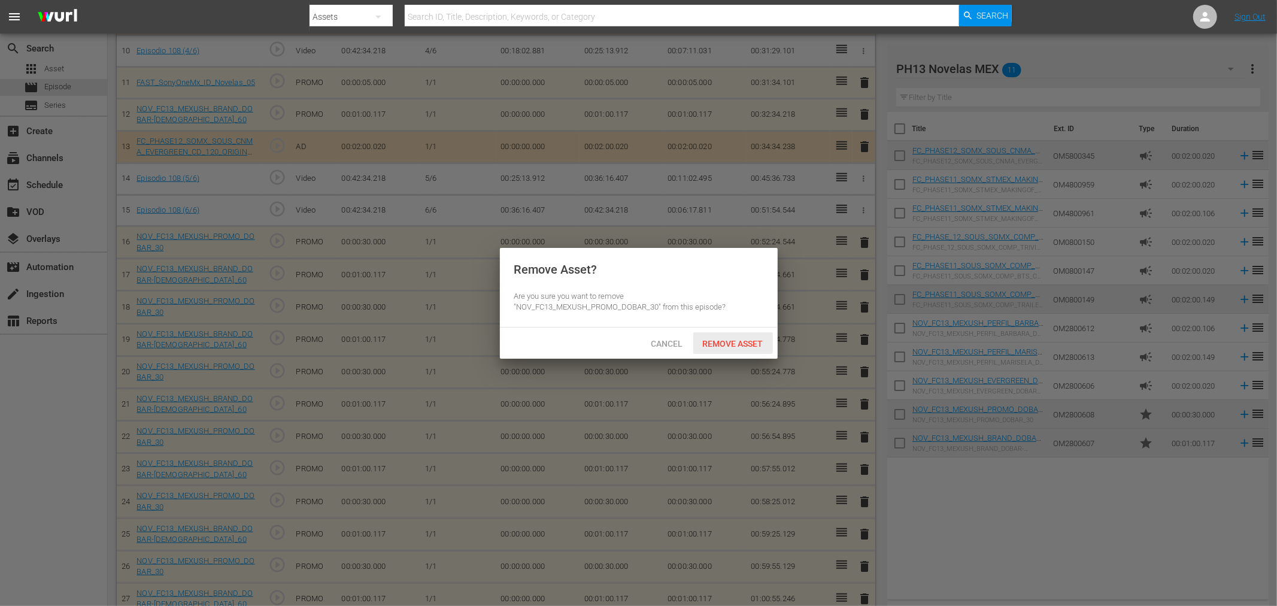
click at [718, 343] on span "Remove Asset" at bounding box center [733, 344] width 80 height 10
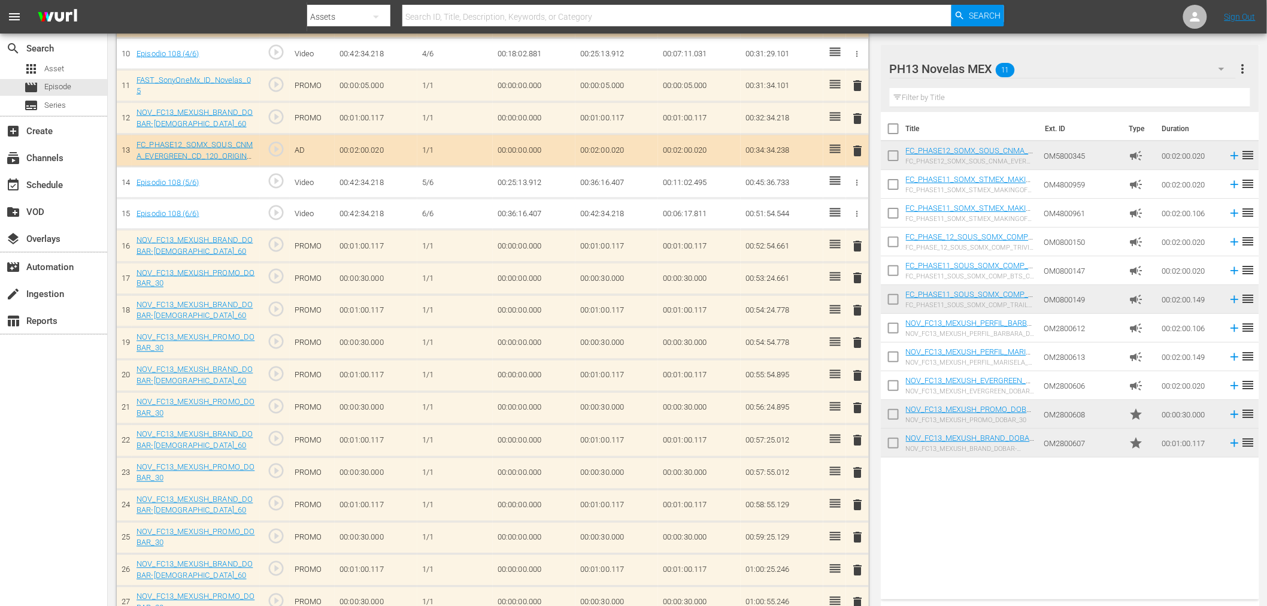
click at [1145, 74] on div "PH13 Novelas MEX 11" at bounding box center [1063, 69] width 346 height 34
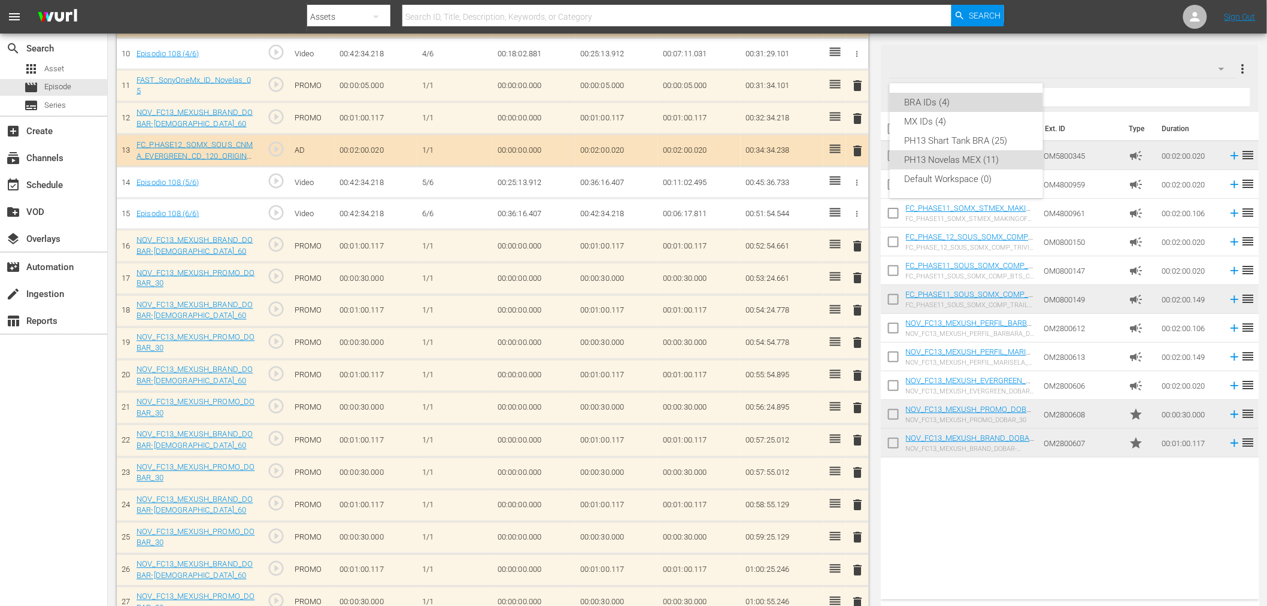
click at [988, 105] on div "BRA IDs (4)" at bounding box center [966, 102] width 125 height 19
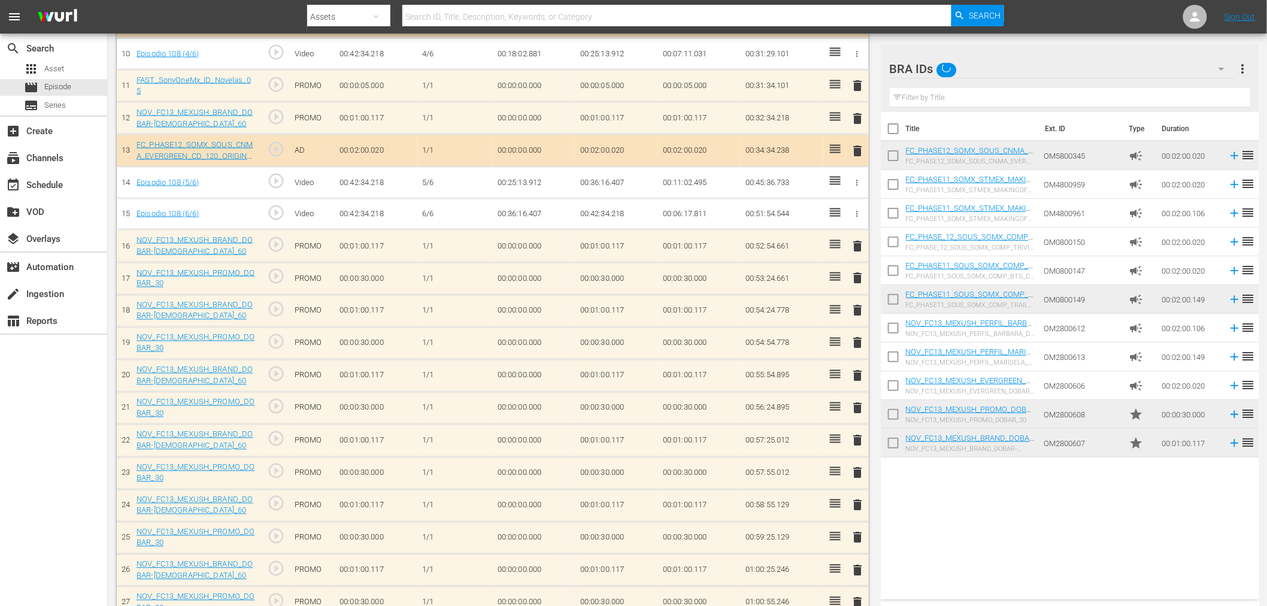
click at [1036, 67] on div "BRA IDs" at bounding box center [1063, 69] width 346 height 34
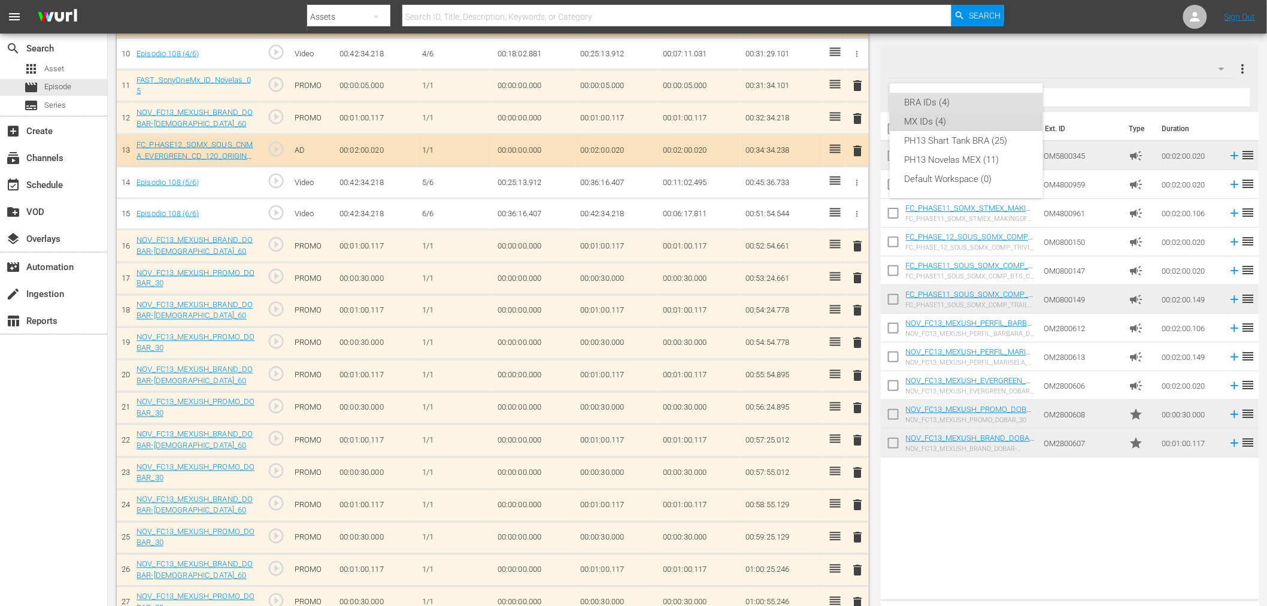
click at [970, 119] on div "MX IDs (4)" at bounding box center [966, 121] width 125 height 19
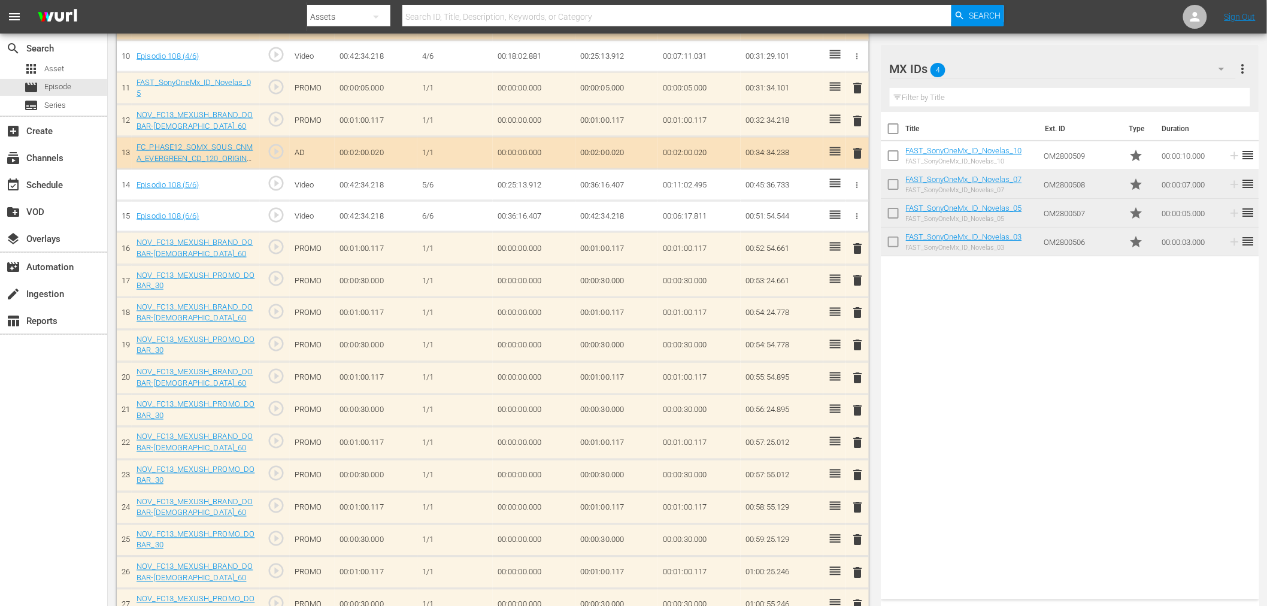
scroll to position [668, 0]
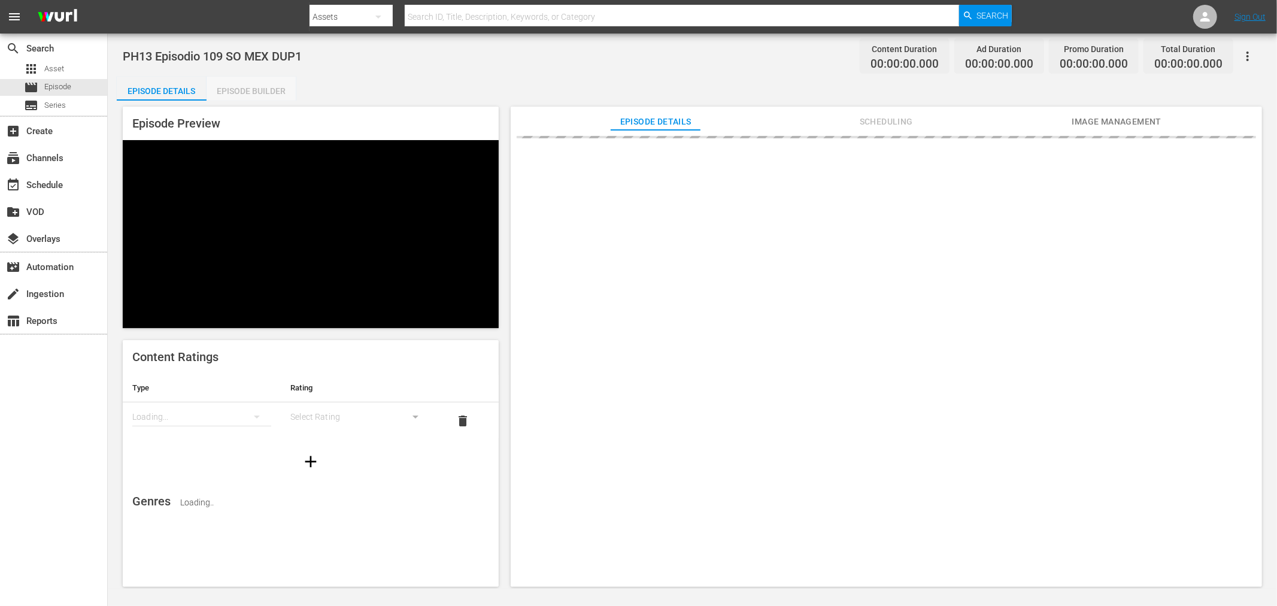
click at [288, 89] on div "Episode Builder" at bounding box center [252, 91] width 90 height 29
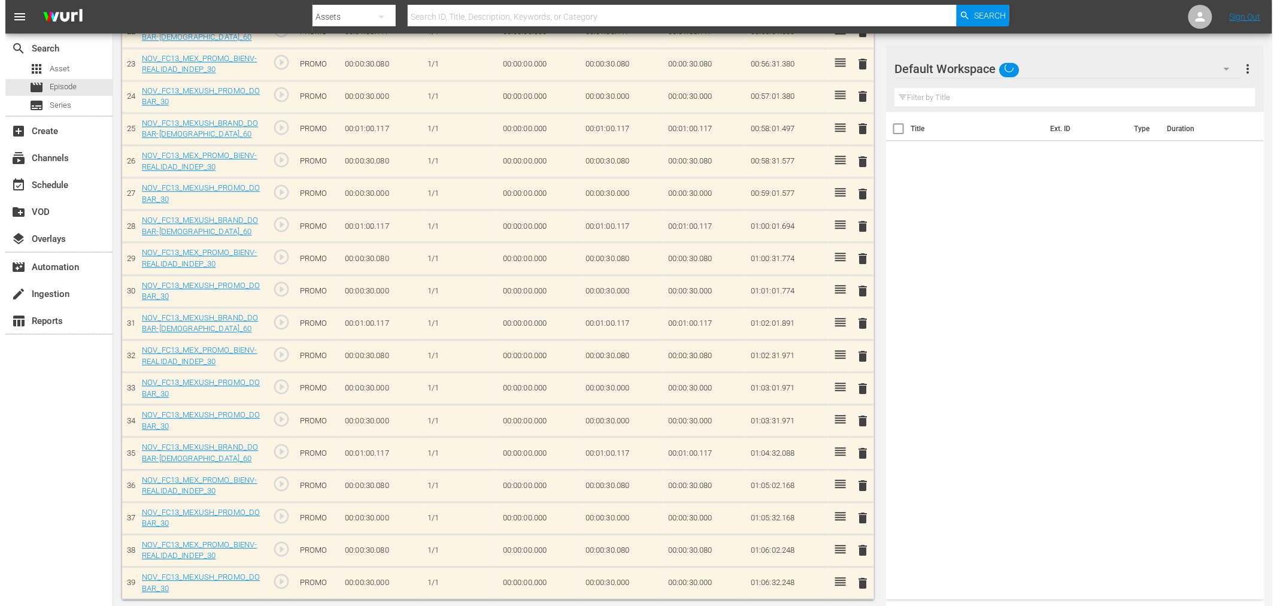
scroll to position [1072, 0]
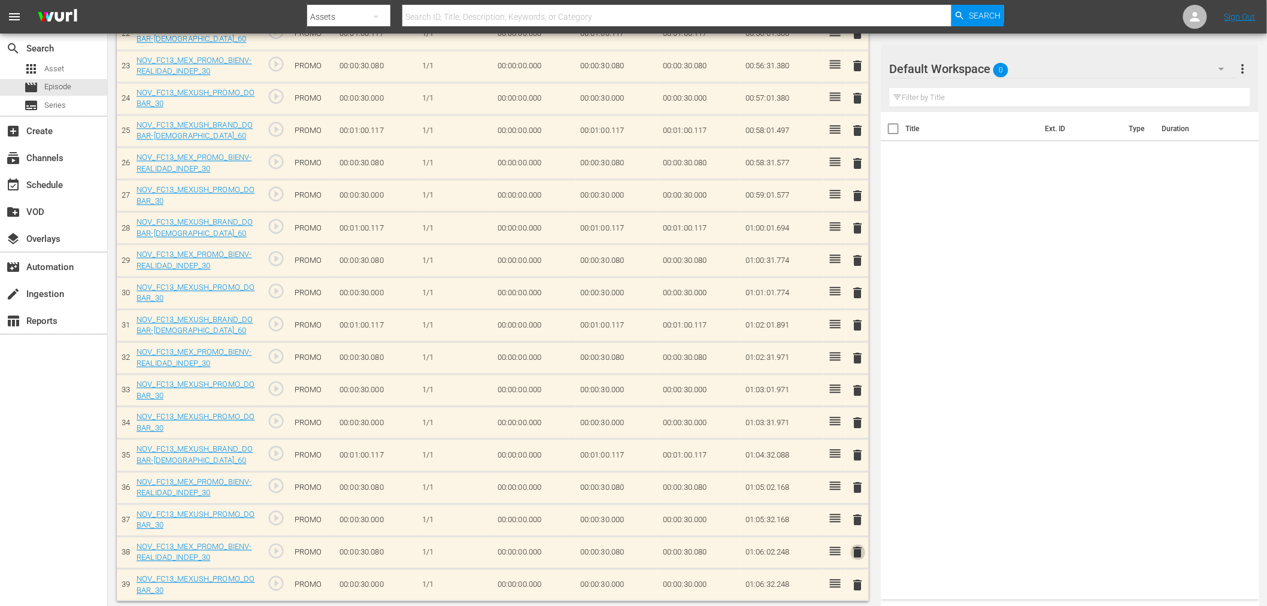
click at [855, 545] on span "delete" at bounding box center [858, 552] width 14 height 14
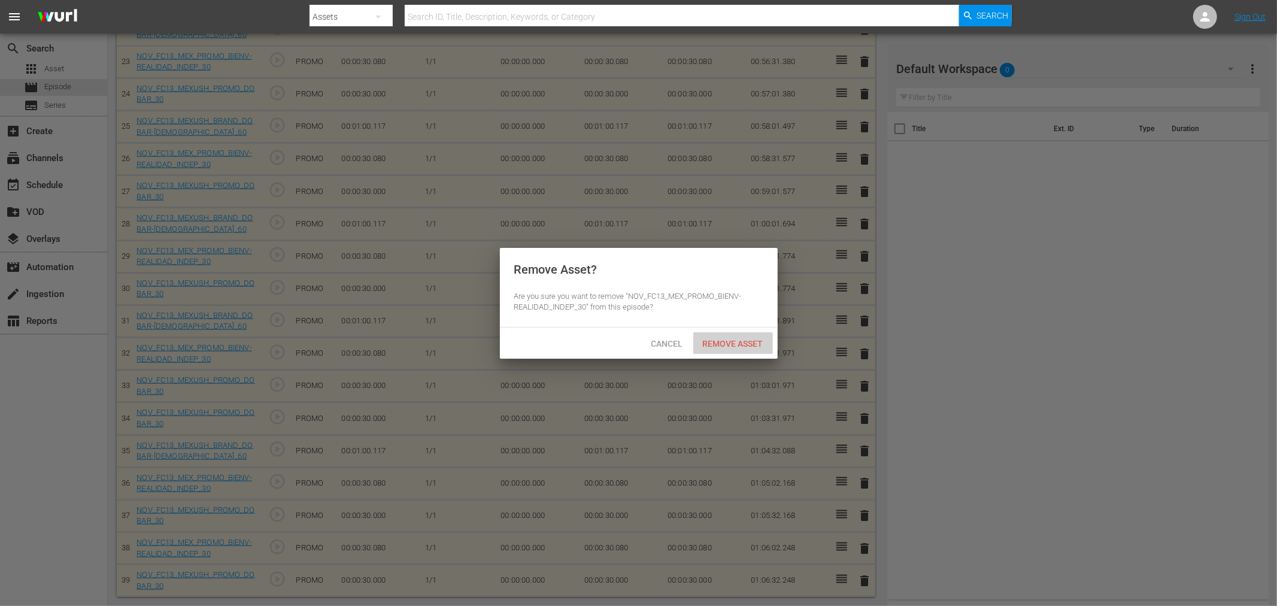
click at [749, 339] on span "Remove Asset" at bounding box center [733, 344] width 80 height 10
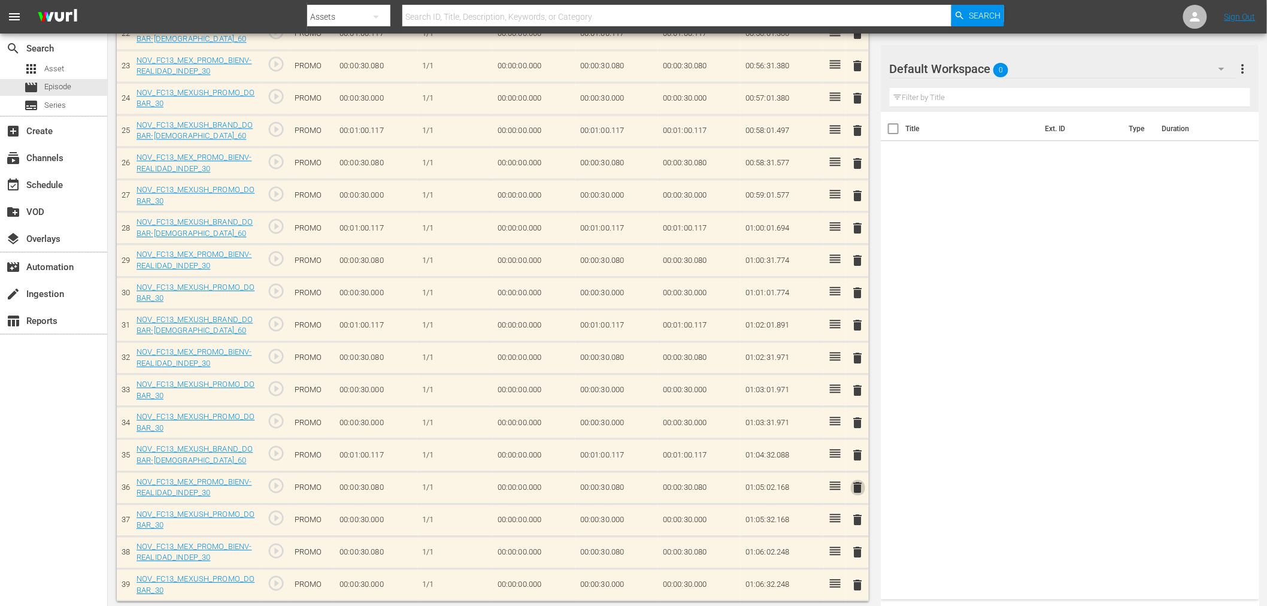
click at [857, 480] on span "delete" at bounding box center [858, 487] width 14 height 14
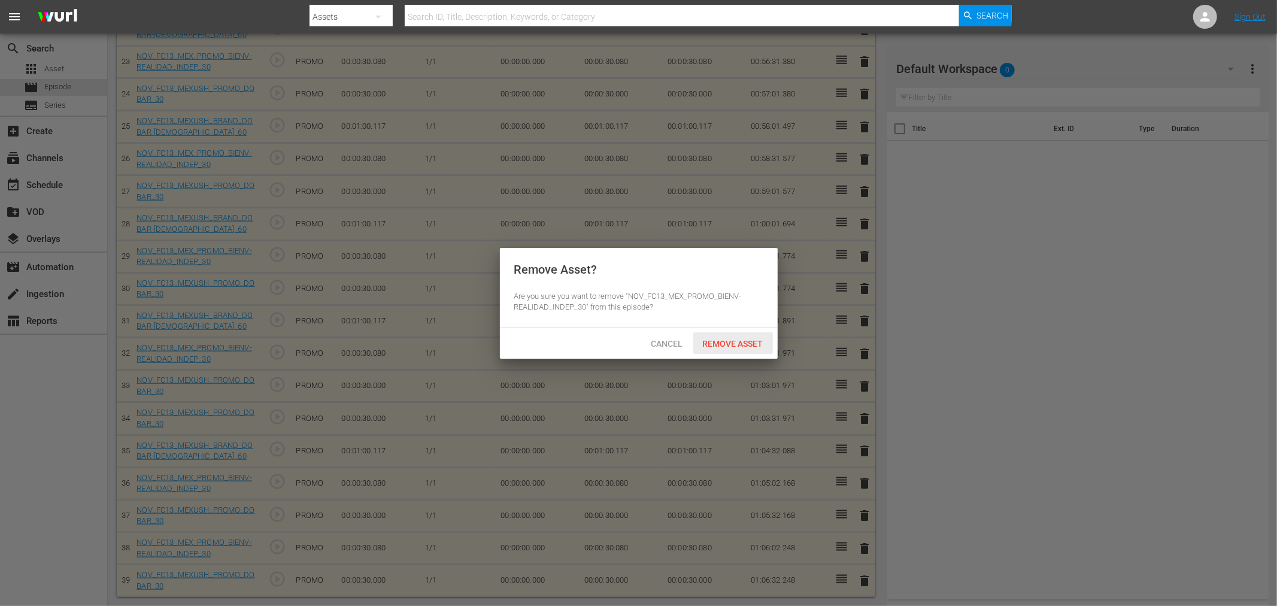
click at [732, 339] on span "Remove Asset" at bounding box center [733, 344] width 80 height 10
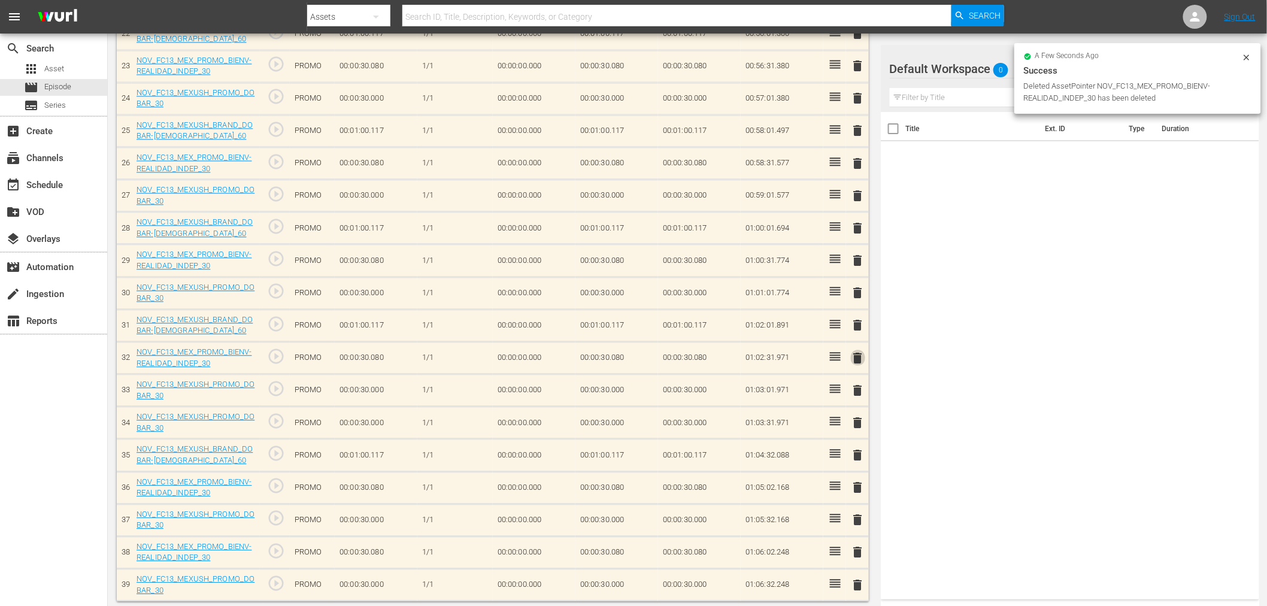
click at [861, 351] on span "delete" at bounding box center [858, 358] width 14 height 14
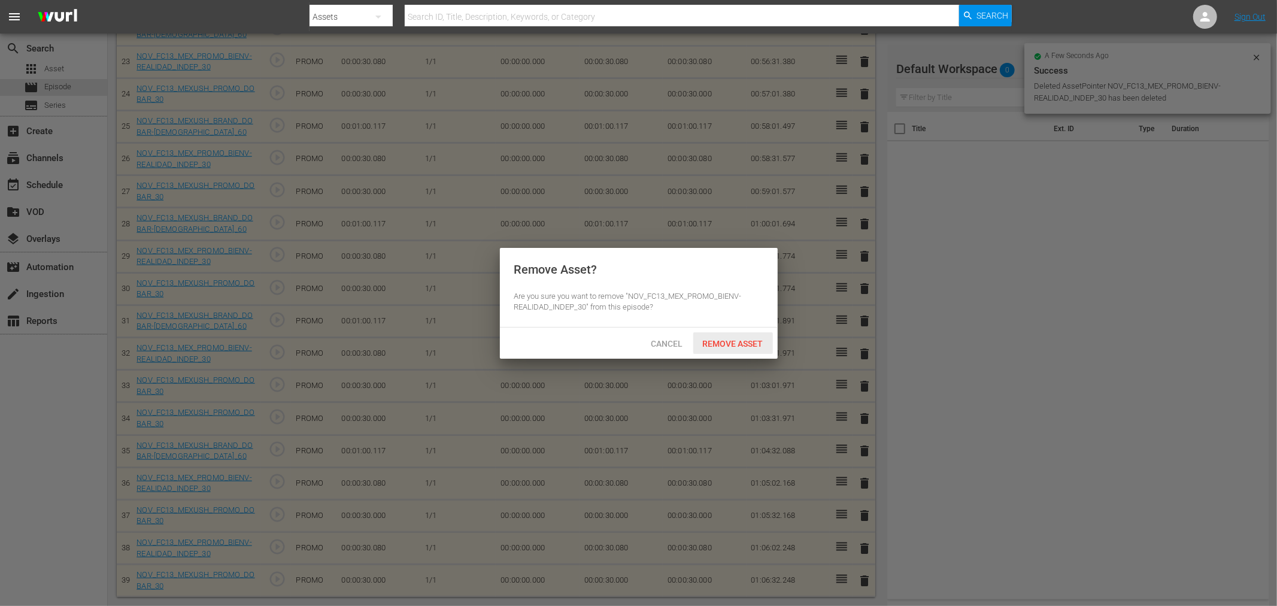
click at [743, 344] on span "Remove Asset" at bounding box center [733, 344] width 80 height 10
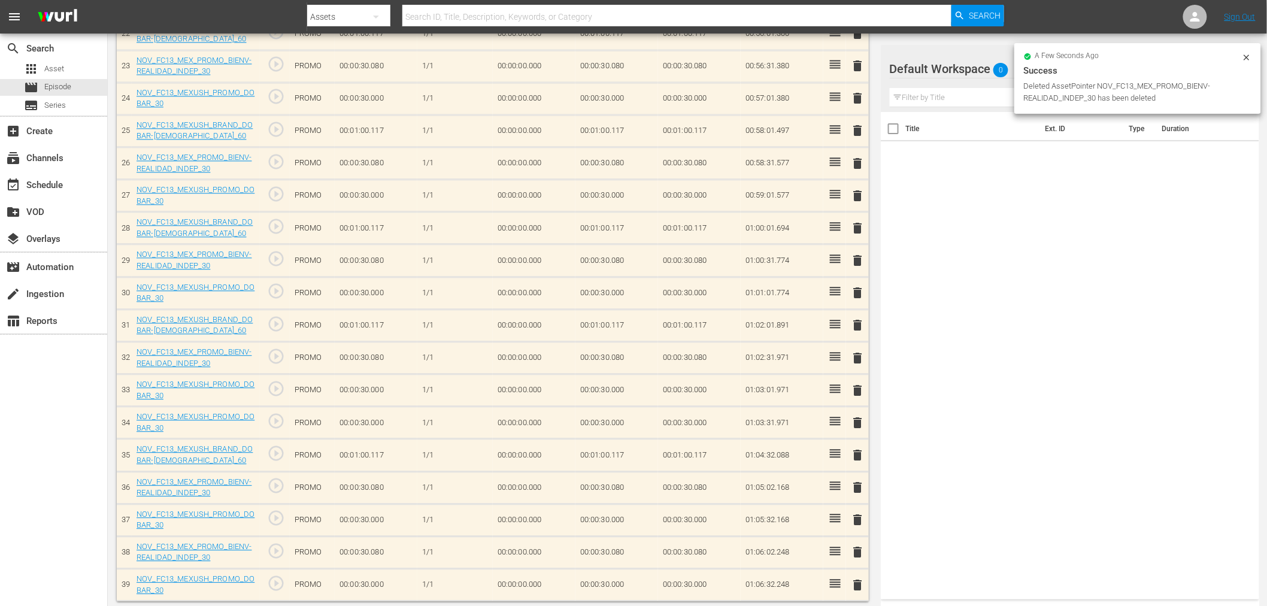
click at [856, 253] on span "delete" at bounding box center [858, 260] width 14 height 14
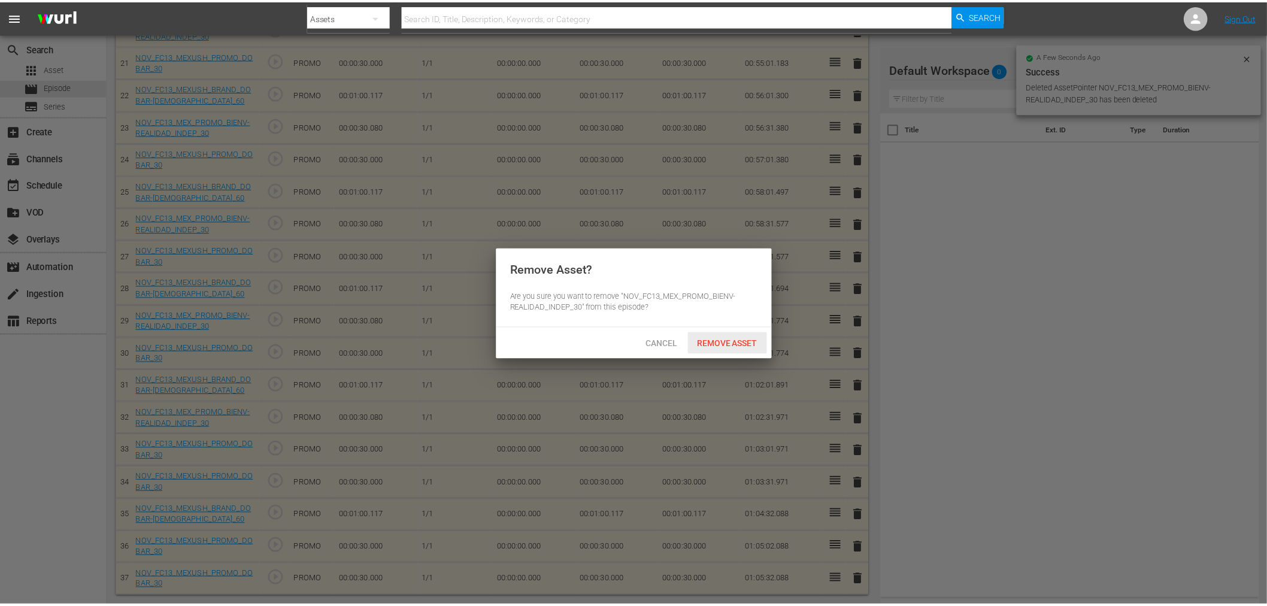
scroll to position [1007, 0]
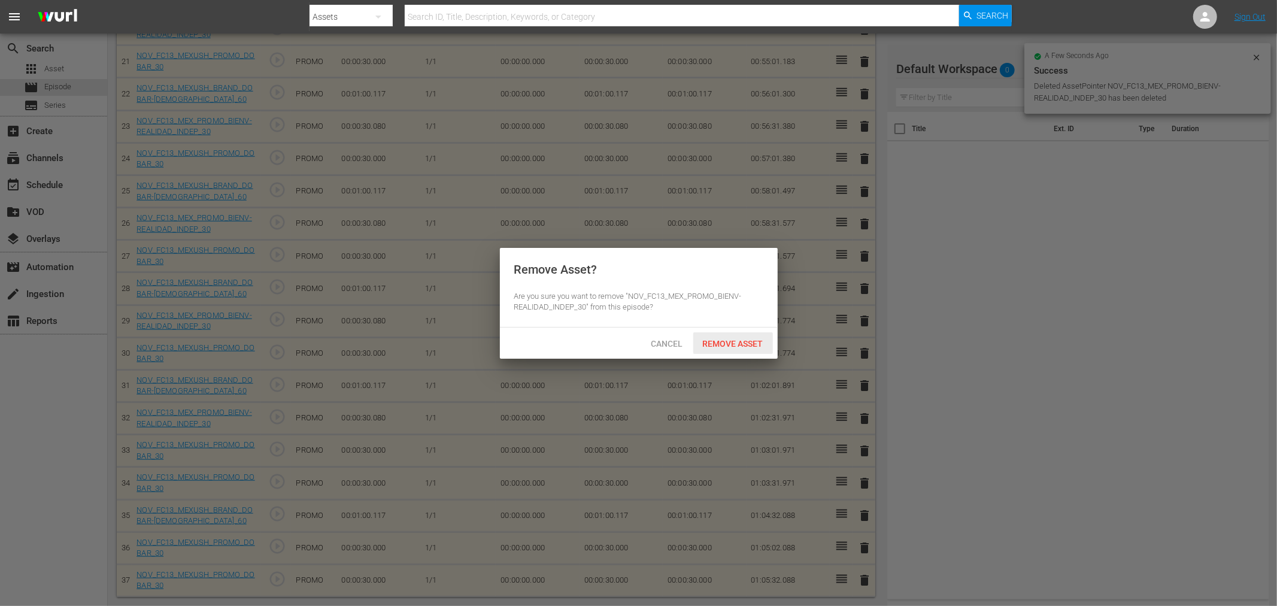
click at [760, 339] on span "Remove Asset" at bounding box center [733, 344] width 80 height 10
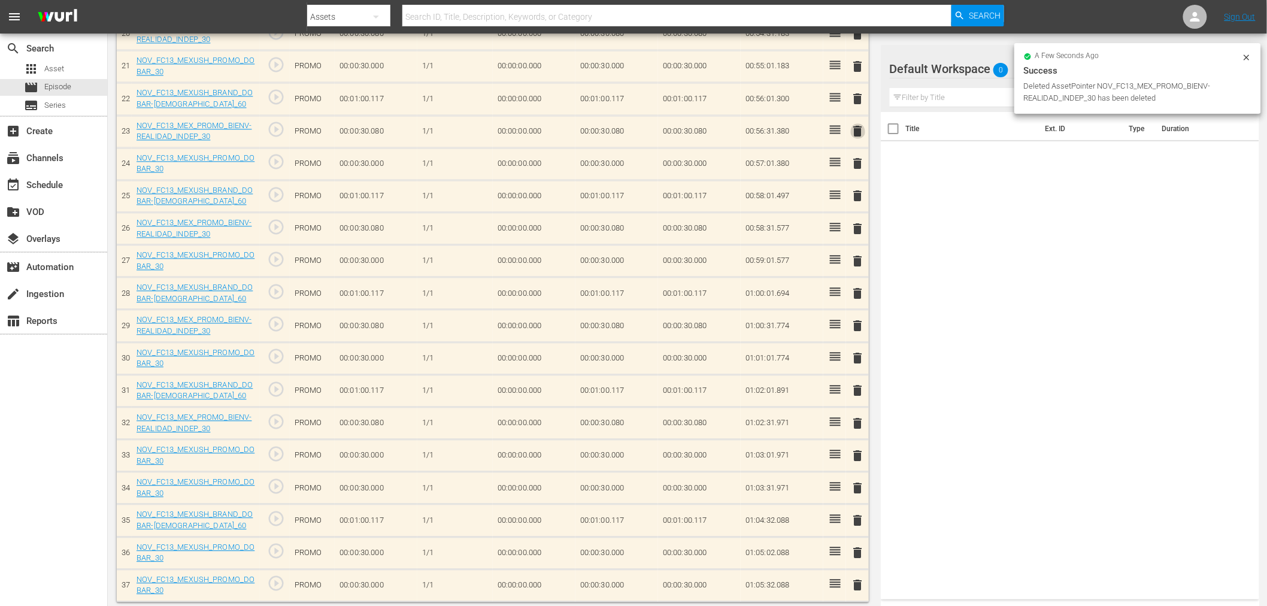
click at [859, 124] on span "delete" at bounding box center [858, 131] width 14 height 14
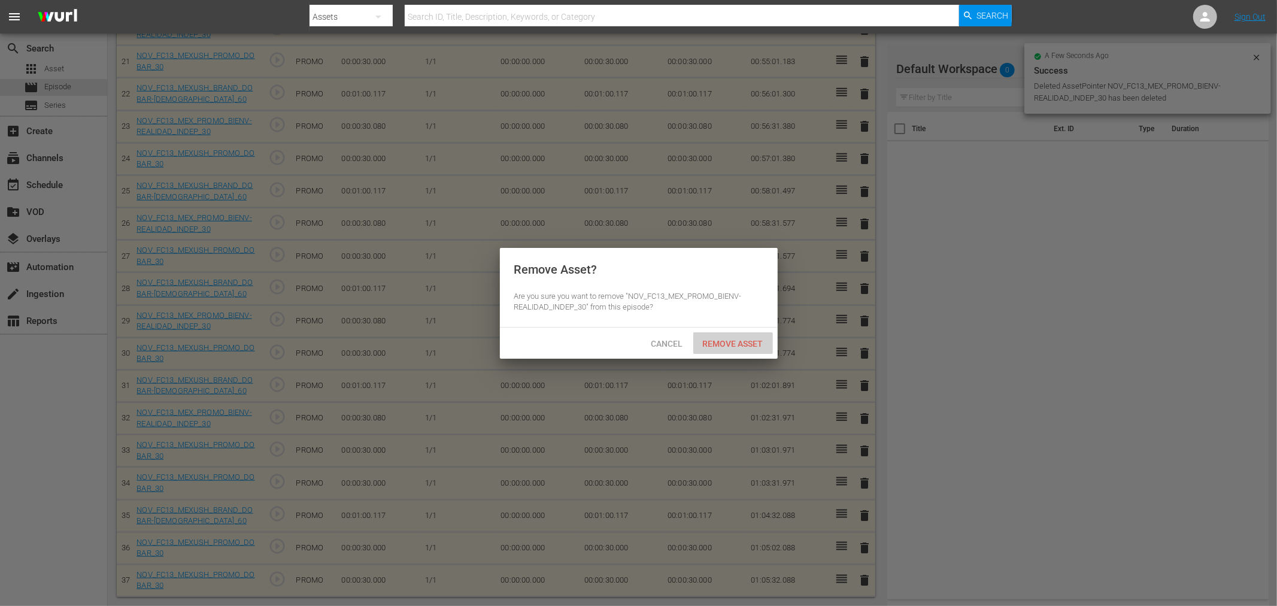
click at [734, 343] on span "Remove Asset" at bounding box center [733, 344] width 80 height 10
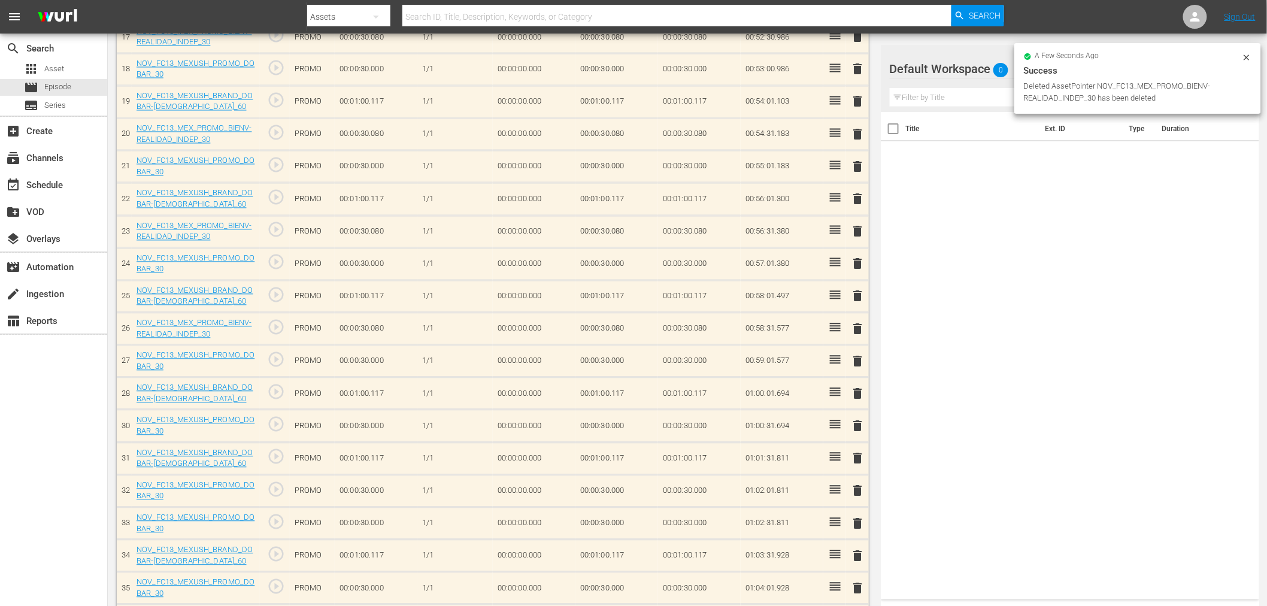
scroll to position [874, 0]
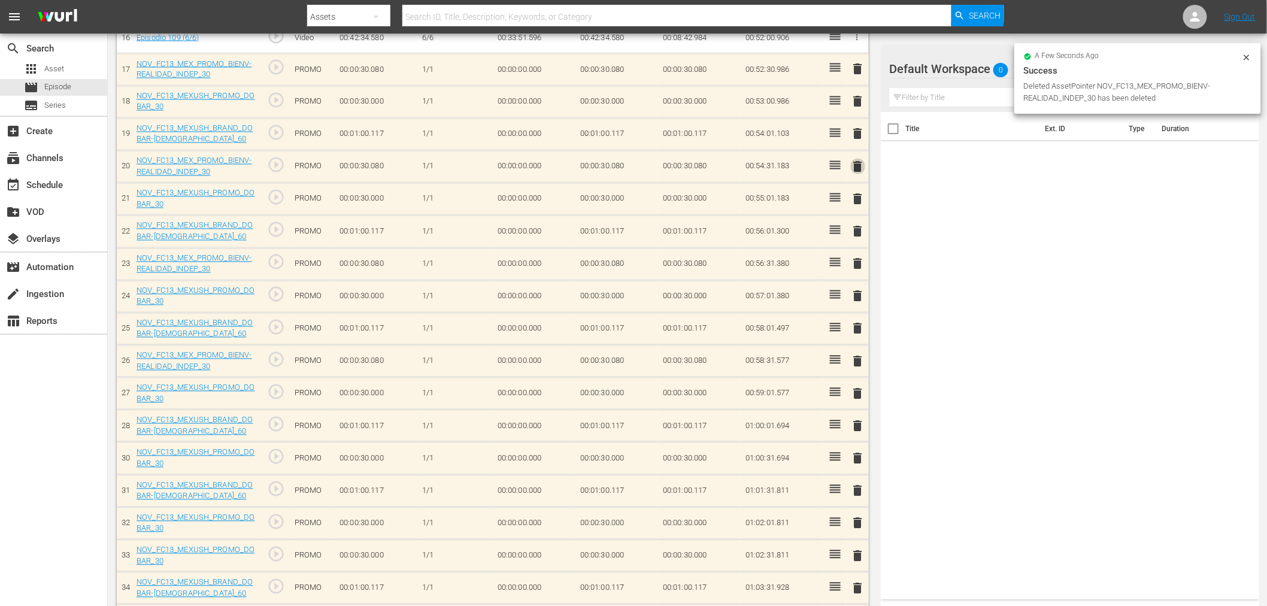
click at [860, 160] on span "delete" at bounding box center [858, 167] width 14 height 14
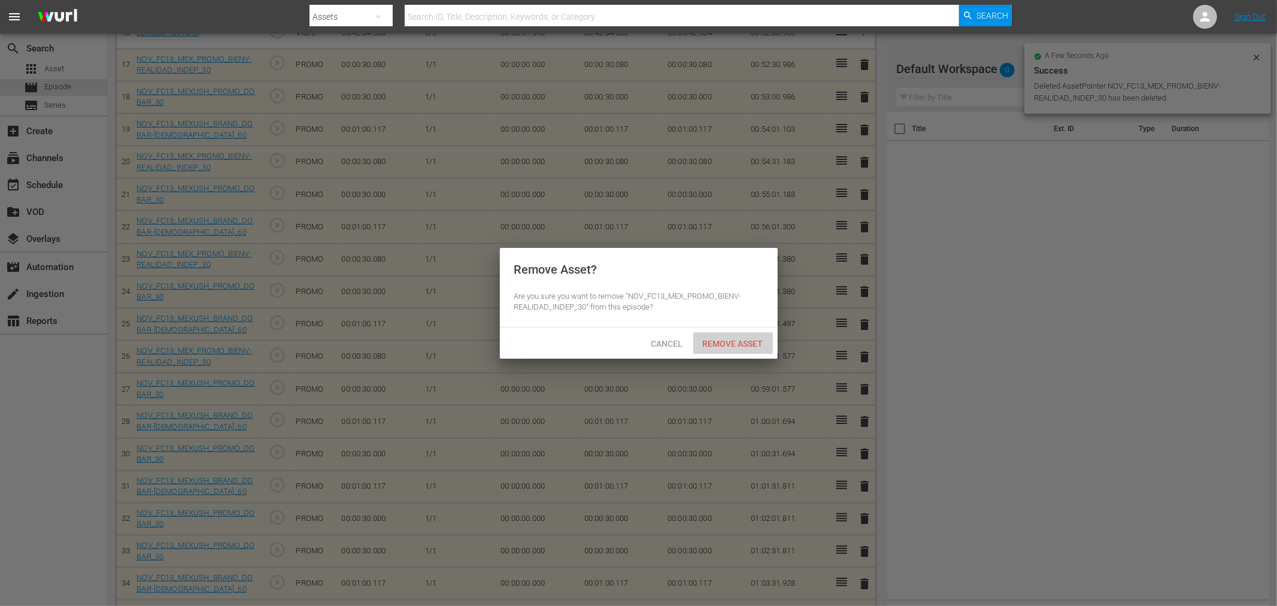
click at [741, 344] on span "Remove Asset" at bounding box center [733, 344] width 80 height 10
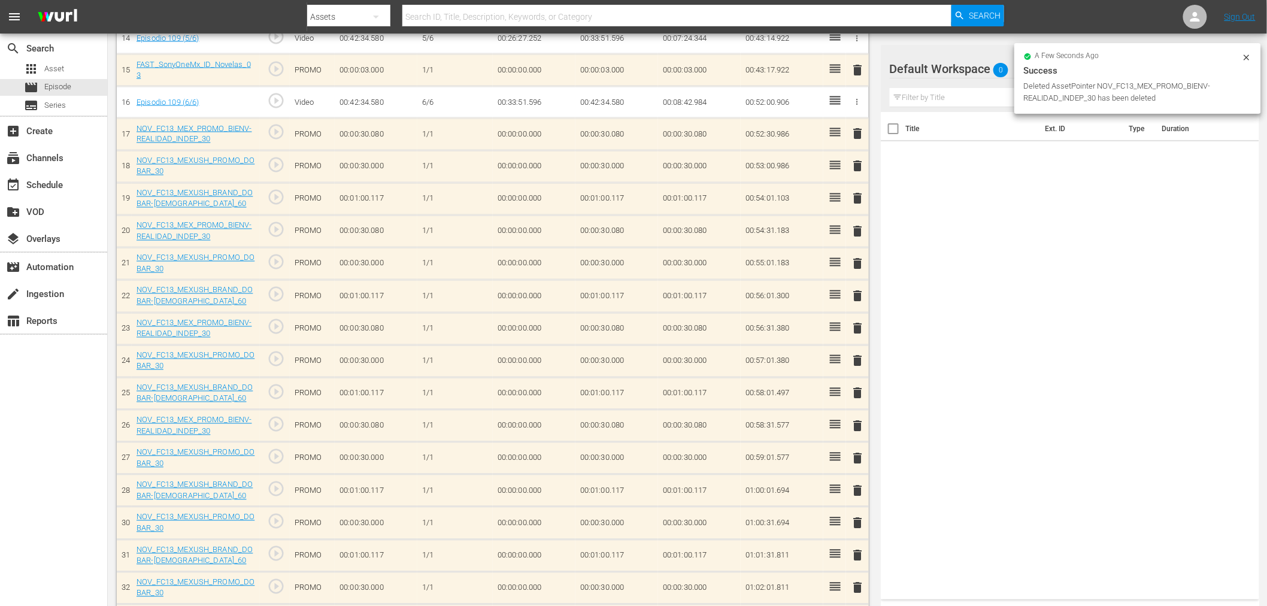
scroll to position [807, 0]
click at [857, 129] on span "delete" at bounding box center [858, 136] width 14 height 14
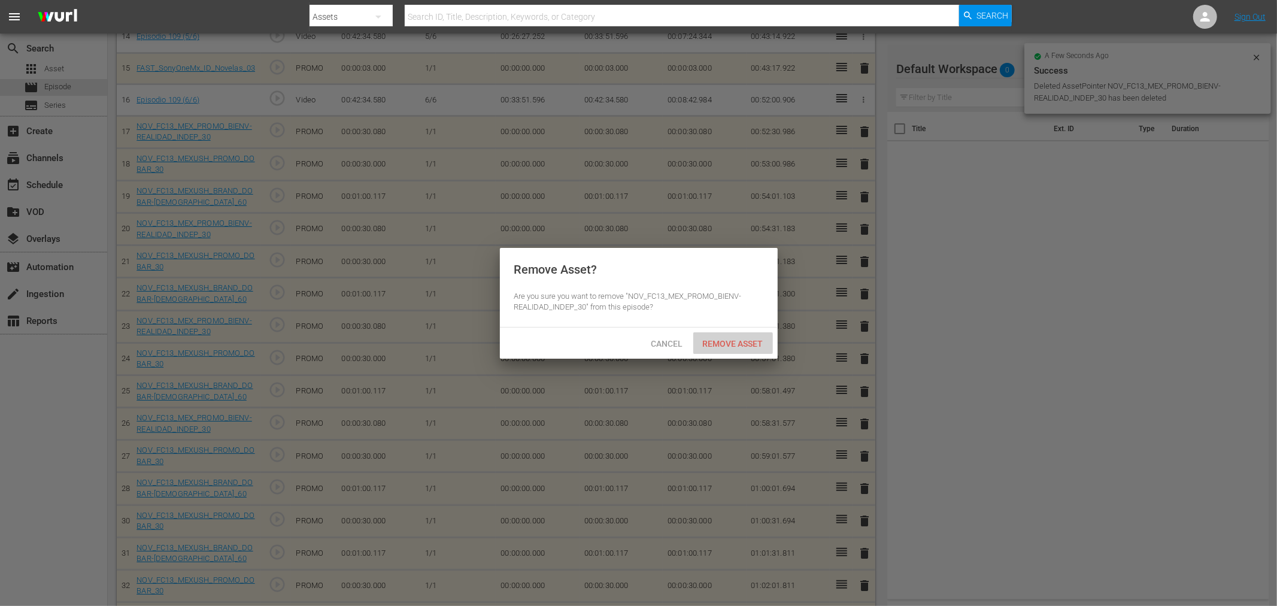
click at [753, 351] on div "Remove Asset" at bounding box center [733, 343] width 80 height 22
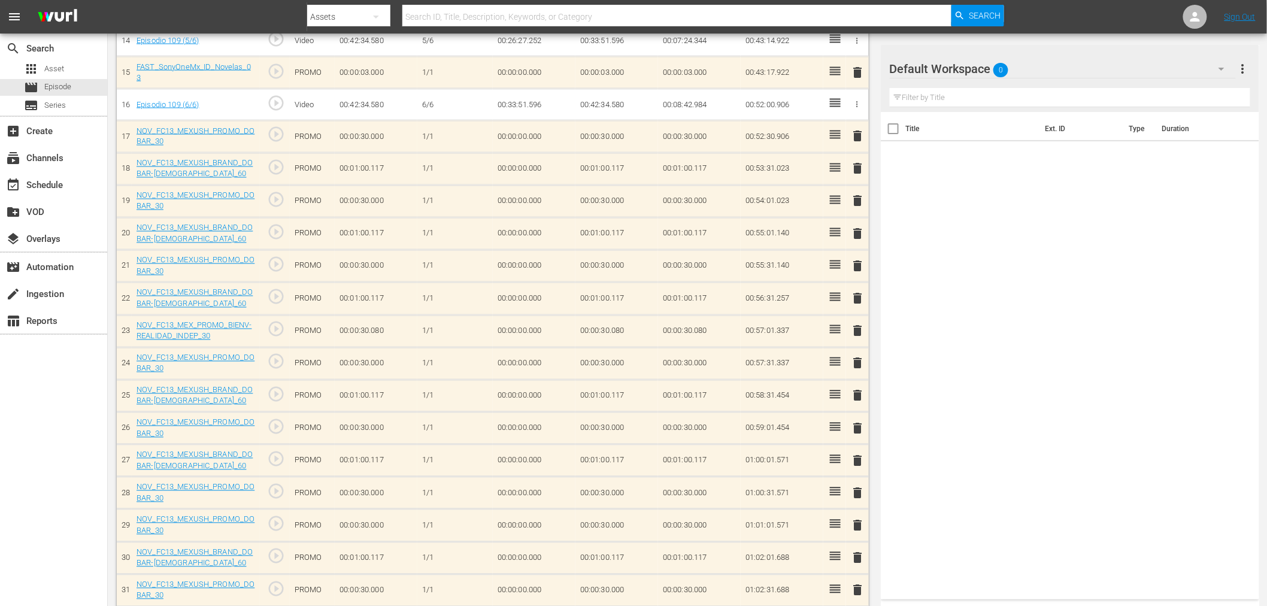
click at [858, 327] on span "delete" at bounding box center [858, 331] width 14 height 14
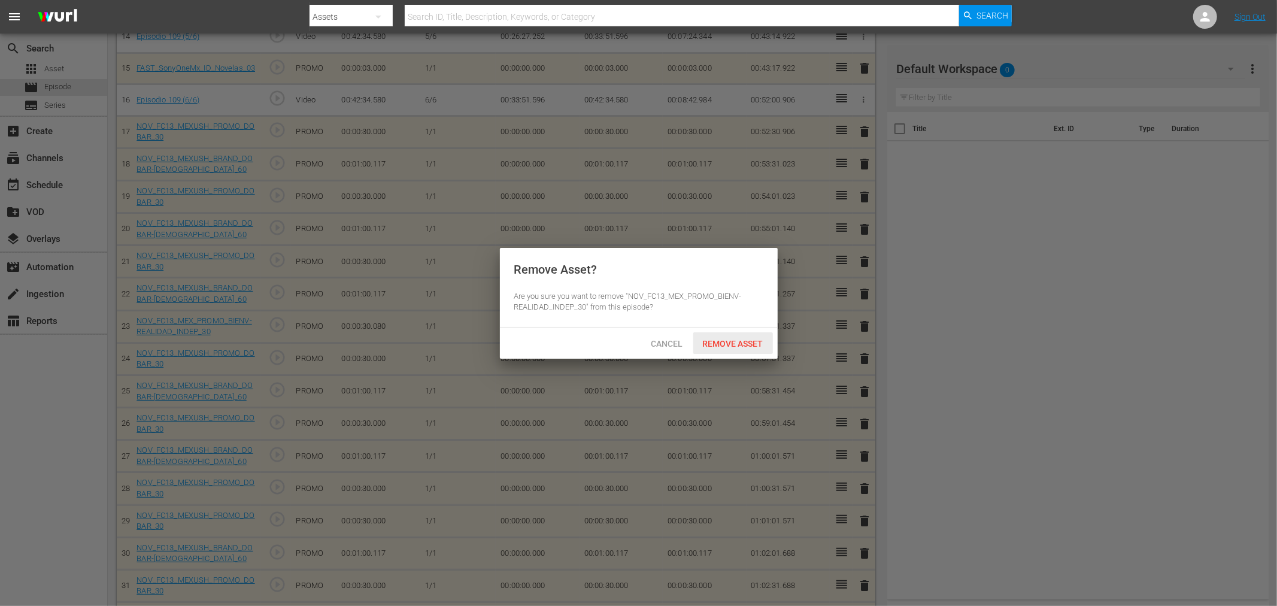
click at [762, 345] on span "Remove Asset" at bounding box center [733, 344] width 80 height 10
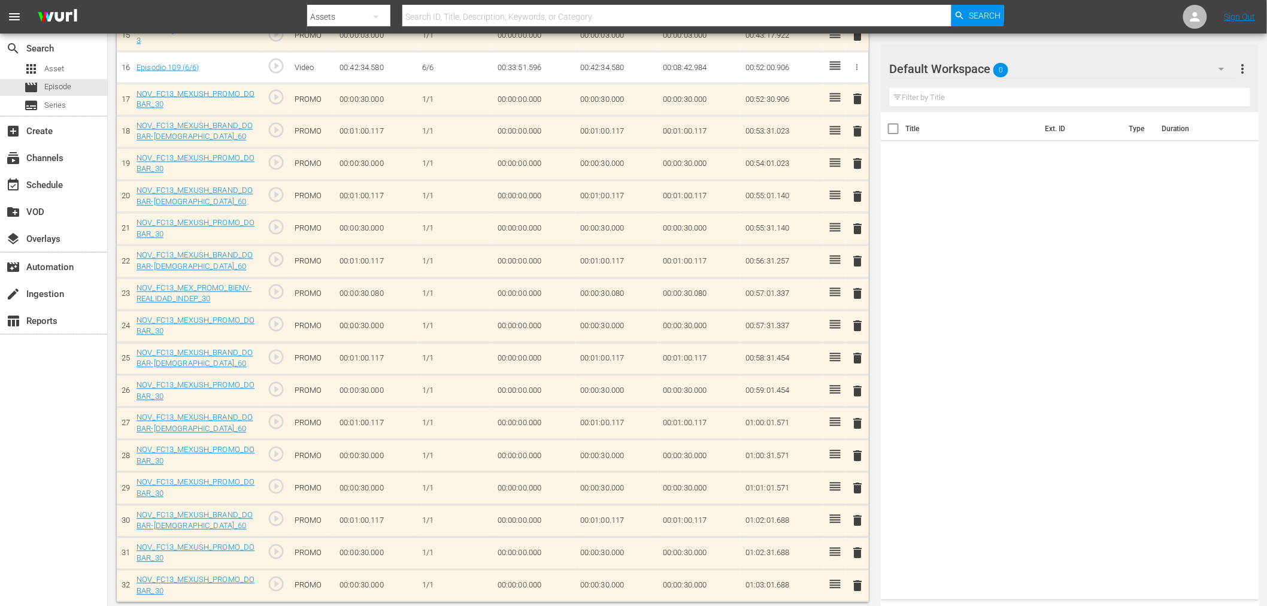
scroll to position [845, 0]
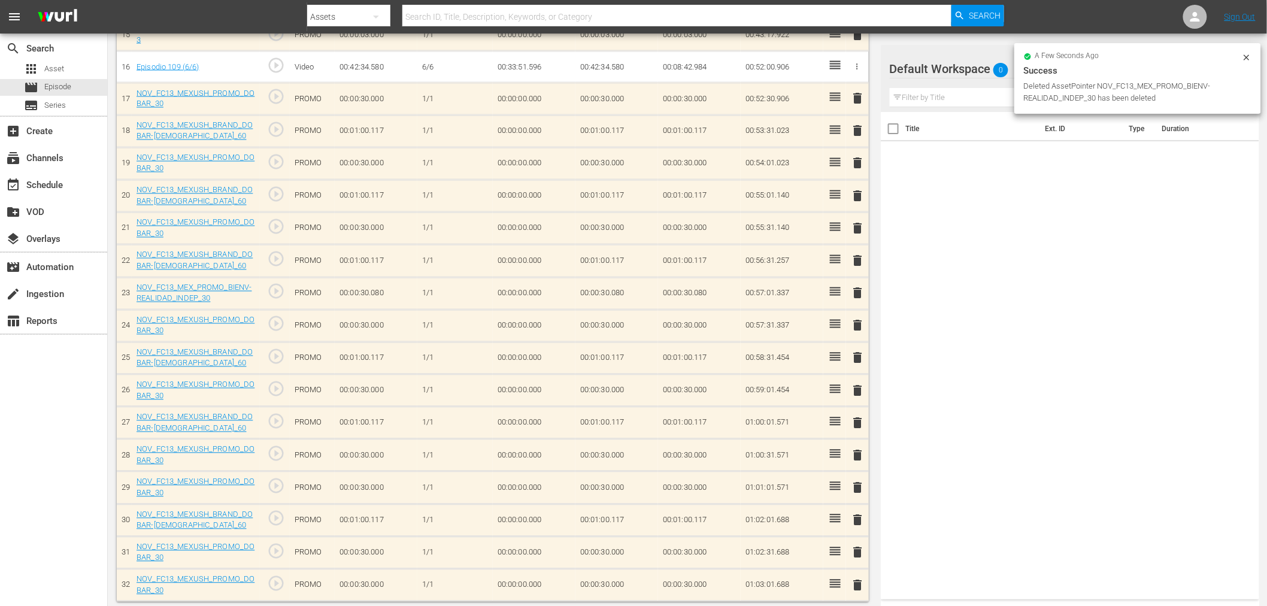
click at [1149, 57] on icon at bounding box center [1247, 58] width 10 height 10
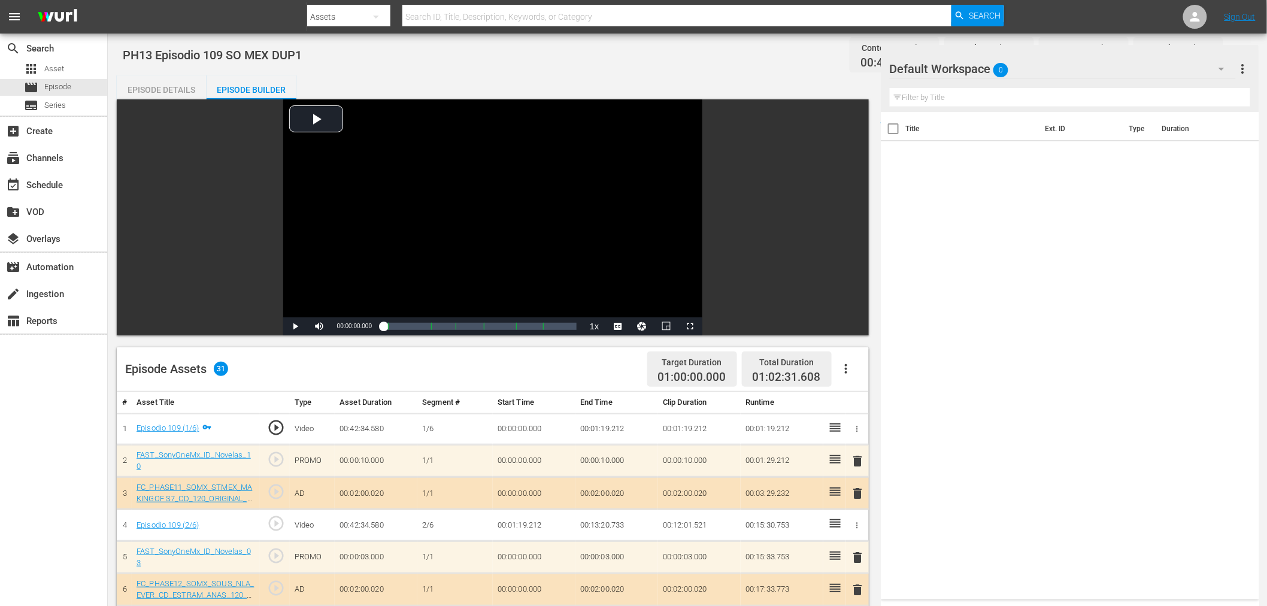
scroll to position [0, 0]
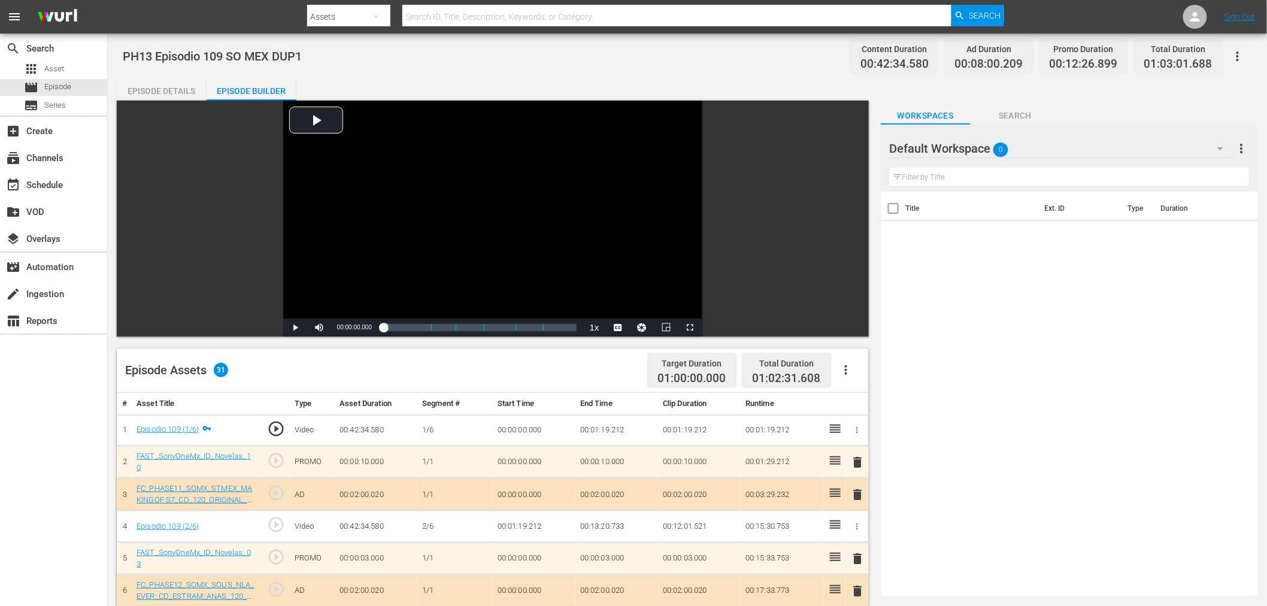
click at [1149, 57] on icon "button" at bounding box center [1237, 56] width 14 height 14
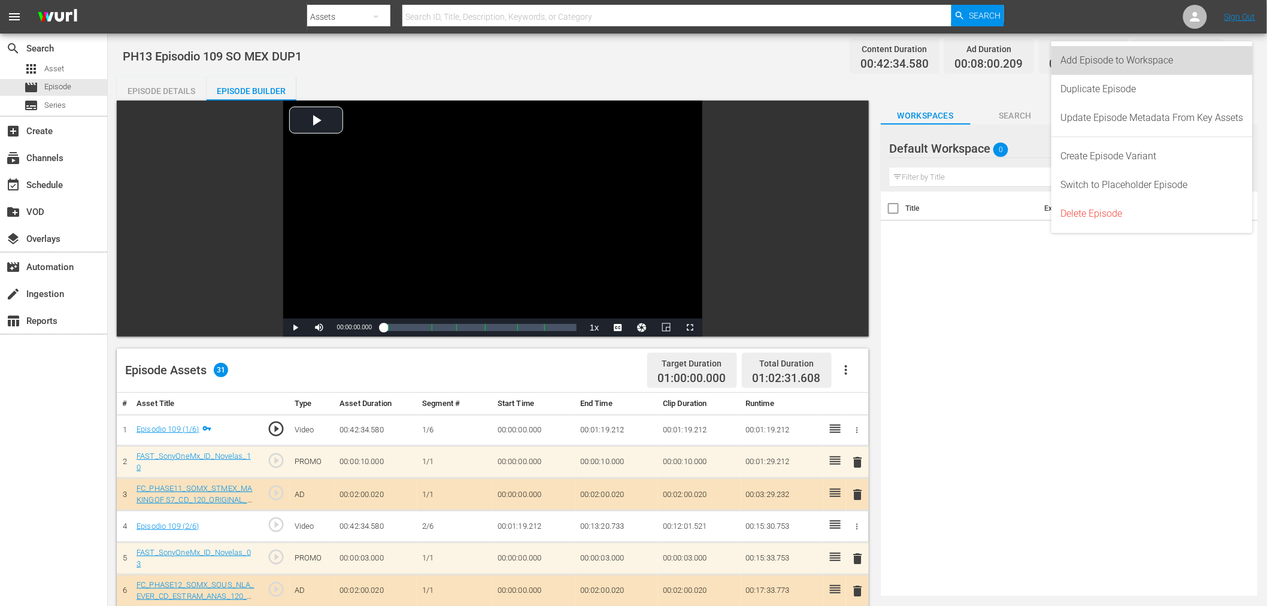
click at [1149, 59] on div "Add Episode to Workspace" at bounding box center [1152, 60] width 183 height 29
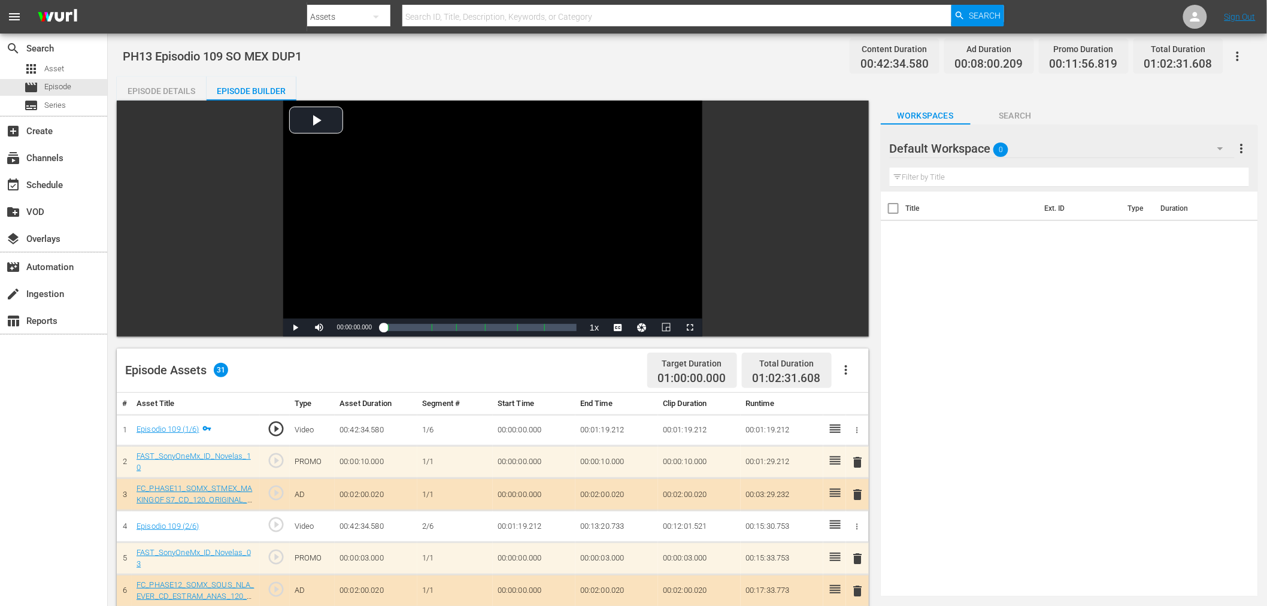
click at [1078, 157] on hr at bounding box center [1062, 157] width 345 height 1
click at [1060, 144] on div "Default Workspace 0" at bounding box center [1062, 149] width 345 height 34
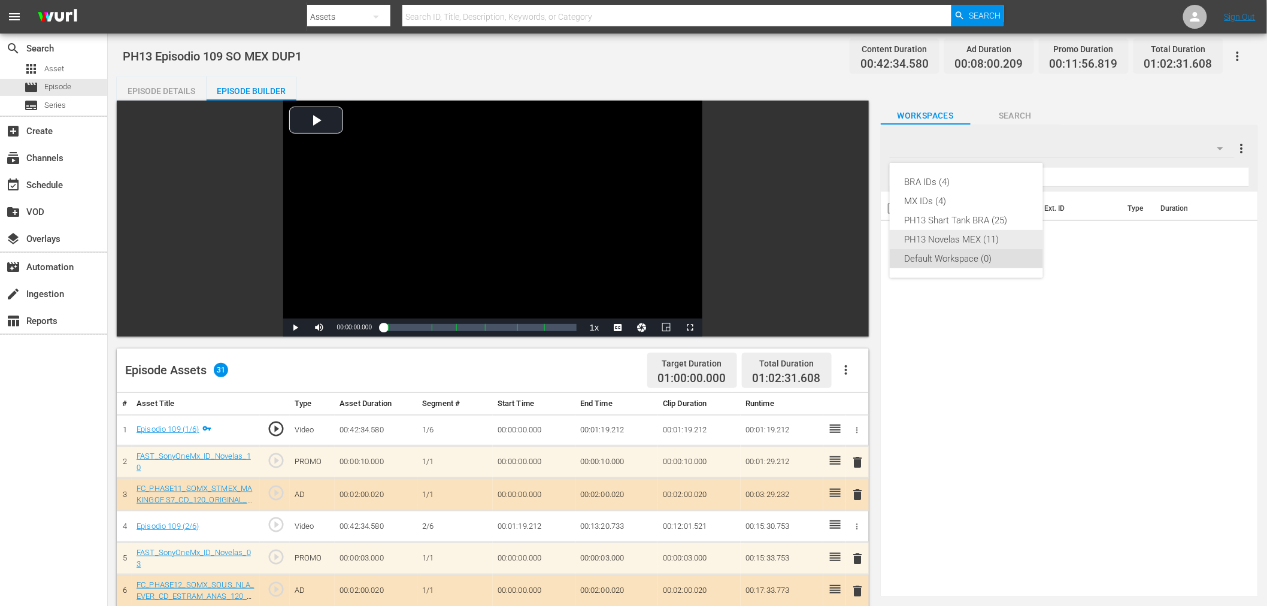
click at [987, 234] on div "PH13 Novelas MEX (11)" at bounding box center [966, 239] width 125 height 19
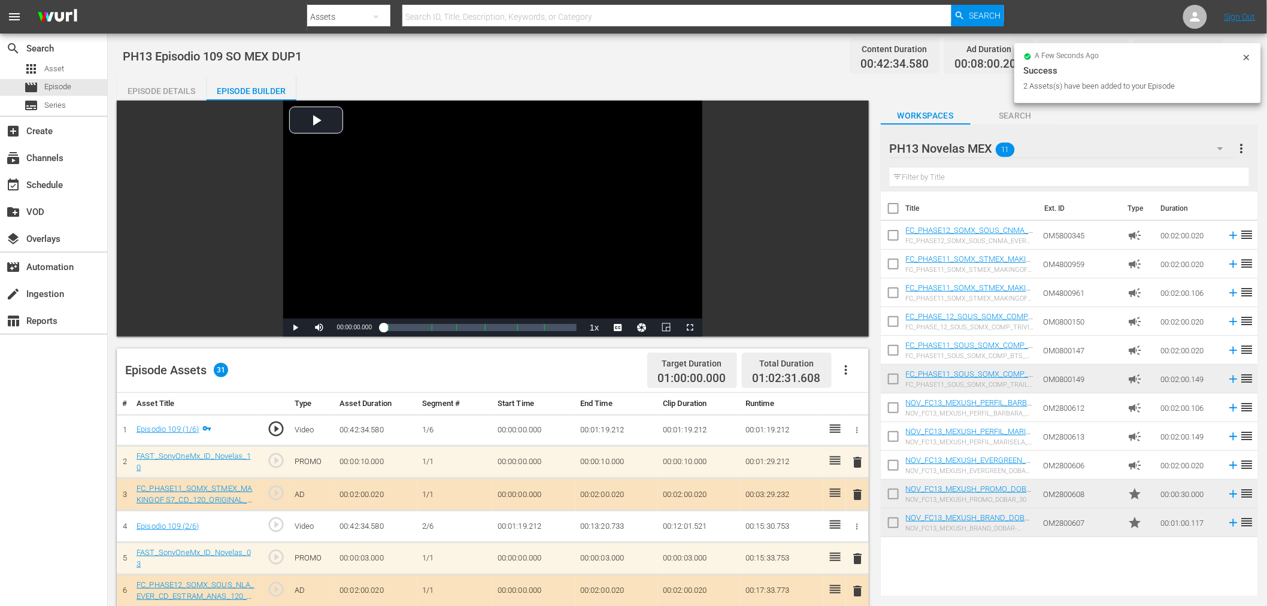
click at [899, 525] on input "checkbox" at bounding box center [893, 524] width 25 height 25
checkbox input "true"
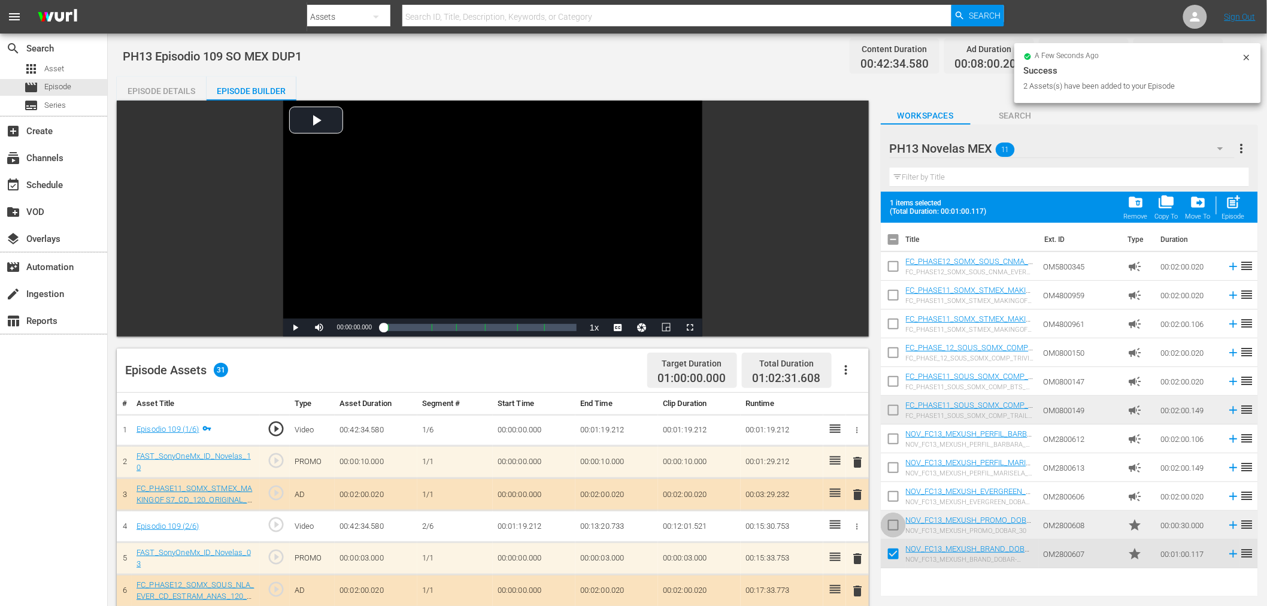
click at [898, 524] on input "checkbox" at bounding box center [893, 527] width 25 height 25
click at [1149, 196] on span "post_add" at bounding box center [1234, 202] width 16 height 16
checkbox input "false"
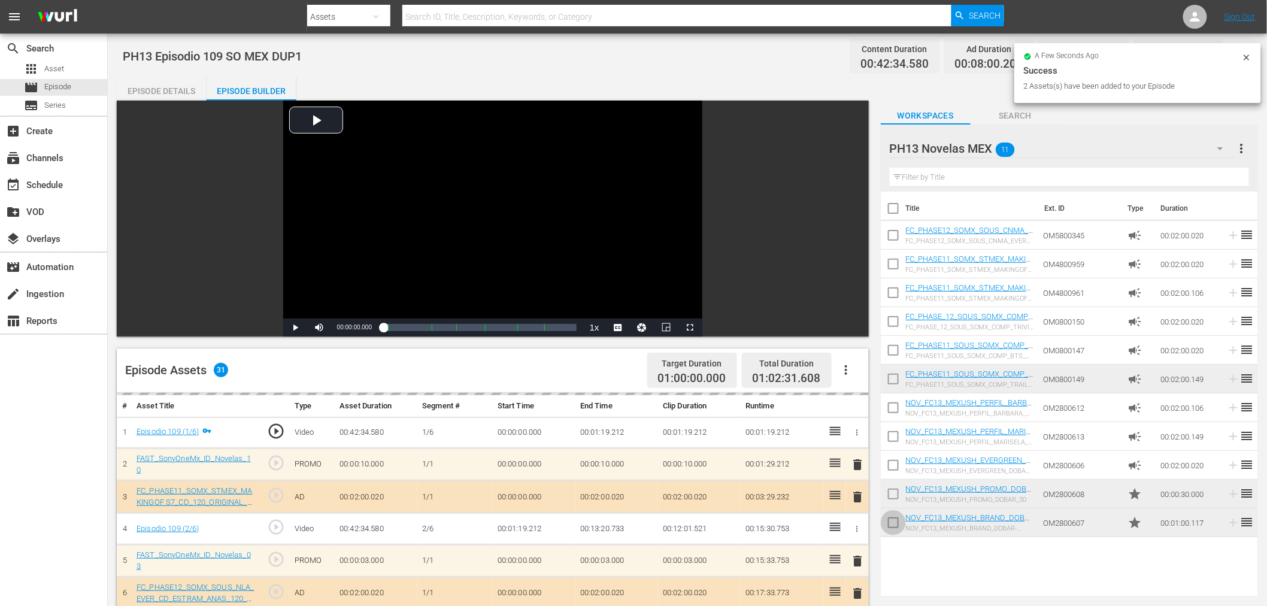
click at [899, 523] on input "checkbox" at bounding box center [893, 524] width 25 height 25
checkbox input "true"
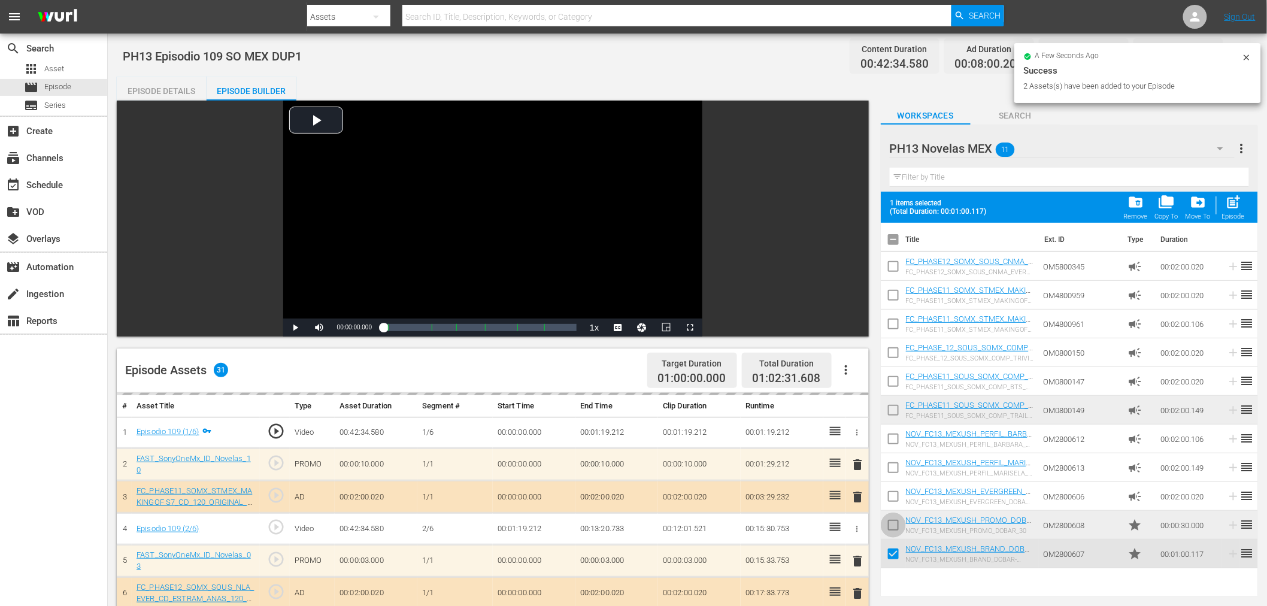
click at [896, 516] on input "checkbox" at bounding box center [893, 527] width 25 height 25
click at [1149, 206] on span "post_add" at bounding box center [1234, 202] width 16 height 16
checkbox input "false"
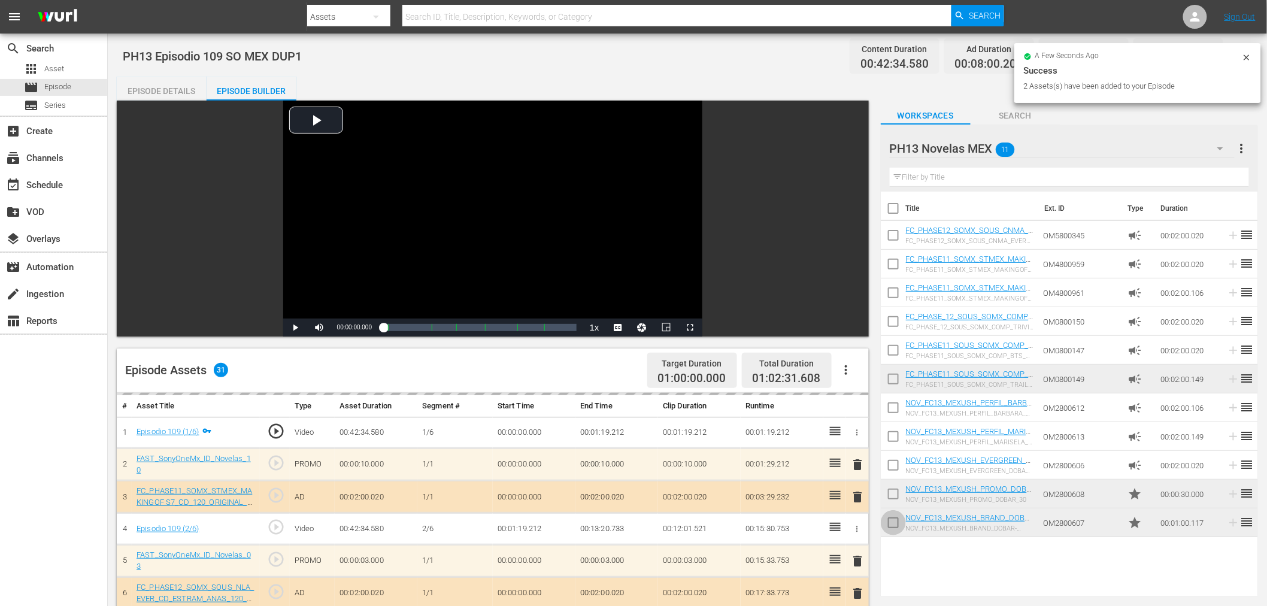
click at [895, 526] on input "checkbox" at bounding box center [893, 524] width 25 height 25
checkbox input "true"
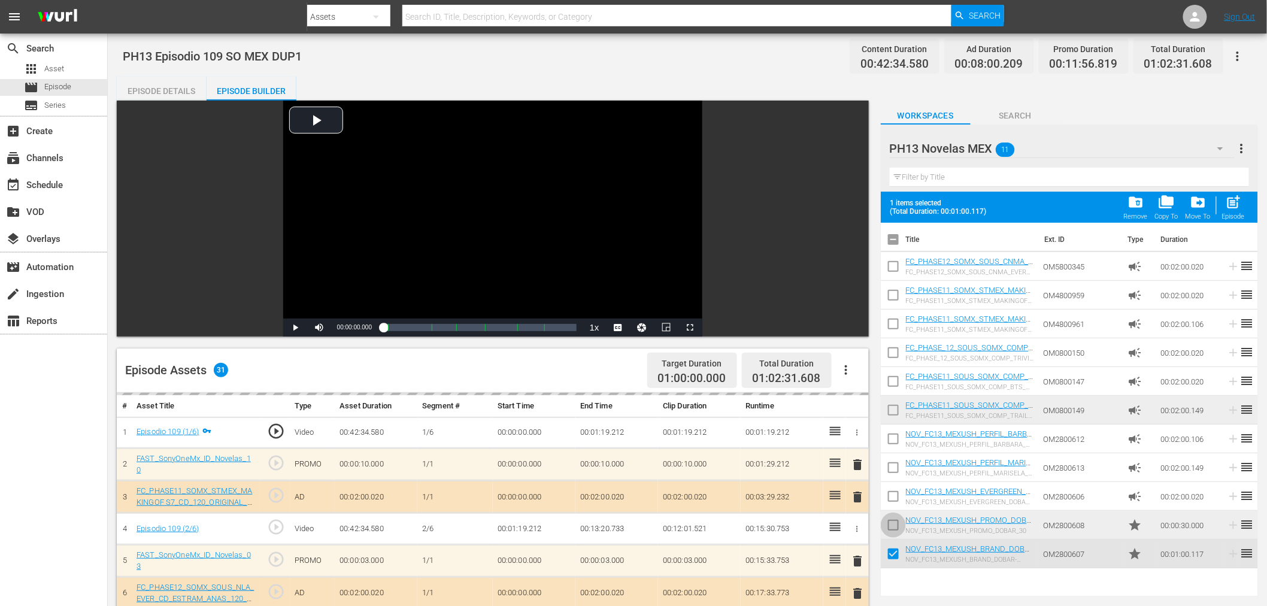
click at [895, 526] on input "checkbox" at bounding box center [893, 527] width 25 height 25
click at [1149, 204] on span "post_add" at bounding box center [1234, 202] width 16 height 16
checkbox input "false"
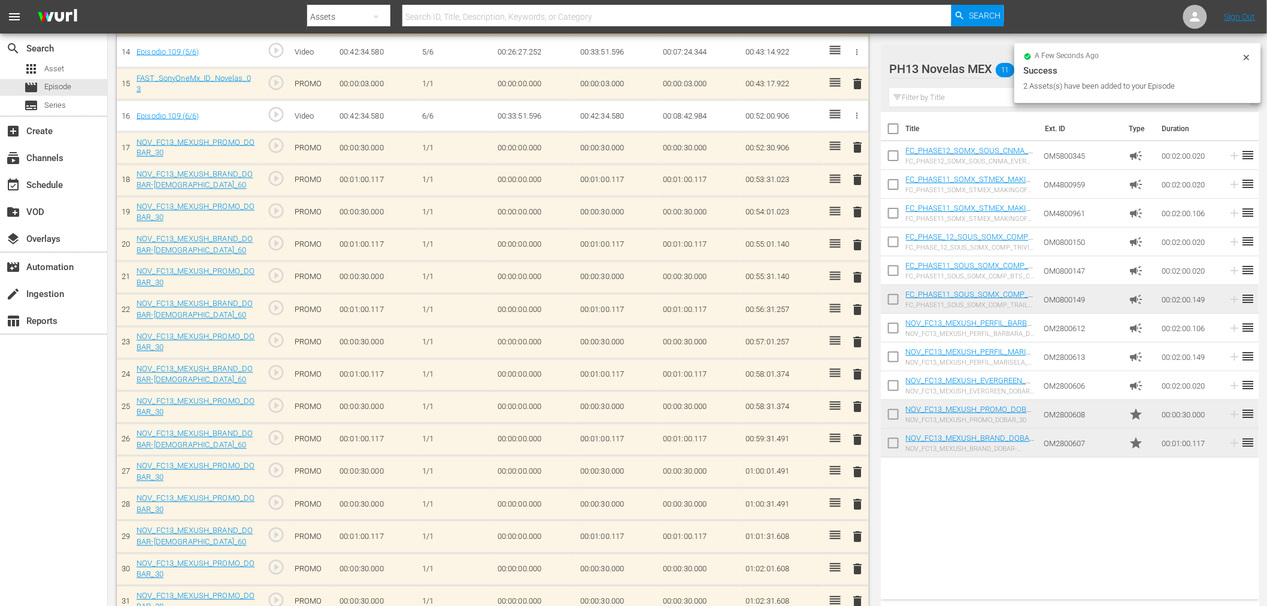
scroll to position [815, 0]
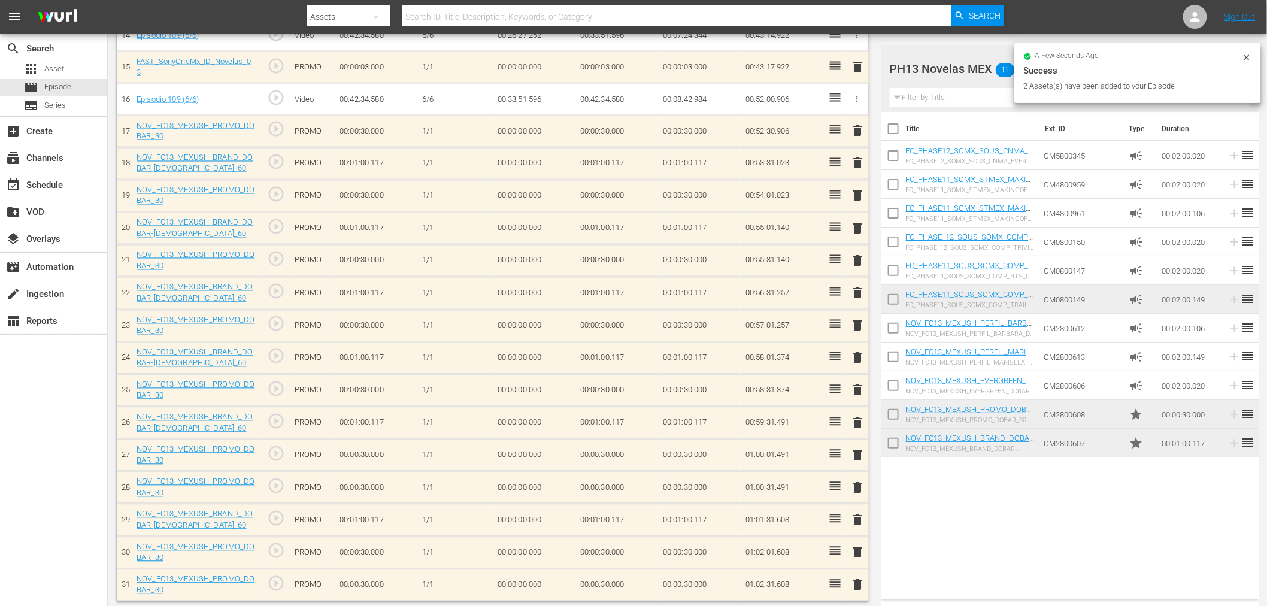
click at [896, 440] on input "checkbox" at bounding box center [893, 445] width 25 height 25
checkbox input "true"
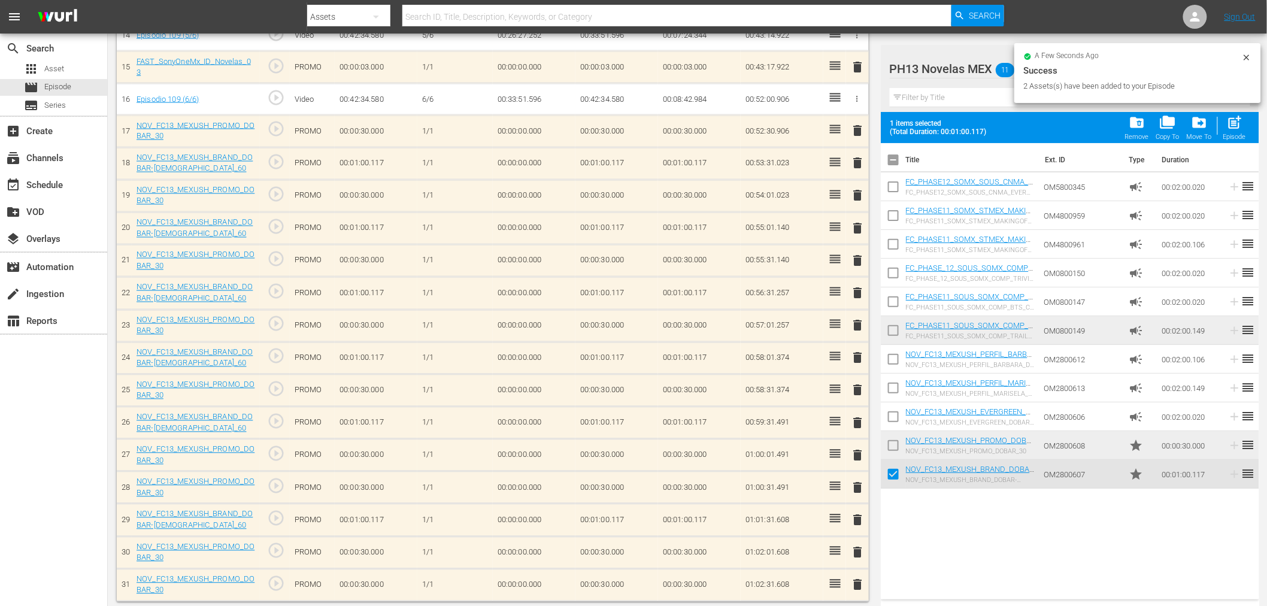
click at [896, 440] on input "checkbox" at bounding box center [893, 447] width 25 height 25
click at [1149, 126] on span "post_add" at bounding box center [1234, 122] width 16 height 16
checkbox input "false"
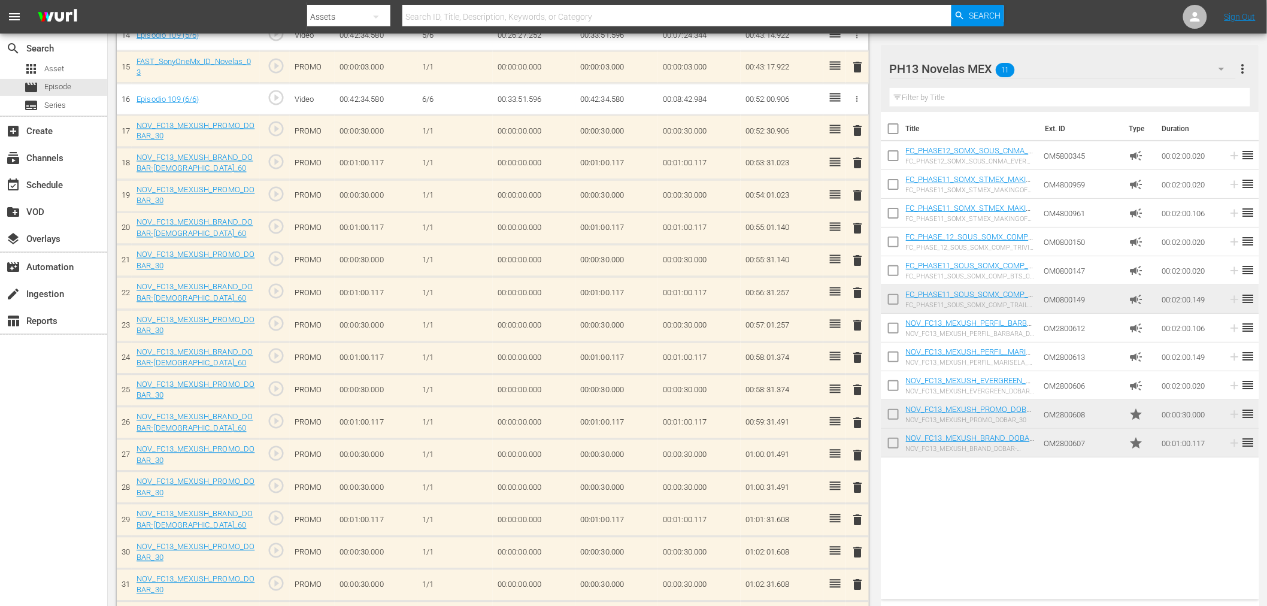
scroll to position [812, 0]
click at [898, 443] on input "checkbox" at bounding box center [893, 445] width 25 height 25
checkbox input "true"
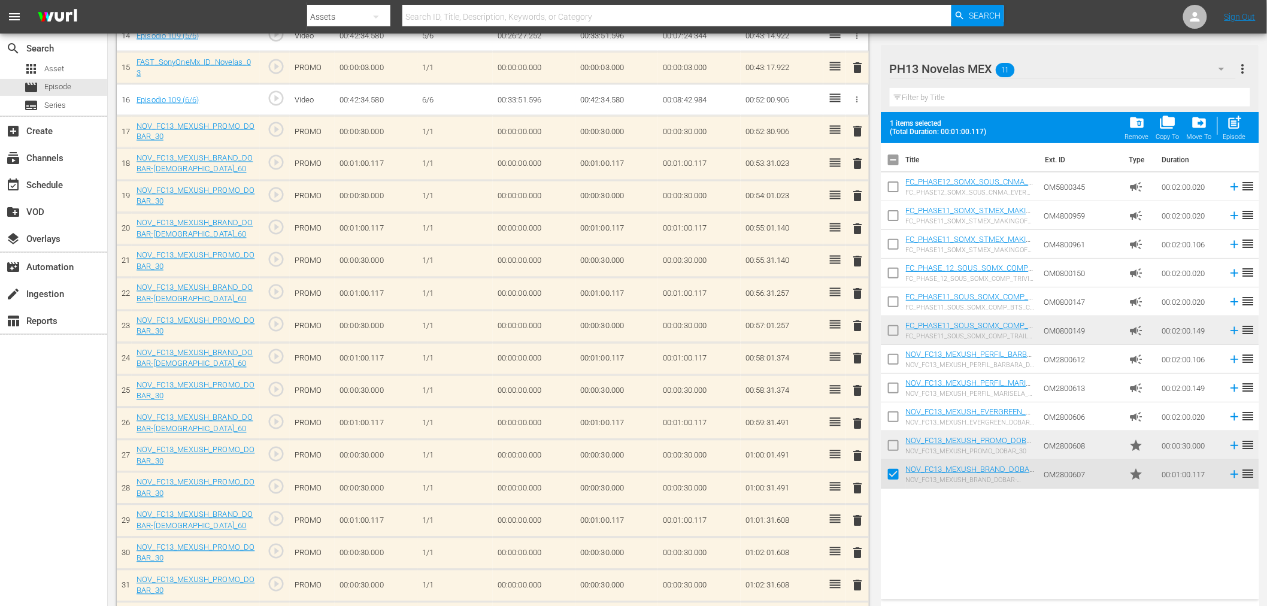
click at [898, 438] on input "checkbox" at bounding box center [893, 447] width 25 height 25
click at [1149, 127] on span "post_add" at bounding box center [1234, 122] width 16 height 16
checkbox input "false"
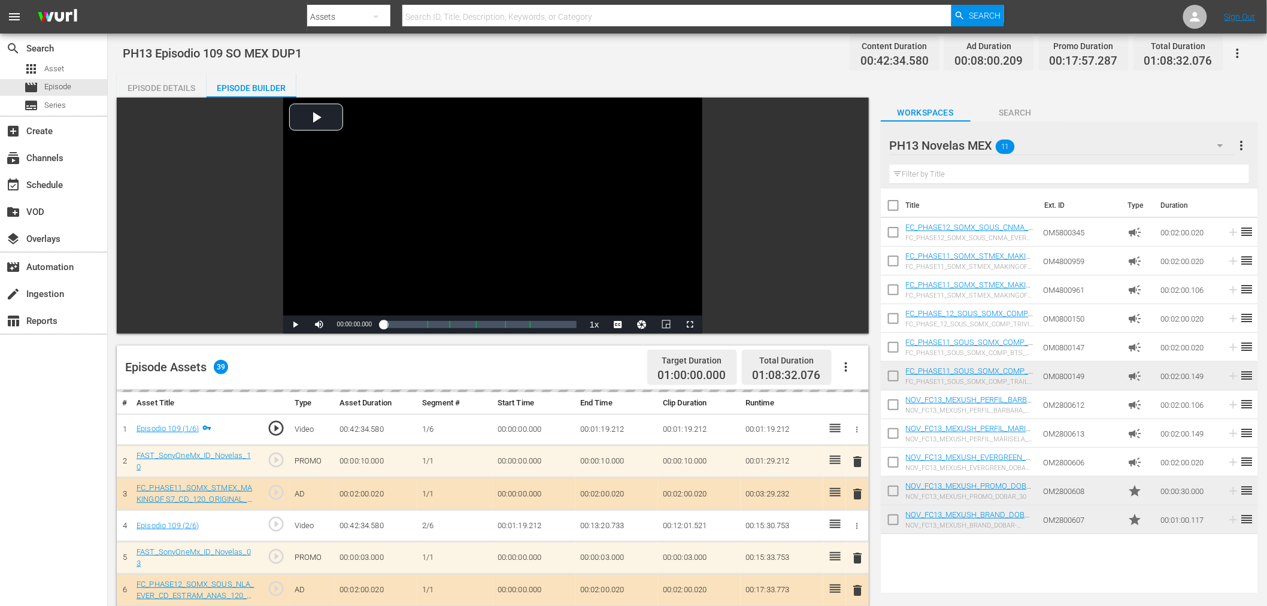
scroll to position [0, 0]
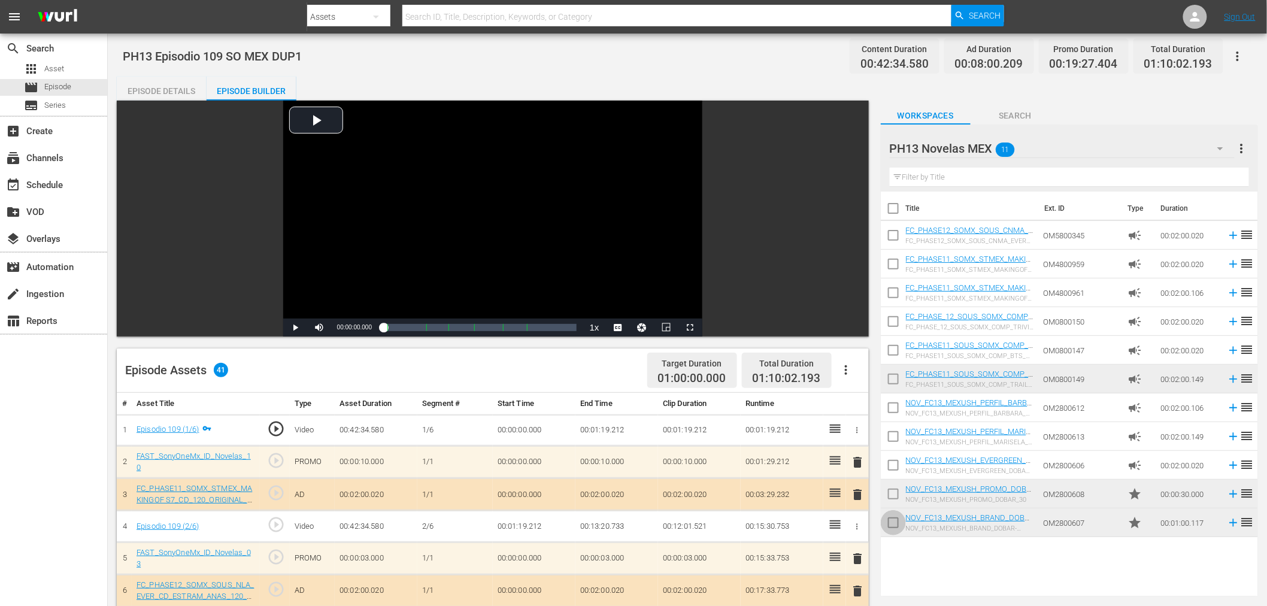
click at [899, 529] on input "checkbox" at bounding box center [893, 524] width 25 height 25
checkbox input "true"
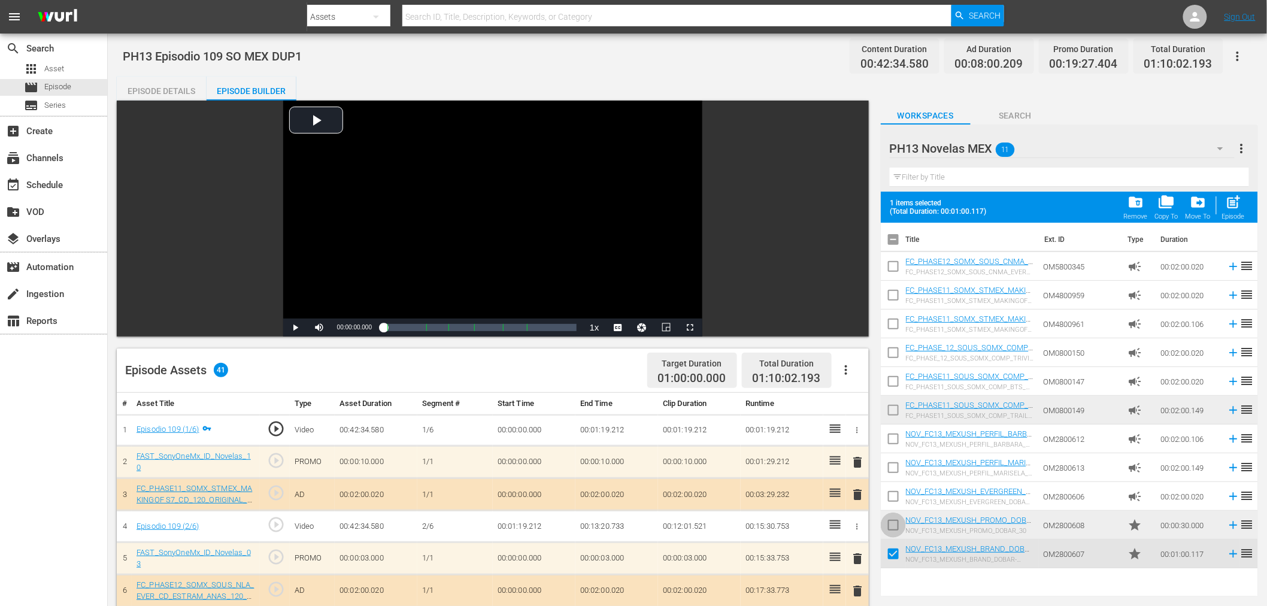
click at [899, 529] on input "checkbox" at bounding box center [893, 527] width 25 height 25
click at [1149, 196] on span "post_add" at bounding box center [1234, 202] width 16 height 16
checkbox input "false"
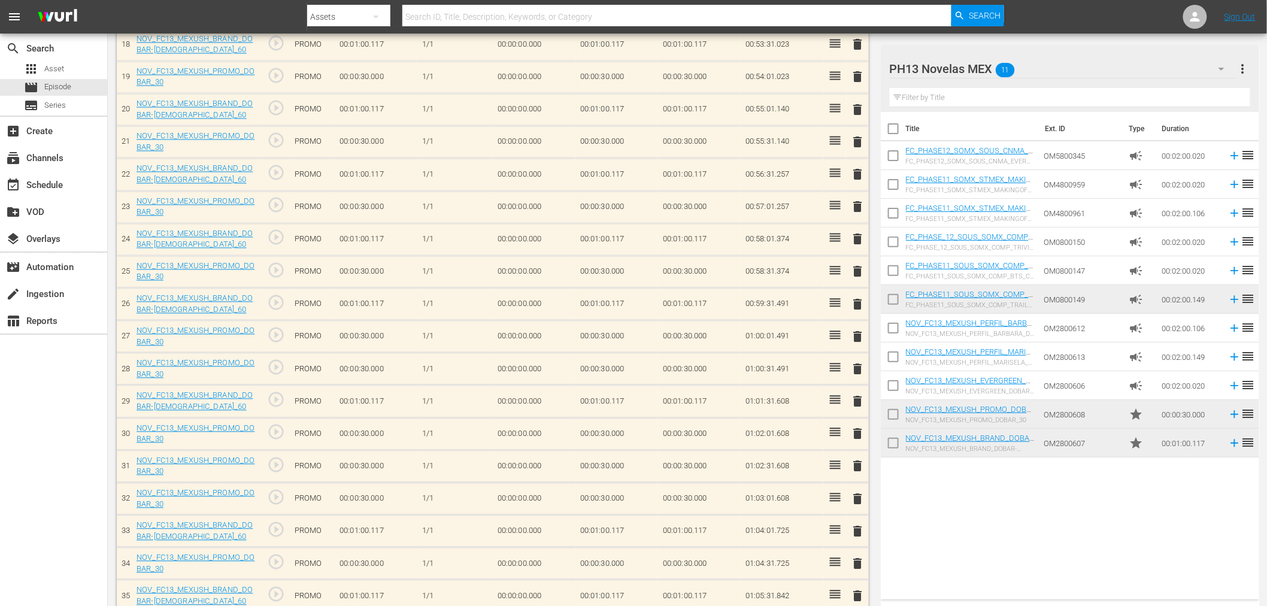
scroll to position [1202, 0]
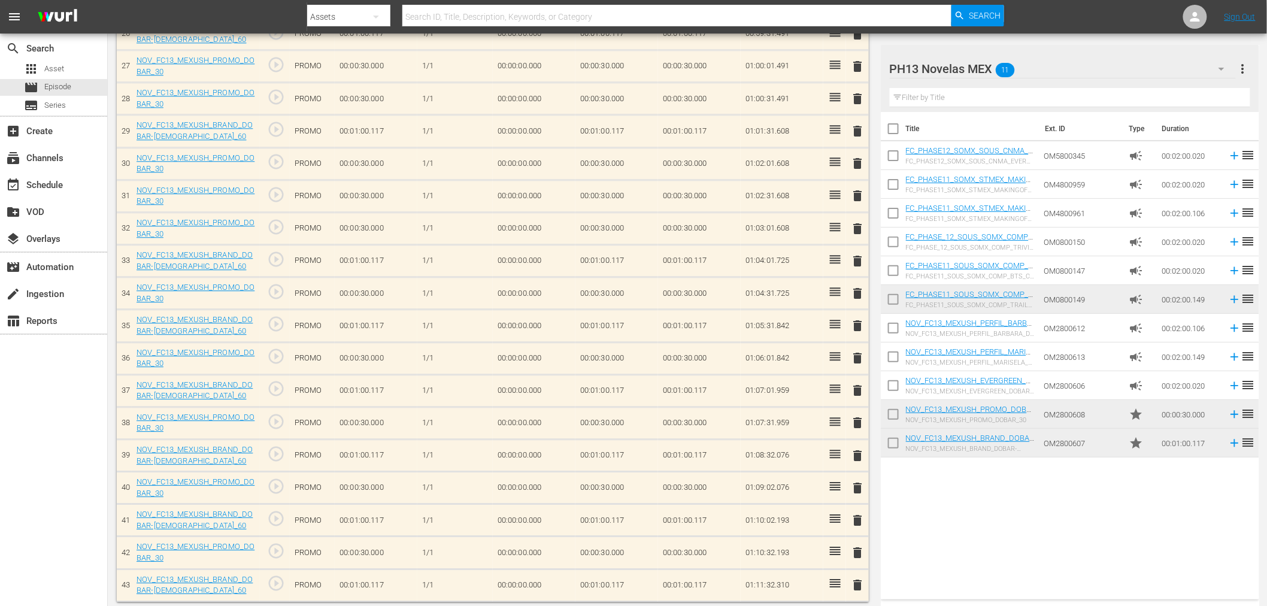
click at [859, 545] on span "delete" at bounding box center [858, 552] width 14 height 14
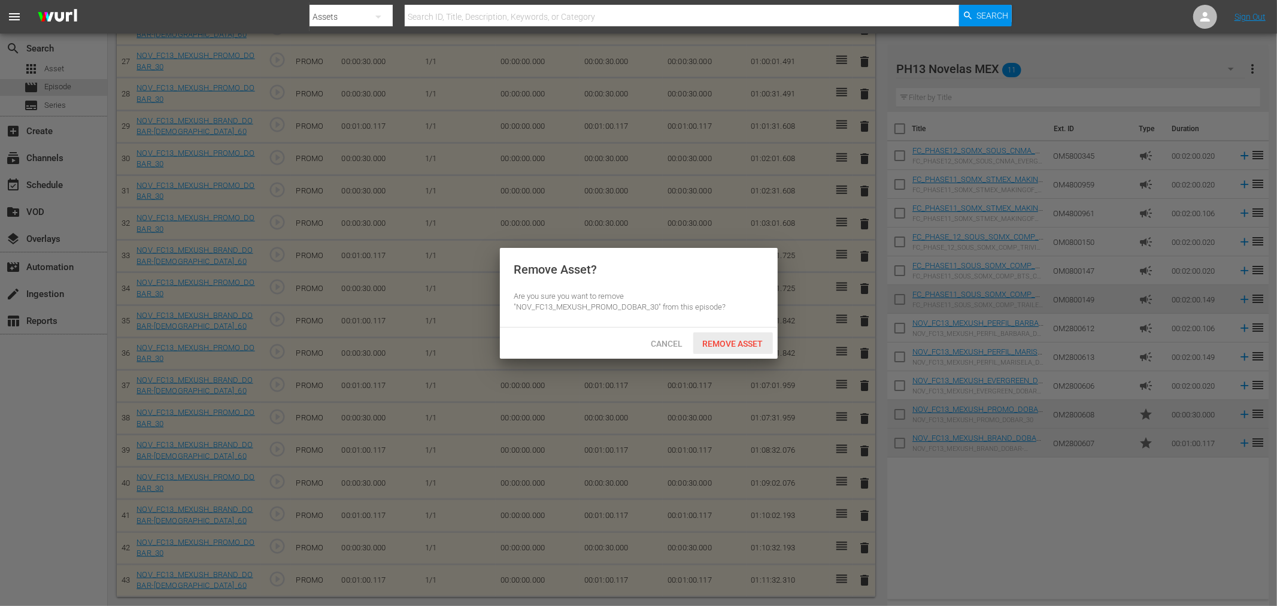
click at [759, 341] on span "Remove Asset" at bounding box center [733, 344] width 80 height 10
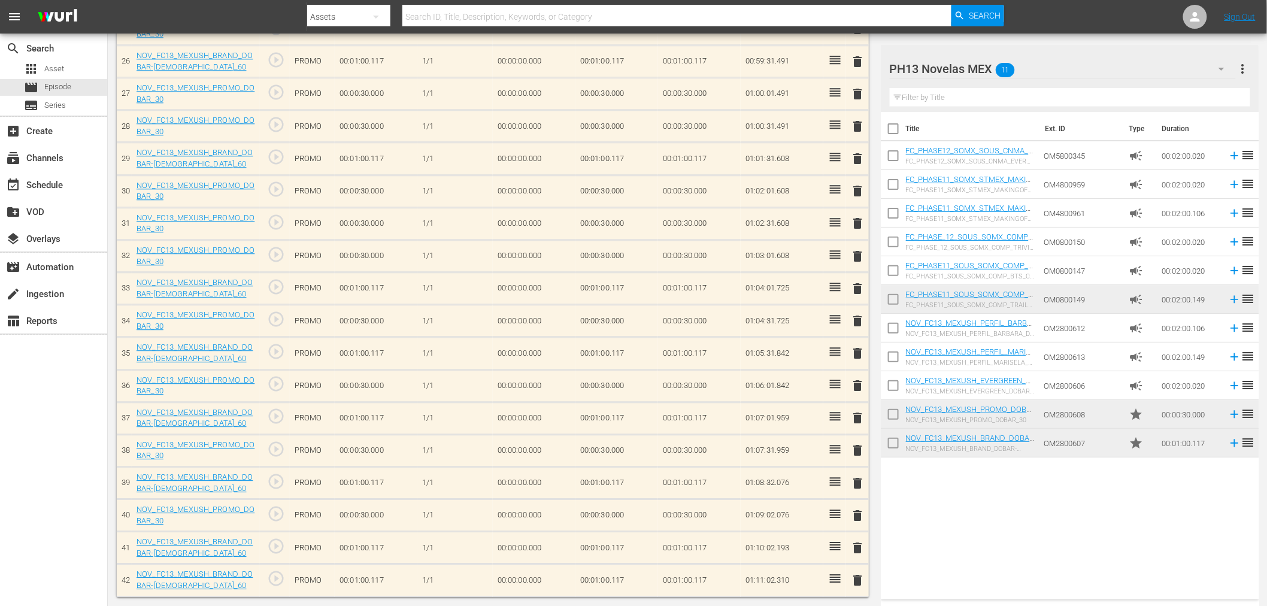
scroll to position [1169, 0]
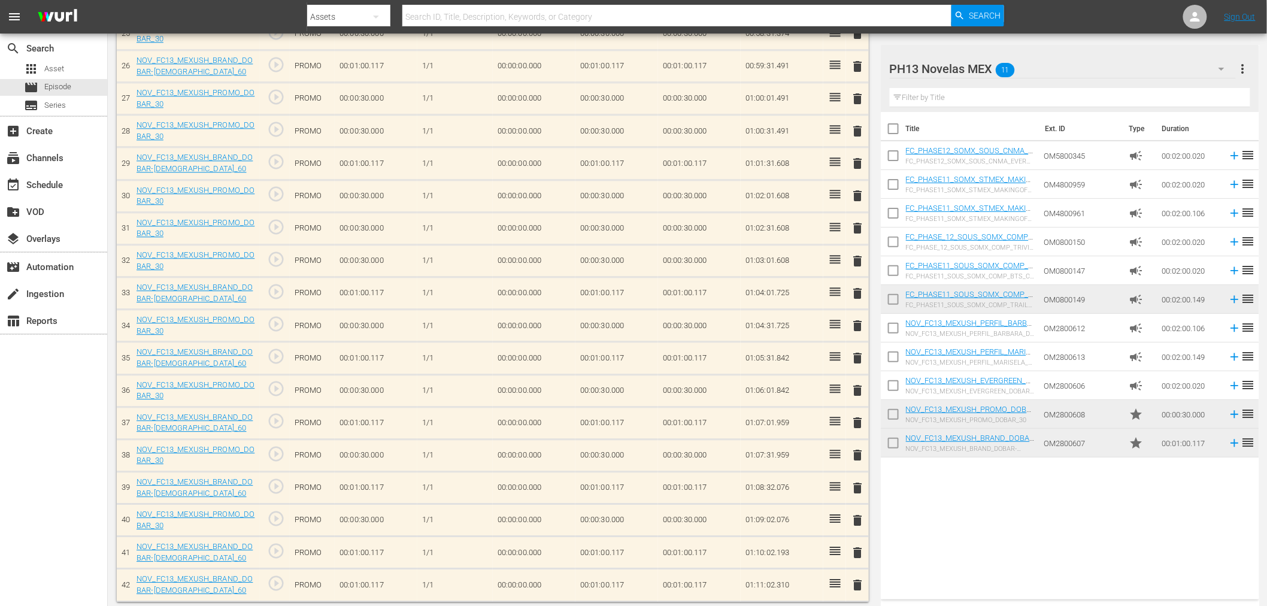
click at [1100, 82] on div "PH13 Novelas MEX 11" at bounding box center [1063, 69] width 346 height 34
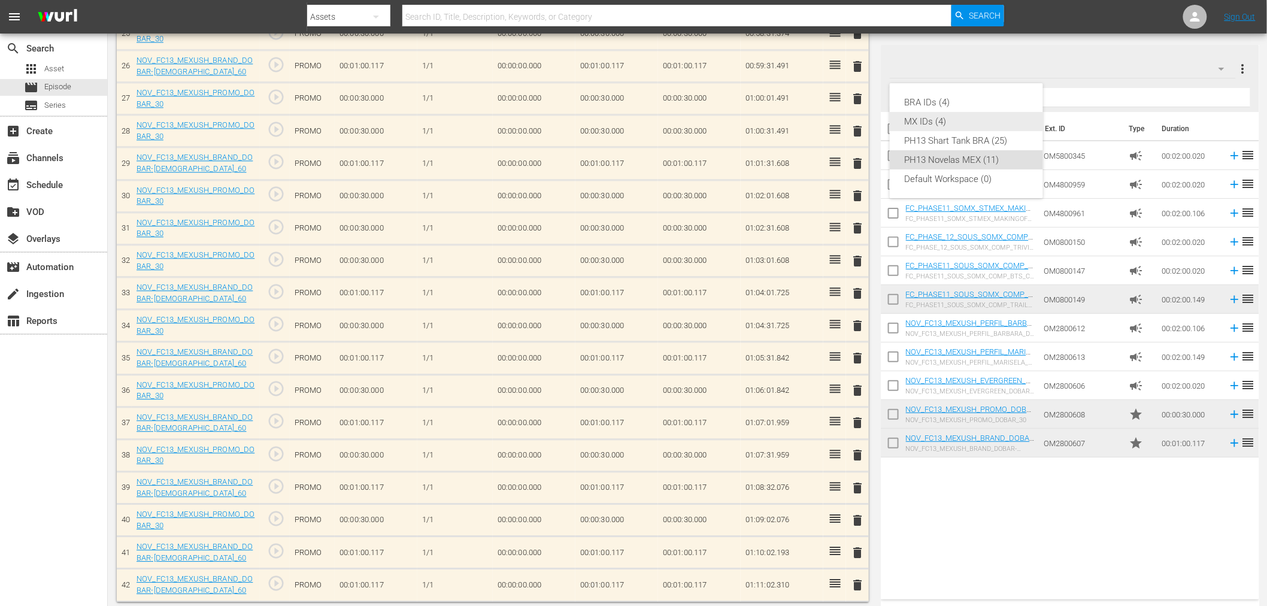
click at [959, 113] on div "MX IDs (4)" at bounding box center [966, 121] width 125 height 19
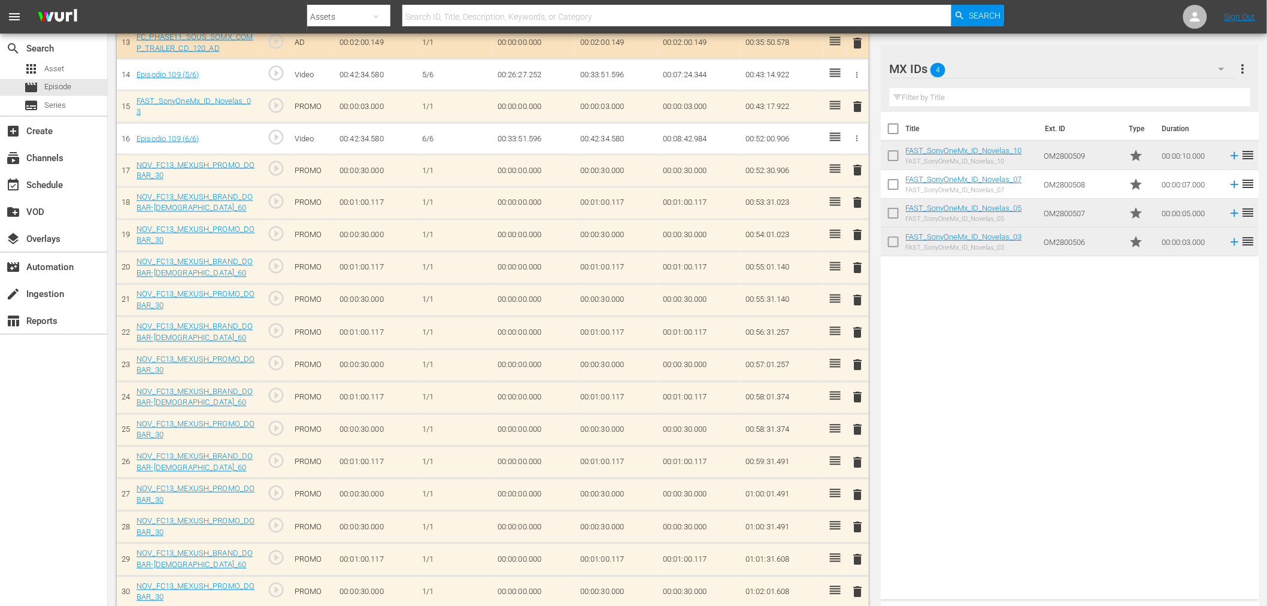
scroll to position [770, 0]
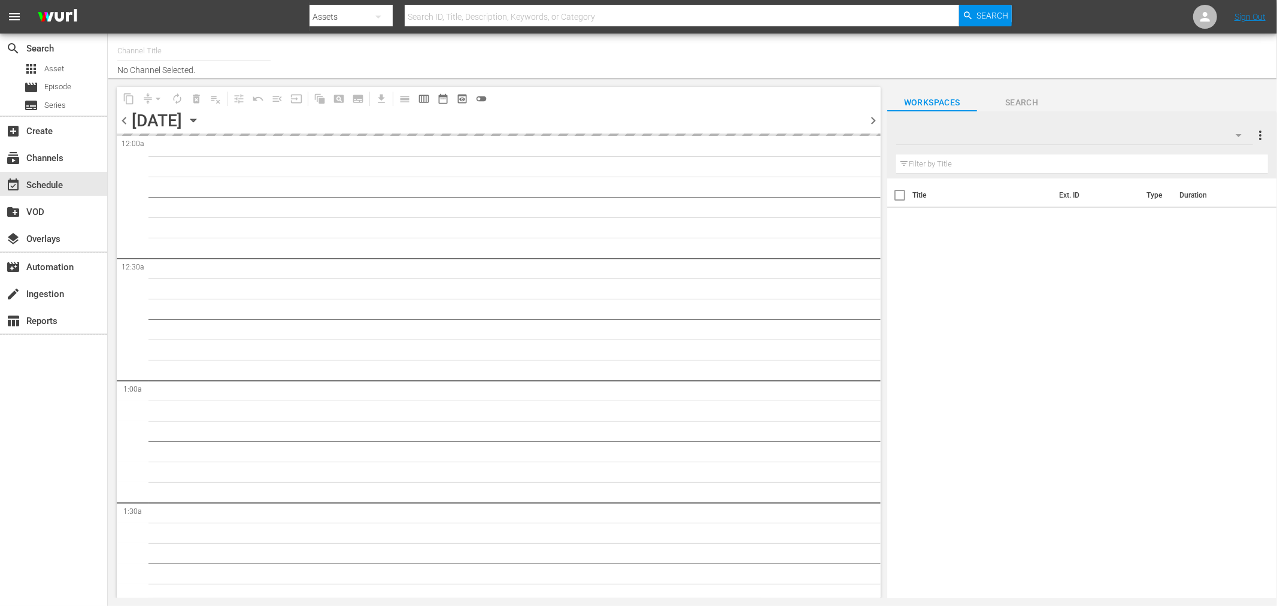
type input "Sony One Novelas (MX) (1001)"
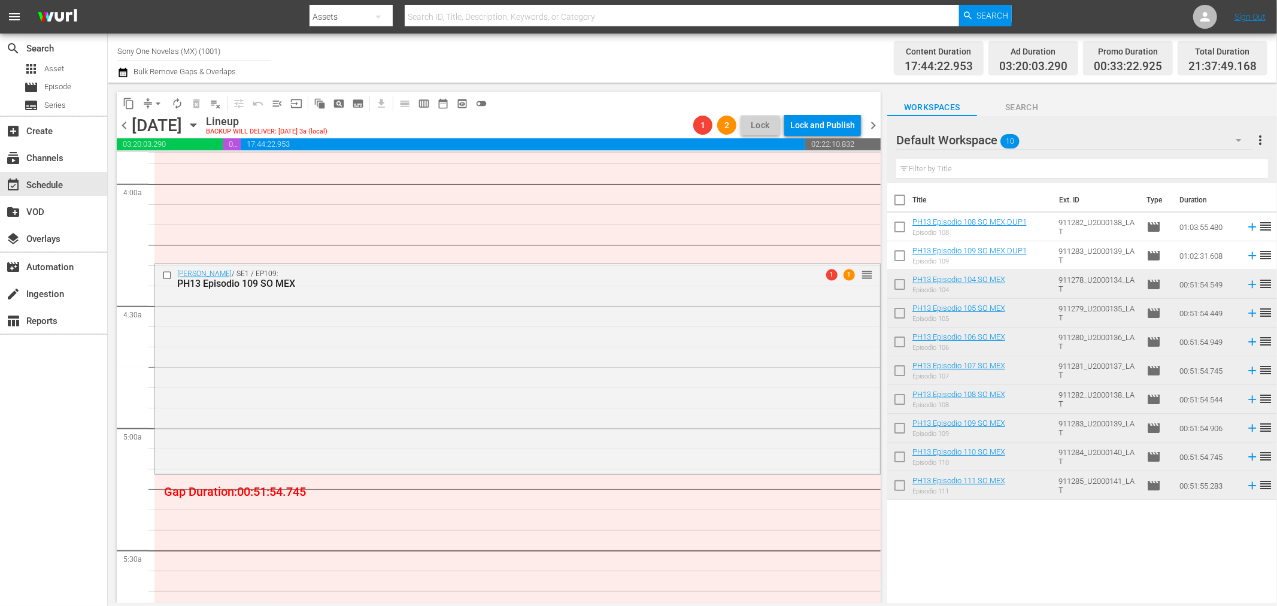
scroll to position [798, 0]
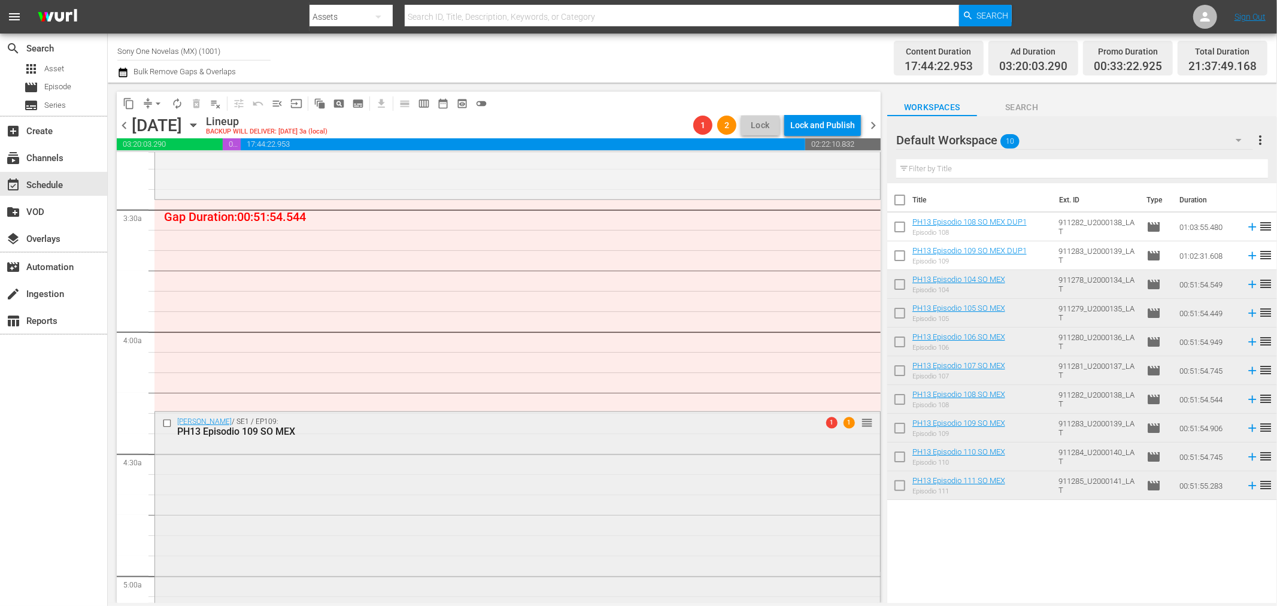
click at [362, 475] on div "[PERSON_NAME] / SE1 / EP109: PH13 Episodio 109 SO MEX 1 1 reorder" at bounding box center [517, 516] width 725 height 208
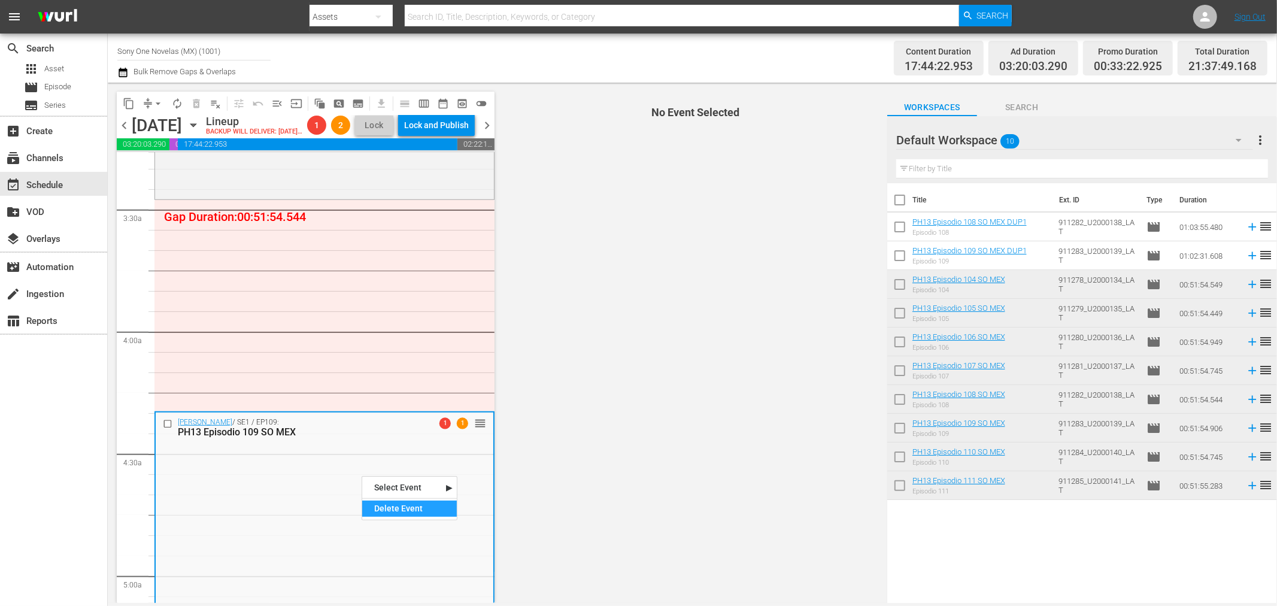
click at [382, 503] on div "Delete Event" at bounding box center [409, 509] width 95 height 16
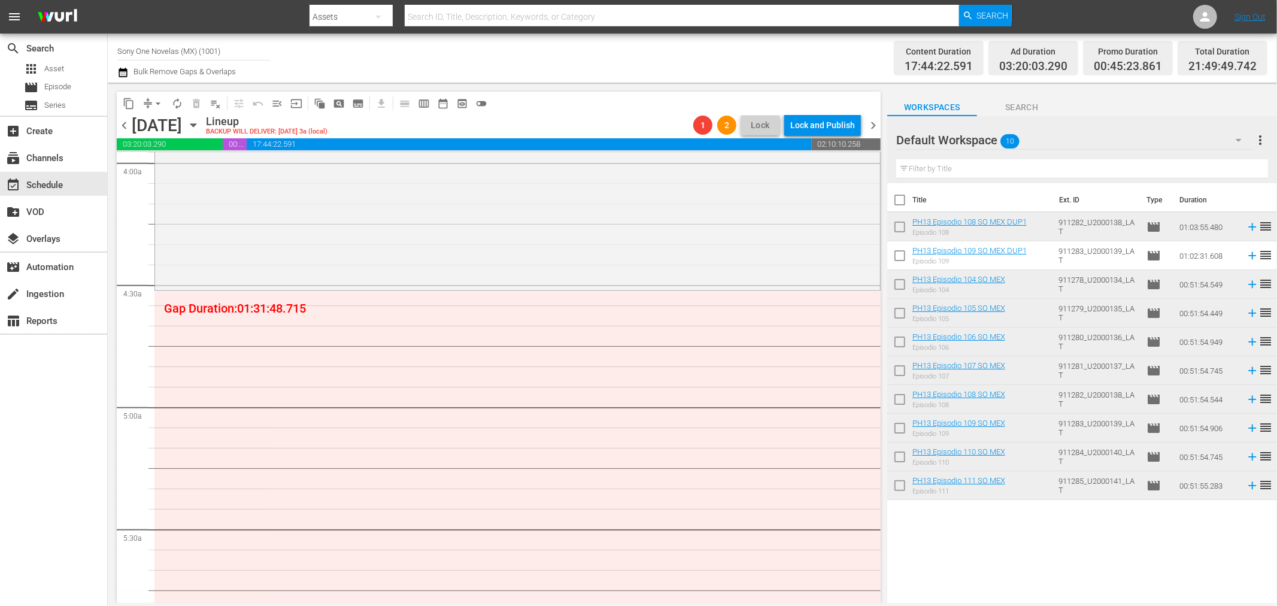
scroll to position [1064, 0]
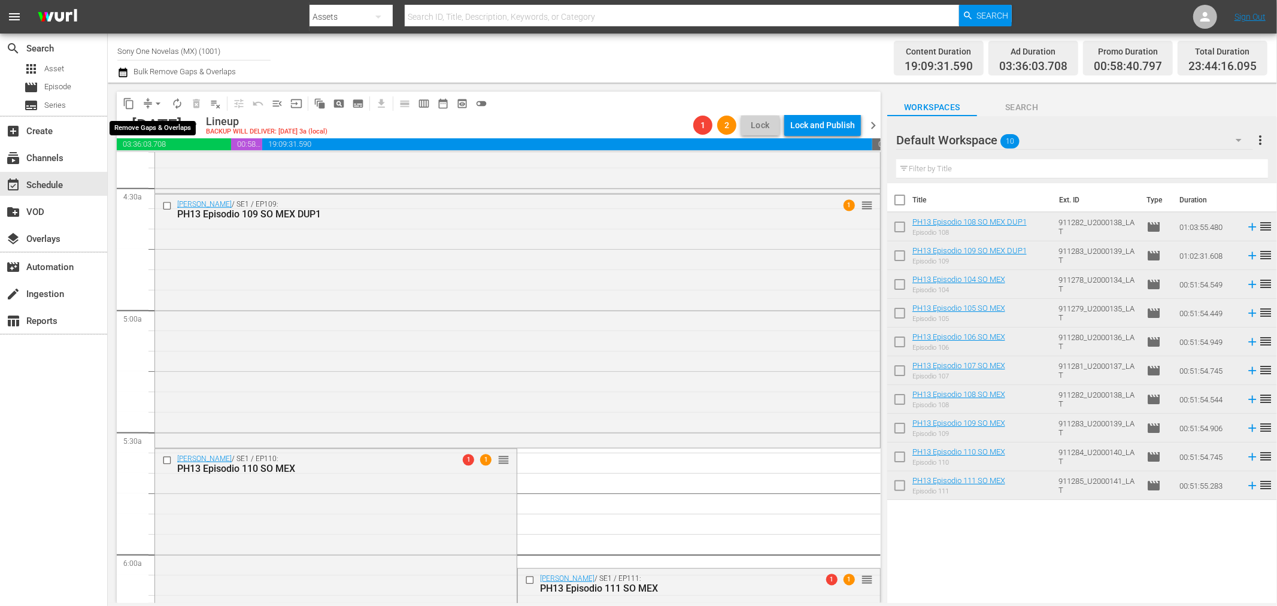
click at [159, 104] on span "arrow_drop_down" at bounding box center [158, 104] width 12 height 12
click at [169, 162] on li "Align to End of Previous Day" at bounding box center [159, 167] width 126 height 20
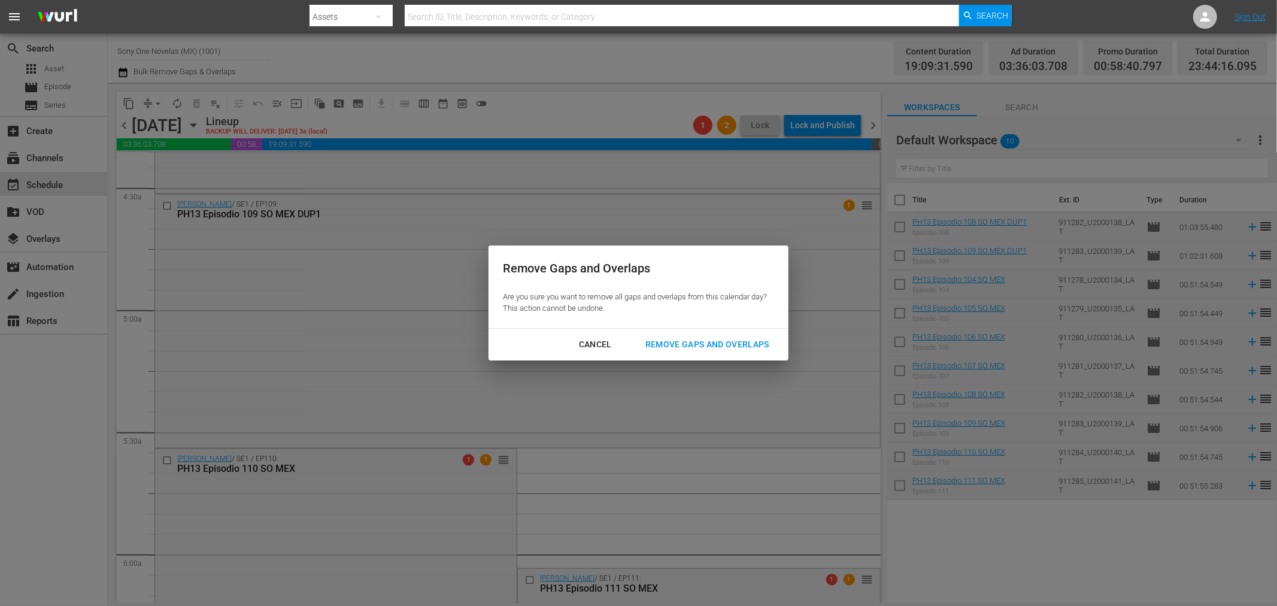
click at [700, 344] on div "Remove Gaps and Overlaps" at bounding box center [707, 344] width 143 height 15
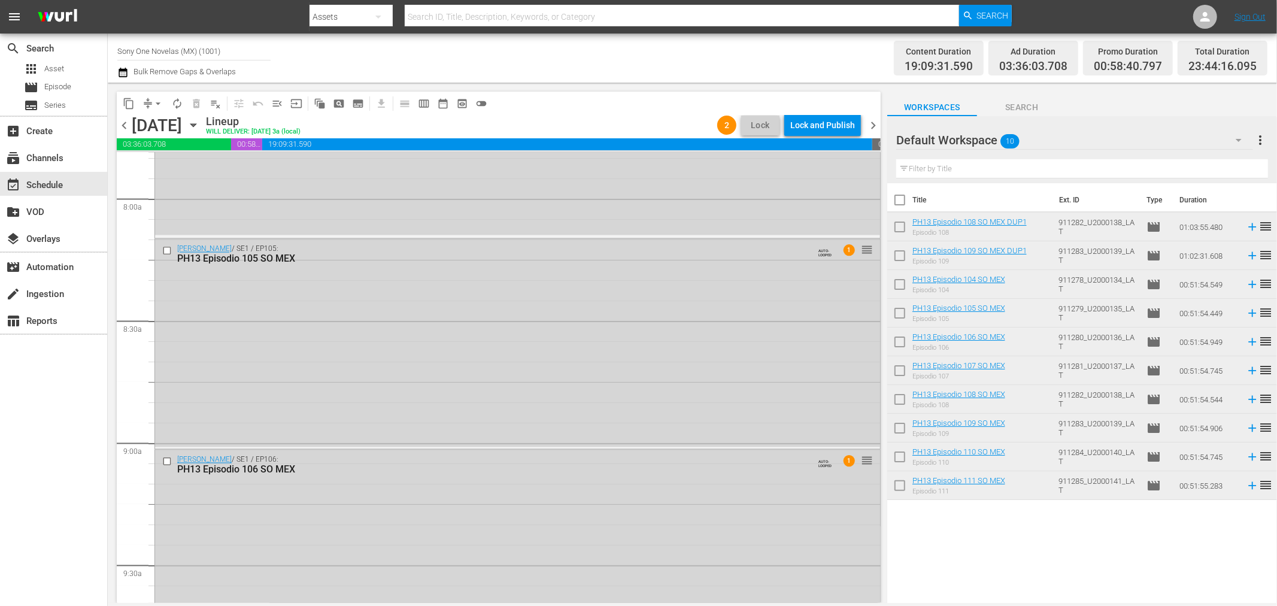
scroll to position [1995, 0]
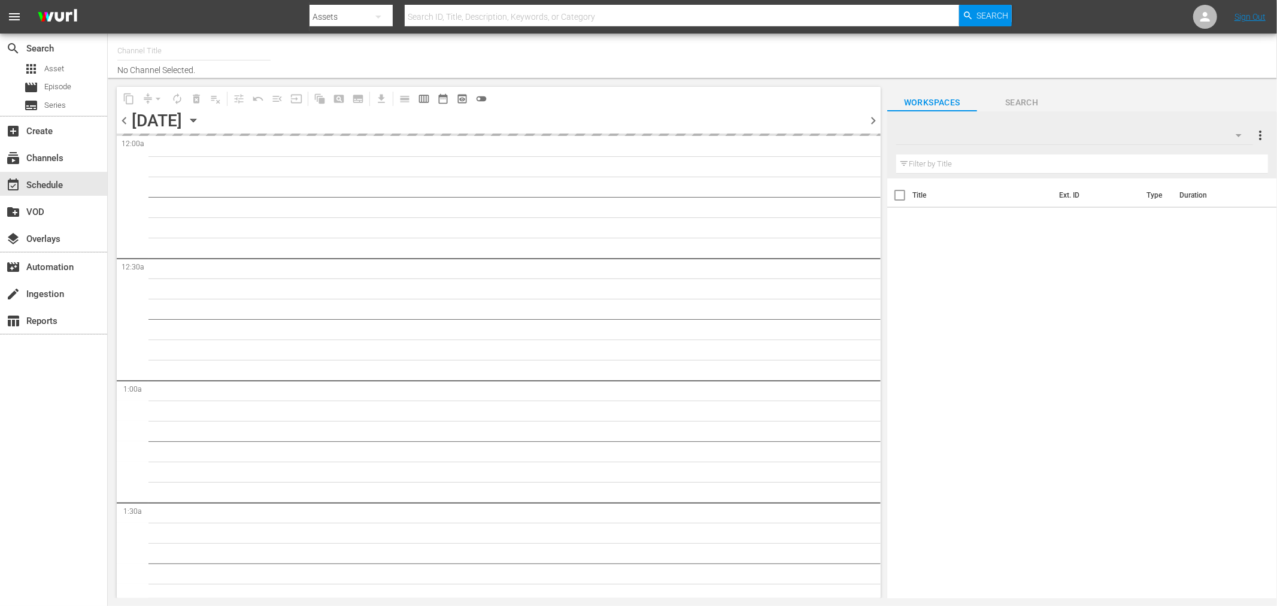
type input "Sony One Novelas (MX) (1001)"
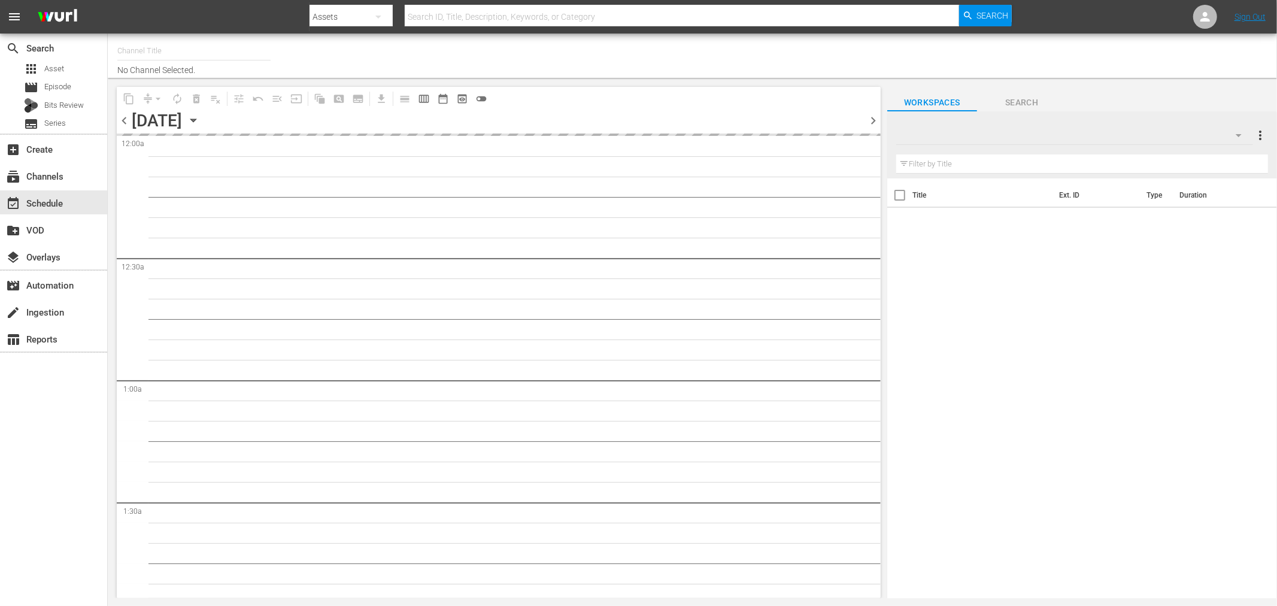
type input "Sony One Novelas (MX) (1001)"
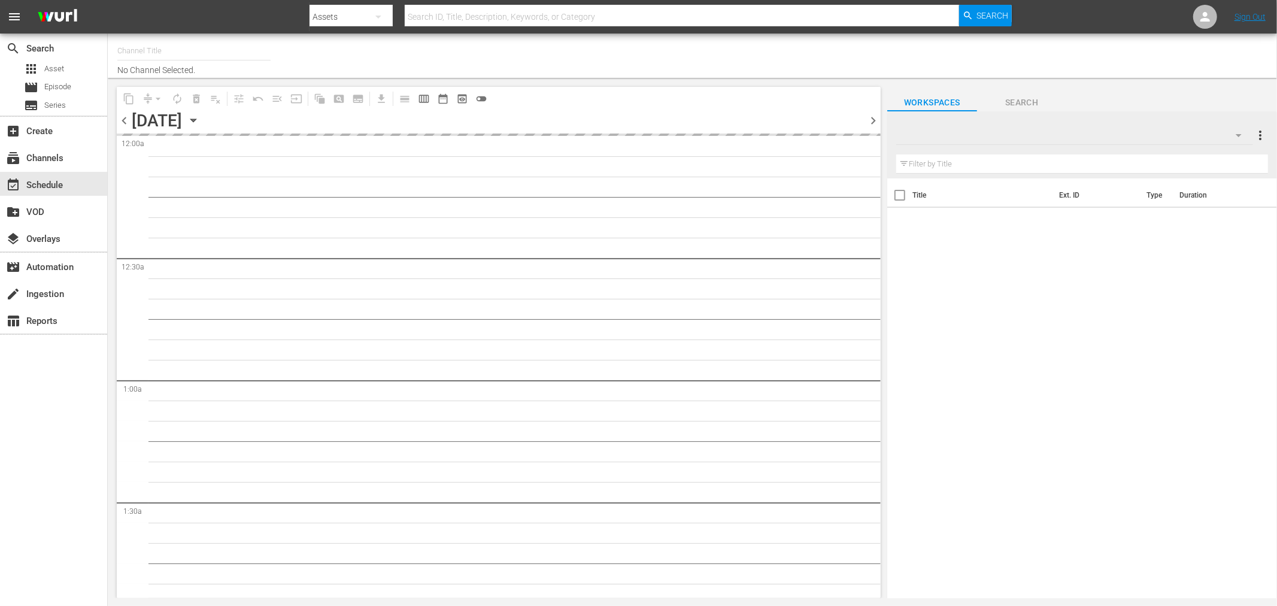
type input "Sony One Novelas (MX) (1001)"
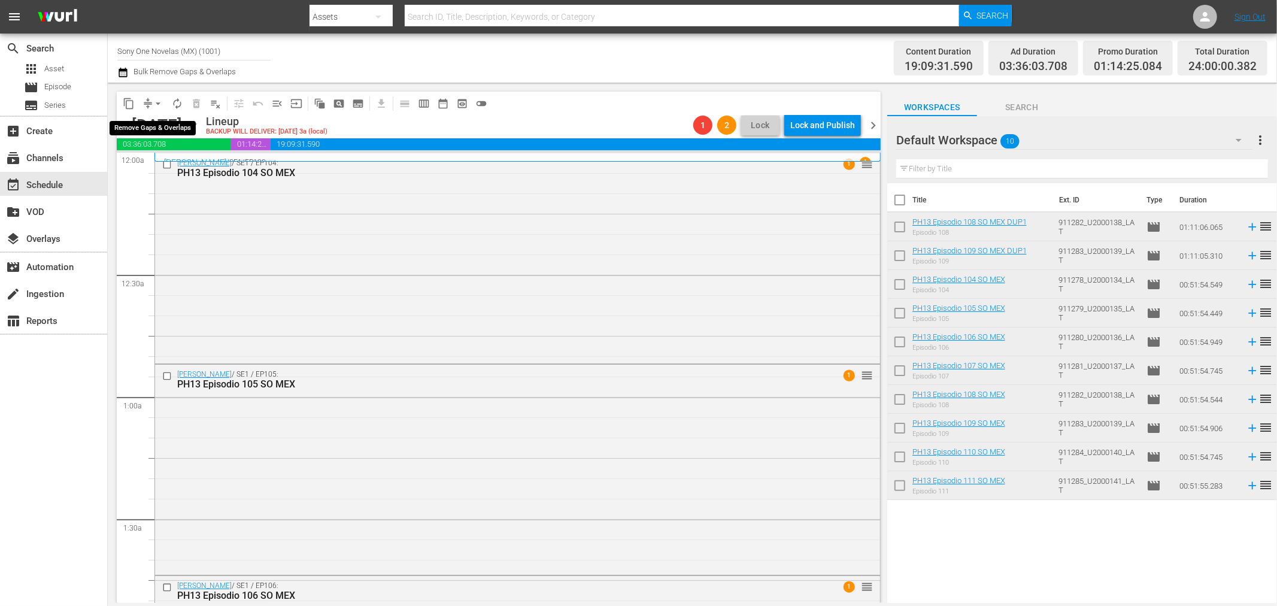
click at [153, 99] on span "arrow_drop_down" at bounding box center [158, 104] width 12 height 12
click at [186, 172] on li "Align to End of Previous Day" at bounding box center [159, 167] width 126 height 20
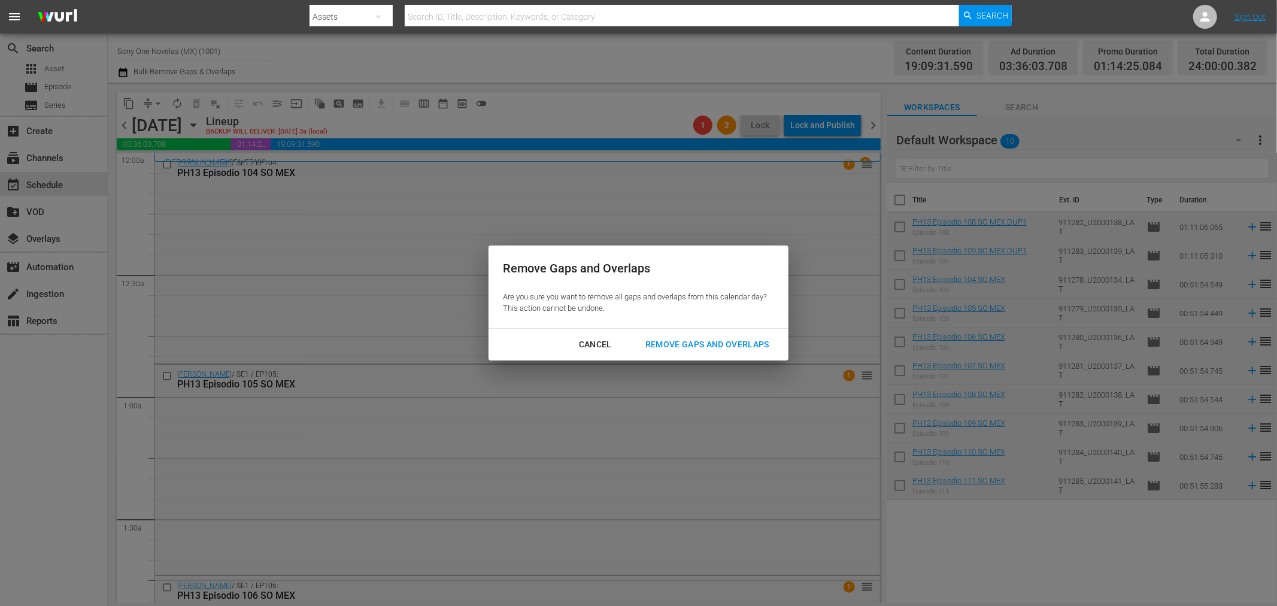
click at [717, 344] on div "Remove Gaps and Overlaps" at bounding box center [707, 344] width 143 height 15
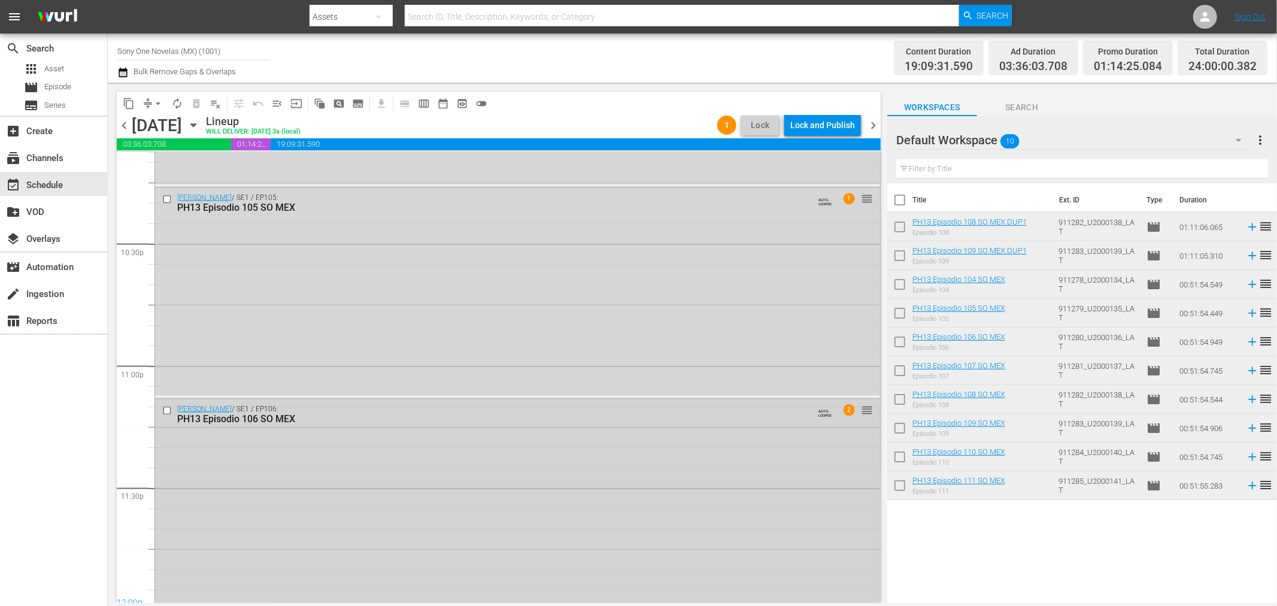
scroll to position [5412, 0]
click at [286, 553] on div "Doña Bárbara / SE1 / EP106: PH13 Episodio 106 SO MEX AUTO-LOOPED 2 reorder" at bounding box center [517, 496] width 725 height 208
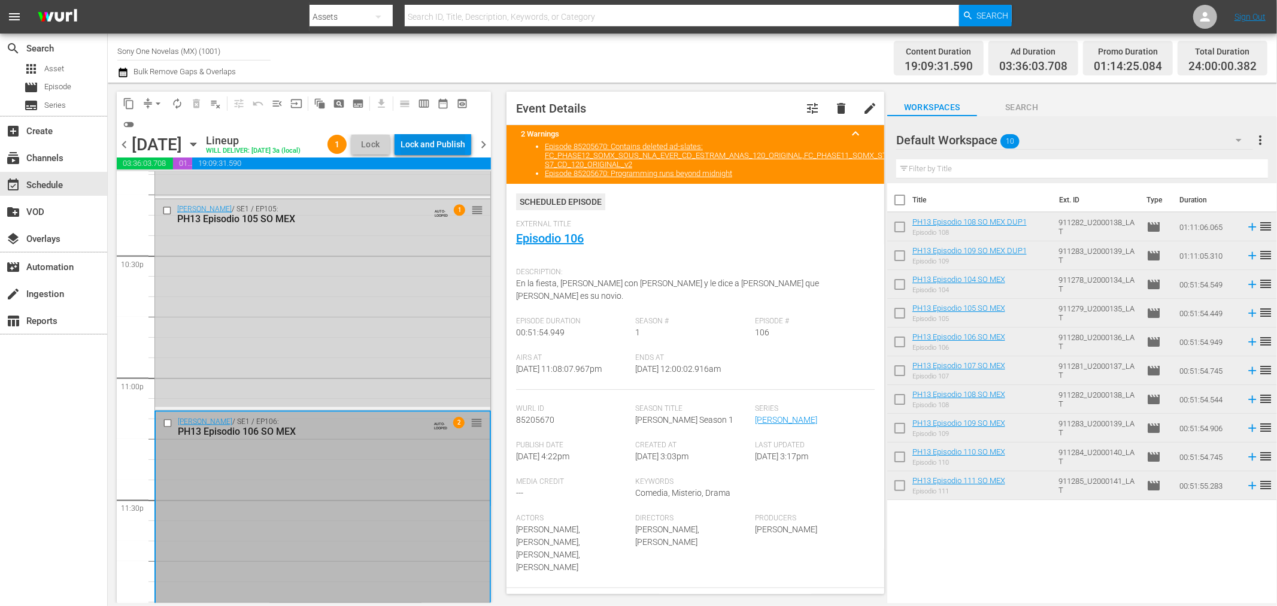
click at [449, 150] on div "Lock and Publish" at bounding box center [433, 145] width 65 height 22
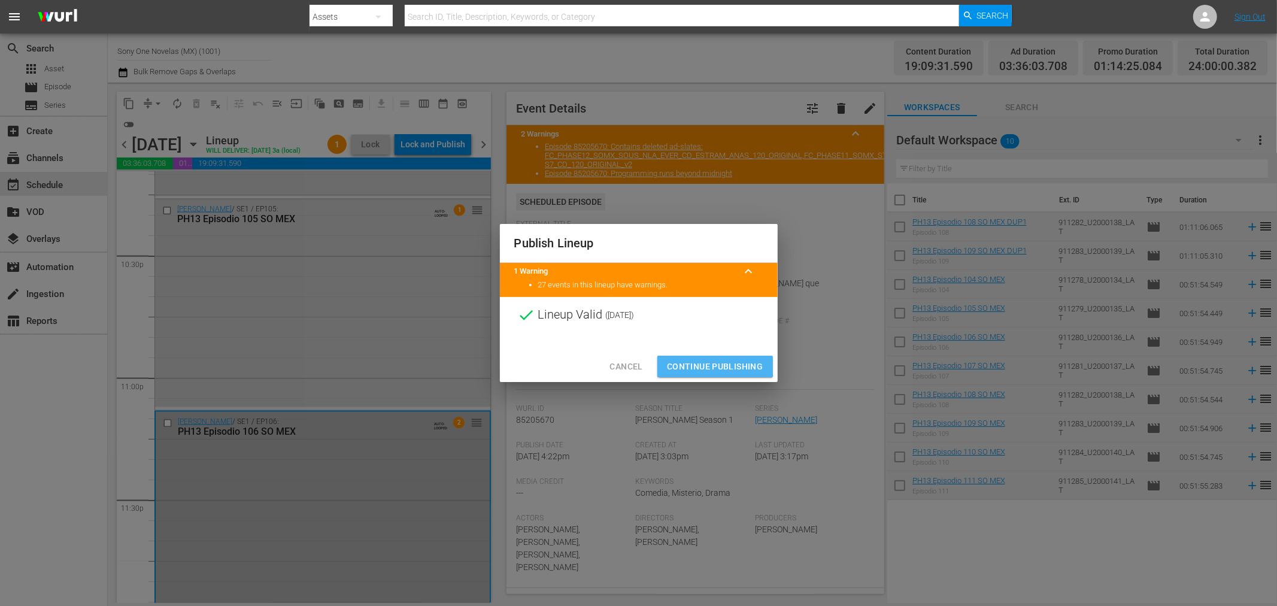
click at [708, 362] on span "Continue Publishing" at bounding box center [715, 366] width 96 height 15
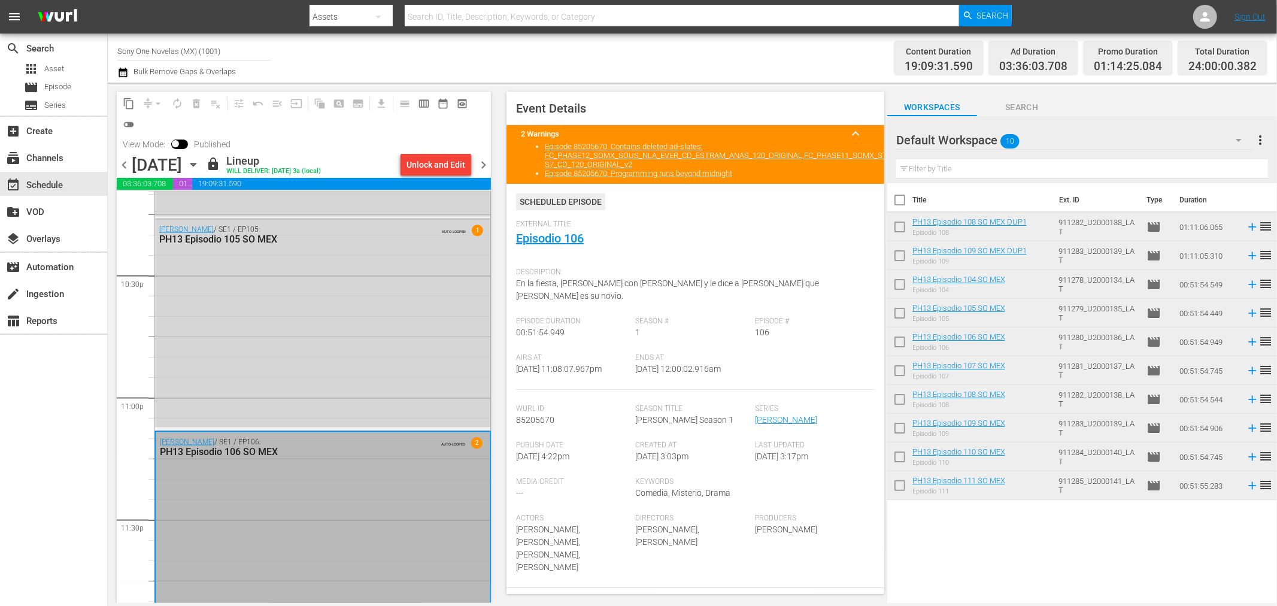
click at [895, 196] on input "checkbox" at bounding box center [899, 202] width 25 height 25
checkbox input "true"
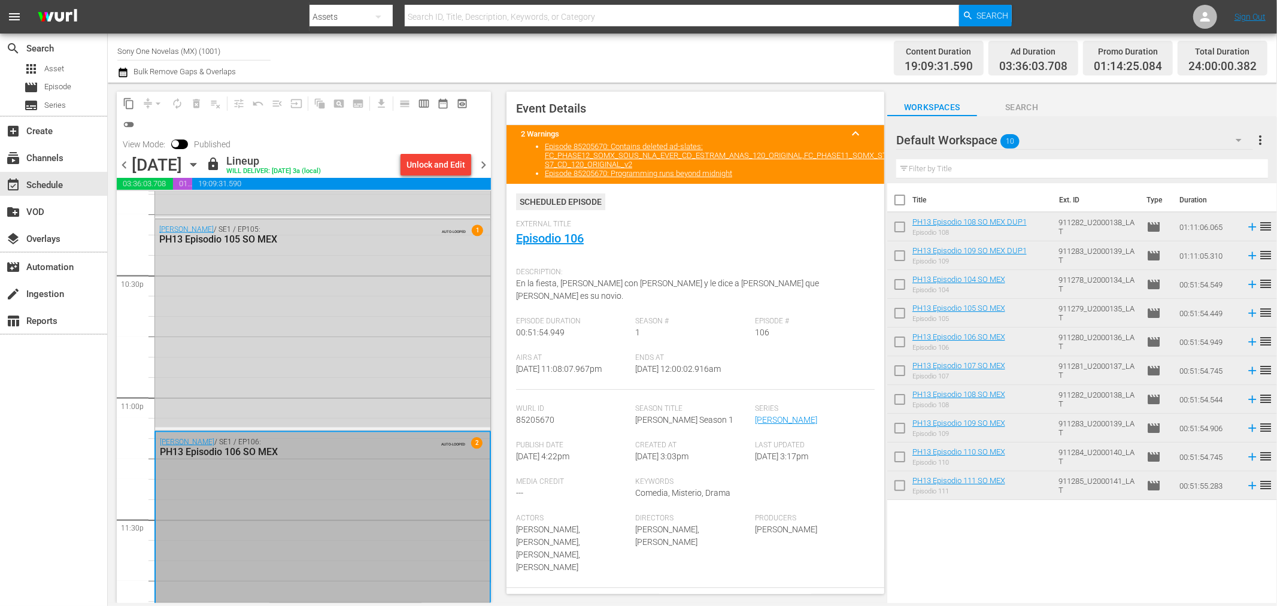
checkbox input "true"
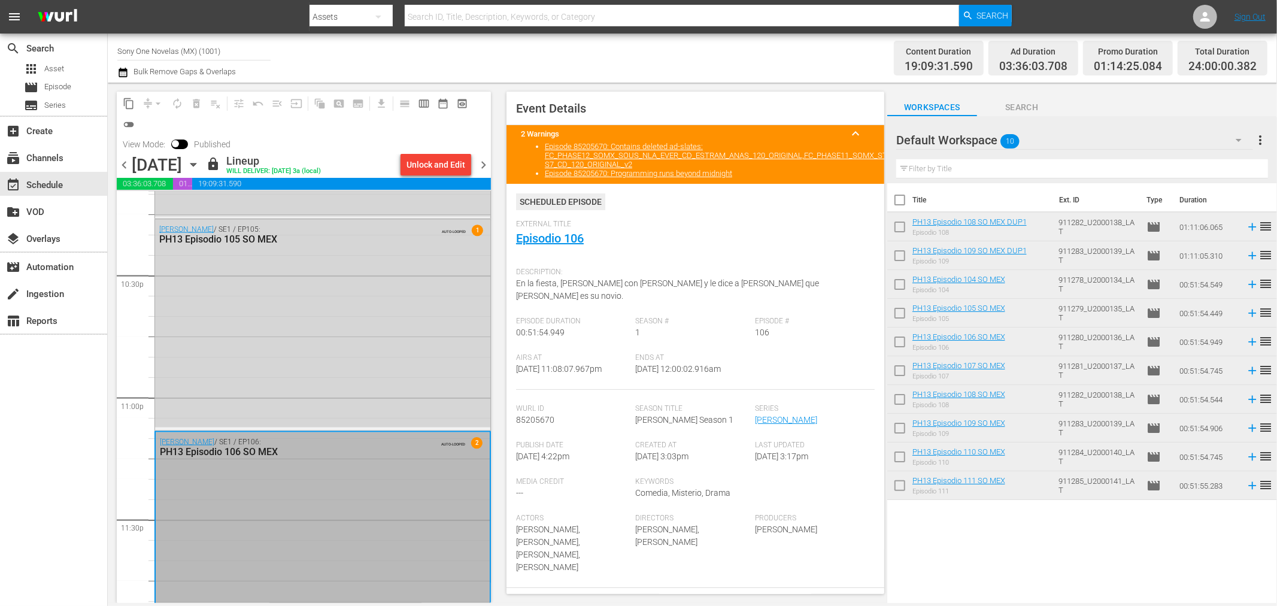
checkbox input "true"
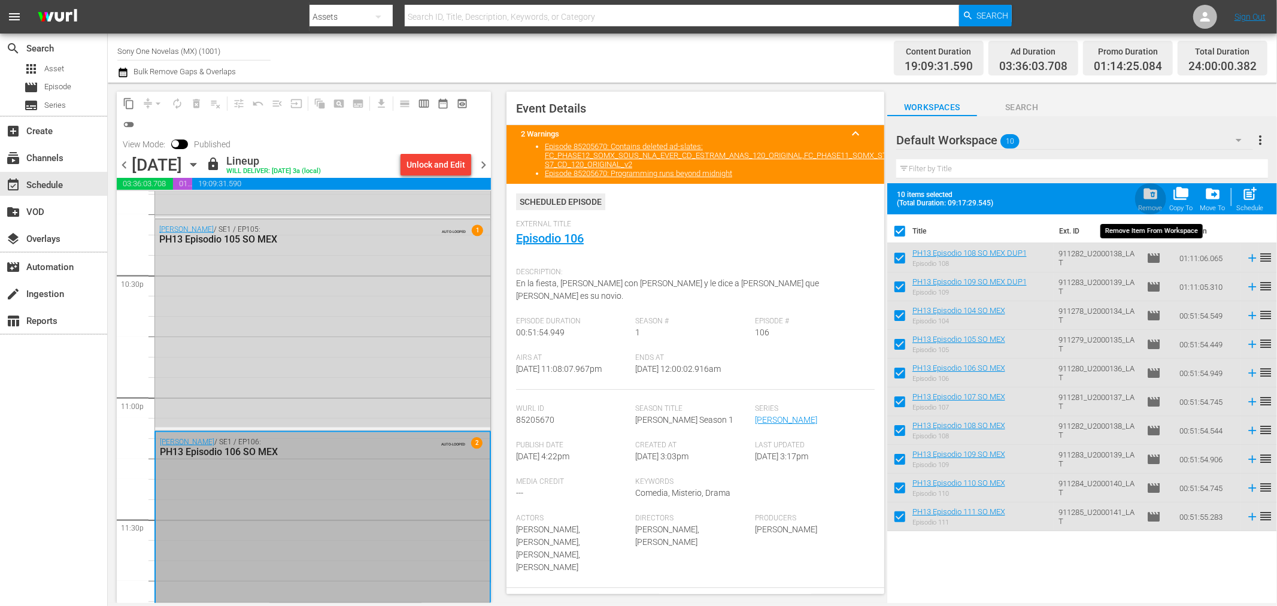
click at [1153, 199] on span "folder_delete" at bounding box center [1150, 194] width 16 height 16
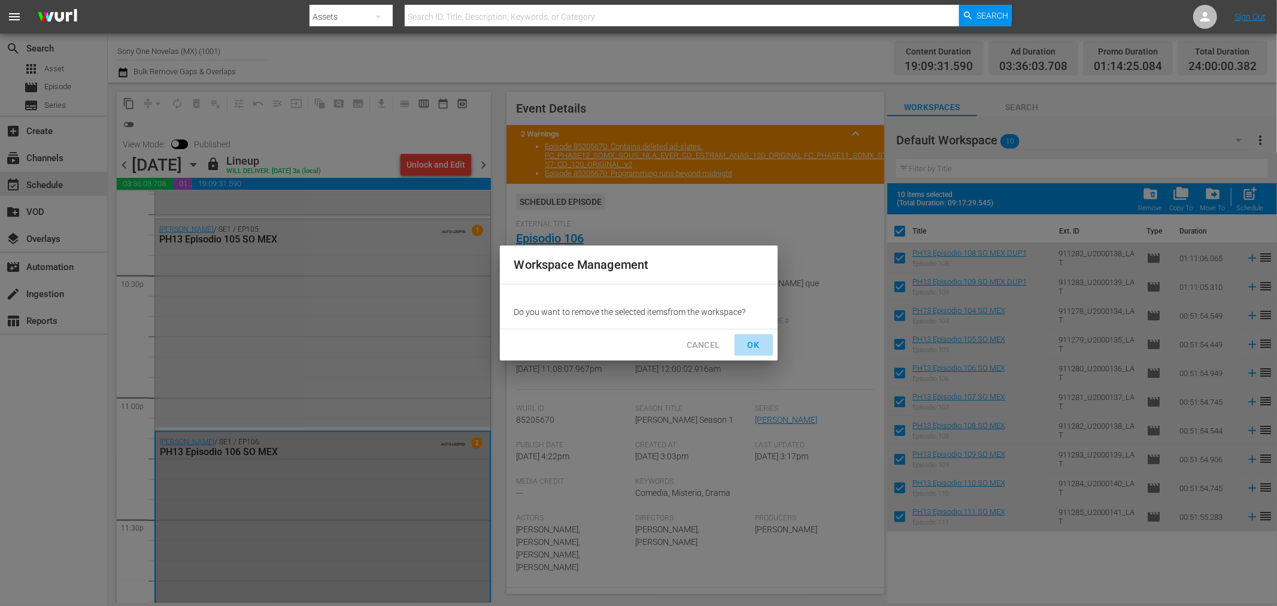
click at [757, 336] on button "OK" at bounding box center [754, 345] width 38 height 22
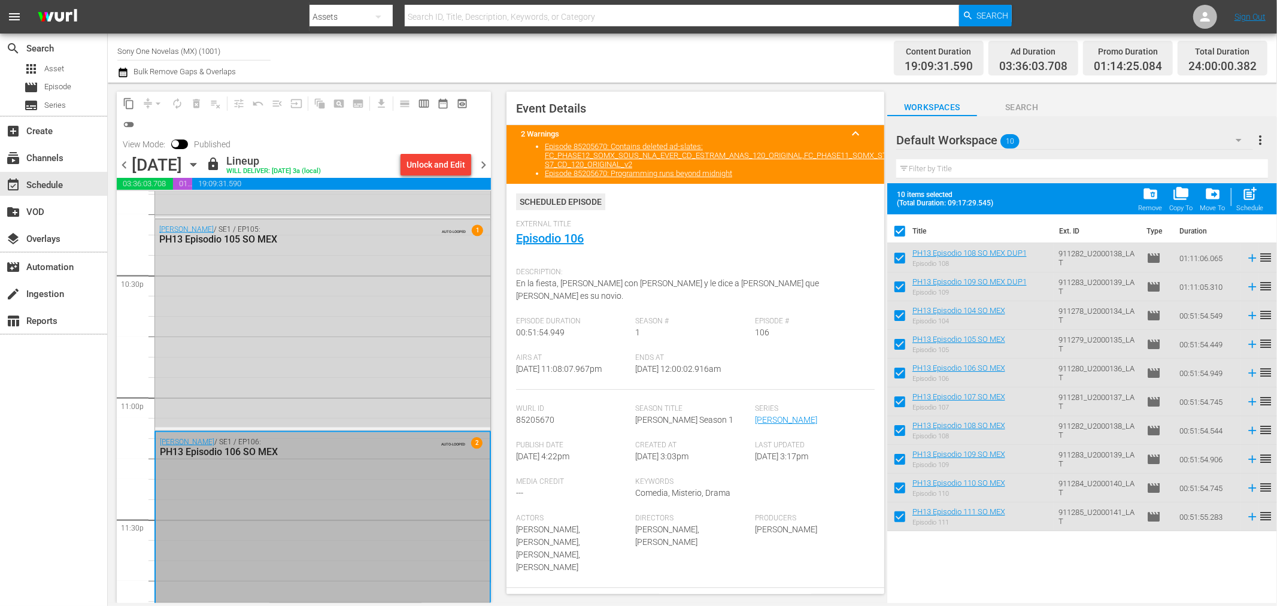
click at [487, 158] on span "chevron_right" at bounding box center [483, 164] width 15 height 15
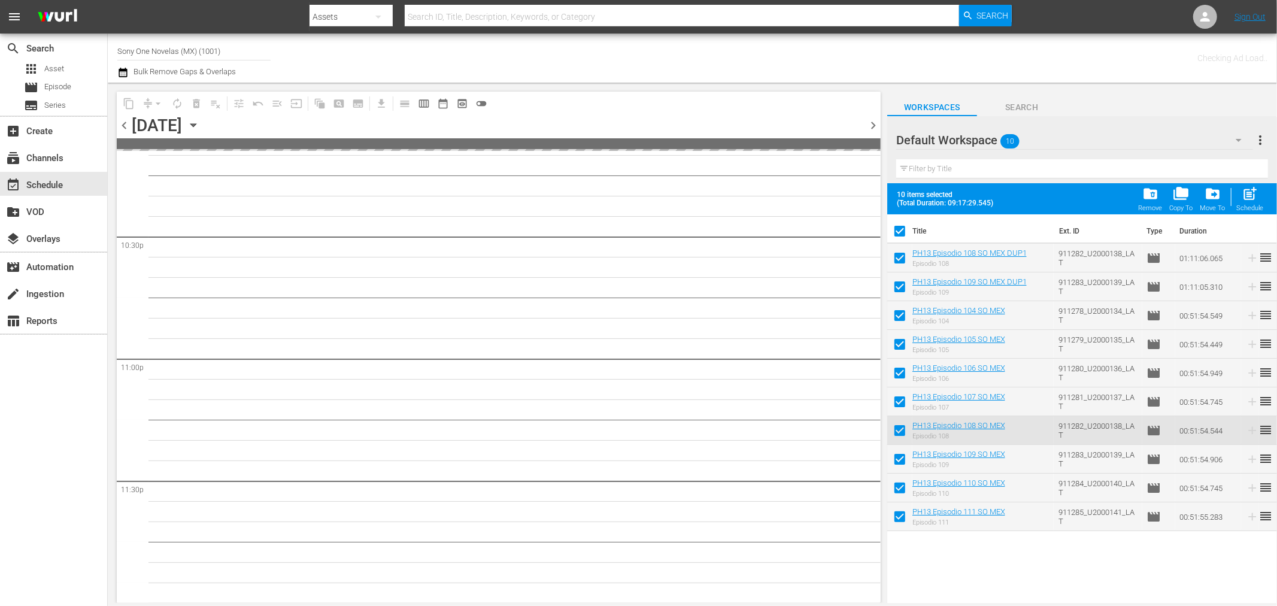
scroll to position [5410, 0]
checkbox input "false"
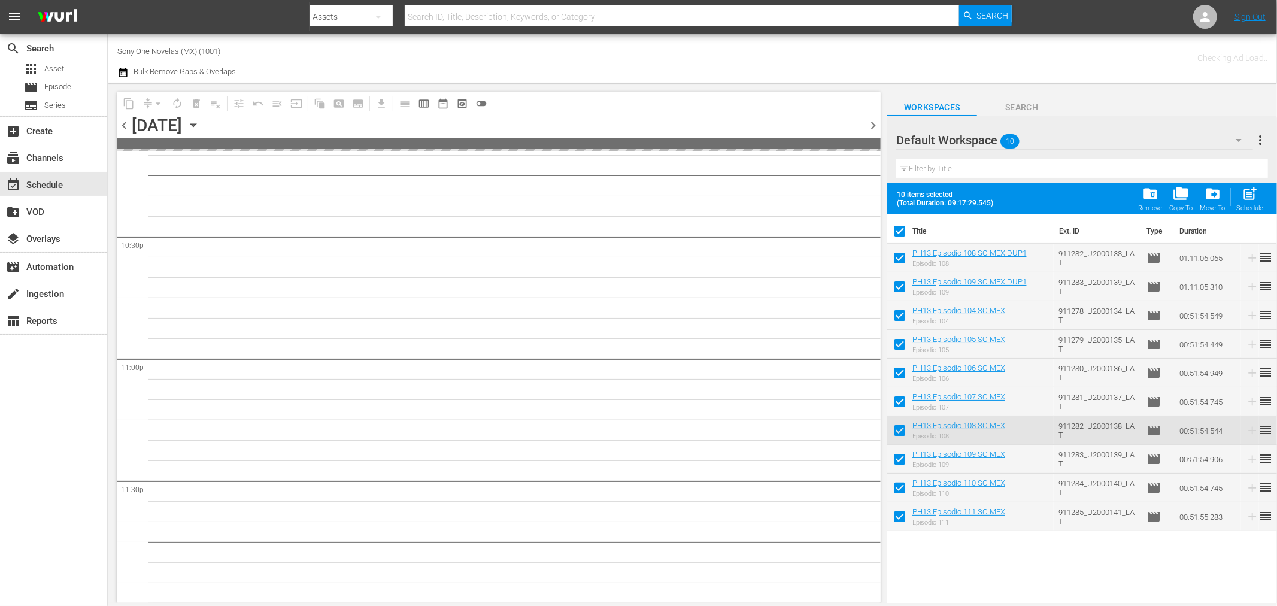
checkbox input "false"
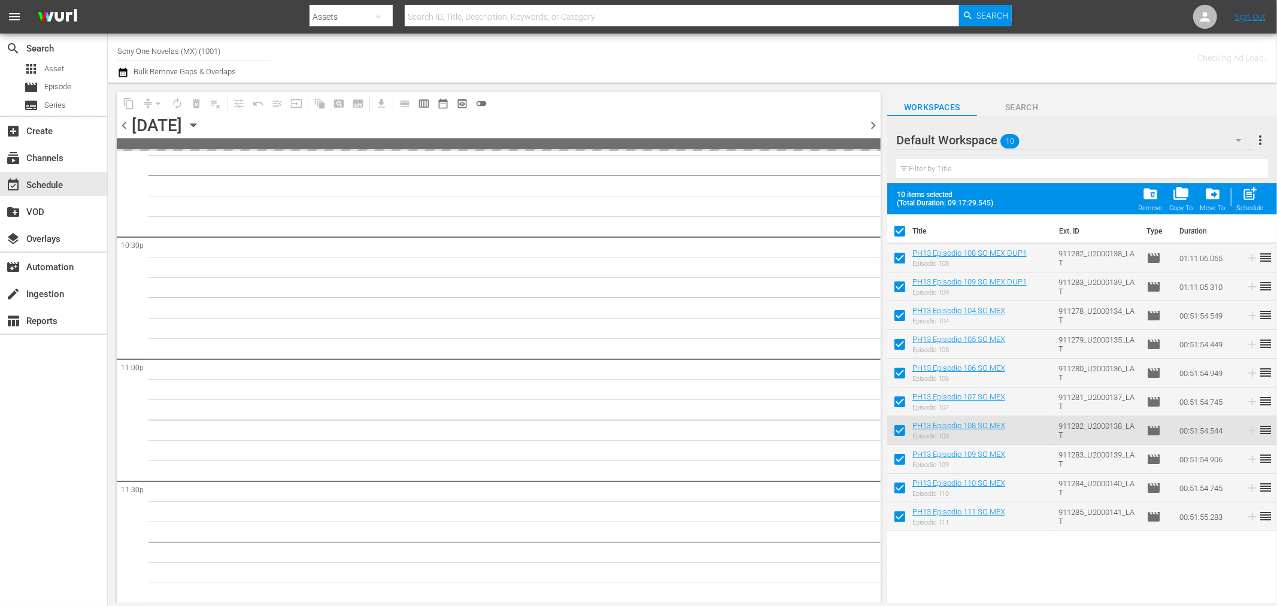
checkbox input "false"
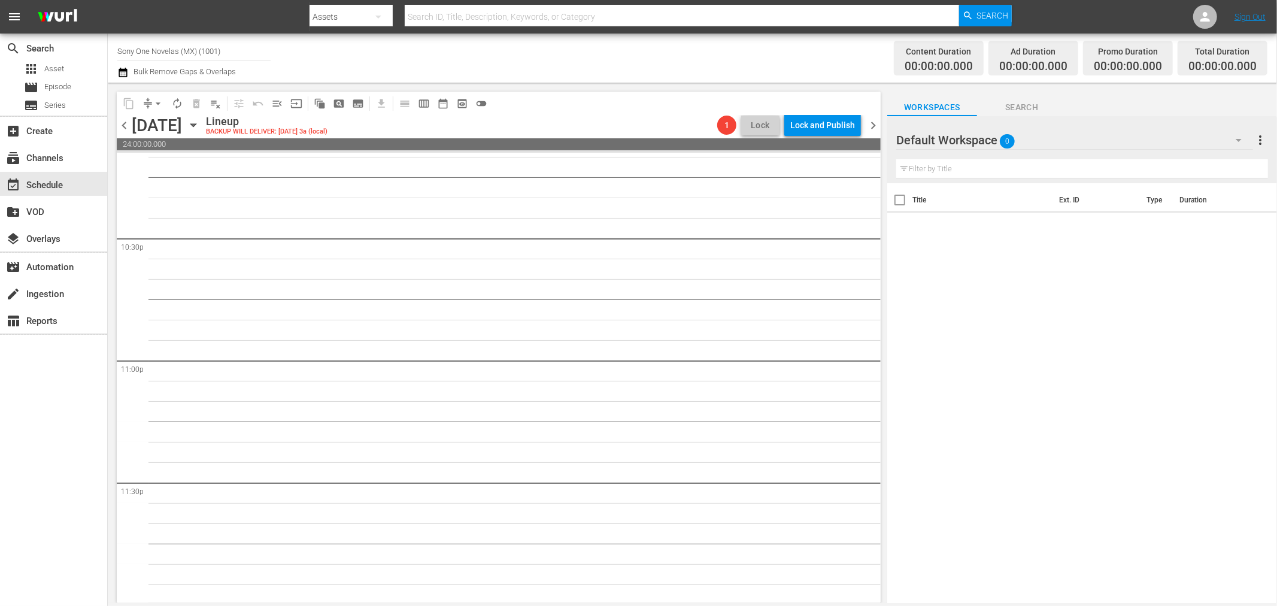
scroll to position [5412, 0]
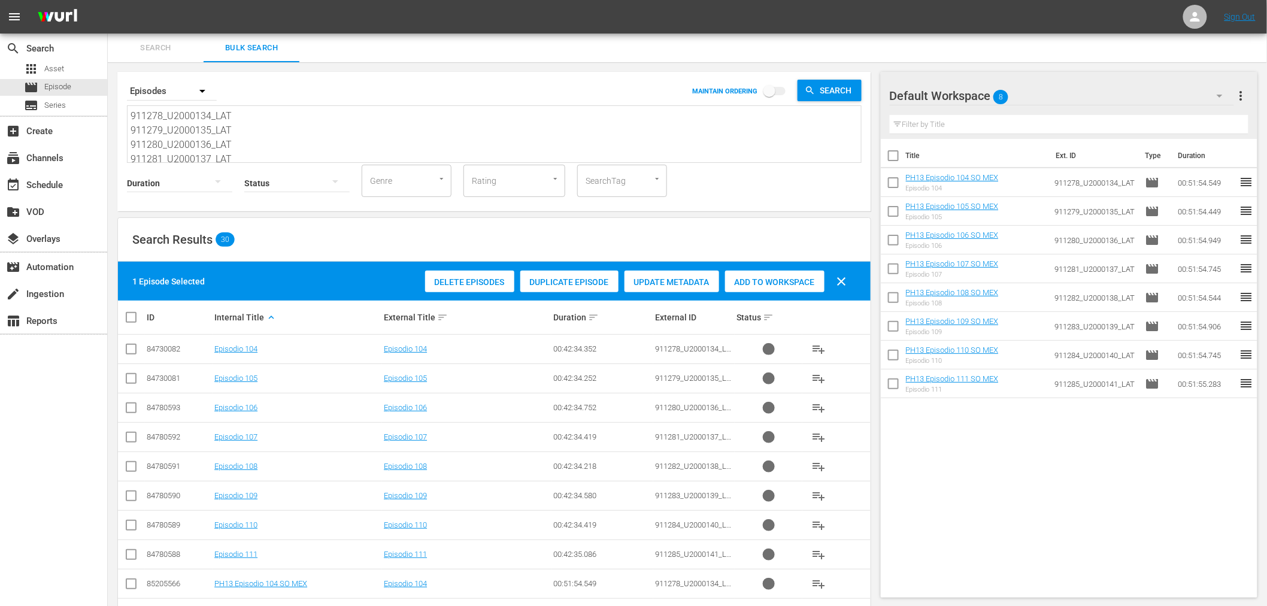
drag, startPoint x: 232, startPoint y: 151, endPoint x: 52, endPoint y: 17, distance: 224.6
click at [52, 17] on div "menu Sign Out search Search apps Asset movie Episode subtitles Series add_box C…" at bounding box center [633, 618] width 1267 height 1237
paste textarea "86_U2000142_LAT 911287_U2000143_LAT 911288_U2000144_LAT 911289_U2000145_LAT 911…"
type textarea "911286_U2000142_LAT 911287_U2000143_LAT 911288_U2000144_LAT 911289_U2000145_LAT…"
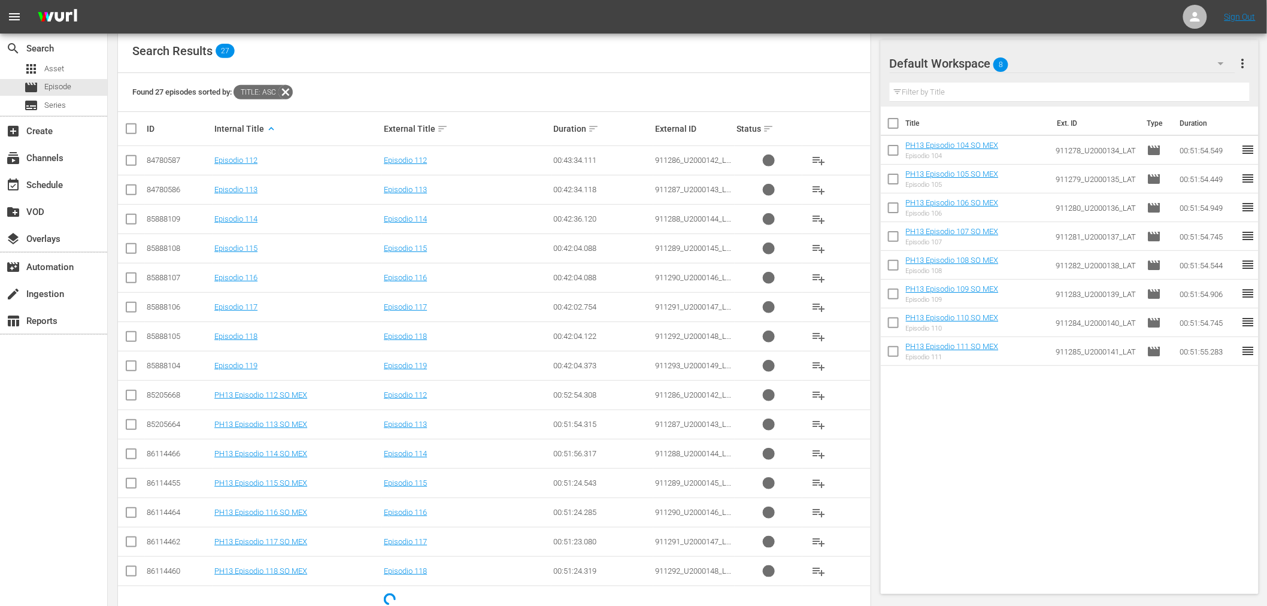
scroll to position [220, 0]
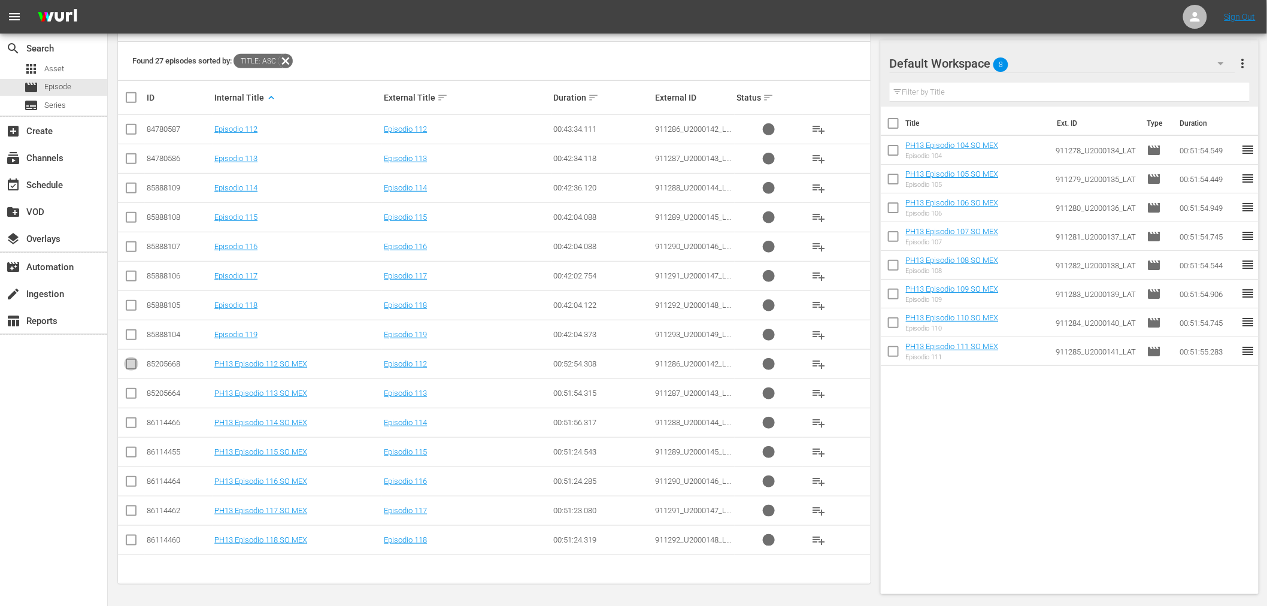
click at [131, 364] on input "checkbox" at bounding box center [131, 366] width 14 height 14
checkbox input "true"
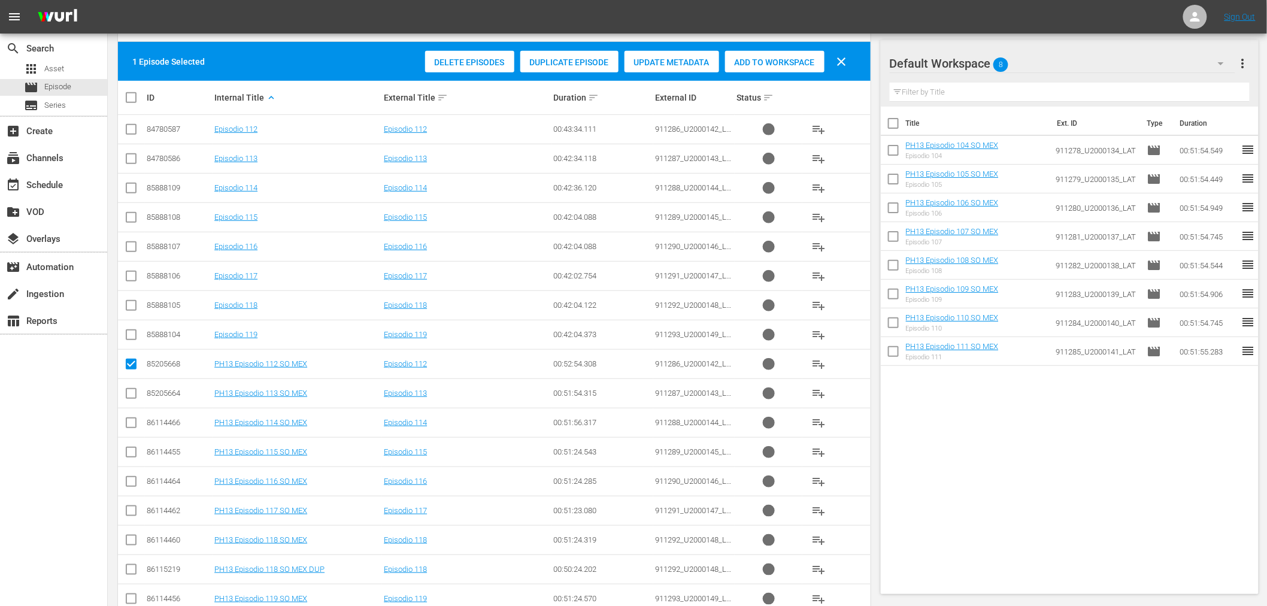
click at [136, 391] on input "checkbox" at bounding box center [131, 396] width 14 height 14
checkbox input "true"
click at [132, 419] on input "checkbox" at bounding box center [131, 425] width 14 height 14
checkbox input "true"
click at [132, 467] on td at bounding box center [131, 480] width 27 height 29
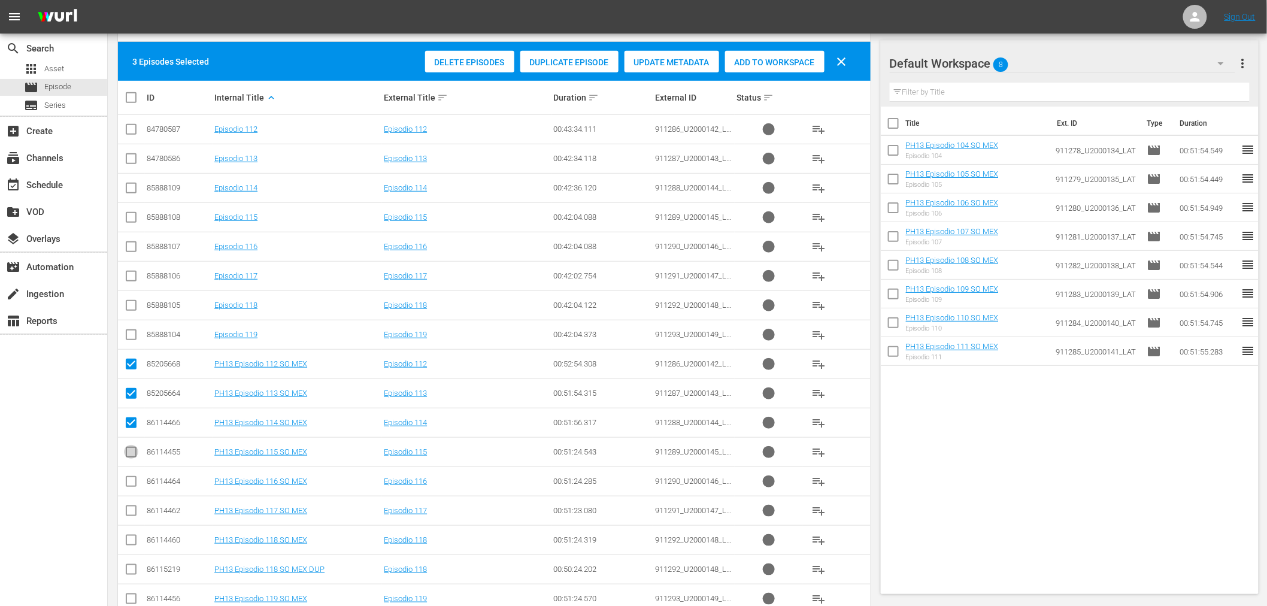
click at [131, 455] on input "checkbox" at bounding box center [131, 454] width 14 height 14
checkbox input "true"
click at [134, 491] on input "checkbox" at bounding box center [131, 484] width 14 height 14
checkbox input "true"
click at [133, 507] on input "checkbox" at bounding box center [131, 513] width 14 height 14
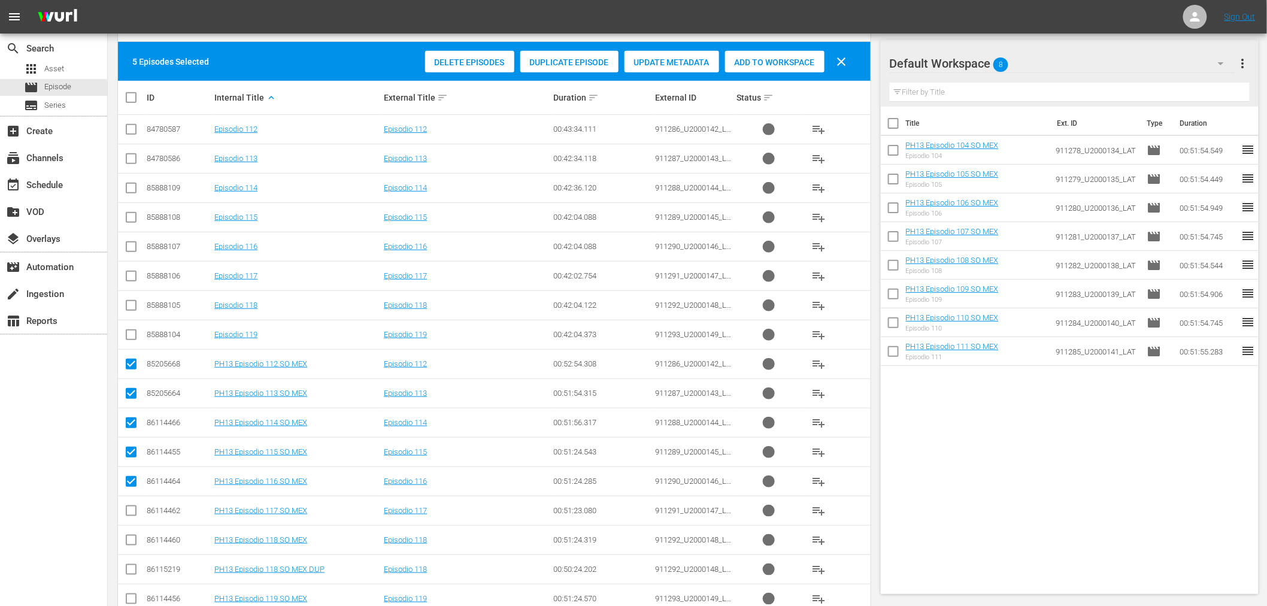
checkbox input "true"
click at [129, 541] on input "checkbox" at bounding box center [131, 542] width 14 height 14
checkbox input "true"
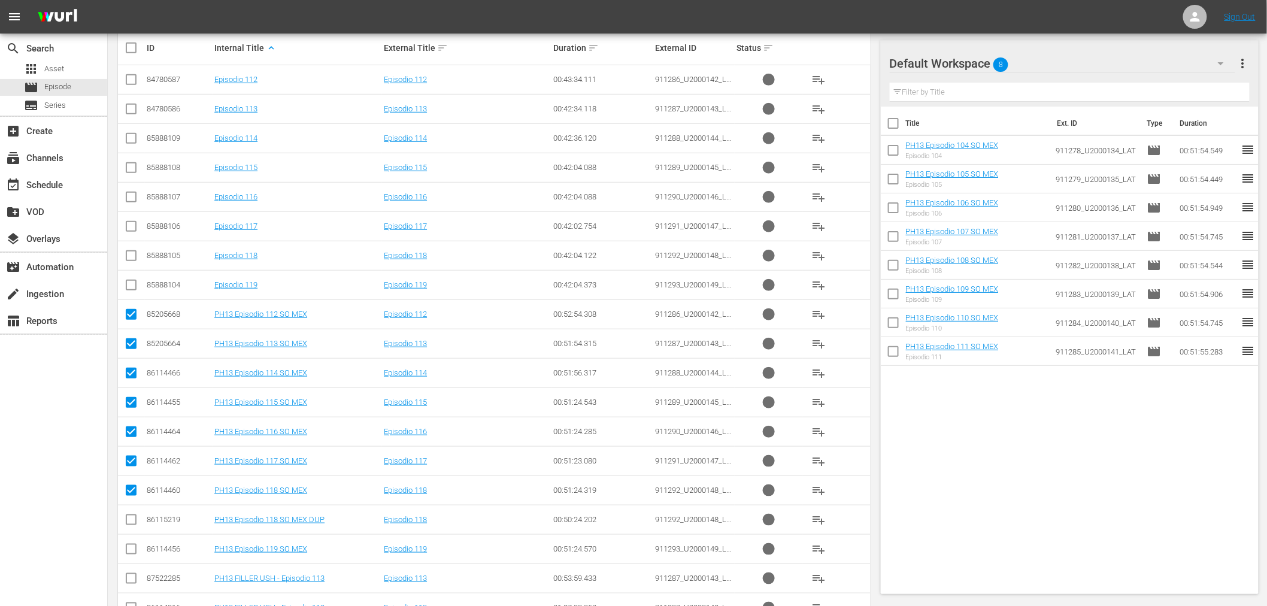
scroll to position [353, 0]
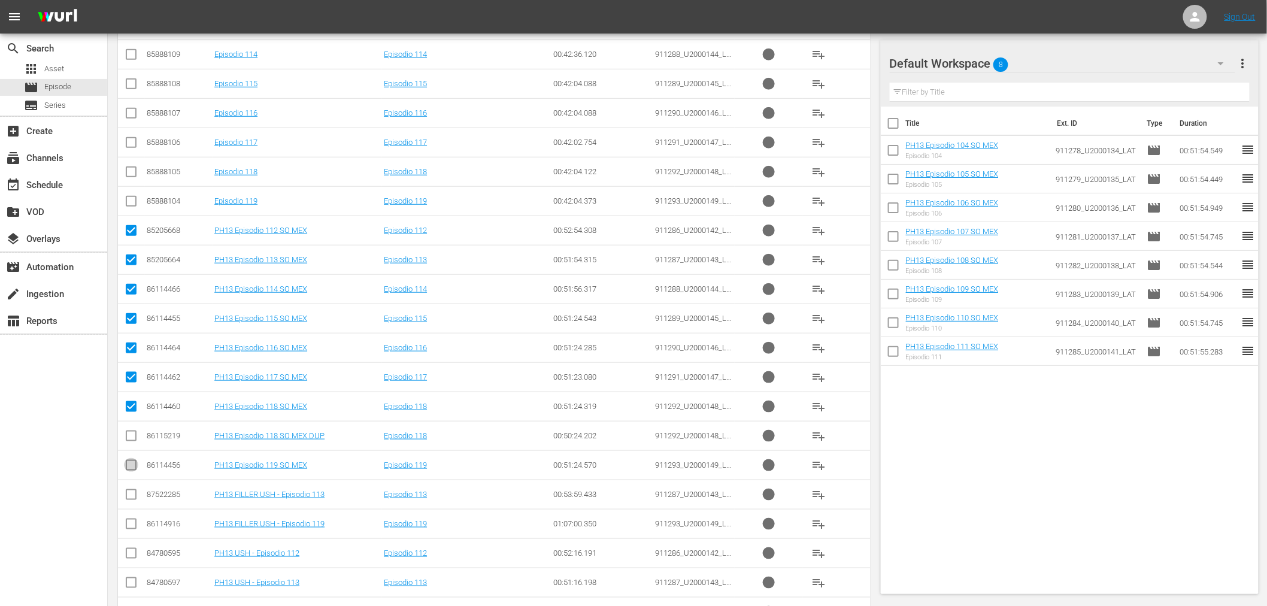
click at [132, 463] on input "checkbox" at bounding box center [131, 467] width 14 height 14
checkbox input "true"
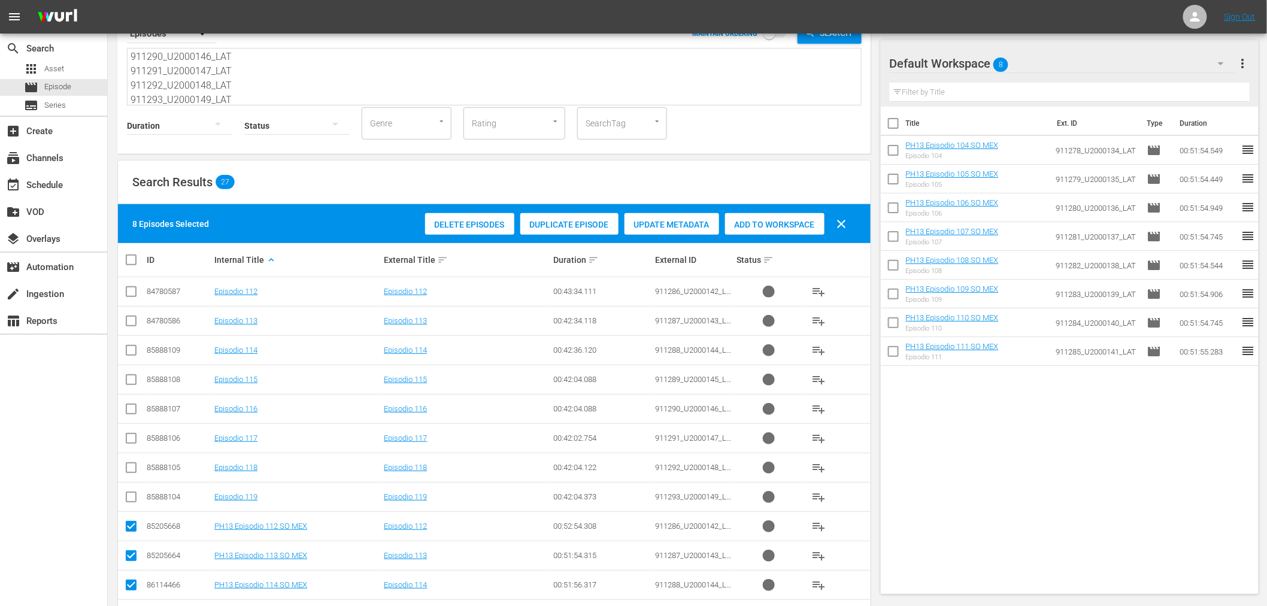
scroll to position [0, 0]
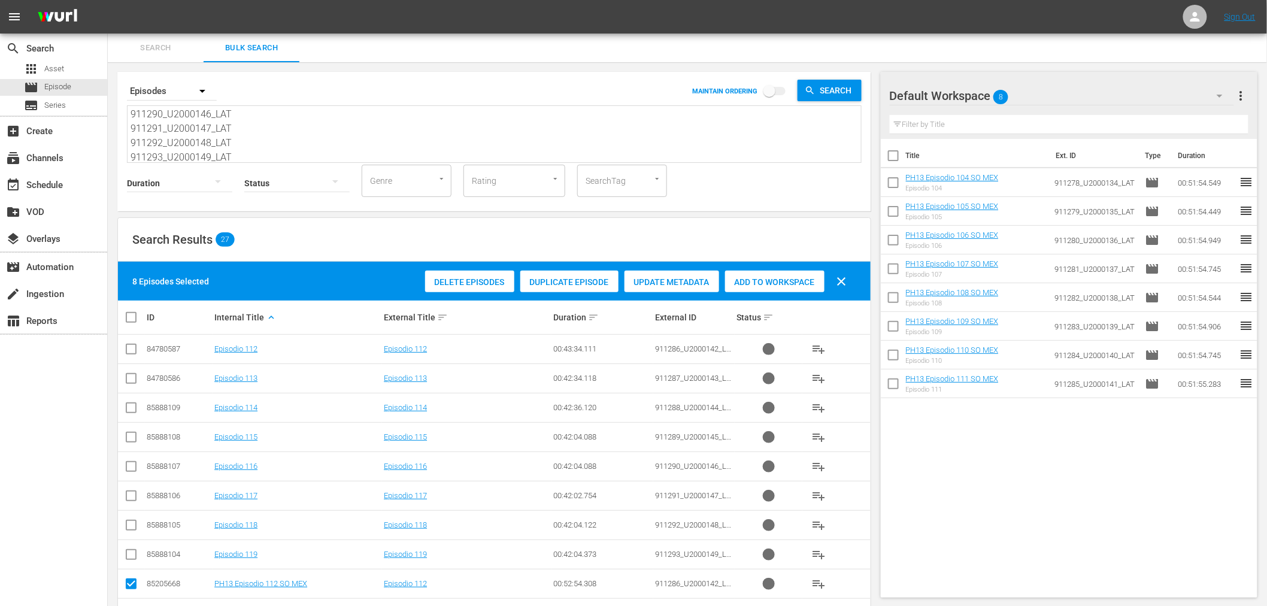
click at [771, 276] on div "Add to Workspace" at bounding box center [774, 282] width 99 height 23
click at [130, 314] on input "checkbox" at bounding box center [136, 317] width 24 height 14
checkbox input "true"
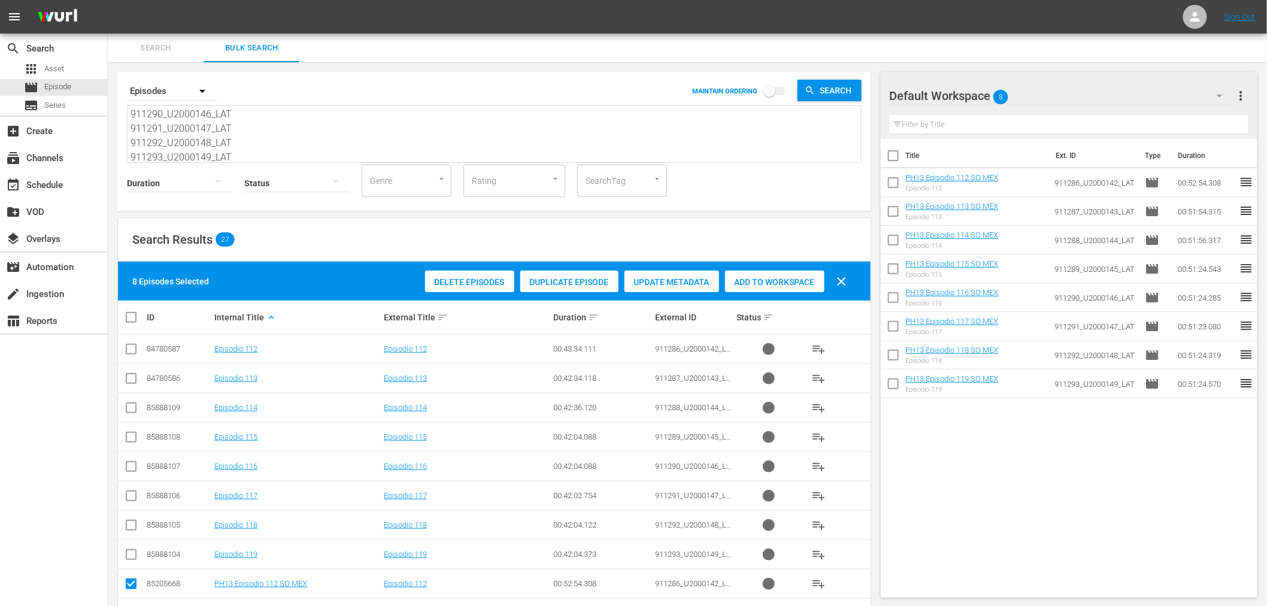
checkbox input "true"
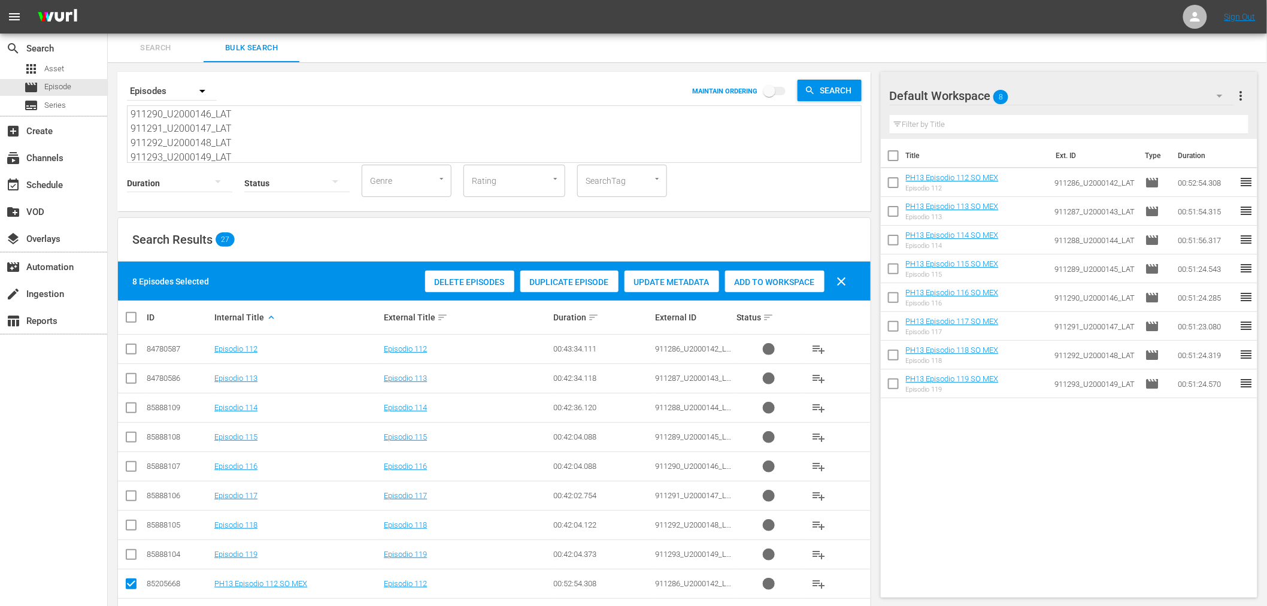
checkbox input "true"
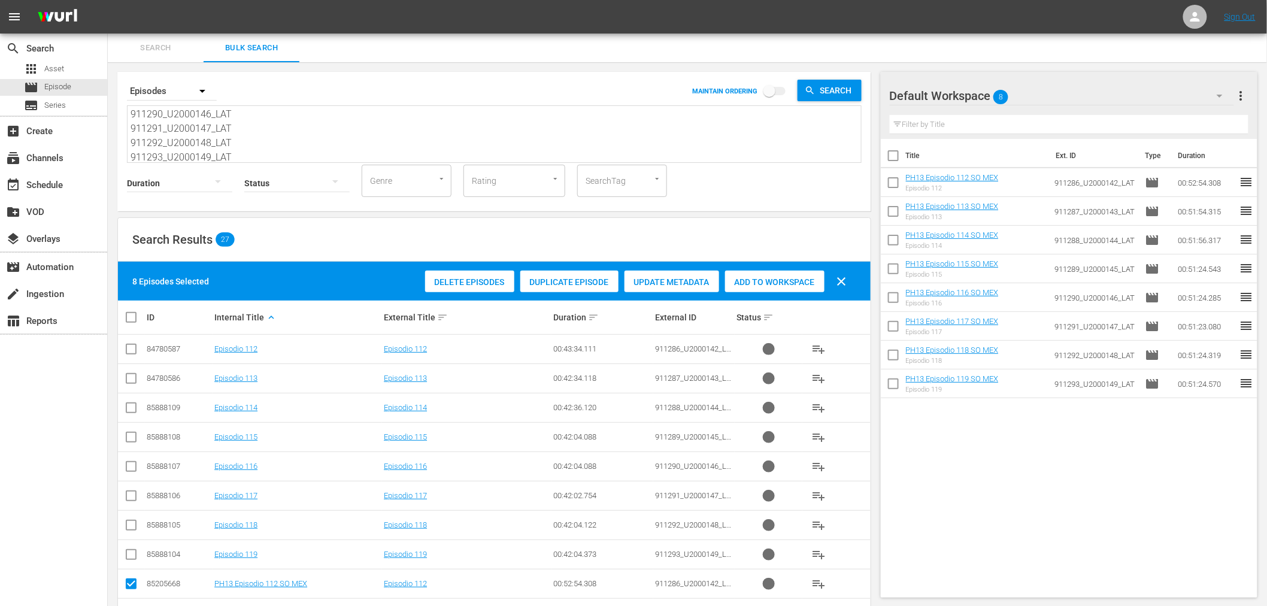
checkbox input "true"
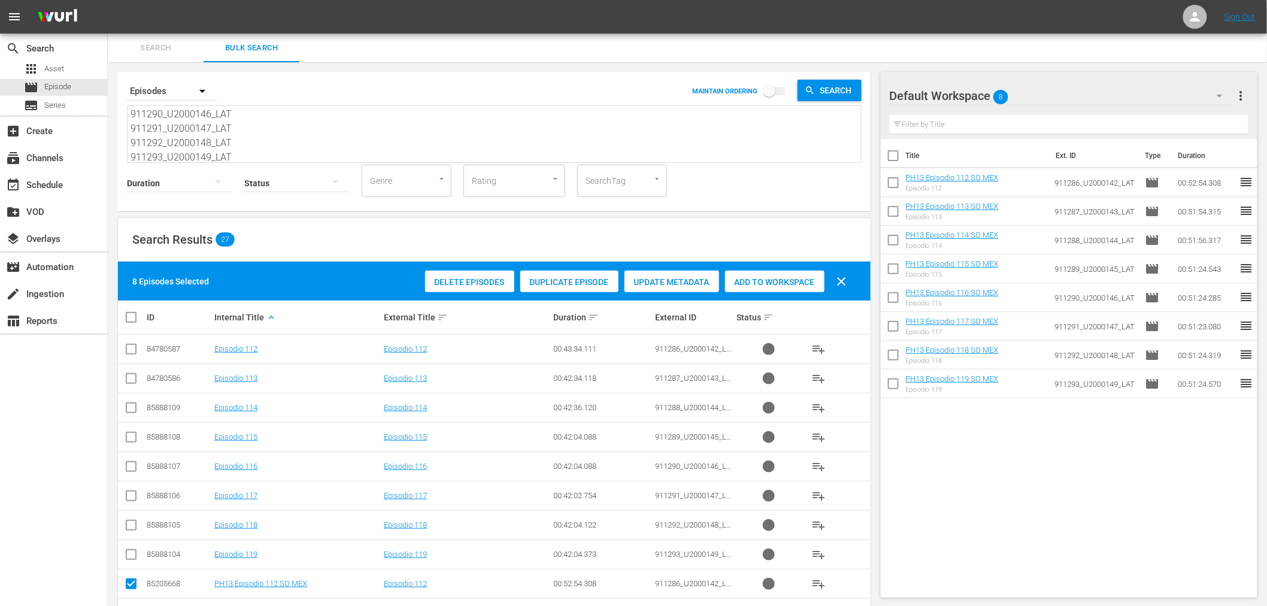
checkbox input "true"
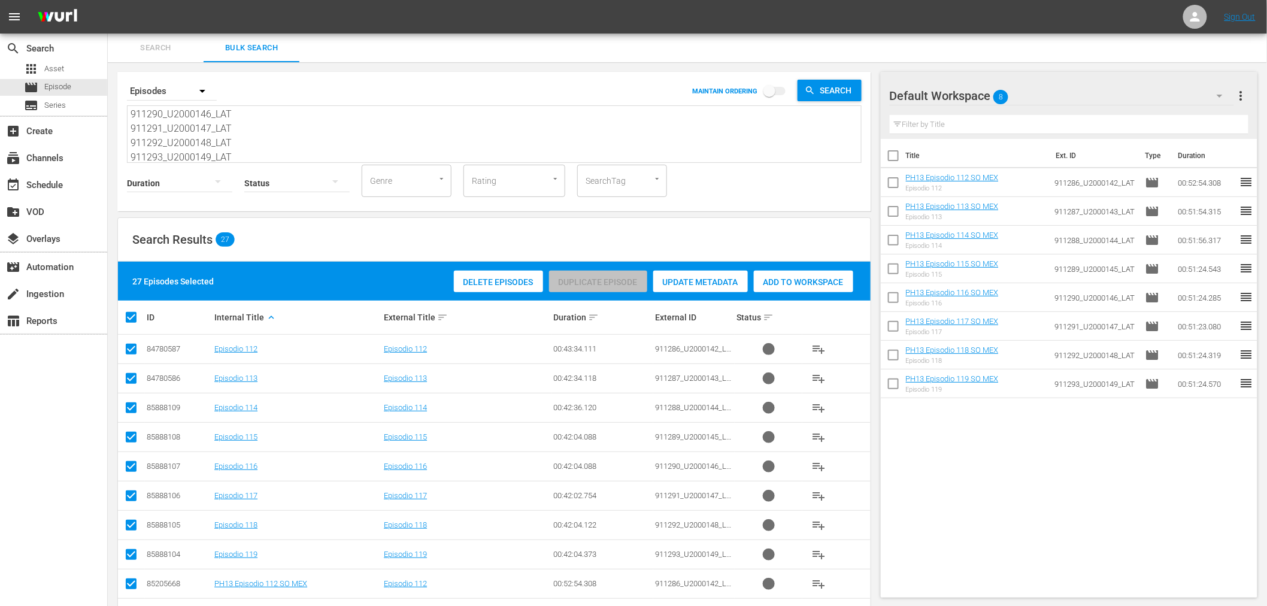
click at [130, 314] on input "checkbox" at bounding box center [136, 317] width 24 height 14
checkbox input "false"
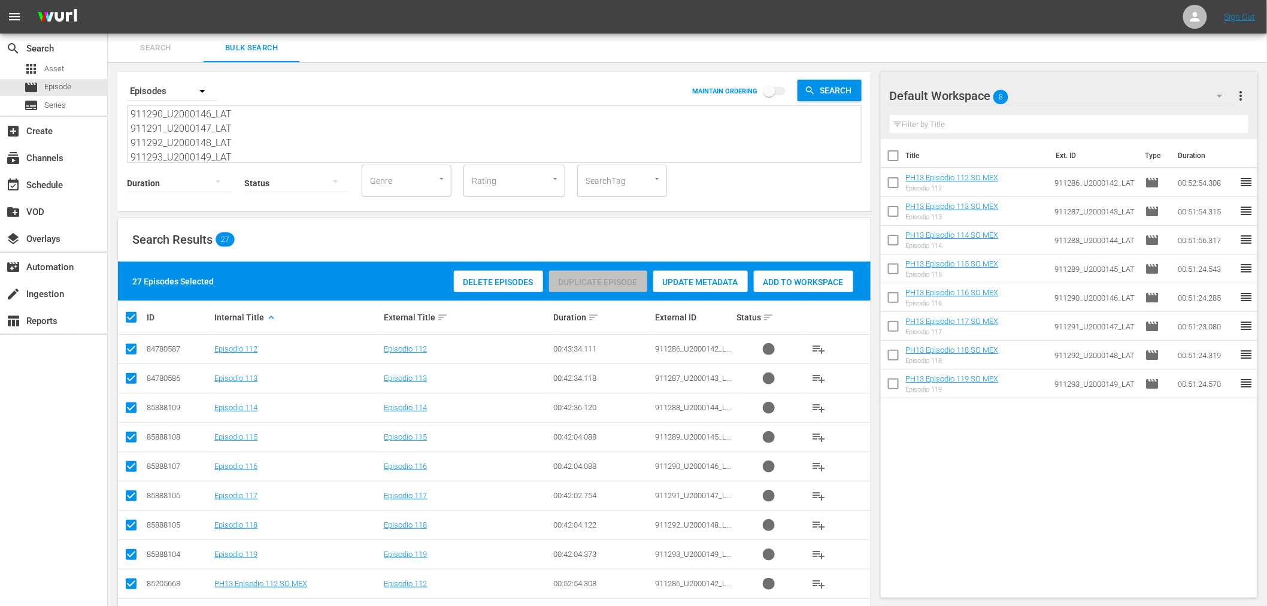
checkbox input "false"
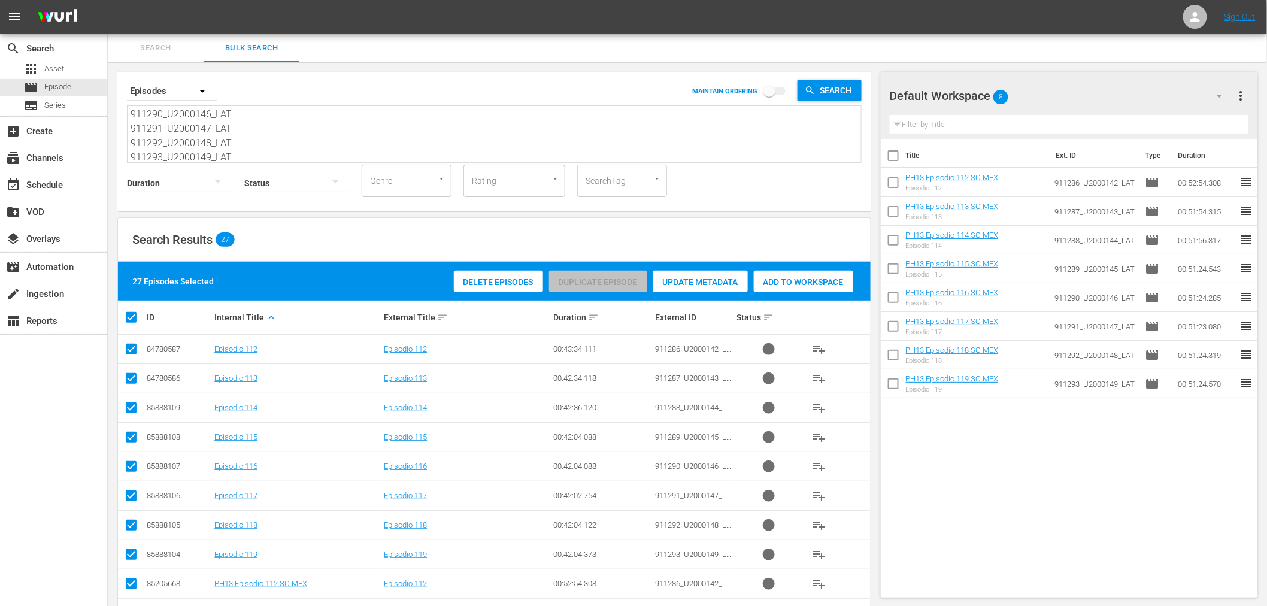
checkbox input "false"
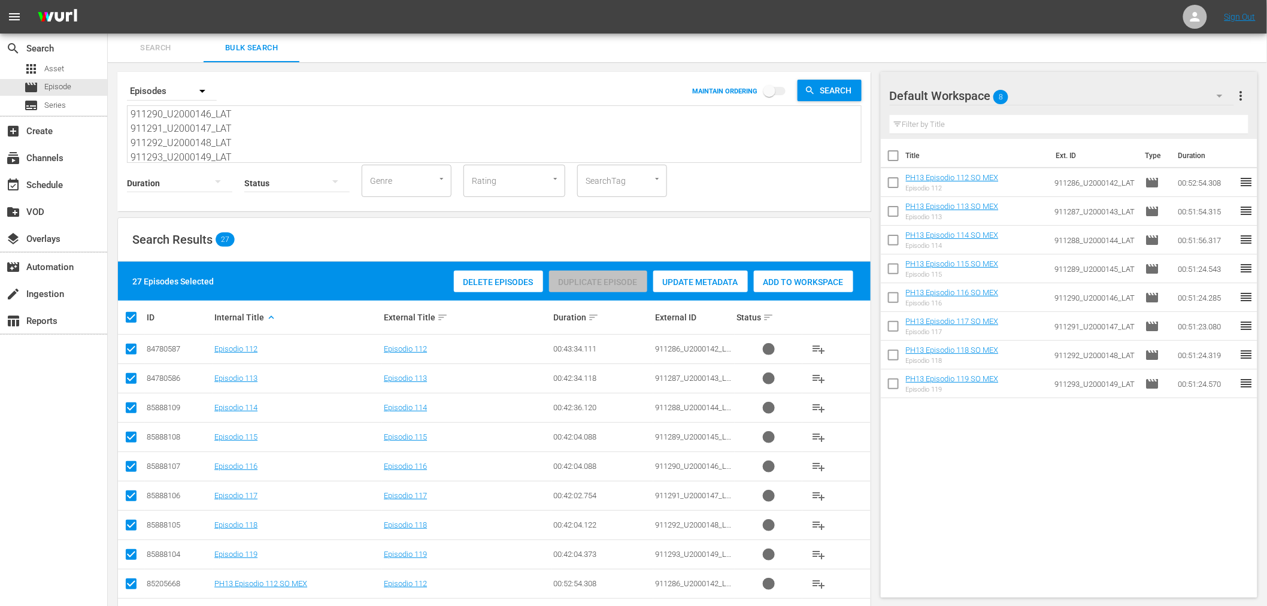
checkbox input "false"
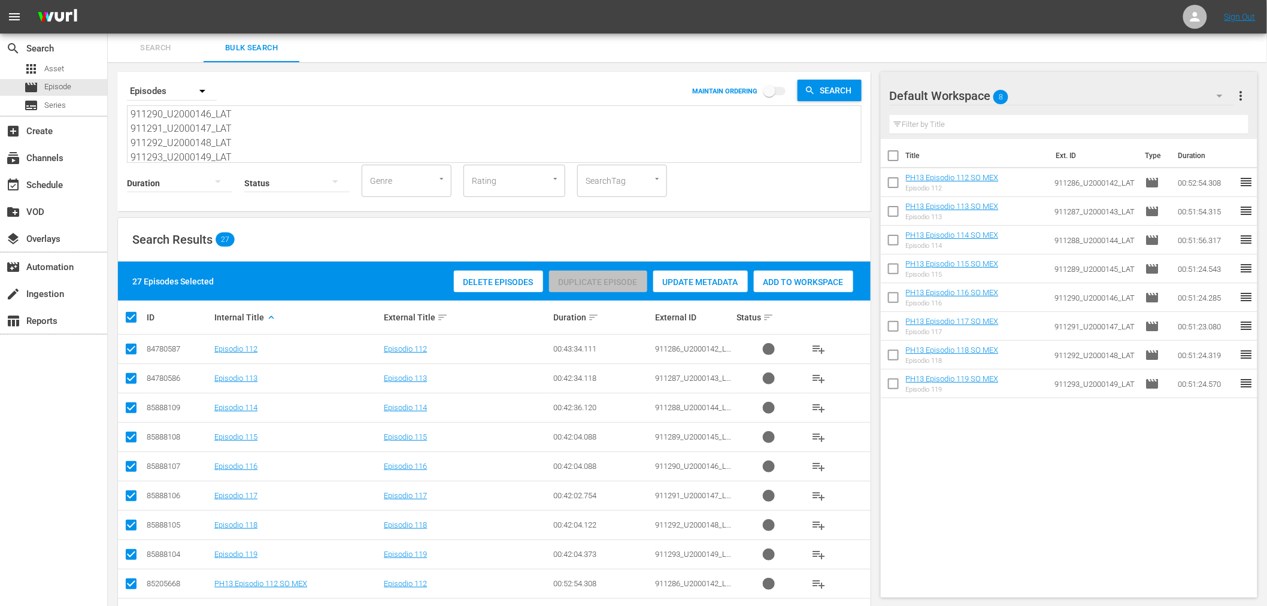
checkbox input "false"
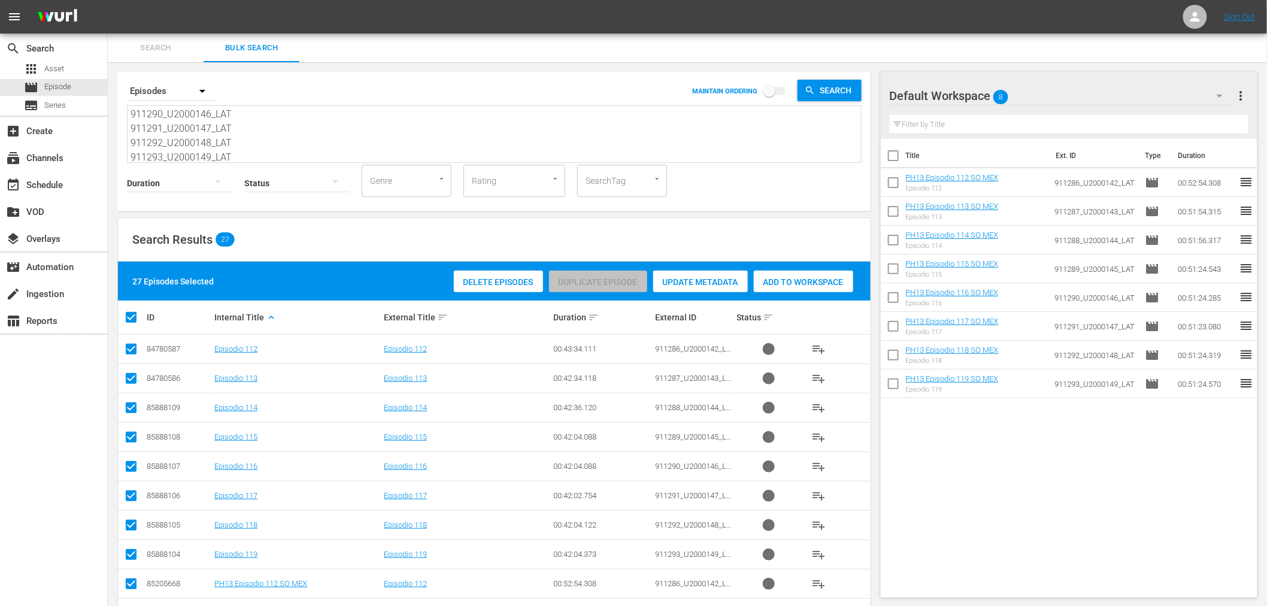
checkbox input "false"
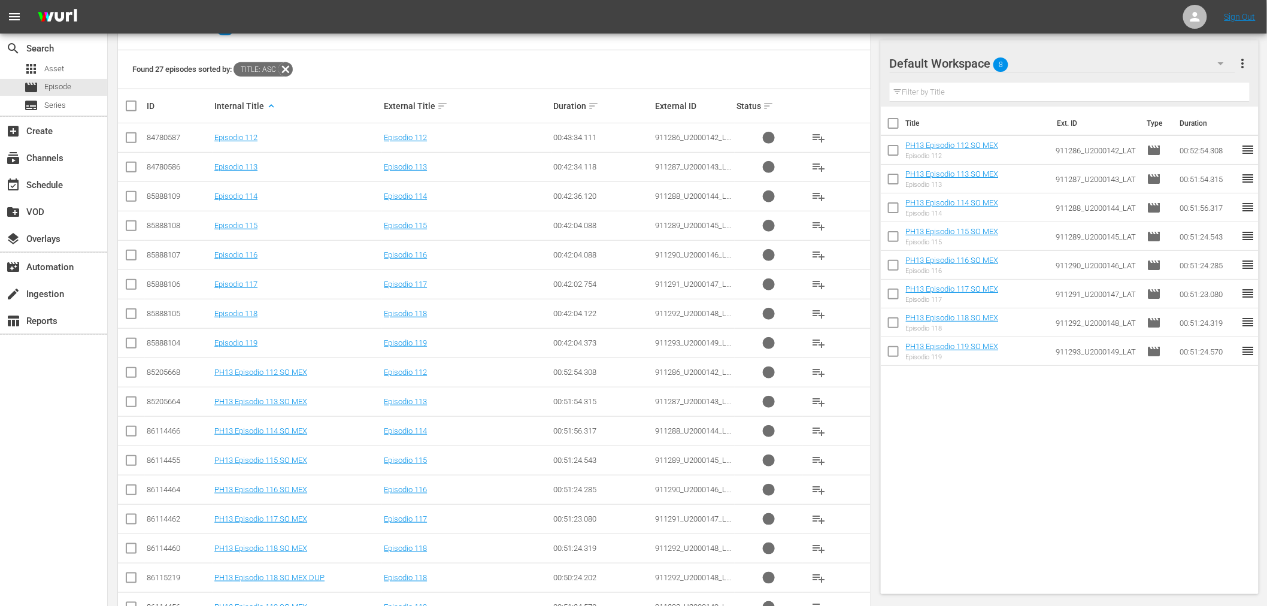
scroll to position [344, 0]
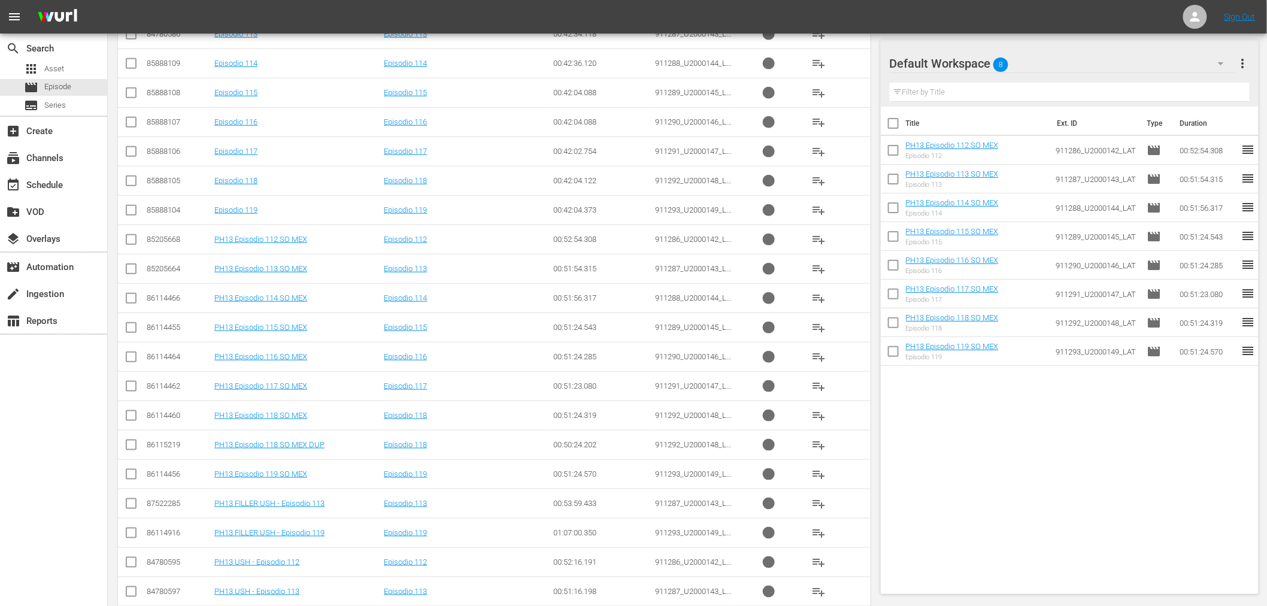
click at [129, 332] on input "checkbox" at bounding box center [131, 330] width 14 height 14
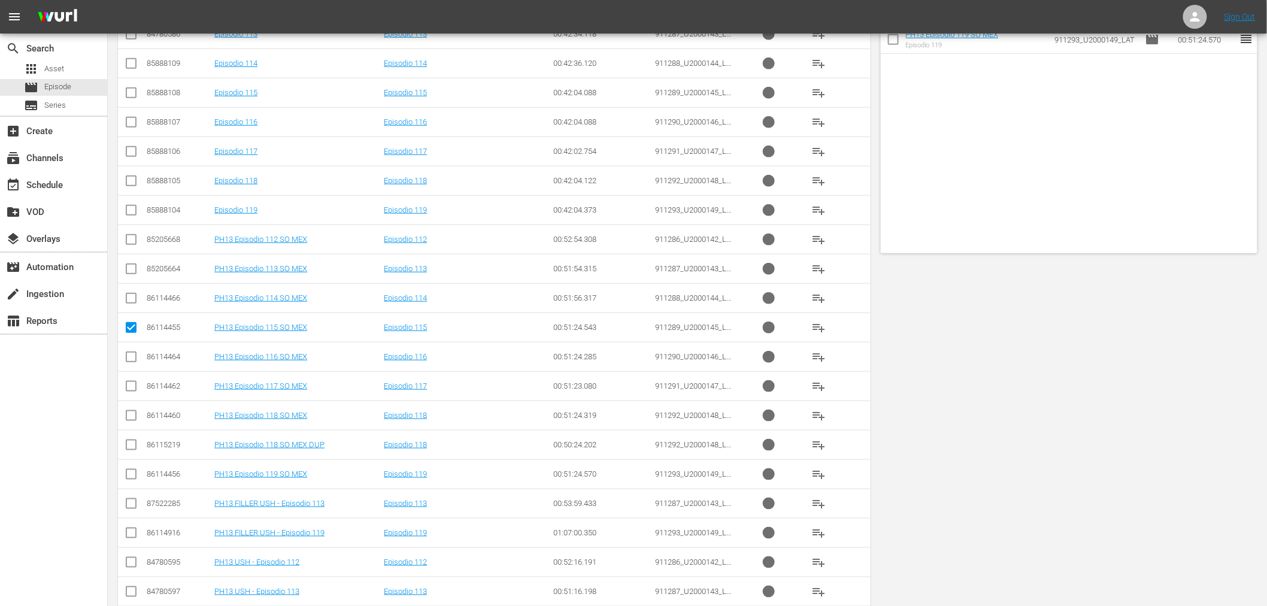
scroll to position [12, 0]
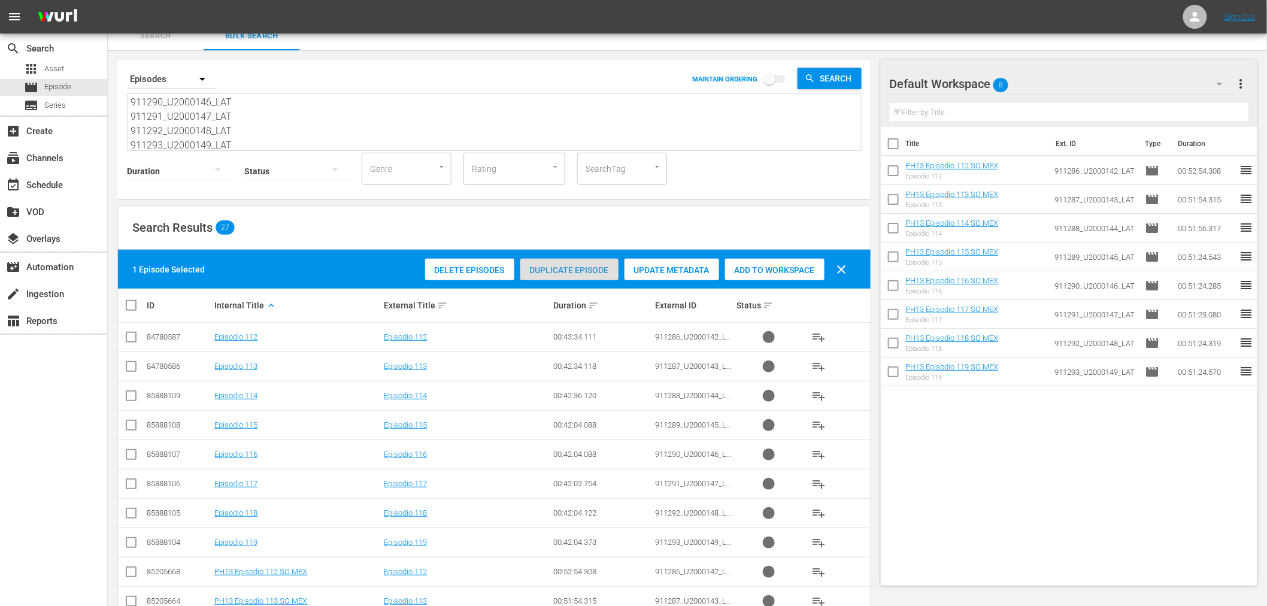
click at [596, 266] on span "Duplicate Episode" at bounding box center [569, 270] width 98 height 10
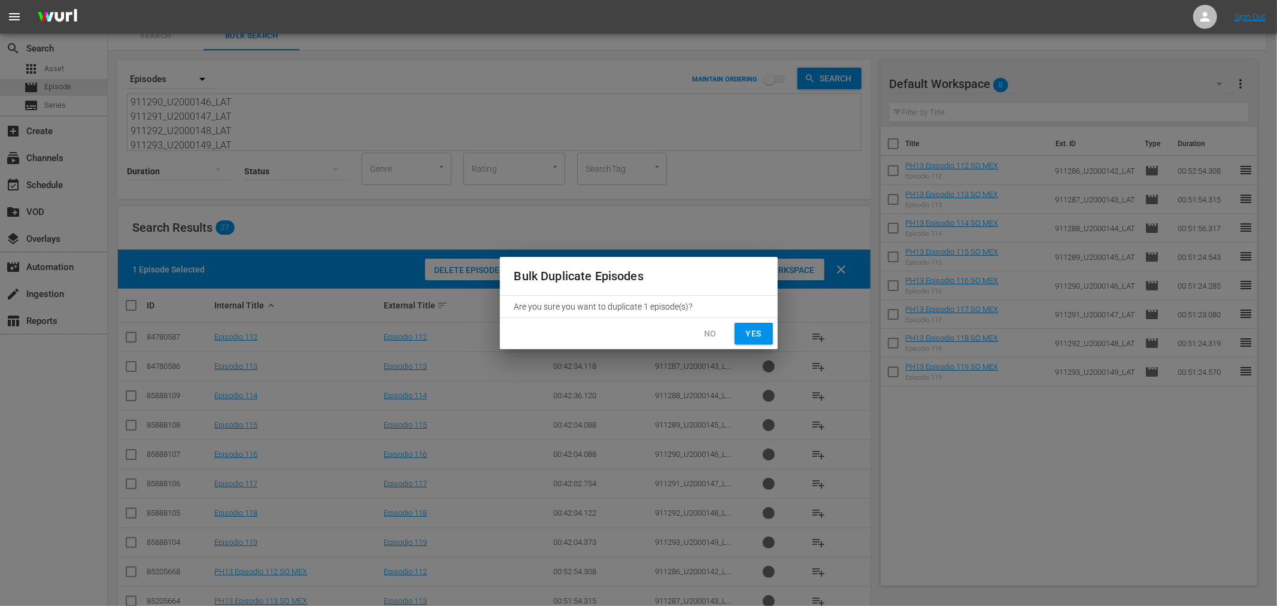
click at [759, 338] on span "Yes" at bounding box center [753, 333] width 19 height 15
checkbox input "false"
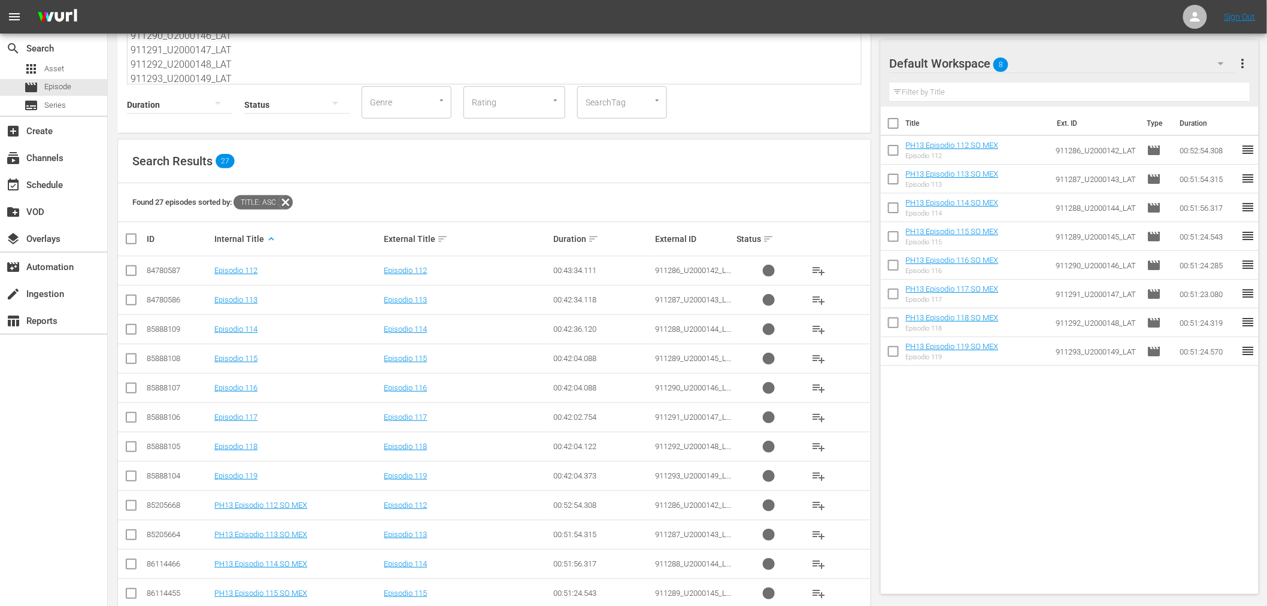
scroll to position [211, 0]
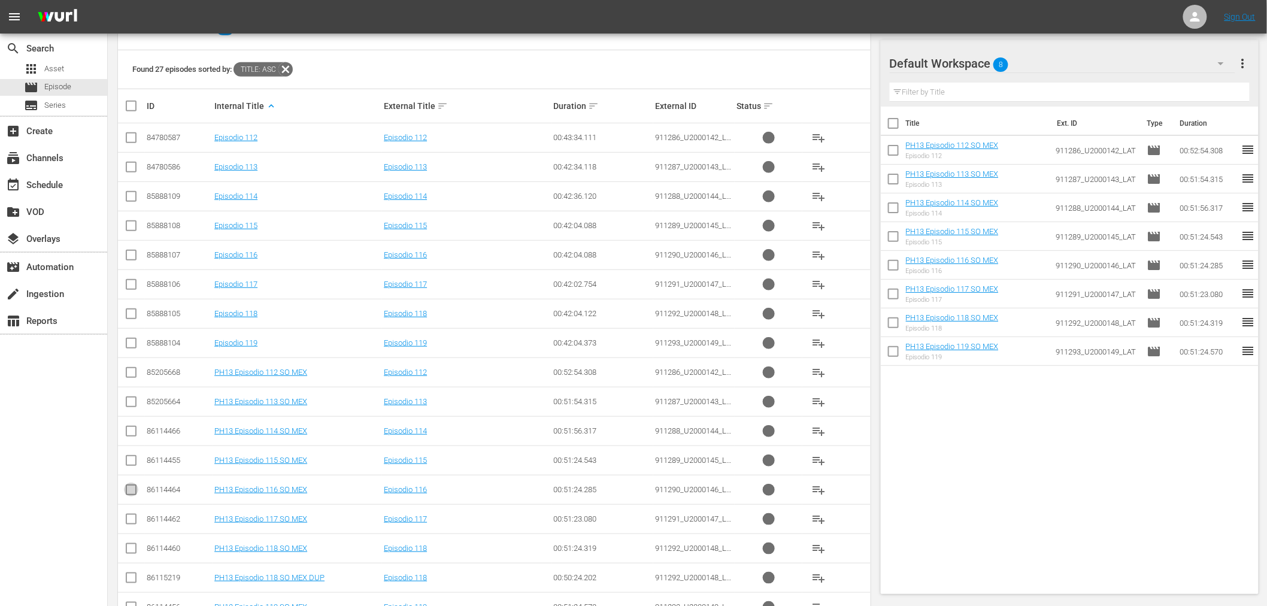
click at [126, 494] on input "checkbox" at bounding box center [131, 492] width 14 height 14
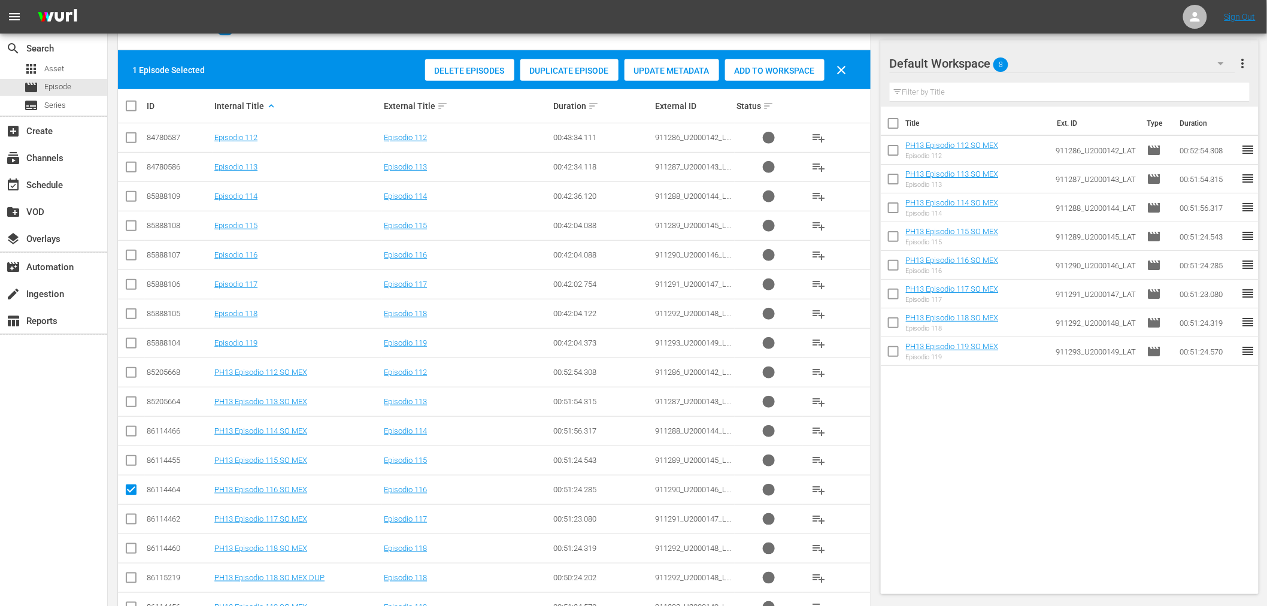
scroll to position [12, 0]
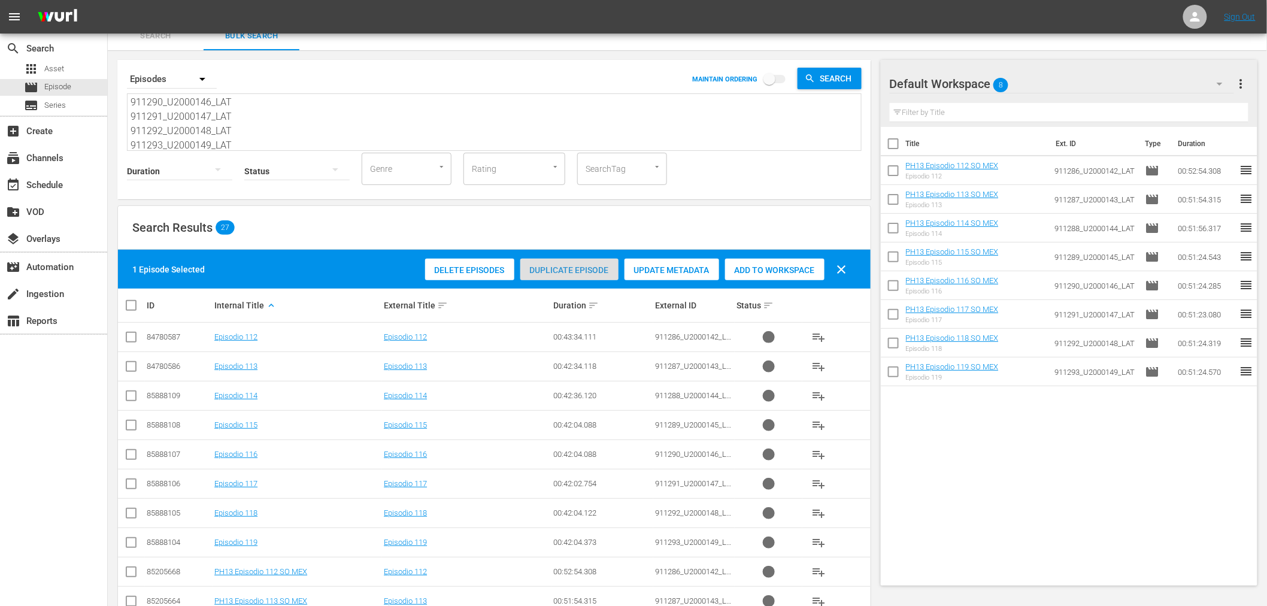
click at [569, 275] on div "Duplicate Episode" at bounding box center [569, 270] width 98 height 23
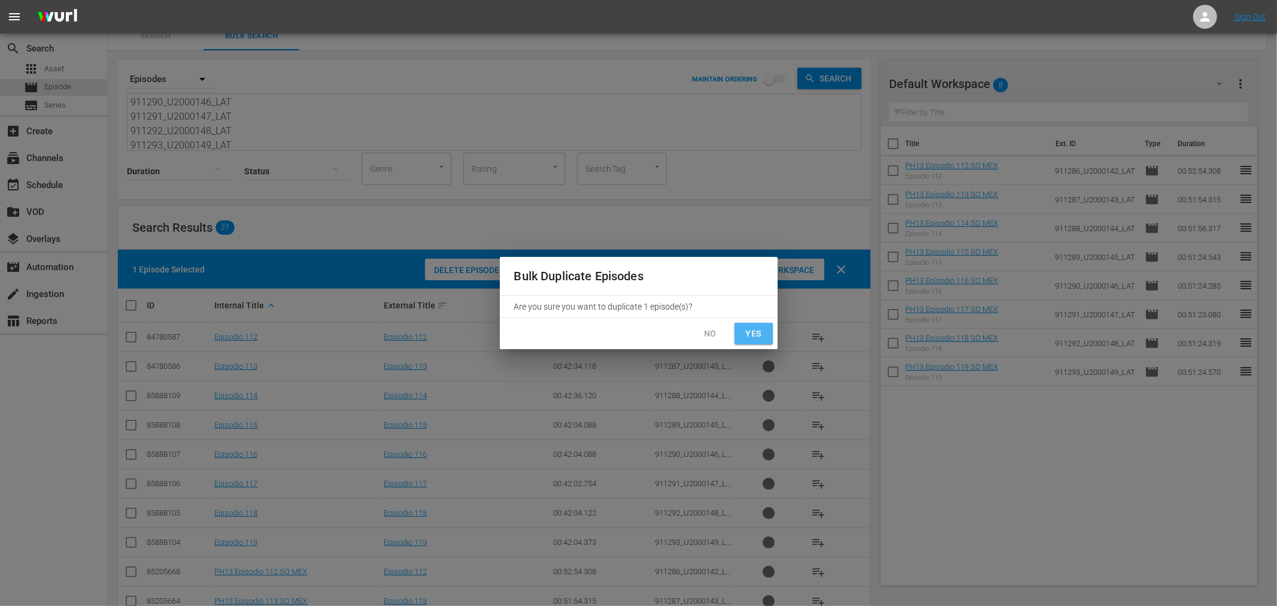
click at [753, 331] on span "Yes" at bounding box center [753, 333] width 19 height 15
checkbox input "false"
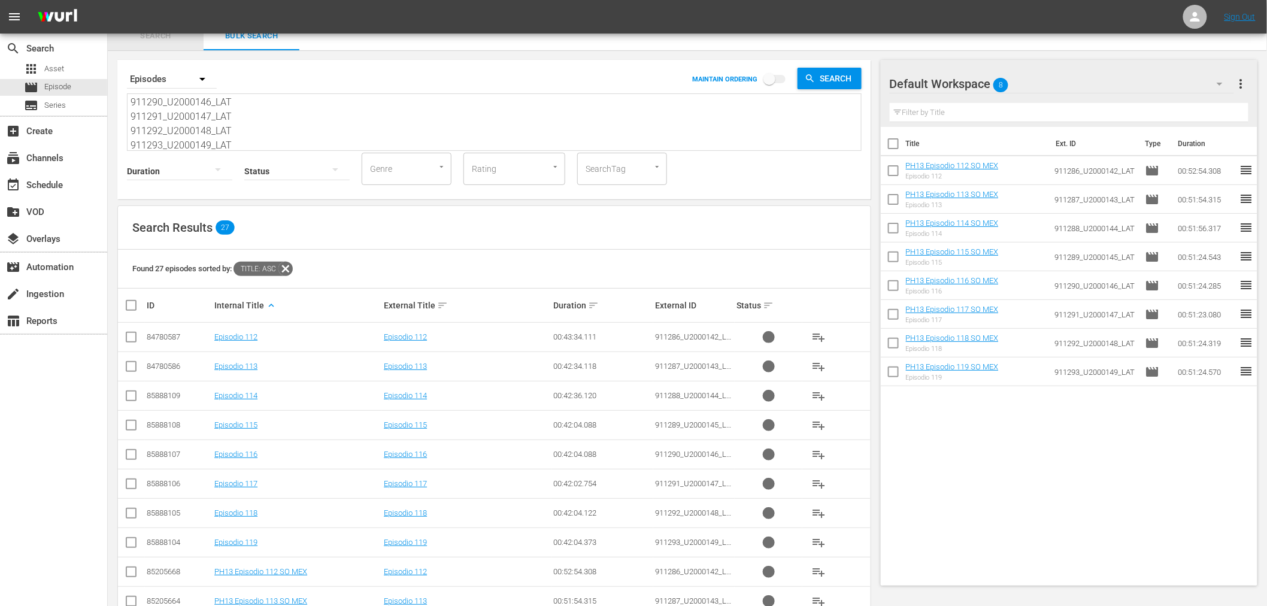
click at [157, 39] on span "Search" at bounding box center [155, 36] width 81 height 14
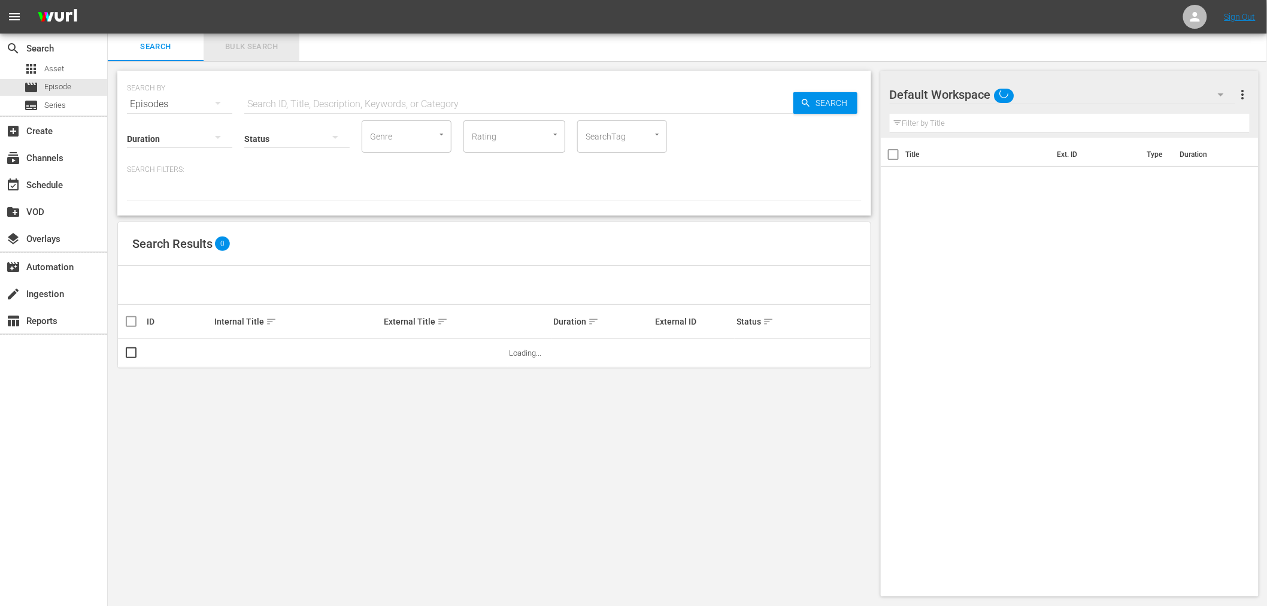
click at [253, 43] on span "Bulk Search" at bounding box center [251, 47] width 81 height 14
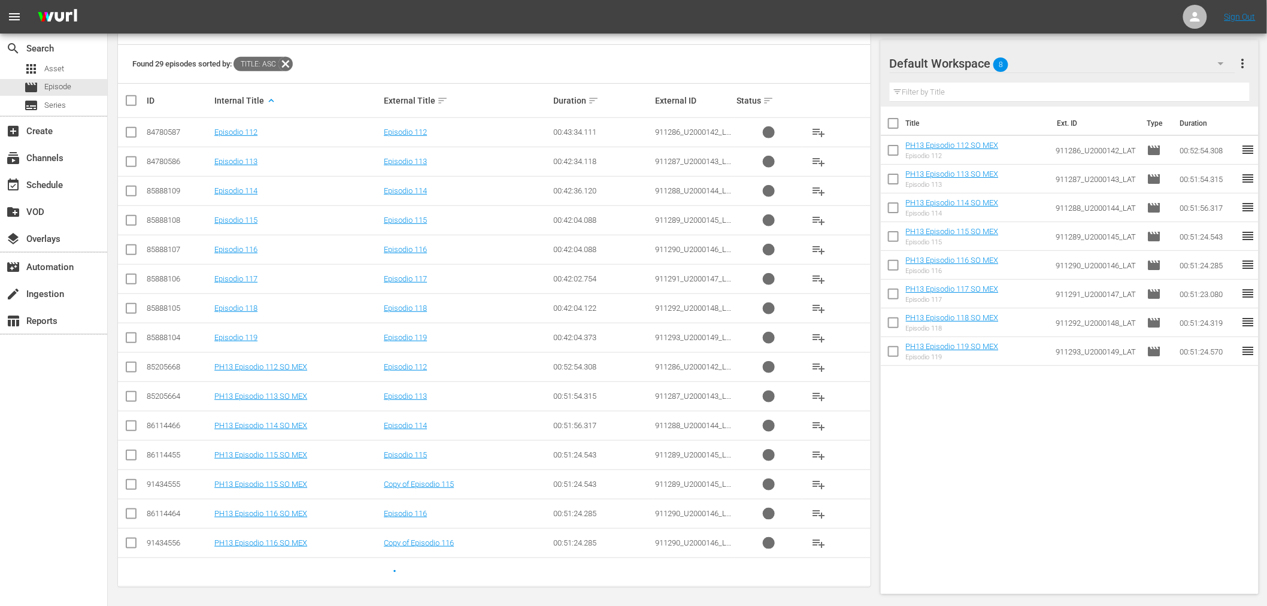
scroll to position [220, 0]
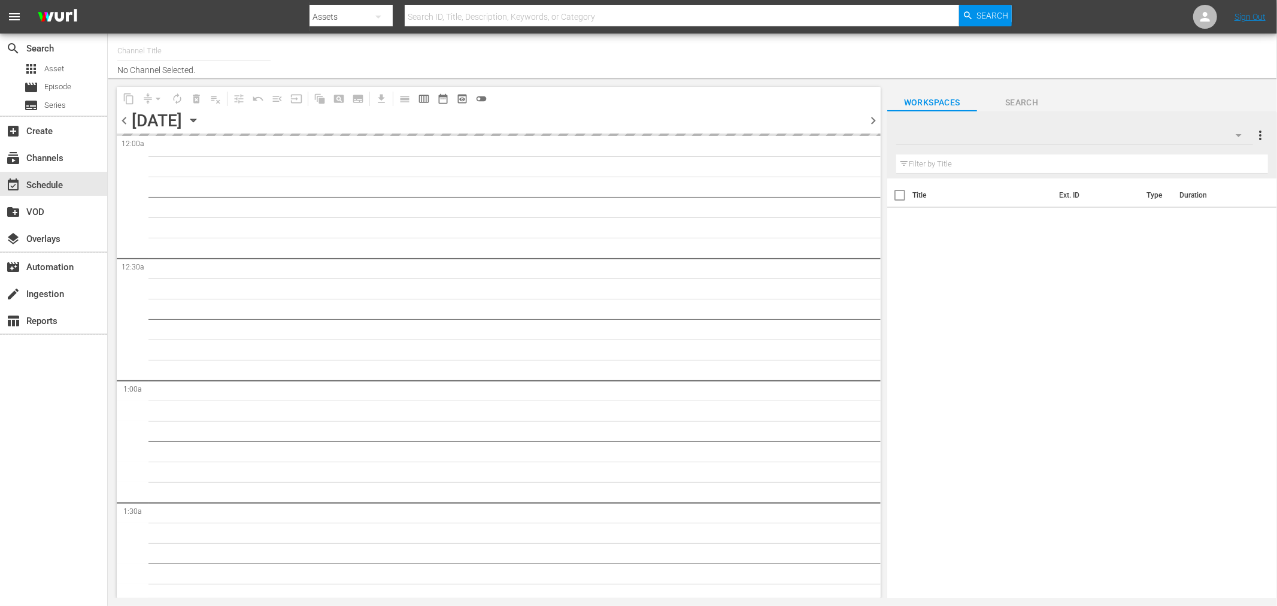
type input "Sony One Novelas (MX) (1001)"
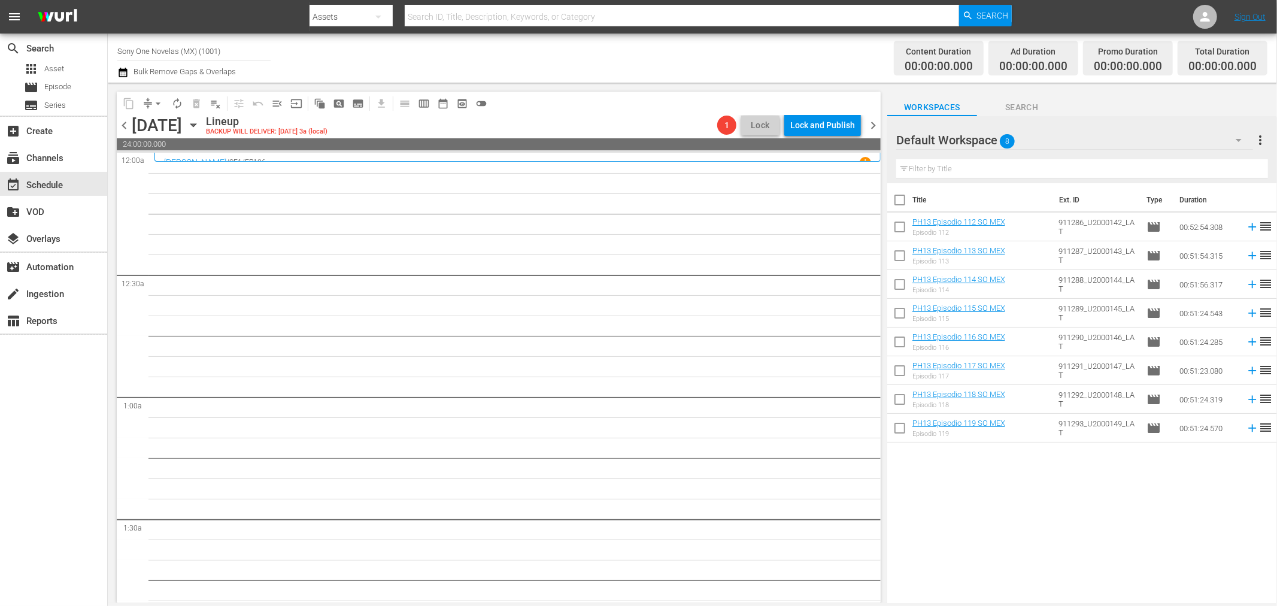
click at [894, 198] on input "checkbox" at bounding box center [899, 202] width 25 height 25
checkbox input "true"
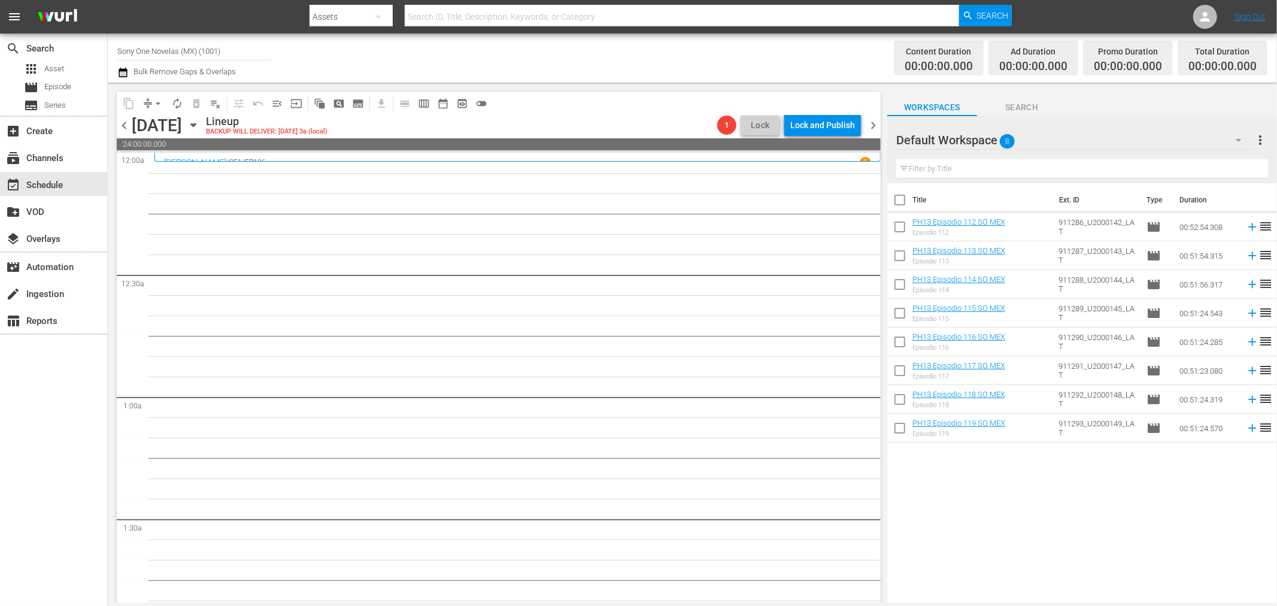
checkbox input "true"
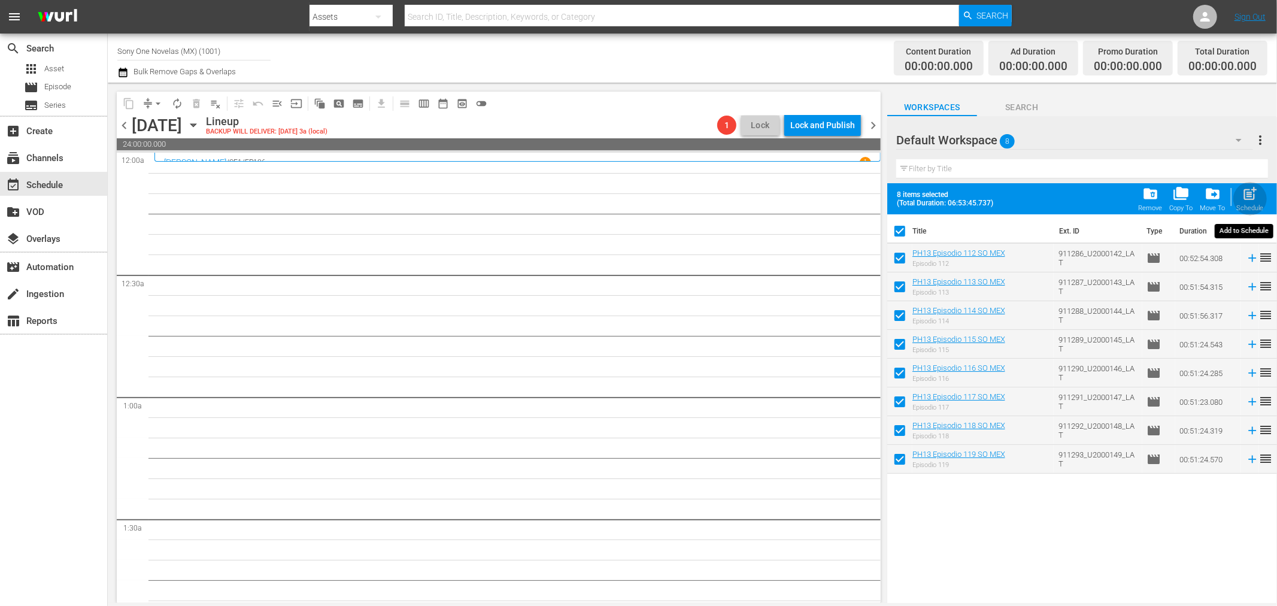
click at [1252, 194] on span "post_add" at bounding box center [1250, 194] width 16 height 16
checkbox input "false"
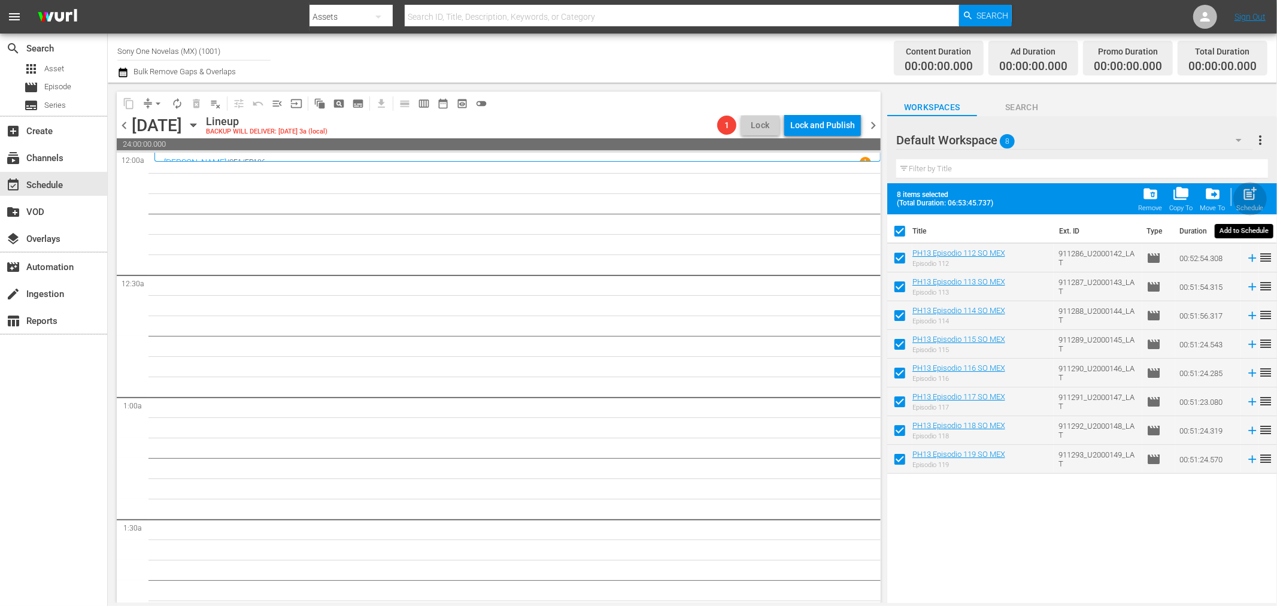
checkbox input "false"
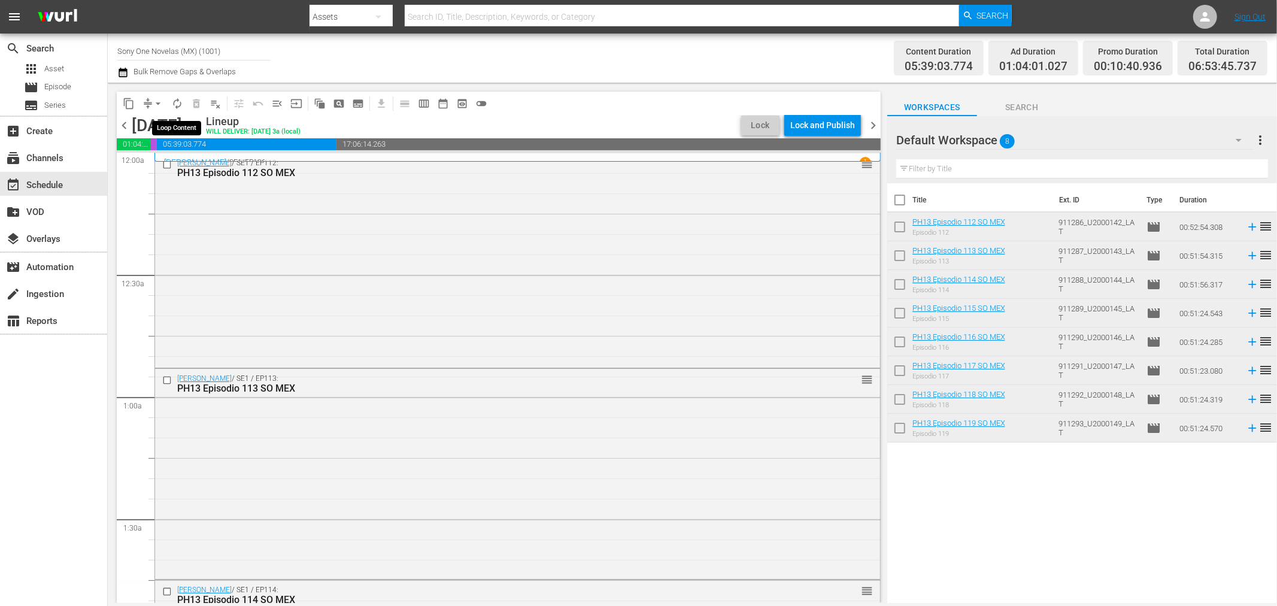
click at [178, 104] on span "autorenew_outlined" at bounding box center [177, 104] width 12 height 12
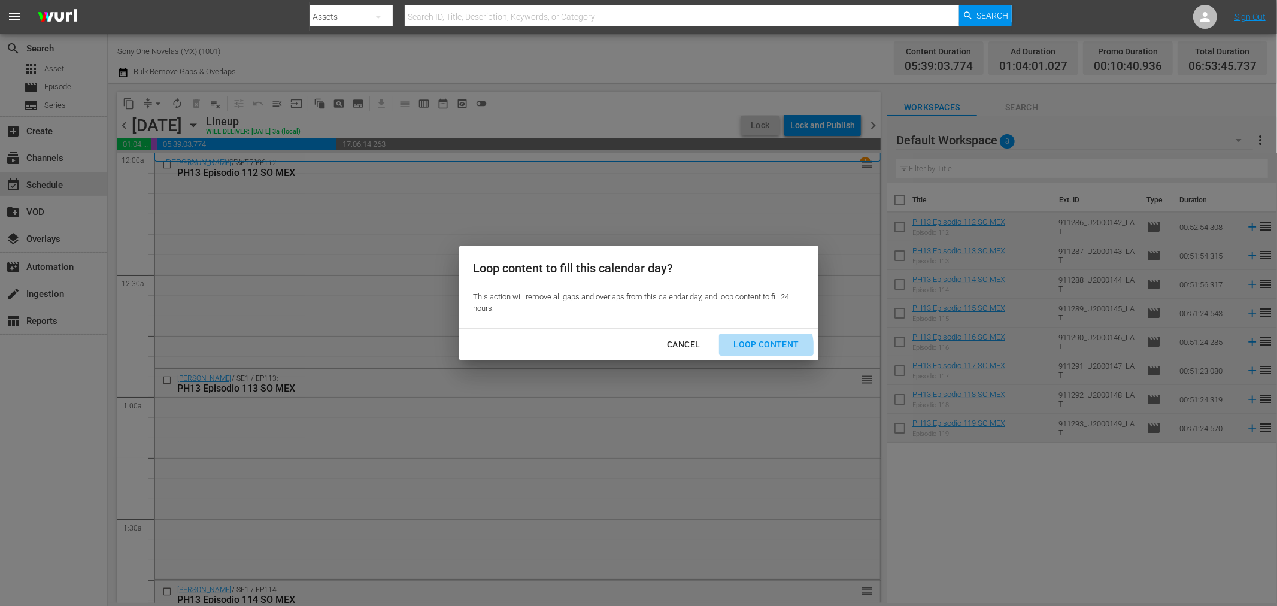
click at [750, 350] on div "Loop Content" at bounding box center [766, 344] width 84 height 15
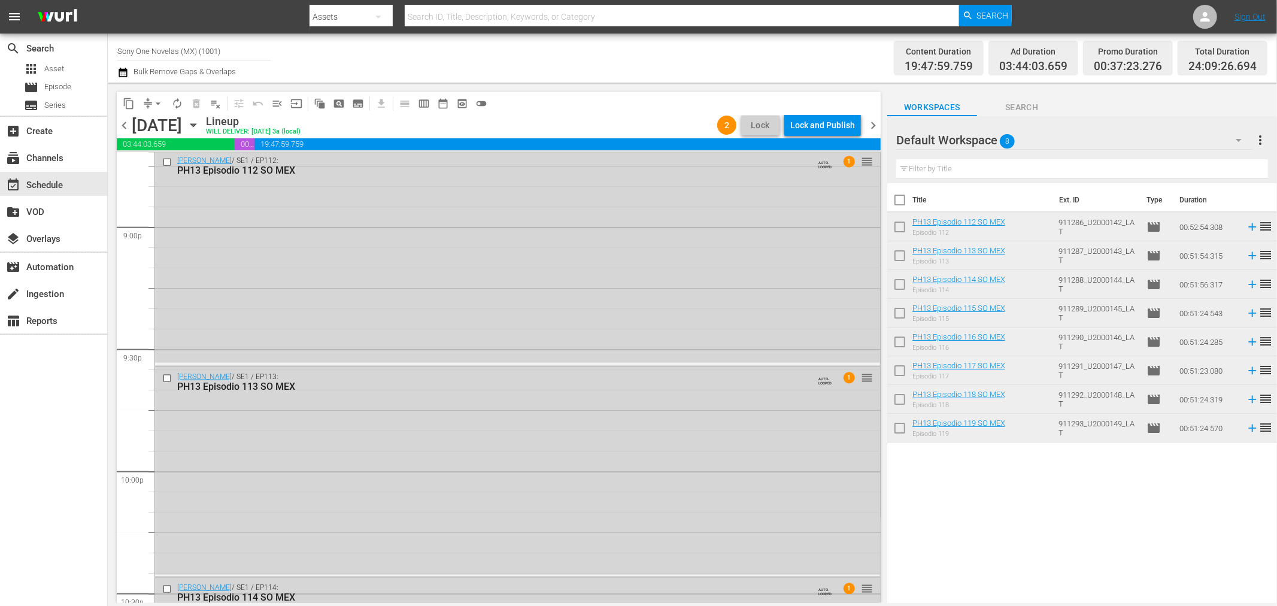
scroll to position [5451, 0]
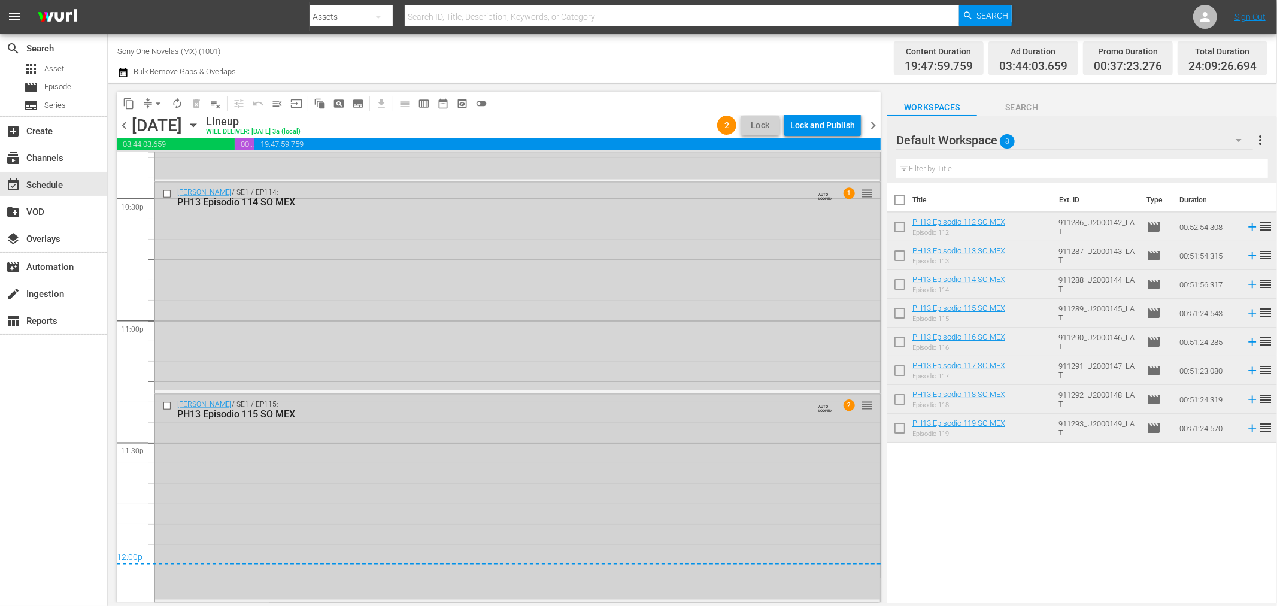
click at [417, 547] on div "Doña Bárbara / SE1 / EP115: PH13 Episodio 115 SO MEX AUTO-LOOPED 2 reorder" at bounding box center [517, 498] width 725 height 206
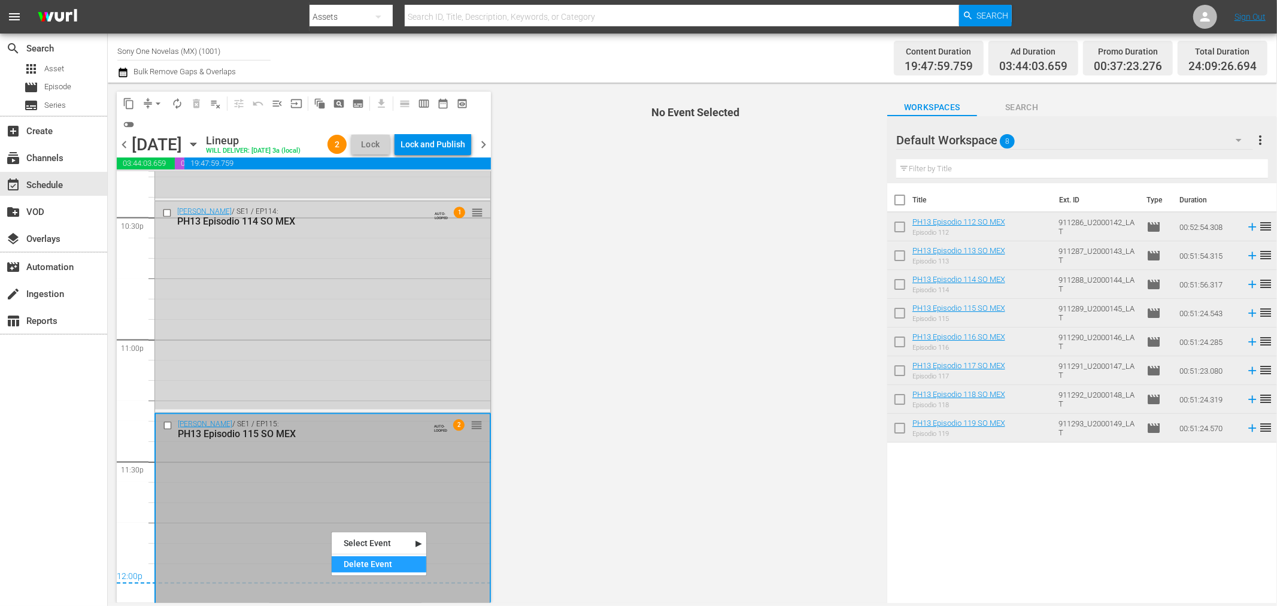
click at [350, 564] on div "Delete Event" at bounding box center [379, 564] width 95 height 16
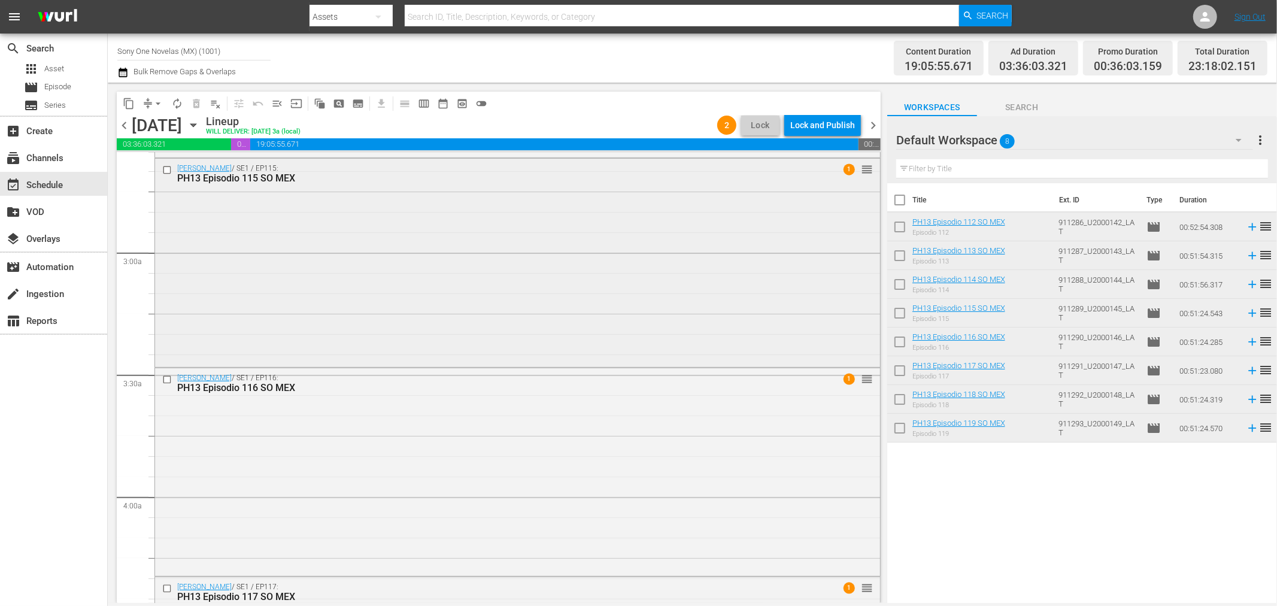
scroll to position [665, 0]
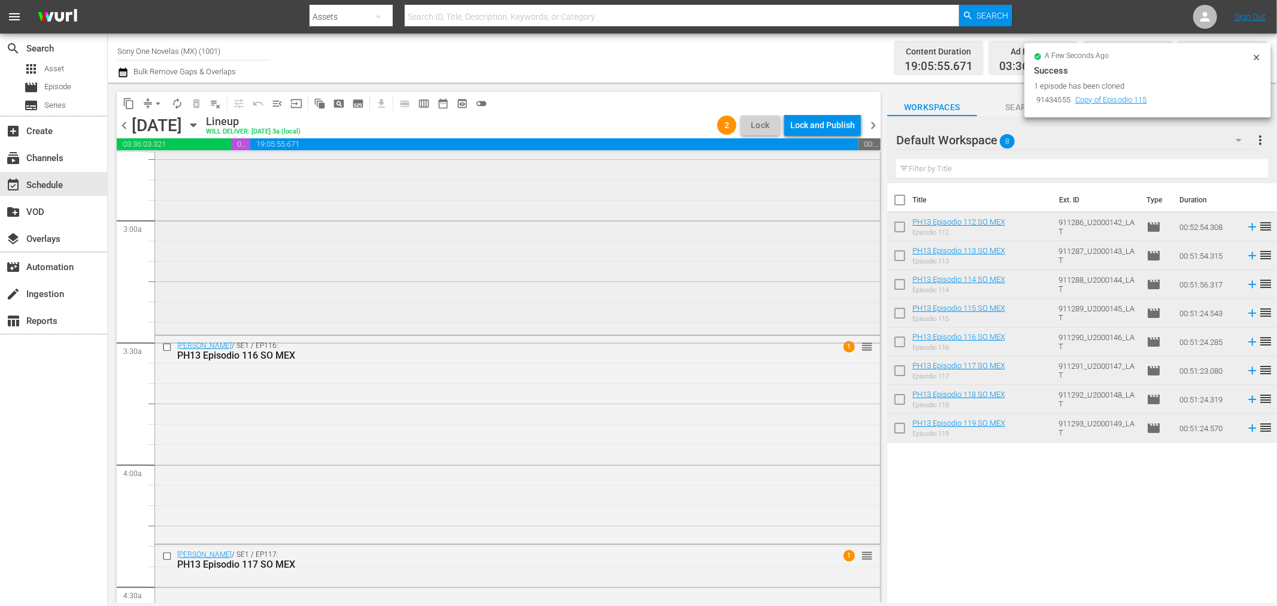
click at [342, 277] on div "Doña Bárbara / SE1 / EP115: PH13 Episodio 115 SO MEX 1 reorder" at bounding box center [517, 229] width 725 height 206
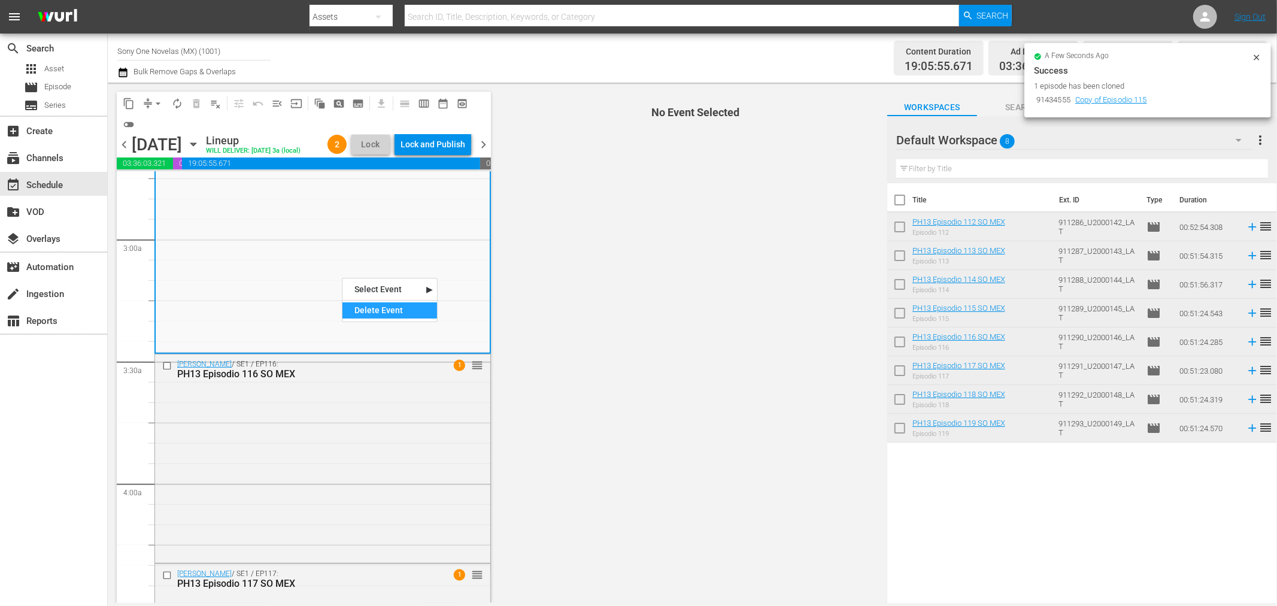
click at [362, 316] on div "Delete Event" at bounding box center [389, 310] width 95 height 16
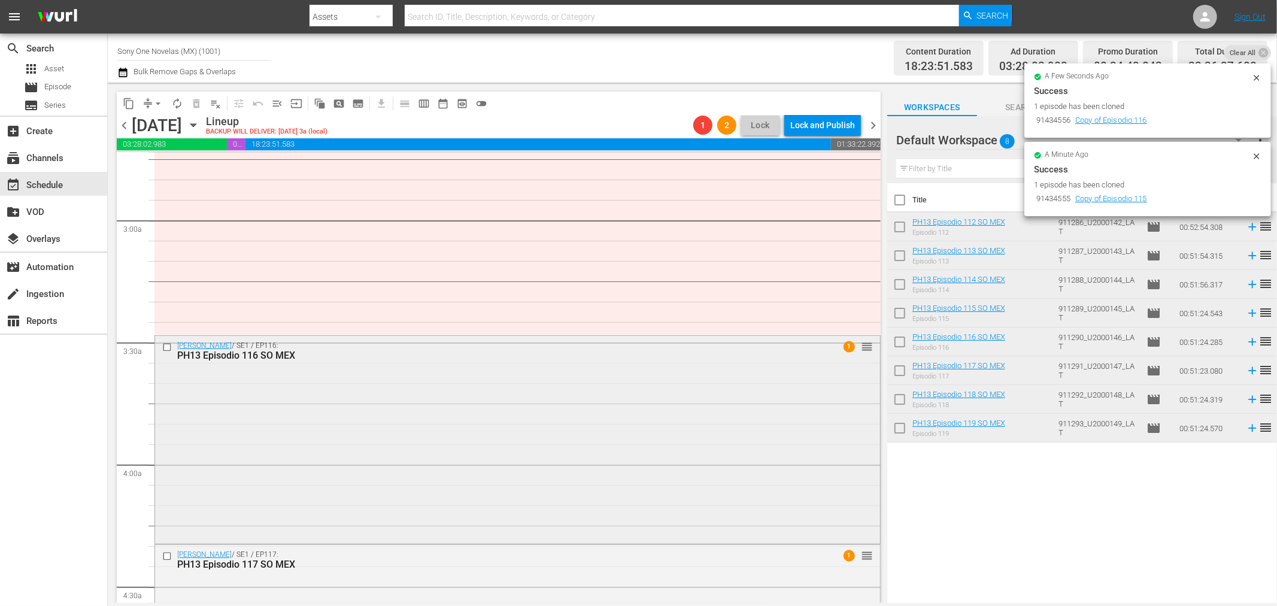
click at [355, 386] on div "Doña Bárbara / SE1 / EP116: PH13 Episodio 116 SO MEX 1 reorder" at bounding box center [517, 439] width 725 height 206
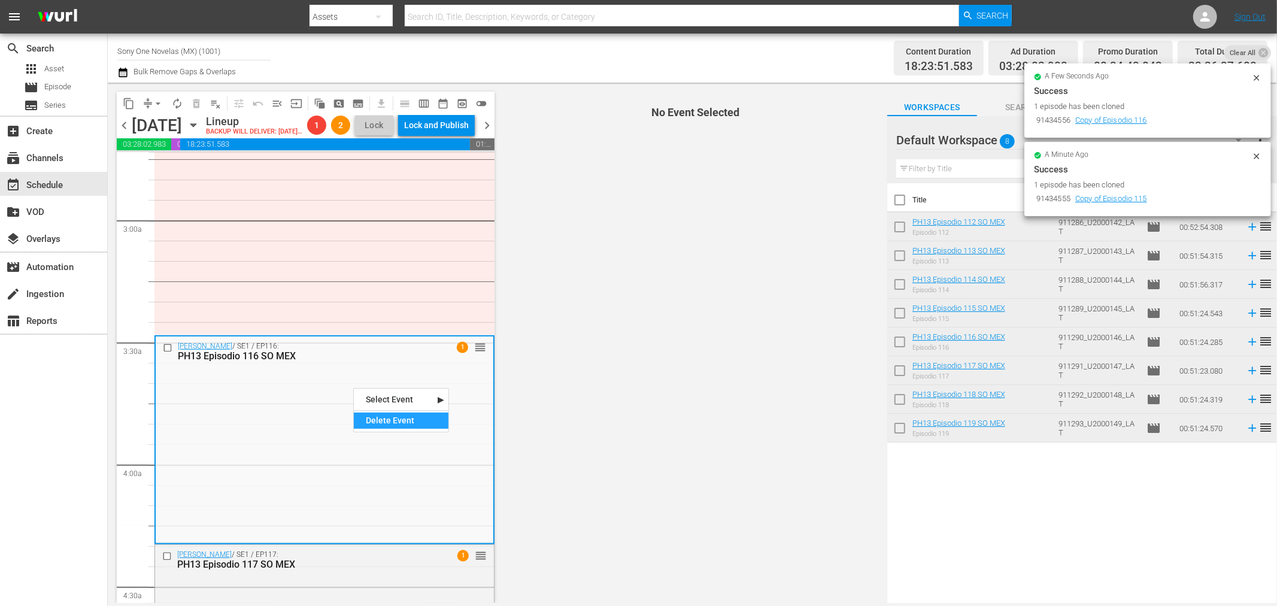
click at [376, 416] on div "Delete Event" at bounding box center [401, 421] width 95 height 16
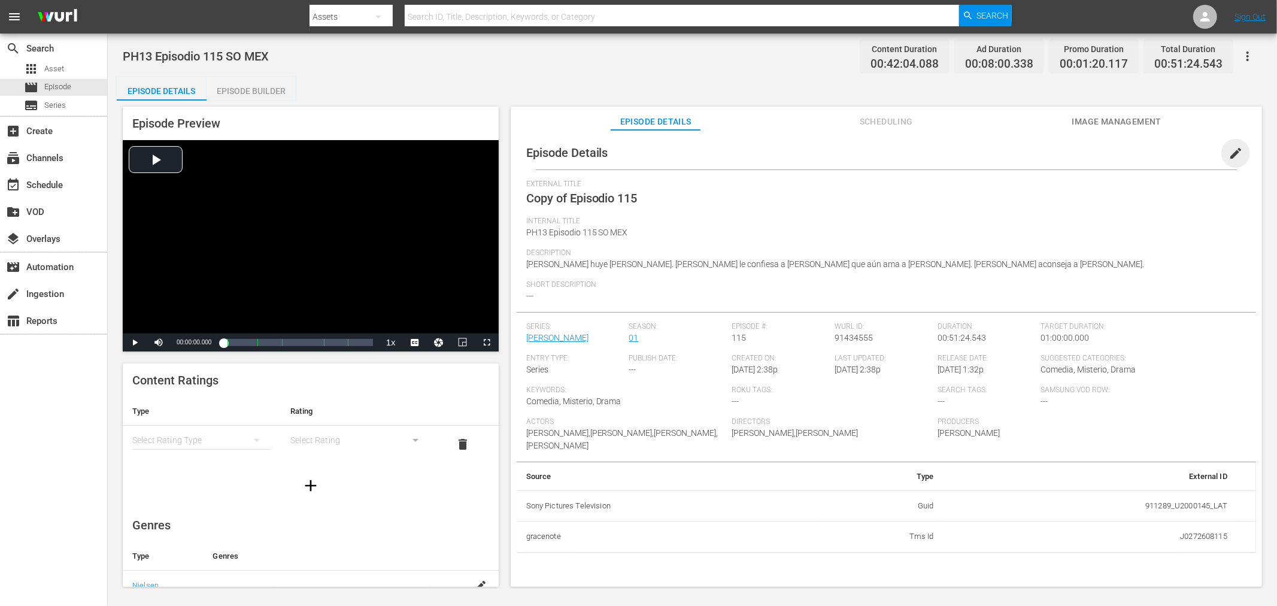
click at [1229, 156] on span "edit" at bounding box center [1236, 153] width 14 height 14
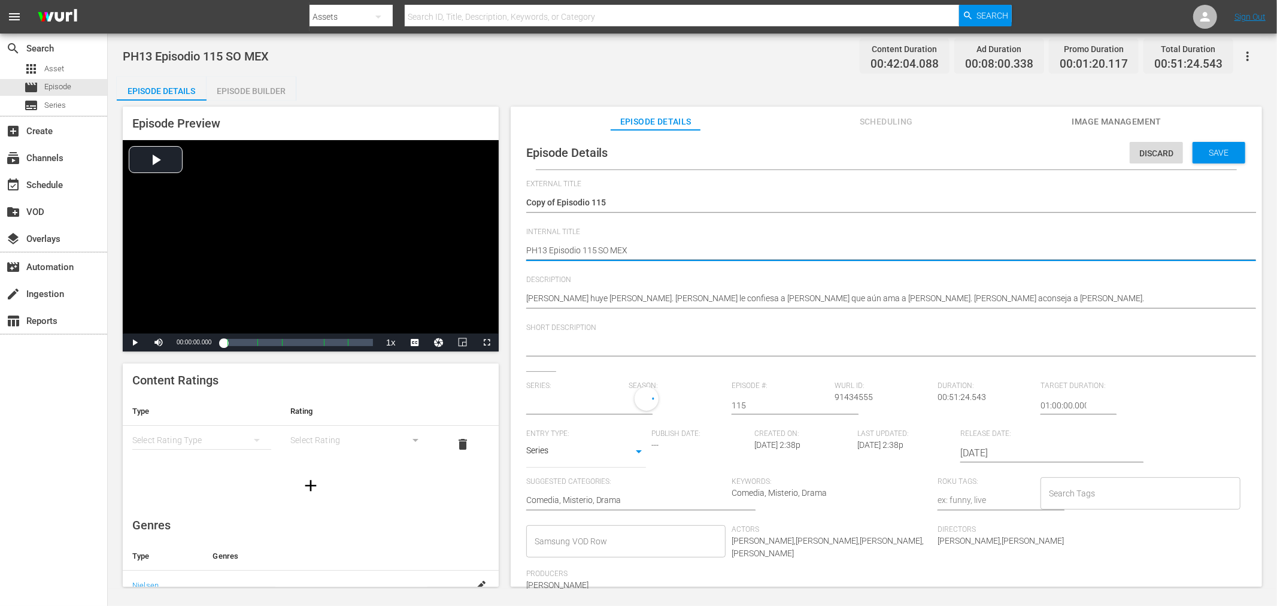
type textarea "PH13 Episodio 115 SO MEX"
type textarea "PH13 Episodio 115 SO MEX D"
type textarea "PH13 Episodio 115 SO MEX DU"
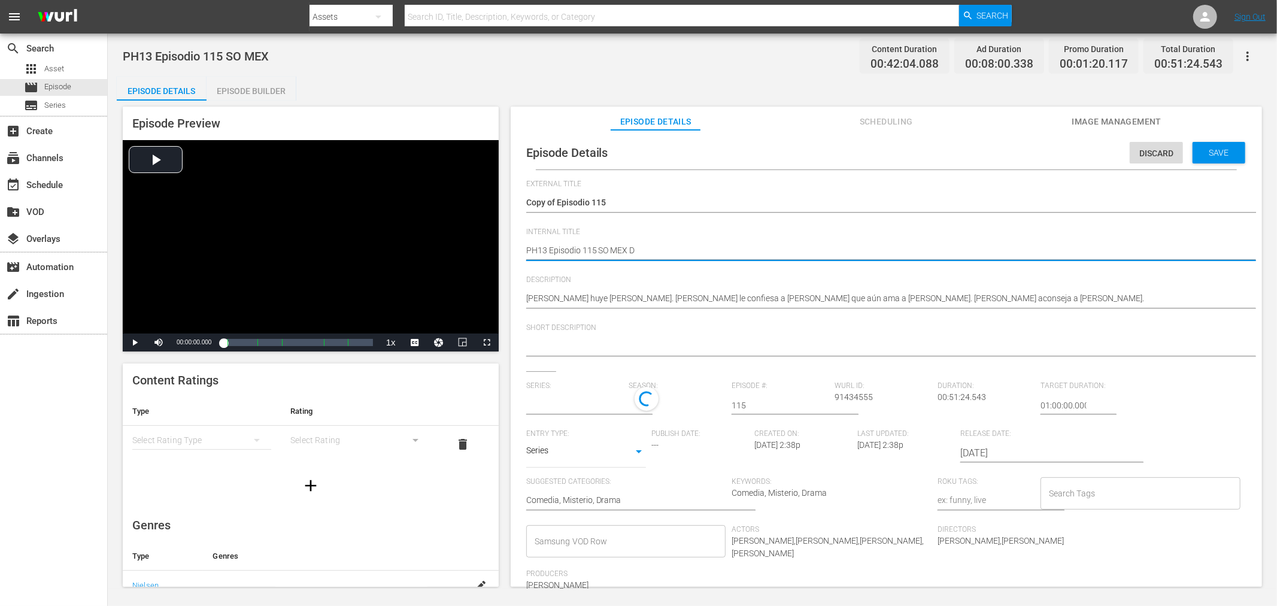
type textarea "PH13 Episodio 115 SO MEX DU"
type textarea "PH13 Episodio 115 SO MEX DUP"
type textarea "PH13 Episodio 115 SO MEX DUP1"
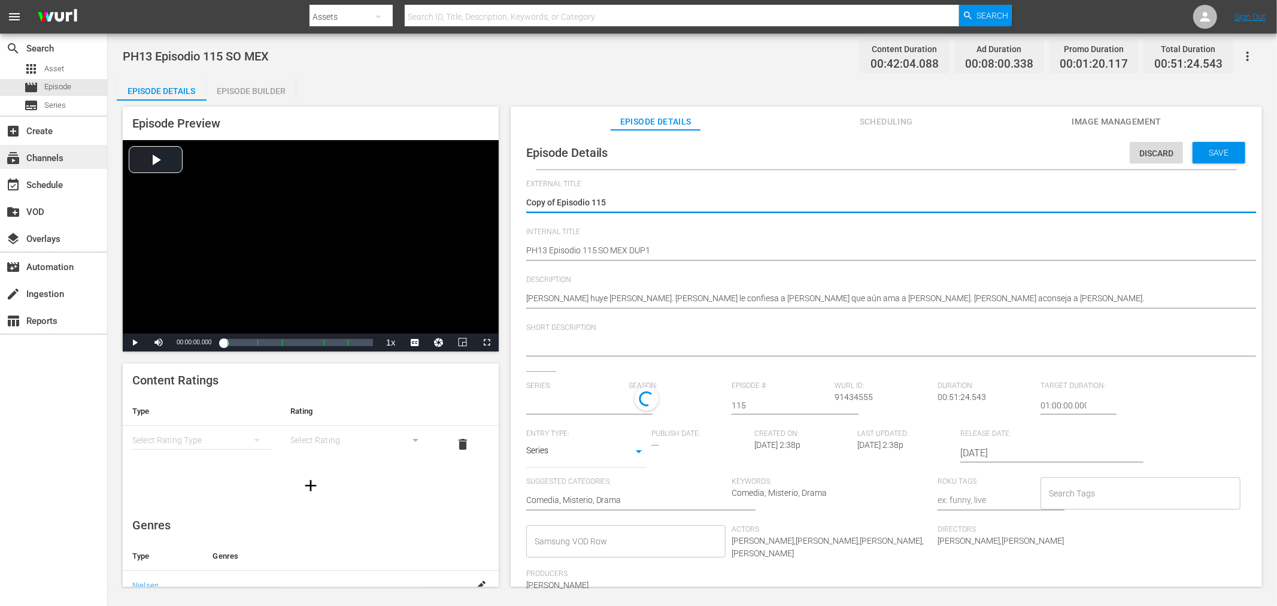
drag, startPoint x: 557, startPoint y: 201, endPoint x: 25, endPoint y: 165, distance: 533.5
type textarea "Episodio 115"
click at [1200, 156] on span "Save" at bounding box center [1219, 153] width 39 height 10
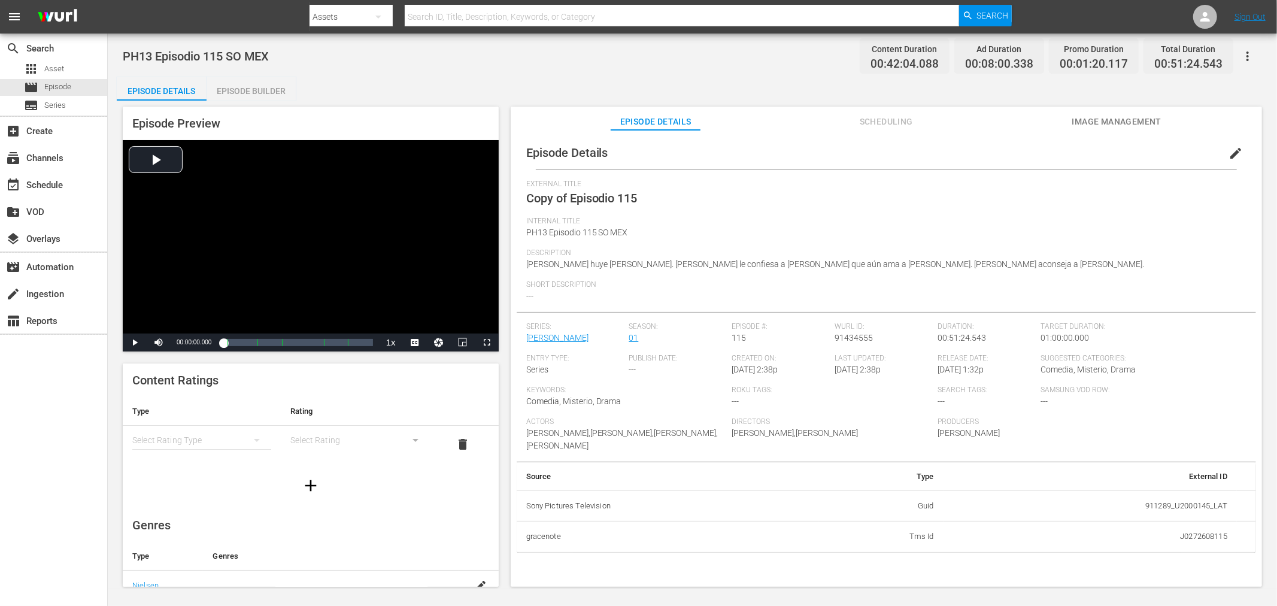
click at [280, 95] on div "Episode Builder" at bounding box center [252, 91] width 90 height 29
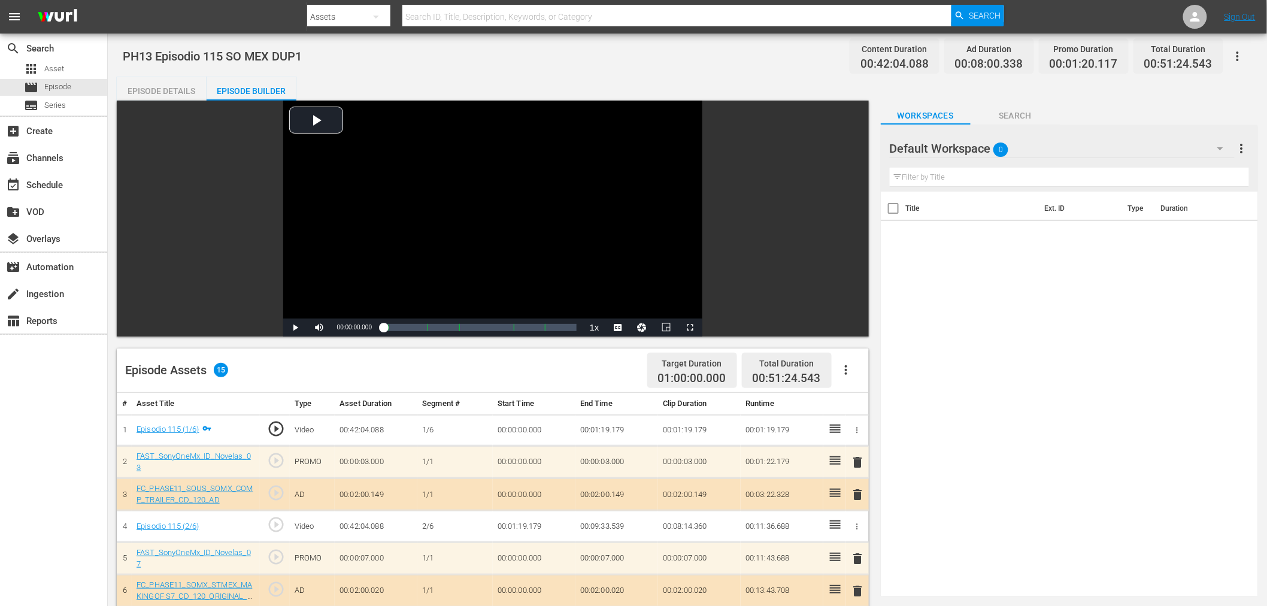
click at [1144, 142] on div "Default Workspace 0" at bounding box center [1062, 149] width 345 height 34
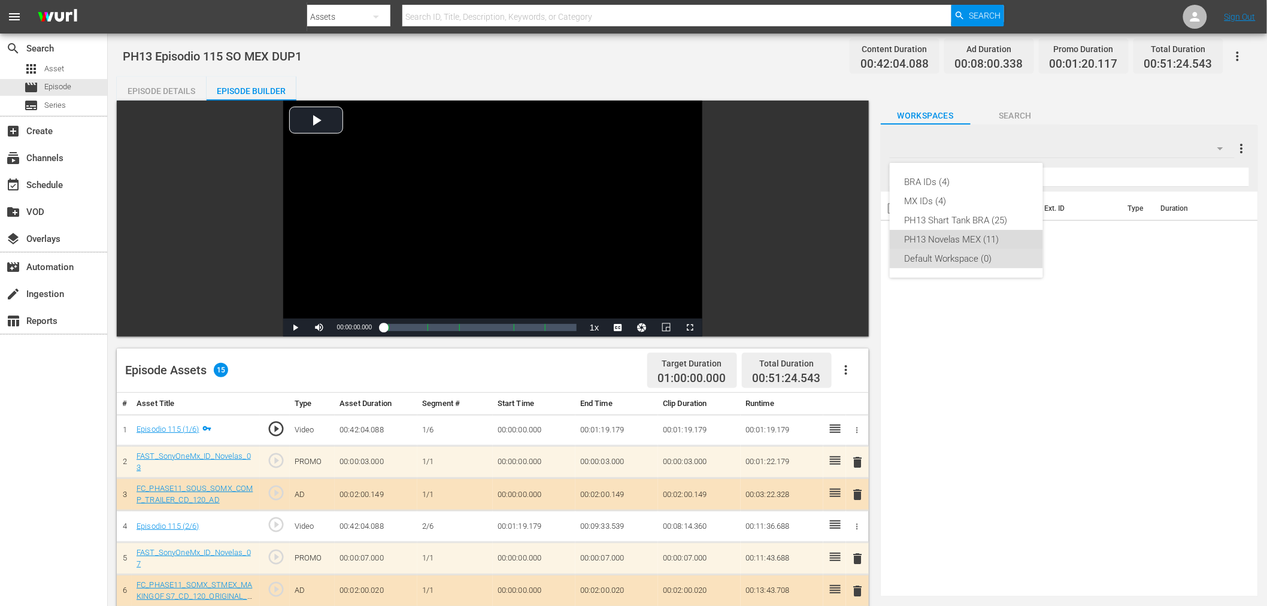
click at [993, 235] on div "PH13 Novelas MEX (11)" at bounding box center [966, 239] width 125 height 19
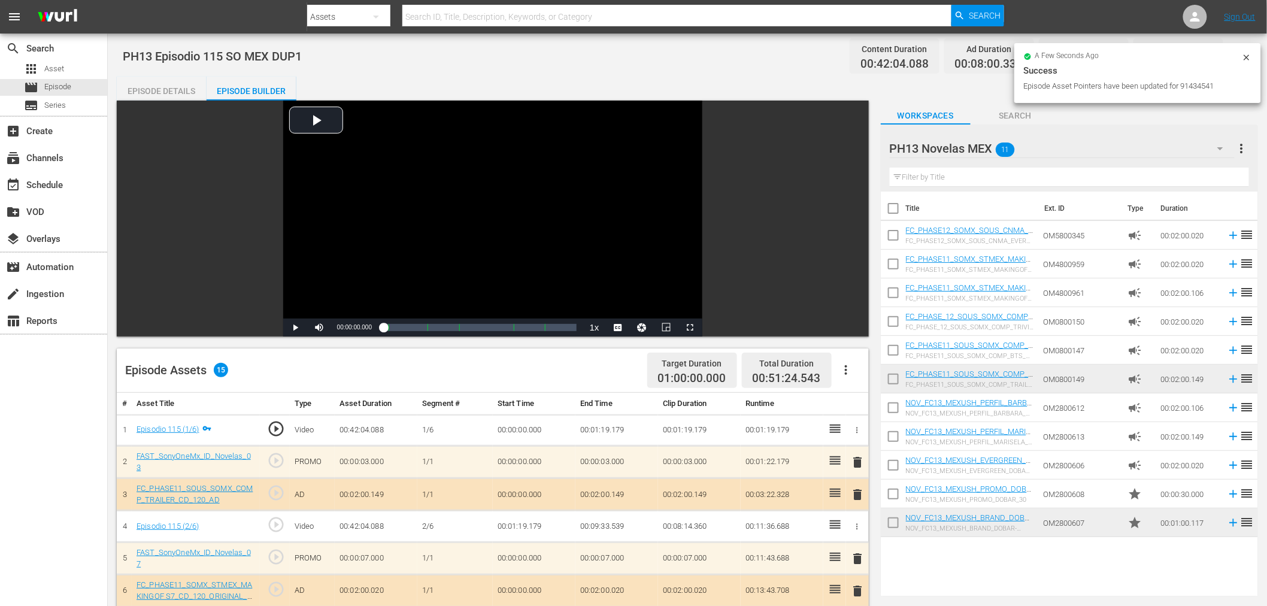
click at [892, 531] on input "checkbox" at bounding box center [893, 524] width 25 height 25
checkbox input "true"
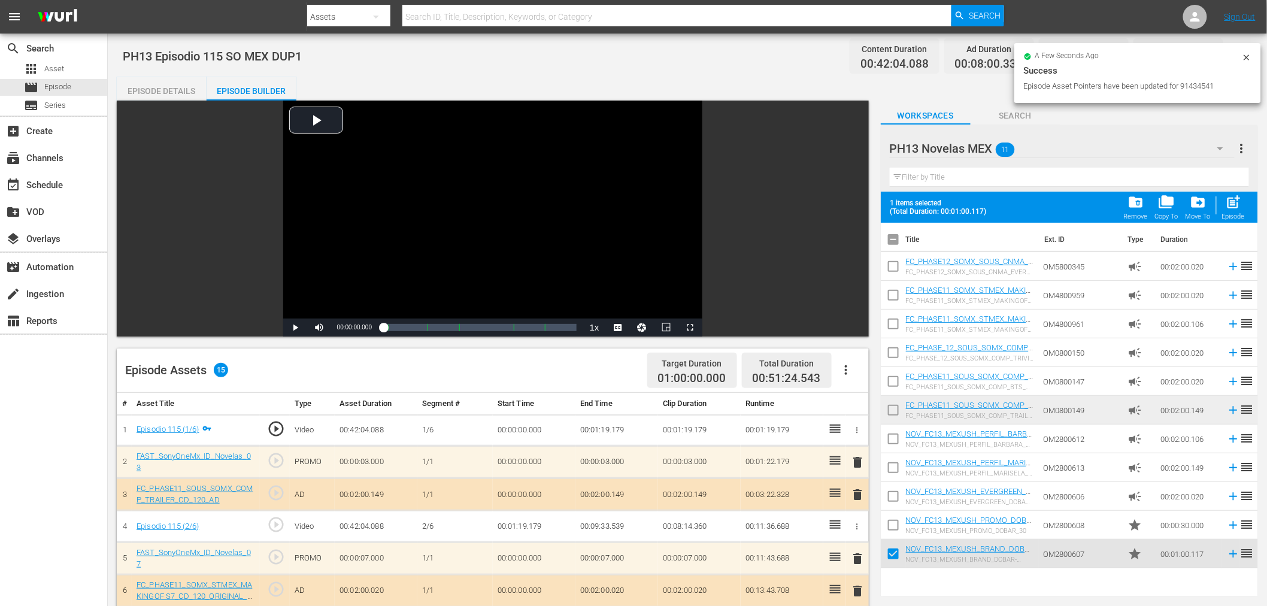
click at [892, 531] on input "checkbox" at bounding box center [893, 527] width 25 height 25
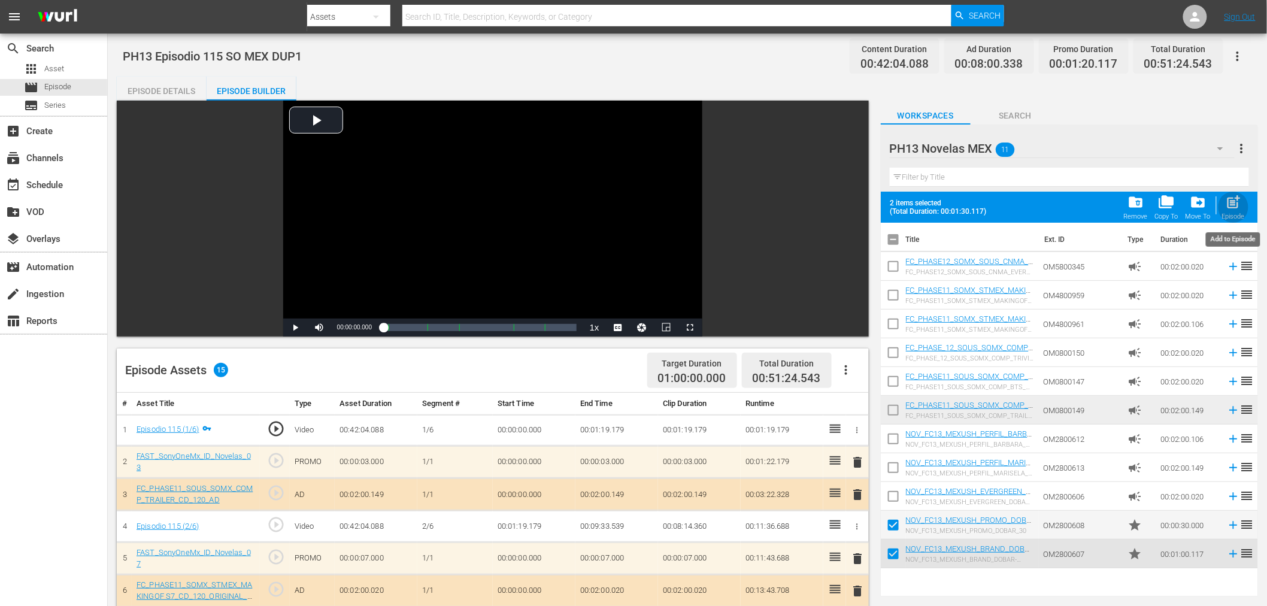
click at [1238, 204] on span "post_add" at bounding box center [1234, 202] width 16 height 16
checkbox input "false"
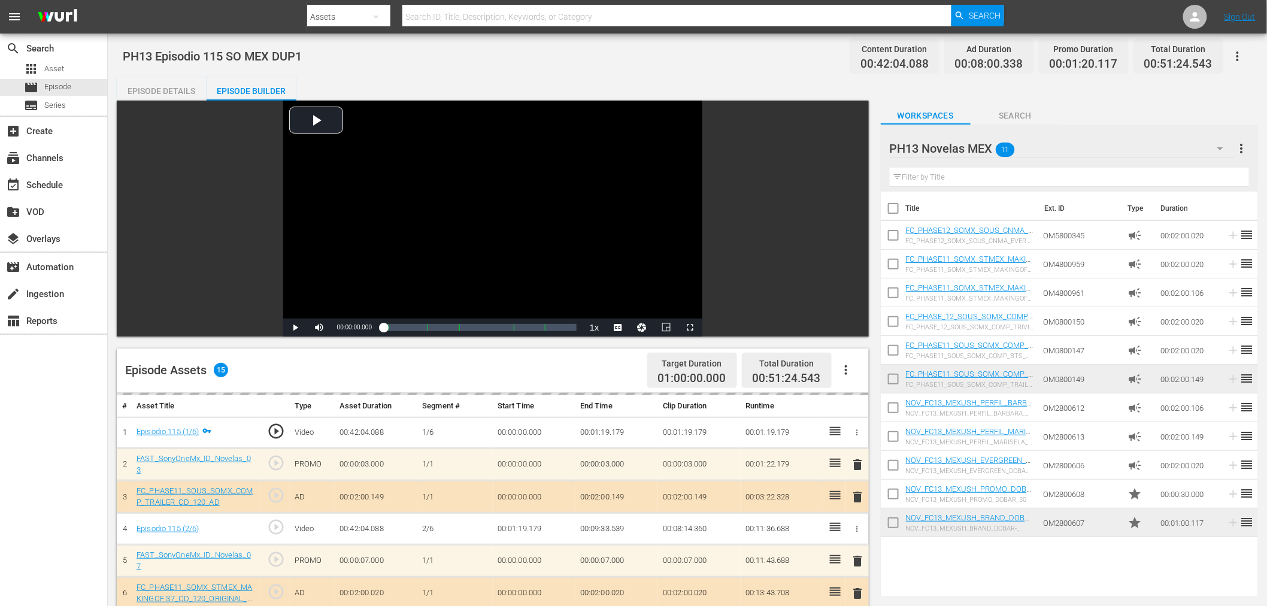
click at [893, 519] on input "checkbox" at bounding box center [893, 524] width 25 height 25
checkbox input "true"
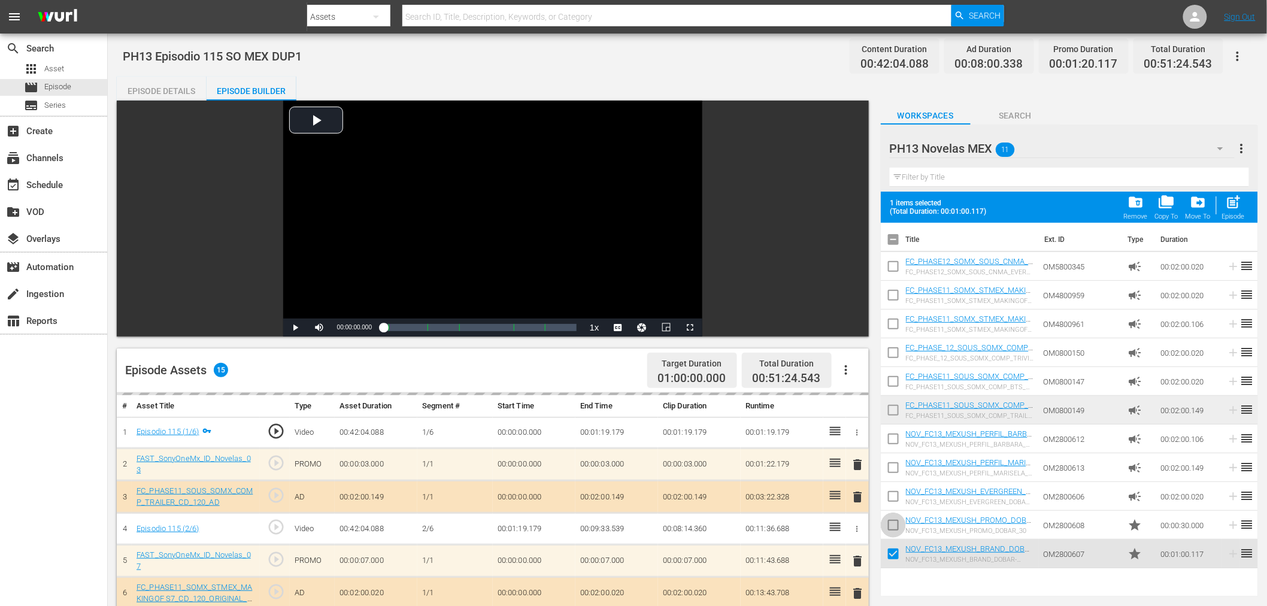
click at [893, 519] on input "checkbox" at bounding box center [893, 527] width 25 height 25
click at [1240, 202] on span "post_add" at bounding box center [1234, 202] width 16 height 16
checkbox input "false"
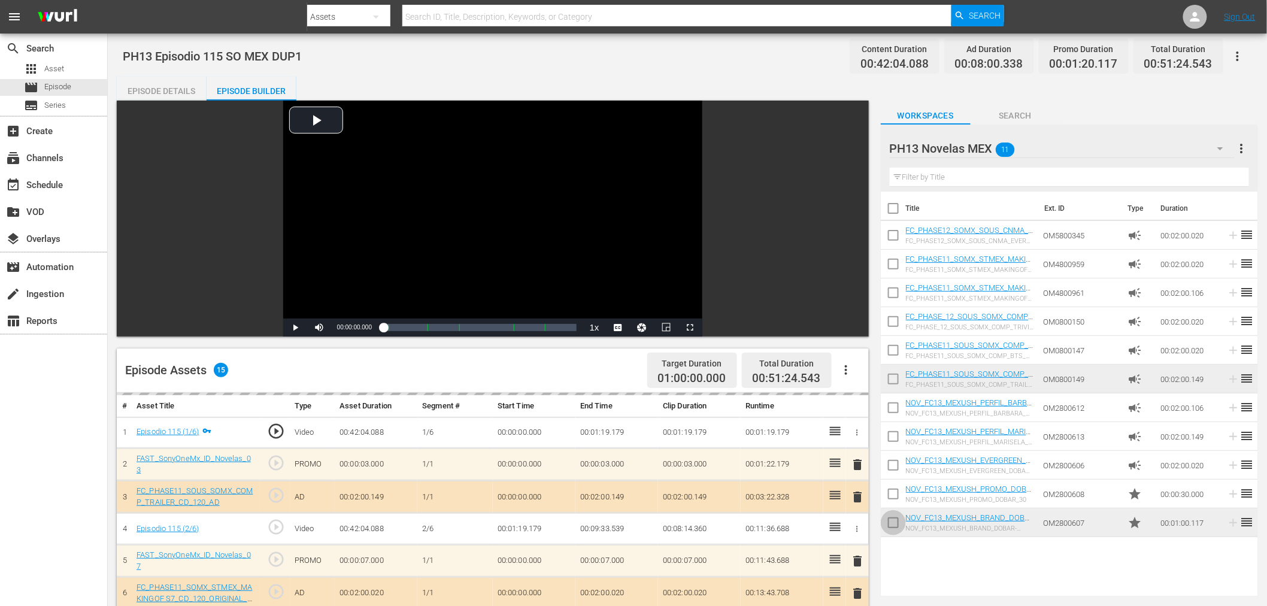
click at [891, 523] on input "checkbox" at bounding box center [893, 524] width 25 height 25
checkbox input "true"
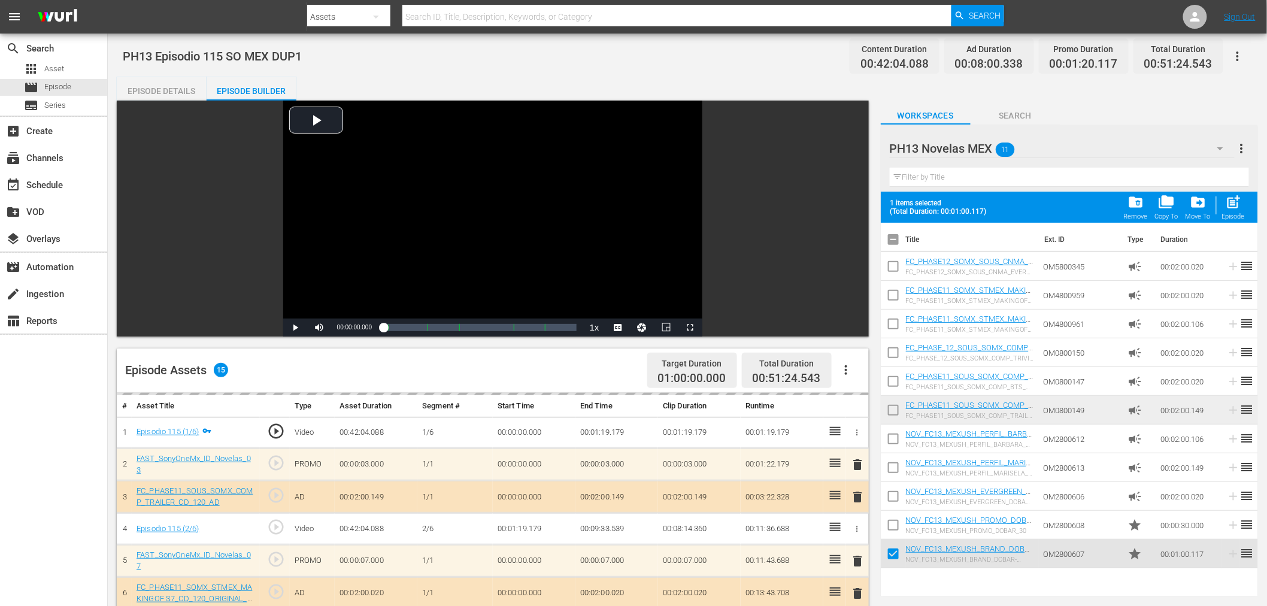
click at [891, 523] on input "checkbox" at bounding box center [893, 527] width 25 height 25
click at [1234, 218] on div "Episode" at bounding box center [1233, 217] width 23 height 8
checkbox input "false"
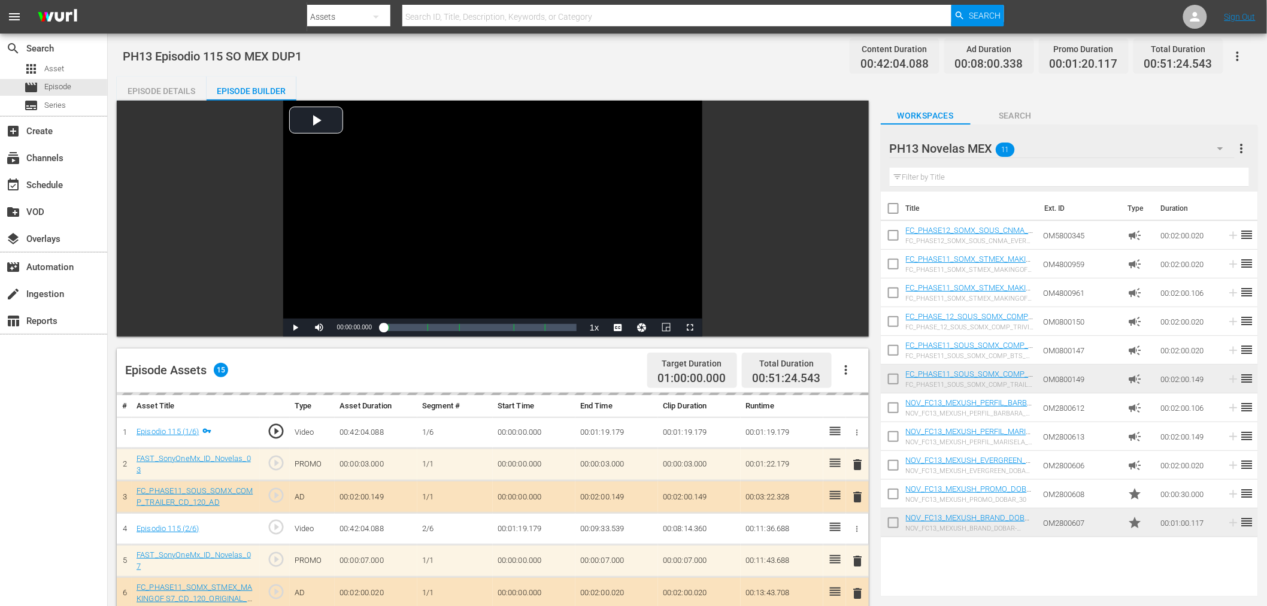
click at [898, 517] on input "checkbox" at bounding box center [893, 524] width 25 height 25
checkbox input "true"
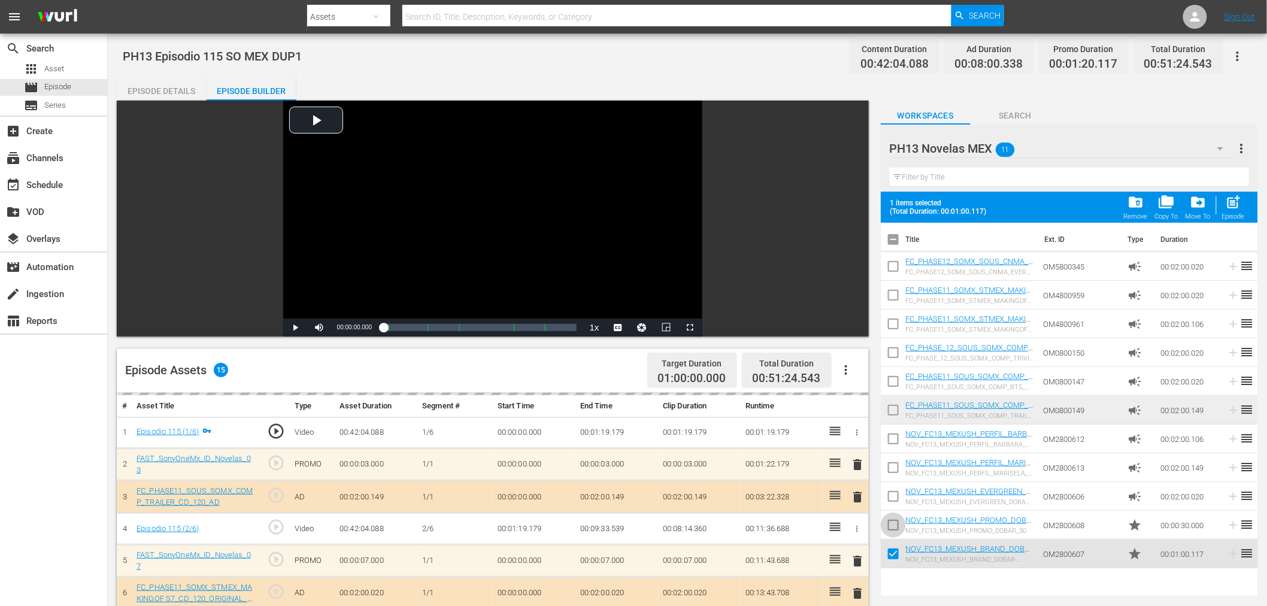
click at [898, 515] on input "checkbox" at bounding box center [893, 527] width 25 height 25
click at [1248, 195] on span "post_add Episode" at bounding box center [1233, 207] width 30 height 34
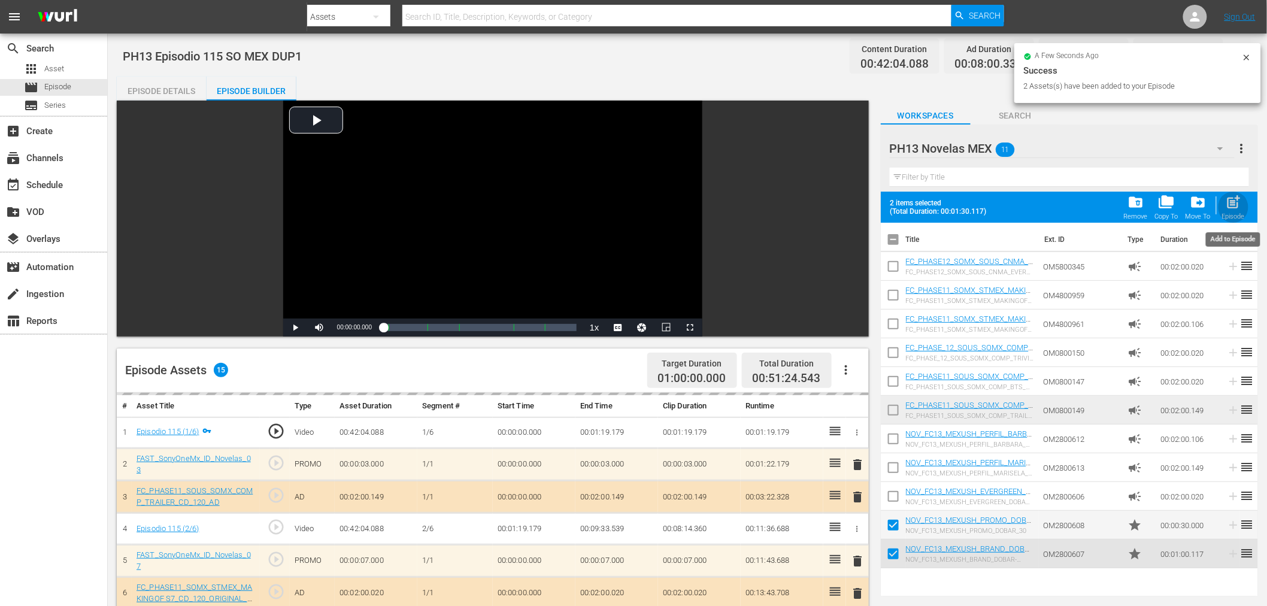
click at [1227, 201] on span "post_add" at bounding box center [1234, 202] width 16 height 16
checkbox input "false"
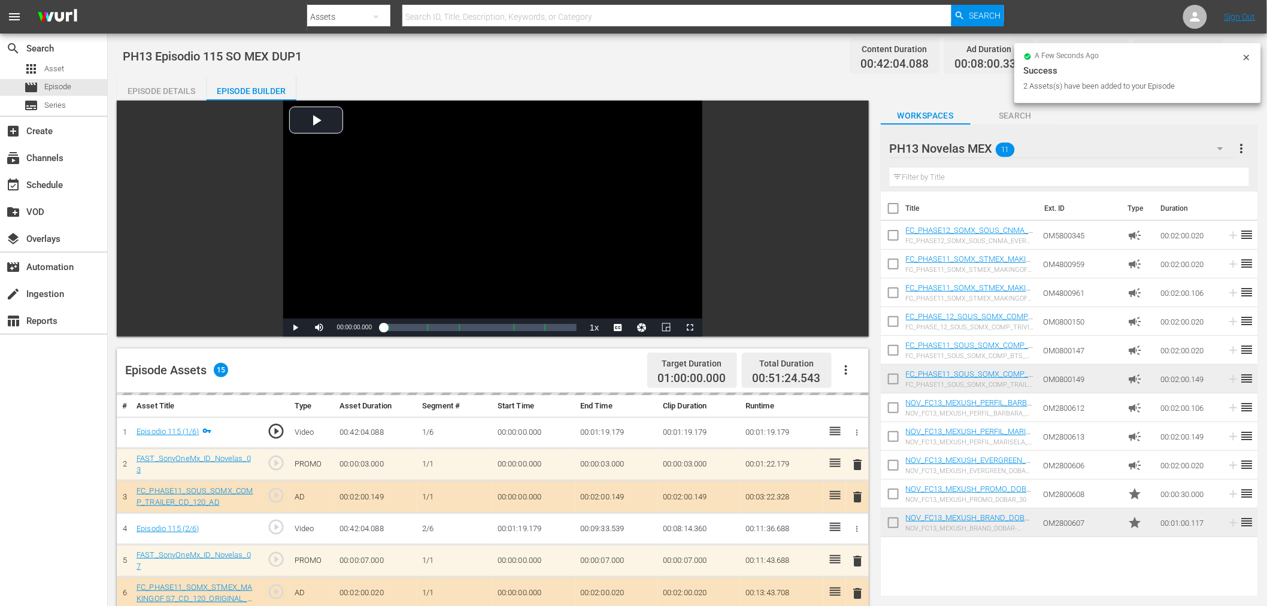
click at [900, 524] on input "checkbox" at bounding box center [893, 524] width 25 height 25
checkbox input "true"
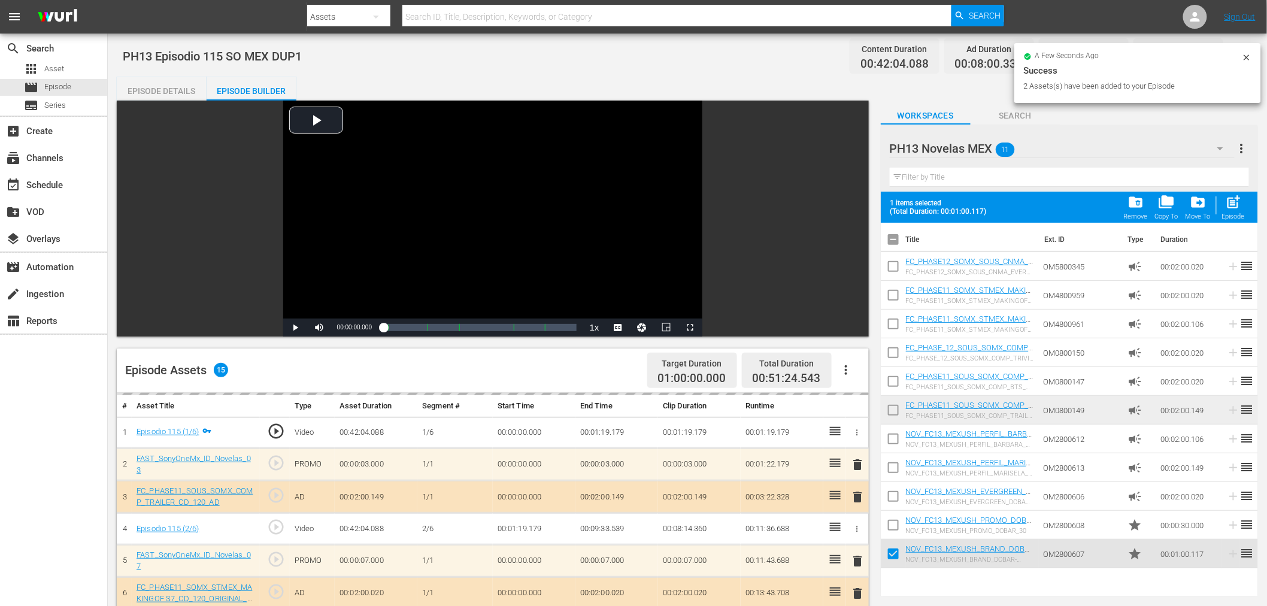
click at [900, 524] on input "checkbox" at bounding box center [893, 527] width 25 height 25
click at [1238, 199] on span "post_add" at bounding box center [1234, 202] width 16 height 16
checkbox input "false"
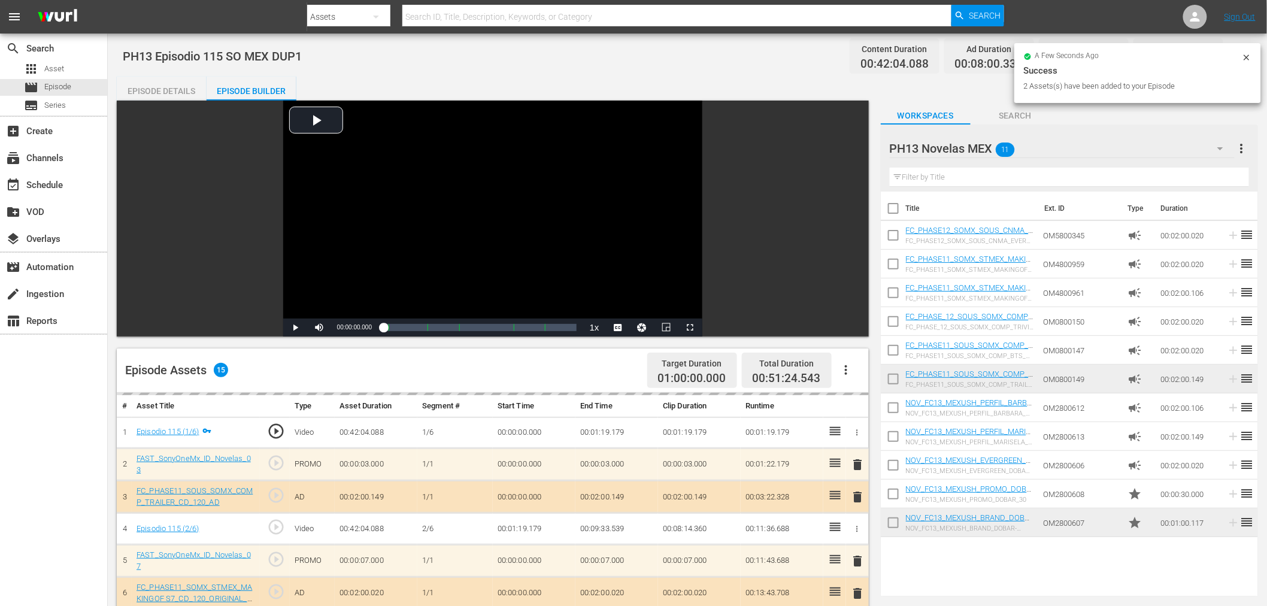
click at [888, 525] on input "checkbox" at bounding box center [893, 524] width 25 height 25
checkbox input "true"
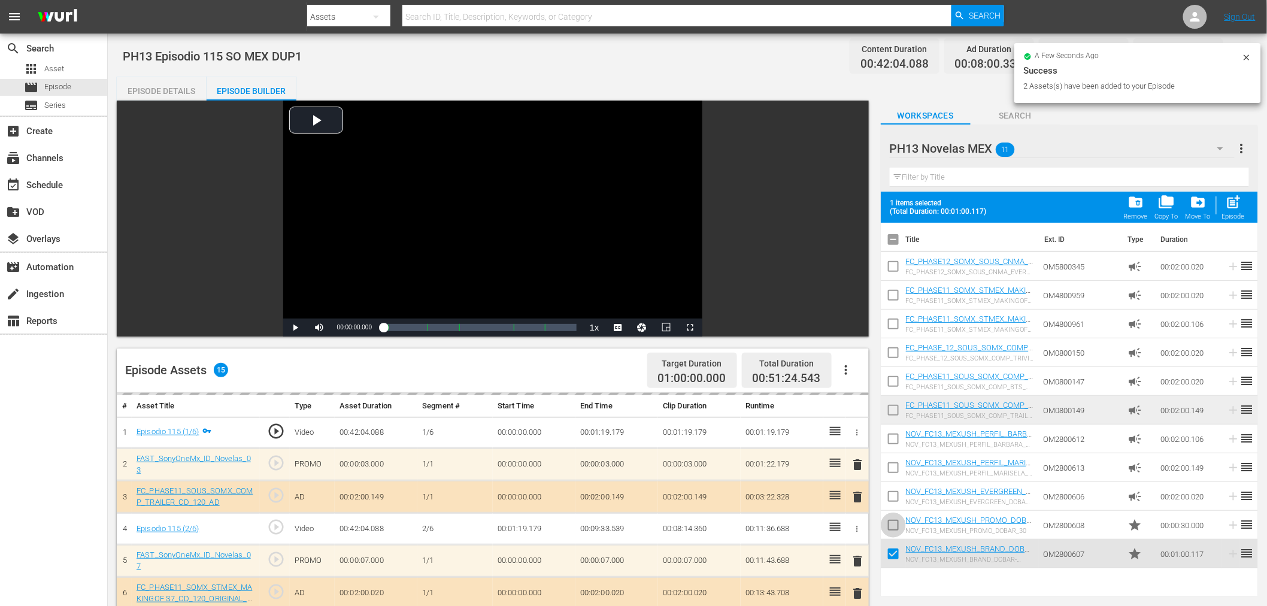
click at [888, 525] on input "checkbox" at bounding box center [893, 527] width 25 height 25
click at [1232, 205] on span "post_add" at bounding box center [1234, 202] width 16 height 16
checkbox input "false"
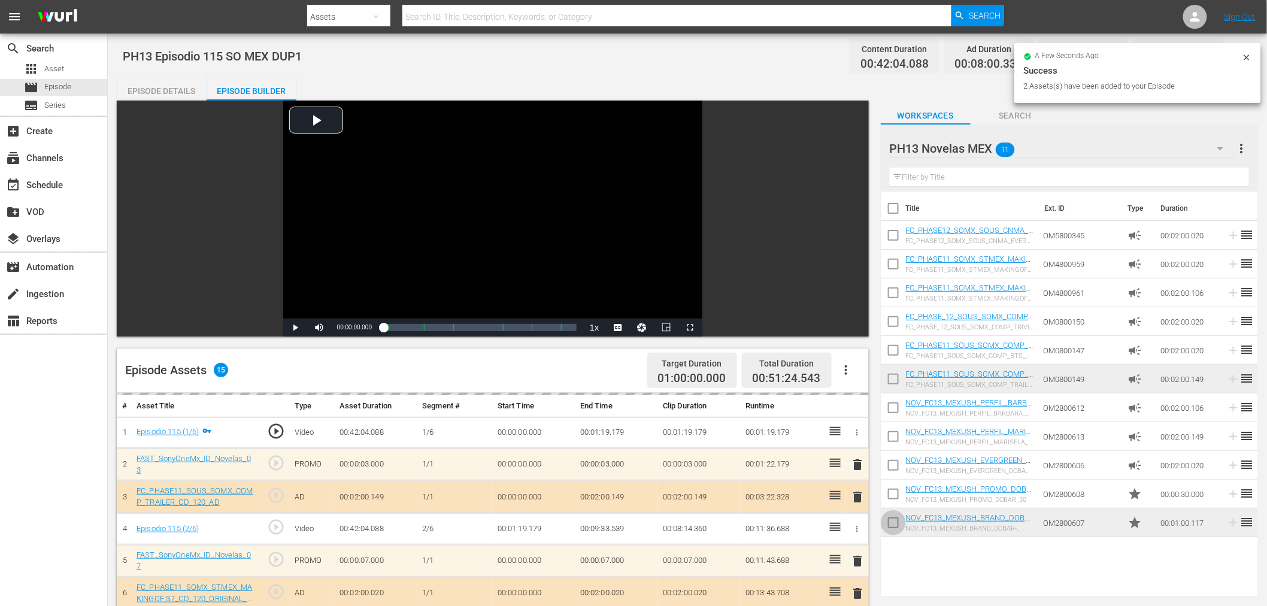
click at [889, 521] on input "checkbox" at bounding box center [893, 524] width 25 height 25
checkbox input "true"
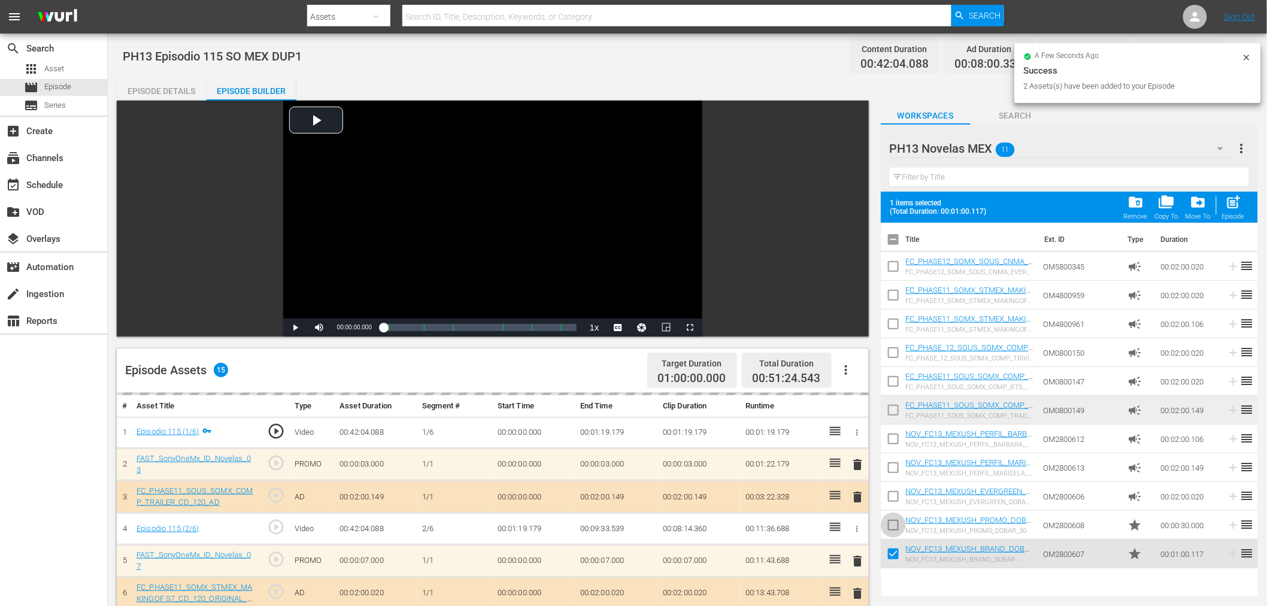
click at [893, 515] on input "checkbox" at bounding box center [893, 527] width 25 height 25
click at [1232, 204] on span "post_add" at bounding box center [1234, 202] width 16 height 16
checkbox input "false"
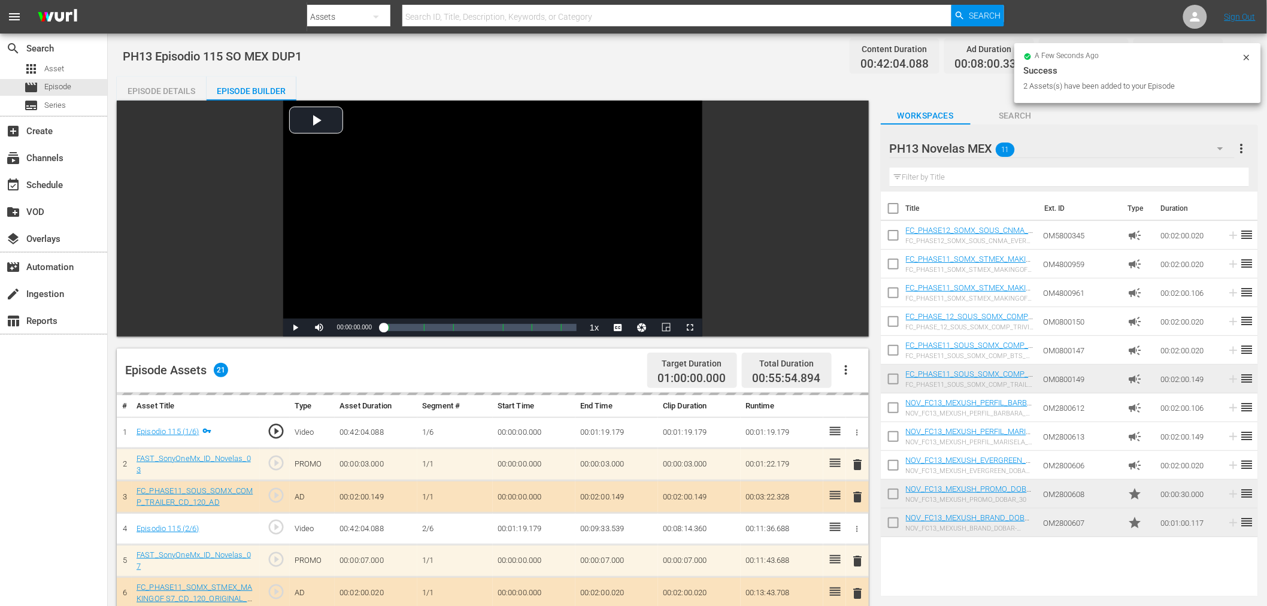
click at [894, 521] on input "checkbox" at bounding box center [893, 524] width 25 height 25
checkbox input "true"
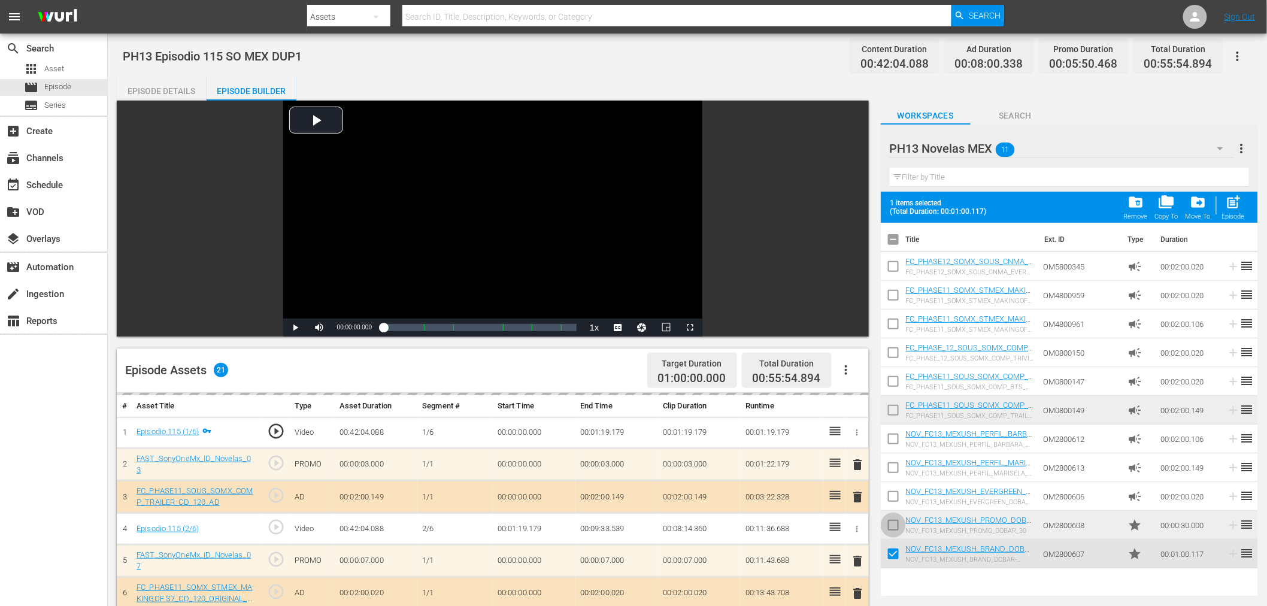
click at [894, 521] on input "checkbox" at bounding box center [893, 527] width 25 height 25
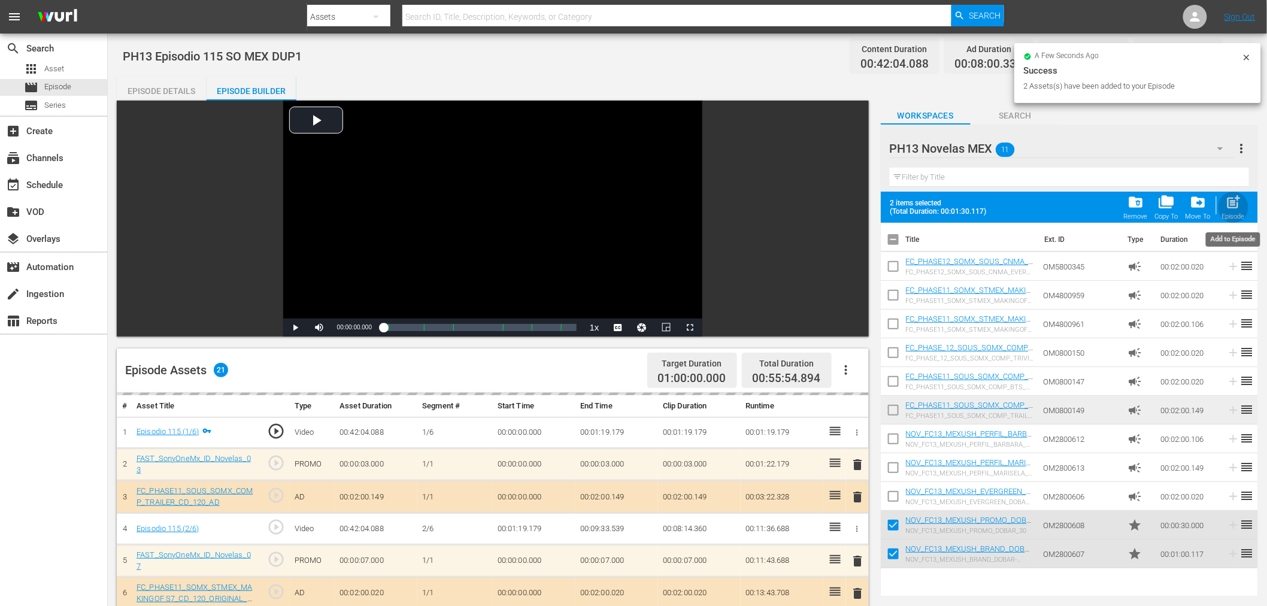
click at [1244, 201] on div "post_add Episode" at bounding box center [1233, 207] width 23 height 26
checkbox input "false"
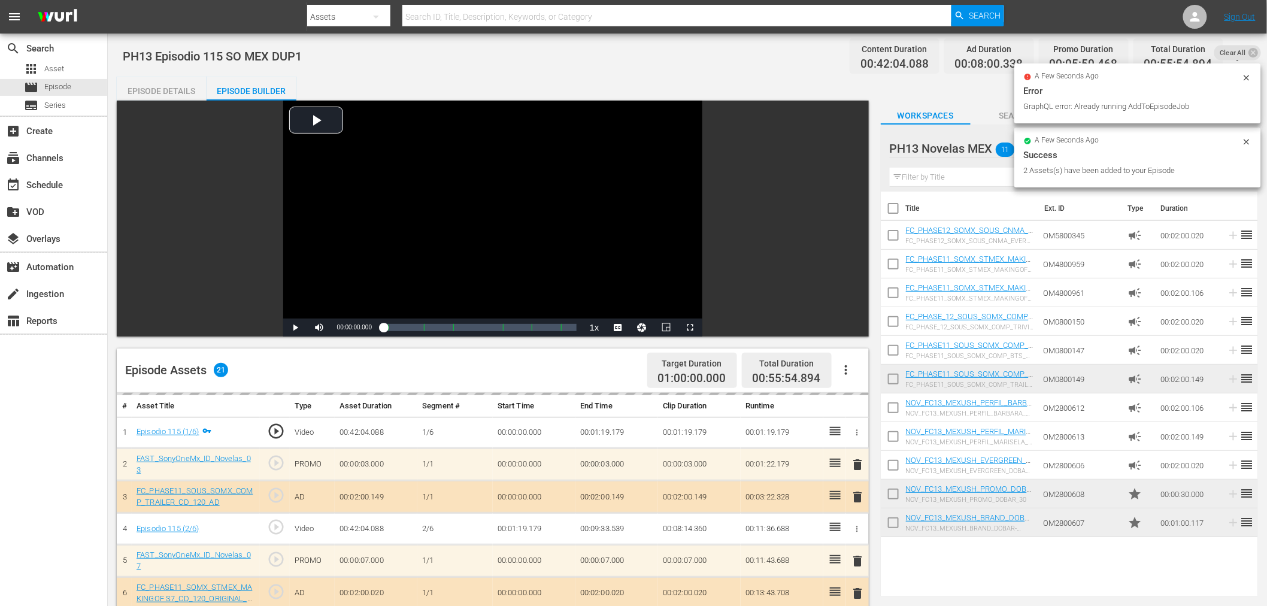
click at [894, 518] on input "checkbox" at bounding box center [893, 524] width 25 height 25
checkbox input "true"
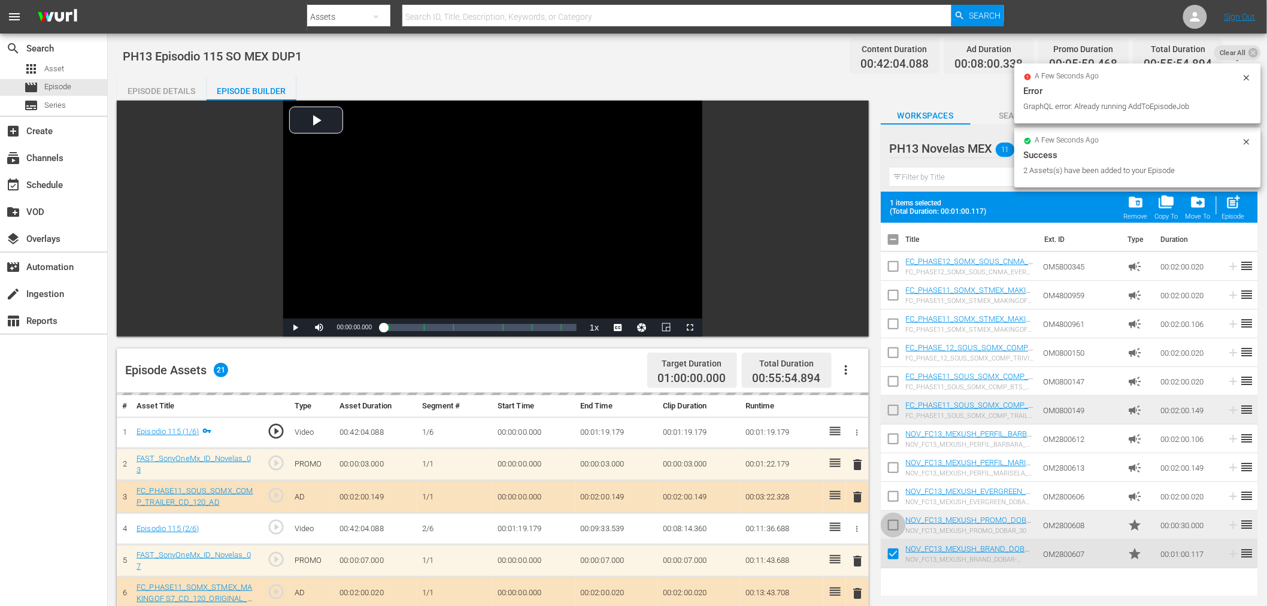
click at [894, 518] on input "checkbox" at bounding box center [893, 527] width 25 height 25
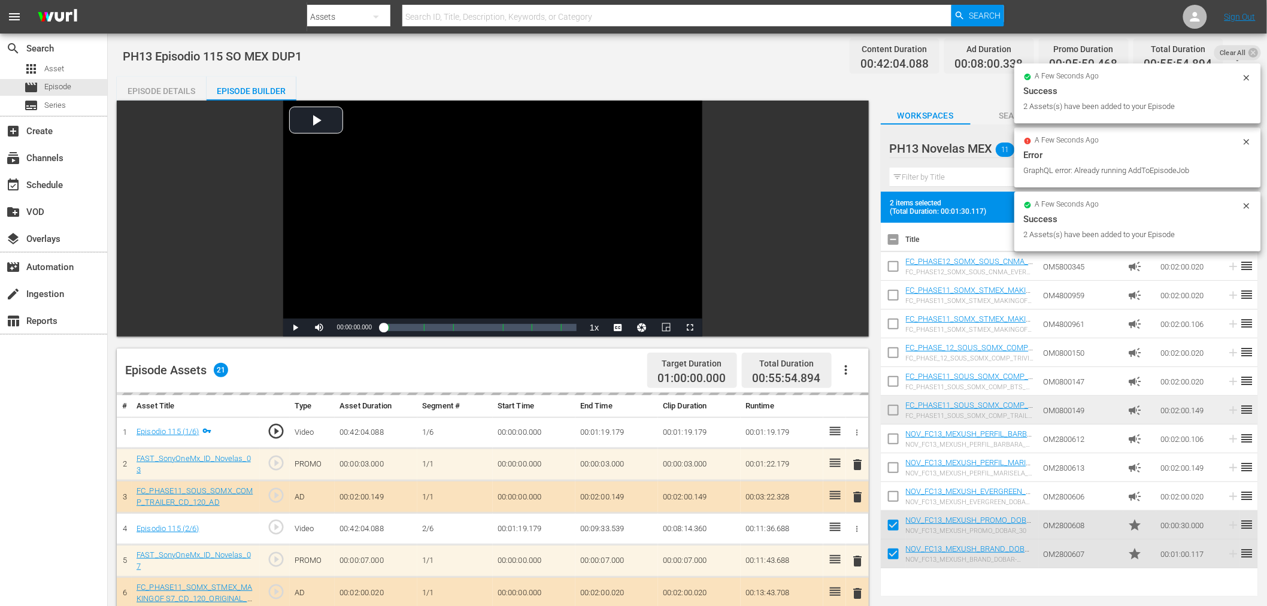
click at [1238, 201] on div "a few seconds ago" at bounding box center [1133, 205] width 218 height 8
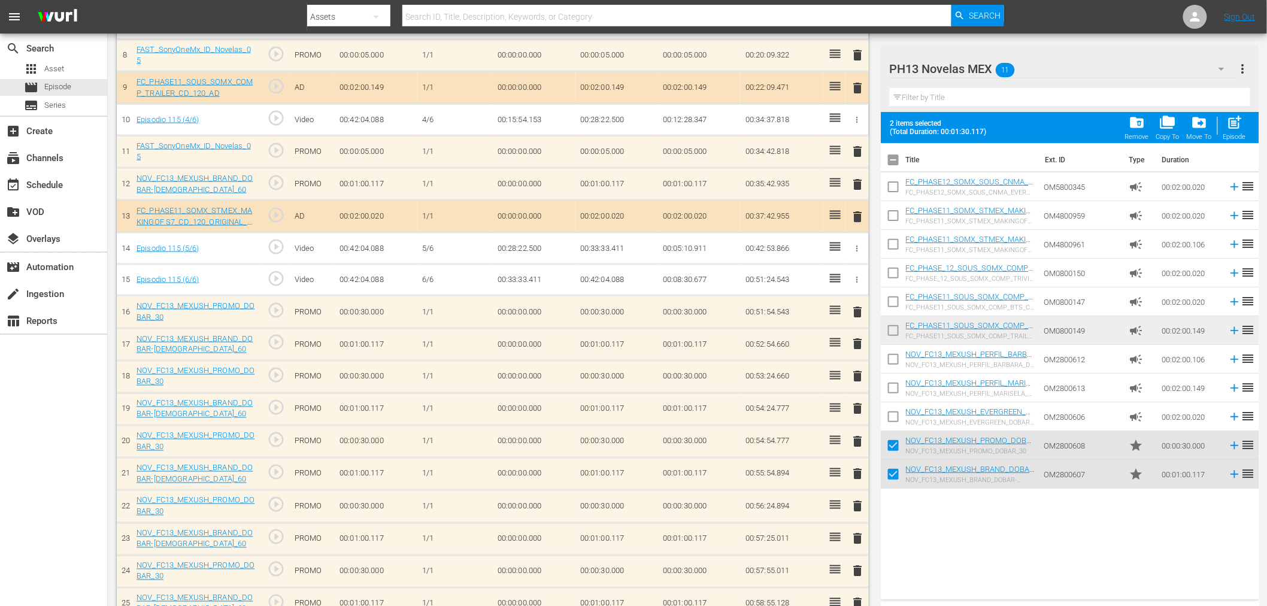
scroll to position [748, 0]
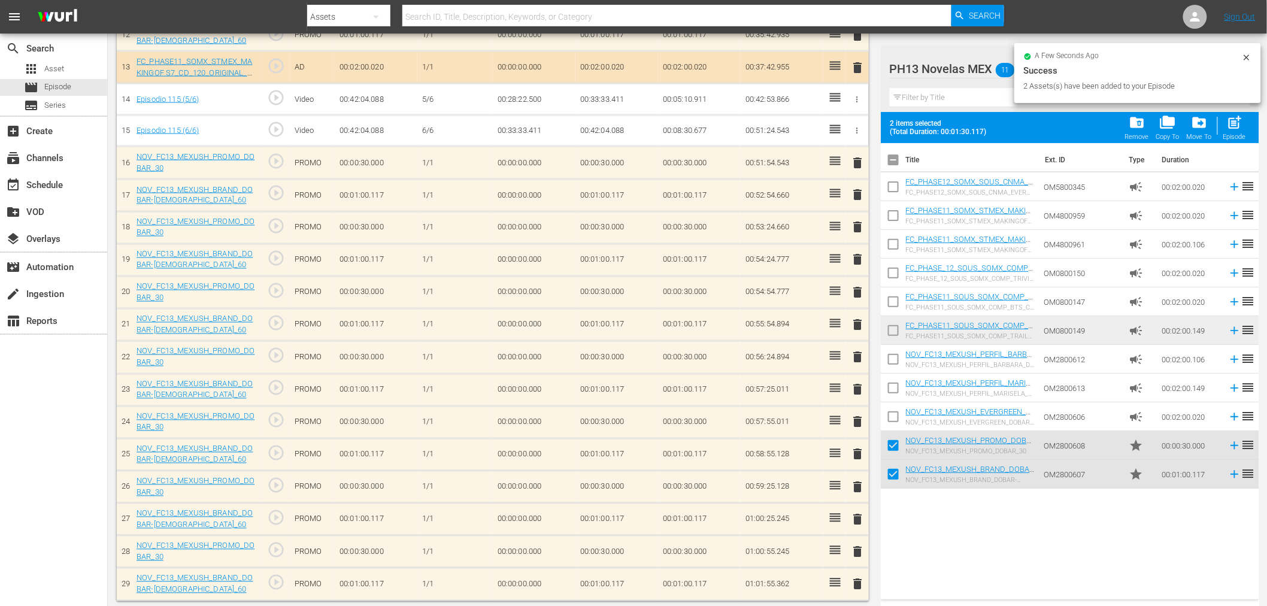
click at [1235, 130] on span "post_add" at bounding box center [1234, 122] width 16 height 16
checkbox input "false"
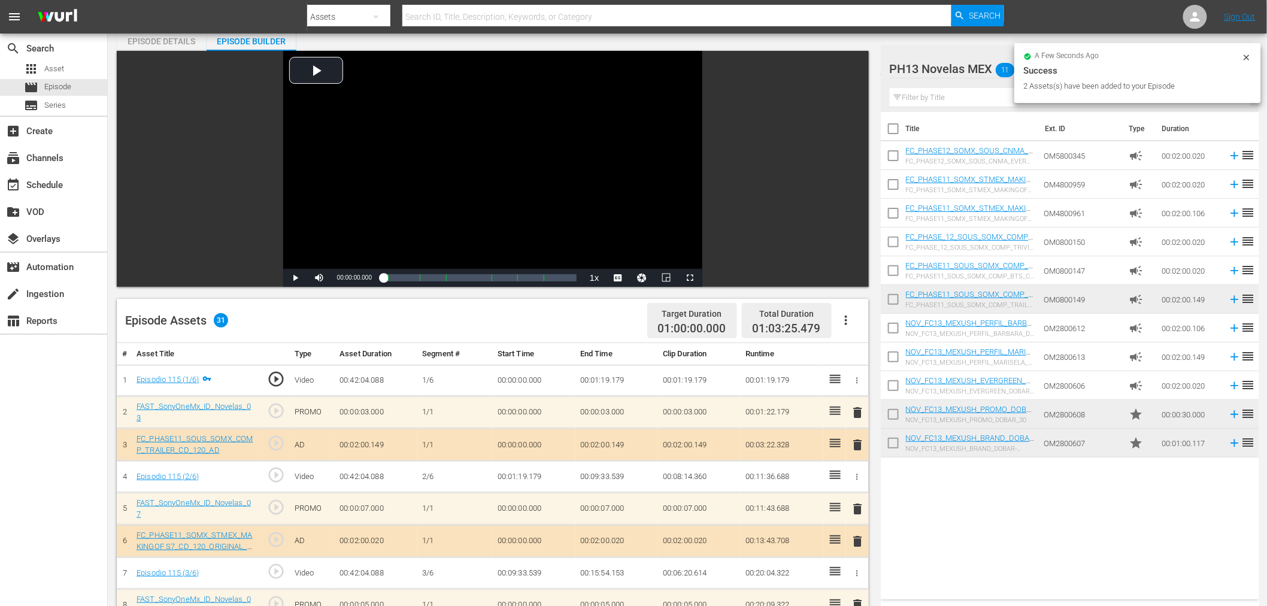
scroll to position [0, 0]
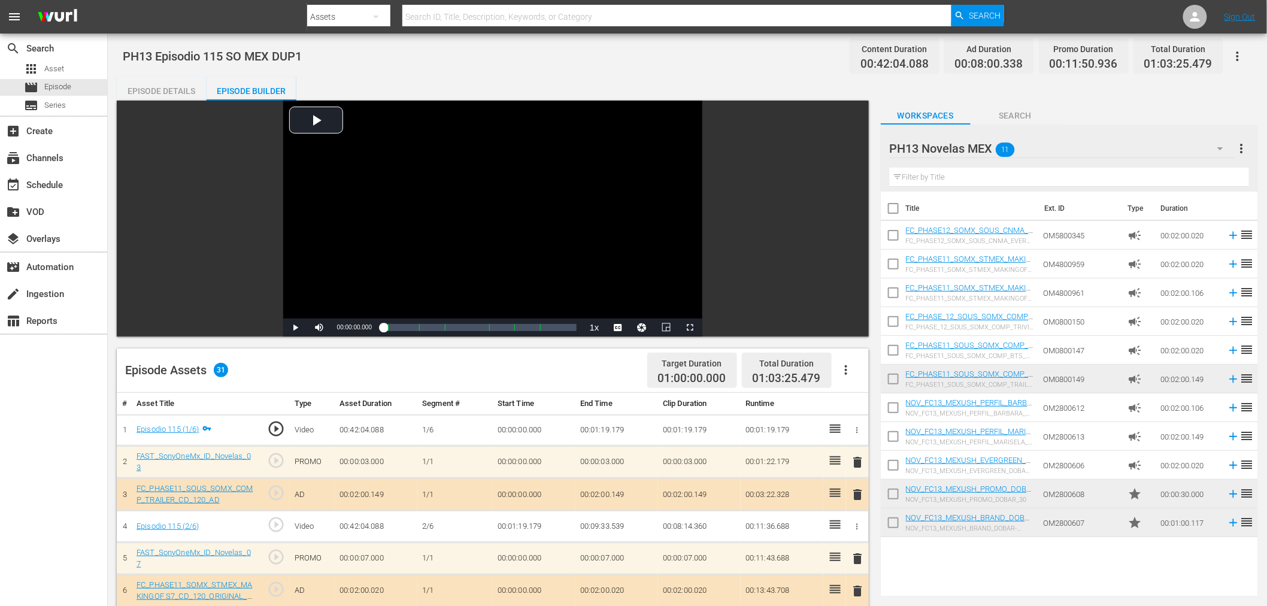
click at [888, 523] on input "checkbox" at bounding box center [893, 524] width 25 height 25
checkbox input "true"
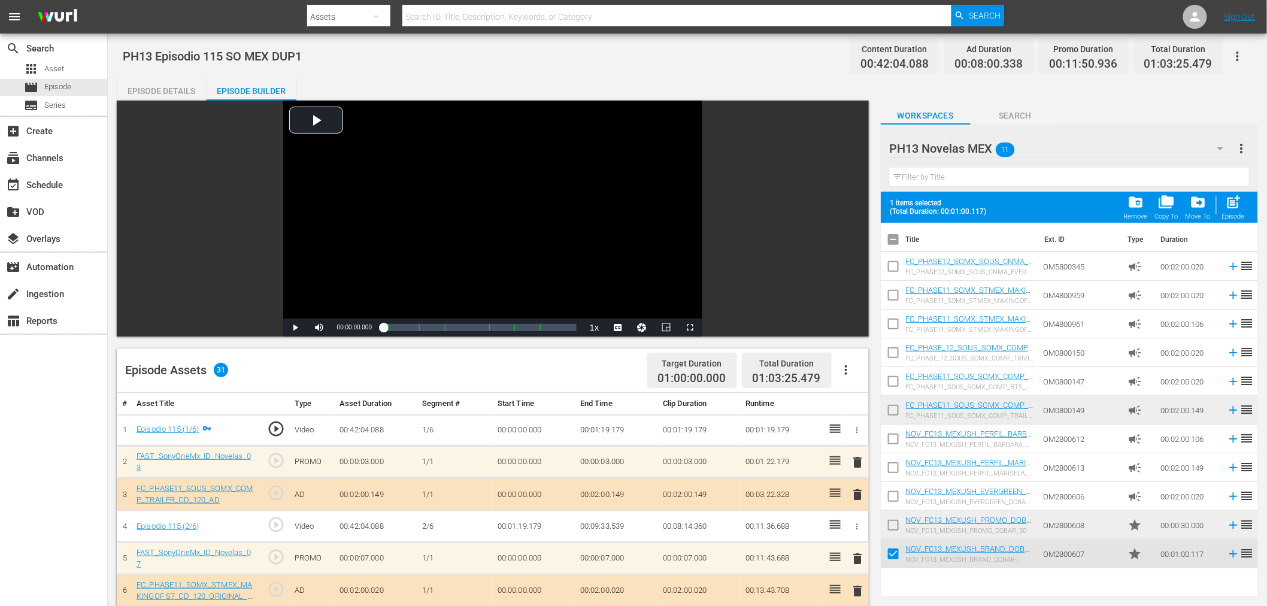
click at [888, 523] on input "checkbox" at bounding box center [893, 527] width 25 height 25
drag, startPoint x: 1226, startPoint y: 201, endPoint x: 1192, endPoint y: 181, distance: 39.4
click at [1226, 201] on span "post_add" at bounding box center [1234, 202] width 16 height 16
checkbox input "false"
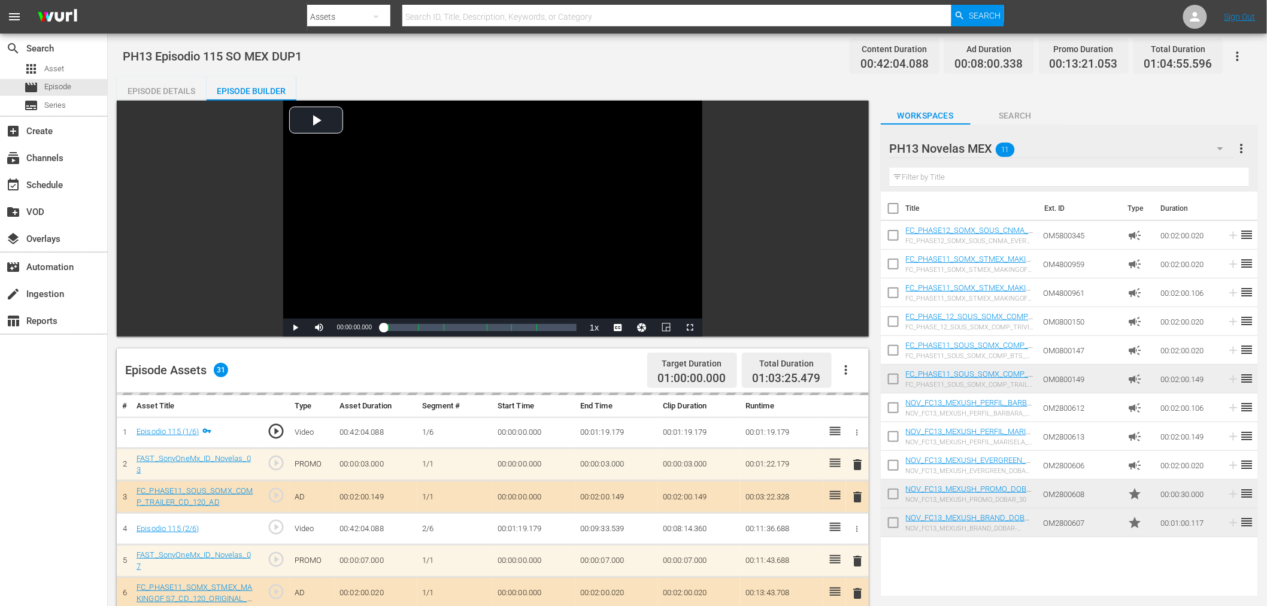
click at [888, 521] on input "checkbox" at bounding box center [893, 524] width 25 height 25
checkbox input "true"
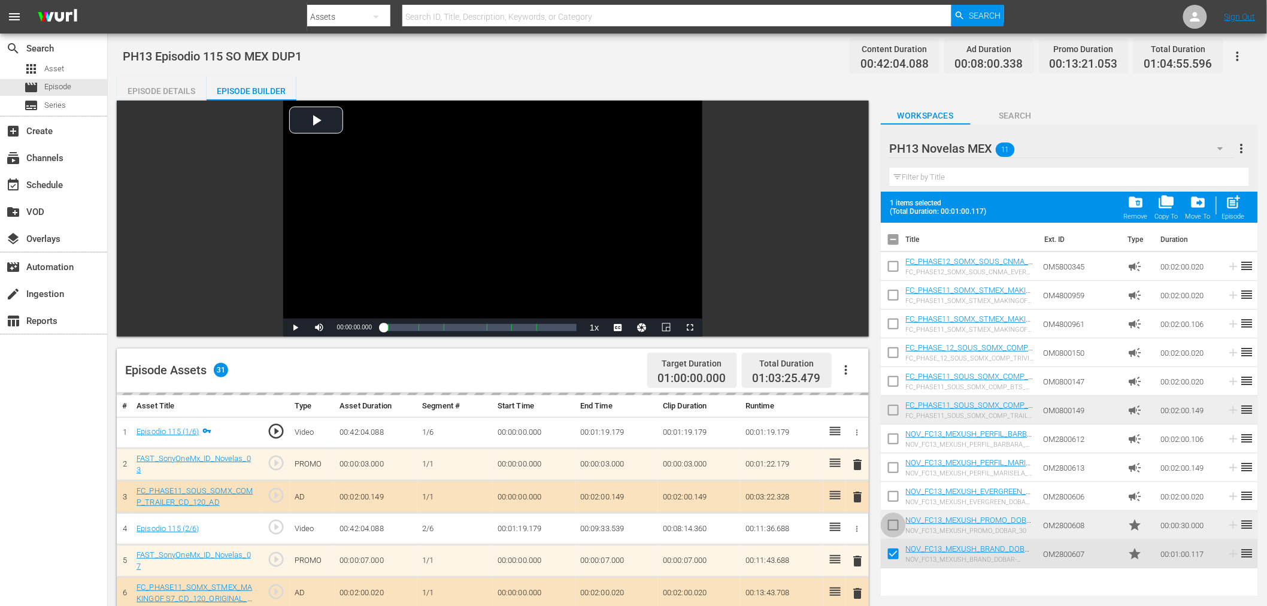
click at [889, 520] on input "checkbox" at bounding box center [893, 527] width 25 height 25
drag, startPoint x: 1236, startPoint y: 210, endPoint x: 1223, endPoint y: 199, distance: 16.2
click at [1236, 208] on span "post_add" at bounding box center [1234, 202] width 16 height 16
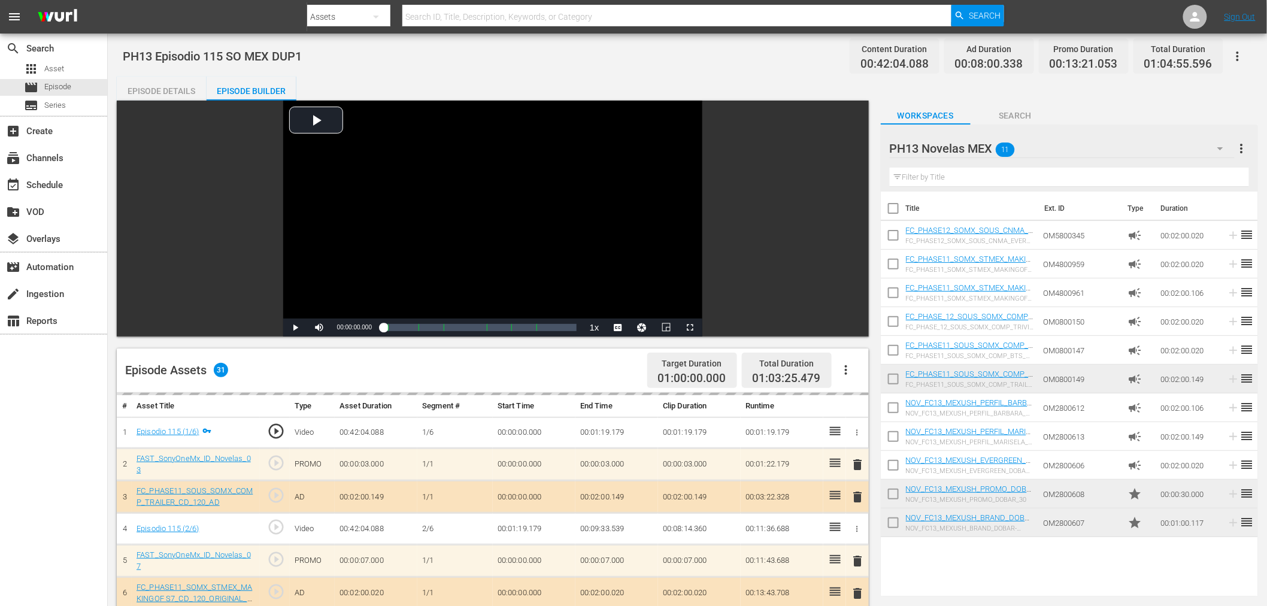
checkbox input "false"
click at [1063, 135] on div "PH13 Novelas MEX 11" at bounding box center [1062, 149] width 345 height 34
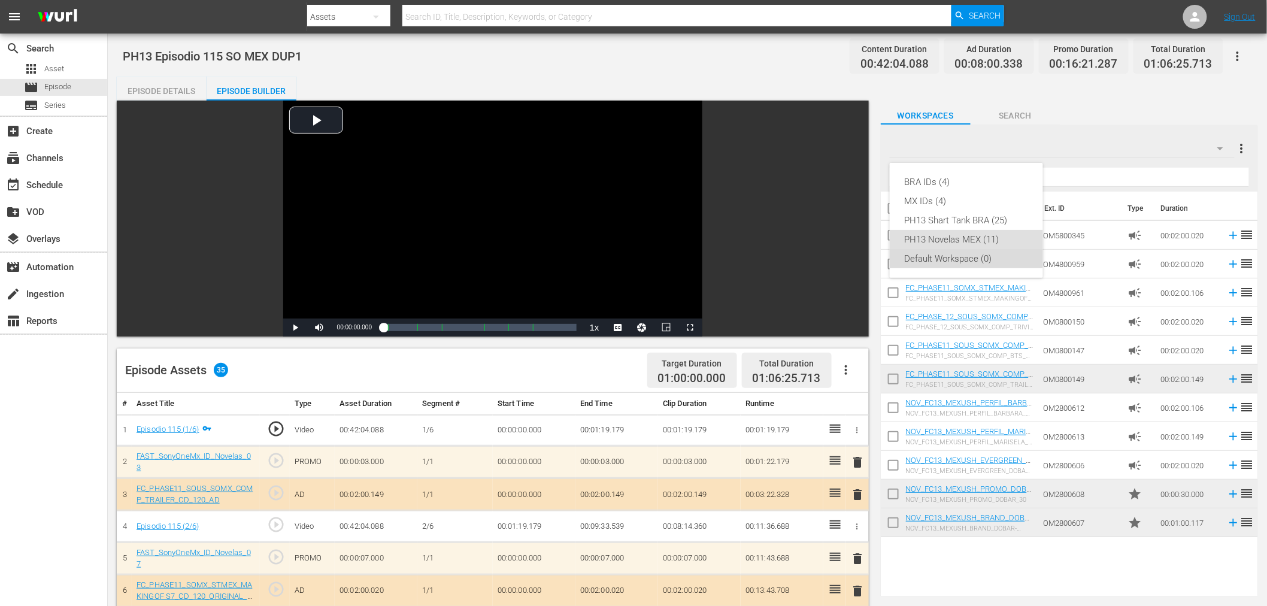
click at [993, 256] on div "Default Workspace (0)" at bounding box center [966, 258] width 125 height 19
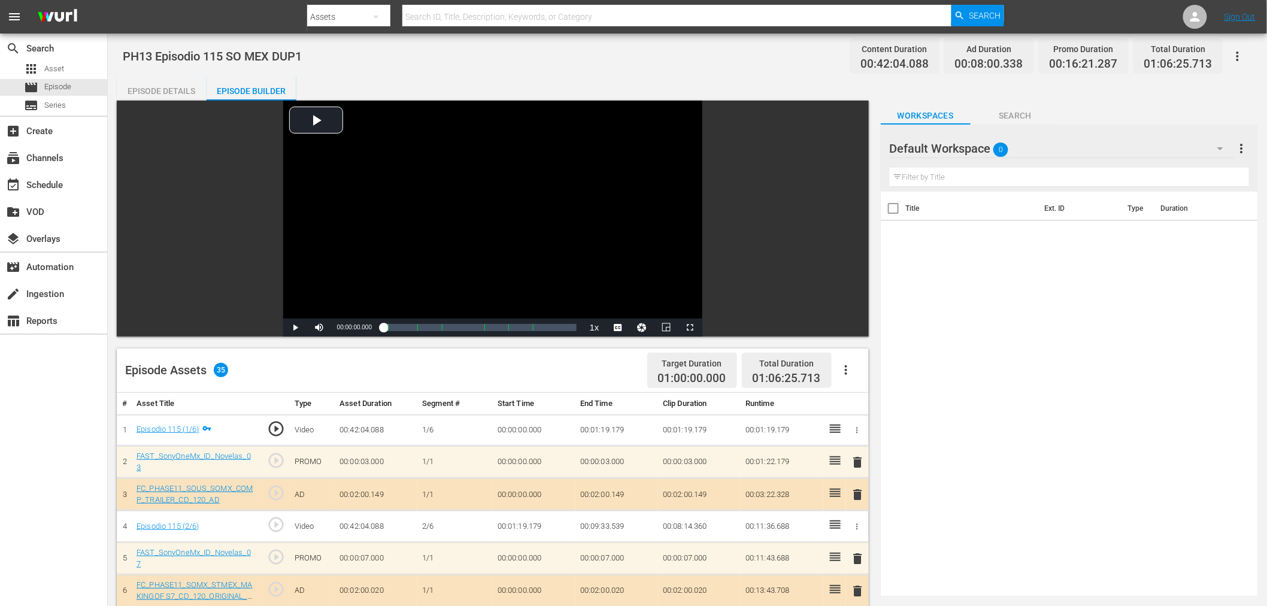
click at [1239, 56] on icon "button" at bounding box center [1237, 56] width 14 height 14
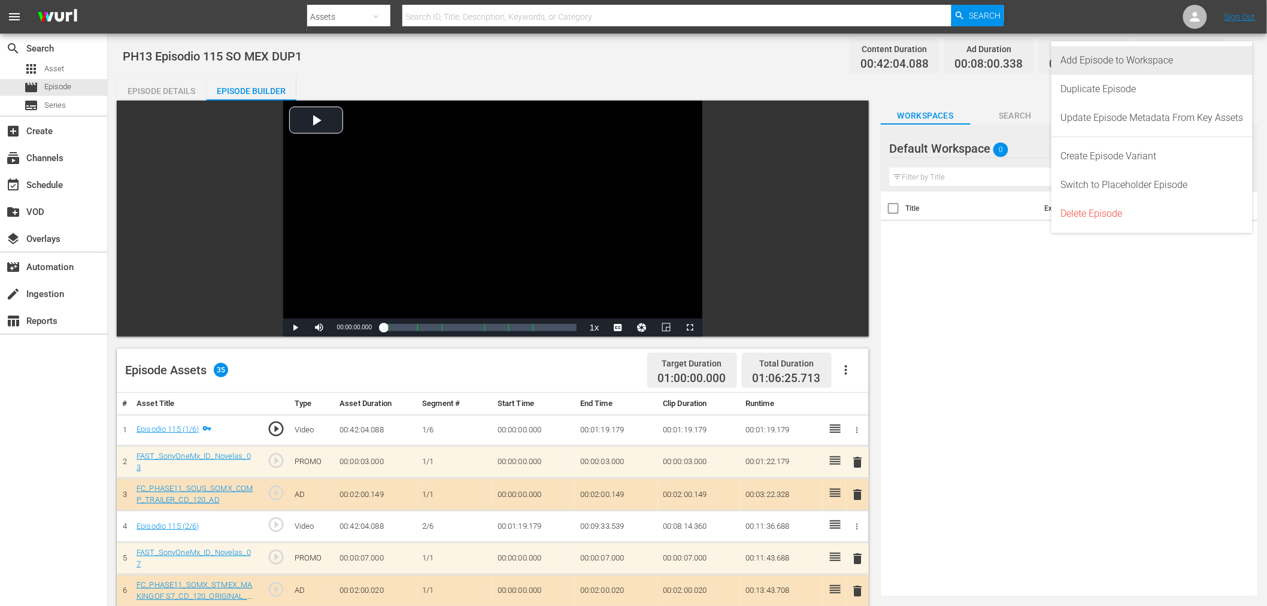
click at [1220, 60] on div "Add Episode to Workspace" at bounding box center [1152, 60] width 183 height 29
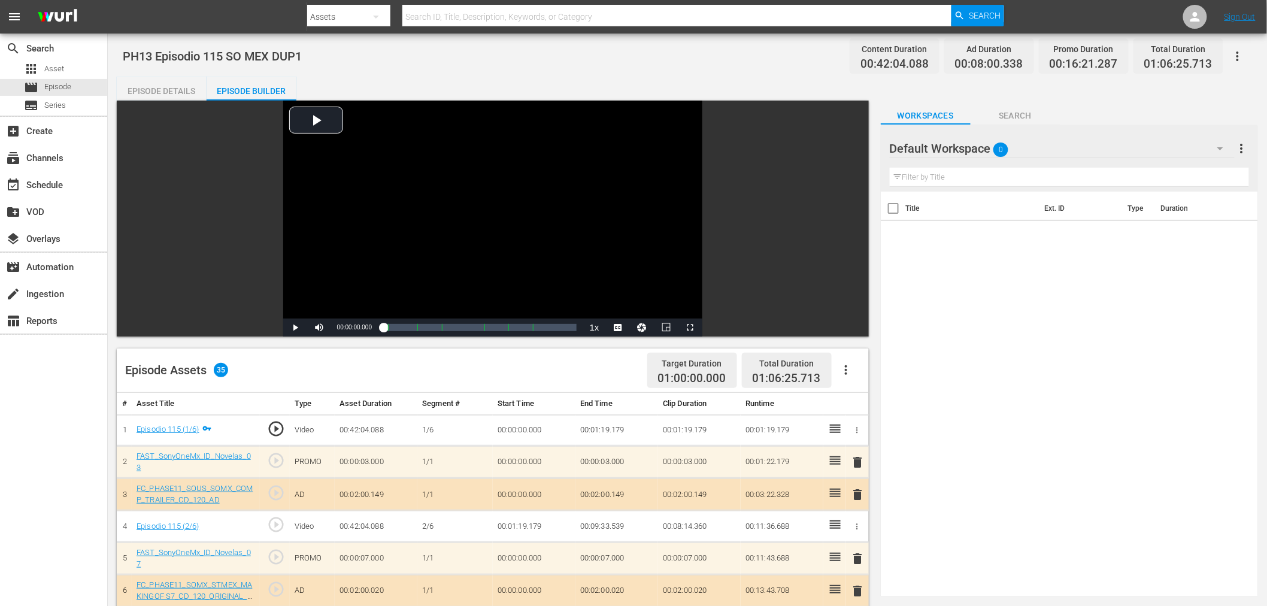
click at [1063, 148] on div "Default Workspace 0" at bounding box center [1062, 149] width 345 height 34
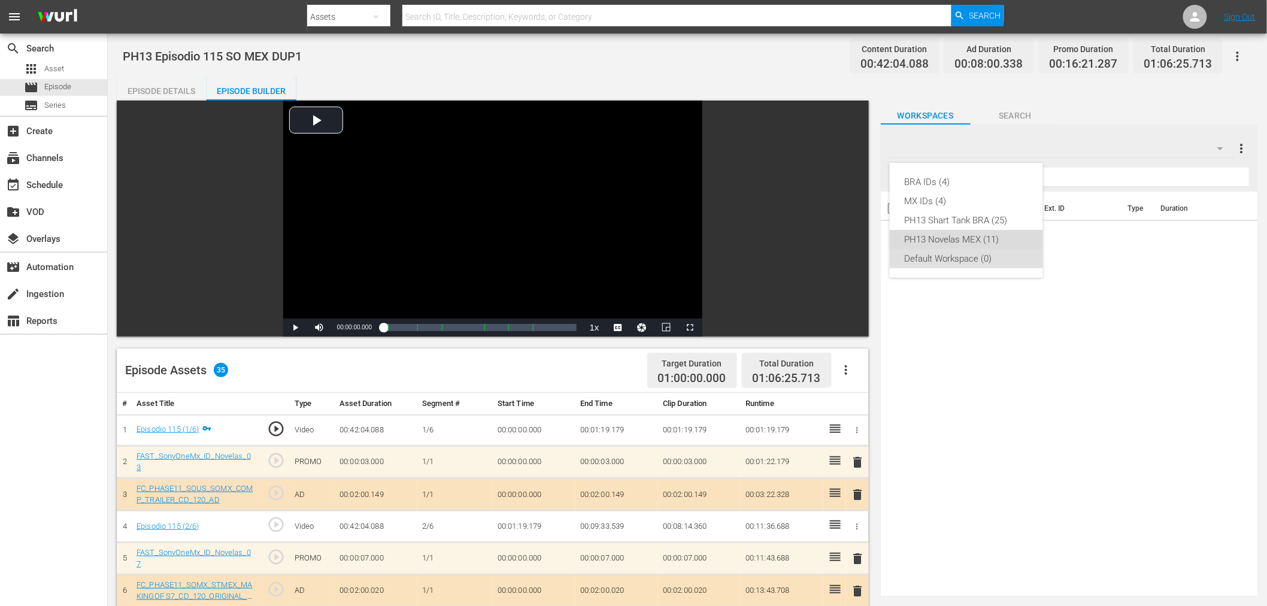
click at [991, 235] on div "PH13 Novelas MEX (11)" at bounding box center [966, 239] width 125 height 19
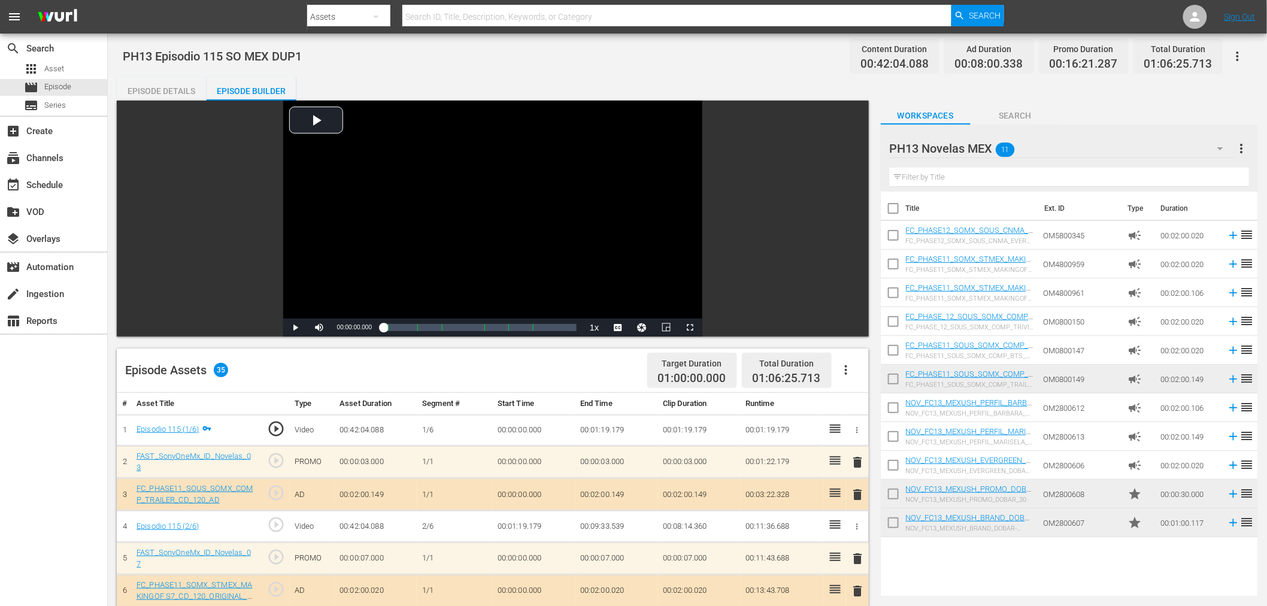
click at [896, 515] on input "checkbox" at bounding box center [893, 524] width 25 height 25
checkbox input "true"
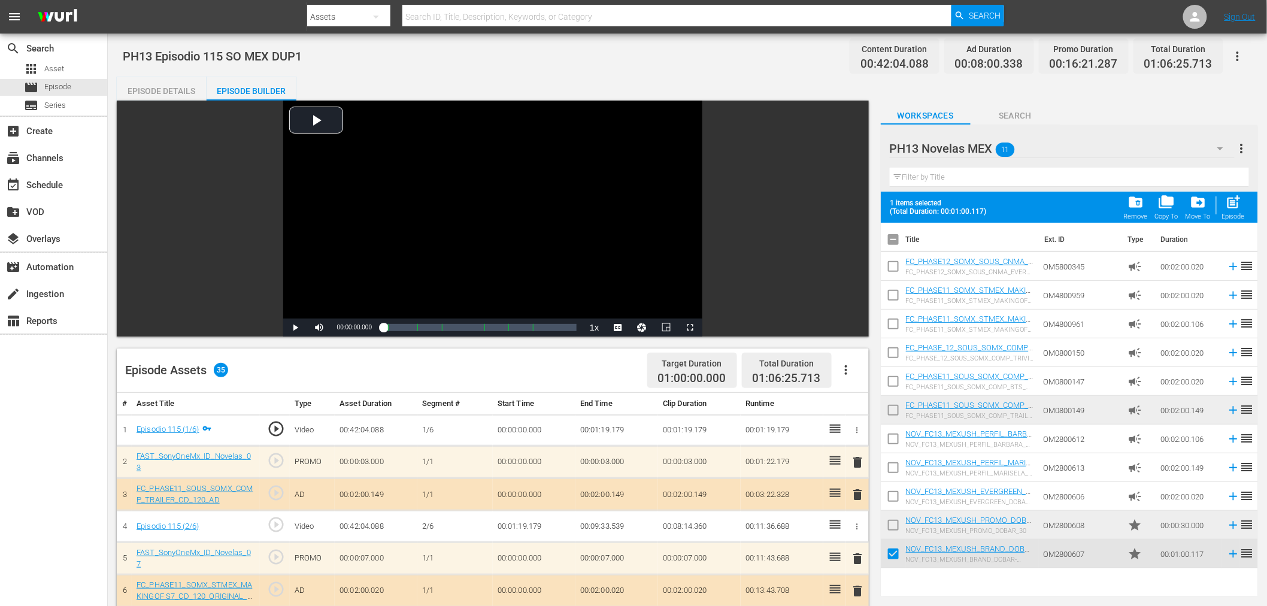
click at [896, 515] on input "checkbox" at bounding box center [893, 527] width 25 height 25
click at [1232, 205] on span "post_add" at bounding box center [1234, 202] width 16 height 16
checkbox input "false"
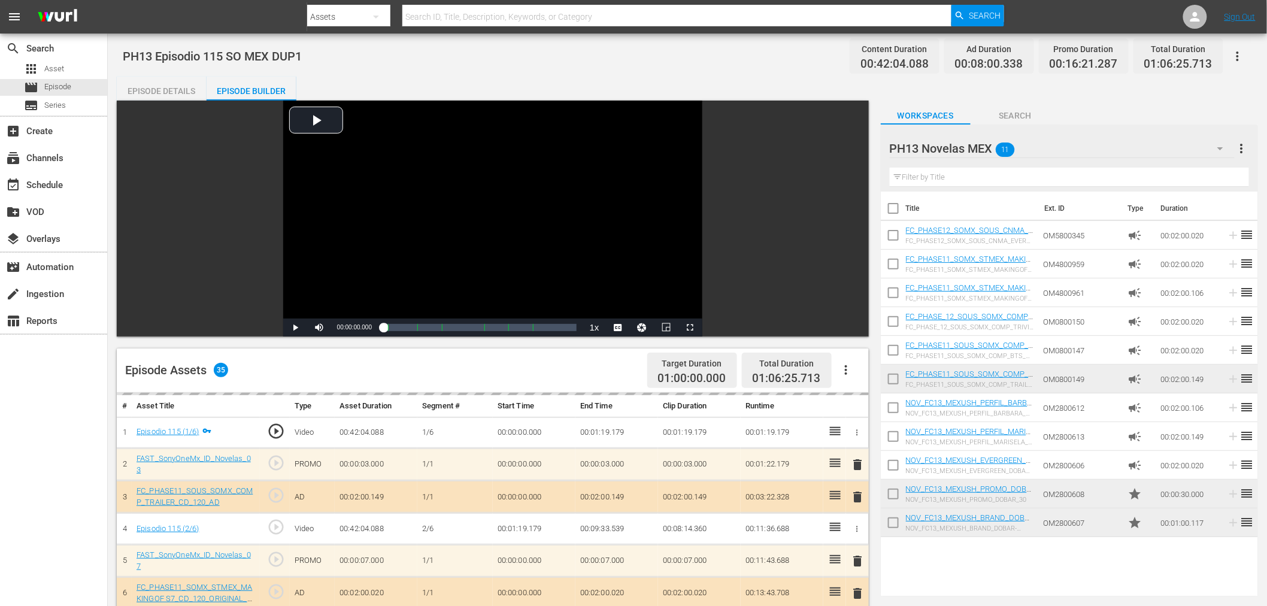
click at [888, 524] on input "checkbox" at bounding box center [893, 524] width 25 height 25
checkbox input "true"
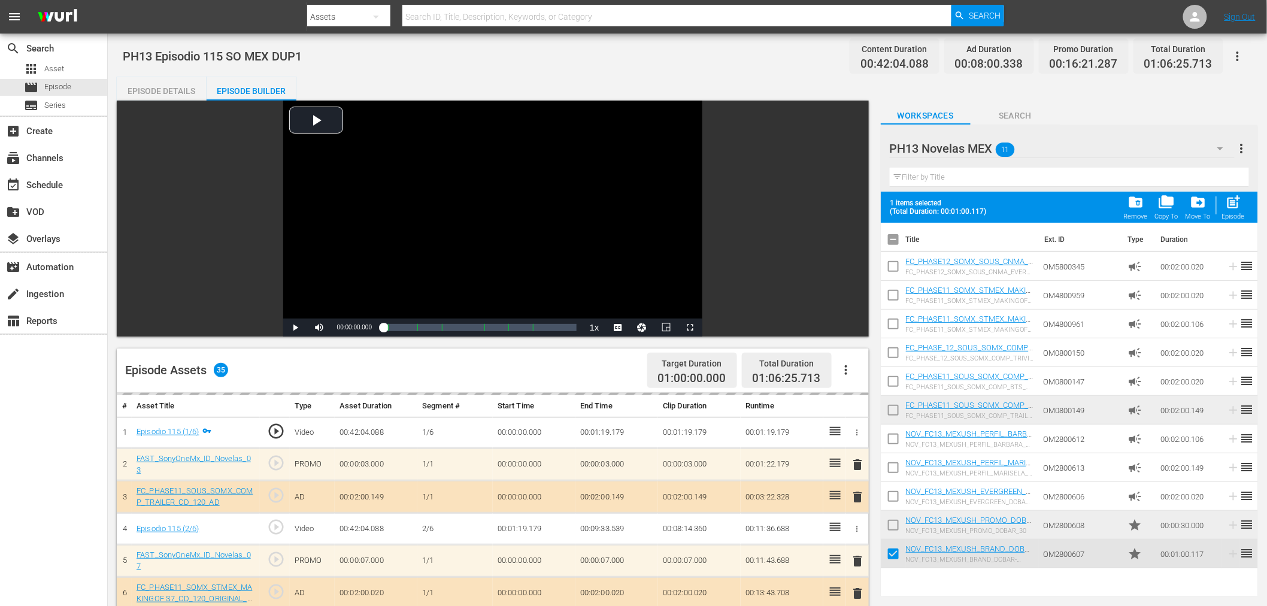
click at [888, 524] on input "checkbox" at bounding box center [893, 527] width 25 height 25
drag, startPoint x: 1232, startPoint y: 193, endPoint x: 1216, endPoint y: 208, distance: 22.0
click at [1232, 193] on button "post_add Episode" at bounding box center [1233, 207] width 30 height 34
checkbox input "false"
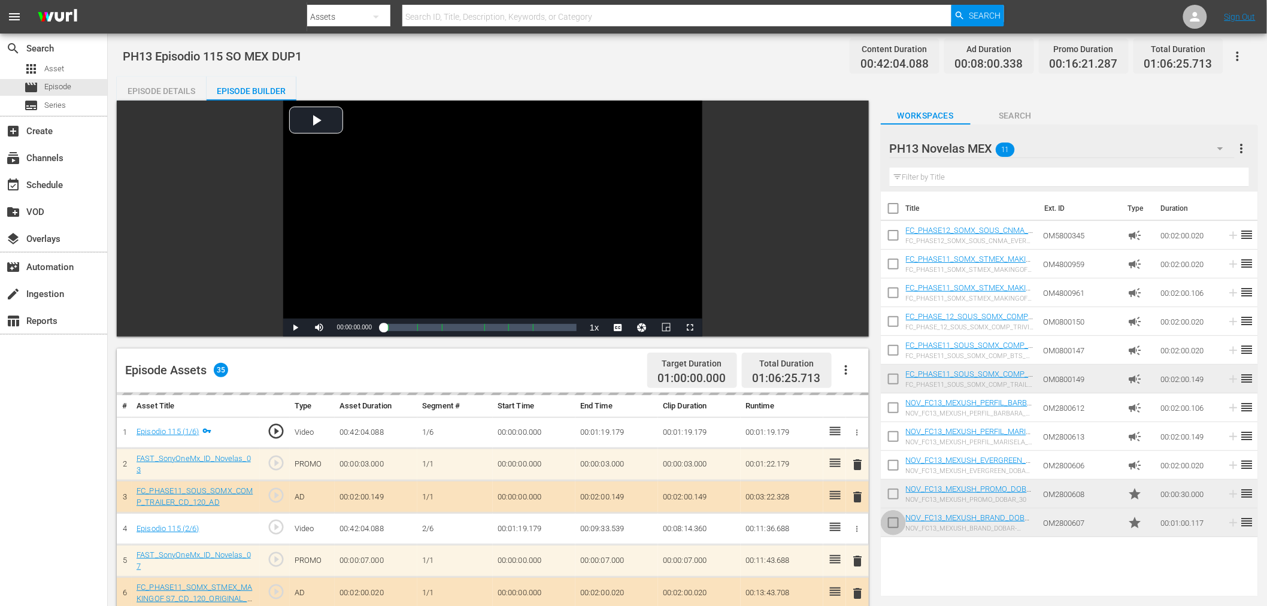
click at [896, 521] on input "checkbox" at bounding box center [893, 524] width 25 height 25
checkbox input "true"
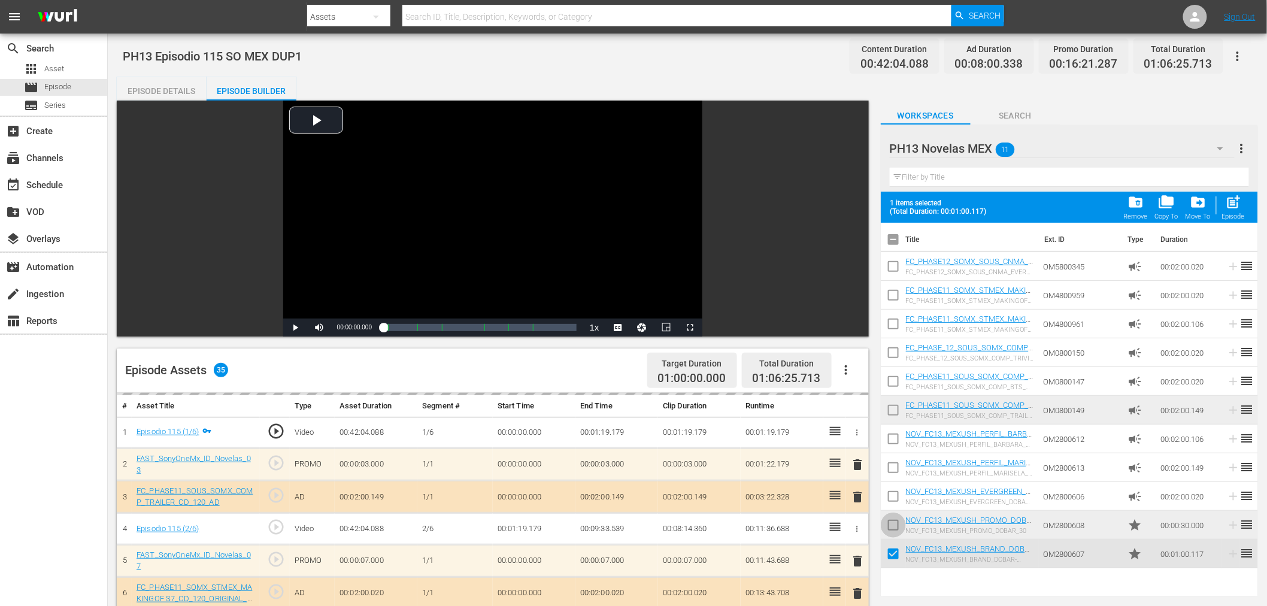
click at [896, 521] on input "checkbox" at bounding box center [893, 527] width 25 height 25
drag, startPoint x: 1236, startPoint y: 208, endPoint x: 1141, endPoint y: 316, distance: 143.3
click at [1236, 208] on span "post_add" at bounding box center [1234, 202] width 16 height 16
checkbox input "false"
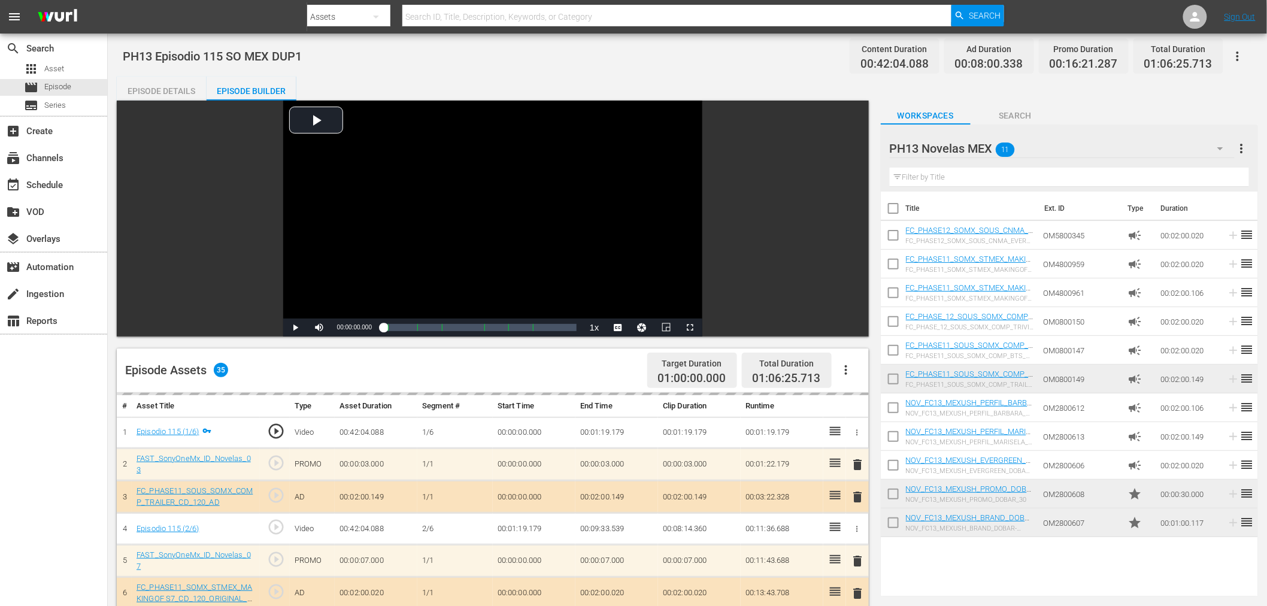
click at [894, 516] on input "checkbox" at bounding box center [893, 524] width 25 height 25
checkbox input "true"
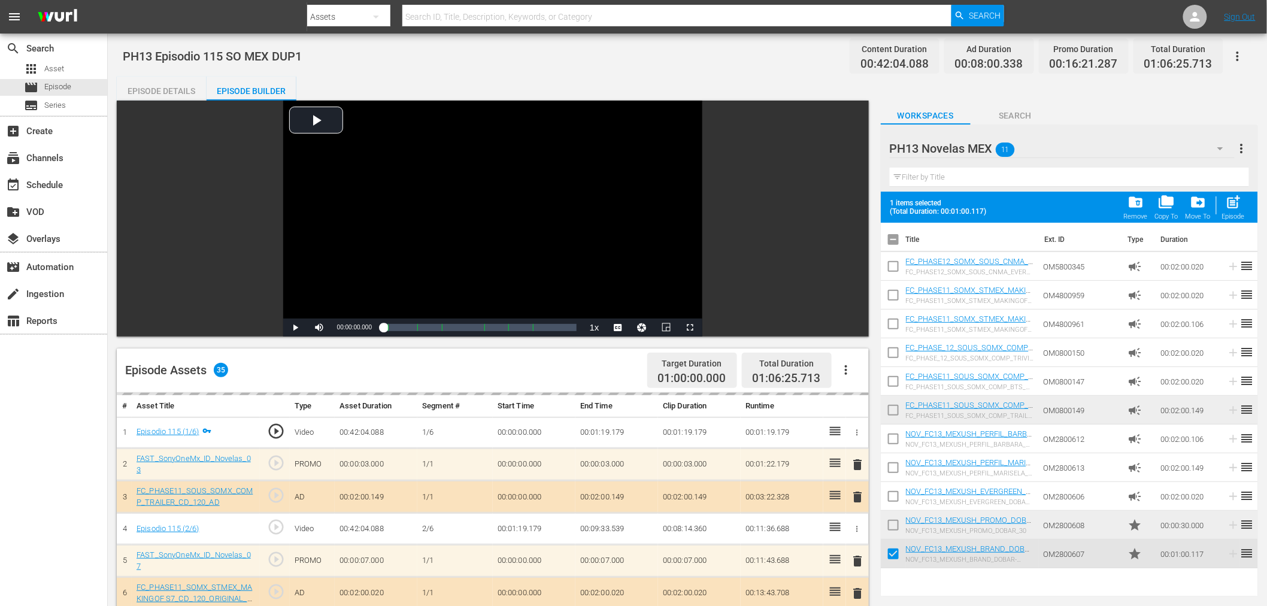
click at [894, 515] on input "checkbox" at bounding box center [893, 527] width 25 height 25
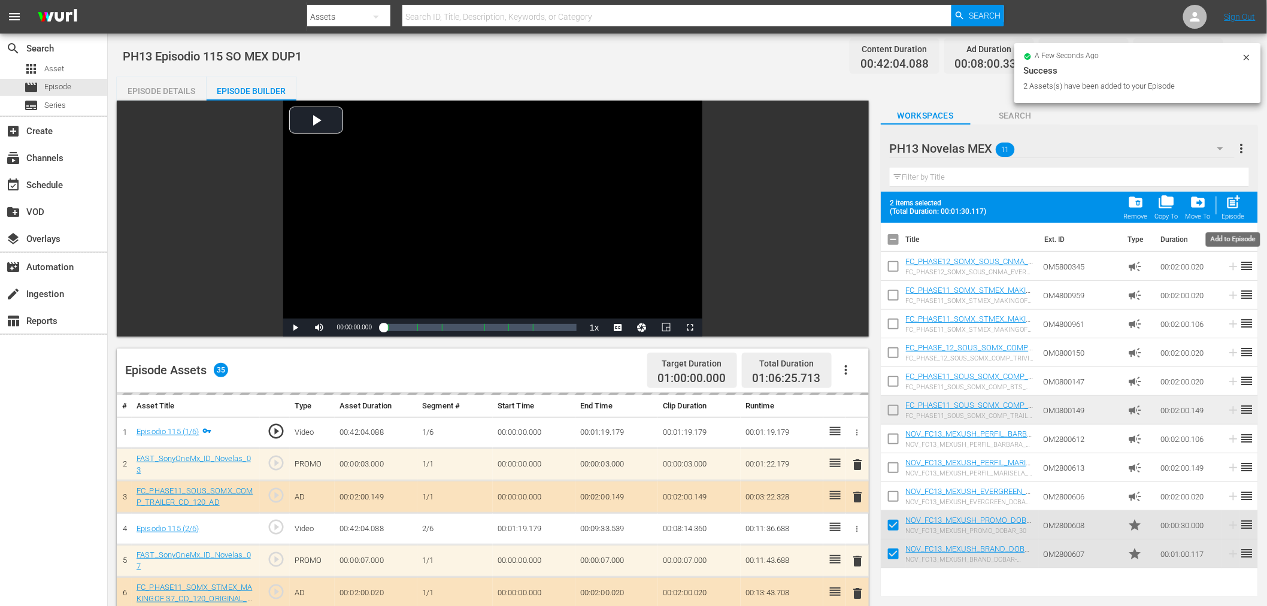
click at [1224, 207] on div "post_add Episode" at bounding box center [1233, 207] width 23 height 26
checkbox input "false"
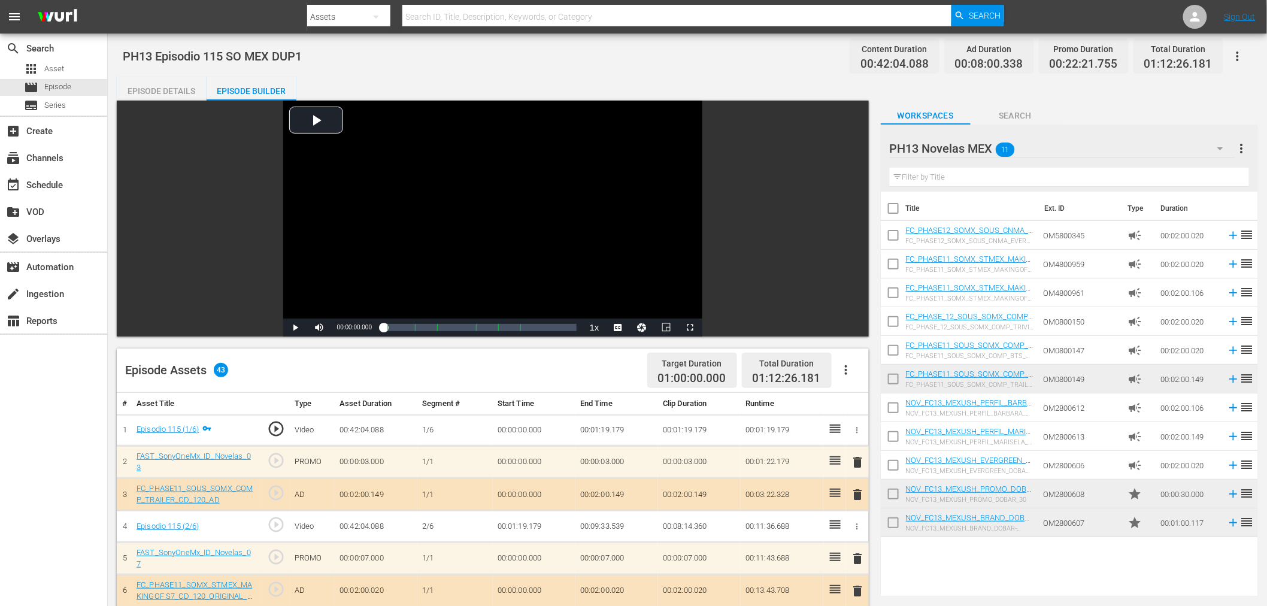
click at [890, 524] on input "checkbox" at bounding box center [893, 524] width 25 height 25
checkbox input "true"
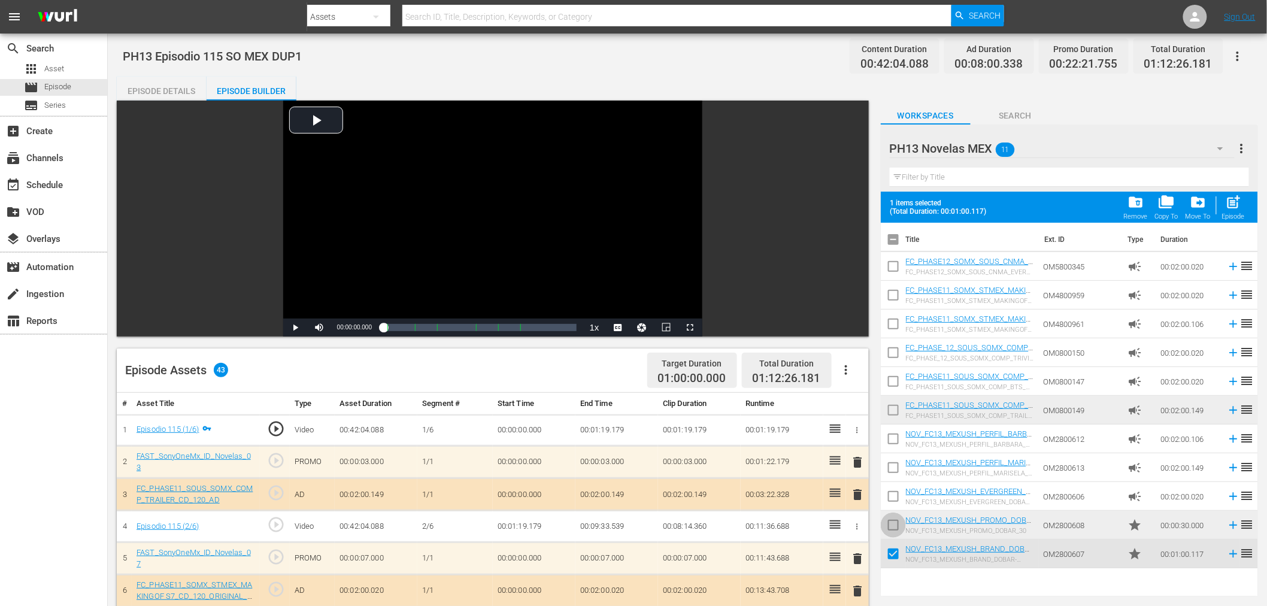
click at [890, 524] on input "checkbox" at bounding box center [893, 527] width 25 height 25
click at [1238, 200] on span "post_add" at bounding box center [1234, 202] width 16 height 16
checkbox input "false"
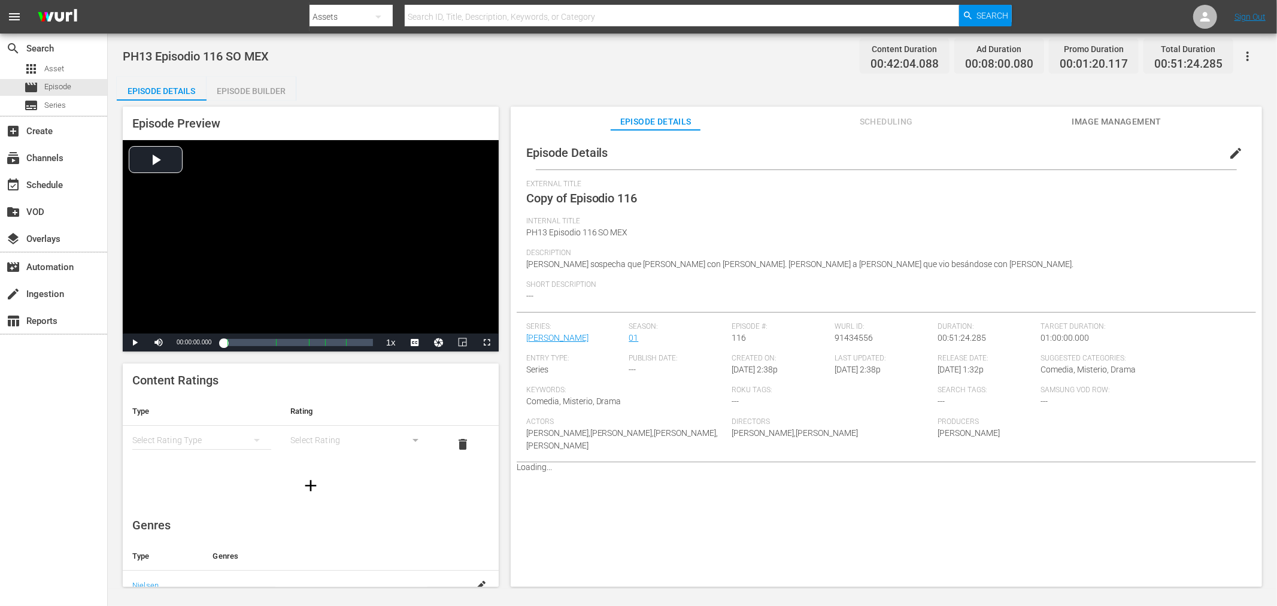
click at [1149, 151] on span "edit" at bounding box center [1236, 153] width 14 height 14
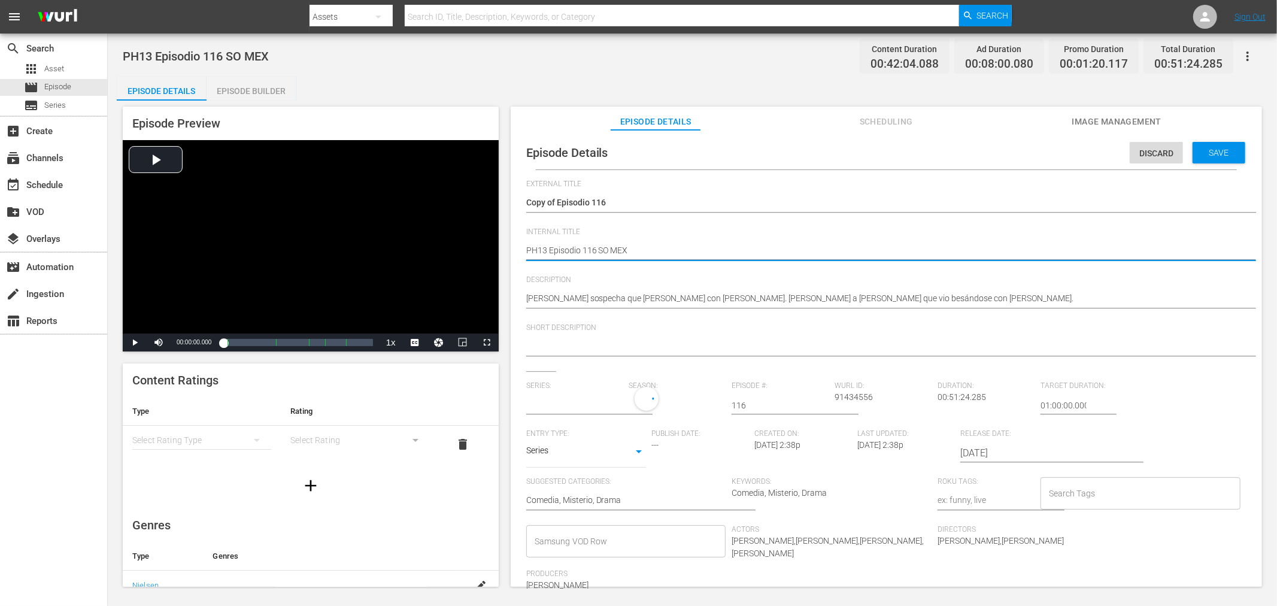
type textarea "PH13 Episodio 116 SO MEX"
type textarea "PH13 Episodio 116 SO MEX D"
type textarea "PH13 Episodio 116 SO MEX DU"
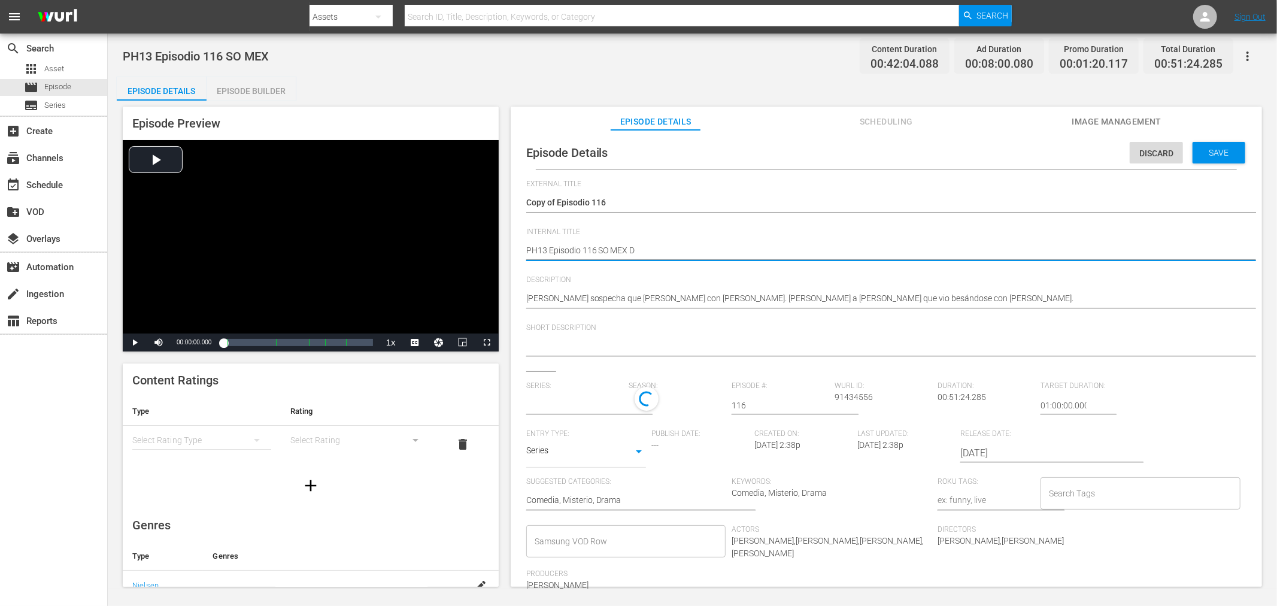
type textarea "PH13 Episodio 116 SO MEX DU"
type textarea "PH13 Episodio 116 SO MEX DUP"
type textarea "PH13 Episodio 116 SO MEX DUP1"
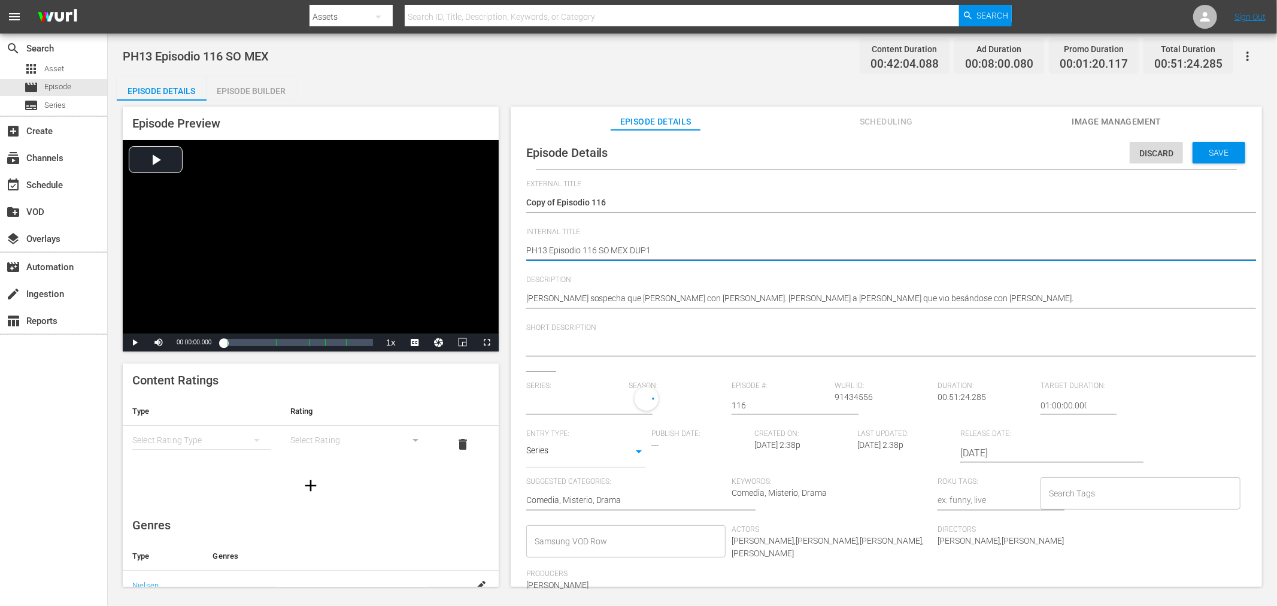
type input "[PERSON_NAME]"
type textarea "PH13 Episodio 116 SO MEX DUP1"
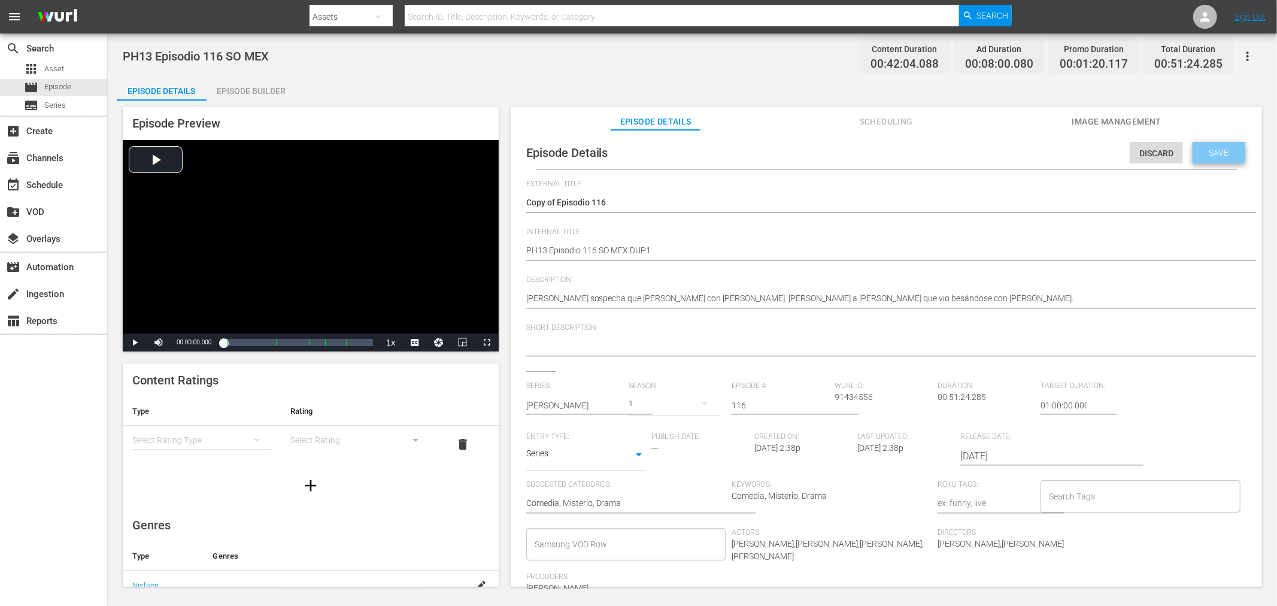
click at [1149, 145] on div "Save" at bounding box center [1219, 153] width 53 height 22
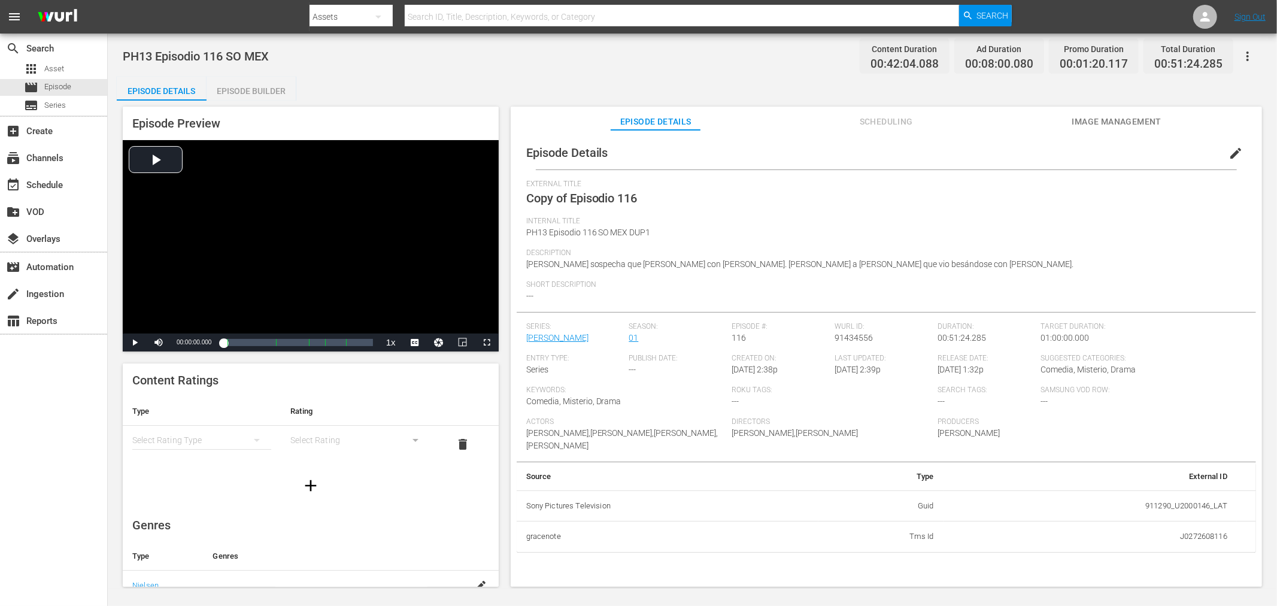
click at [1149, 154] on span "edit" at bounding box center [1236, 153] width 14 height 14
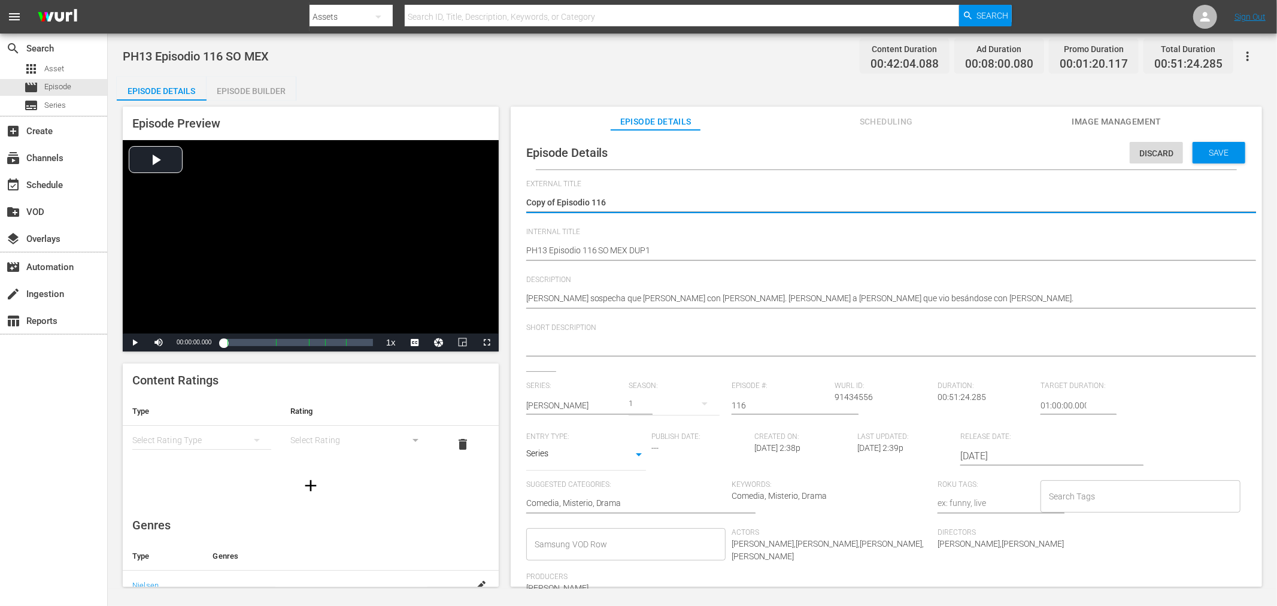
drag, startPoint x: 557, startPoint y: 202, endPoint x: 0, endPoint y: 114, distance: 564.4
click at [108, 0] on div "search Search apps Asset movie Episode subtitles Series add_box Create subscrip…" at bounding box center [692, 0] width 1169 height 0
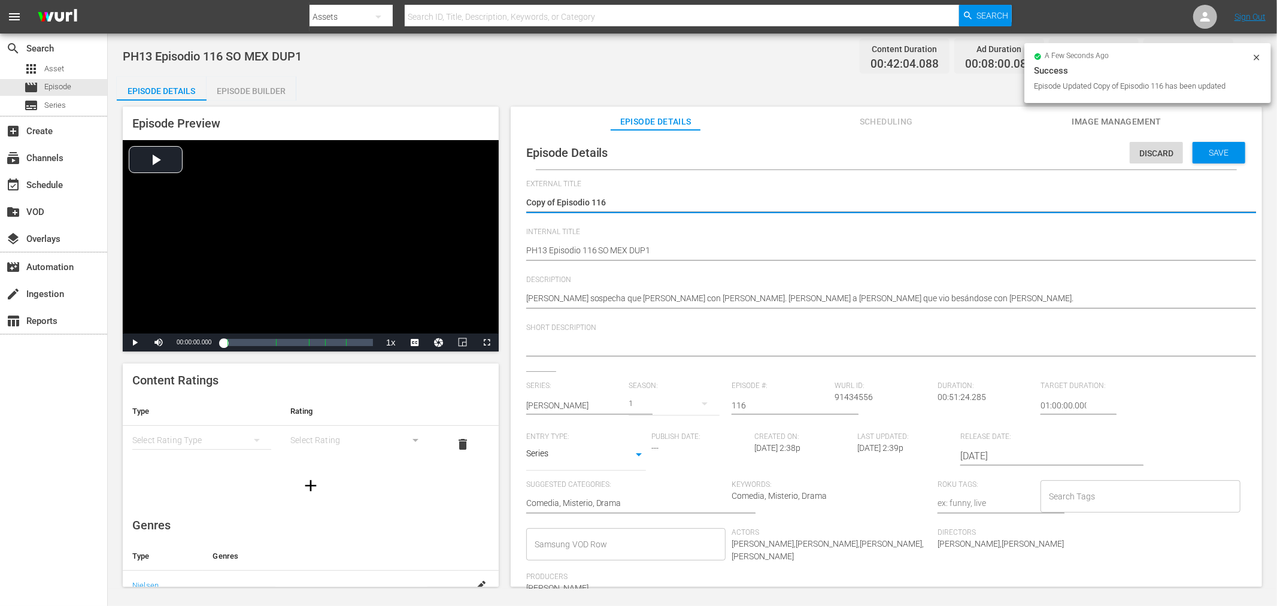
type textarea "Episodio 116"
click at [1149, 154] on span "Save" at bounding box center [1219, 153] width 39 height 10
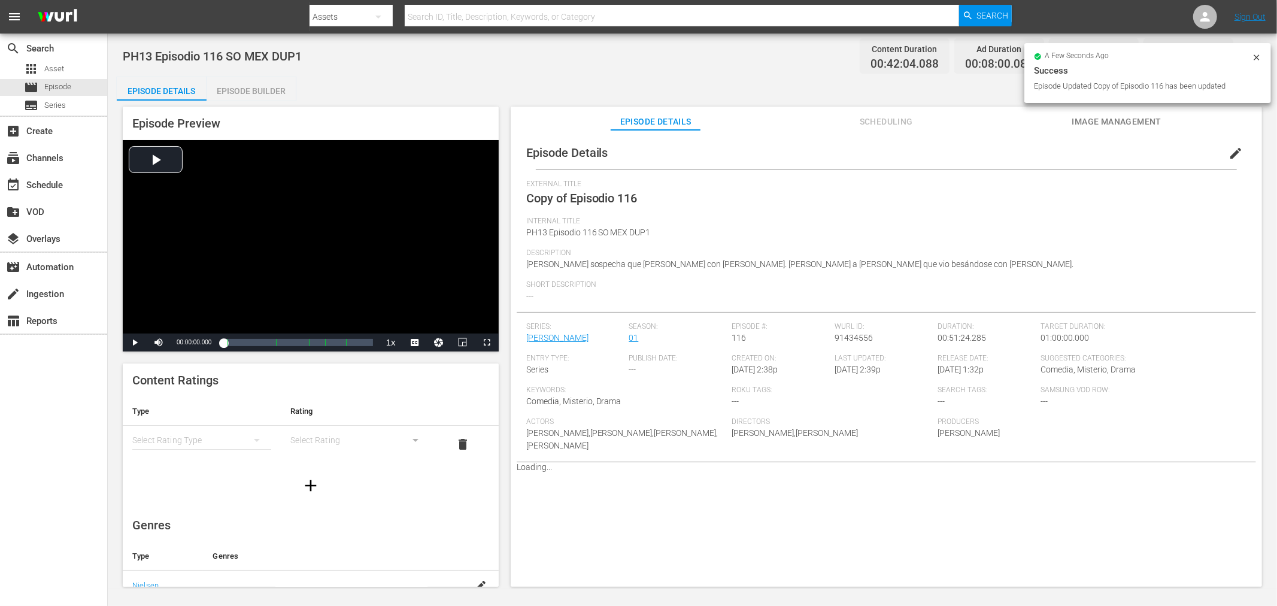
click at [248, 94] on div "Episode Builder" at bounding box center [252, 91] width 90 height 29
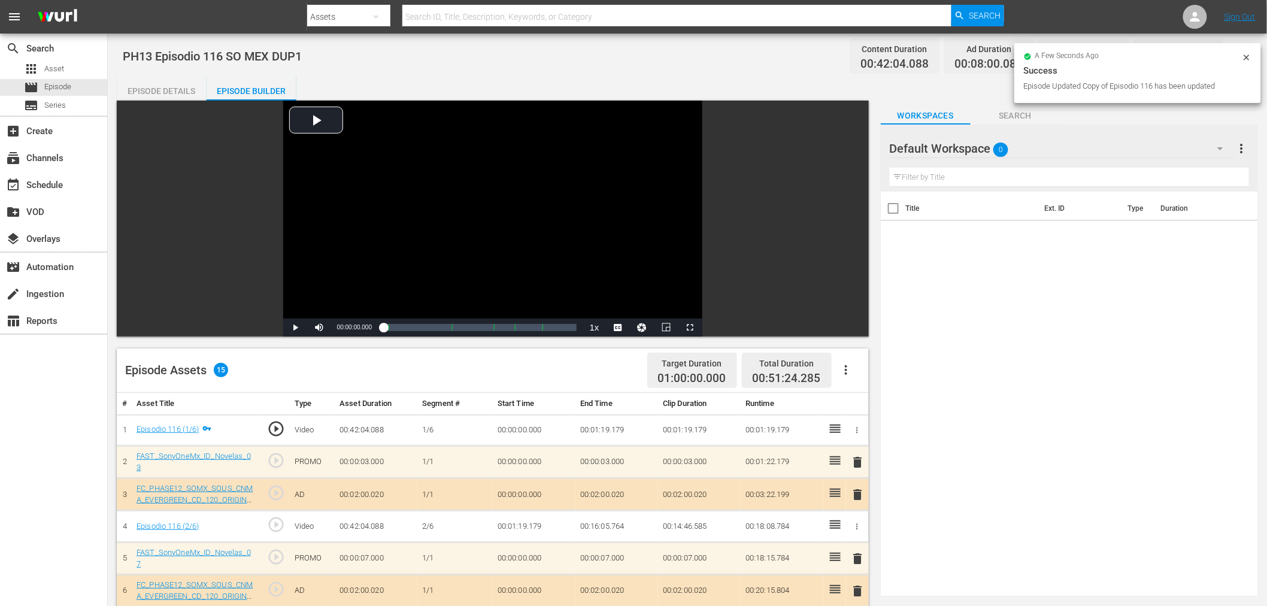
click at [1149, 146] on div "Default Workspace 0" at bounding box center [1062, 149] width 345 height 34
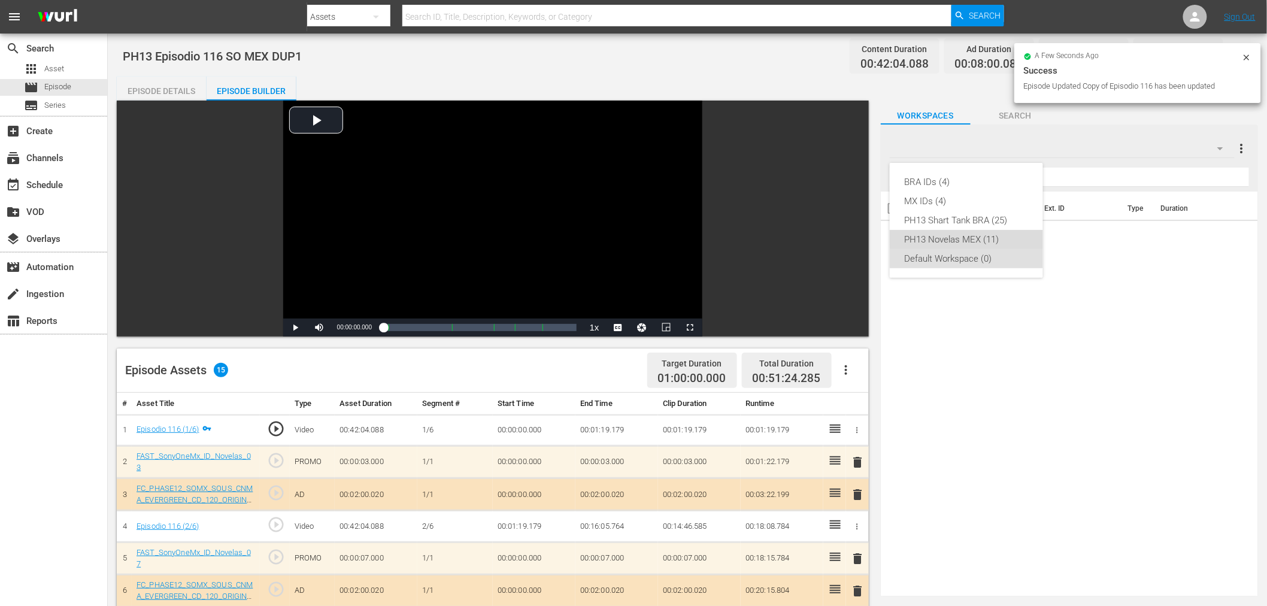
click at [990, 235] on div "PH13 Novelas MEX (11)" at bounding box center [966, 239] width 125 height 19
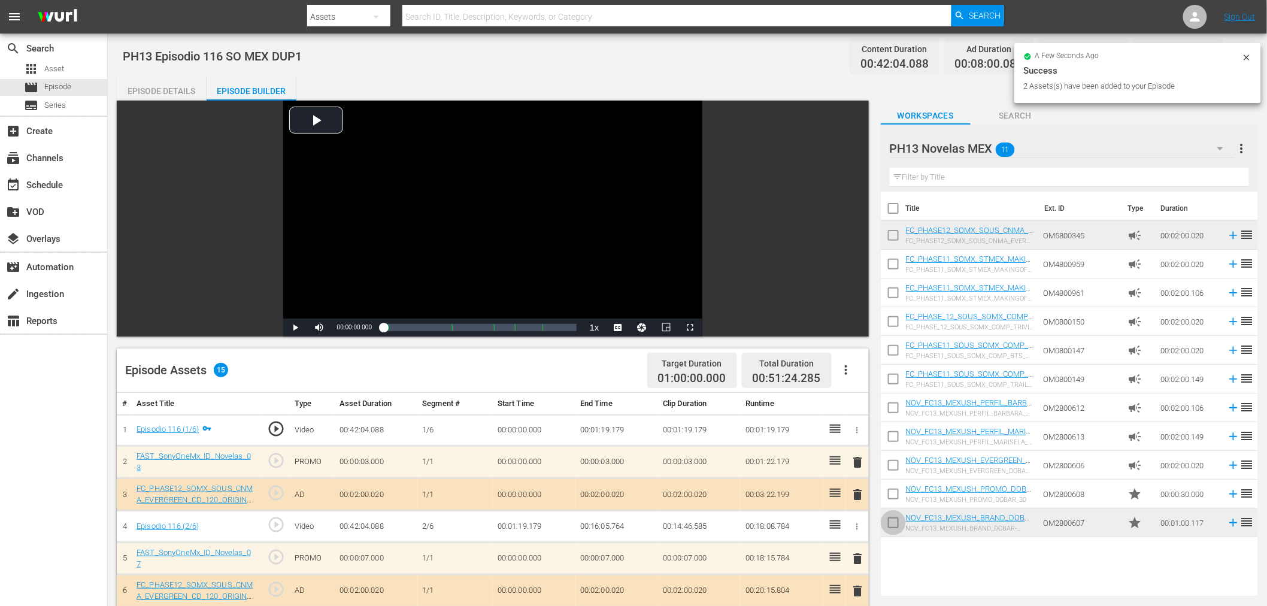
click at [896, 514] on input "checkbox" at bounding box center [893, 524] width 25 height 25
checkbox input "true"
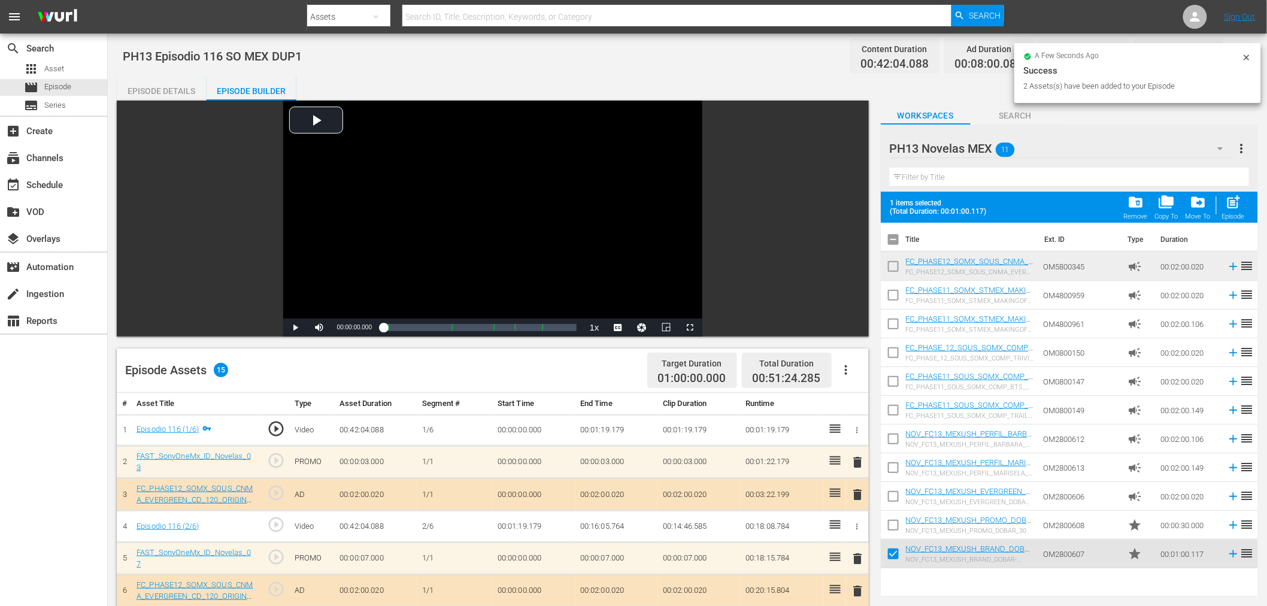
click at [896, 515] on input "checkbox" at bounding box center [893, 527] width 25 height 25
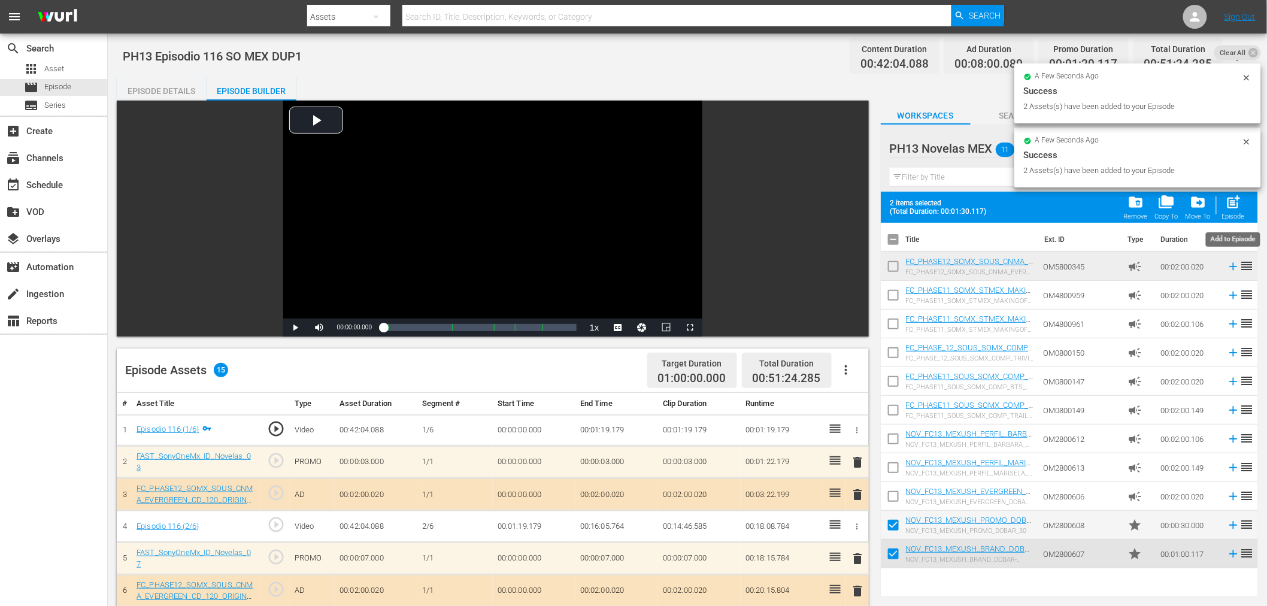
click at [1149, 217] on div "Episode" at bounding box center [1233, 217] width 23 height 8
checkbox input "false"
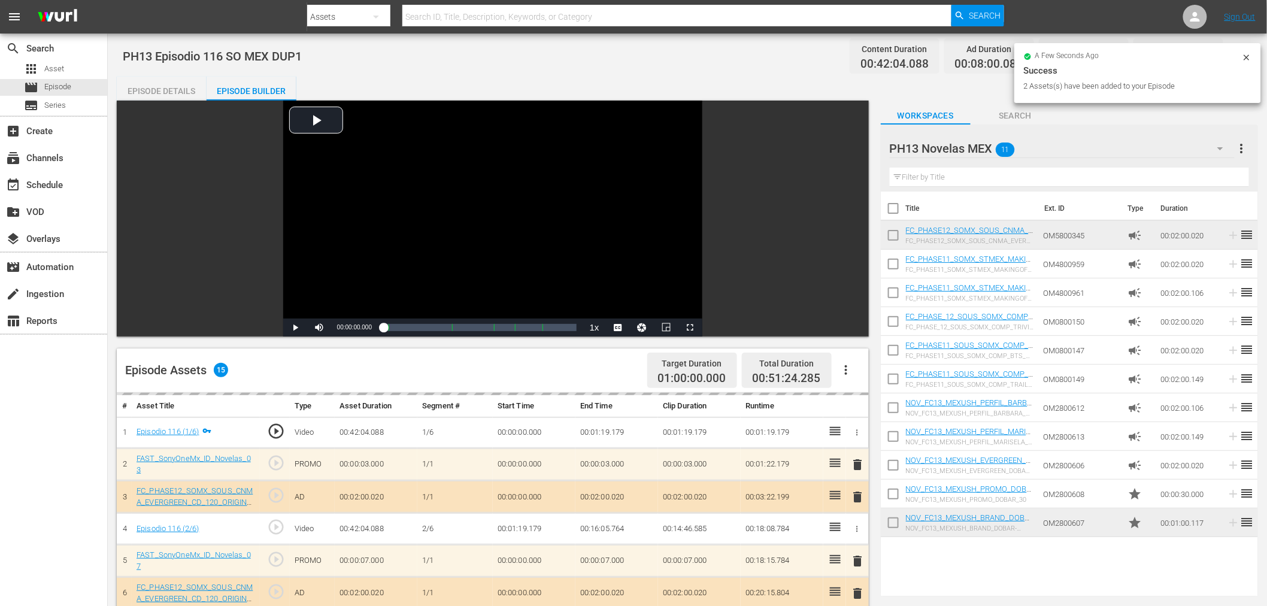
click at [900, 529] on input "checkbox" at bounding box center [893, 524] width 25 height 25
checkbox input "true"
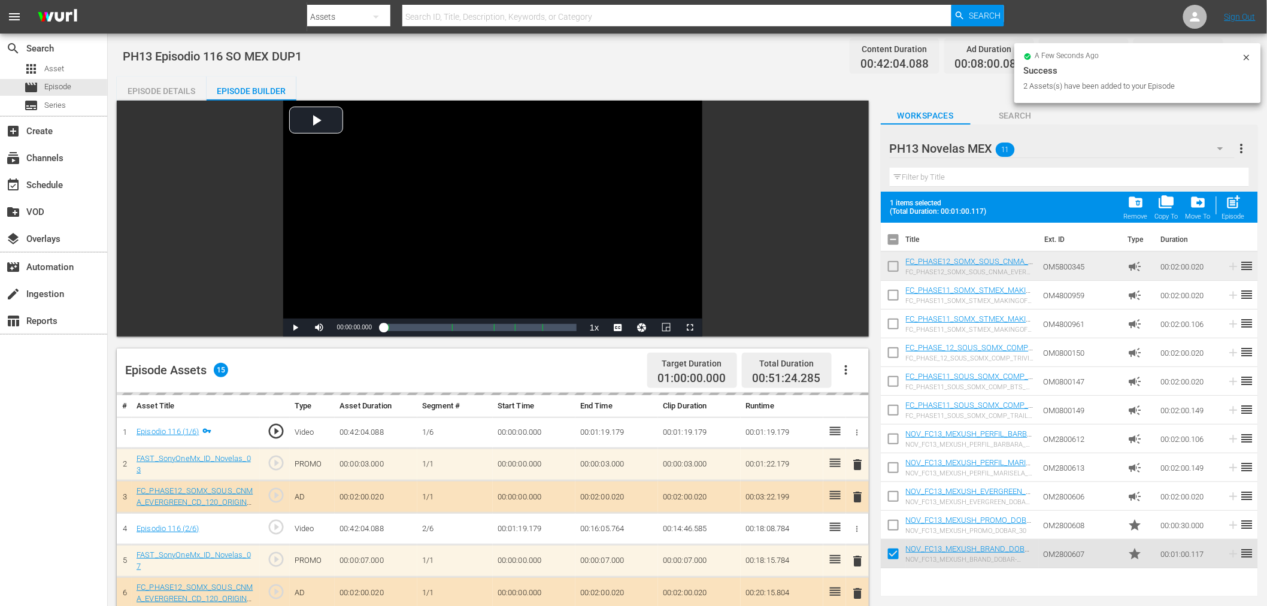
click at [897, 518] on input "checkbox" at bounding box center [893, 527] width 25 height 25
drag, startPoint x: 1232, startPoint y: 206, endPoint x: 1174, endPoint y: 262, distance: 80.5
click at [1149, 205] on span "post_add" at bounding box center [1234, 202] width 16 height 16
checkbox input "false"
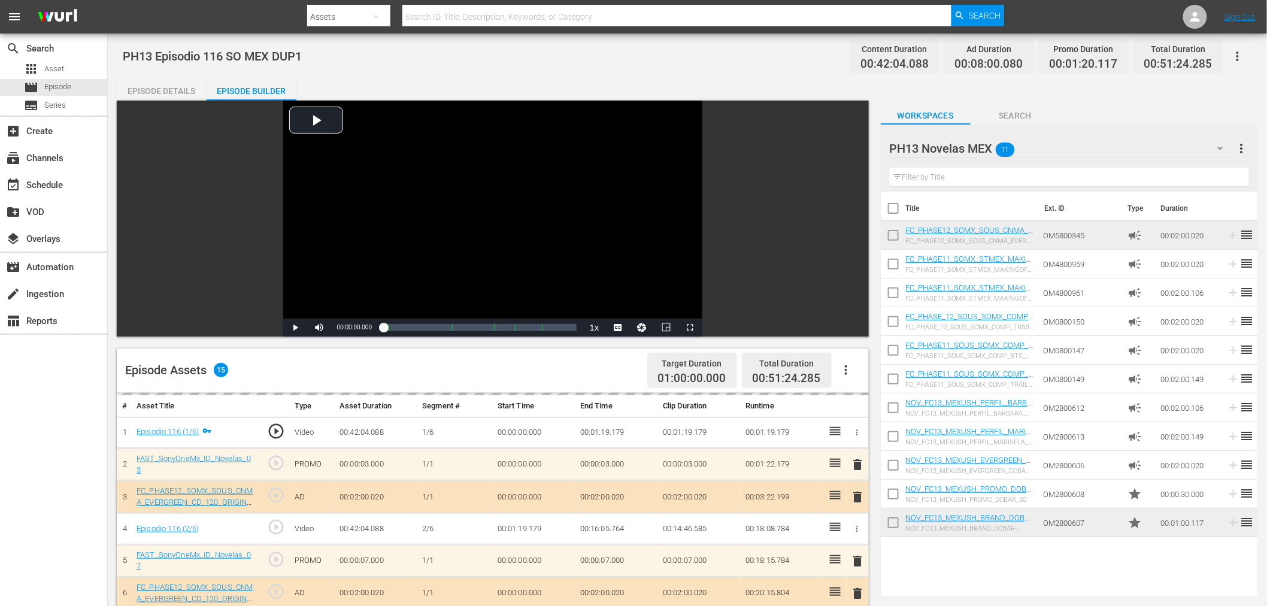
click at [892, 519] on input "checkbox" at bounding box center [893, 524] width 25 height 25
checkbox input "true"
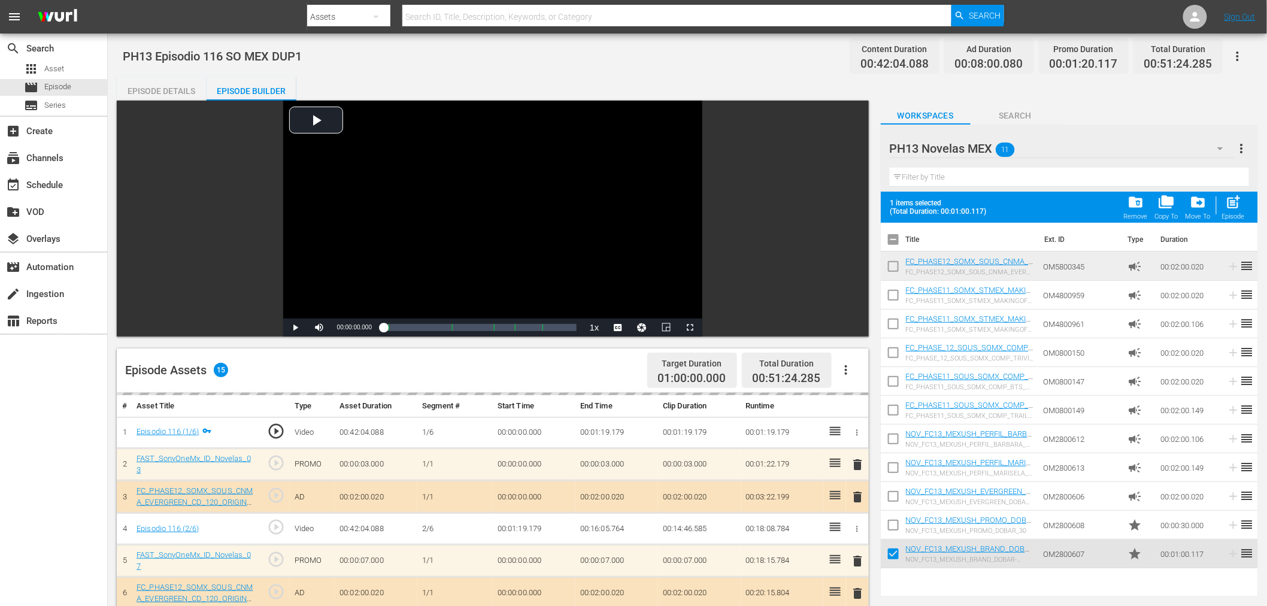
click at [893, 515] on input "checkbox" at bounding box center [893, 527] width 25 height 25
click at [1149, 216] on div "Episode" at bounding box center [1233, 217] width 23 height 8
checkbox input "false"
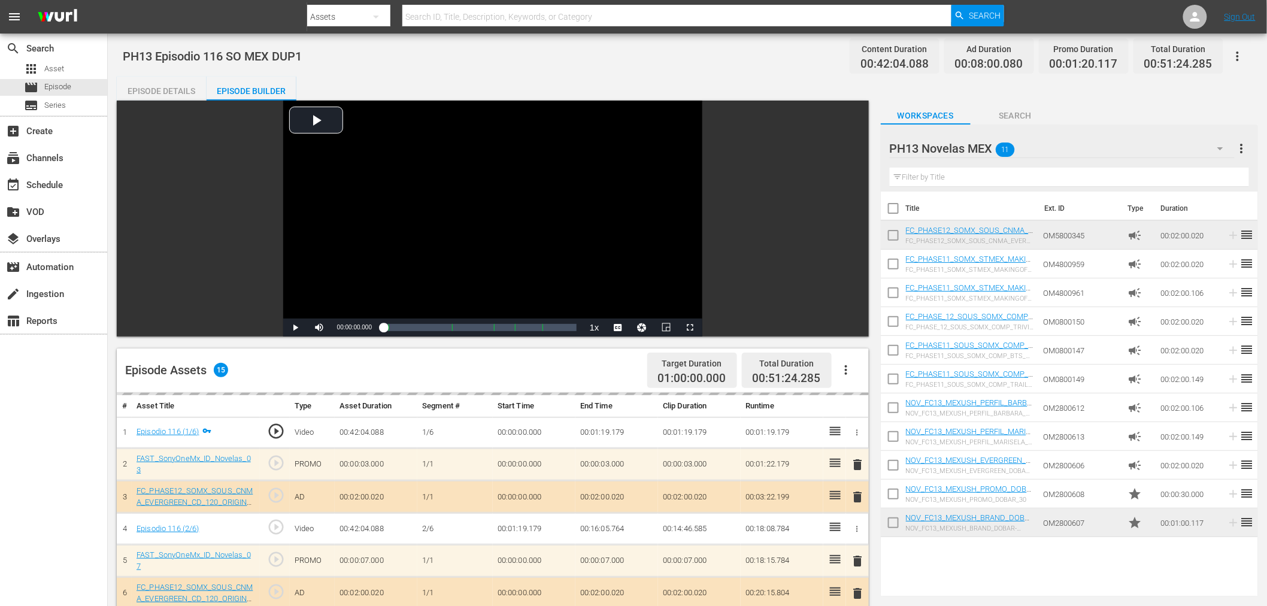
click at [889, 523] on input "checkbox" at bounding box center [893, 524] width 25 height 25
checkbox input "true"
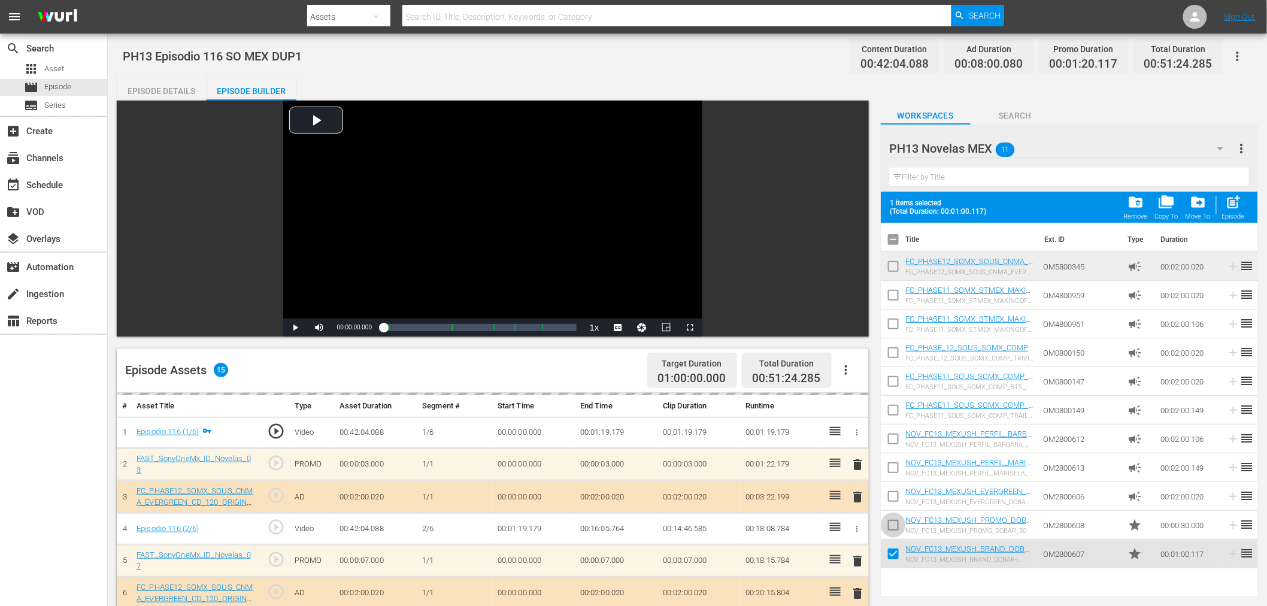
click at [890, 523] on input "checkbox" at bounding box center [893, 527] width 25 height 25
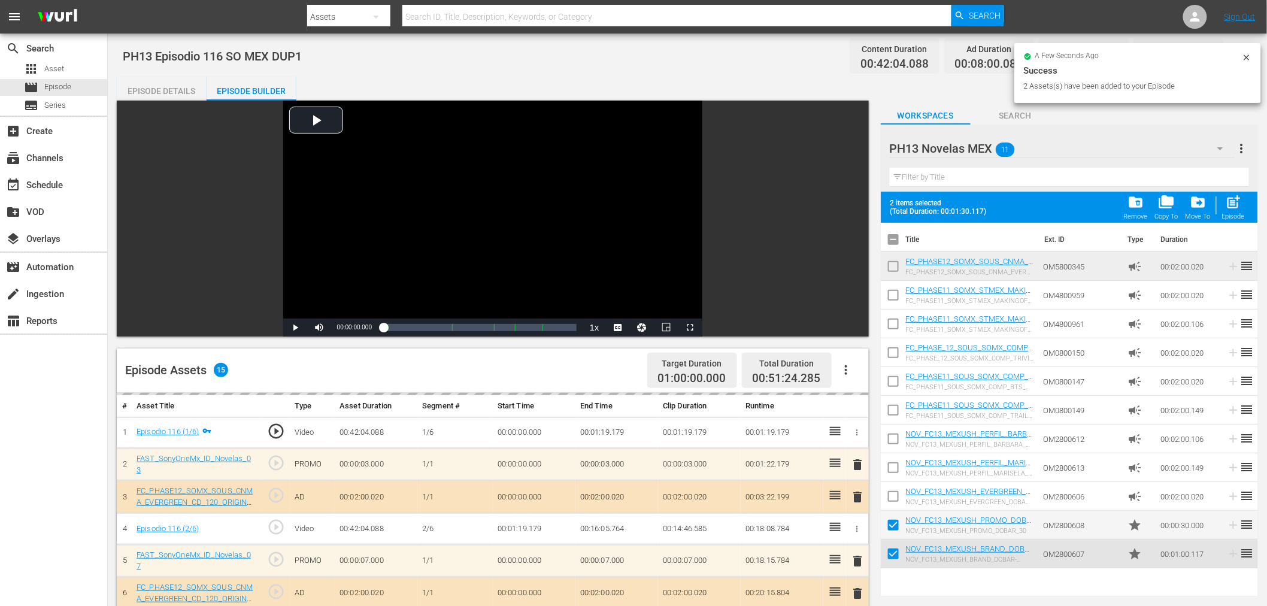
click at [1149, 205] on span "post_add" at bounding box center [1234, 202] width 16 height 16
checkbox input "false"
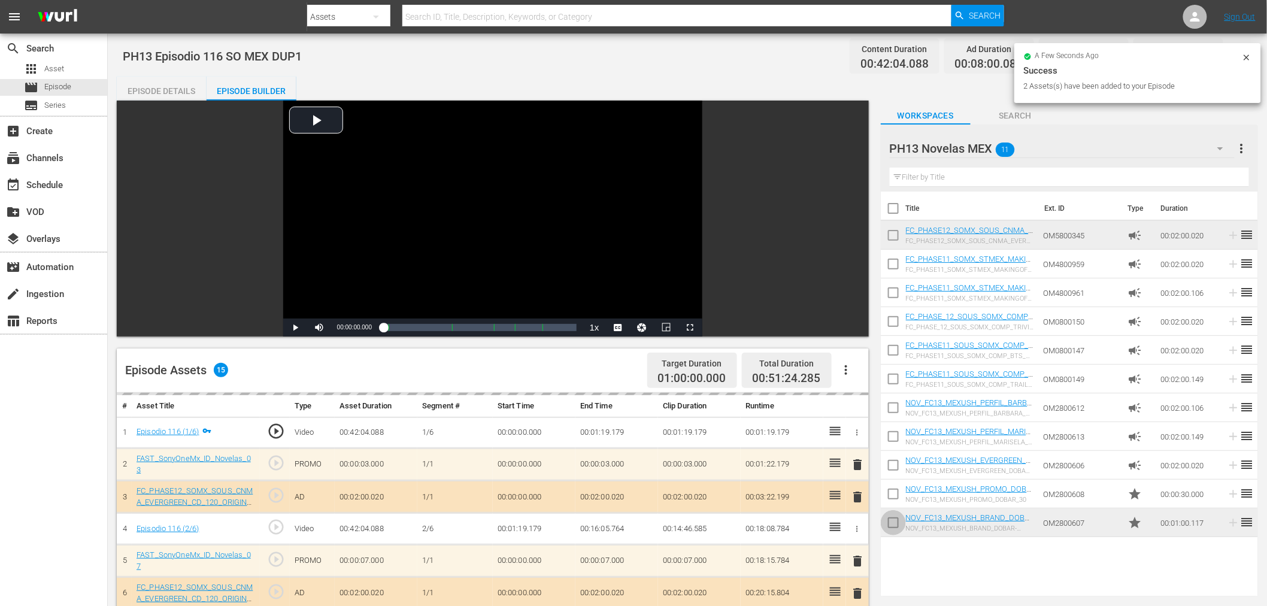
click at [894, 524] on input "checkbox" at bounding box center [893, 524] width 25 height 25
checkbox input "true"
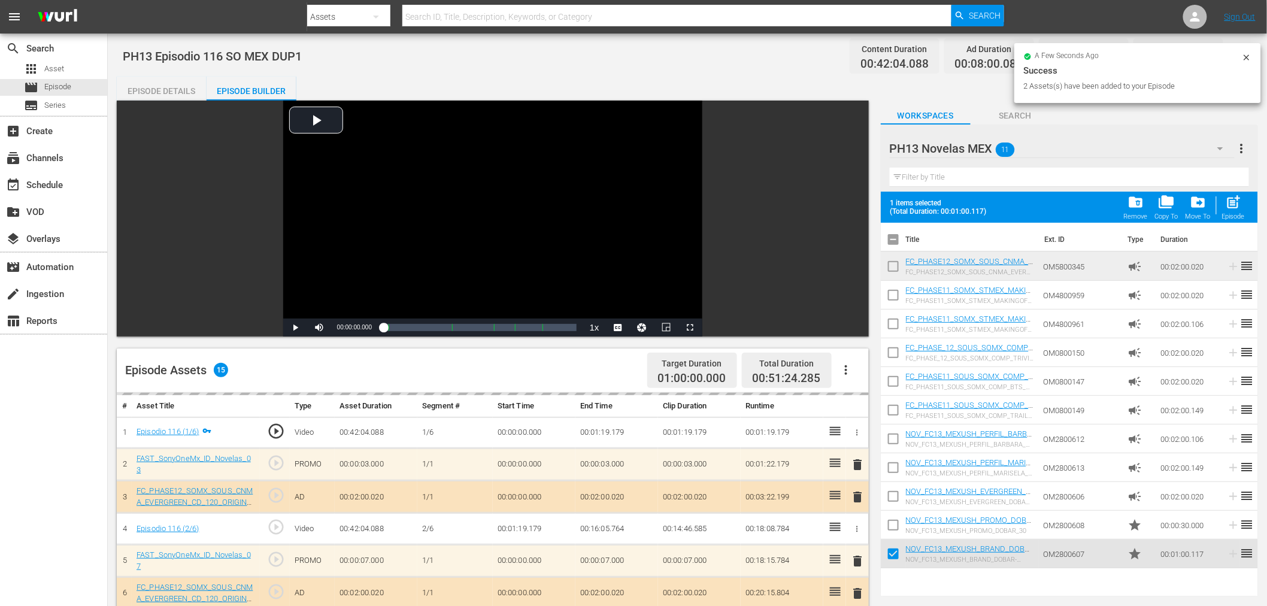
click at [894, 523] on input "checkbox" at bounding box center [893, 527] width 25 height 25
click at [1149, 201] on div "post_add Episode" at bounding box center [1233, 207] width 23 height 26
checkbox input "false"
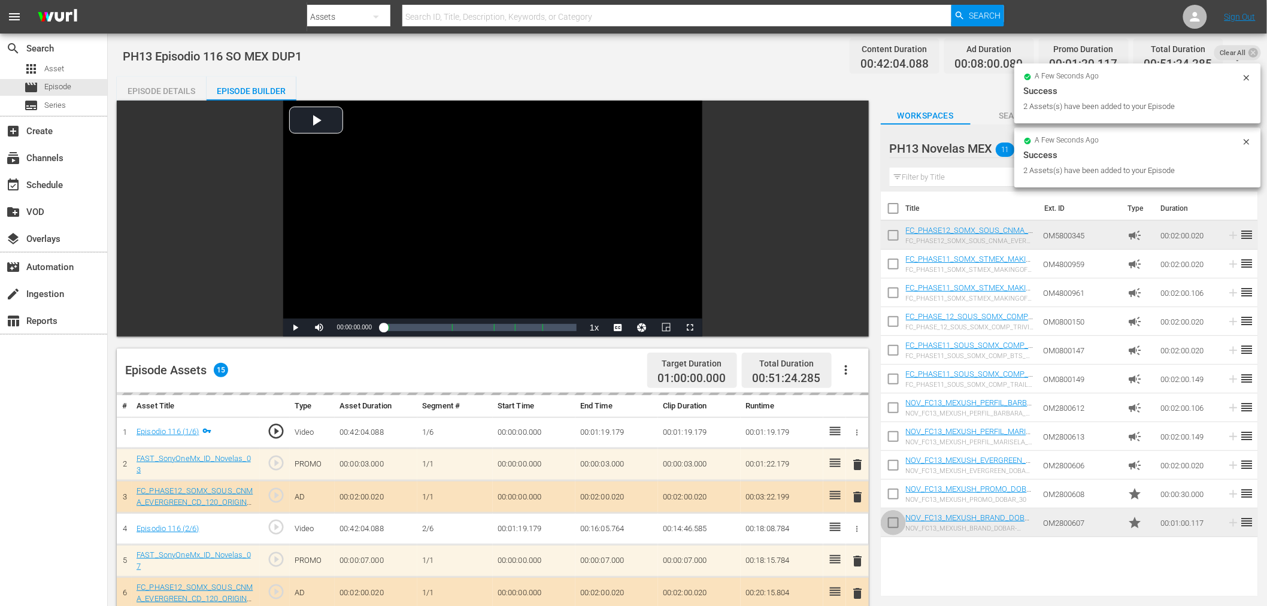
click at [893, 525] on input "checkbox" at bounding box center [893, 524] width 25 height 25
checkbox input "true"
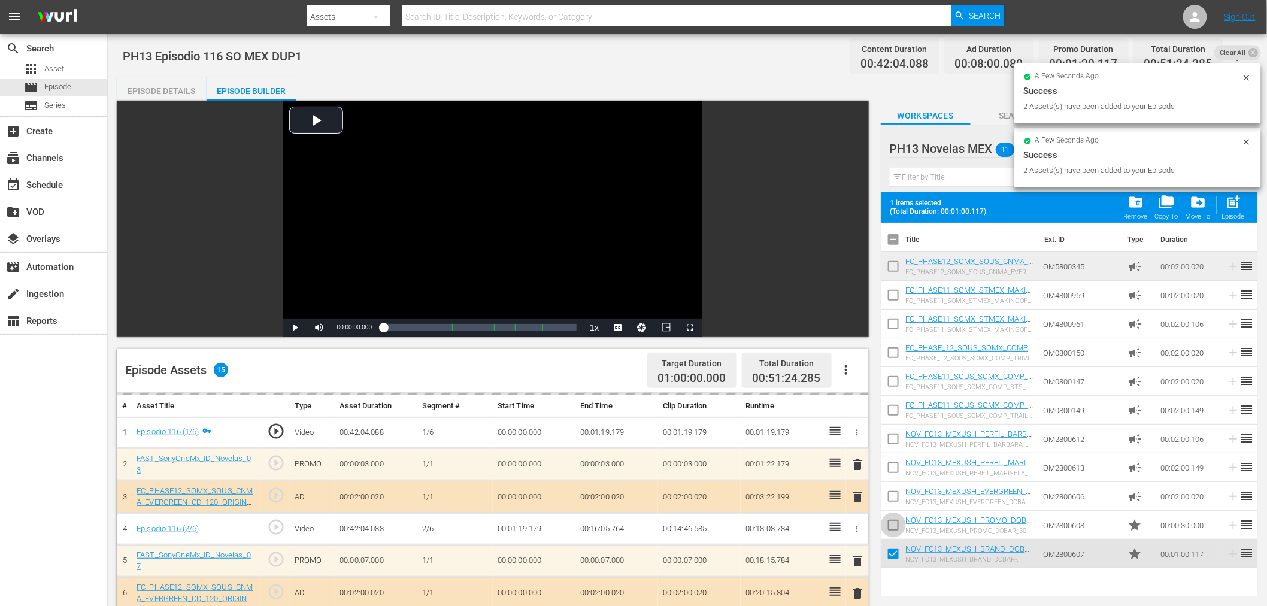
click at [893, 525] on input "checkbox" at bounding box center [893, 527] width 25 height 25
click at [1149, 210] on span "post_add" at bounding box center [1234, 202] width 16 height 16
checkbox input "false"
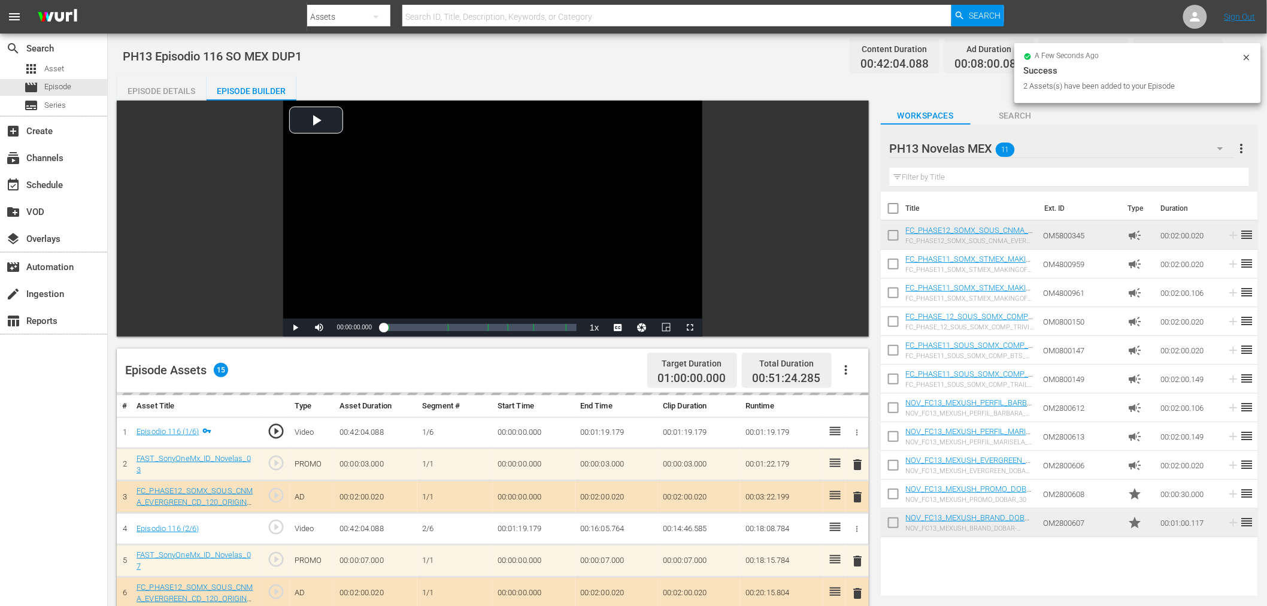
click at [897, 521] on input "checkbox" at bounding box center [893, 524] width 25 height 25
checkbox input "true"
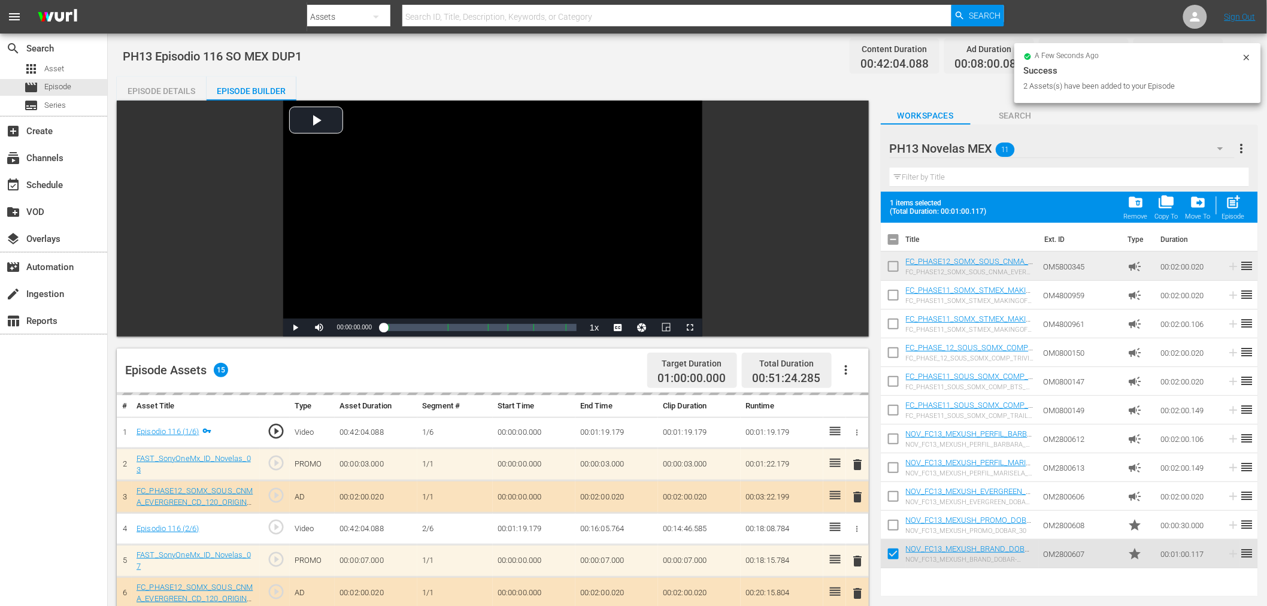
click at [897, 521] on input "checkbox" at bounding box center [893, 527] width 25 height 25
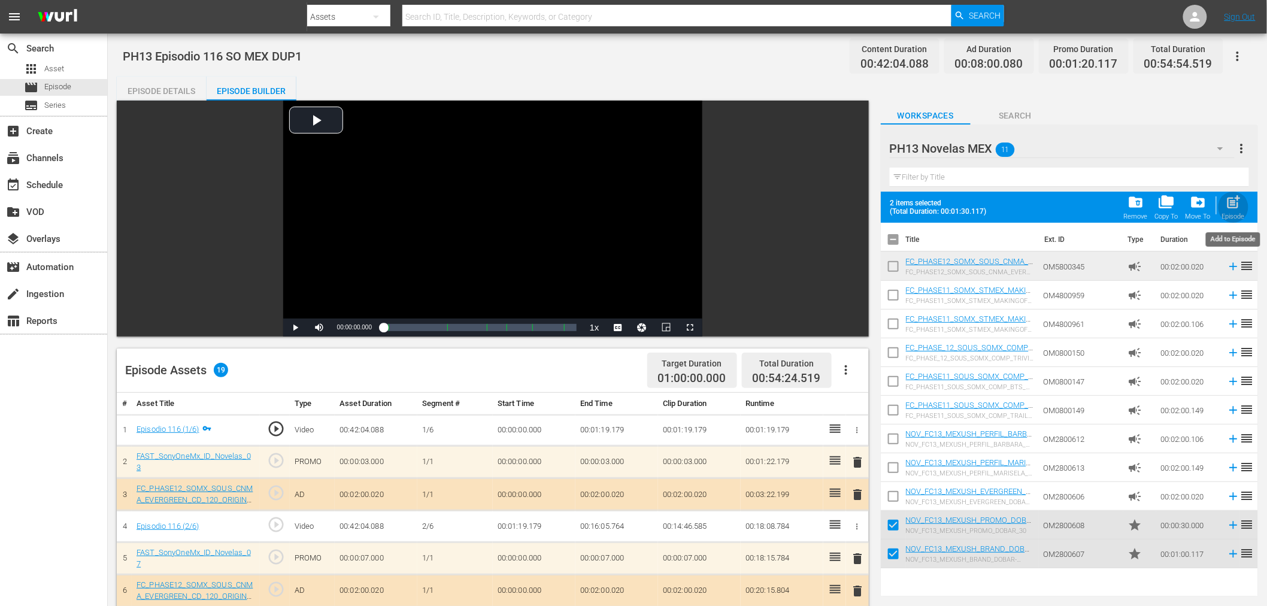
click at [1149, 206] on span "post_add" at bounding box center [1234, 202] width 16 height 16
checkbox input "false"
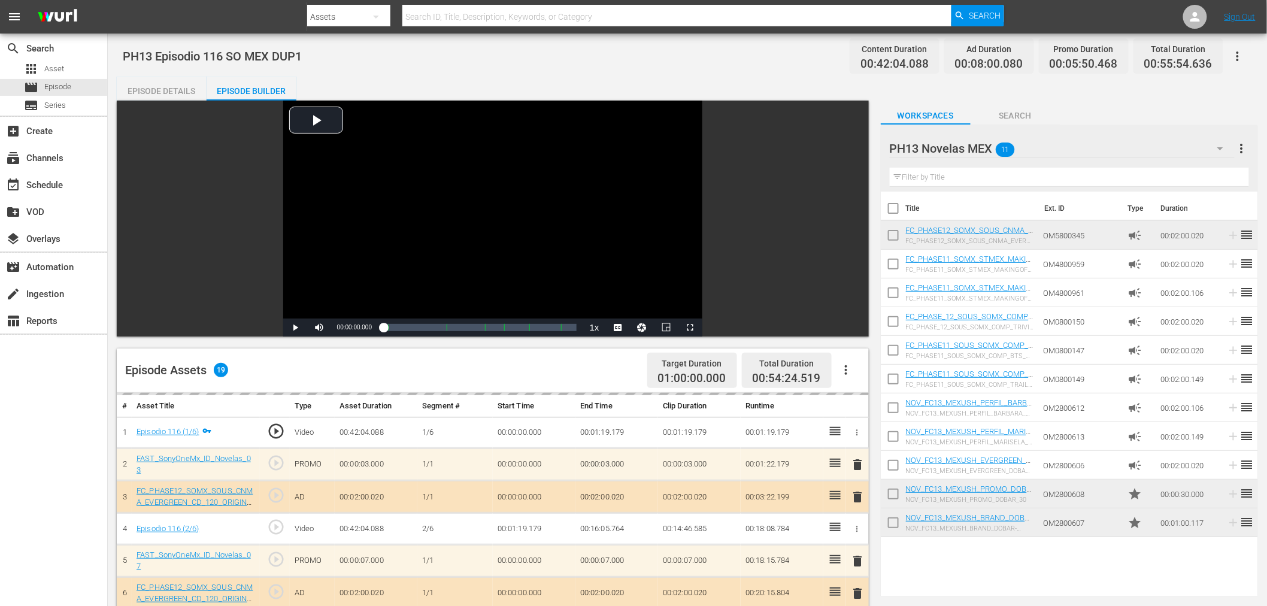
click at [893, 530] on input "checkbox" at bounding box center [893, 524] width 25 height 25
checkbox input "true"
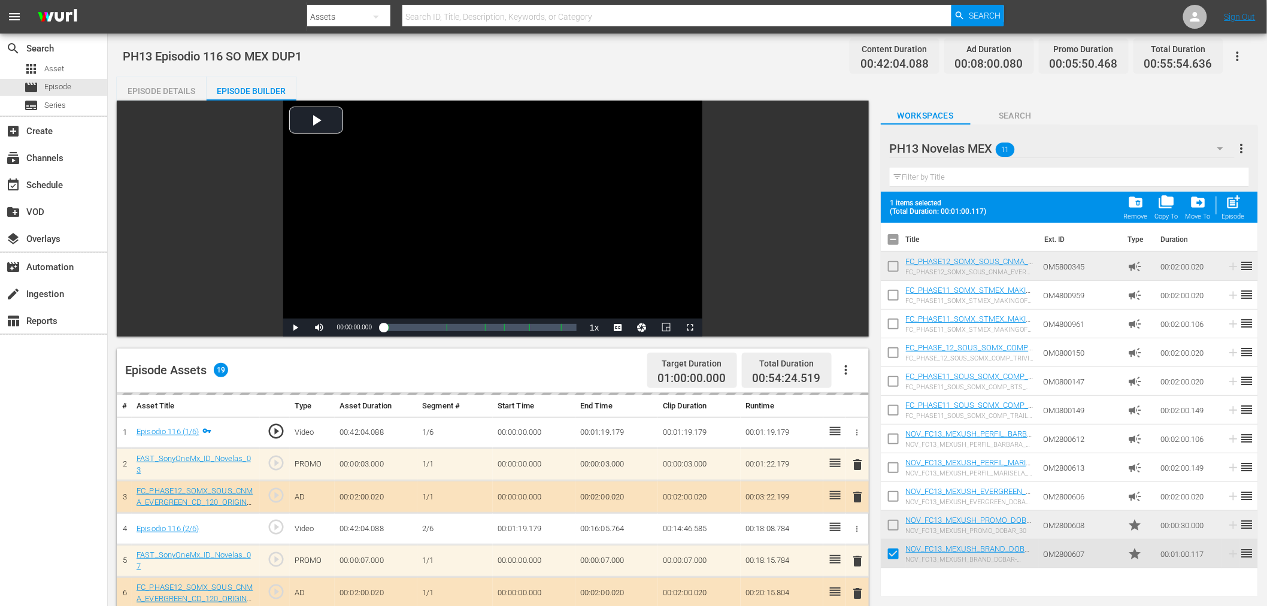
click at [894, 511] on td at bounding box center [893, 525] width 25 height 29
click at [894, 518] on input "checkbox" at bounding box center [893, 527] width 25 height 25
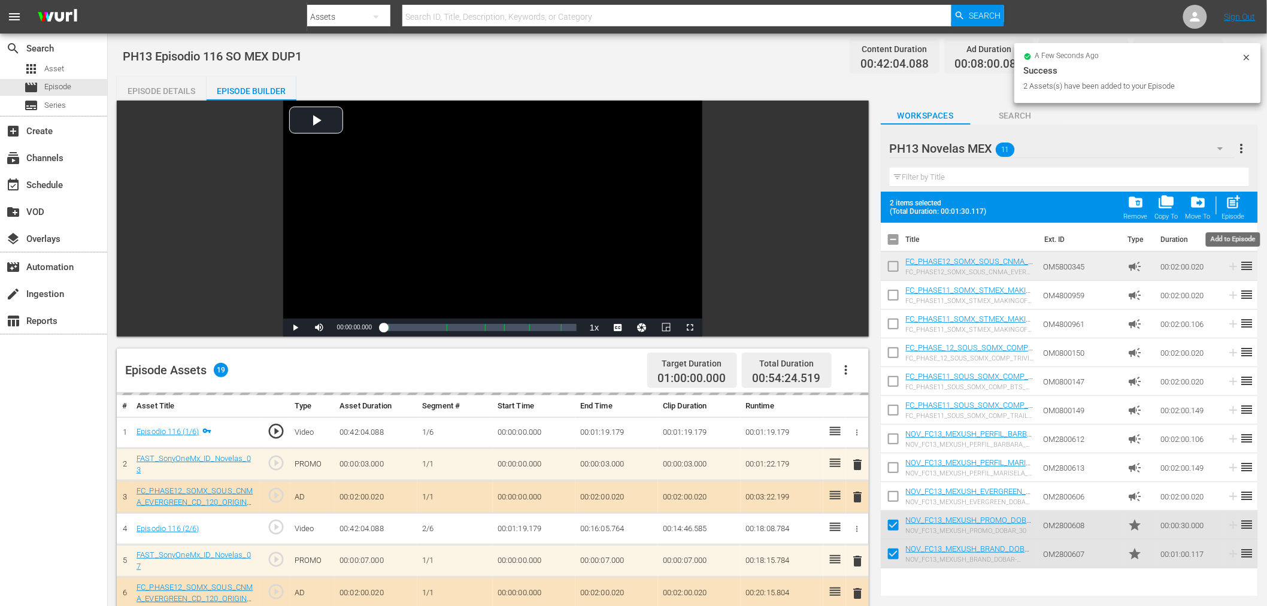
click at [1149, 208] on span "post_add" at bounding box center [1234, 202] width 16 height 16
checkbox input "false"
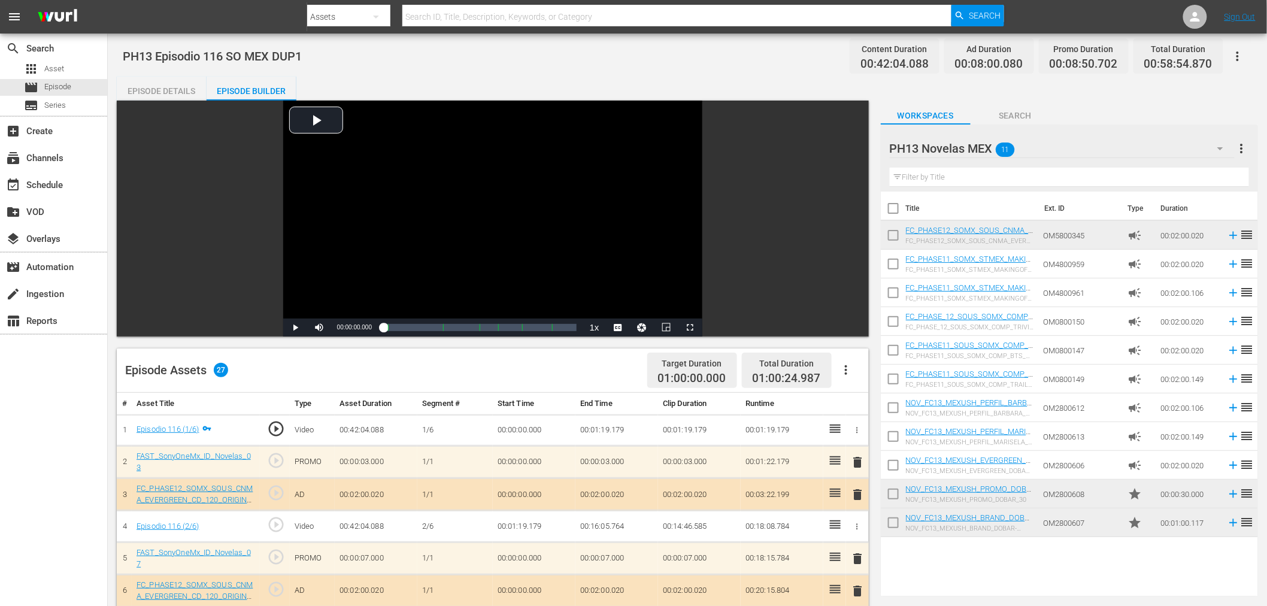
click at [895, 524] on input "checkbox" at bounding box center [893, 524] width 25 height 25
checkbox input "true"
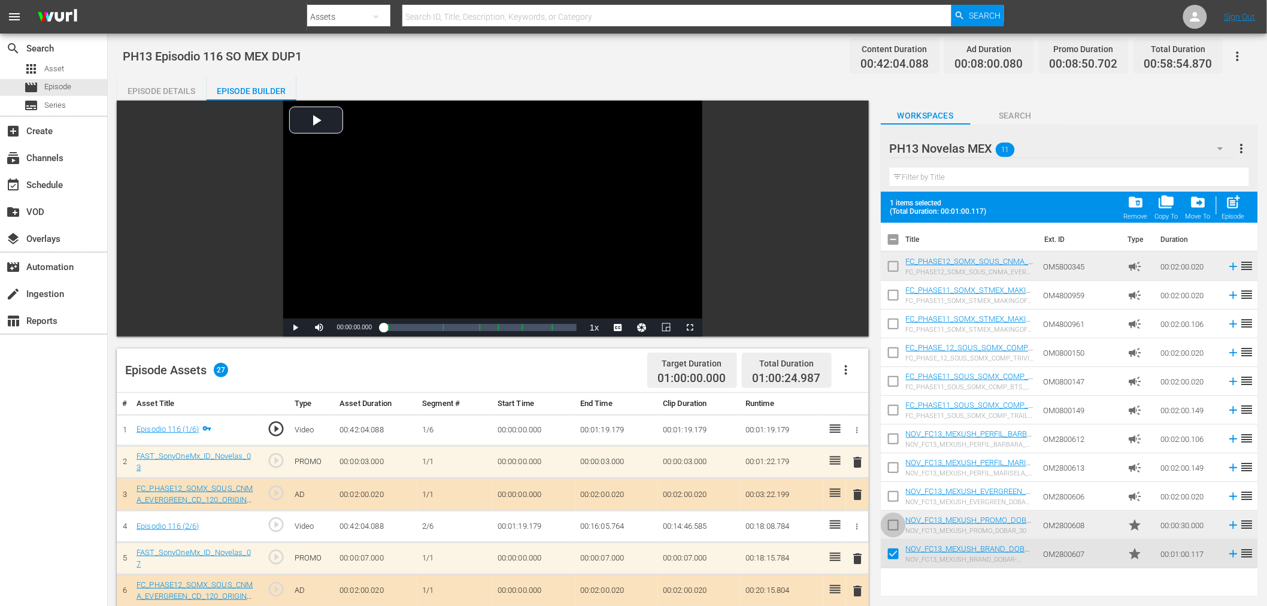
click at [895, 524] on input "checkbox" at bounding box center [893, 527] width 25 height 25
click at [1149, 198] on button "post_add Episode" at bounding box center [1233, 207] width 30 height 34
checkbox input "false"
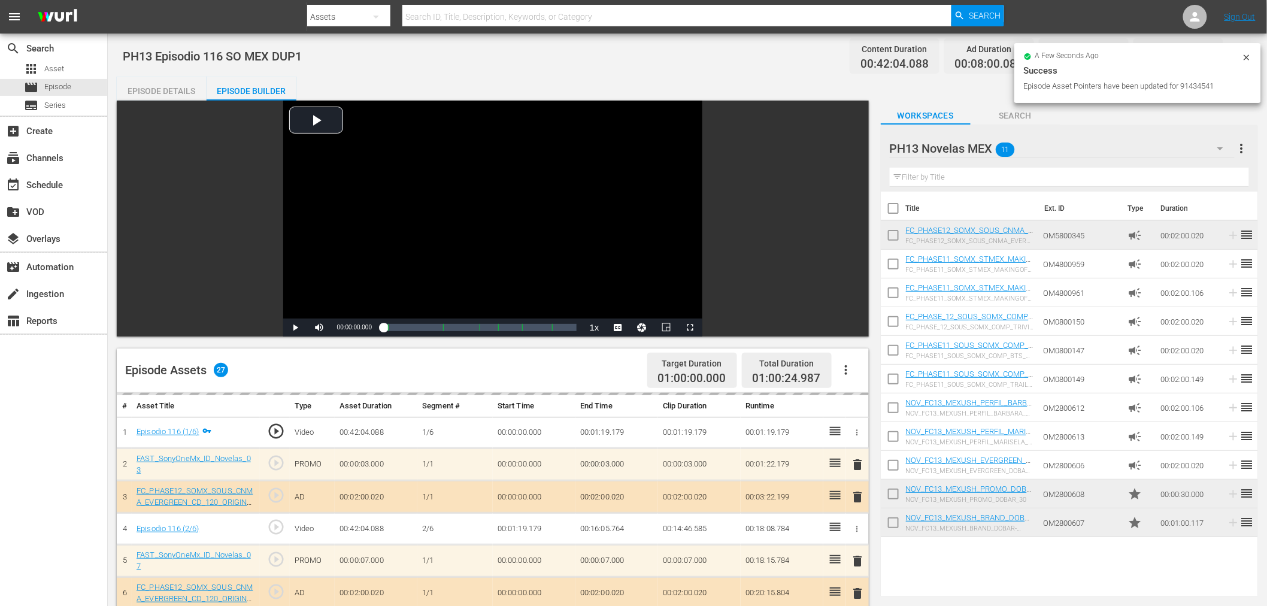
click at [894, 523] on input "checkbox" at bounding box center [893, 524] width 25 height 25
checkbox input "true"
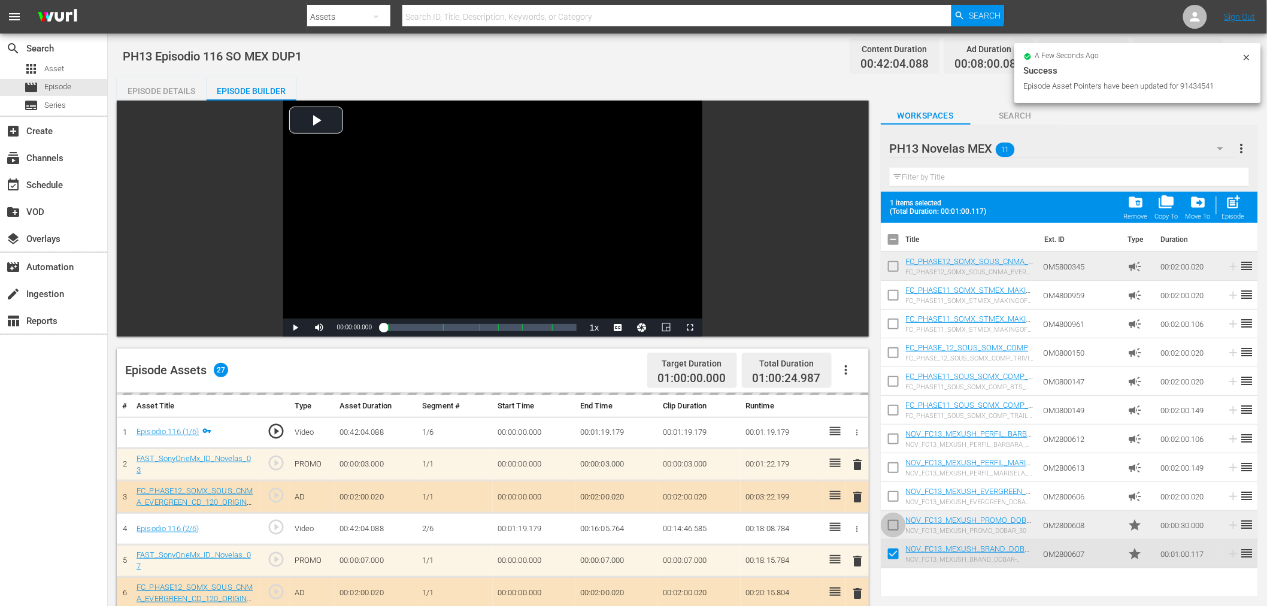
click at [895, 517] on input "checkbox" at bounding box center [893, 527] width 25 height 25
click at [1149, 207] on span "post_add" at bounding box center [1234, 202] width 16 height 16
checkbox input "false"
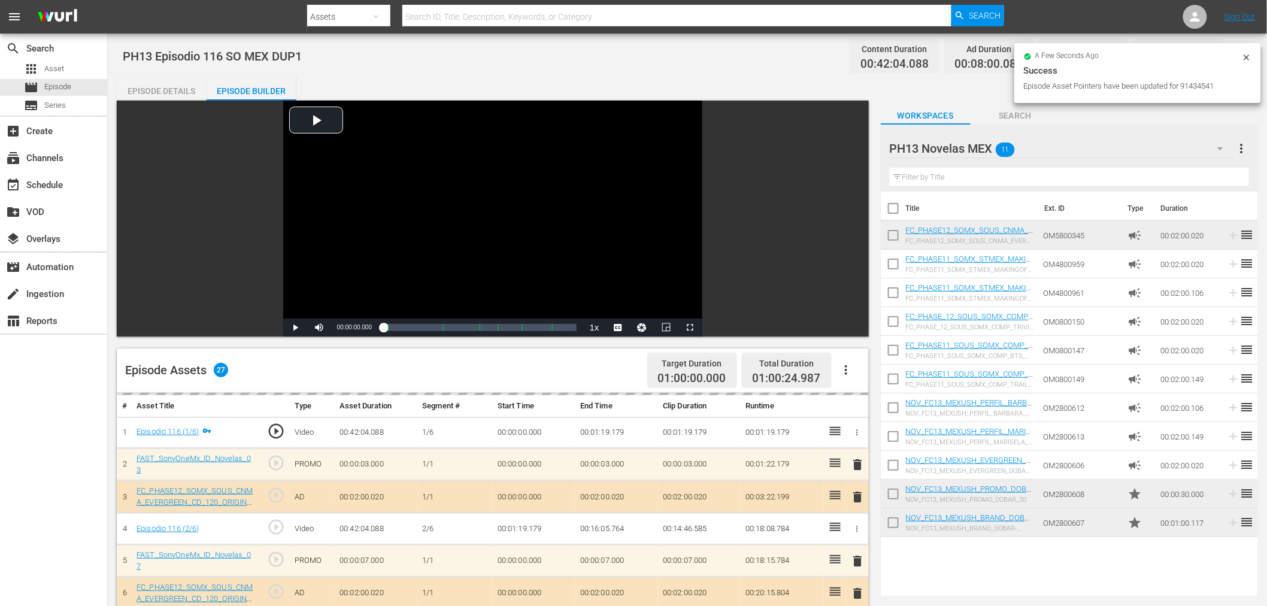
click at [893, 527] on input "checkbox" at bounding box center [893, 524] width 25 height 25
checkbox input "true"
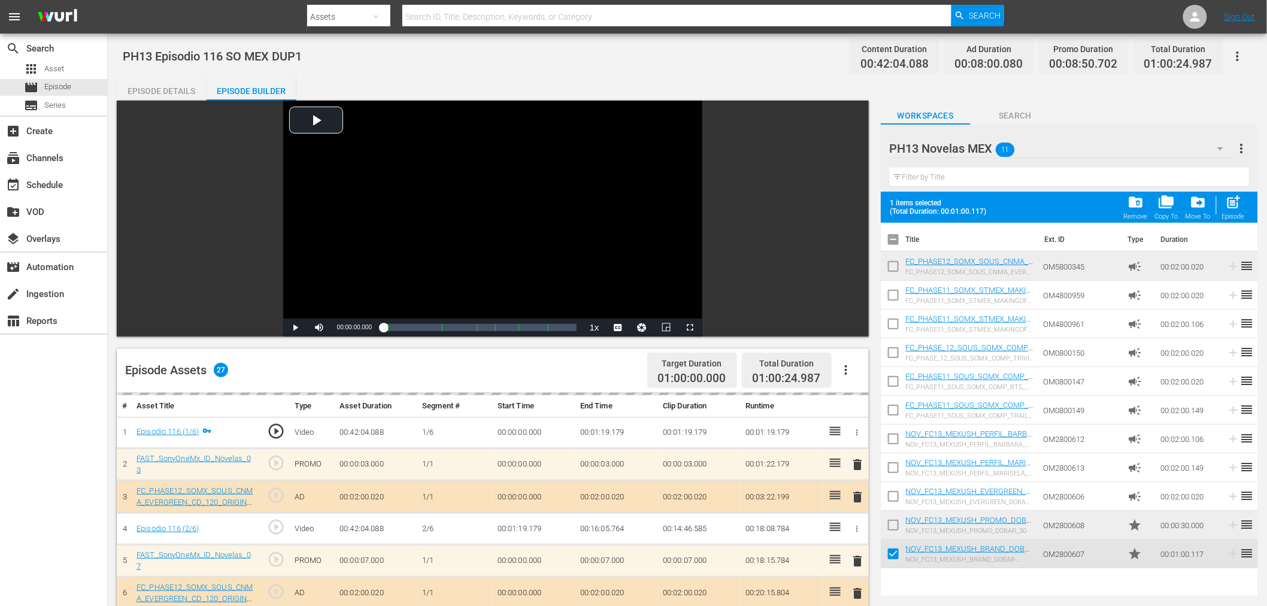
click at [893, 525] on input "checkbox" at bounding box center [893, 527] width 25 height 25
click at [1149, 193] on button "post_add Episode" at bounding box center [1233, 207] width 30 height 34
checkbox input "false"
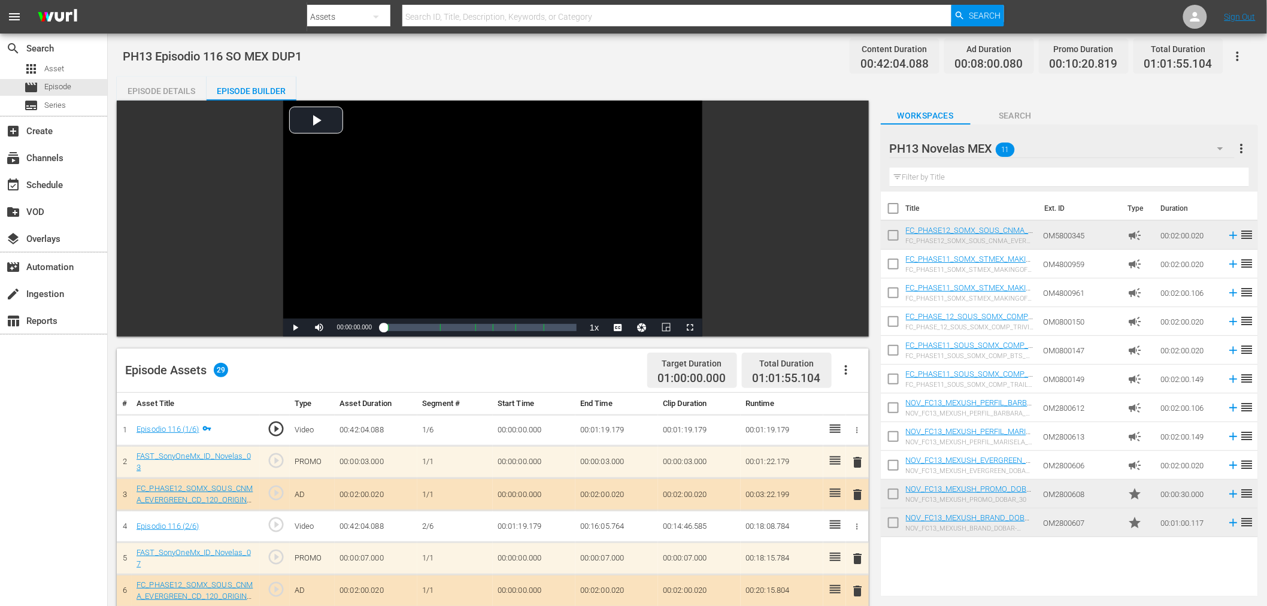
click at [894, 521] on input "checkbox" at bounding box center [893, 524] width 25 height 25
checkbox input "true"
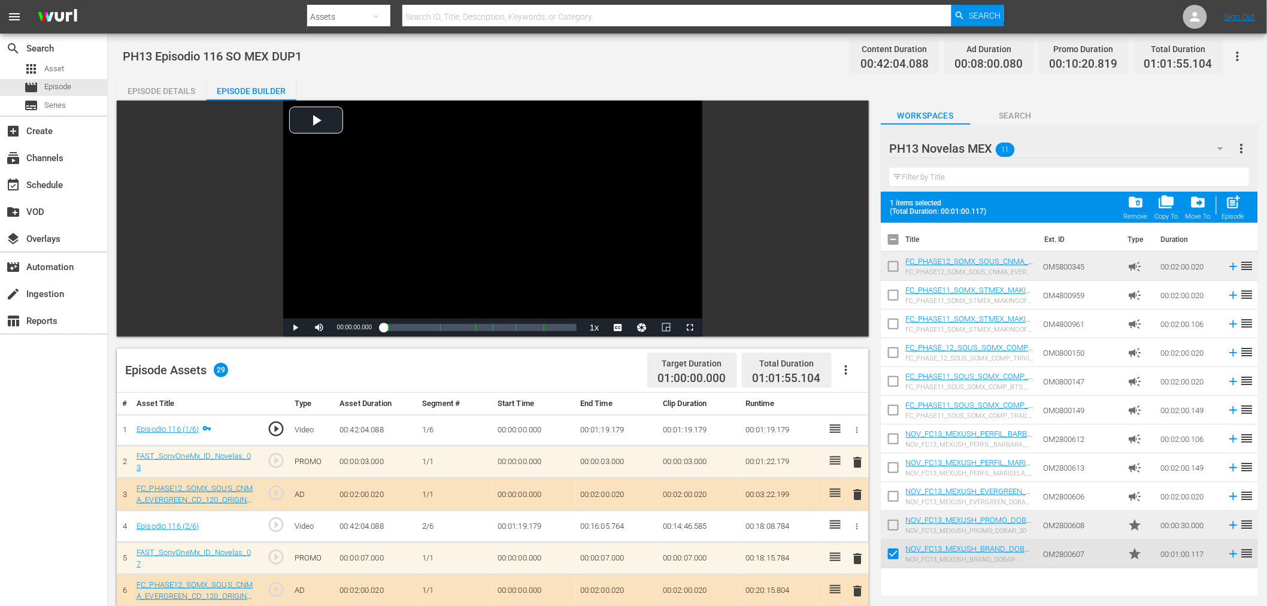
click at [894, 521] on input "checkbox" at bounding box center [893, 527] width 25 height 25
click at [1149, 205] on span "post_add" at bounding box center [1234, 202] width 16 height 16
checkbox input "false"
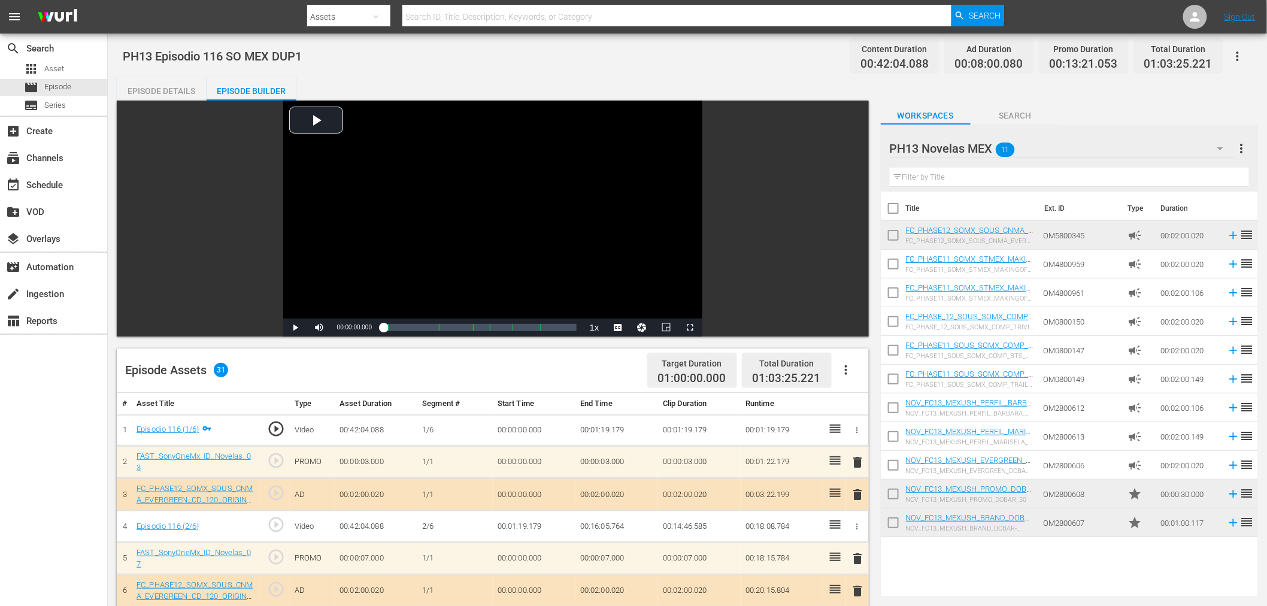
click at [1063, 154] on div "PH13 Novelas MEX 11" at bounding box center [1062, 149] width 345 height 34
click at [993, 264] on div "Default Workspace (0)" at bounding box center [966, 258] width 125 height 19
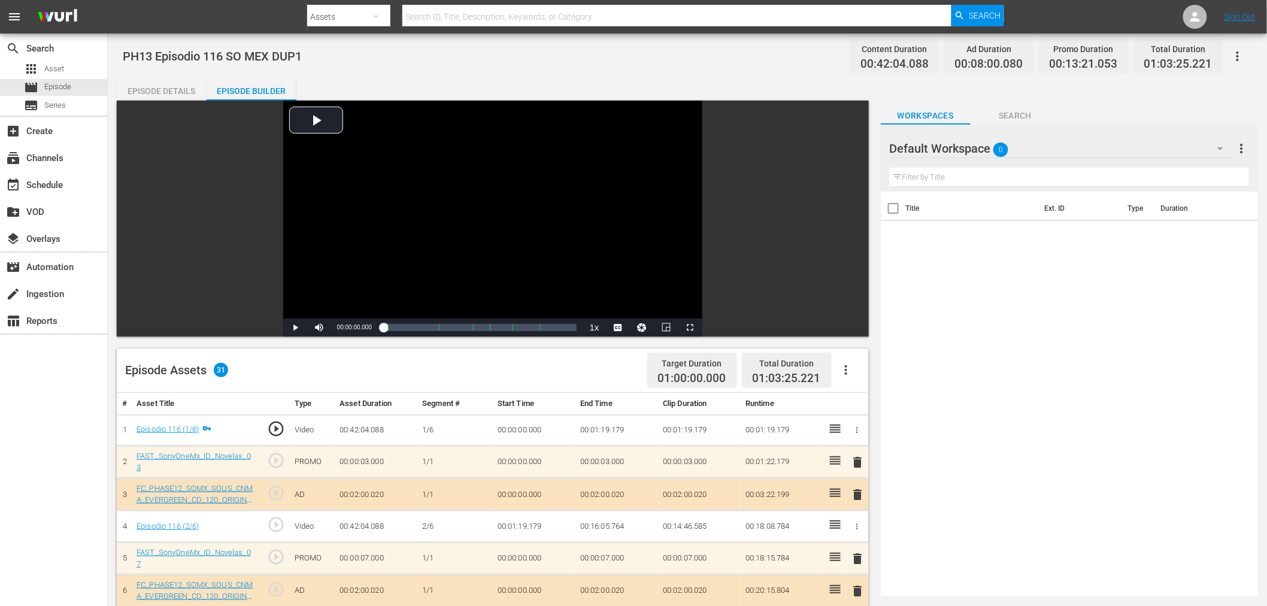
click at [1149, 51] on icon "button" at bounding box center [1237, 56] width 14 height 14
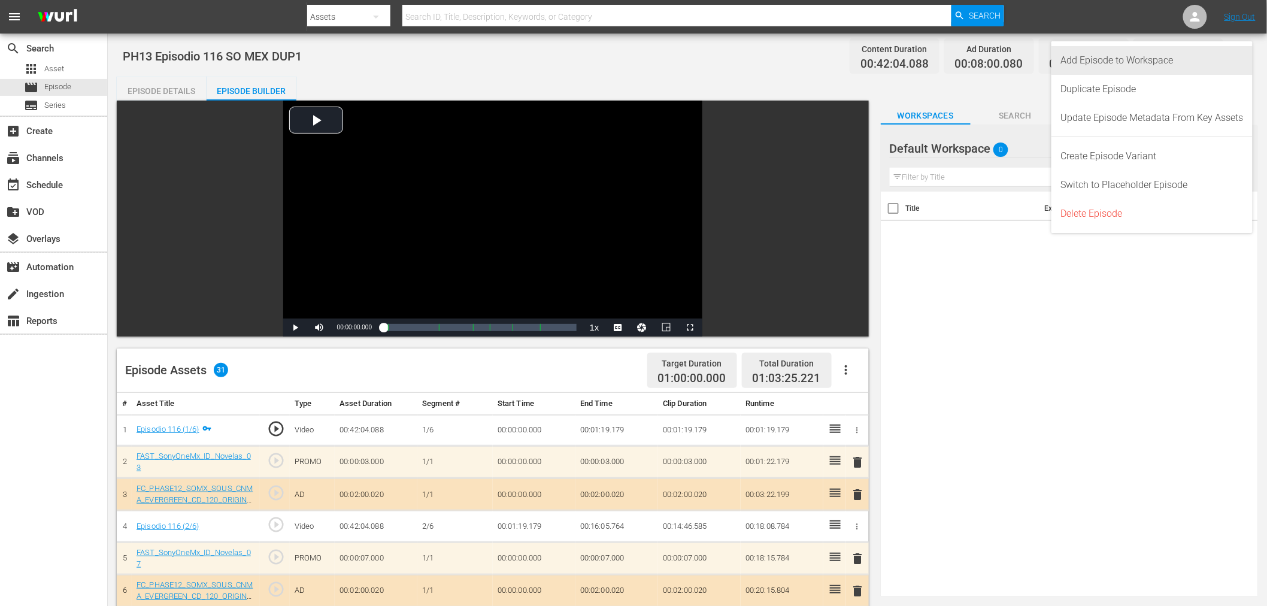
click at [1149, 65] on div "Add Episode to Workspace" at bounding box center [1152, 60] width 183 height 29
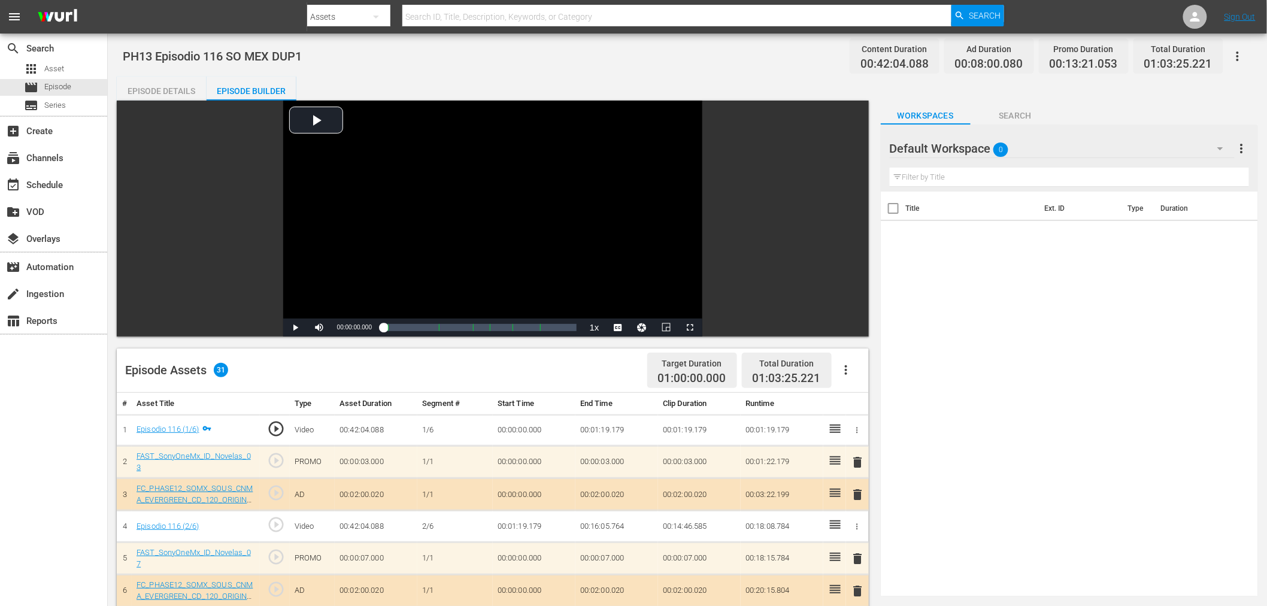
click at [1090, 135] on div "Default Workspace 0" at bounding box center [1062, 149] width 345 height 34
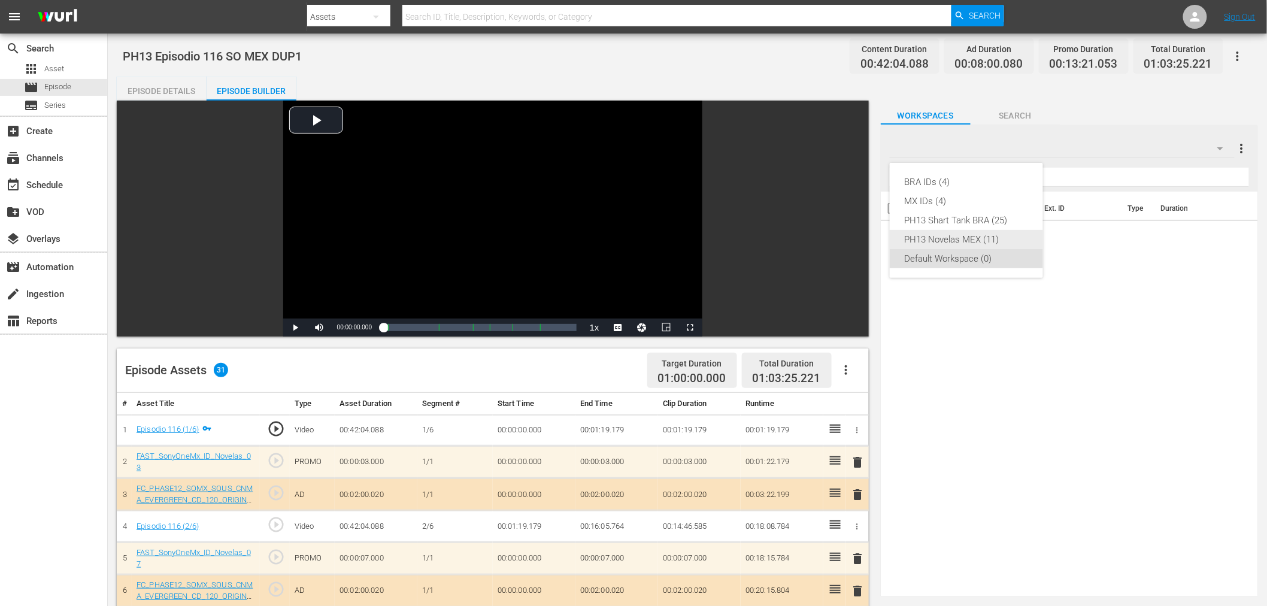
click at [974, 246] on div "PH13 Novelas MEX (11)" at bounding box center [966, 239] width 125 height 19
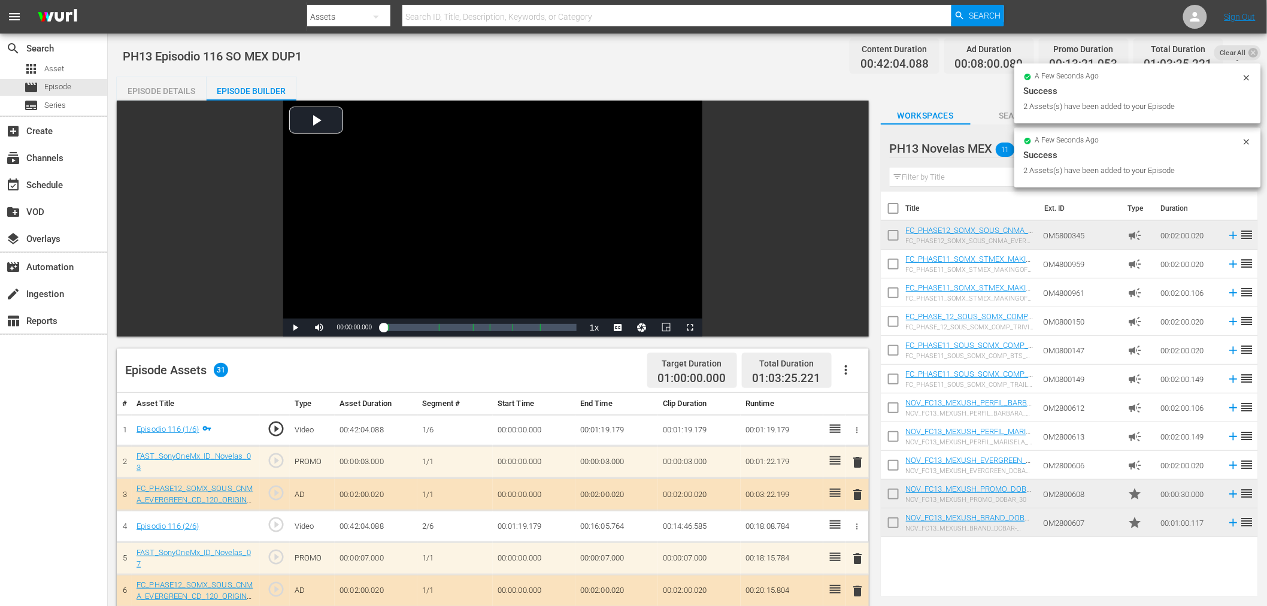
click at [894, 521] on input "checkbox" at bounding box center [893, 524] width 25 height 25
checkbox input "true"
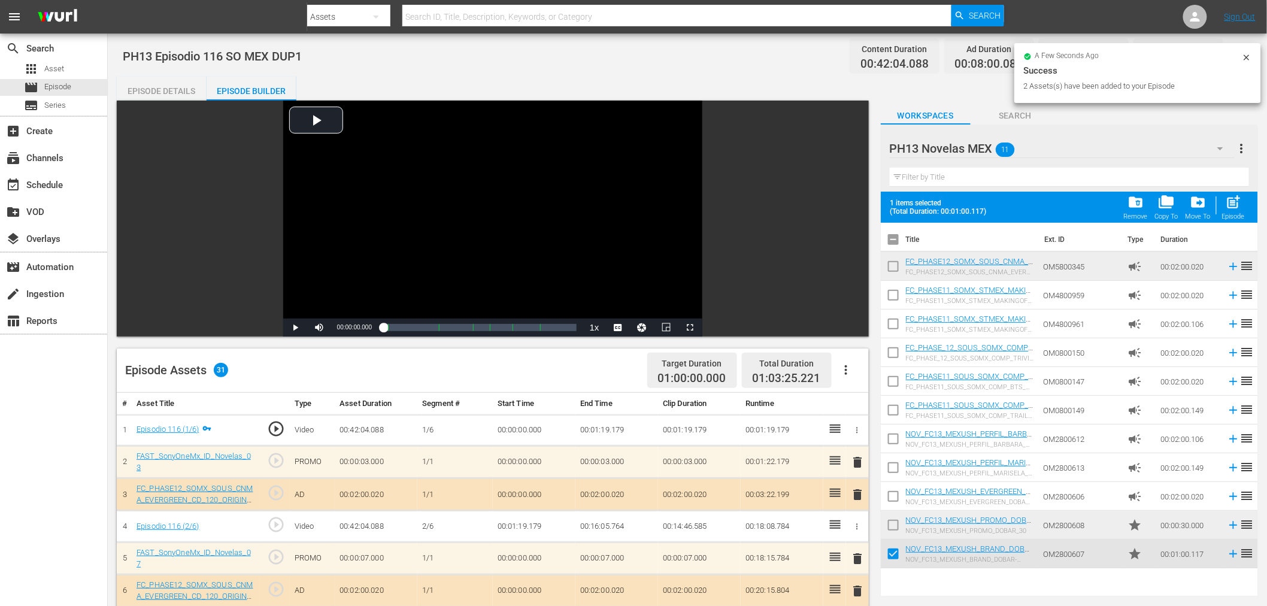
click at [894, 521] on input "checkbox" at bounding box center [893, 527] width 25 height 25
click at [1149, 202] on span "post_add" at bounding box center [1234, 202] width 16 height 16
checkbox input "false"
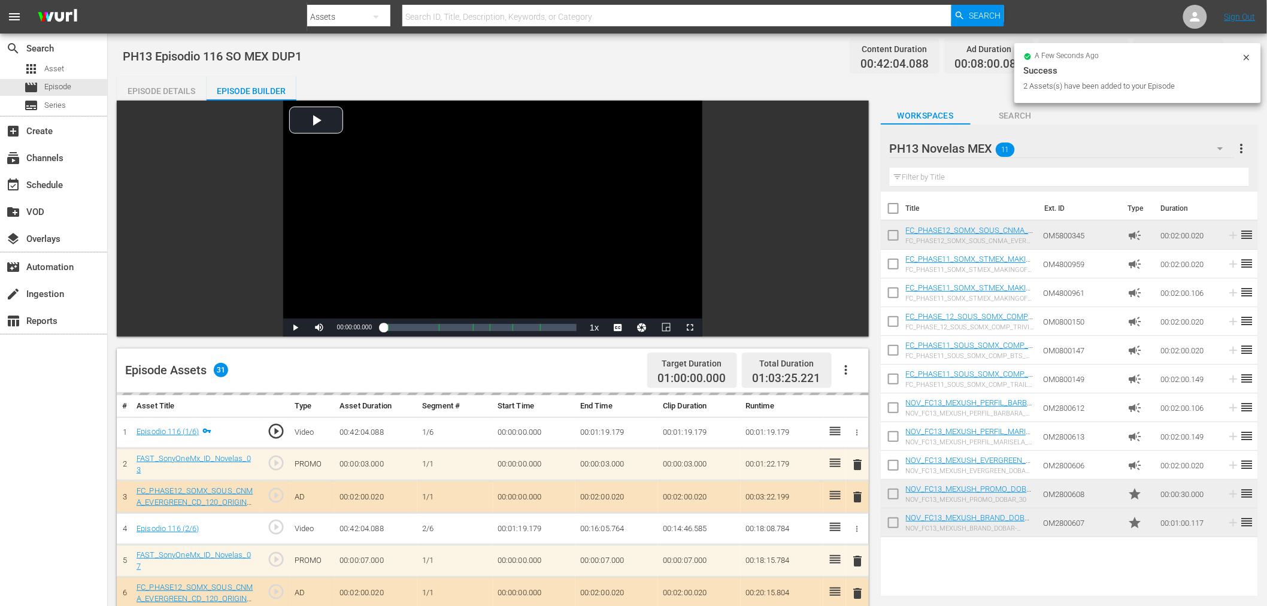
click at [894, 517] on input "checkbox" at bounding box center [893, 524] width 25 height 25
checkbox input "true"
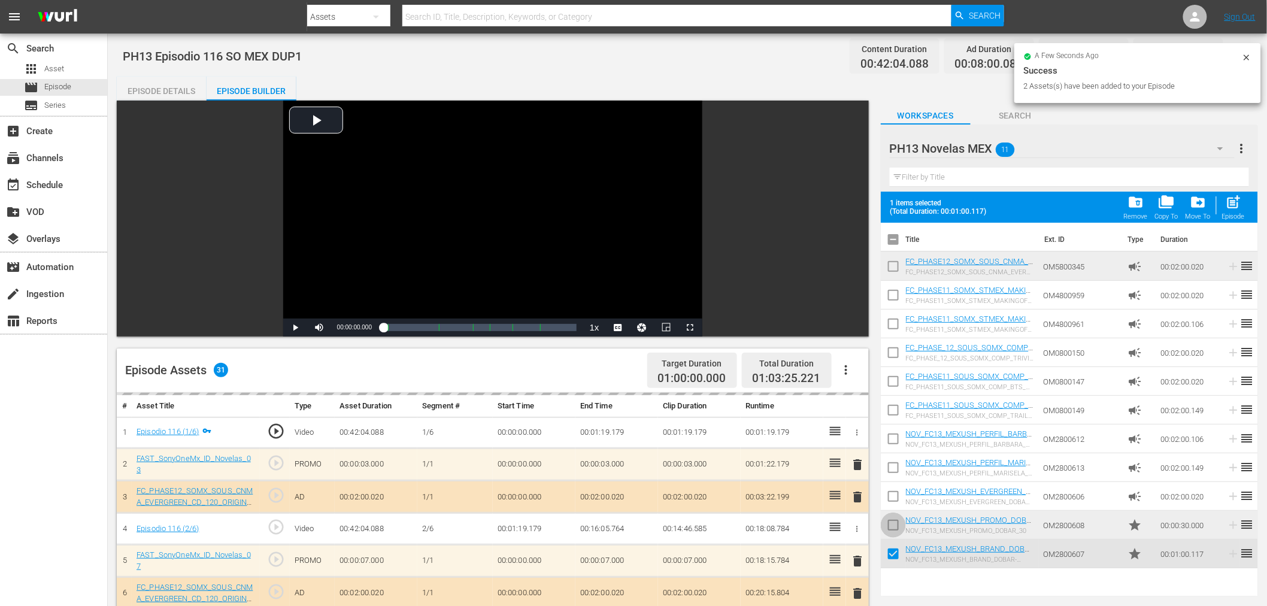
click at [894, 517] on input "checkbox" at bounding box center [893, 527] width 25 height 25
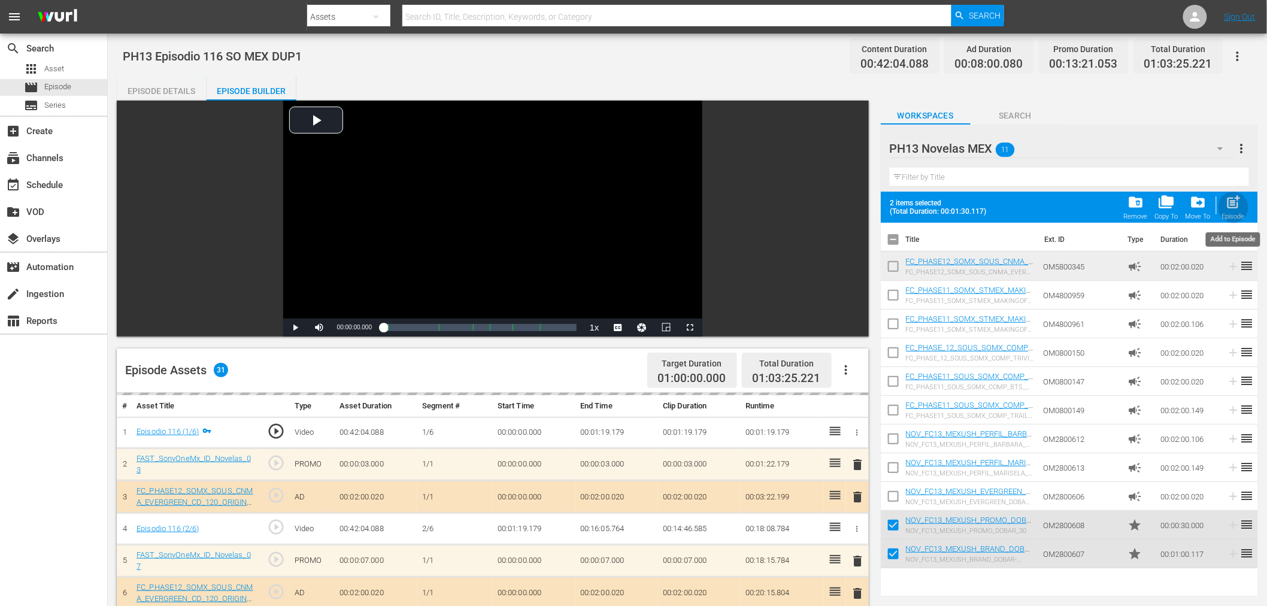
click at [1149, 216] on div "Episode" at bounding box center [1233, 217] width 23 height 8
checkbox input "false"
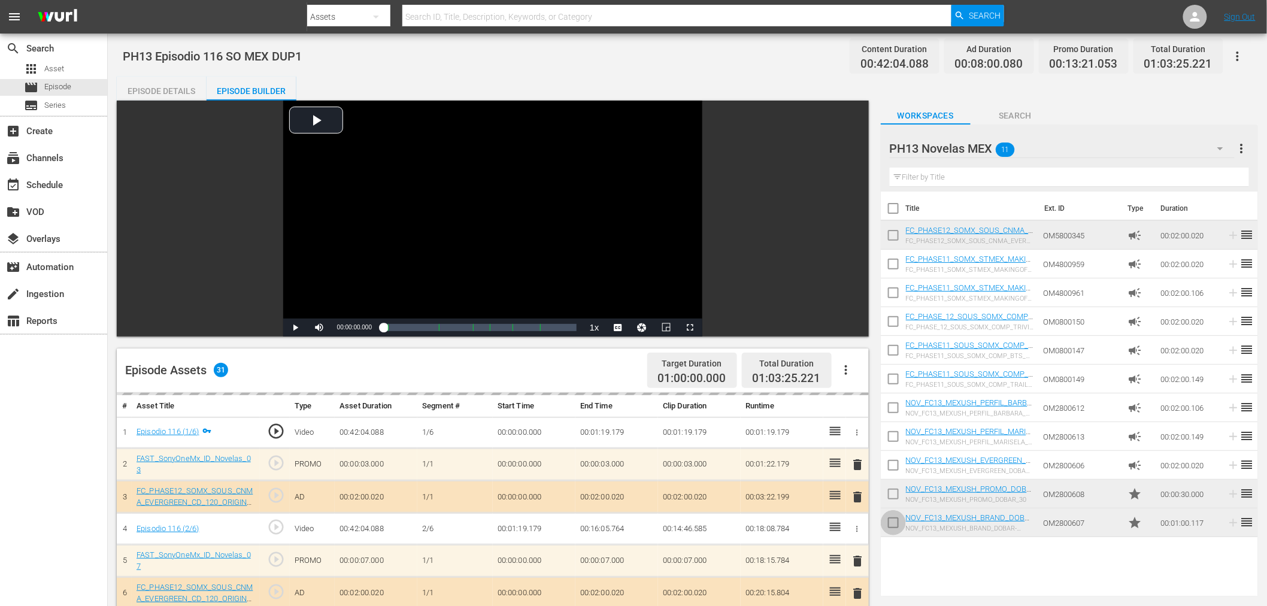
click at [894, 520] on input "checkbox" at bounding box center [893, 524] width 25 height 25
checkbox input "true"
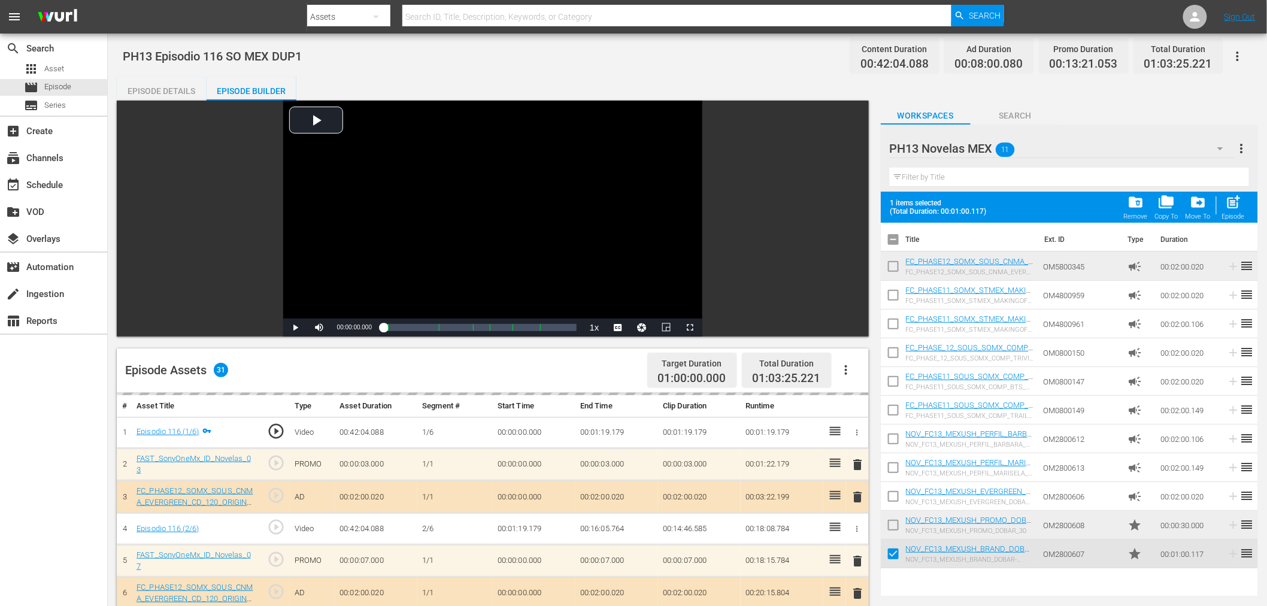
click at [894, 520] on input "checkbox" at bounding box center [893, 527] width 25 height 25
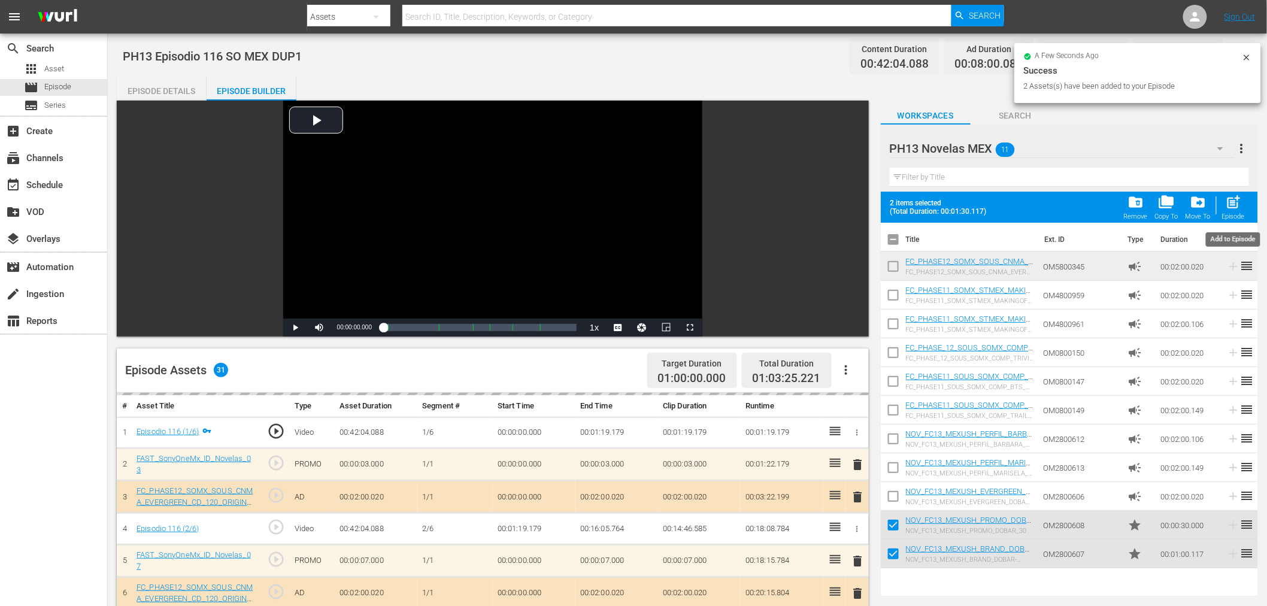
click at [1149, 208] on span "post_add" at bounding box center [1234, 202] width 16 height 16
checkbox input "false"
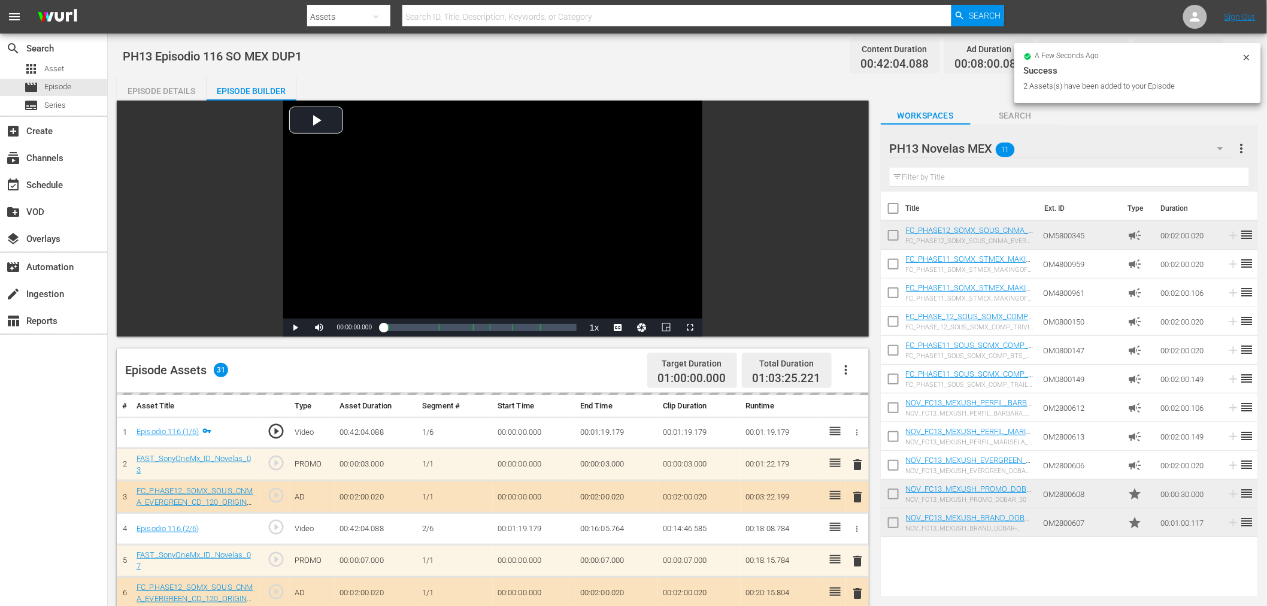
click at [888, 523] on input "checkbox" at bounding box center [893, 524] width 25 height 25
checkbox input "true"
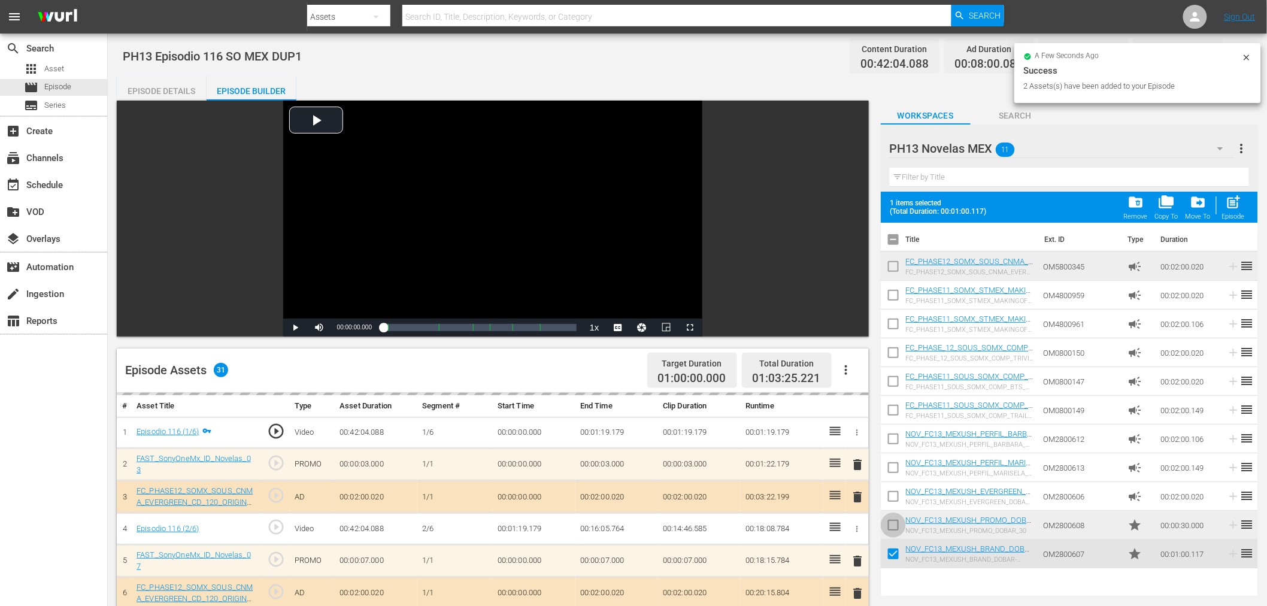
click at [888, 523] on input "checkbox" at bounding box center [893, 527] width 25 height 25
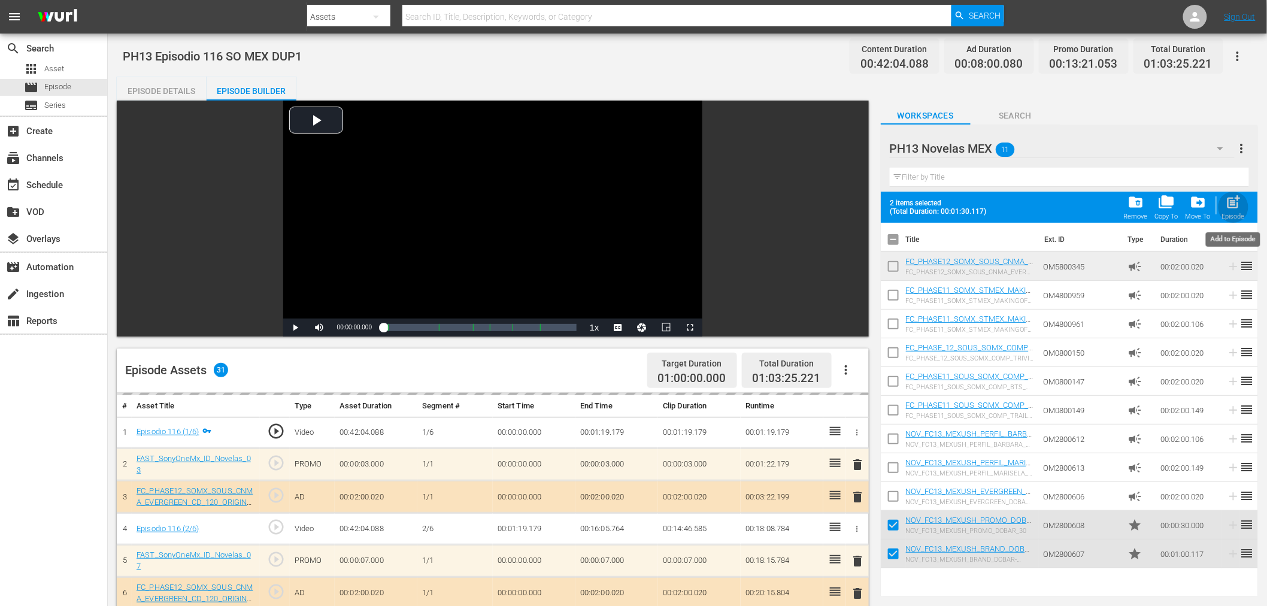
click at [1149, 208] on span "post_add" at bounding box center [1234, 202] width 16 height 16
checkbox input "false"
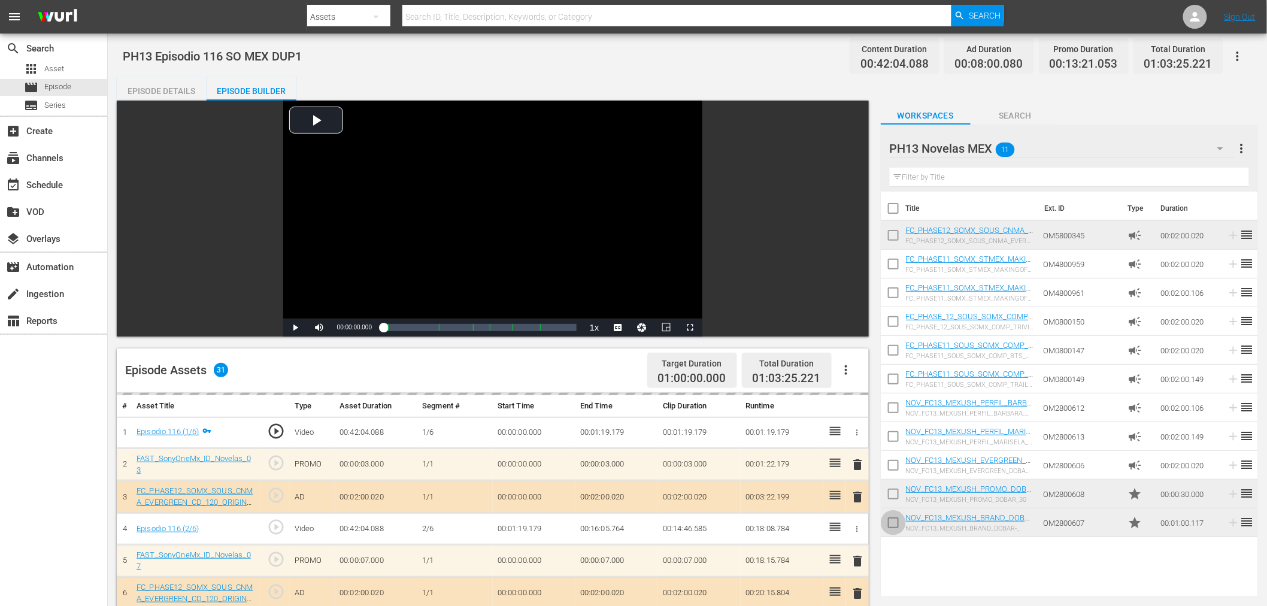
click at [884, 526] on input "checkbox" at bounding box center [893, 524] width 25 height 25
checkbox input "true"
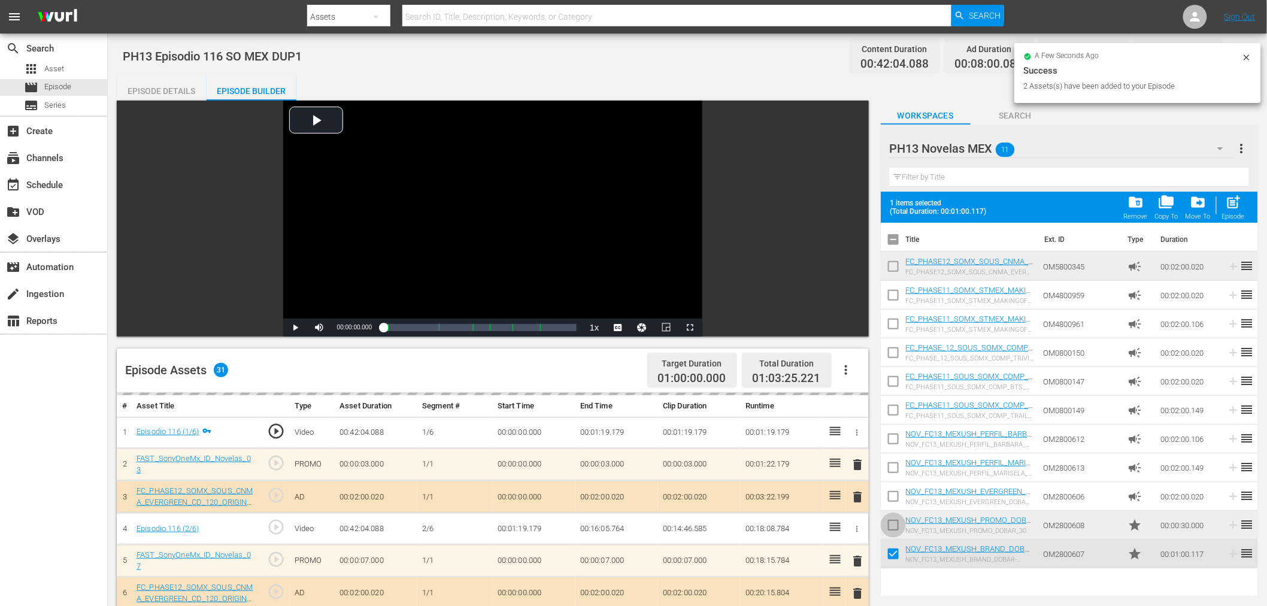
click at [887, 521] on input "checkbox" at bounding box center [893, 527] width 25 height 25
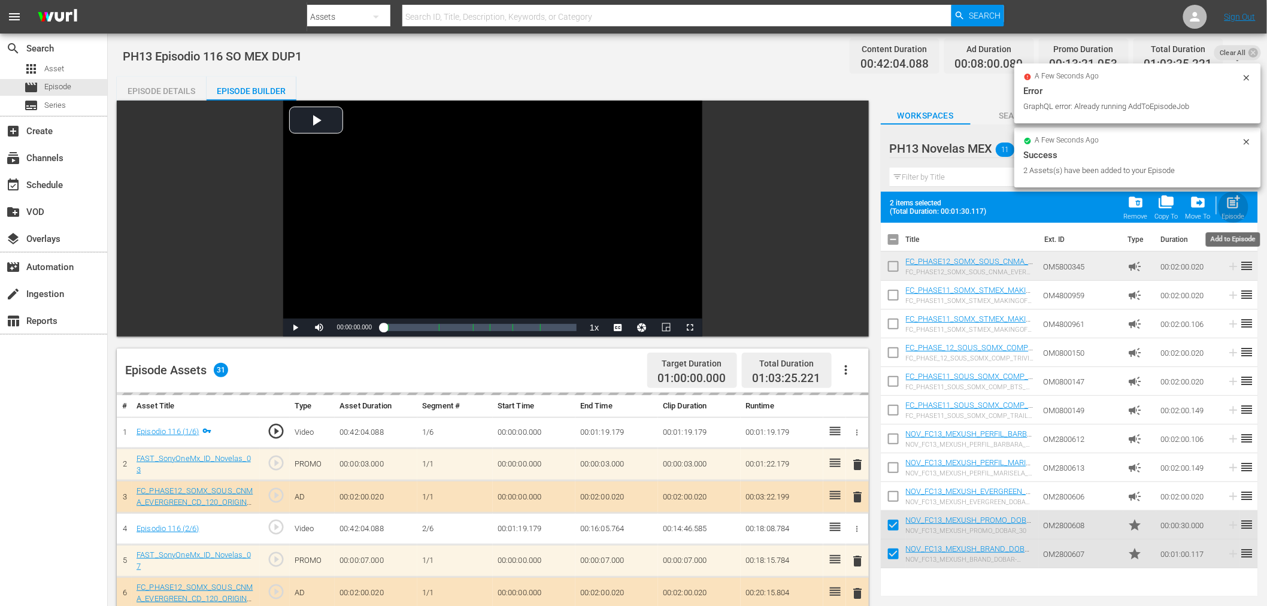
click at [1149, 201] on div "post_add Episode" at bounding box center [1233, 207] width 23 height 26
checkbox input "false"
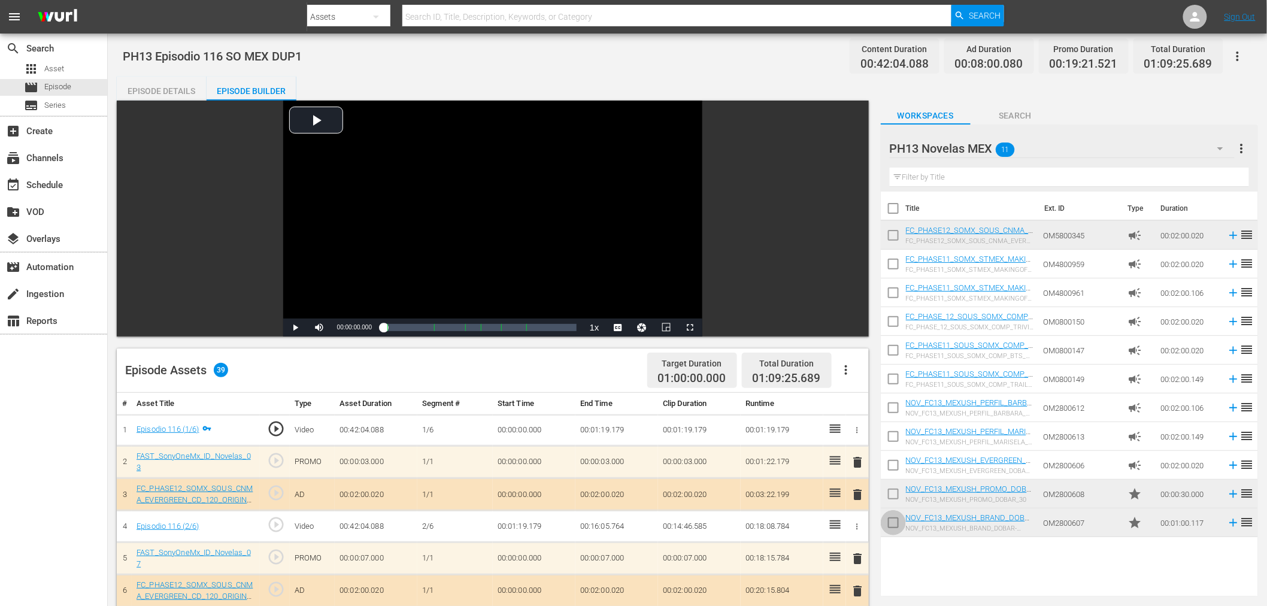
click at [892, 521] on input "checkbox" at bounding box center [893, 524] width 25 height 25
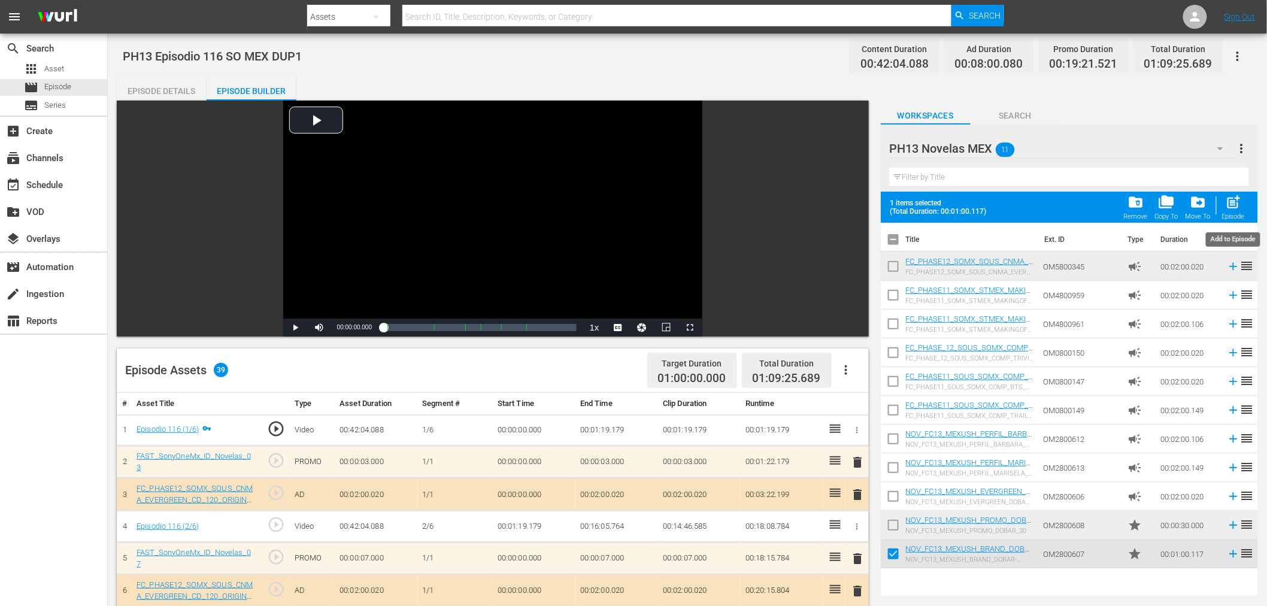
click at [1149, 208] on span "post_add" at bounding box center [1234, 202] width 16 height 16
checkbox input "false"
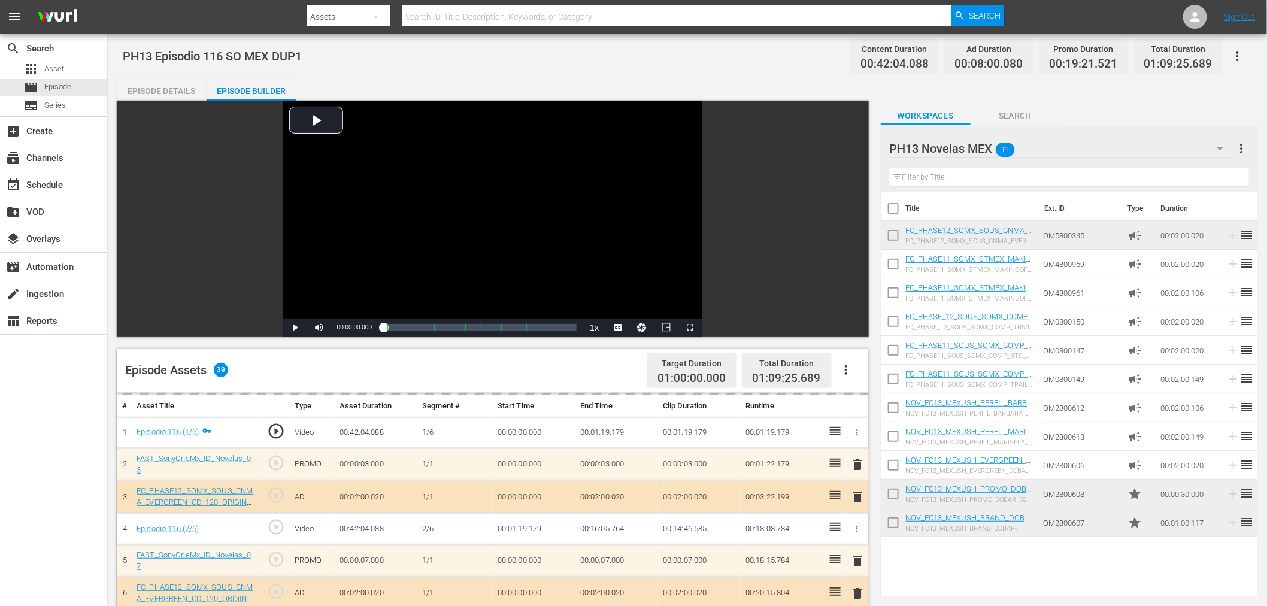
click at [1047, 148] on div "PH13 Novelas MEX 11" at bounding box center [1062, 149] width 345 height 34
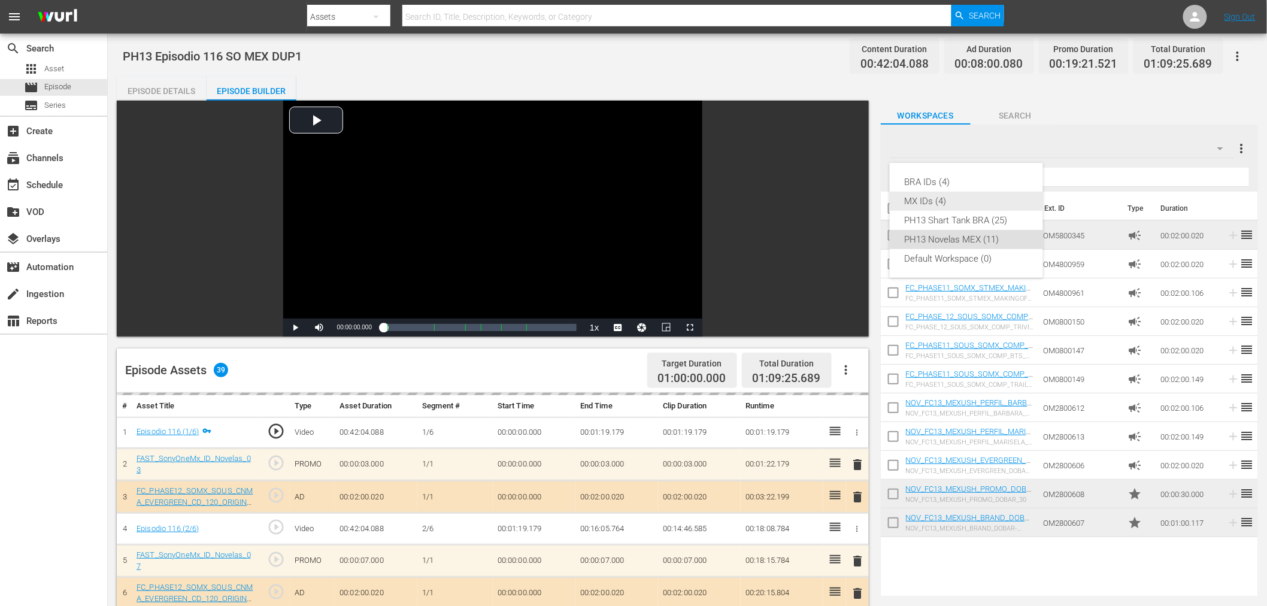
click at [967, 199] on div "MX IDs (4)" at bounding box center [966, 201] width 125 height 19
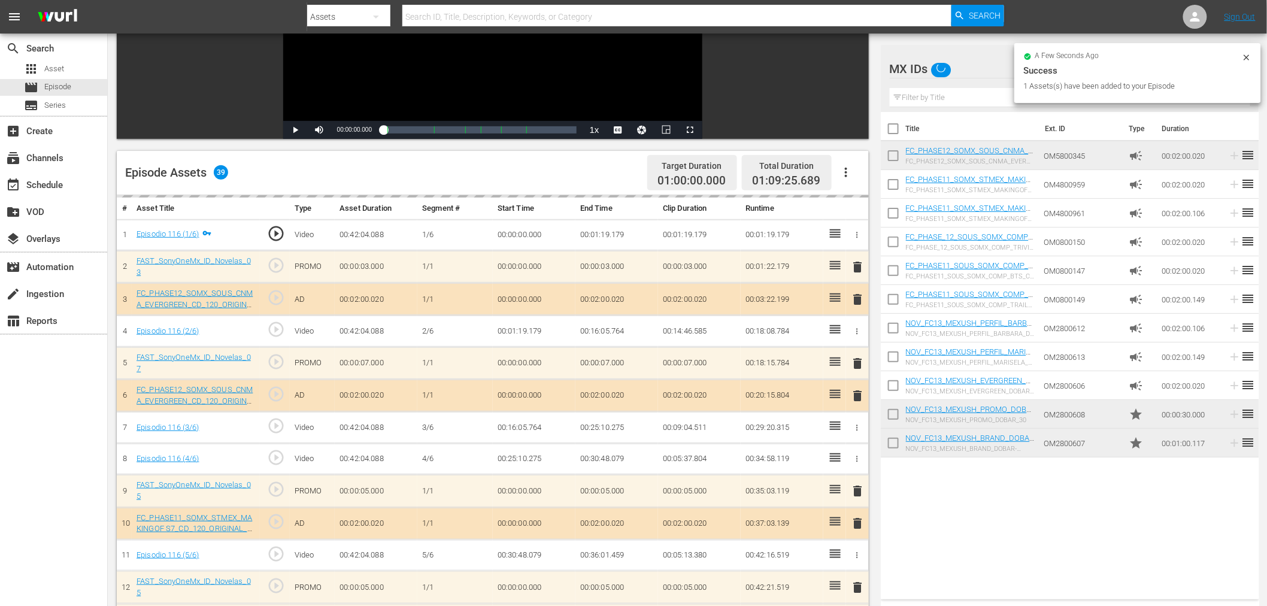
scroll to position [199, 0]
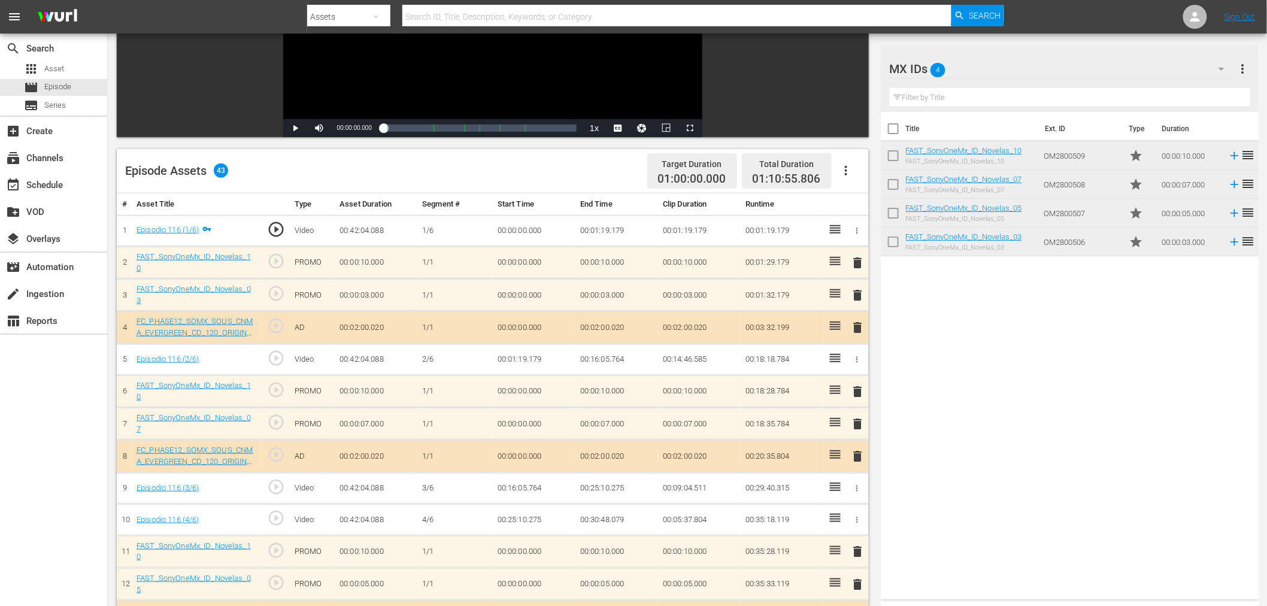
click at [855, 545] on span "delete" at bounding box center [858, 584] width 14 height 14
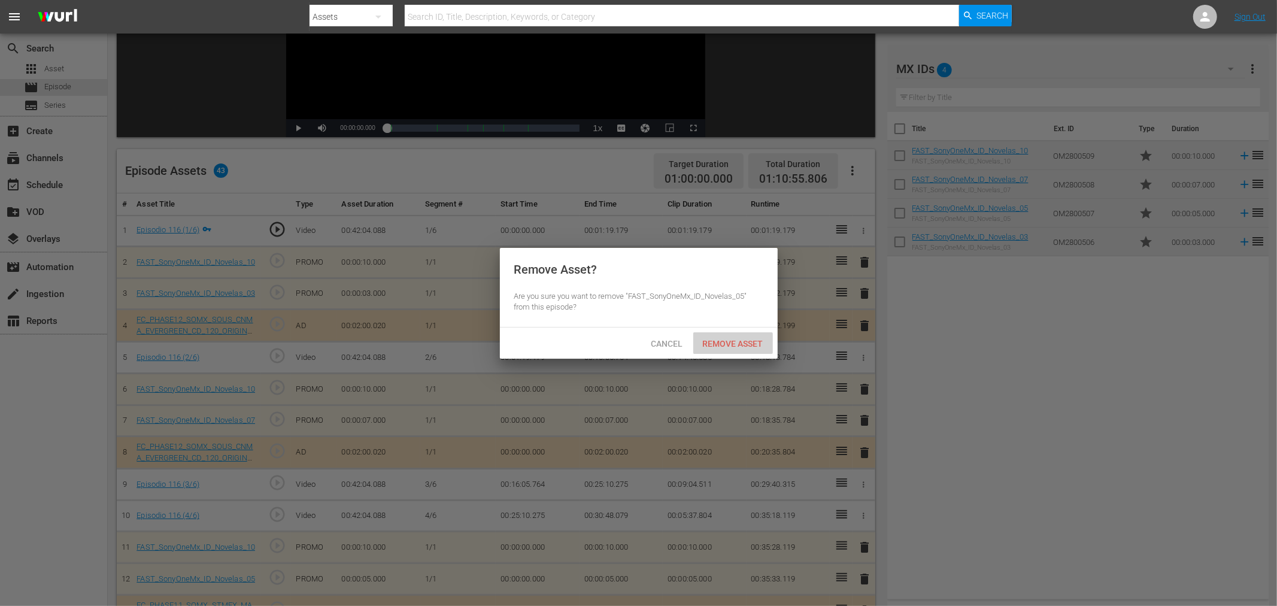
click at [735, 345] on span "Remove Asset" at bounding box center [733, 344] width 80 height 10
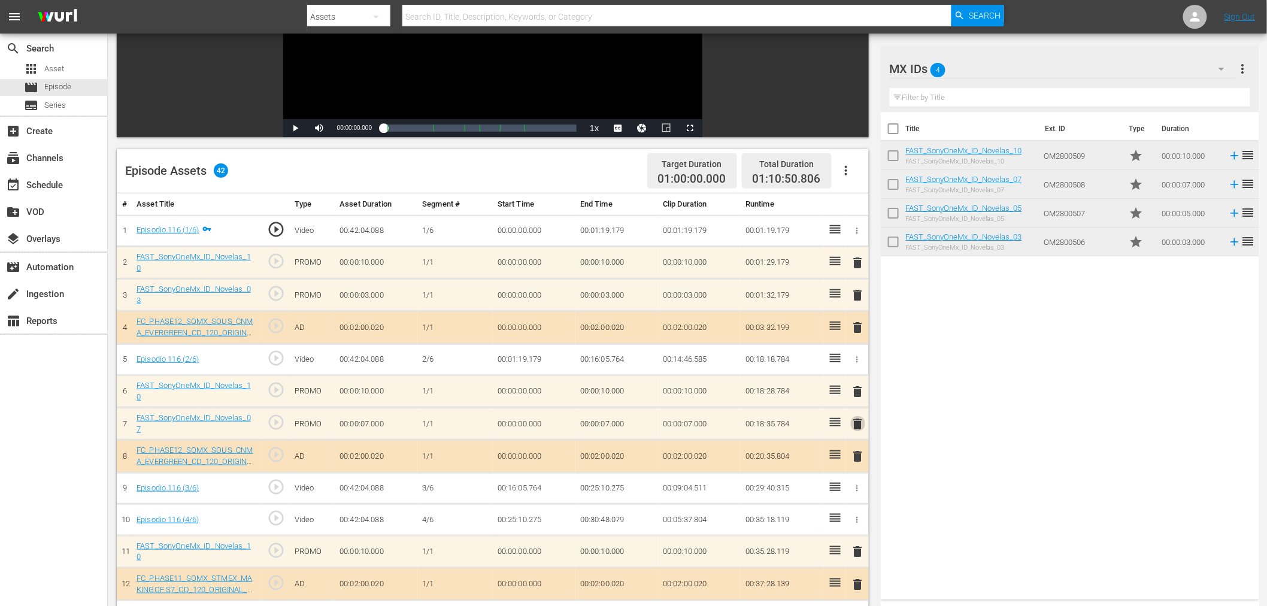
click at [859, 417] on span "delete" at bounding box center [858, 424] width 14 height 14
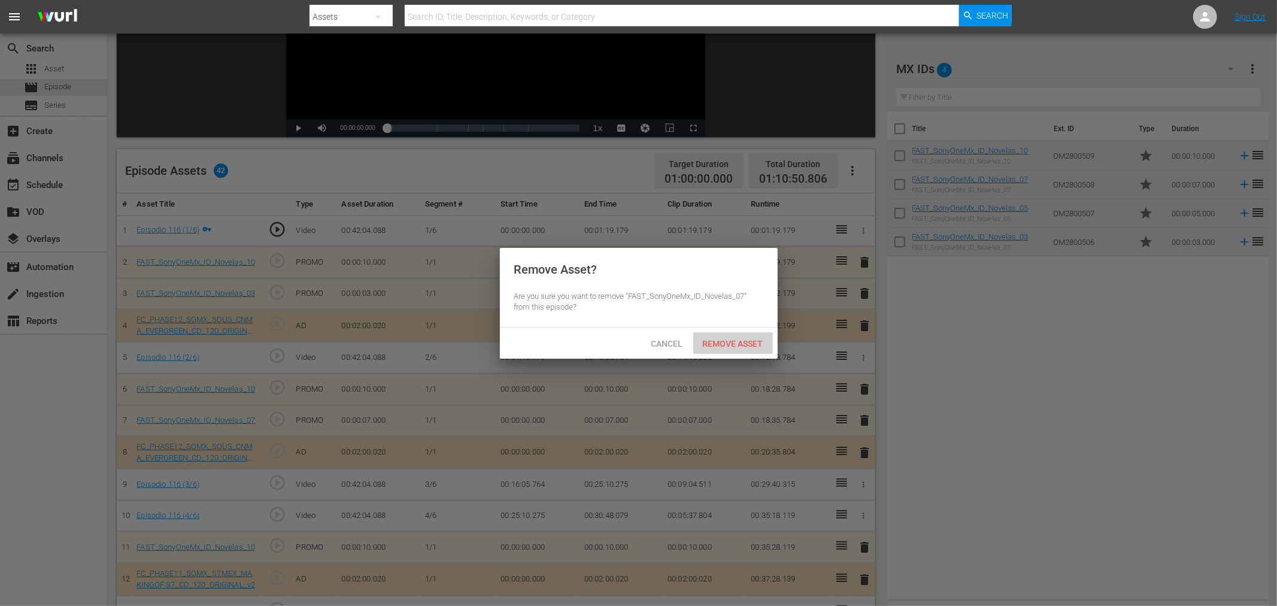
click at [754, 348] on div "Remove Asset" at bounding box center [733, 343] width 80 height 22
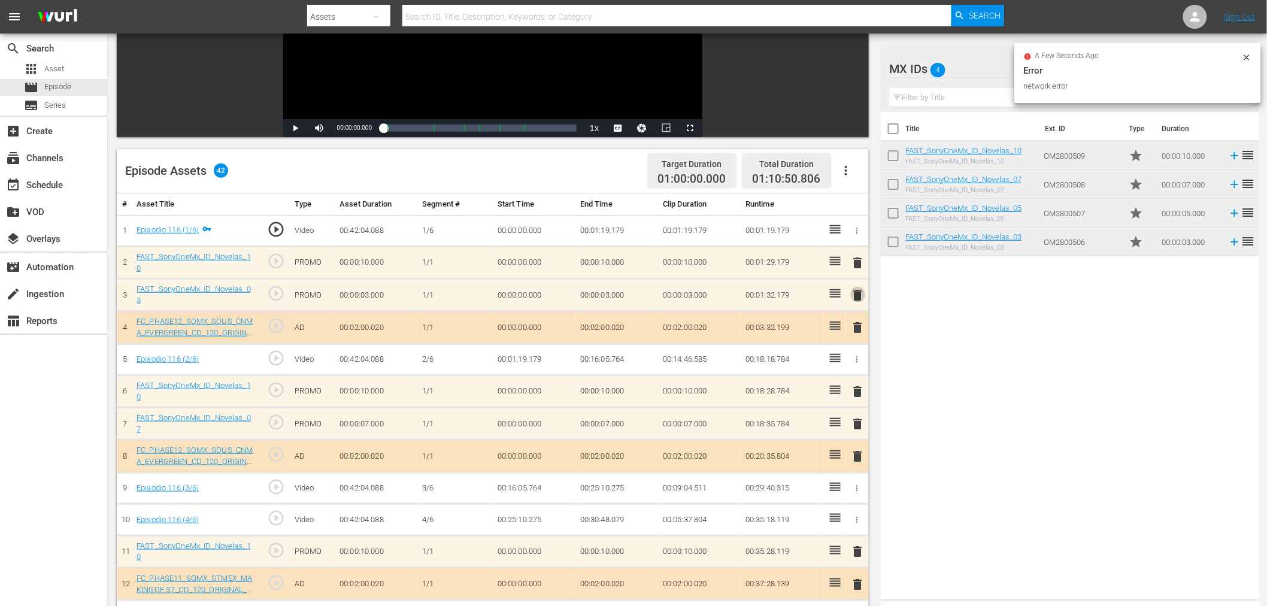
click at [863, 294] on span "delete" at bounding box center [858, 295] width 14 height 14
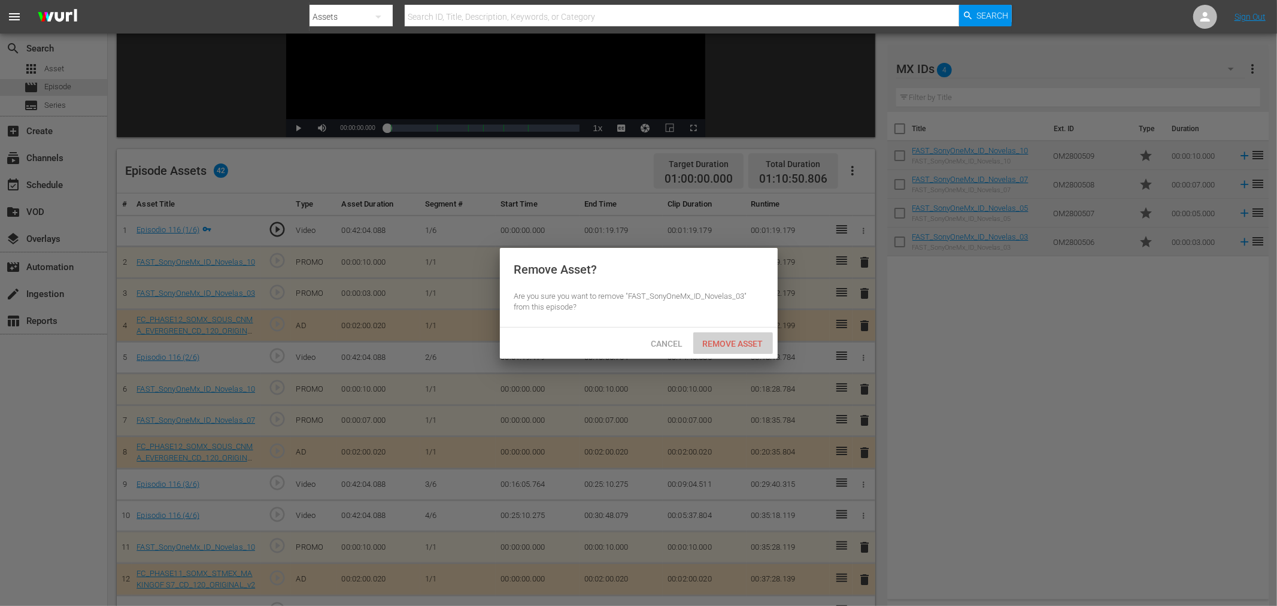
click at [738, 342] on span "Remove Asset" at bounding box center [733, 344] width 80 height 10
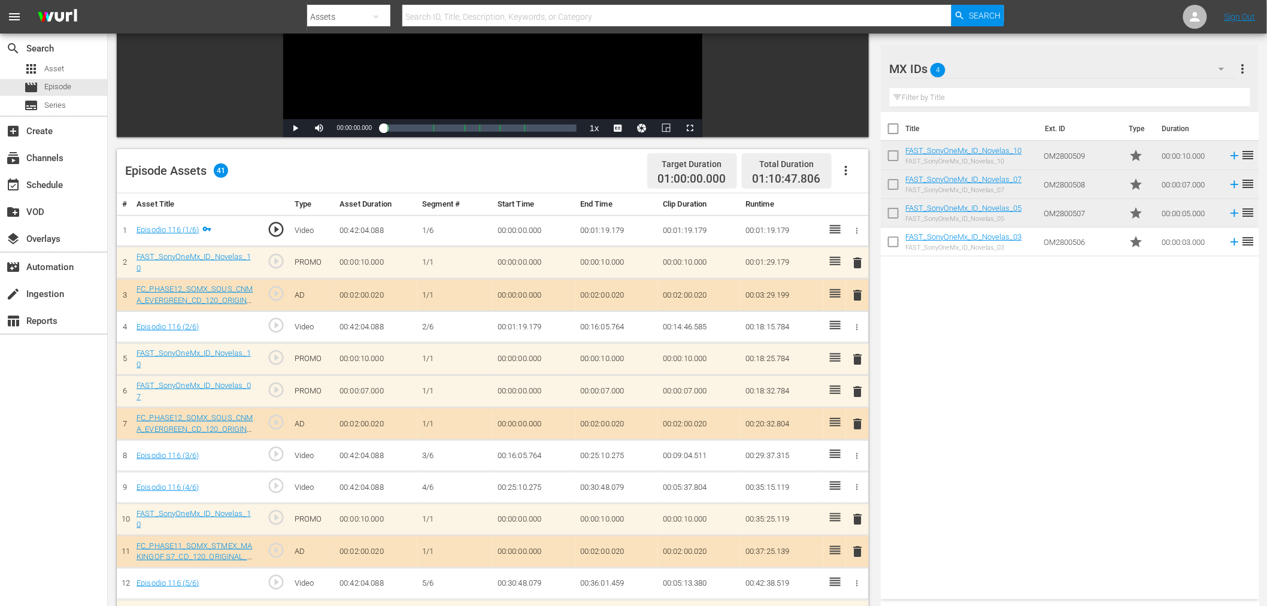
click at [861, 387] on span "delete" at bounding box center [858, 391] width 14 height 14
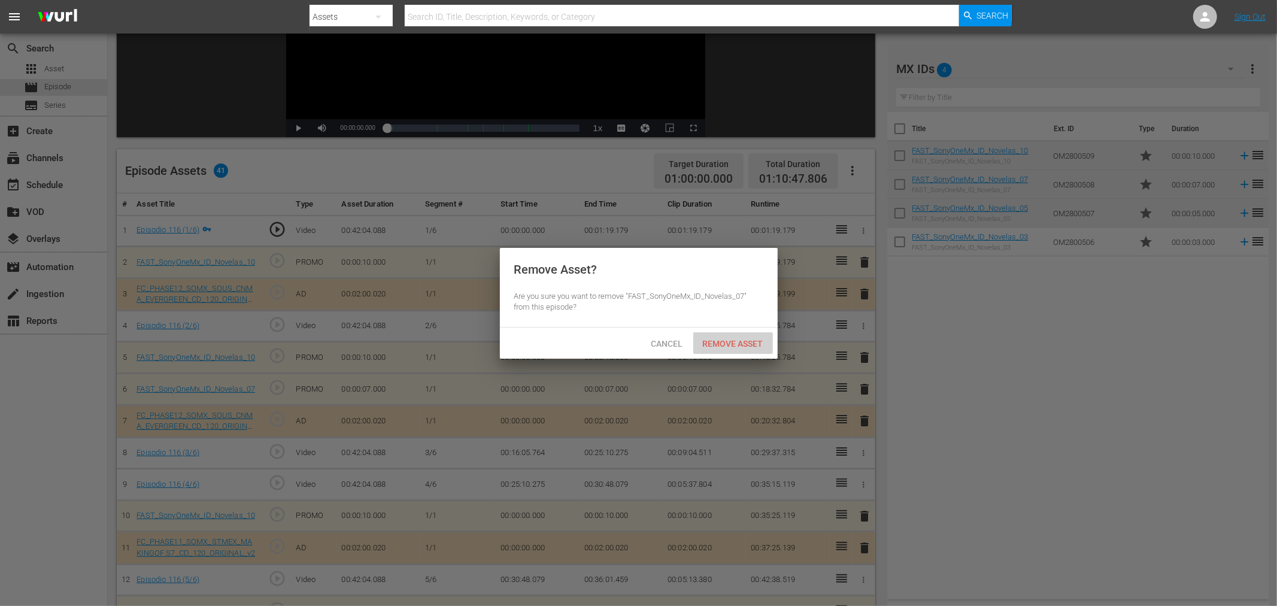
click at [735, 336] on div "Remove Asset" at bounding box center [733, 343] width 80 height 22
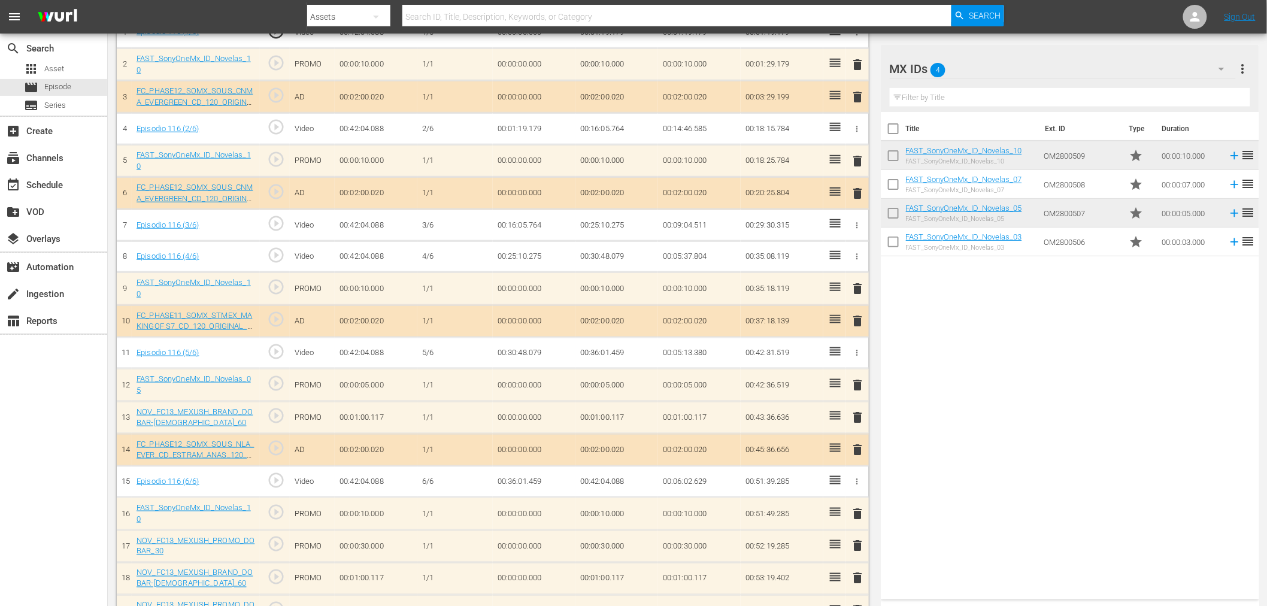
scroll to position [399, 0]
click at [858, 377] on span "delete" at bounding box center [858, 384] width 14 height 14
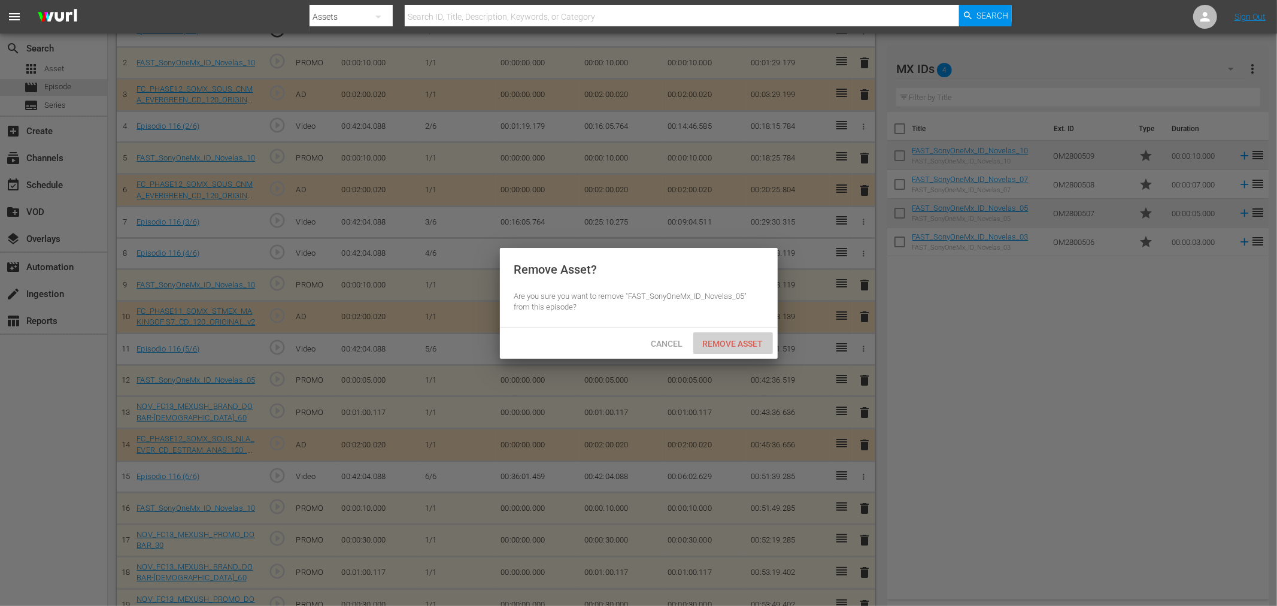
click at [733, 347] on span "Remove Asset" at bounding box center [733, 344] width 80 height 10
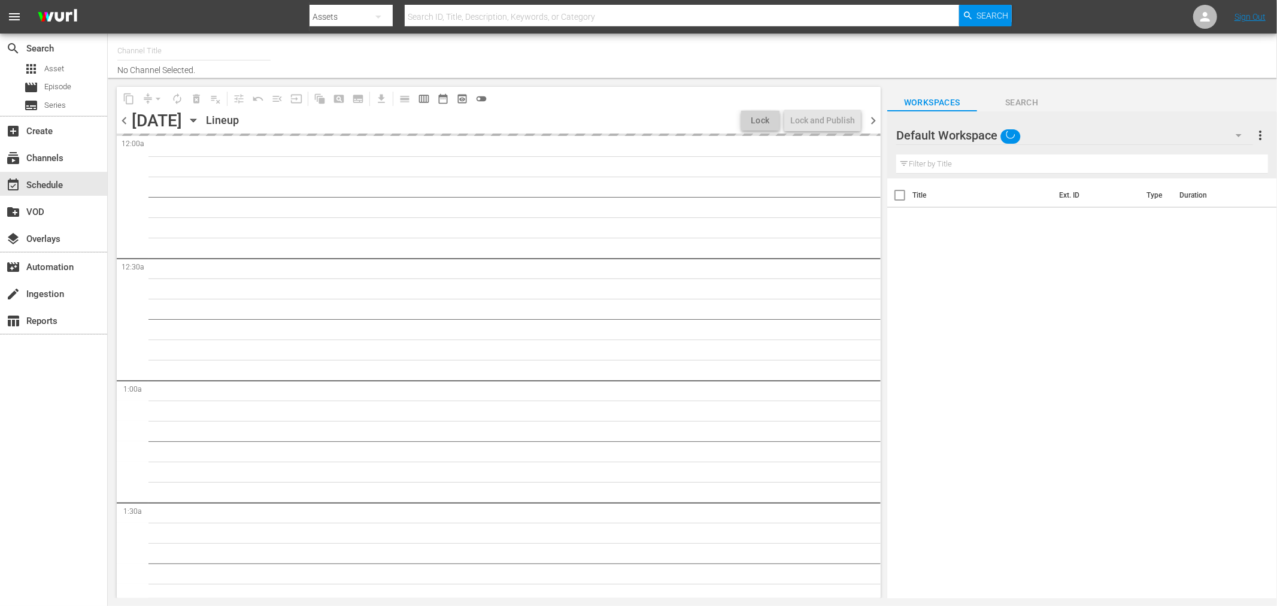
type input "Sony One Novelas (MX) (1001)"
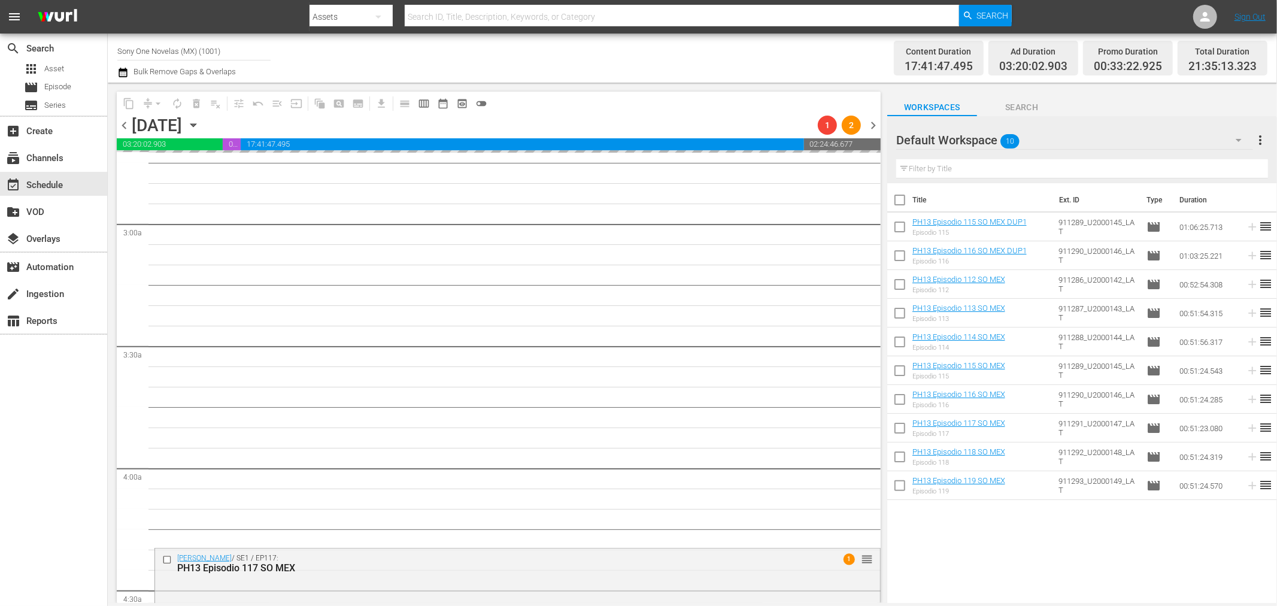
scroll to position [665, 0]
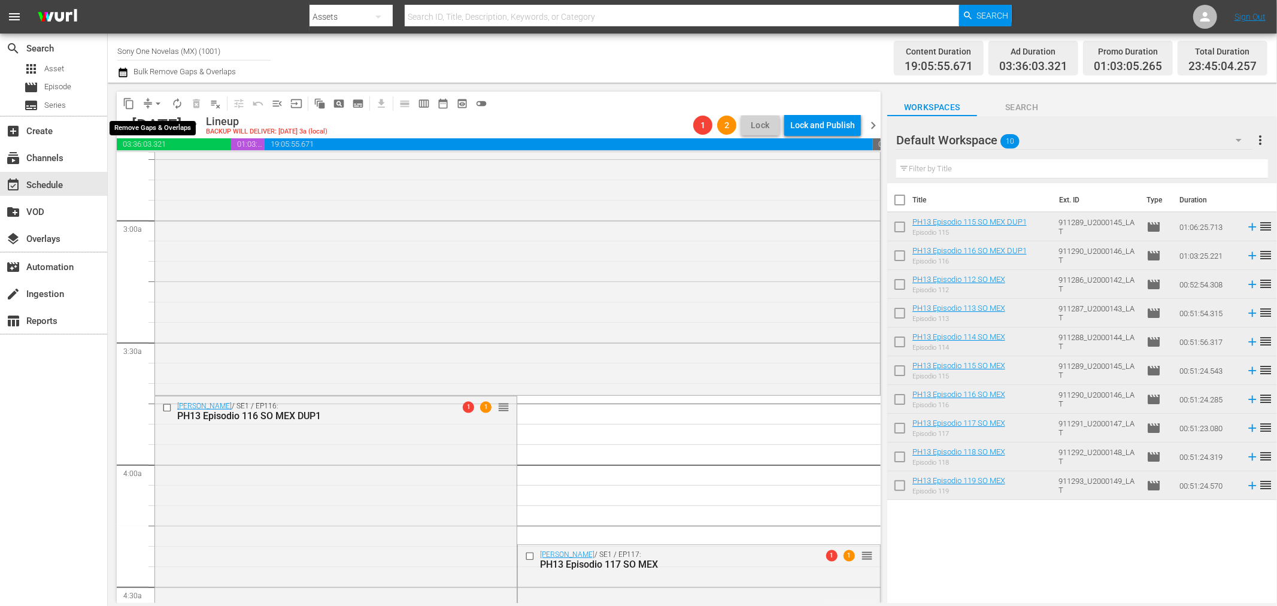
click at [157, 105] on span "arrow_drop_down" at bounding box center [158, 104] width 12 height 12
click at [158, 174] on li "Align to End of Previous Day" at bounding box center [159, 167] width 126 height 20
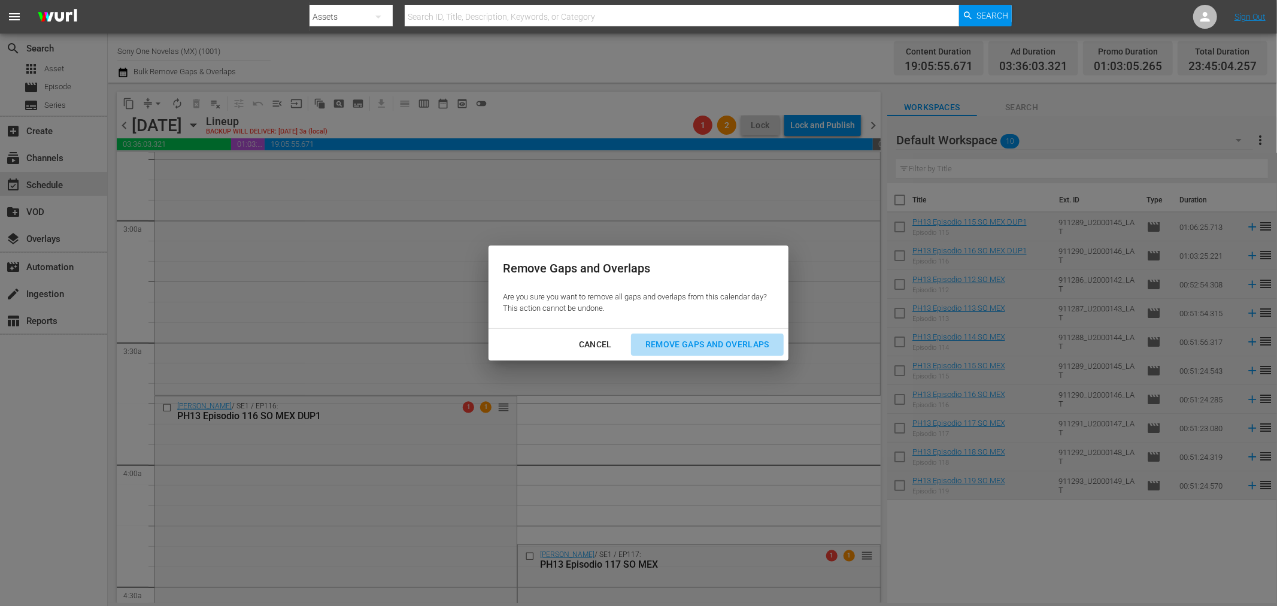
click at [728, 342] on div "Remove Gaps and Overlaps" at bounding box center [707, 344] width 143 height 15
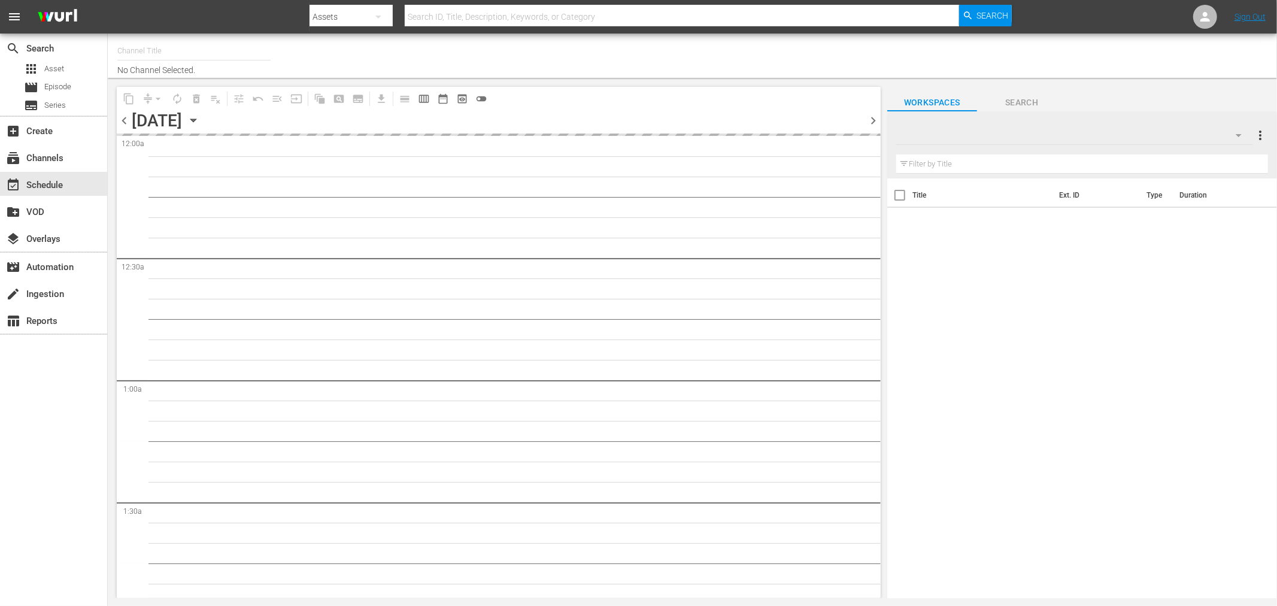
type input "Sony One Novelas (MX) (1001)"
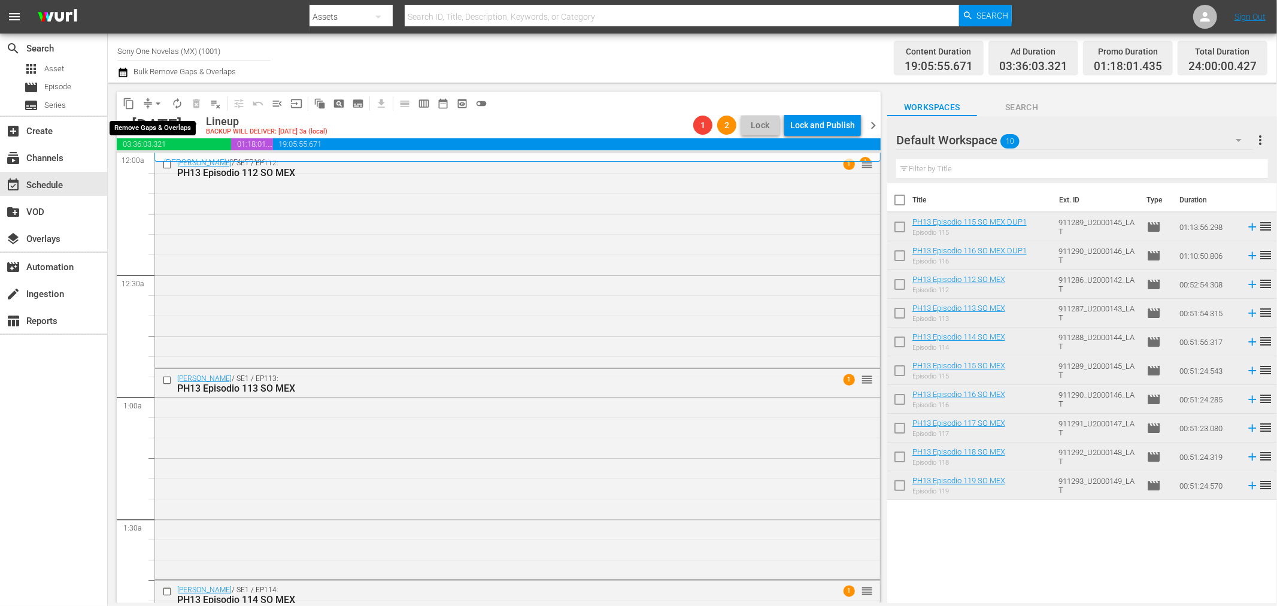
click at [156, 104] on span "arrow_drop_down" at bounding box center [158, 104] width 12 height 12
click at [162, 171] on li "Align to End of Previous Day" at bounding box center [159, 167] width 126 height 20
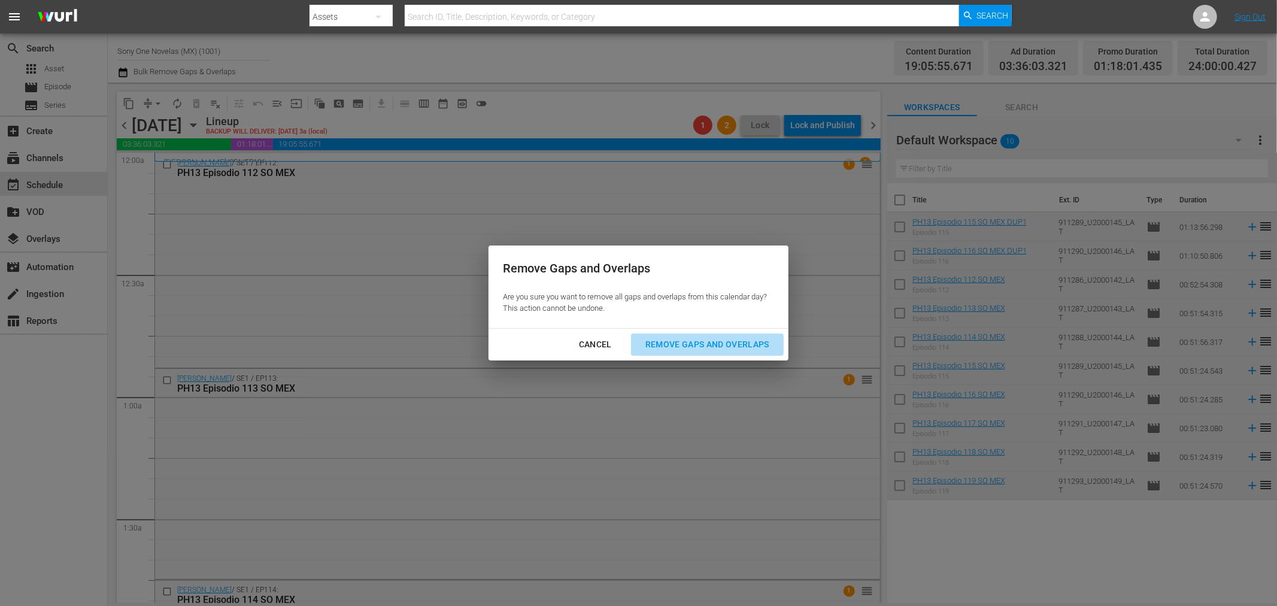
click at [735, 346] on div "Remove Gaps and Overlaps" at bounding box center [707, 344] width 143 height 15
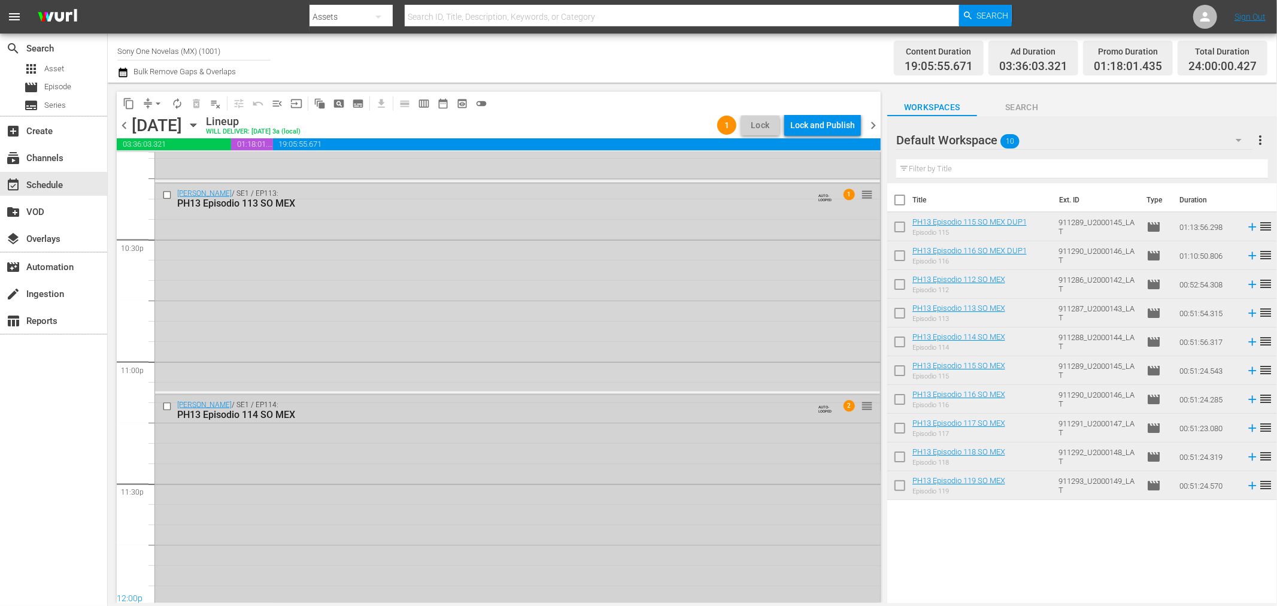
scroll to position [5412, 0]
click at [446, 465] on div "[PERSON_NAME] / SE1 / EP114: PH13 Episodio 114 SO MEX AUTO-LOOPED 2 reorder" at bounding box center [517, 496] width 725 height 208
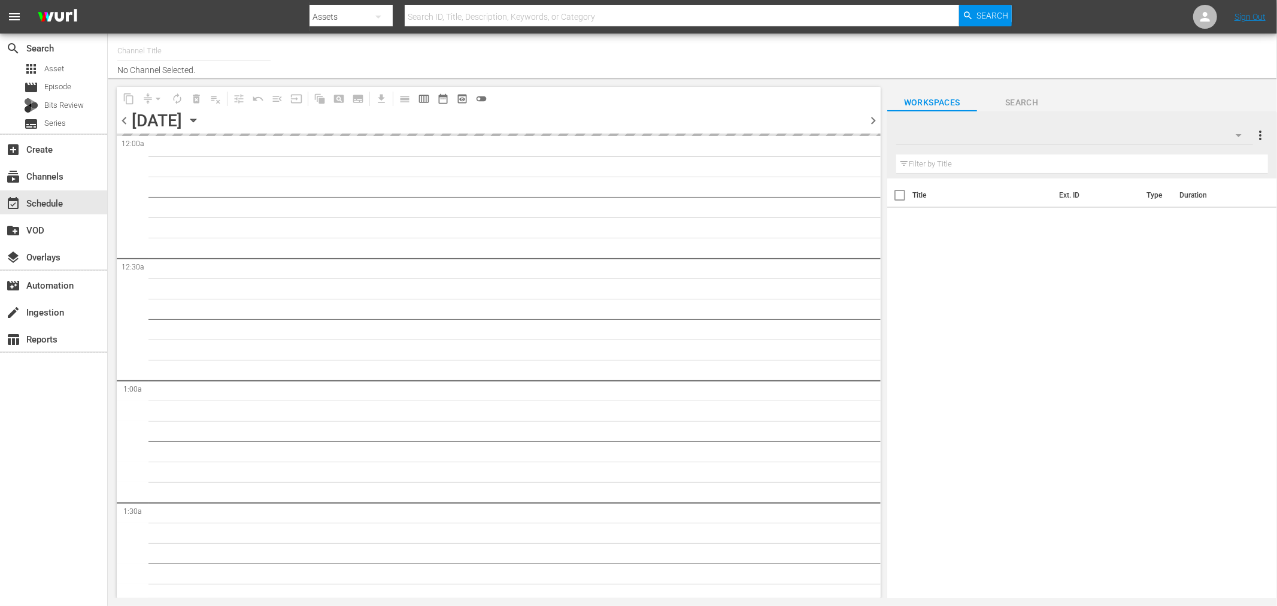
type input "Sony One Novelas (MX) (1001)"
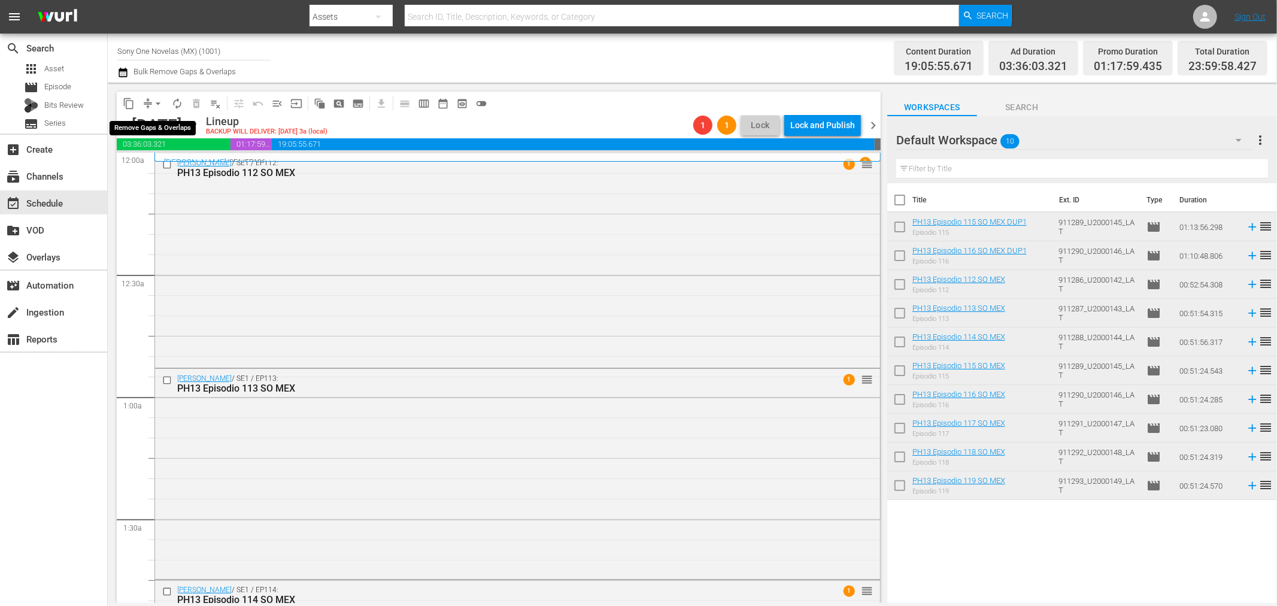
click at [158, 105] on span "arrow_drop_down" at bounding box center [158, 104] width 12 height 12
click at [162, 171] on li "Align to End of Previous Day" at bounding box center [159, 167] width 126 height 20
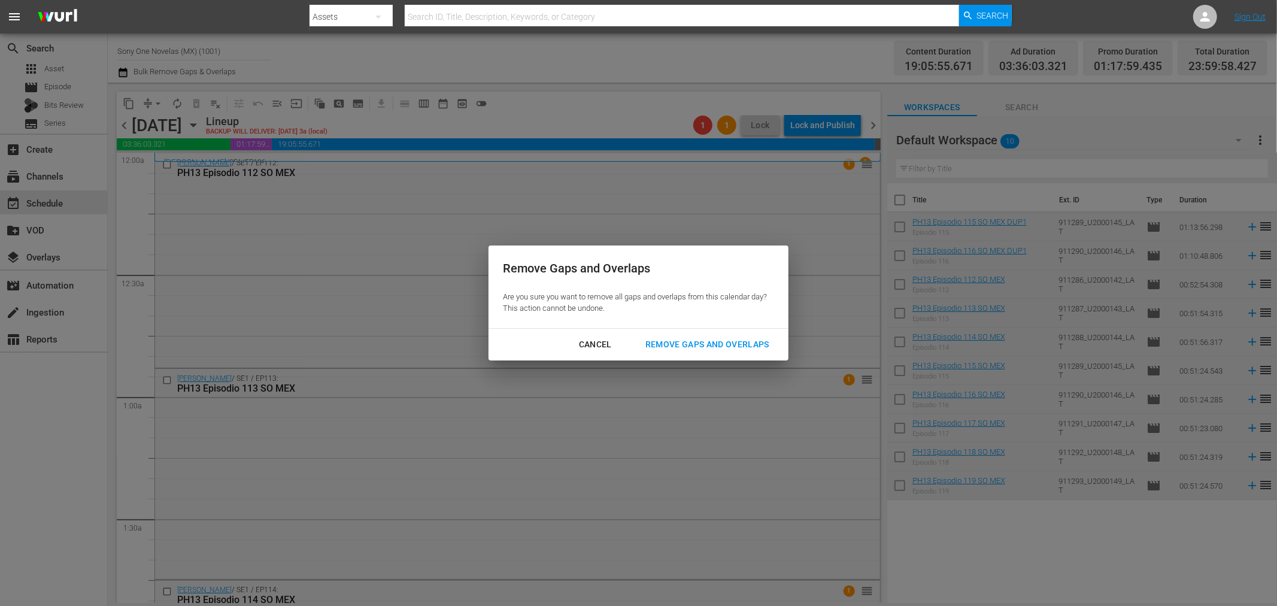
click at [665, 347] on div "Remove Gaps and Overlaps" at bounding box center [707, 344] width 143 height 15
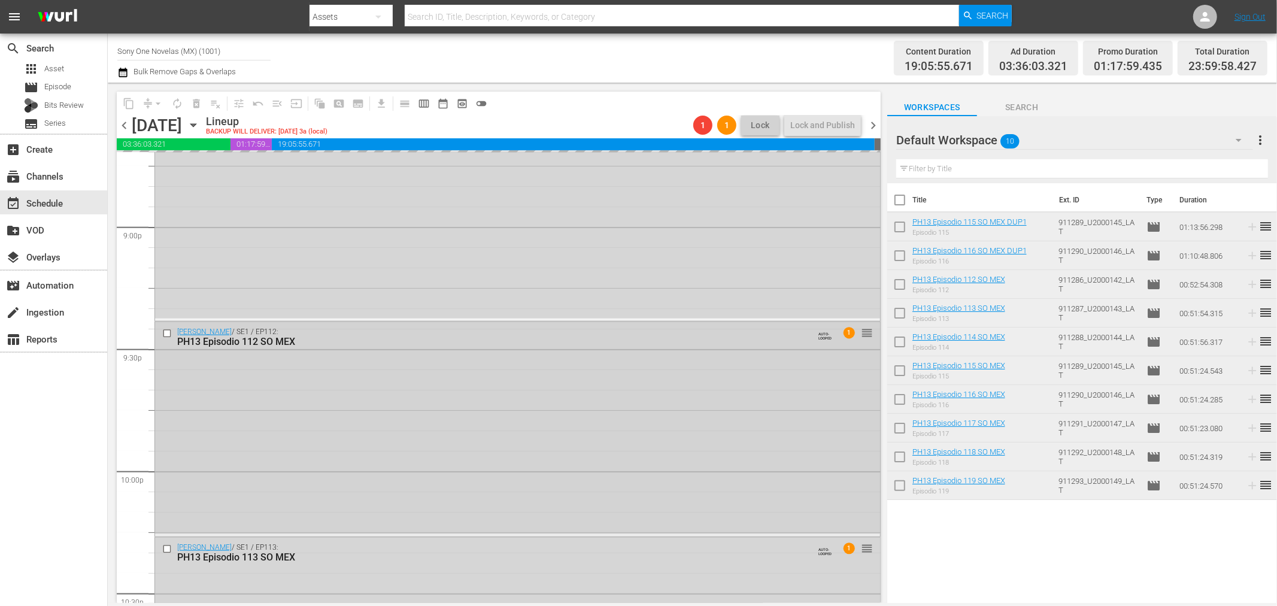
scroll to position [5412, 0]
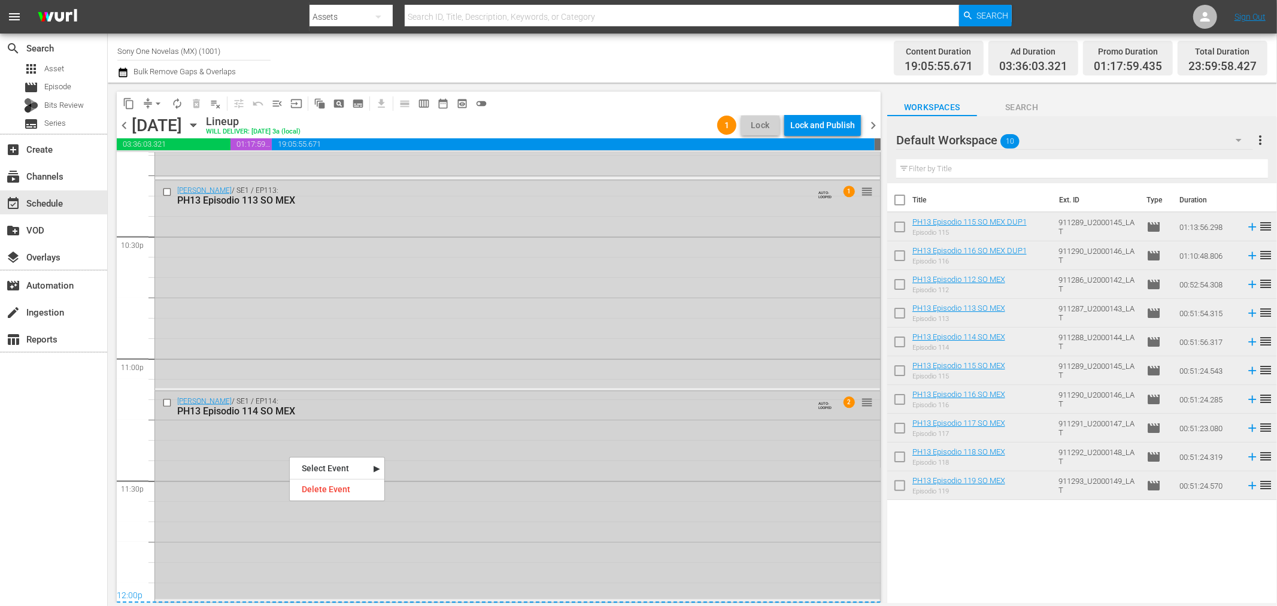
click at [578, 483] on div "[PERSON_NAME] / SE1 / EP114: PH13 Episodio 114 SO MEX AUTO-LOOPED 2 reorder" at bounding box center [517, 496] width 725 height 208
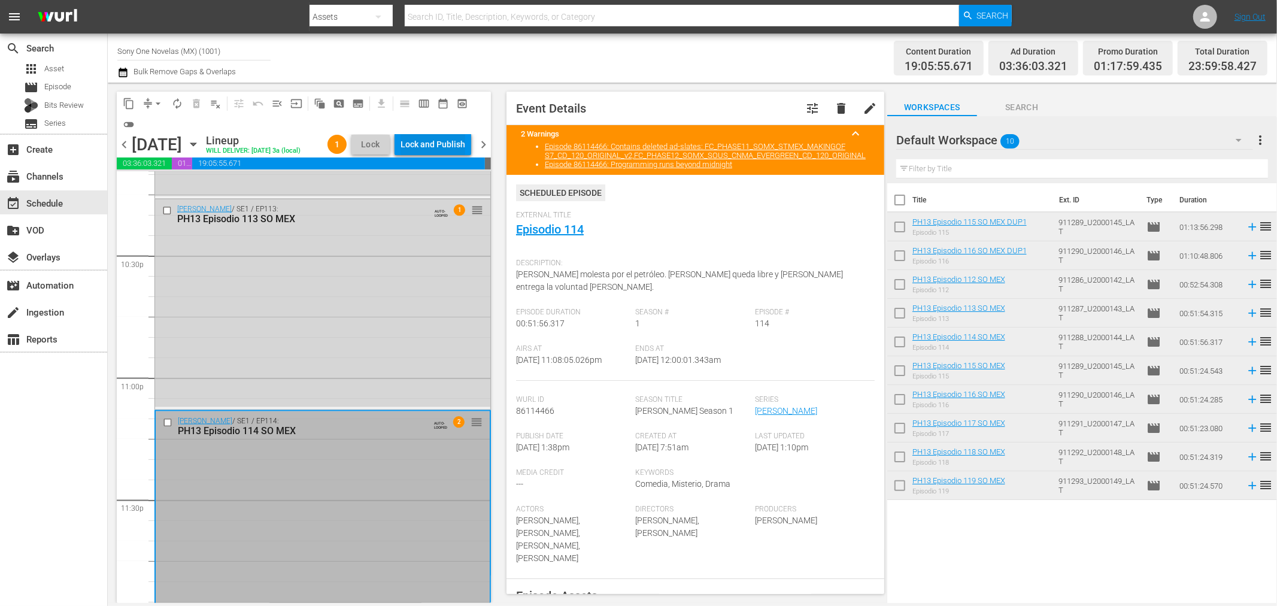
click at [464, 142] on div "Lock and Publish" at bounding box center [433, 145] width 65 height 22
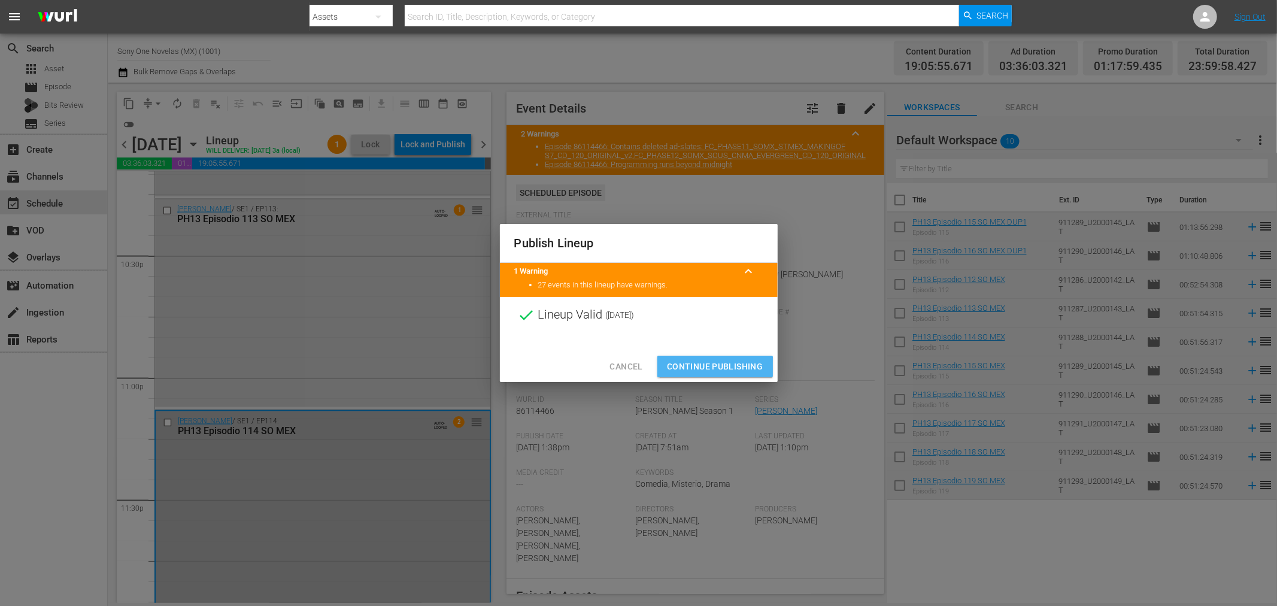
click at [698, 371] on span "Continue Publishing" at bounding box center [715, 366] width 96 height 15
